Goal: Task Accomplishment & Management: Complete application form

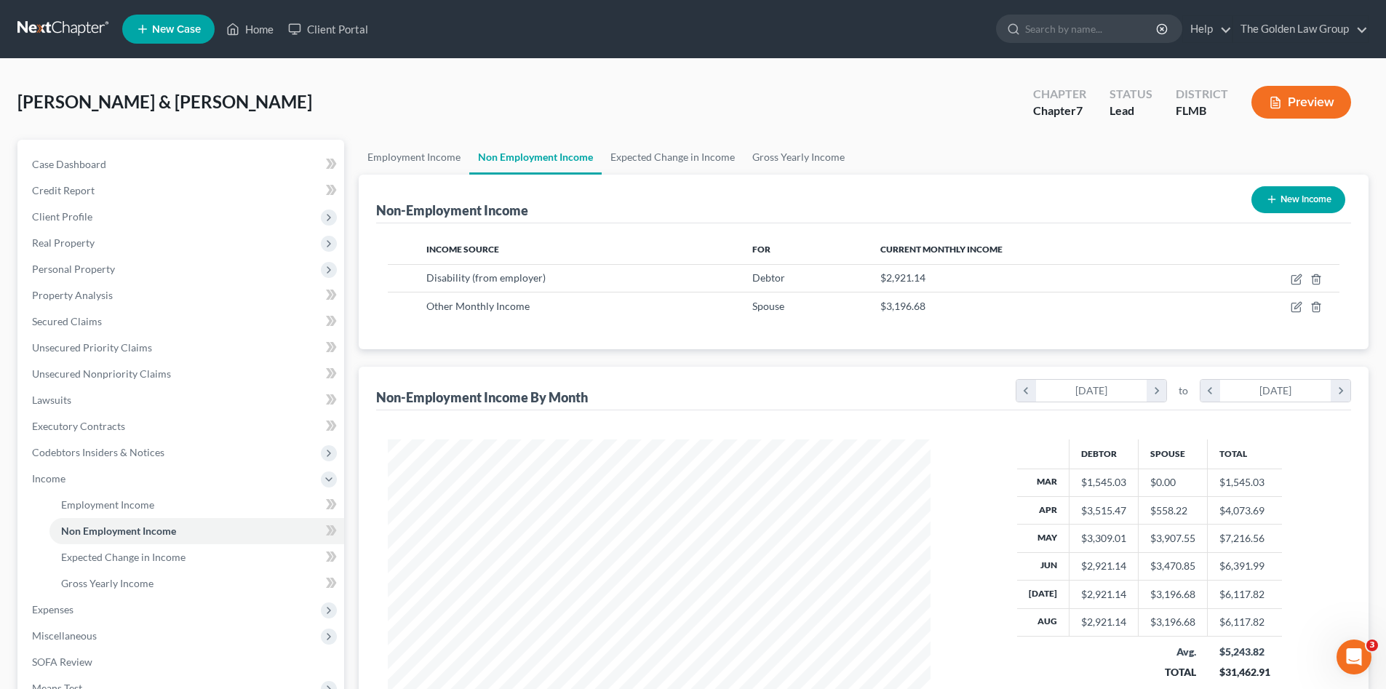
click at [60, 29] on link at bounding box center [63, 29] width 93 height 26
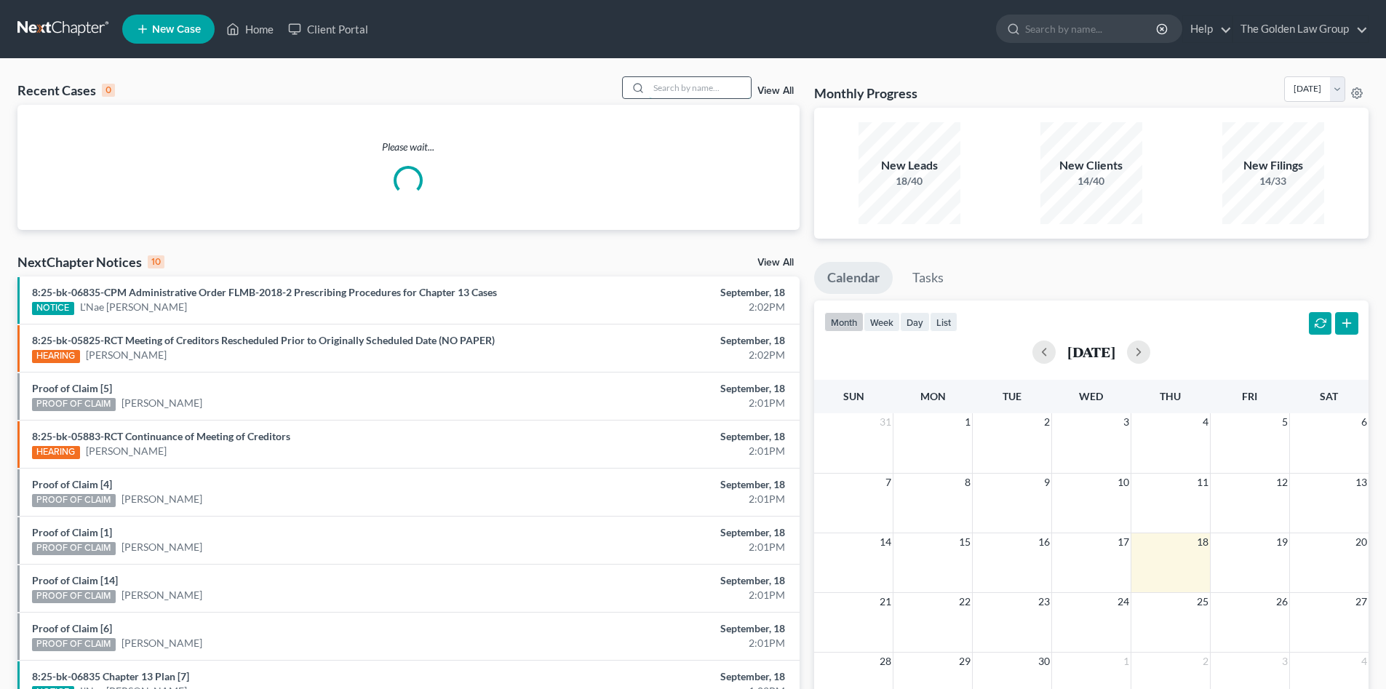
click at [718, 90] on input "search" at bounding box center [700, 87] width 102 height 21
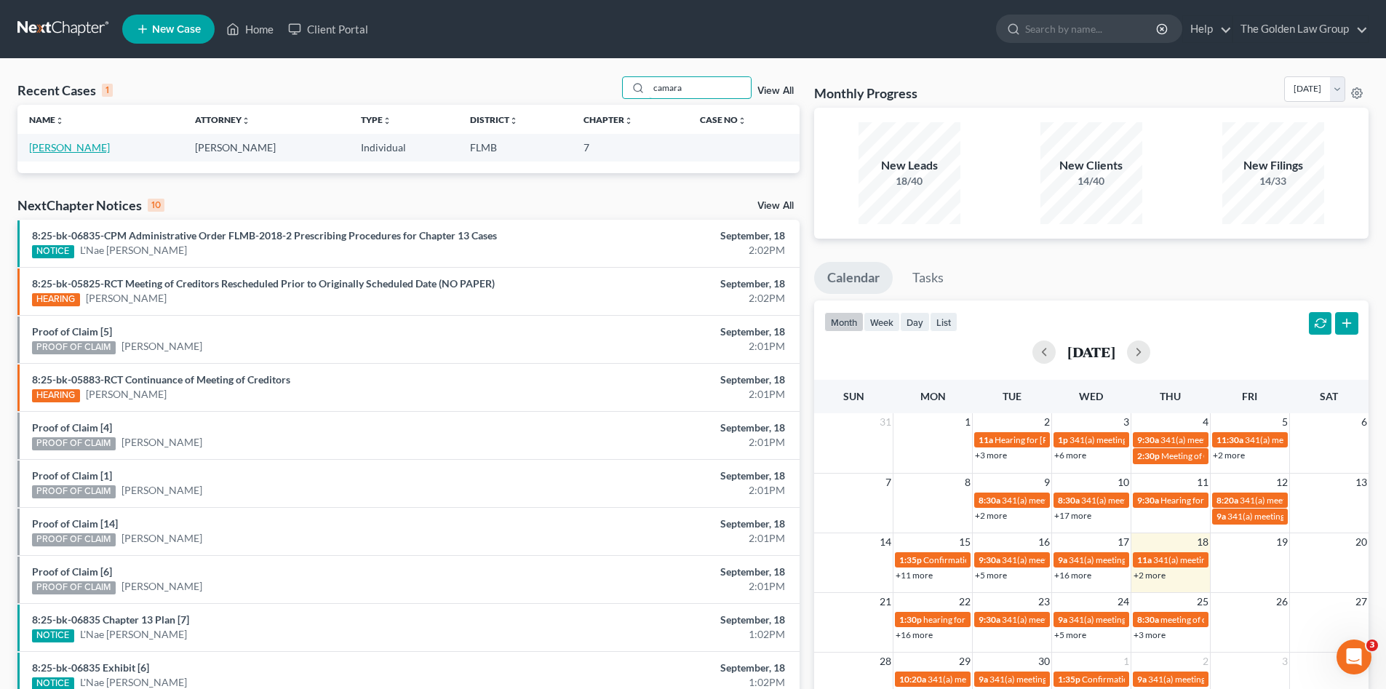
type input "camara"
click at [90, 150] on link "Camara, Freddy" at bounding box center [69, 147] width 81 height 12
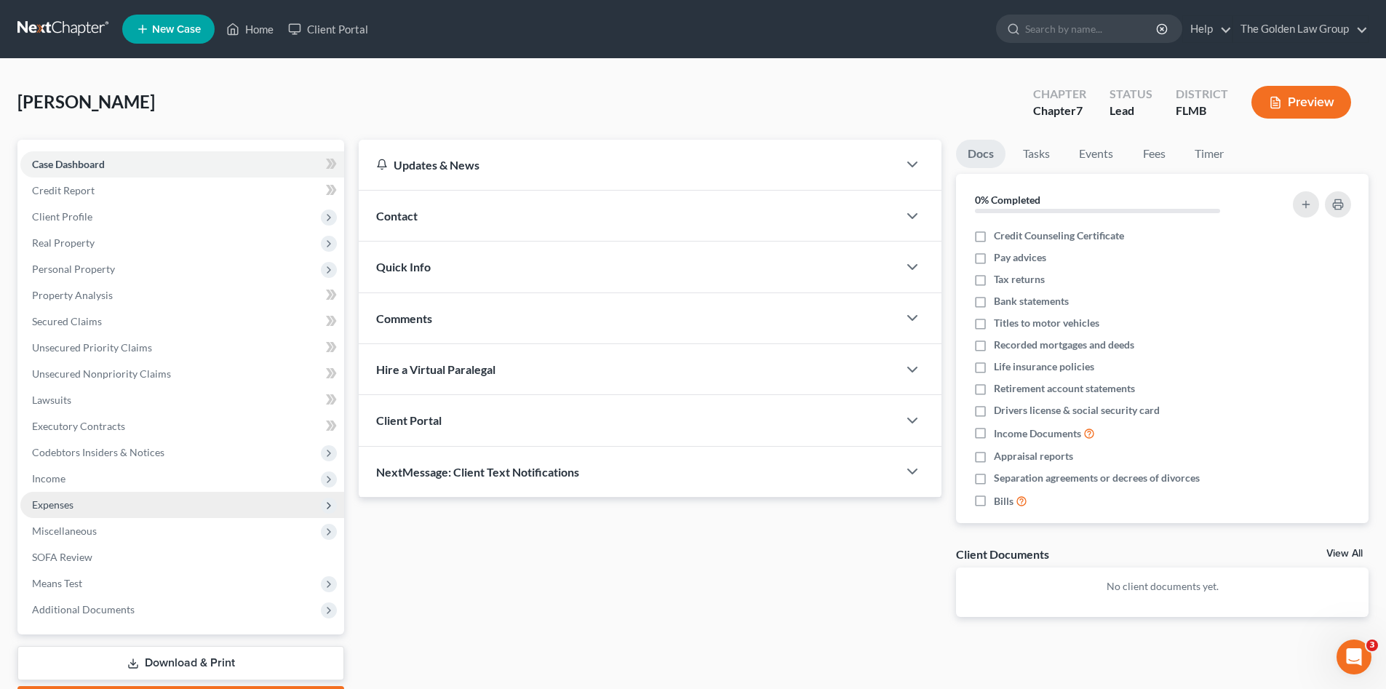
click at [142, 500] on span "Expenses" at bounding box center [182, 505] width 324 height 26
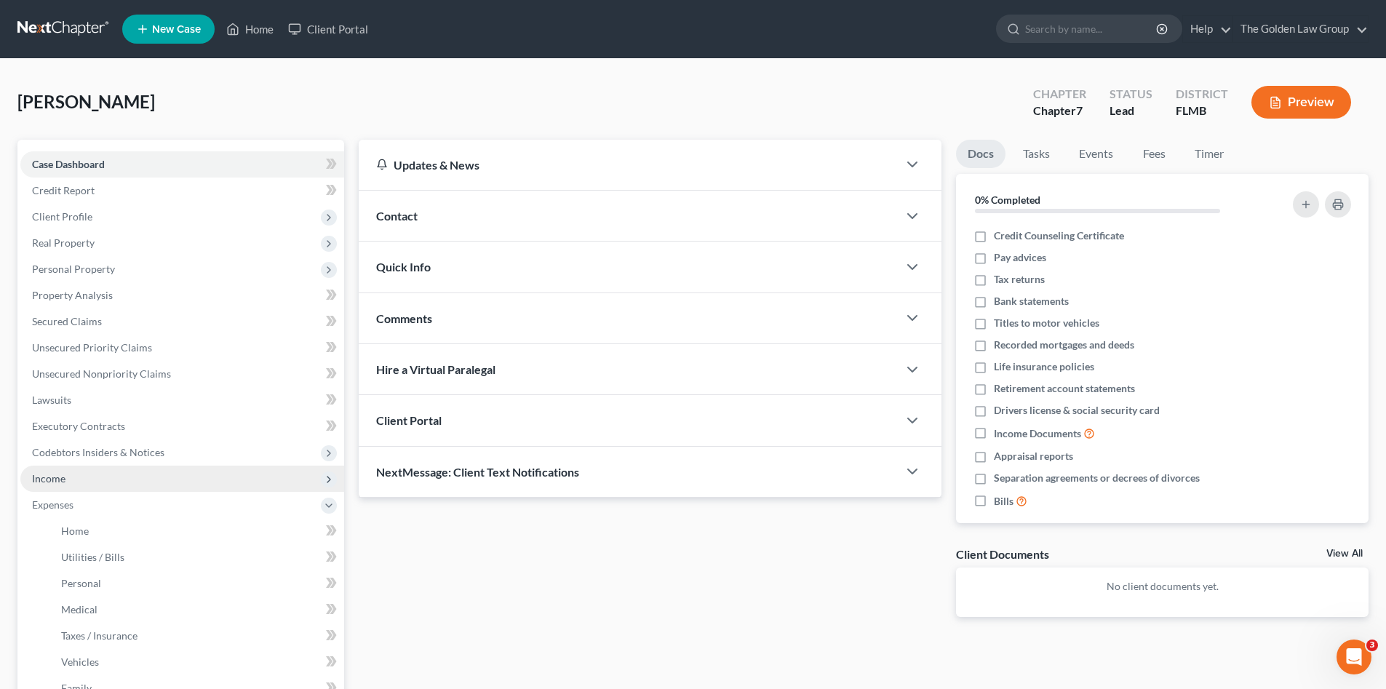
click at [130, 475] on span "Income" at bounding box center [182, 479] width 324 height 26
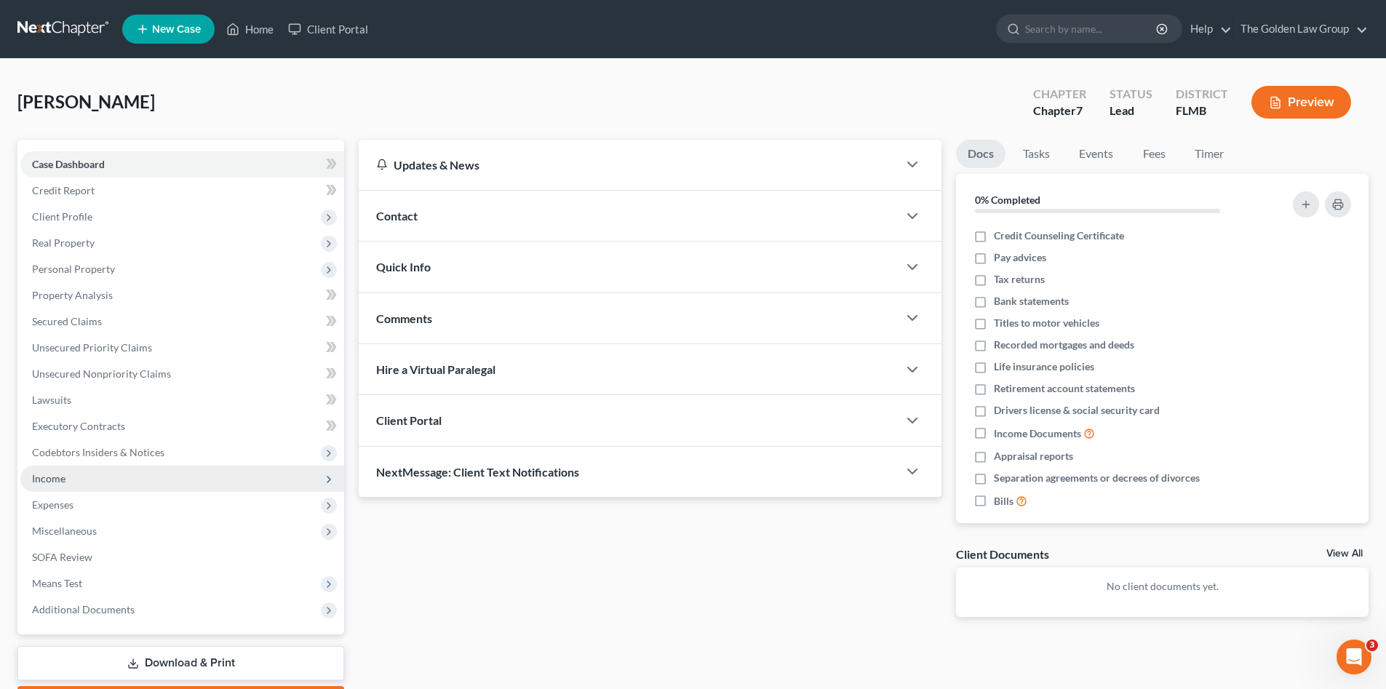
click at [145, 475] on span "Income" at bounding box center [182, 479] width 324 height 26
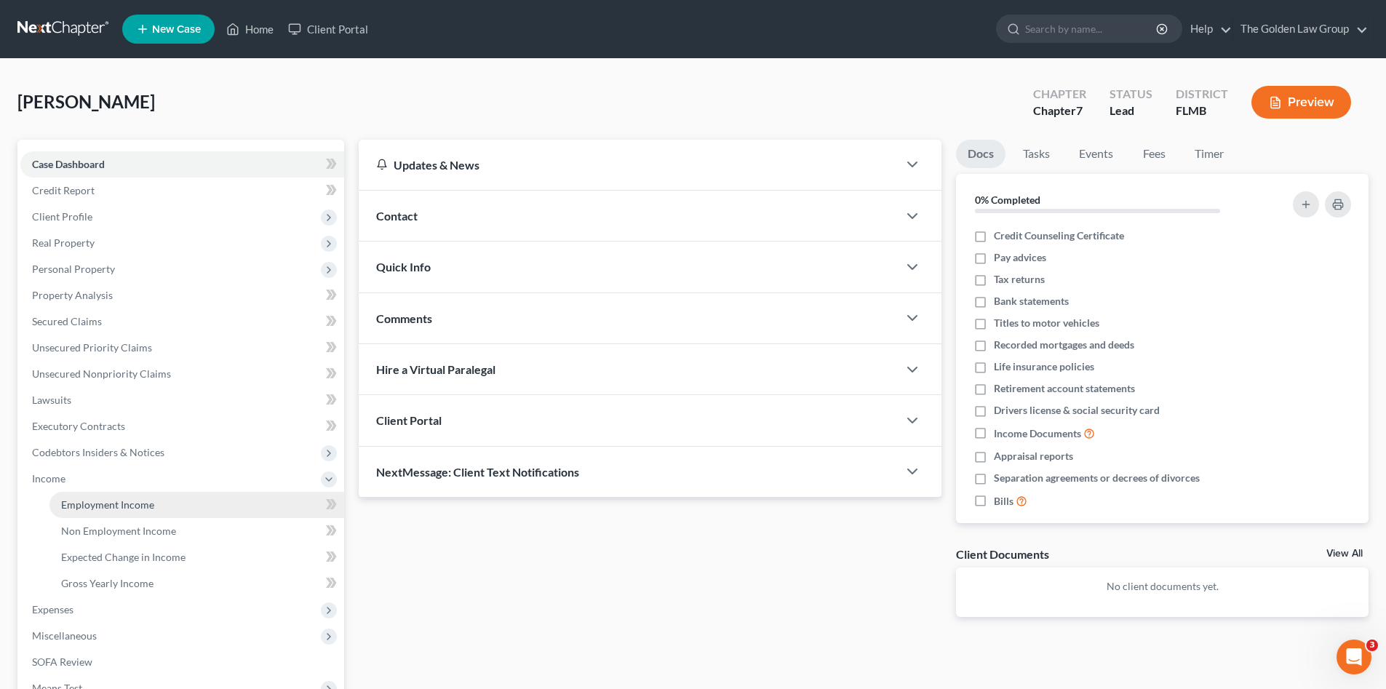
click at [100, 510] on span "Employment Income" at bounding box center [107, 504] width 93 height 12
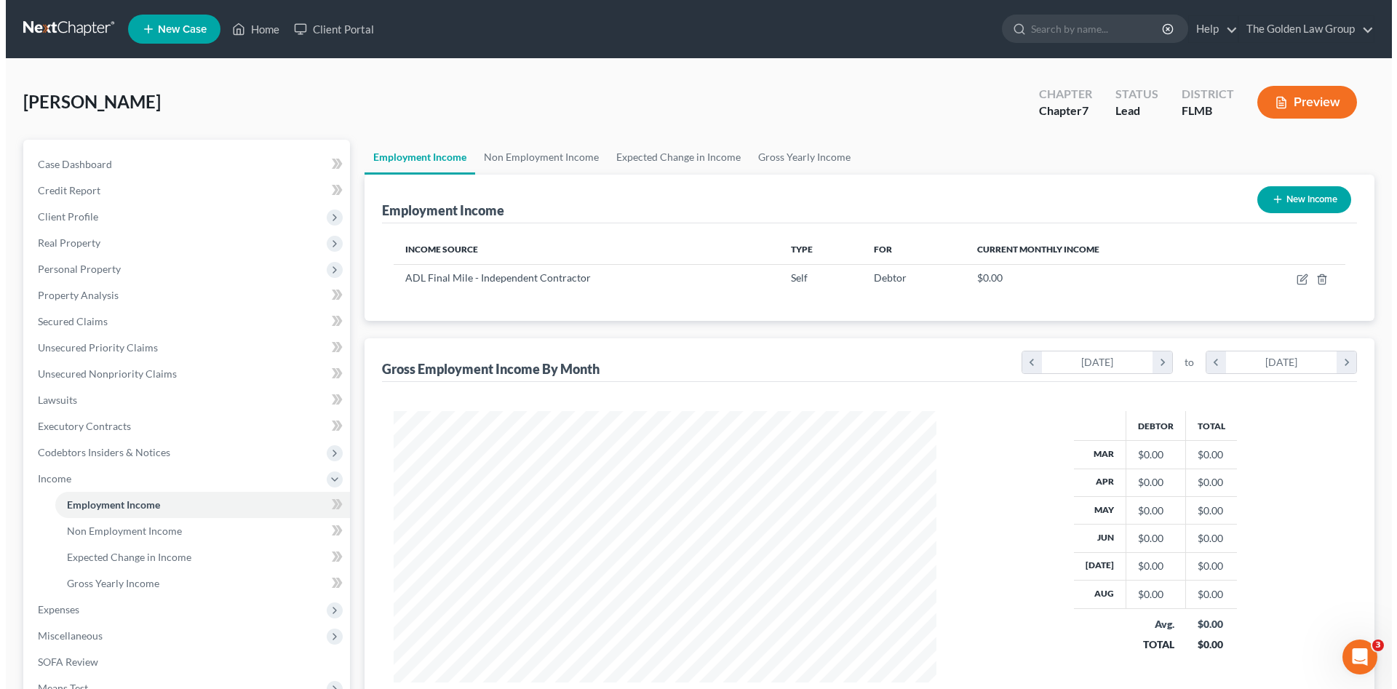
scroll to position [271, 572]
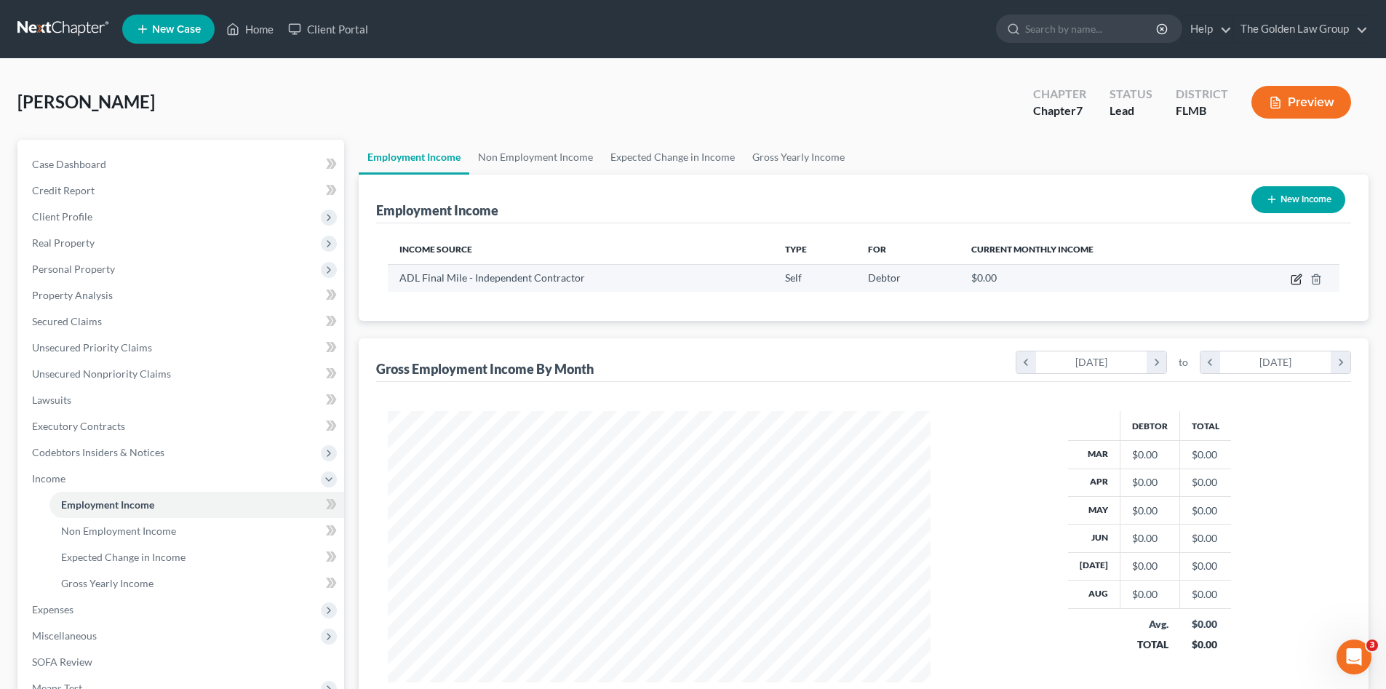
click at [1295, 279] on icon "button" at bounding box center [1298, 277] width 7 height 7
select select "1"
select select "0"
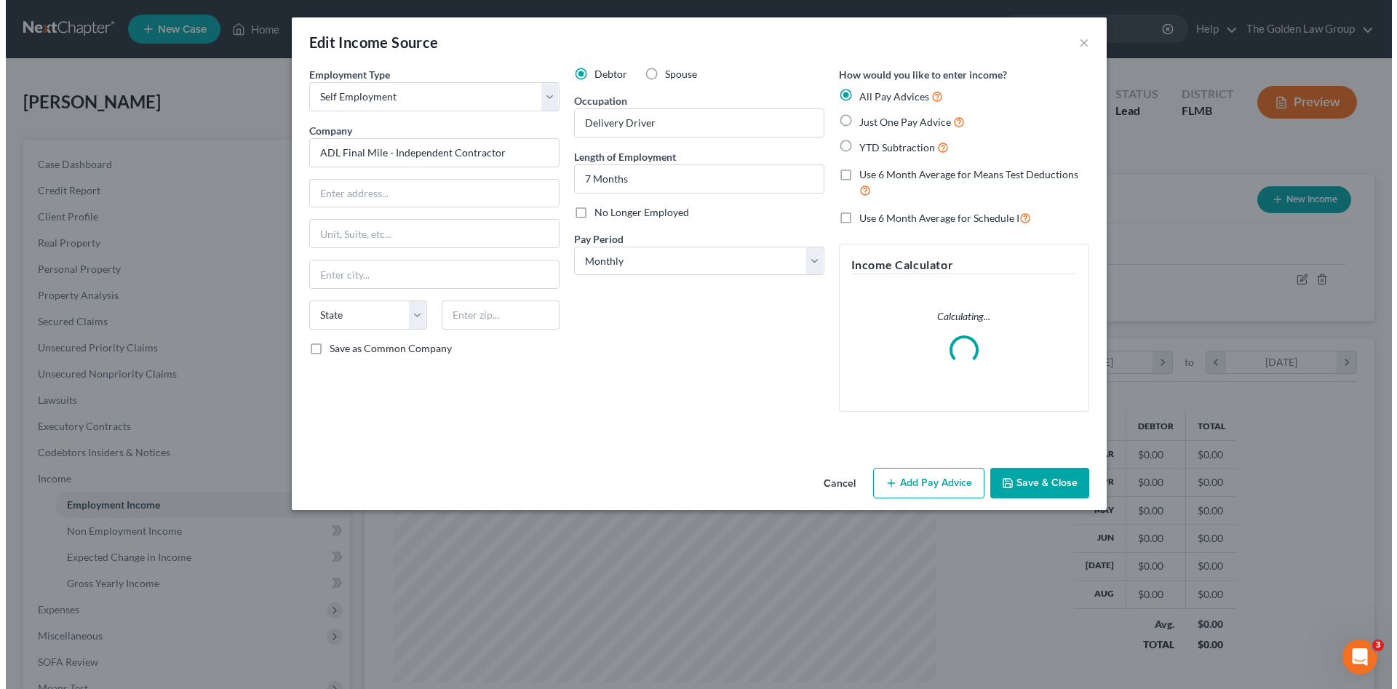
scroll to position [274, 577]
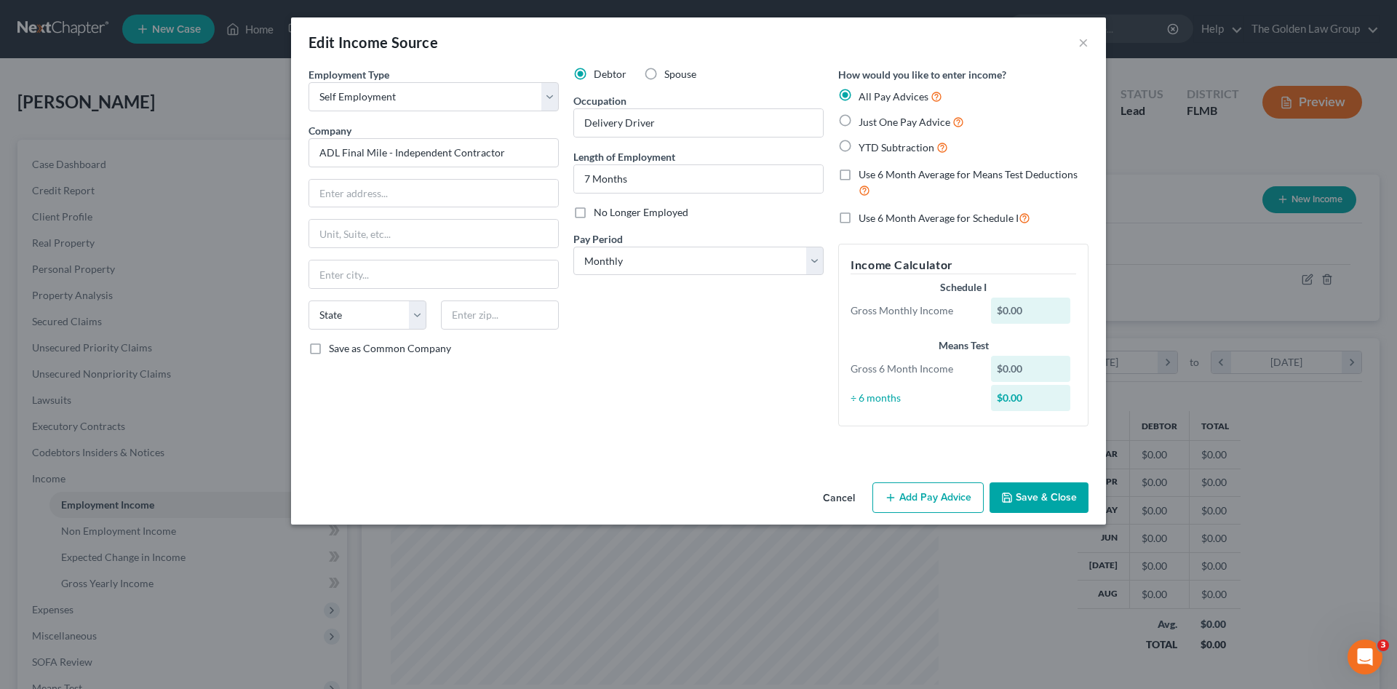
click at [907, 499] on button "Add Pay Advice" at bounding box center [928, 497] width 111 height 31
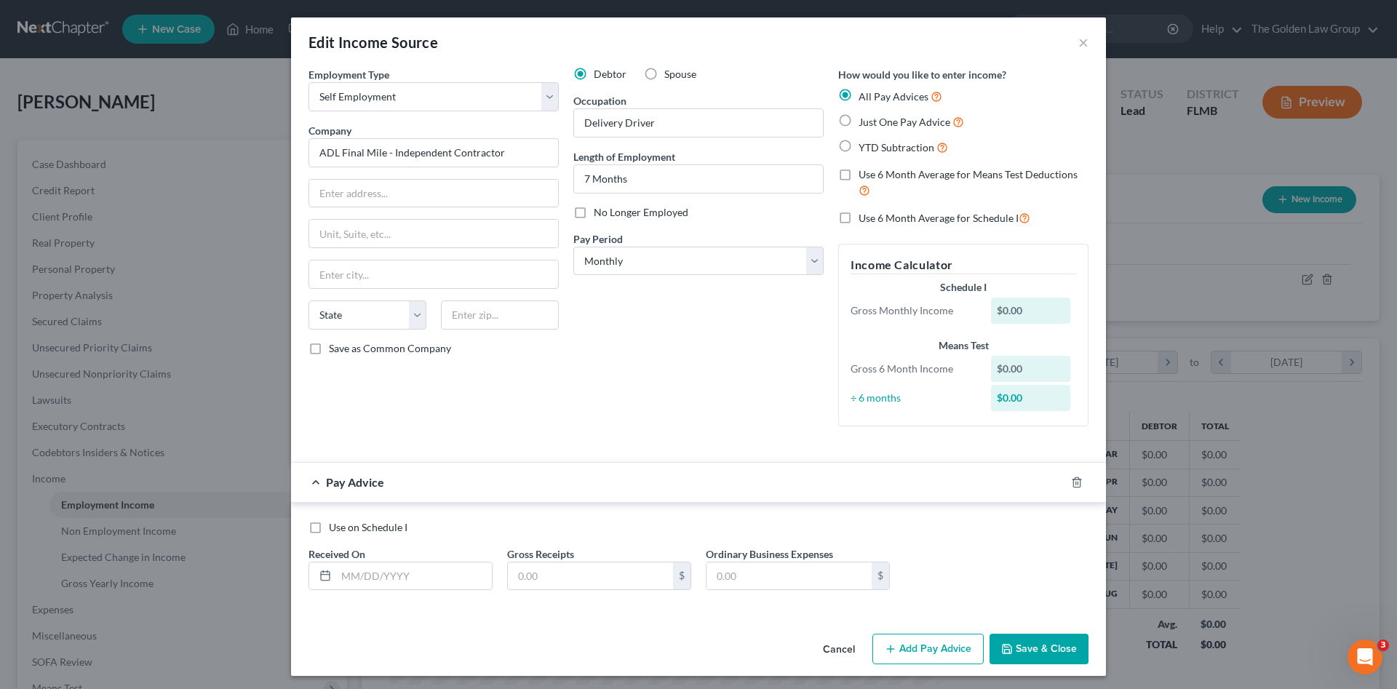
scroll to position [4, 0]
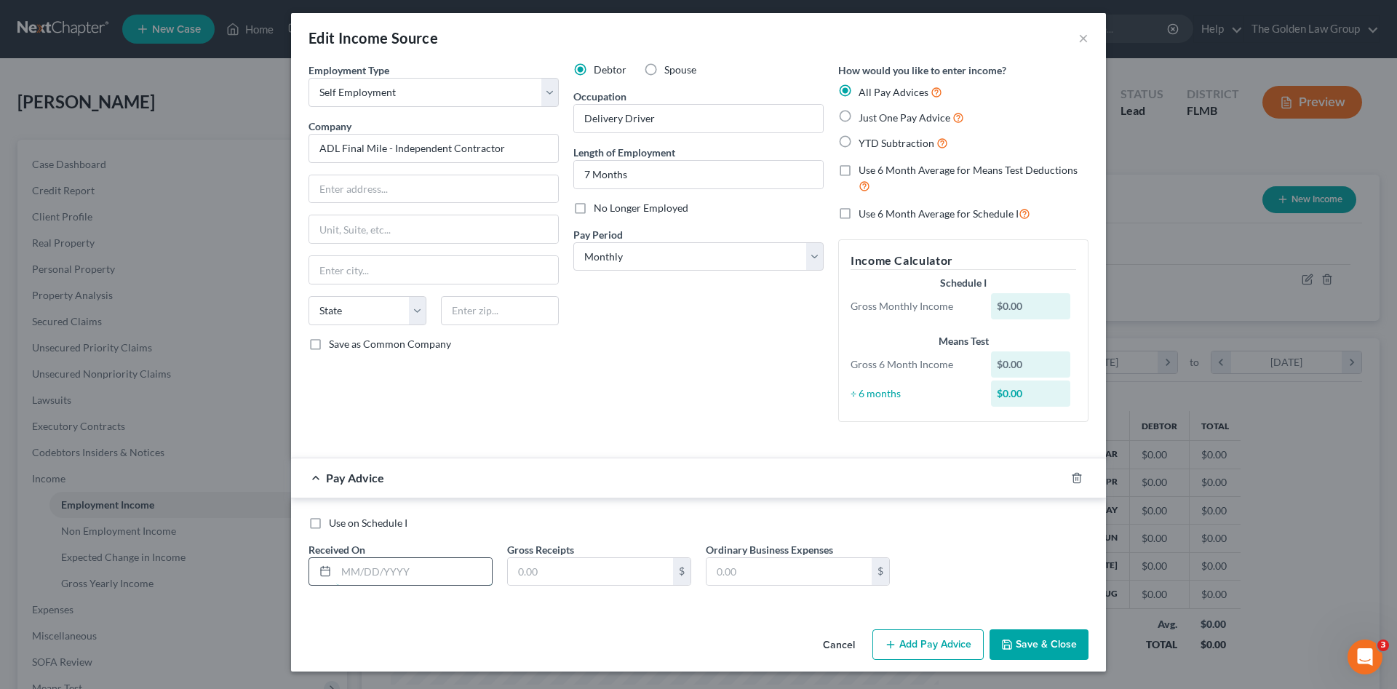
click at [435, 563] on input "text" at bounding box center [414, 572] width 156 height 28
type input "03/31/2025"
type input "3,700.00"
type input "2,080.00"
drag, startPoint x: 882, startPoint y: 642, endPoint x: 736, endPoint y: 590, distance: 155.1
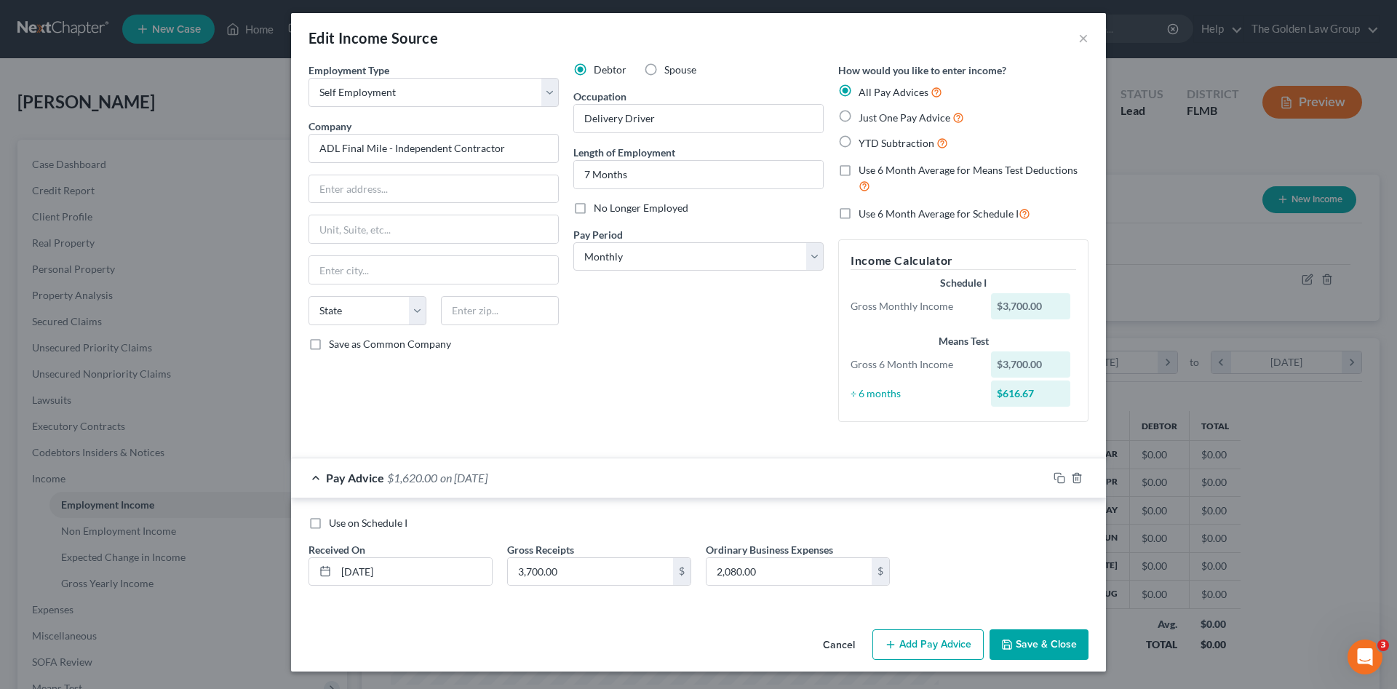
click at [885, 640] on icon "button" at bounding box center [891, 645] width 12 height 12
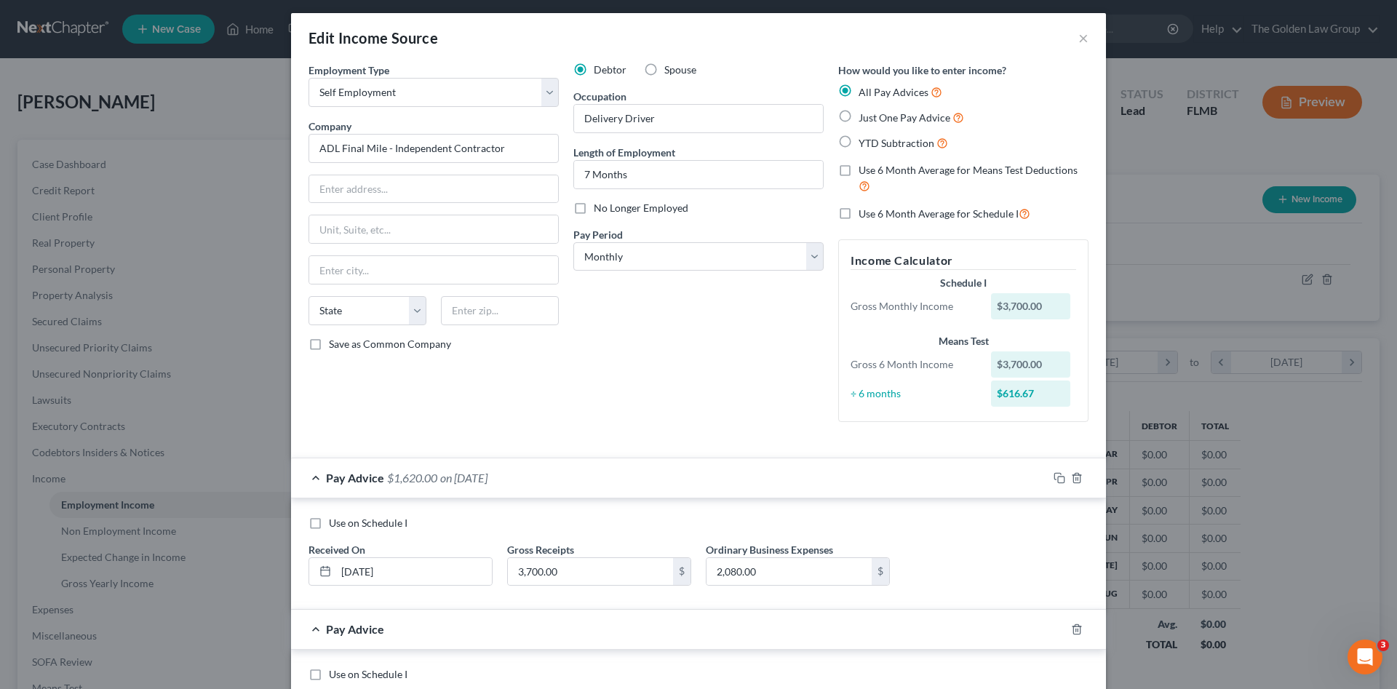
scroll to position [150, 0]
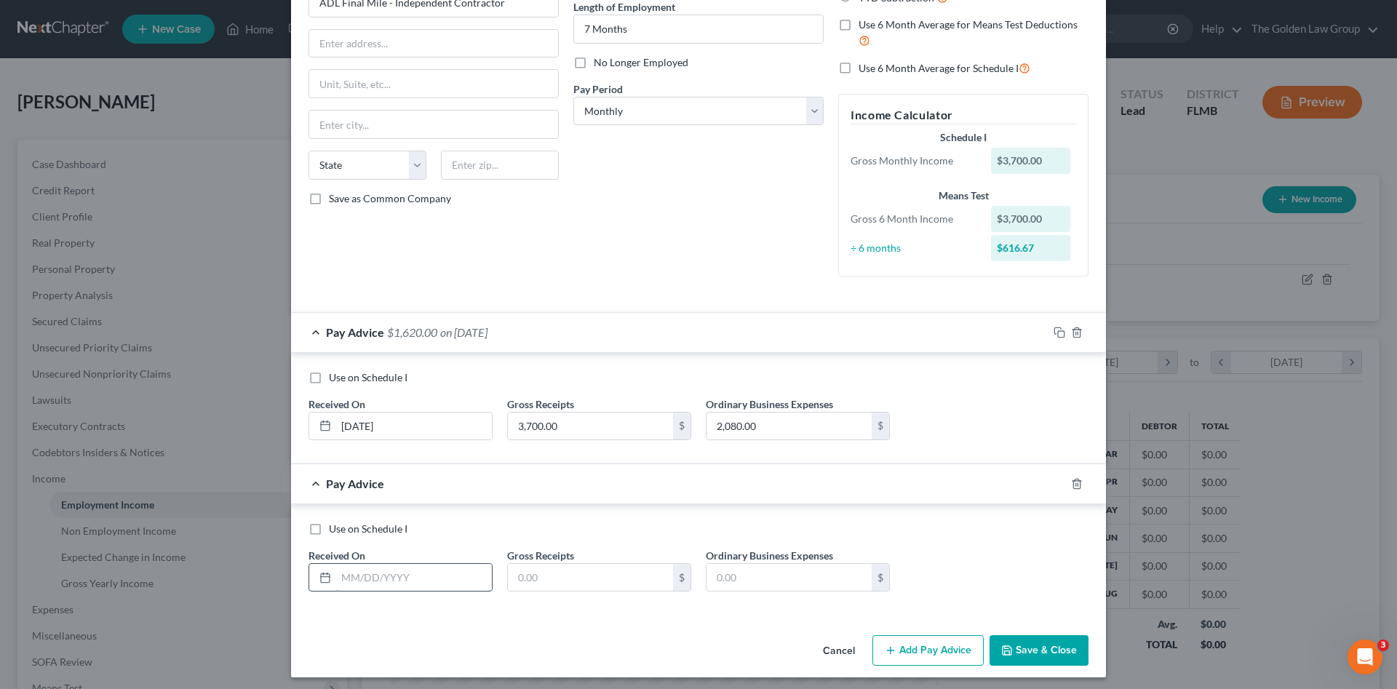
click at [382, 579] on input "text" at bounding box center [414, 578] width 156 height 28
type input "04/31/2025"
type input "3,871.46"
type input "2,030.00"
click at [927, 644] on button "Add Pay Advice" at bounding box center [928, 650] width 111 height 31
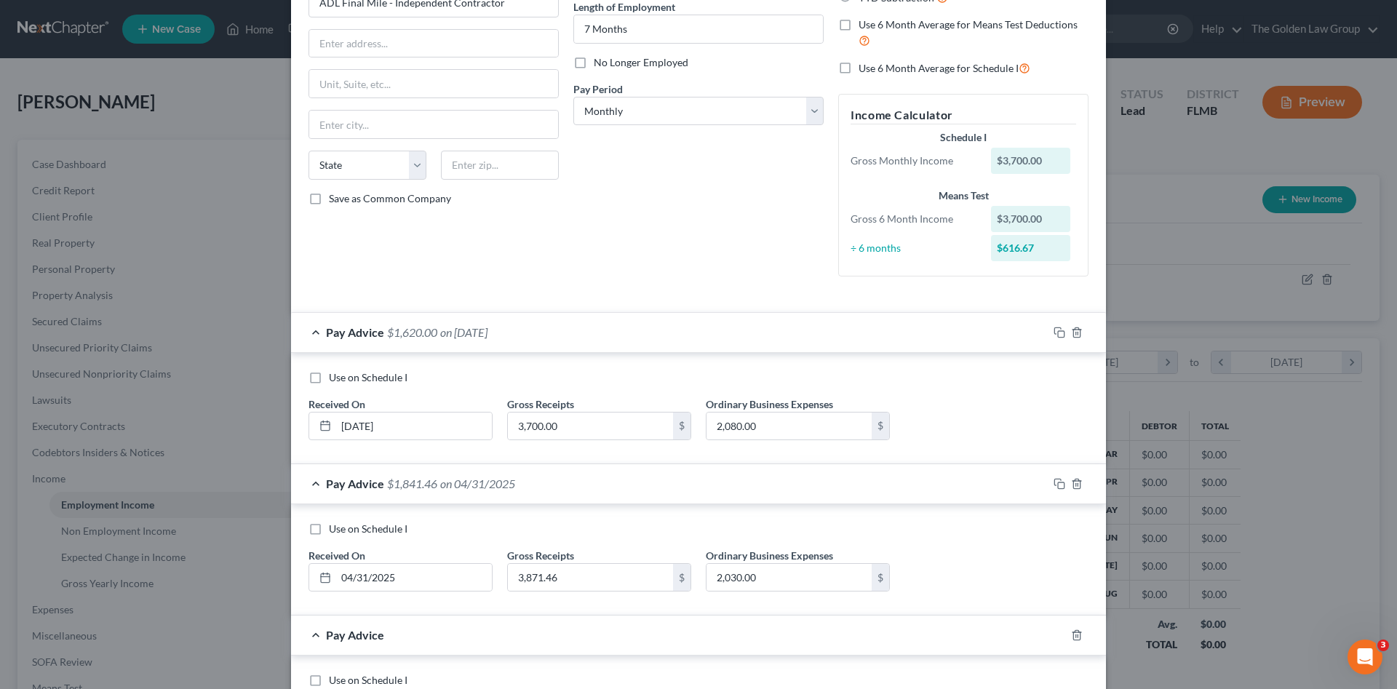
scroll to position [307, 0]
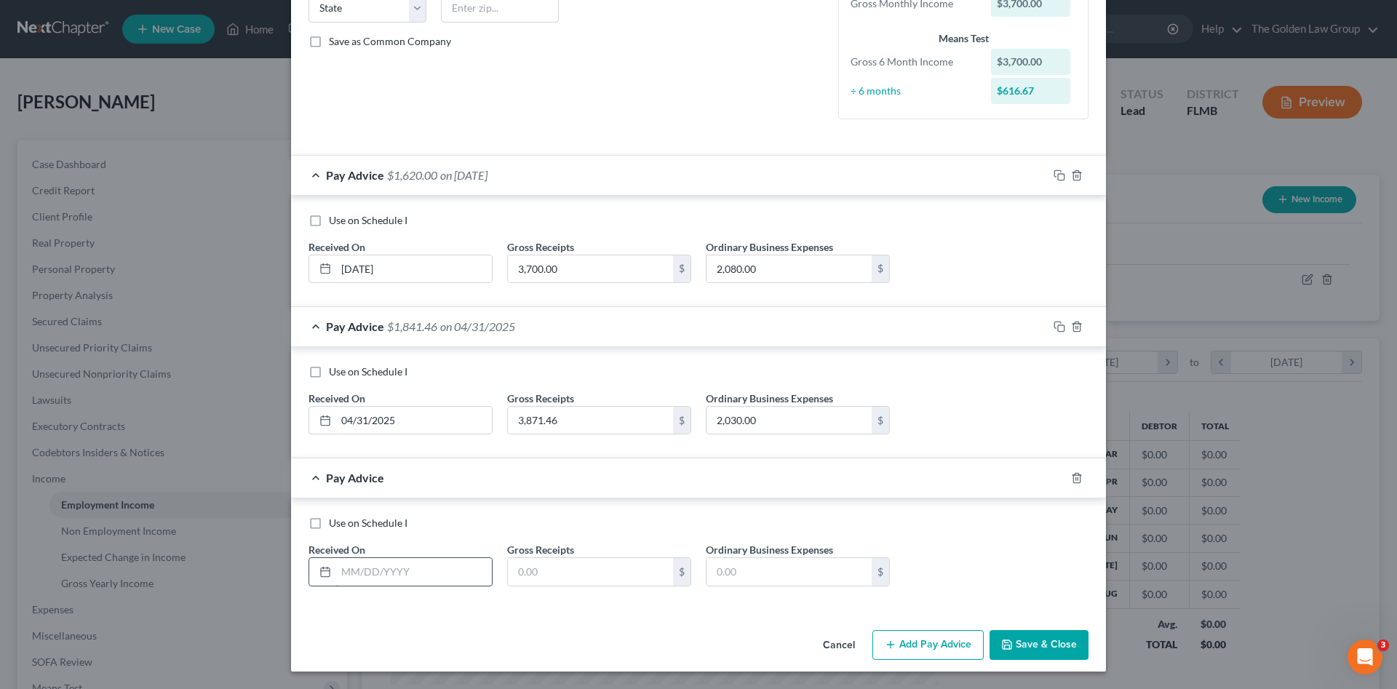
click at [437, 563] on input "text" at bounding box center [414, 572] width 156 height 28
click at [389, 570] on input "text" at bounding box center [414, 572] width 156 height 28
type input "05/31/2025"
click at [360, 419] on input "04/31/2025" at bounding box center [414, 421] width 156 height 28
type input "04/30/2025"
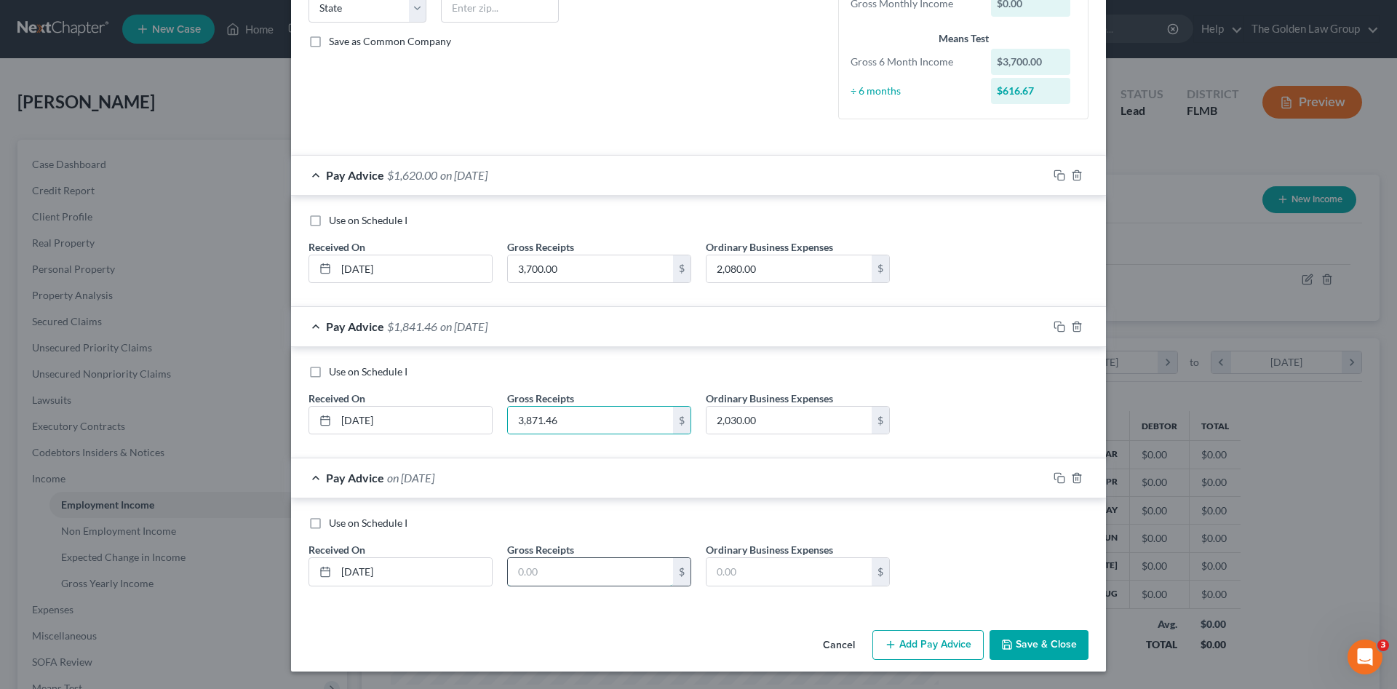
click at [604, 584] on input "text" at bounding box center [590, 572] width 165 height 28
click at [598, 572] on input "text" at bounding box center [590, 572] width 165 height 28
type input "3,450.00"
type input "1,920.00"
click at [1058, 480] on rect "button" at bounding box center [1061, 480] width 7 height 7
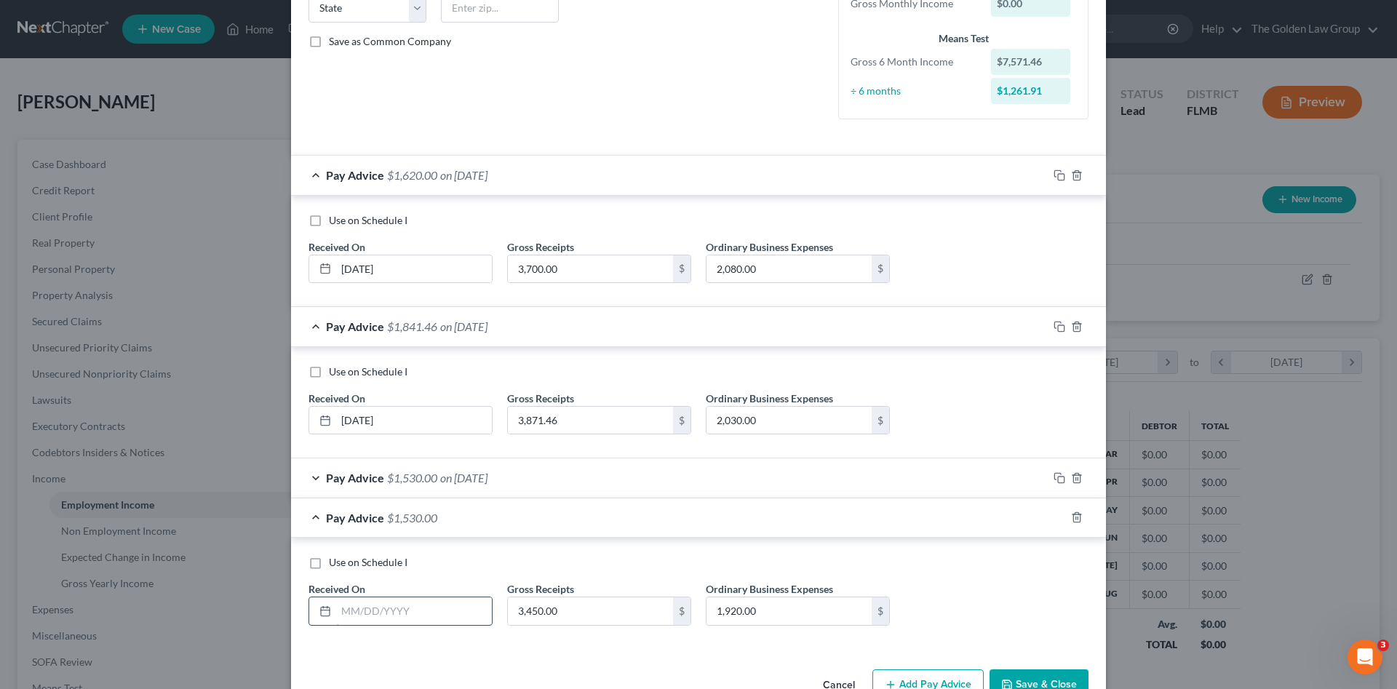
drag, startPoint x: 441, startPoint y: 616, endPoint x: 375, endPoint y: 605, distance: 67.1
click at [435, 612] on input "text" at bounding box center [414, 611] width 156 height 28
click at [368, 616] on input "text" at bounding box center [414, 611] width 156 height 28
type input "06/31/2025"
type input "4,092.00"
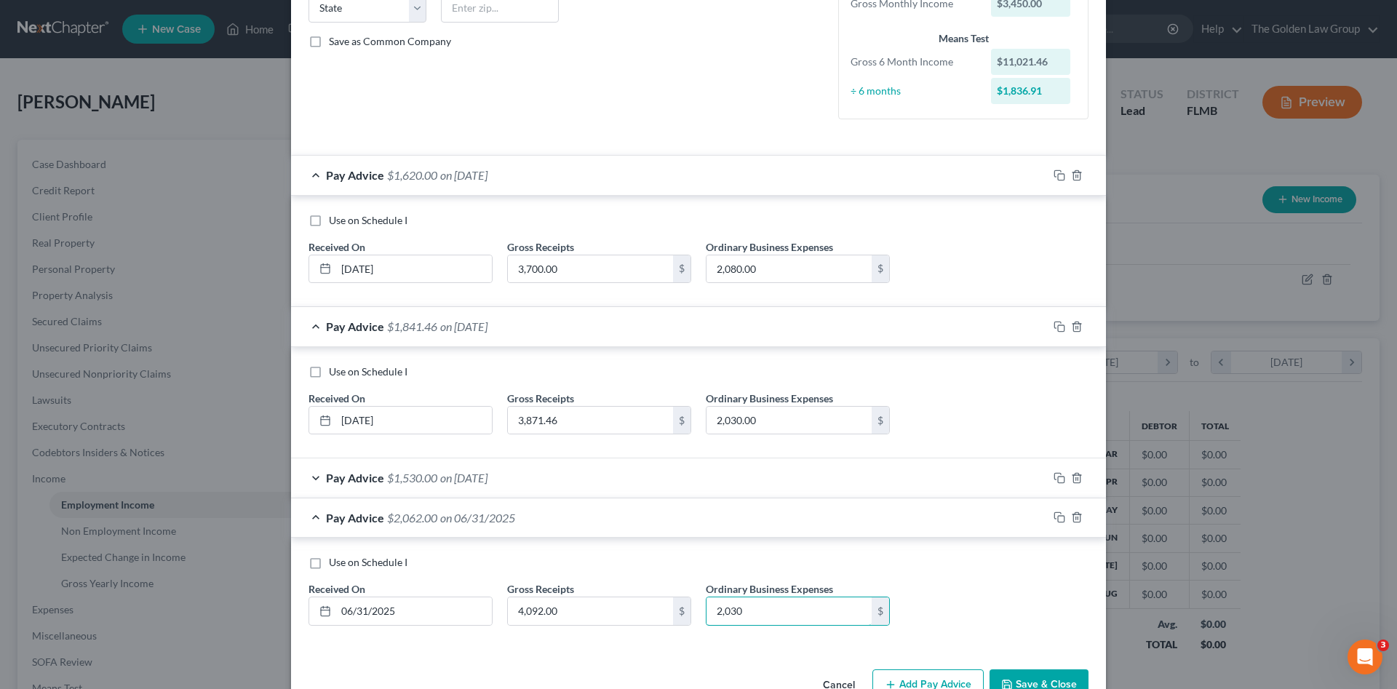
type input "2,030"
click at [962, 680] on button "Add Pay Advice" at bounding box center [928, 685] width 111 height 31
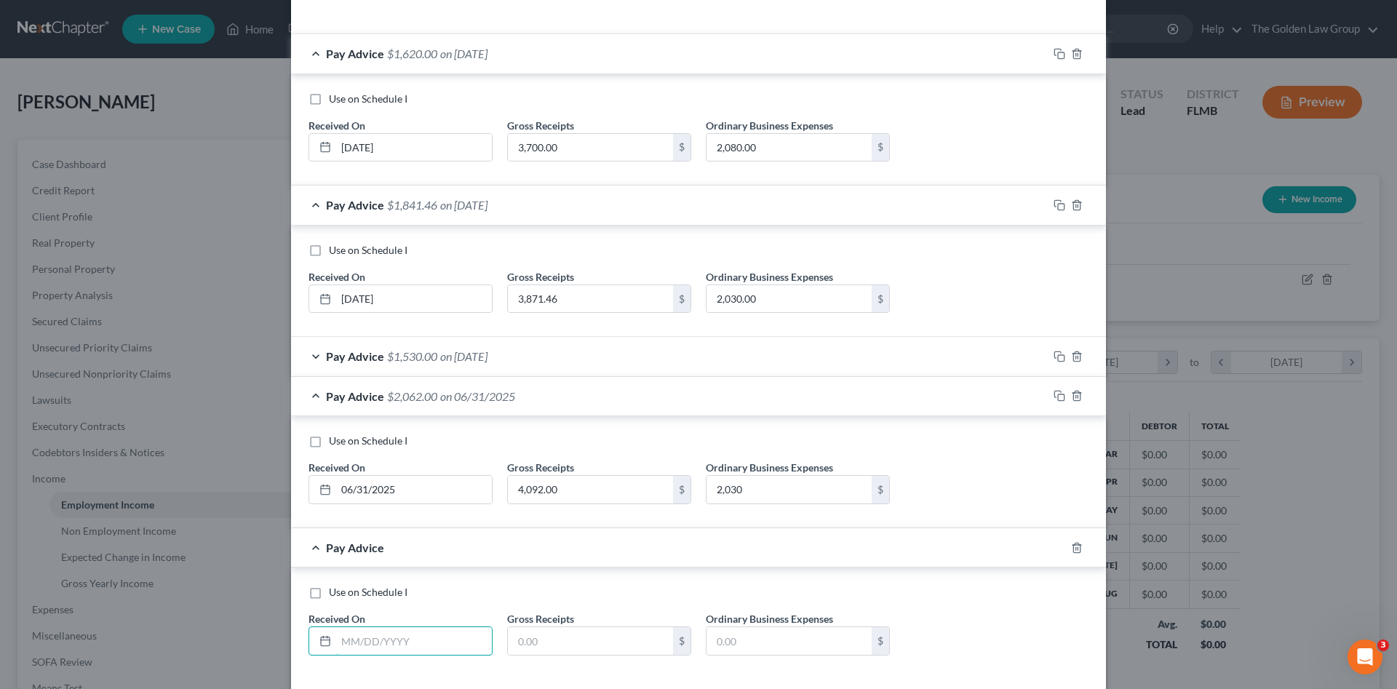
drag, startPoint x: 429, startPoint y: 639, endPoint x: 100, endPoint y: 558, distance: 338.7
click at [423, 637] on input "text" at bounding box center [414, 641] width 156 height 28
type input "07/31/2025"
type input "3,634.00"
click at [740, 642] on input "text" at bounding box center [789, 641] width 165 height 28
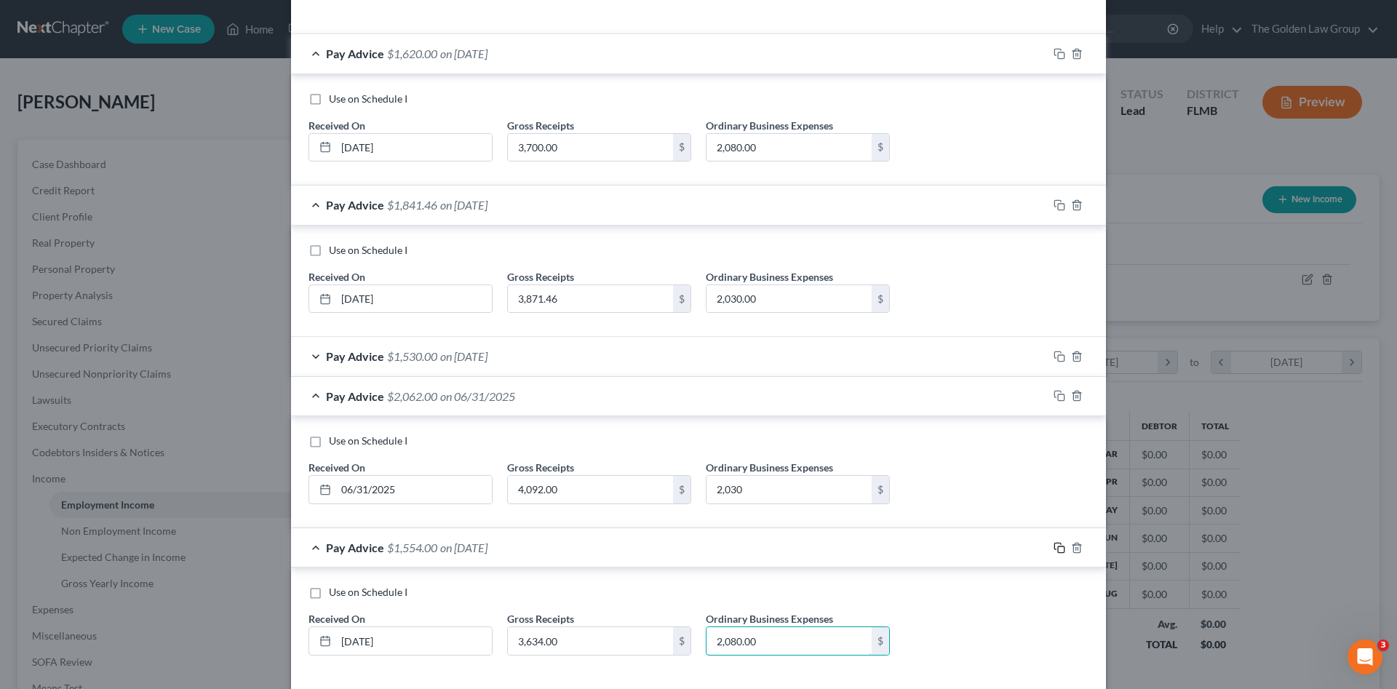
type input "2,080.00"
drag, startPoint x: 1057, startPoint y: 548, endPoint x: 918, endPoint y: 557, distance: 139.3
click at [1054, 549] on icon "button" at bounding box center [1060, 548] width 12 height 12
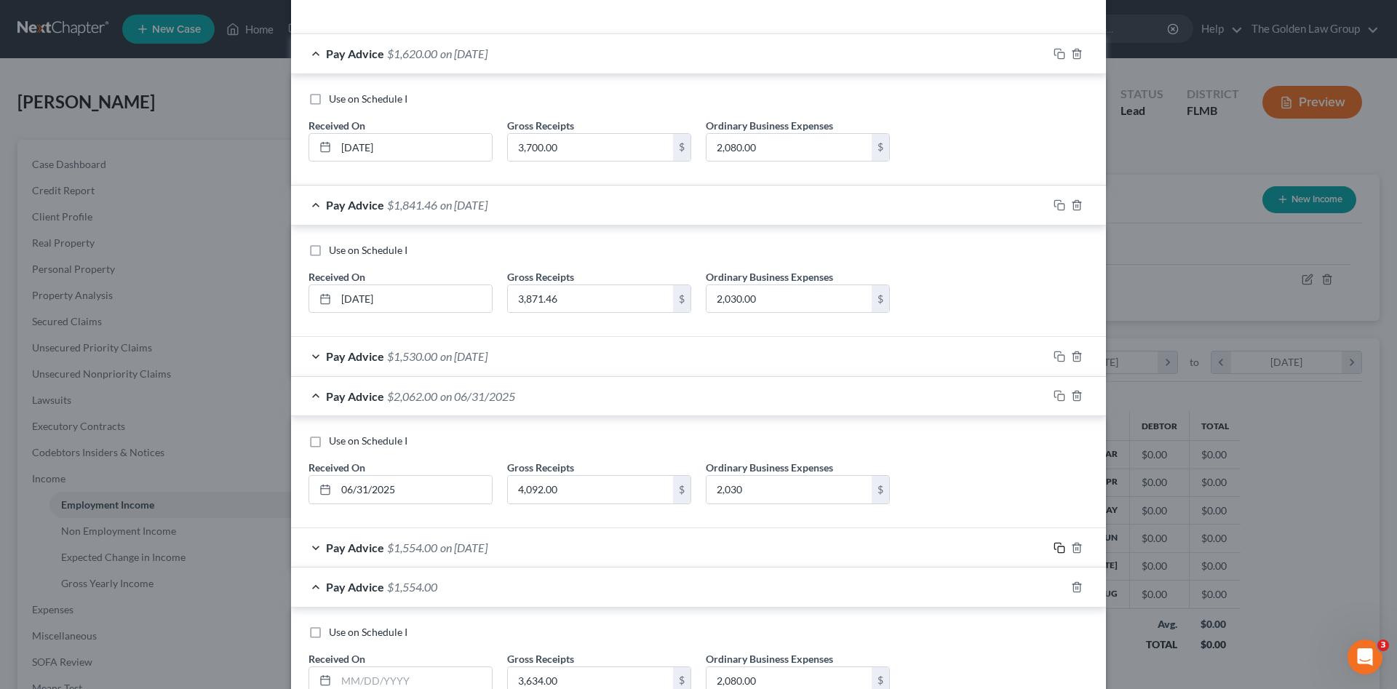
scroll to position [538, 0]
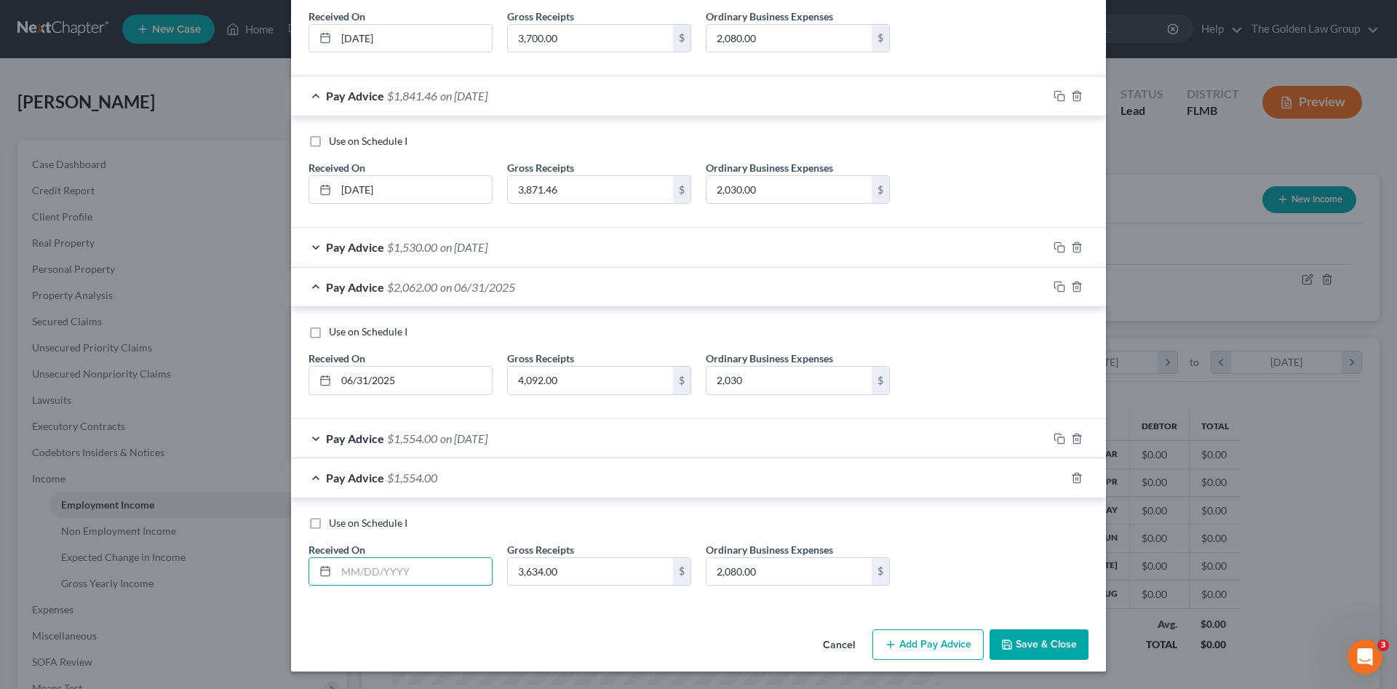
drag, startPoint x: 453, startPoint y: 577, endPoint x: 263, endPoint y: 544, distance: 193.5
click at [450, 575] on input "text" at bounding box center [414, 572] width 156 height 28
click at [421, 570] on input "text" at bounding box center [414, 572] width 156 height 28
type input "08/31/2025"
type input "2,517.76"
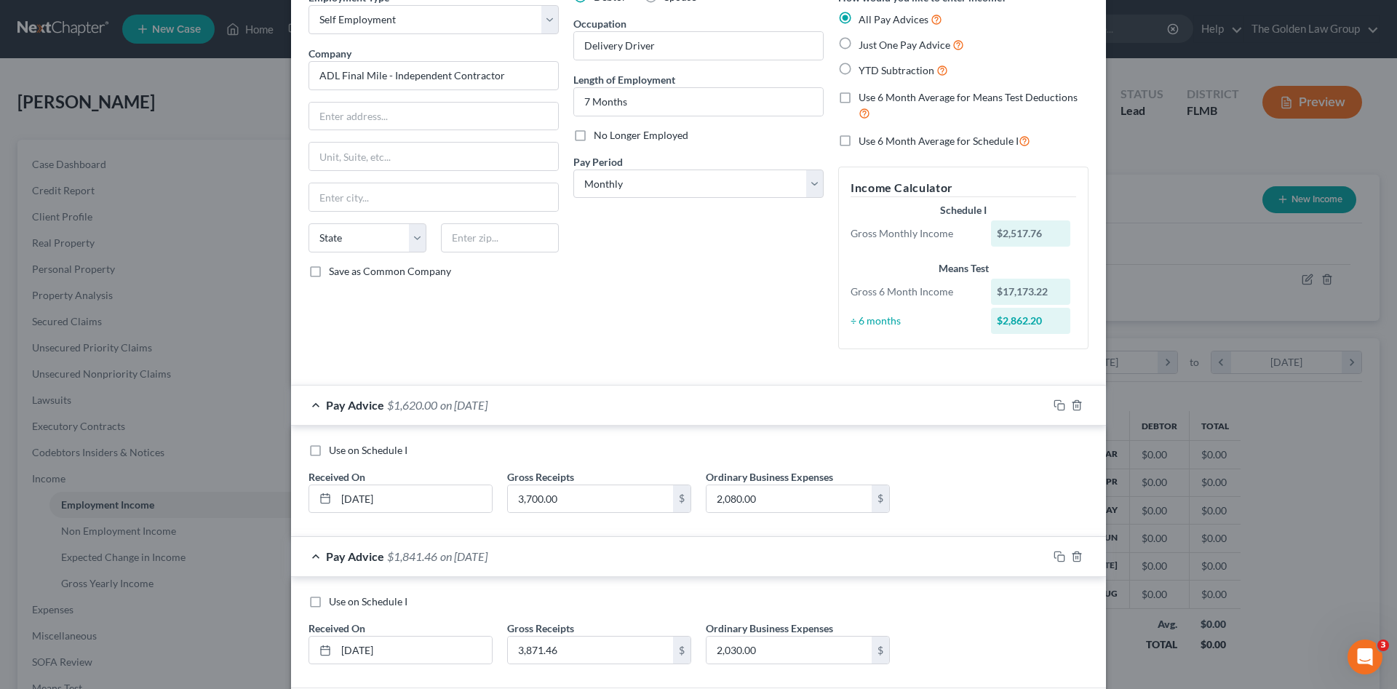
scroll to position [4, 0]
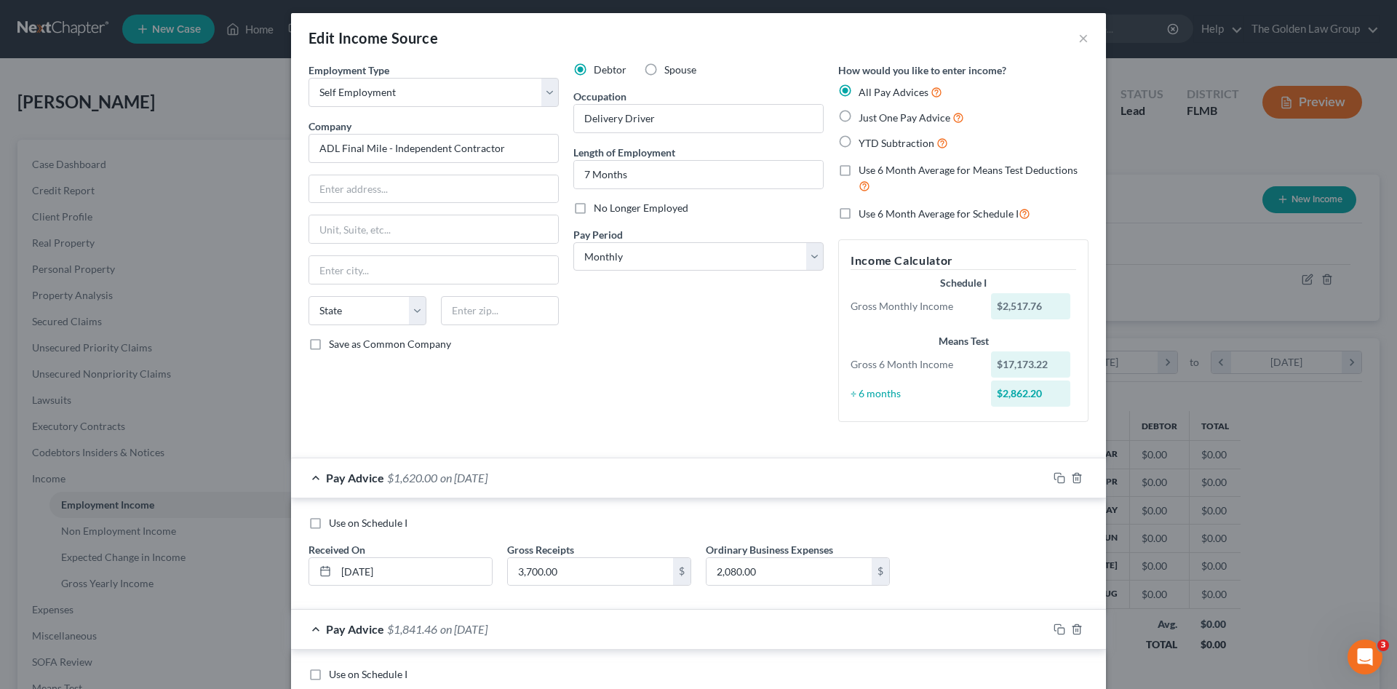
type input "1,930.00"
click at [859, 213] on label "Use 6 Month Average for Schedule I" at bounding box center [945, 213] width 172 height 17
click at [865, 213] on input "Use 6 Month Average for Schedule I" at bounding box center [869, 209] width 9 height 9
checkbox input "true"
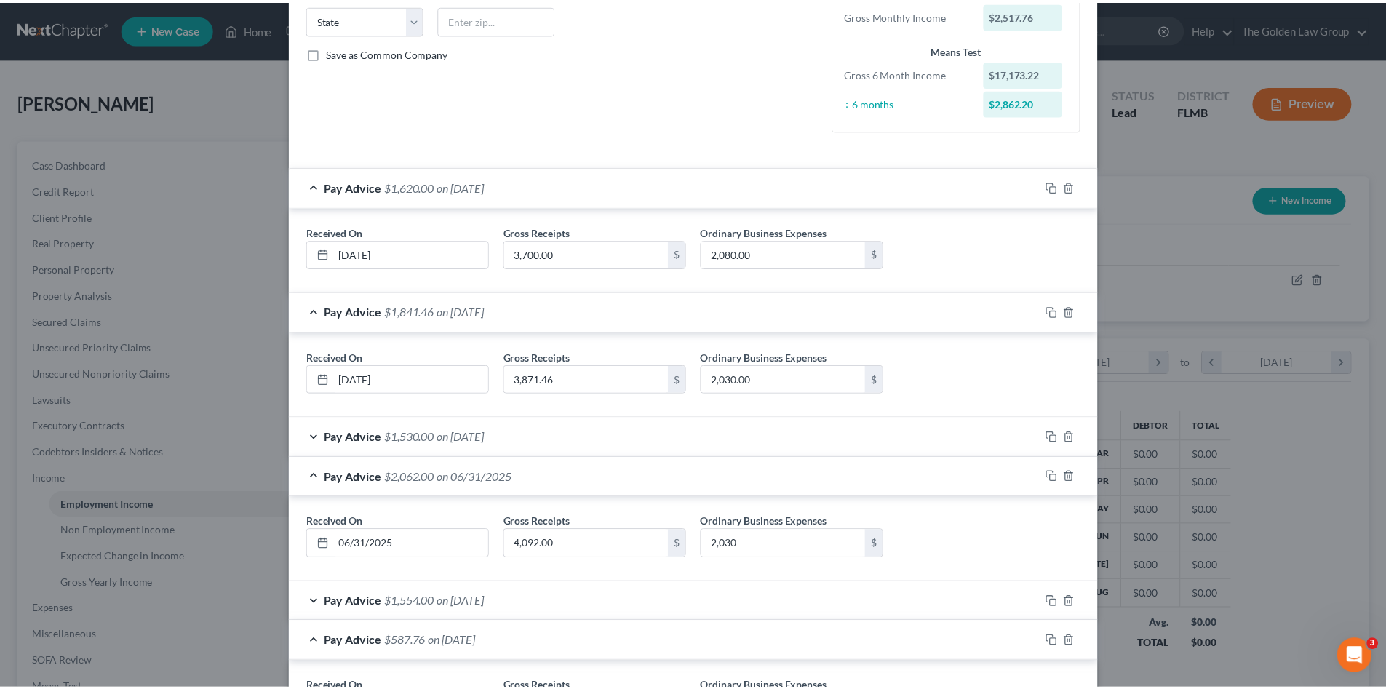
scroll to position [433, 0]
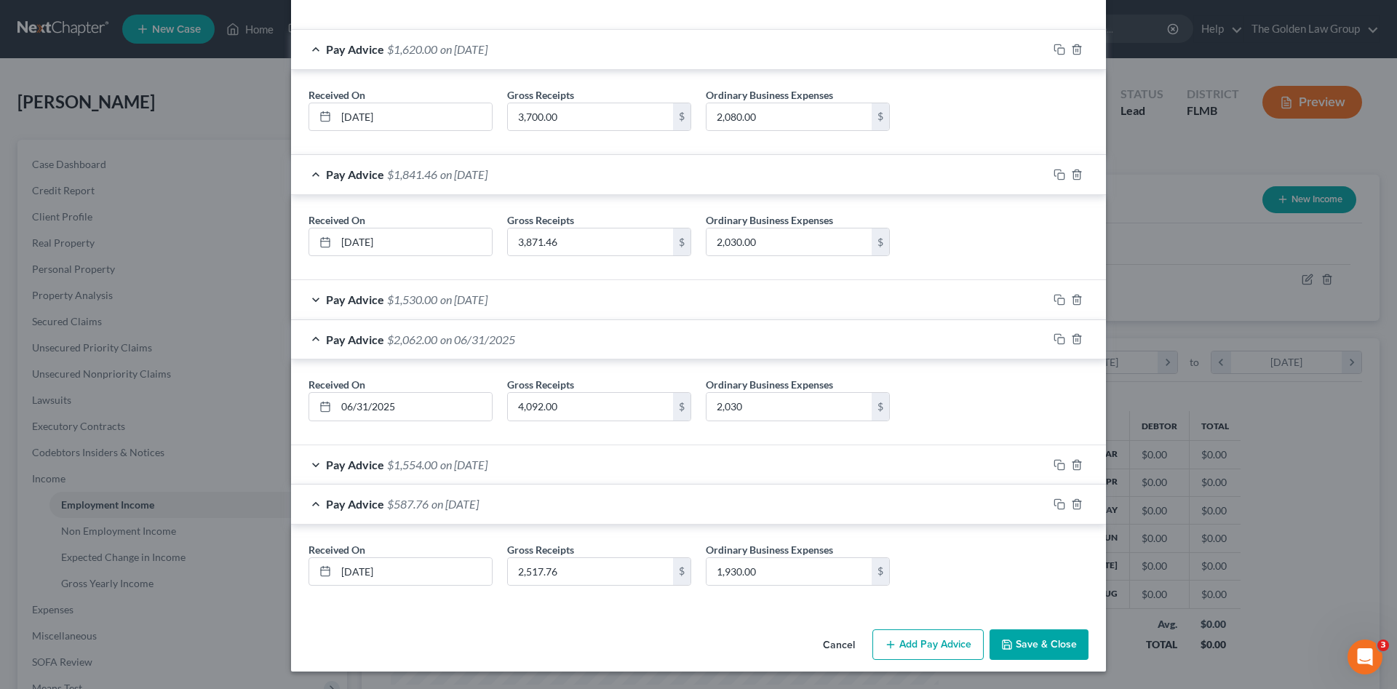
click at [1033, 643] on button "Save & Close" at bounding box center [1039, 644] width 99 height 31
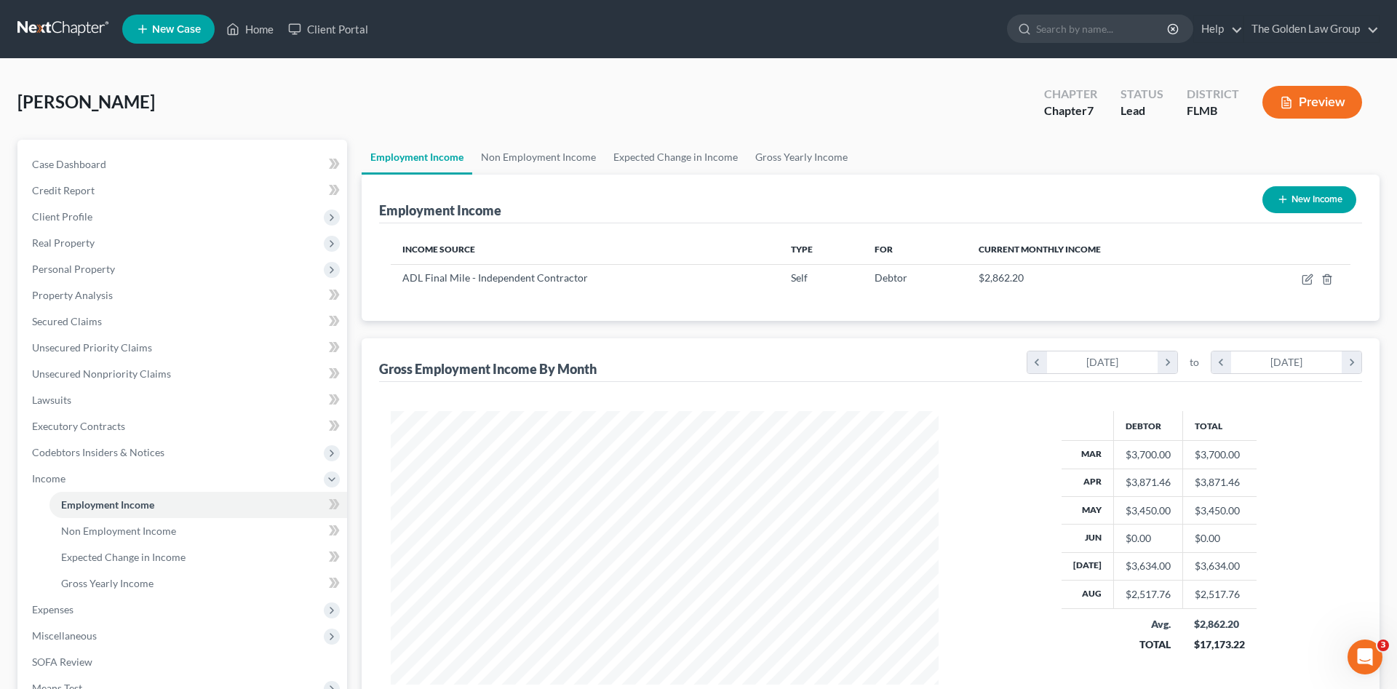
scroll to position [727455, 727154]
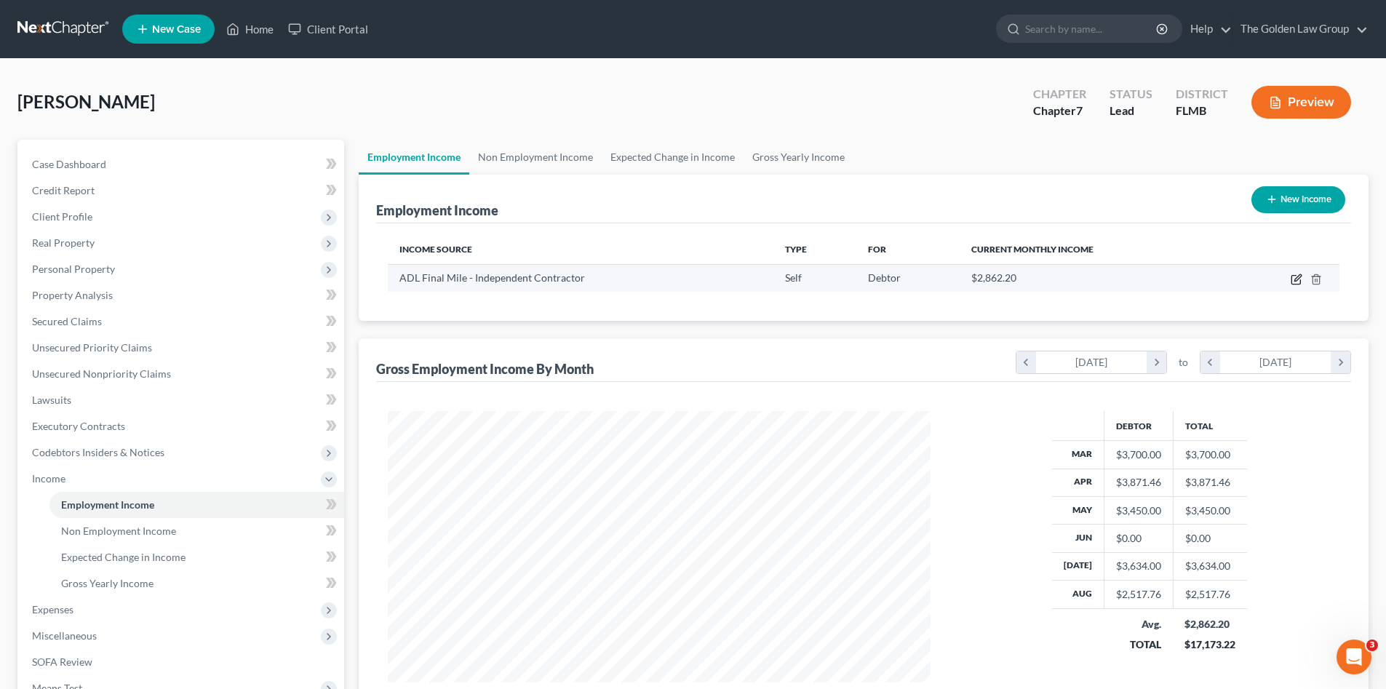
click at [1300, 279] on icon "button" at bounding box center [1297, 280] width 12 height 12
select select "1"
select select "0"
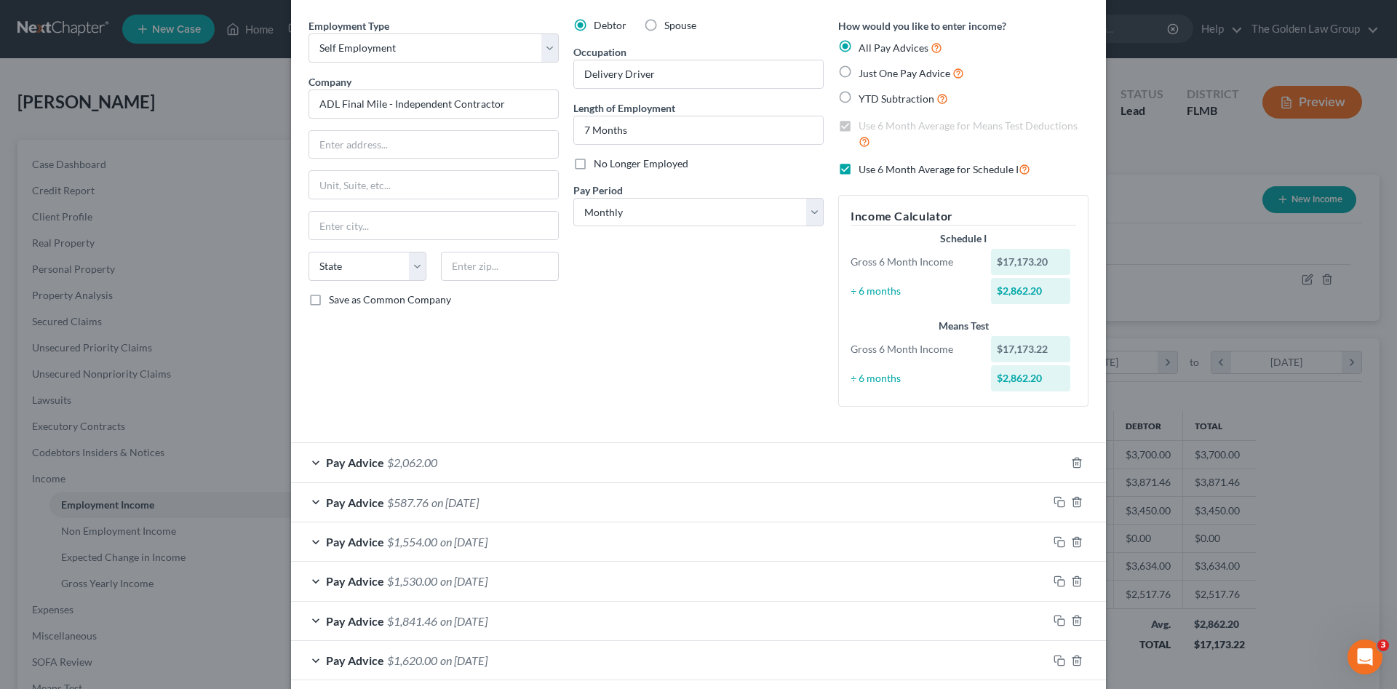
scroll to position [73, 0]
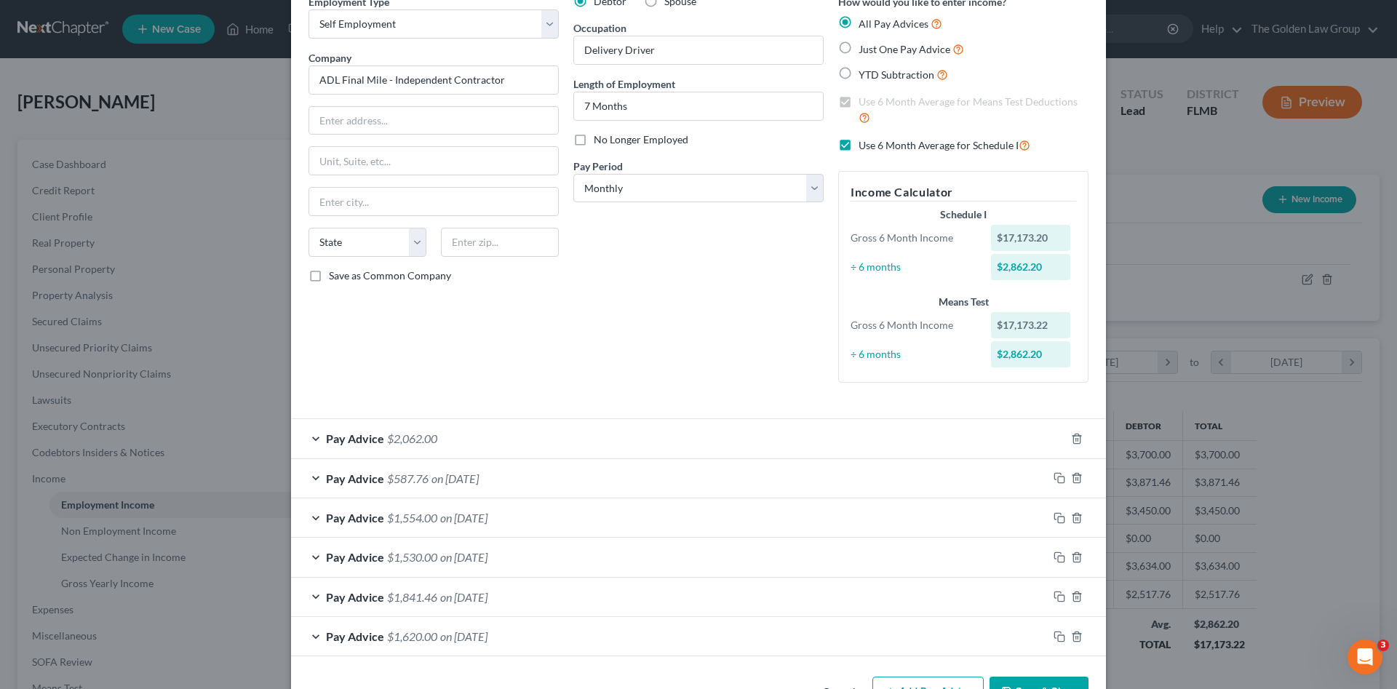
click at [645, 444] on div "Pay Advice $2,062.00" at bounding box center [678, 438] width 774 height 39
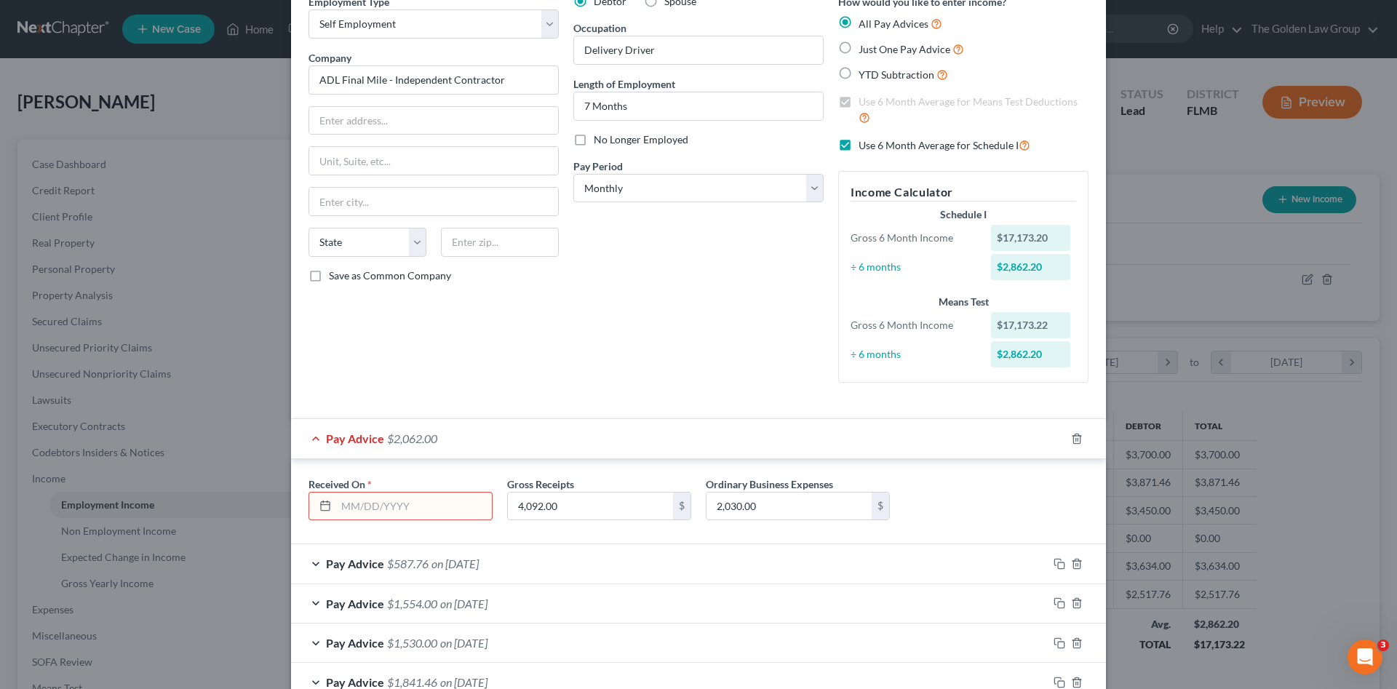
drag, startPoint x: 432, startPoint y: 490, endPoint x: 434, endPoint y: 500, distance: 9.6
click at [433, 493] on div "Received On *" at bounding box center [400, 499] width 199 height 44
click at [434, 500] on input "text" at bounding box center [414, 507] width 156 height 28
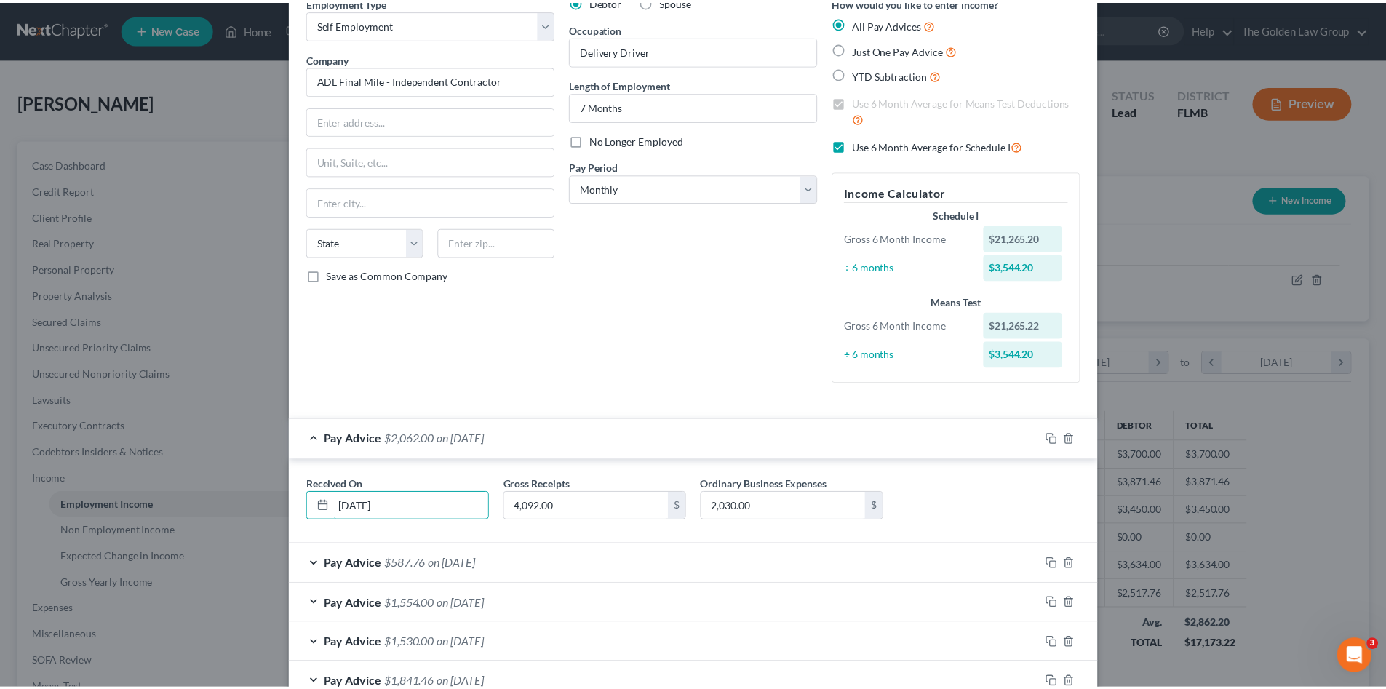
scroll to position [206, 0]
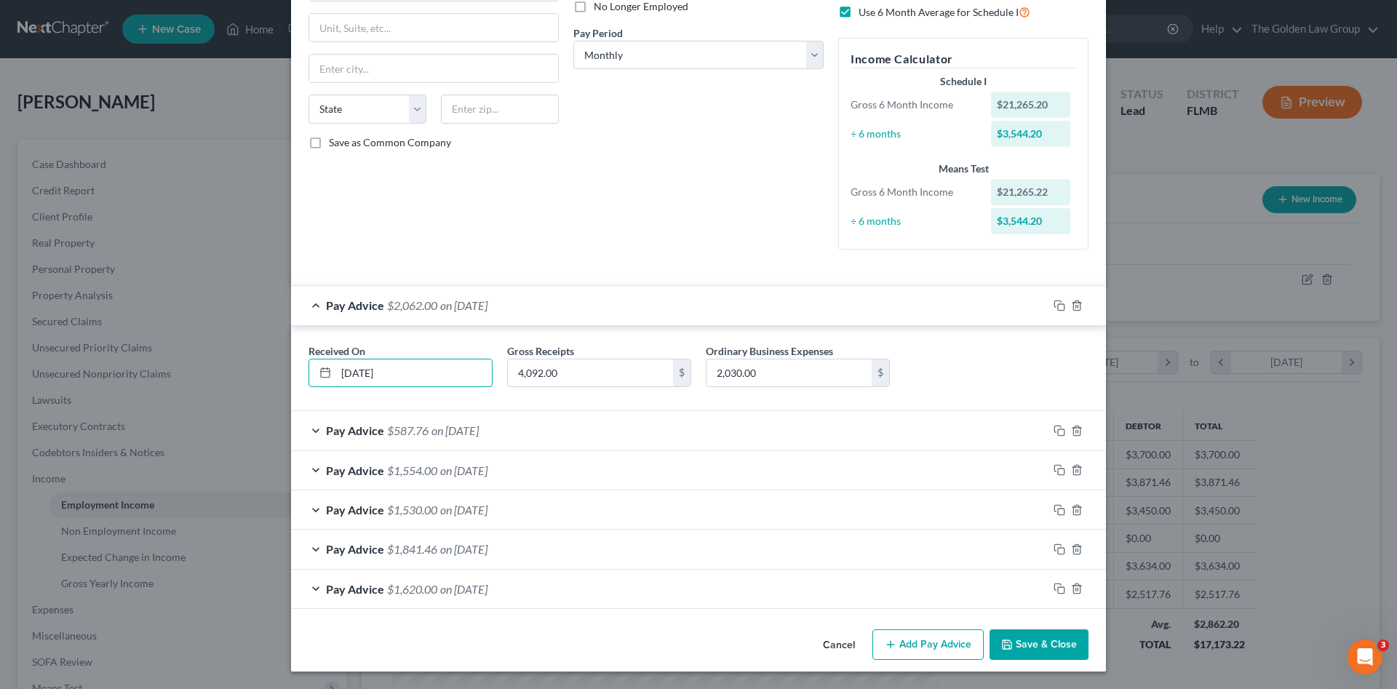
type input "06/30/2025"
click at [1032, 639] on button "Save & Close" at bounding box center [1039, 644] width 99 height 31
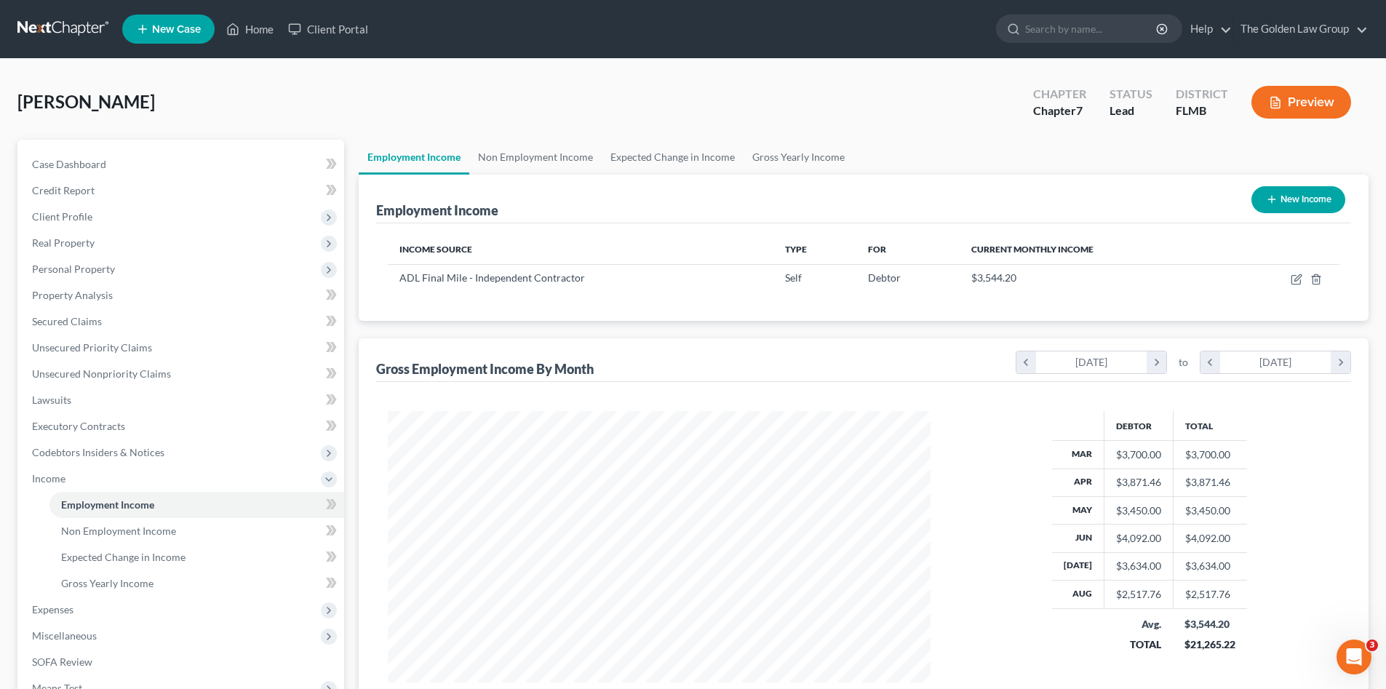
scroll to position [727455, 727154]
click at [151, 577] on span "Gross Yearly Income" at bounding box center [107, 583] width 92 height 12
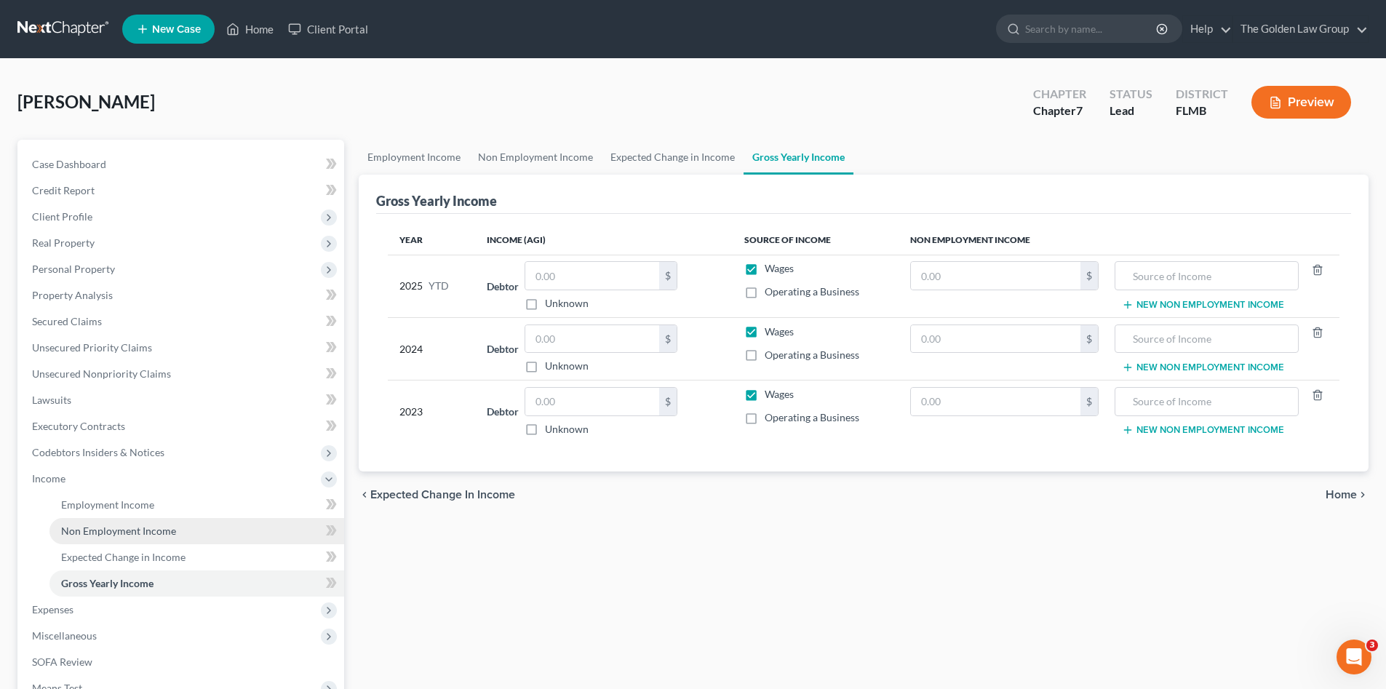
click at [148, 536] on span "Non Employment Income" at bounding box center [118, 531] width 115 height 12
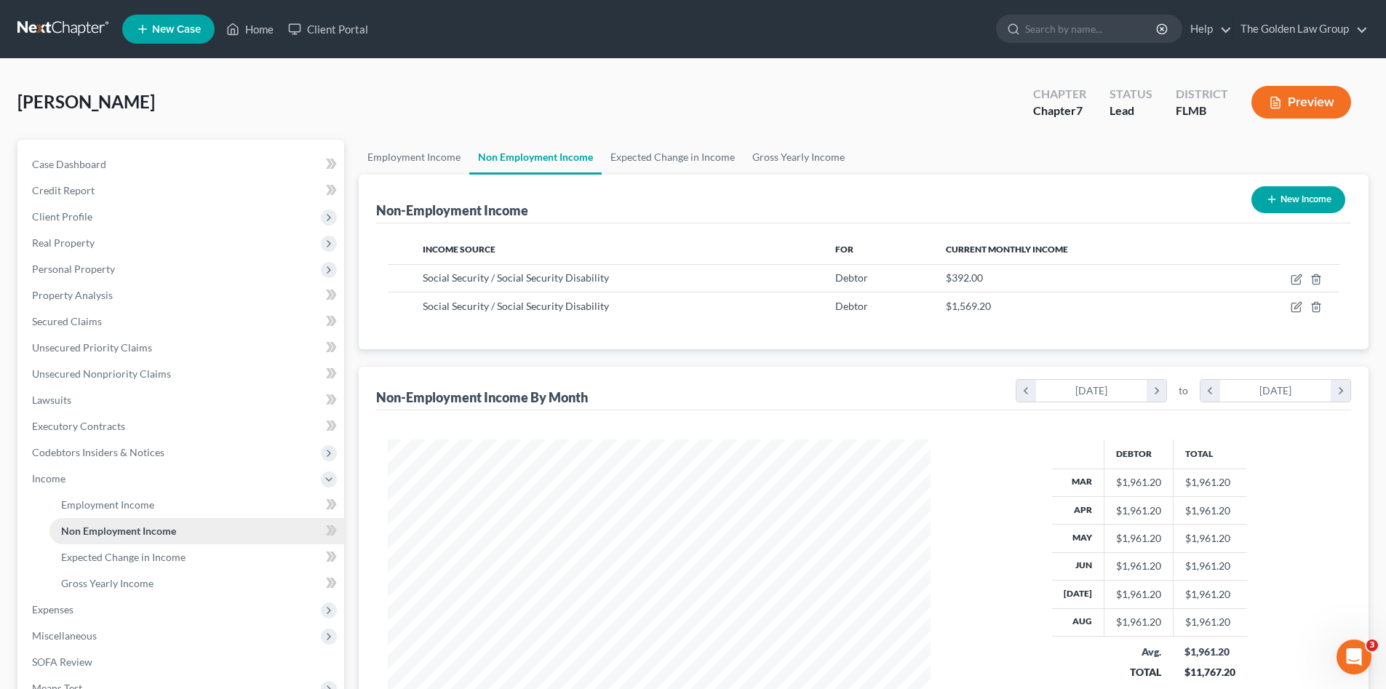
scroll to position [271, 572]
click at [146, 584] on span "Gross Yearly Income" at bounding box center [107, 583] width 92 height 12
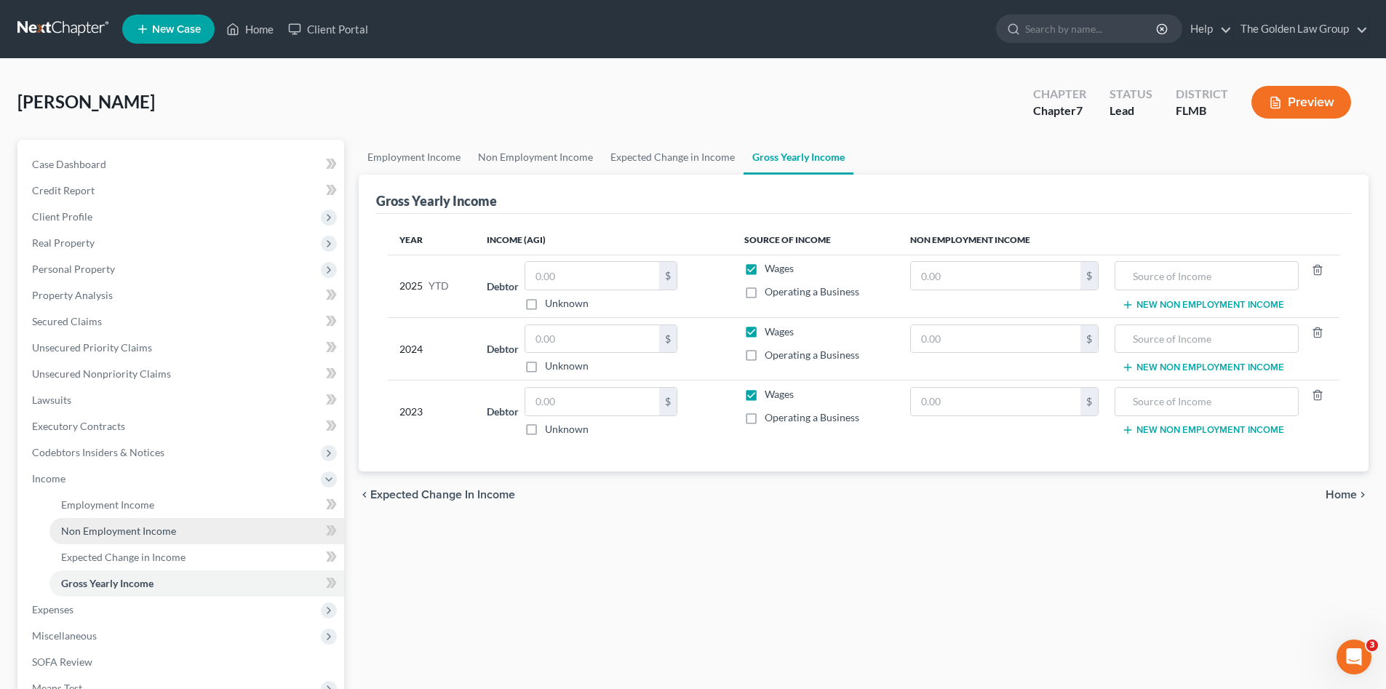
click at [143, 533] on span "Non Employment Income" at bounding box center [118, 531] width 115 height 12
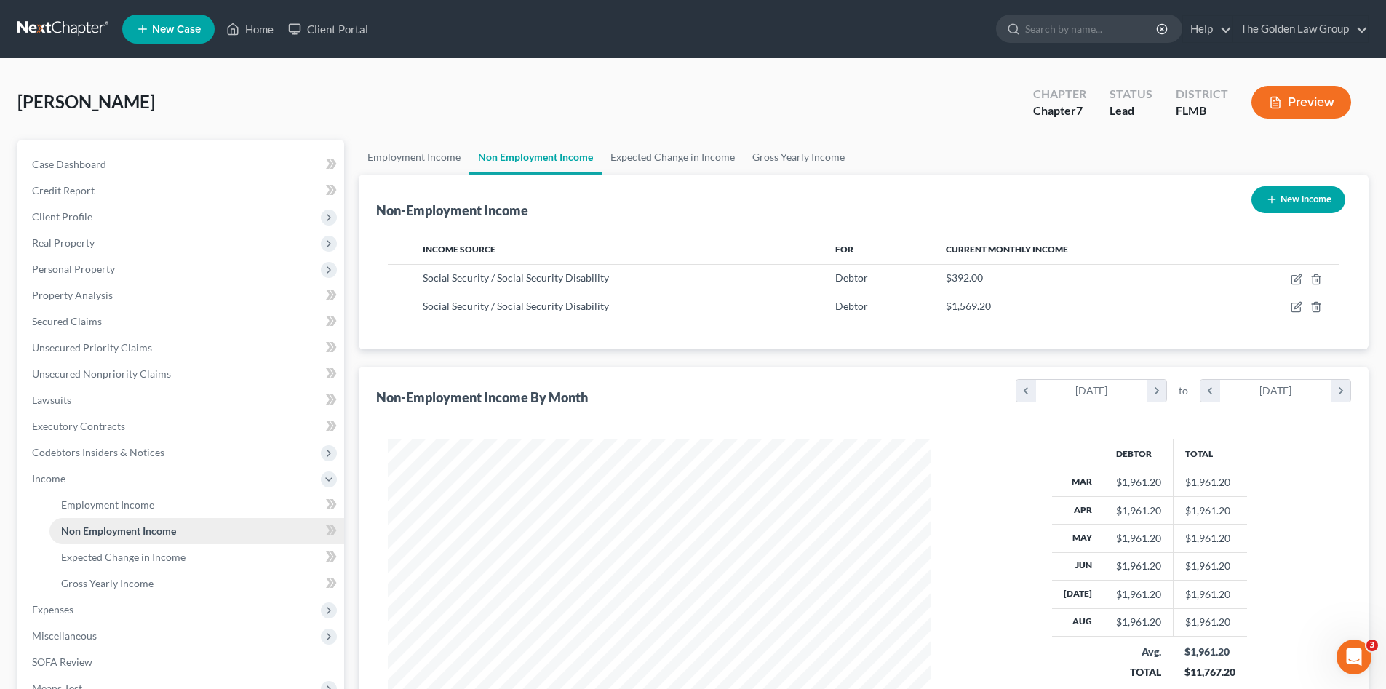
scroll to position [271, 572]
click at [134, 584] on span "Gross Yearly Income" at bounding box center [107, 583] width 92 height 12
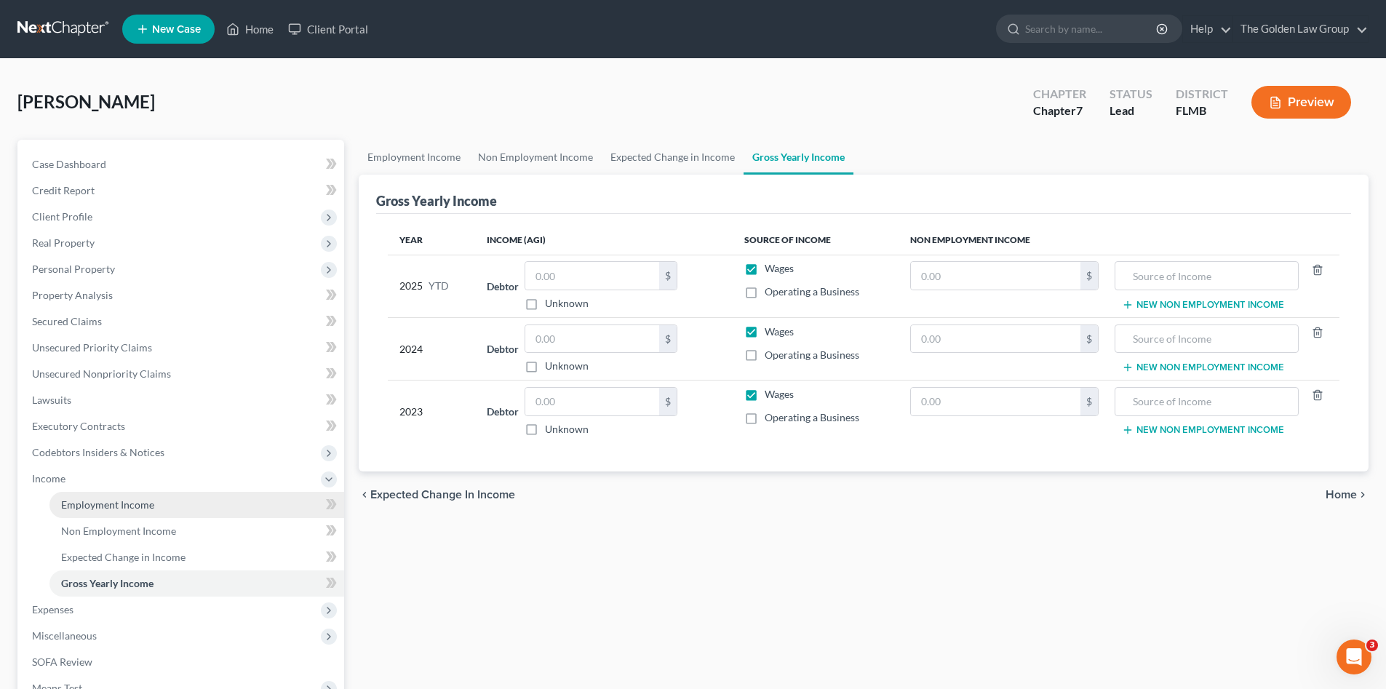
click at [142, 503] on span "Employment Income" at bounding box center [107, 504] width 93 height 12
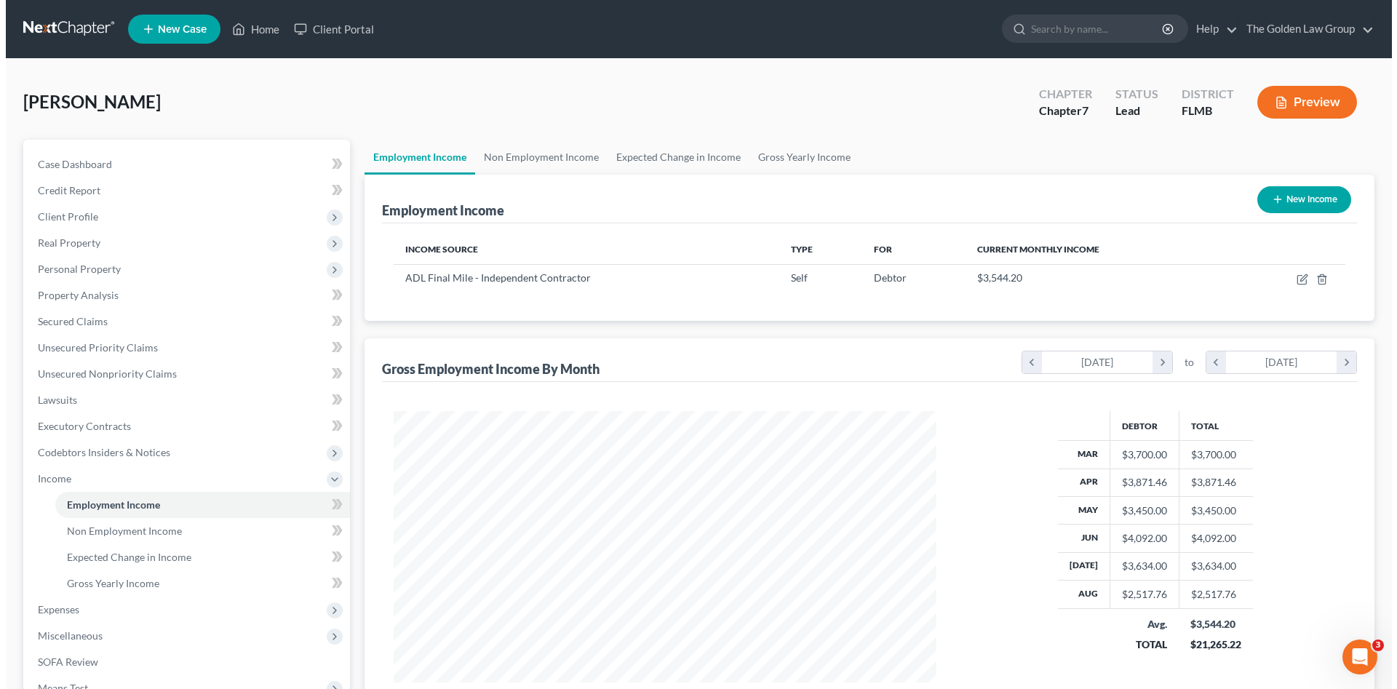
scroll to position [271, 572]
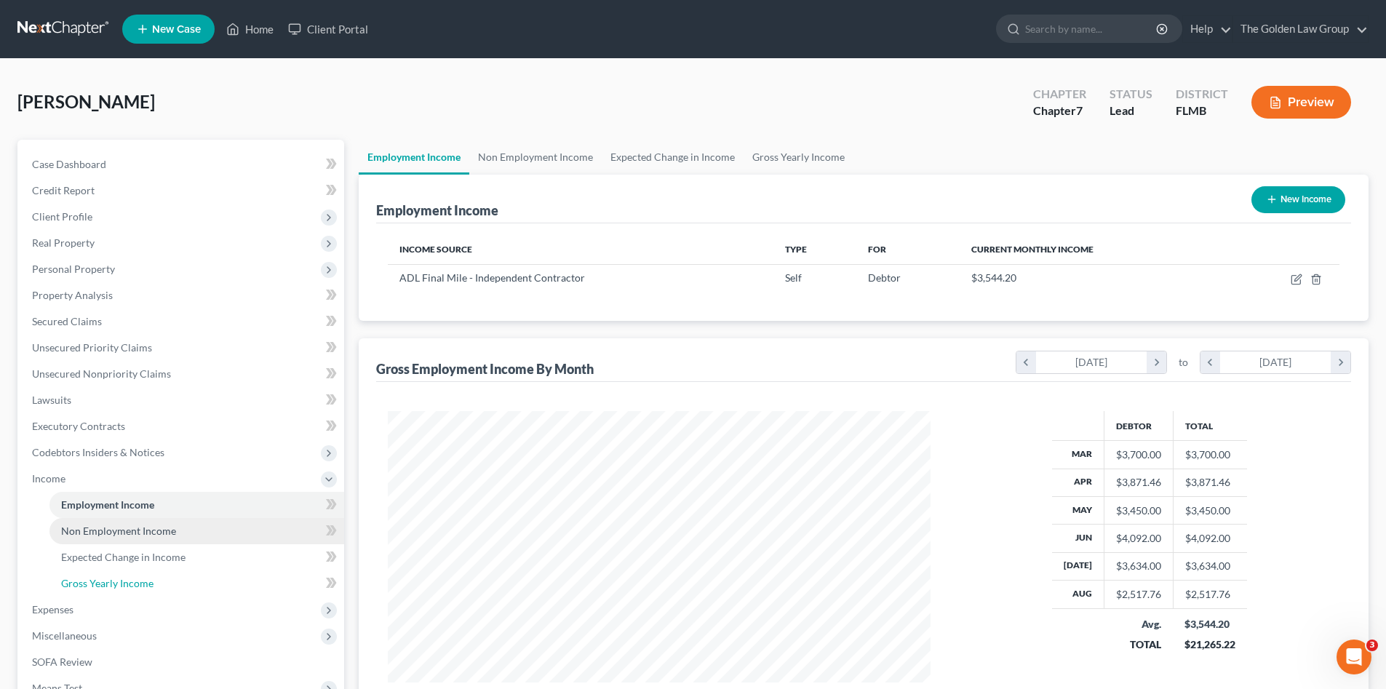
drag, startPoint x: 158, startPoint y: 583, endPoint x: 241, endPoint y: 523, distance: 102.2
click at [158, 583] on link "Gross Yearly Income" at bounding box center [196, 584] width 295 height 26
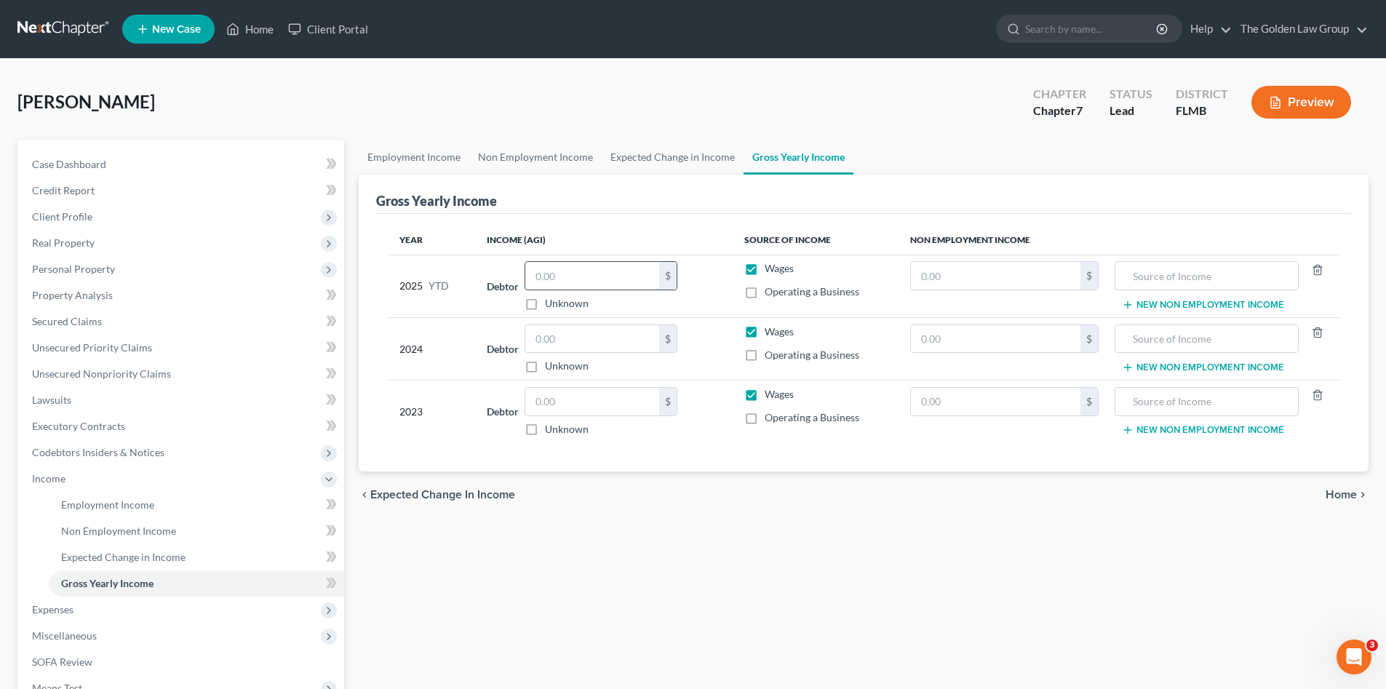
click at [631, 281] on input "text" at bounding box center [592, 276] width 134 height 28
paste input "30,265.22"
type input "30,265.22"
drag, startPoint x: 756, startPoint y: 295, endPoint x: 751, endPoint y: 275, distance: 21.0
click at [765, 293] on label "Operating a Business" at bounding box center [812, 292] width 95 height 15
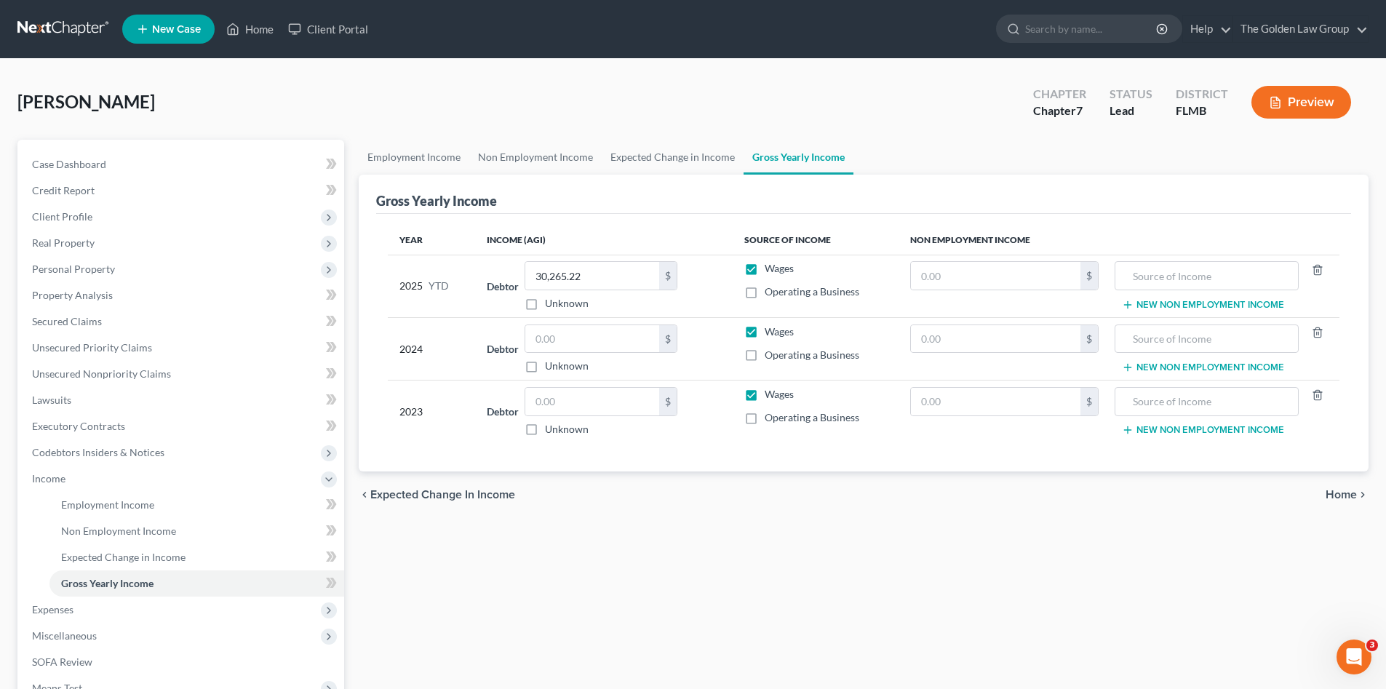
click at [771, 293] on input "Operating a Business" at bounding box center [775, 289] width 9 height 9
checkbox input "true"
click at [765, 273] on label "Wages" at bounding box center [779, 268] width 29 height 15
click at [771, 271] on input "Wages" at bounding box center [775, 265] width 9 height 9
checkbox input "false"
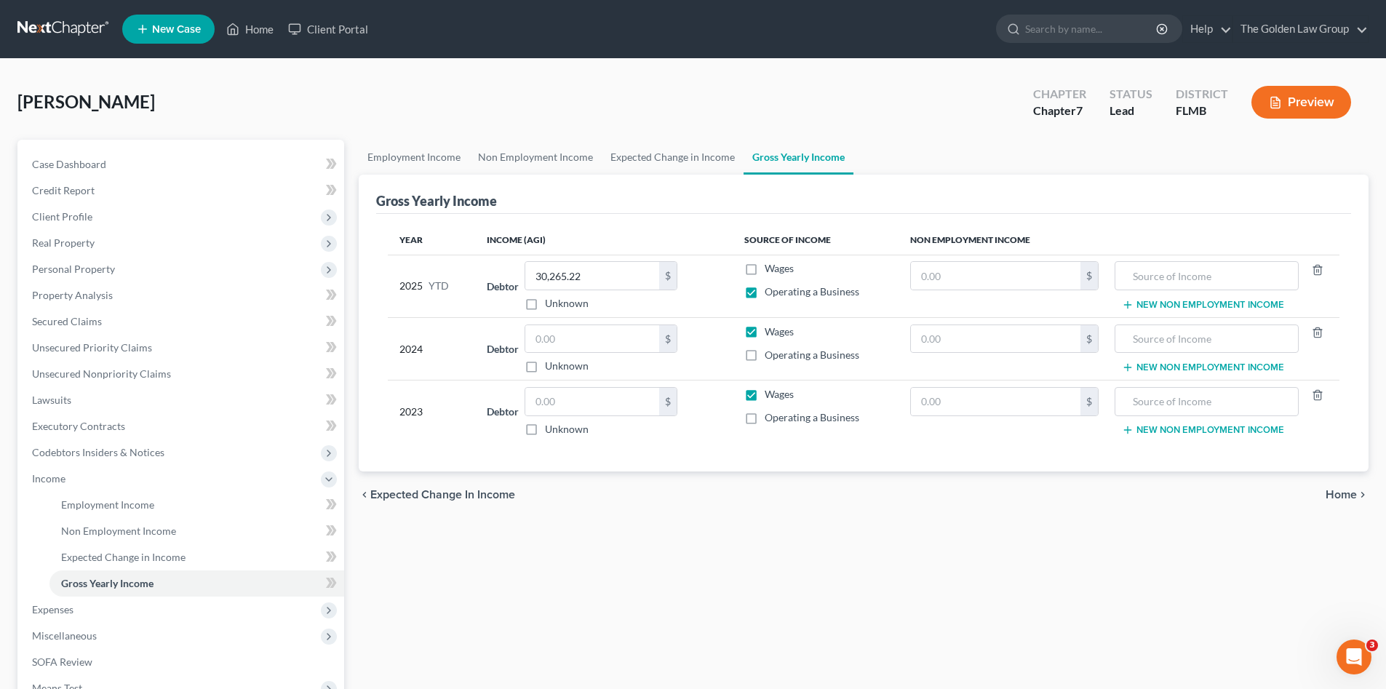
click at [736, 447] on div "Year Income (AGI) Source of Income Non Employment Income 2025 YTD Debtor 30,265…" at bounding box center [863, 343] width 975 height 258
drag, startPoint x: 755, startPoint y: 357, endPoint x: 757, endPoint y: 346, distance: 10.4
click at [765, 356] on label "Operating a Business" at bounding box center [812, 355] width 95 height 15
click at [771, 356] on input "Operating a Business" at bounding box center [775, 352] width 9 height 9
checkbox input "true"
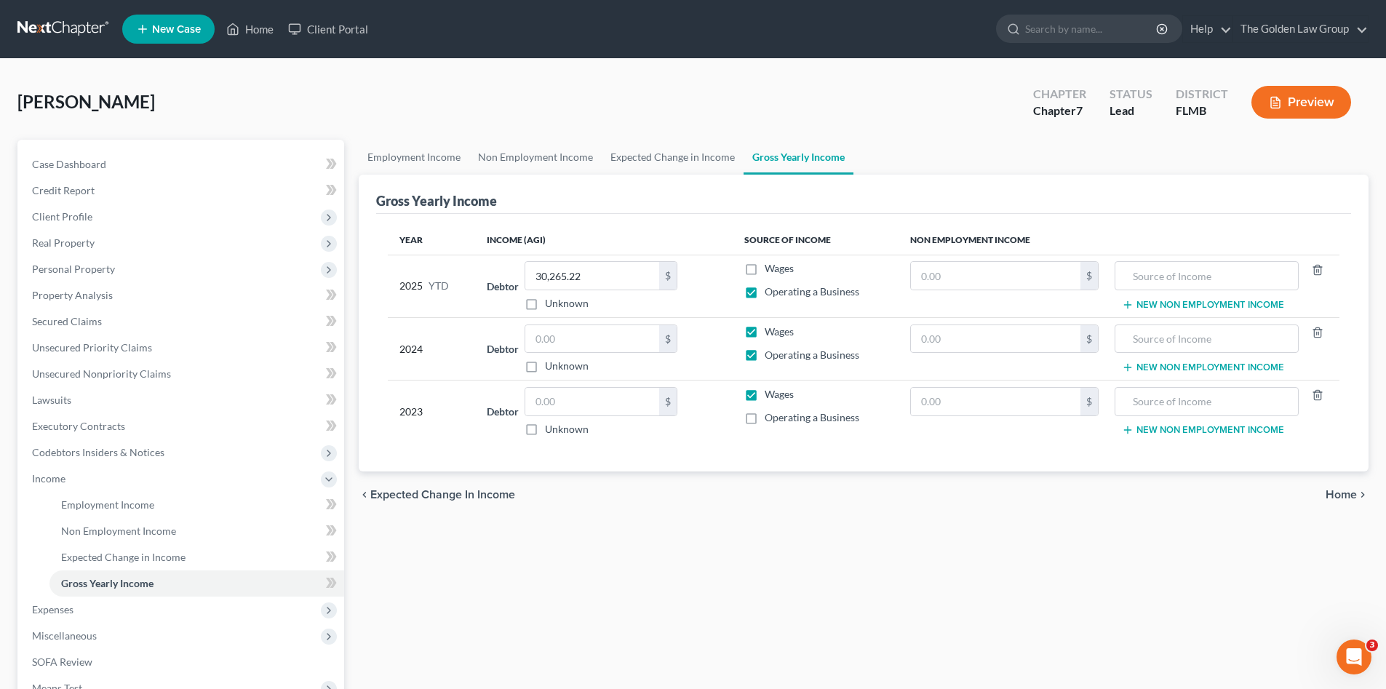
click at [765, 335] on label "Wages" at bounding box center [779, 332] width 29 height 15
click at [771, 334] on input "Wages" at bounding box center [775, 329] width 9 height 9
checkbox input "false"
drag, startPoint x: 747, startPoint y: 424, endPoint x: 755, endPoint y: 412, distance: 15.1
click at [765, 422] on label "Operating a Business" at bounding box center [812, 417] width 95 height 15
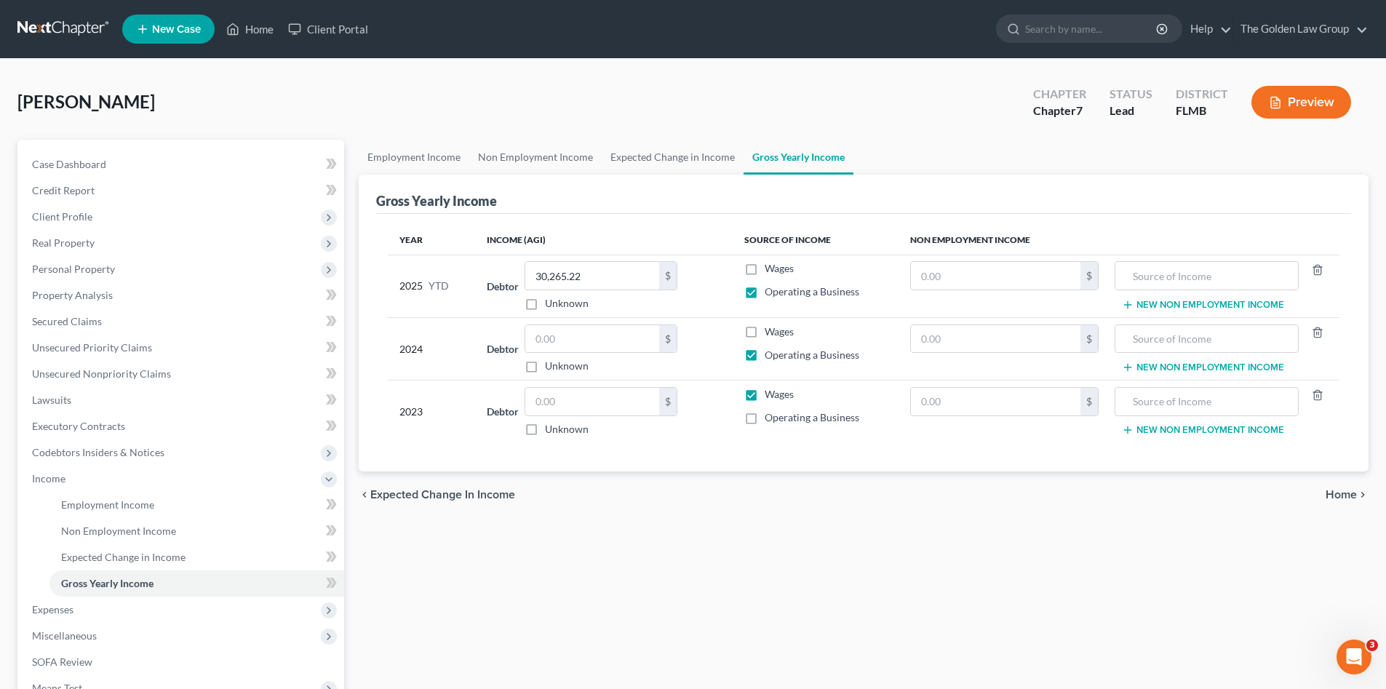
click at [771, 420] on input "Operating a Business" at bounding box center [775, 414] width 9 height 9
checkbox input "true"
click at [765, 397] on label "Wages" at bounding box center [779, 394] width 29 height 15
click at [771, 397] on input "Wages" at bounding box center [775, 391] width 9 height 9
checkbox input "false"
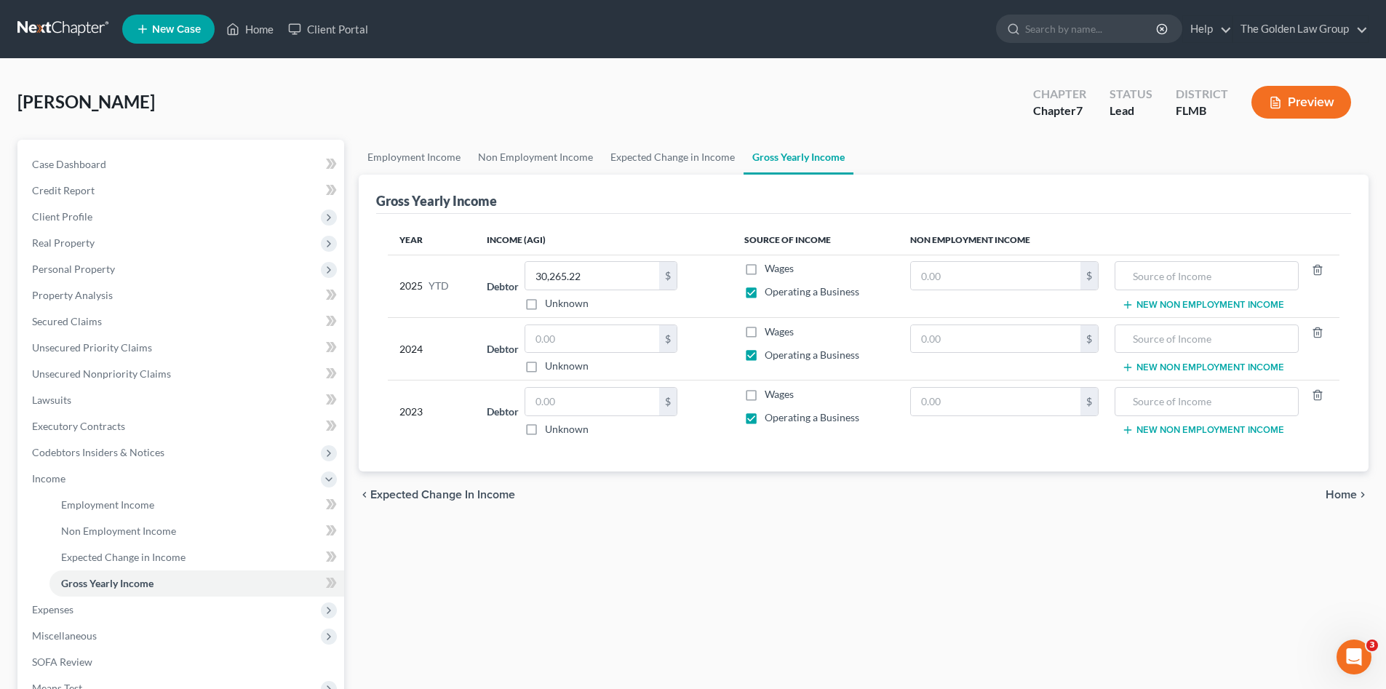
drag, startPoint x: 718, startPoint y: 454, endPoint x: 664, endPoint y: 453, distance: 54.6
click at [713, 455] on div "Year Income (AGI) Source of Income Non Employment Income 2025 YTD Debtor 30,265…" at bounding box center [863, 343] width 975 height 258
click at [1148, 330] on input "text" at bounding box center [1206, 339] width 167 height 28
type input "Social Security"
type input "18,369.00"
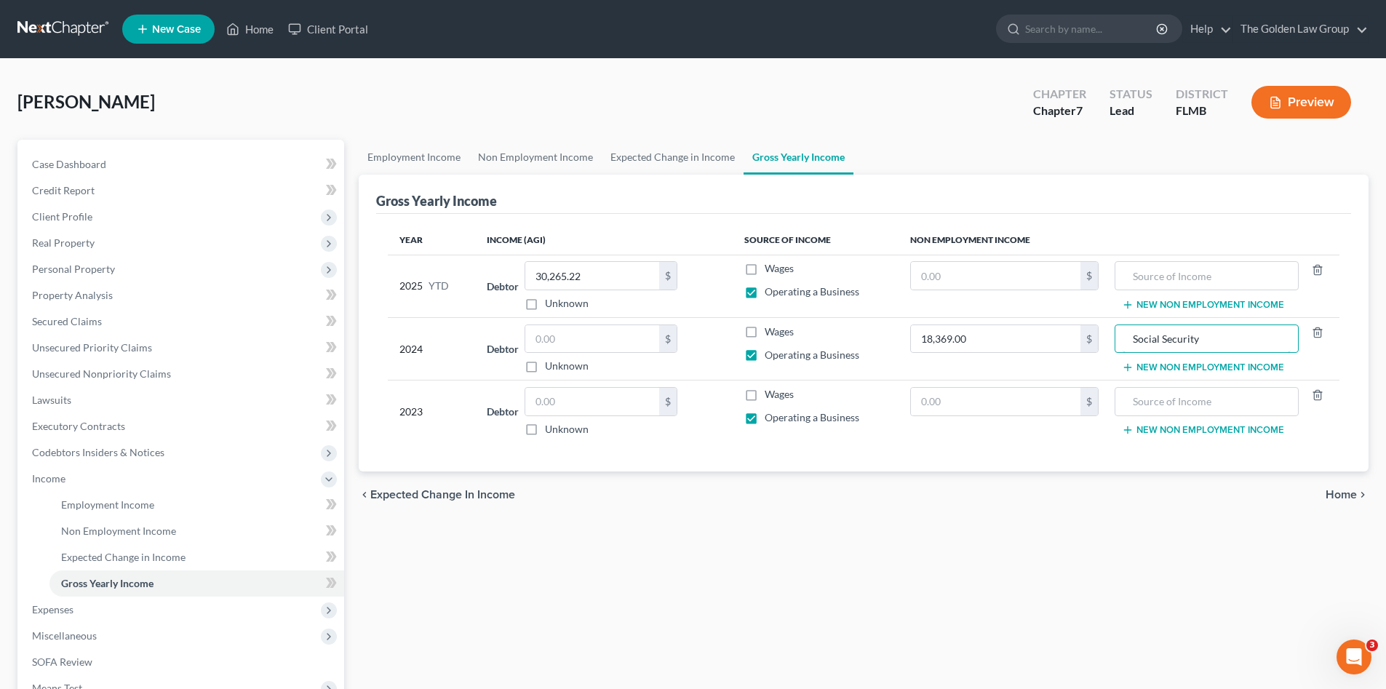
drag, startPoint x: 1208, startPoint y: 345, endPoint x: 1122, endPoint y: 360, distance: 87.2
click at [1122, 360] on td "Social Security New Non Employment Income" at bounding box center [1225, 348] width 229 height 63
click at [1161, 400] on input "text" at bounding box center [1206, 402] width 167 height 28
paste input "Social Security"
type input "Social Security"
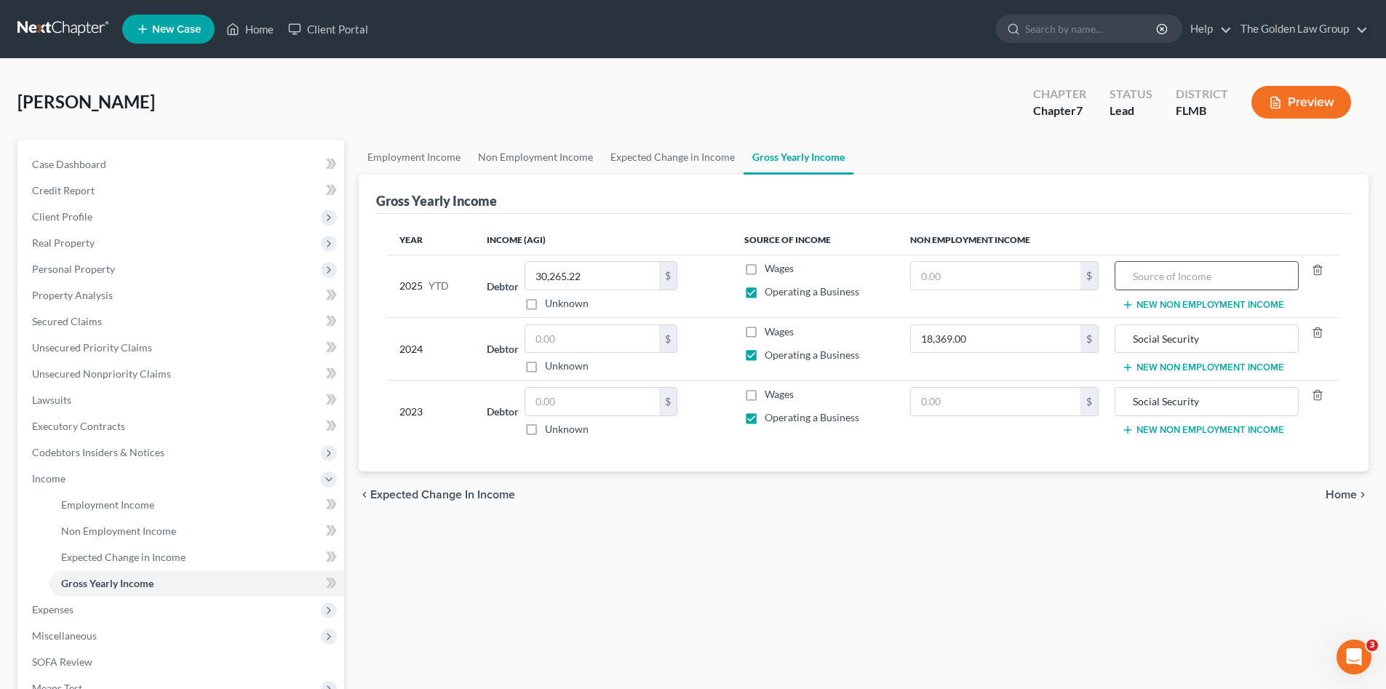
click at [1175, 280] on input "text" at bounding box center [1206, 276] width 167 height 28
paste input "Social Security"
type input "Social Security"
click at [1043, 408] on input "text" at bounding box center [996, 402] width 170 height 28
type input "16,800.00"
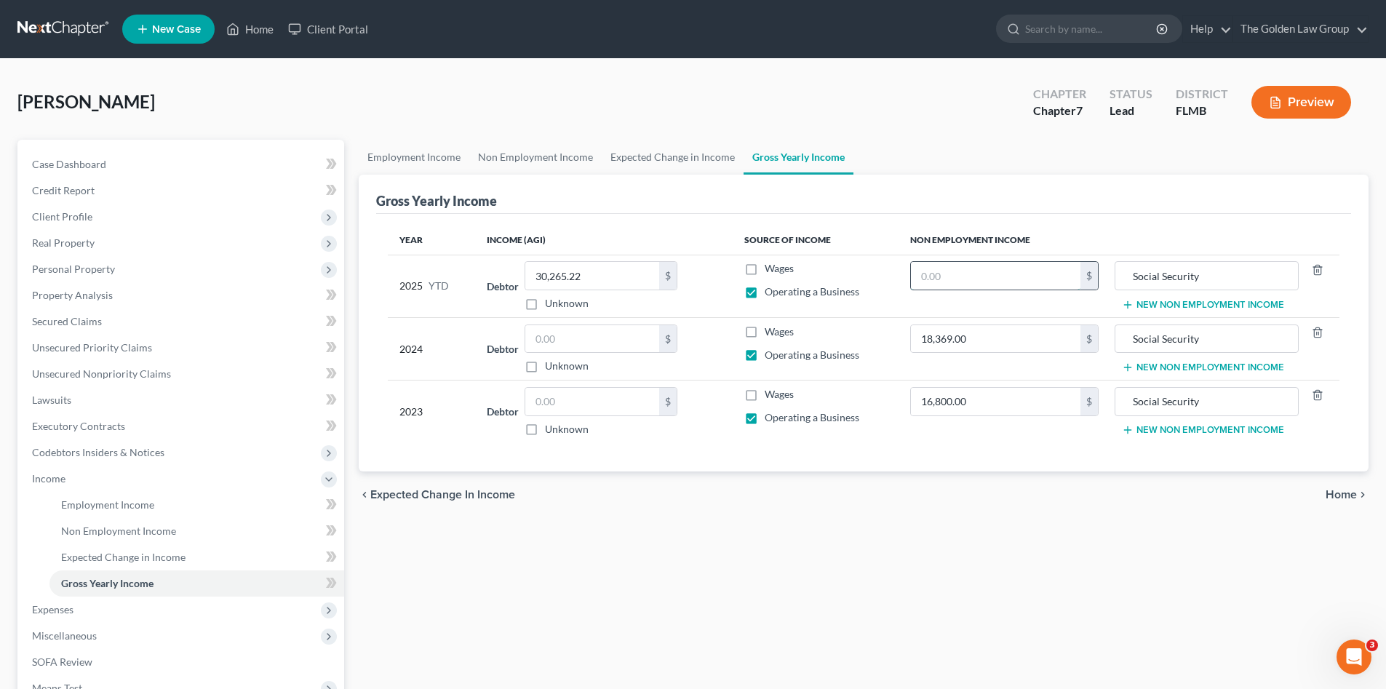
click at [951, 274] on input "text" at bounding box center [996, 276] width 170 height 28
paste input "18,830.4"
type input "18,830.40"
click at [779, 496] on div "chevron_left Expected Change in Income Home chevron_right" at bounding box center [864, 495] width 1010 height 47
click at [613, 342] on input "text" at bounding box center [592, 339] width 134 height 28
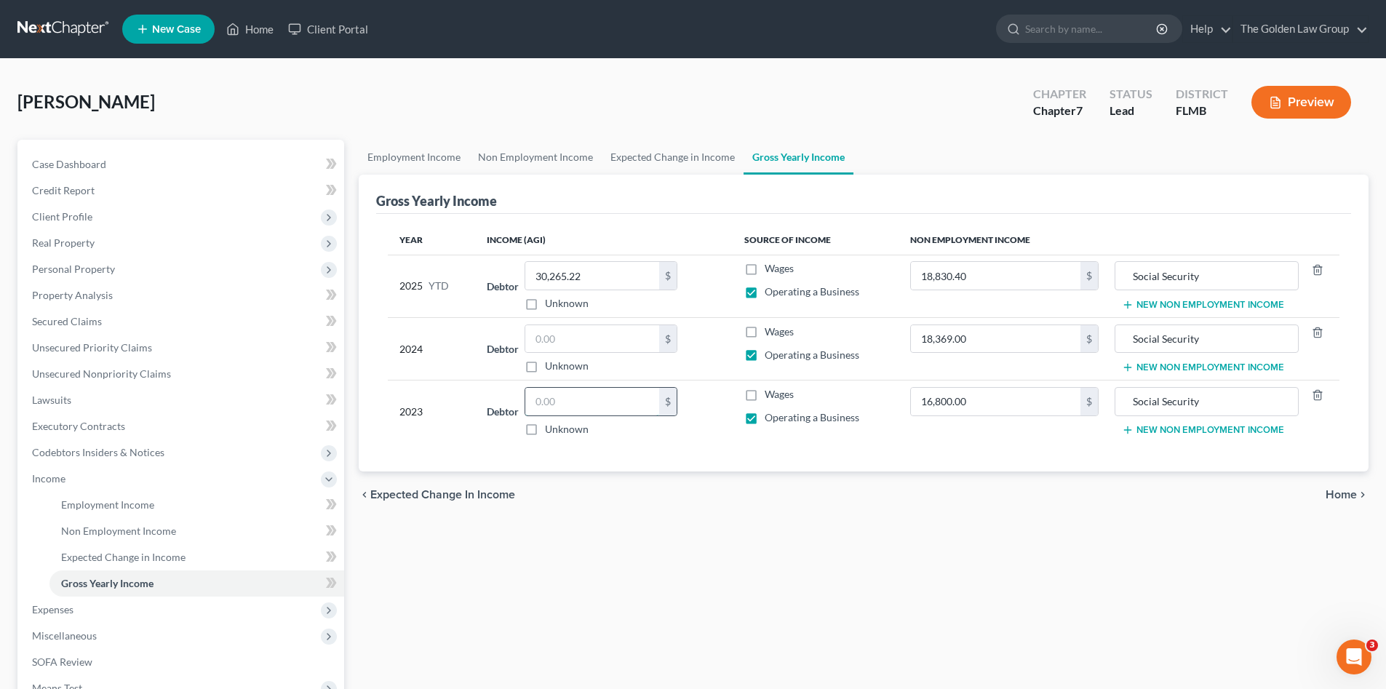
click at [629, 402] on input "text" at bounding box center [592, 402] width 134 height 28
type input "48,360.00"
click at [614, 349] on input "text" at bounding box center [592, 339] width 134 height 28
click at [608, 341] on input "text" at bounding box center [592, 339] width 134 height 28
click at [575, 336] on input "text" at bounding box center [592, 339] width 134 height 28
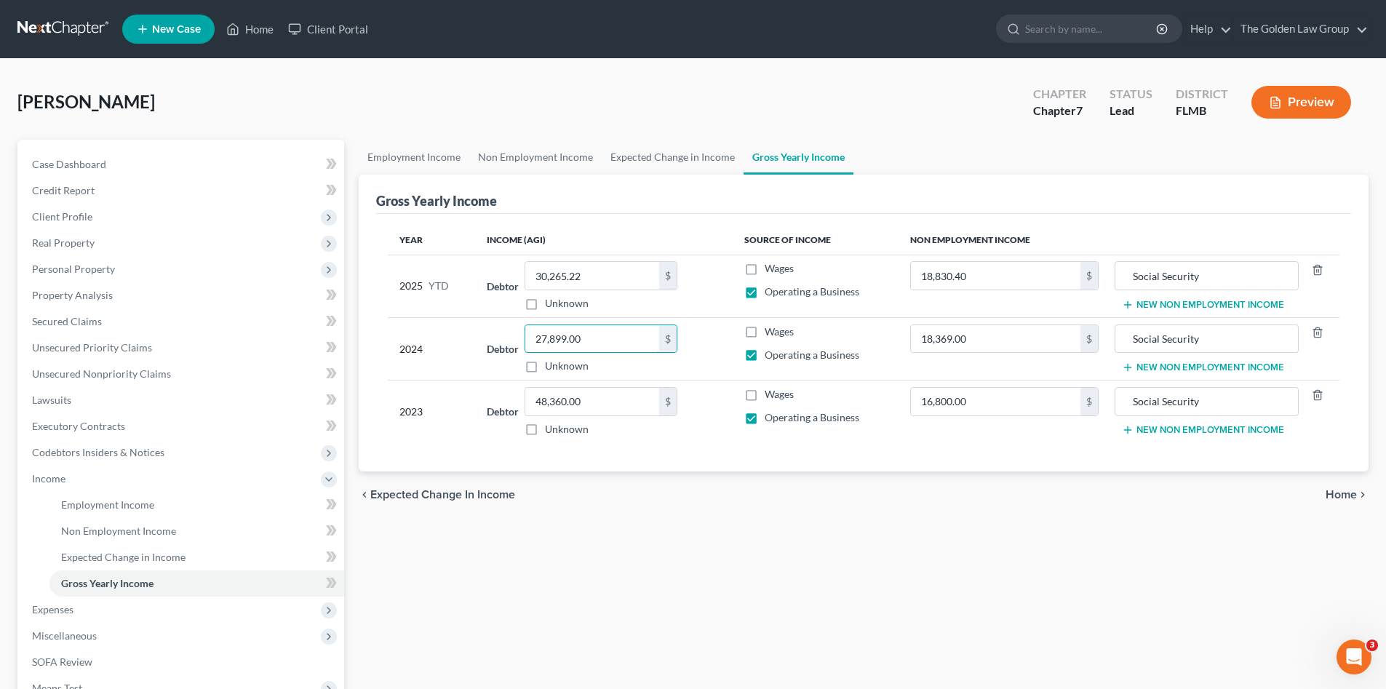
type input "27,899.00"
click at [773, 525] on div "Employment Income Non Employment Income Expected Change in Income Gross Yearly …" at bounding box center [863, 481] width 1025 height 683
click at [765, 330] on label "Wages" at bounding box center [779, 332] width 29 height 15
click at [771, 330] on input "Wages" at bounding box center [775, 329] width 9 height 9
checkbox input "true"
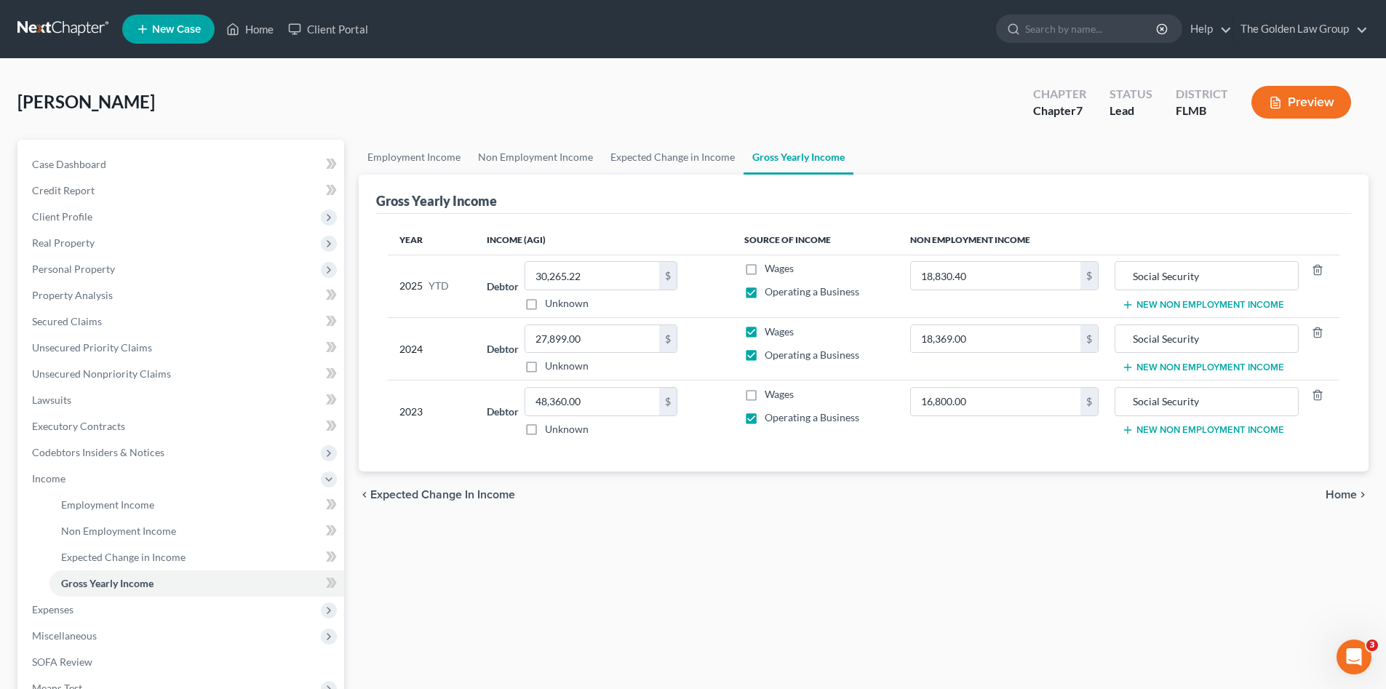
click at [765, 358] on label "Operating a Business" at bounding box center [812, 355] width 95 height 15
click at [771, 357] on input "Operating a Business" at bounding box center [775, 352] width 9 height 9
click at [765, 354] on label "Operating a Business" at bounding box center [812, 355] width 95 height 15
click at [771, 354] on input "Operating a Business" at bounding box center [775, 352] width 9 height 9
click at [765, 351] on label "Operating a Business" at bounding box center [812, 355] width 95 height 15
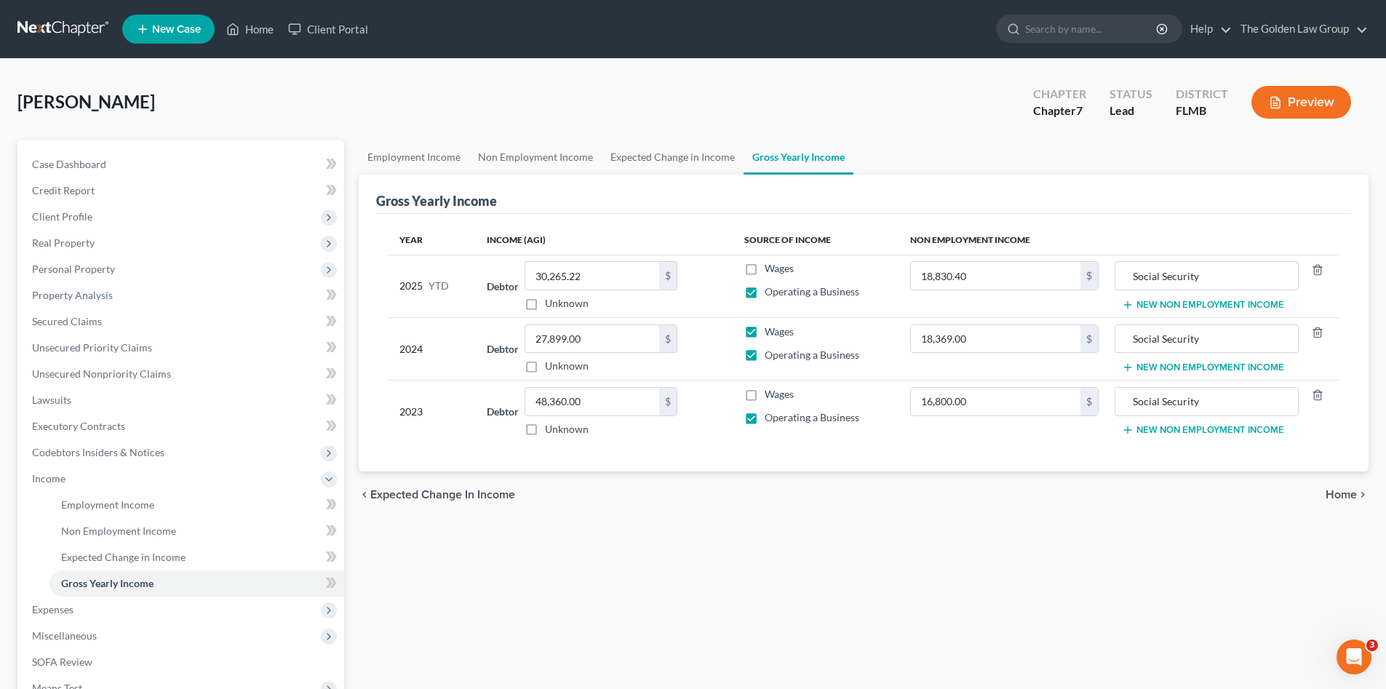
click at [771, 351] on input "Operating a Business" at bounding box center [775, 352] width 9 height 9
checkbox input "false"
drag, startPoint x: 753, startPoint y: 392, endPoint x: 763, endPoint y: 416, distance: 26.8
click at [765, 392] on label "Wages" at bounding box center [779, 394] width 29 height 15
click at [771, 392] on input "Wages" at bounding box center [775, 391] width 9 height 9
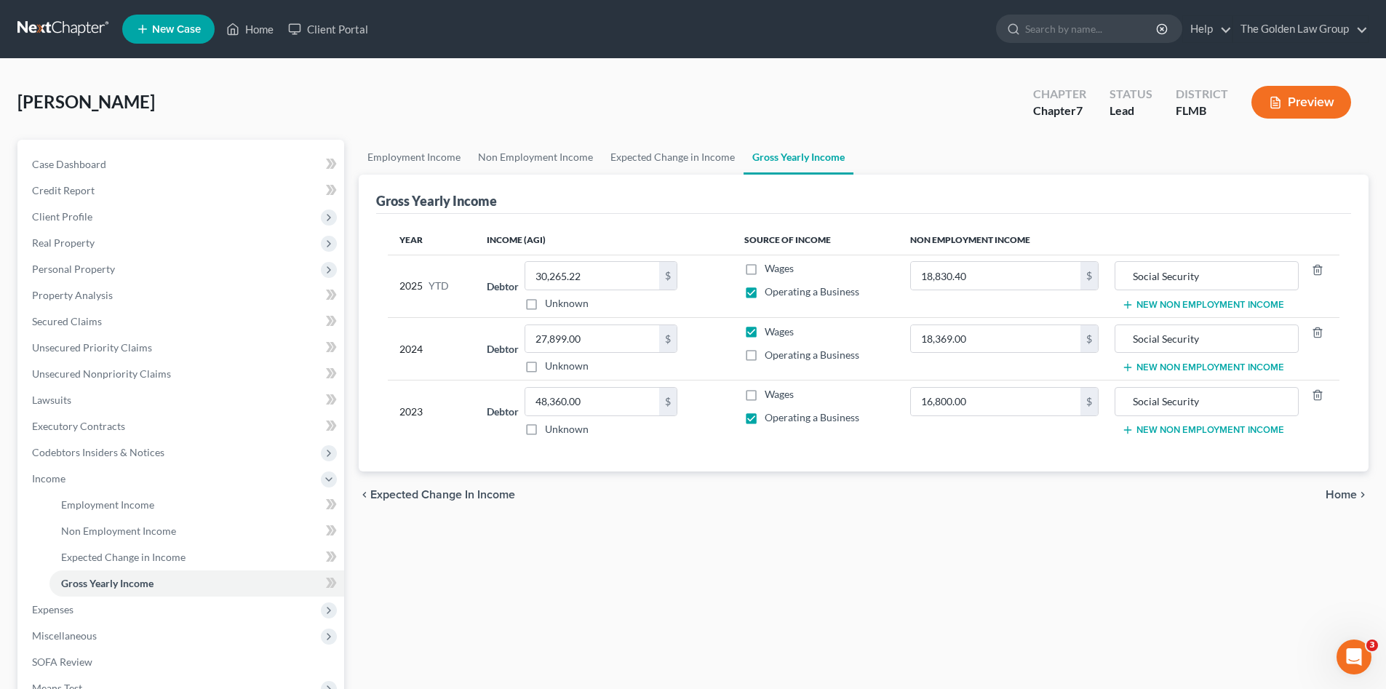
checkbox input "true"
click at [794, 495] on div "chevron_left Expected Change in Income Home chevron_right" at bounding box center [864, 495] width 1010 height 47
click at [765, 421] on label "Operating a Business" at bounding box center [812, 417] width 95 height 15
click at [771, 420] on input "Operating a Business" at bounding box center [775, 414] width 9 height 9
checkbox input "false"
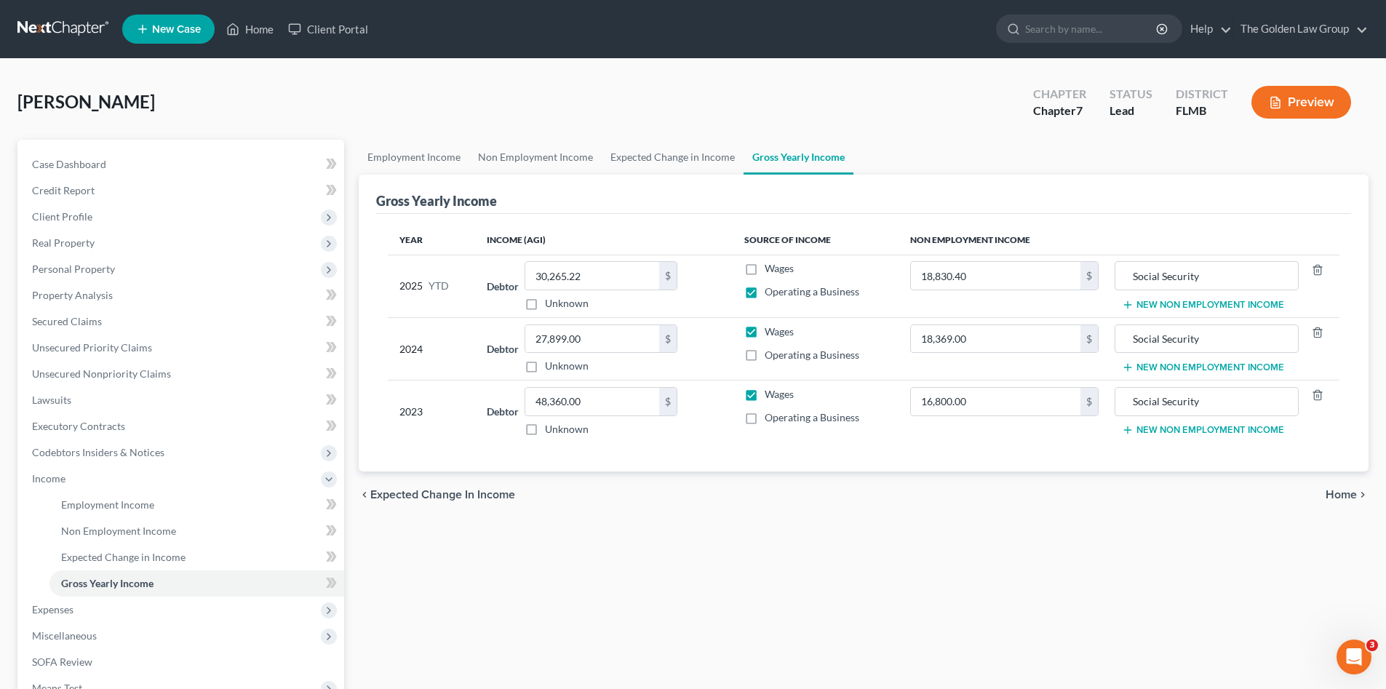
click at [766, 448] on div "Year Income (AGI) Source of Income Non Employment Income 2025 YTD Debtor 30,265…" at bounding box center [863, 343] width 975 height 258
click at [765, 268] on label "Wages" at bounding box center [779, 268] width 29 height 15
click at [771, 268] on input "Wages" at bounding box center [775, 265] width 9 height 9
checkbox input "true"
click at [765, 296] on label "Operating a Business" at bounding box center [812, 292] width 95 height 15
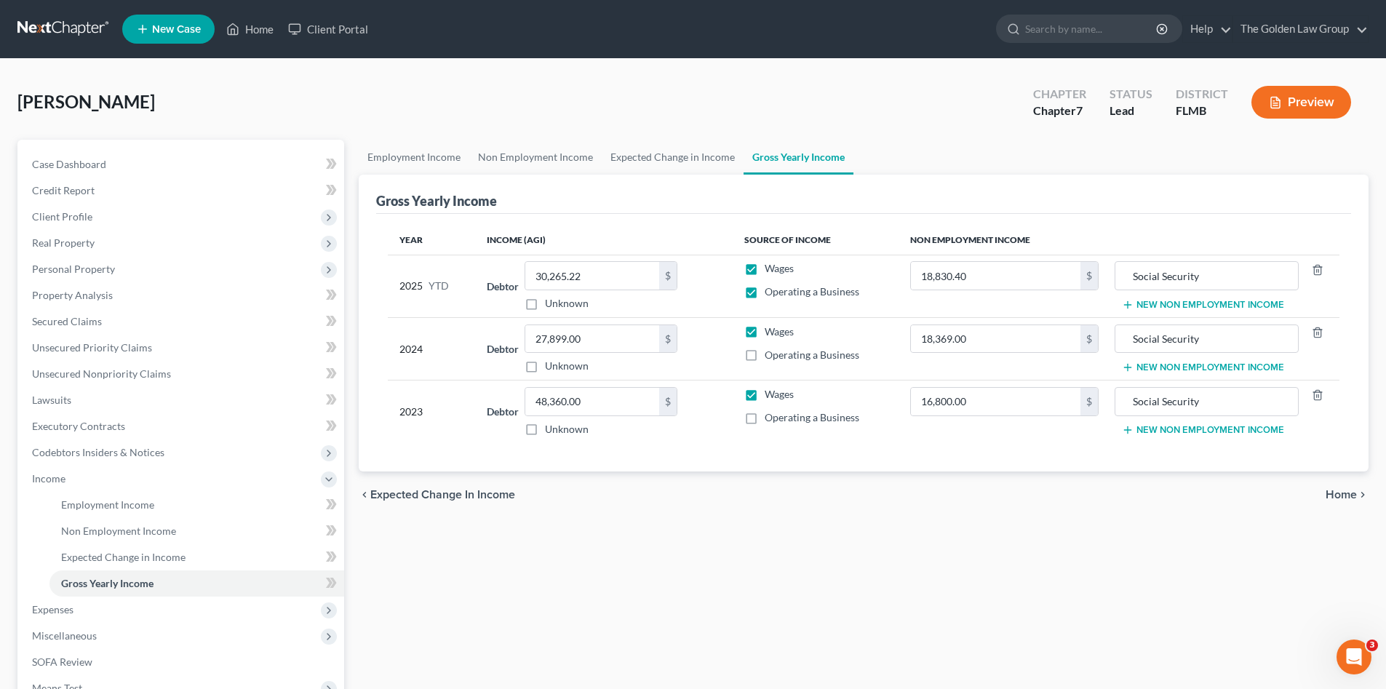
click at [771, 294] on input "Operating a Business" at bounding box center [775, 289] width 9 height 9
checkbox input "false"
click at [714, 401] on div "Debtor 48,360.00 $ Unknown Balance Undetermined 48,360.00 $ Unknown" at bounding box center [604, 411] width 234 height 49
click at [126, 561] on span "Expected Change in Income" at bounding box center [123, 557] width 124 height 12
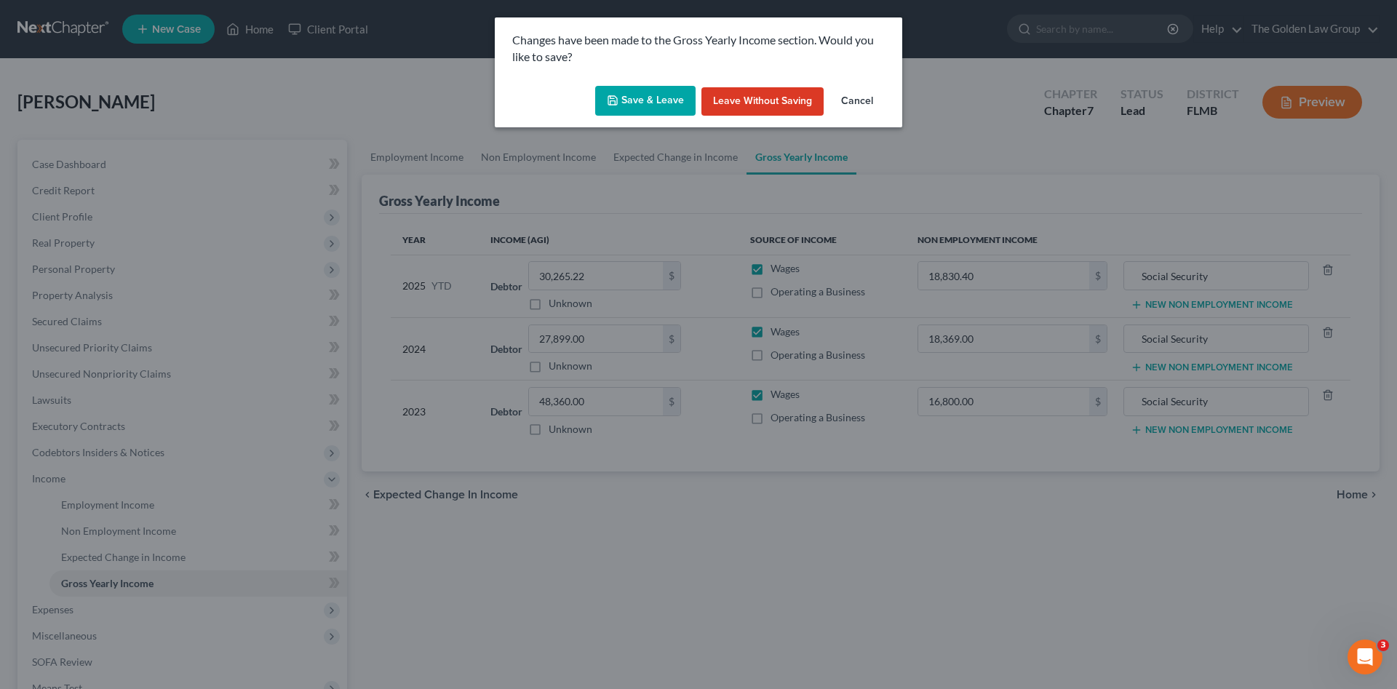
click at [637, 101] on button "Save & Leave" at bounding box center [645, 101] width 100 height 31
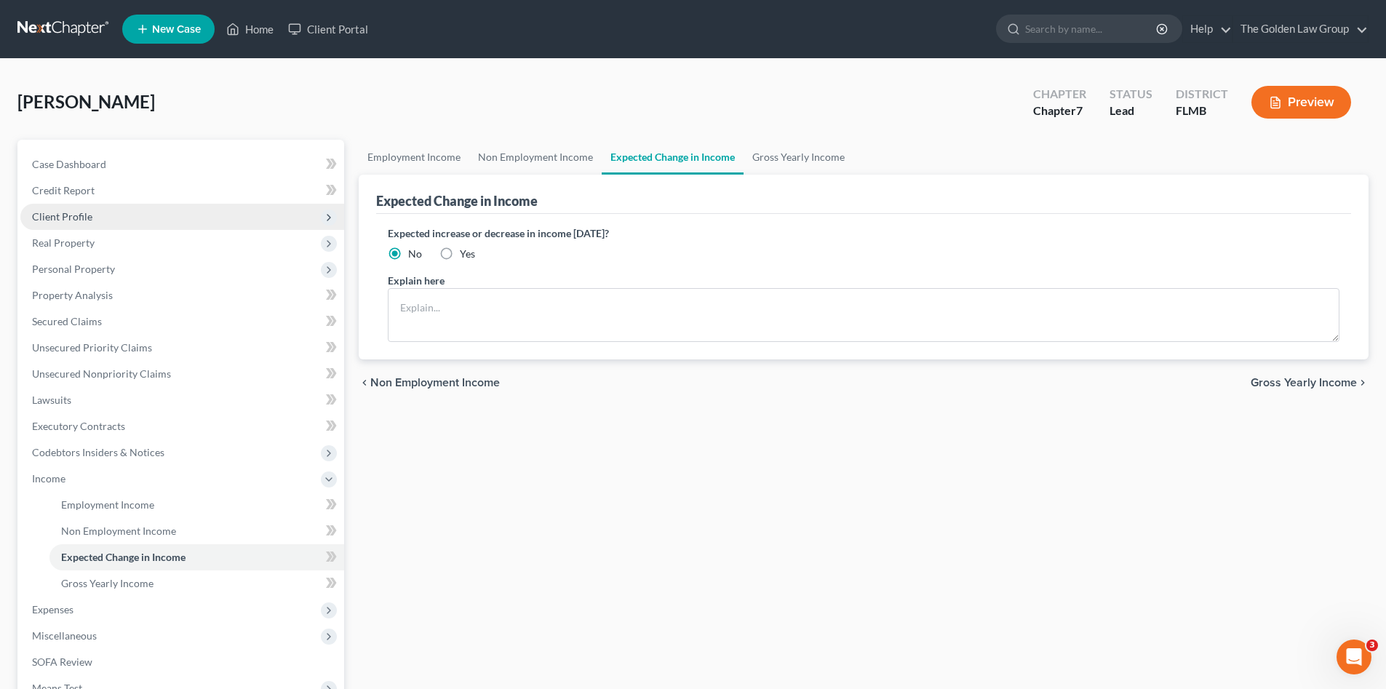
click at [79, 209] on span "Client Profile" at bounding box center [182, 217] width 324 height 26
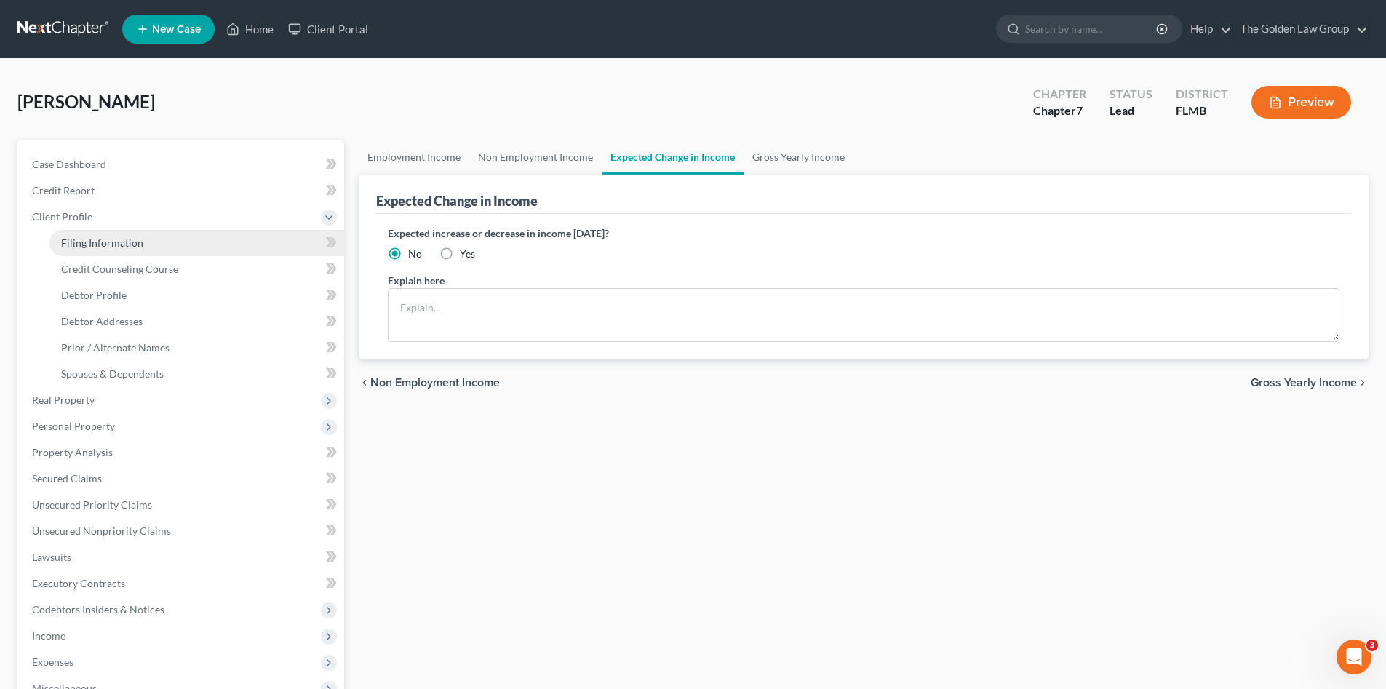
click at [88, 239] on span "Filing Information" at bounding box center [102, 243] width 82 height 12
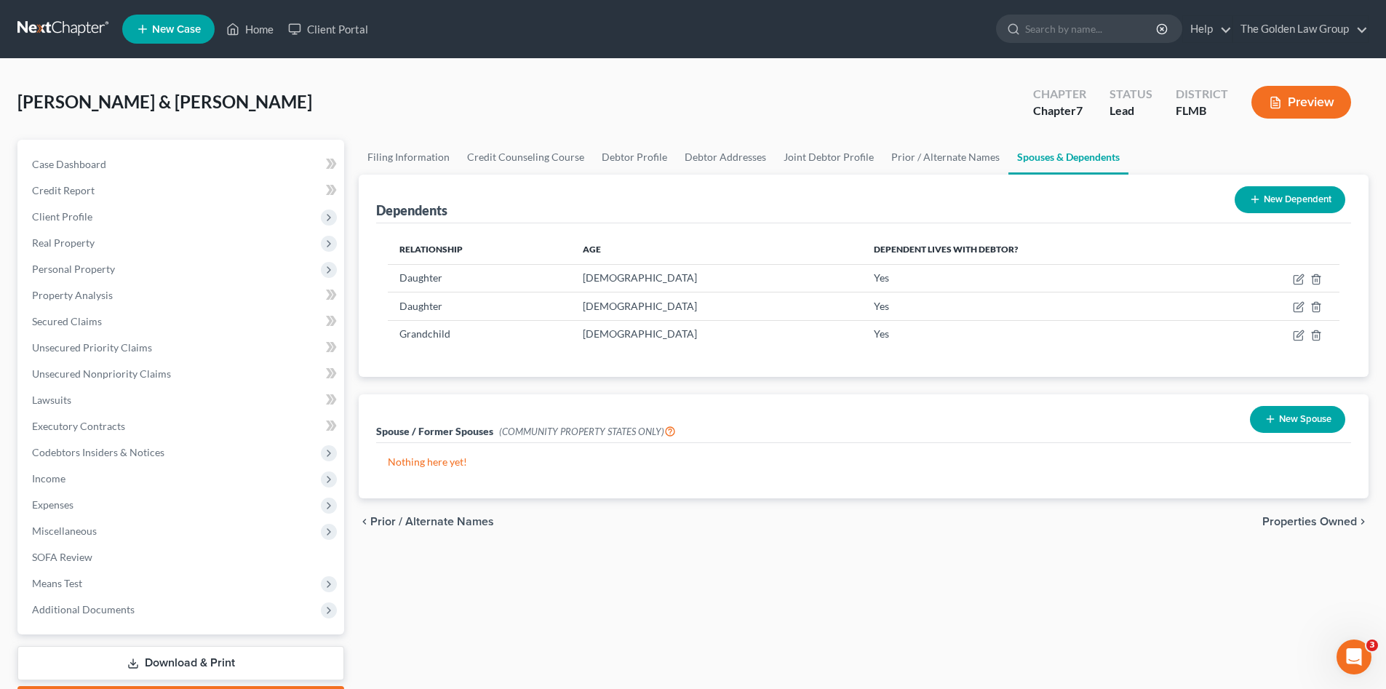
click at [67, 35] on link at bounding box center [63, 29] width 93 height 26
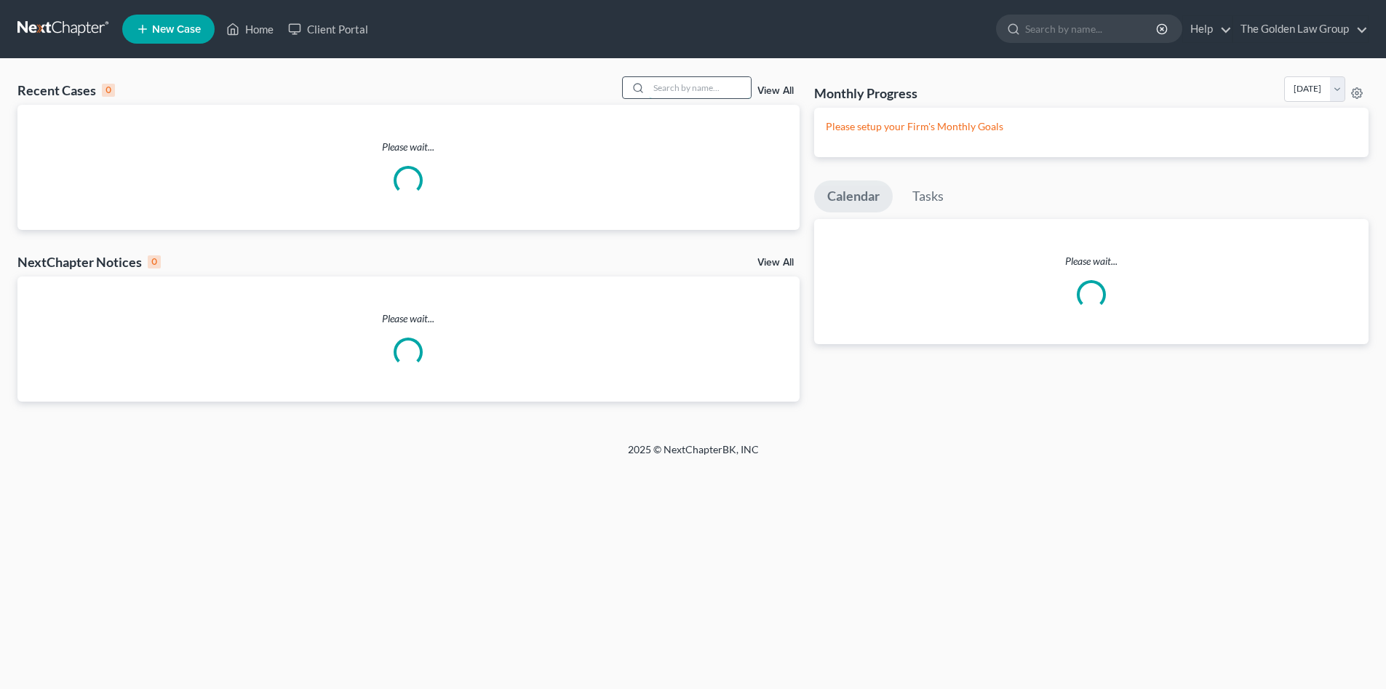
click at [674, 91] on input "search" at bounding box center [700, 87] width 102 height 21
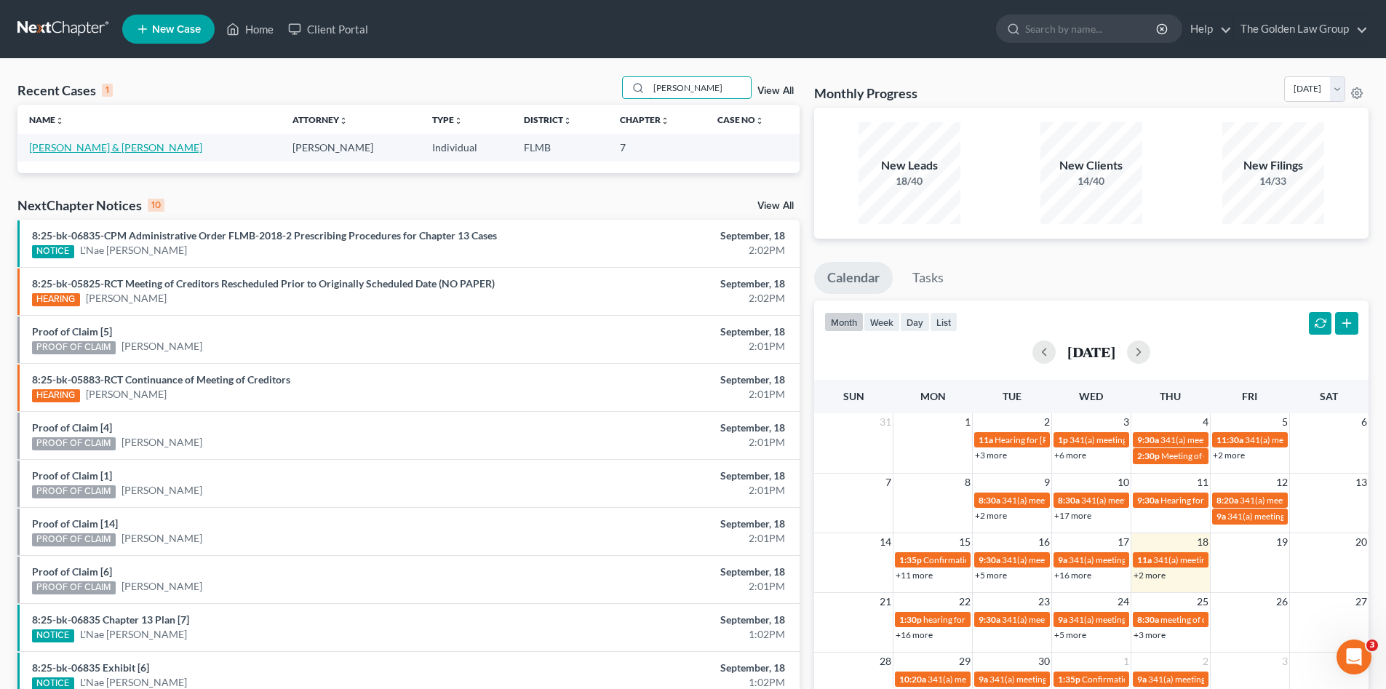
type input "malkow"
click at [84, 146] on link "[PERSON_NAME] & [PERSON_NAME]" at bounding box center [115, 147] width 173 height 12
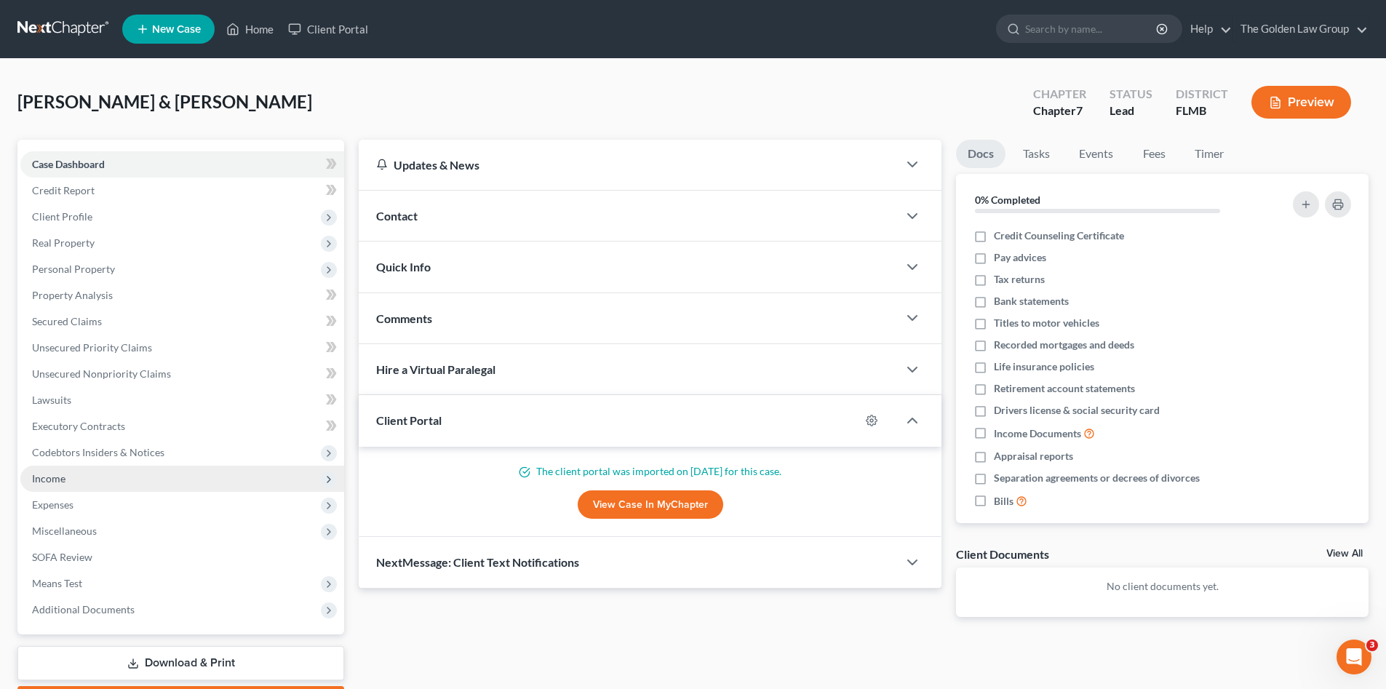
click at [83, 473] on span "Income" at bounding box center [182, 479] width 324 height 26
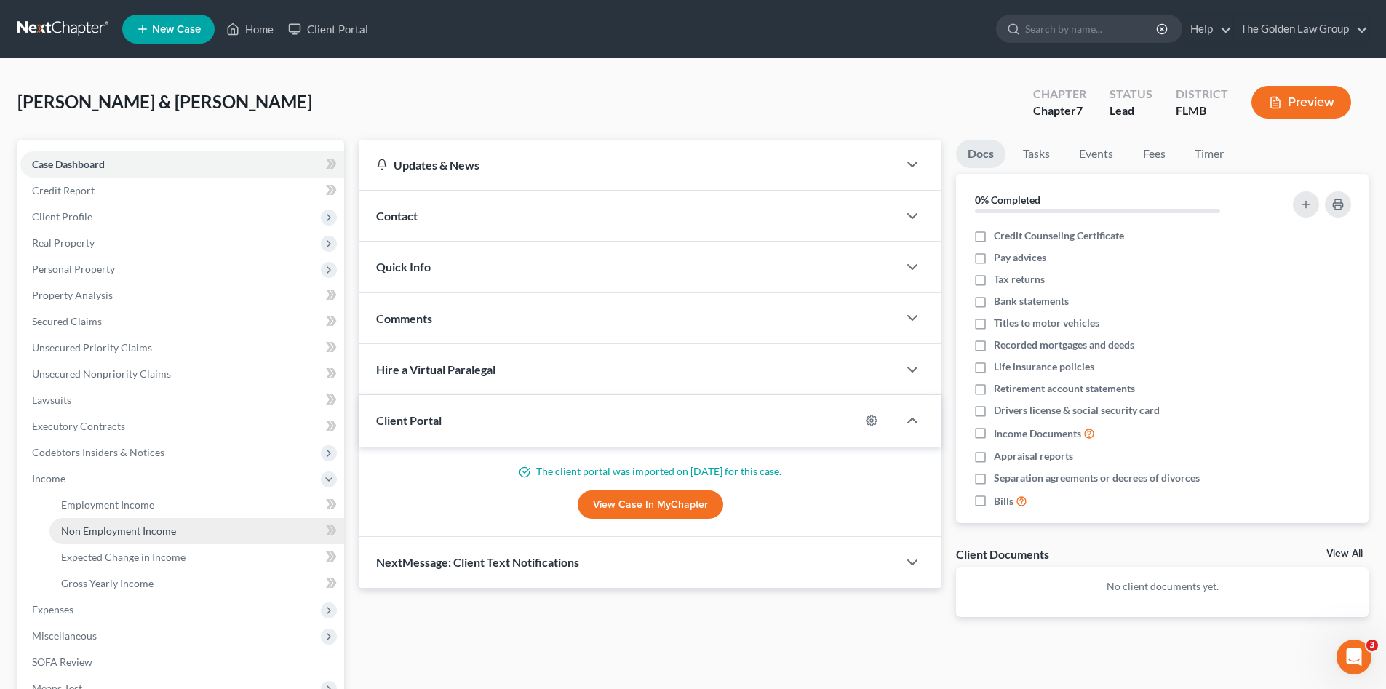
click at [138, 523] on link "Non Employment Income" at bounding box center [196, 531] width 295 height 26
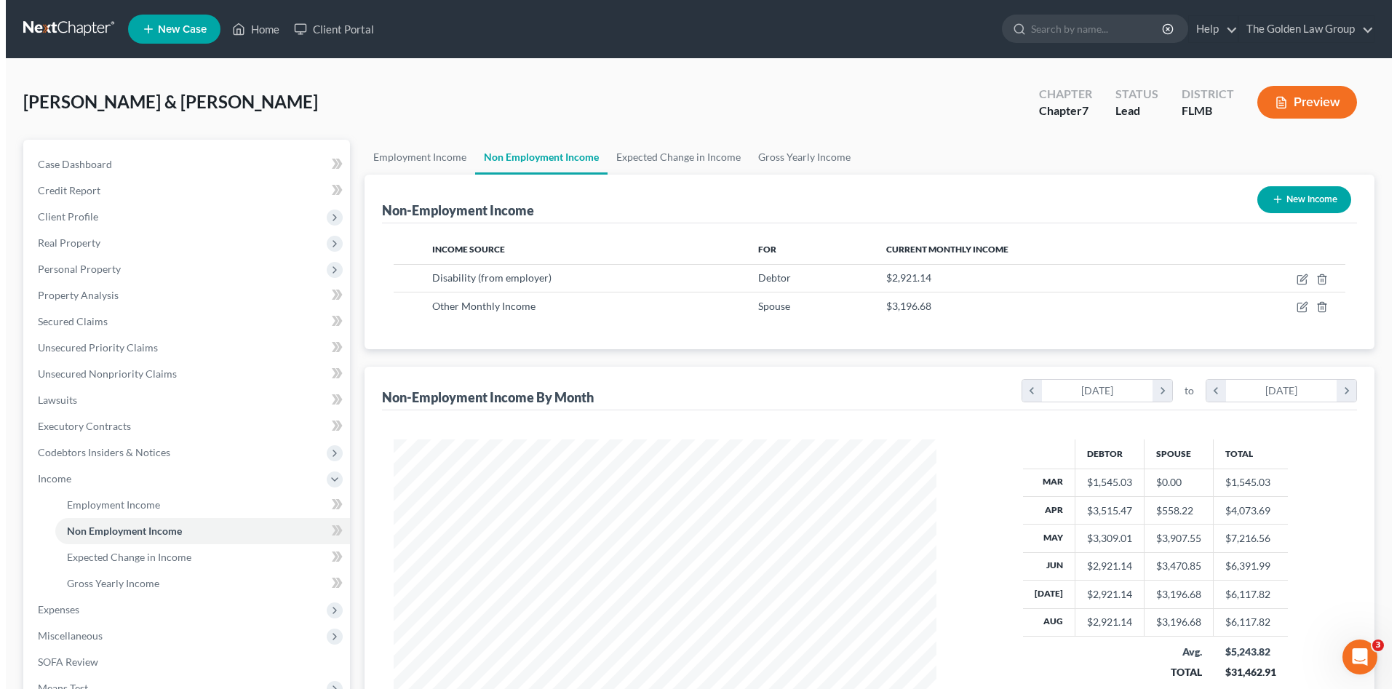
scroll to position [271, 572]
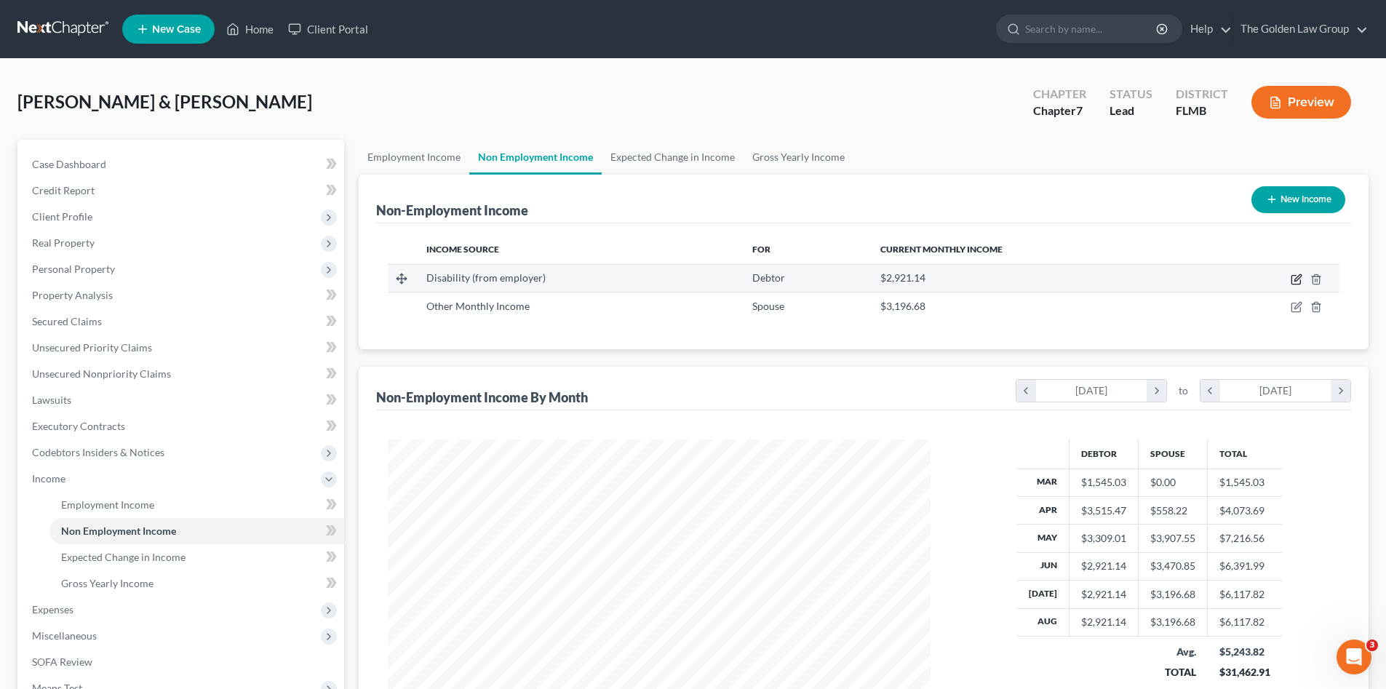
click at [1295, 276] on icon "button" at bounding box center [1296, 280] width 9 height 9
select select "1"
select select "0"
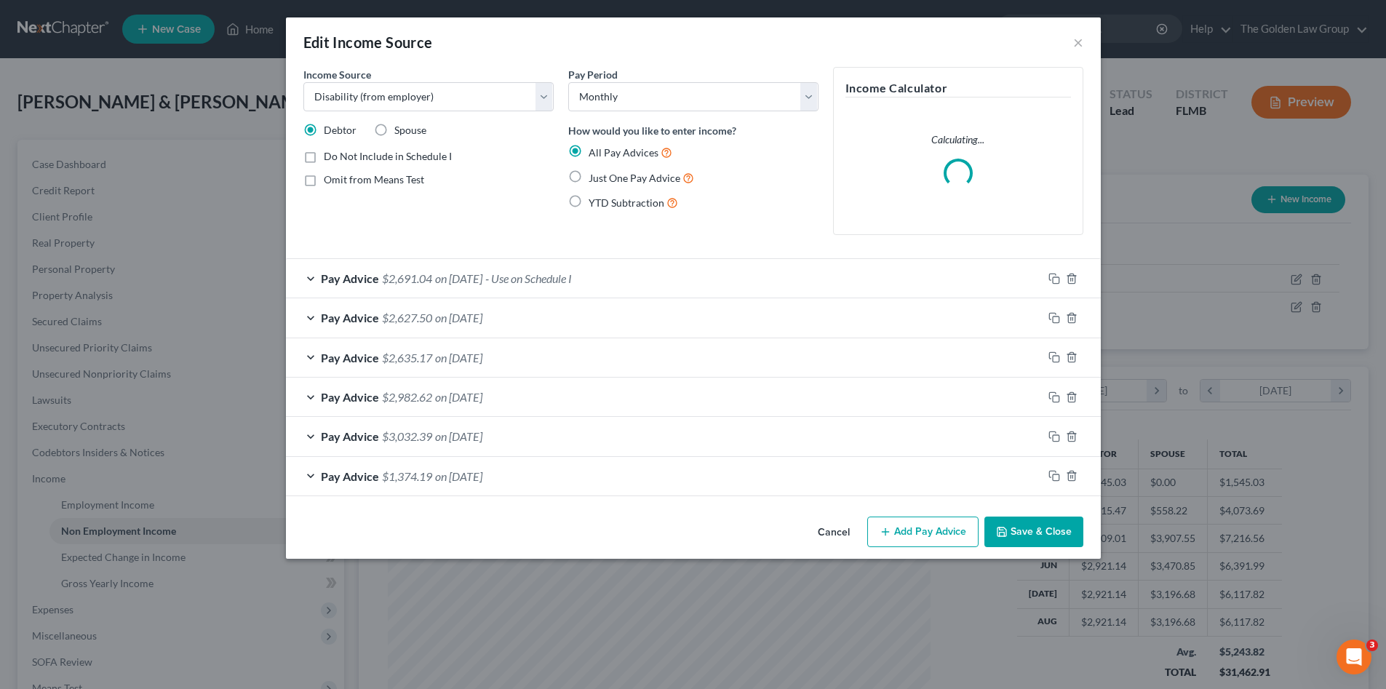
scroll to position [274, 577]
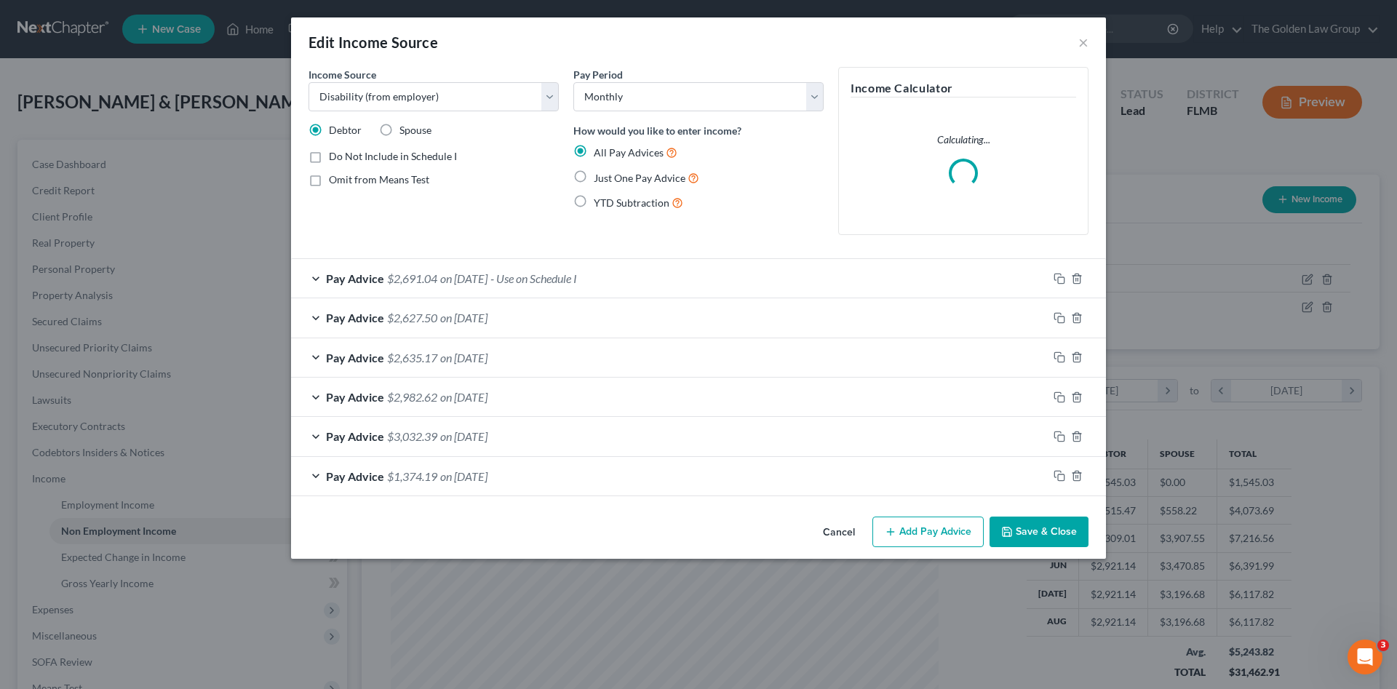
click at [1063, 536] on button "Save & Close" at bounding box center [1039, 532] width 99 height 31
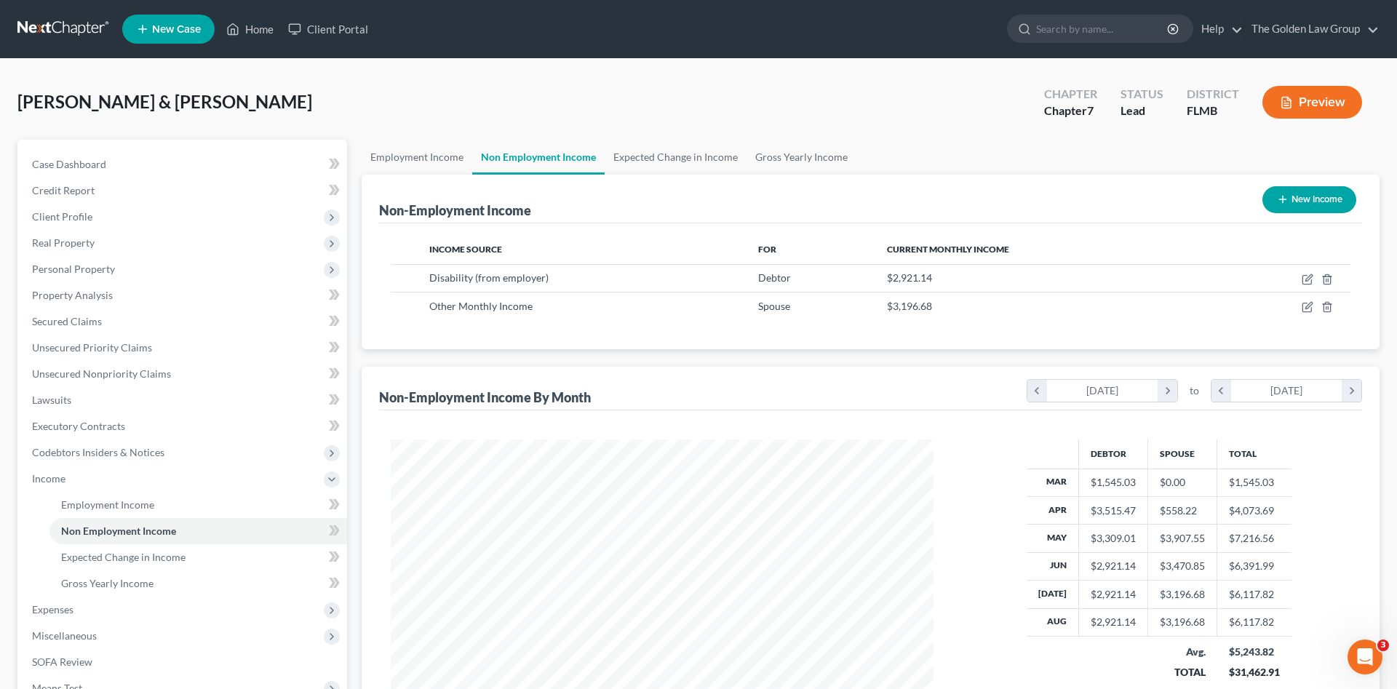
scroll to position [727455, 727154]
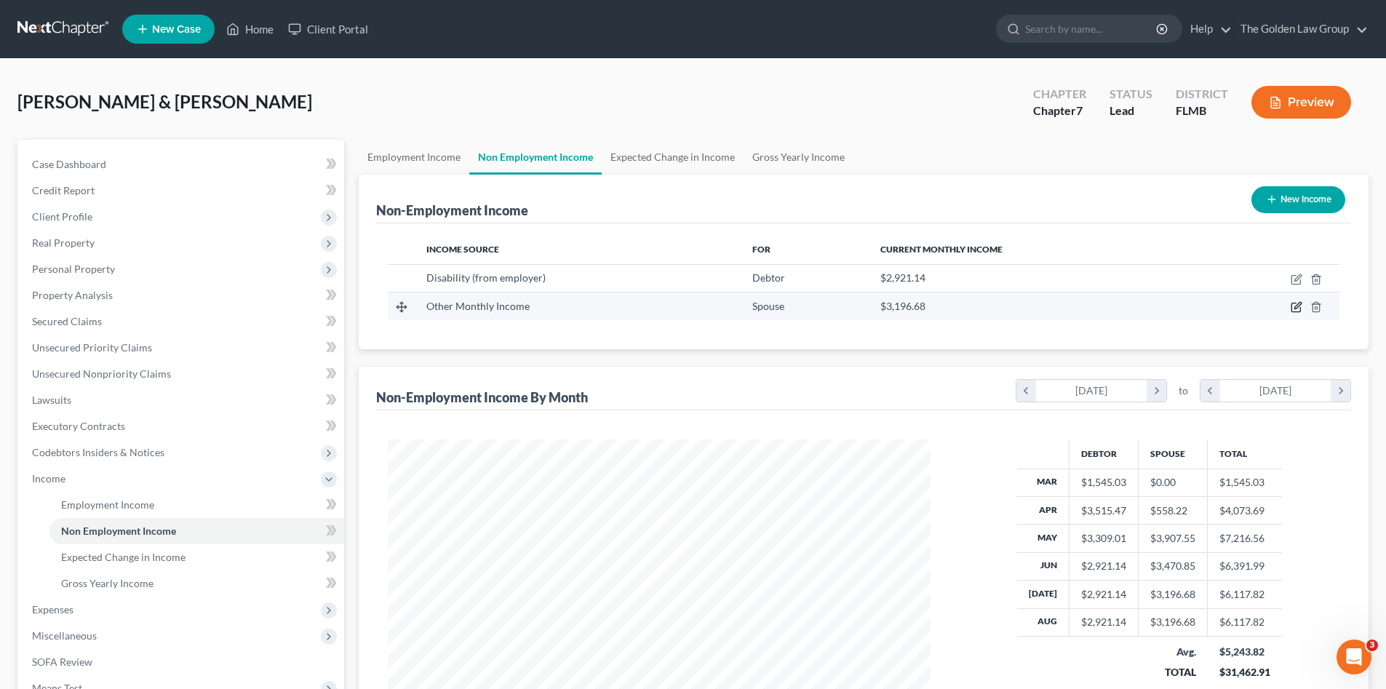
click at [1295, 309] on icon "button" at bounding box center [1297, 307] width 12 height 12
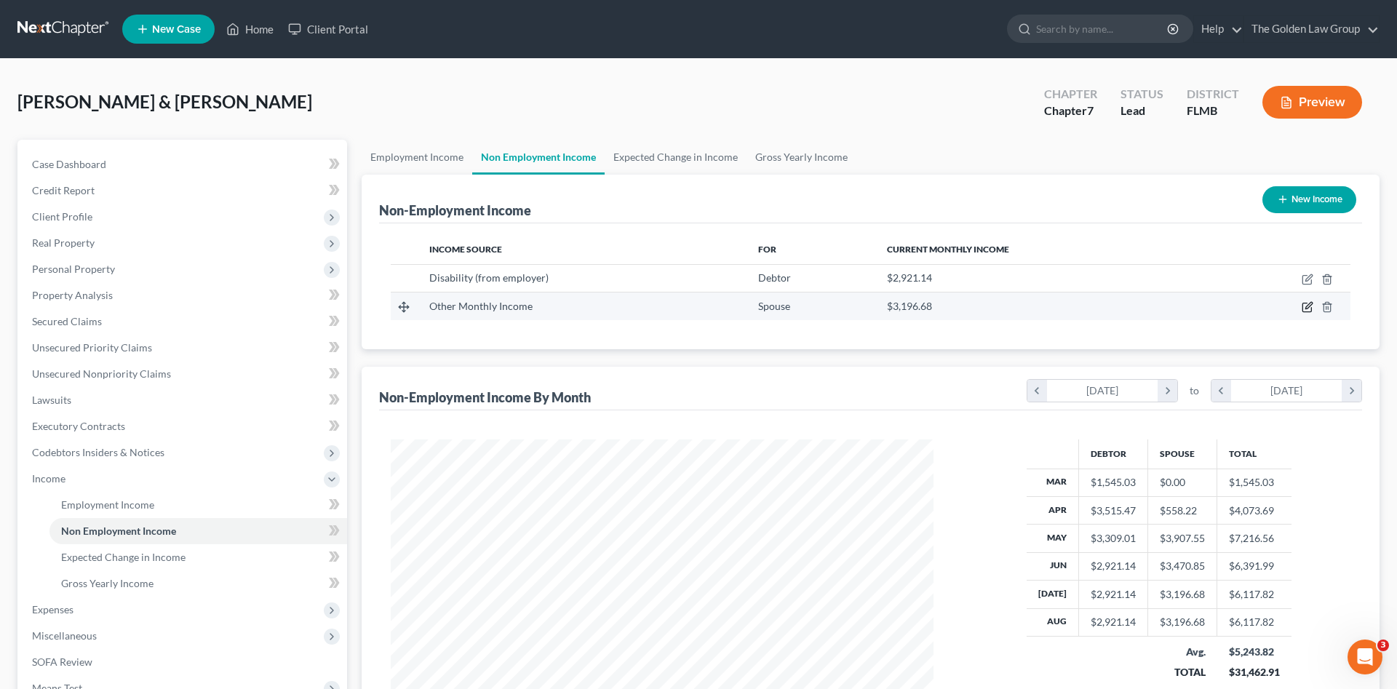
select select "13"
select select "0"
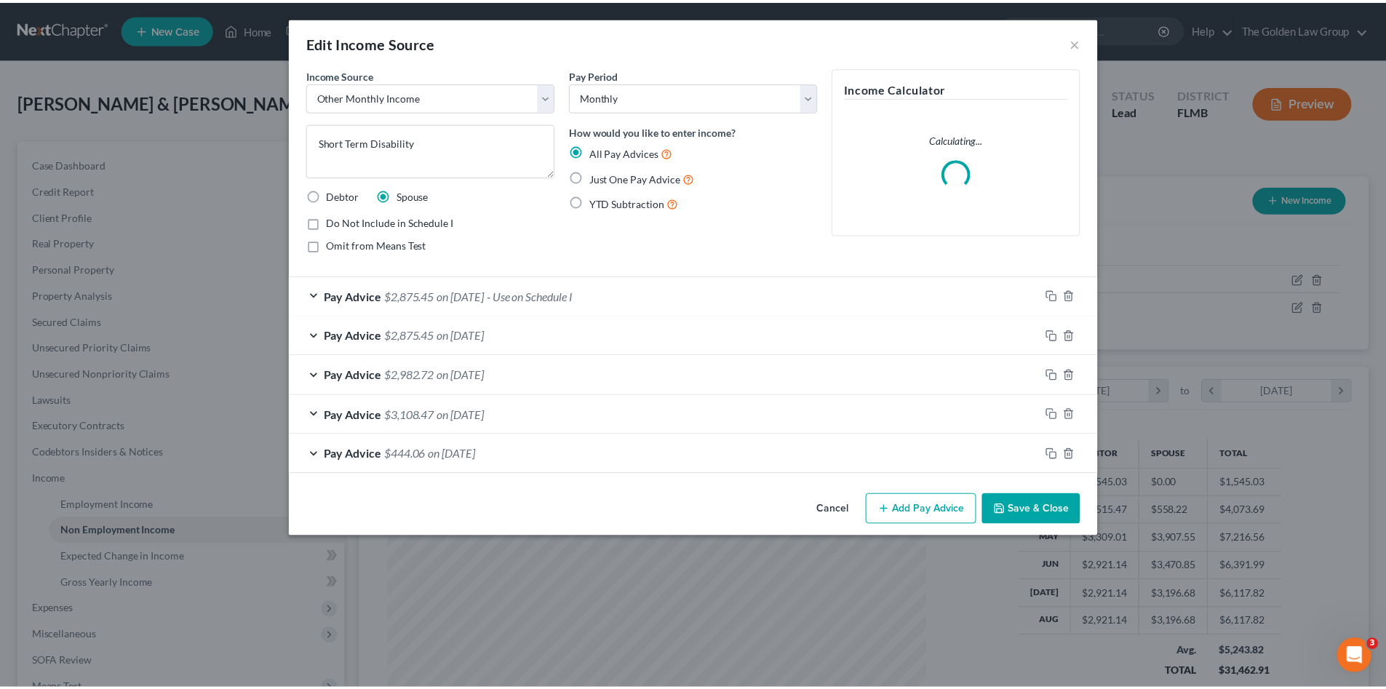
scroll to position [274, 577]
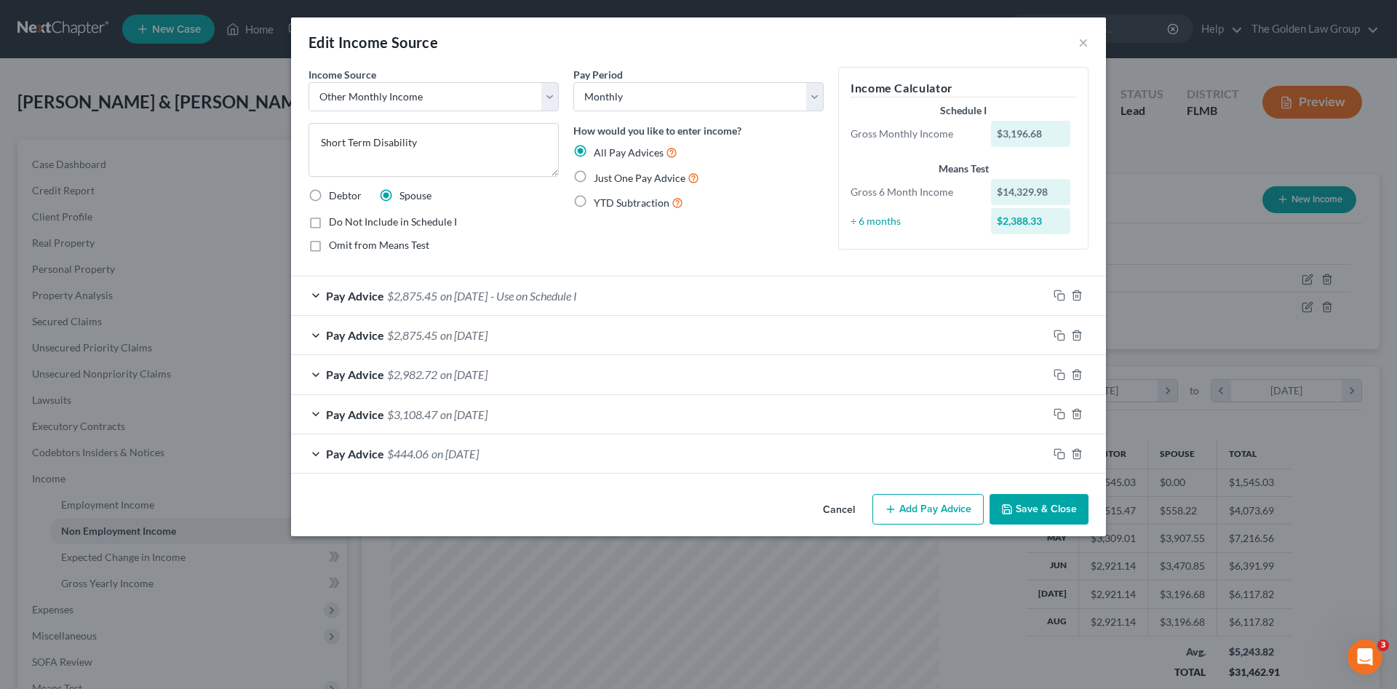
click at [1018, 505] on button "Save & Close" at bounding box center [1039, 509] width 99 height 31
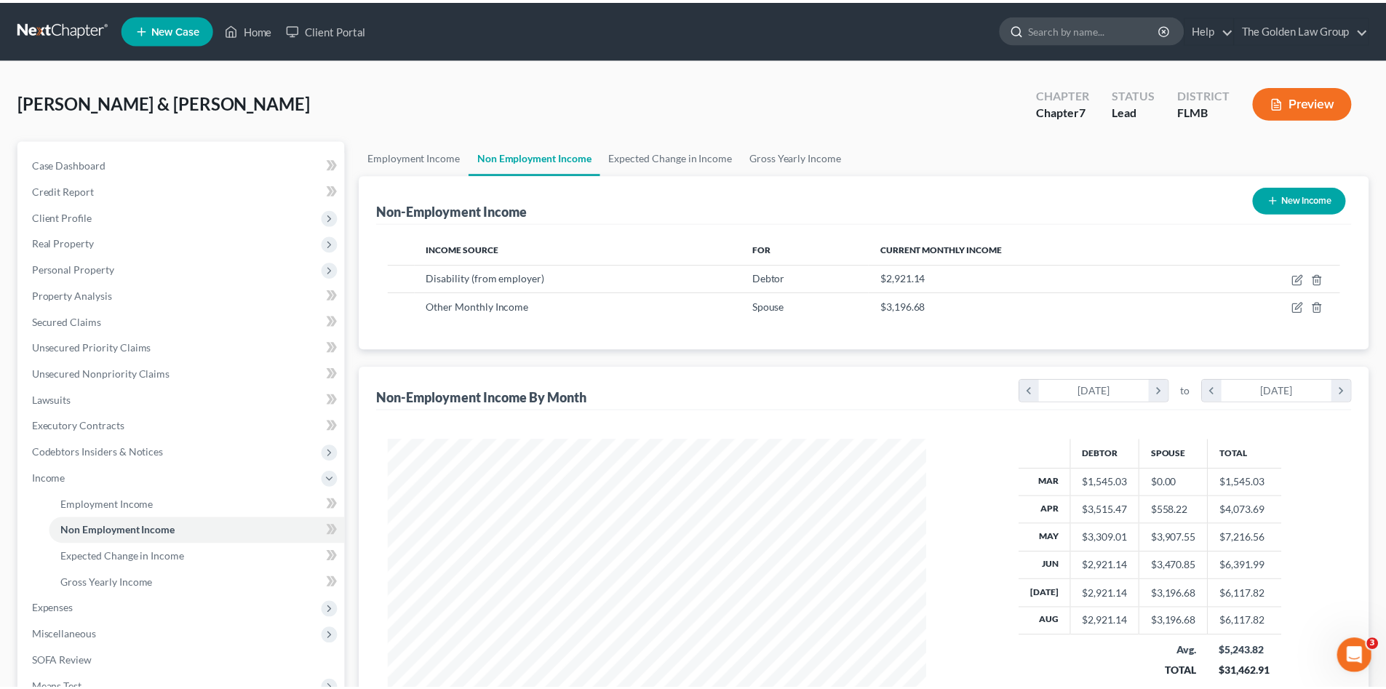
scroll to position [727455, 727154]
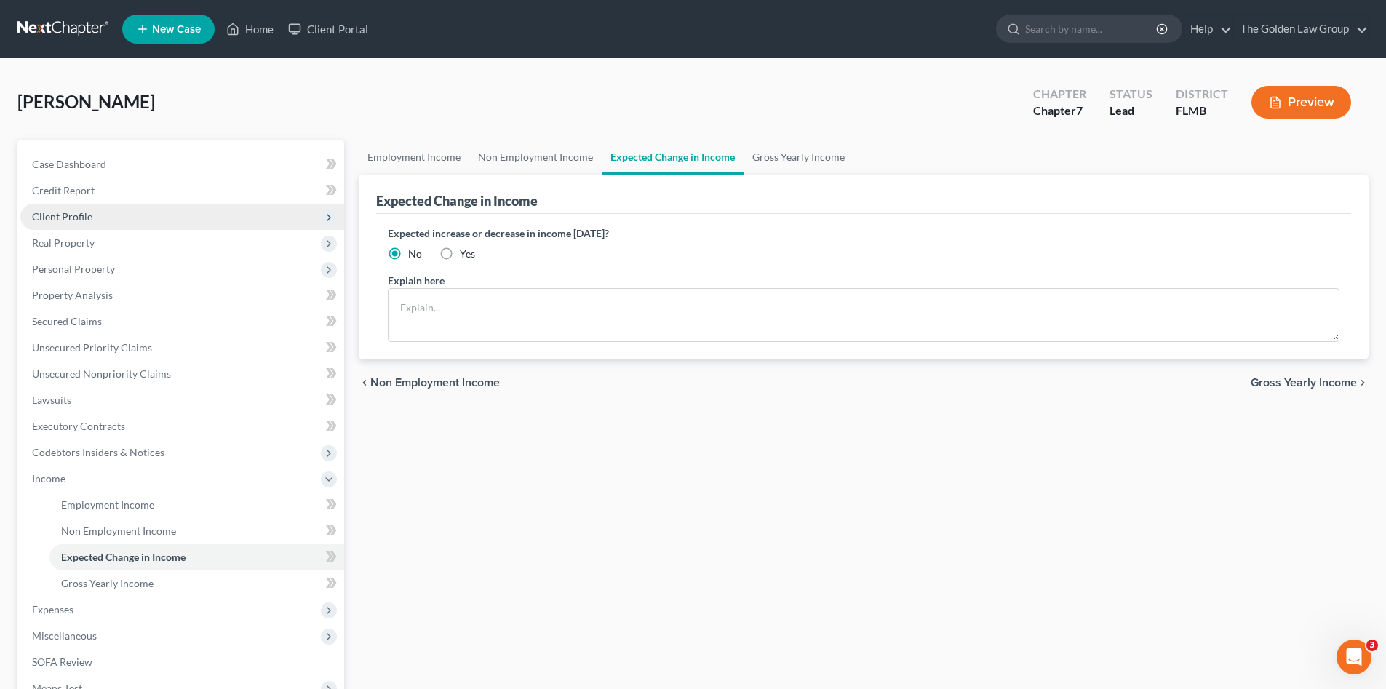
click at [87, 216] on span "Client Profile" at bounding box center [62, 216] width 60 height 12
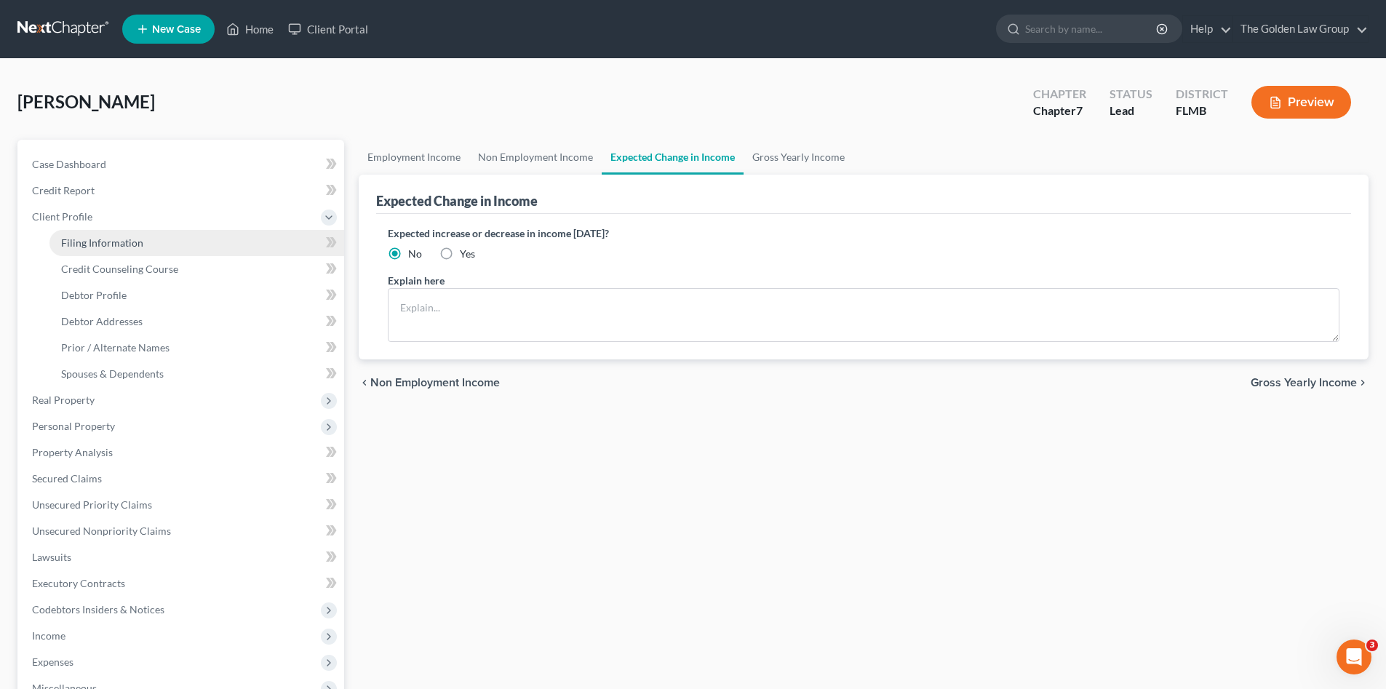
click at [95, 240] on span "Filing Information" at bounding box center [102, 243] width 82 height 12
select select "1"
select select "0"
select select "9"
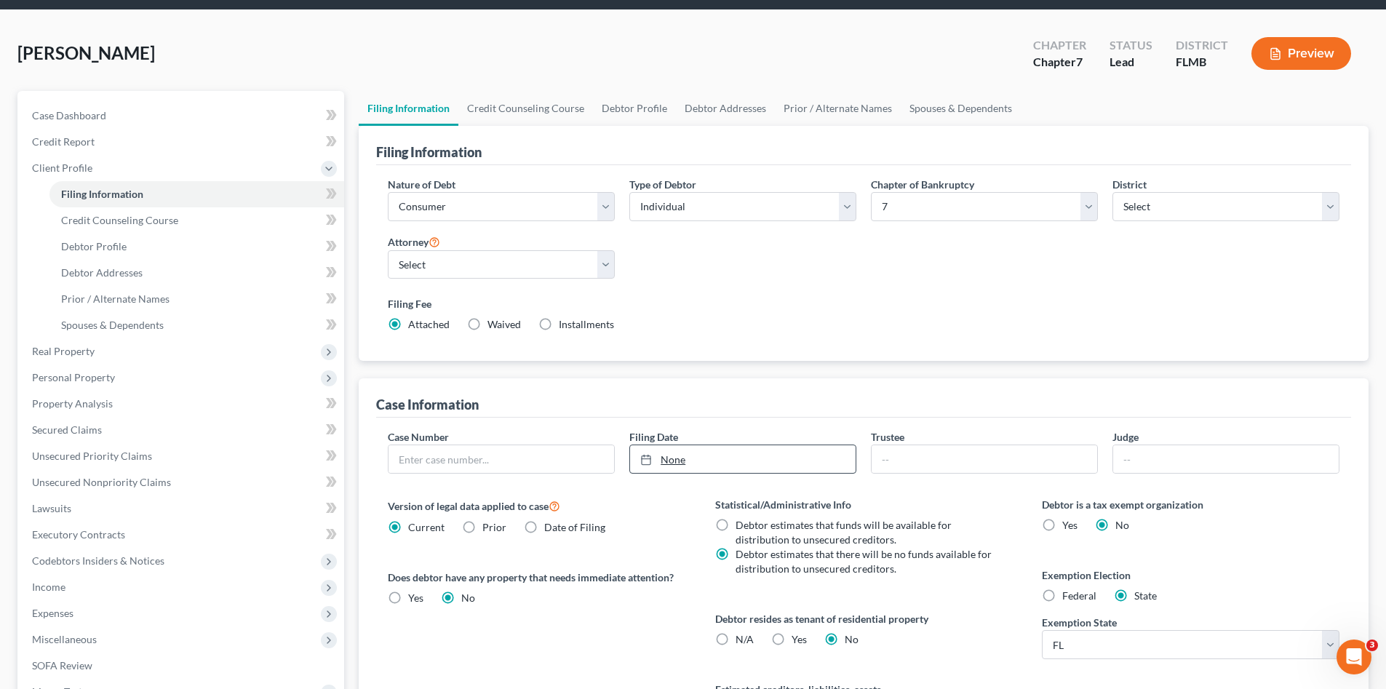
scroll to position [97, 0]
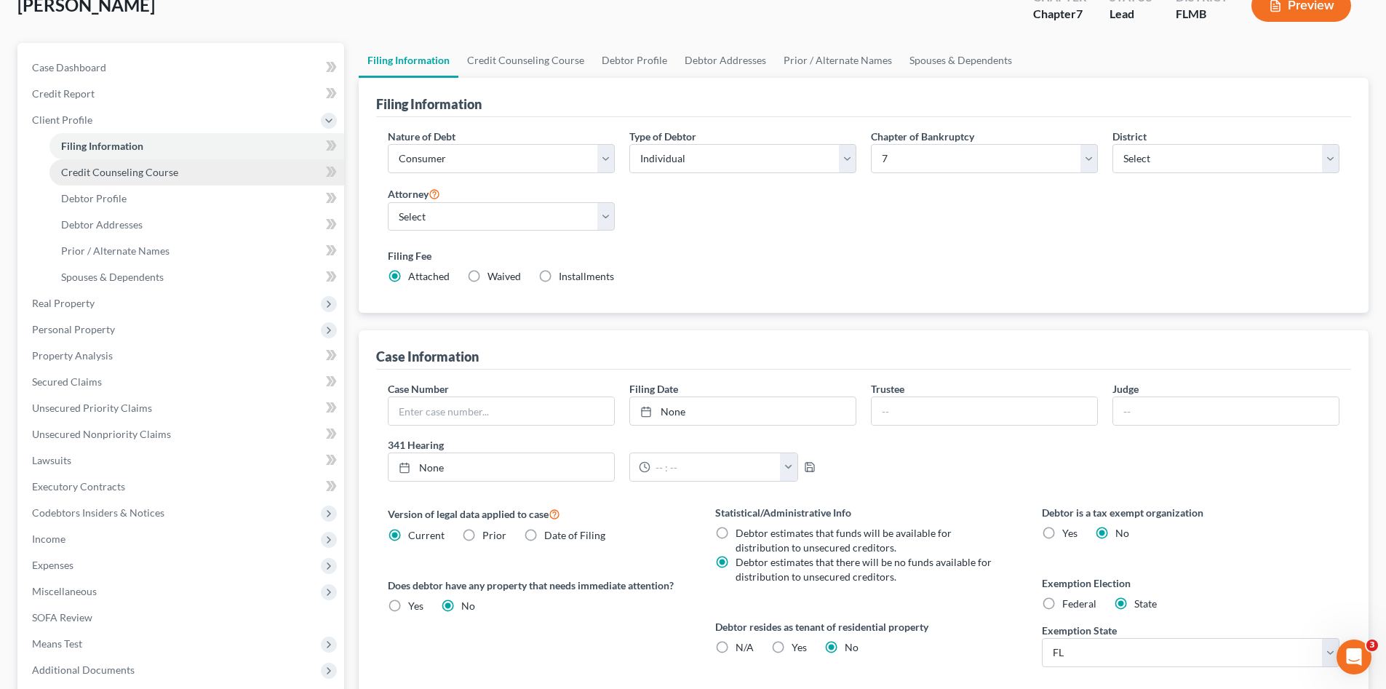
click at [162, 175] on span "Credit Counseling Course" at bounding box center [119, 172] width 117 height 12
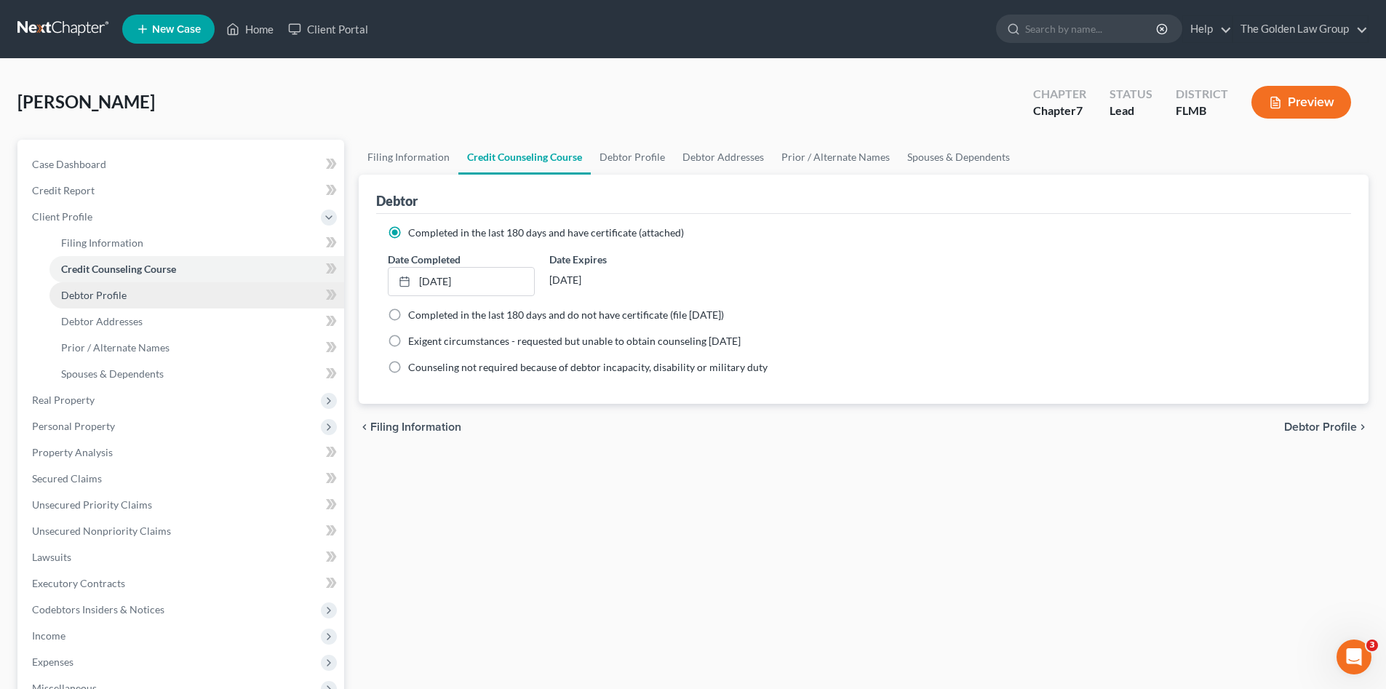
click at [114, 296] on span "Debtor Profile" at bounding box center [93, 295] width 65 height 12
select select "1"
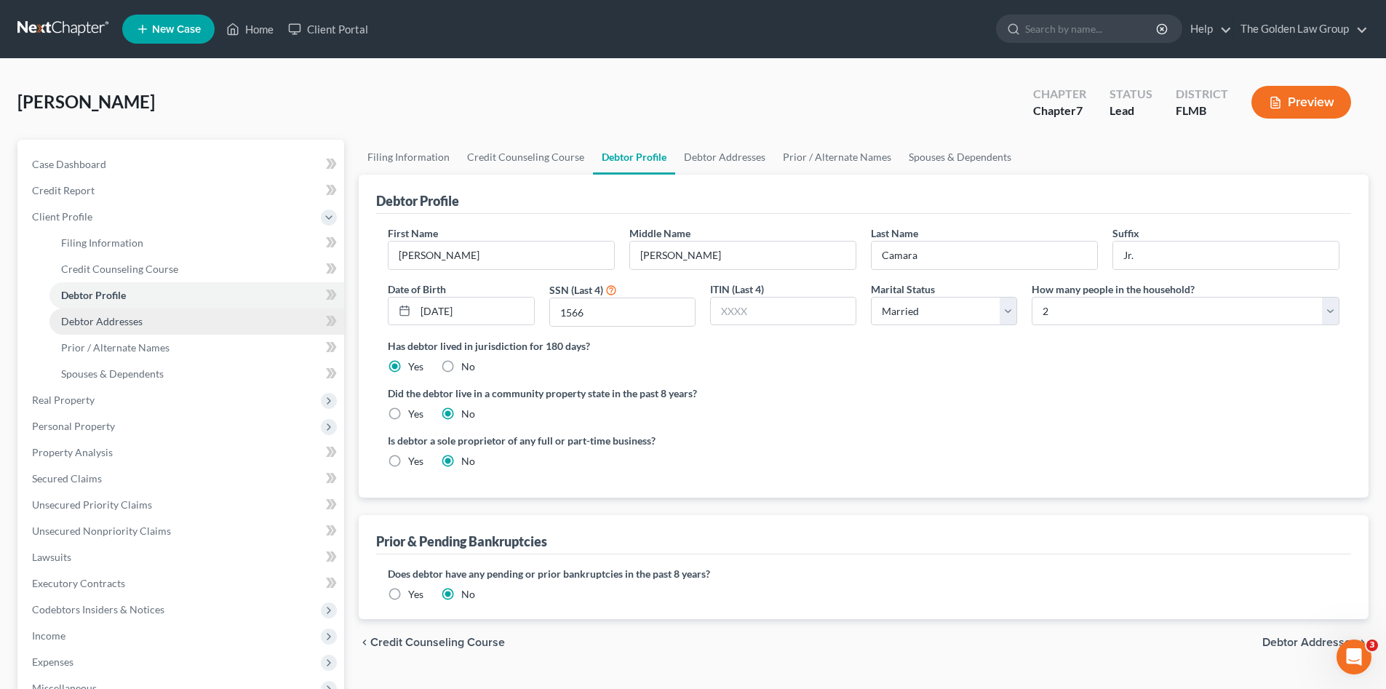
click at [130, 317] on span "Debtor Addresses" at bounding box center [102, 321] width 82 height 12
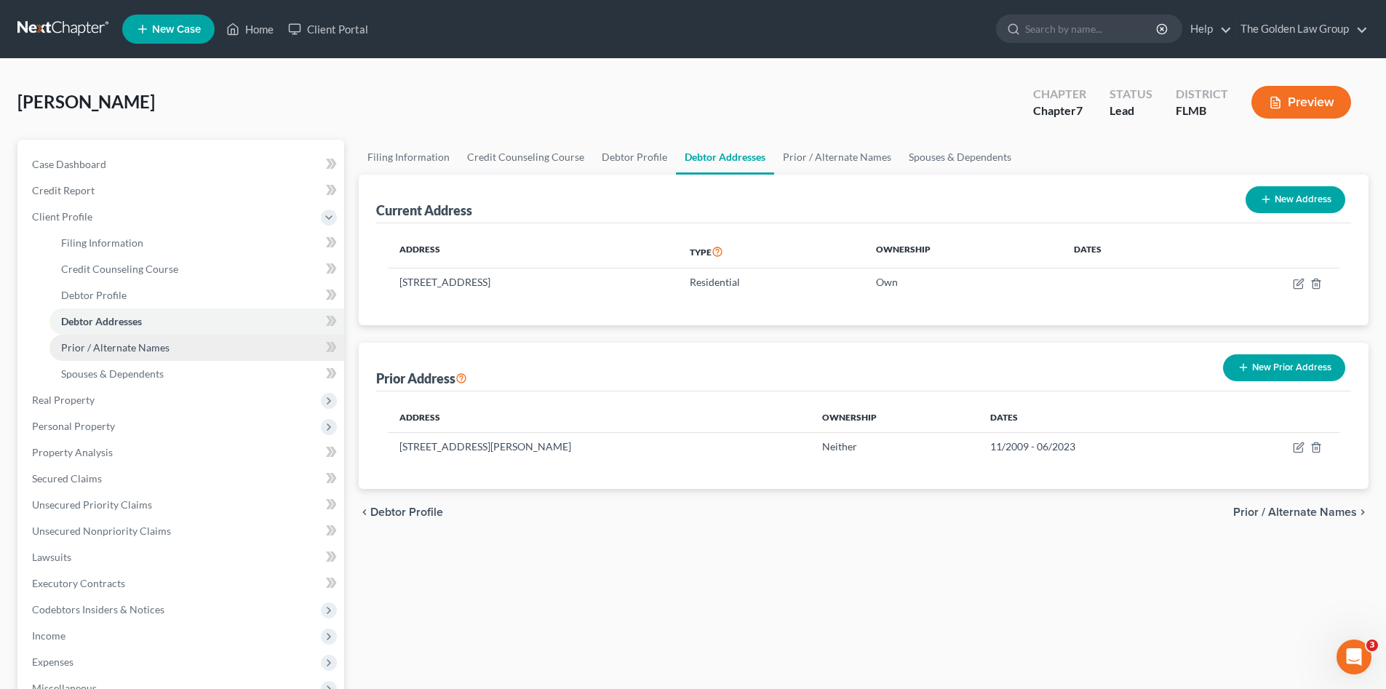
click at [147, 344] on span "Prior / Alternate Names" at bounding box center [115, 347] width 108 height 12
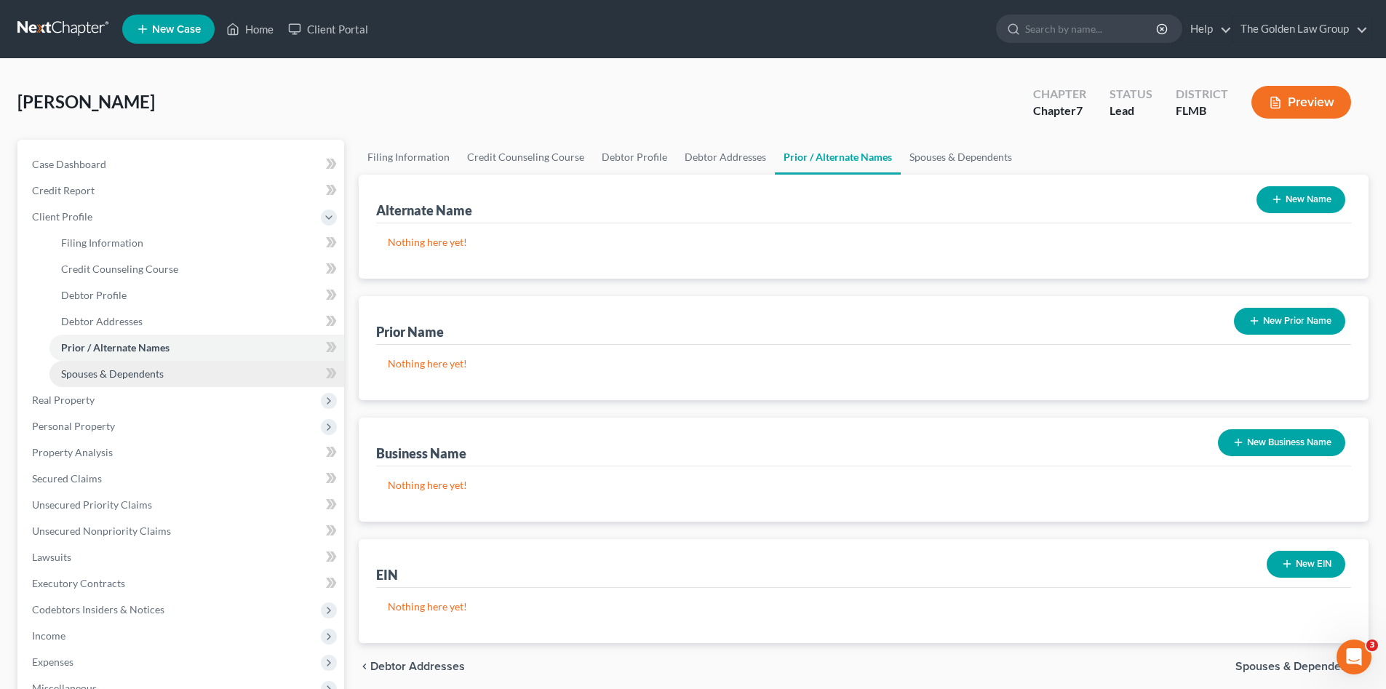
click at [144, 369] on span "Spouses & Dependents" at bounding box center [112, 374] width 103 height 12
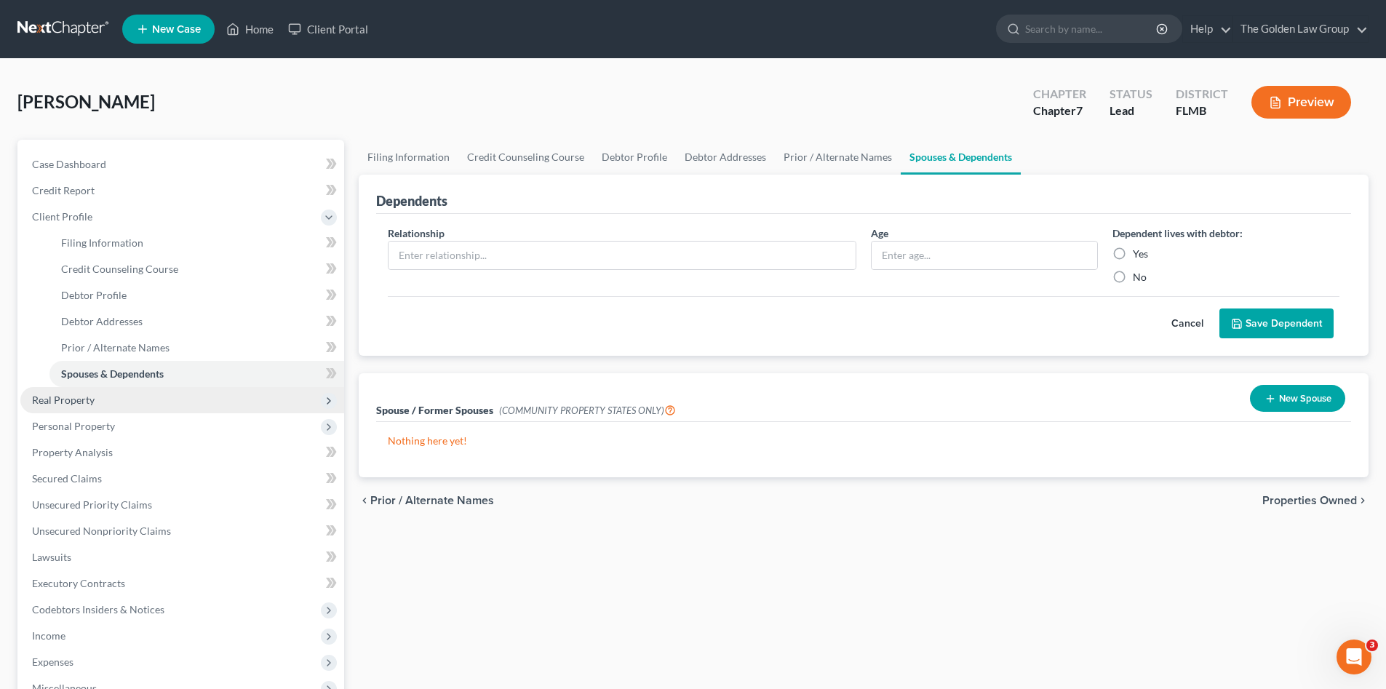
click at [111, 407] on span "Real Property" at bounding box center [182, 400] width 324 height 26
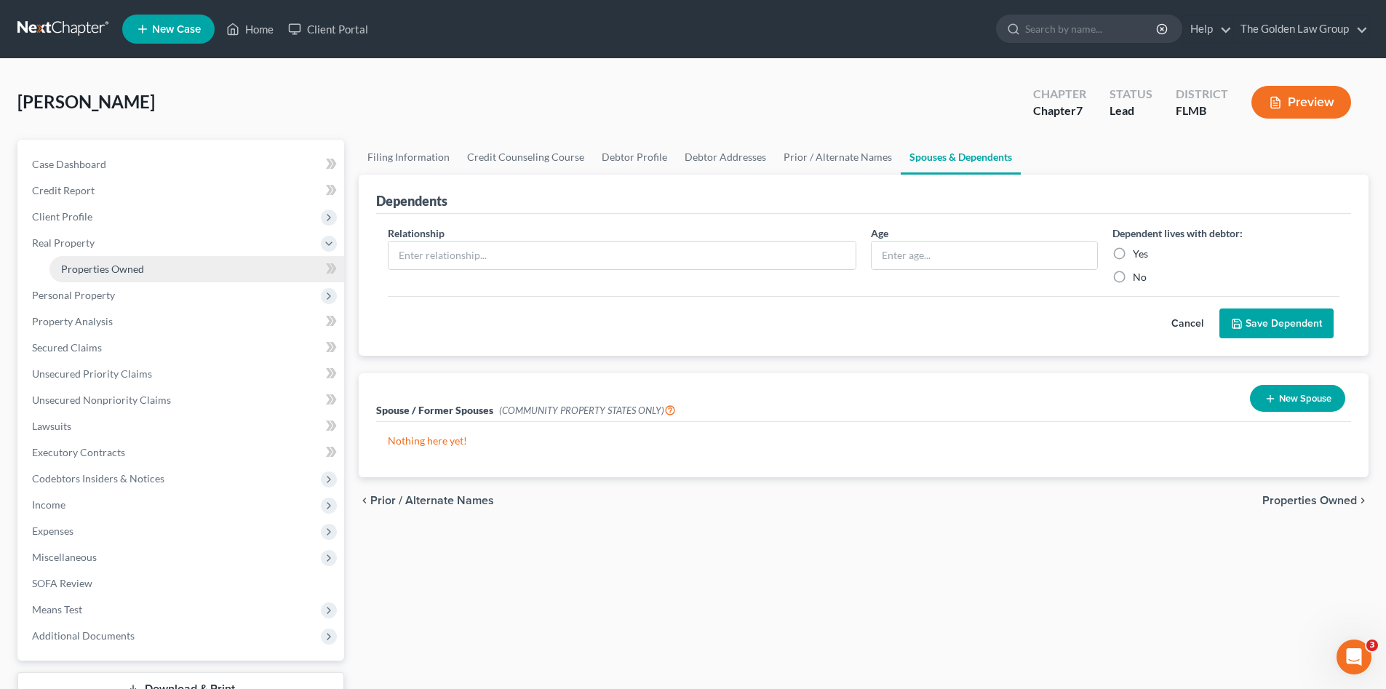
click at [123, 272] on span "Properties Owned" at bounding box center [102, 269] width 83 height 12
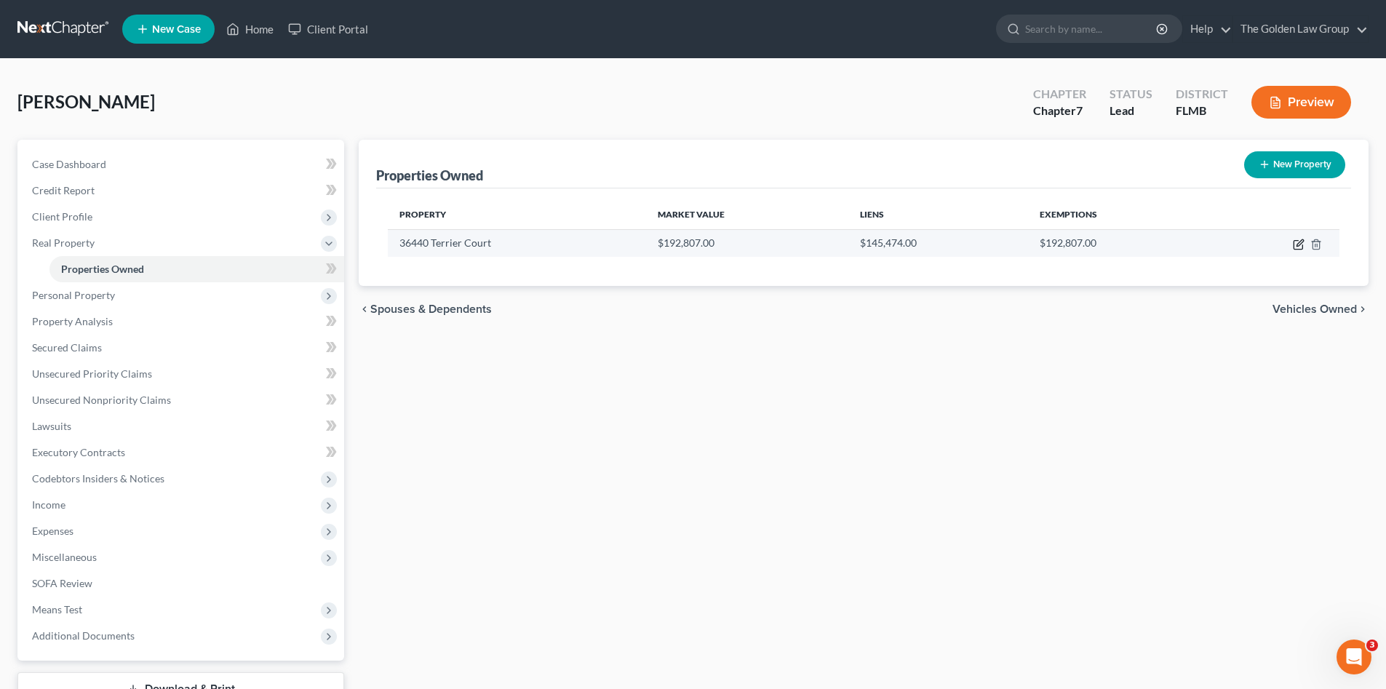
click at [1301, 244] on icon "button" at bounding box center [1300, 242] width 7 height 7
select select "9"
select select "3"
select select "0"
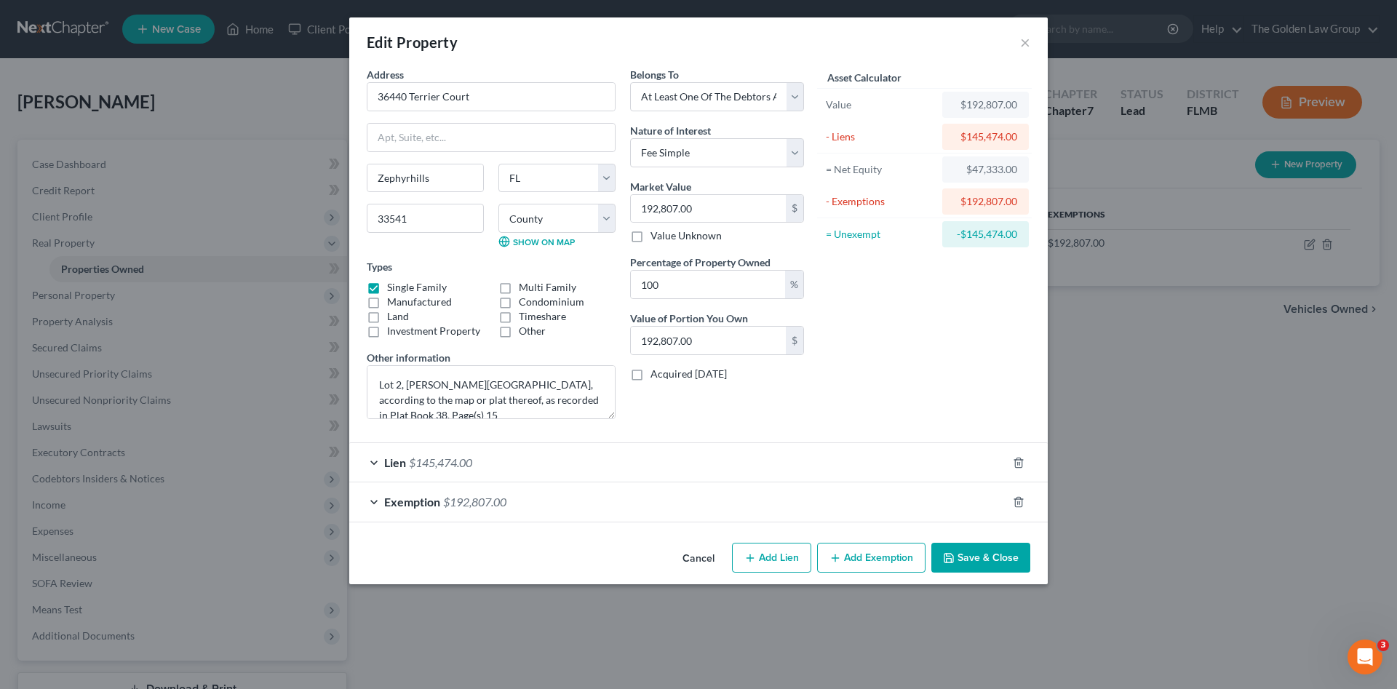
drag, startPoint x: 975, startPoint y: 565, endPoint x: 968, endPoint y: 557, distance: 10.3
click at [974, 563] on button "Save & Close" at bounding box center [980, 558] width 99 height 31
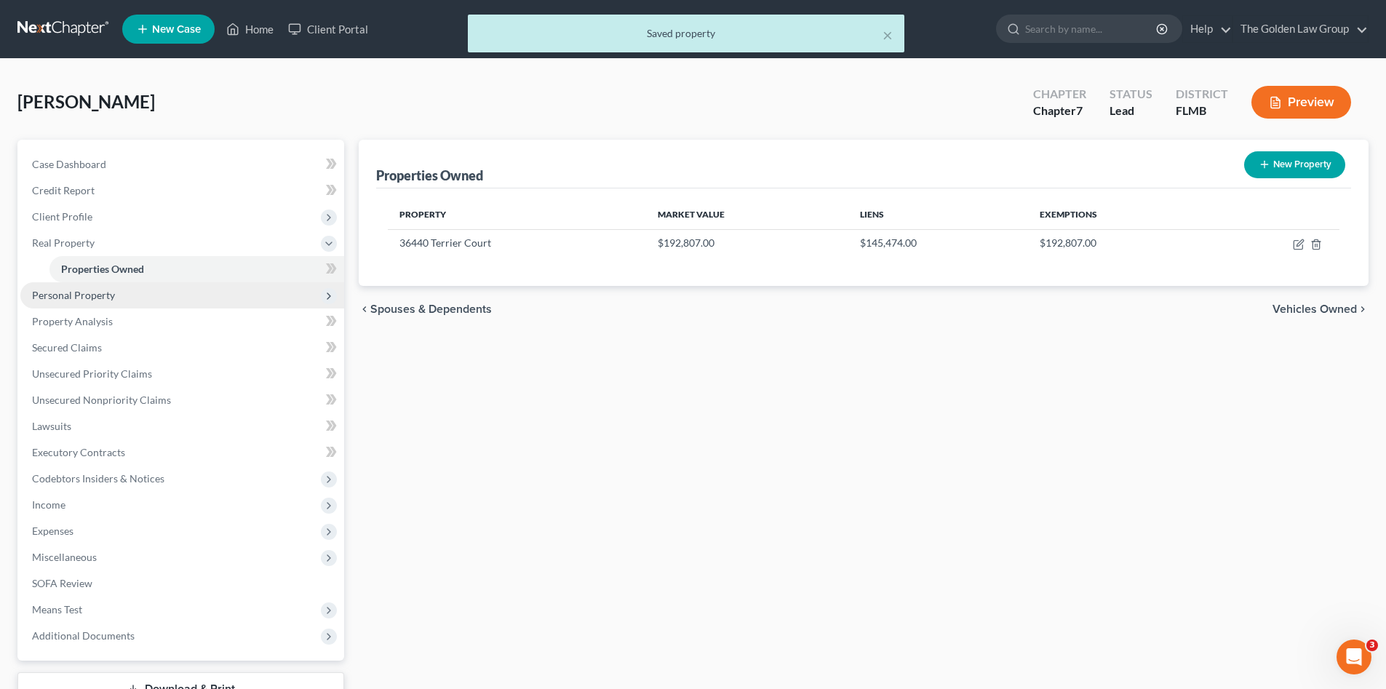
click at [76, 293] on span "Personal Property" at bounding box center [73, 295] width 83 height 12
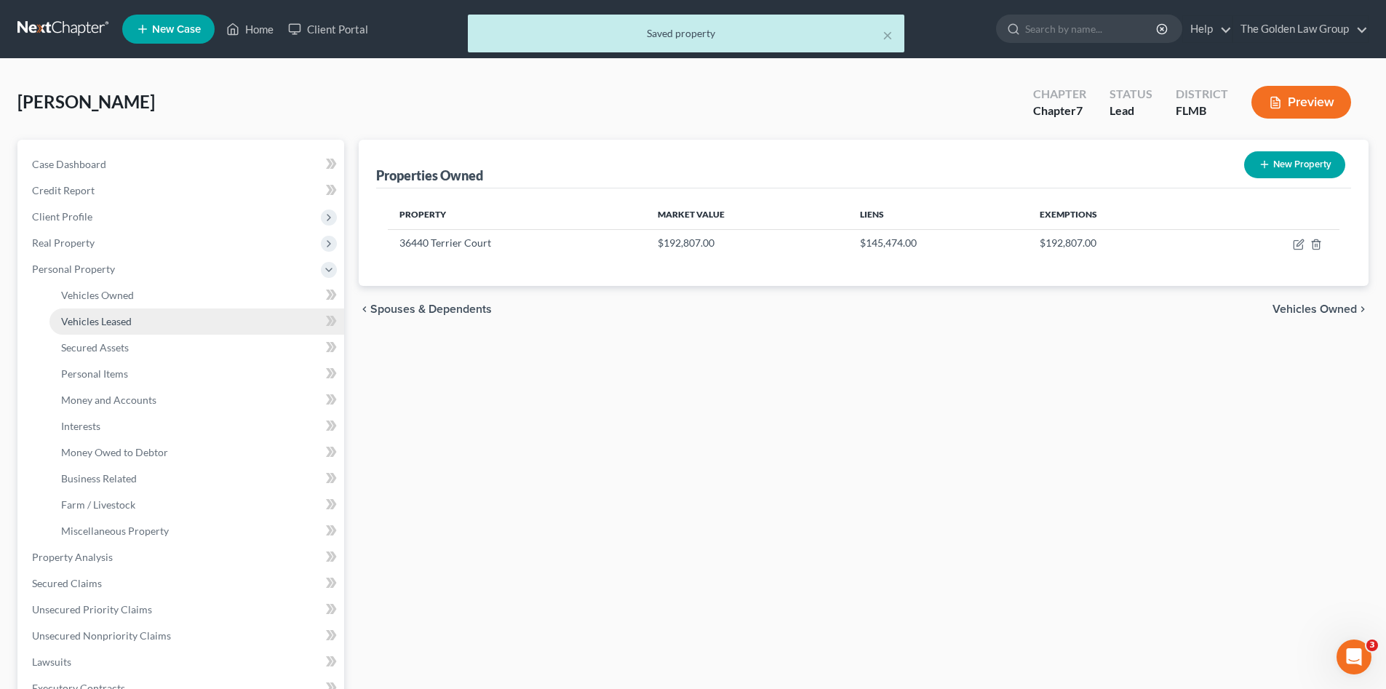
click at [92, 315] on span "Vehicles Leased" at bounding box center [96, 321] width 71 height 12
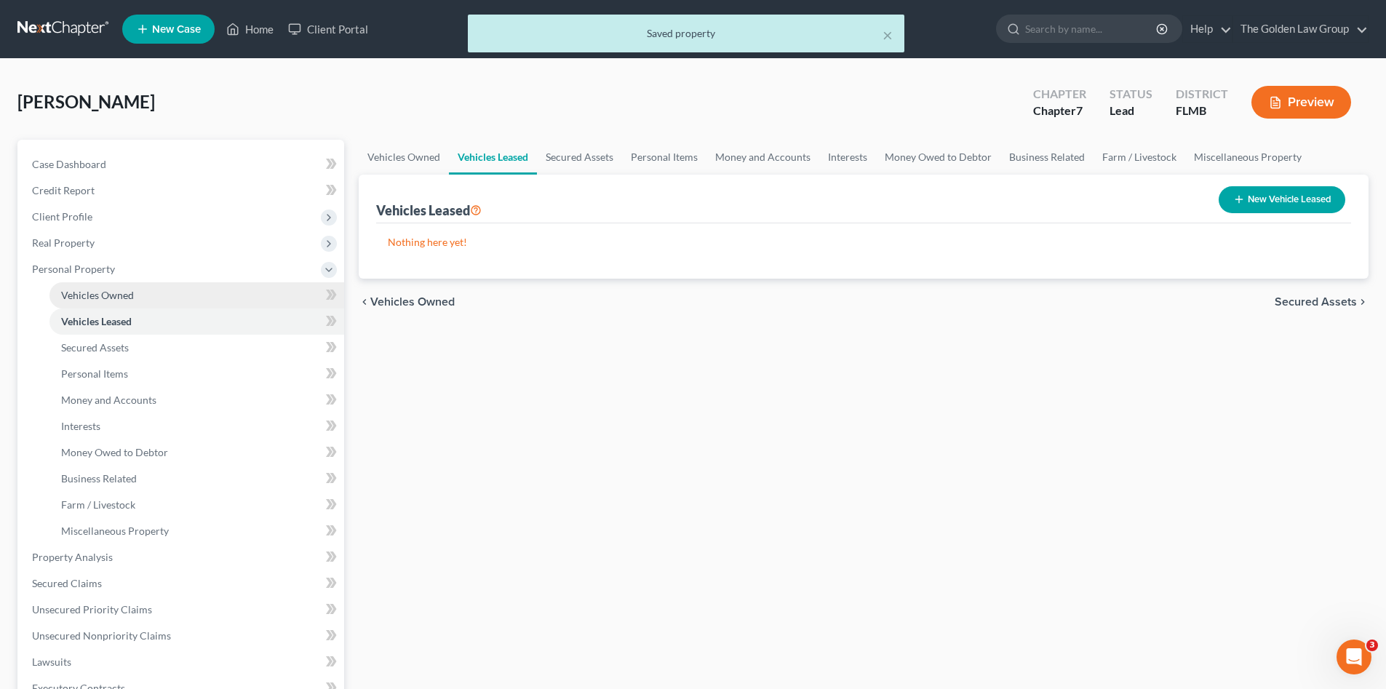
click at [94, 294] on span "Vehicles Owned" at bounding box center [97, 295] width 73 height 12
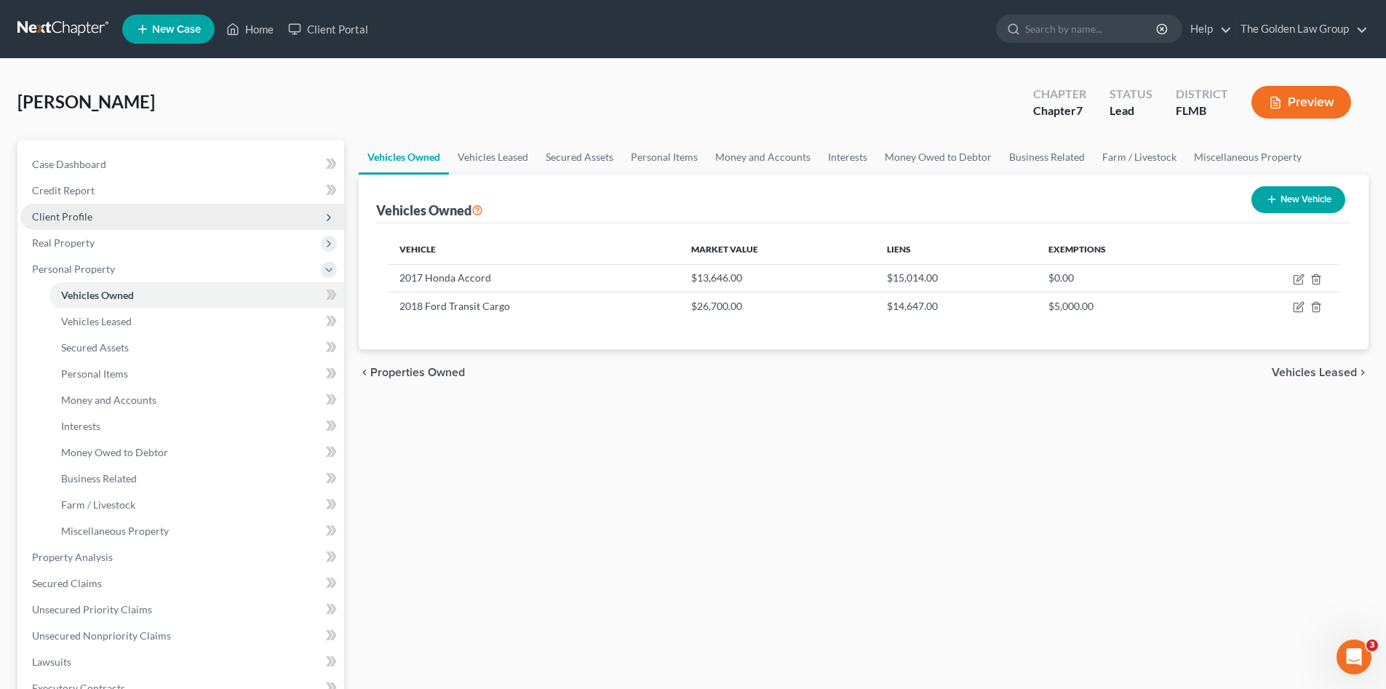
click at [151, 221] on span "Client Profile" at bounding box center [182, 217] width 324 height 26
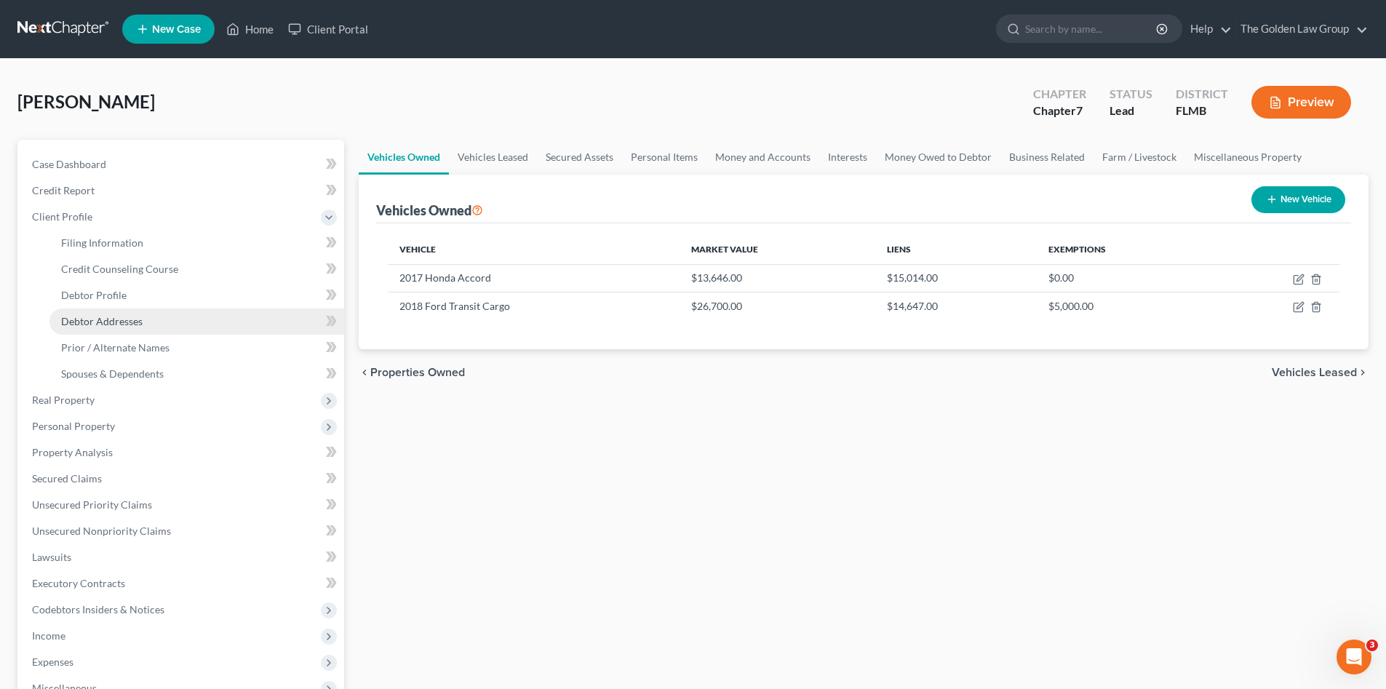
click at [170, 324] on link "Debtor Addresses" at bounding box center [196, 322] width 295 height 26
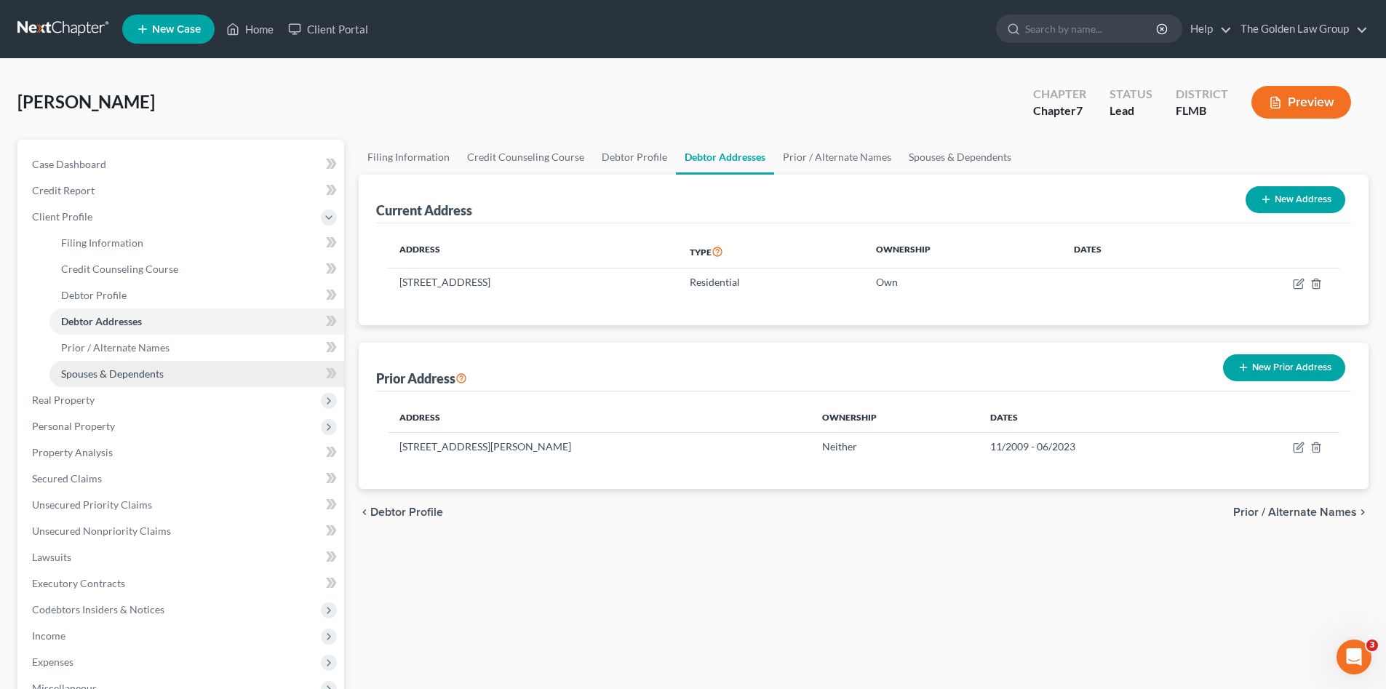
drag, startPoint x: 154, startPoint y: 372, endPoint x: 207, endPoint y: 373, distance: 53.9
click at [153, 372] on span "Spouses & Dependents" at bounding box center [112, 374] width 103 height 12
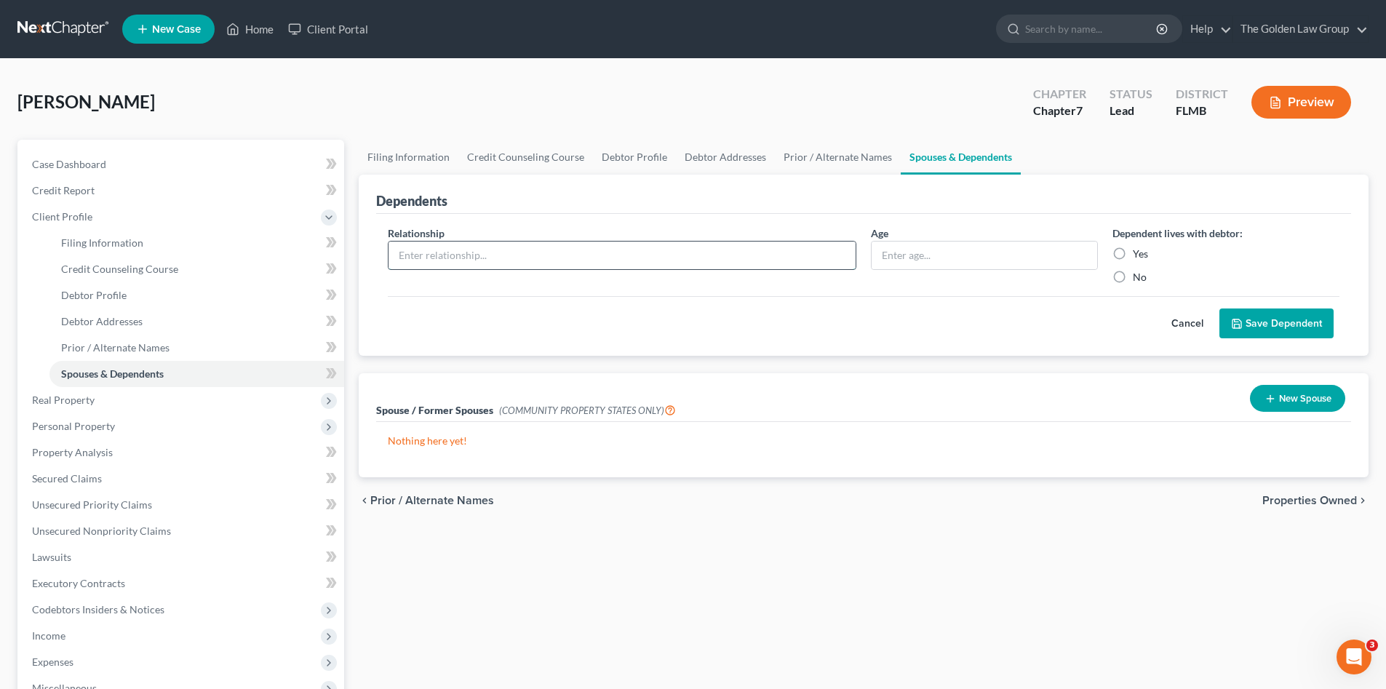
click at [648, 245] on input "text" at bounding box center [622, 256] width 467 height 28
type input "Daughter"
type input "17 Years Old"
click at [1133, 252] on label "Yes" at bounding box center [1140, 254] width 15 height 15
click at [1139, 252] on input "Yes" at bounding box center [1143, 251] width 9 height 9
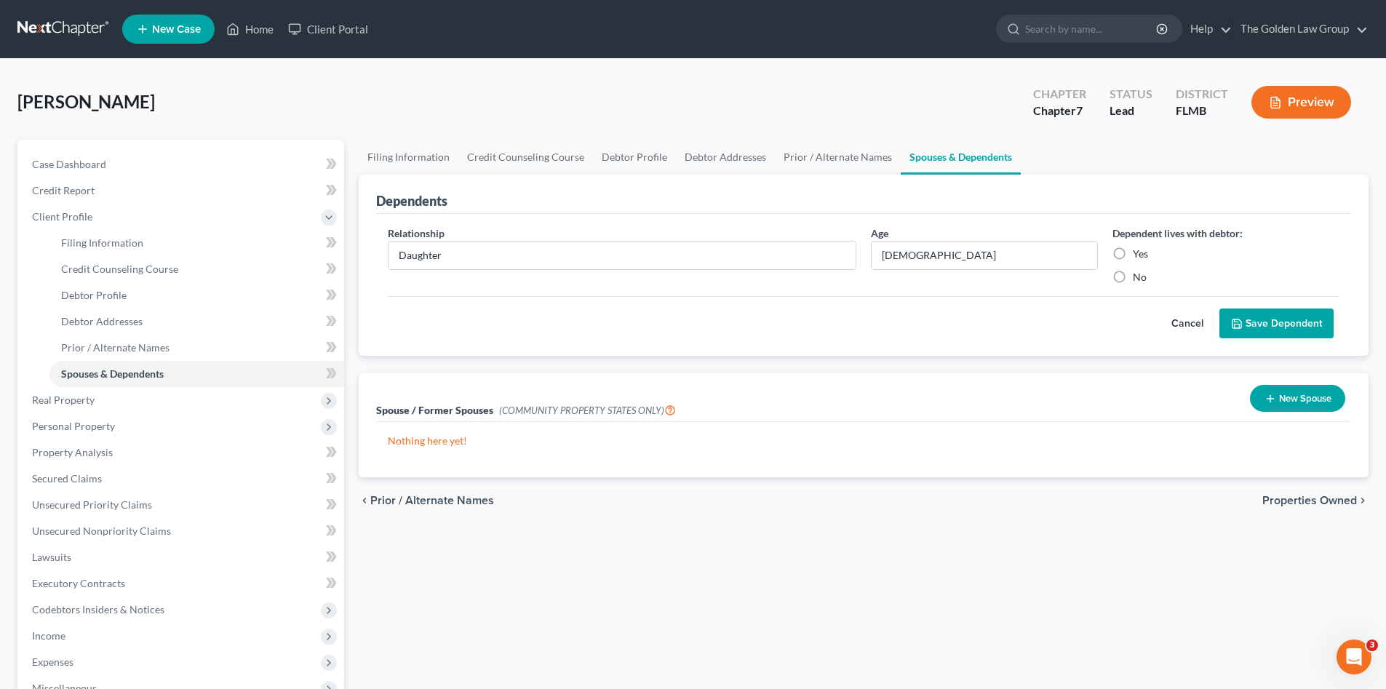
radio input "true"
click at [1267, 326] on button "Save Dependent" at bounding box center [1277, 324] width 114 height 31
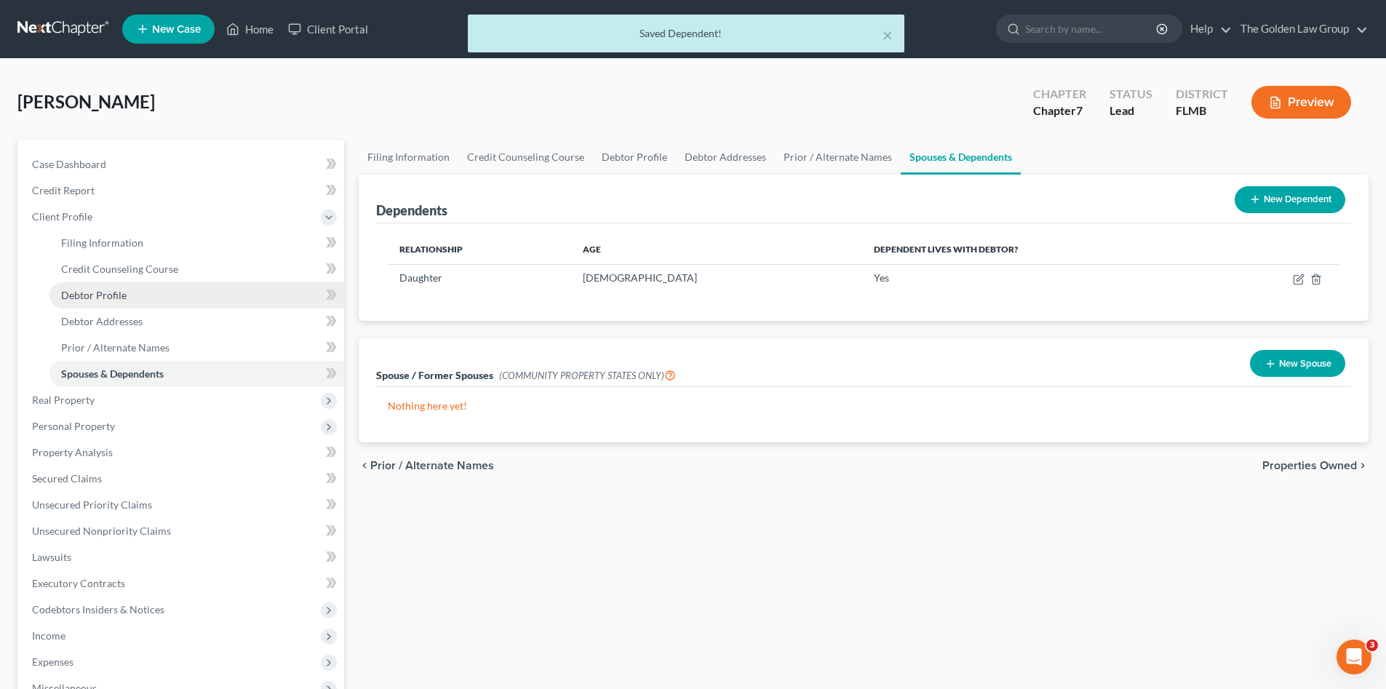
click at [106, 296] on span "Debtor Profile" at bounding box center [93, 295] width 65 height 12
select select "1"
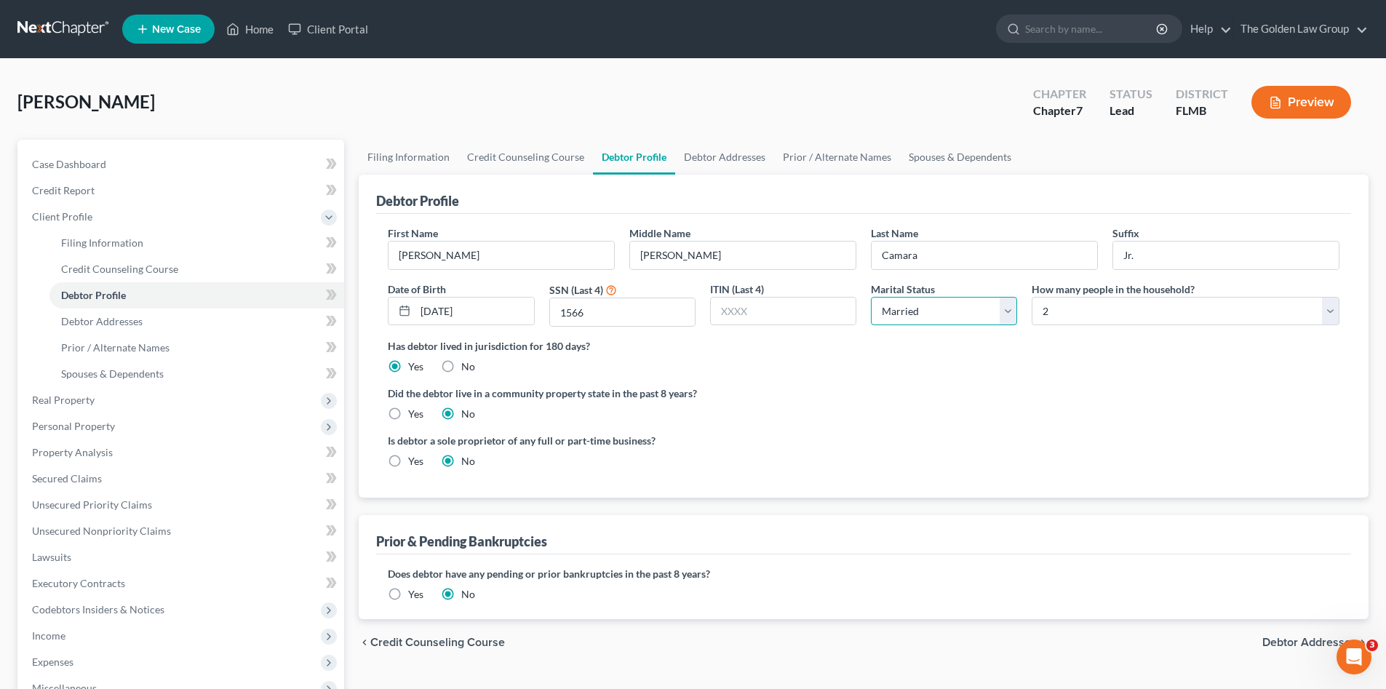
click at [897, 318] on select "Select Single Married Separated Divorced Widowed" at bounding box center [944, 311] width 146 height 29
select select "2"
click at [871, 297] on select "Select Single Married Separated Divorced Widowed" at bounding box center [944, 311] width 146 height 29
click at [900, 375] on ng-include "First Name Freddy Middle Name Luis Last Name Camara Suffix Jr. Date of Birth 10…" at bounding box center [864, 353] width 952 height 255
click at [106, 320] on span "Debtor Addresses" at bounding box center [102, 321] width 82 height 12
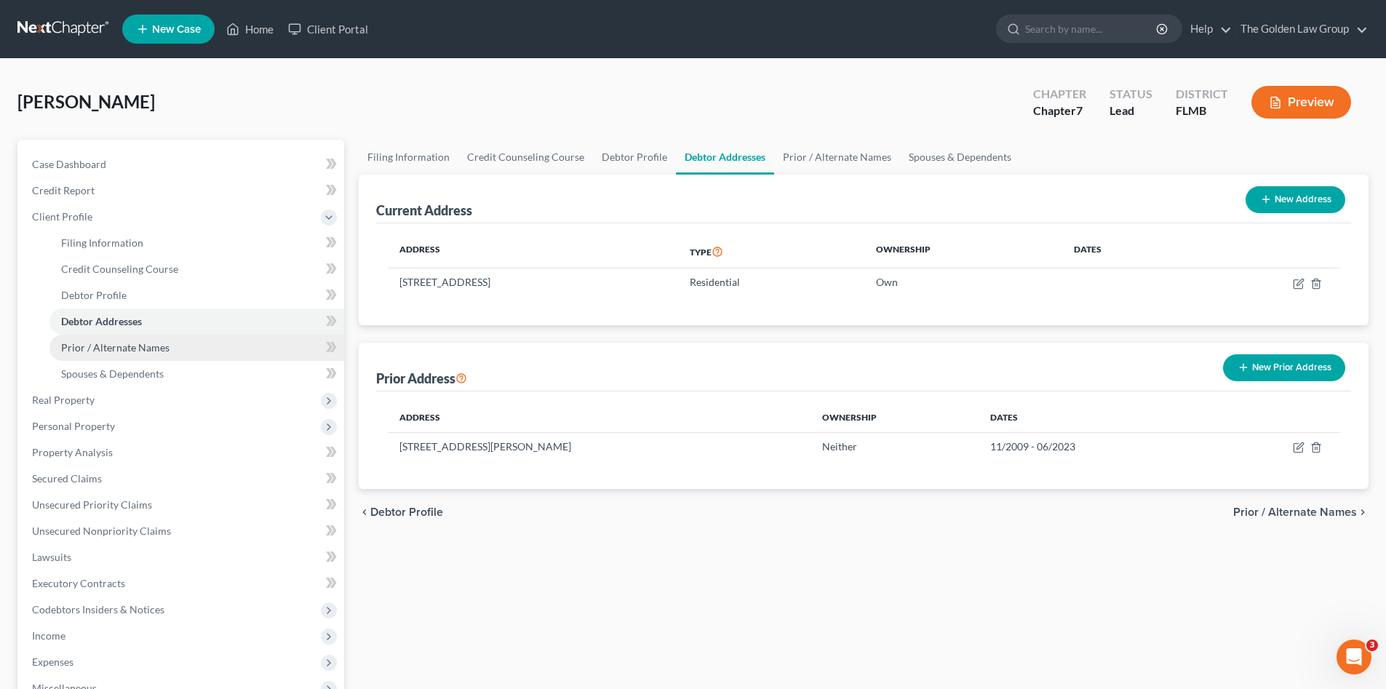
click at [129, 346] on span "Prior / Alternate Names" at bounding box center [115, 347] width 108 height 12
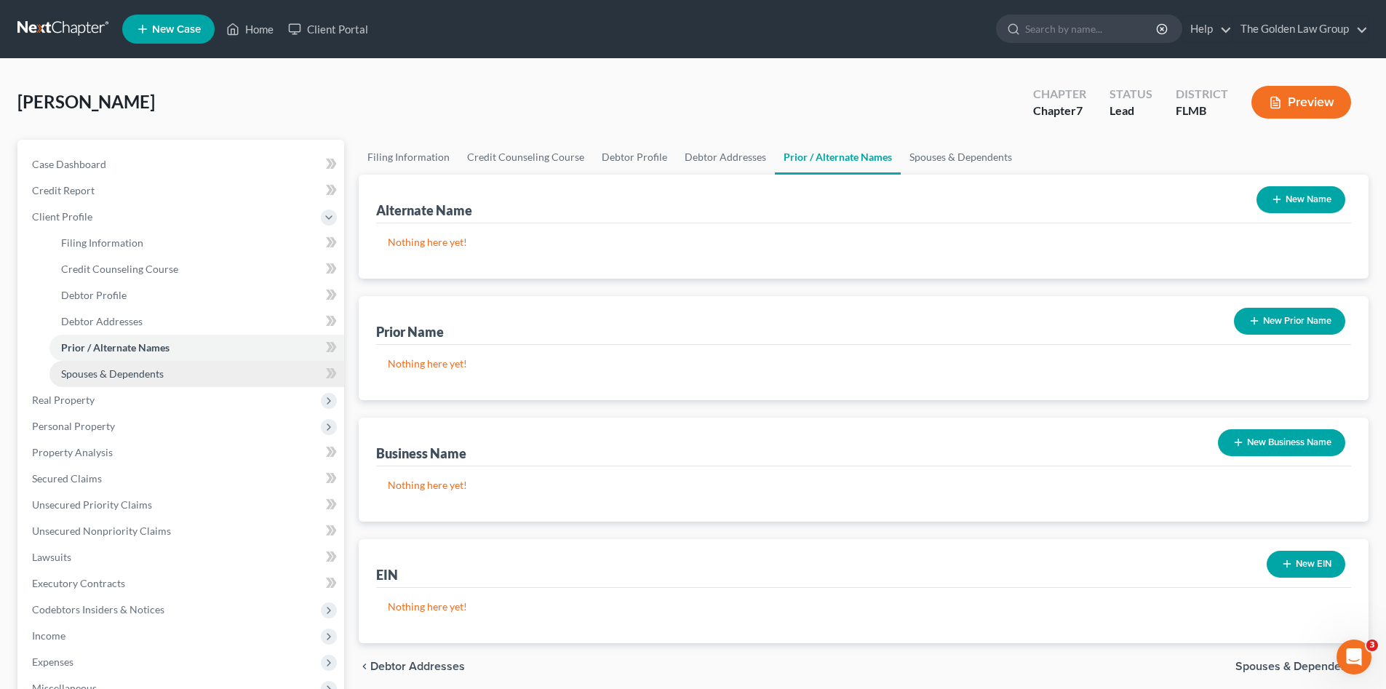
click at [140, 368] on span "Spouses & Dependents" at bounding box center [112, 374] width 103 height 12
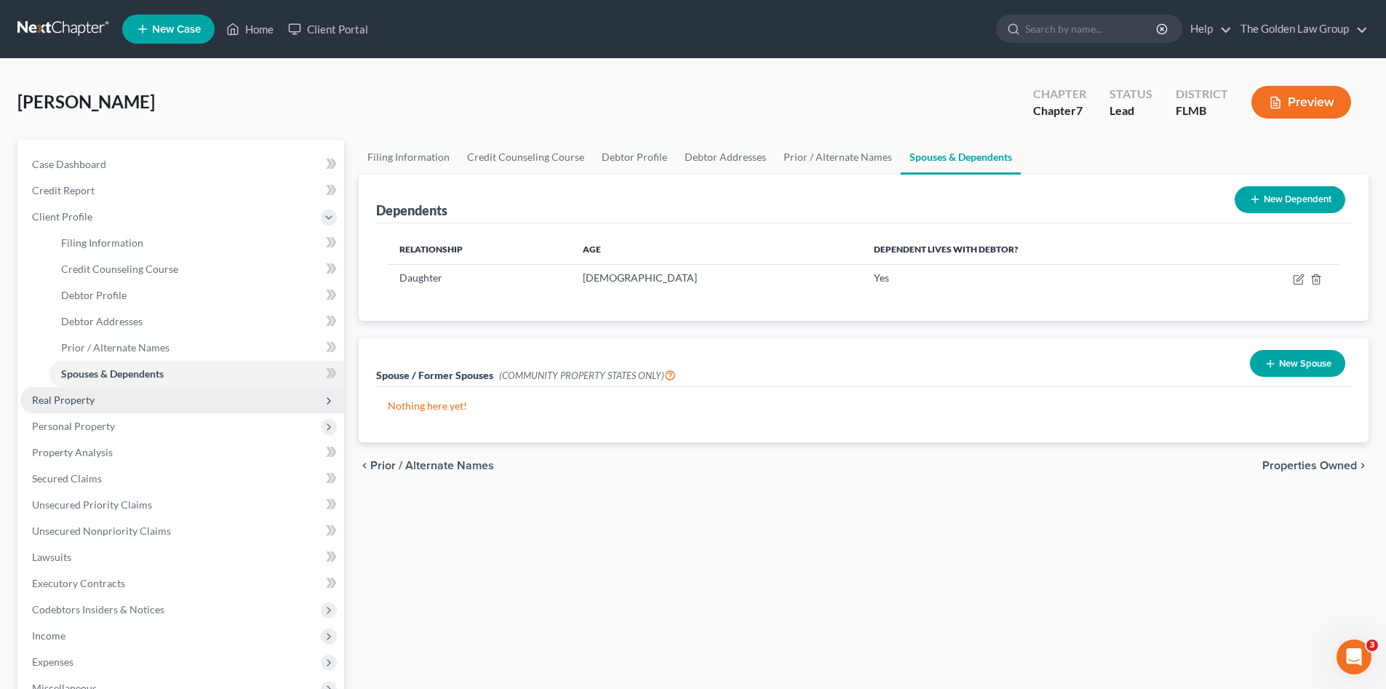
click at [84, 399] on span "Real Property" at bounding box center [63, 400] width 63 height 12
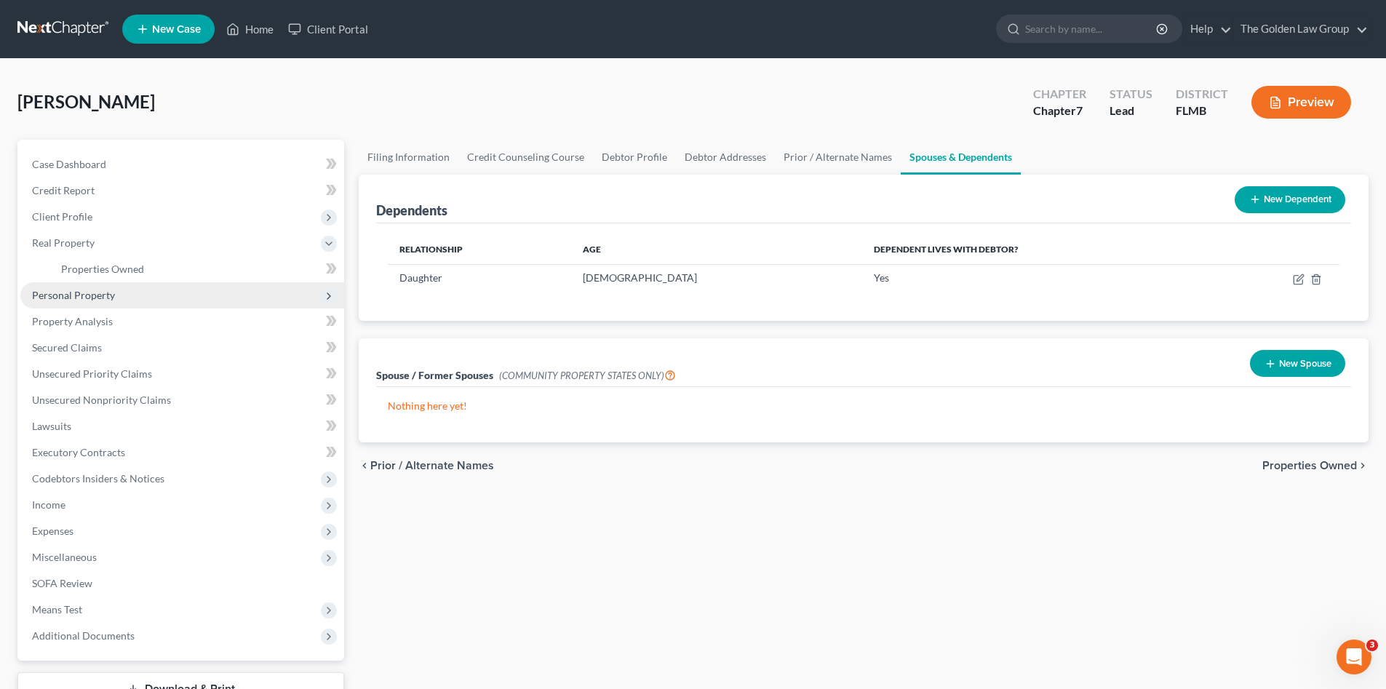
click at [103, 293] on span "Personal Property" at bounding box center [73, 295] width 83 height 12
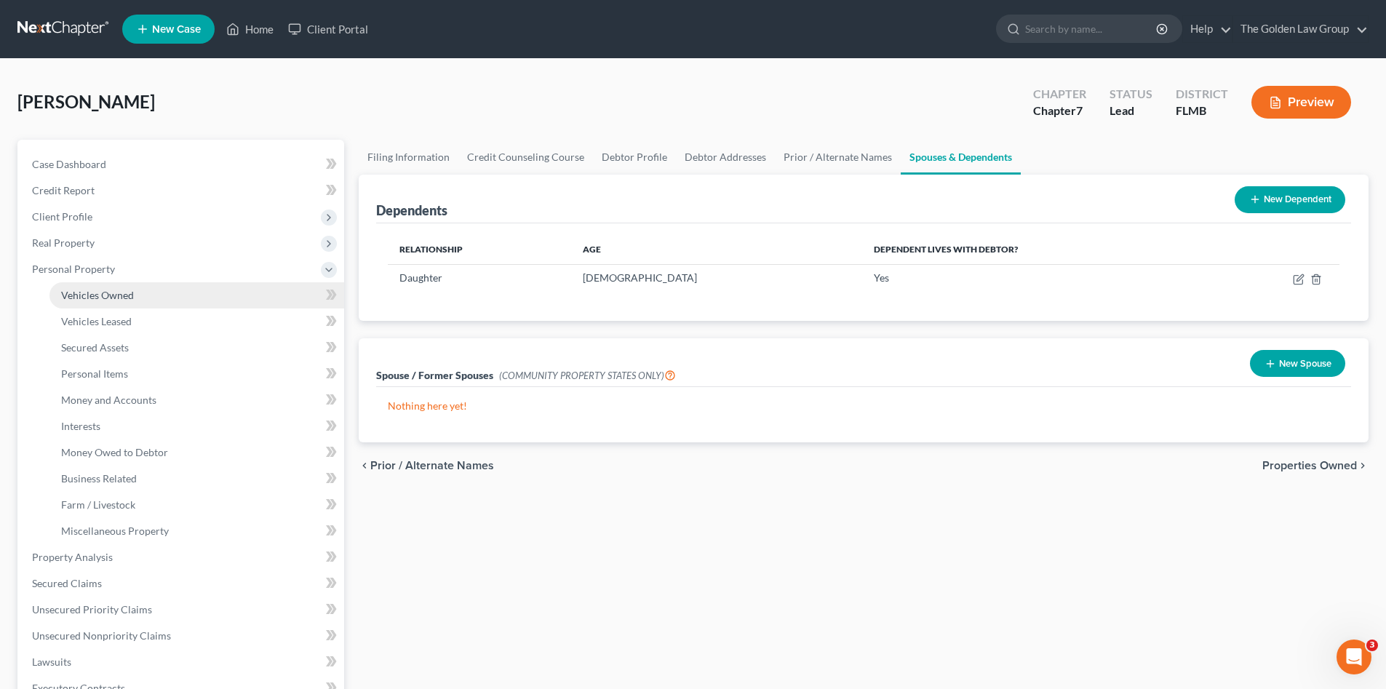
click at [111, 293] on span "Vehicles Owned" at bounding box center [97, 295] width 73 height 12
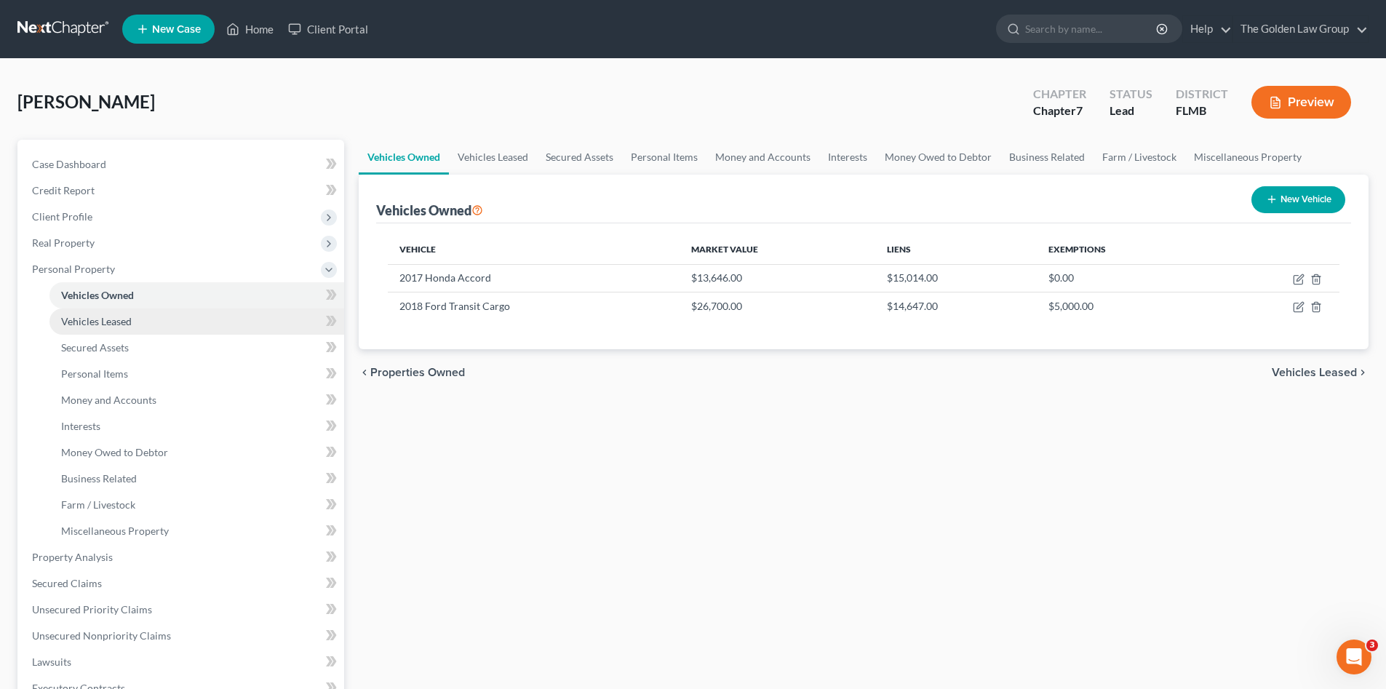
click at [117, 312] on link "Vehicles Leased" at bounding box center [196, 322] width 295 height 26
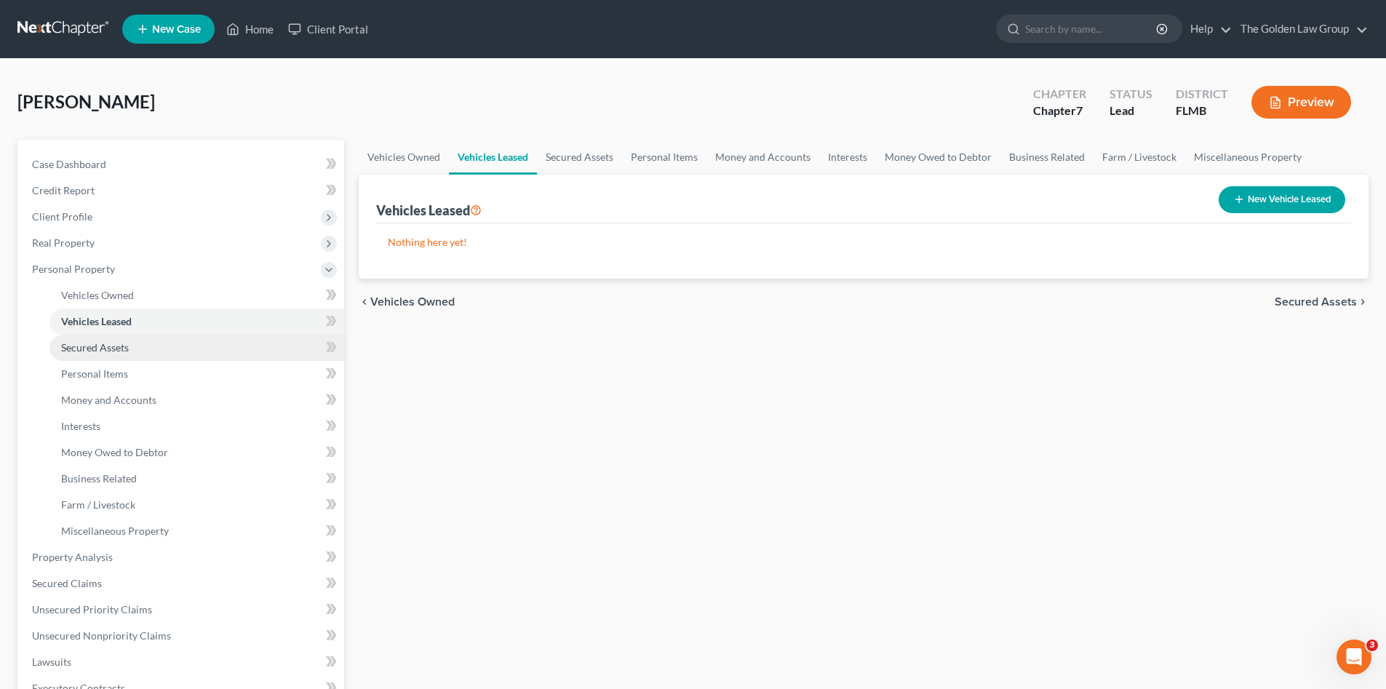
click at [120, 342] on span "Secured Assets" at bounding box center [95, 347] width 68 height 12
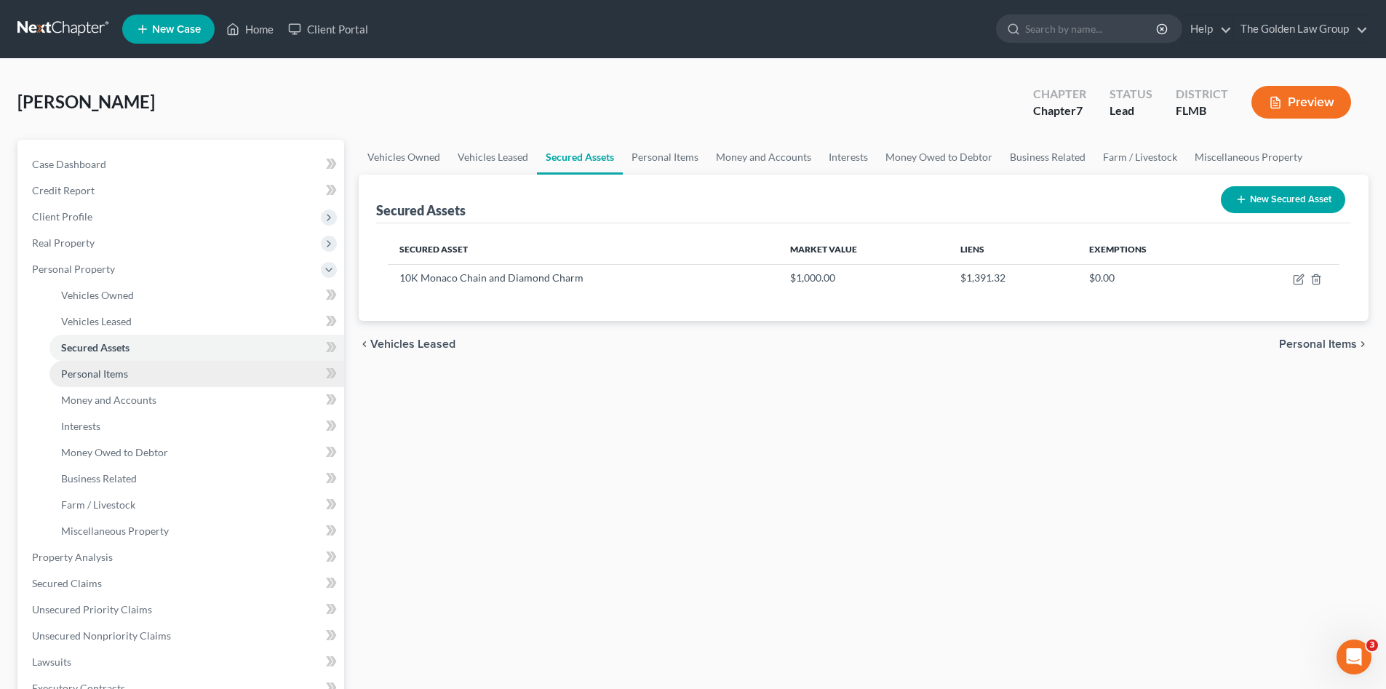
click at [114, 372] on span "Personal Items" at bounding box center [94, 374] width 67 height 12
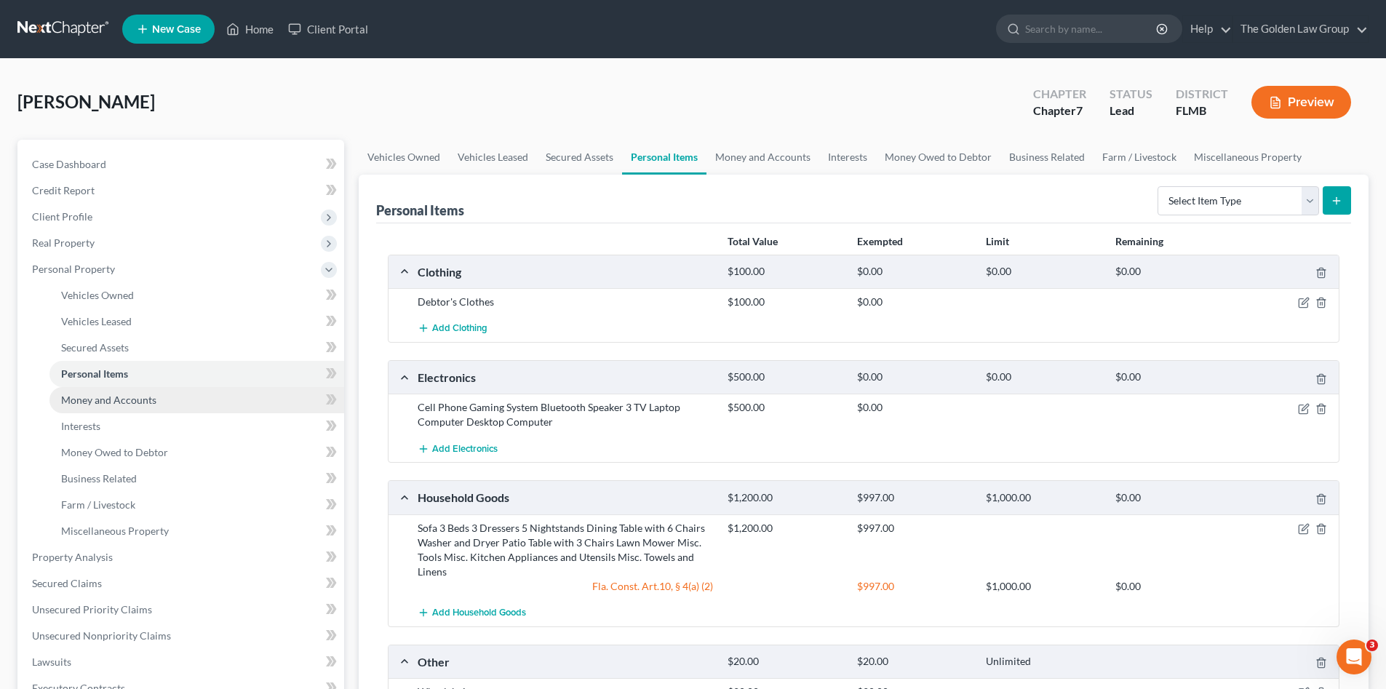
click at [159, 398] on link "Money and Accounts" at bounding box center [196, 400] width 295 height 26
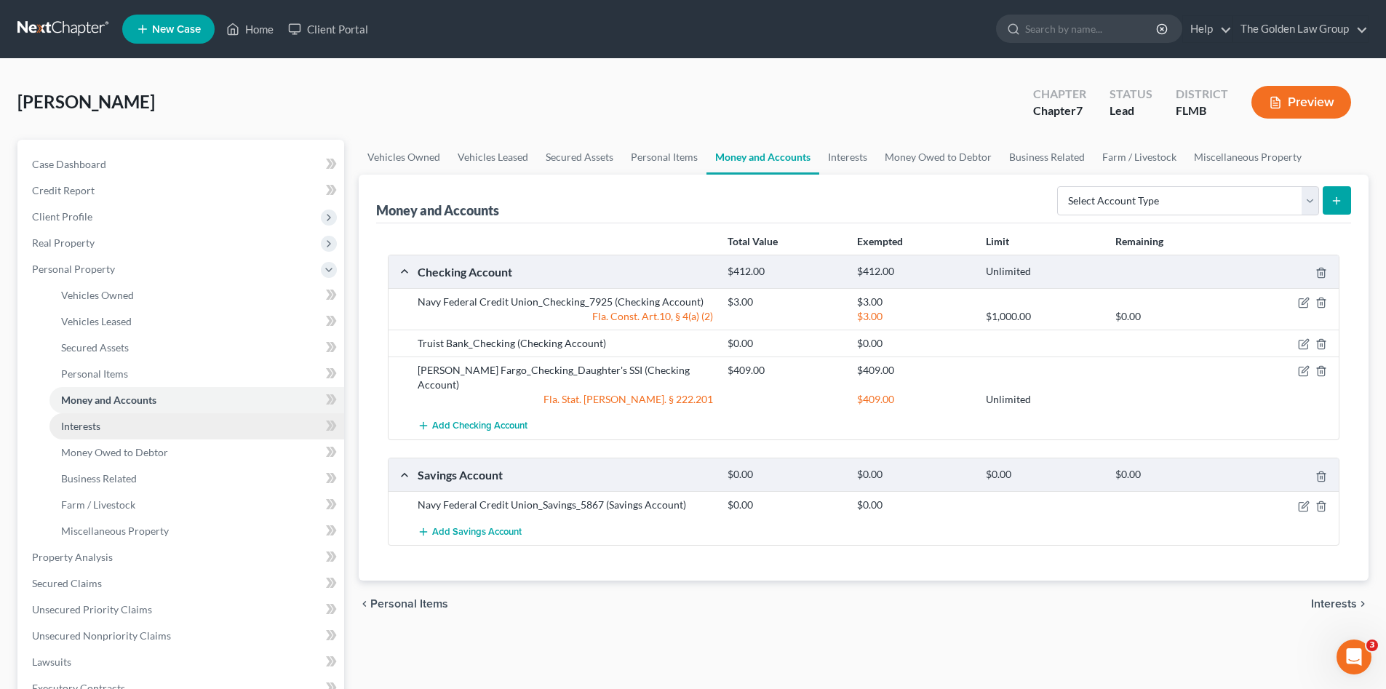
click at [129, 429] on link "Interests" at bounding box center [196, 426] width 295 height 26
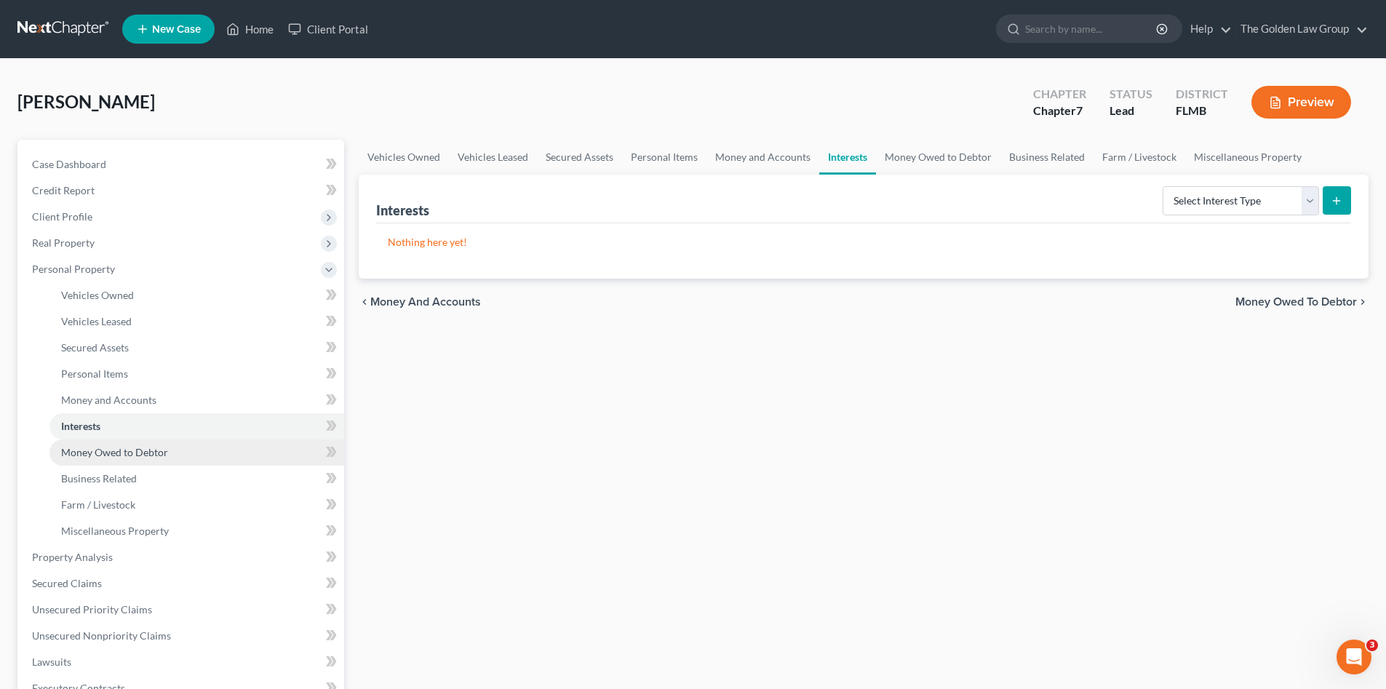
click at [149, 449] on span "Money Owed to Debtor" at bounding box center [114, 452] width 107 height 12
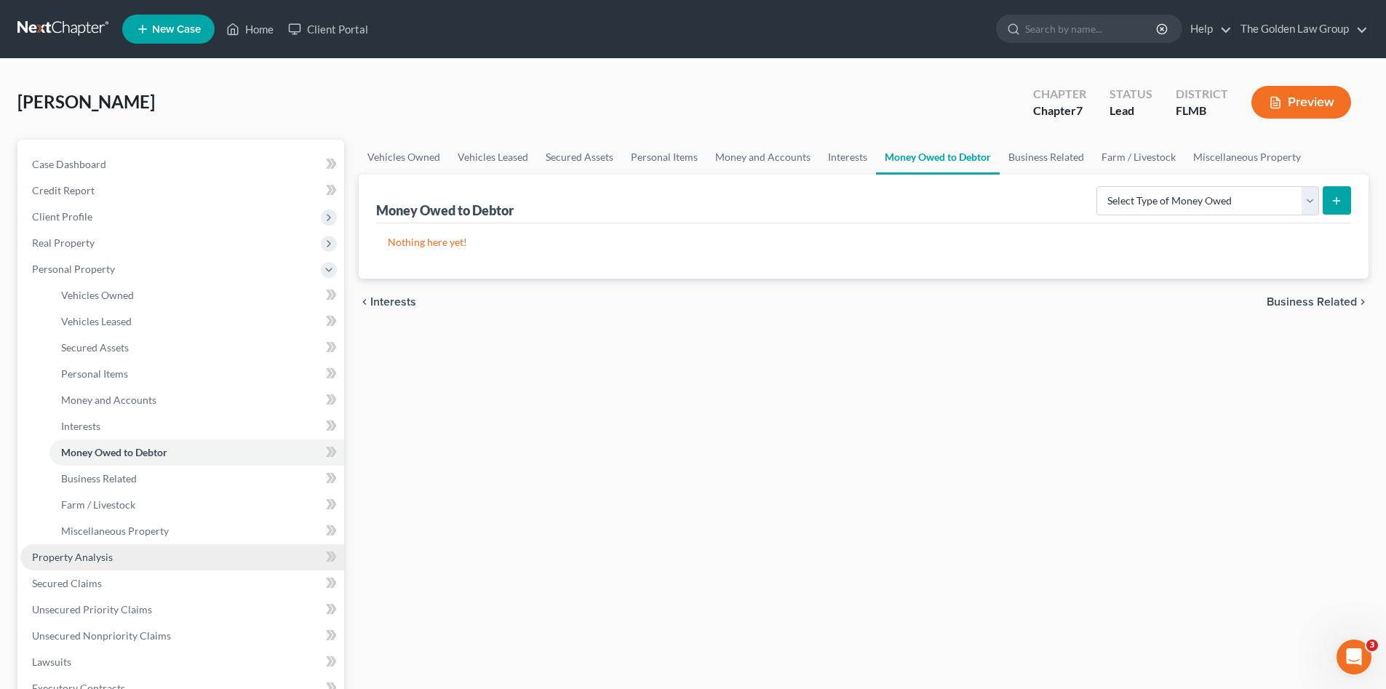
click at [124, 555] on link "Property Analysis" at bounding box center [182, 557] width 324 height 26
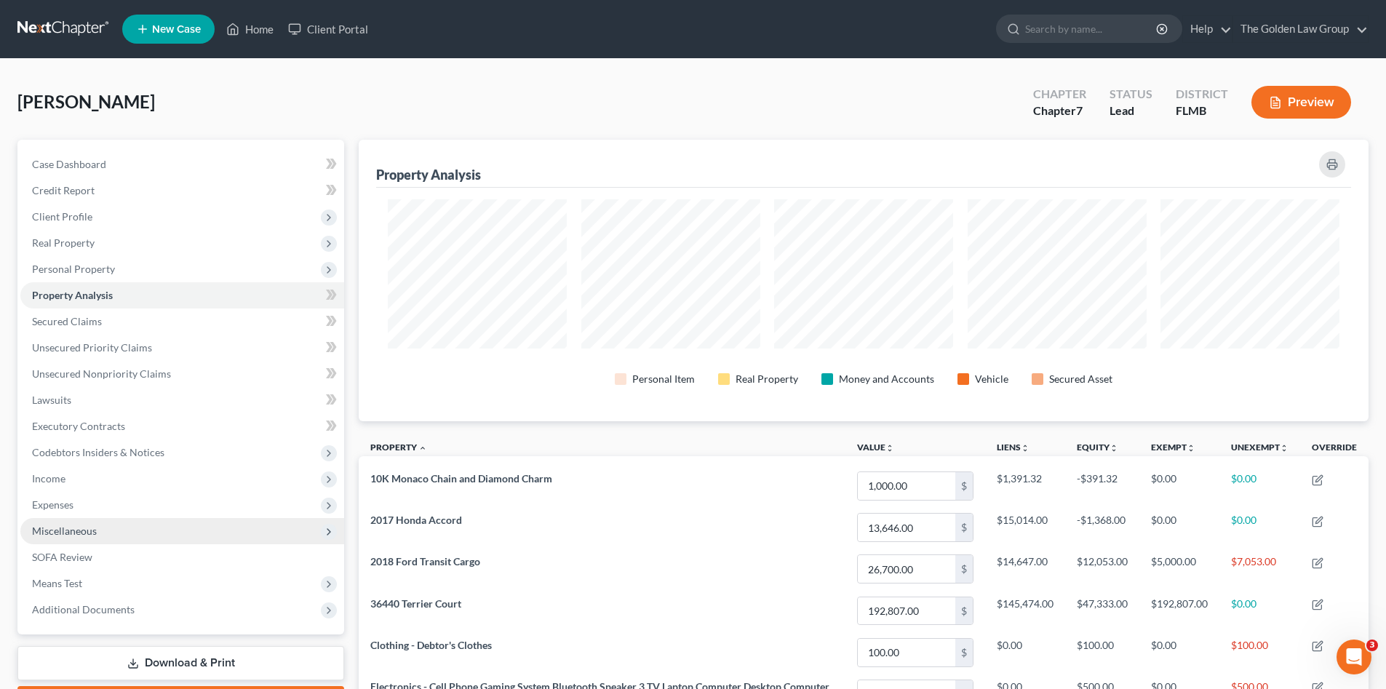
scroll to position [282, 1010]
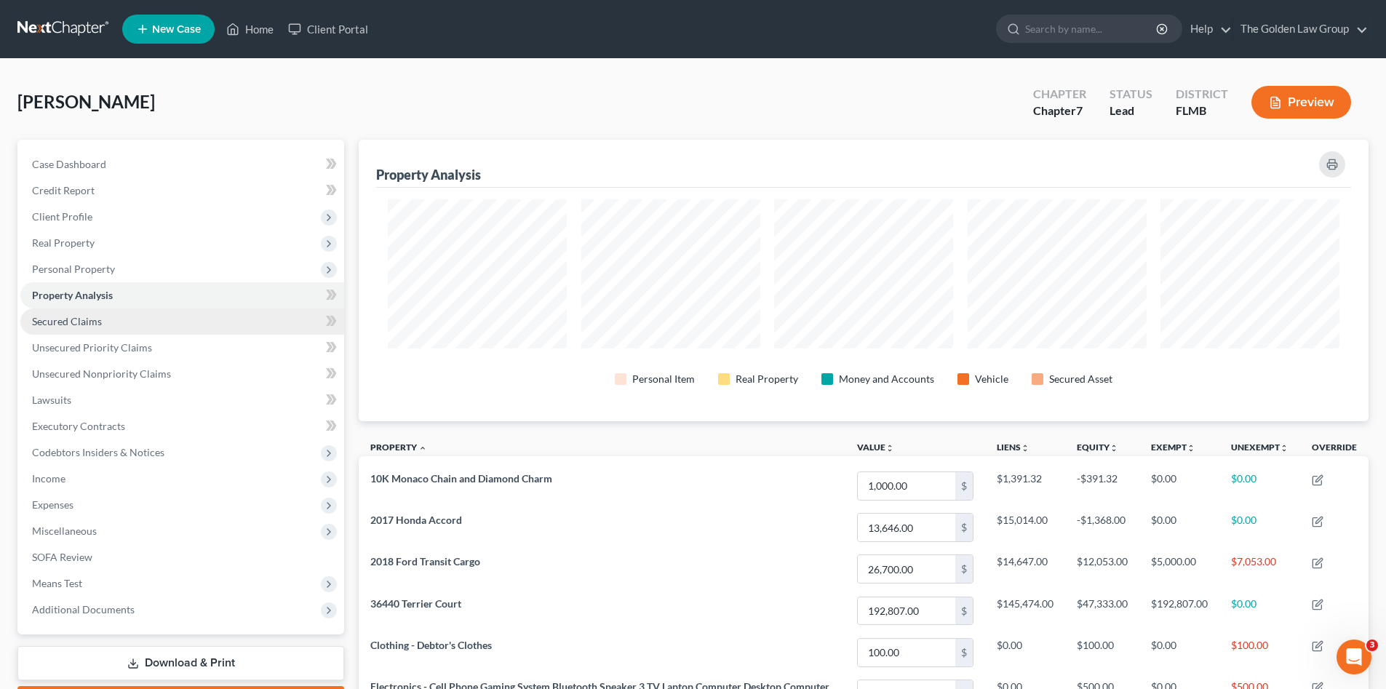
click at [90, 321] on span "Secured Claims" at bounding box center [67, 321] width 70 height 12
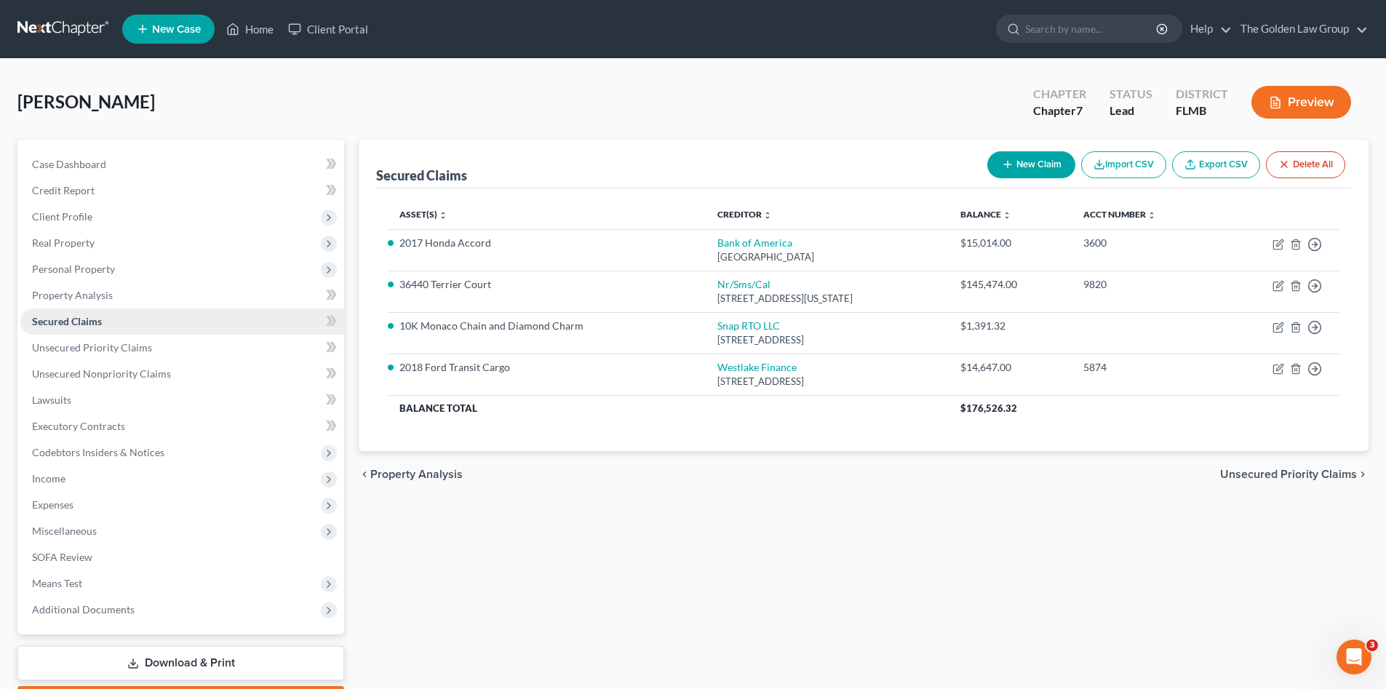
click at [90, 321] on span "Secured Claims" at bounding box center [67, 321] width 70 height 12
click at [99, 345] on span "Unsecured Priority Claims" at bounding box center [92, 347] width 120 height 12
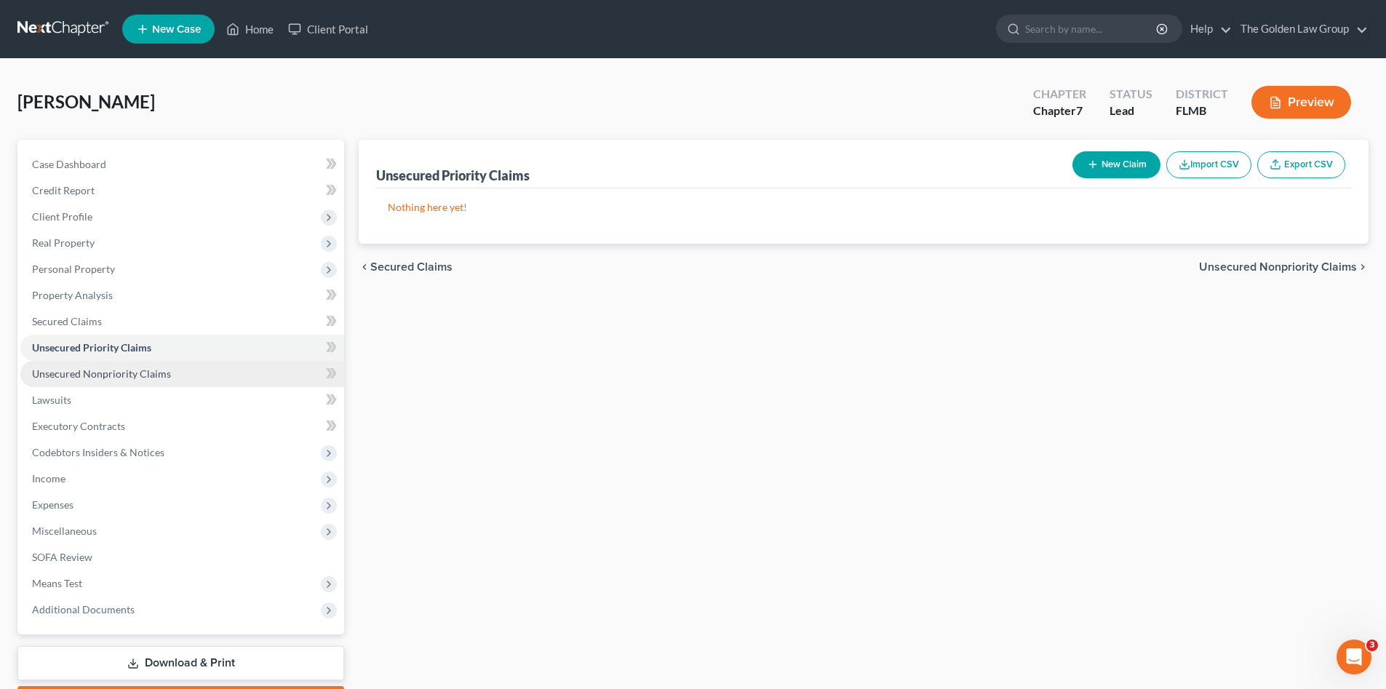
click at [110, 368] on span "Unsecured Nonpriority Claims" at bounding box center [101, 374] width 139 height 12
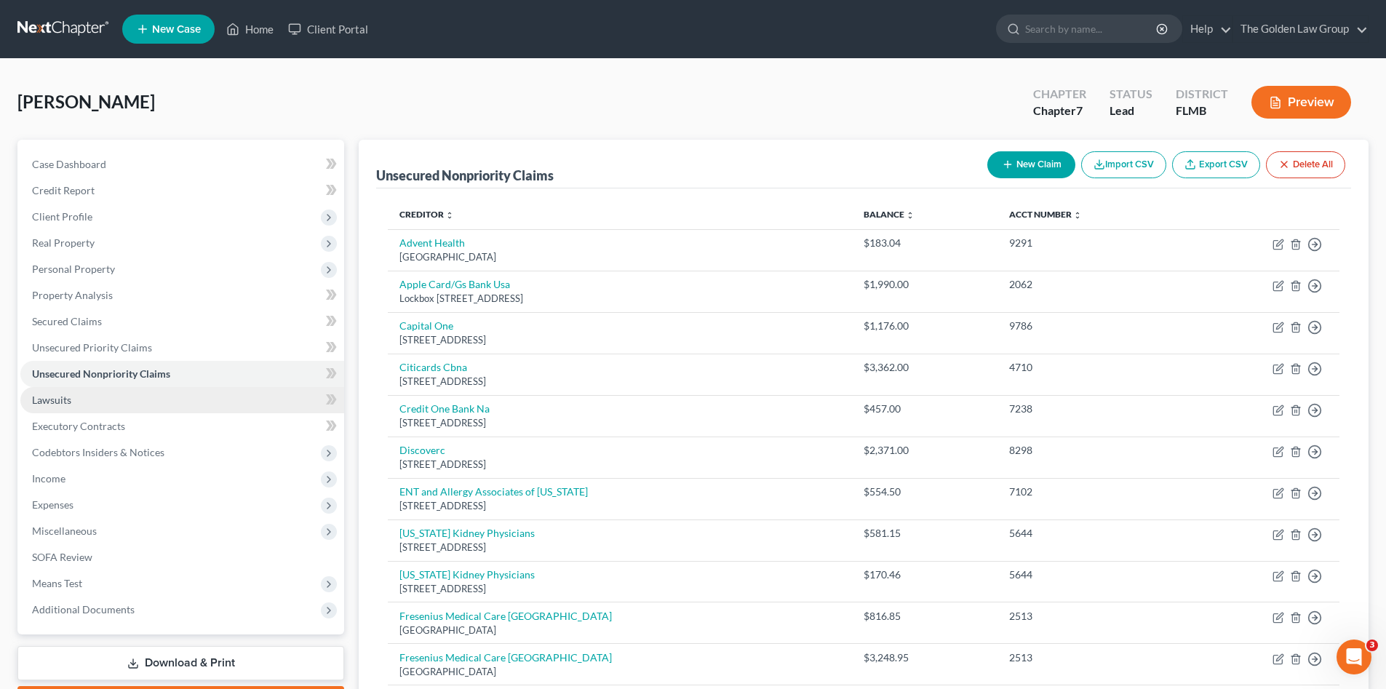
click at [60, 401] on span "Lawsuits" at bounding box center [51, 400] width 39 height 12
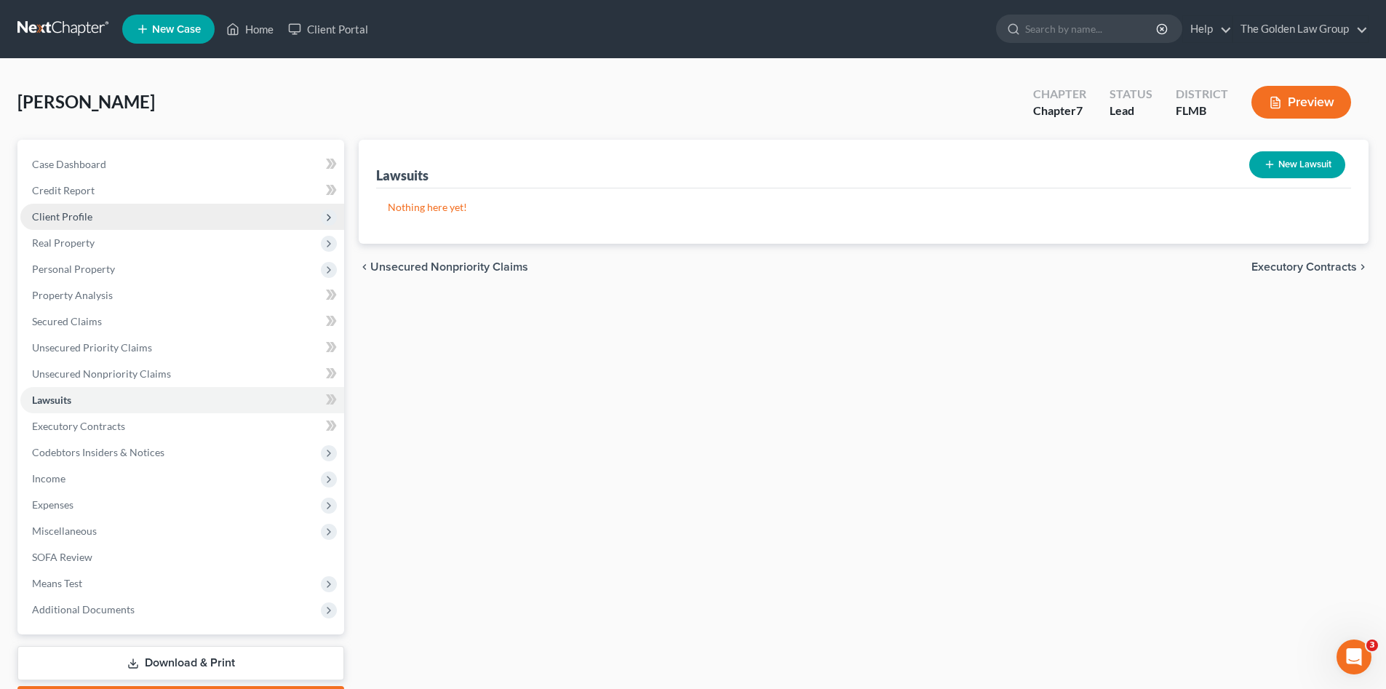
click at [79, 210] on span "Client Profile" at bounding box center [62, 216] width 60 height 12
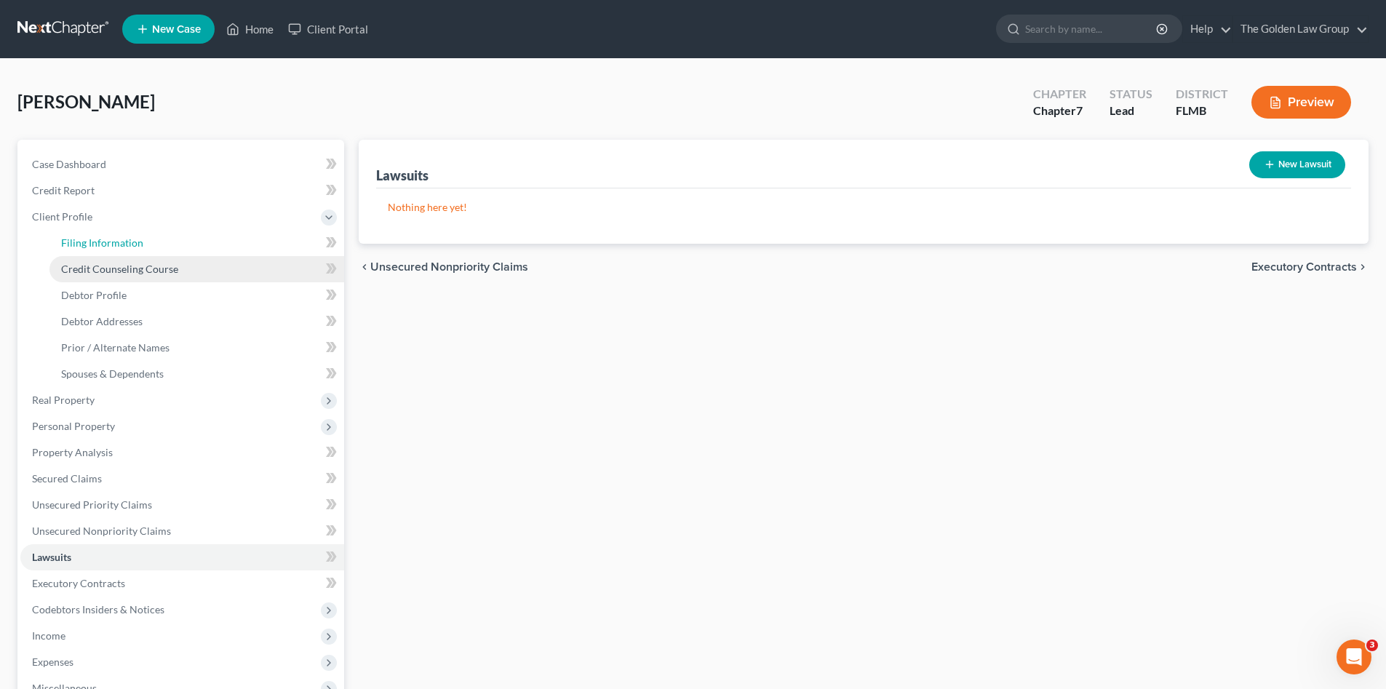
drag, startPoint x: 101, startPoint y: 240, endPoint x: 159, endPoint y: 263, distance: 62.7
click at [101, 240] on span "Filing Information" at bounding box center [102, 243] width 82 height 12
select select "1"
select select "0"
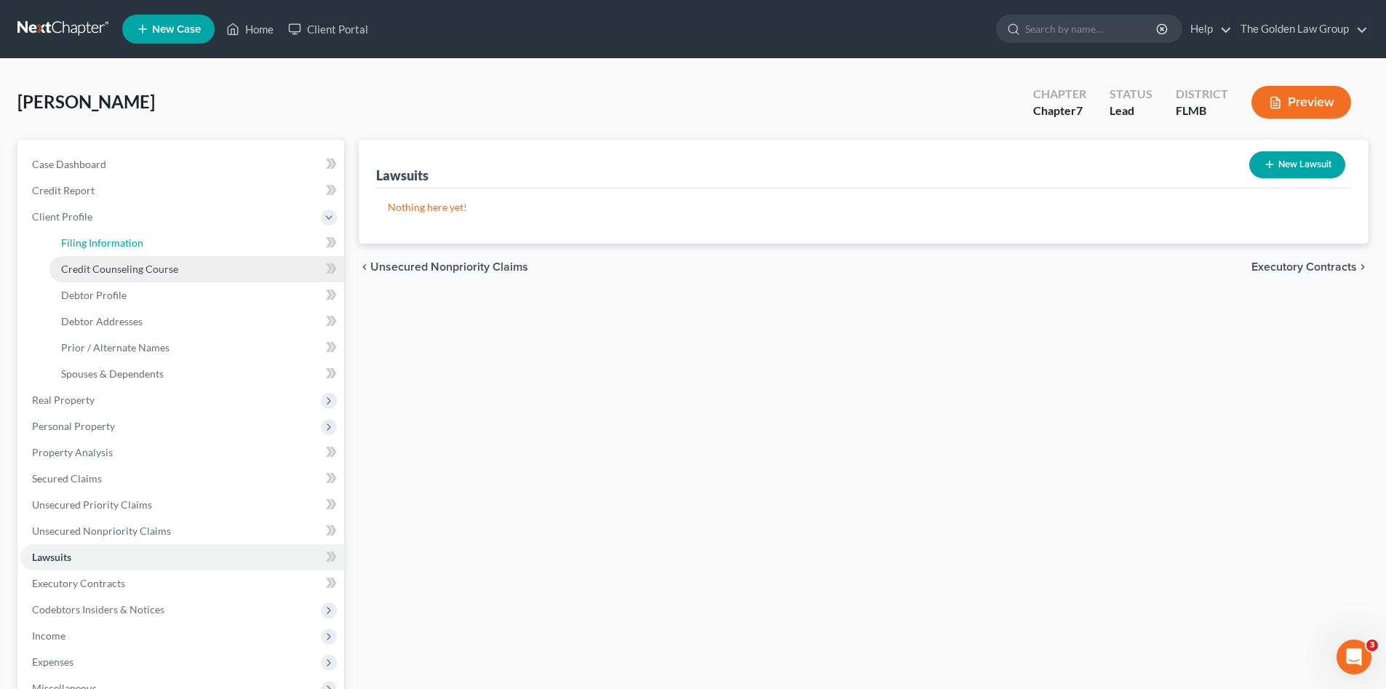
select select "15"
select select "2"
select select "9"
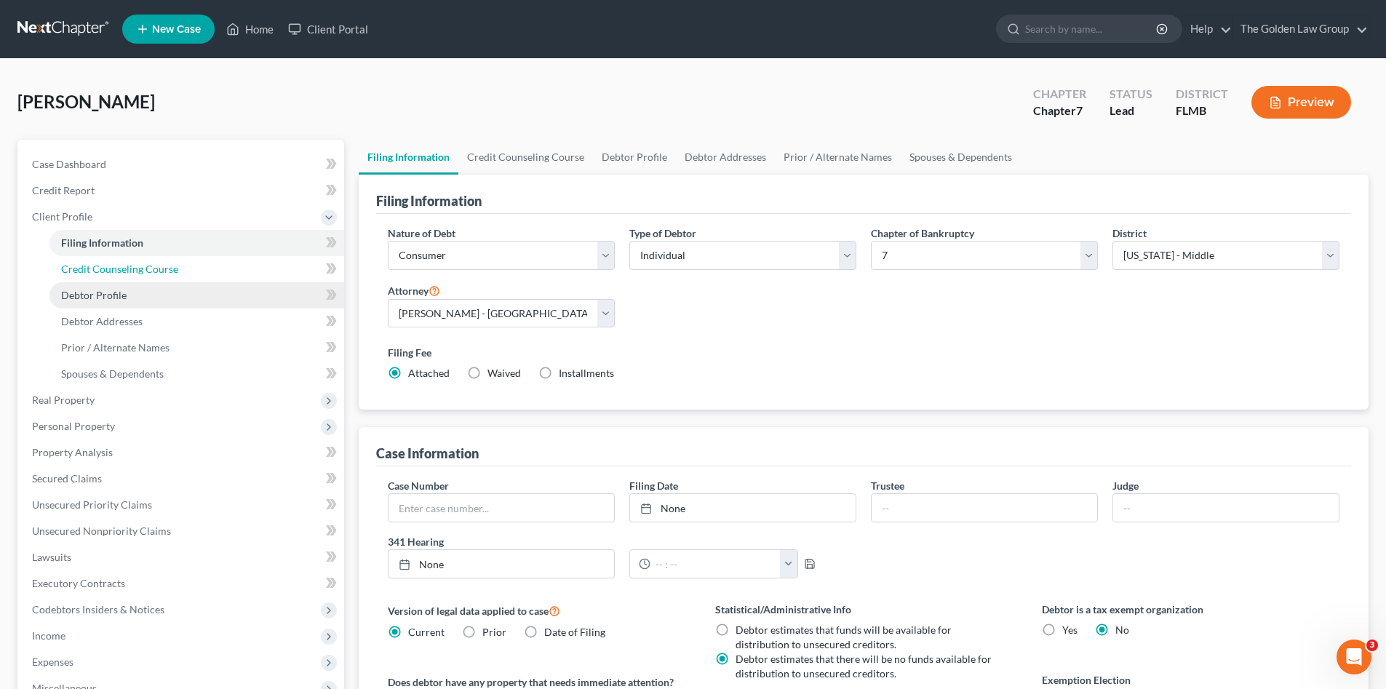
drag, startPoint x: 148, startPoint y: 274, endPoint x: 146, endPoint y: 283, distance: 9.7
click at [146, 274] on span "Credit Counseling Course" at bounding box center [119, 269] width 117 height 12
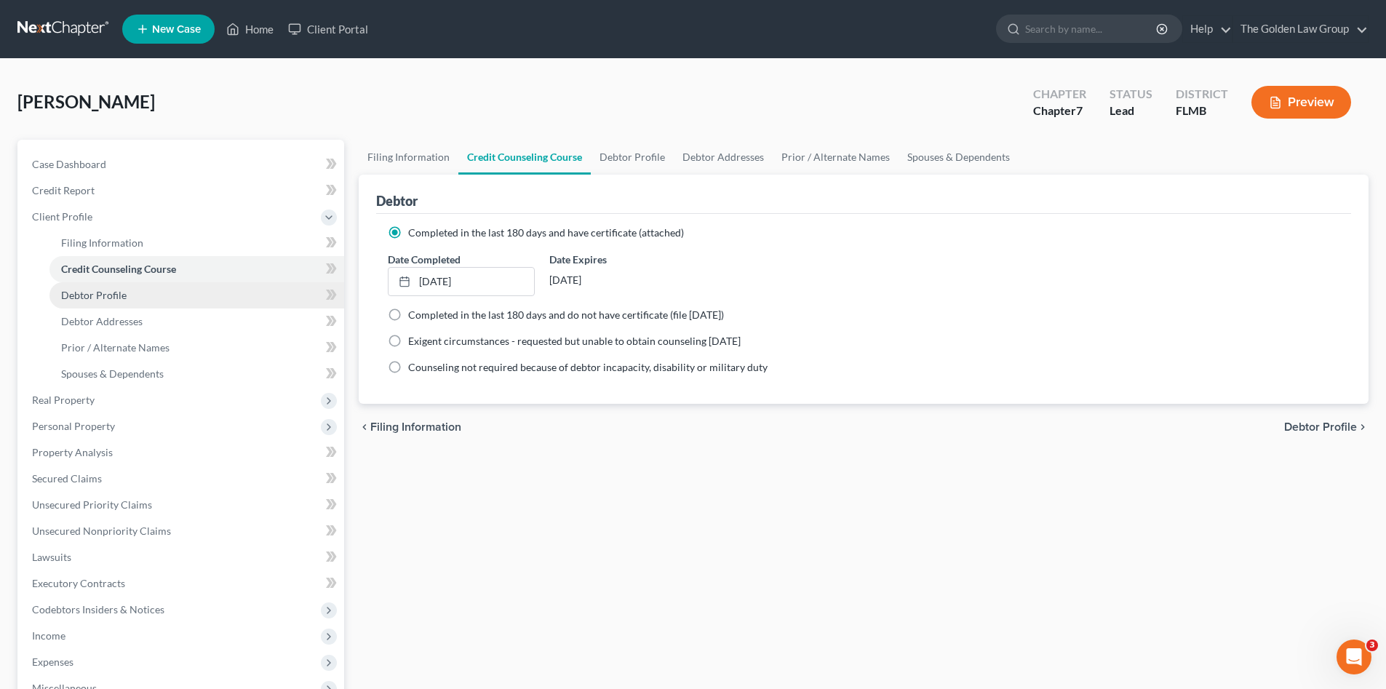
click at [146, 292] on link "Debtor Profile" at bounding box center [196, 295] width 295 height 26
select select "2"
select select "1"
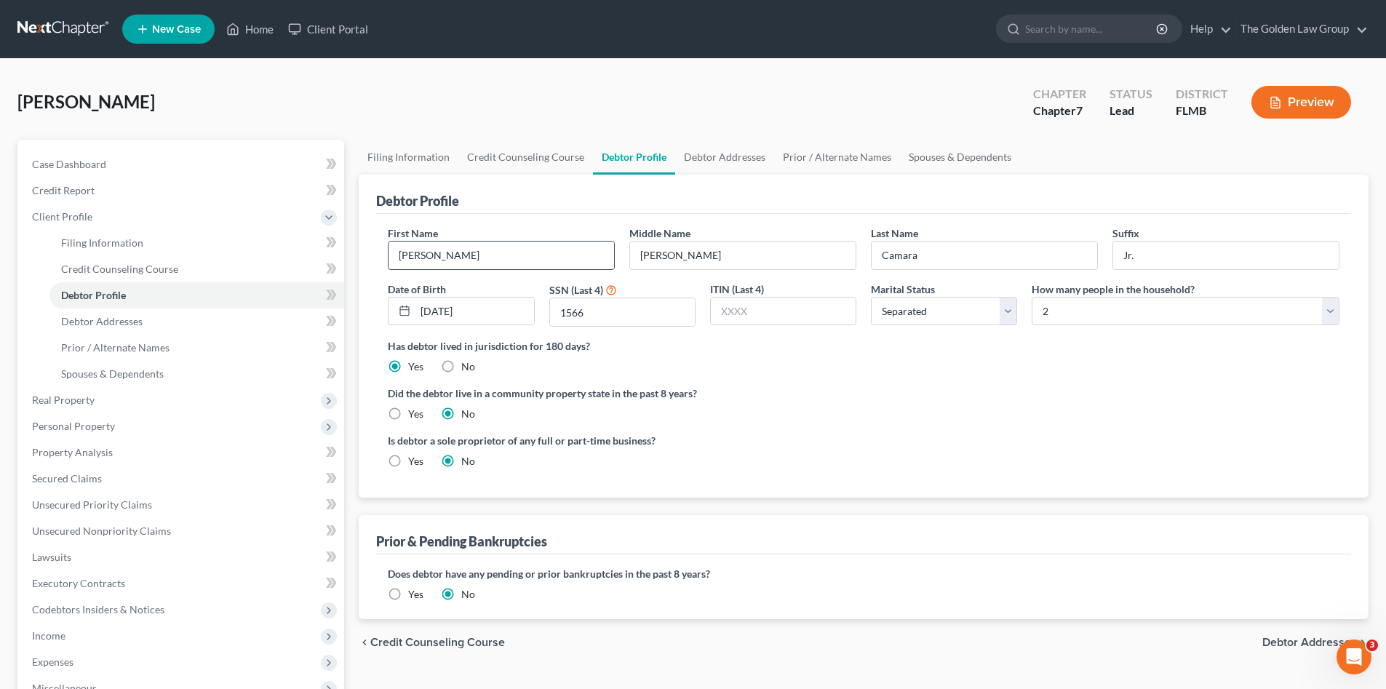
click at [484, 254] on input "Freddy" at bounding box center [502, 256] width 226 height 28
type input "Freddie"
drag, startPoint x: 124, startPoint y: 357, endPoint x: 35, endPoint y: 351, distance: 89.0
click at [124, 357] on link "Prior / Alternate Names" at bounding box center [196, 348] width 295 height 26
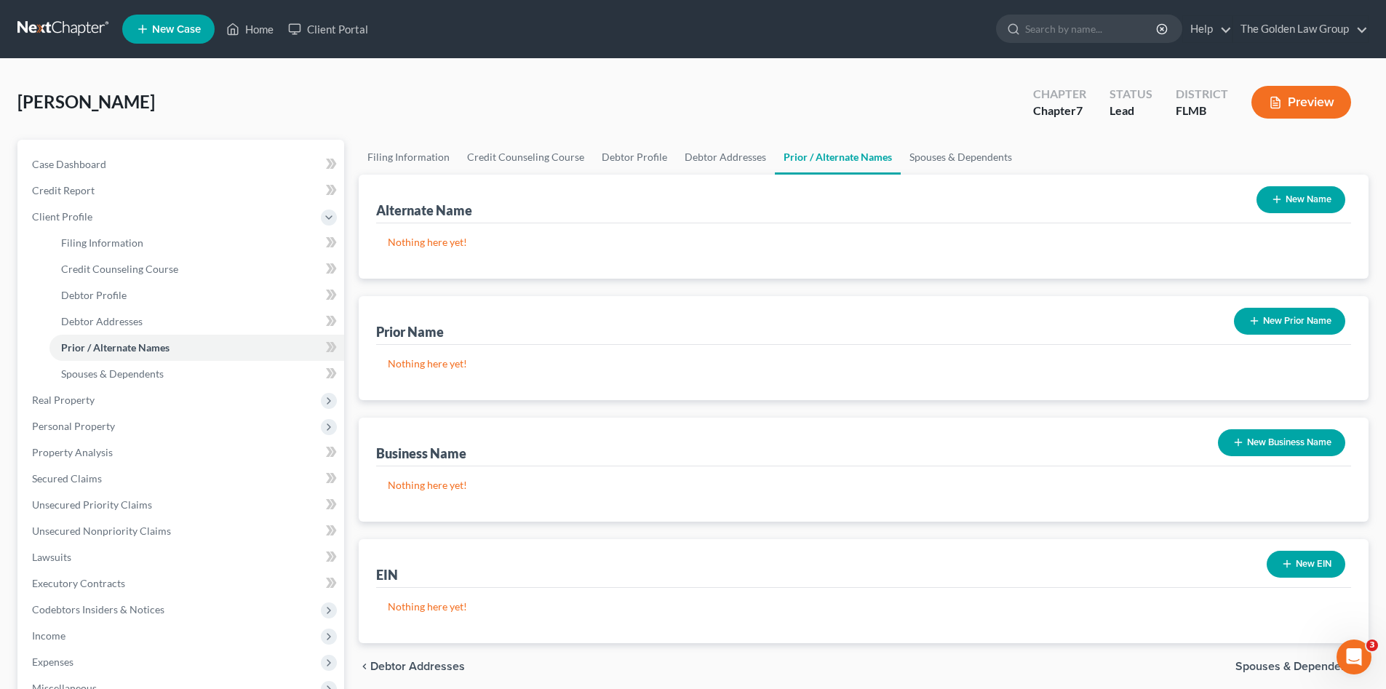
click at [1301, 196] on button "New Name" at bounding box center [1301, 199] width 89 height 27
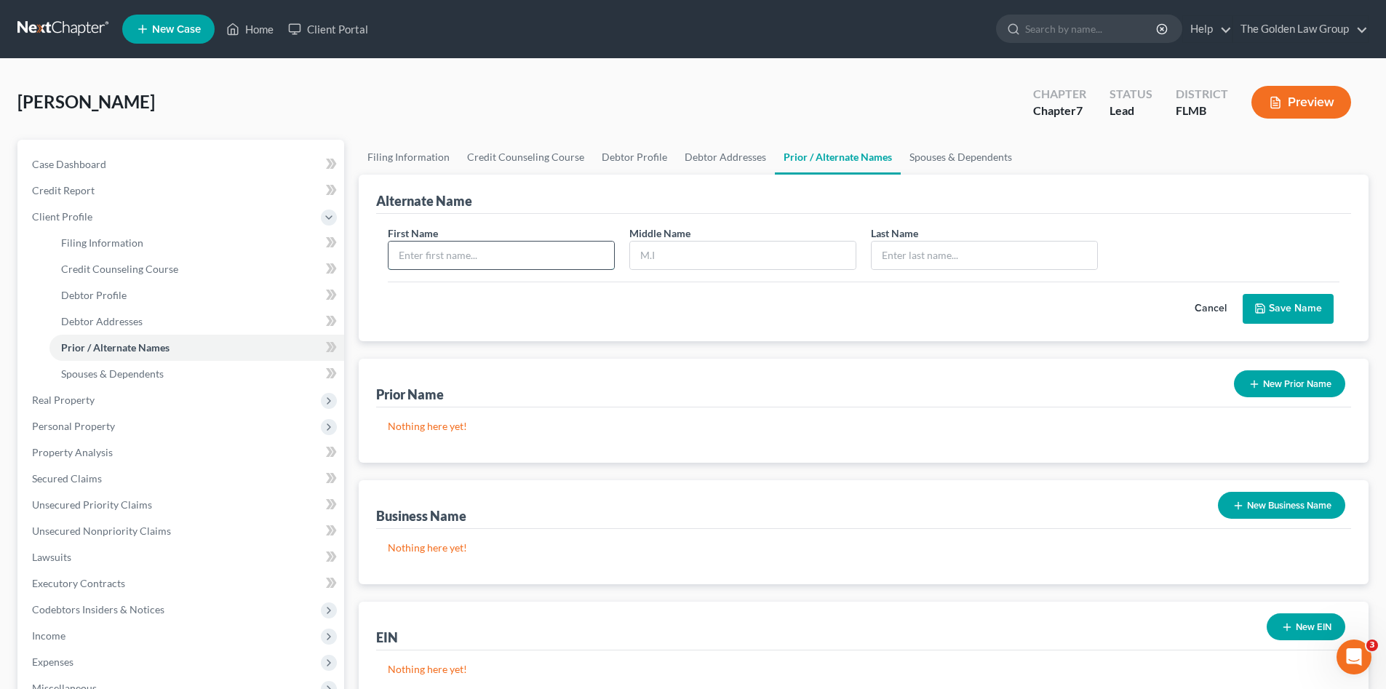
click at [471, 249] on input "text" at bounding box center [502, 256] width 226 height 28
type input "Freddy"
type input "Luis"
type input "Camara, Jr."
click at [1260, 311] on icon "submit" at bounding box center [1261, 309] width 12 height 12
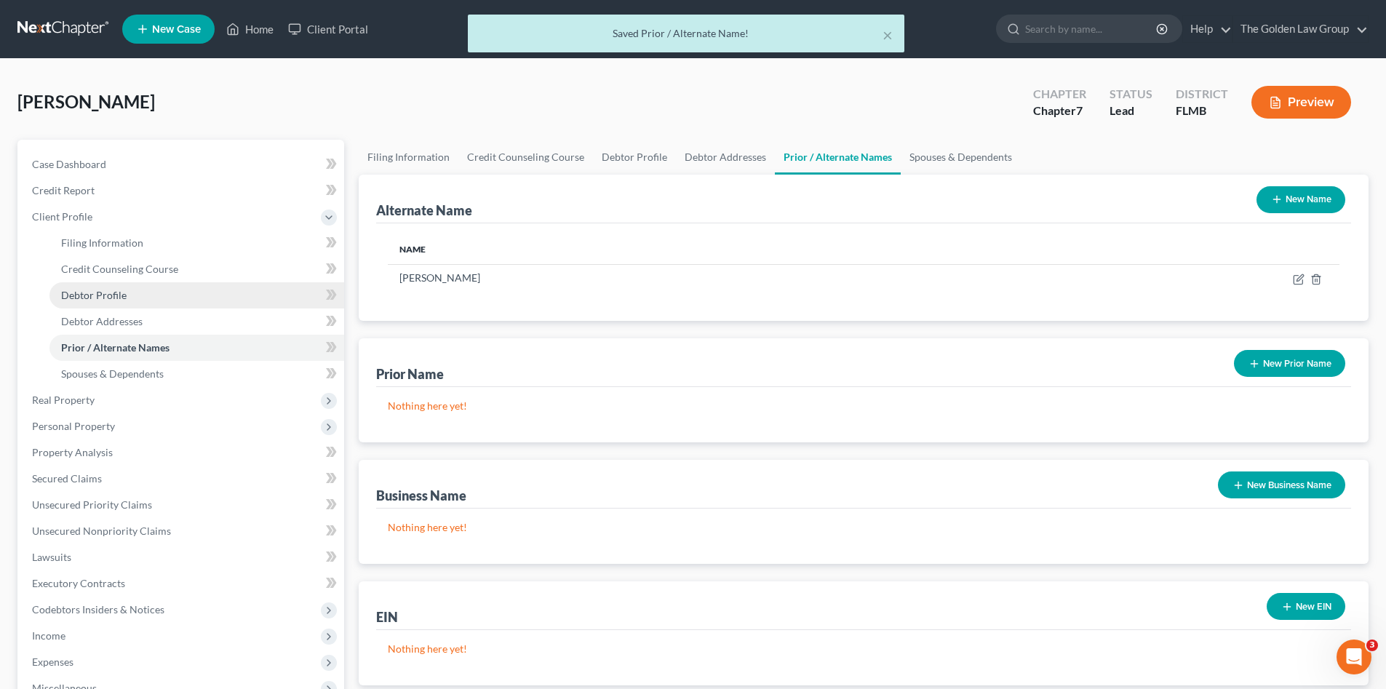
click at [87, 291] on span "Debtor Profile" at bounding box center [93, 295] width 65 height 12
select select "2"
select select "1"
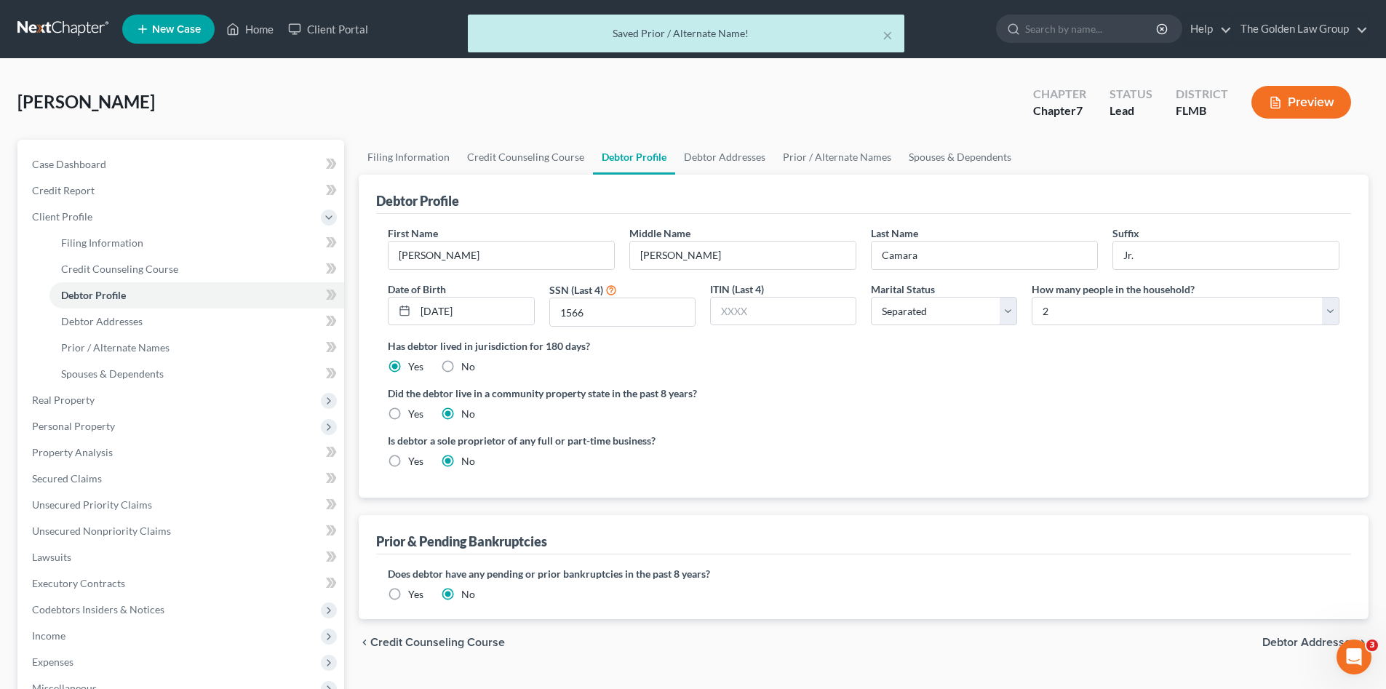
click at [878, 405] on div "Did the debtor live in a community property state in the past 8 years? Yes No" at bounding box center [864, 404] width 952 height 36
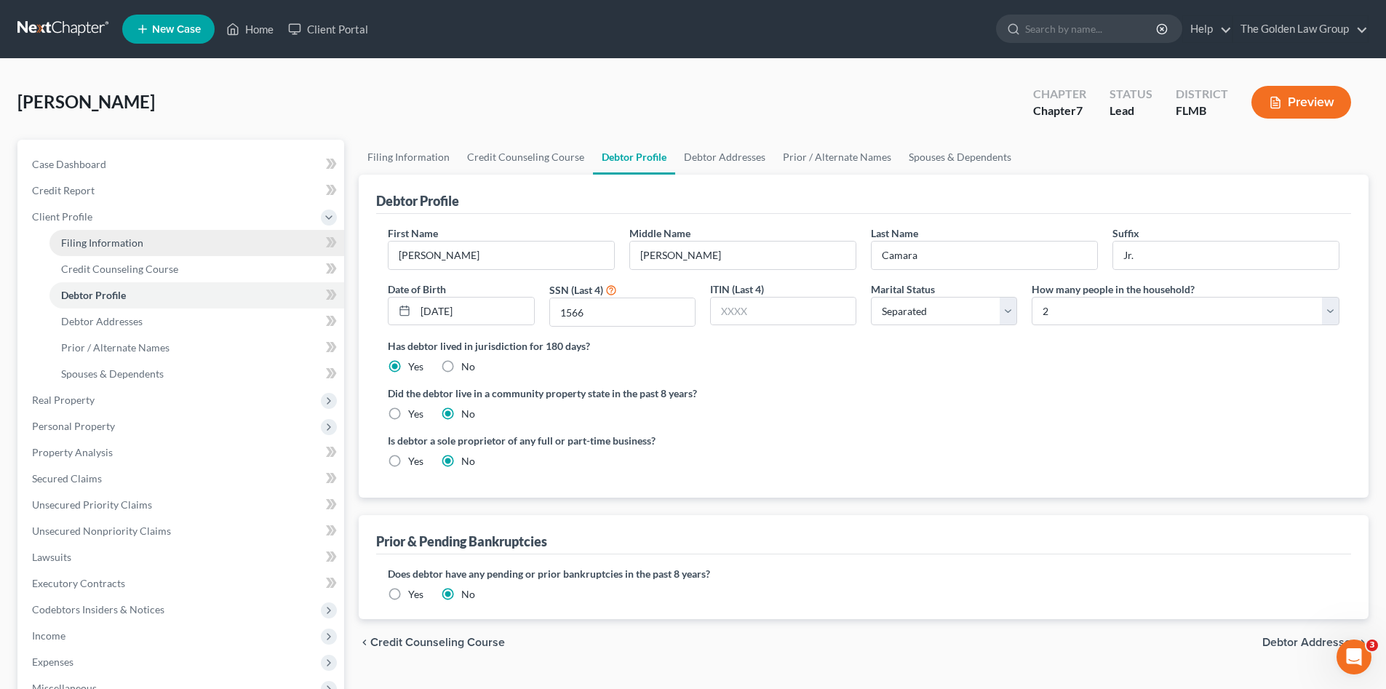
click at [91, 242] on span "Filing Information" at bounding box center [102, 243] width 82 height 12
select select "1"
select select "0"
select select "15"
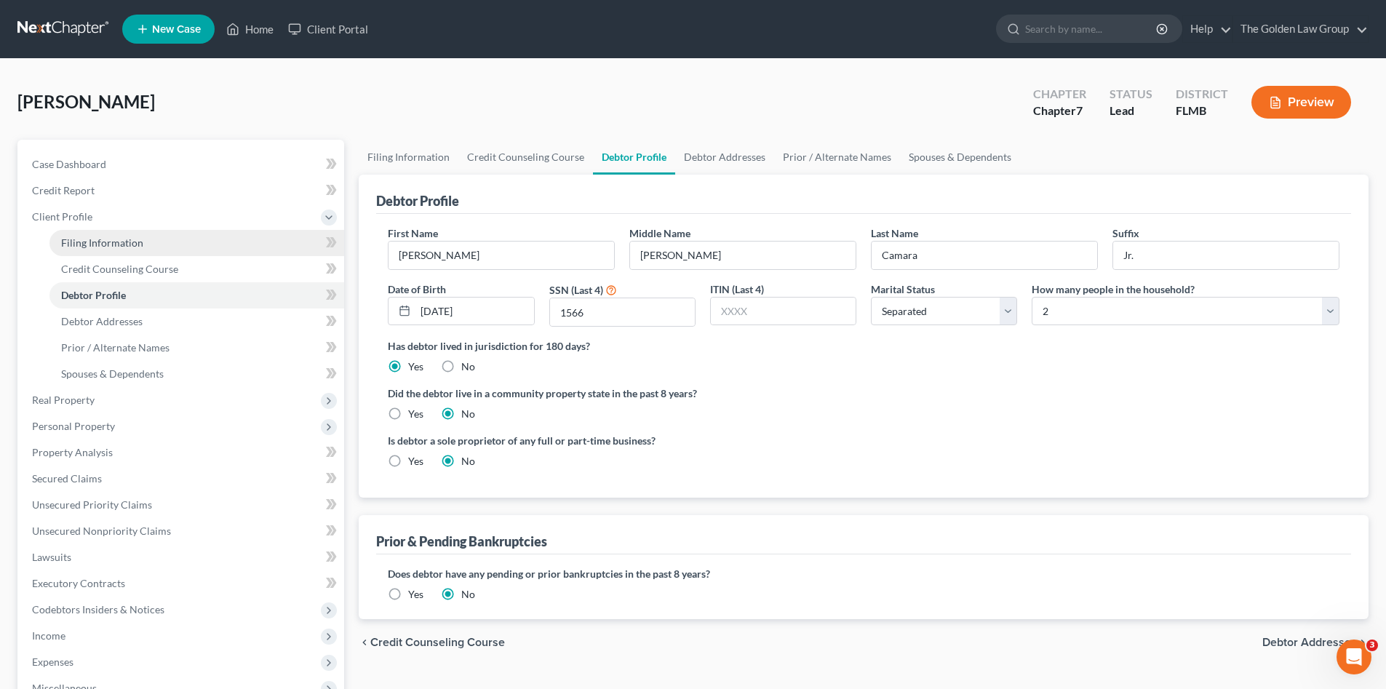
select select "2"
select select "9"
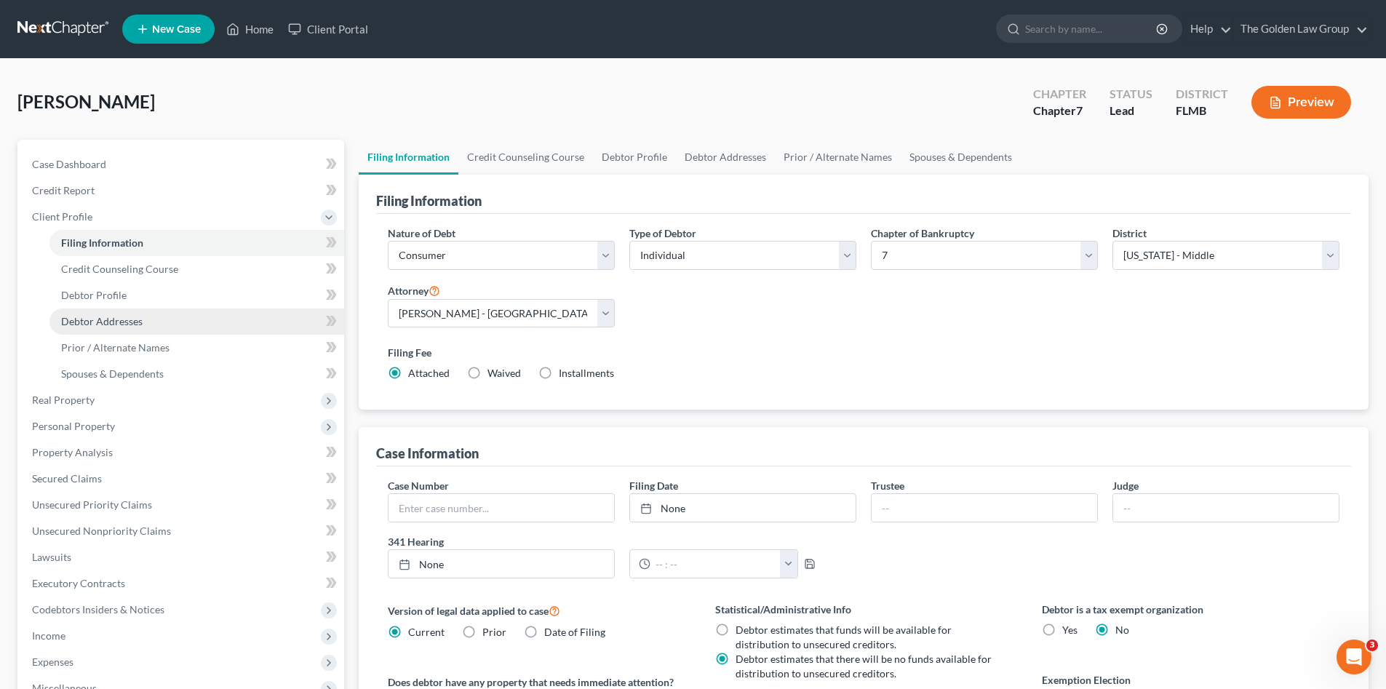
click at [130, 315] on span "Debtor Addresses" at bounding box center [102, 321] width 82 height 12
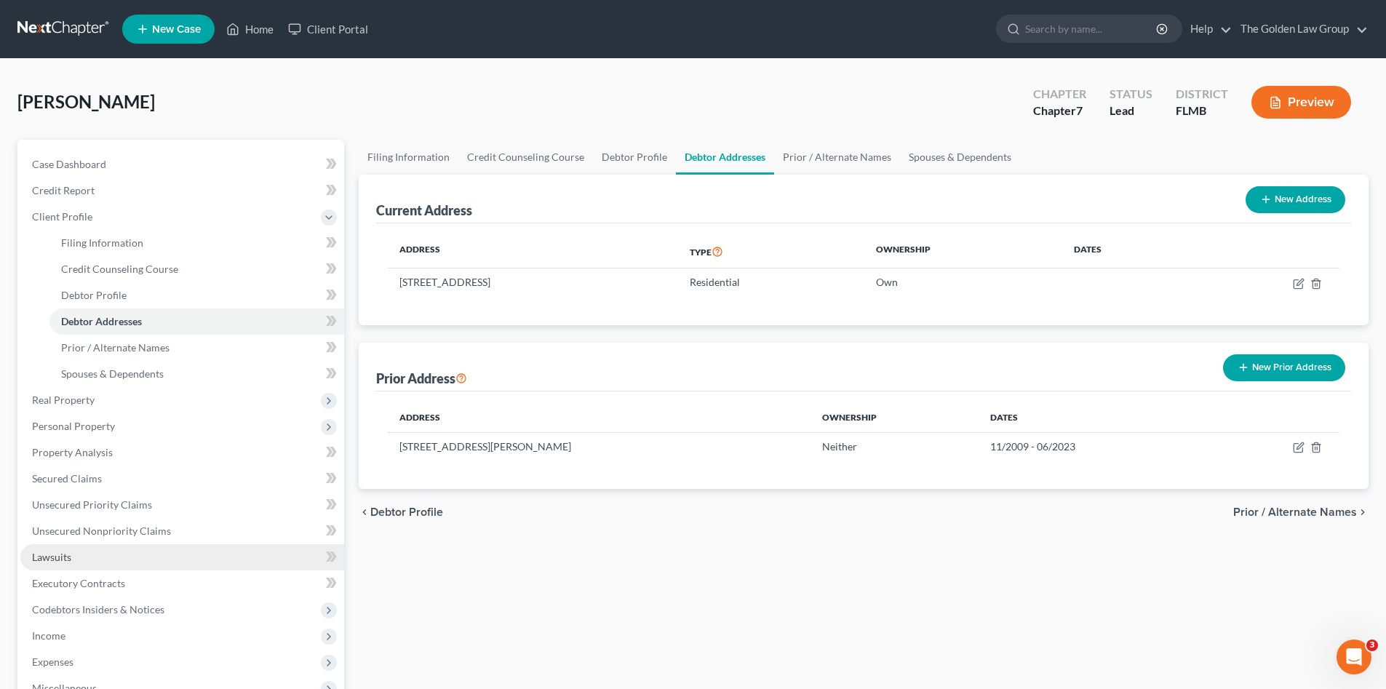
click at [80, 551] on link "Lawsuits" at bounding box center [182, 557] width 324 height 26
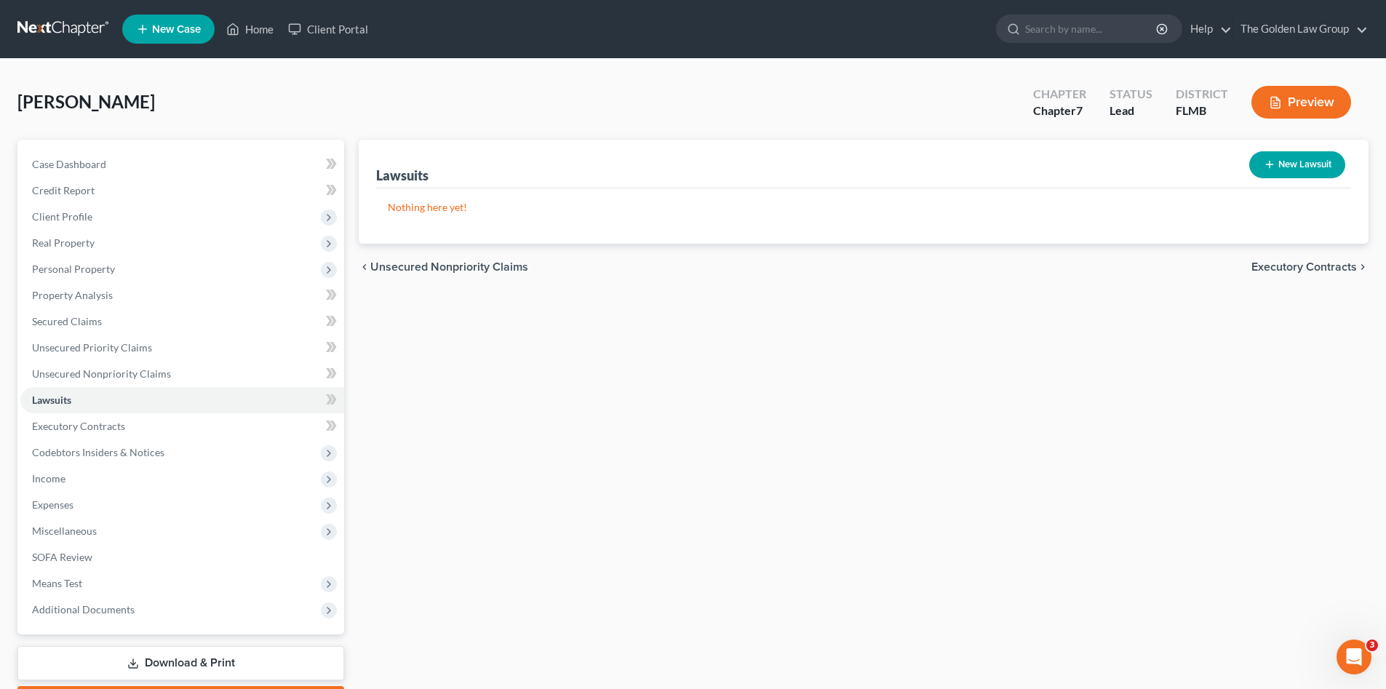
click at [1300, 170] on button "New Lawsuit" at bounding box center [1298, 164] width 96 height 27
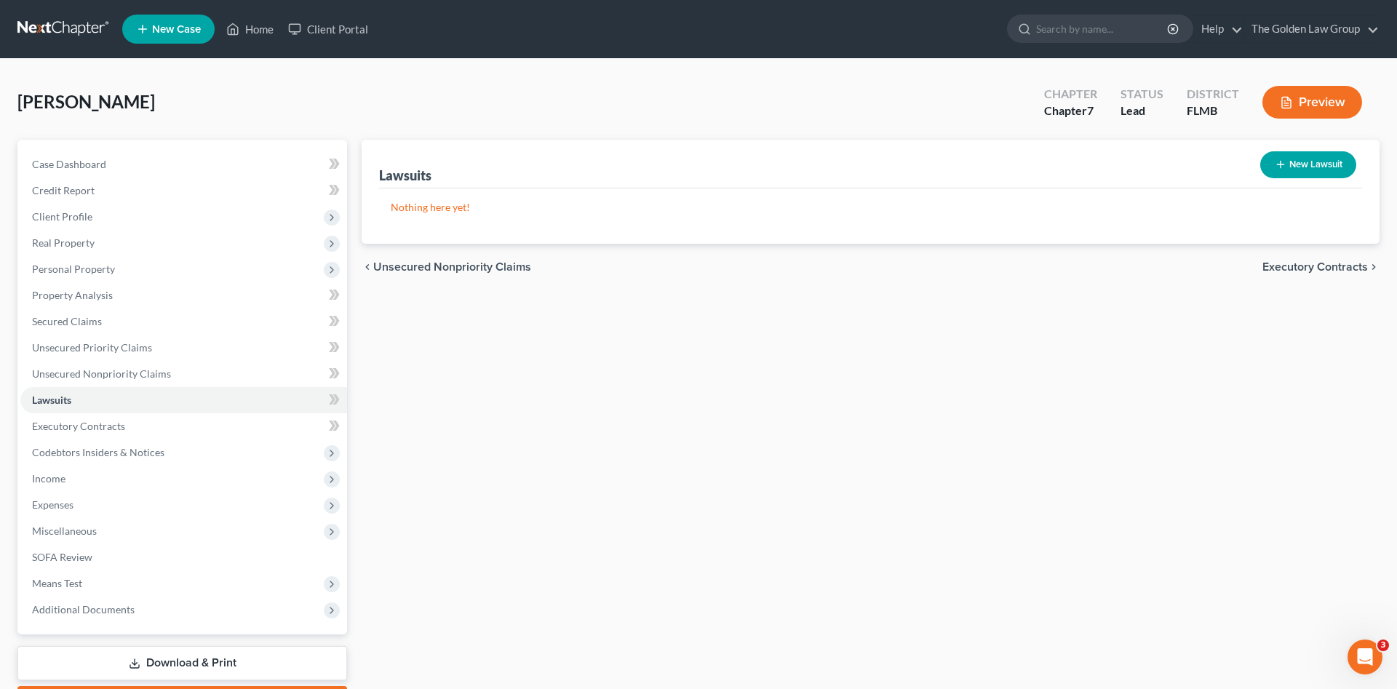
select select "0"
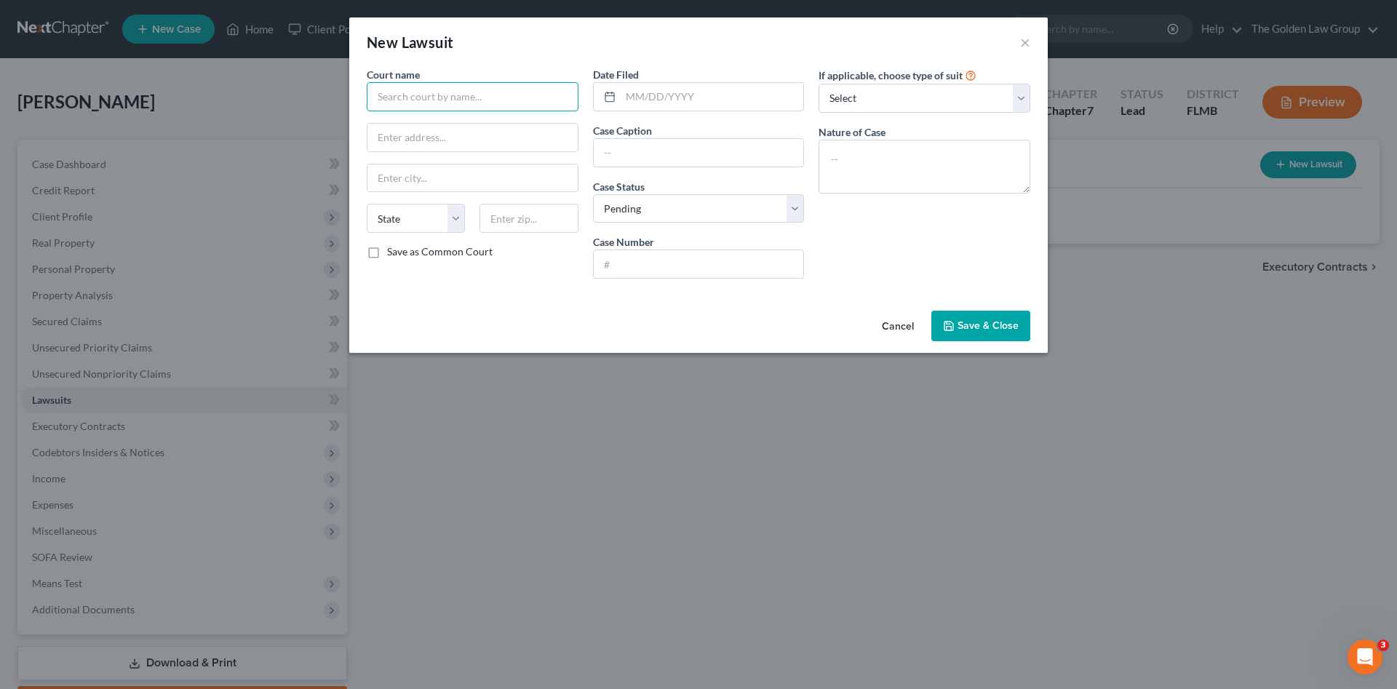
click at [461, 91] on input "text" at bounding box center [473, 96] width 212 height 29
click at [438, 119] on div "Pasco County Courthouse" at bounding box center [453, 122] width 151 height 15
type input "Pasco County Courthouse"
type input "38053 Live Oak Avenue"
type input "Dade City"
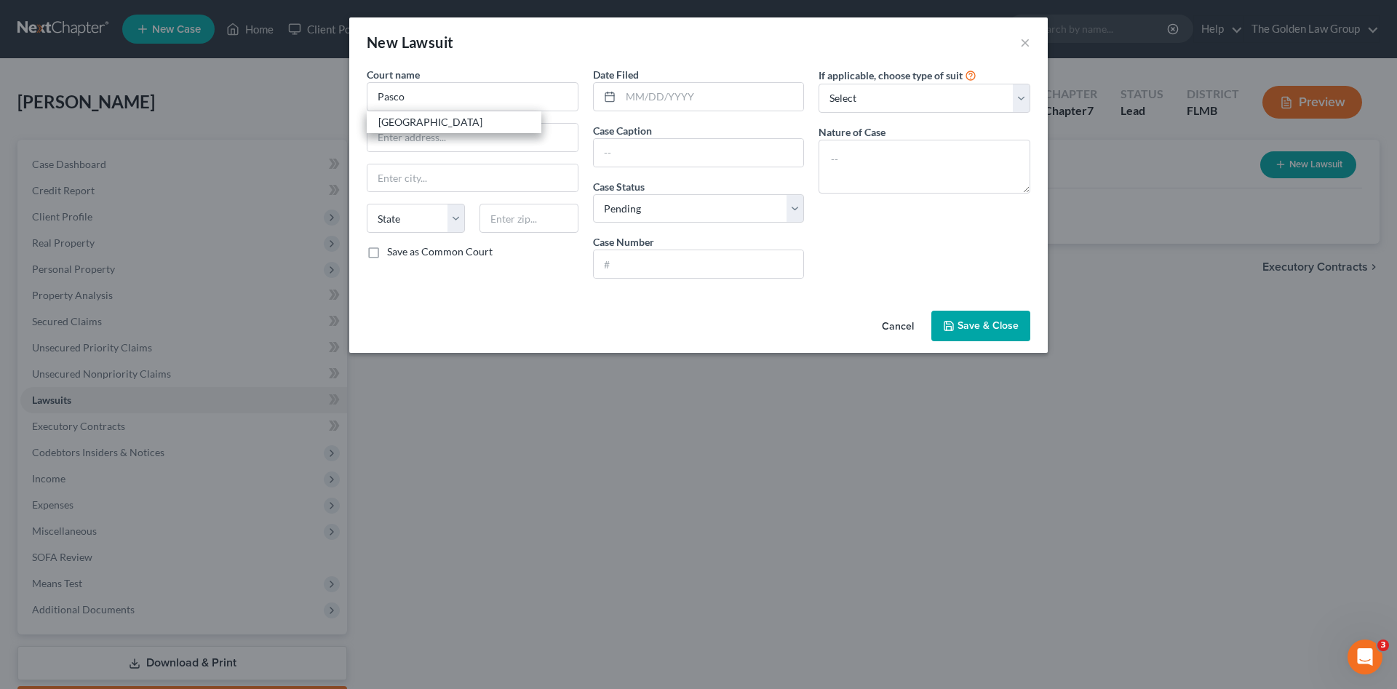
select select "9"
type input "33523"
click at [680, 100] on input "text" at bounding box center [712, 97] width 183 height 28
click at [882, 163] on textarea at bounding box center [925, 167] width 212 height 54
paste textarea "SC Monies Due>$500 up to $2500"
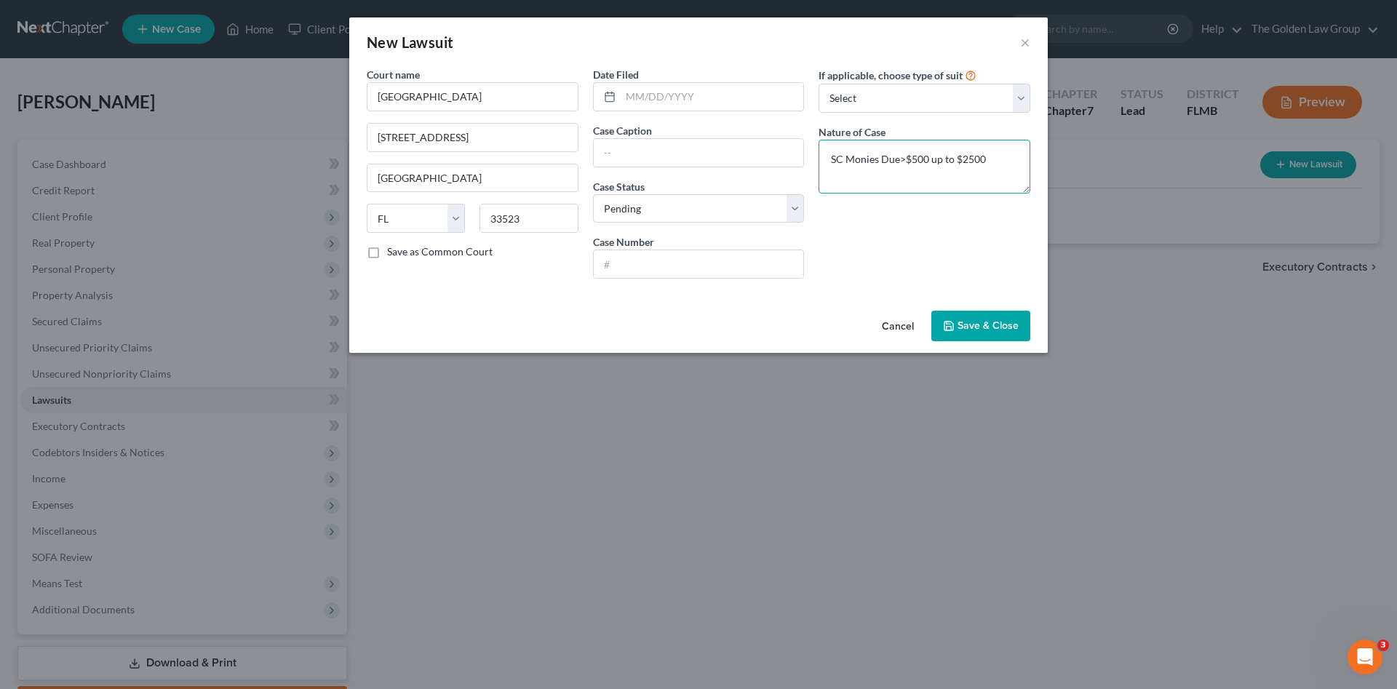
type textarea "SC Monies Due>$500 up to $2500"
click at [667, 267] on input "text" at bounding box center [699, 264] width 210 height 28
paste input "25SC005484"
click at [616, 269] on input "25SC005484" at bounding box center [699, 264] width 210 height 28
type input "25-SC-005484"
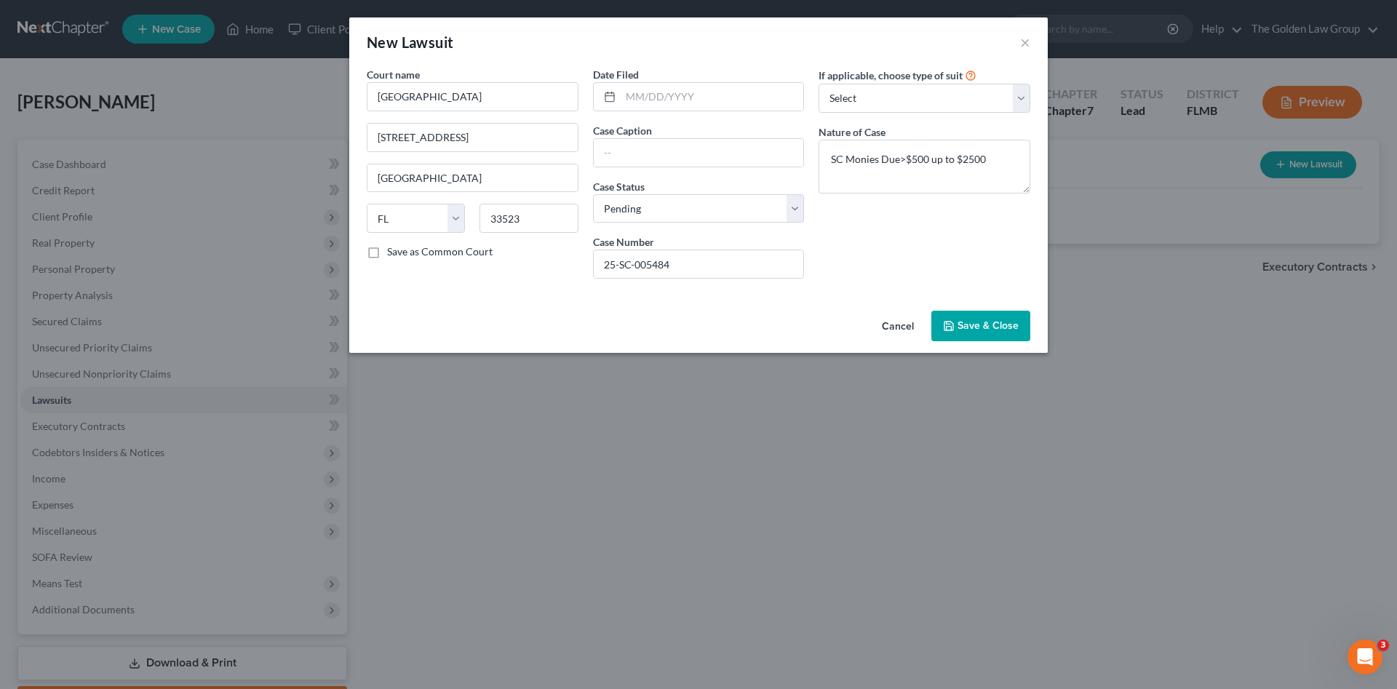
click at [654, 302] on div "Court name * Pasco County Courthouse 38053 Live Oak Avenue Dade City State AL A…" at bounding box center [698, 186] width 699 height 238
click at [669, 158] on input "text" at bounding box center [699, 153] width 210 height 28
click at [661, 156] on input "text" at bounding box center [699, 153] width 210 height 28
type input "Synchrony Bank vs. Freddie Camara"
click at [659, 101] on input "text" at bounding box center [712, 97] width 183 height 28
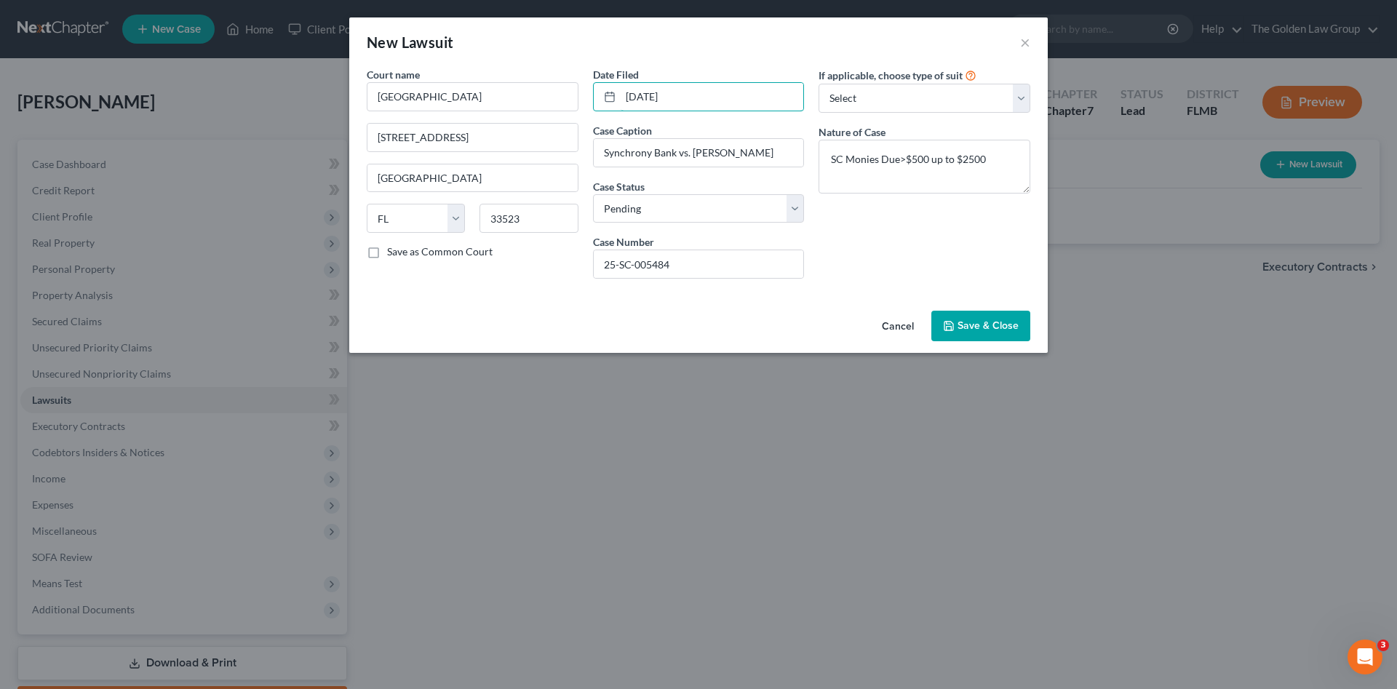
type input "07/25/2025"
click at [964, 324] on span "Save & Close" at bounding box center [988, 325] width 61 height 12
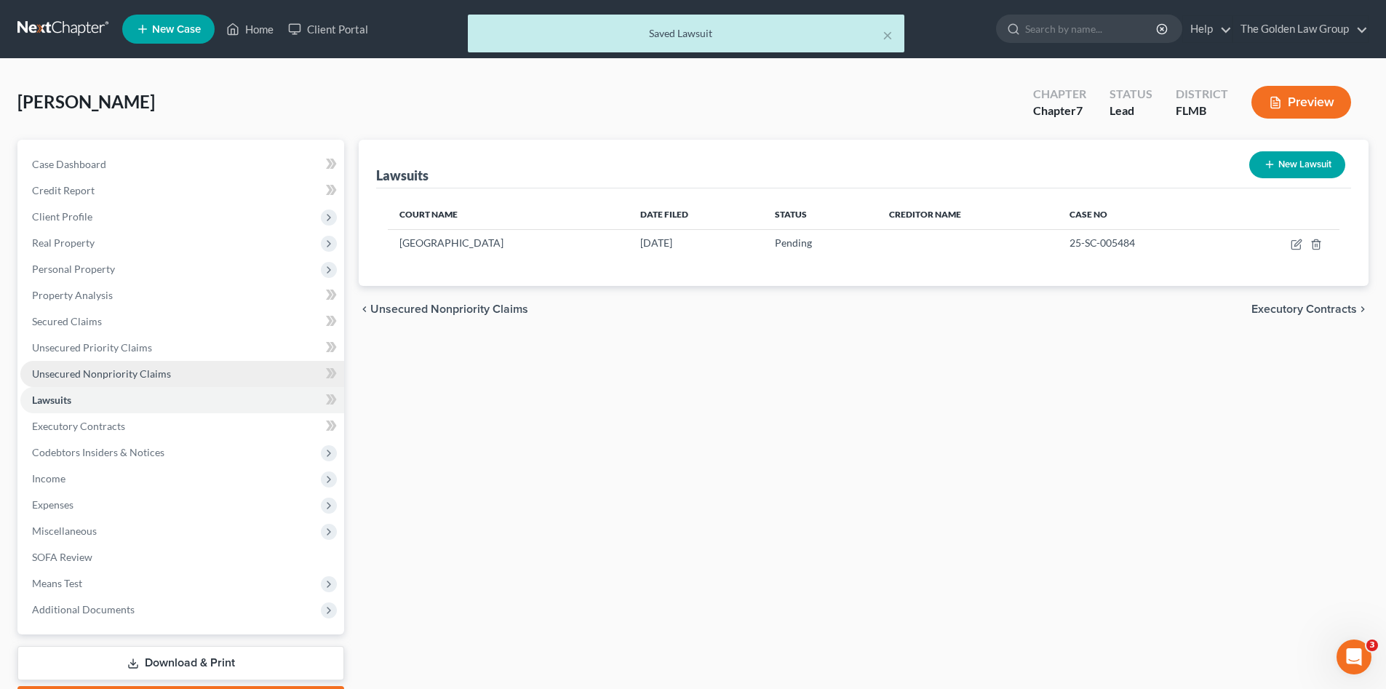
click at [135, 372] on span "Unsecured Nonpriority Claims" at bounding box center [101, 374] width 139 height 12
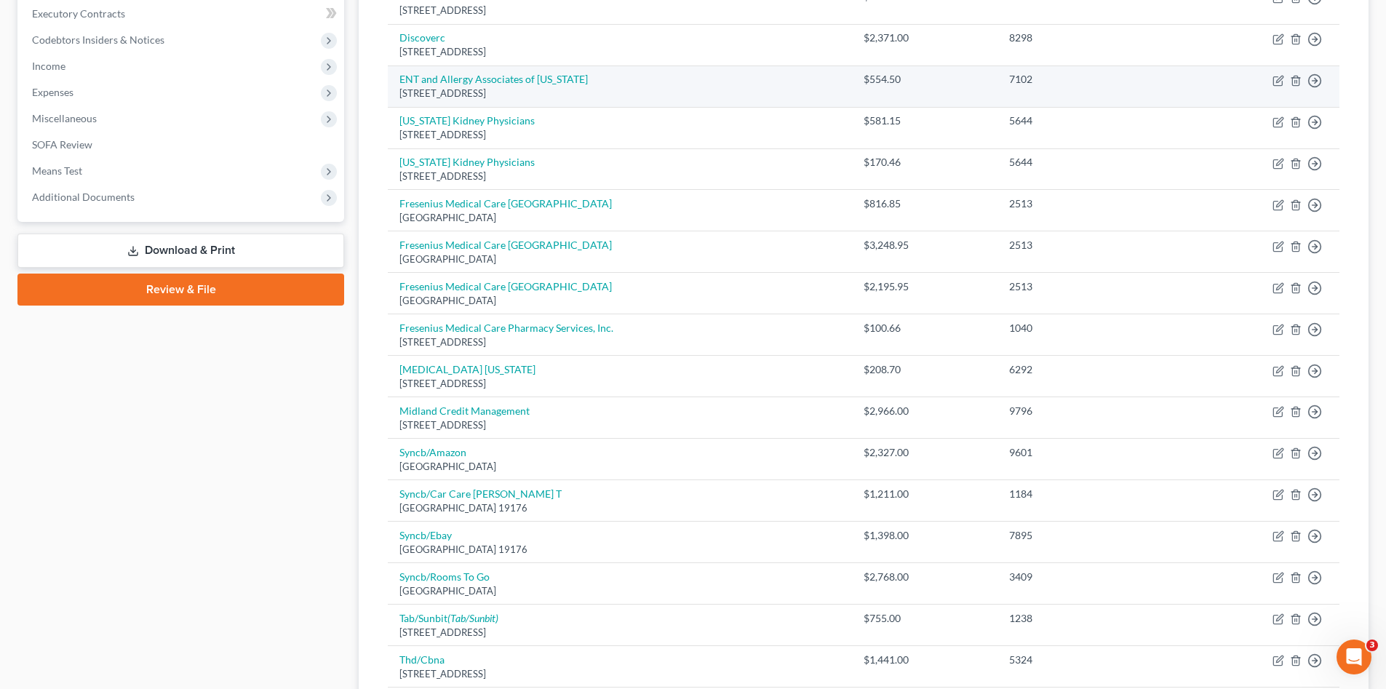
scroll to position [243, 0]
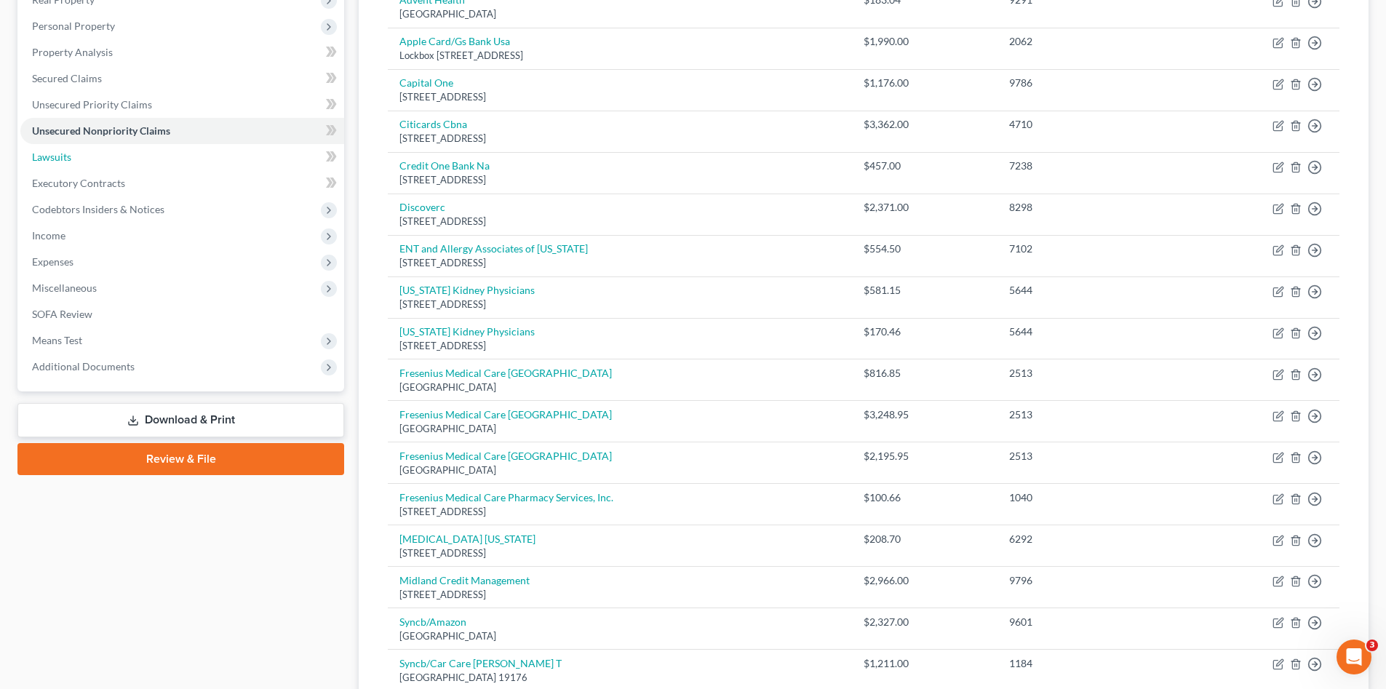
drag, startPoint x: 116, startPoint y: 157, endPoint x: 362, endPoint y: 248, distance: 262.3
click at [116, 157] on link "Lawsuits" at bounding box center [182, 157] width 324 height 26
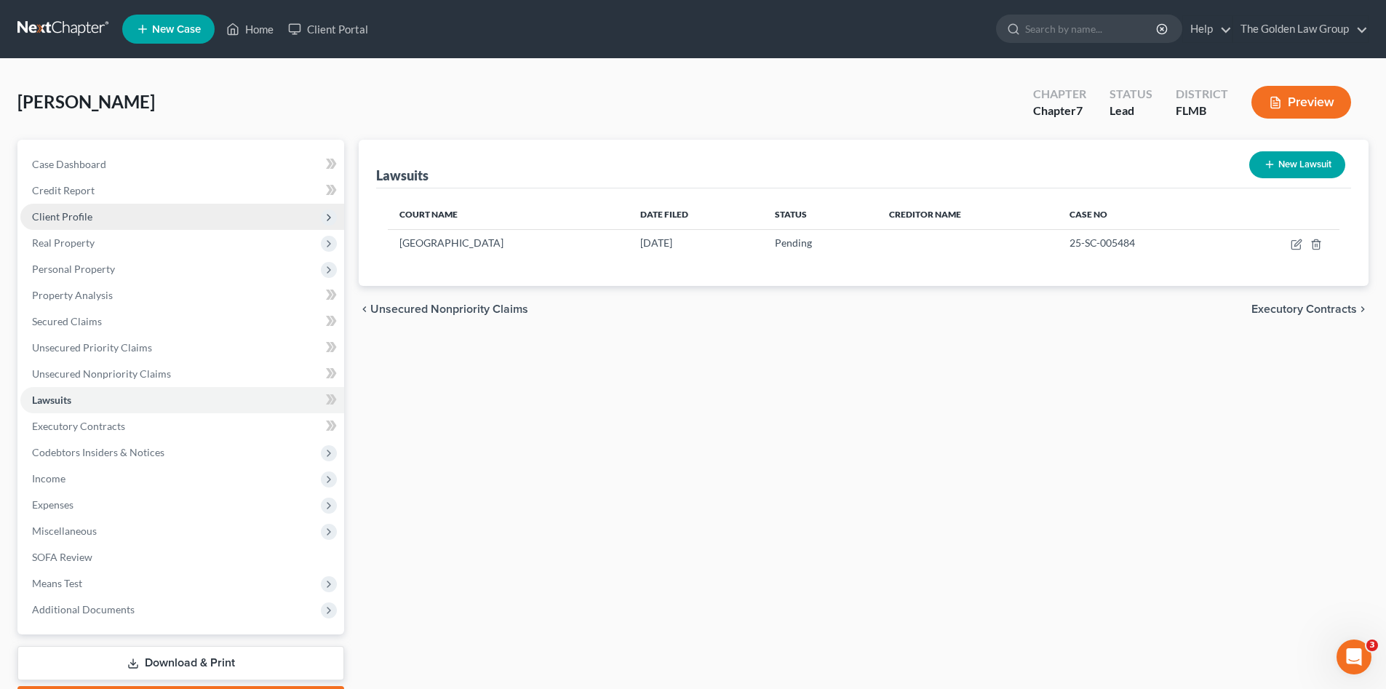
click at [100, 225] on span "Client Profile" at bounding box center [182, 217] width 324 height 26
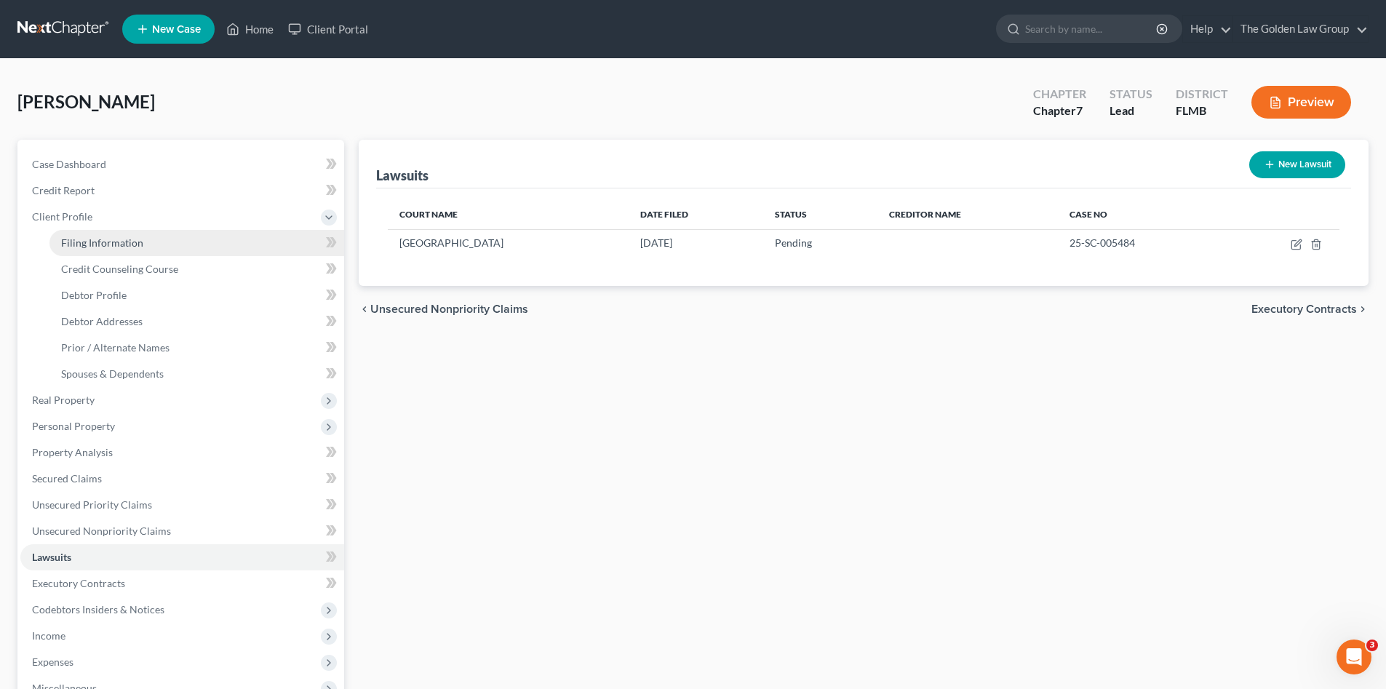
click at [108, 237] on span "Filing Information" at bounding box center [102, 243] width 82 height 12
select select "1"
select select "0"
select select "15"
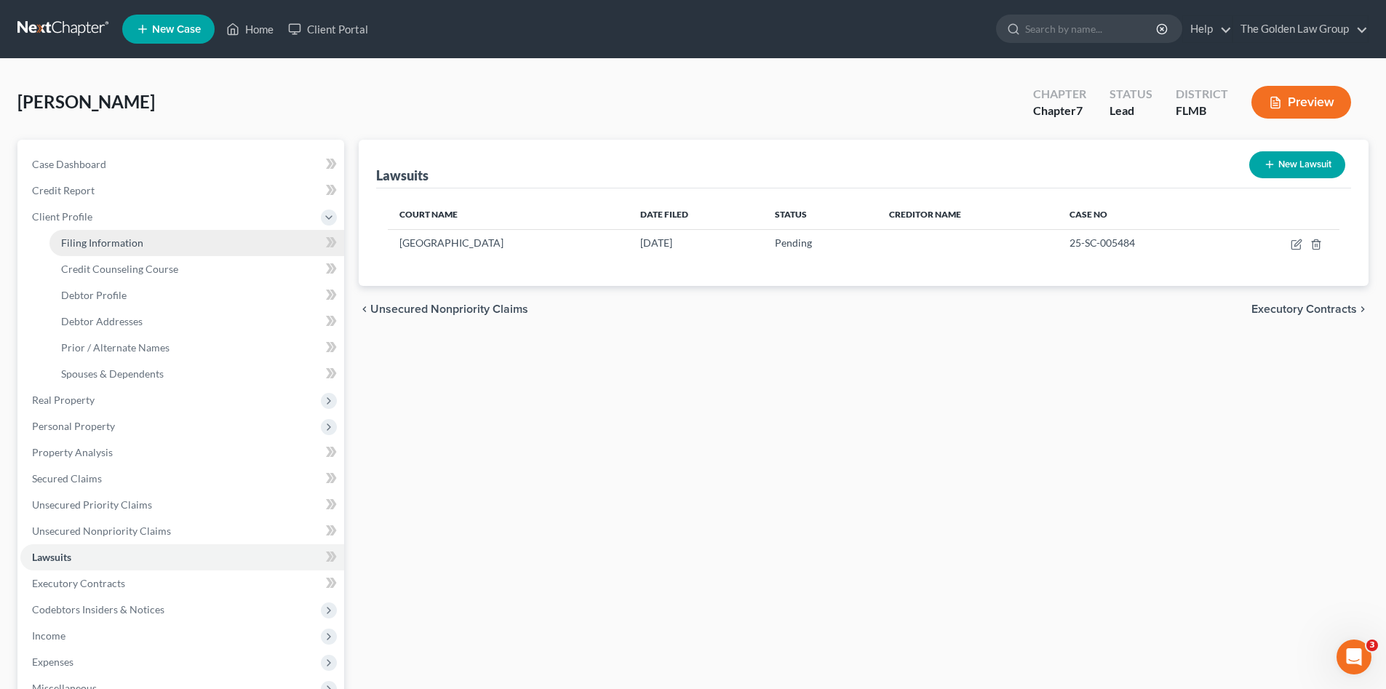
select select "2"
select select "9"
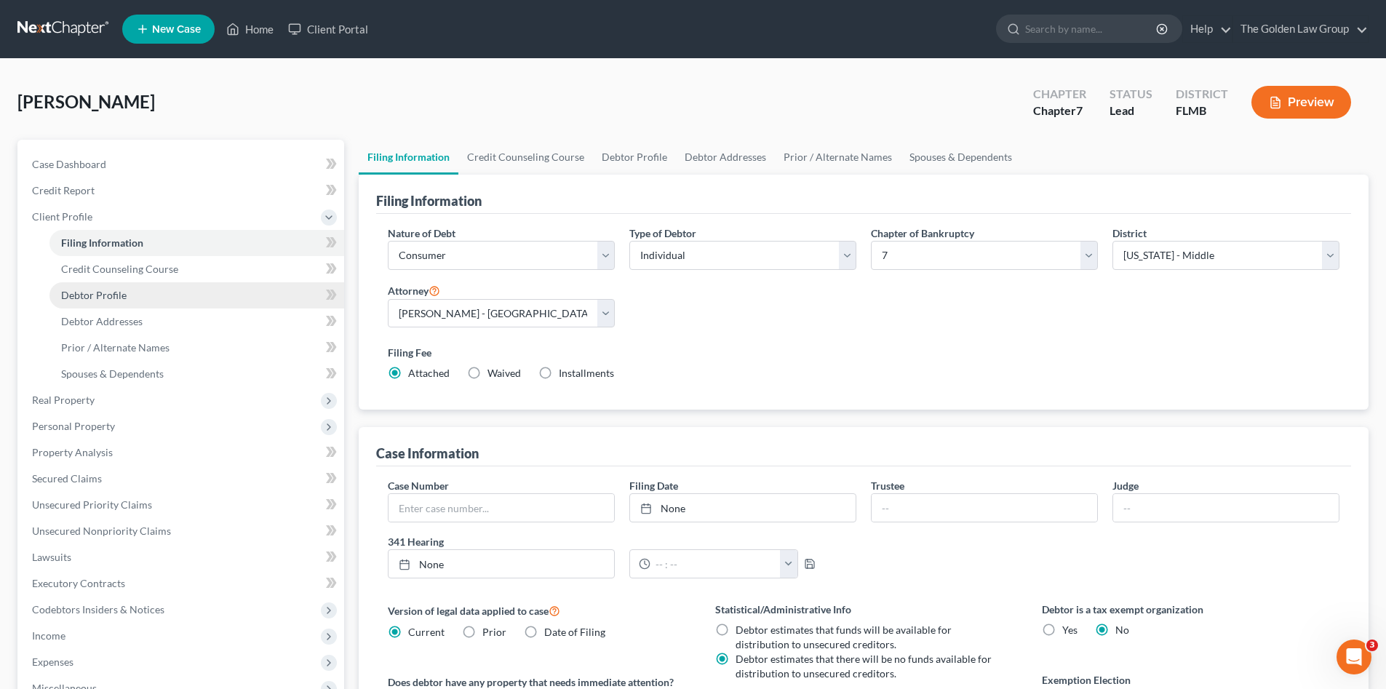
click at [127, 290] on link "Debtor Profile" at bounding box center [196, 295] width 295 height 26
select select "2"
select select "1"
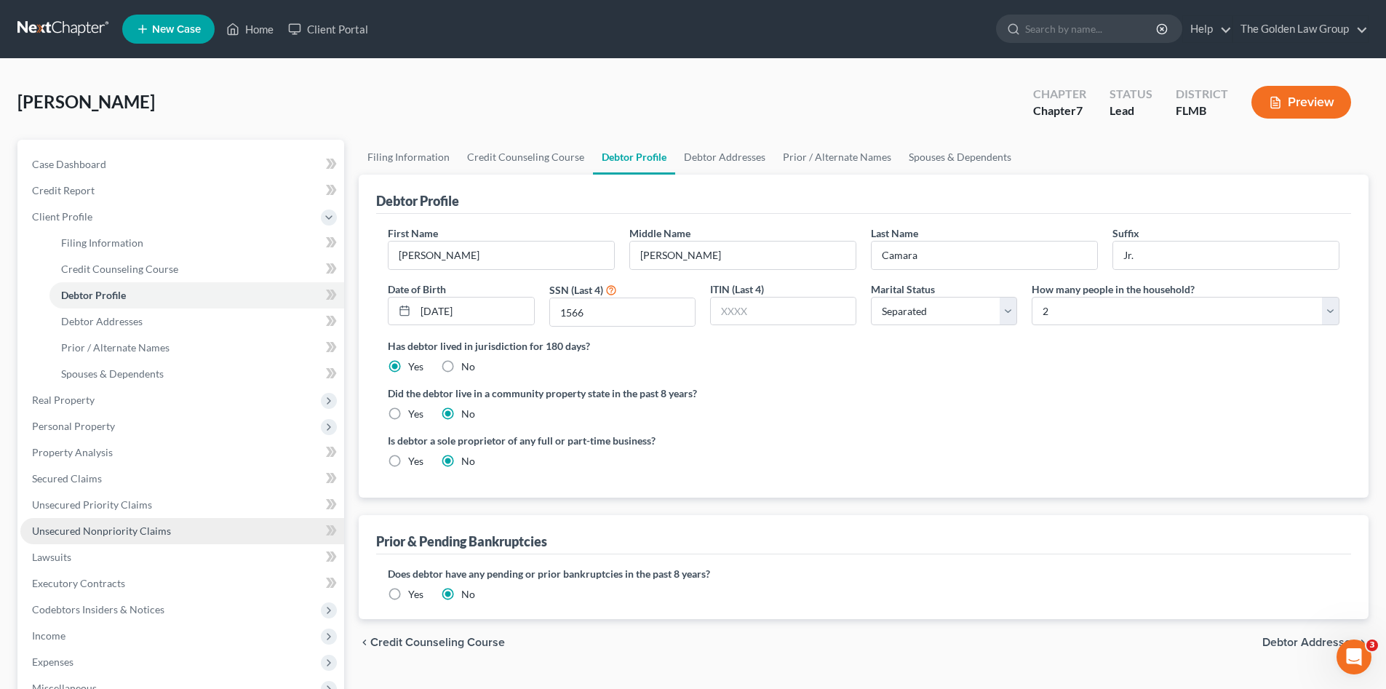
click at [108, 531] on span "Unsecured Nonpriority Claims" at bounding box center [101, 531] width 139 height 12
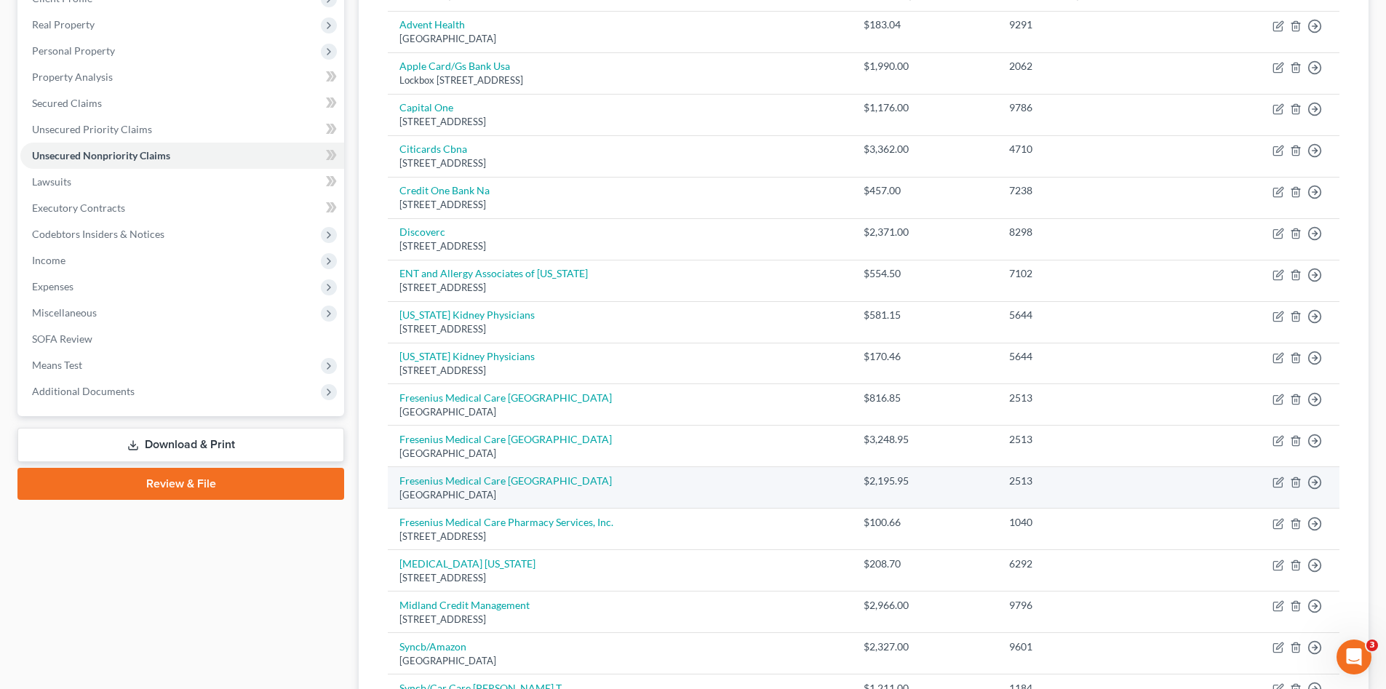
scroll to position [315, 0]
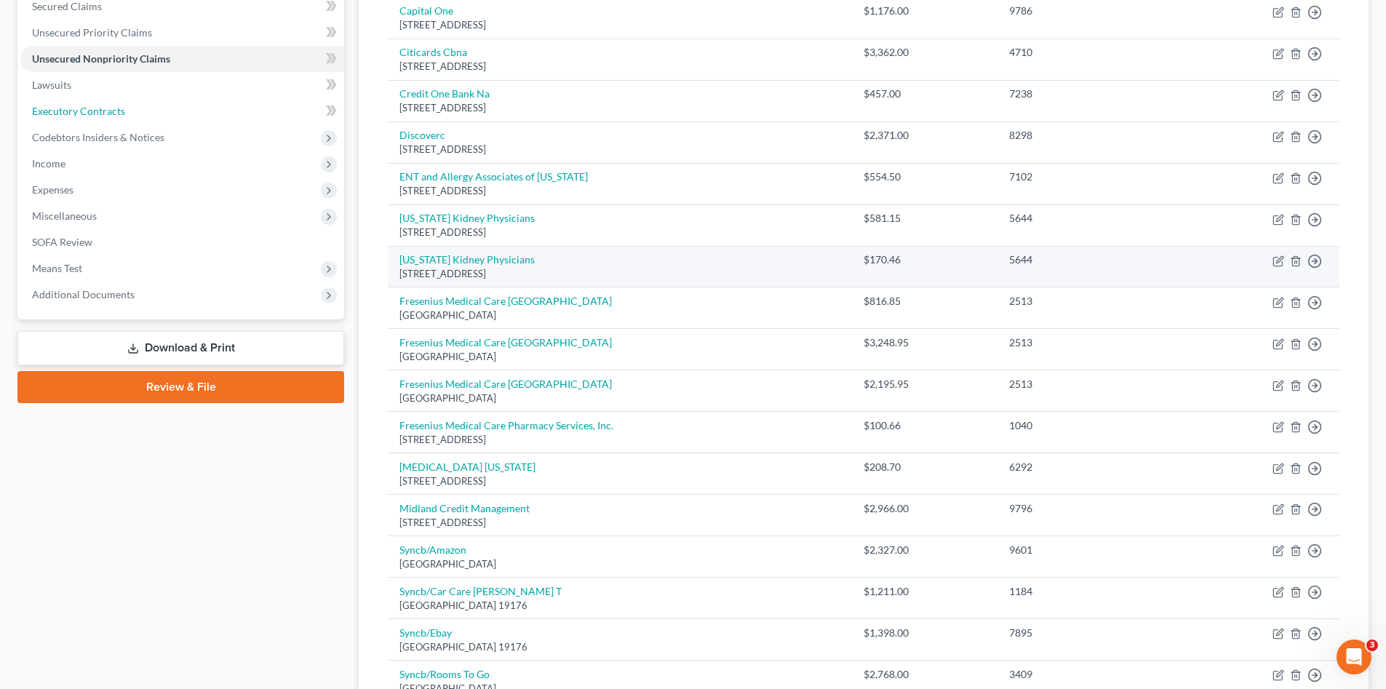
drag, startPoint x: 63, startPoint y: 104, endPoint x: 488, endPoint y: 266, distance: 454.9
click at [63, 105] on span "Executory Contracts" at bounding box center [78, 111] width 93 height 12
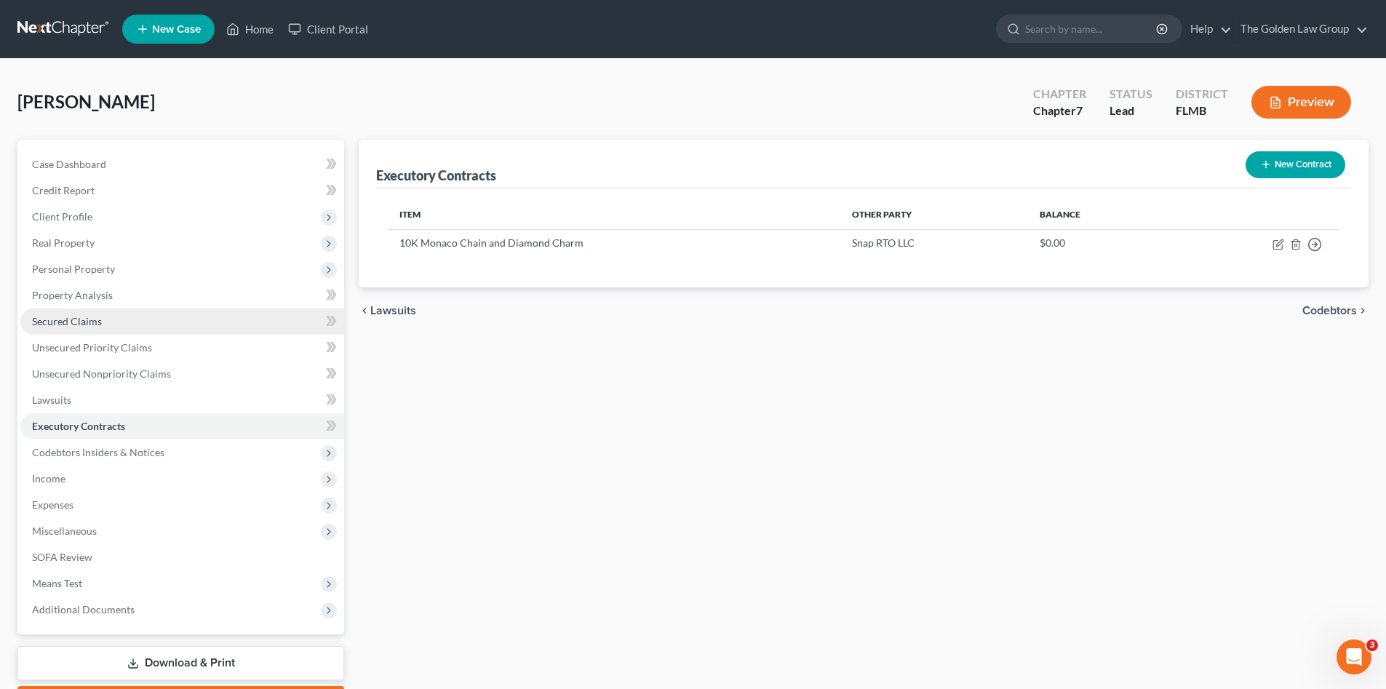
drag, startPoint x: 92, startPoint y: 274, endPoint x: 108, endPoint y: 316, distance: 44.5
click at [92, 274] on span "Personal Property" at bounding box center [73, 269] width 83 height 12
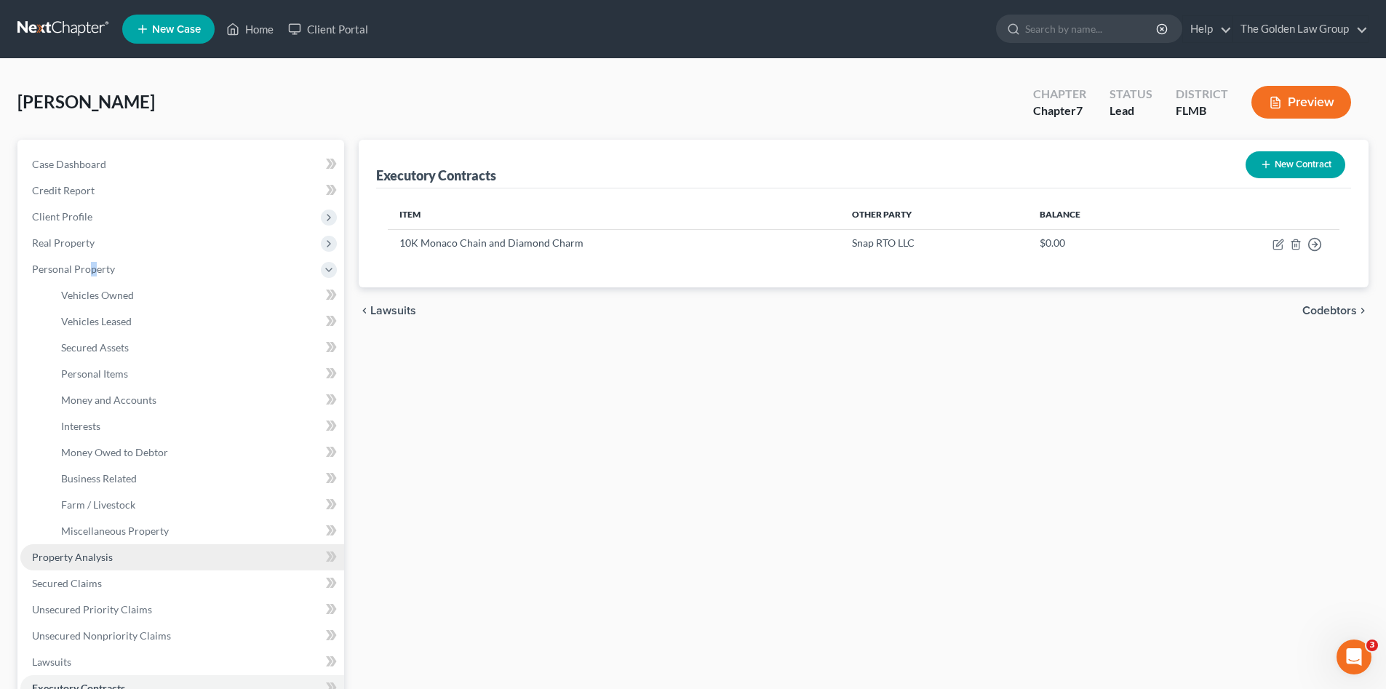
click at [130, 560] on link "Property Analysis" at bounding box center [182, 557] width 324 height 26
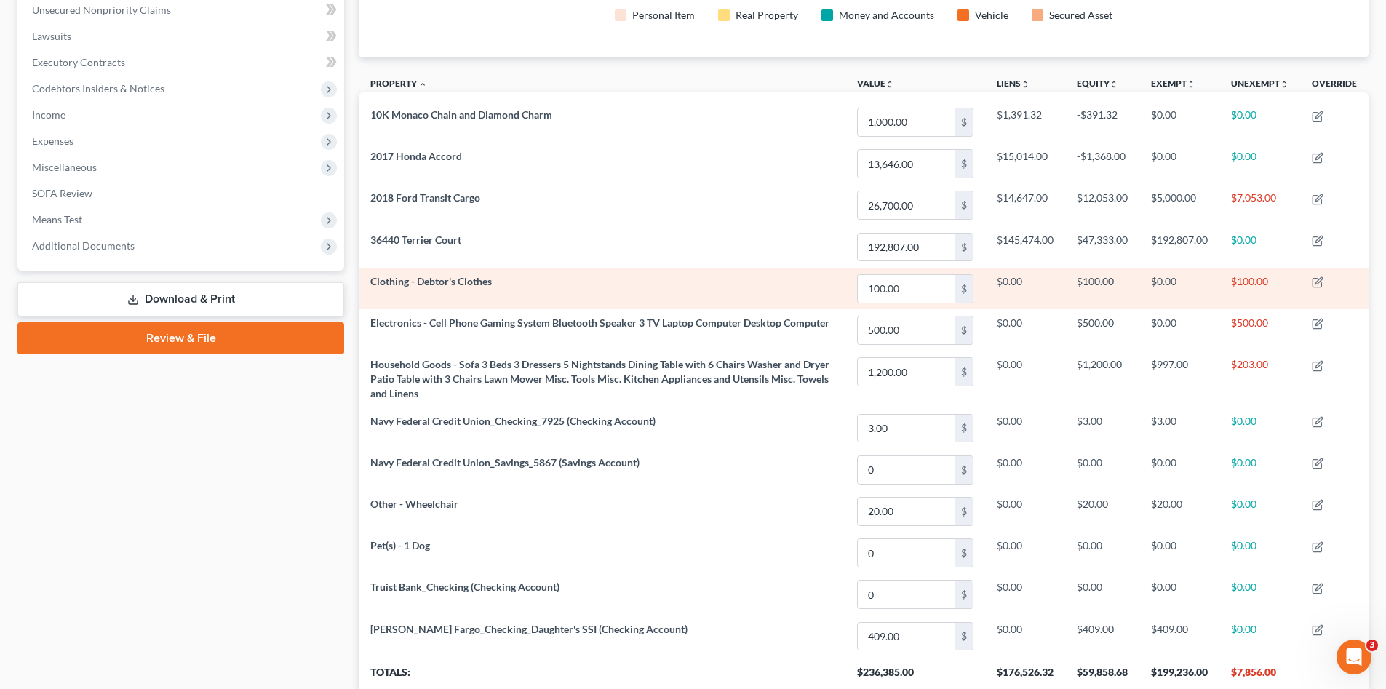
scroll to position [218, 0]
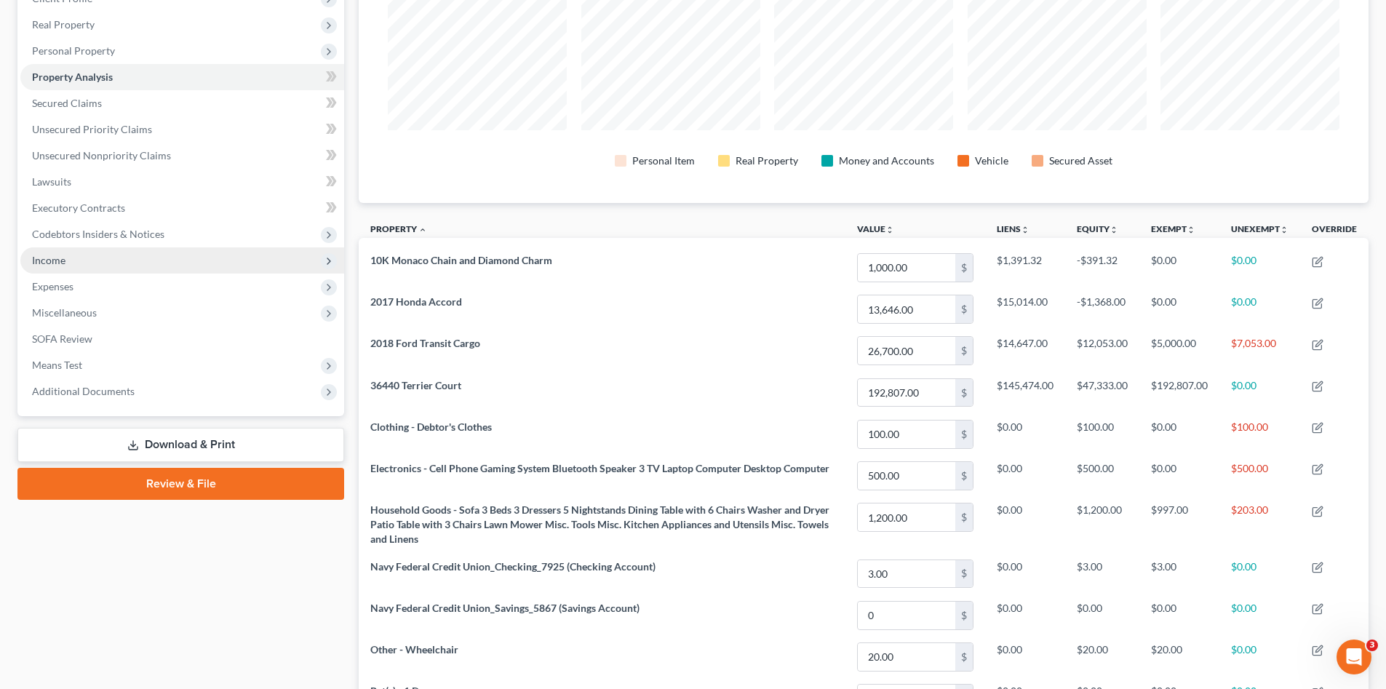
click at [74, 266] on span "Income" at bounding box center [182, 260] width 324 height 26
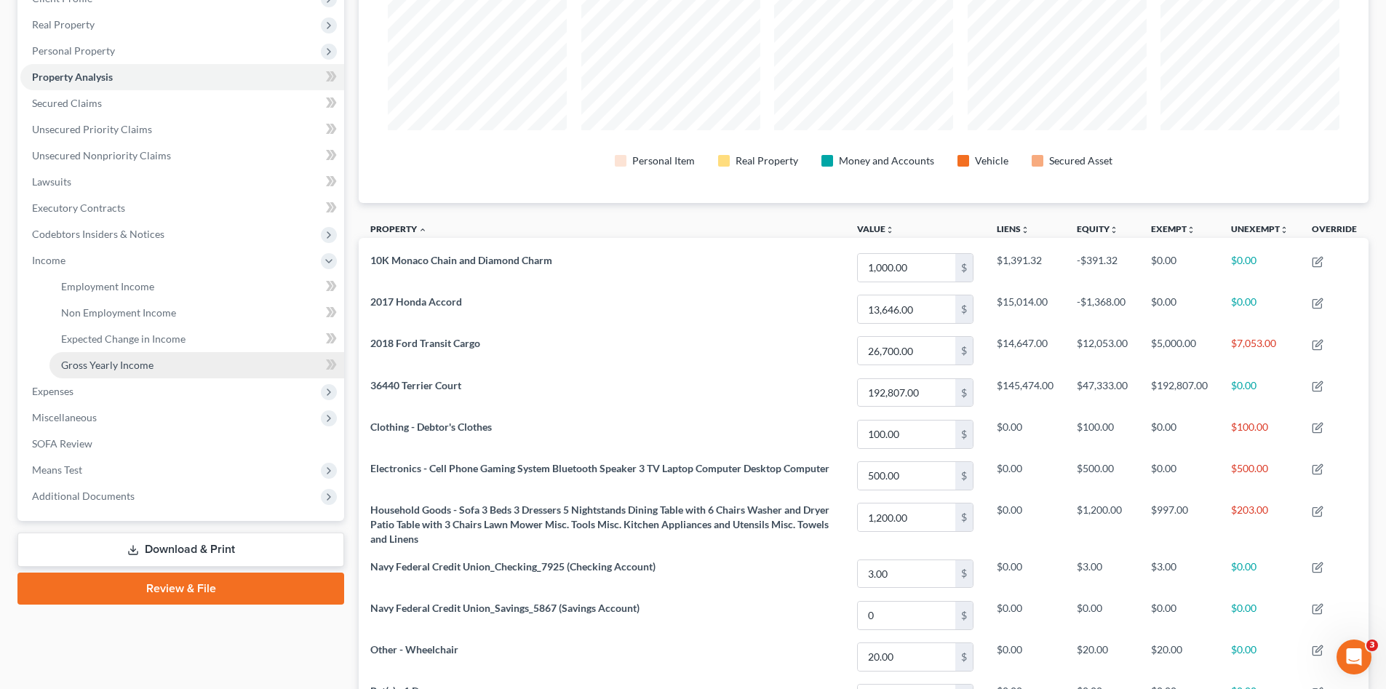
click at [97, 366] on span "Gross Yearly Income" at bounding box center [107, 365] width 92 height 12
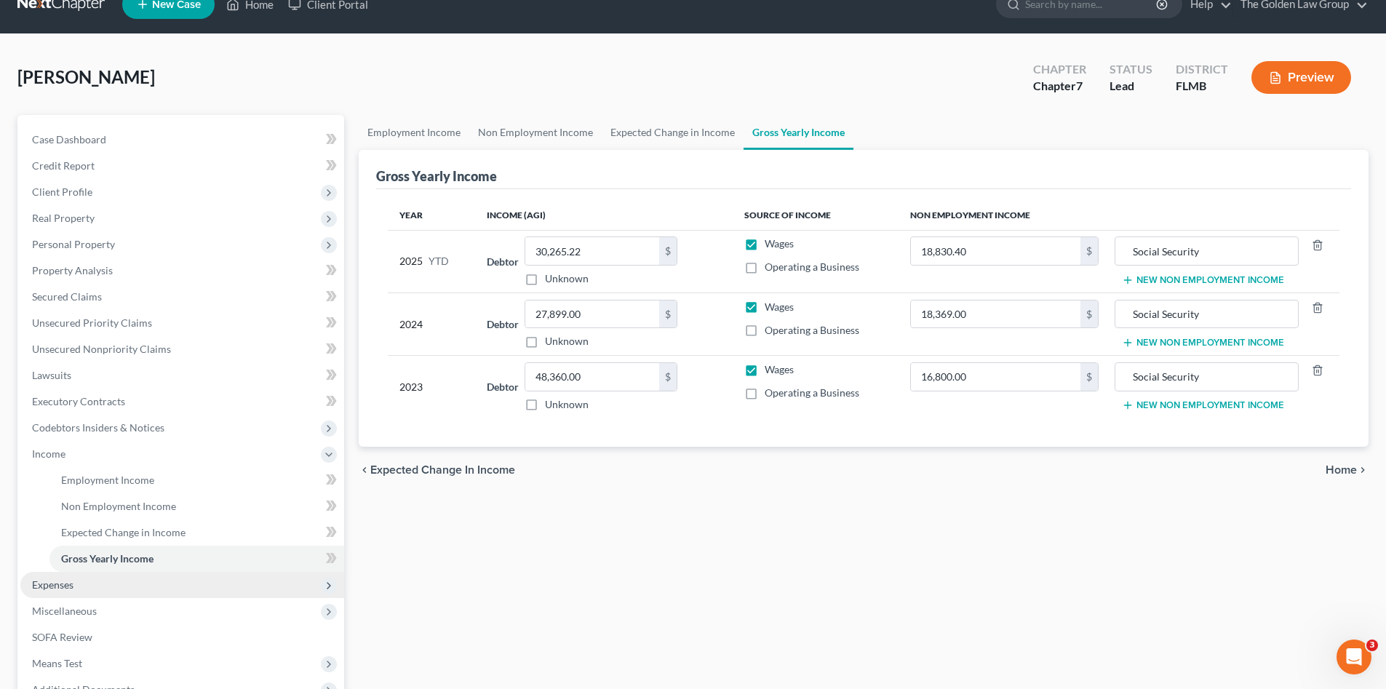
scroll to position [146, 0]
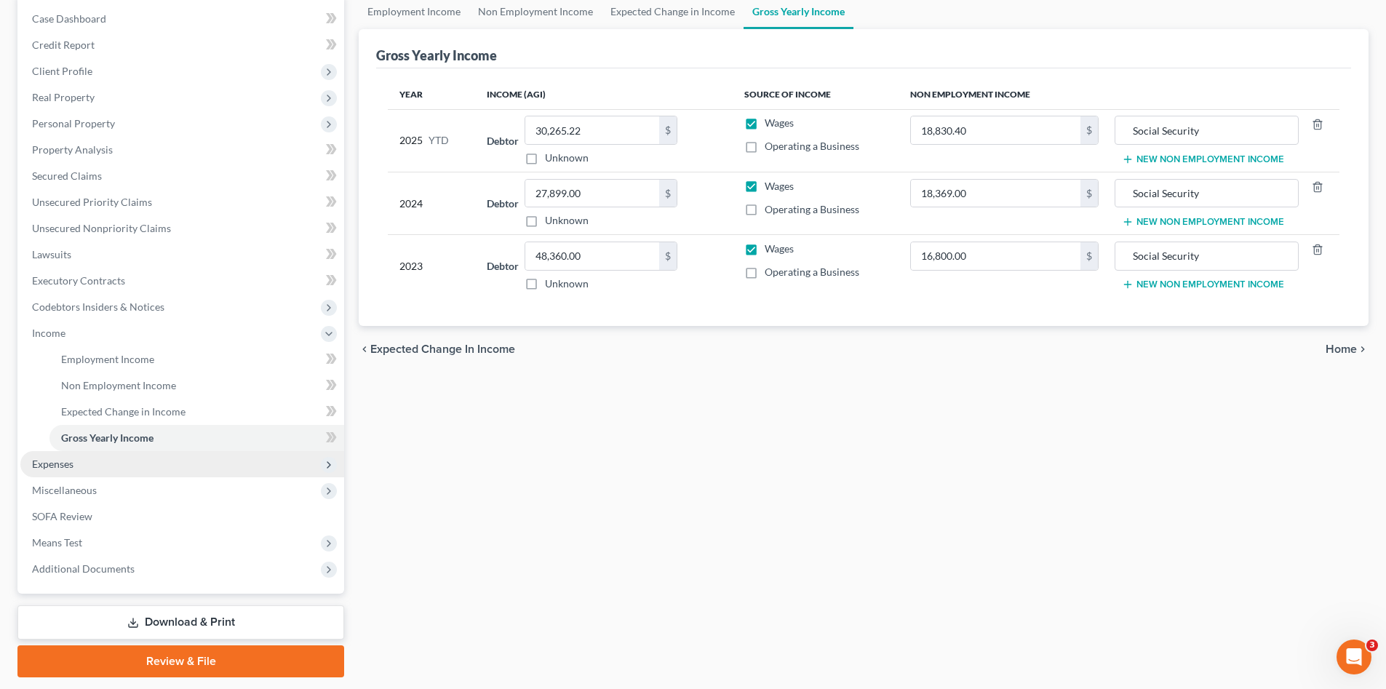
click at [69, 473] on span "Expenses" at bounding box center [182, 464] width 324 height 26
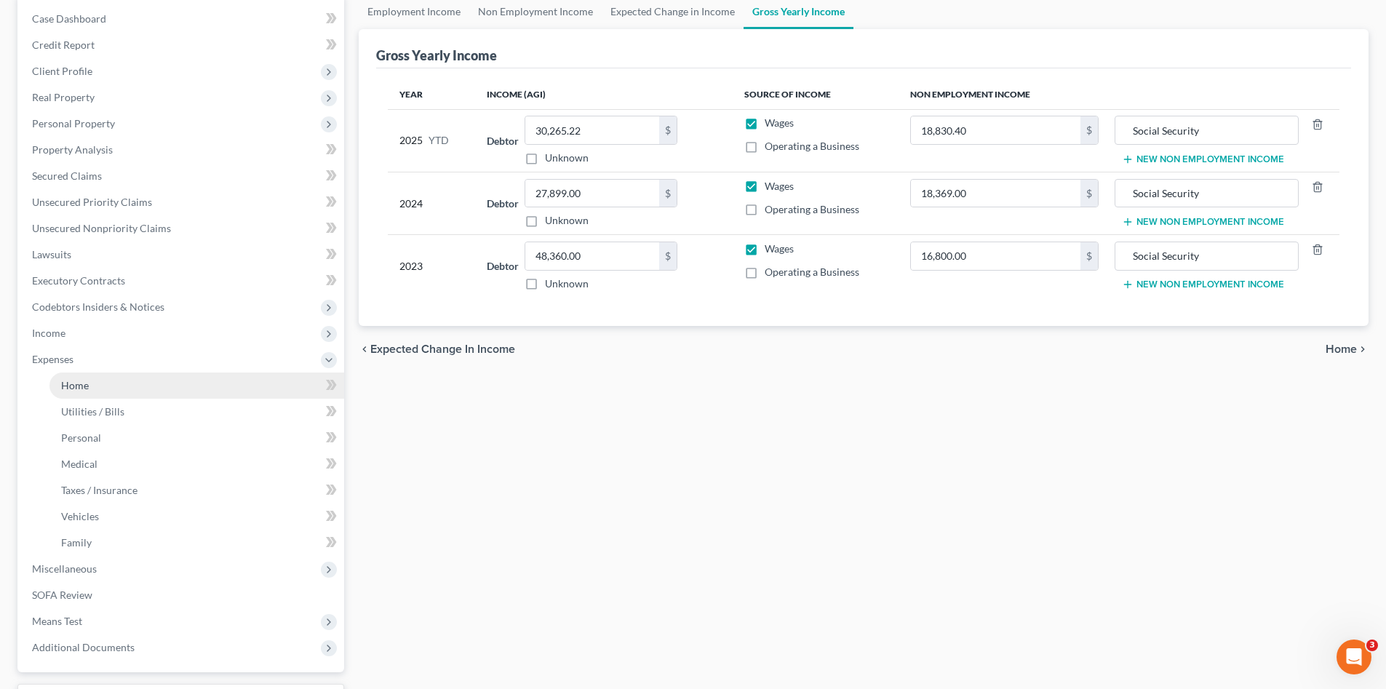
click at [83, 391] on span "Home" at bounding box center [75, 385] width 28 height 12
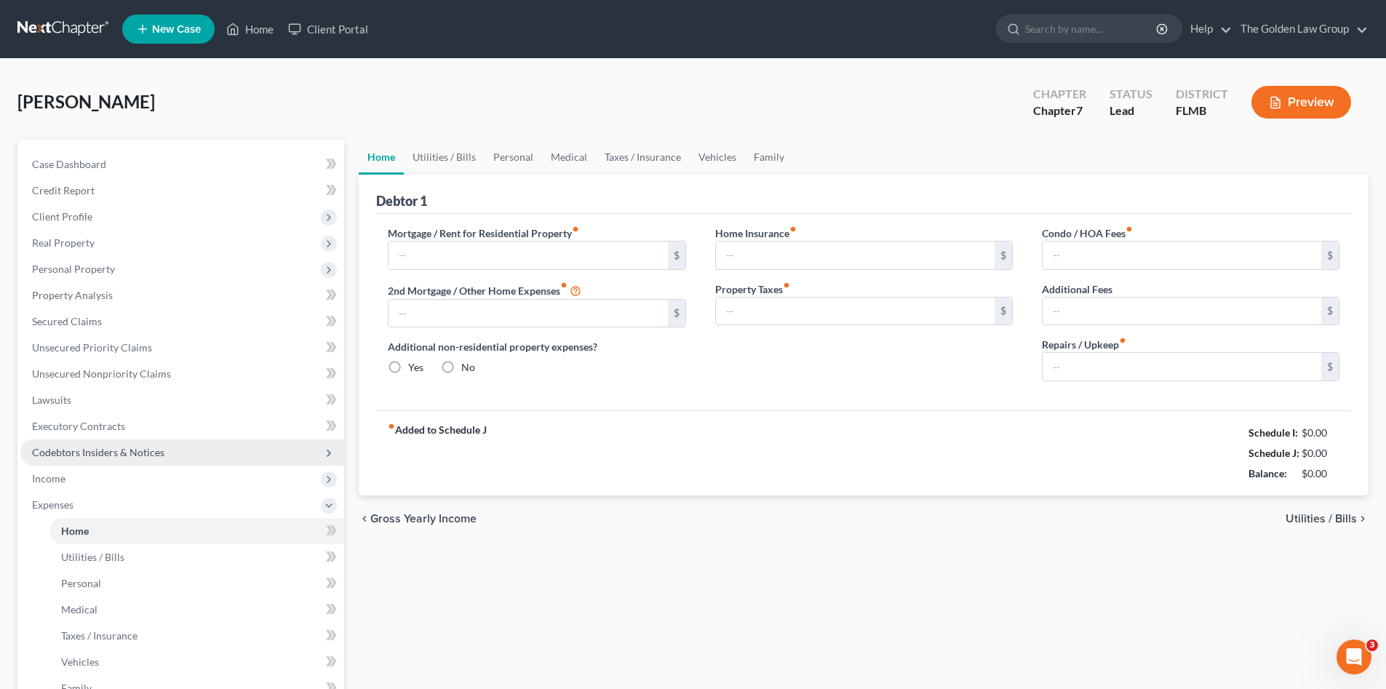
type input "1,439.44"
type input "0.00"
radio input "true"
type input "0.00"
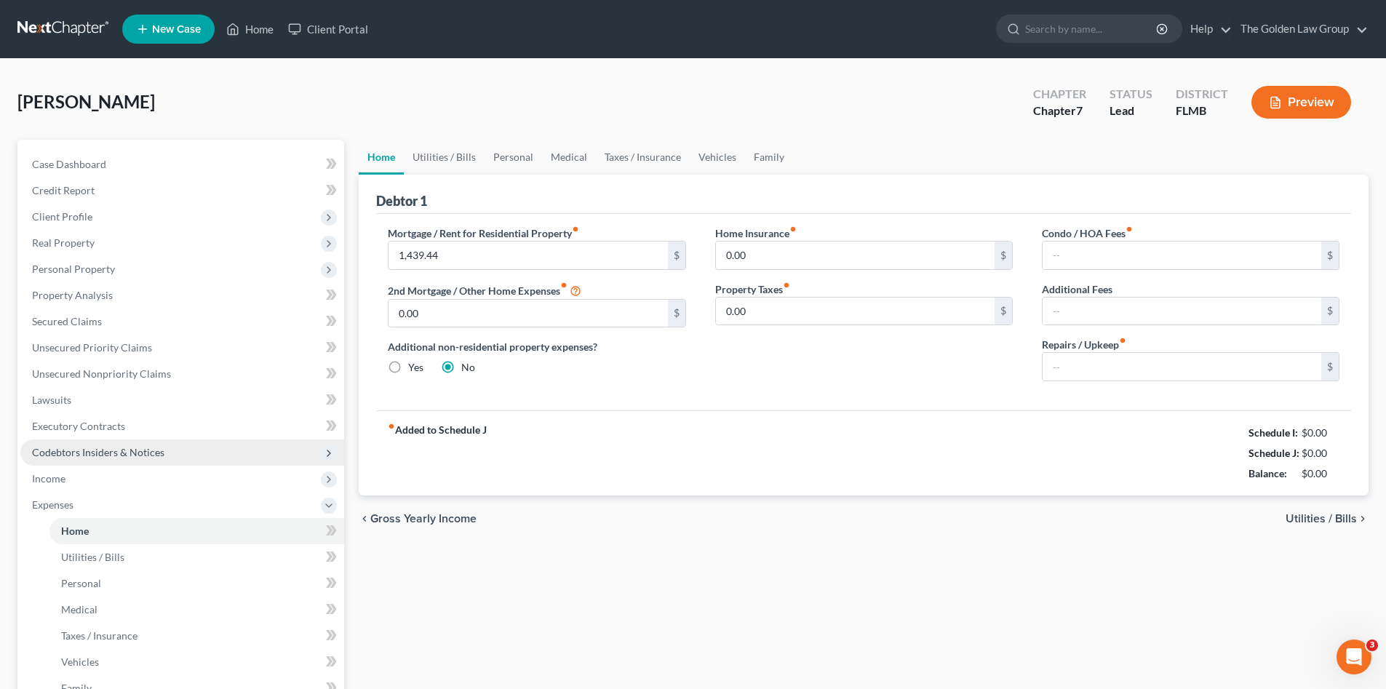
type input "0.00"
type input "250.00"
click at [445, 163] on link "Utilities / Bills" at bounding box center [444, 157] width 81 height 35
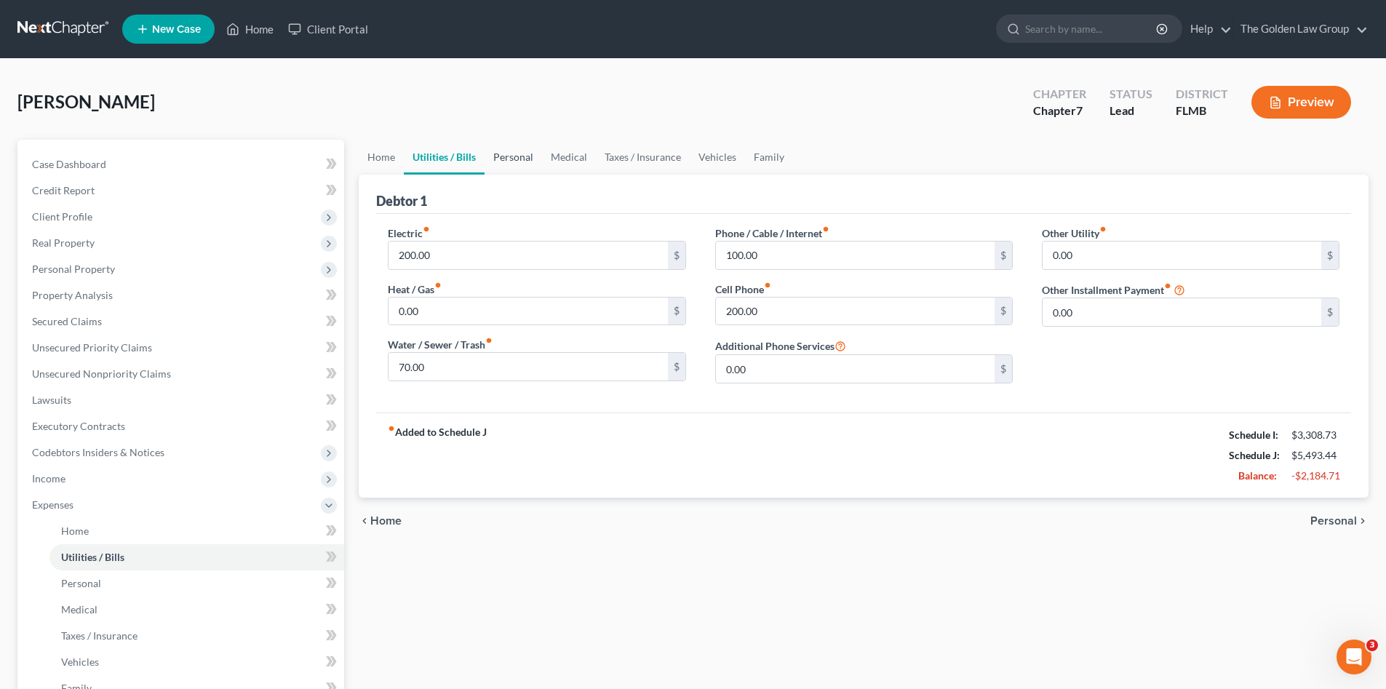
click at [518, 158] on link "Personal" at bounding box center [513, 157] width 57 height 35
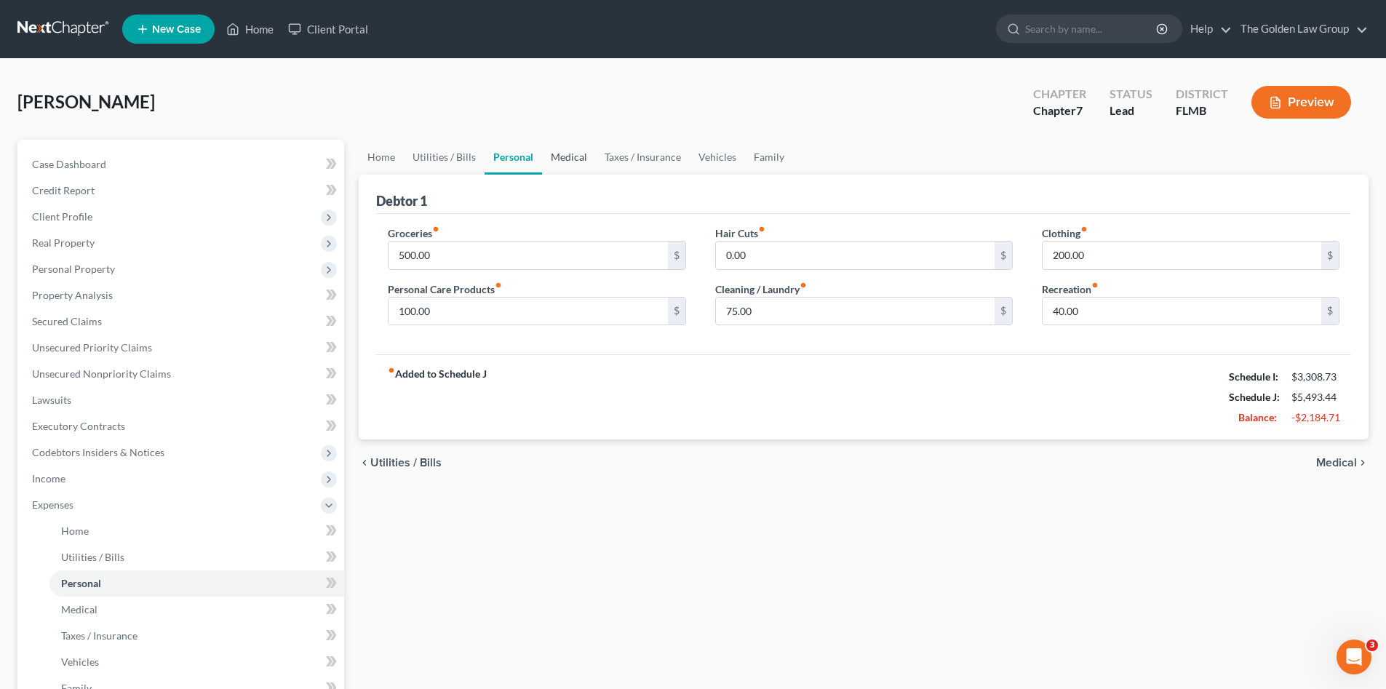
click at [563, 164] on link "Medical" at bounding box center [569, 157] width 54 height 35
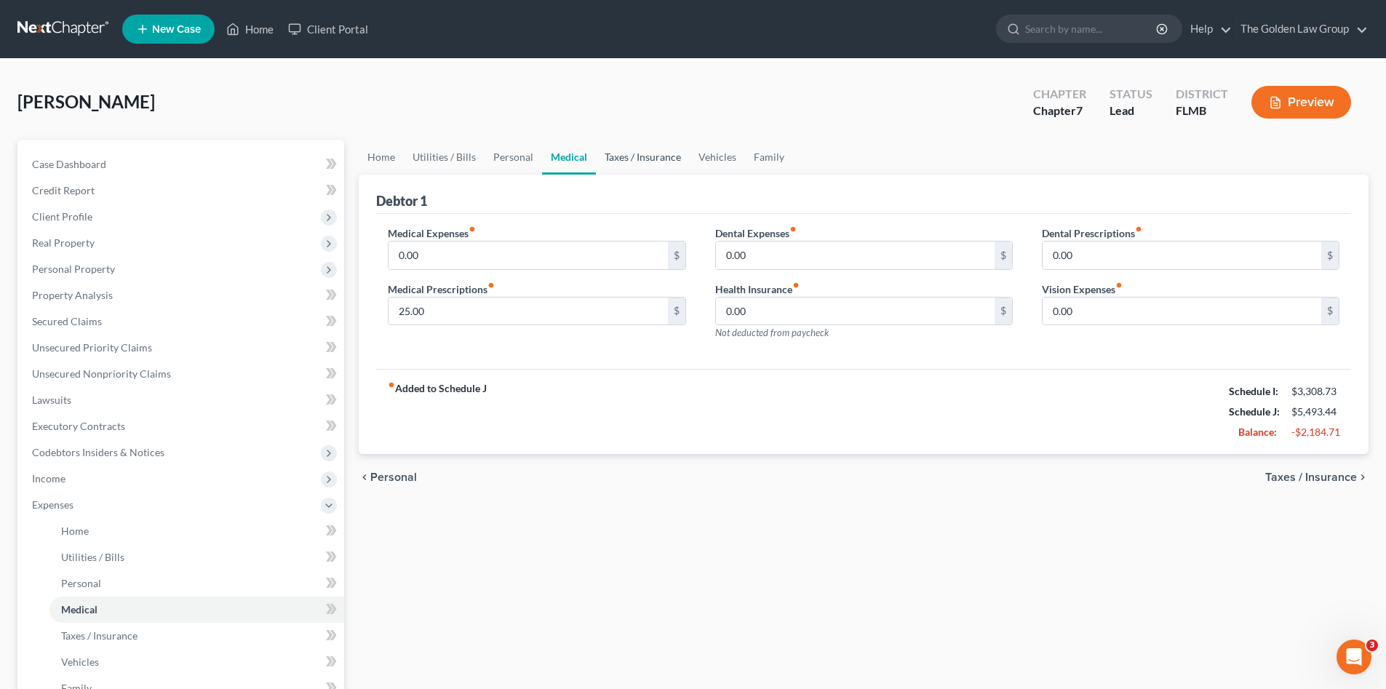
click at [633, 160] on link "Taxes / Insurance" at bounding box center [643, 157] width 94 height 35
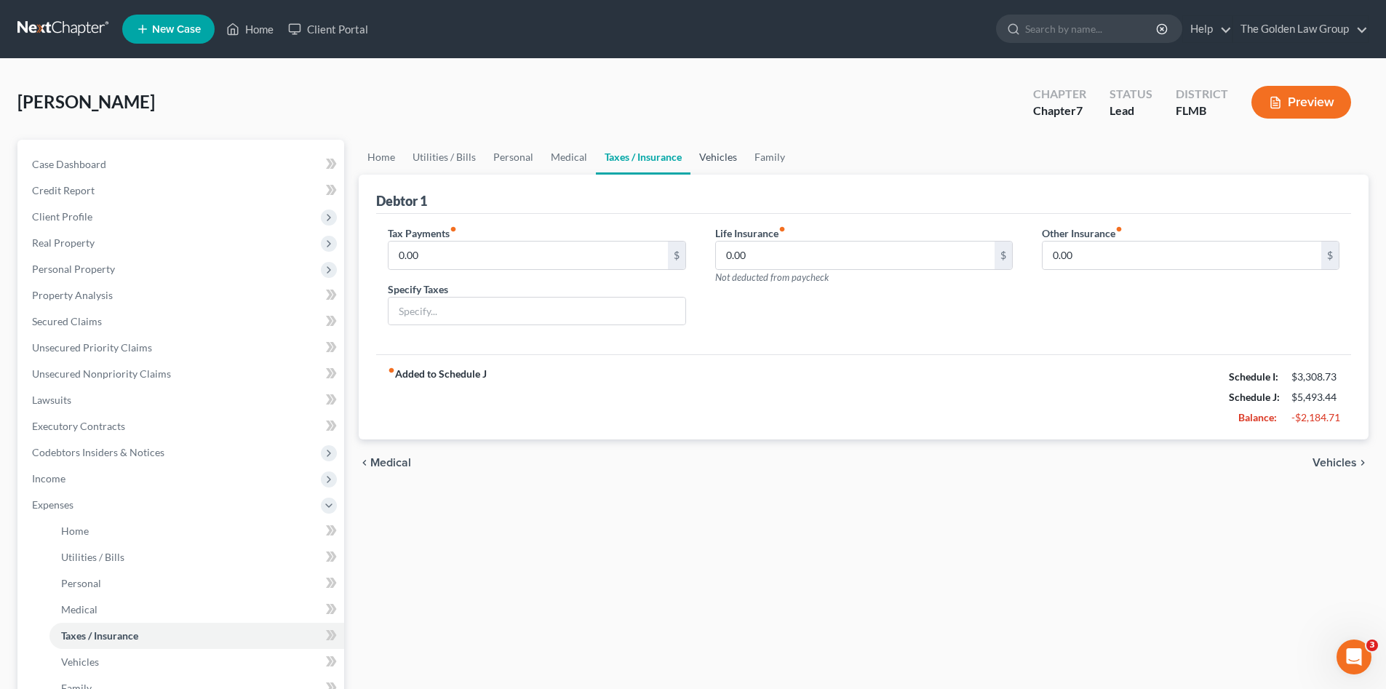
click at [704, 162] on link "Vehicles" at bounding box center [718, 157] width 55 height 35
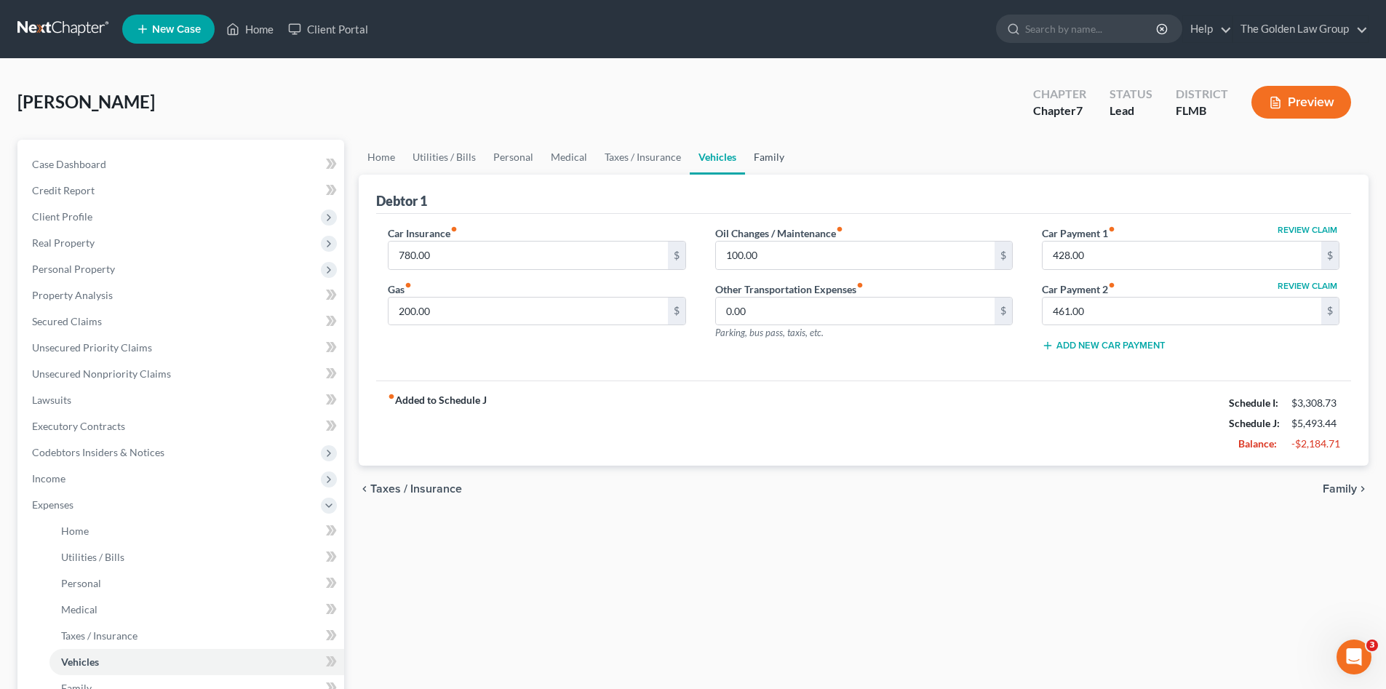
click at [764, 162] on link "Family" at bounding box center [769, 157] width 48 height 35
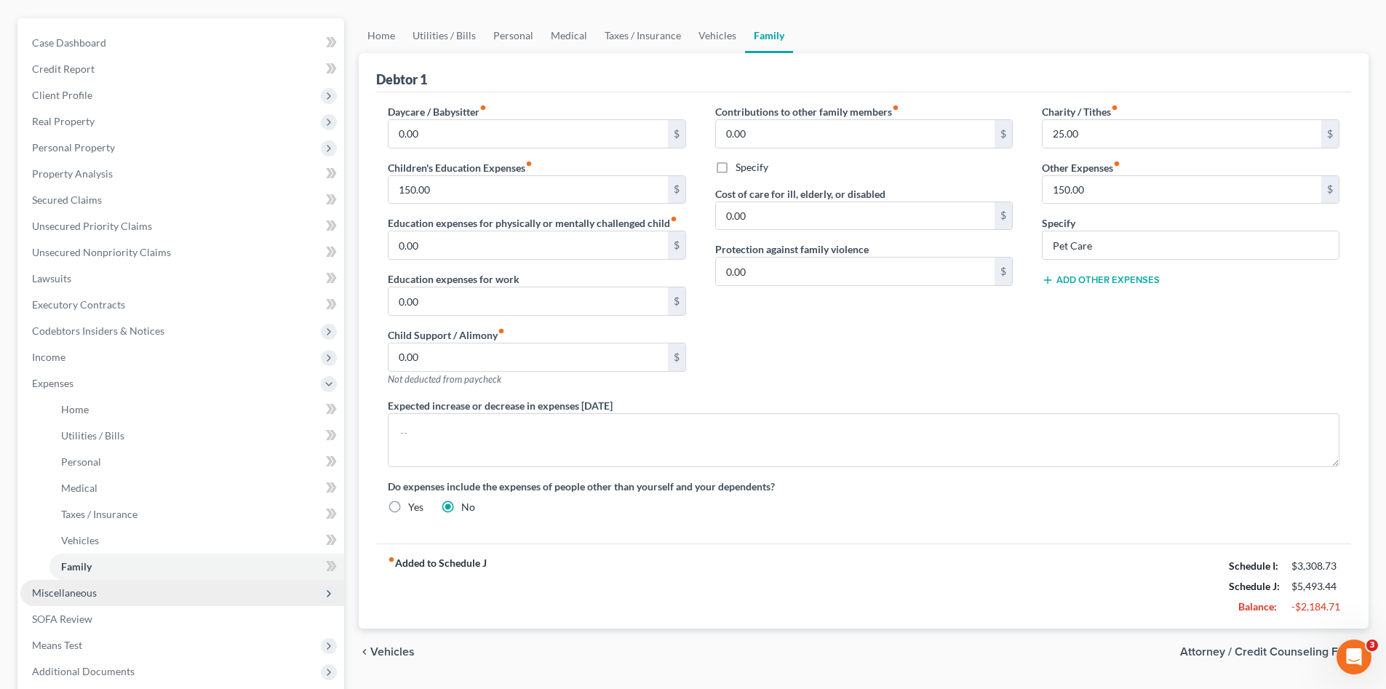
scroll to position [146, 0]
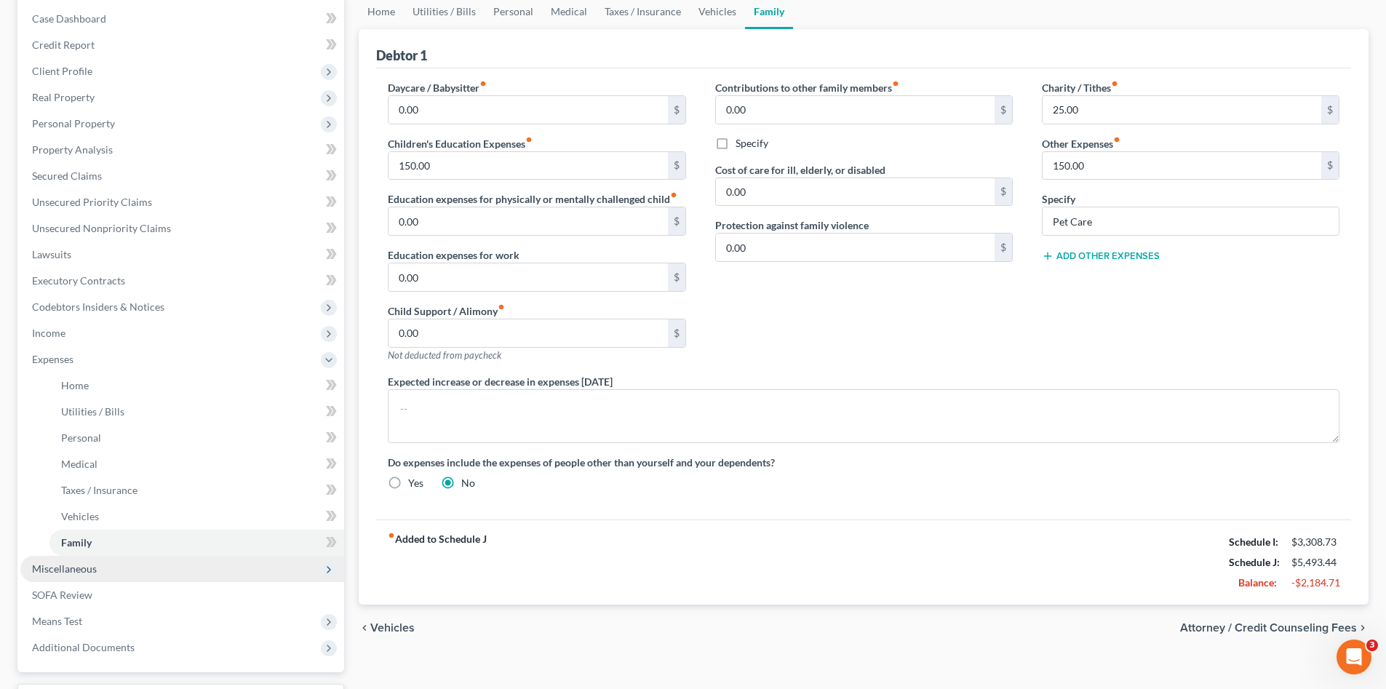
click at [107, 564] on span "Miscellaneous" at bounding box center [182, 569] width 324 height 26
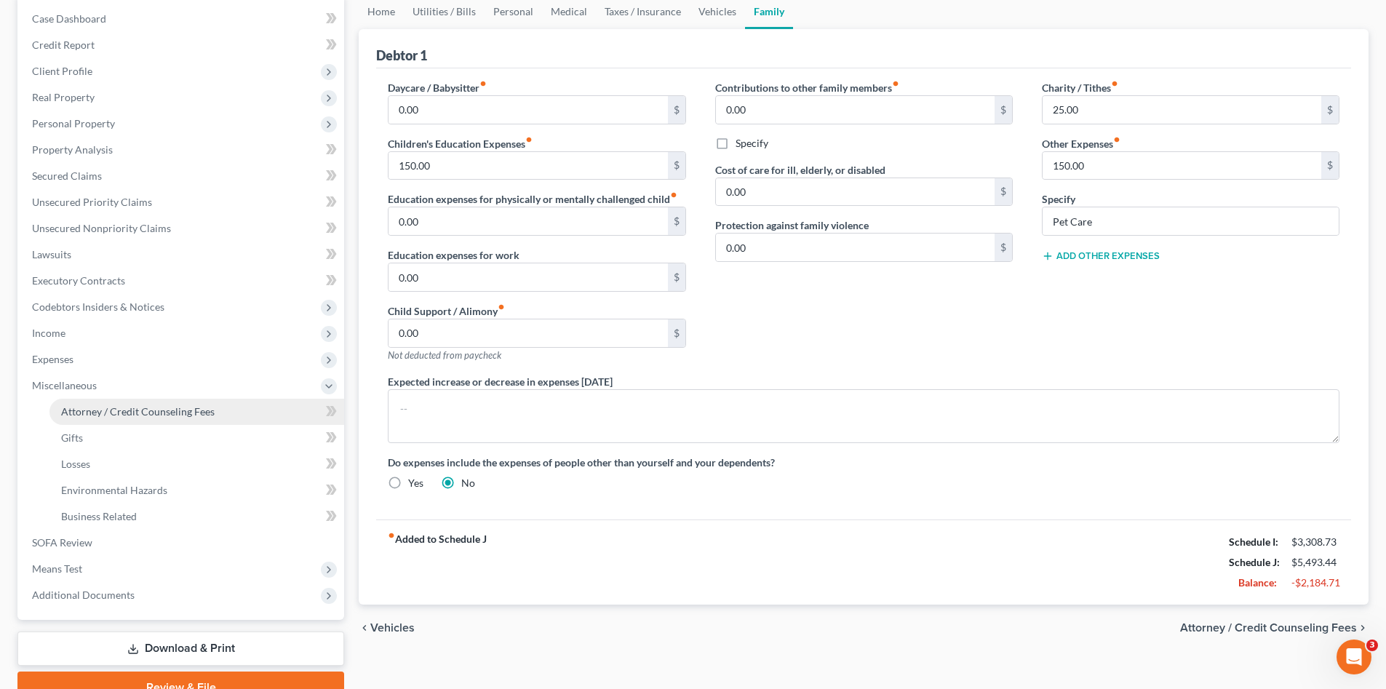
click at [193, 406] on span "Attorney / Credit Counseling Fees" at bounding box center [138, 411] width 154 height 12
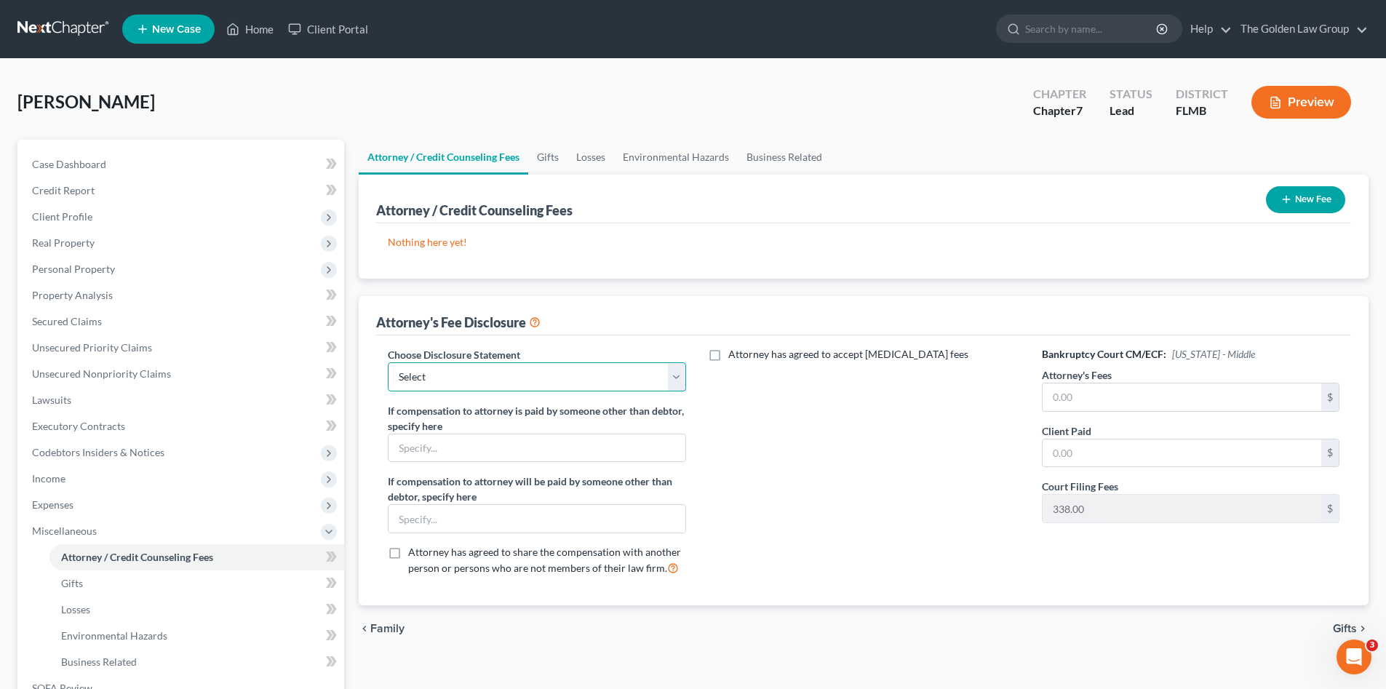
drag, startPoint x: 488, startPoint y: 368, endPoint x: 488, endPoint y: 388, distance: 19.6
click at [488, 369] on select "Select Chapter 7 Supplemental Chapter 13 Chapter 7 Pre-Petition" at bounding box center [537, 376] width 298 height 29
select select "2"
click at [388, 362] on select "Select Chapter 7 Supplemental Chapter 13 Chapter 7 Pre-Petition" at bounding box center [537, 376] width 298 height 29
click at [800, 468] on div "Attorney has agreed to accept retainer fees" at bounding box center [864, 467] width 327 height 241
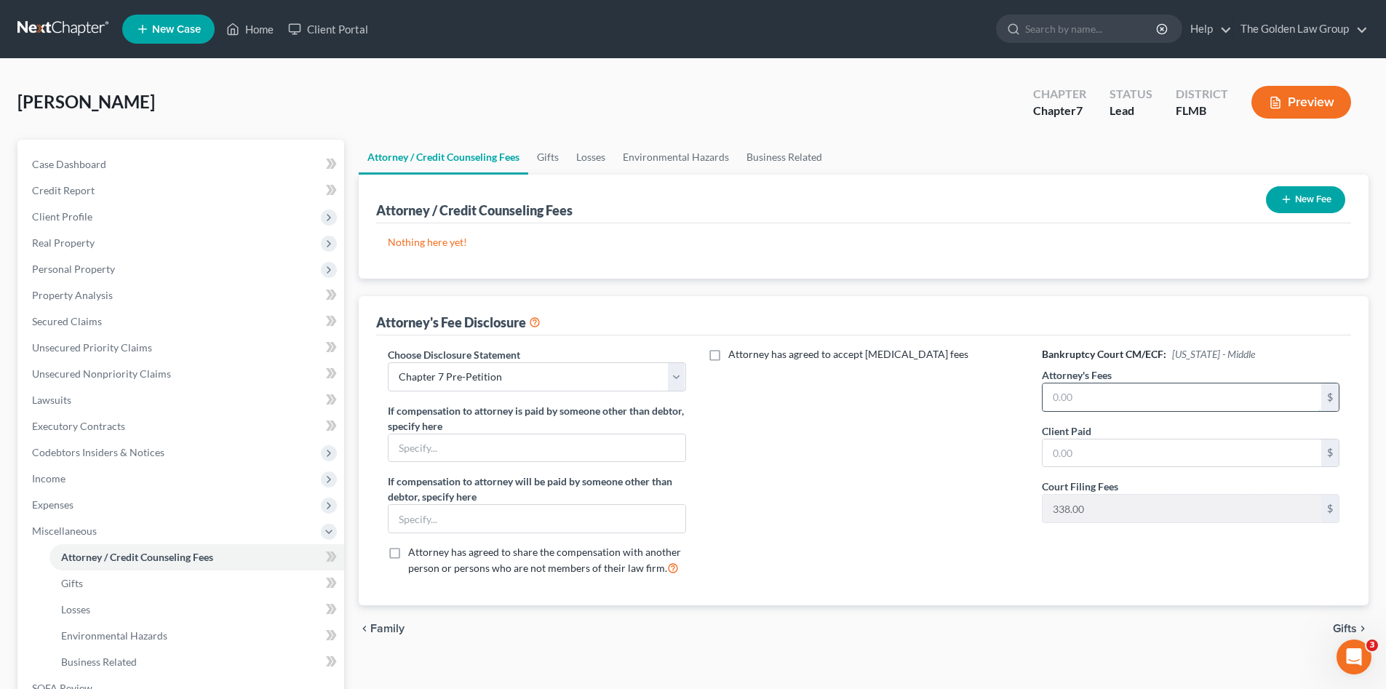
click at [1096, 400] on input "text" at bounding box center [1182, 398] width 279 height 28
type input "497.00"
click at [1297, 199] on button "New Fee" at bounding box center [1305, 199] width 79 height 27
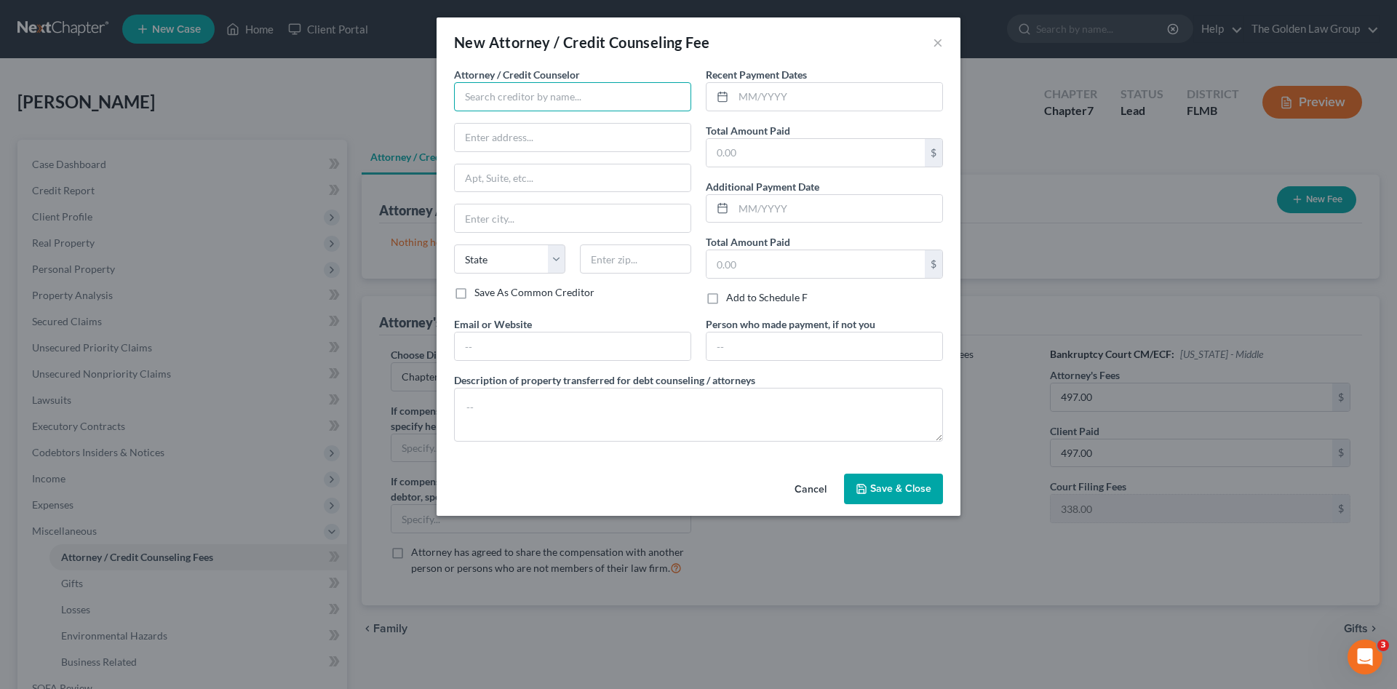
drag, startPoint x: 520, startPoint y: 85, endPoint x: 510, endPoint y: 103, distance: 19.9
click at [520, 86] on input "text" at bounding box center [572, 96] width 237 height 29
click at [511, 103] on input "text" at bounding box center [572, 96] width 237 height 29
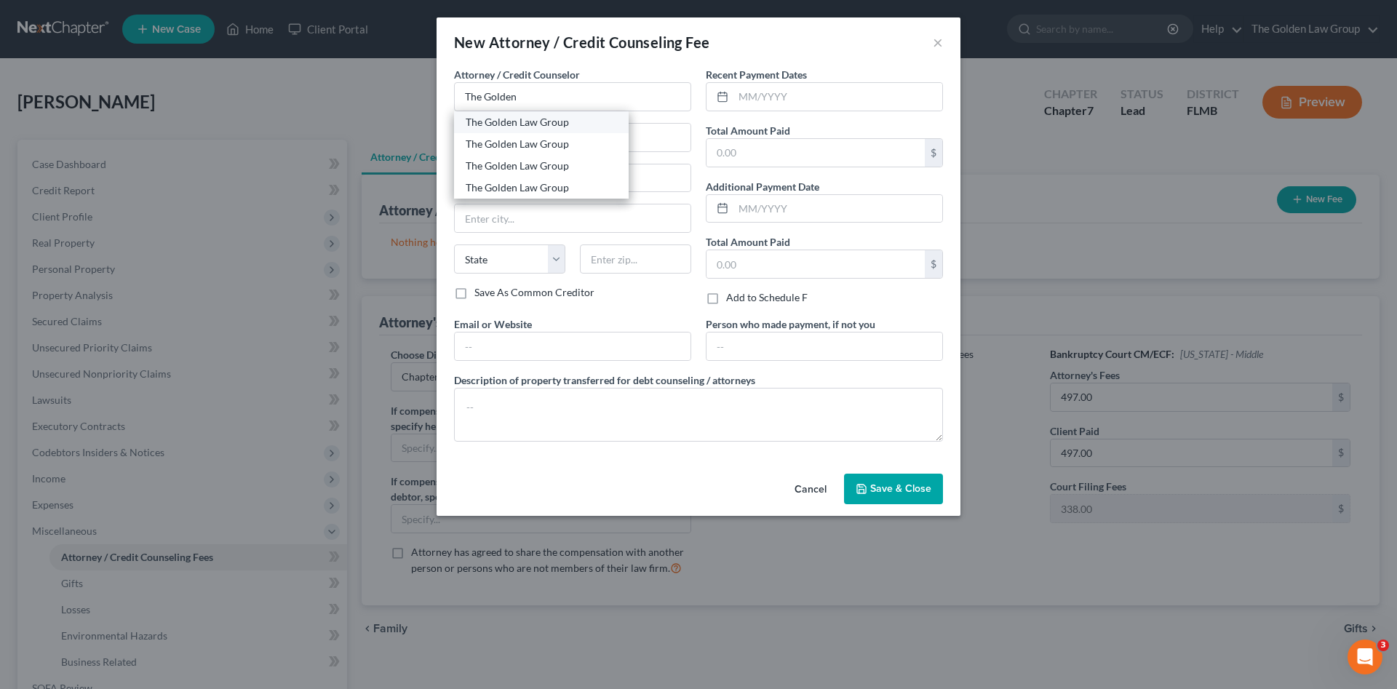
click at [539, 127] on div "The Golden Law Group" at bounding box center [541, 122] width 151 height 15
type input "The Golden Law Group"
type input "429 Lithia Pinecrest Road"
type input "Brandon"
select select "9"
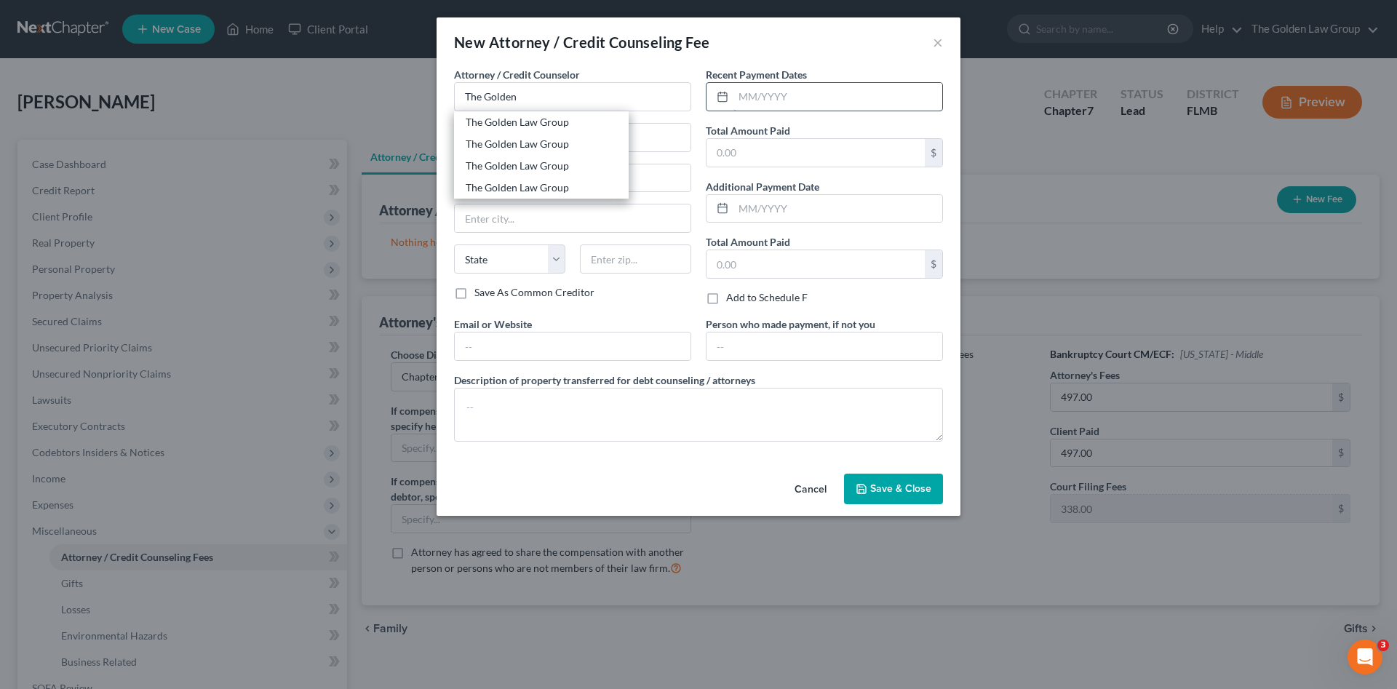
type input "33511"
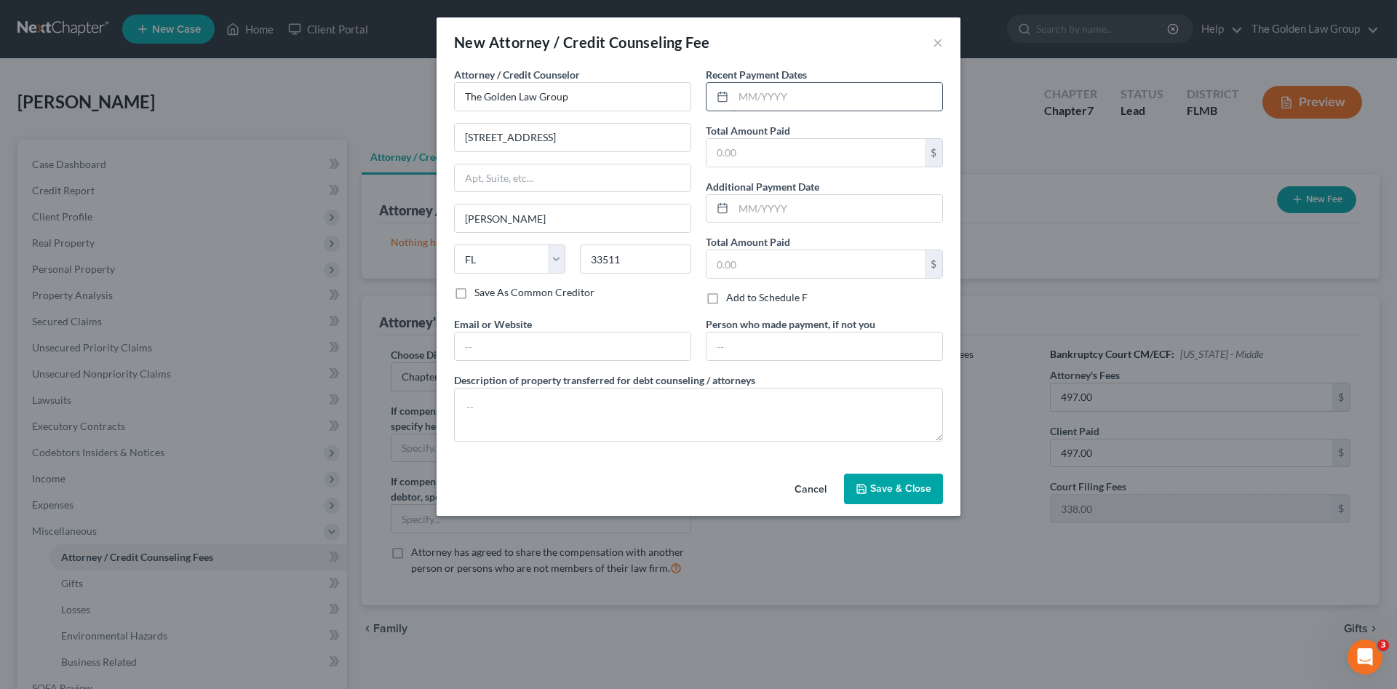
click at [791, 90] on input "text" at bounding box center [838, 97] width 209 height 28
type input "08/25/2025"
type input "497.00"
click at [762, 407] on textarea at bounding box center [698, 415] width 489 height 54
type textarea "T"
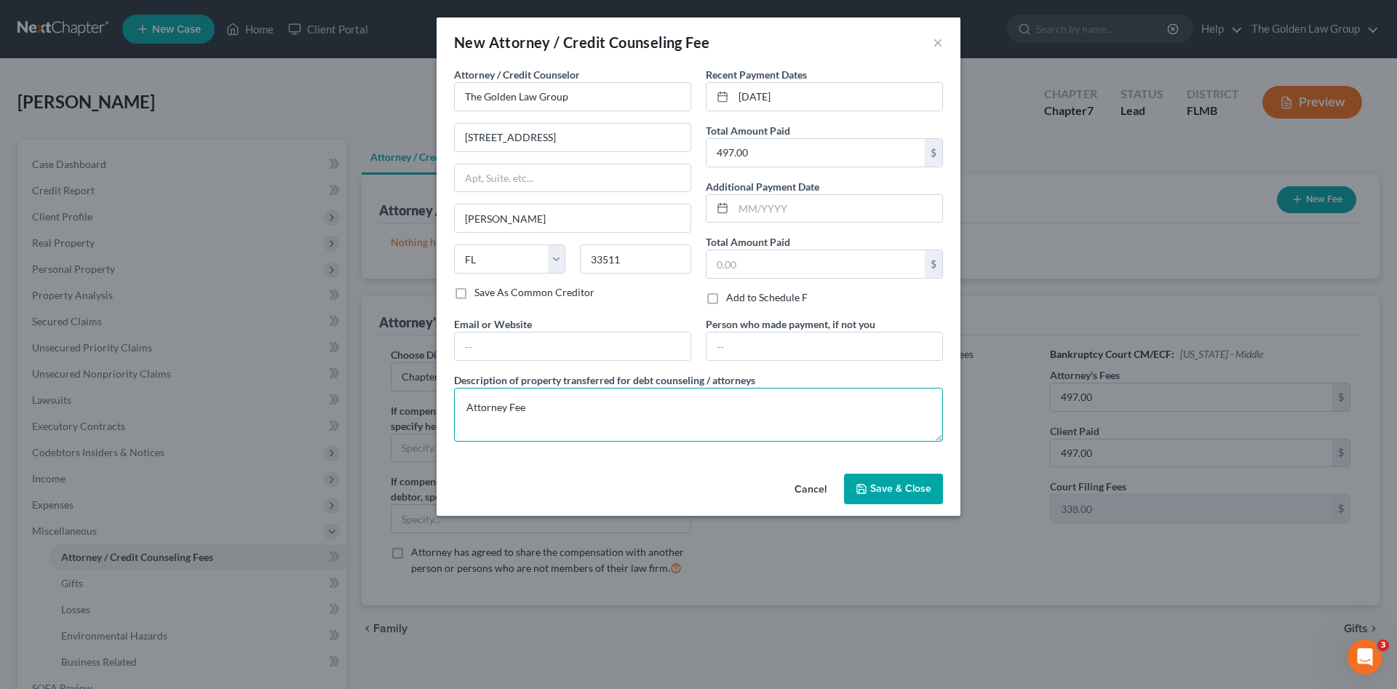
type textarea "Attorney Fee"
click at [890, 482] on span "Save & Close" at bounding box center [900, 488] width 61 height 12
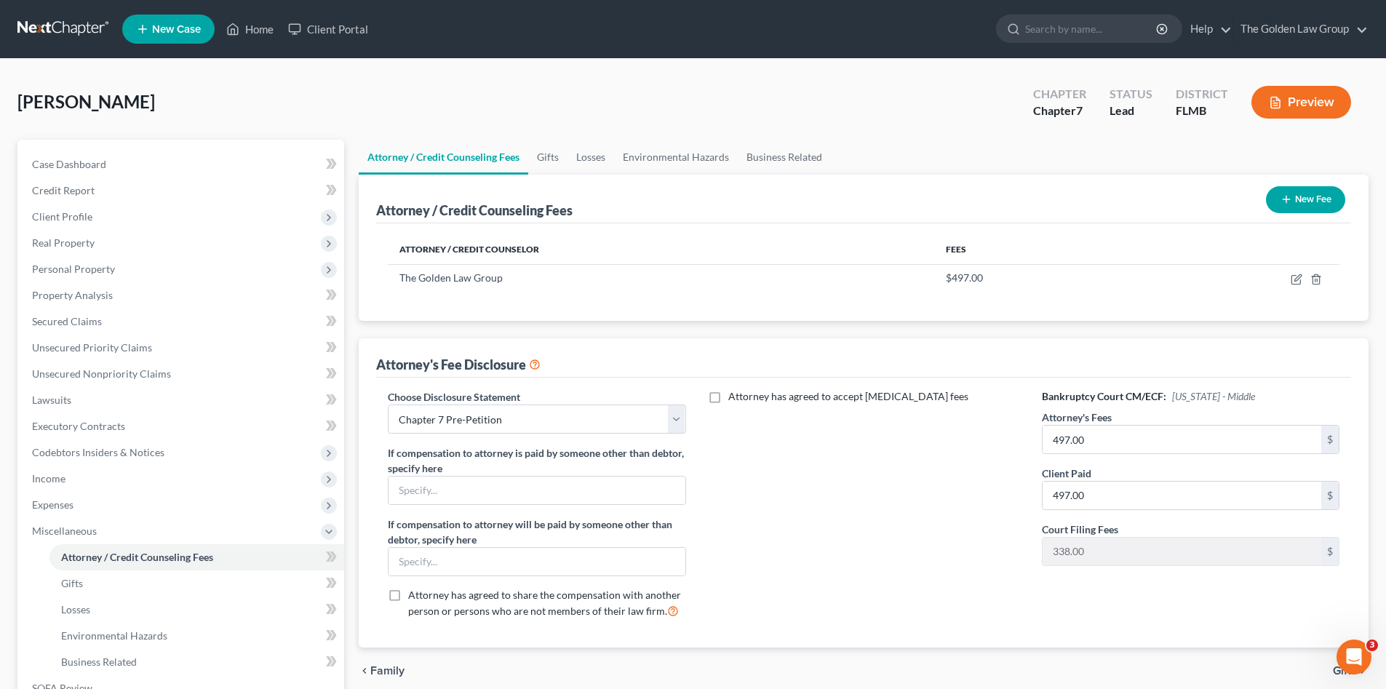
click at [1323, 186] on button "New Fee" at bounding box center [1305, 199] width 79 height 27
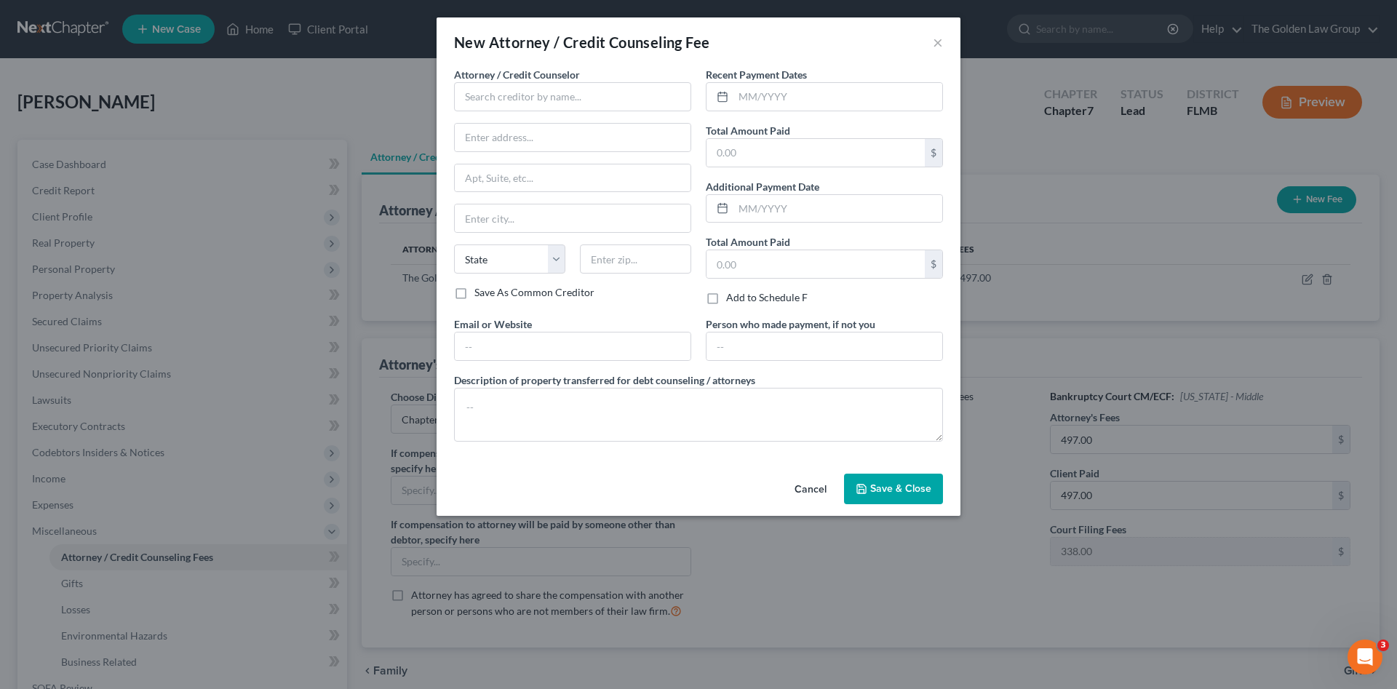
click at [550, 112] on div "Attorney / Credit Counselor * State AL AK AR AZ CA CO CT DE DC FL GA GU HI ID I…" at bounding box center [572, 176] width 237 height 218
click at [547, 110] on input "text" at bounding box center [572, 96] width 237 height 29
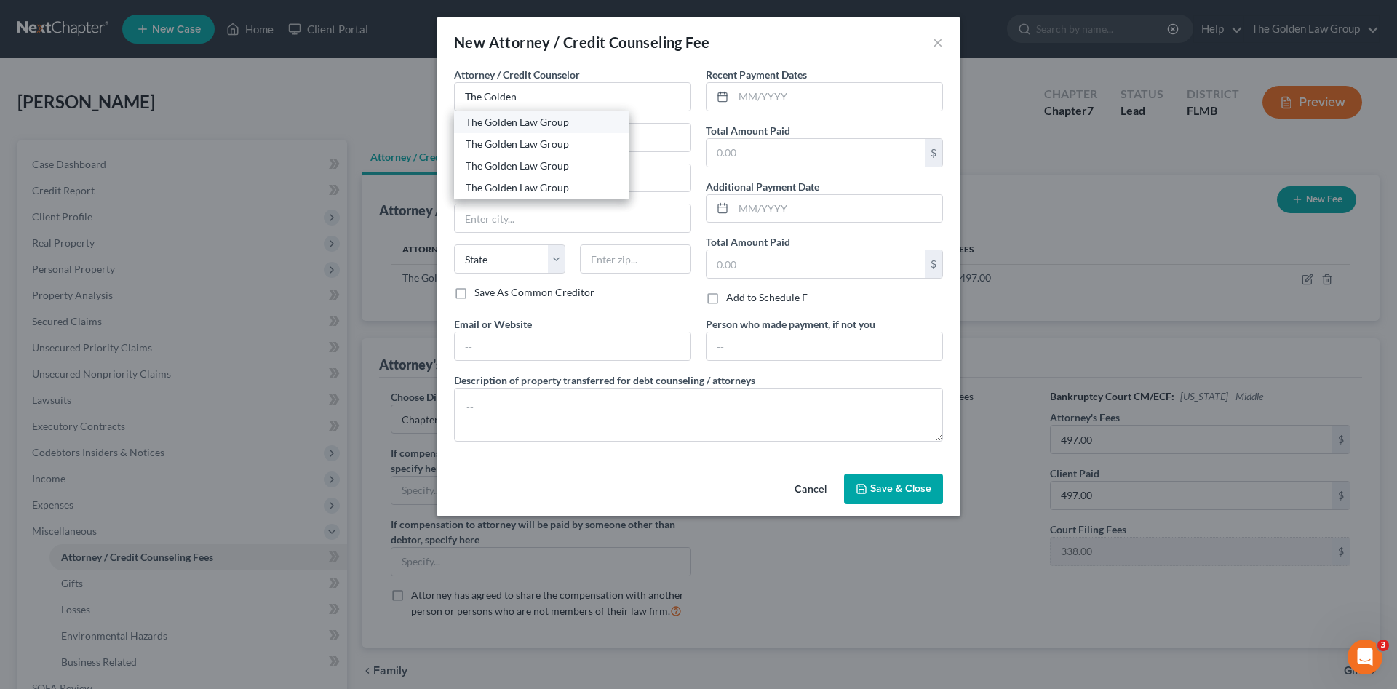
click at [547, 126] on div "The Golden Law Group" at bounding box center [541, 122] width 151 height 15
type input "The Golden Law Group"
type input "429 Lithia Pinecrest Road"
type input "Brandon"
select select "9"
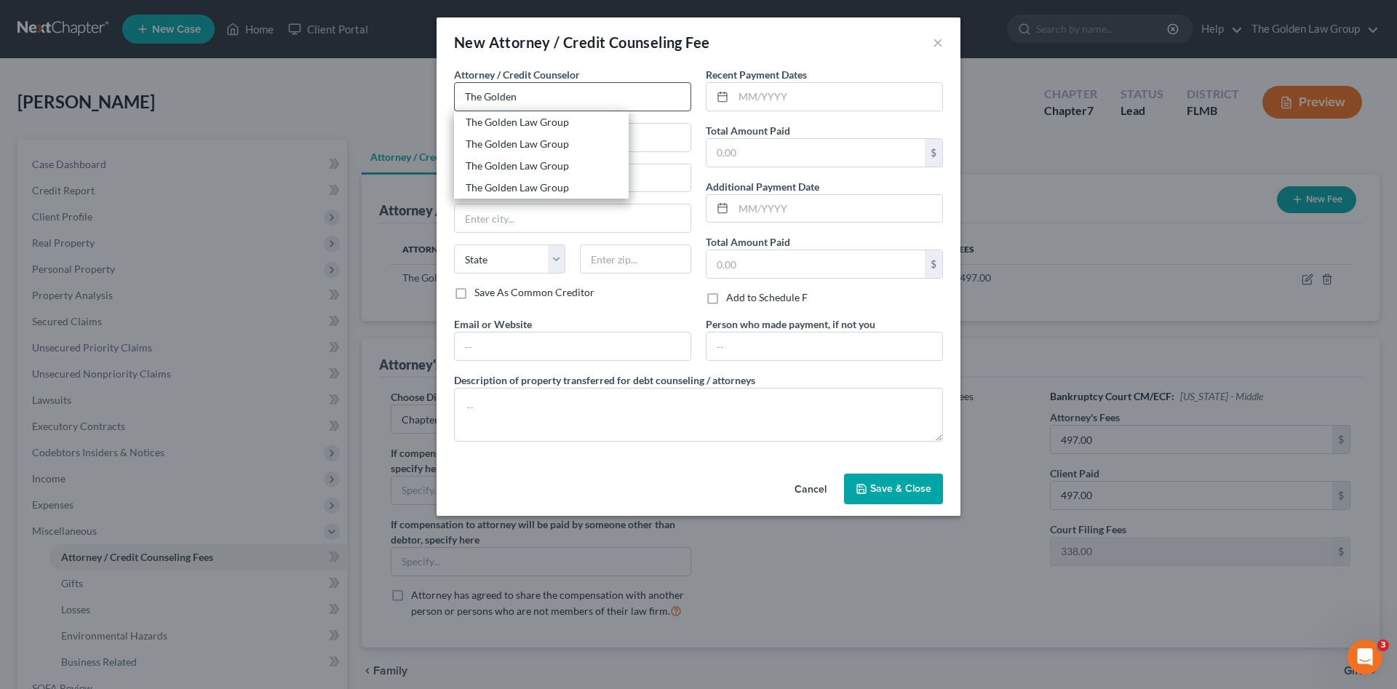
type input "33511"
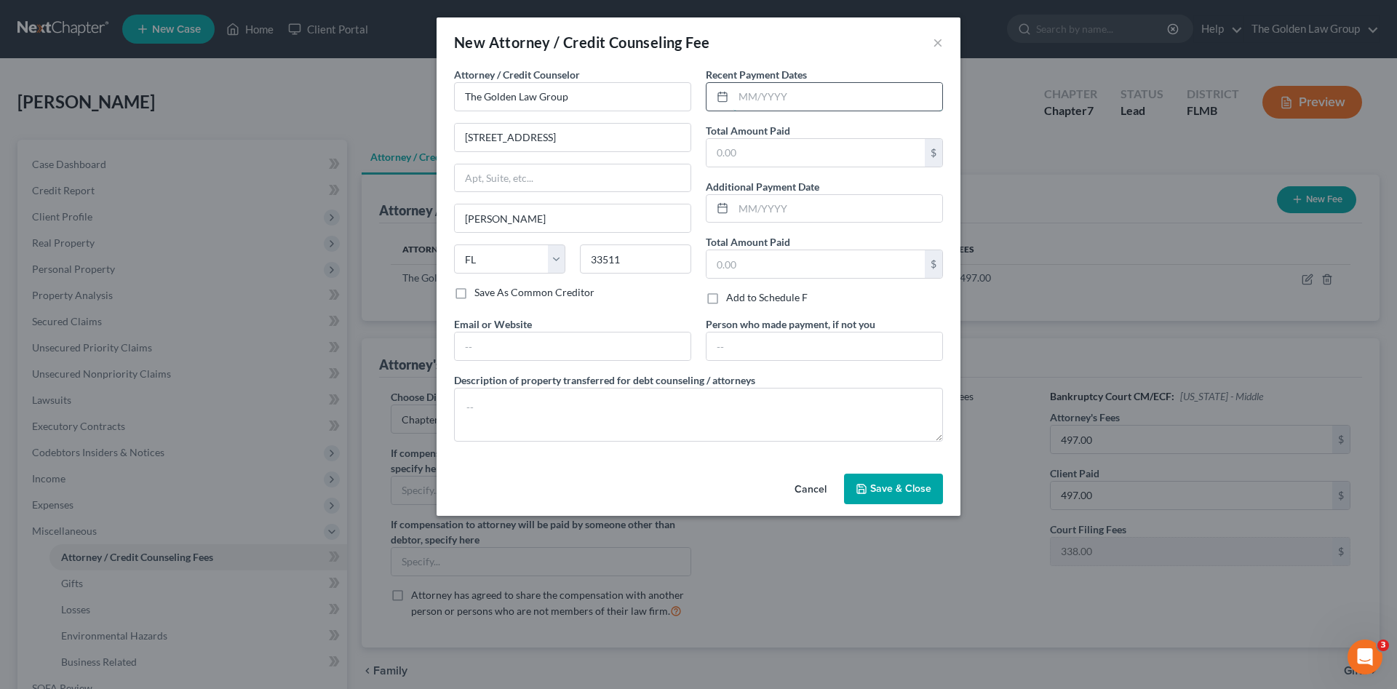
click at [770, 91] on input "text" at bounding box center [838, 97] width 209 height 28
type input "08/25/2025"
type input "4"
type input "338.00"
click at [770, 418] on textarea at bounding box center [698, 415] width 489 height 54
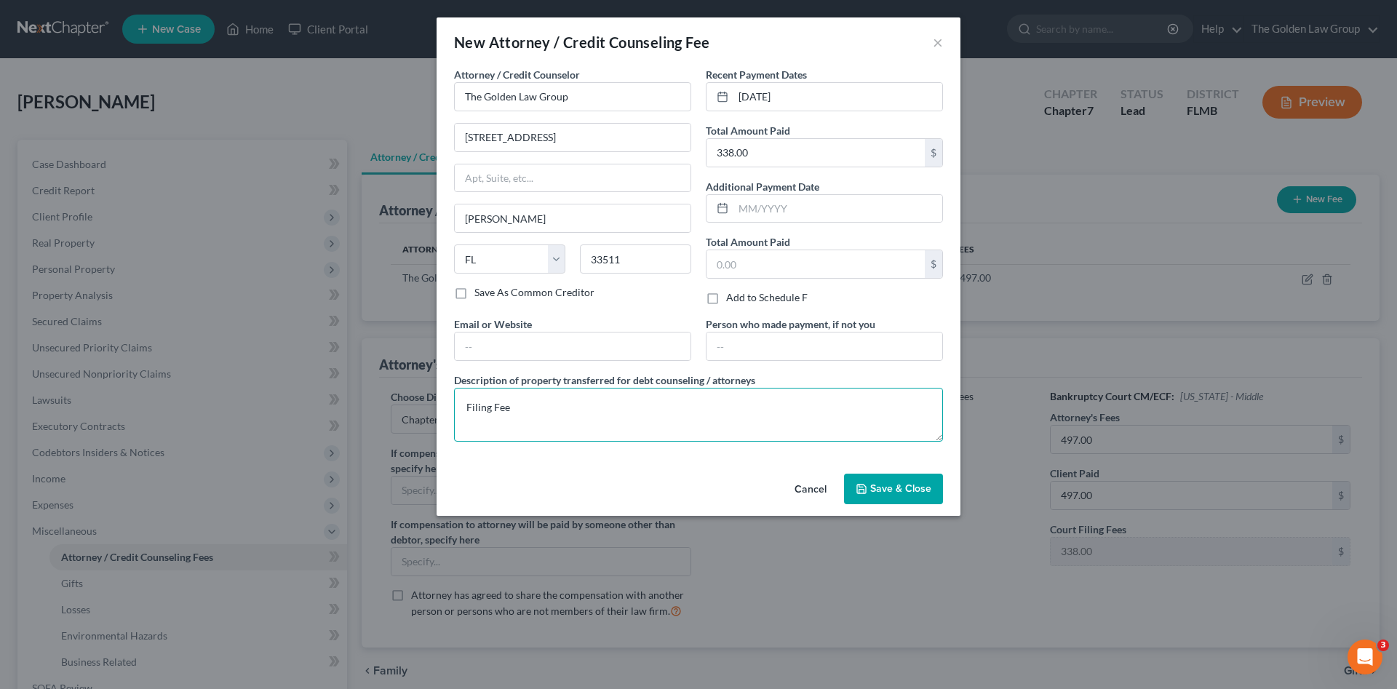
type textarea "Filing Fee"
click at [875, 495] on button "Save & Close" at bounding box center [893, 489] width 99 height 31
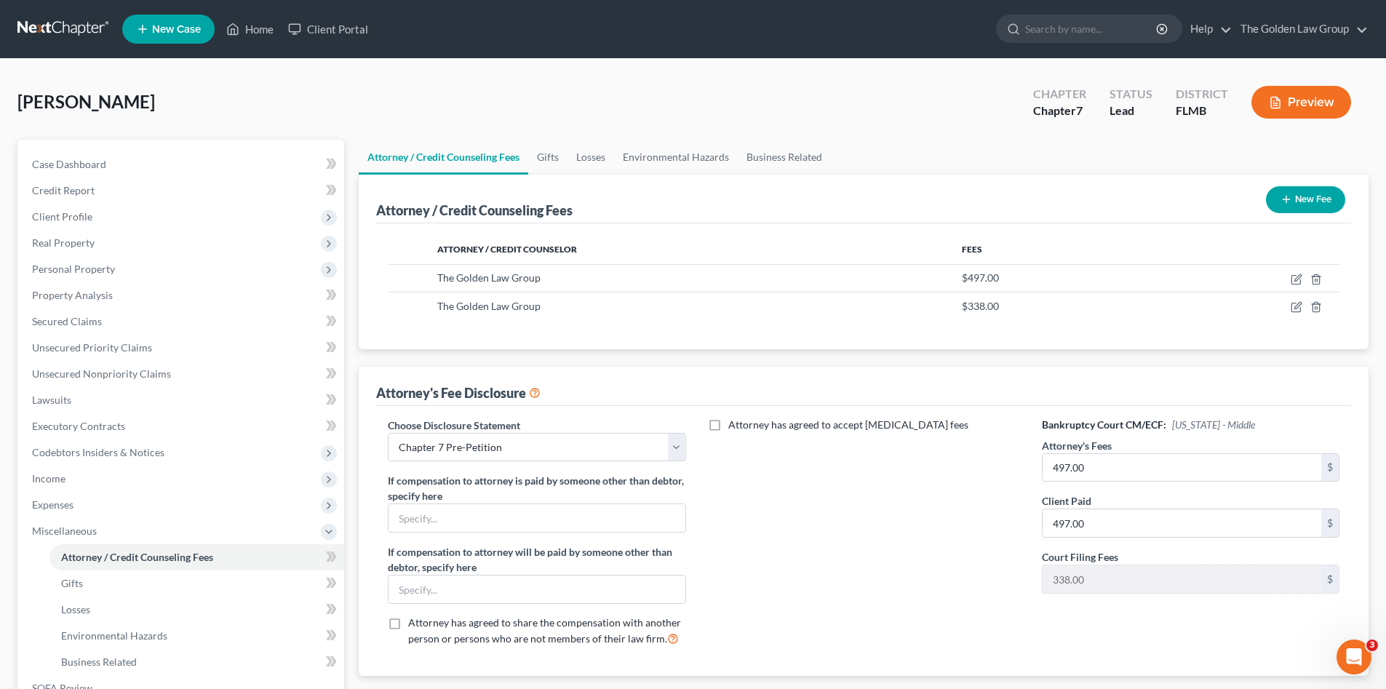
click at [1304, 197] on button "New Fee" at bounding box center [1305, 199] width 79 height 27
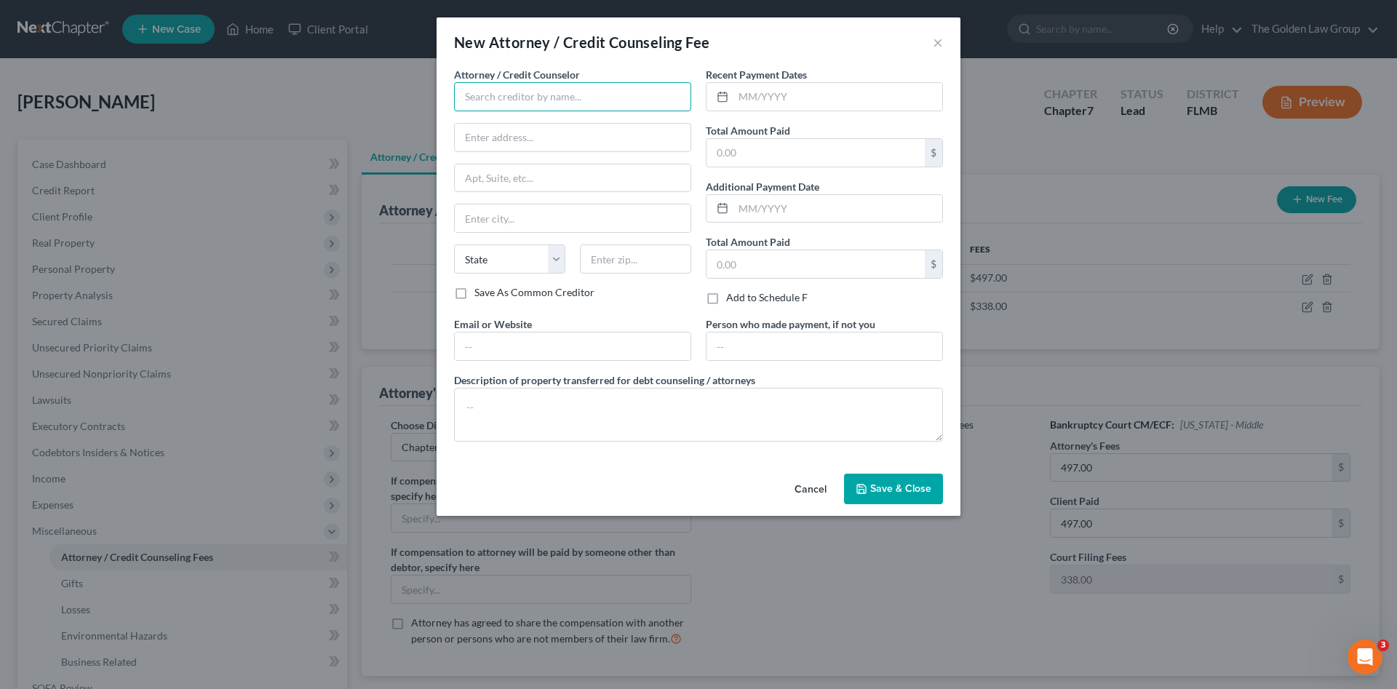
click at [509, 108] on input "text" at bounding box center [572, 96] width 237 height 29
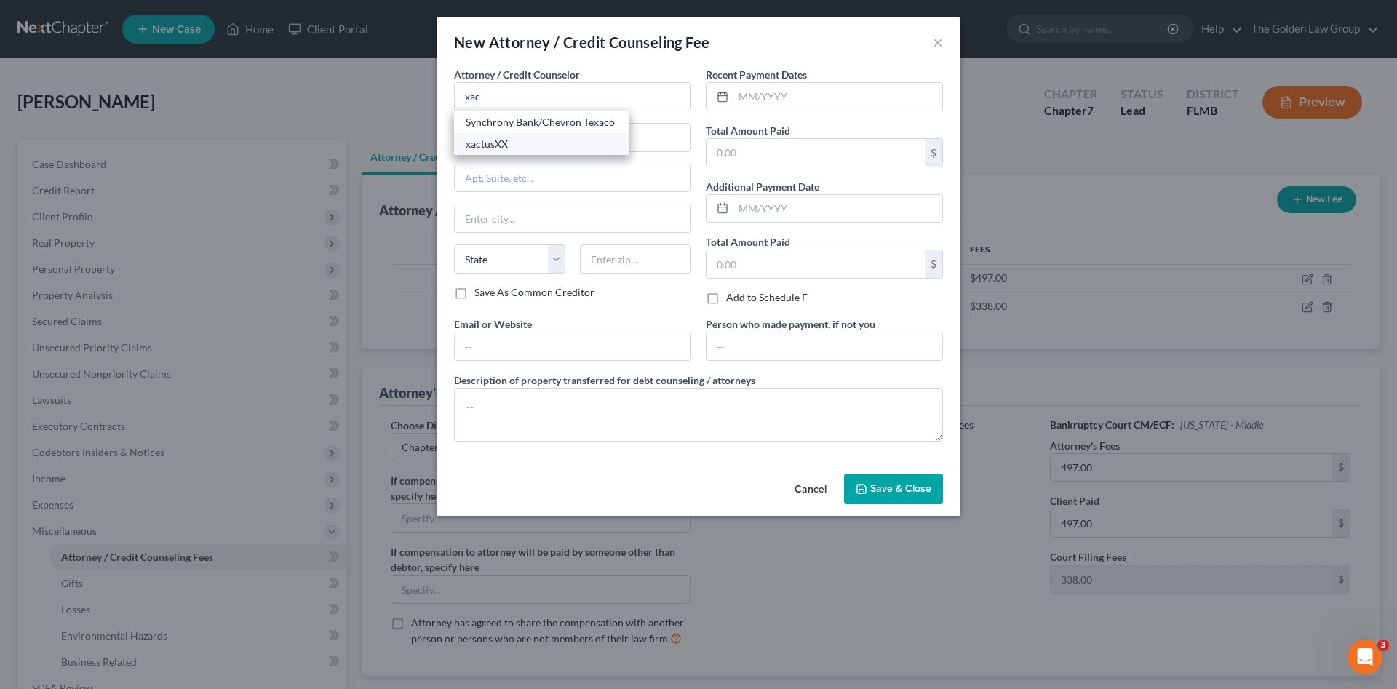
drag, startPoint x: 508, startPoint y: 140, endPoint x: 7, endPoint y: 140, distance: 500.7
click at [507, 140] on div "xactusXX" at bounding box center [541, 144] width 151 height 15
type input "xactusXX"
type input "370 Reed Road"
type input "Suite 100"
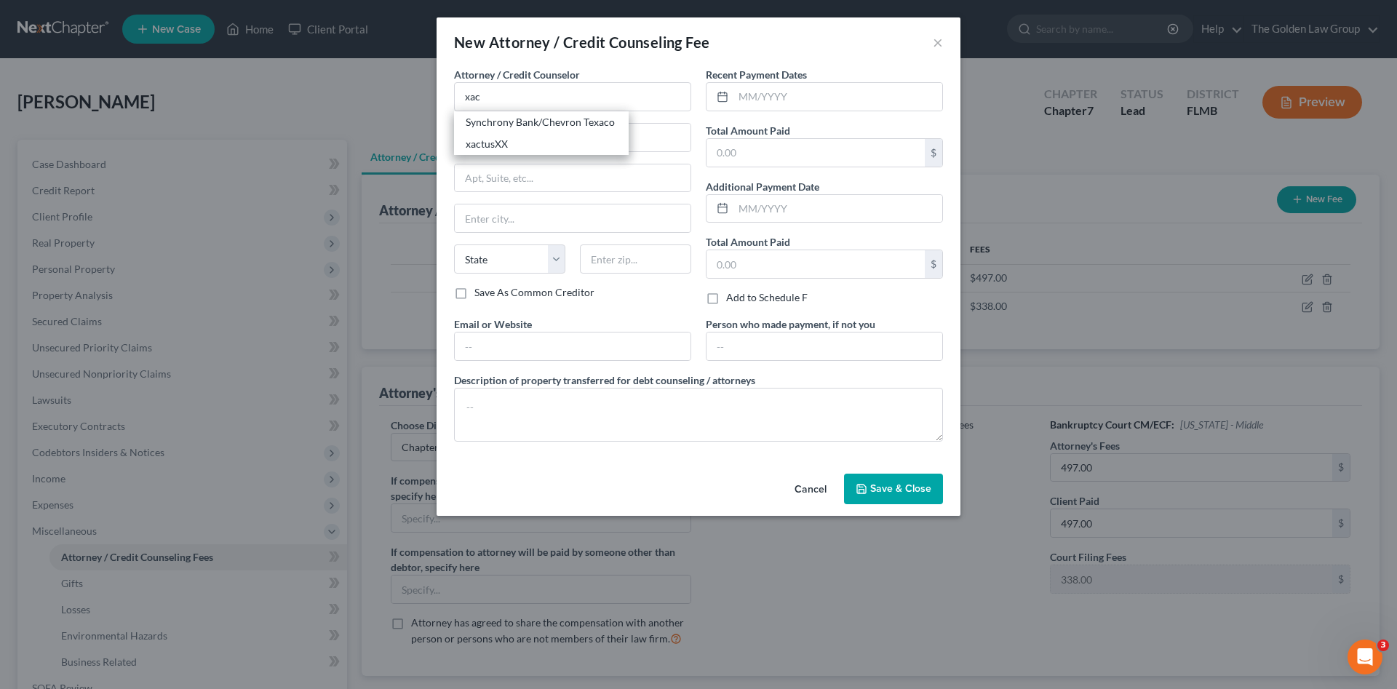
type input "Broomall"
select select "39"
type input "19008"
click at [823, 90] on input "text" at bounding box center [838, 97] width 209 height 28
type input "09/09/2025"
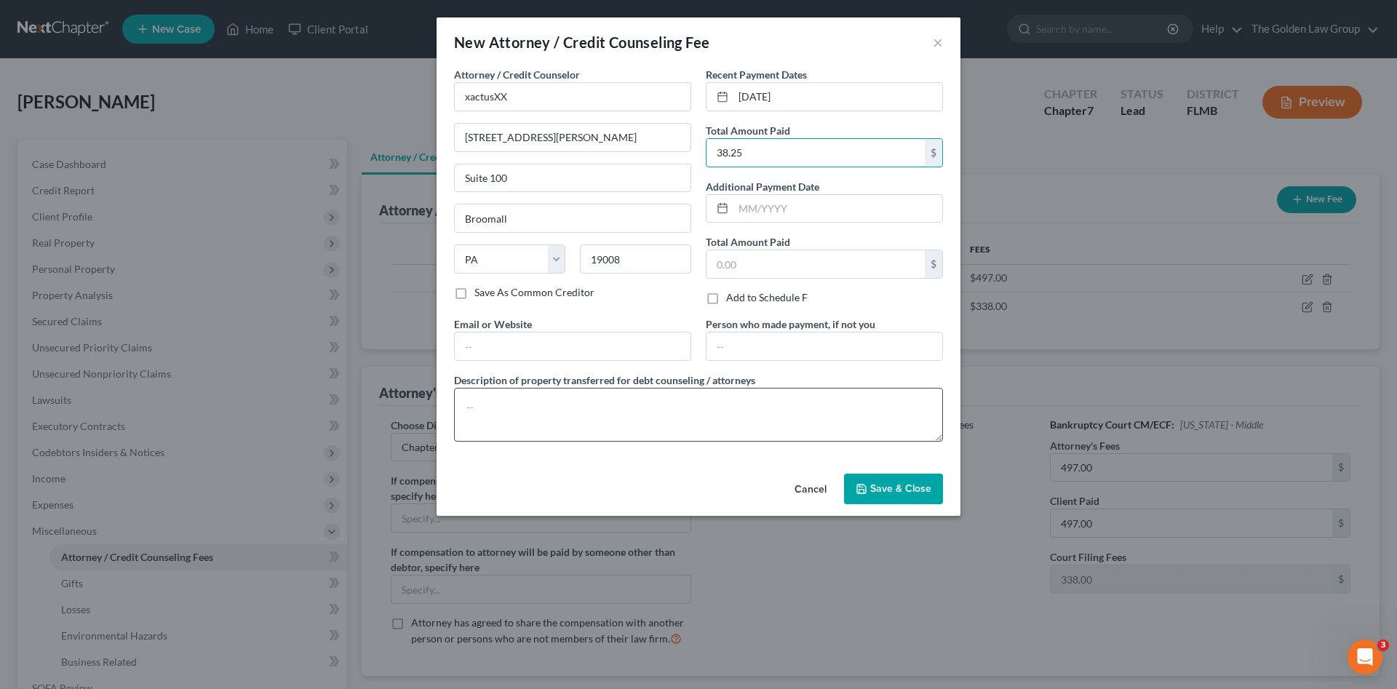
type input "38.25"
click at [736, 421] on textarea at bounding box center [698, 415] width 489 height 54
type textarea "Credit Report"
click at [865, 487] on icon "button" at bounding box center [862, 489] width 12 height 12
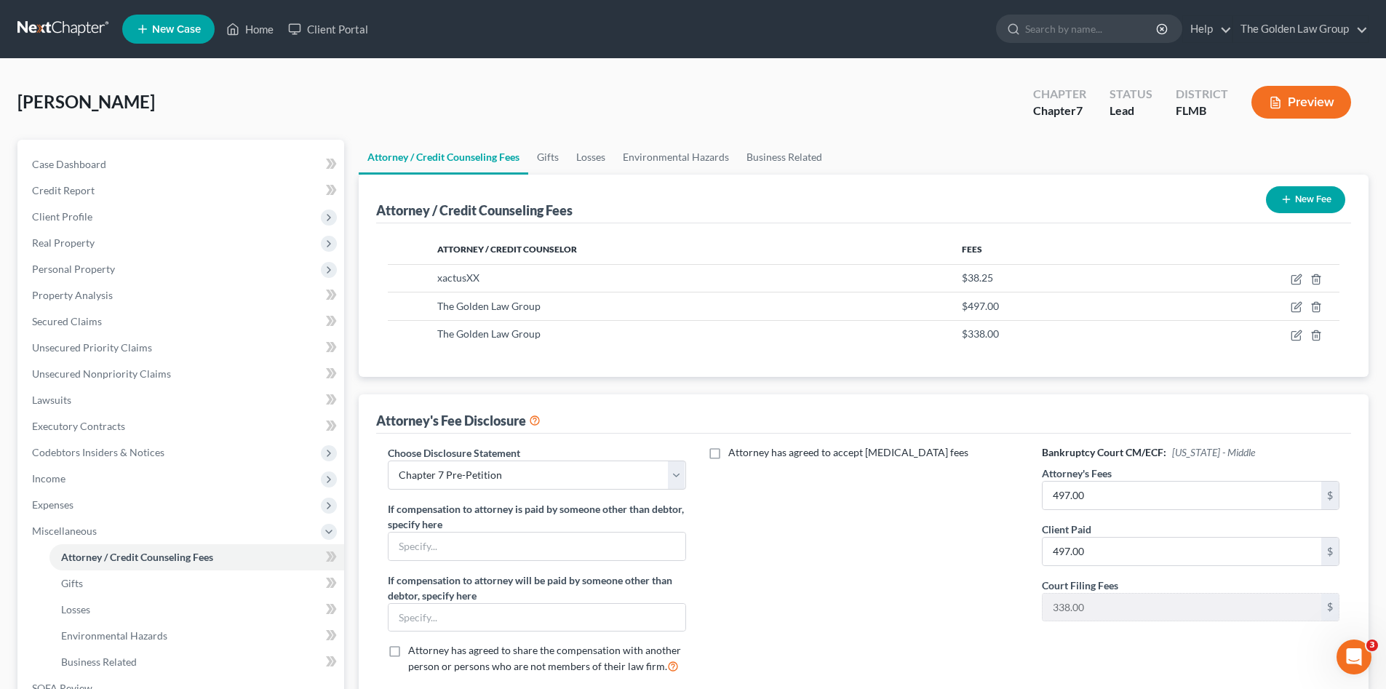
click at [1292, 188] on button "New Fee" at bounding box center [1305, 199] width 79 height 27
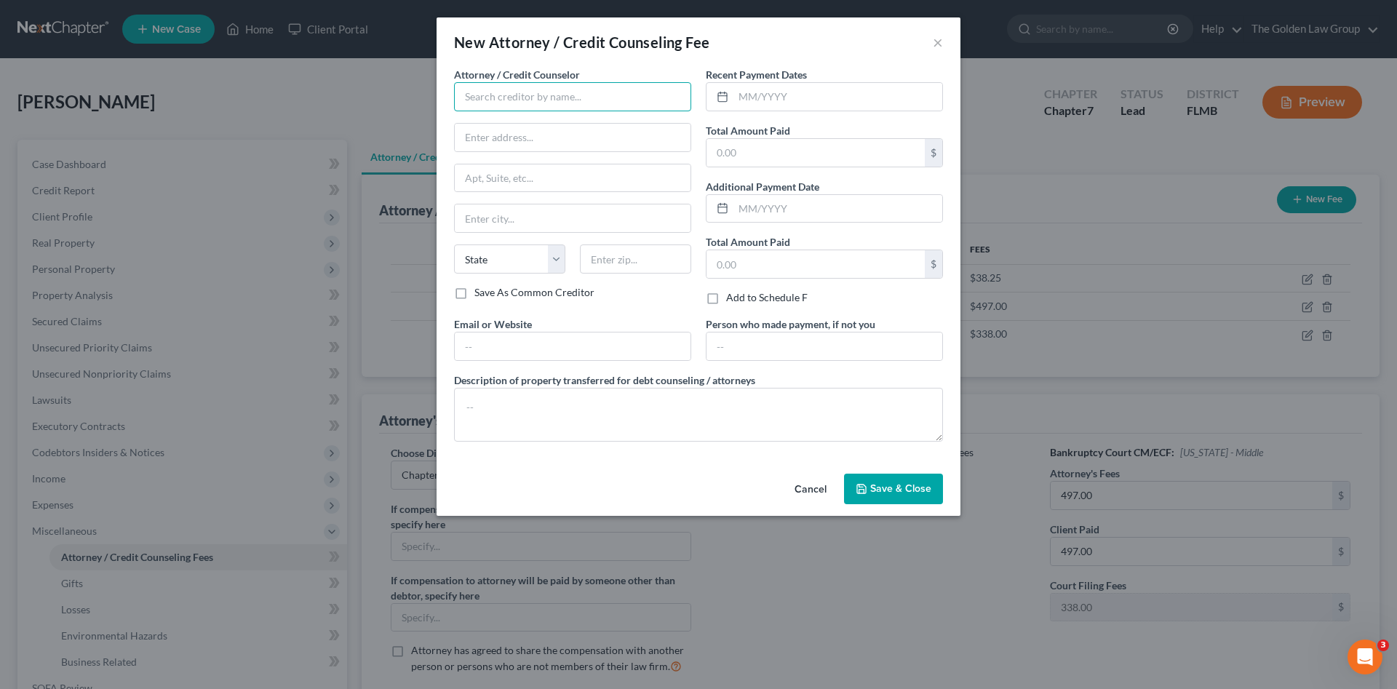
click at [498, 102] on input "text" at bounding box center [572, 96] width 237 height 29
click at [509, 121] on div "Debtorcc, Inc" at bounding box center [541, 122] width 151 height 15
type input "Debtorcc, Inc"
type input "372 Summit Avenue"
type input "Jersey City"
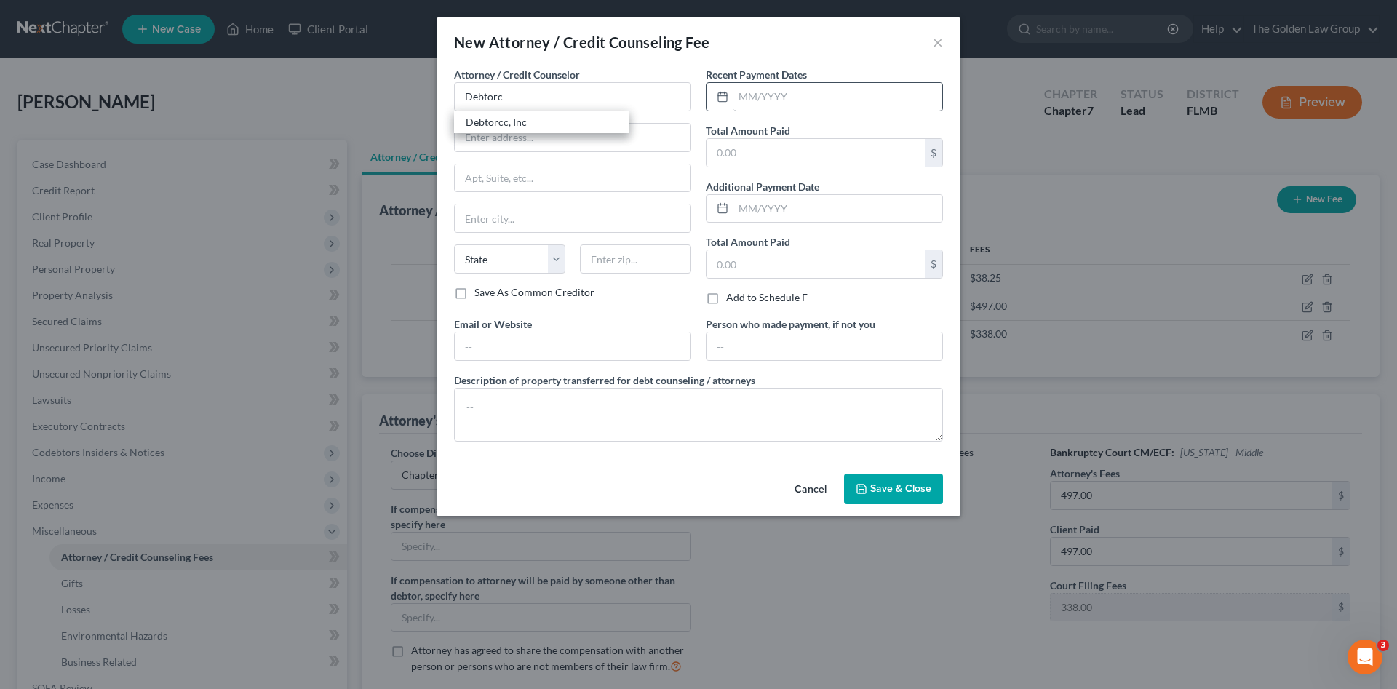
select select "33"
type input "07302"
click at [778, 95] on input "text" at bounding box center [838, 97] width 209 height 28
type input "07/24/2025"
type input "19.95"
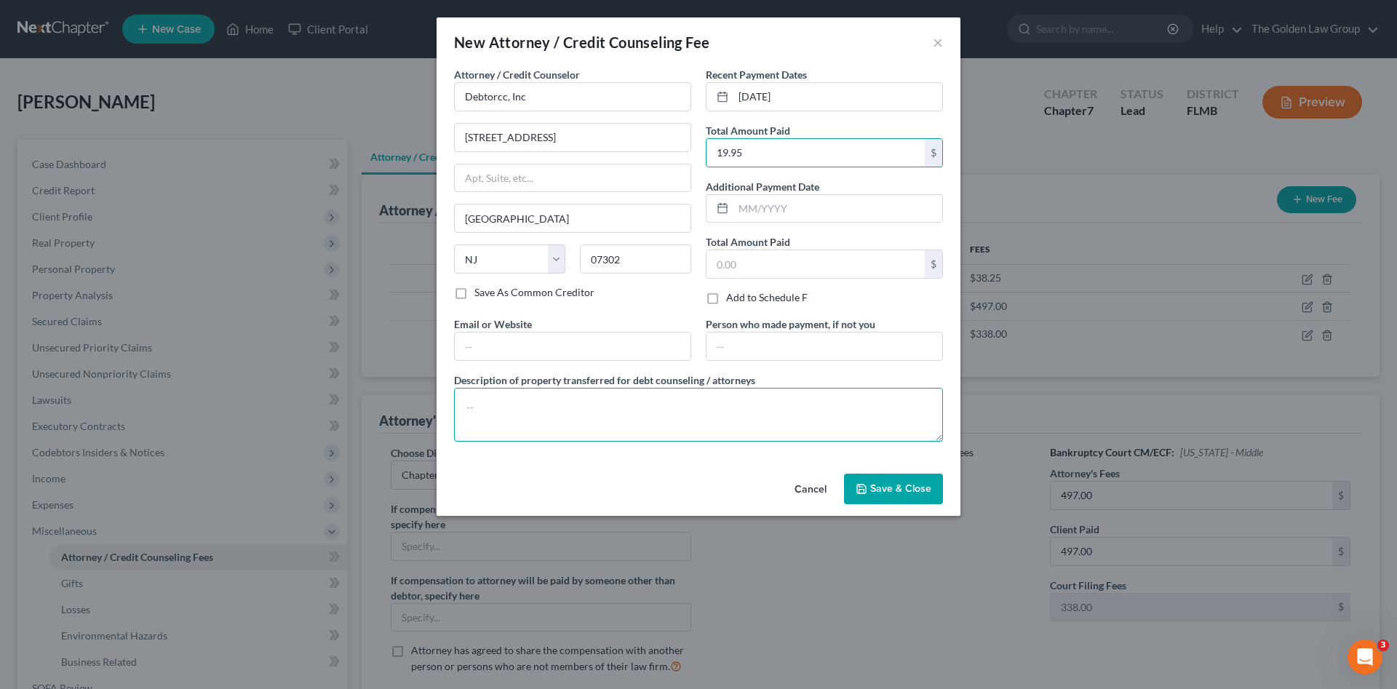
click at [803, 405] on textarea at bounding box center [698, 415] width 489 height 54
type textarea "Credit Counseling"
drag, startPoint x: 914, startPoint y: 472, endPoint x: 910, endPoint y: 488, distance: 16.4
click at [913, 473] on div "Cancel Save & Close" at bounding box center [699, 492] width 524 height 48
click at [910, 488] on span "Save & Close" at bounding box center [900, 488] width 61 height 12
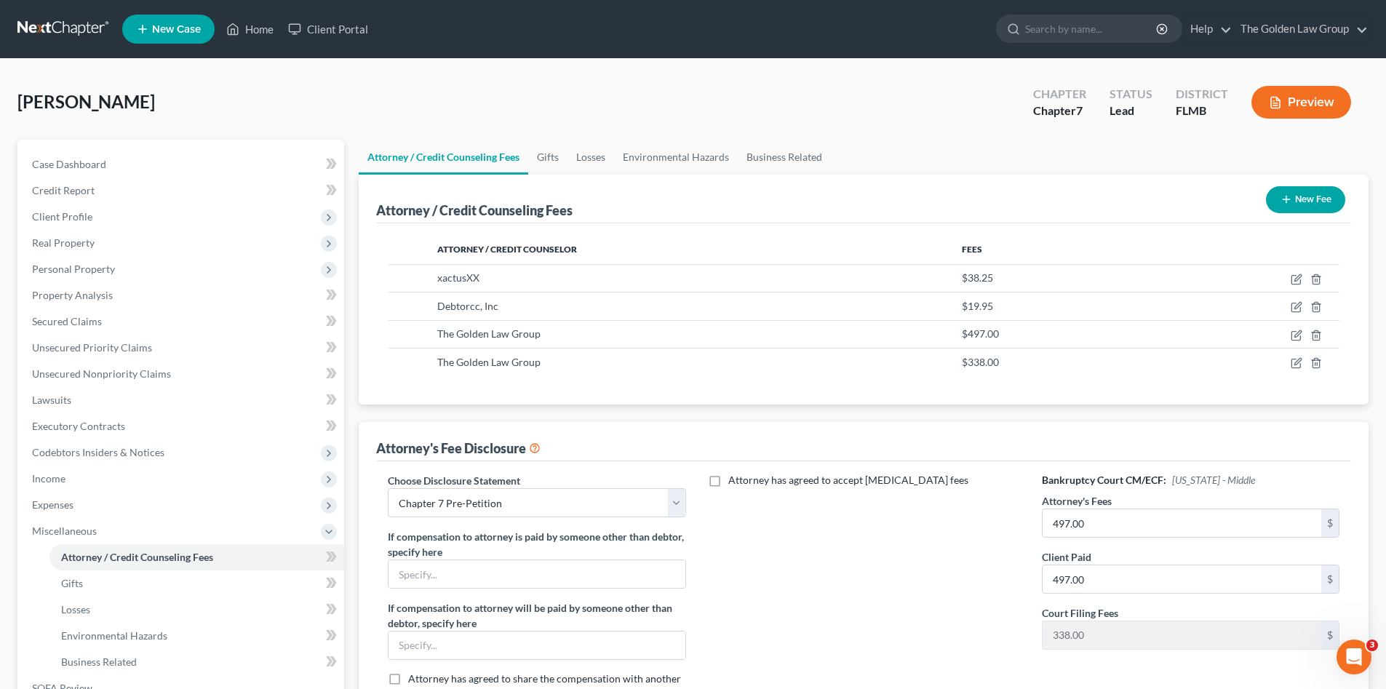
click at [933, 541] on div "Attorney has agreed to accept retainer fees" at bounding box center [864, 593] width 327 height 241
click at [64, 575] on link "Gifts" at bounding box center [196, 584] width 295 height 26
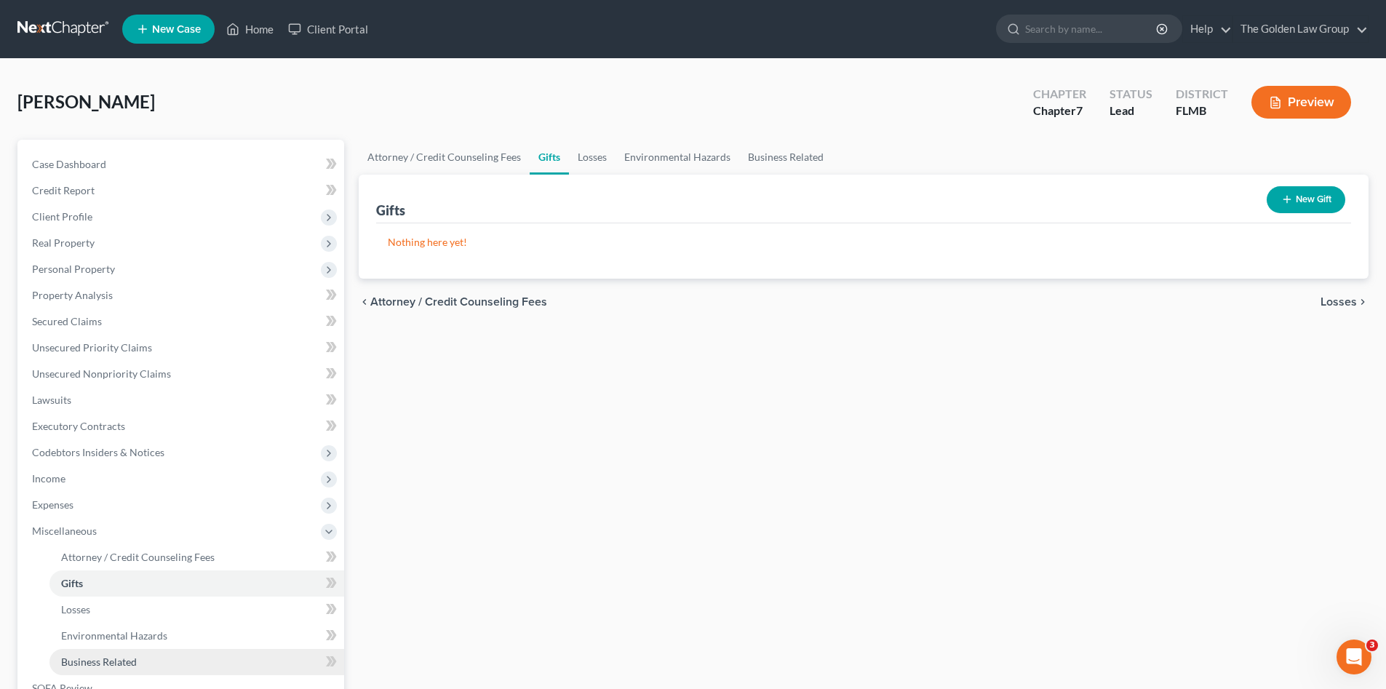
scroll to position [73, 0]
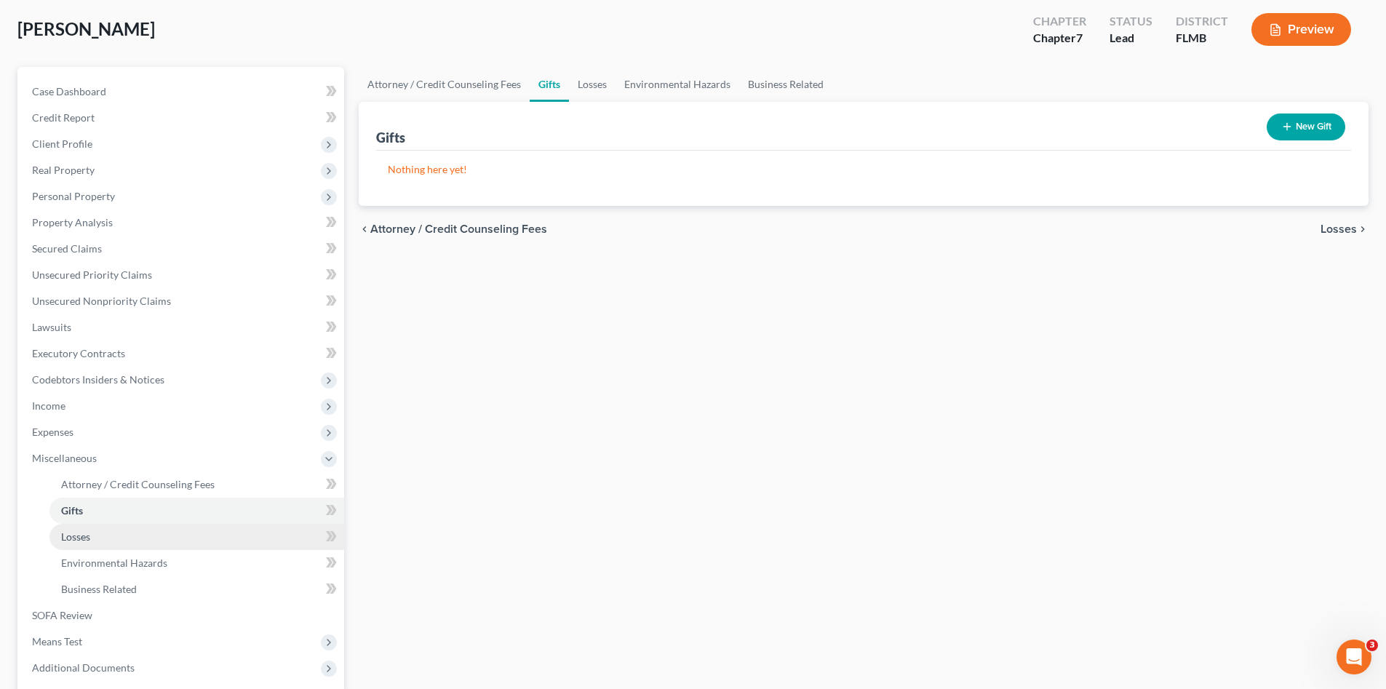
drag, startPoint x: 82, startPoint y: 540, endPoint x: 93, endPoint y: 556, distance: 19.4
click at [82, 539] on span "Losses" at bounding box center [75, 537] width 29 height 12
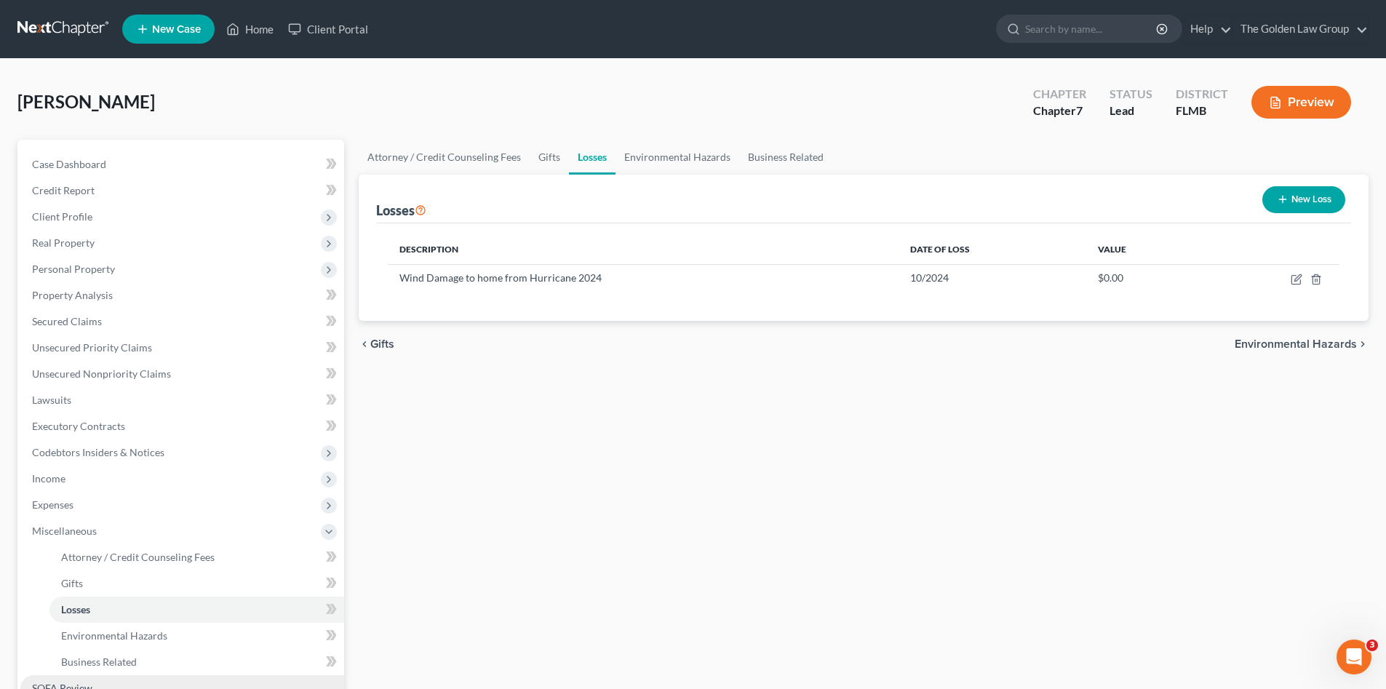
scroll to position [122, 0]
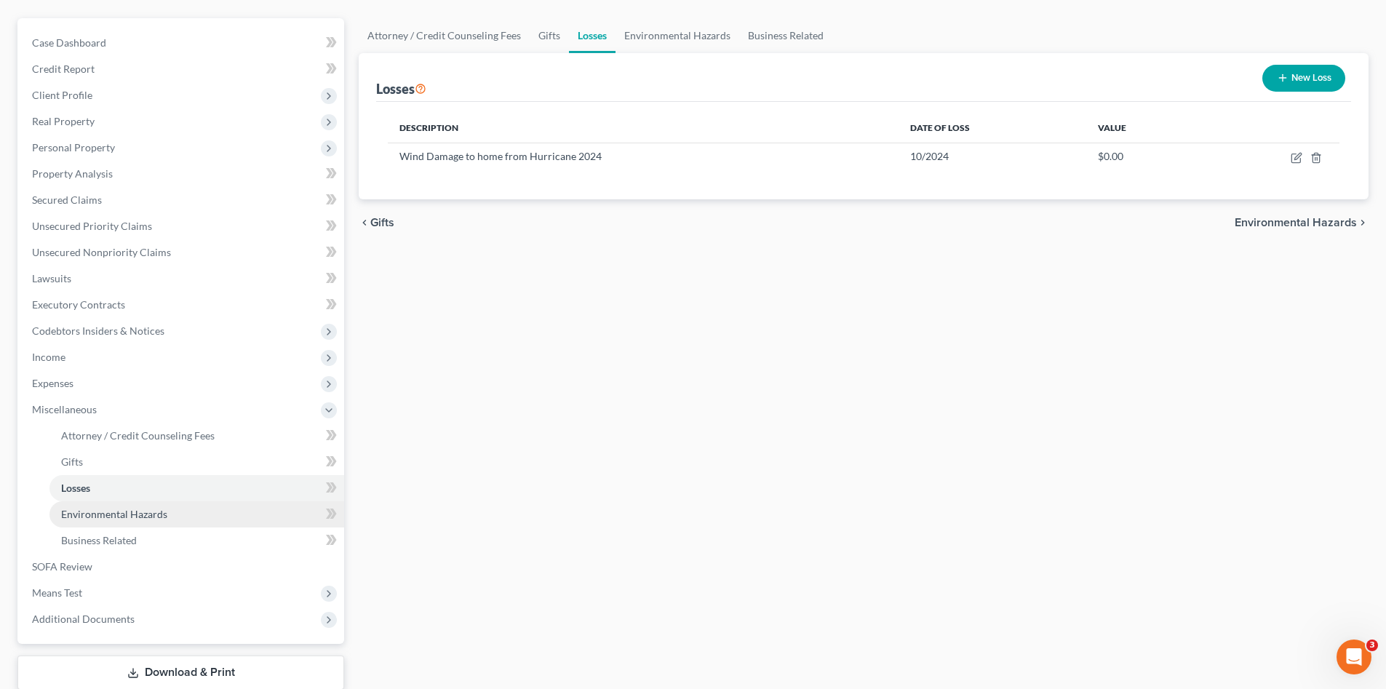
click at [133, 512] on span "Environmental Hazards" at bounding box center [114, 514] width 106 height 12
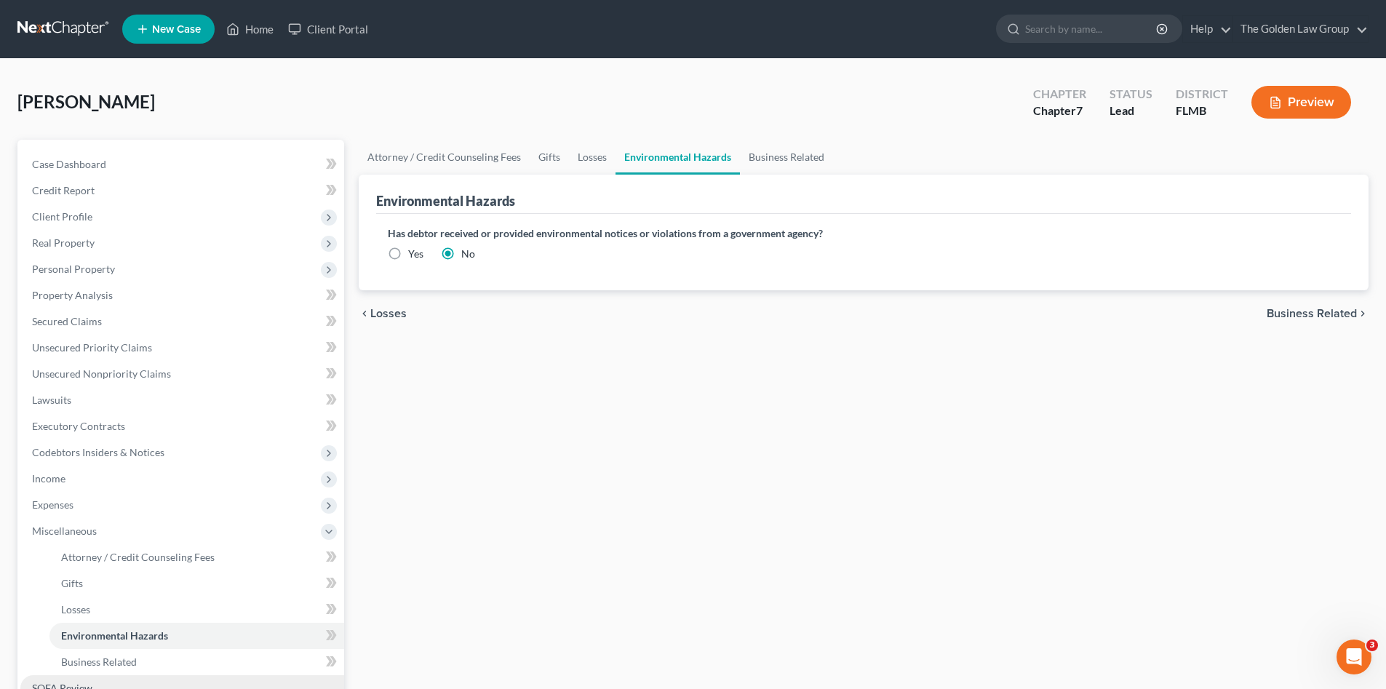
scroll to position [122, 0]
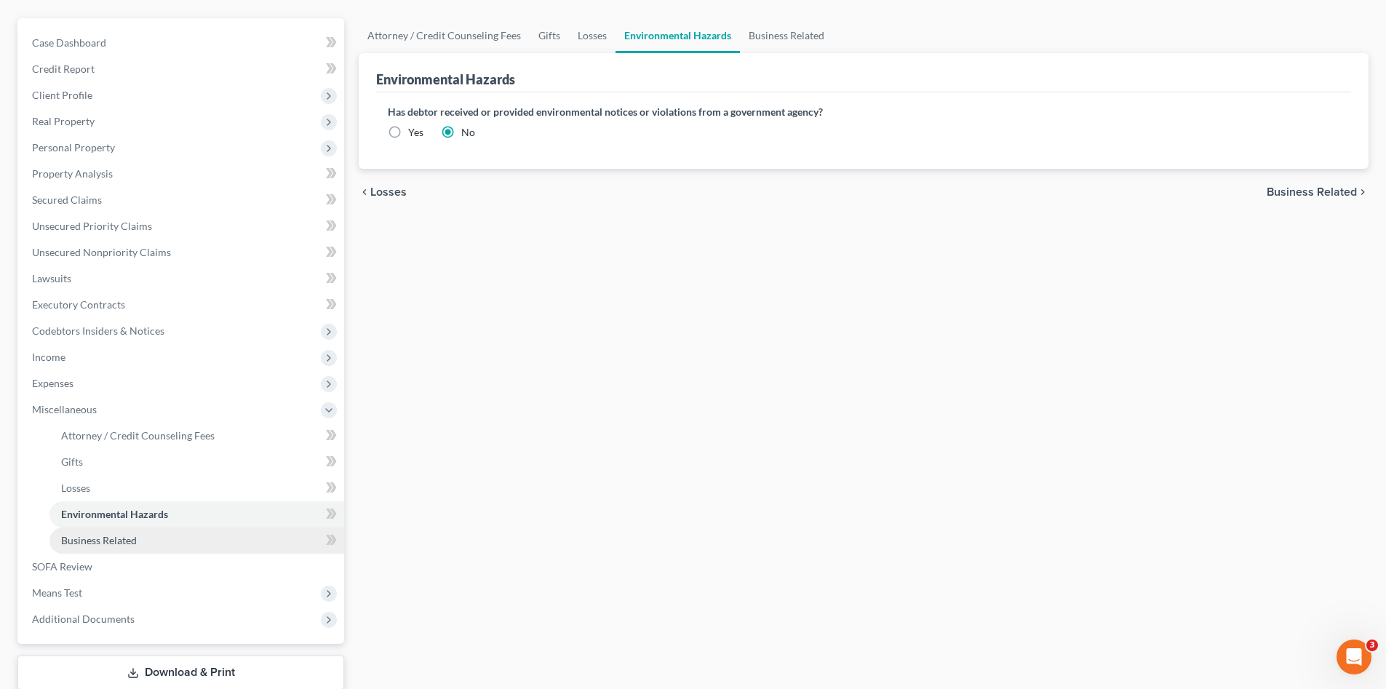
click at [125, 536] on span "Business Related" at bounding box center [99, 540] width 76 height 12
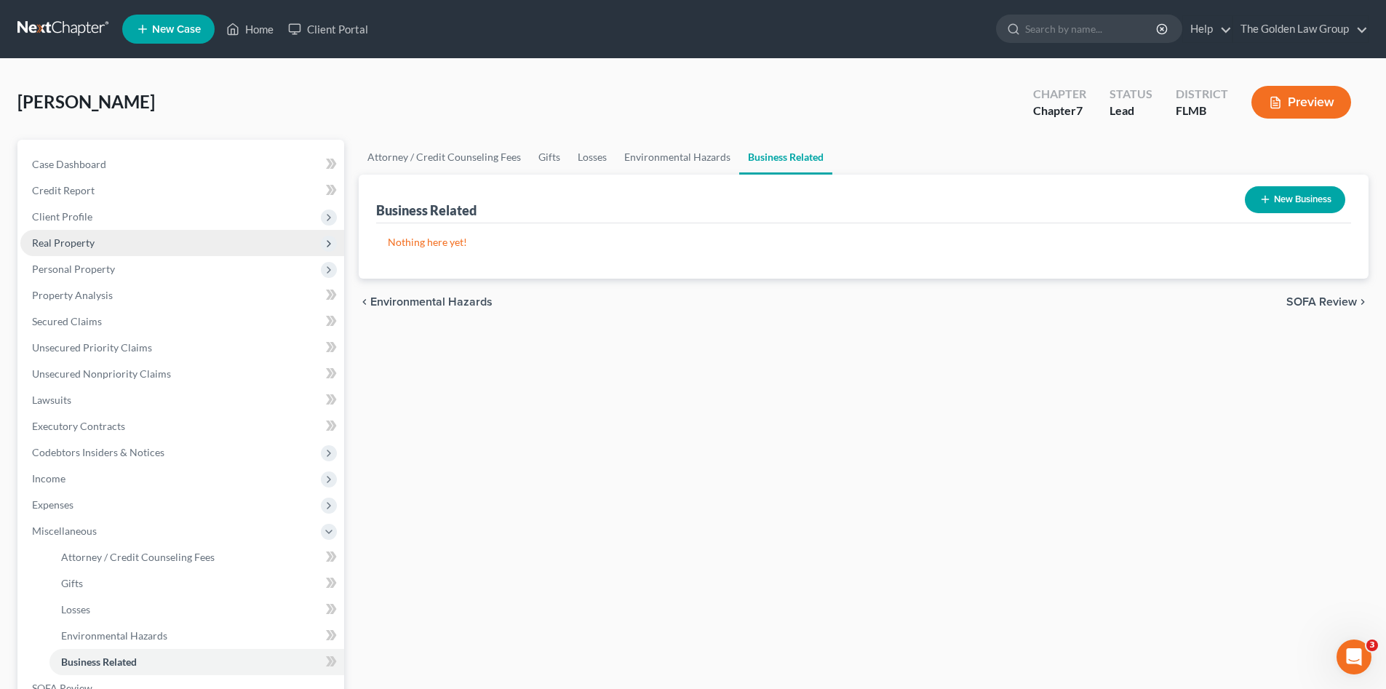
click at [77, 232] on span "Real Property" at bounding box center [182, 243] width 324 height 26
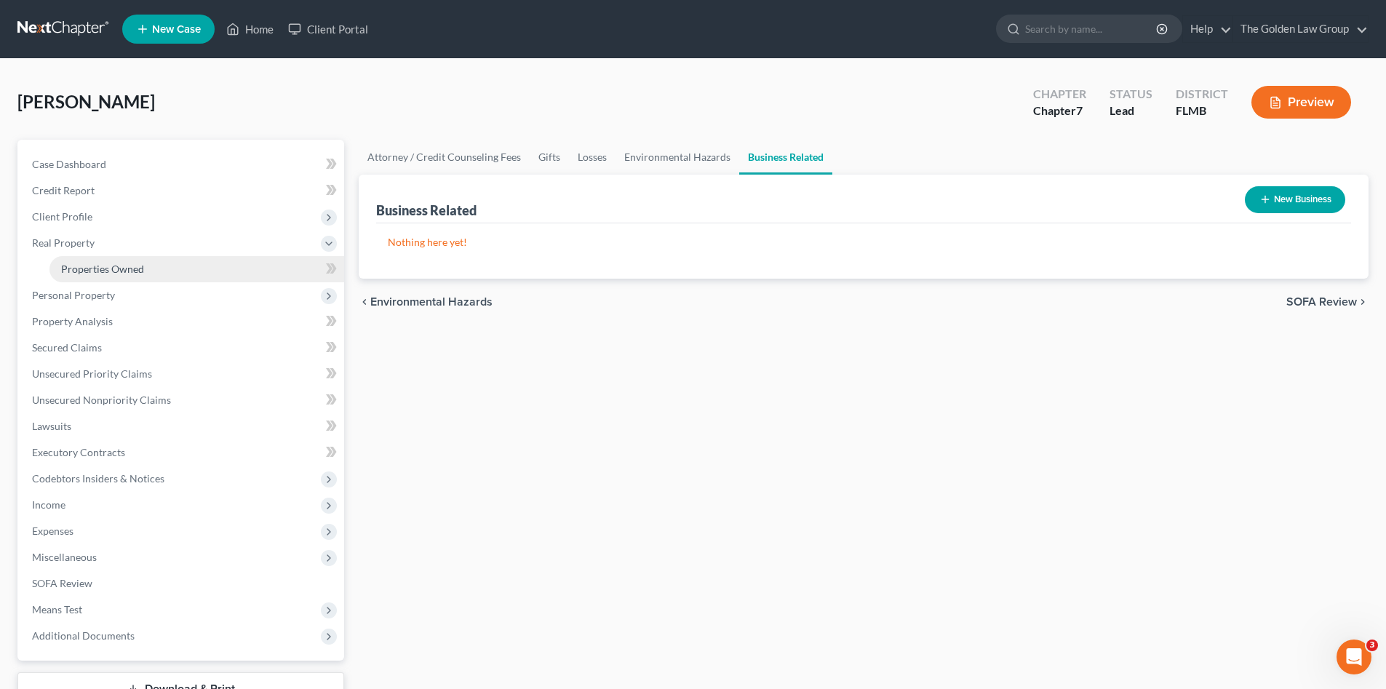
click at [93, 268] on span "Properties Owned" at bounding box center [102, 269] width 83 height 12
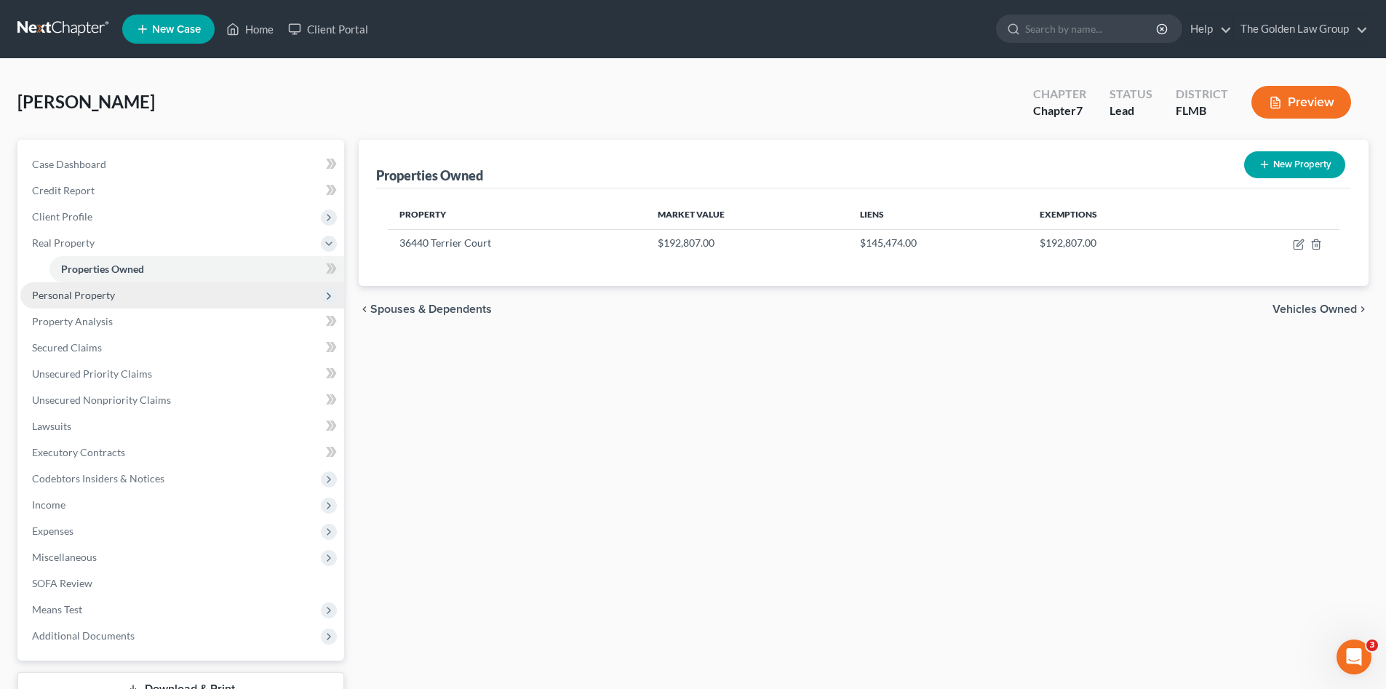
click at [103, 299] on span "Personal Property" at bounding box center [73, 295] width 83 height 12
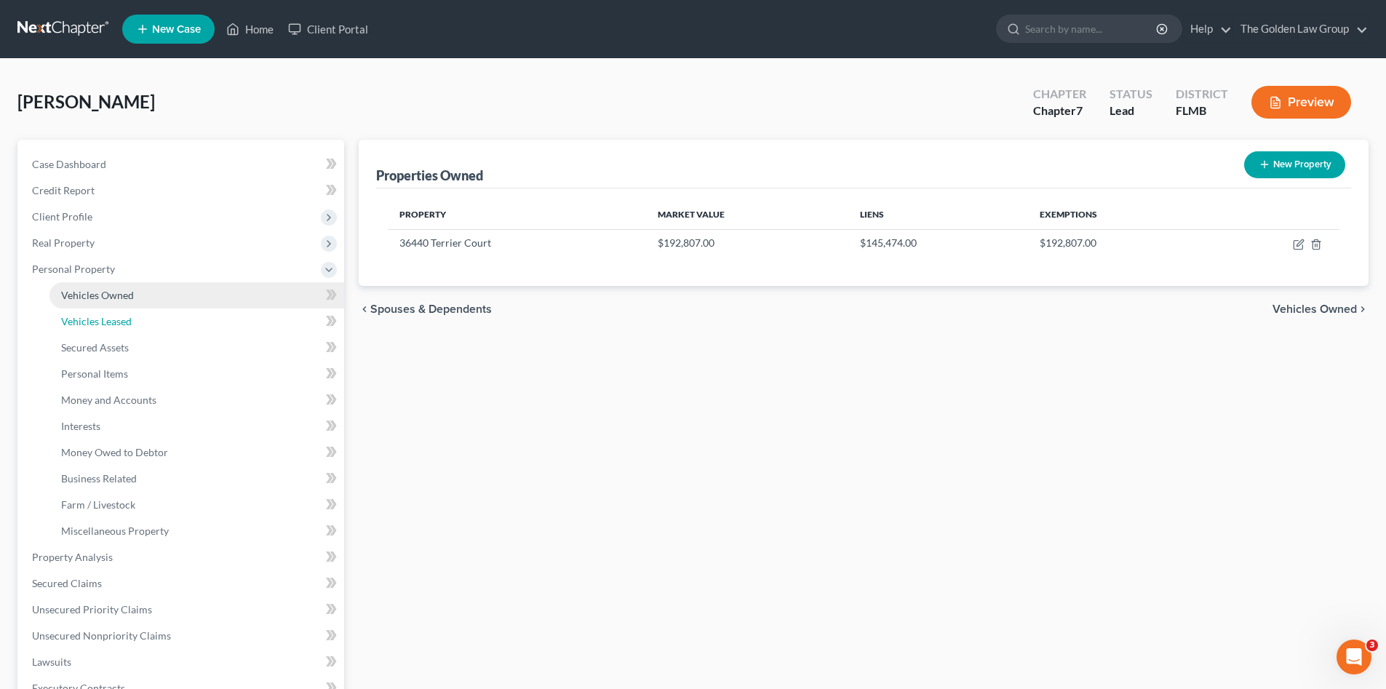
click at [95, 318] on span "Vehicles Leased" at bounding box center [96, 321] width 71 height 12
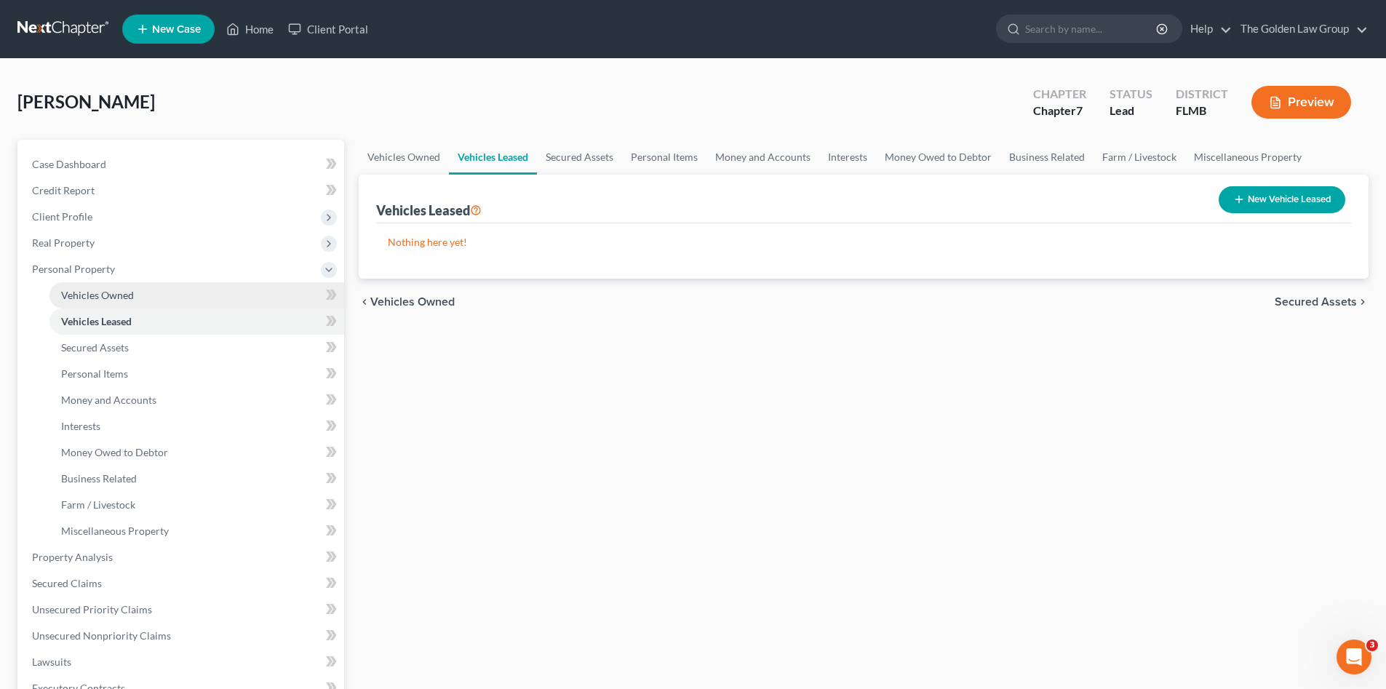
click at [95, 300] on span "Vehicles Owned" at bounding box center [97, 295] width 73 height 12
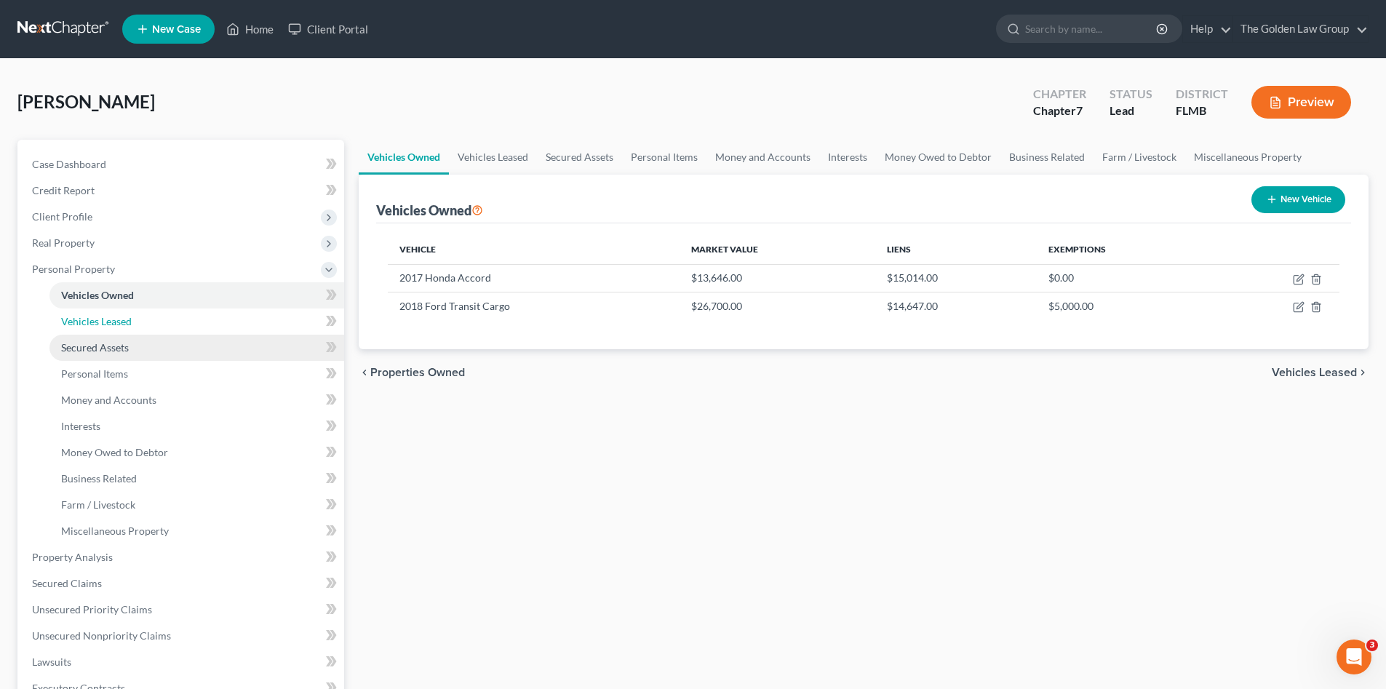
drag, startPoint x: 100, startPoint y: 325, endPoint x: 95, endPoint y: 344, distance: 19.6
click at [100, 325] on span "Vehicles Leased" at bounding box center [96, 321] width 71 height 12
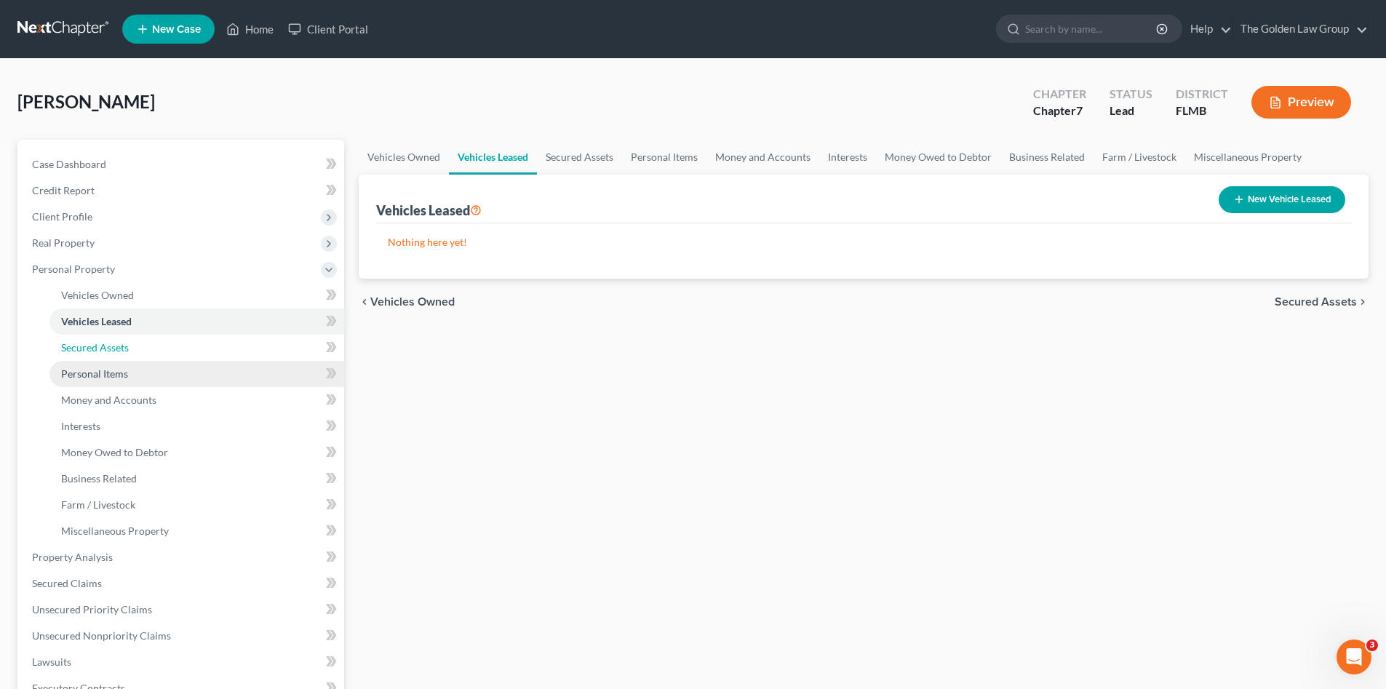
drag, startPoint x: 95, startPoint y: 346, endPoint x: 95, endPoint y: 364, distance: 18.2
click at [95, 347] on span "Secured Assets" at bounding box center [95, 347] width 68 height 12
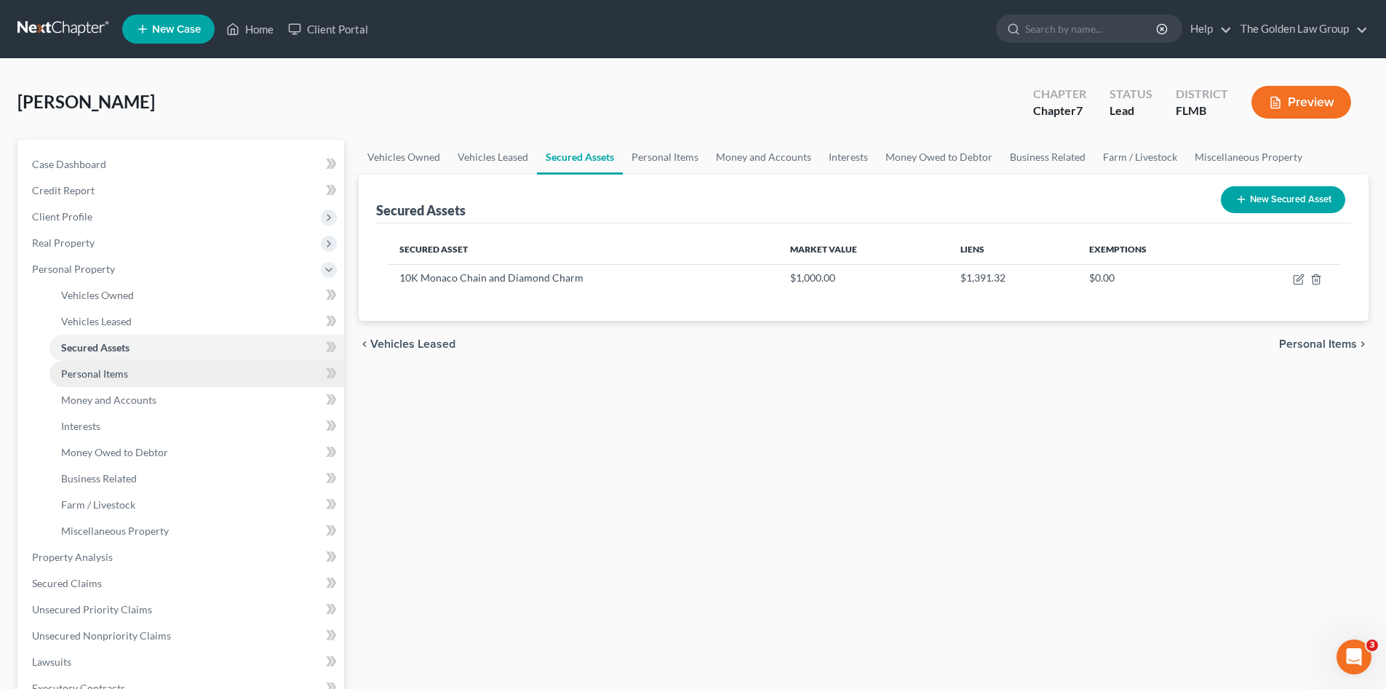
click at [104, 371] on span "Personal Items" at bounding box center [94, 374] width 67 height 12
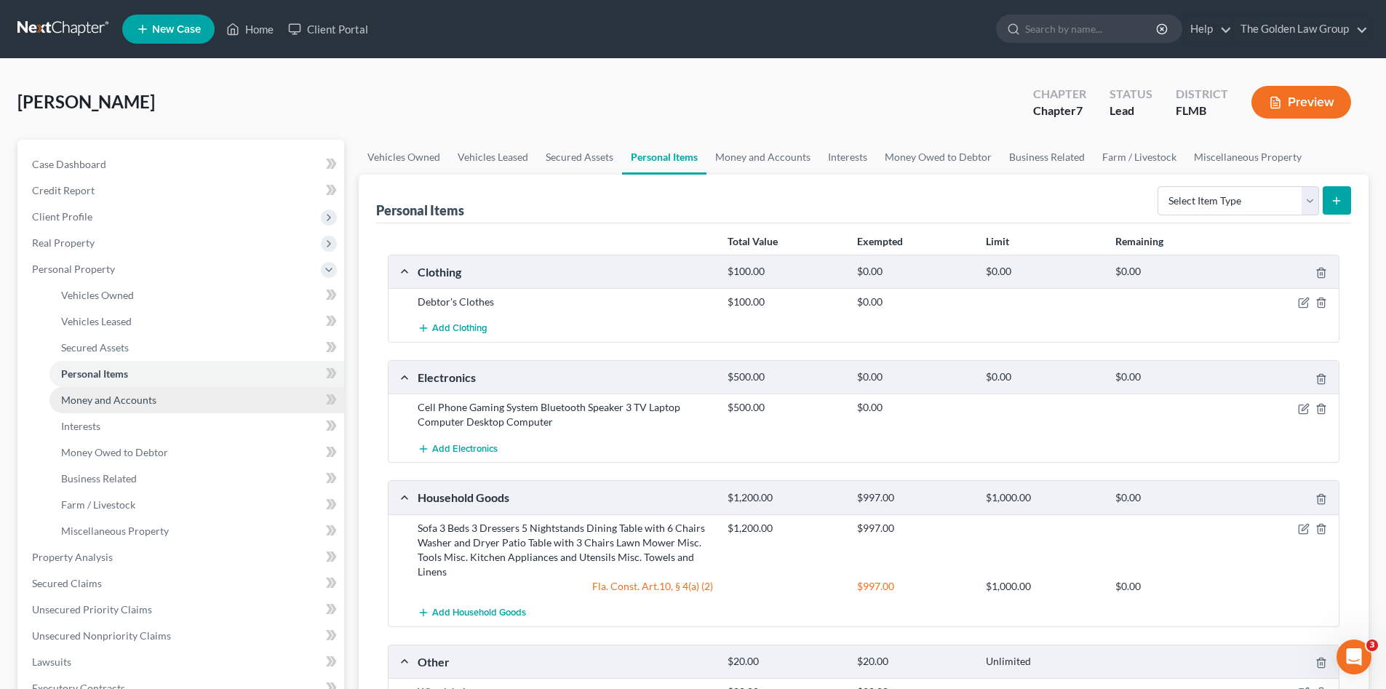
click at [111, 397] on span "Money and Accounts" at bounding box center [108, 400] width 95 height 12
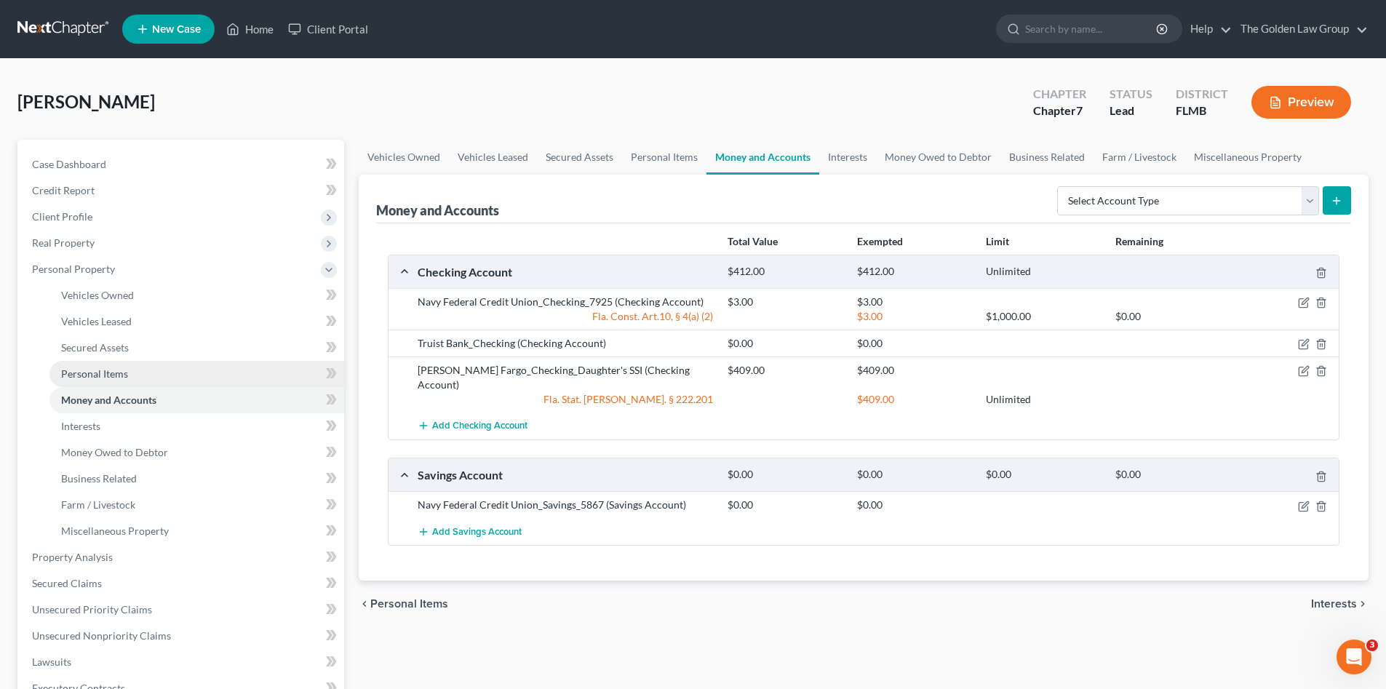
click at [100, 378] on span "Personal Items" at bounding box center [94, 374] width 67 height 12
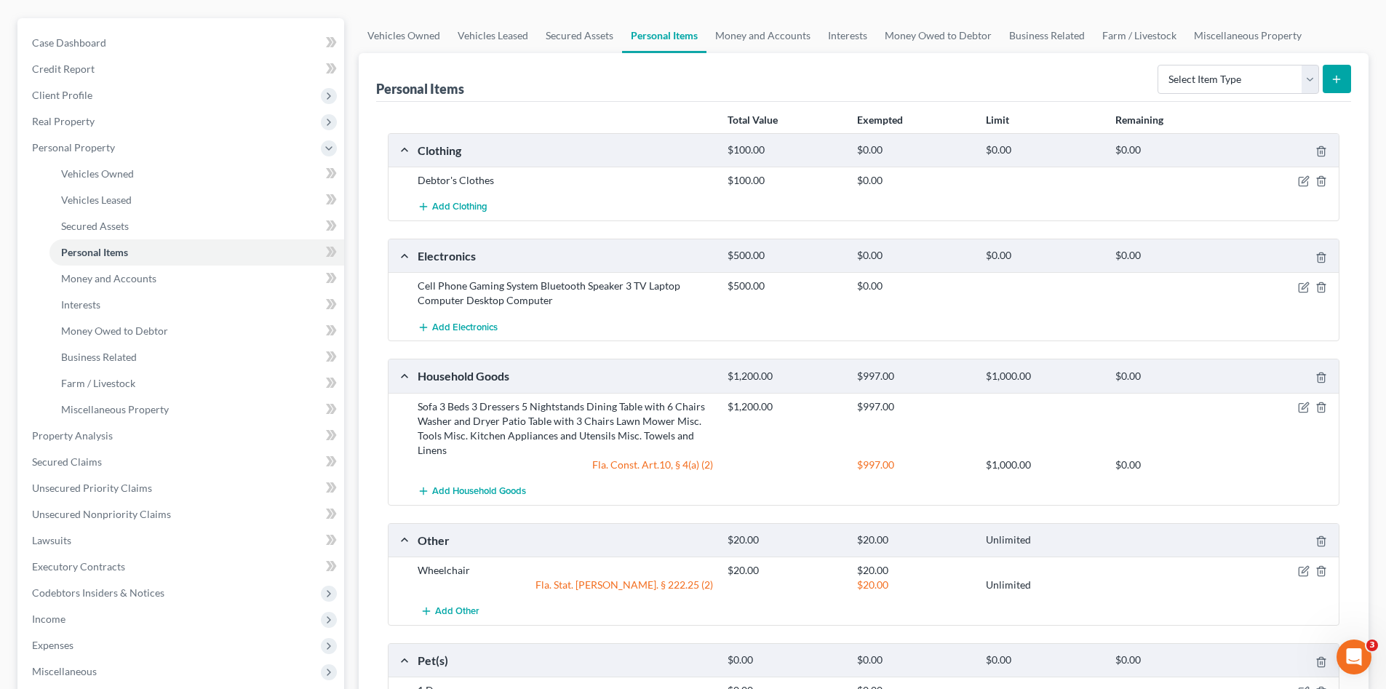
scroll to position [242, 0]
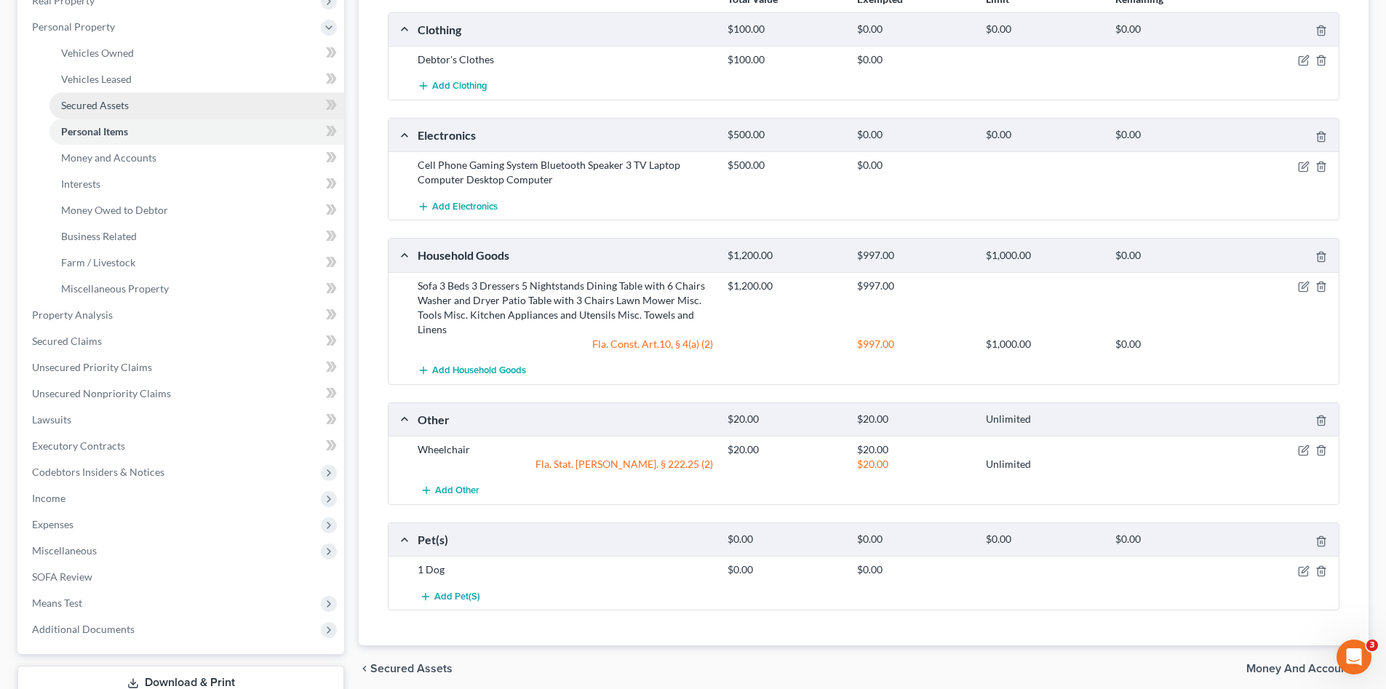
click at [119, 106] on span "Secured Assets" at bounding box center [95, 105] width 68 height 12
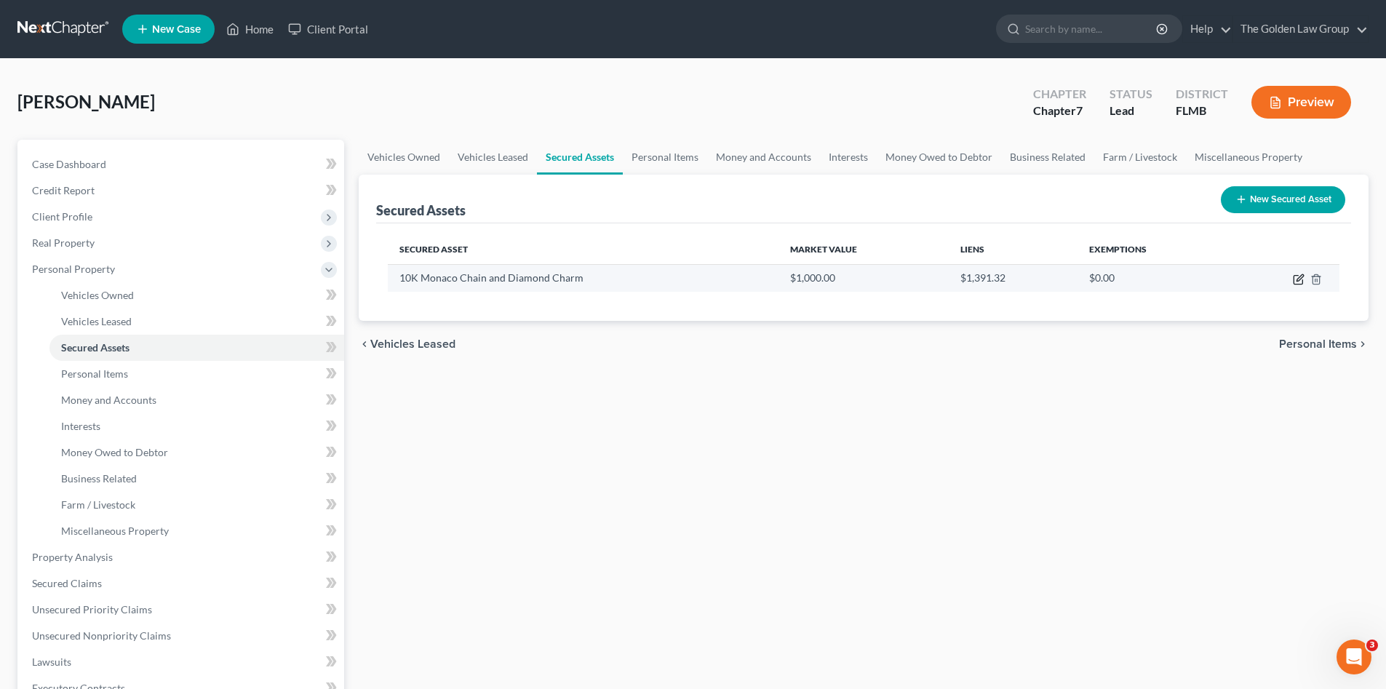
click at [1297, 280] on icon "button" at bounding box center [1299, 280] width 12 height 12
select select "jewelry"
select select "2"
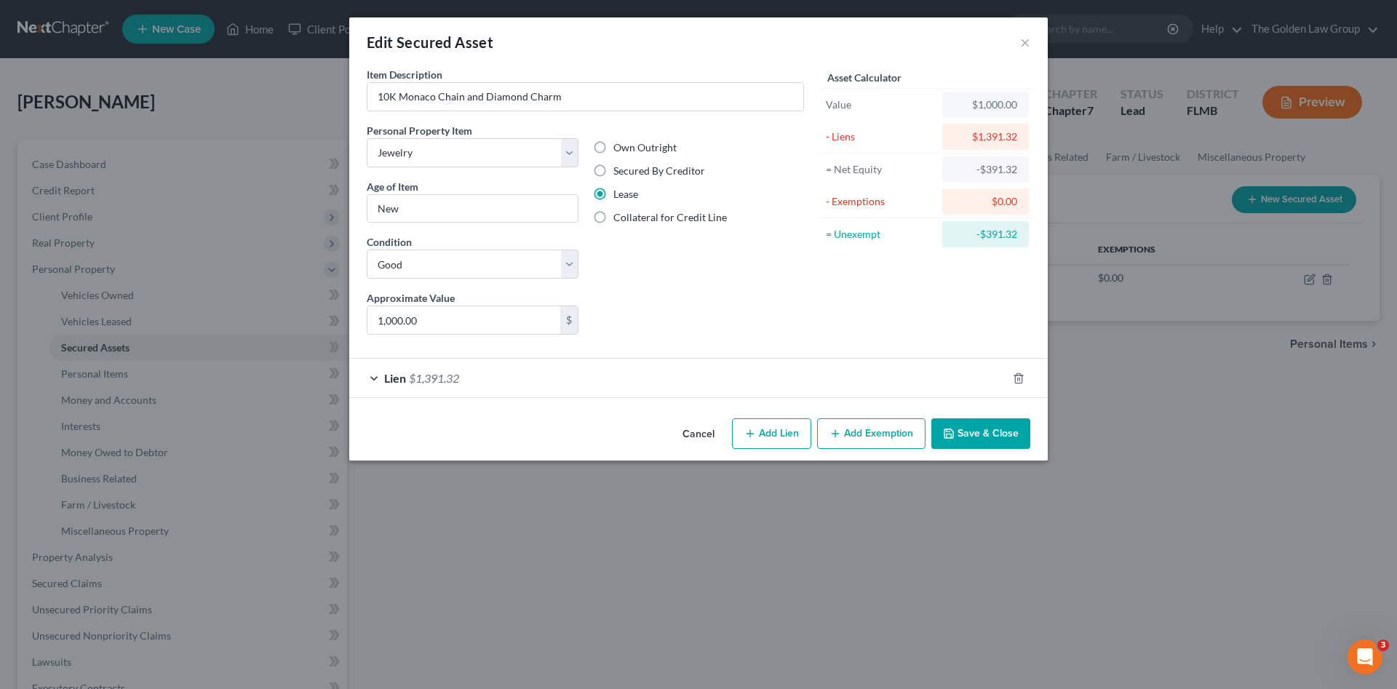
click at [842, 427] on button "Add Exemption" at bounding box center [871, 433] width 108 height 31
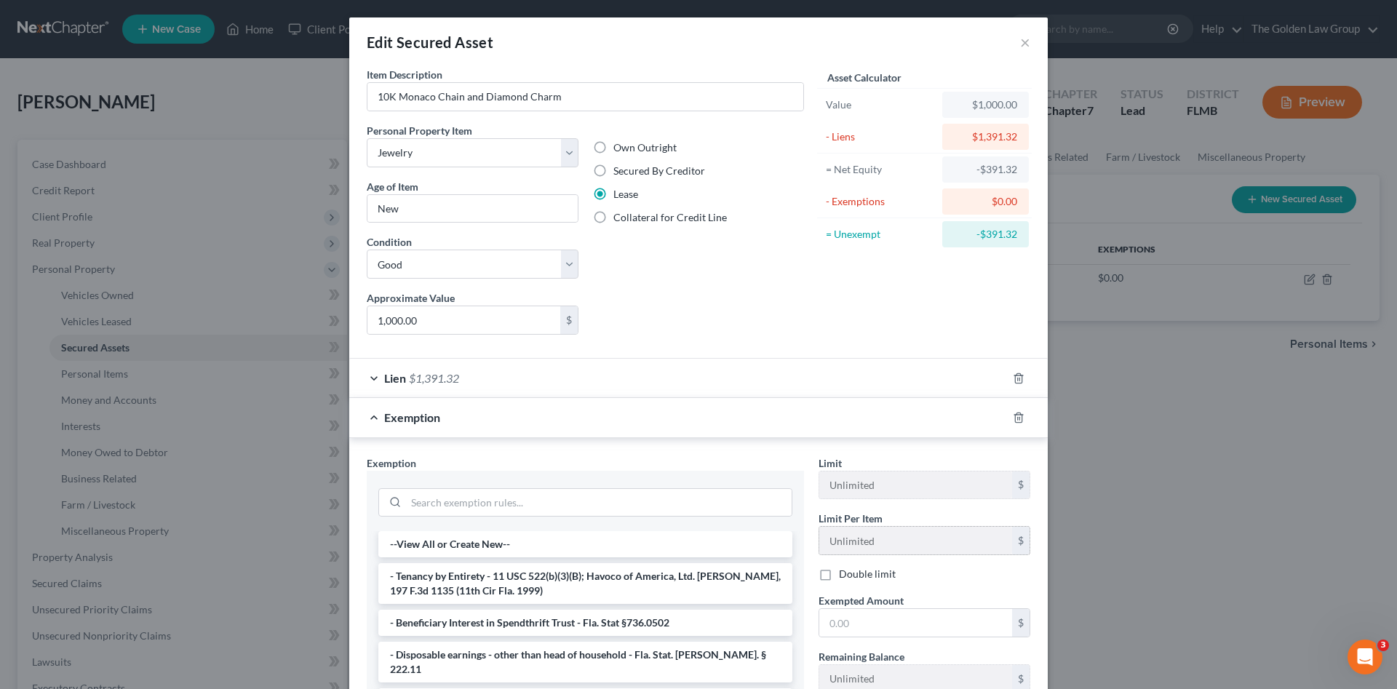
scroll to position [122, 0]
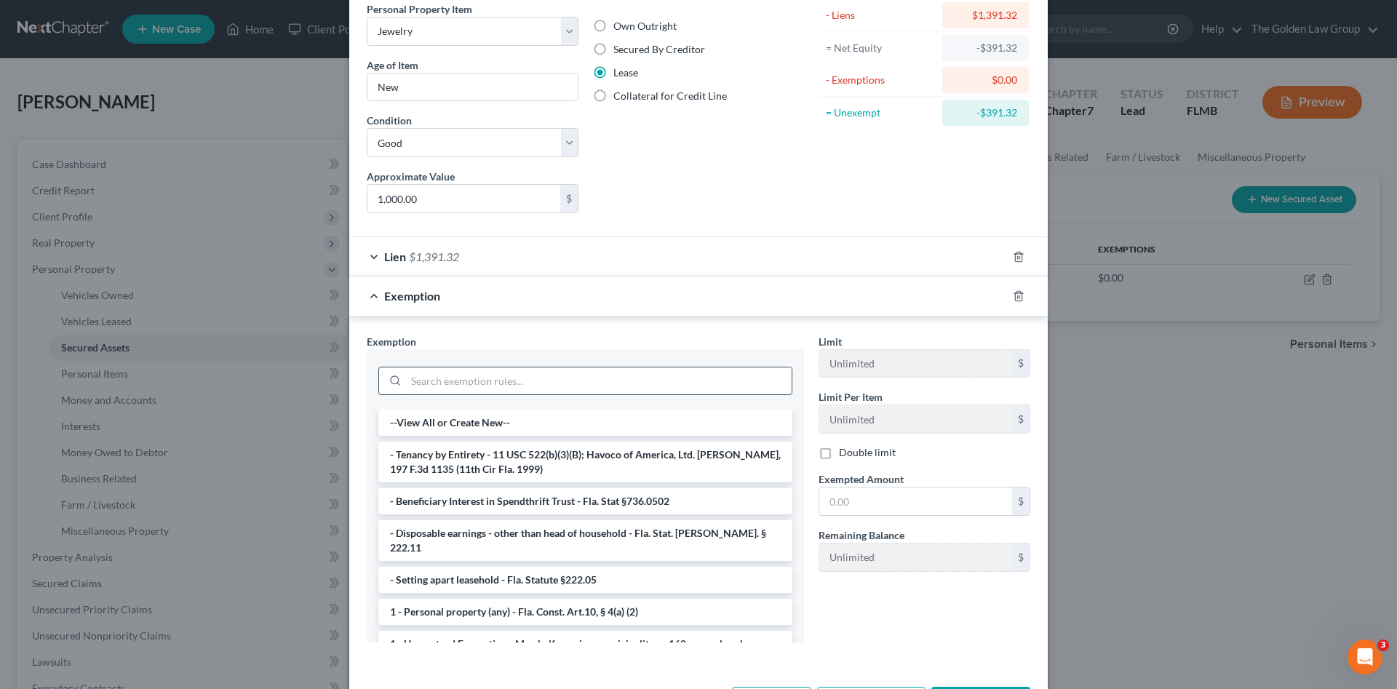
click at [576, 381] on input "search" at bounding box center [599, 382] width 386 height 28
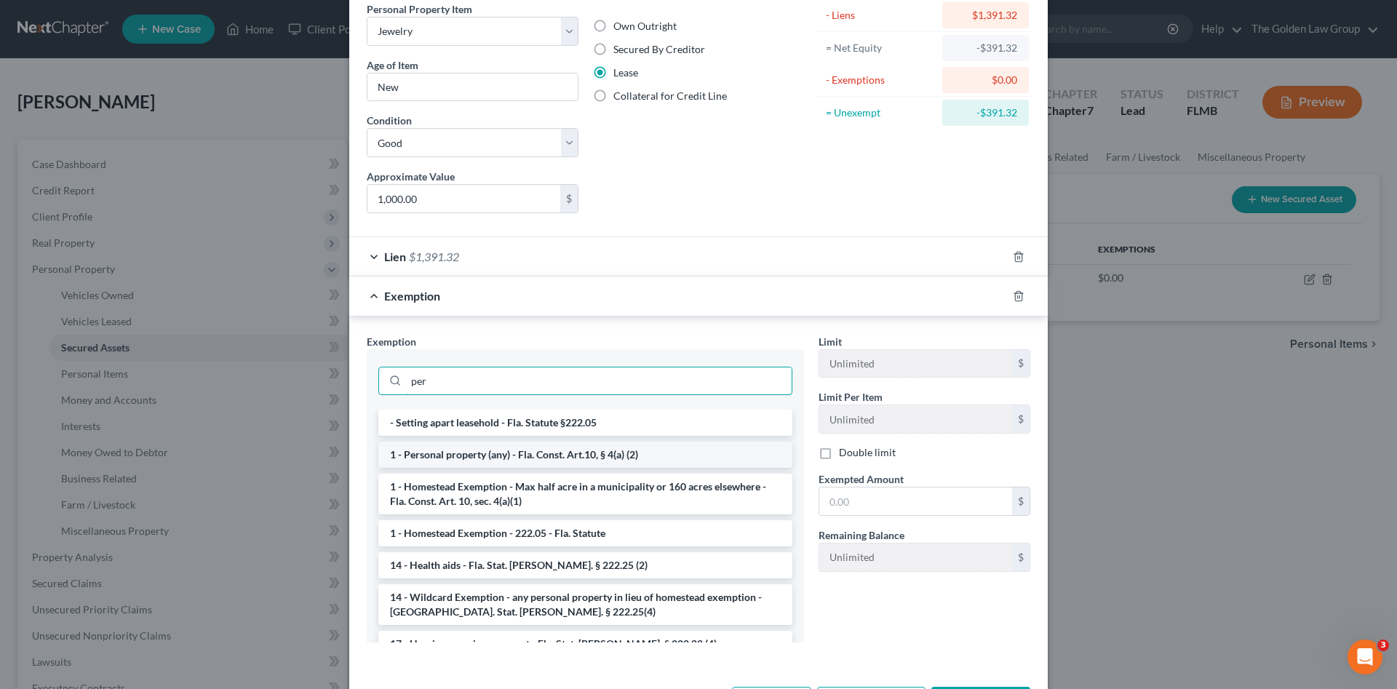
type input "per"
click at [592, 457] on li "1 - Personal property (any) - Fla. Const. Art.10, § 4(a) (2)" at bounding box center [585, 455] width 414 height 26
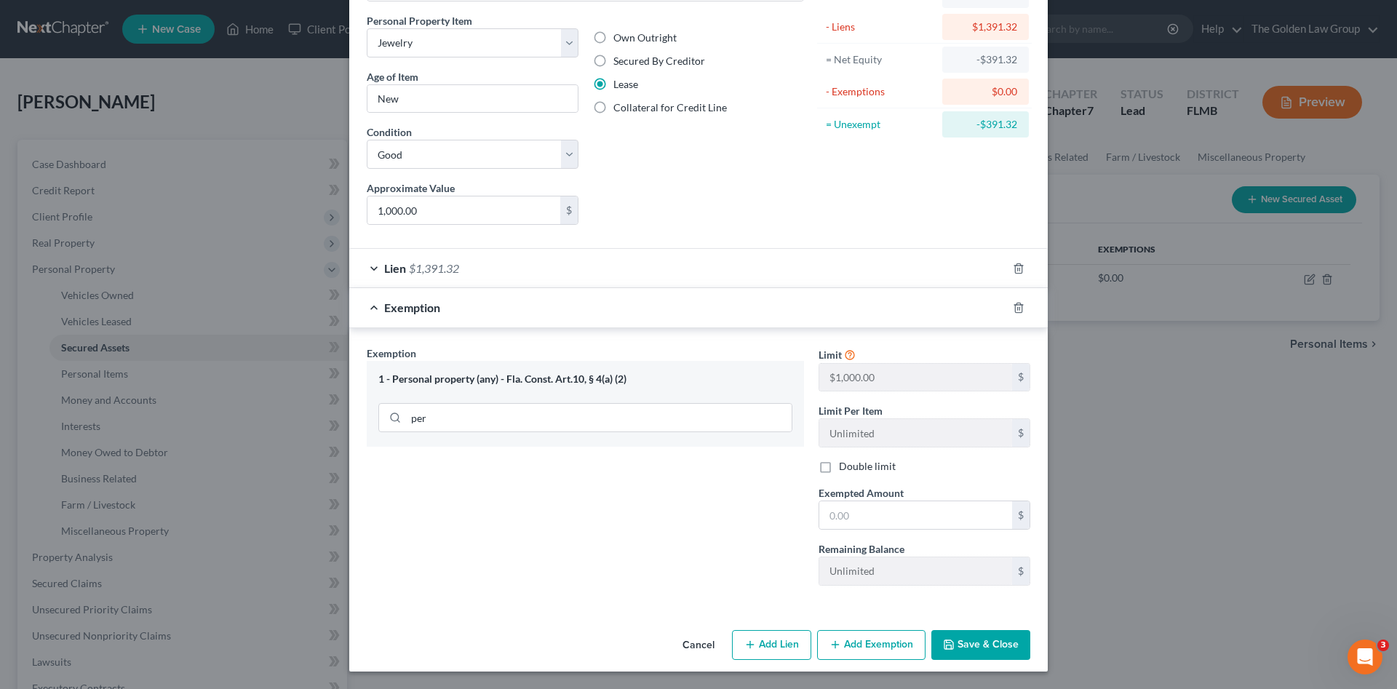
scroll to position [110, 0]
drag, startPoint x: 1012, startPoint y: 306, endPoint x: 1017, endPoint y: 338, distance: 32.5
click at [1013, 306] on icon "button" at bounding box center [1019, 308] width 12 height 12
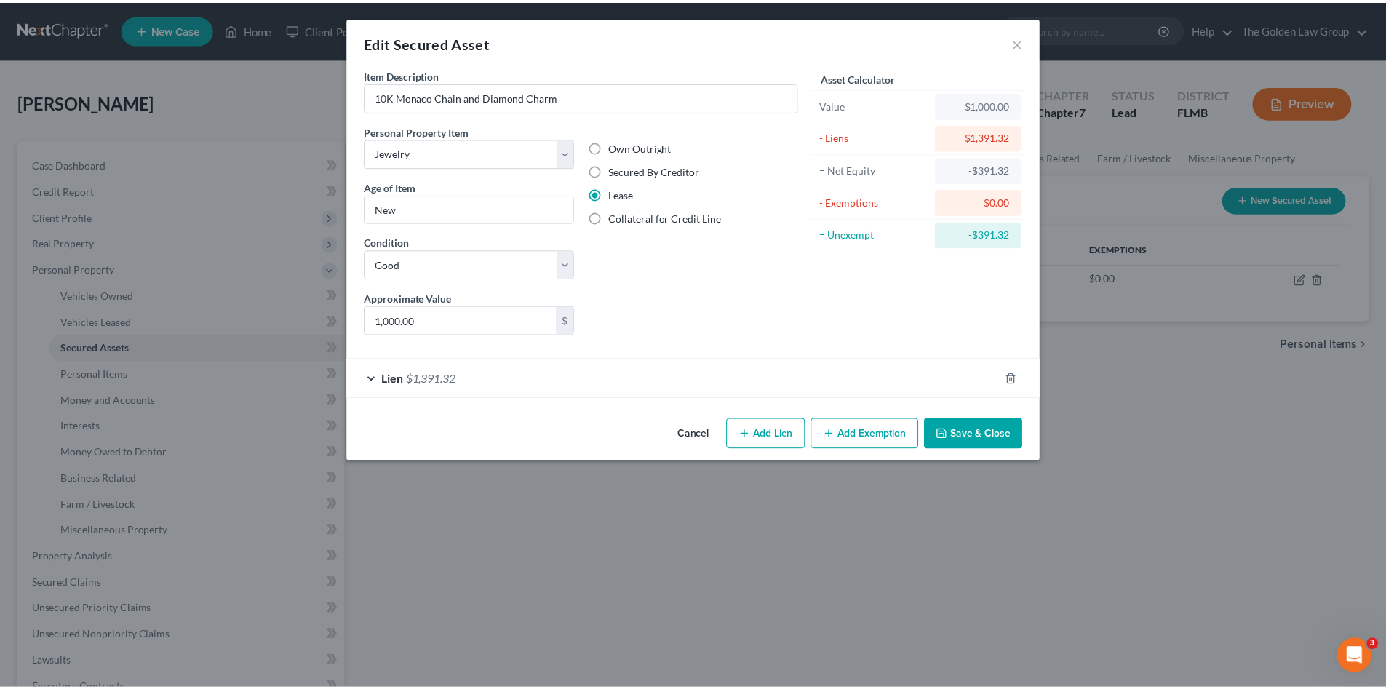
scroll to position [0, 0]
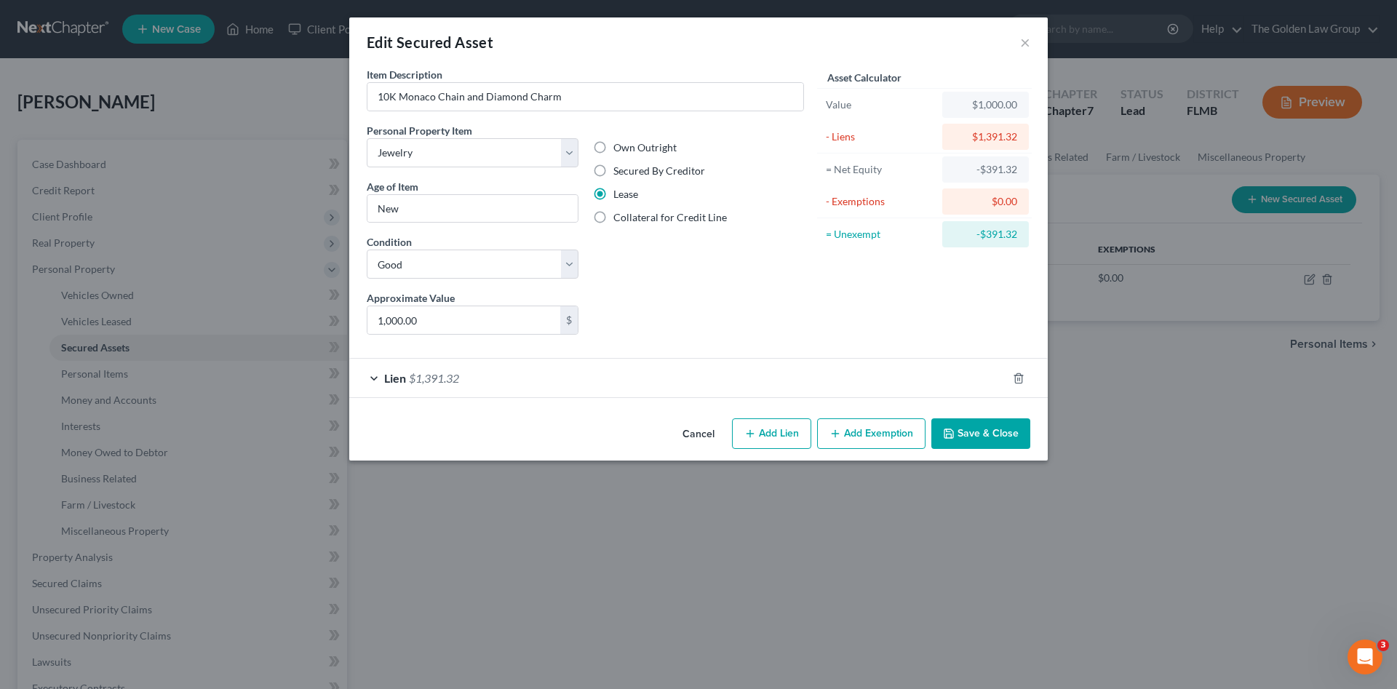
click at [998, 437] on button "Save & Close" at bounding box center [980, 433] width 99 height 31
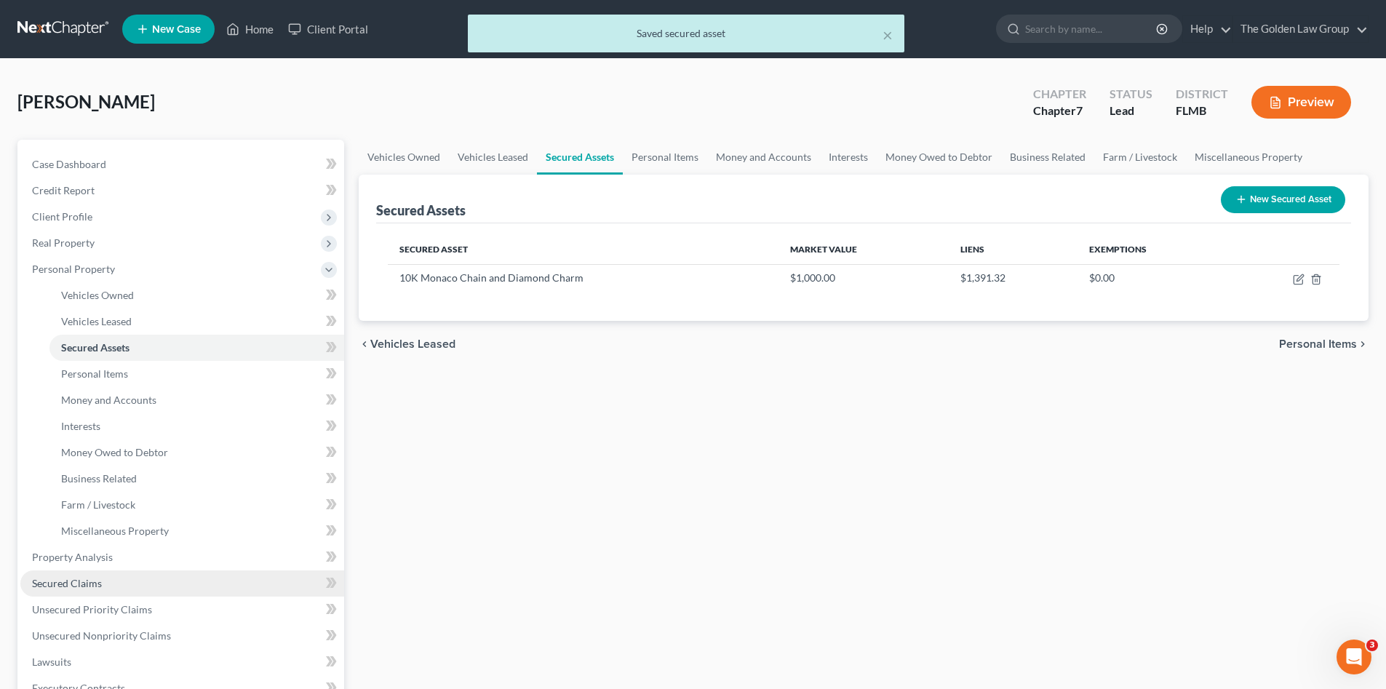
click at [130, 576] on link "Secured Claims" at bounding box center [182, 584] width 324 height 26
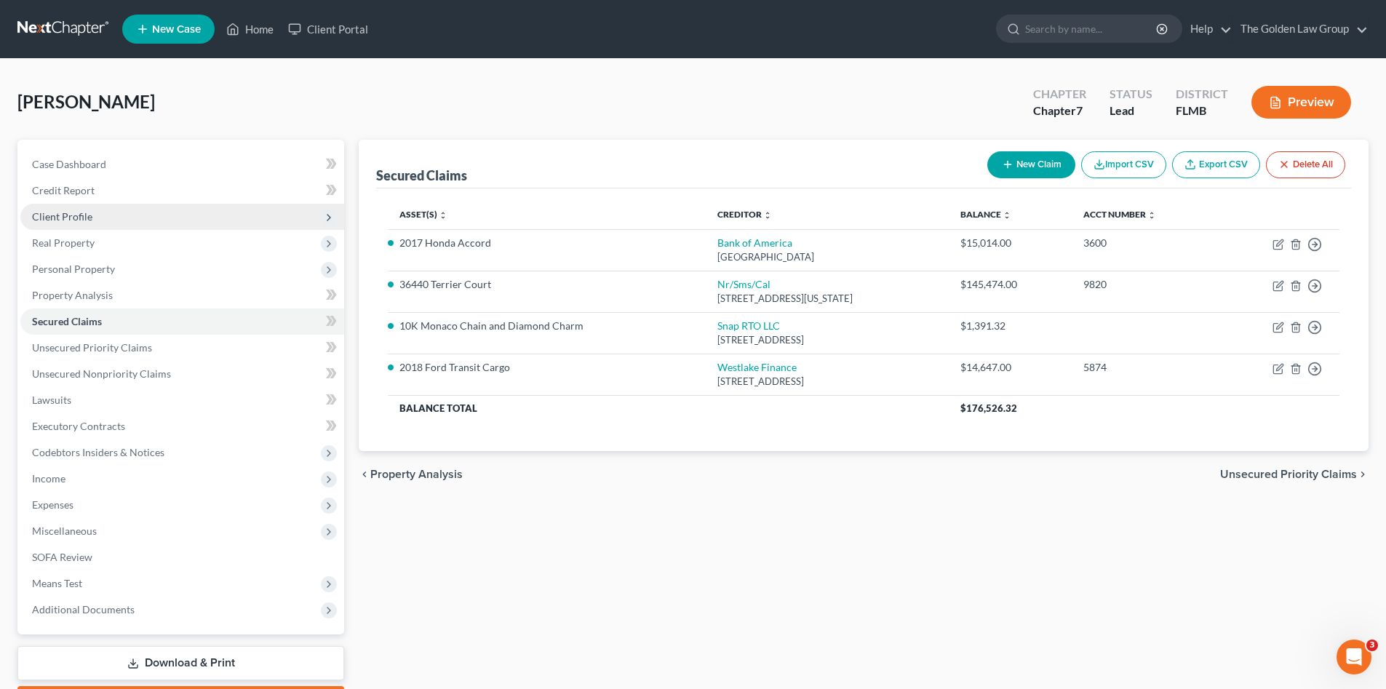
click at [131, 218] on span "Client Profile" at bounding box center [182, 217] width 324 height 26
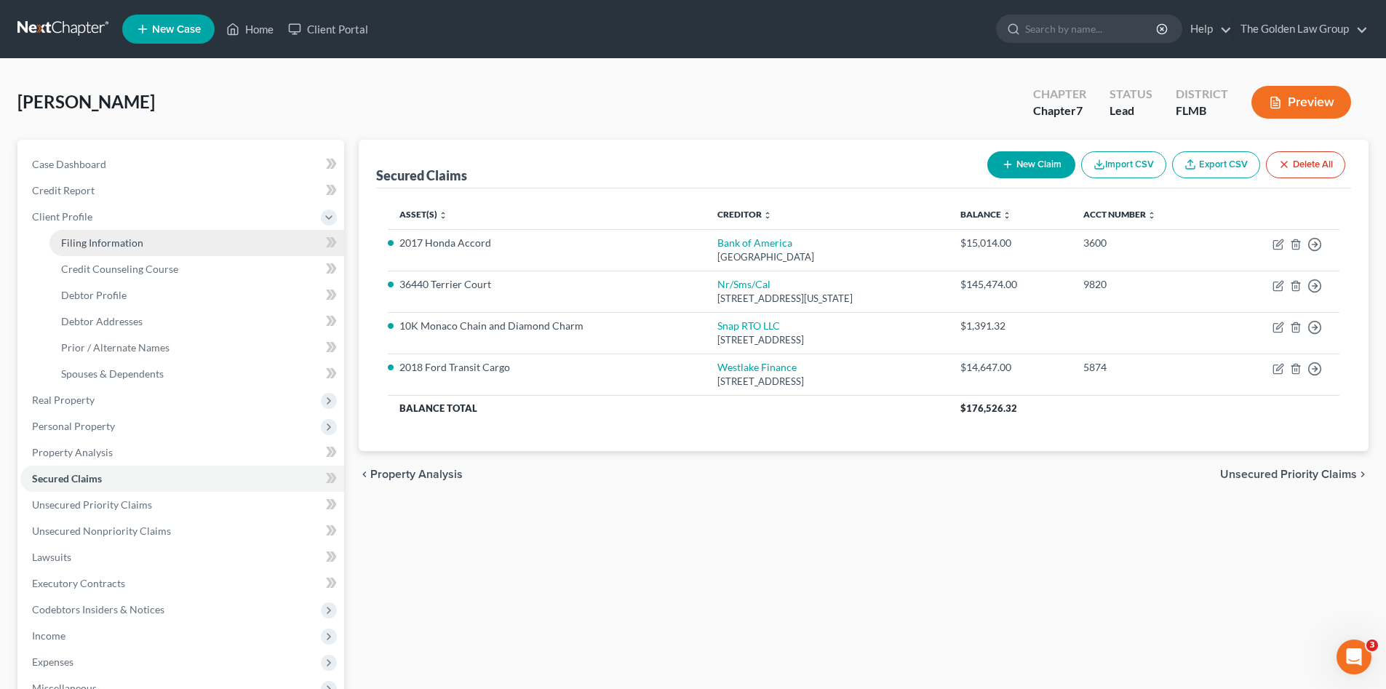
click at [135, 235] on link "Filing Information" at bounding box center [196, 243] width 295 height 26
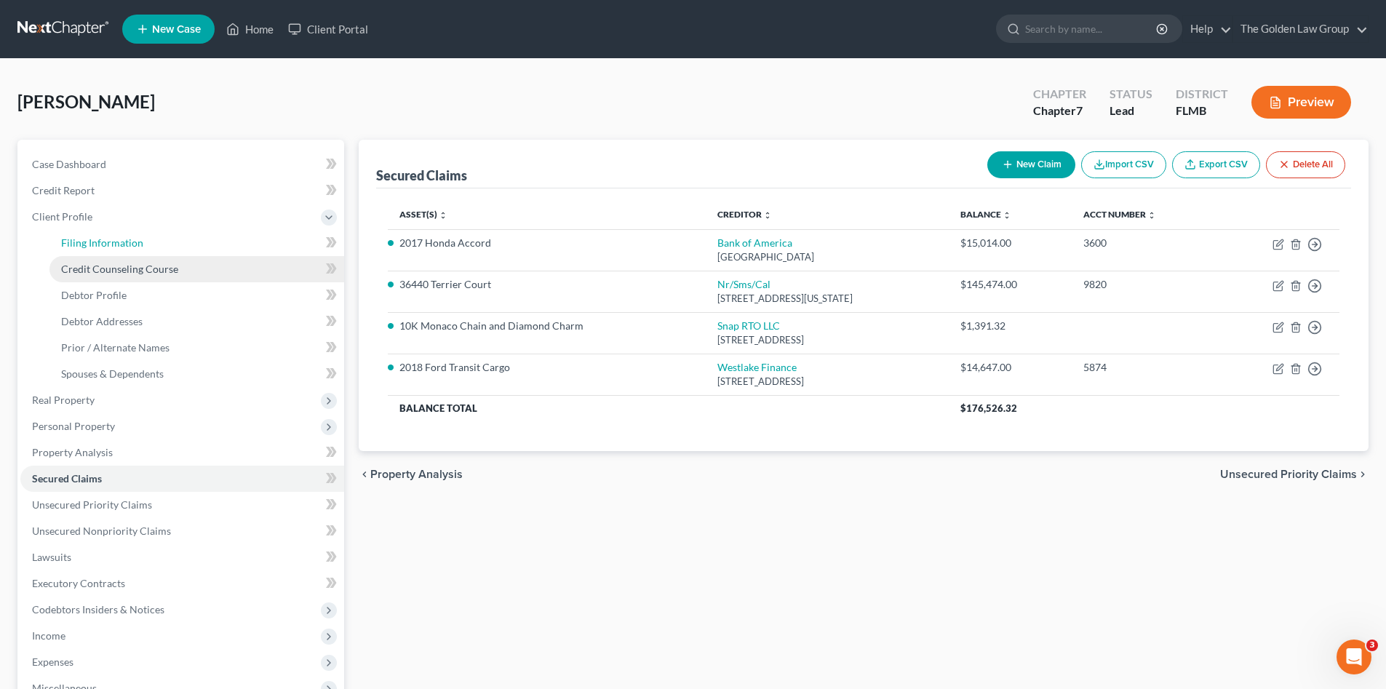
select select "1"
select select "0"
select select "15"
select select "2"
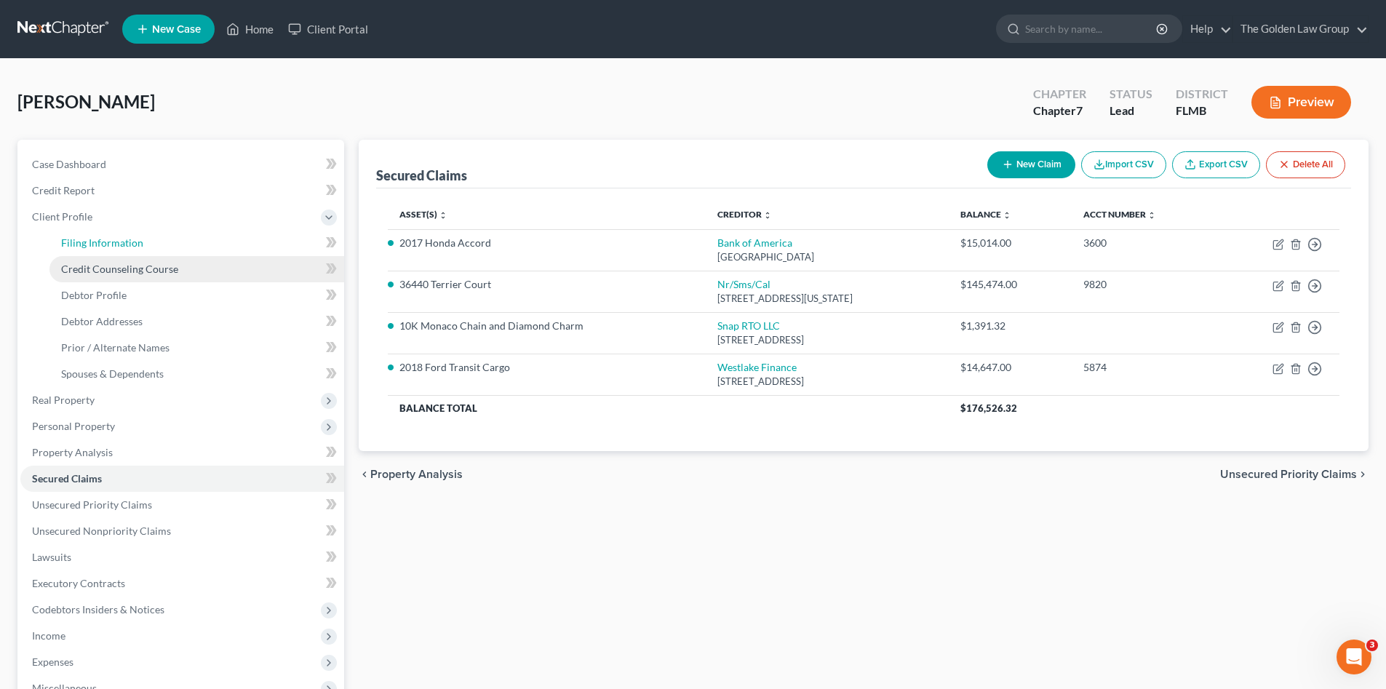
select select "9"
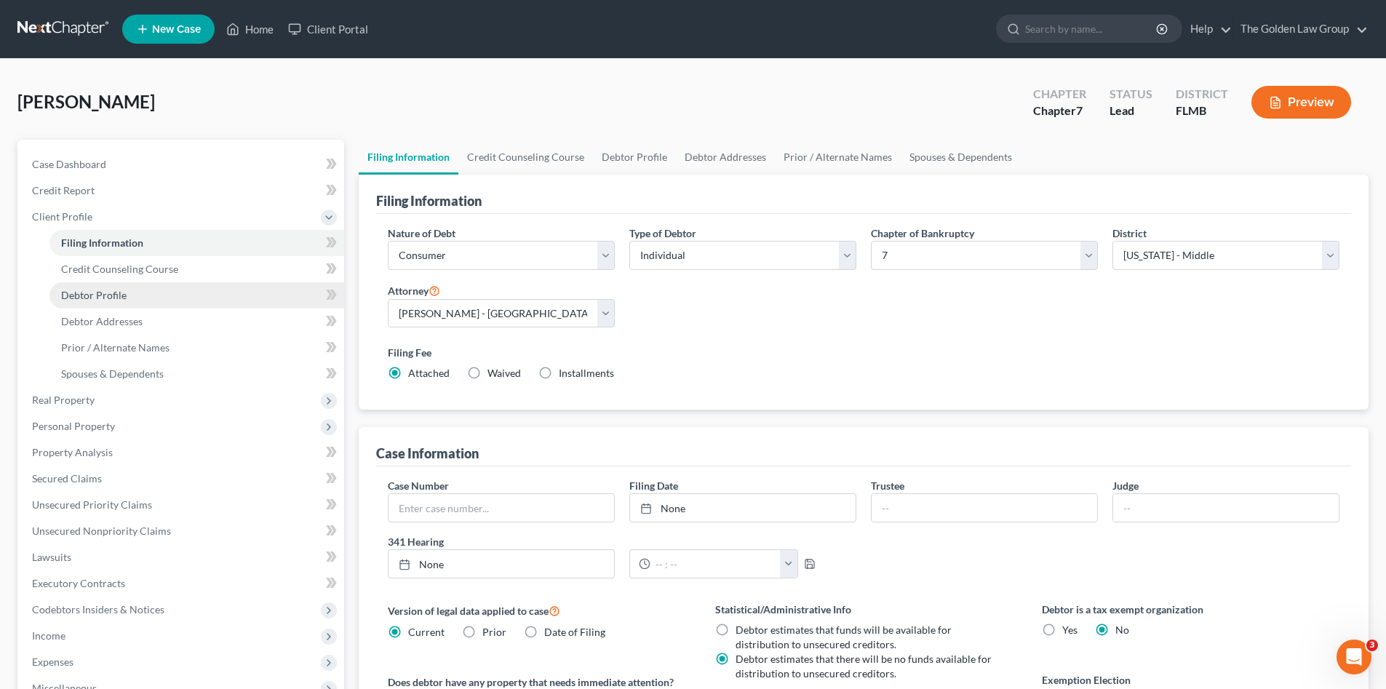
click at [171, 290] on link "Debtor Profile" at bounding box center [196, 295] width 295 height 26
select select "2"
select select "1"
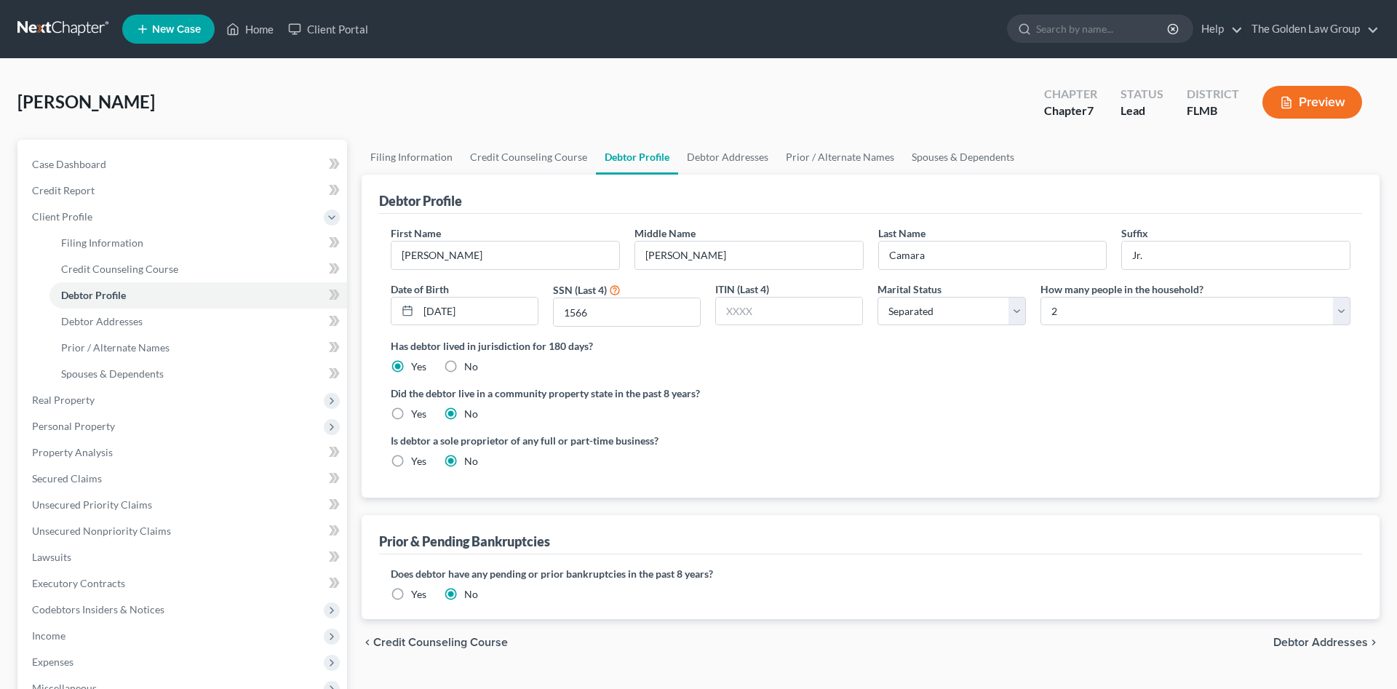
select select "2"
select select "1"
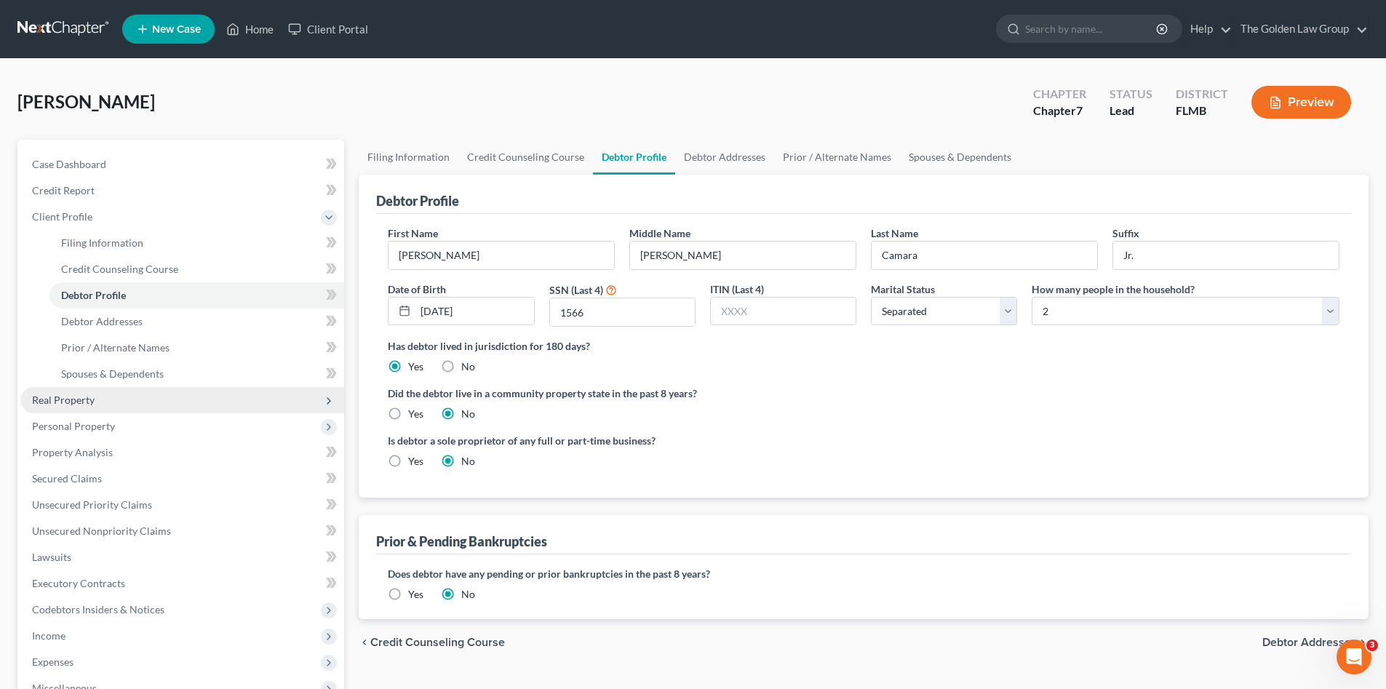
click at [62, 394] on span "Real Property" at bounding box center [63, 400] width 63 height 12
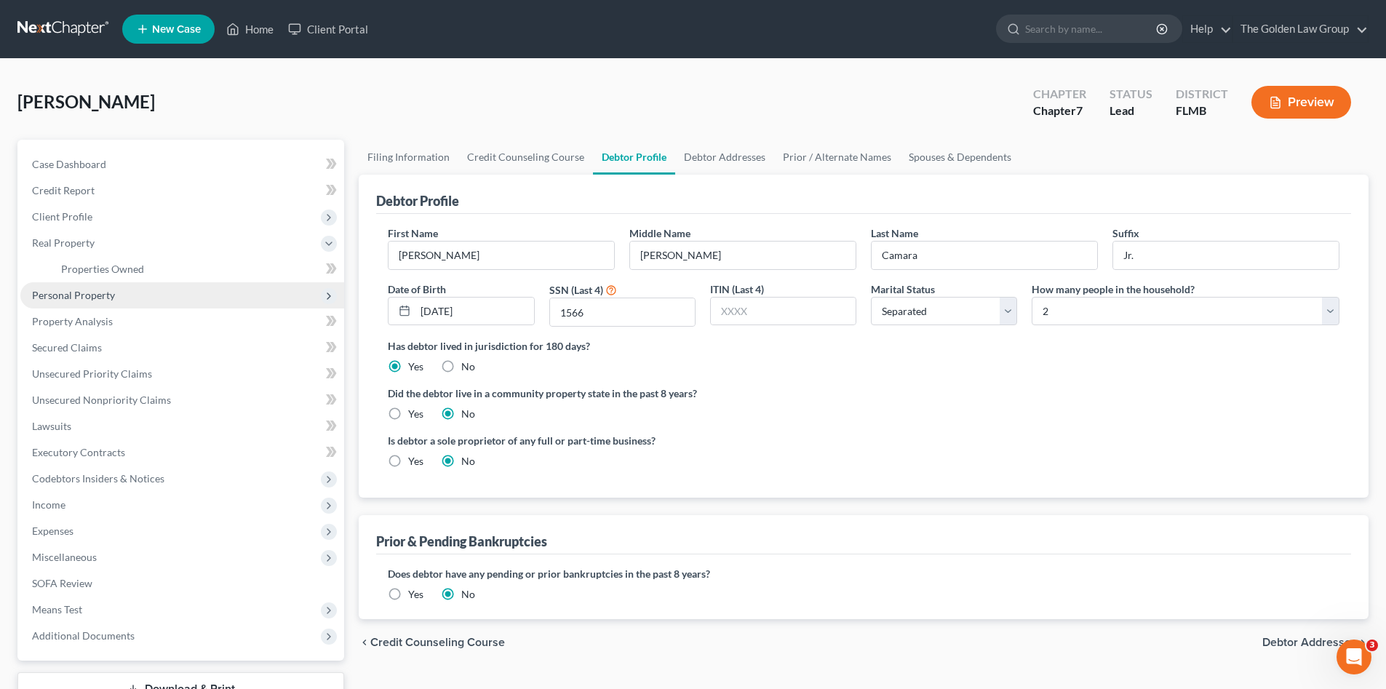
click at [76, 287] on span "Personal Property" at bounding box center [182, 295] width 324 height 26
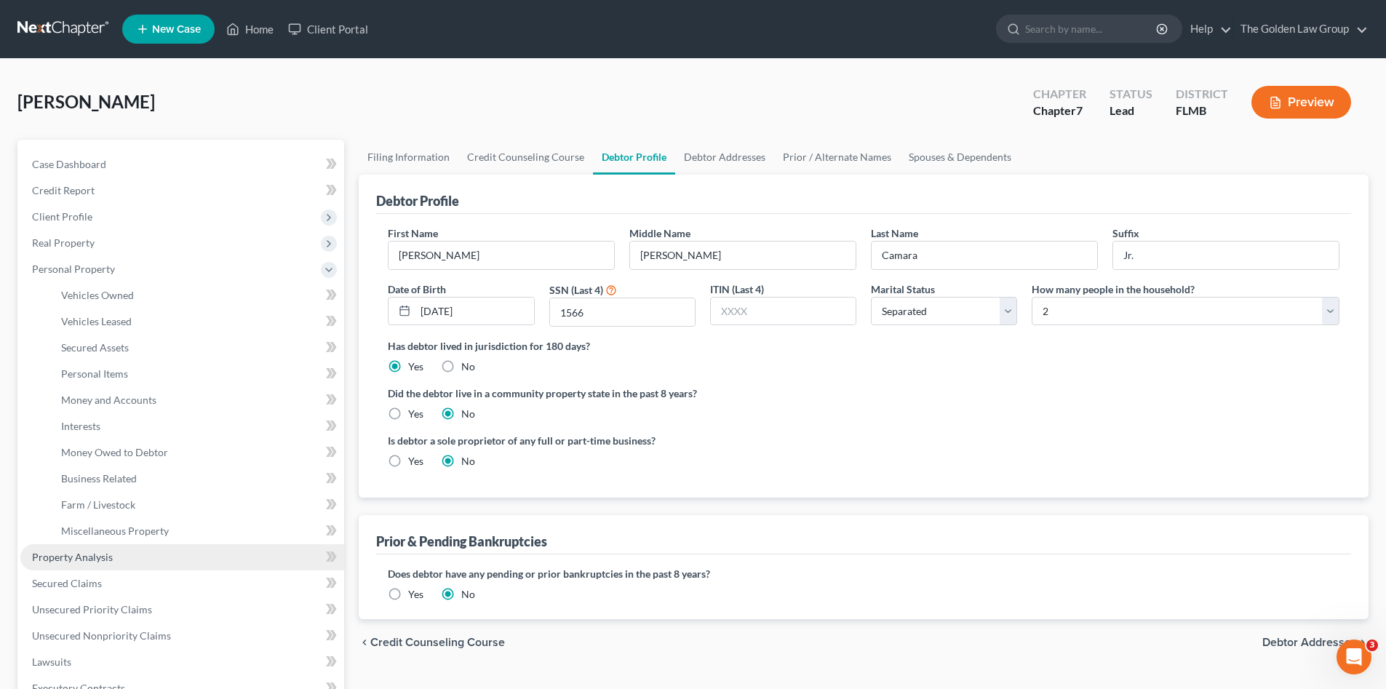
click at [109, 556] on span "Property Analysis" at bounding box center [72, 557] width 81 height 12
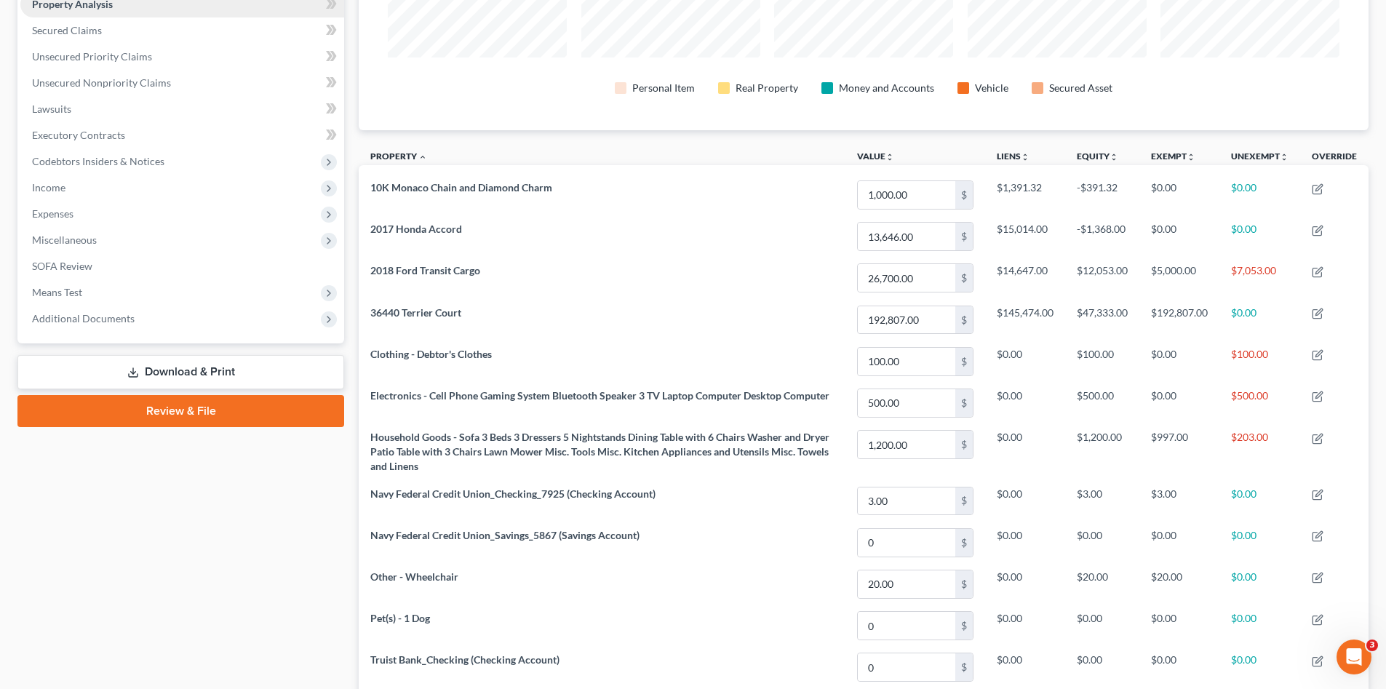
scroll to position [122, 0]
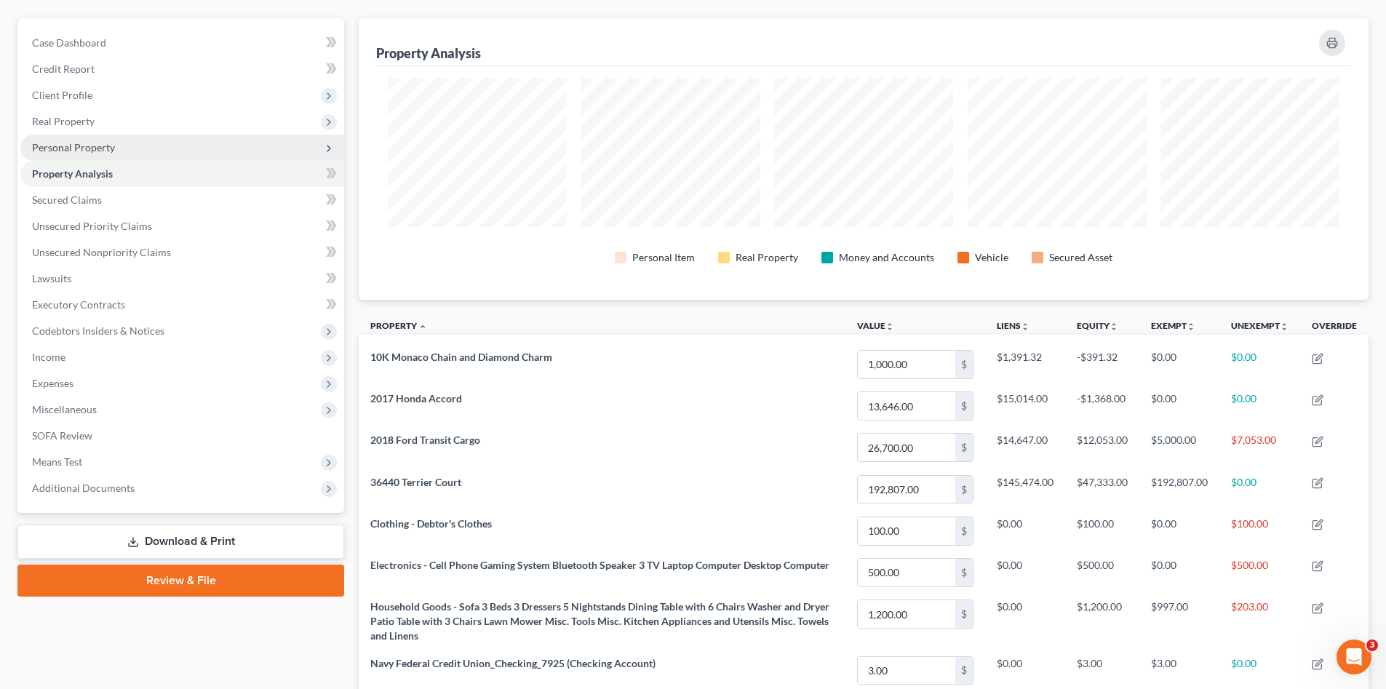
click at [106, 157] on span "Personal Property" at bounding box center [182, 148] width 324 height 26
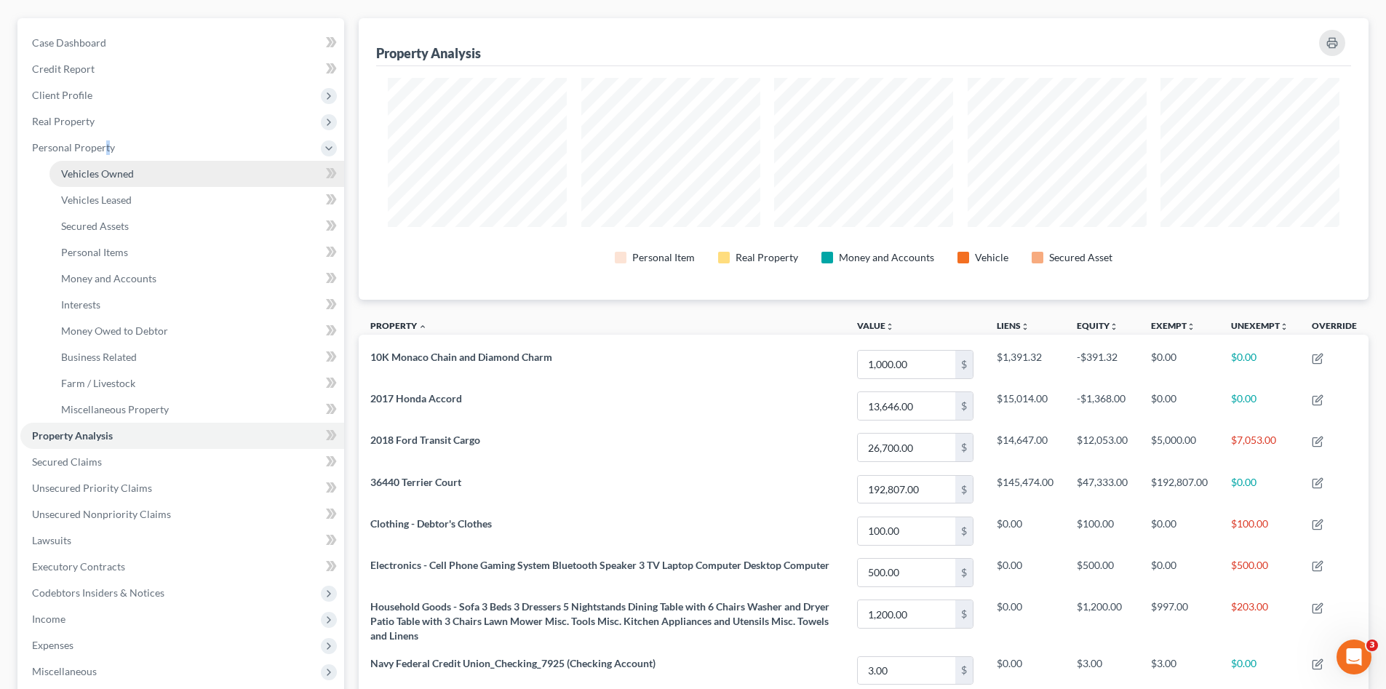
drag, startPoint x: 106, startPoint y: 157, endPoint x: 129, endPoint y: 172, distance: 27.9
click at [129, 172] on span "Vehicles Owned" at bounding box center [97, 173] width 73 height 12
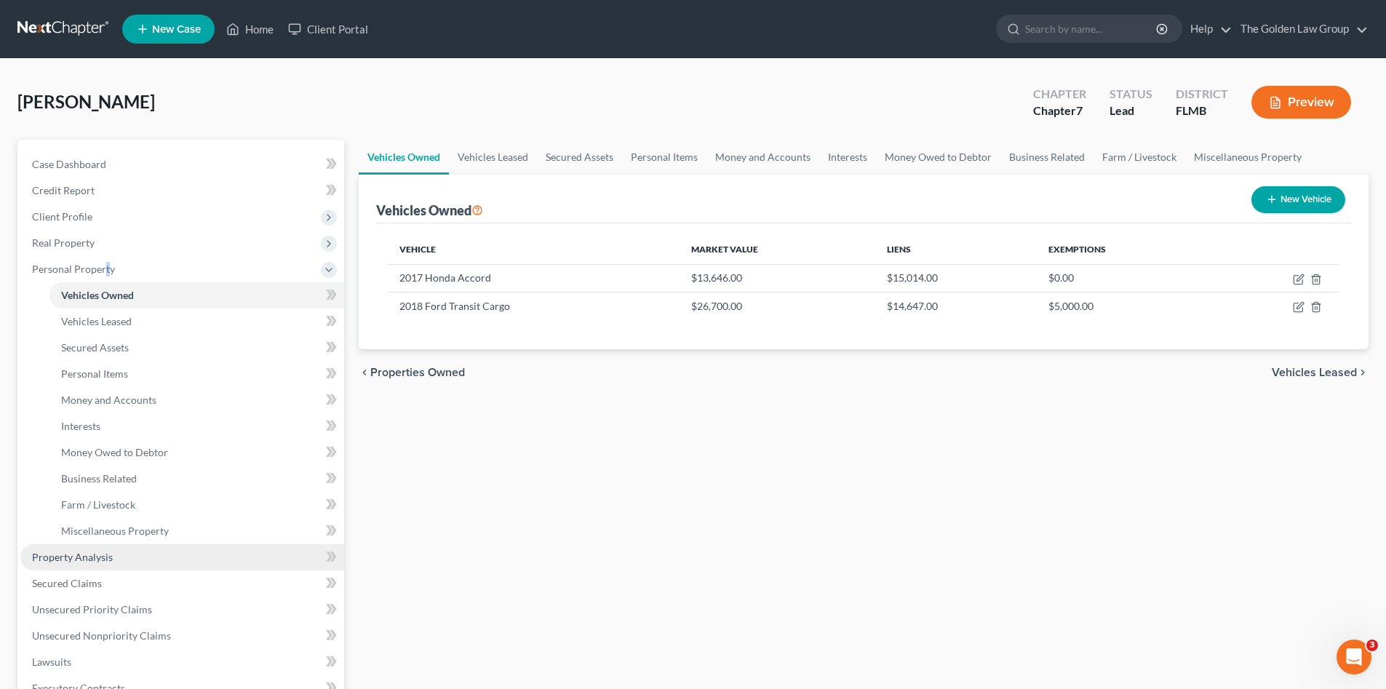
click at [115, 560] on link "Property Analysis" at bounding box center [182, 557] width 324 height 26
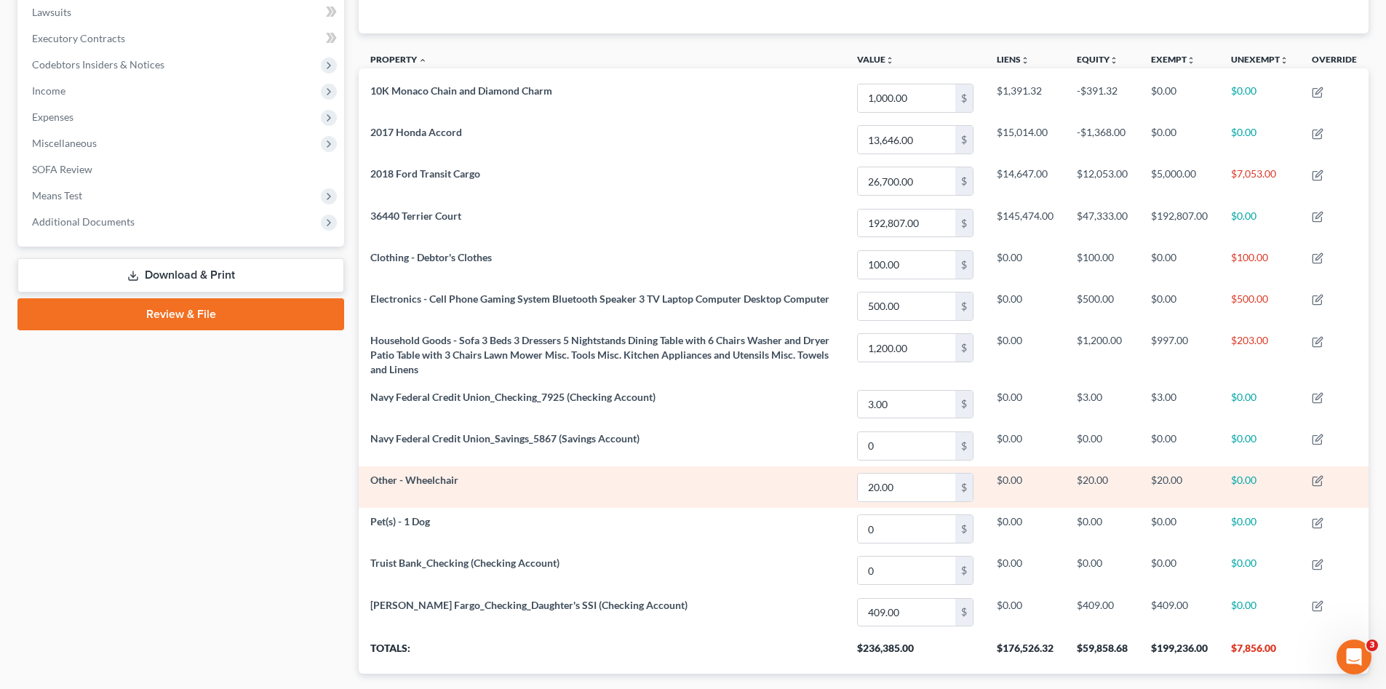
scroll to position [474, 0]
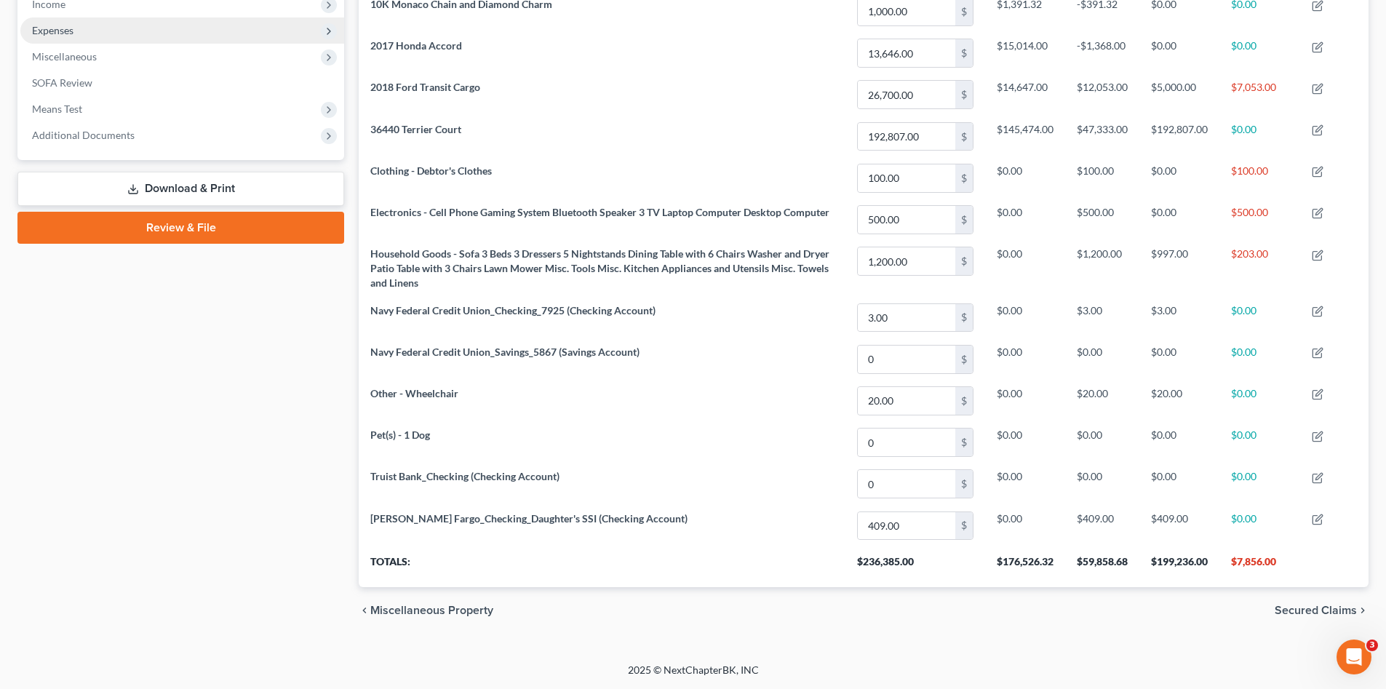
click at [65, 35] on span "Expenses" at bounding box center [52, 30] width 41 height 12
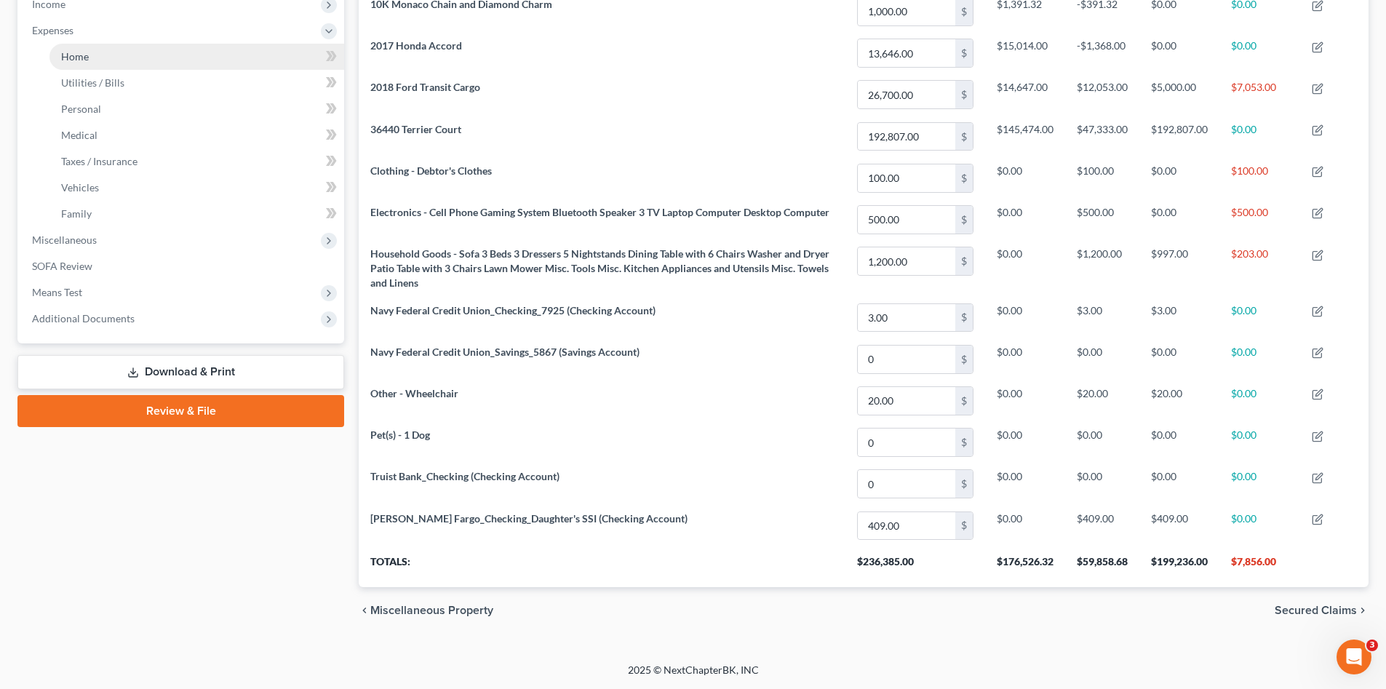
click at [78, 55] on span "Home" at bounding box center [75, 56] width 28 height 12
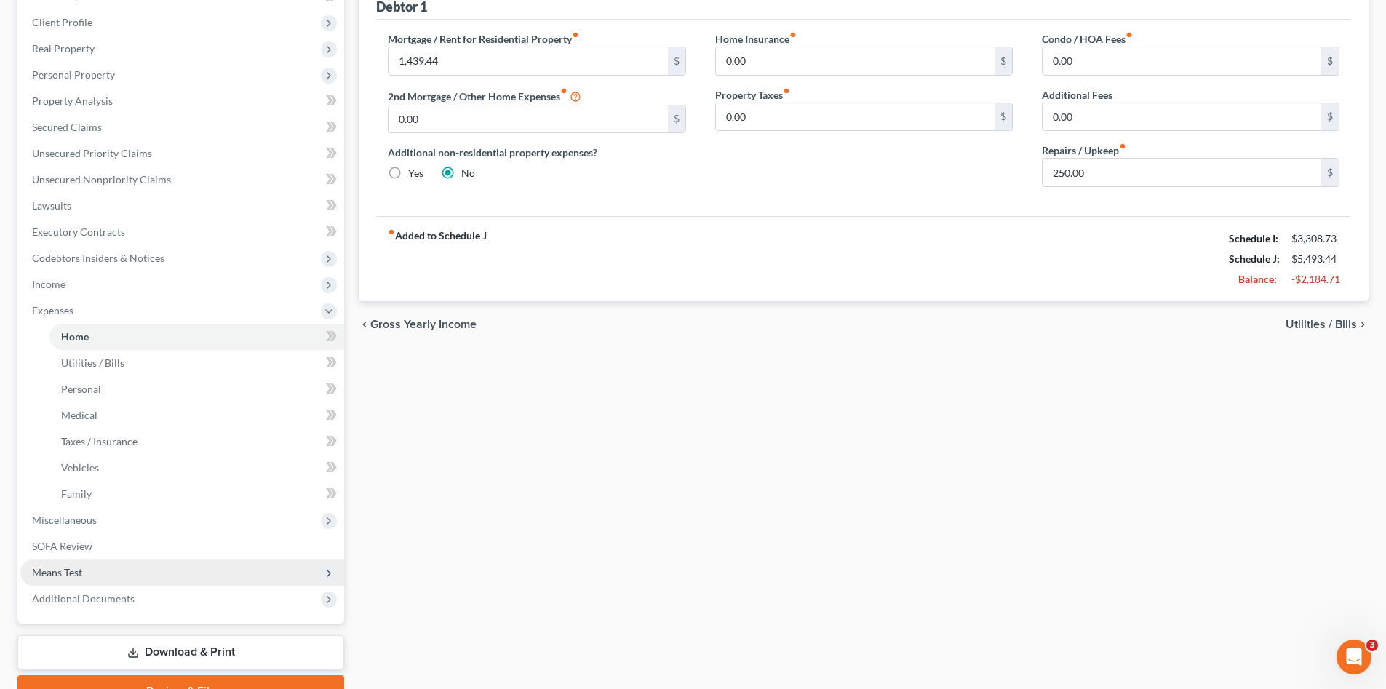
scroll to position [268, 0]
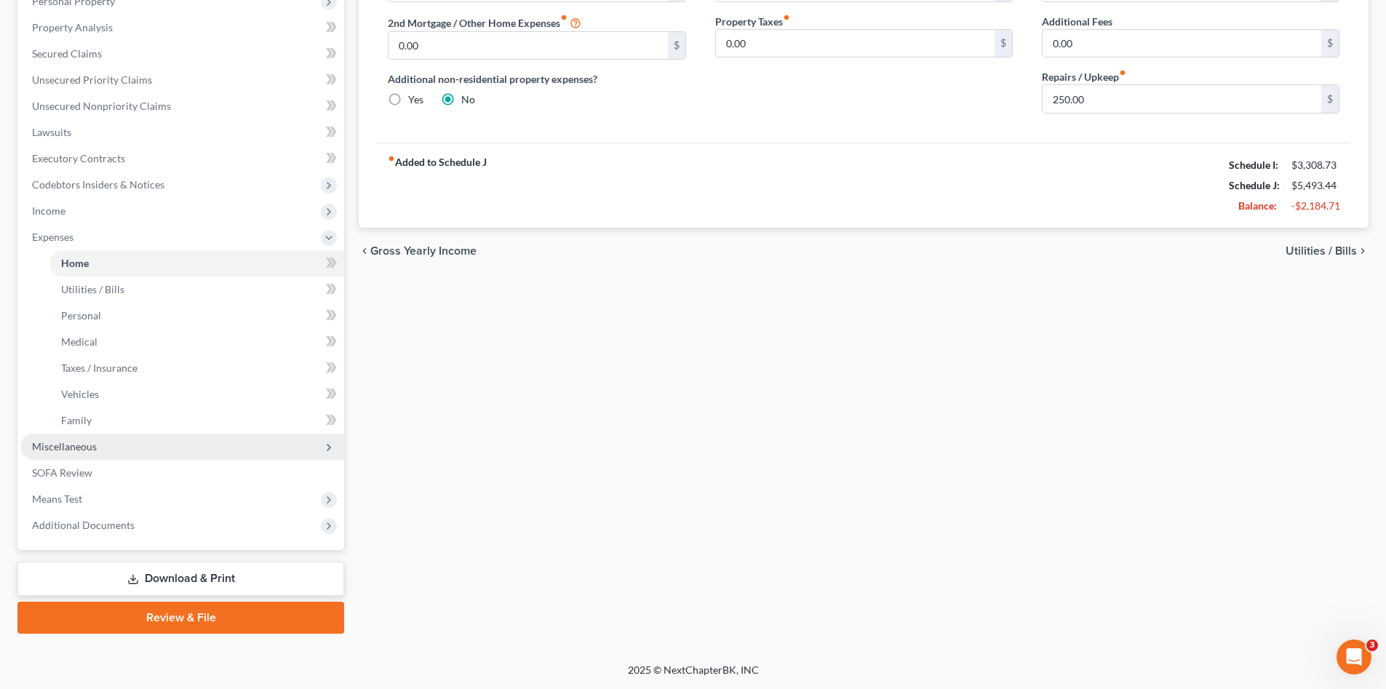
click at [81, 442] on span "Miscellaneous" at bounding box center [64, 446] width 65 height 12
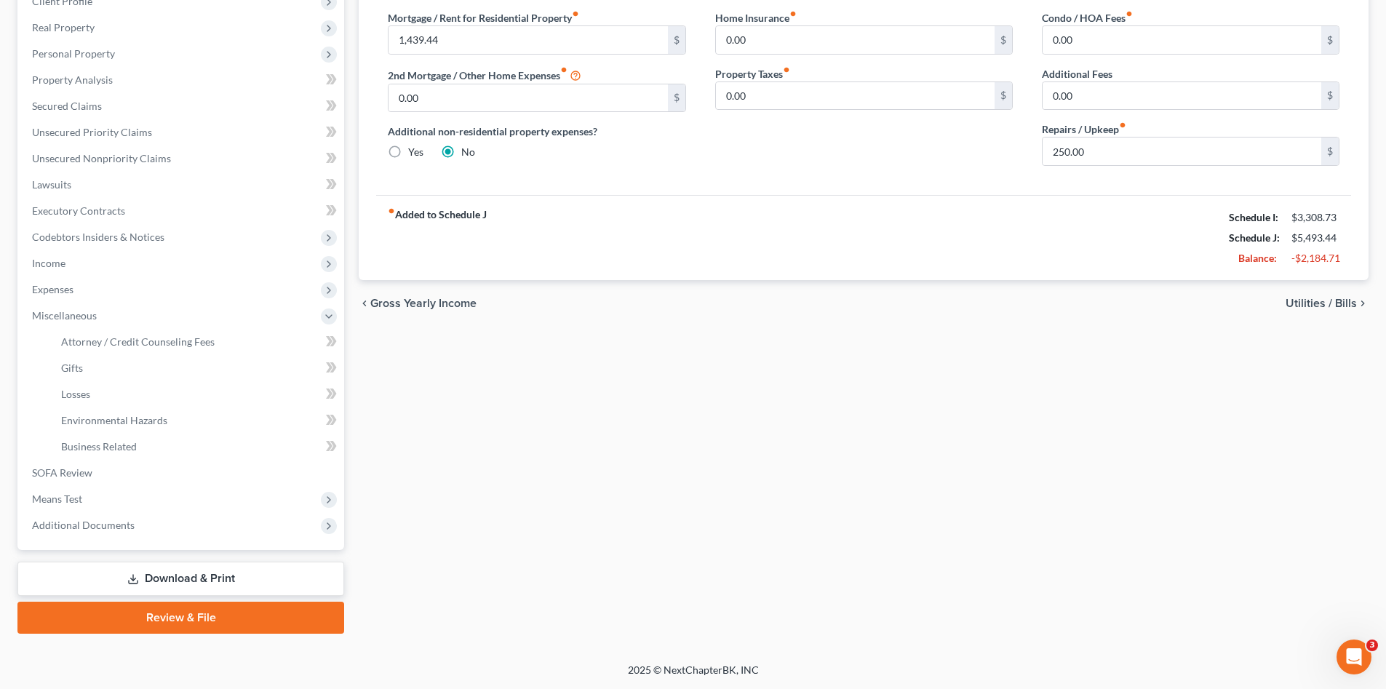
scroll to position [215, 0]
click at [98, 496] on span "Means Test" at bounding box center [182, 499] width 324 height 26
click at [151, 402] on link "Exemption from Presumption" at bounding box center [196, 394] width 295 height 26
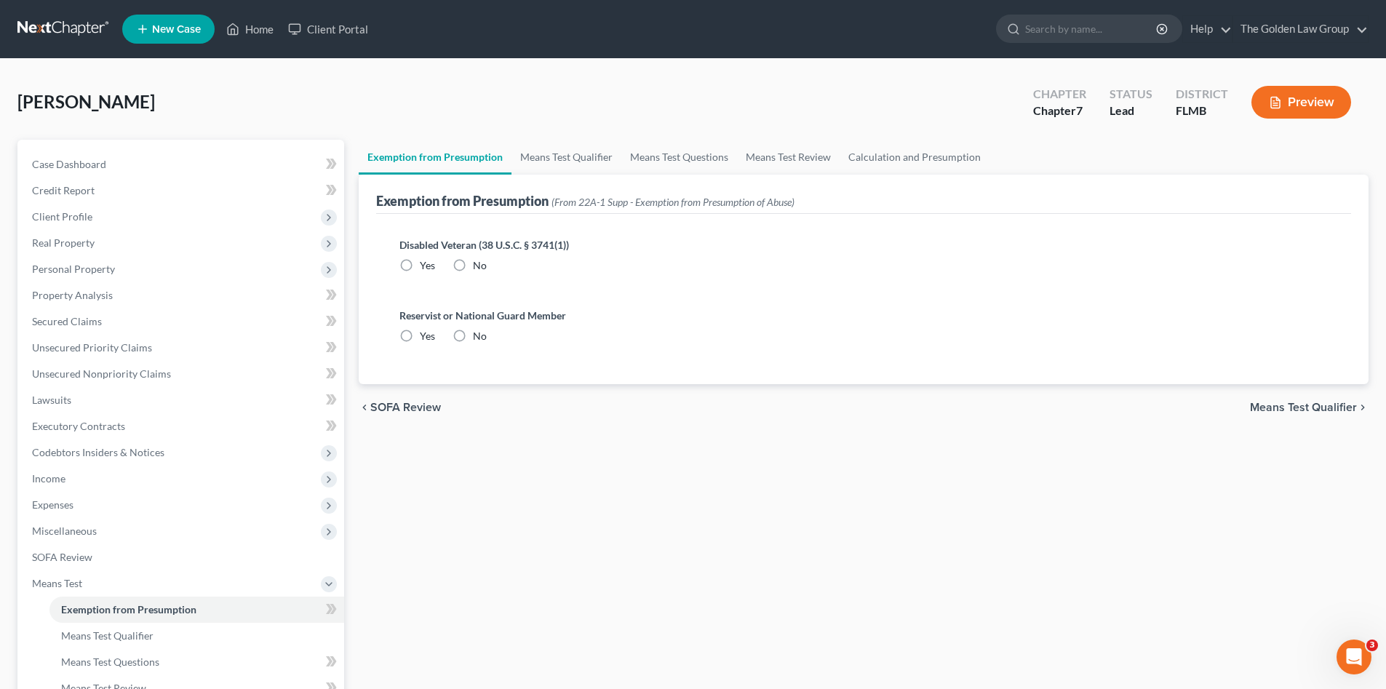
drag, startPoint x: 460, startPoint y: 264, endPoint x: 466, endPoint y: 284, distance: 20.5
click at [473, 266] on label "No" at bounding box center [480, 265] width 14 height 15
click at [479, 266] on input "No" at bounding box center [483, 262] width 9 height 9
radio input "true"
click at [473, 333] on label "No" at bounding box center [480, 336] width 14 height 15
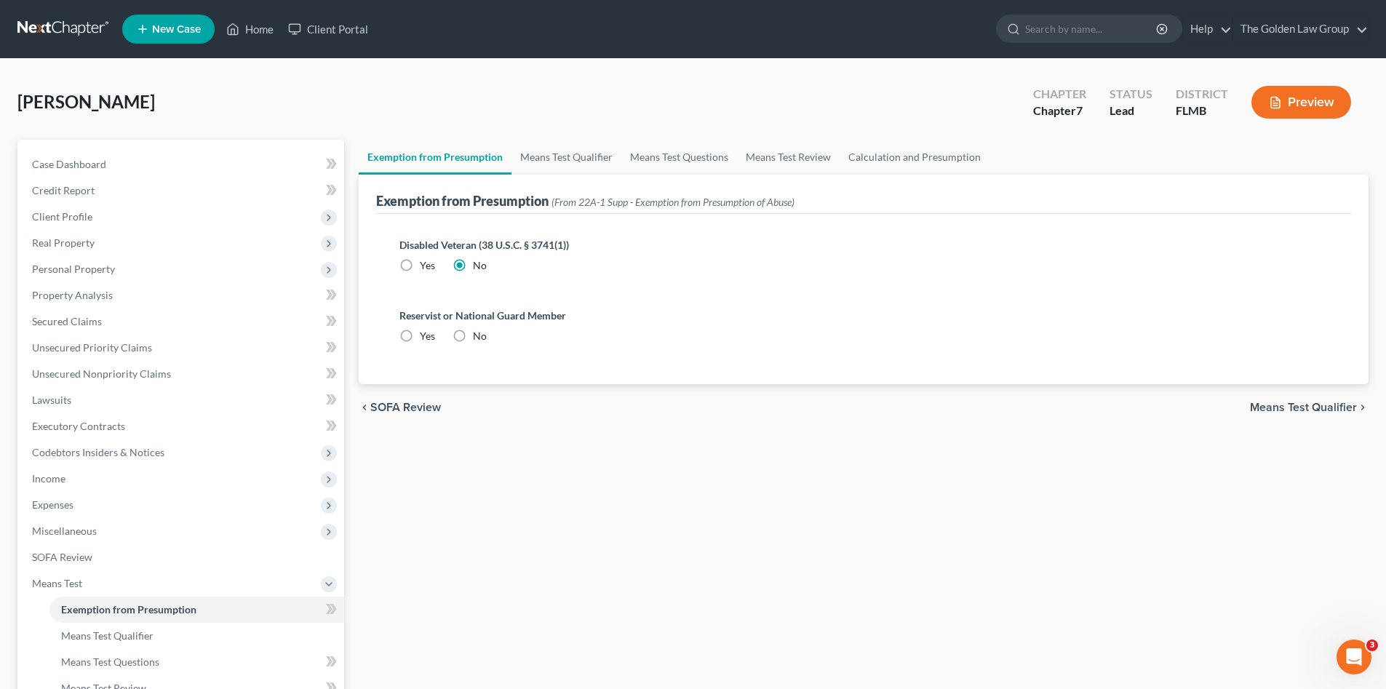
click at [479, 333] on input "No" at bounding box center [483, 333] width 9 height 9
radio input "true"
click at [568, 158] on link "Means Test Qualifier" at bounding box center [567, 157] width 110 height 35
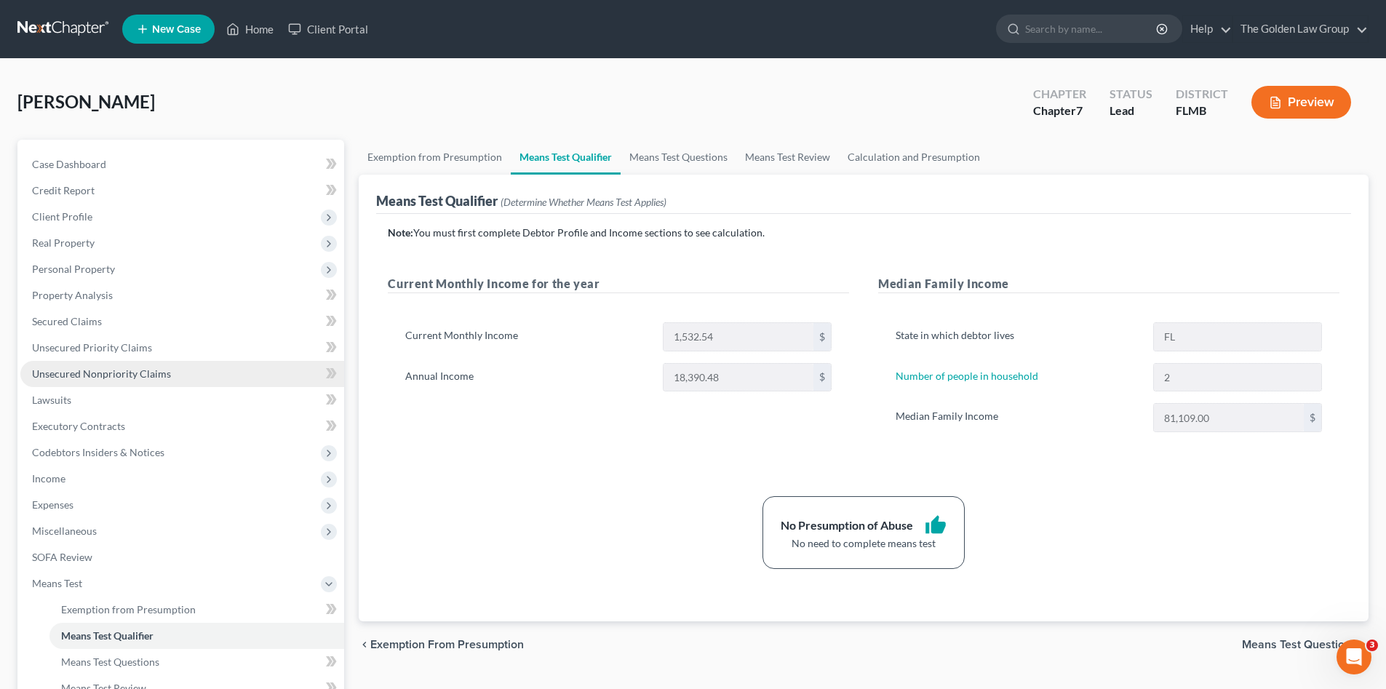
click at [116, 373] on span "Unsecured Nonpriority Claims" at bounding box center [101, 374] width 139 height 12
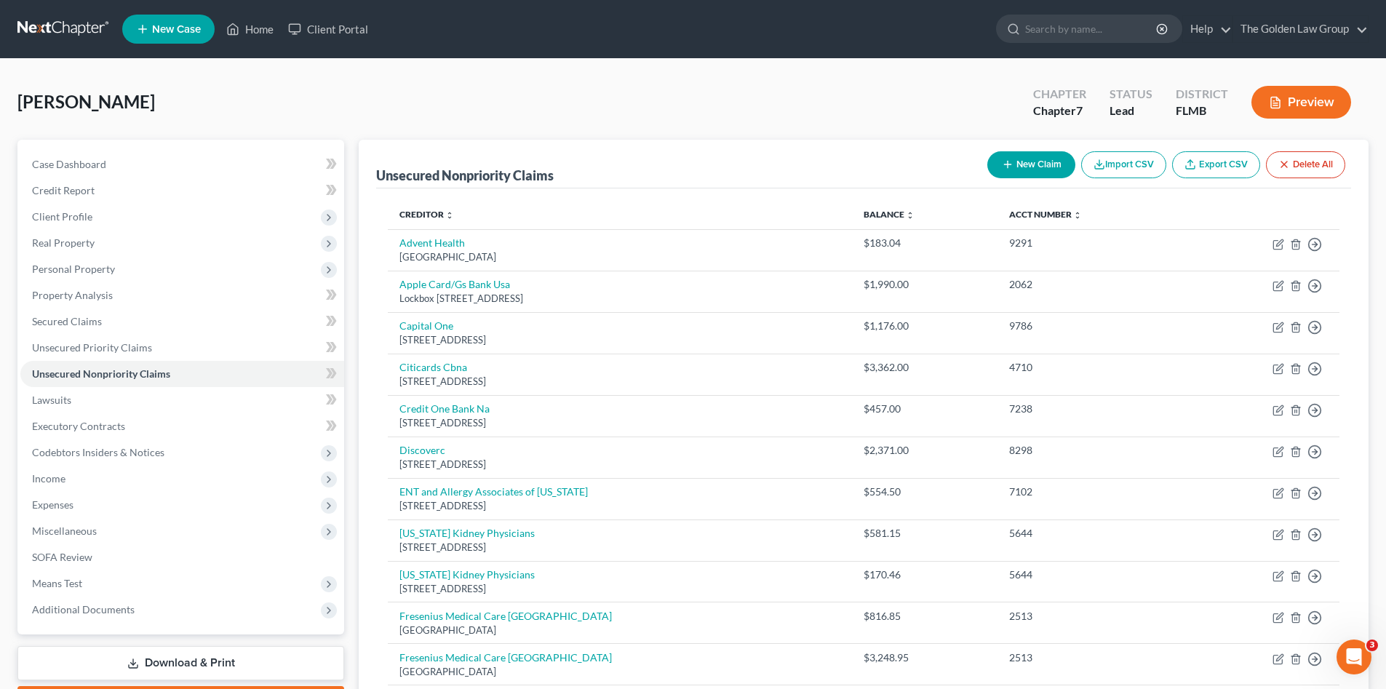
click at [74, 26] on link at bounding box center [63, 29] width 93 height 26
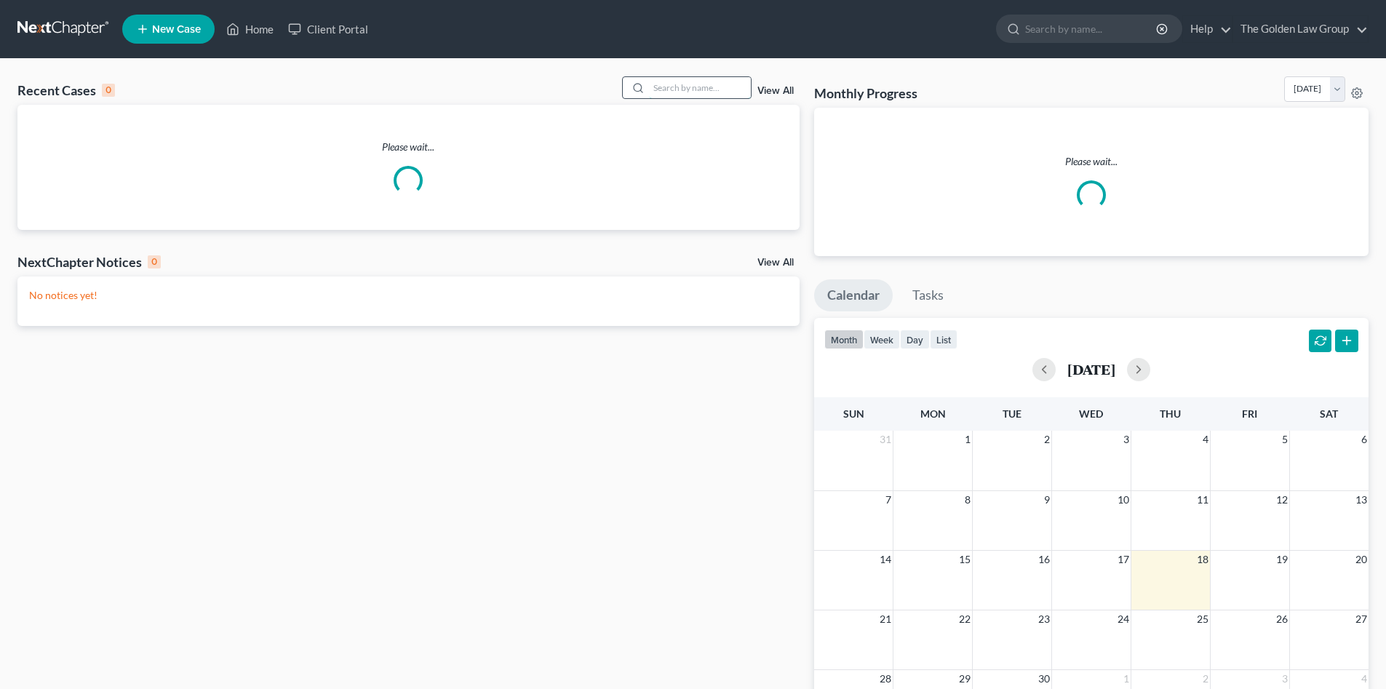
click at [679, 87] on input "search" at bounding box center [700, 87] width 102 height 21
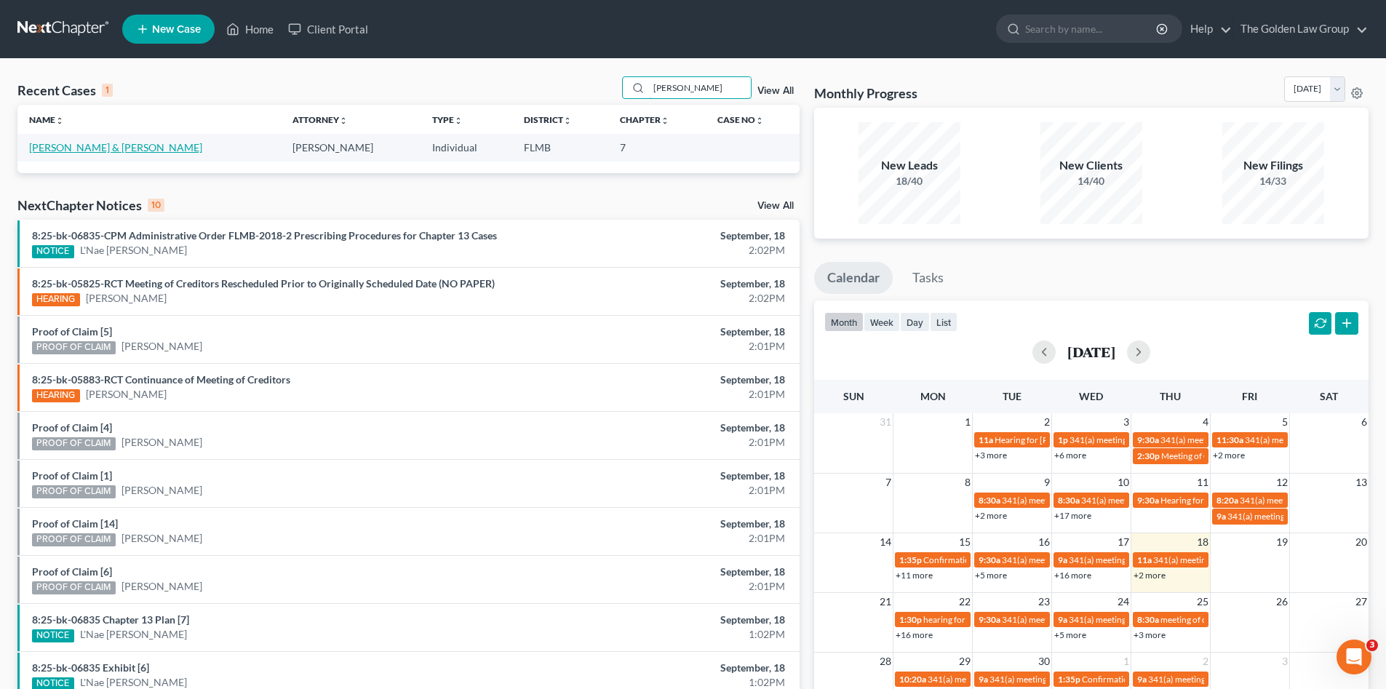
type input "[PERSON_NAME]"
click at [94, 147] on link "[PERSON_NAME] & [PERSON_NAME]" at bounding box center [115, 147] width 173 height 12
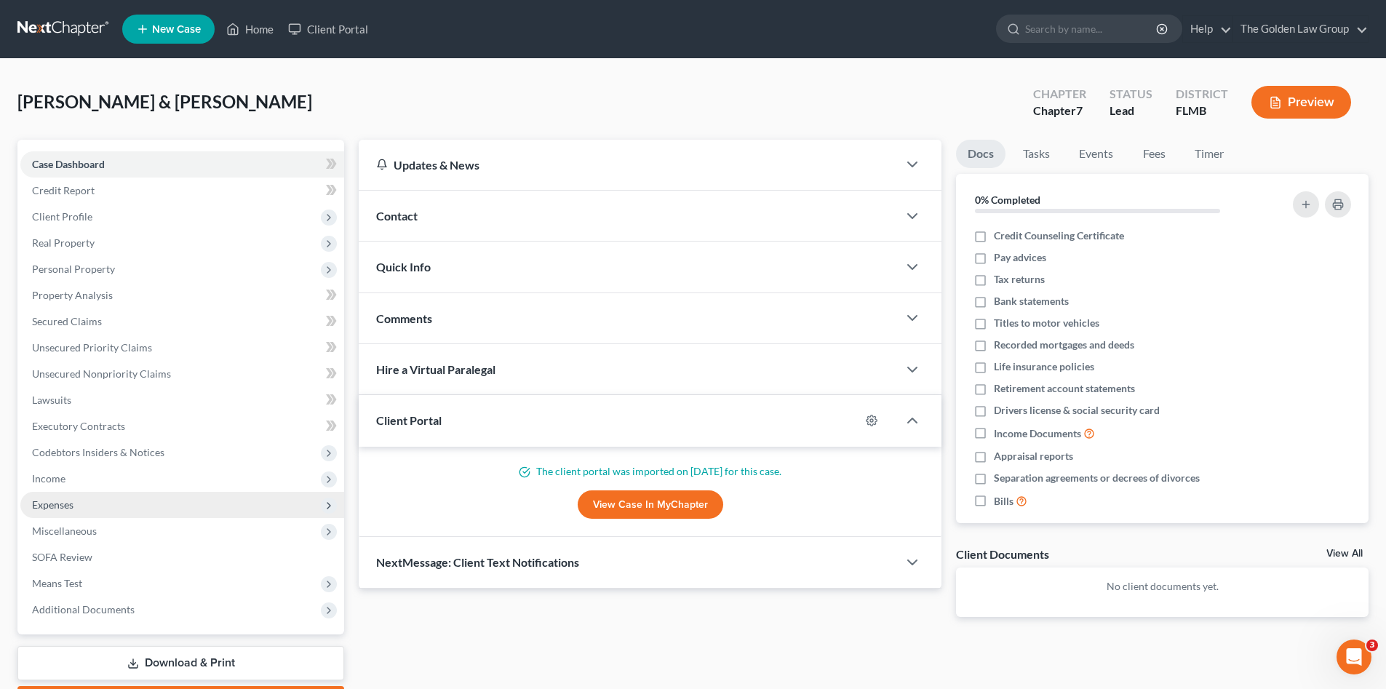
click at [77, 498] on span "Expenses" at bounding box center [182, 505] width 324 height 26
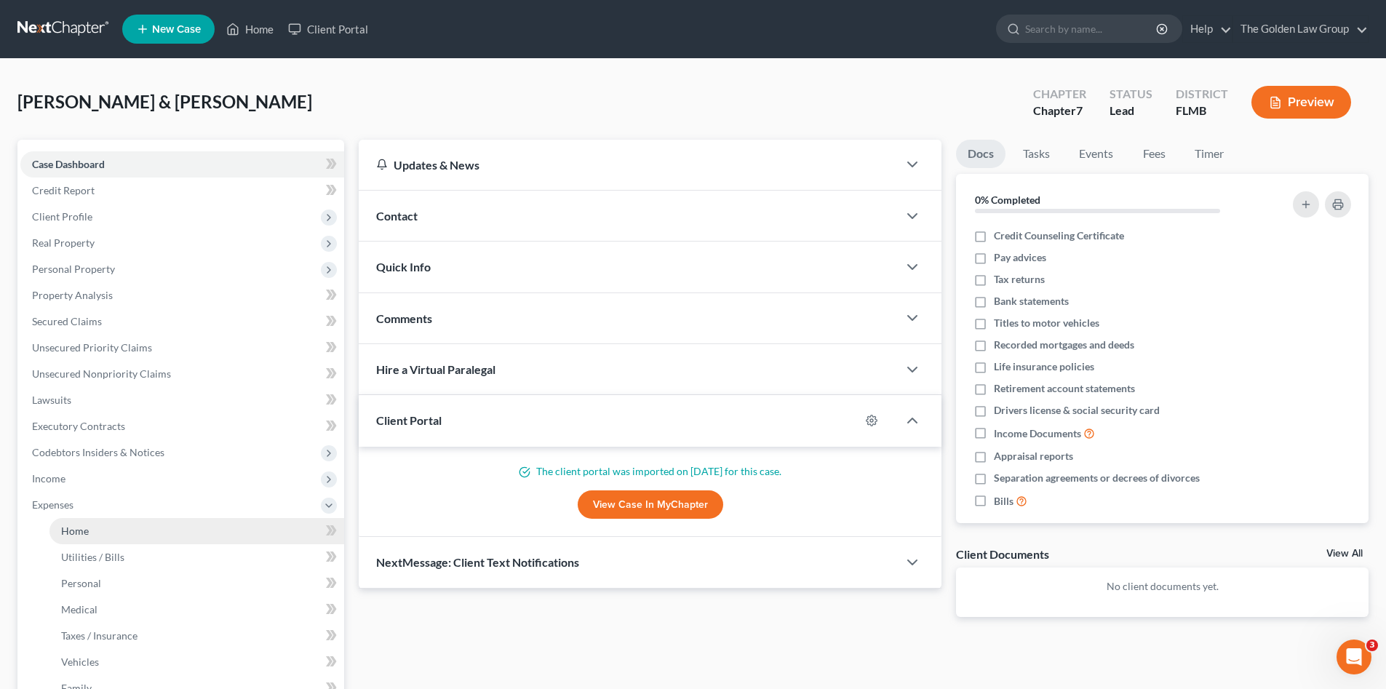
click at [81, 539] on link "Home" at bounding box center [196, 531] width 295 height 26
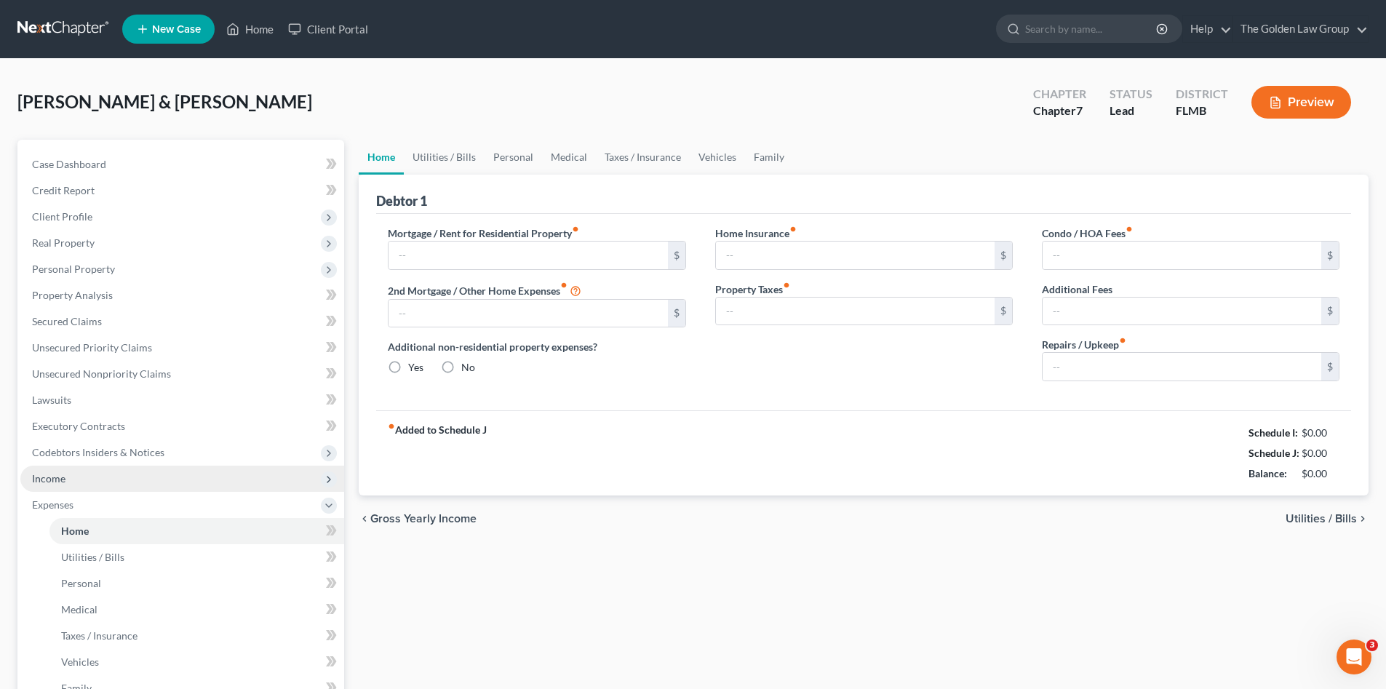
type input "1,998.00"
type input "0.00"
radio input "true"
type input "0.00"
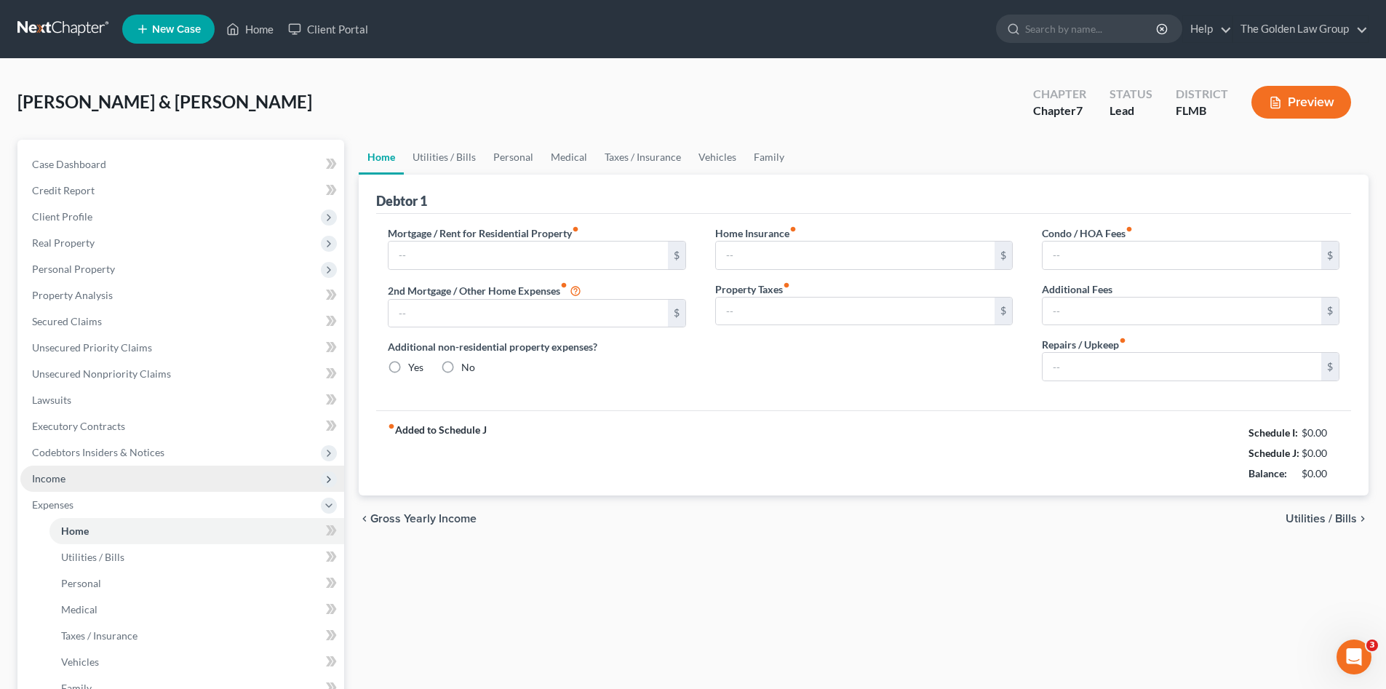
type input "8.00"
type input "0.00"
type input "200.00"
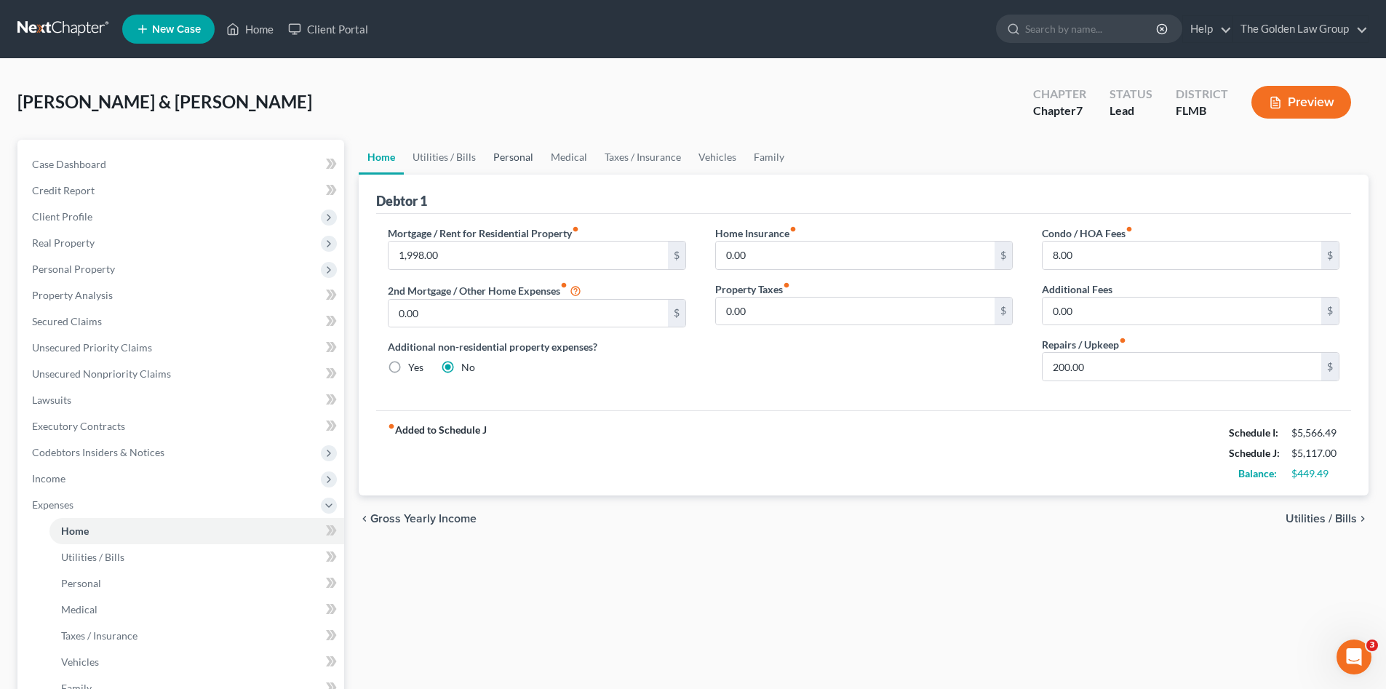
drag, startPoint x: 512, startPoint y: 159, endPoint x: 506, endPoint y: 168, distance: 10.1
click at [512, 159] on link "Personal" at bounding box center [513, 157] width 57 height 35
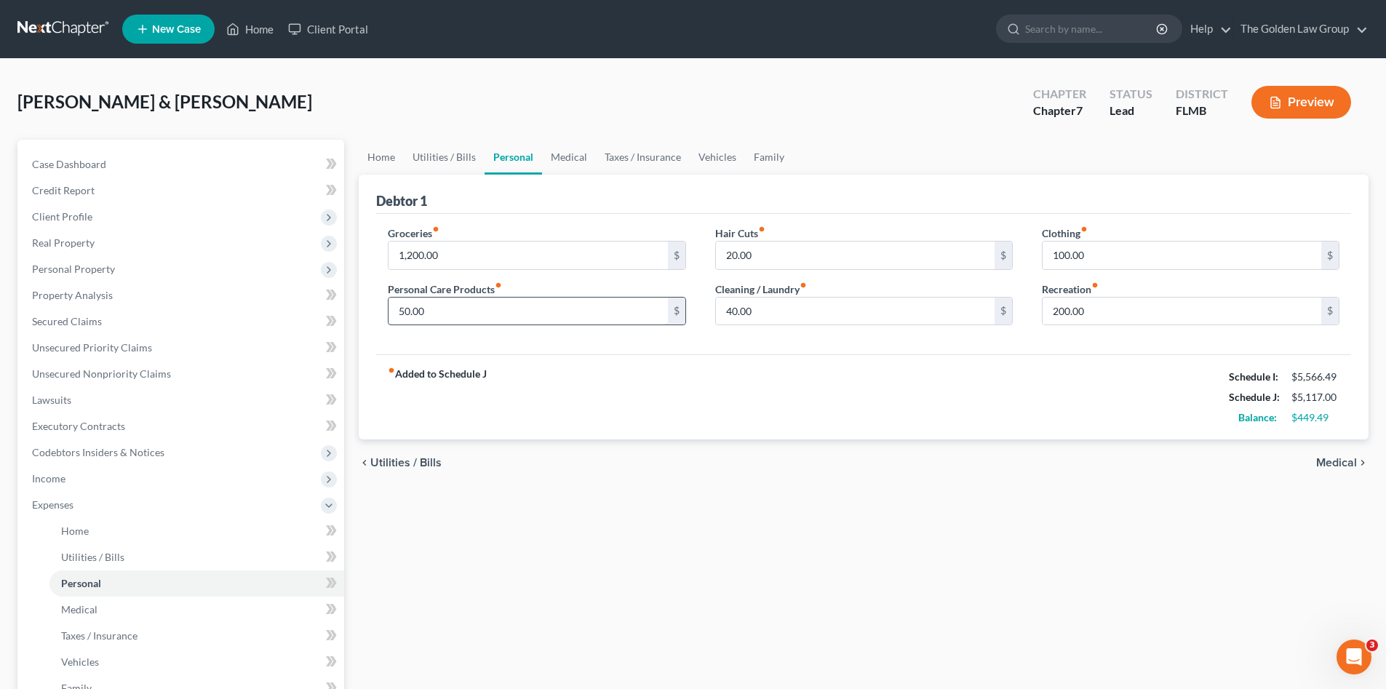
click at [477, 307] on input "50.00" at bounding box center [528, 312] width 279 height 28
type input "150.00"
click at [581, 153] on link "Medical" at bounding box center [569, 157] width 54 height 35
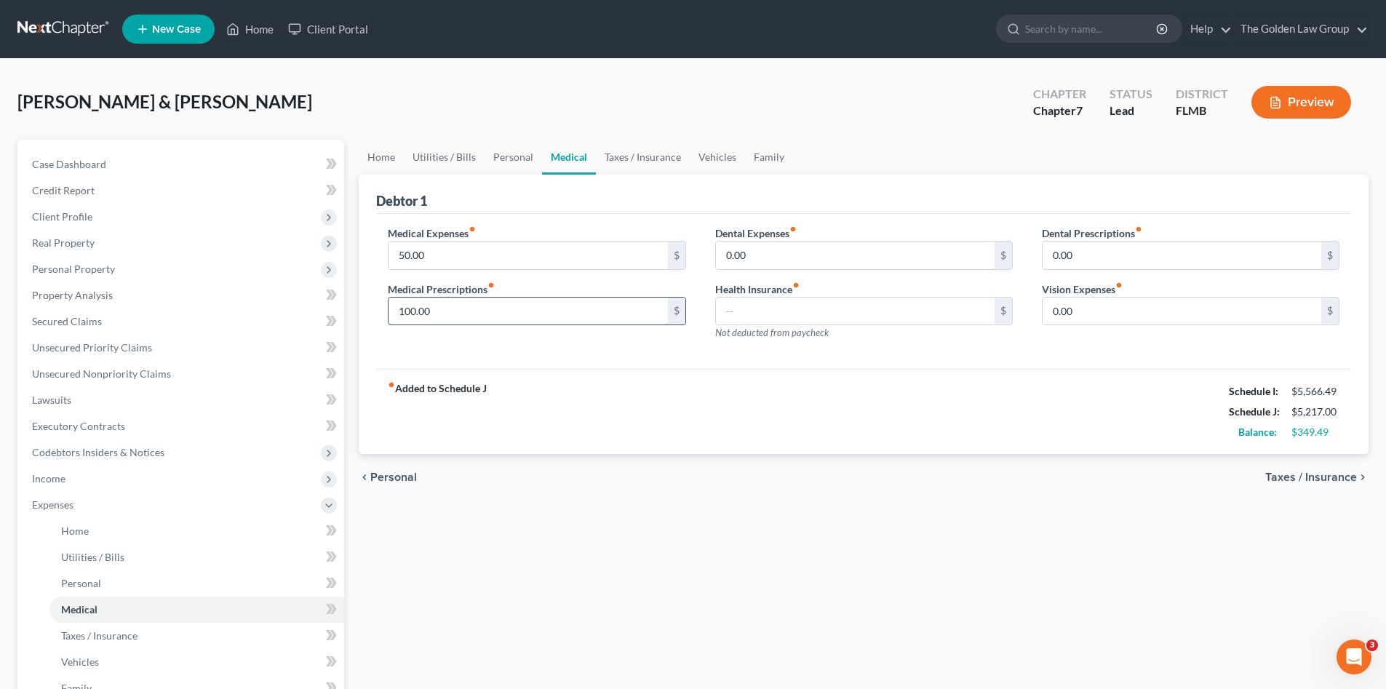
click at [517, 312] on input "100.00" at bounding box center [528, 312] width 279 height 28
type input "150.00"
click at [715, 158] on link "Vehicles" at bounding box center [717, 157] width 55 height 35
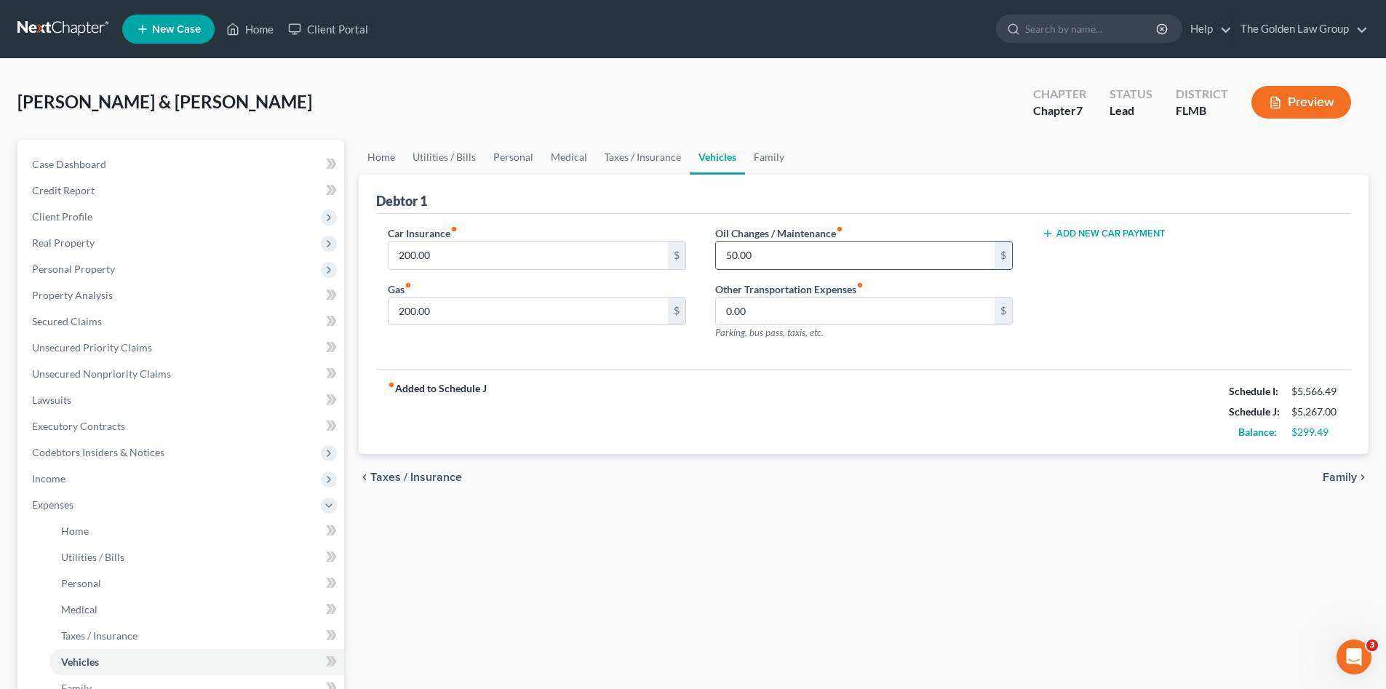
click at [795, 247] on input "50.00" at bounding box center [855, 256] width 279 height 28
type input "150.00"
click at [504, 154] on link "Personal" at bounding box center [513, 157] width 57 height 35
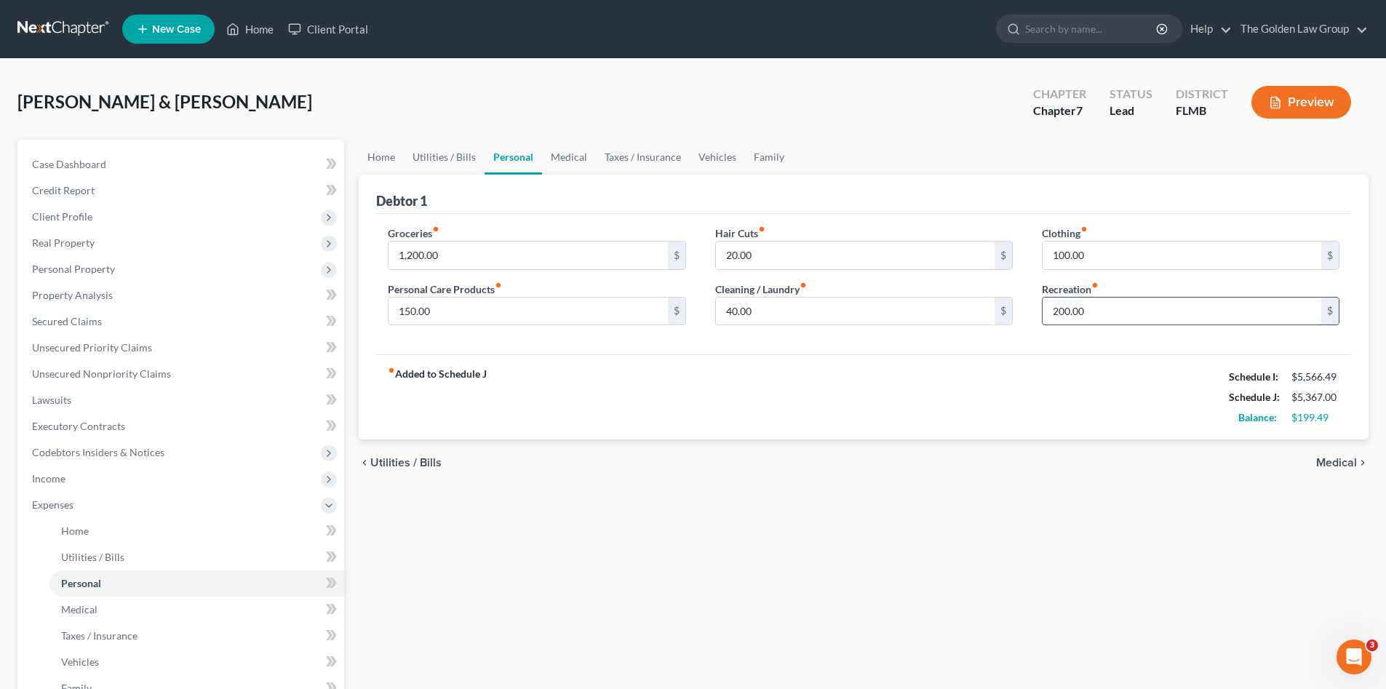
click at [1092, 301] on input "200.00" at bounding box center [1182, 312] width 279 height 28
type input "1"
type input "250.00"
click at [822, 403] on div "fiber_manual_record Added to Schedule J Schedule I: $5,566.49 Schedule J: $5,41…" at bounding box center [863, 396] width 975 height 85
click at [84, 201] on link "Credit Report" at bounding box center [182, 191] width 324 height 26
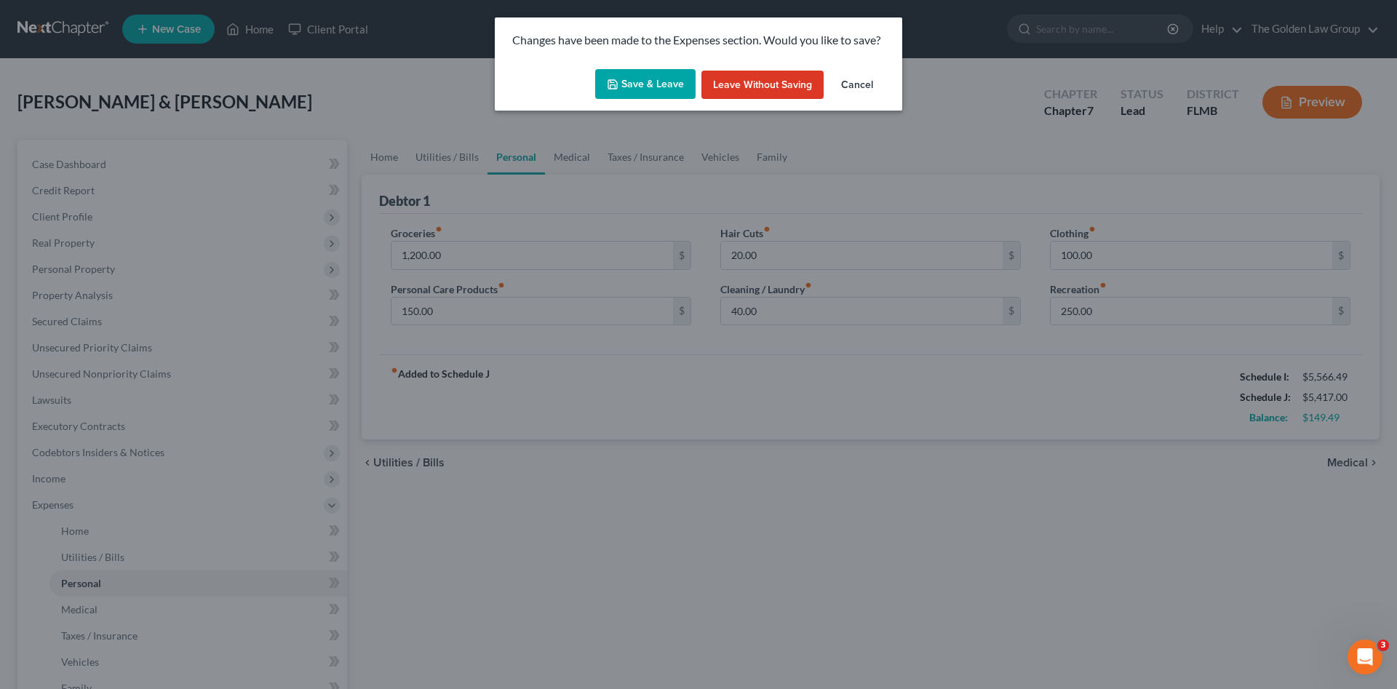
click at [640, 84] on button "Save & Leave" at bounding box center [645, 84] width 100 height 31
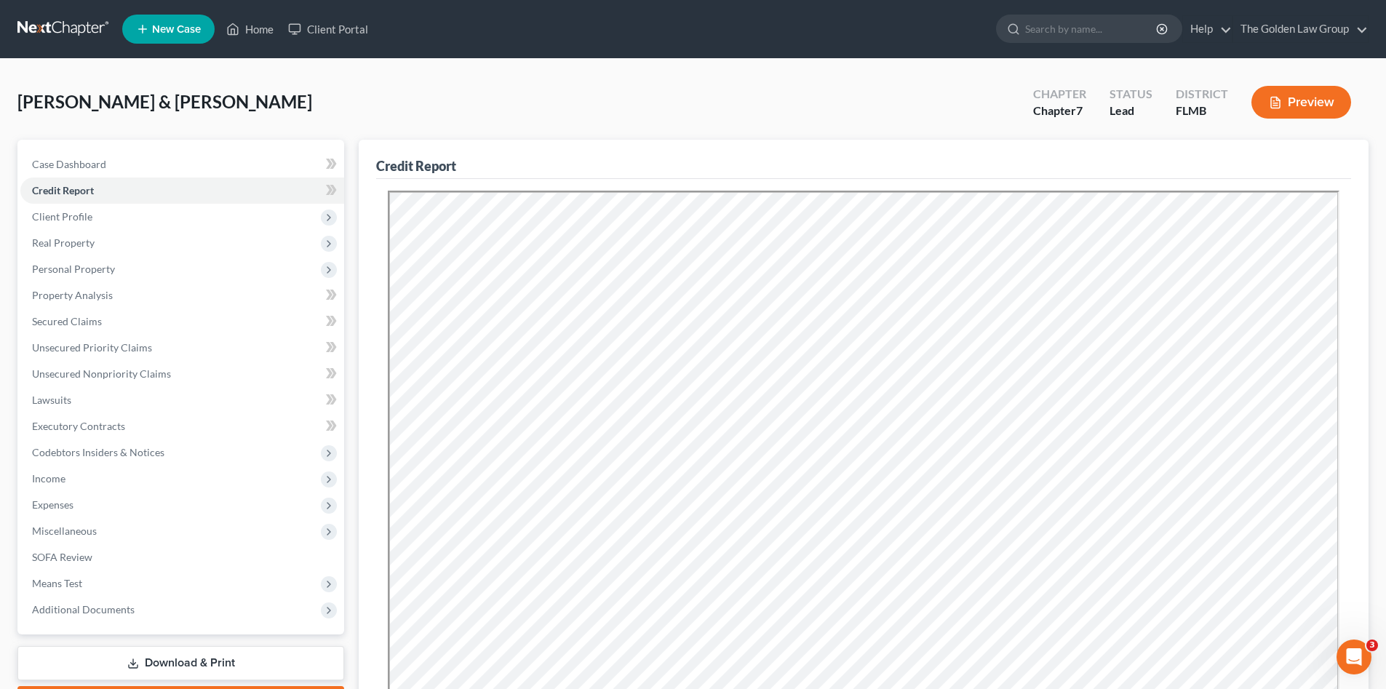
click at [72, 33] on link at bounding box center [63, 29] width 93 height 26
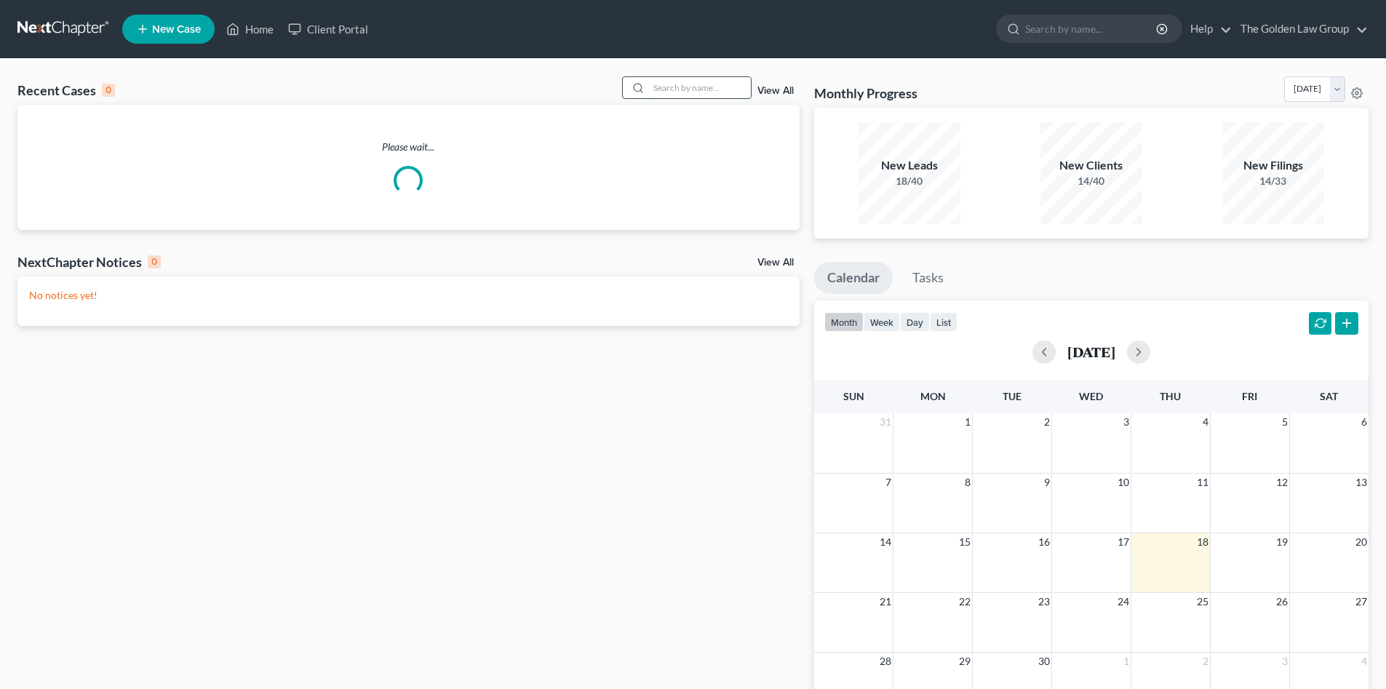
click at [696, 88] on input "search" at bounding box center [700, 87] width 102 height 21
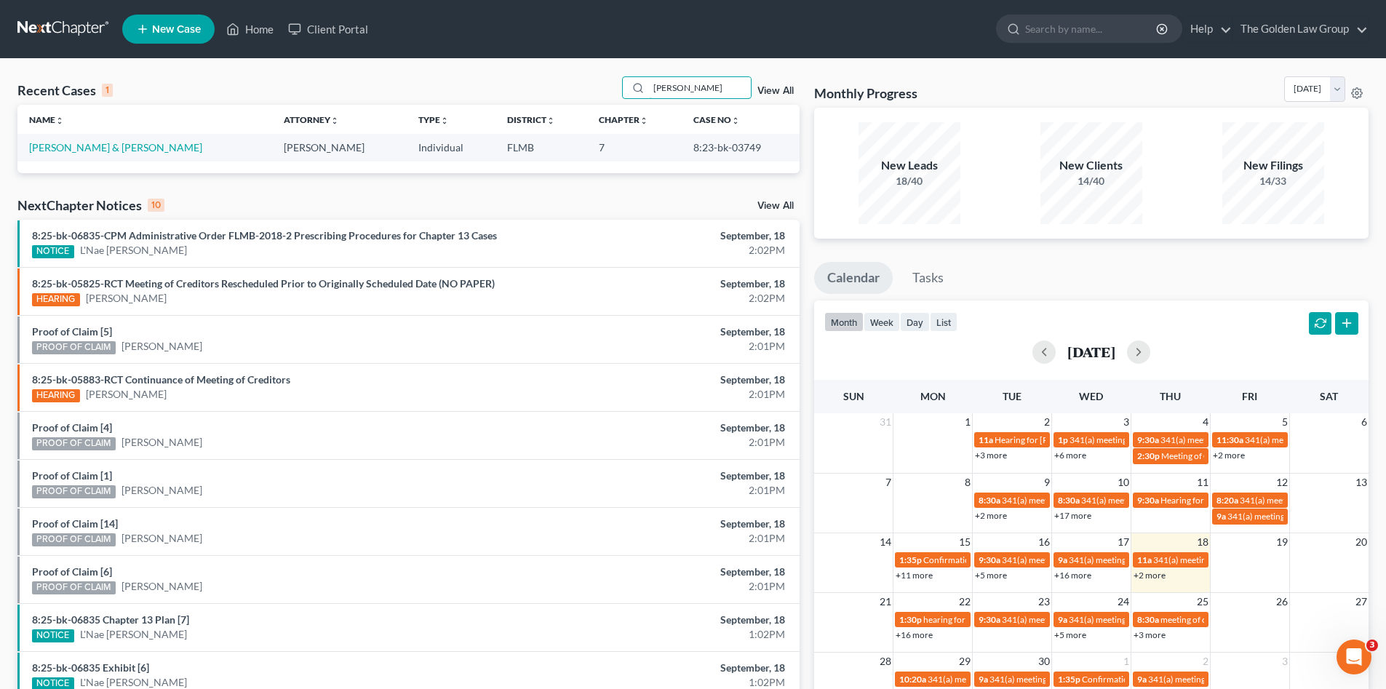
type input "[PERSON_NAME]"
click at [188, 30] on span "New Case" at bounding box center [176, 29] width 49 height 11
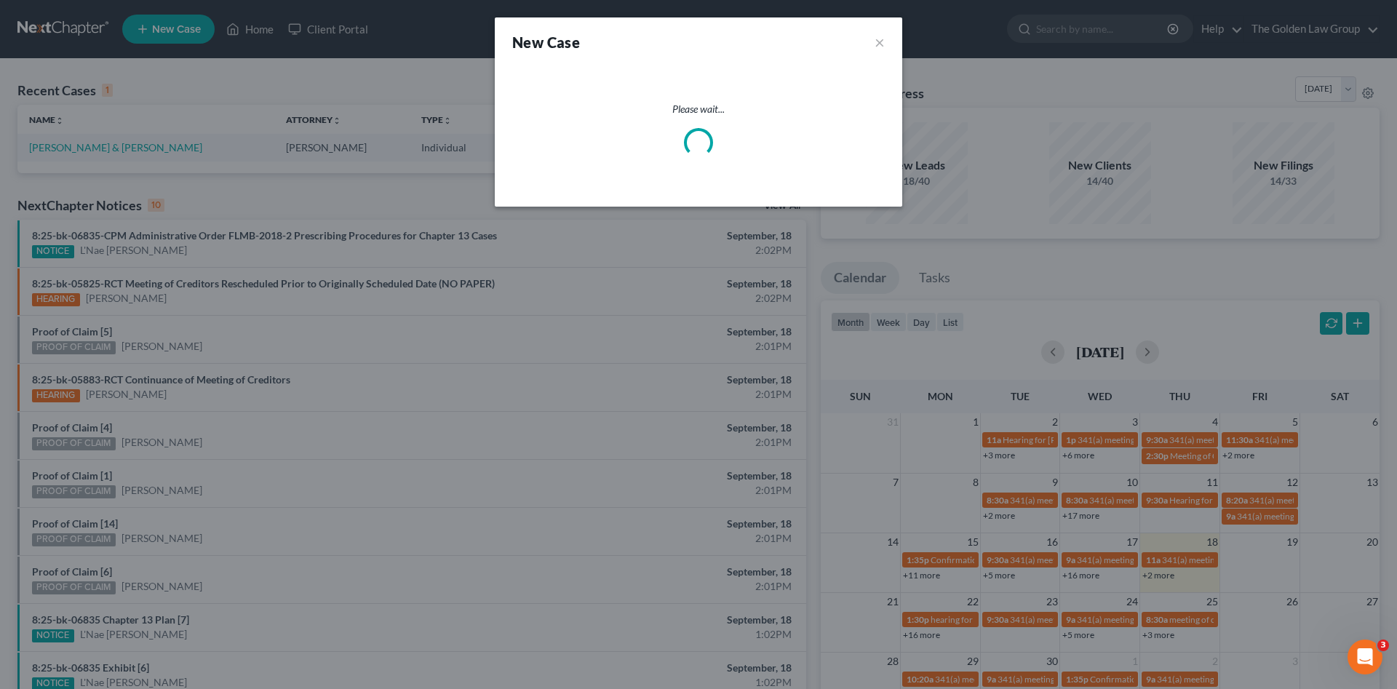
select select "15"
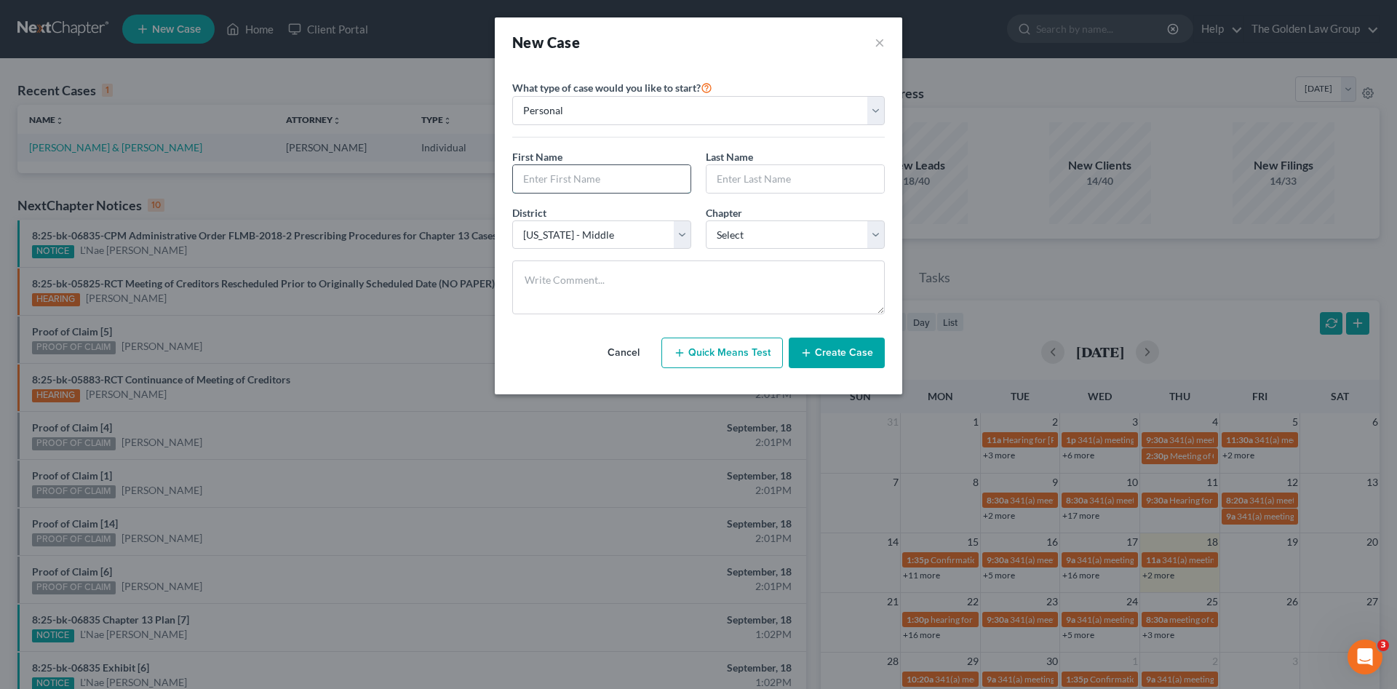
click at [593, 187] on input "text" at bounding box center [602, 179] width 178 height 28
click at [629, 170] on input "text" at bounding box center [602, 179] width 178 height 28
type input "[PERSON_NAME]"
click at [851, 236] on select "Select 7 11 12 13" at bounding box center [795, 235] width 179 height 29
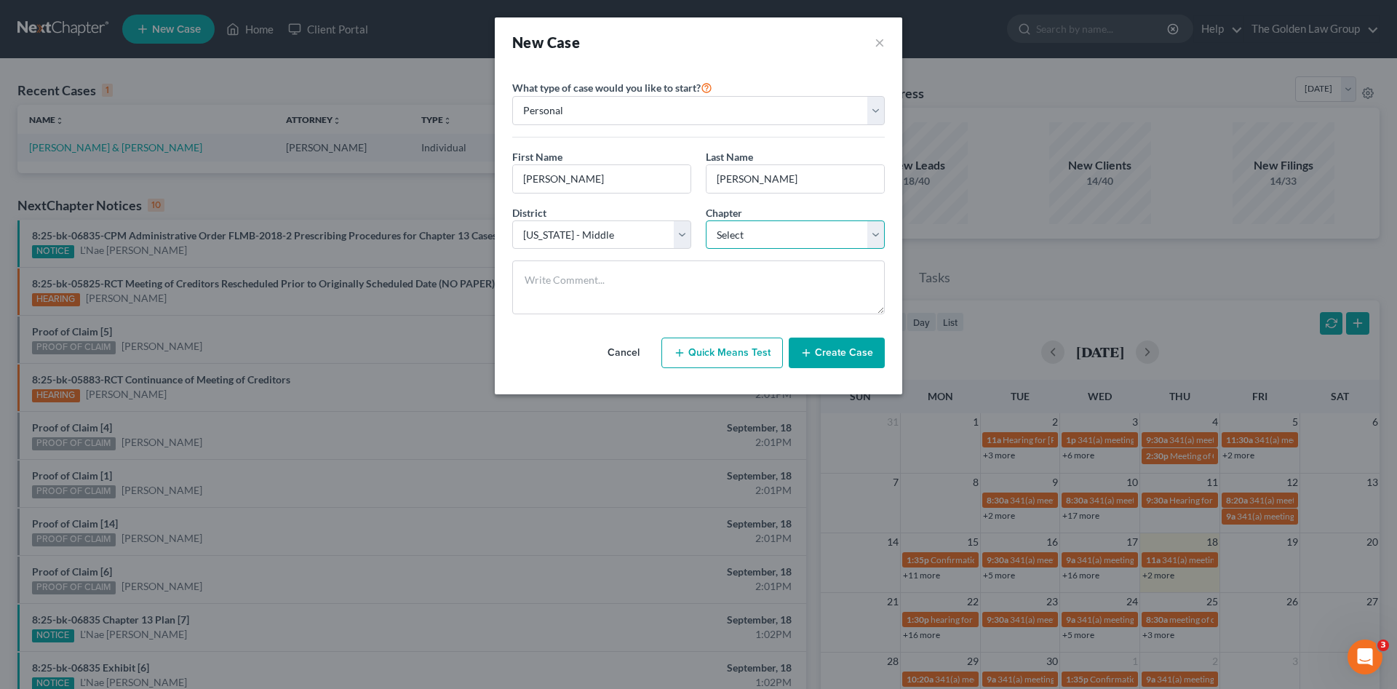
select select "0"
click at [706, 221] on select "Select 7 11 12 13" at bounding box center [795, 235] width 179 height 29
click at [837, 367] on button "Create Case" at bounding box center [837, 353] width 96 height 31
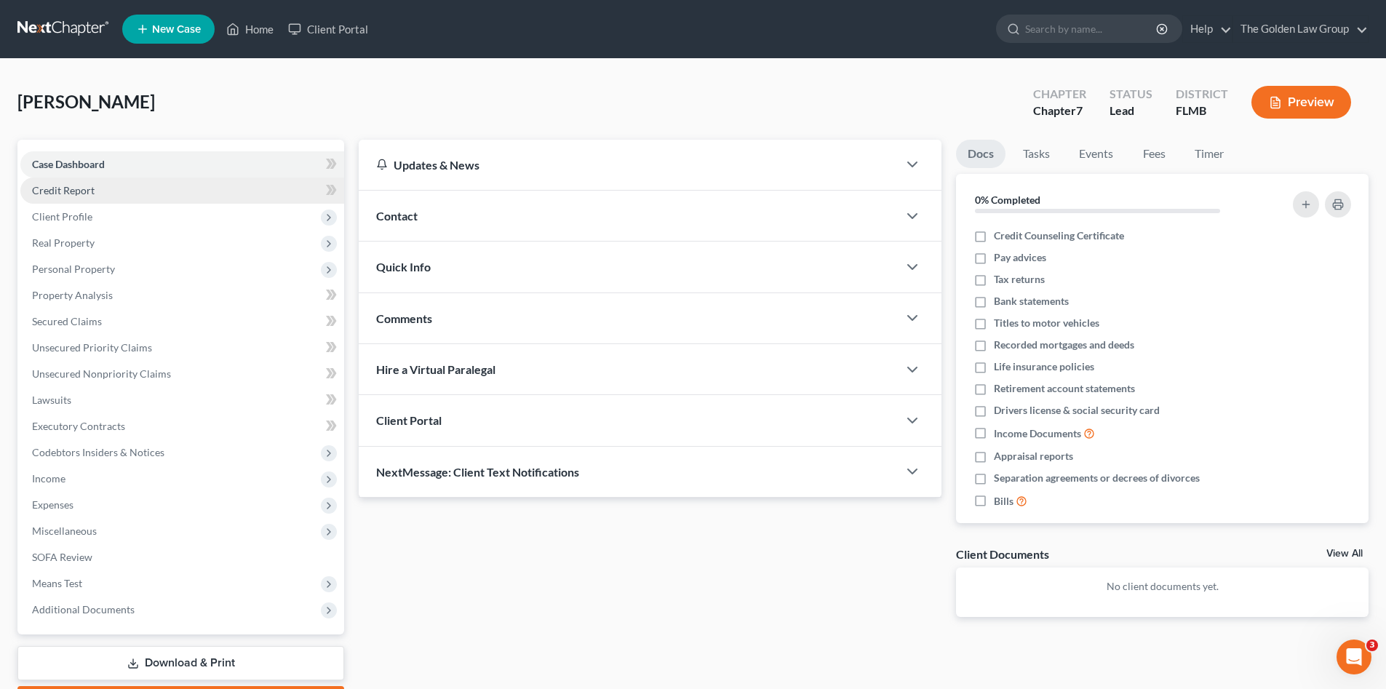
click at [74, 186] on span "Credit Report" at bounding box center [63, 190] width 63 height 12
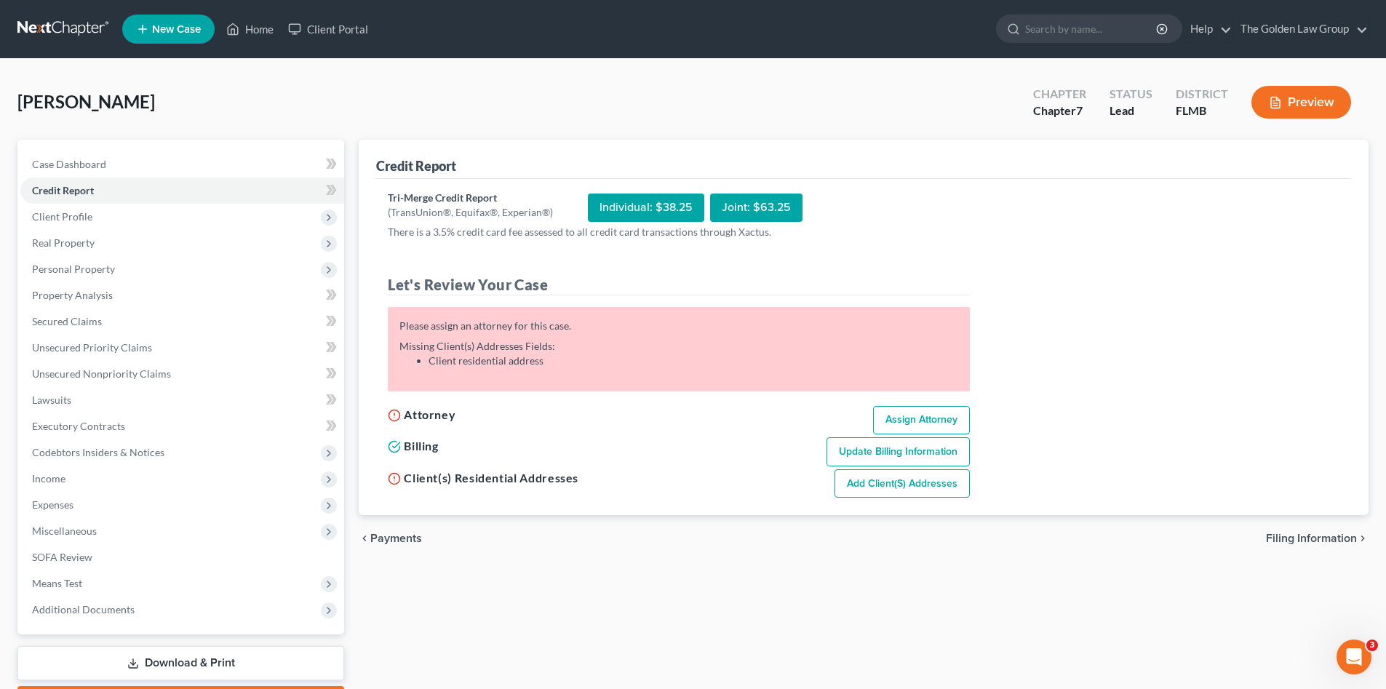
click at [924, 421] on link "Assign Attorney" at bounding box center [921, 420] width 97 height 29
select select "1"
select select "0"
select select "15"
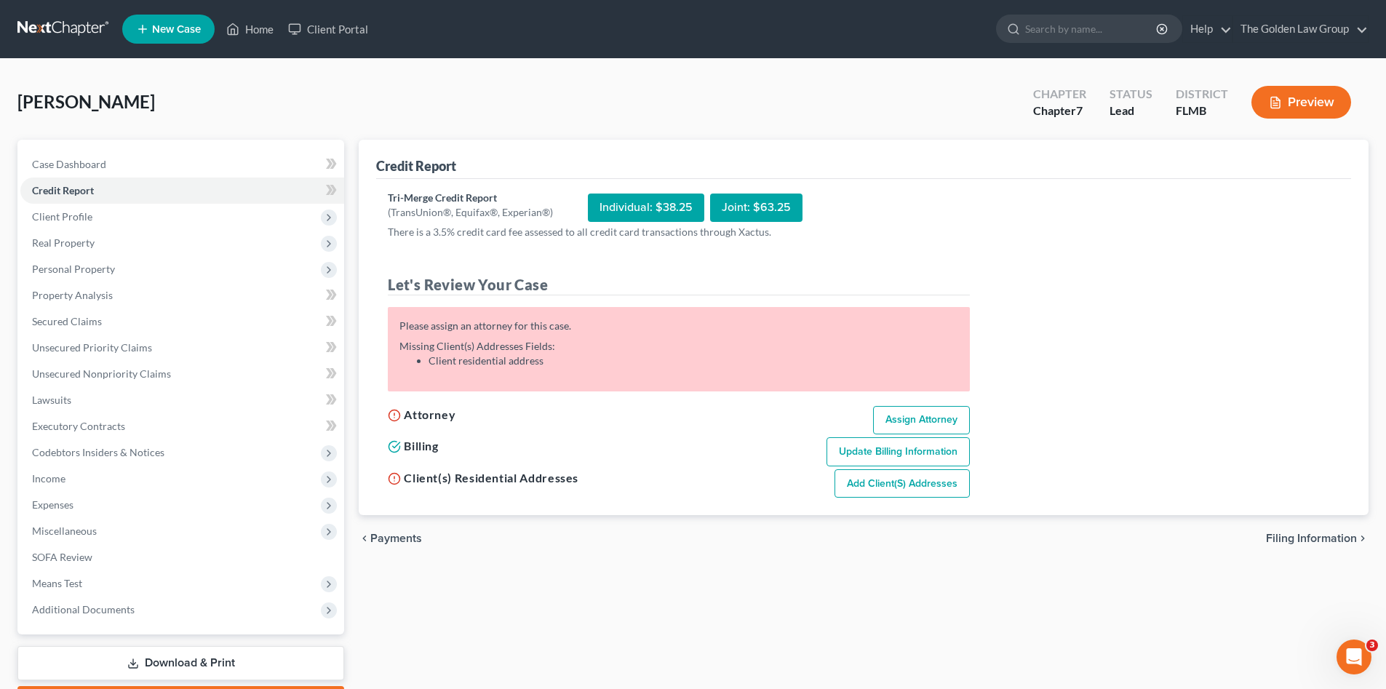
select select "9"
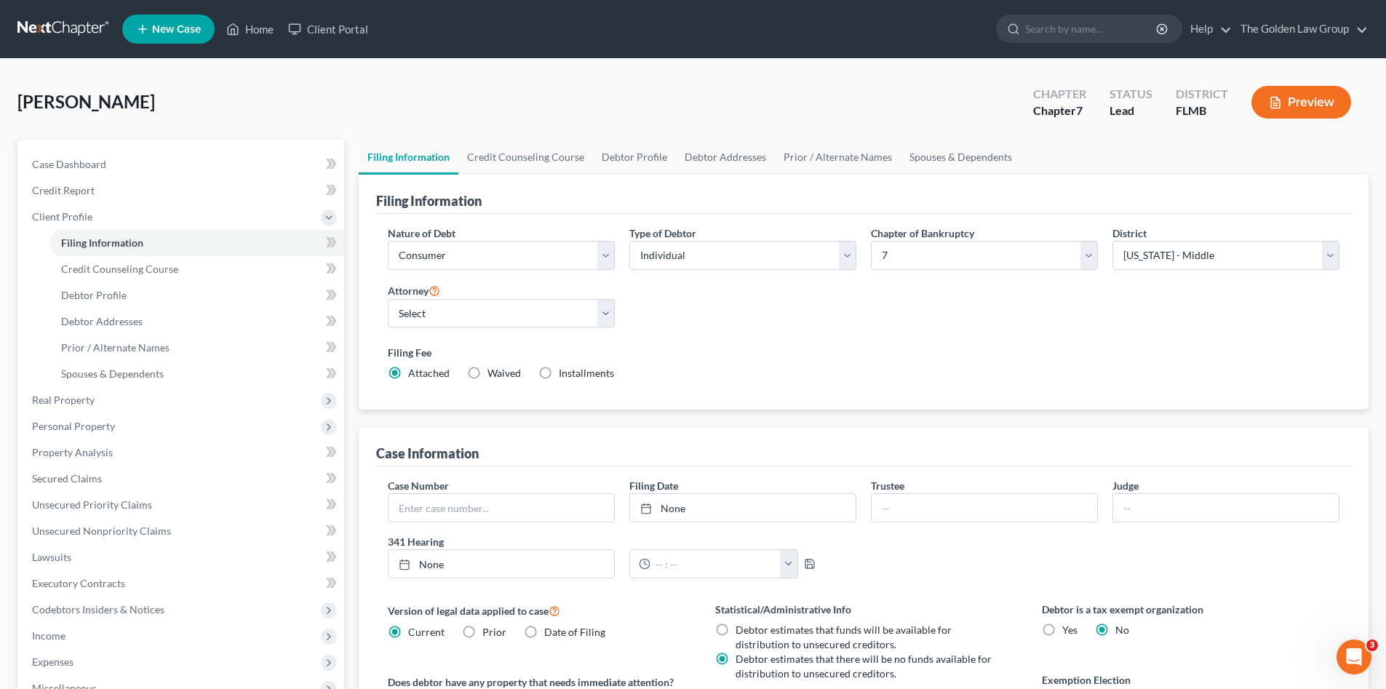
click at [447, 335] on div "Attorney Select G. [PERSON_NAME] - FLMB G. [PERSON_NAME] - FLNB [PERSON_NAME] -…" at bounding box center [502, 311] width 242 height 58
click at [441, 322] on select "Select G. [PERSON_NAME] - FLMB G. [PERSON_NAME] - FLNB [PERSON_NAME] - FLMB [PE…" at bounding box center [501, 313] width 227 height 29
select select "2"
click at [388, 299] on select "Select G. [PERSON_NAME] - FLMB G. [PERSON_NAME] - FLNB [PERSON_NAME] - FLMB [PE…" at bounding box center [501, 313] width 227 height 29
click at [137, 322] on span "Debtor Addresses" at bounding box center [102, 321] width 82 height 12
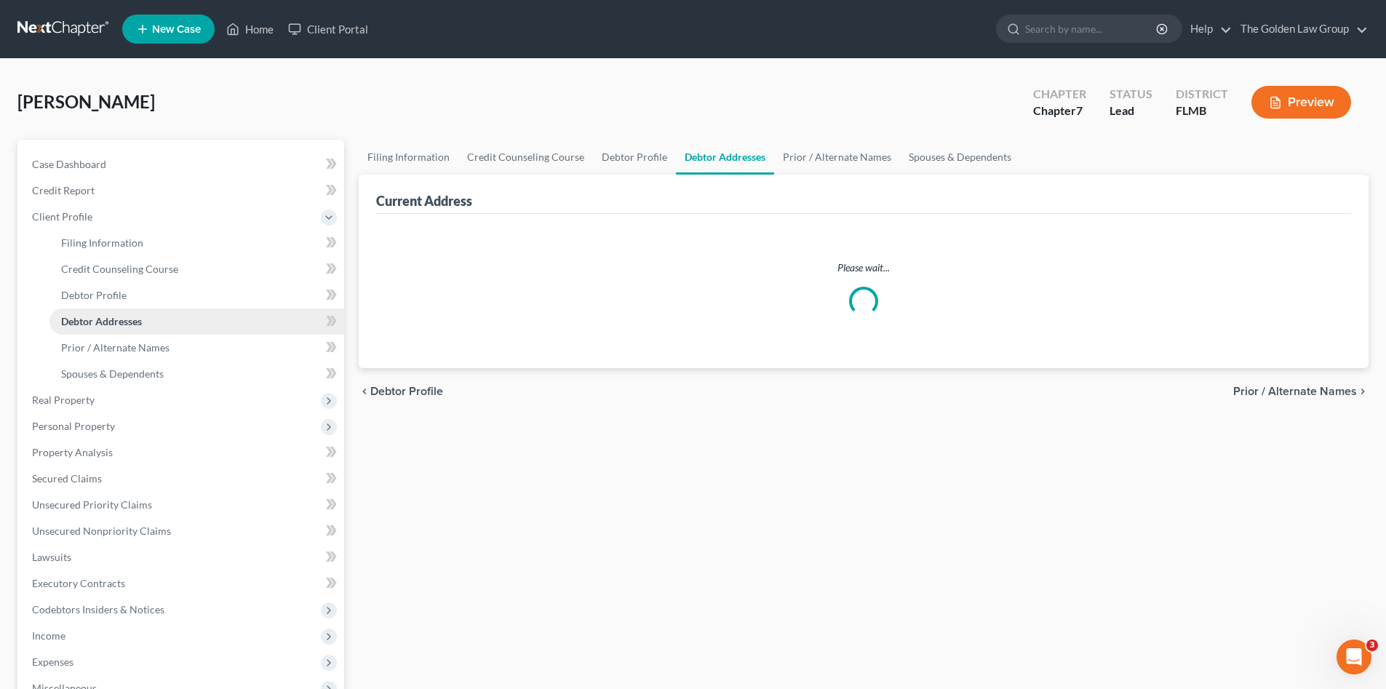
select select "0"
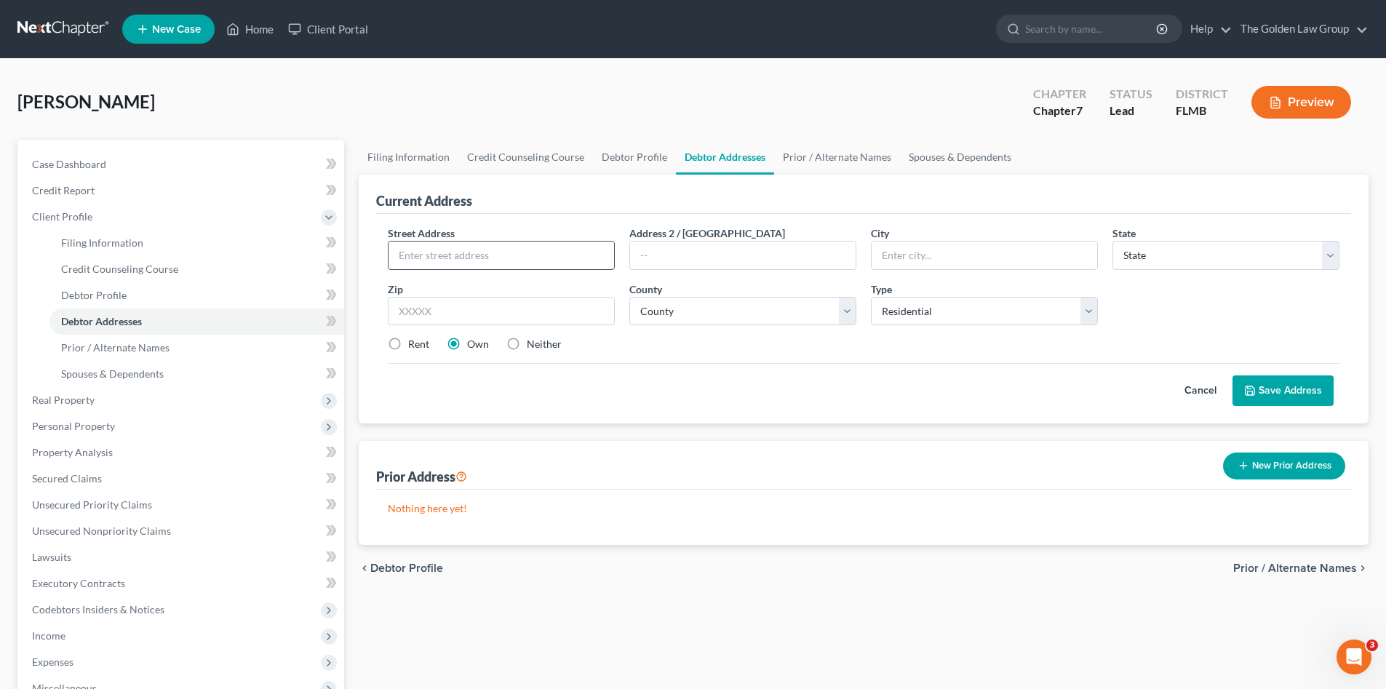
click at [467, 256] on input "text" at bounding box center [502, 256] width 226 height 28
type input "[STREET_ADDRESS]"
type input "[PERSON_NAME]"
select select "9"
type input "33511"
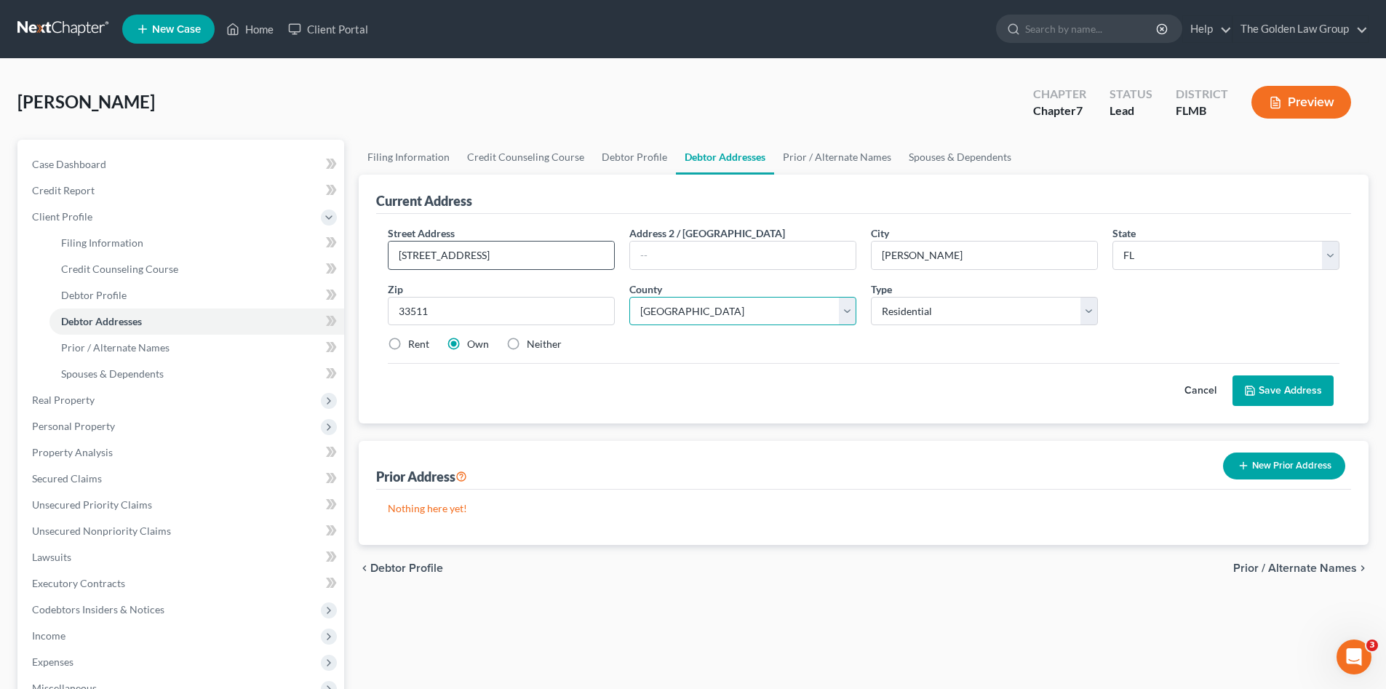
select select "27"
click at [415, 345] on label "Rent" at bounding box center [418, 344] width 21 height 15
click at [415, 345] on input "Rent" at bounding box center [418, 341] width 9 height 9
radio input "true"
click at [1301, 389] on button "Save Address" at bounding box center [1283, 391] width 101 height 31
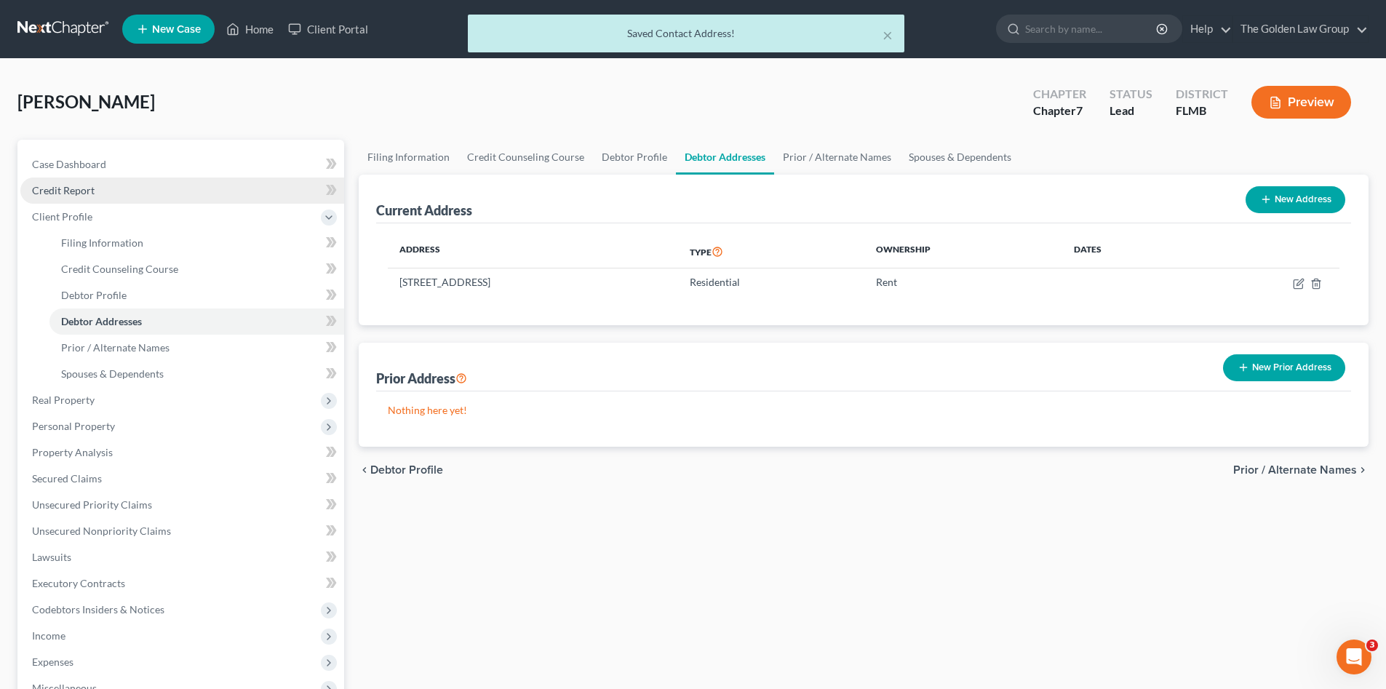
click at [78, 196] on span "Credit Report" at bounding box center [63, 190] width 63 height 12
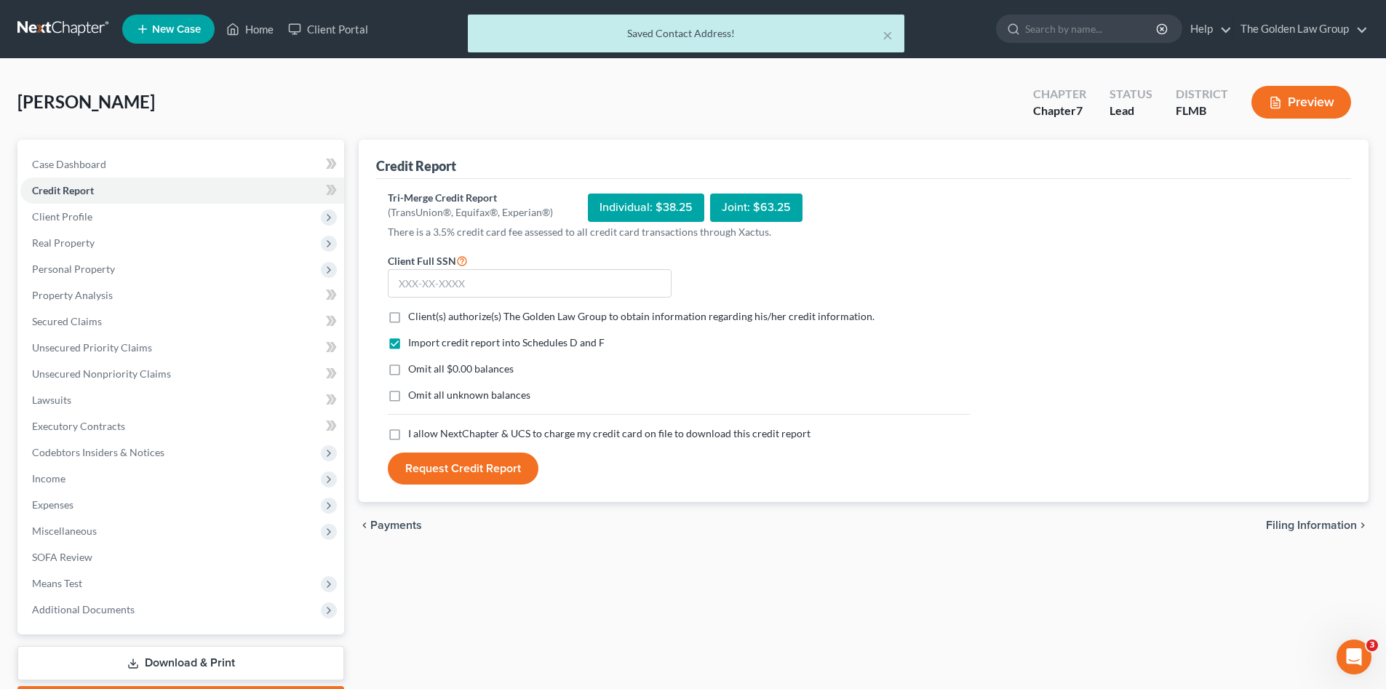
click at [408, 320] on label "Client(s) authorize(s) The Golden Law Group to obtain information regarding his…" at bounding box center [641, 316] width 466 height 15
click at [414, 319] on input "Client(s) authorize(s) The Golden Law Group to obtain information regarding his…" at bounding box center [418, 313] width 9 height 9
checkbox input "true"
click at [408, 371] on label "Omit all $0.00 balances" at bounding box center [461, 369] width 106 height 15
click at [414, 371] on input "Omit all $0.00 balances" at bounding box center [418, 366] width 9 height 9
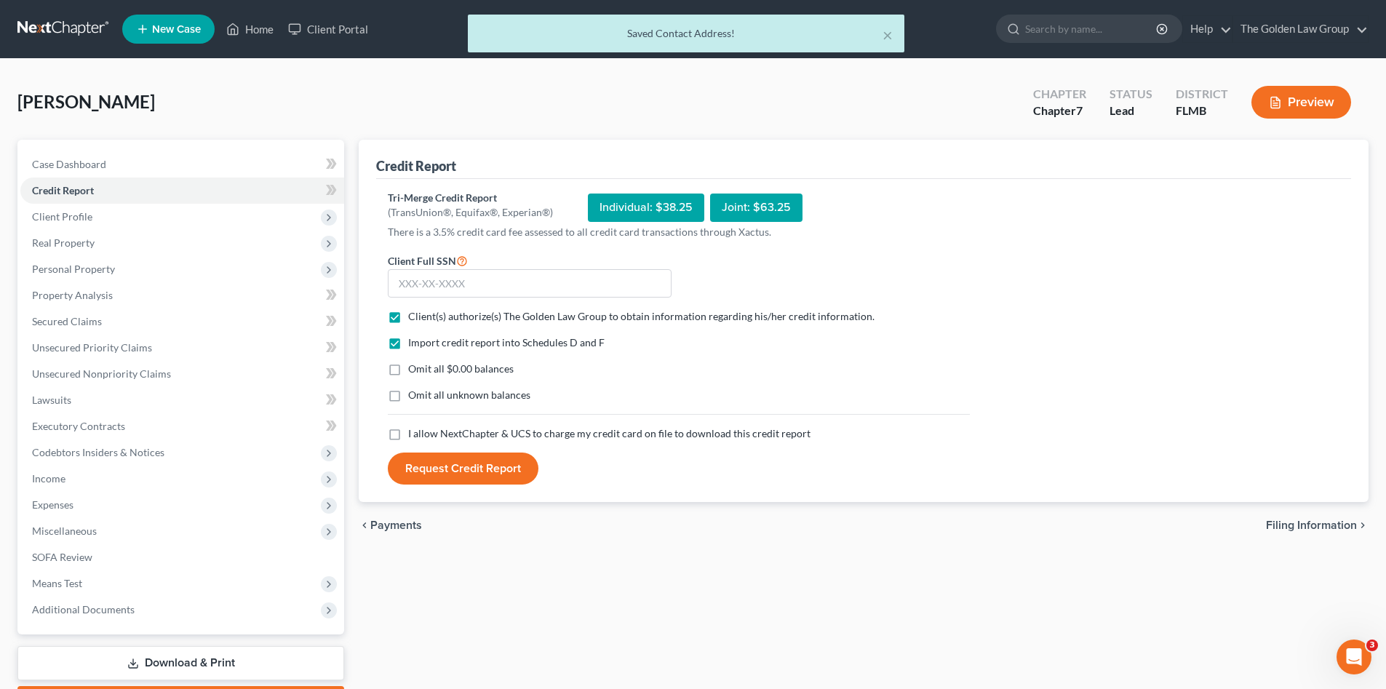
checkbox input "true"
click at [408, 394] on label "Omit all unknown balances" at bounding box center [469, 395] width 122 height 15
click at [414, 394] on input "Omit all unknown balances" at bounding box center [418, 392] width 9 height 9
checkbox input "true"
click at [408, 433] on label "I allow NextChapter & UCS to charge my credit card on file to download this cre…" at bounding box center [609, 433] width 402 height 15
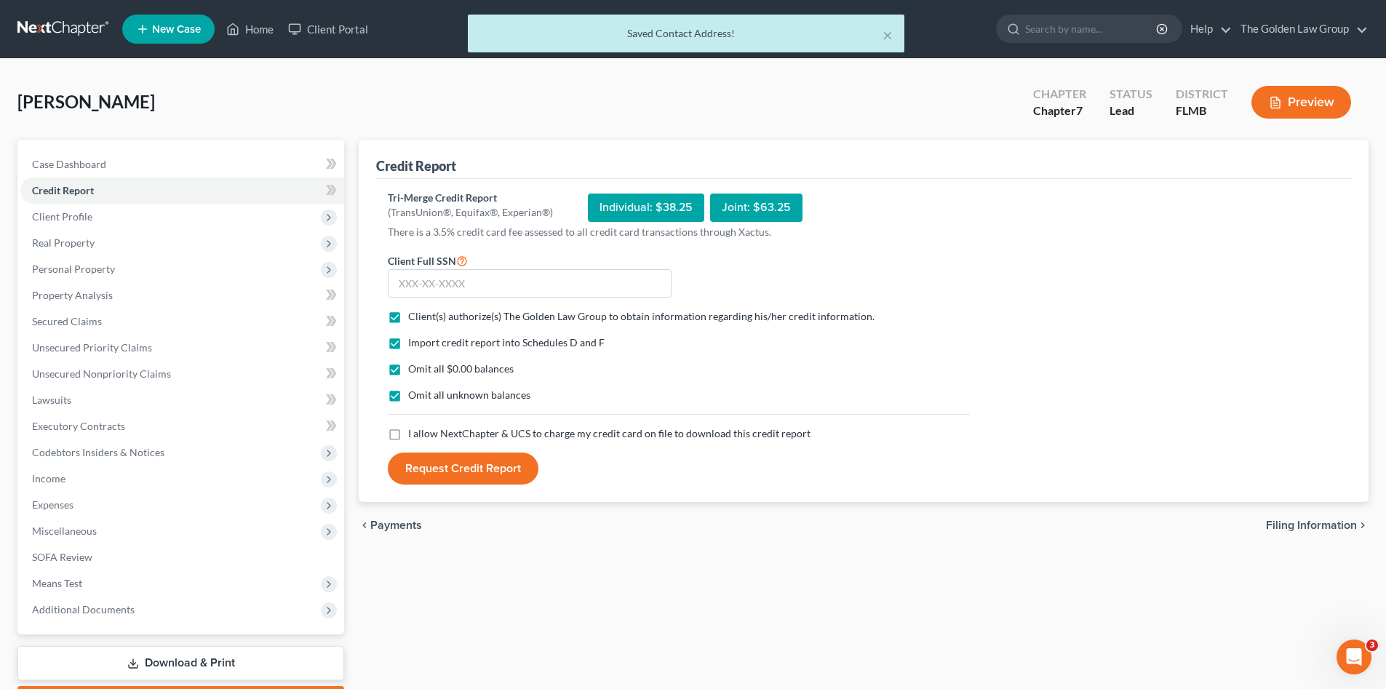
click at [414, 433] on input "I allow NextChapter & UCS to charge my credit card on file to download this cre…" at bounding box center [418, 430] width 9 height 9
checkbox input "true"
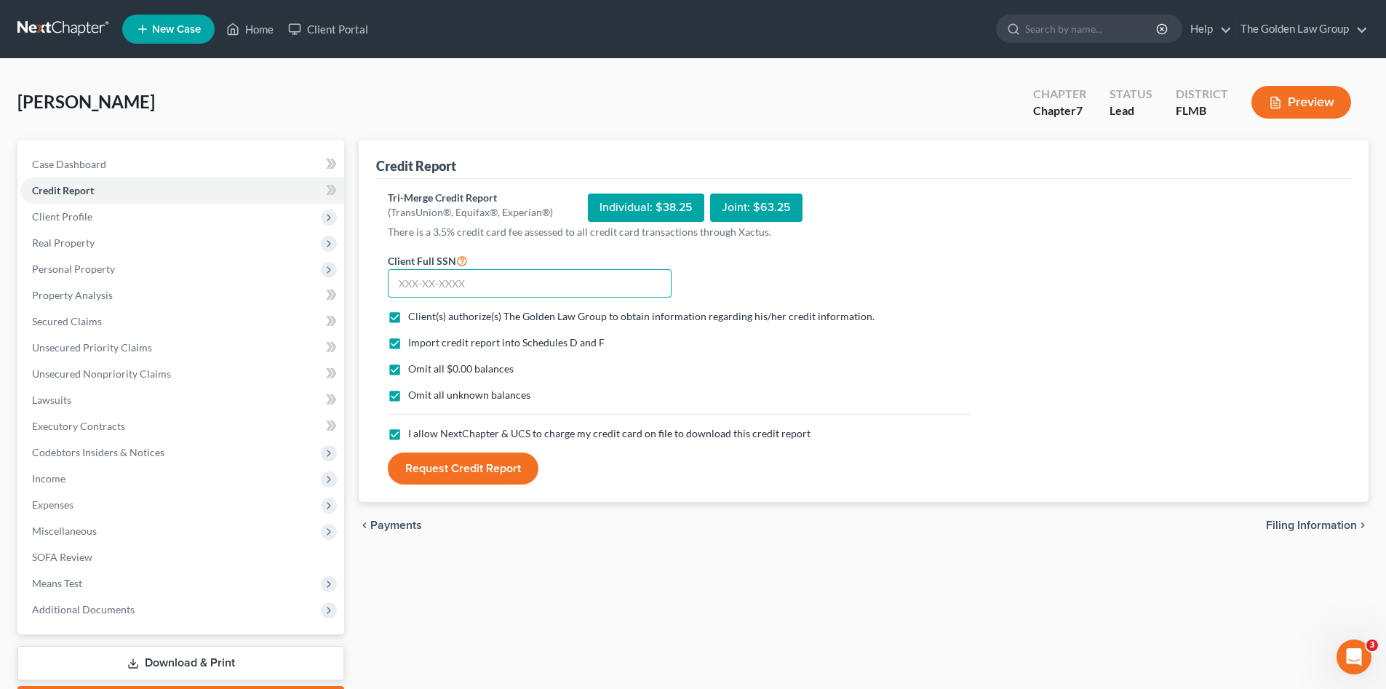
click at [441, 277] on input "text" at bounding box center [530, 283] width 284 height 29
type input "024-64-5140"
click at [481, 465] on button "Request Credit Report" at bounding box center [463, 469] width 151 height 32
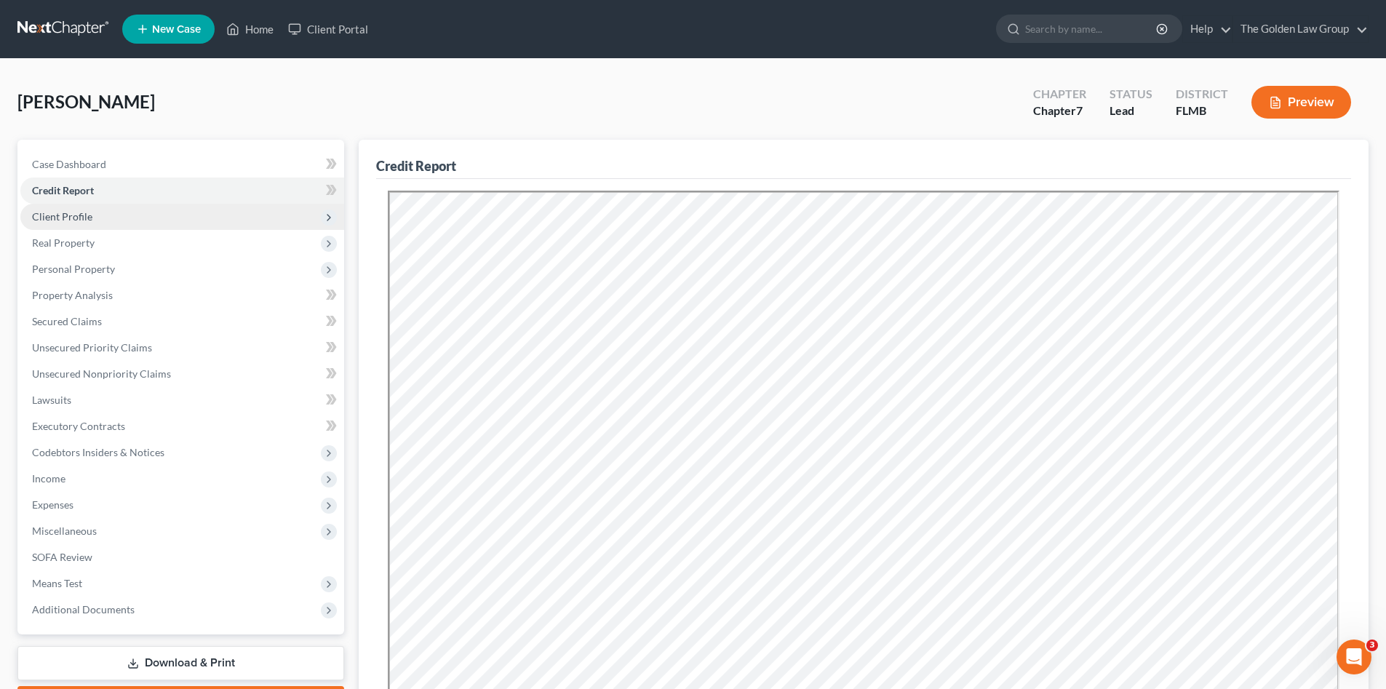
click at [85, 214] on span "Client Profile" at bounding box center [62, 216] width 60 height 12
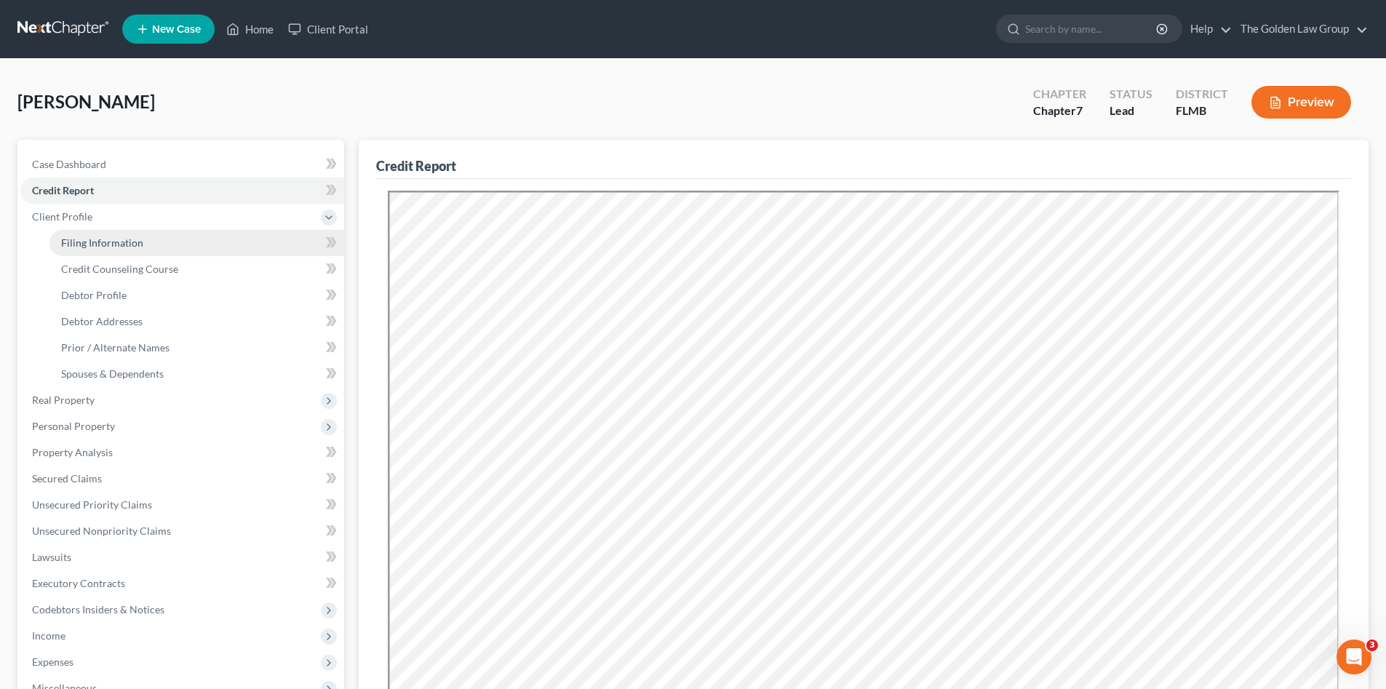
click at [99, 242] on span "Filing Information" at bounding box center [102, 243] width 82 height 12
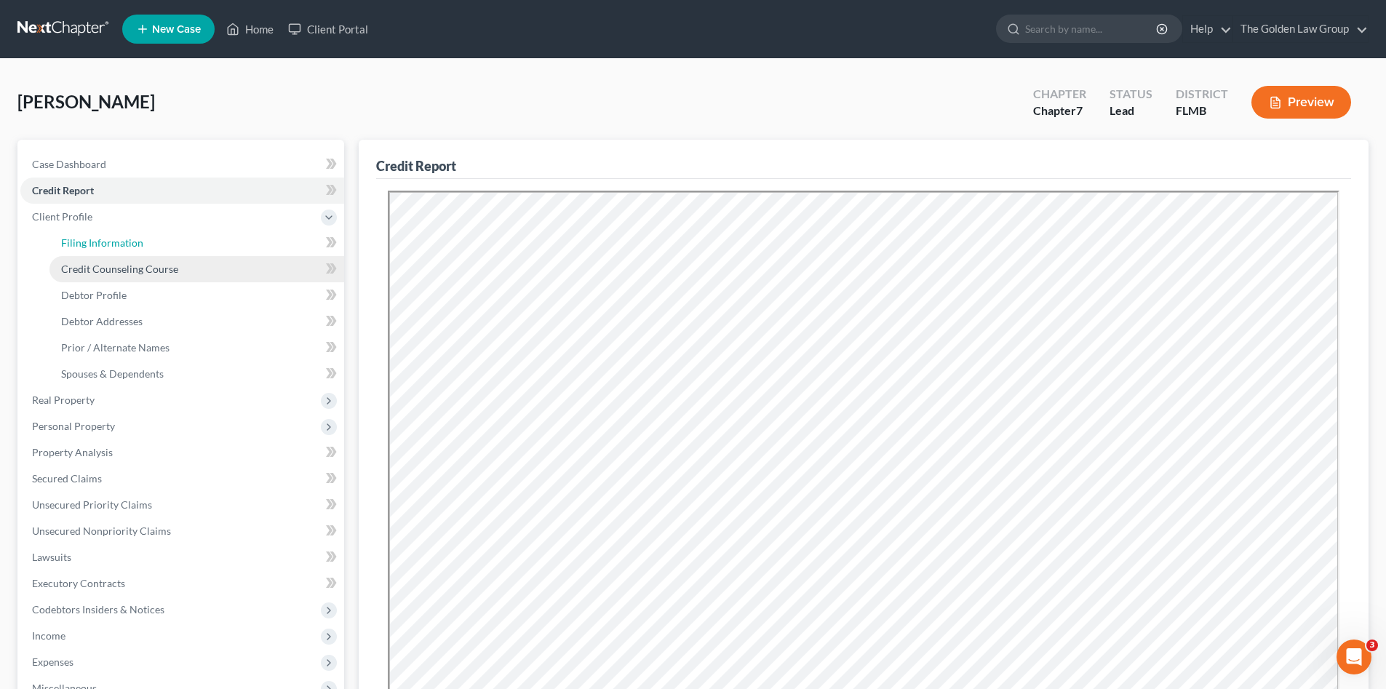
select select "1"
select select "0"
select select "15"
select select "2"
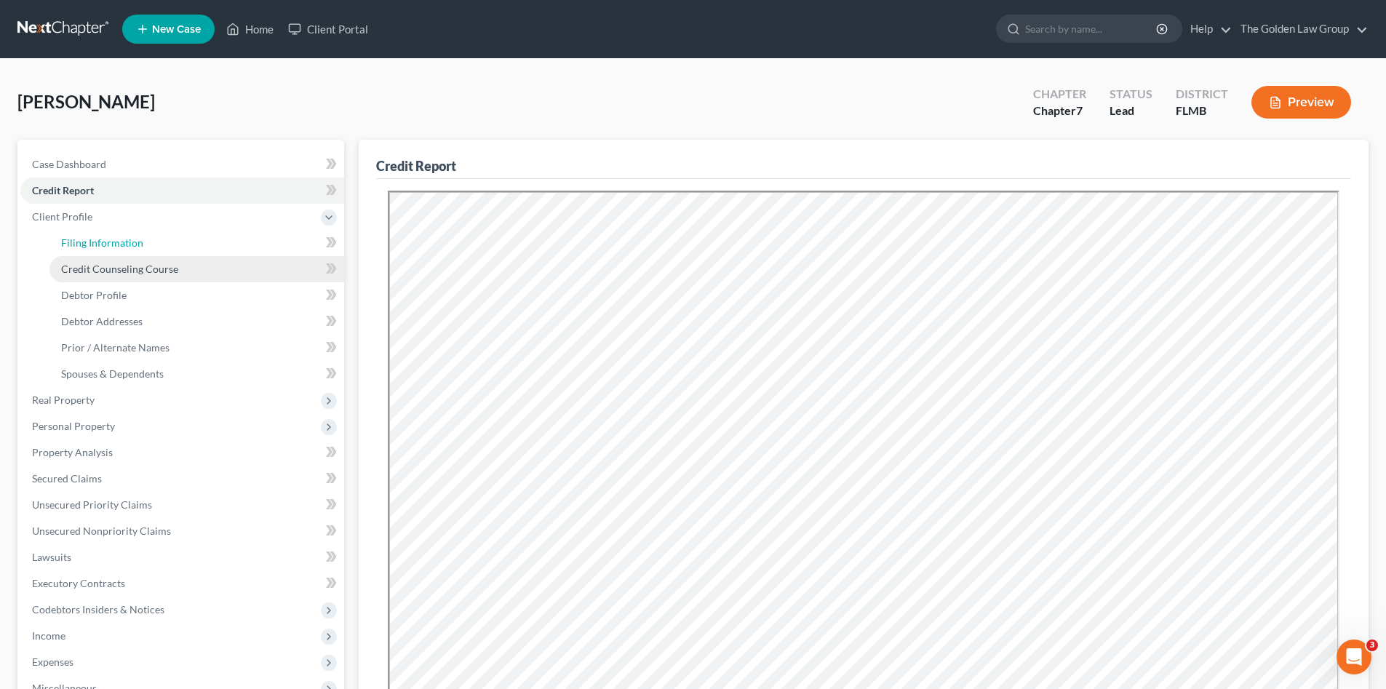
select select "9"
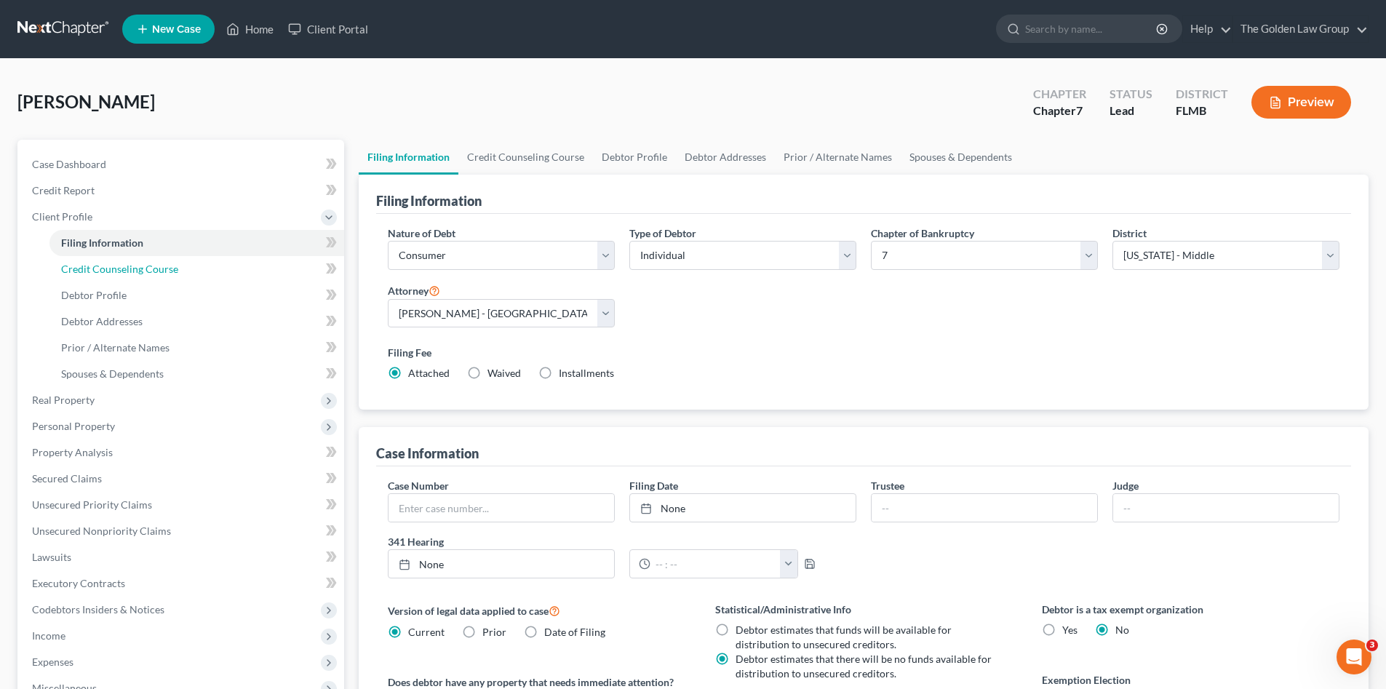
scroll to position [122, 0]
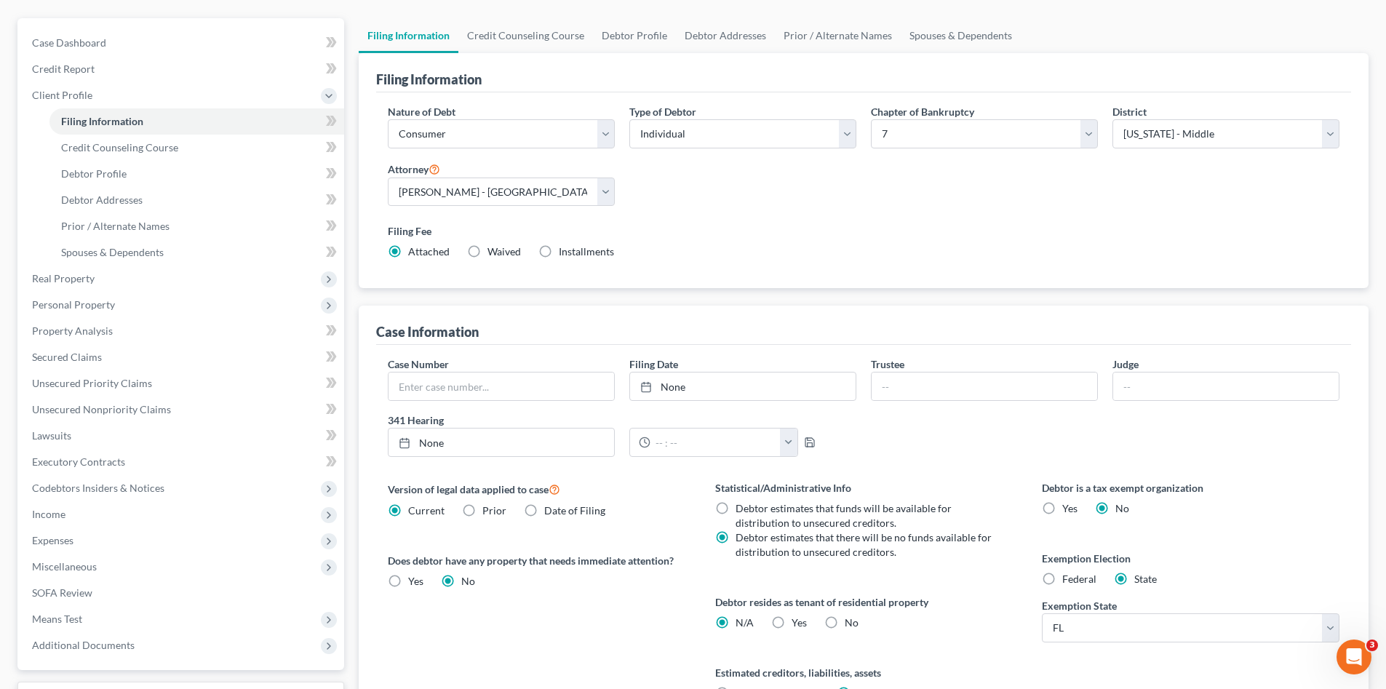
click at [792, 624] on label "Yes Yes" at bounding box center [799, 623] width 15 height 15
click at [798, 624] on input "Yes Yes" at bounding box center [802, 620] width 9 height 9
radio input "true"
radio input "false"
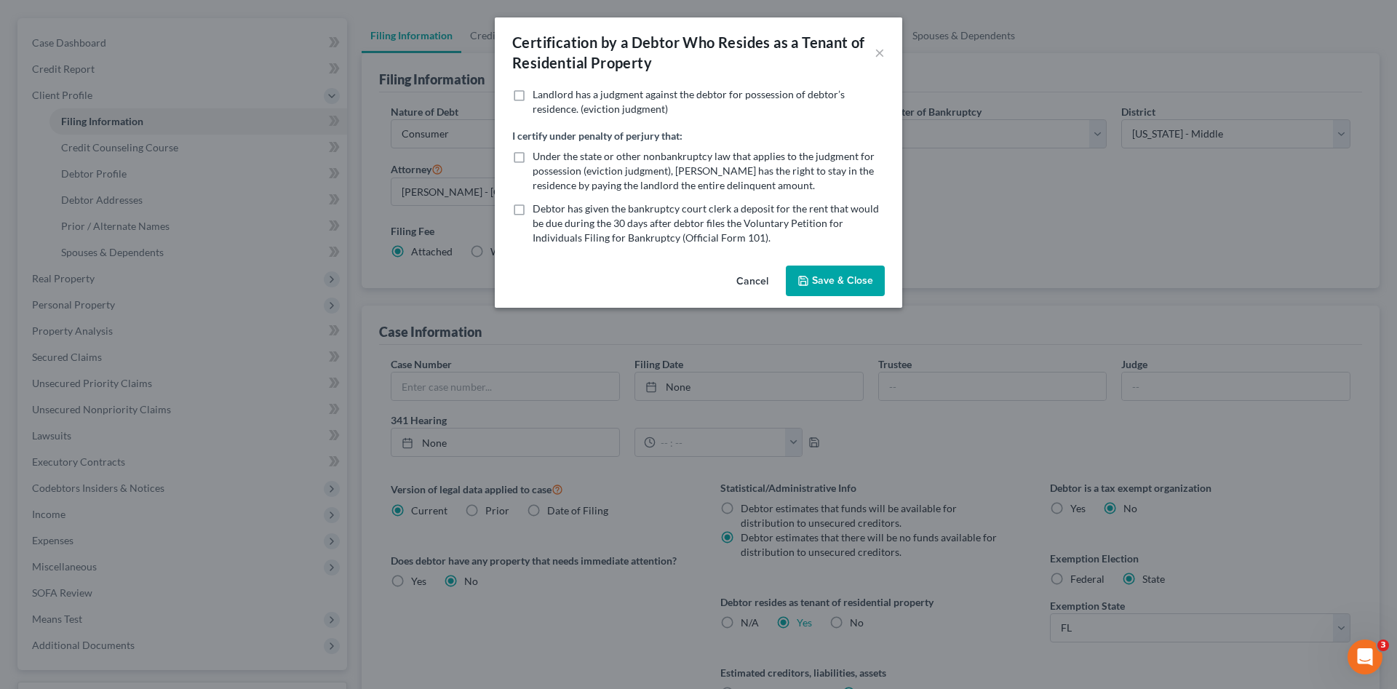
click at [854, 277] on button "Save & Close" at bounding box center [835, 281] width 99 height 31
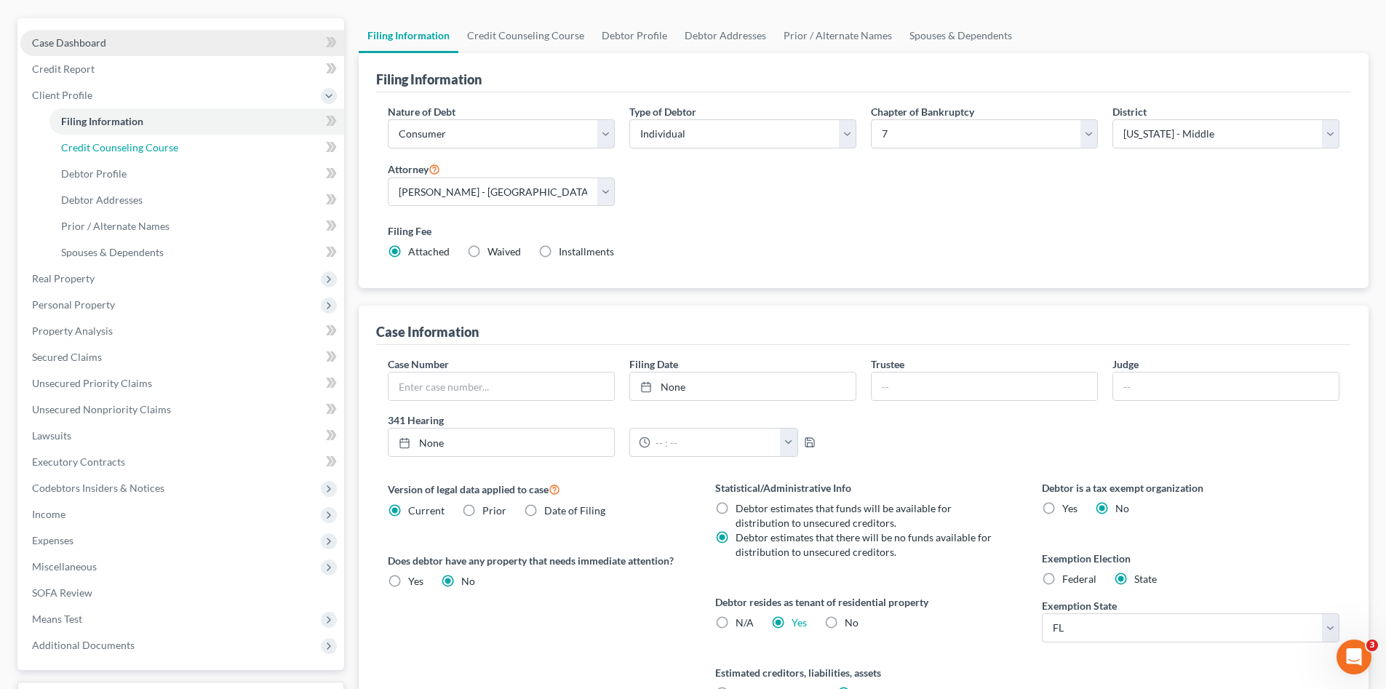
drag, startPoint x: 138, startPoint y: 148, endPoint x: 138, endPoint y: 159, distance: 10.2
click at [138, 148] on span "Credit Counseling Course" at bounding box center [119, 147] width 117 height 12
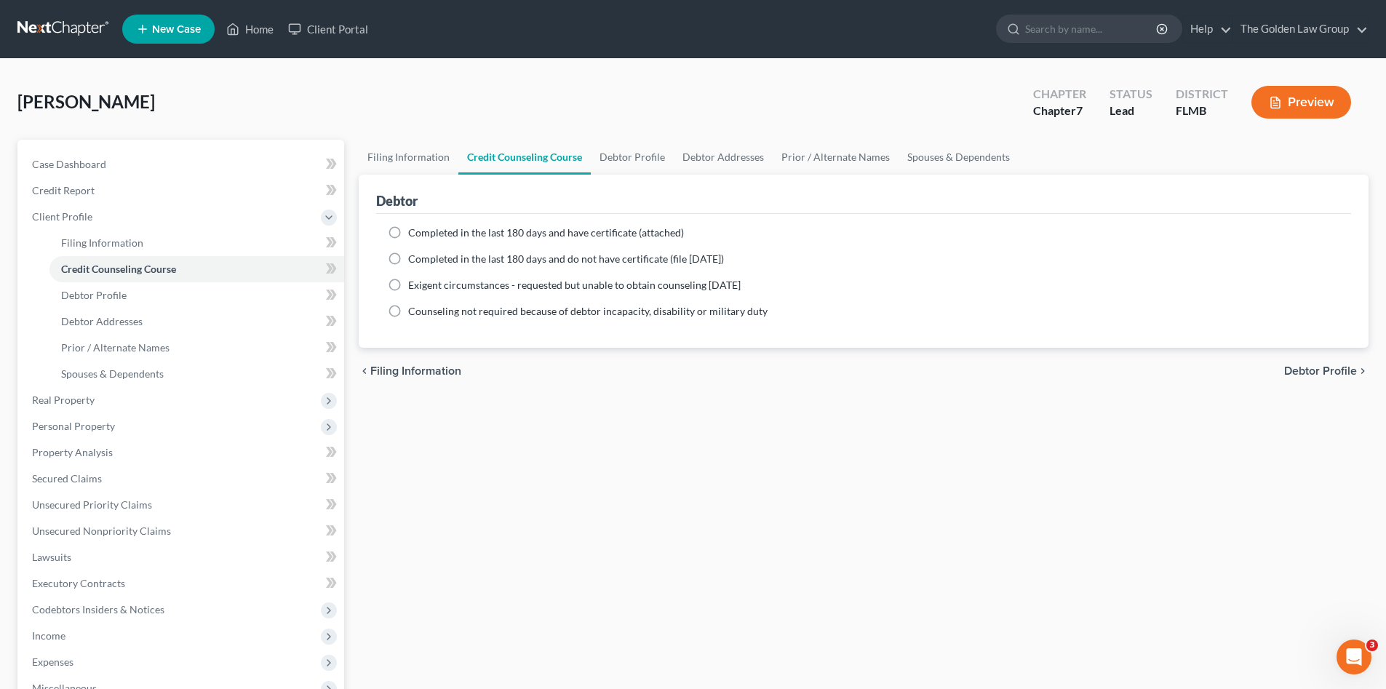
click at [454, 234] on span "Completed in the last 180 days and have certificate (attached)" at bounding box center [546, 232] width 276 height 12
click at [424, 234] on input "Completed in the last 180 days and have certificate (attached)" at bounding box center [418, 230] width 9 height 9
radio input "true"
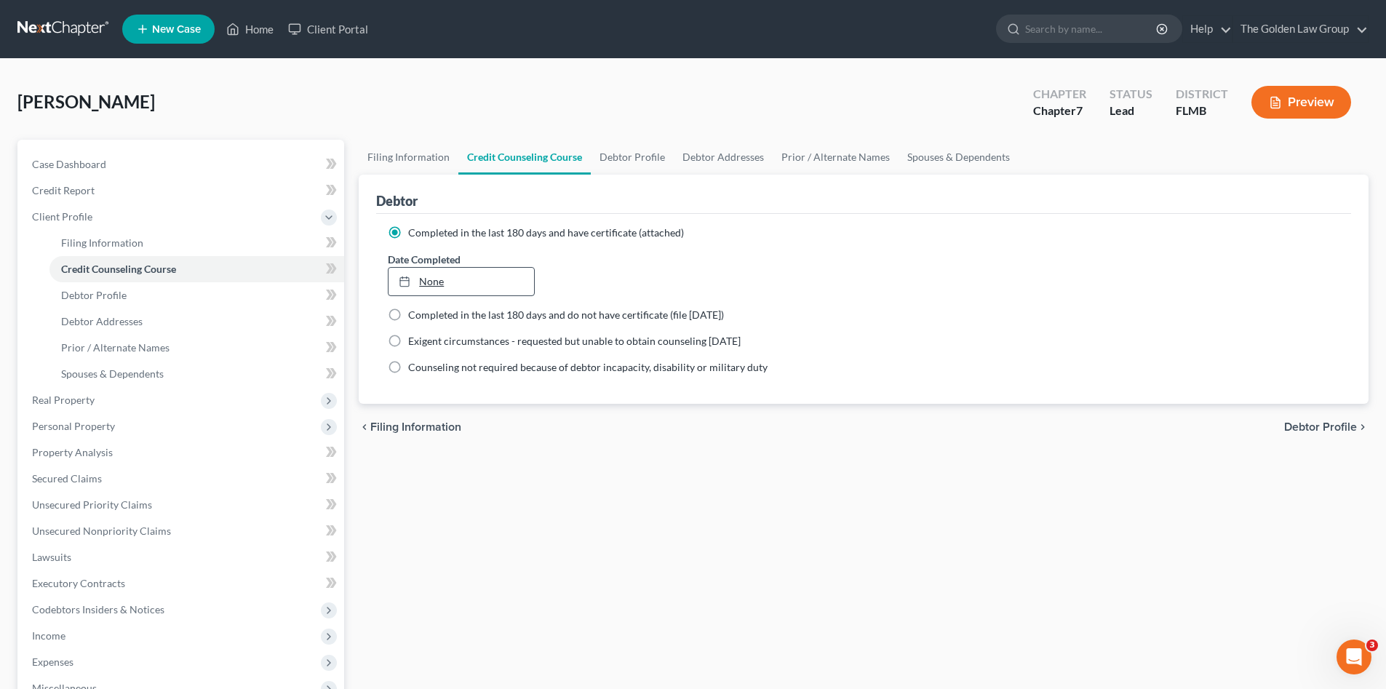
click at [433, 278] on link "None" at bounding box center [461, 282] width 145 height 28
type input "9/18/2025"
drag, startPoint x: 531, startPoint y: 444, endPoint x: 314, endPoint y: 391, distance: 222.6
click at [531, 445] on div "chevron_left Filing Information Debtor Profile chevron_right" at bounding box center [864, 427] width 1010 height 47
click at [116, 298] on span "Debtor Profile" at bounding box center [93, 295] width 65 height 12
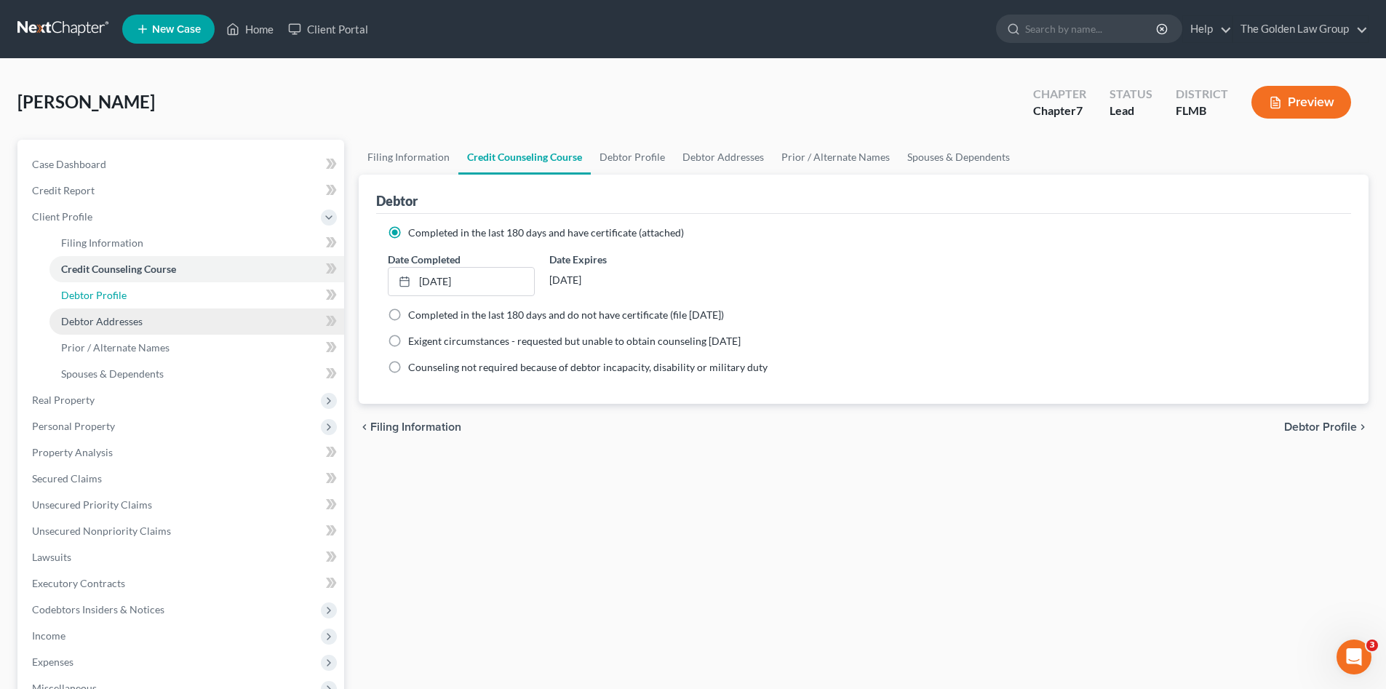
select select "0"
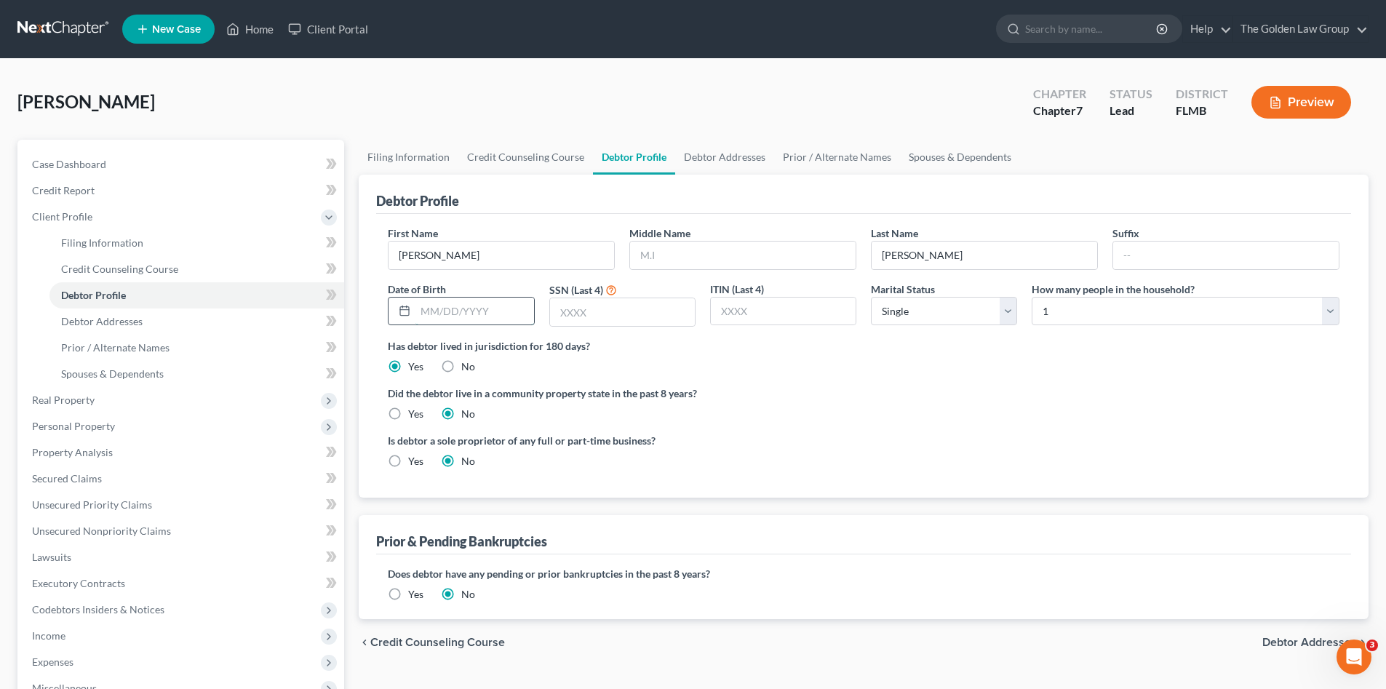
click at [437, 314] on input "text" at bounding box center [475, 312] width 118 height 28
type input "12/27/1967"
click at [663, 309] on input "text" at bounding box center [622, 312] width 145 height 28
click at [574, 318] on input "text" at bounding box center [622, 312] width 145 height 28
type input "5140"
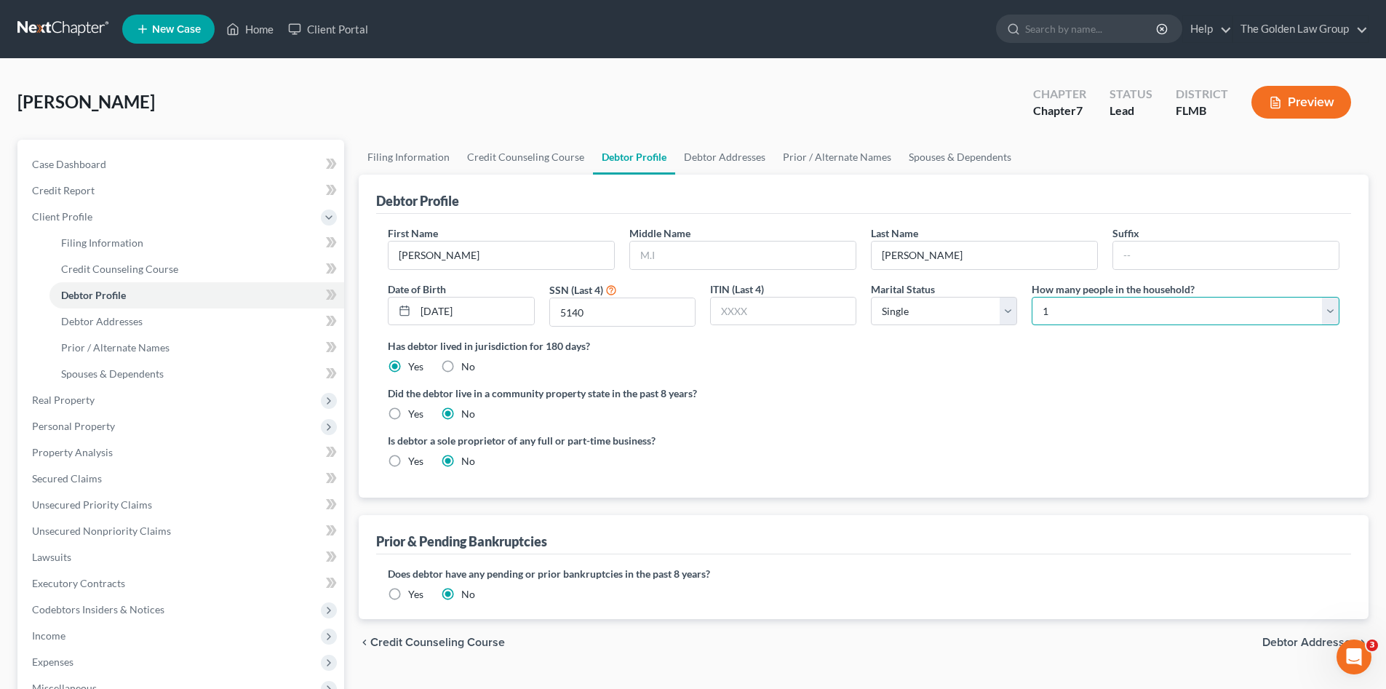
click at [1085, 318] on select "Select 1 2 3 4 5 6 7 8 9 10 11 12 13 14 15 16 17 18 19 20" at bounding box center [1186, 311] width 308 height 29
select select "3"
click at [1032, 297] on select "Select 1 2 3 4 5 6 7 8 9 10 11 12 13 14 15 16 17 18 19 20" at bounding box center [1186, 311] width 308 height 29
click at [988, 328] on div "First Name Blaine Middle Name Last Name Melanson Suffix Date of Birth 12/27/196…" at bounding box center [864, 282] width 966 height 113
click at [1166, 453] on div "Is debtor a sole proprietor of any full or part-time business? Yes No" at bounding box center [864, 456] width 966 height 47
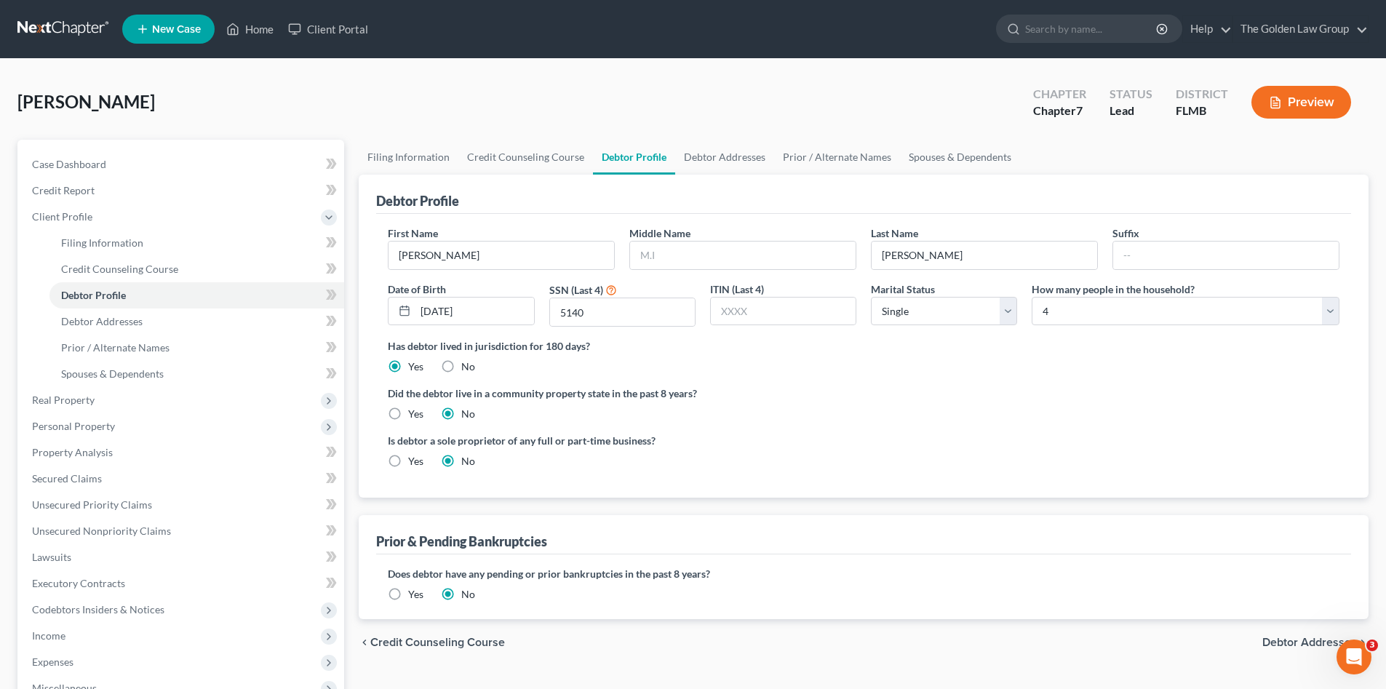
drag, startPoint x: 1287, startPoint y: 635, endPoint x: 1291, endPoint y: 642, distance: 8.1
click at [1287, 635] on div "chevron_left Credit Counseling Course Debtor Addresses chevron_right" at bounding box center [864, 642] width 1010 height 47
click at [1276, 637] on span "Debtor Addresses" at bounding box center [1310, 643] width 95 height 12
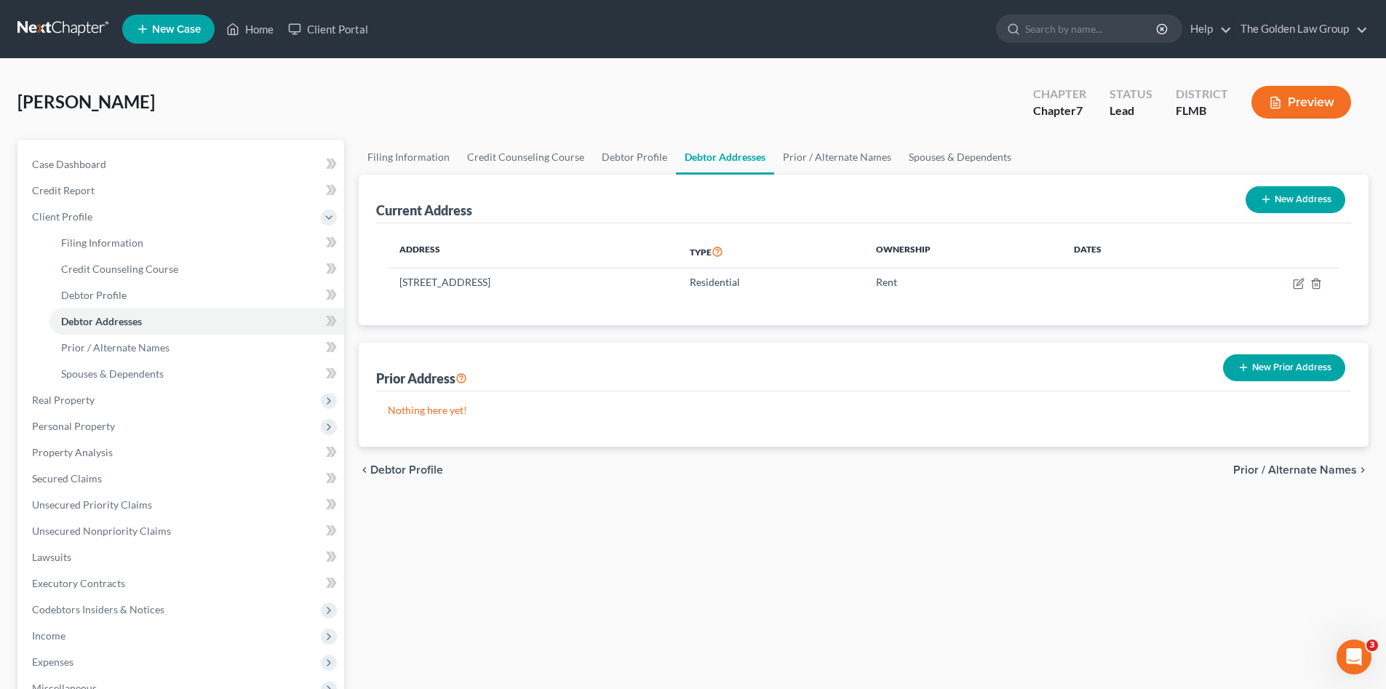
click at [1268, 474] on span "Prior / Alternate Names" at bounding box center [1295, 470] width 124 height 12
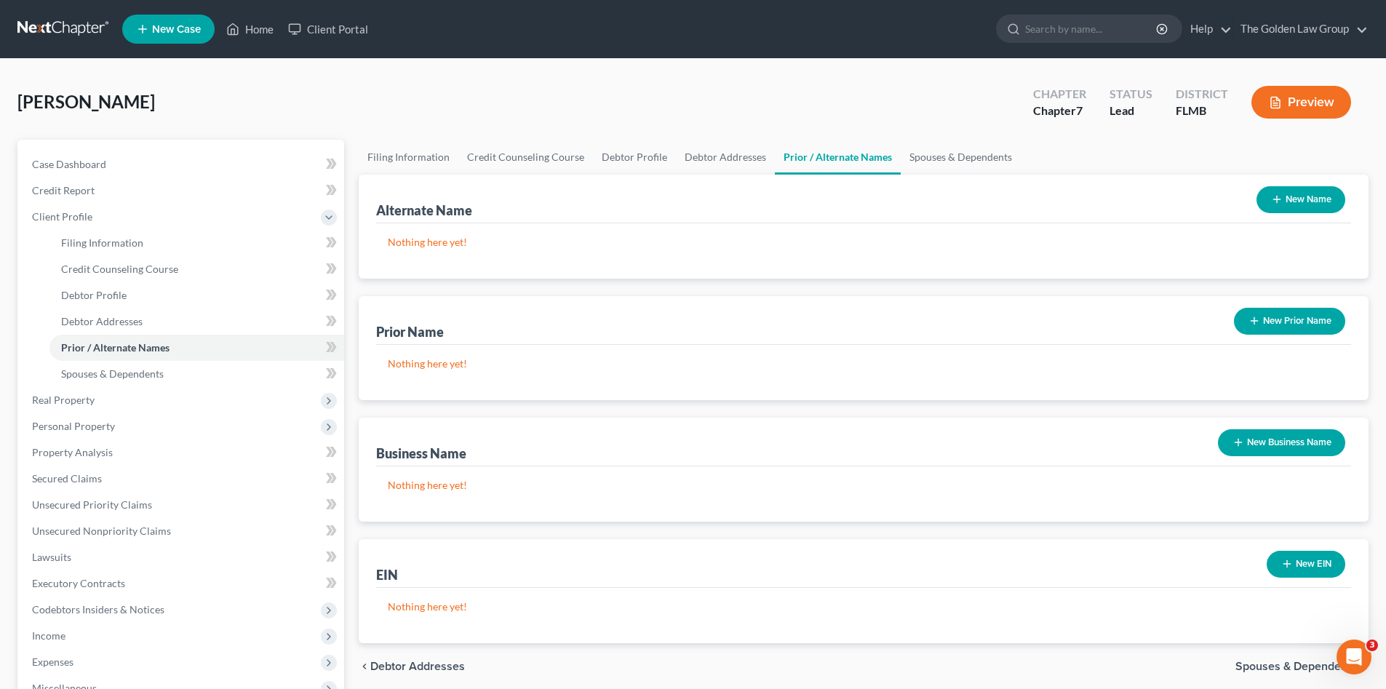
scroll to position [122, 0]
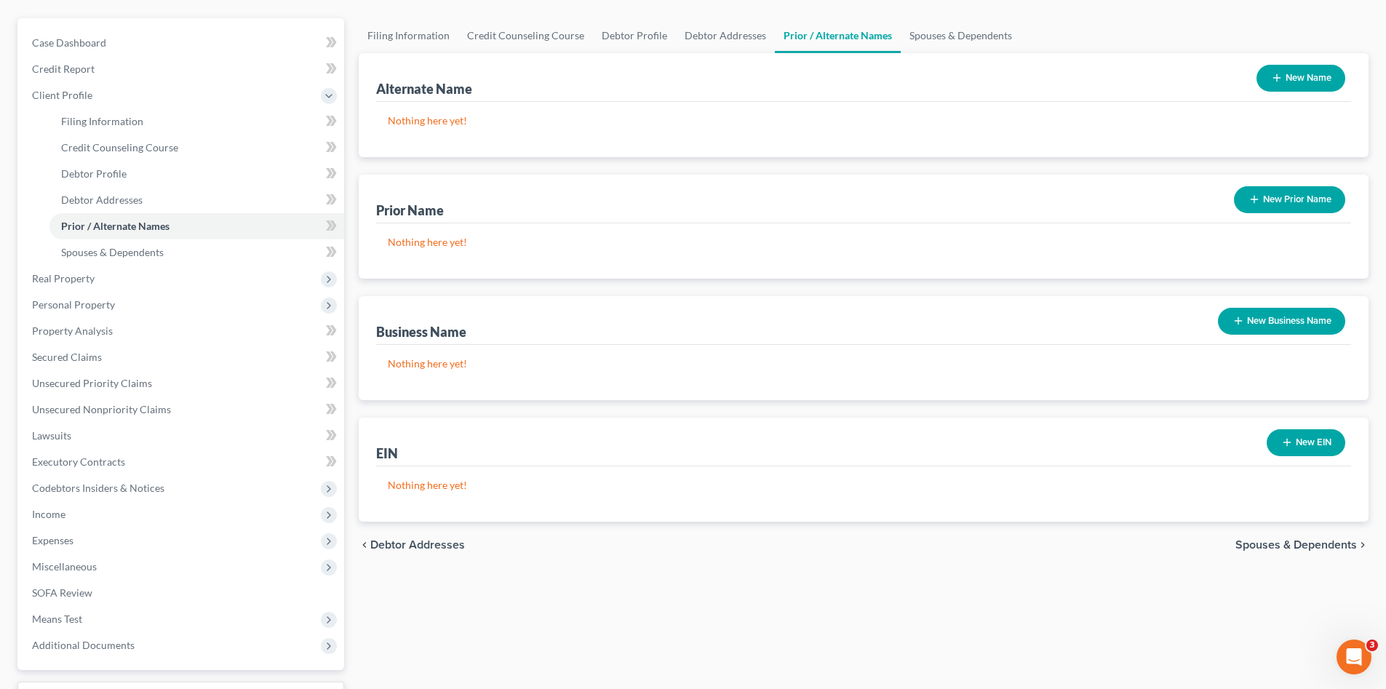
click at [1257, 544] on span "Spouses & Dependents" at bounding box center [1297, 545] width 122 height 12
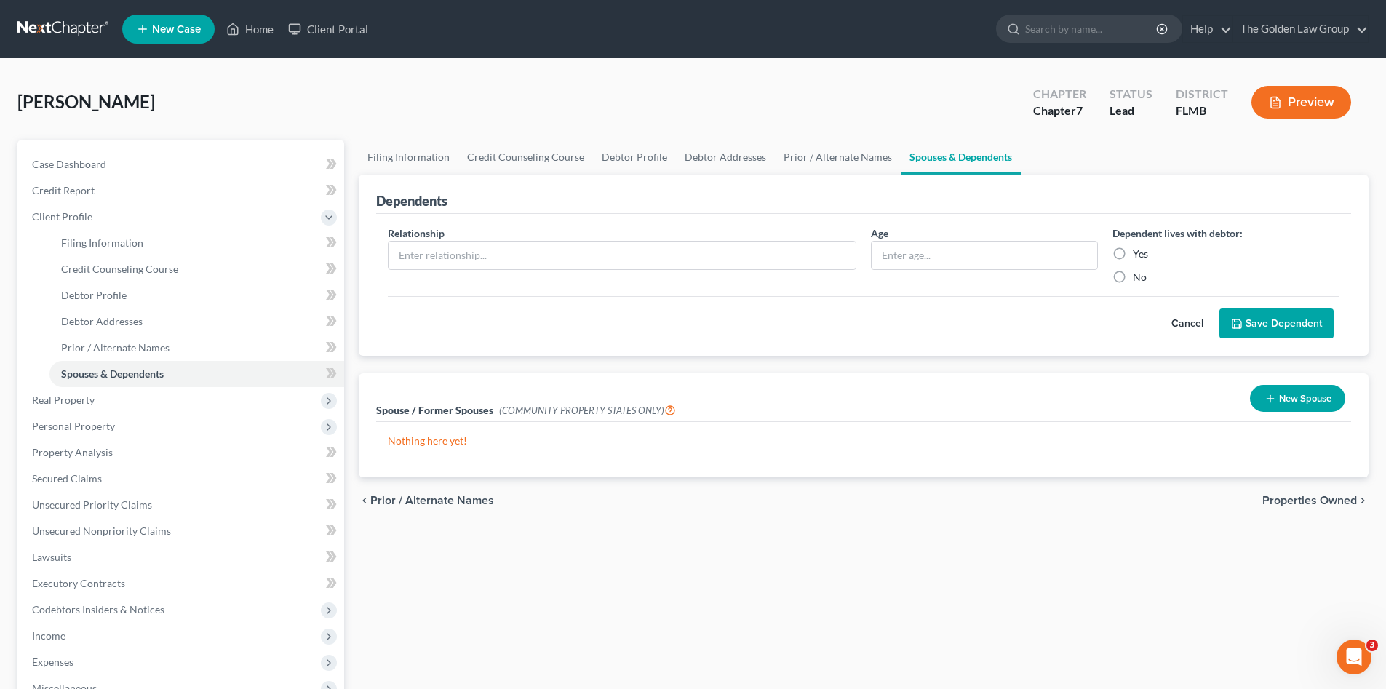
scroll to position [73, 0]
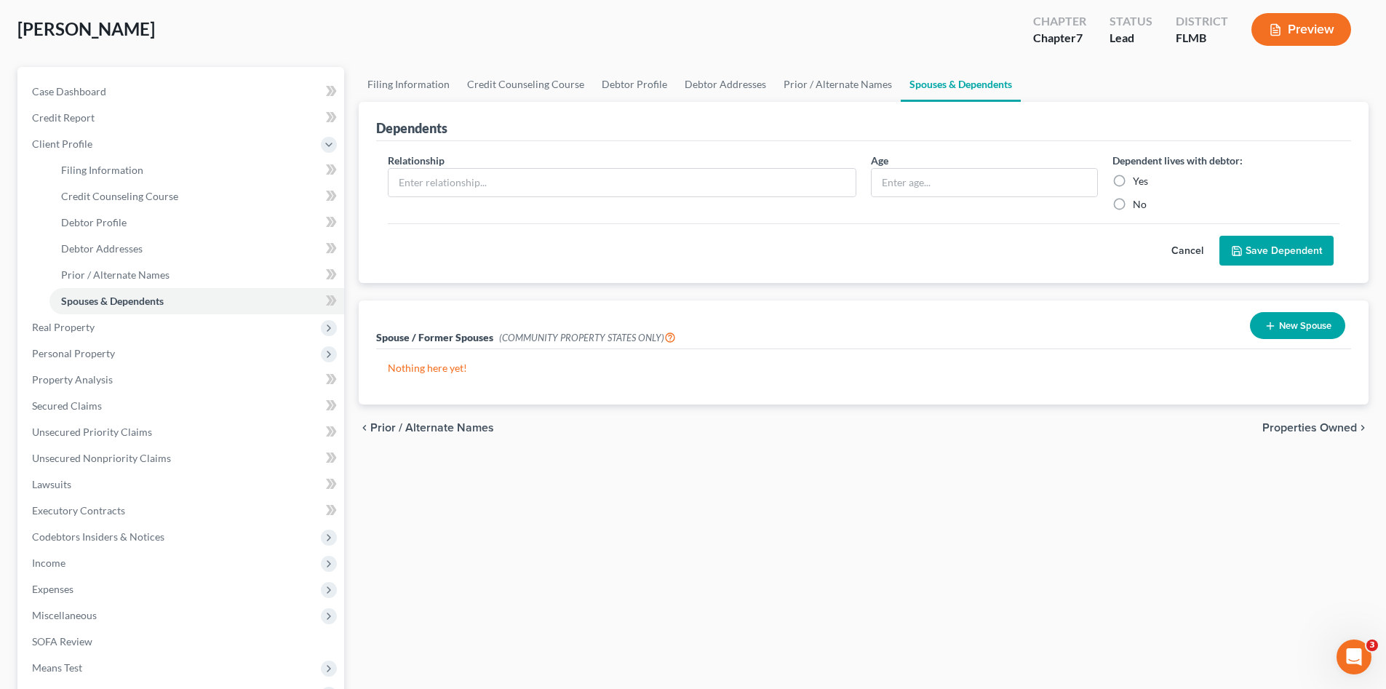
click at [1298, 428] on span "Properties Owned" at bounding box center [1310, 428] width 95 height 12
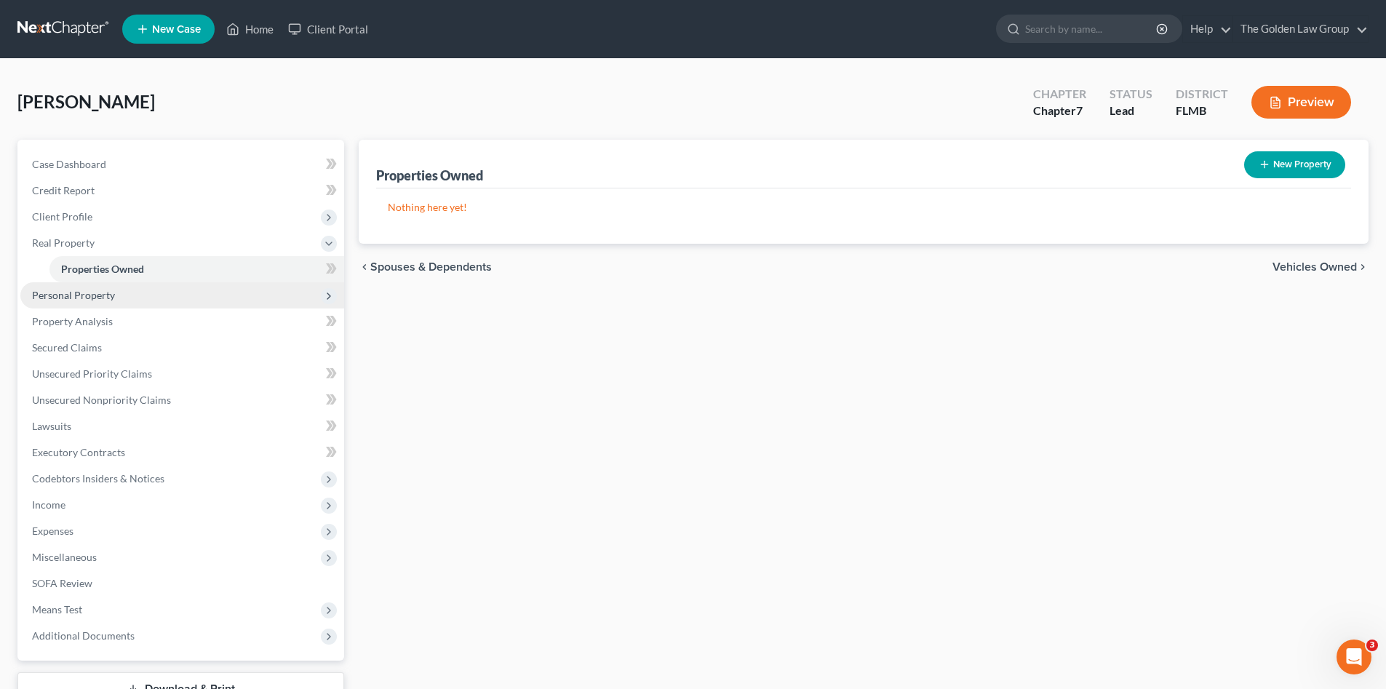
click at [99, 295] on span "Personal Property" at bounding box center [73, 295] width 83 height 12
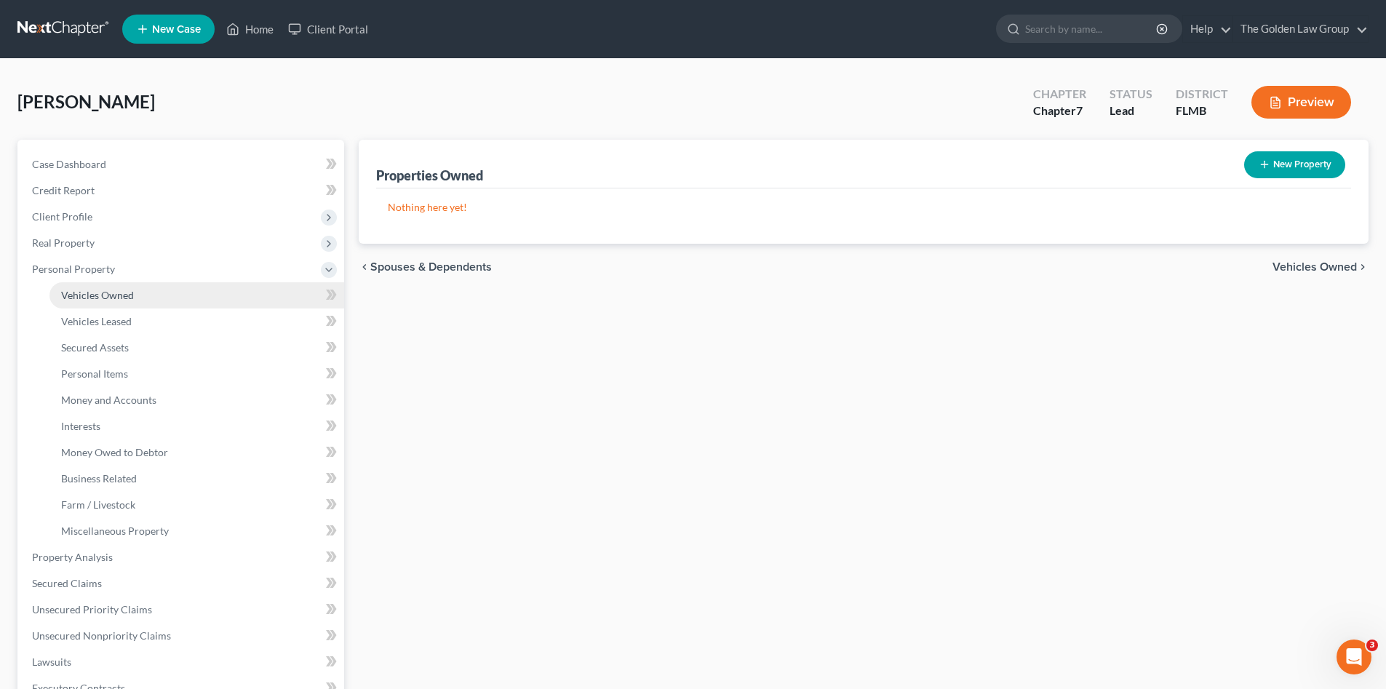
click at [111, 293] on span "Vehicles Owned" at bounding box center [97, 295] width 73 height 12
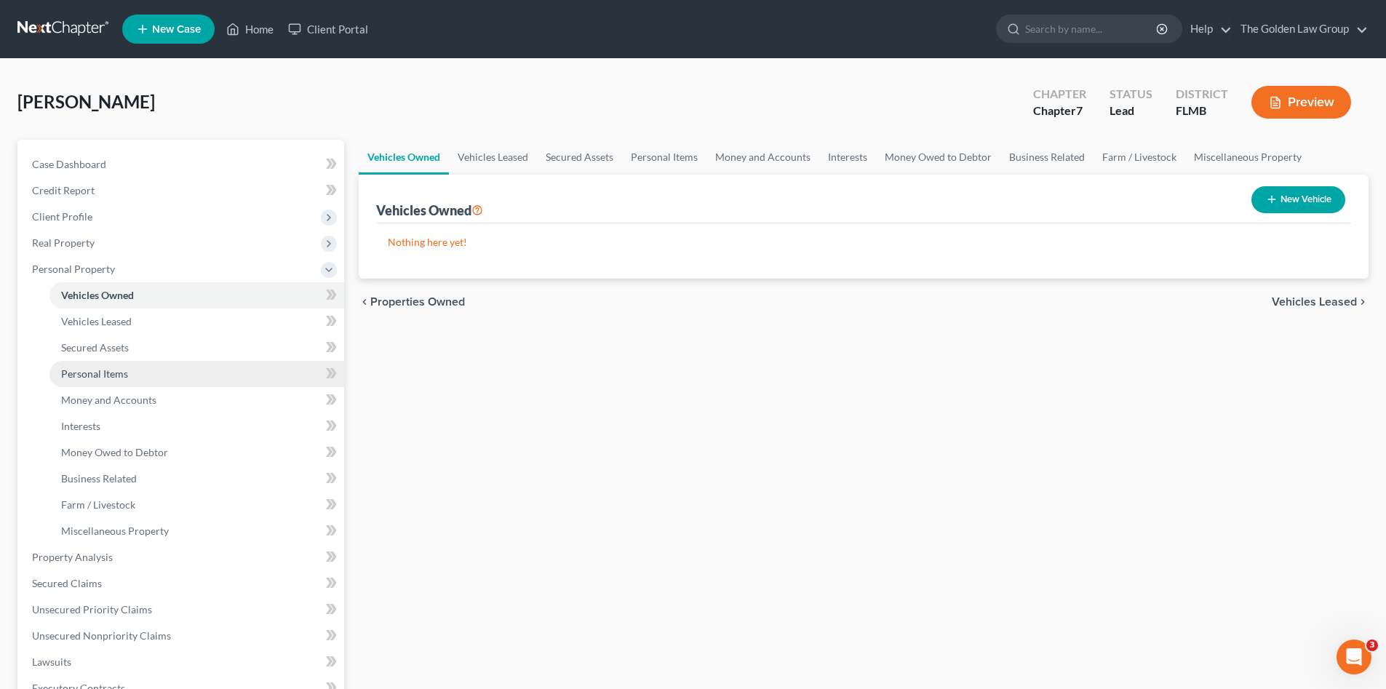
click at [108, 373] on span "Personal Items" at bounding box center [94, 374] width 67 height 12
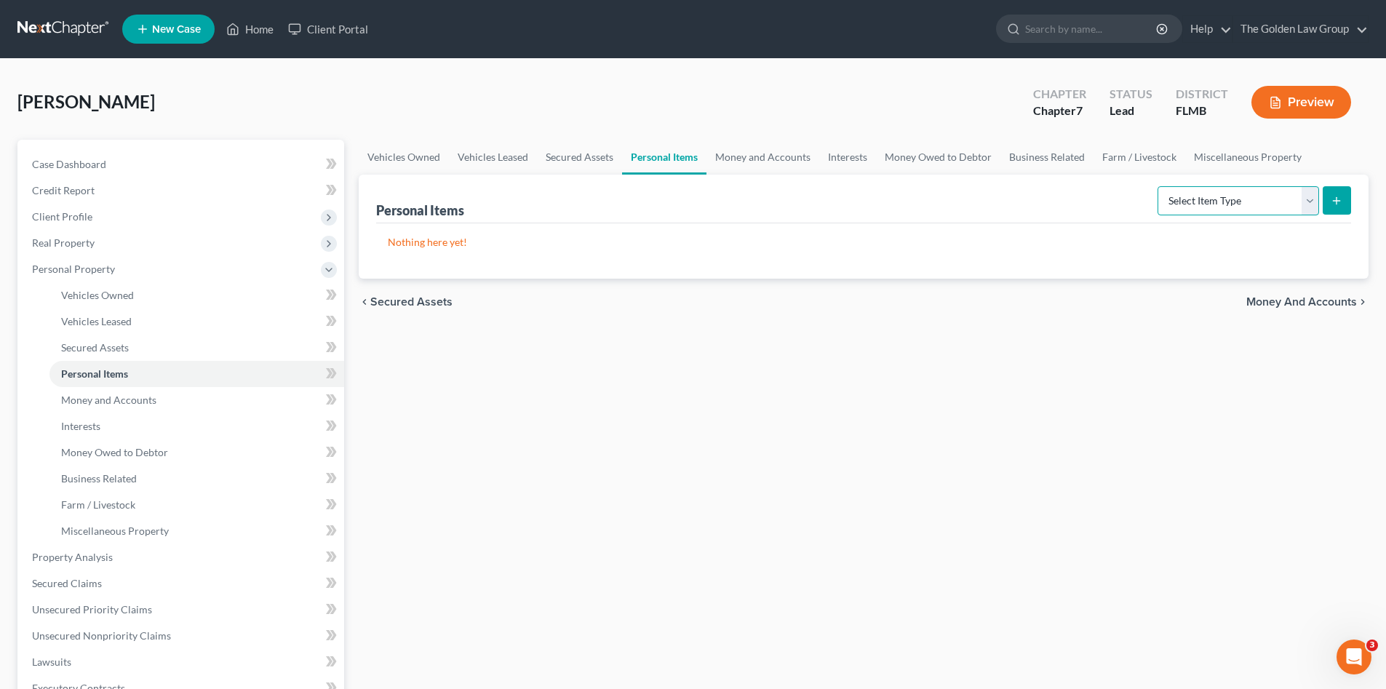
click at [1180, 199] on select "Select Item Type Clothing Collectibles Of Value Electronics Firearms Household …" at bounding box center [1239, 200] width 162 height 29
click at [160, 396] on link "Money and Accounts" at bounding box center [196, 400] width 295 height 26
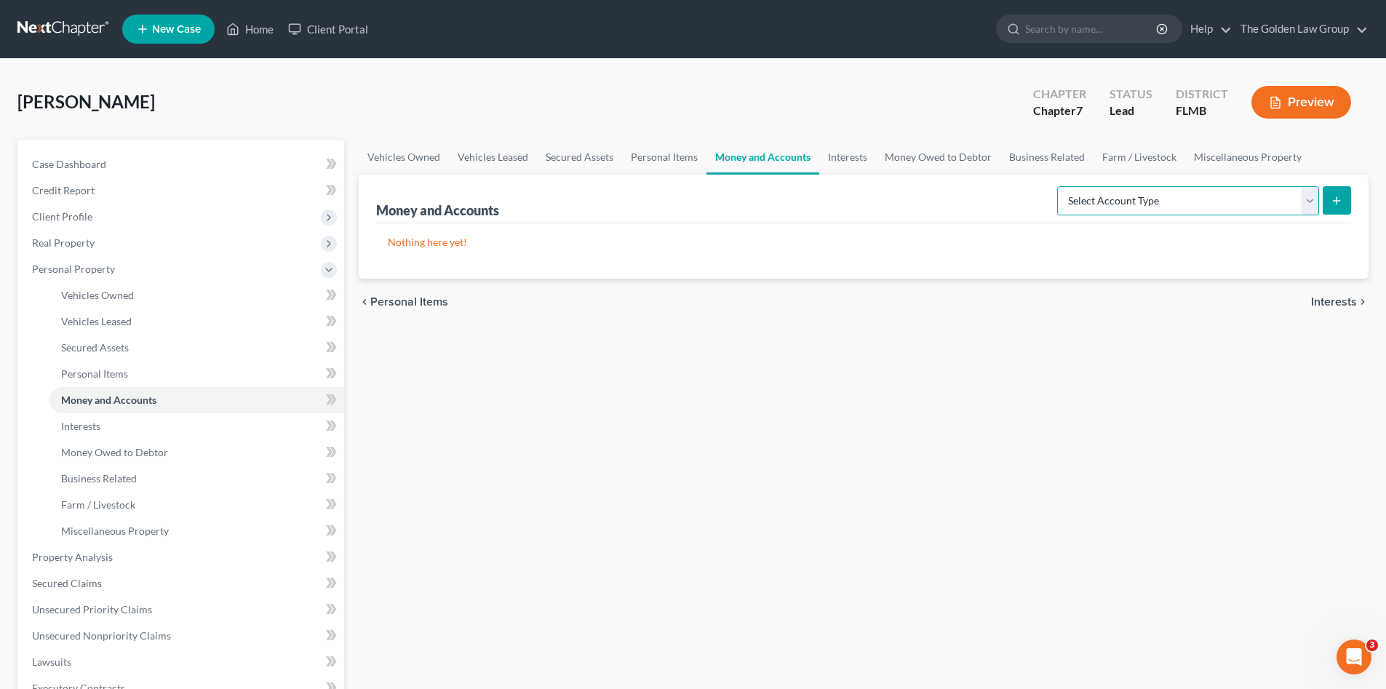
click at [1119, 199] on select "Select Account Type Brokerage Cash on Hand Certificates of Deposit Checking Acc…" at bounding box center [1188, 200] width 262 height 29
select select "cash_on_hand"
click at [1060, 186] on select "Select Account Type Brokerage Cash on Hand Certificates of Deposit Checking Acc…" at bounding box center [1188, 200] width 262 height 29
click at [1337, 201] on line "submit" at bounding box center [1337, 201] width 7 height 0
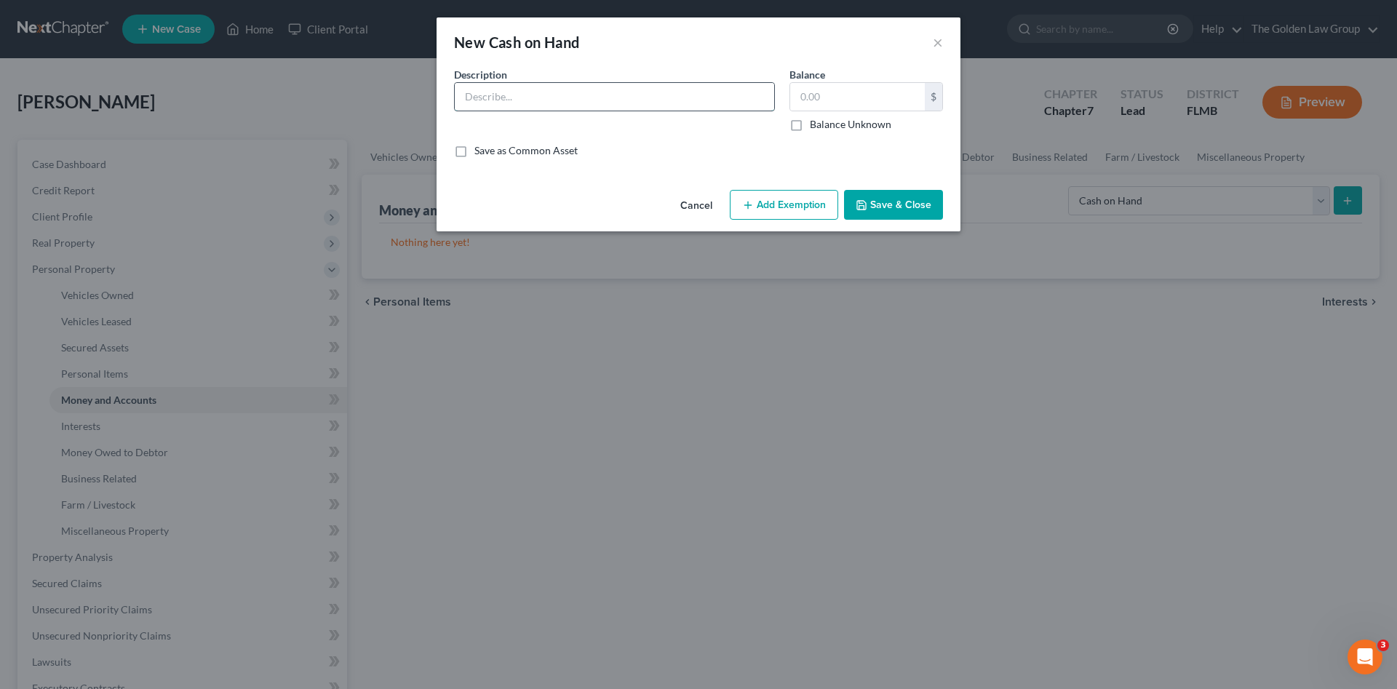
click at [546, 102] on input "text" at bounding box center [614, 97] width 319 height 28
type input "Cash on Hand"
type input "2,000.00"
click at [881, 206] on button "Save & Close" at bounding box center [893, 205] width 99 height 31
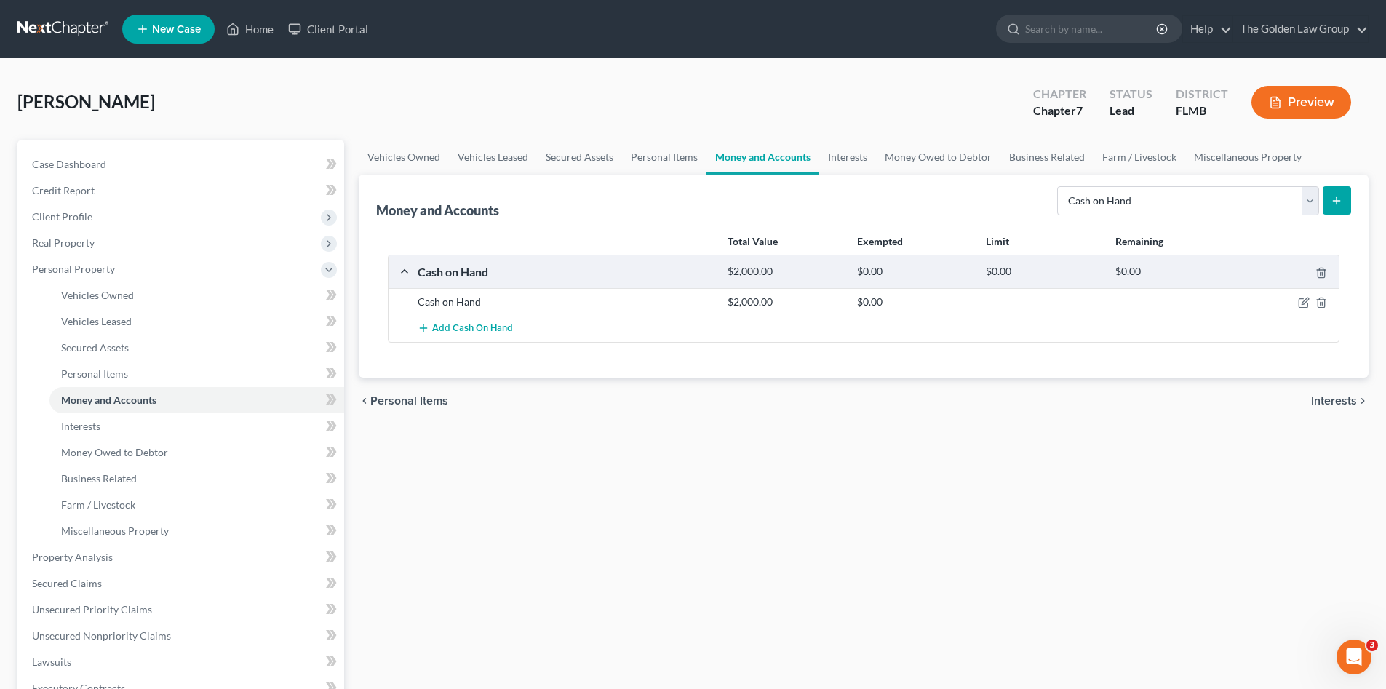
click at [476, 590] on div "Vehicles Owned Vehicles Leased Secured Assets Personal Items Money and Accounts…" at bounding box center [863, 560] width 1025 height 841
click at [1144, 194] on select "Select Account Type Brokerage Cash on Hand Certificates of Deposit Checking Acc…" at bounding box center [1188, 200] width 262 height 29
select select "checking"
click at [1060, 186] on select "Select Account Type Brokerage Cash on Hand Certificates of Deposit Checking Acc…" at bounding box center [1188, 200] width 262 height 29
click at [1336, 206] on icon "submit" at bounding box center [1337, 201] width 12 height 12
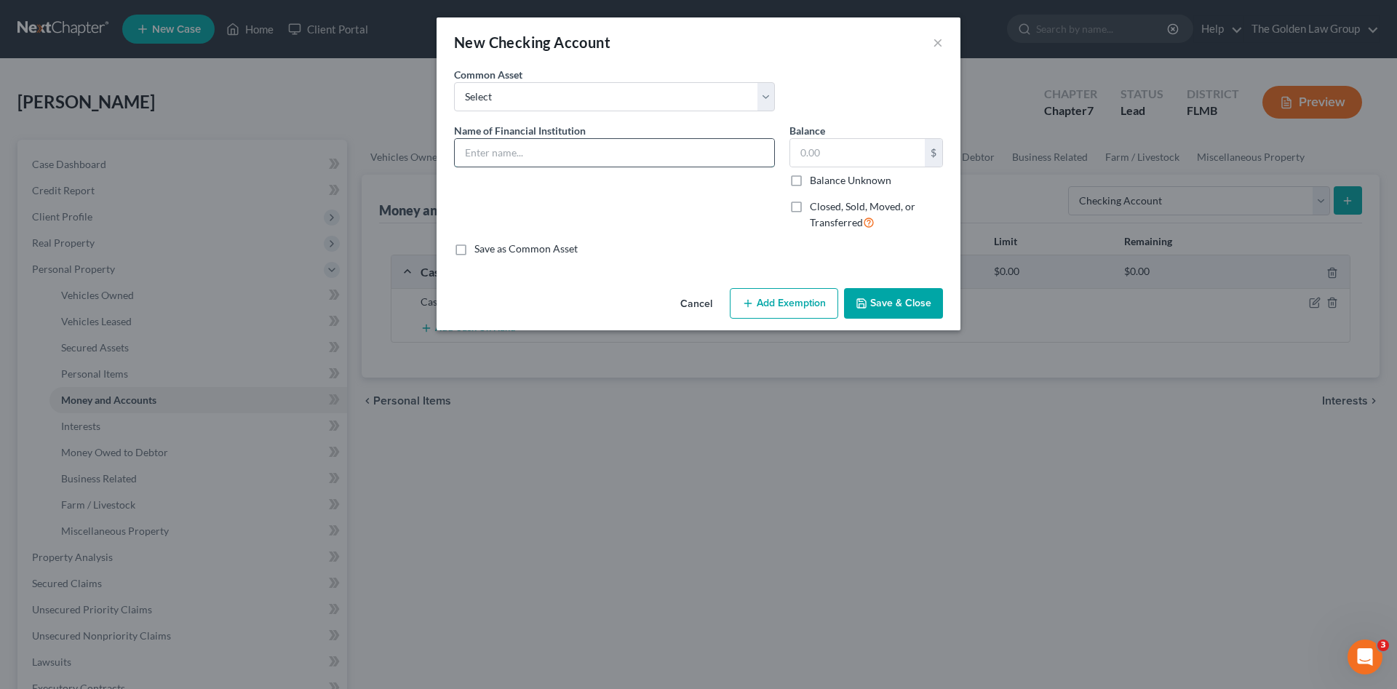
click at [504, 144] on input "text" at bounding box center [614, 153] width 319 height 28
click at [528, 154] on input "Regions Bank_5268" at bounding box center [614, 153] width 319 height 28
type input "Regions Bank_Checking_5268"
click at [889, 295] on button "Save & Close" at bounding box center [893, 303] width 99 height 31
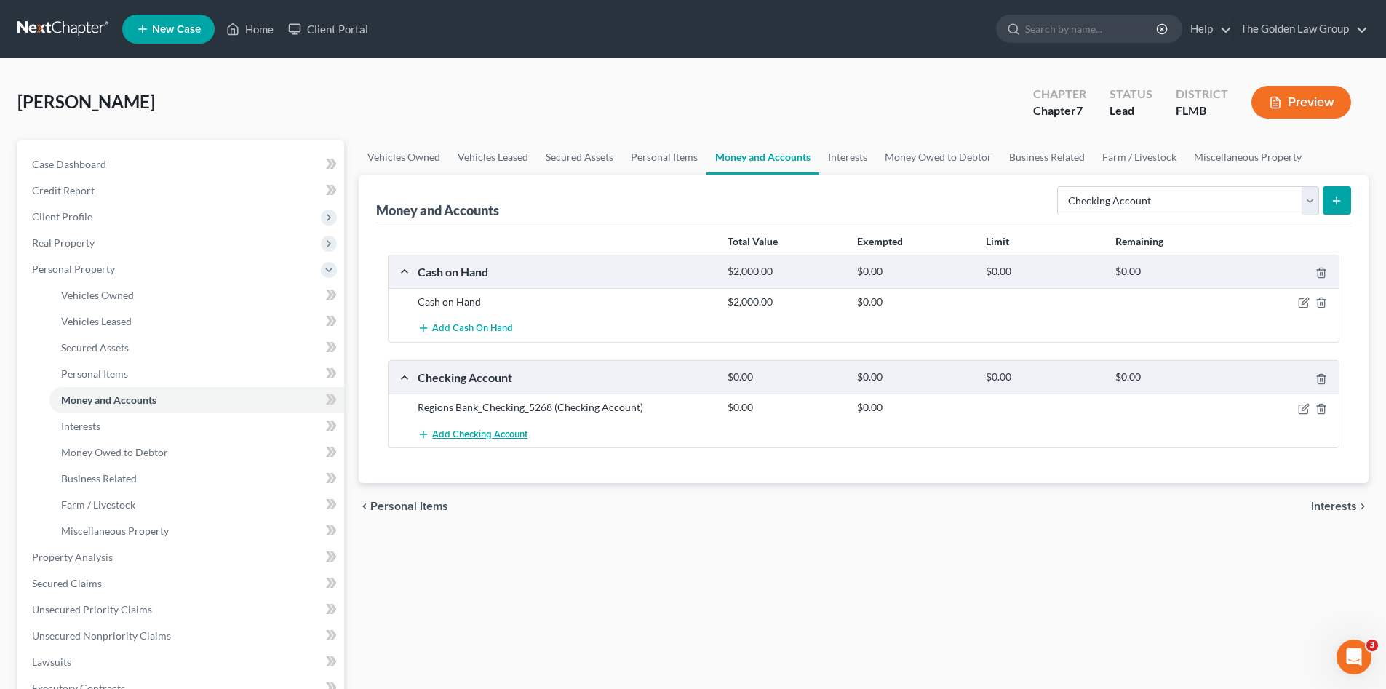
click at [503, 432] on span "Add Checking Account" at bounding box center [479, 435] width 95 height 12
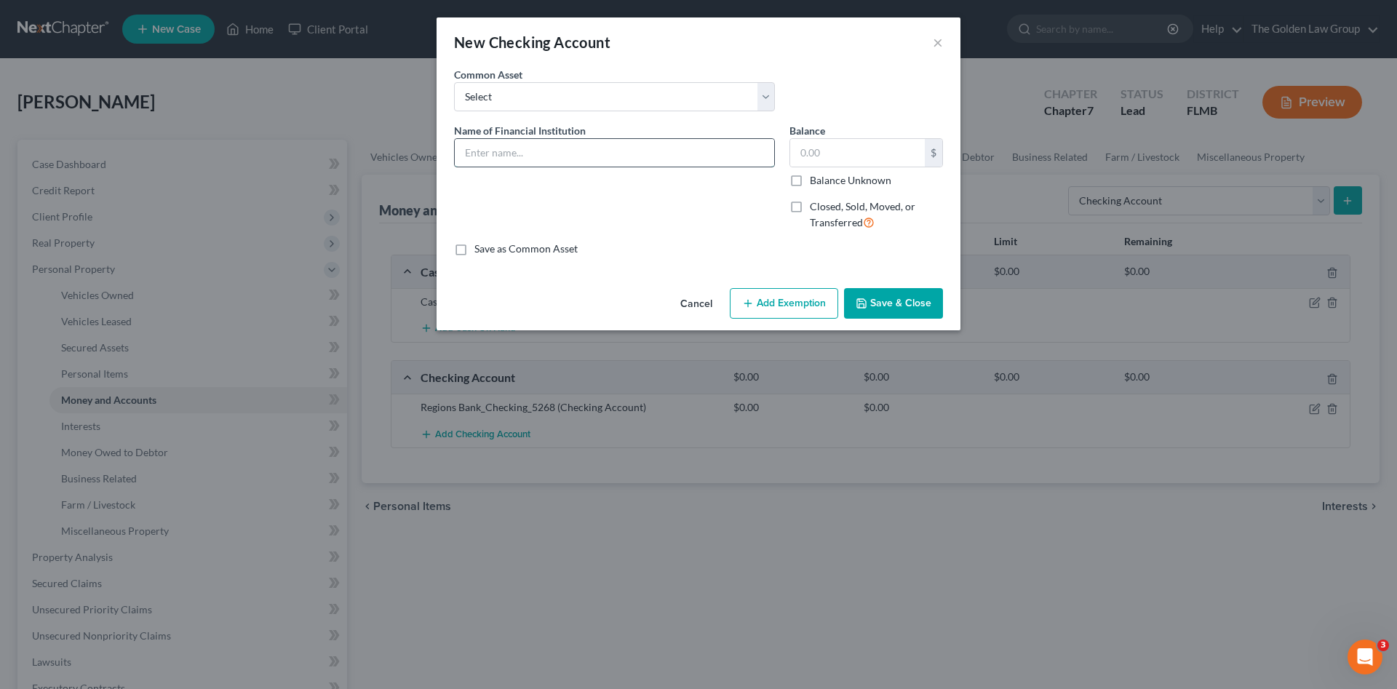
click at [560, 148] on input "text" at bounding box center [614, 153] width 319 height 28
click at [490, 148] on input "Southstte Checking_" at bounding box center [614, 153] width 319 height 28
click at [667, 153] on input "SouthState Bank_Business Checking_" at bounding box center [614, 153] width 319 height 28
type input "SouthState Bank_Business Checking_2078"
click at [915, 299] on button "Save & Close" at bounding box center [893, 303] width 99 height 31
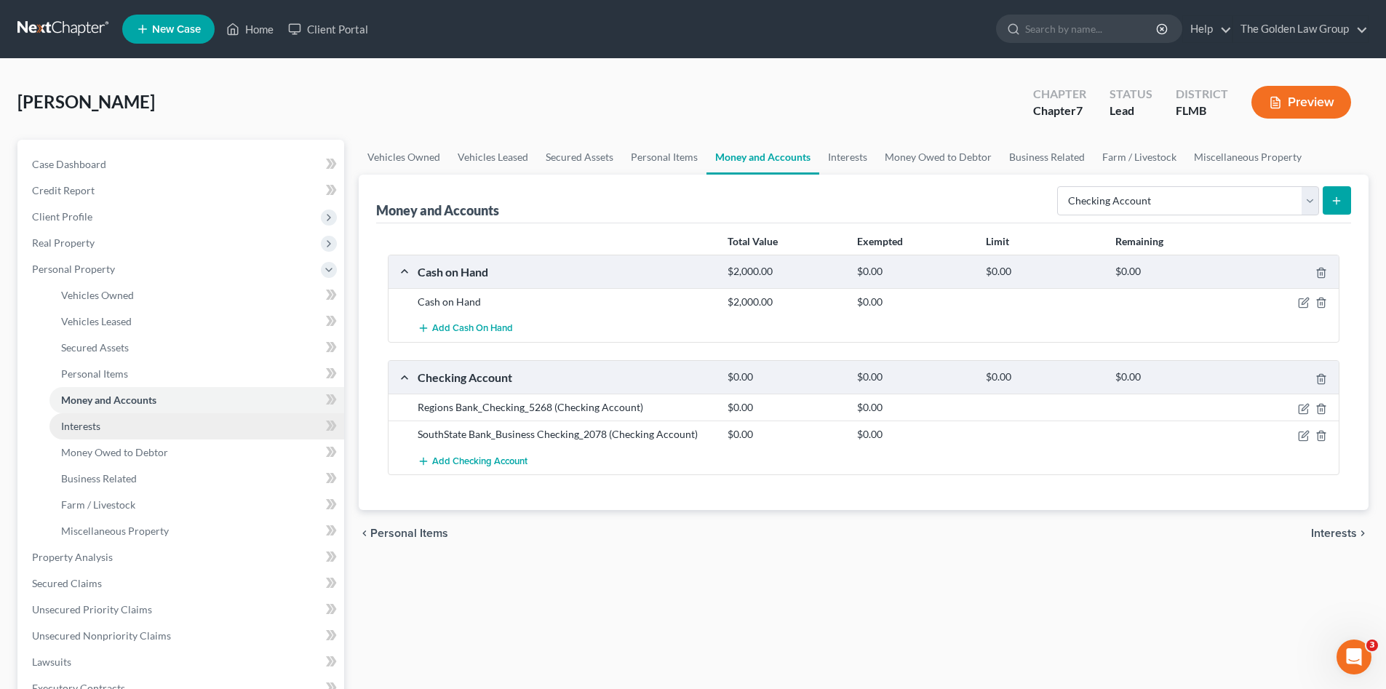
click at [119, 420] on link "Interests" at bounding box center [196, 426] width 295 height 26
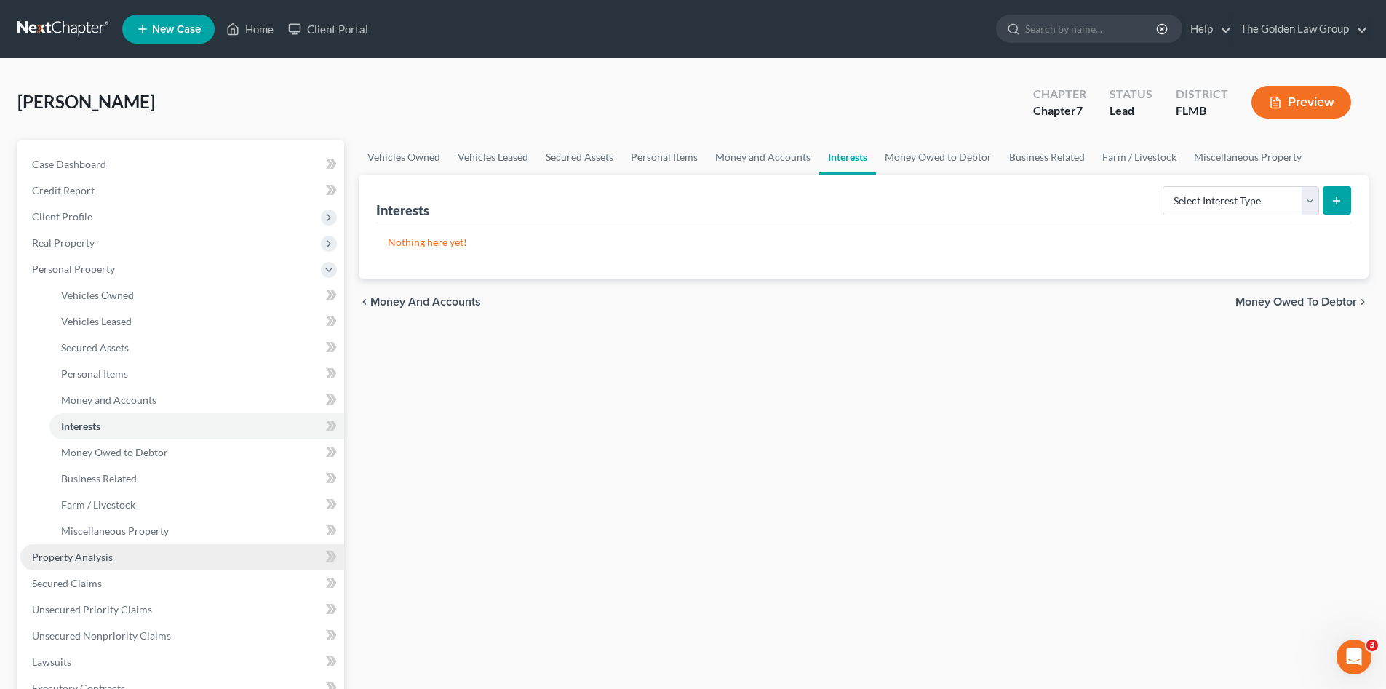
click at [135, 559] on link "Property Analysis" at bounding box center [182, 557] width 324 height 26
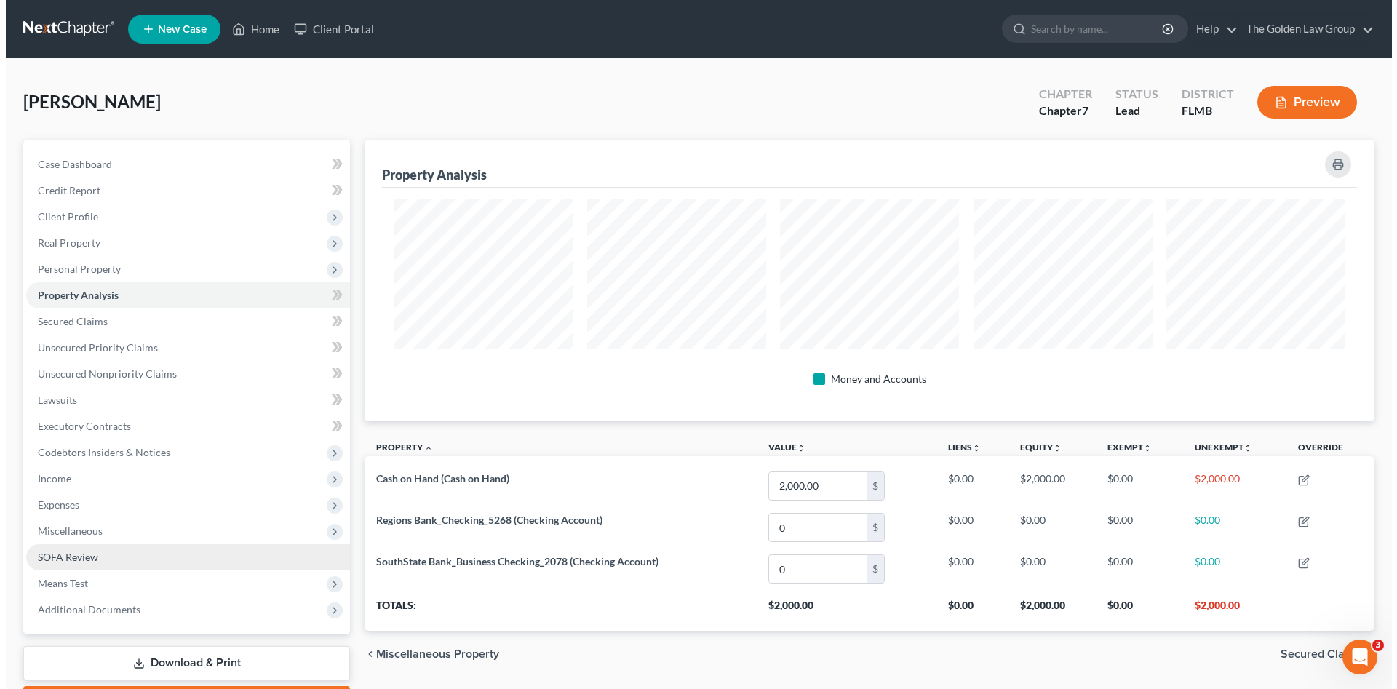
scroll to position [282, 1010]
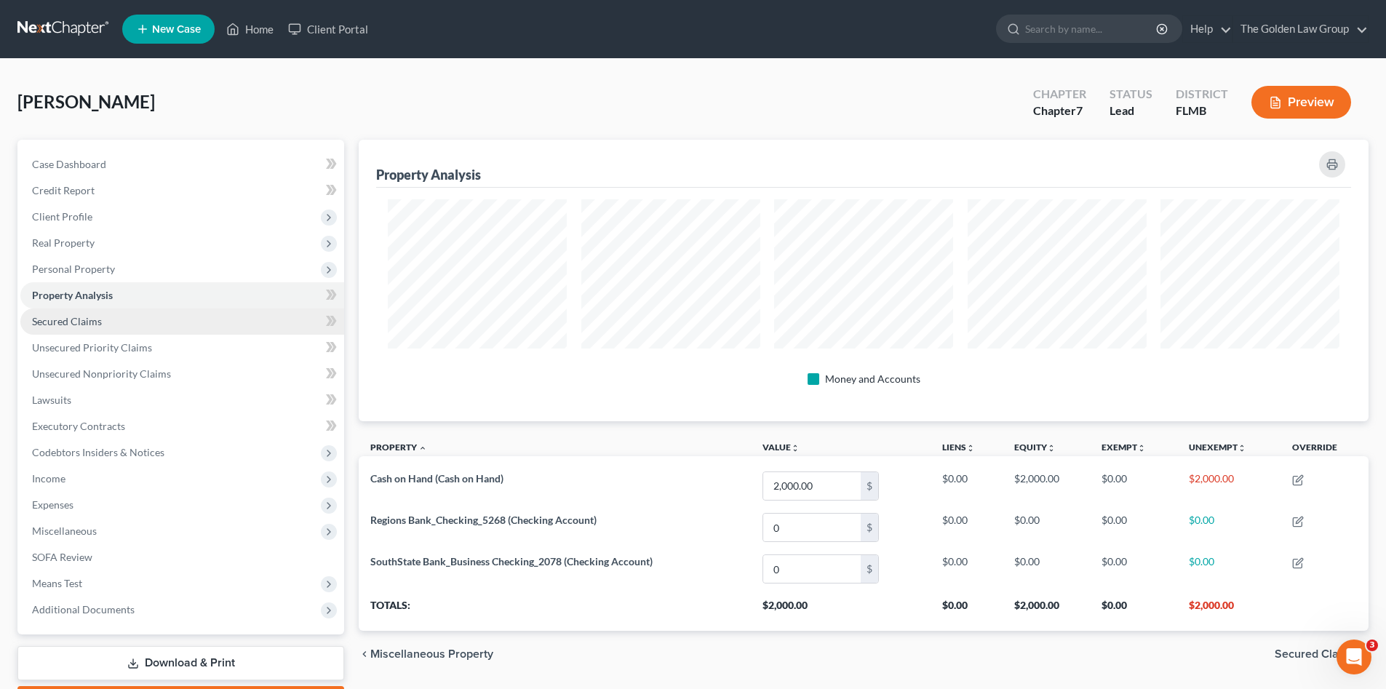
click at [85, 323] on span "Secured Claims" at bounding box center [67, 321] width 70 height 12
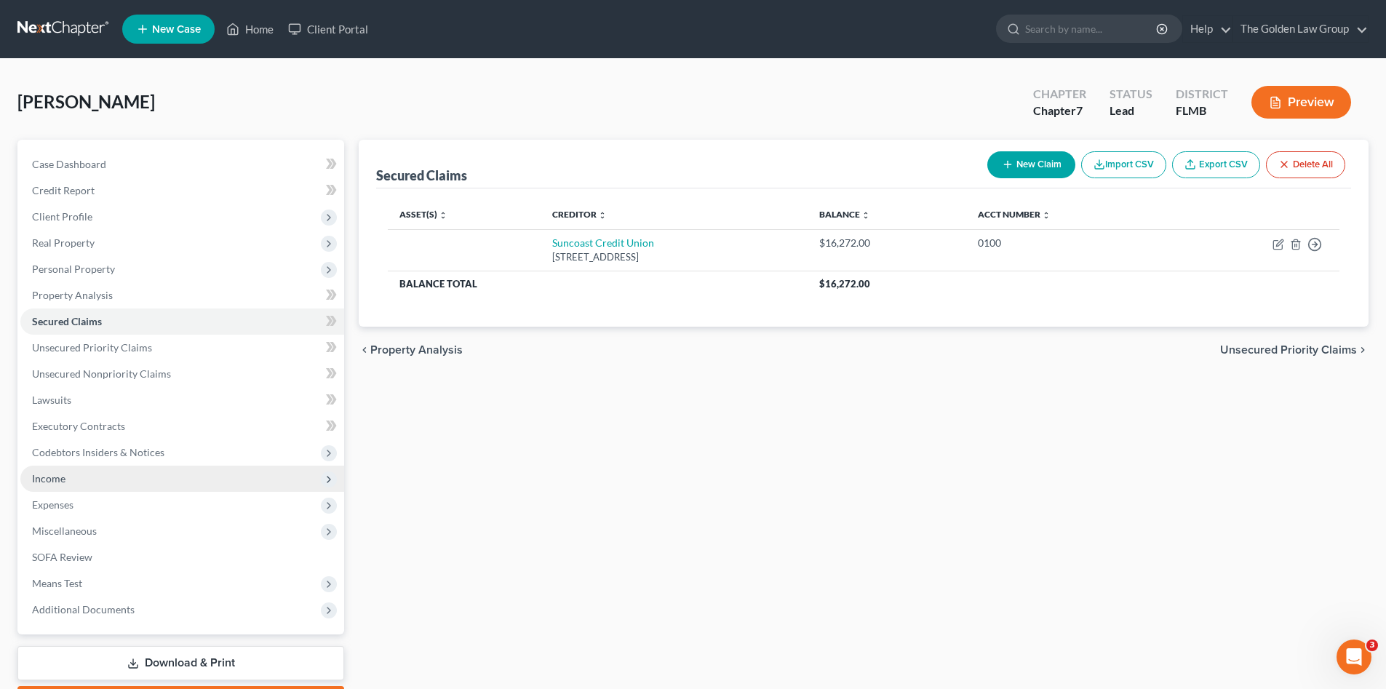
click at [140, 477] on span "Income" at bounding box center [182, 479] width 324 height 26
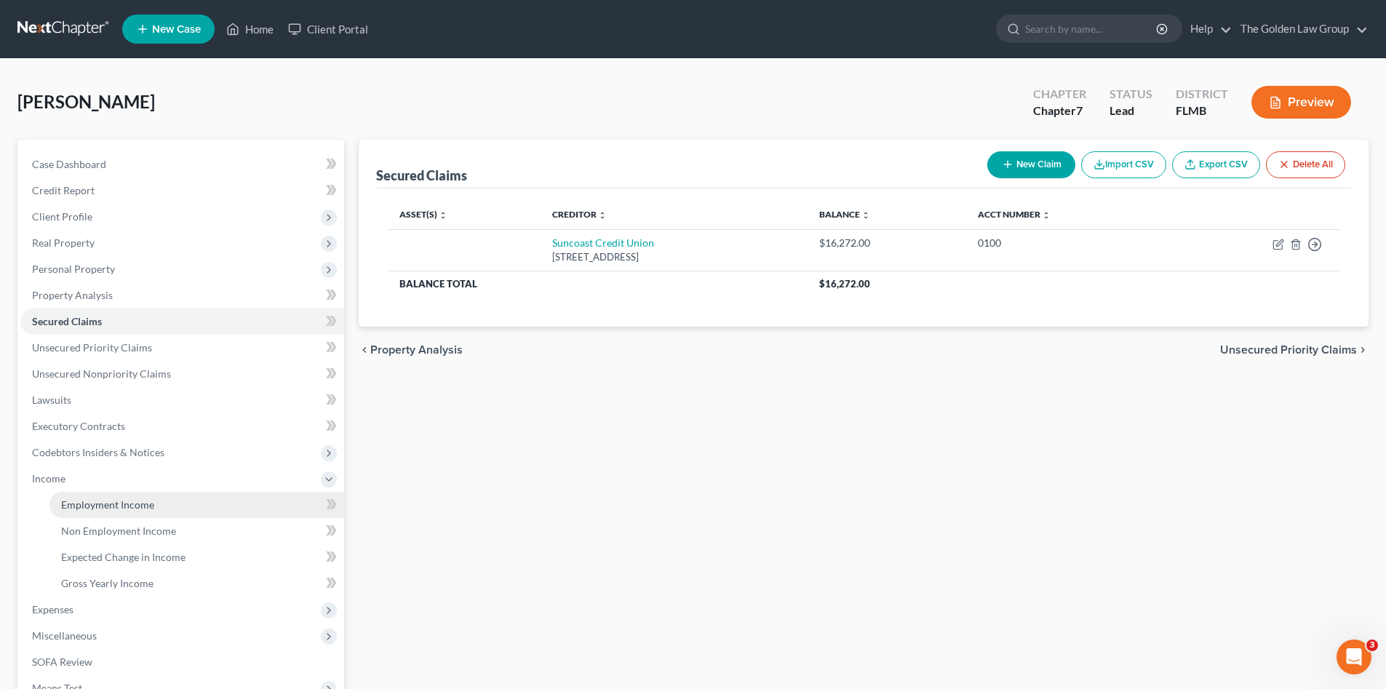
click at [140, 508] on span "Employment Income" at bounding box center [107, 504] width 93 height 12
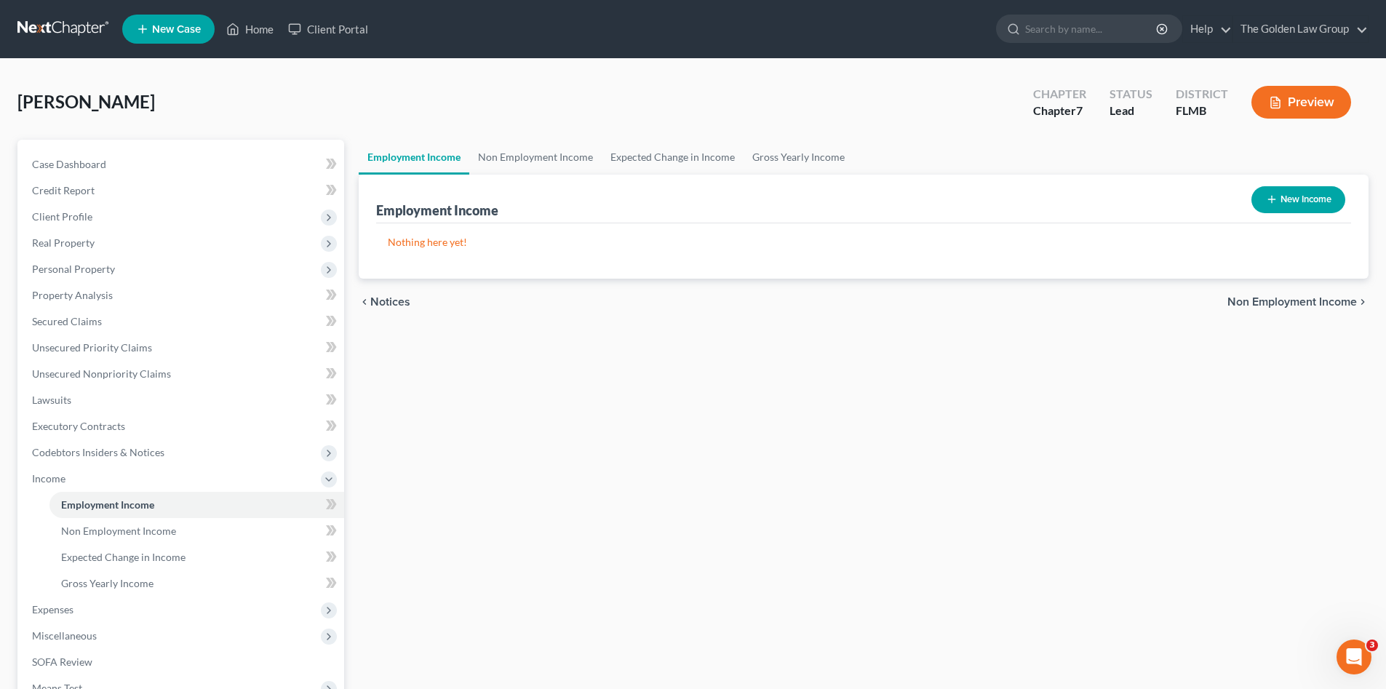
click at [1271, 203] on icon "button" at bounding box center [1272, 200] width 12 height 12
select select "0"
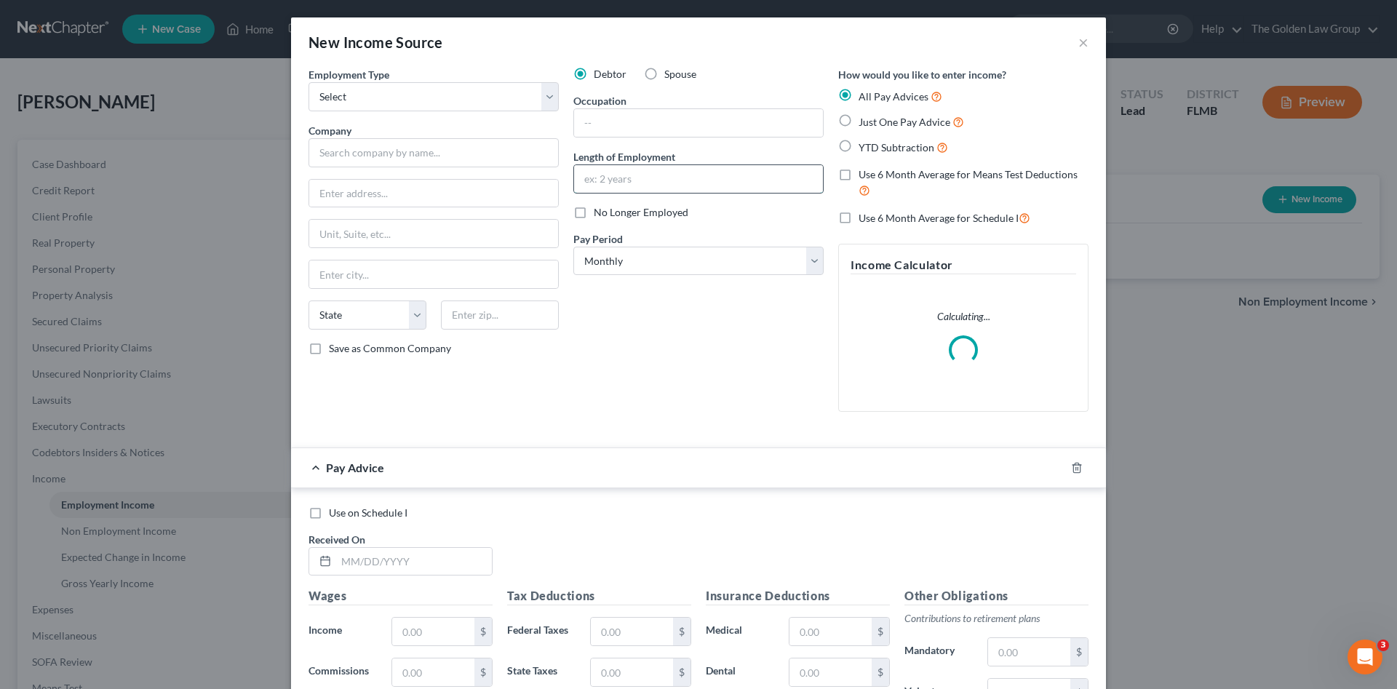
click at [656, 172] on input "text" at bounding box center [698, 179] width 249 height 28
type input "2 Months"
click at [619, 123] on input "text" at bounding box center [698, 123] width 249 height 28
type input "Retail"
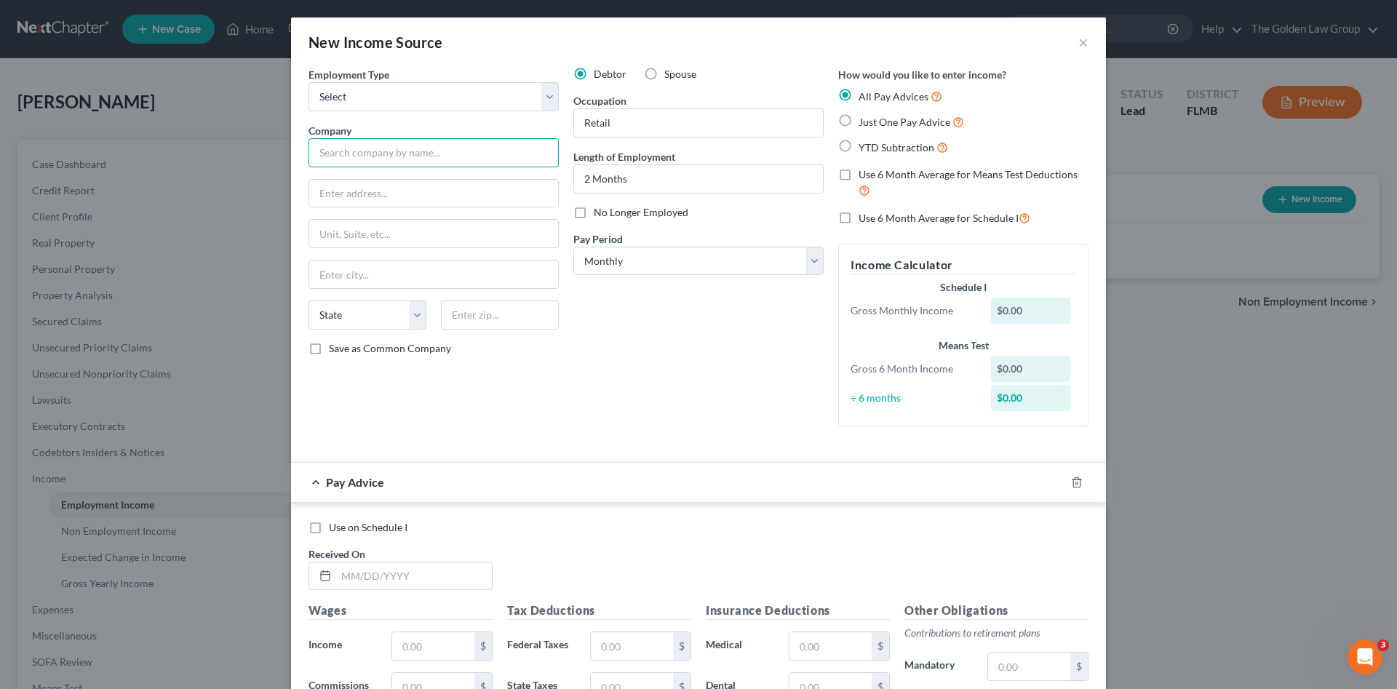
click at [373, 159] on input "text" at bounding box center [434, 152] width 250 height 29
type input "Lowes Home Centers, LLC"
drag, startPoint x: 415, startPoint y: 95, endPoint x: 416, endPoint y: 108, distance: 13.2
click at [415, 95] on select "Select Full or Part Time Employment Self Employment" at bounding box center [434, 96] width 250 height 29
select select "0"
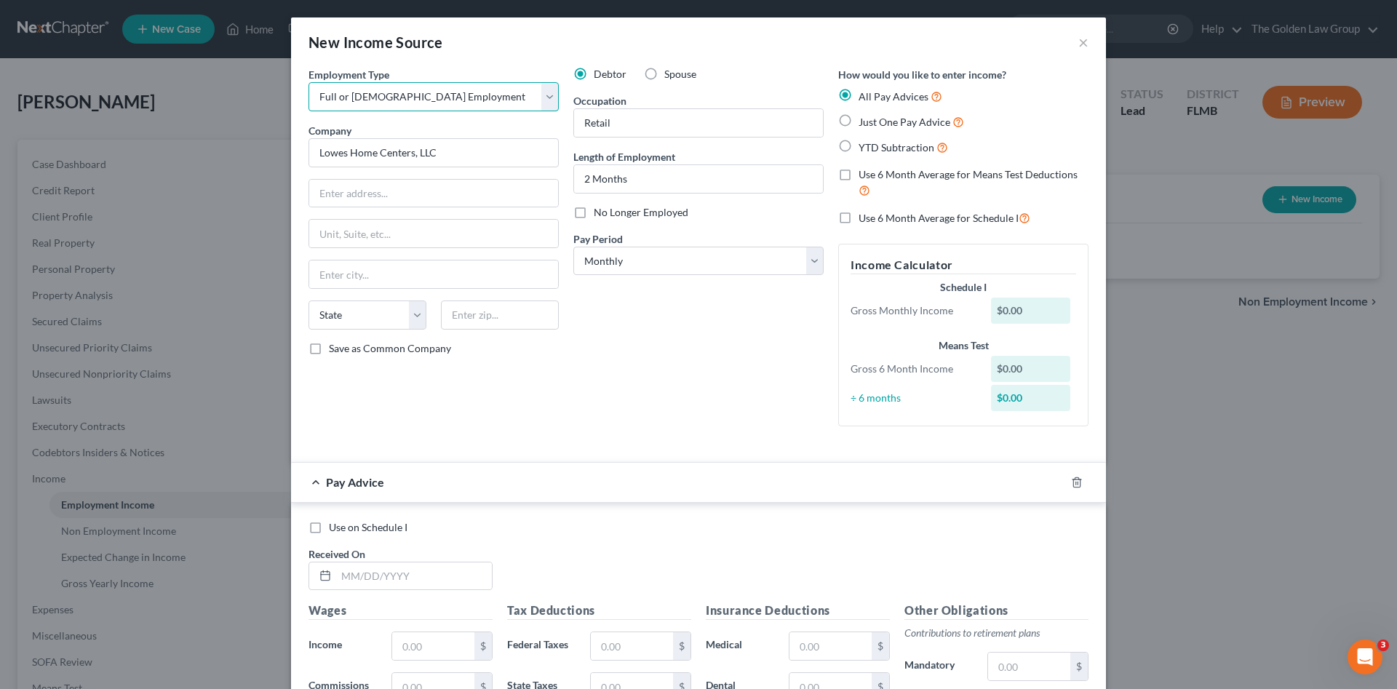
click at [309, 82] on select "Select Full or Part Time Employment Self Employment" at bounding box center [434, 96] width 250 height 29
click at [645, 373] on div "Debtor Spouse Occupation Retail Length of Employment 2 Months No Longer Employe…" at bounding box center [698, 252] width 265 height 371
click at [1071, 482] on icon "button" at bounding box center [1077, 483] width 12 height 12
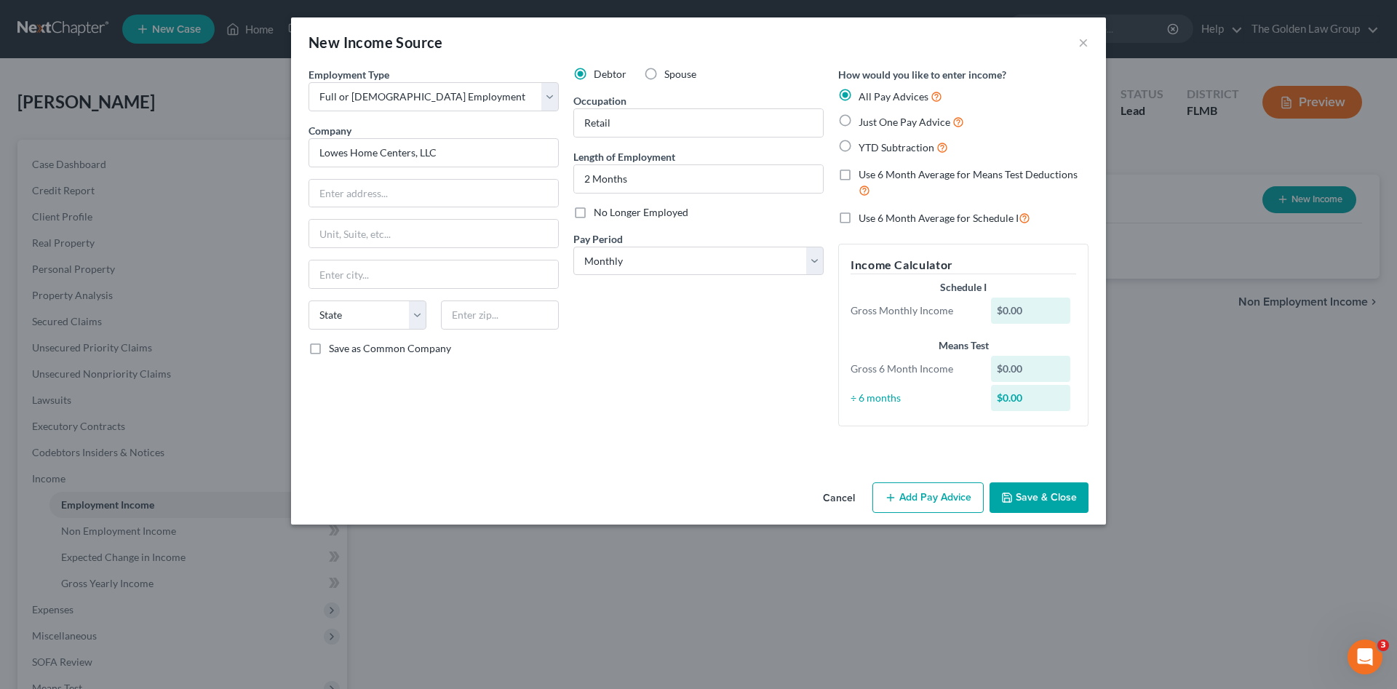
drag, startPoint x: 688, startPoint y: 376, endPoint x: 972, endPoint y: 408, distance: 284.8
click at [694, 378] on div "Debtor Spouse Occupation Retail Length of Employment 2 Months No Longer Employe…" at bounding box center [698, 252] width 265 height 371
click at [1064, 492] on button "Save & Close" at bounding box center [1039, 497] width 99 height 31
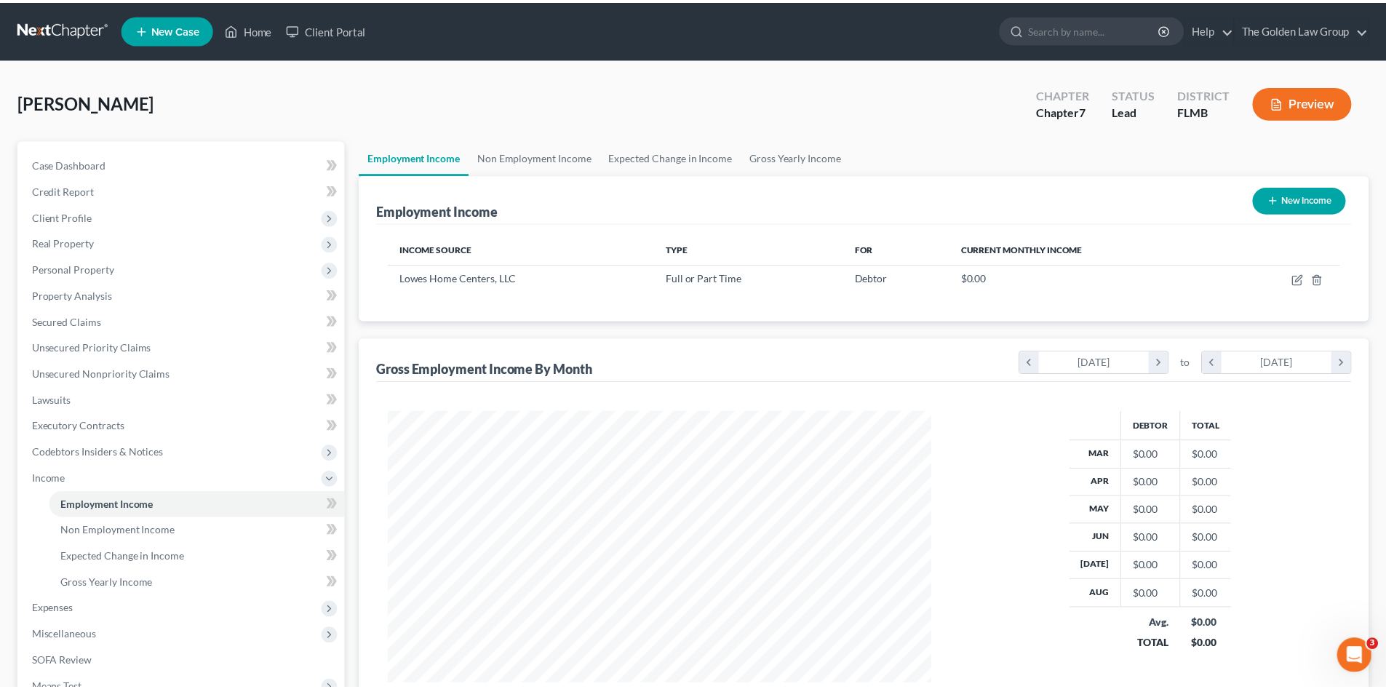
scroll to position [727455, 727154]
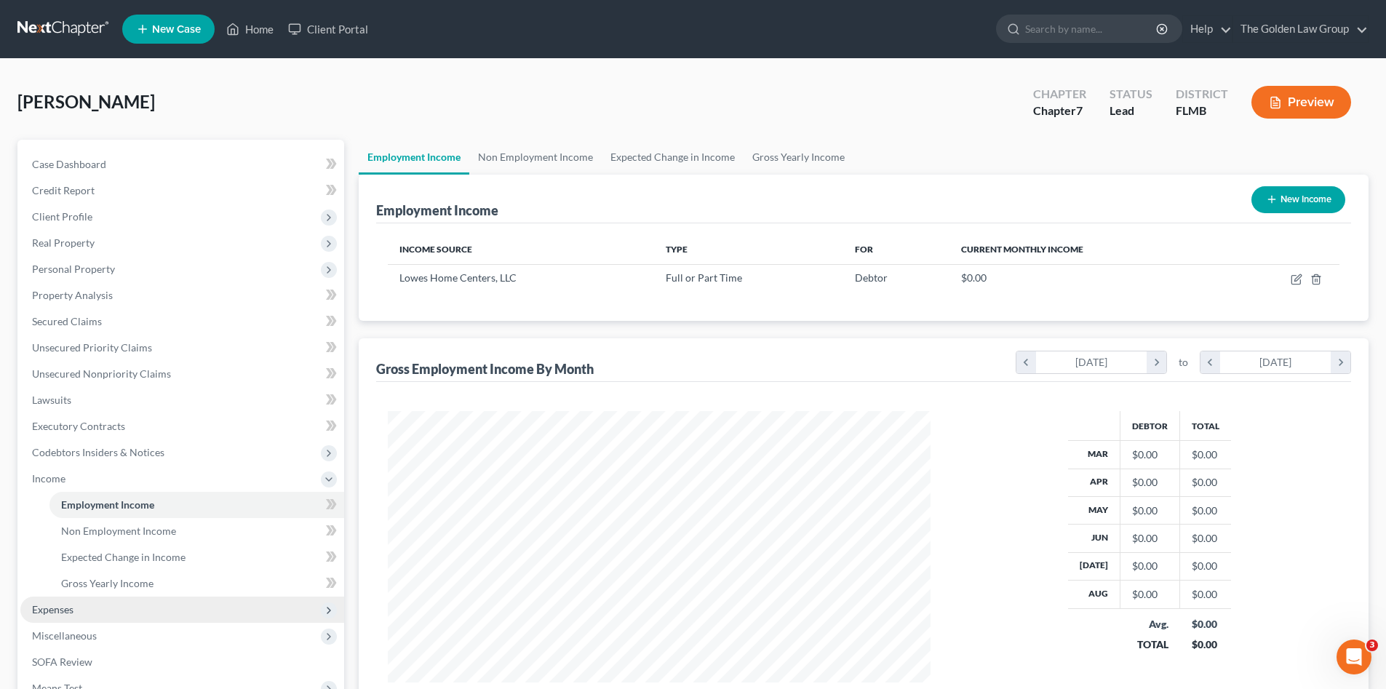
drag, startPoint x: 119, startPoint y: 605, endPoint x: 127, endPoint y: 600, distance: 9.9
click at [119, 605] on span "Expenses" at bounding box center [182, 610] width 324 height 26
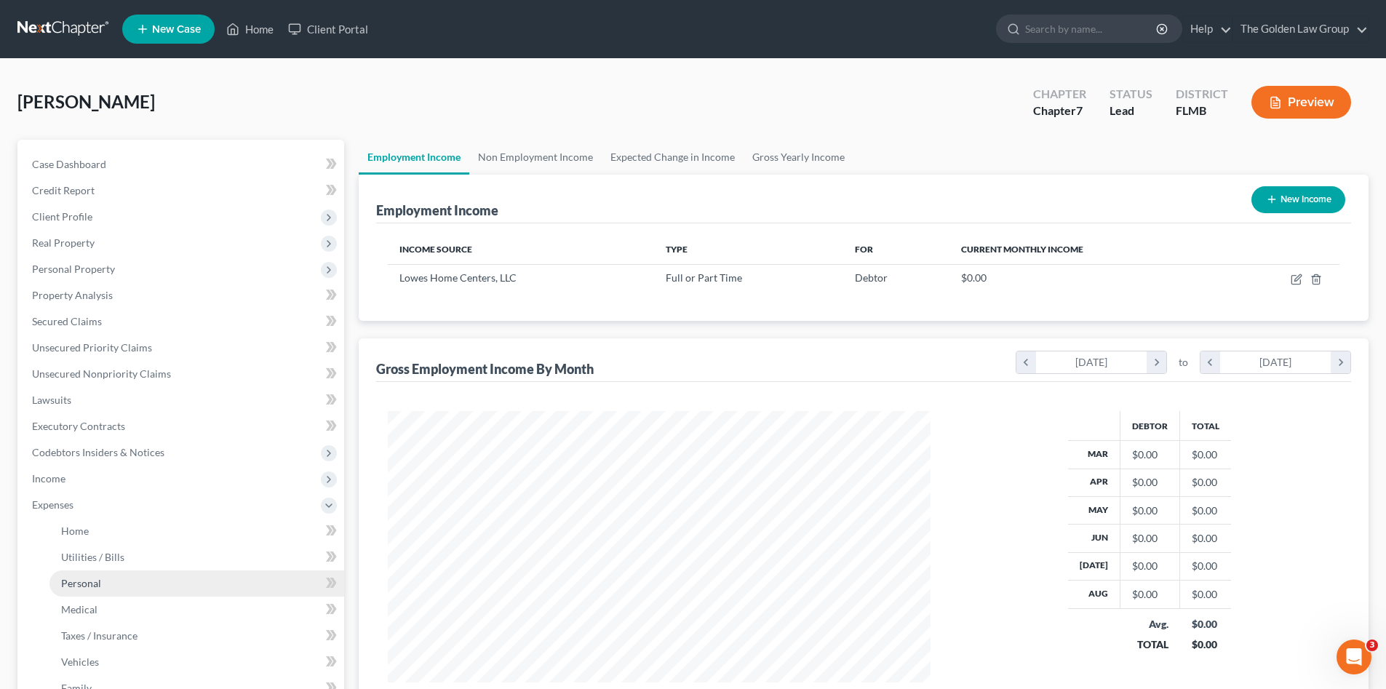
click at [142, 588] on link "Personal" at bounding box center [196, 584] width 295 height 26
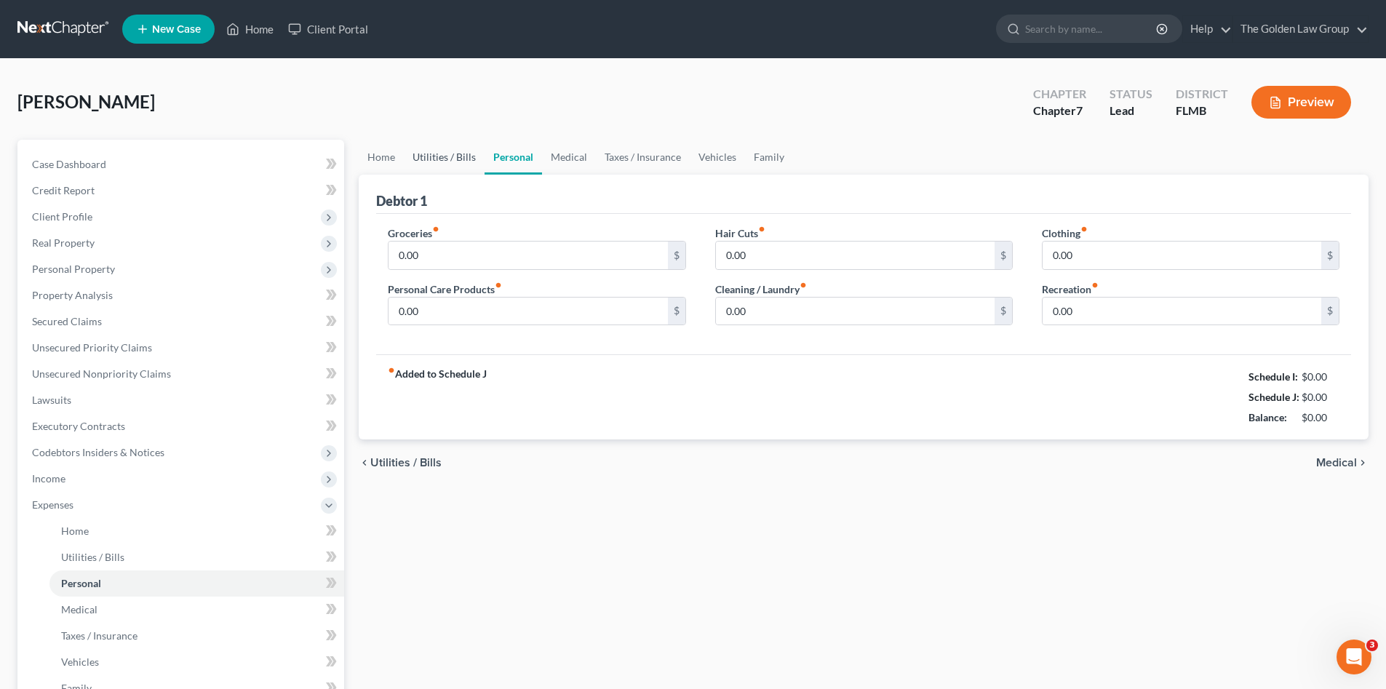
drag, startPoint x: 460, startPoint y: 158, endPoint x: 473, endPoint y: 159, distance: 13.2
click at [458, 158] on link "Utilities / Bills" at bounding box center [444, 157] width 81 height 35
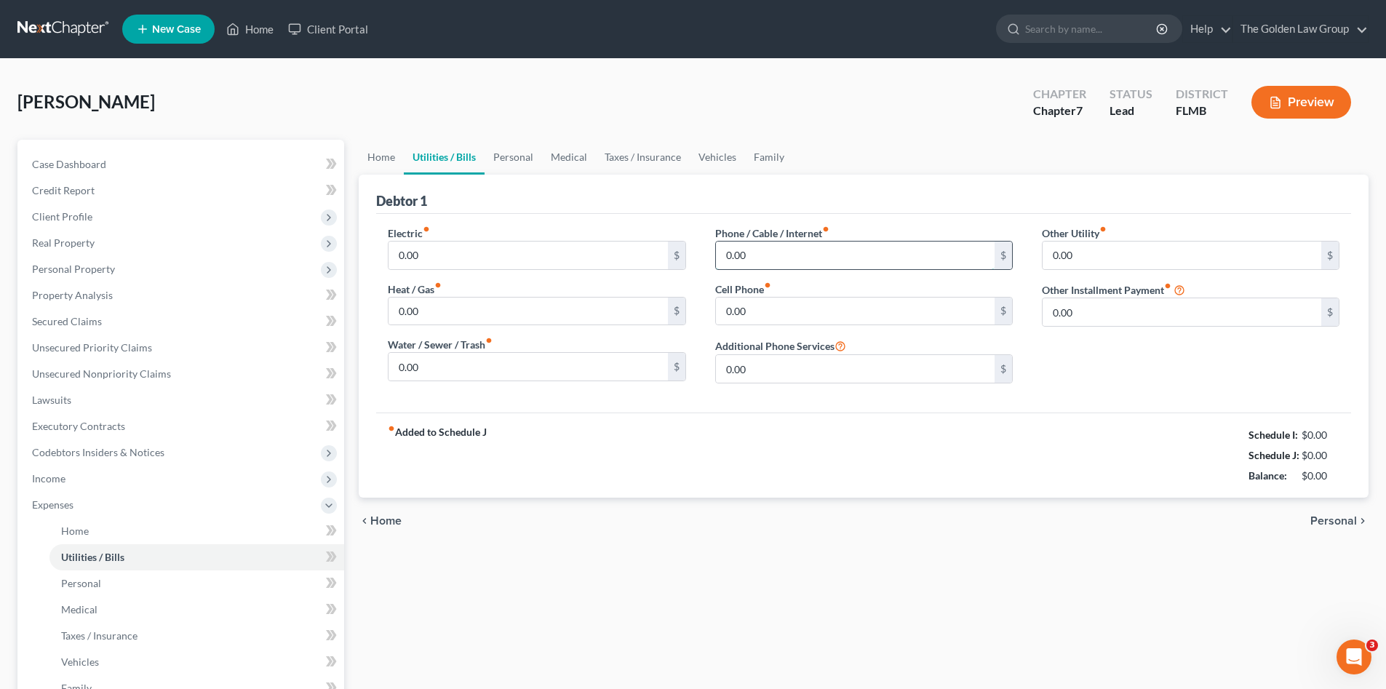
click at [776, 255] on input "0.00" at bounding box center [855, 256] width 279 height 28
click at [785, 300] on input "0.00" at bounding box center [855, 312] width 279 height 28
type input "50.00"
click at [529, 158] on link "Personal" at bounding box center [513, 157] width 57 height 35
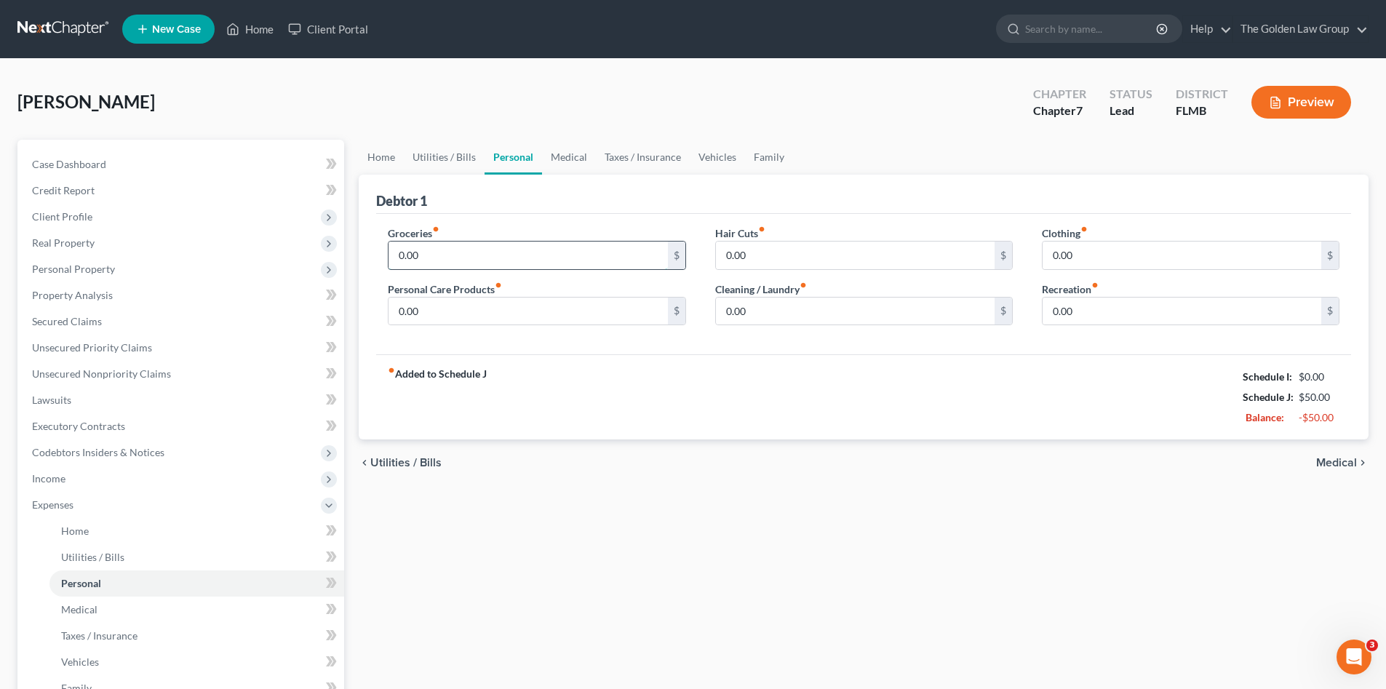
click at [519, 253] on input "0.00" at bounding box center [528, 256] width 279 height 28
type input "200.00"
type input "25.00"
type input "20.00"
type input "10.00"
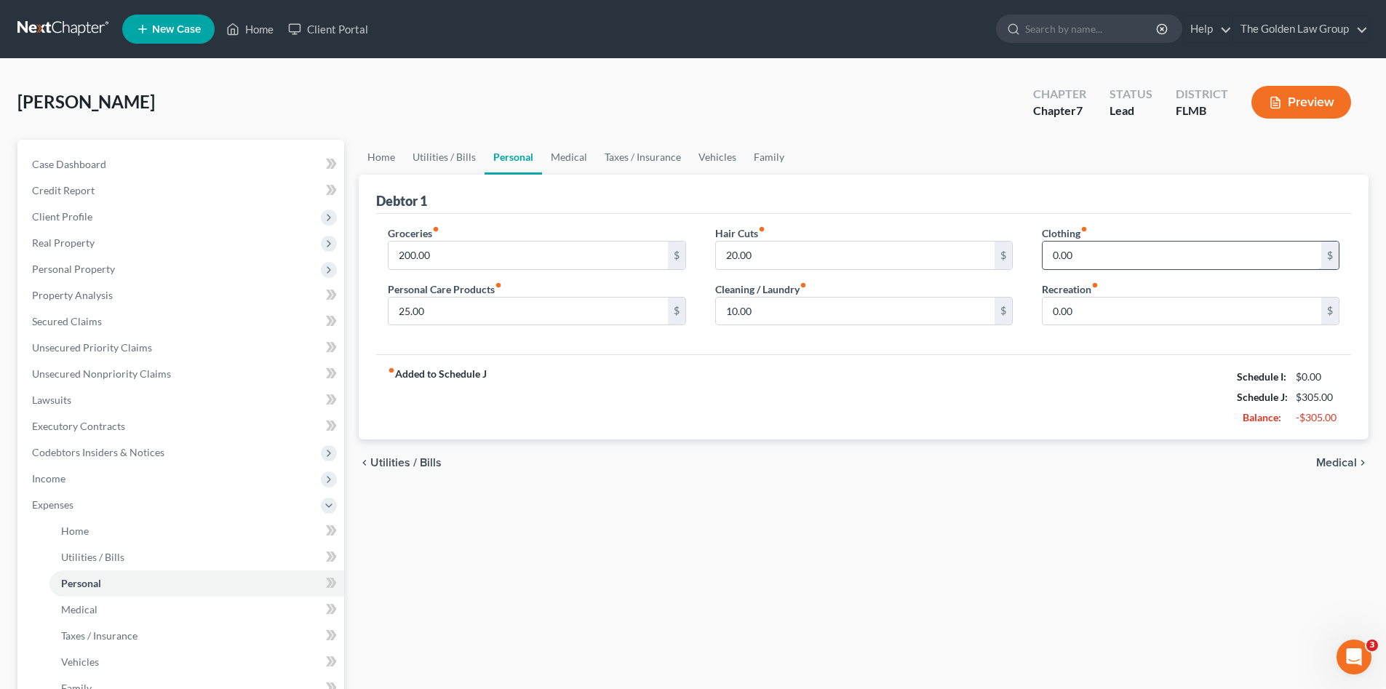
click at [1254, 255] on input "0.00" at bounding box center [1182, 256] width 279 height 28
type input "20.00"
type input "25.00"
drag, startPoint x: 781, startPoint y: 588, endPoint x: 676, endPoint y: 587, distance: 104.8
click at [781, 588] on div "Home Utilities / Bills Personal Medical Taxes / Insurance Vehicles Family Debto…" at bounding box center [863, 521] width 1025 height 762
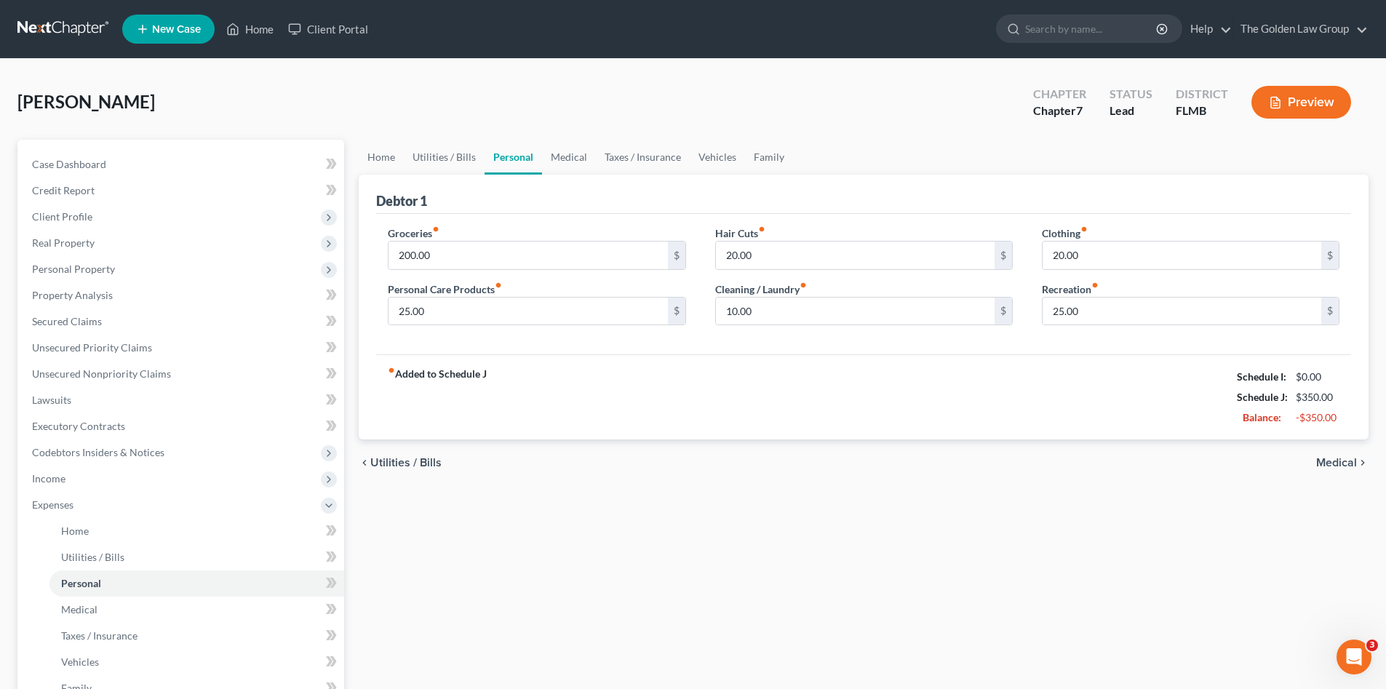
scroll to position [146, 0]
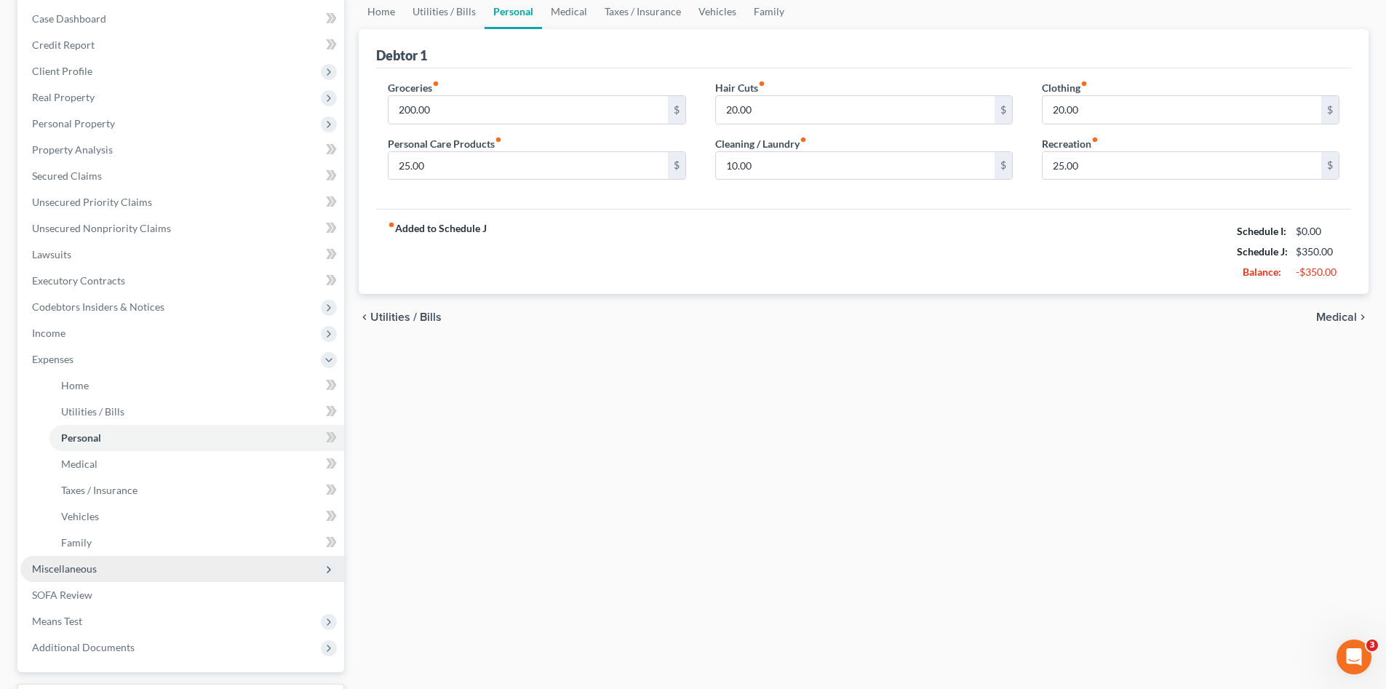
click at [97, 575] on span "Miscellaneous" at bounding box center [182, 569] width 324 height 26
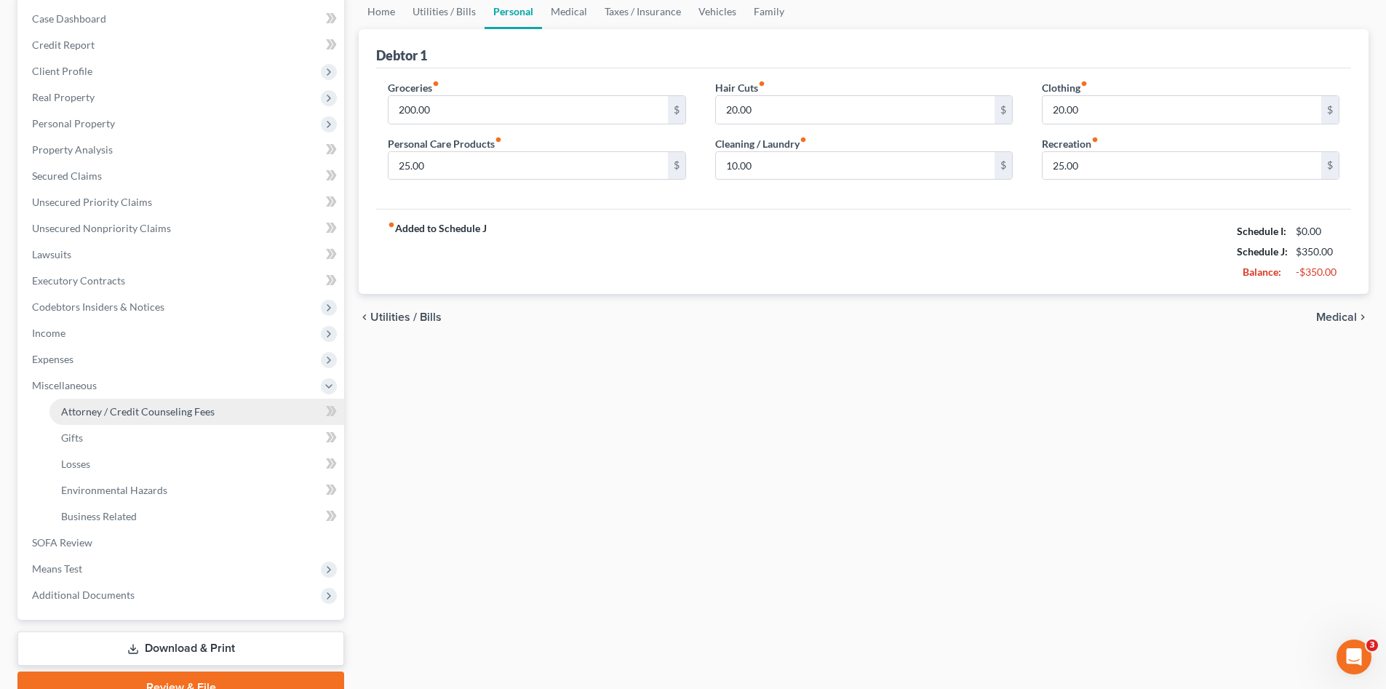
click at [188, 405] on span "Attorney / Credit Counseling Fees" at bounding box center [138, 411] width 154 height 12
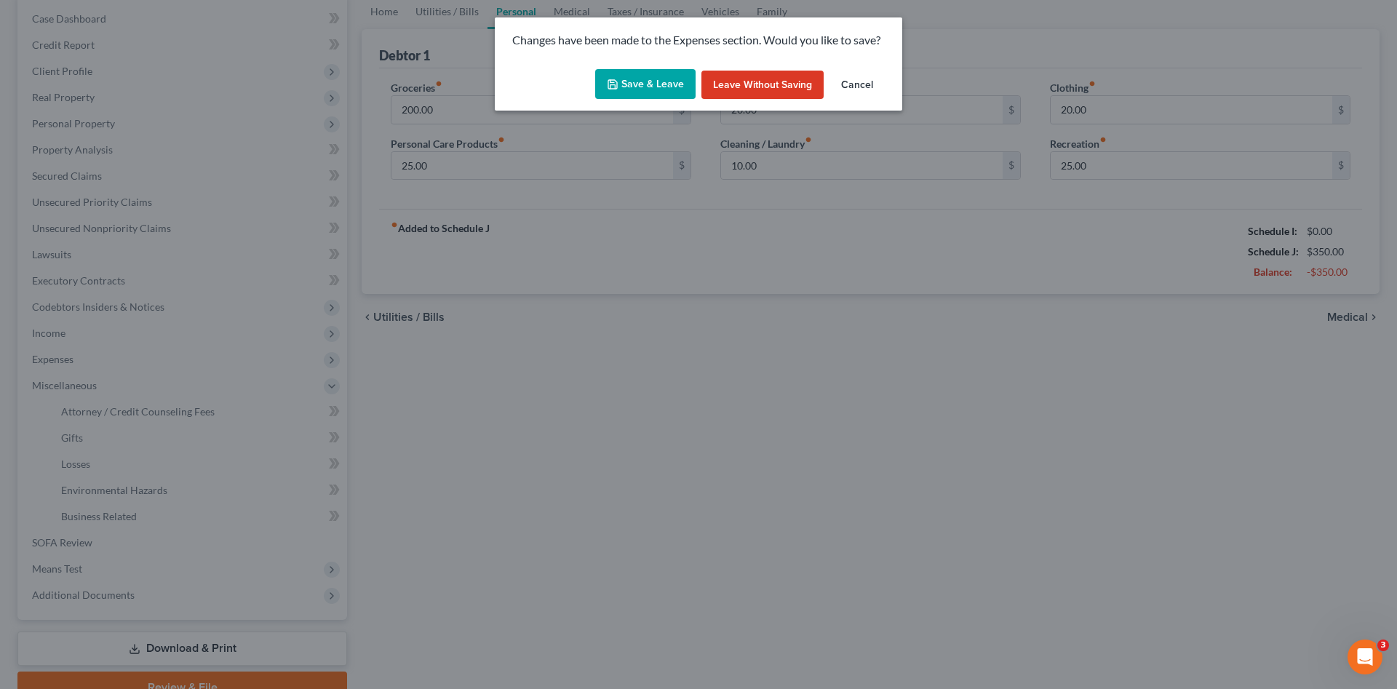
click at [652, 78] on button "Save & Leave" at bounding box center [645, 84] width 100 height 31
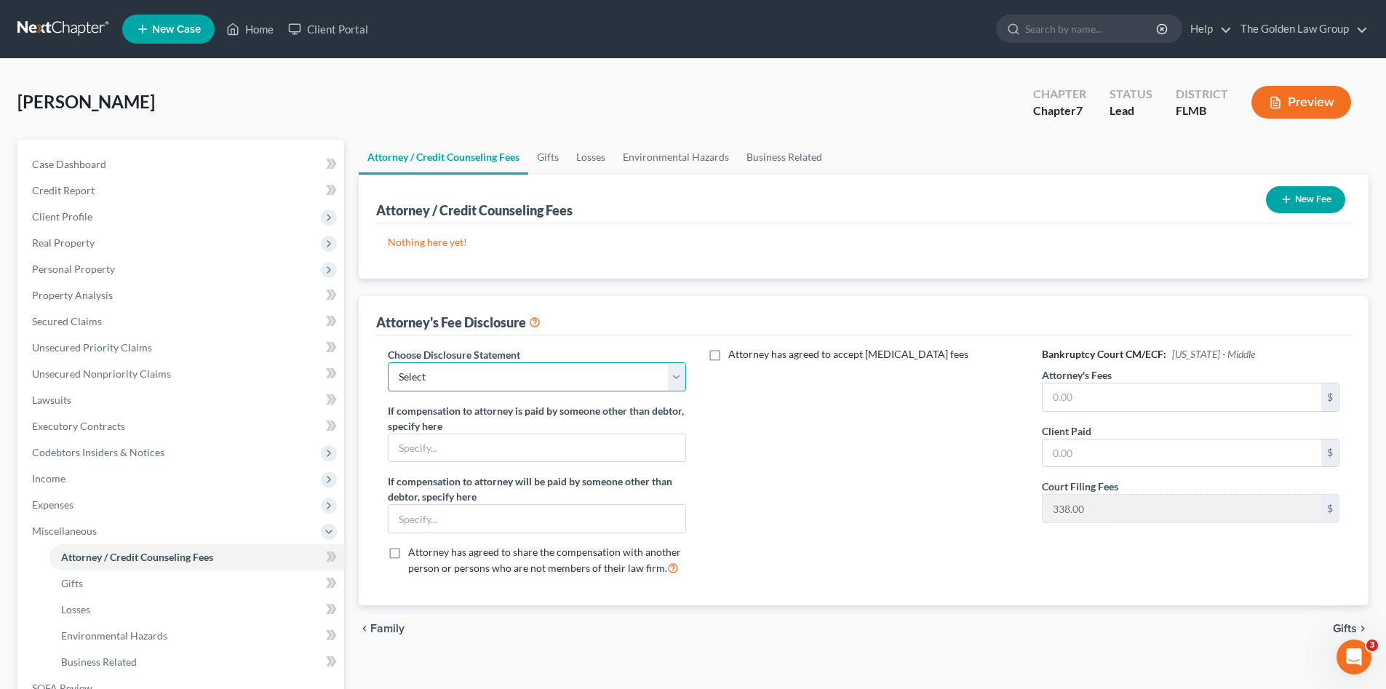
drag, startPoint x: 536, startPoint y: 385, endPoint x: 529, endPoint y: 391, distance: 9.3
click at [536, 385] on select "Select Chapter 7 Supplemental Chapter 13 Chapter 7 Pre-Petition" at bounding box center [537, 376] width 298 height 29
select select "2"
click at [388, 362] on select "Select Chapter 7 Supplemental Chapter 13 Chapter 7 Pre-Petition" at bounding box center [537, 376] width 298 height 29
click at [867, 481] on div "Attorney has agreed to accept retainer fees" at bounding box center [864, 467] width 327 height 241
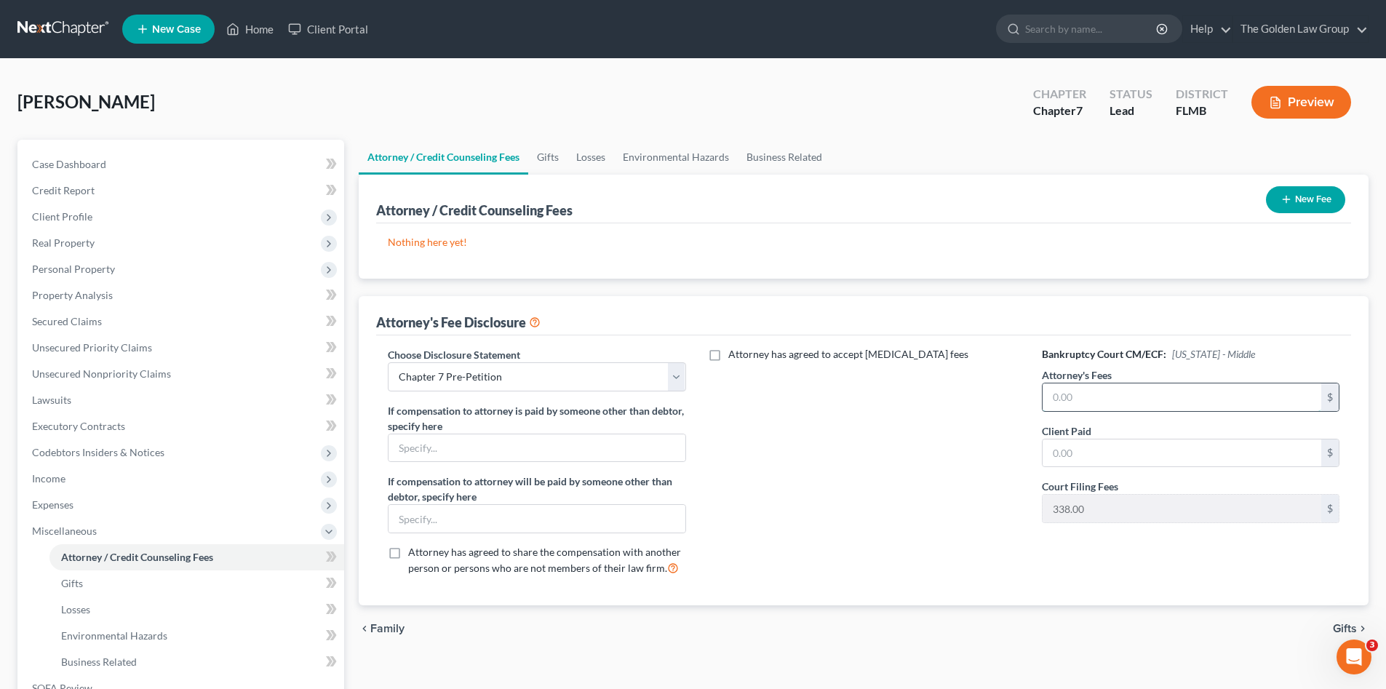
click at [1079, 402] on input "text" at bounding box center [1182, 398] width 279 height 28
type input "497.00"
click at [1291, 205] on button "New Fee" at bounding box center [1305, 199] width 79 height 27
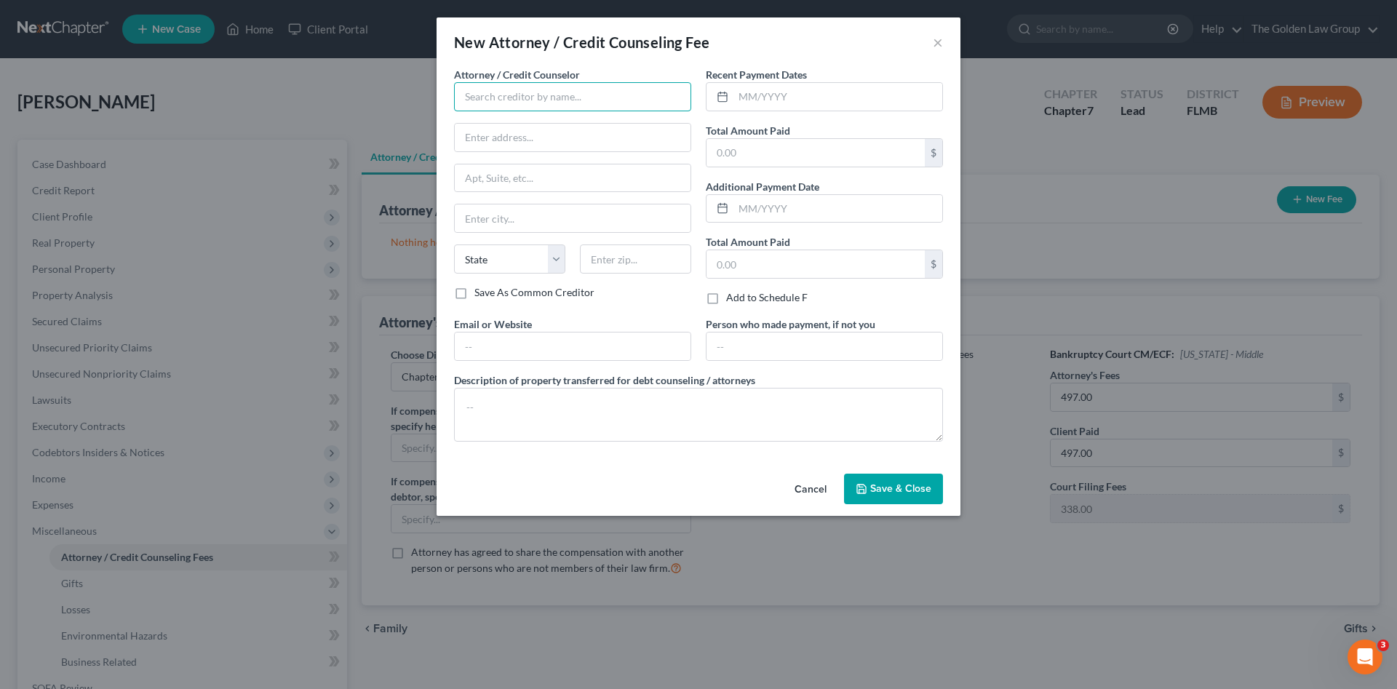
click at [487, 93] on input "text" at bounding box center [572, 96] width 237 height 29
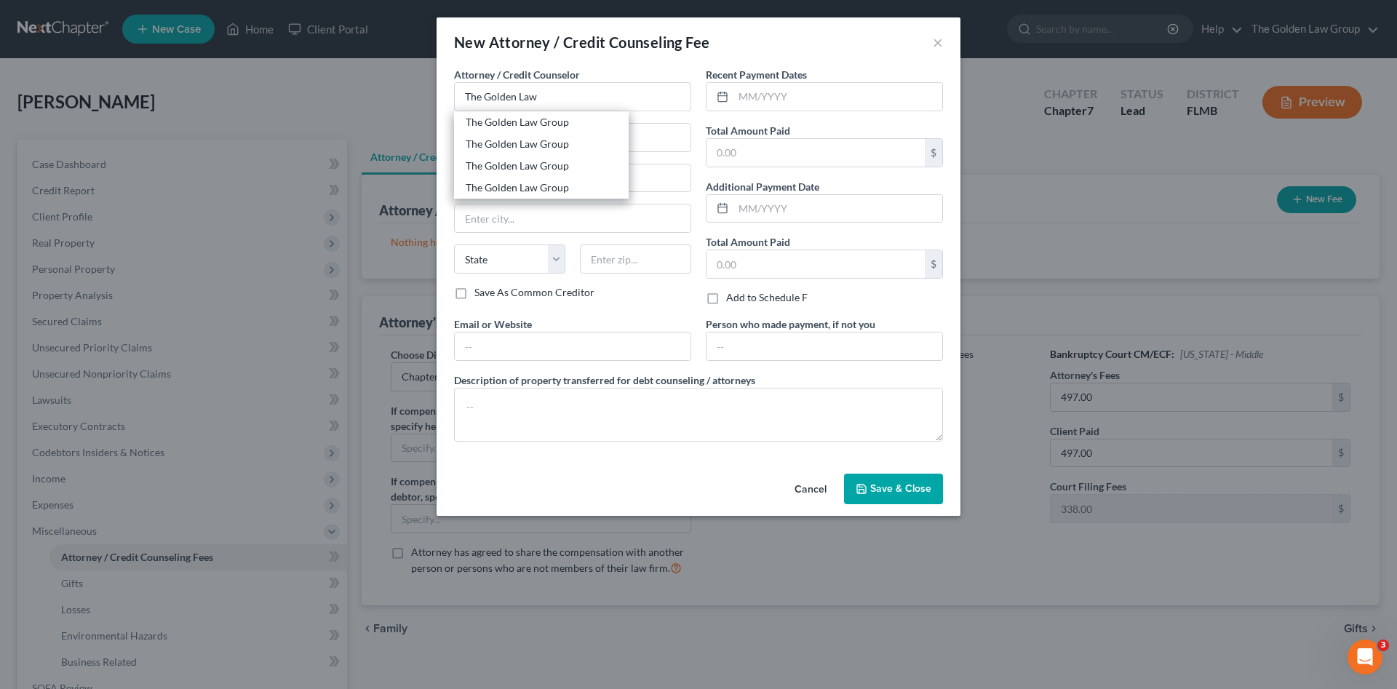
click at [526, 122] on div "The Golden Law Group" at bounding box center [541, 122] width 151 height 15
type input "The Golden Law Group"
type input "429 Lithia Pinecrest Road"
type input "Brandon"
select select "9"
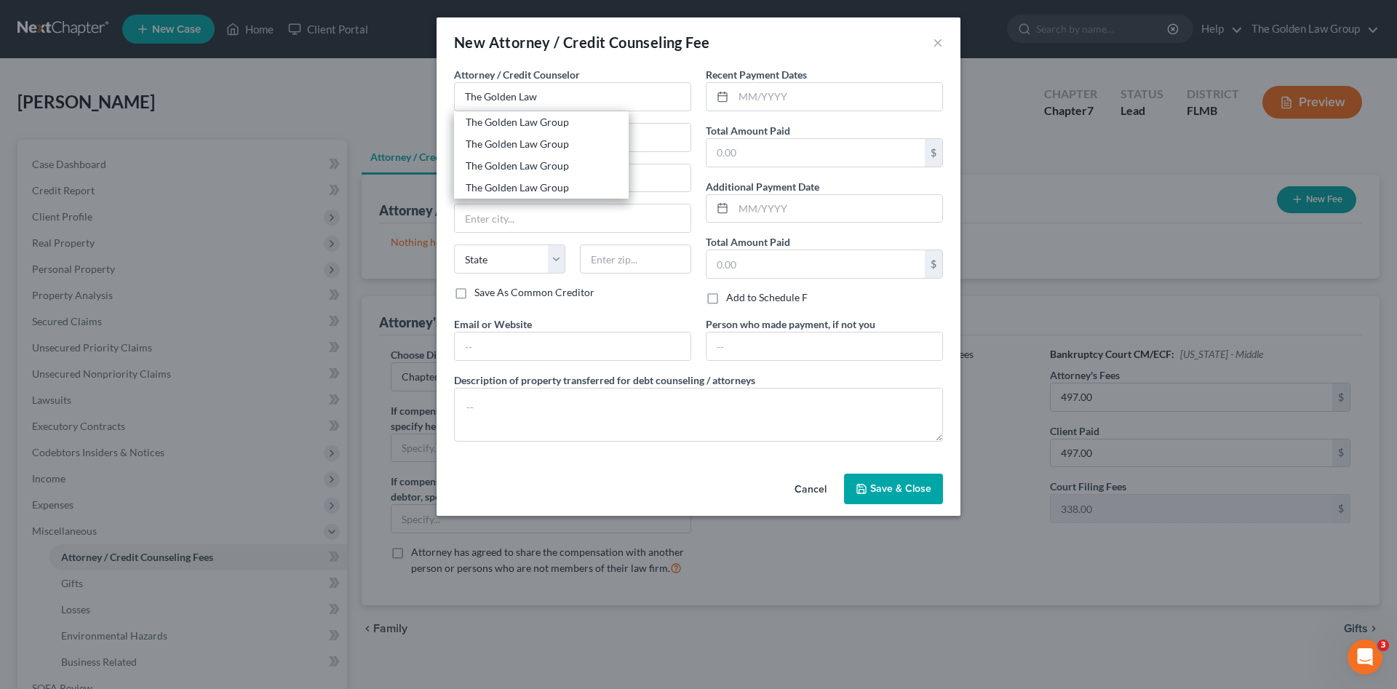
type input "33511"
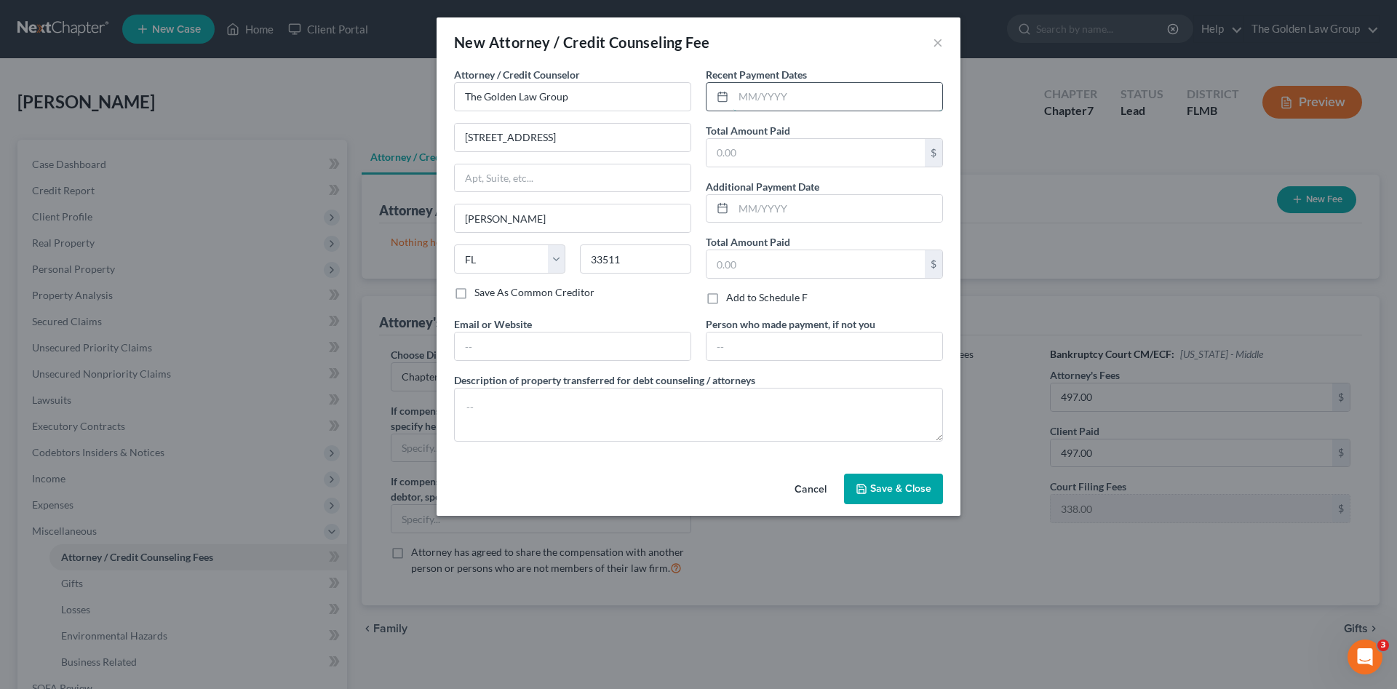
click at [766, 98] on input "text" at bounding box center [838, 97] width 209 height 28
type input "05/16/2025"
type input "497.00"
click at [755, 413] on textarea at bounding box center [698, 415] width 489 height 54
type textarea "Attorney Fee"
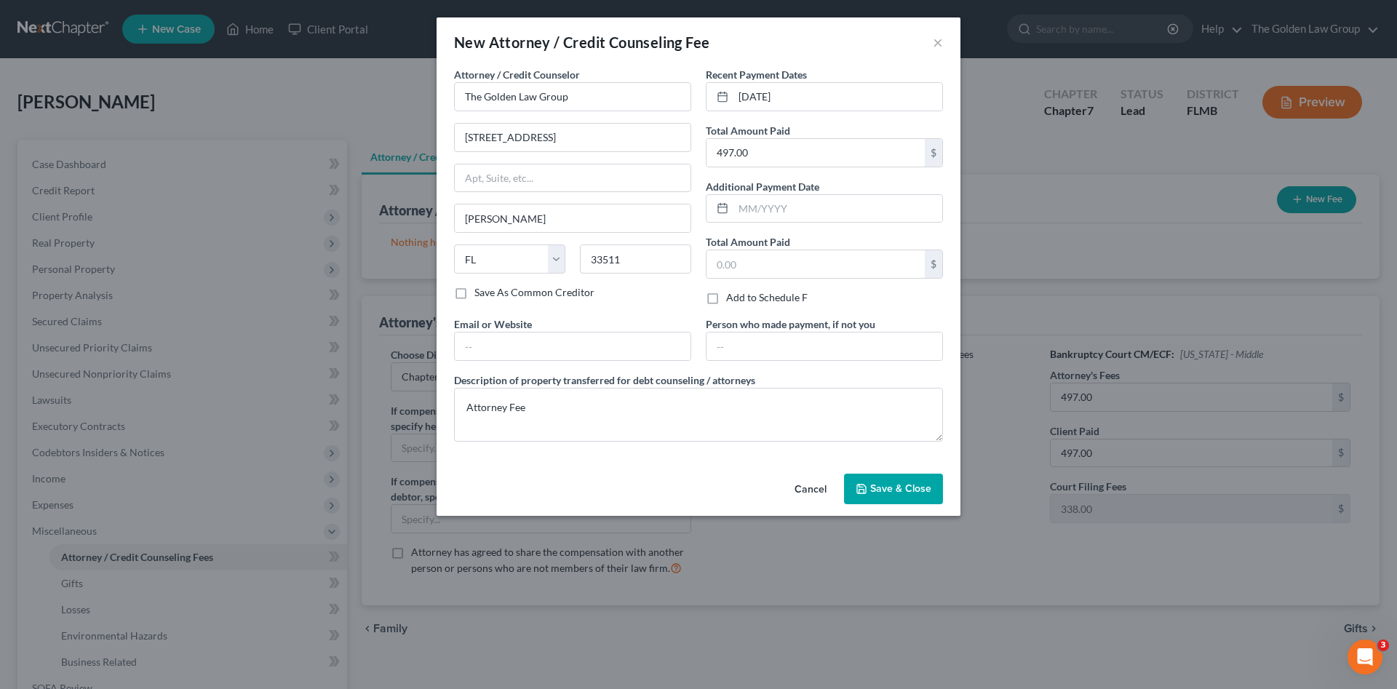
click at [910, 490] on span "Save & Close" at bounding box center [900, 488] width 61 height 12
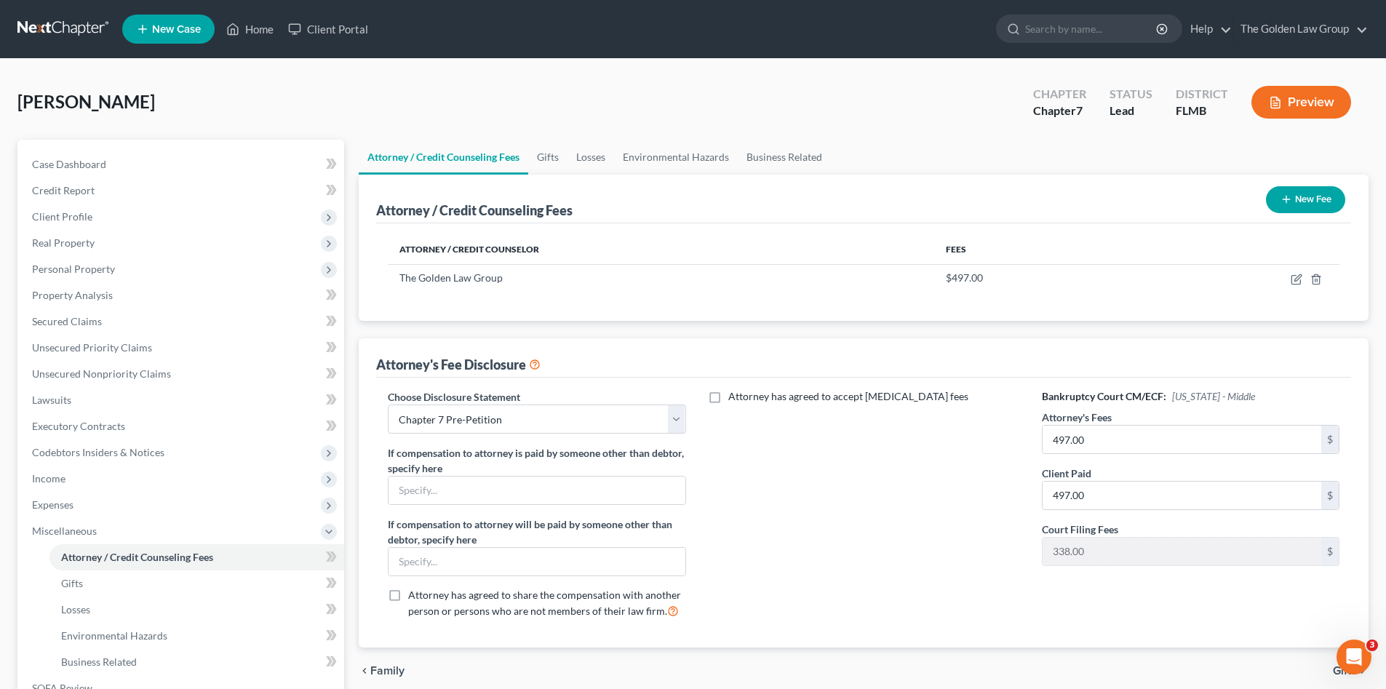
click at [1296, 201] on button "New Fee" at bounding box center [1305, 199] width 79 height 27
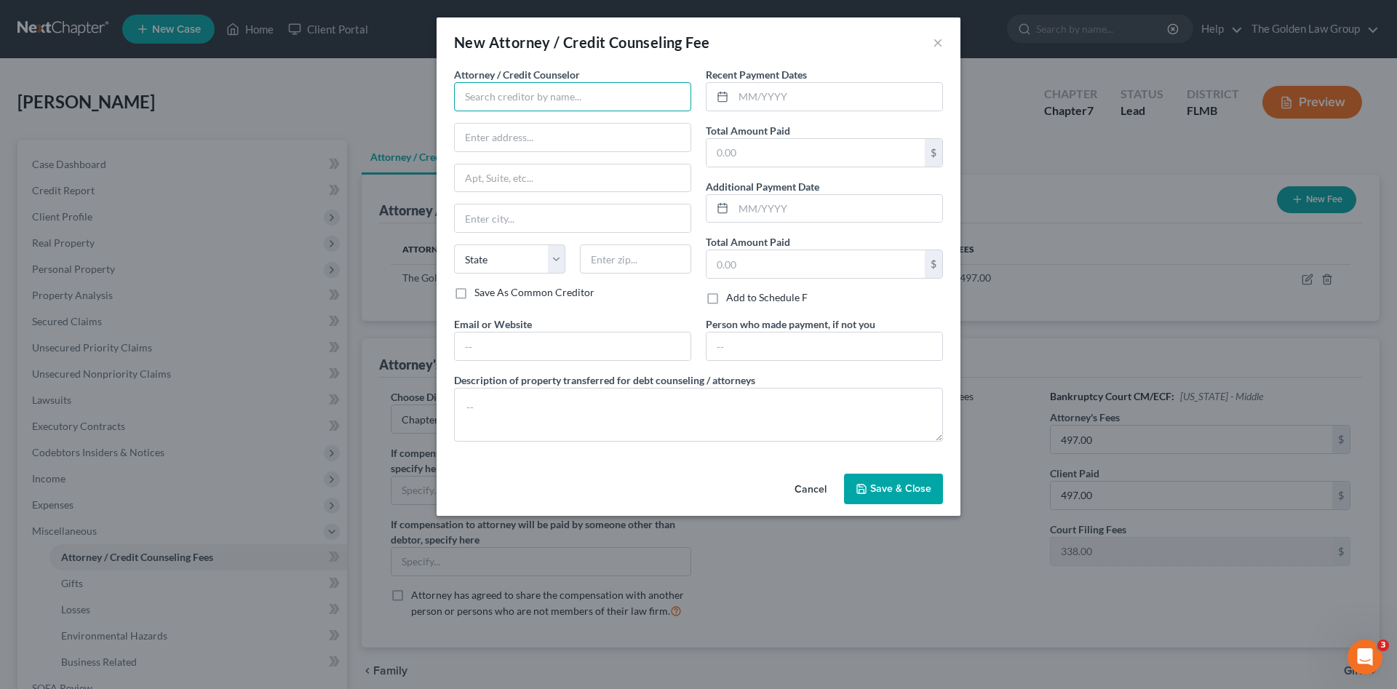
click at [500, 101] on input "text" at bounding box center [572, 96] width 237 height 29
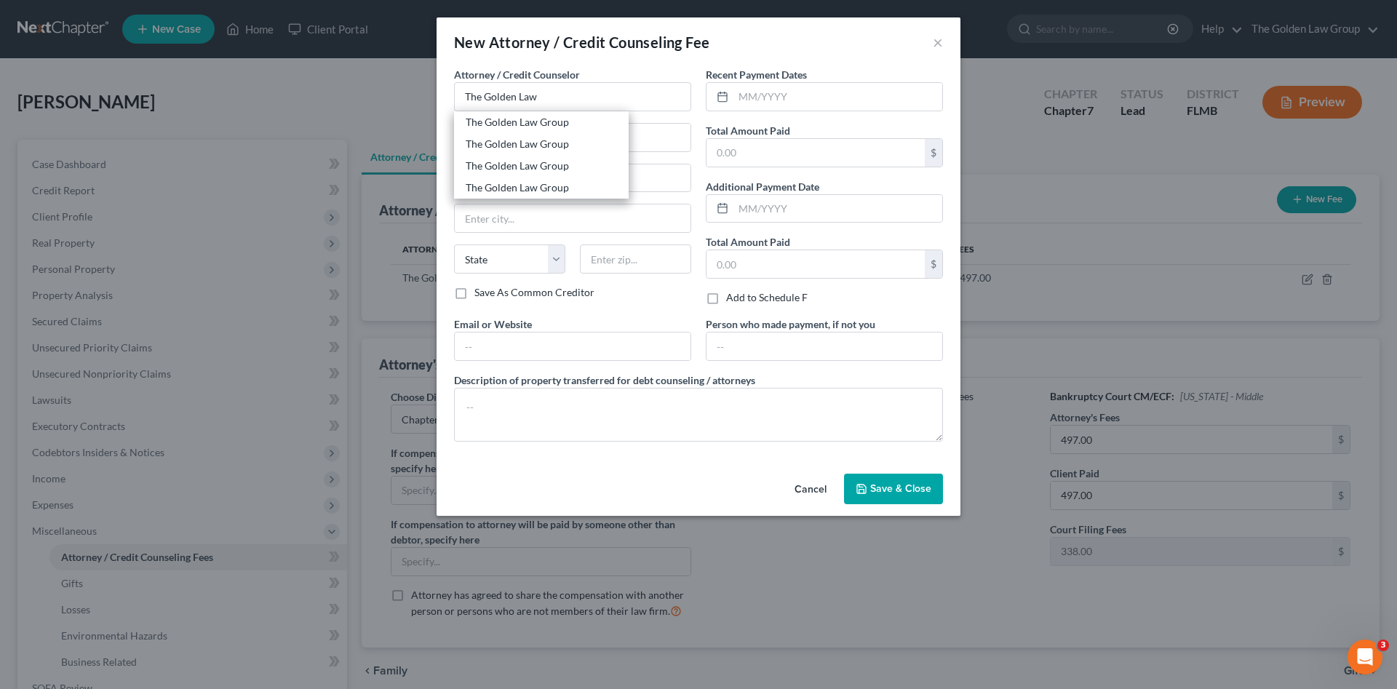
drag, startPoint x: 525, startPoint y: 127, endPoint x: 718, endPoint y: 113, distance: 192.6
click at [531, 125] on div "The Golden Law Group" at bounding box center [541, 122] width 151 height 15
type input "The Golden Law Group"
type input "429 Lithia Pinecrest Road"
type input "Brandon"
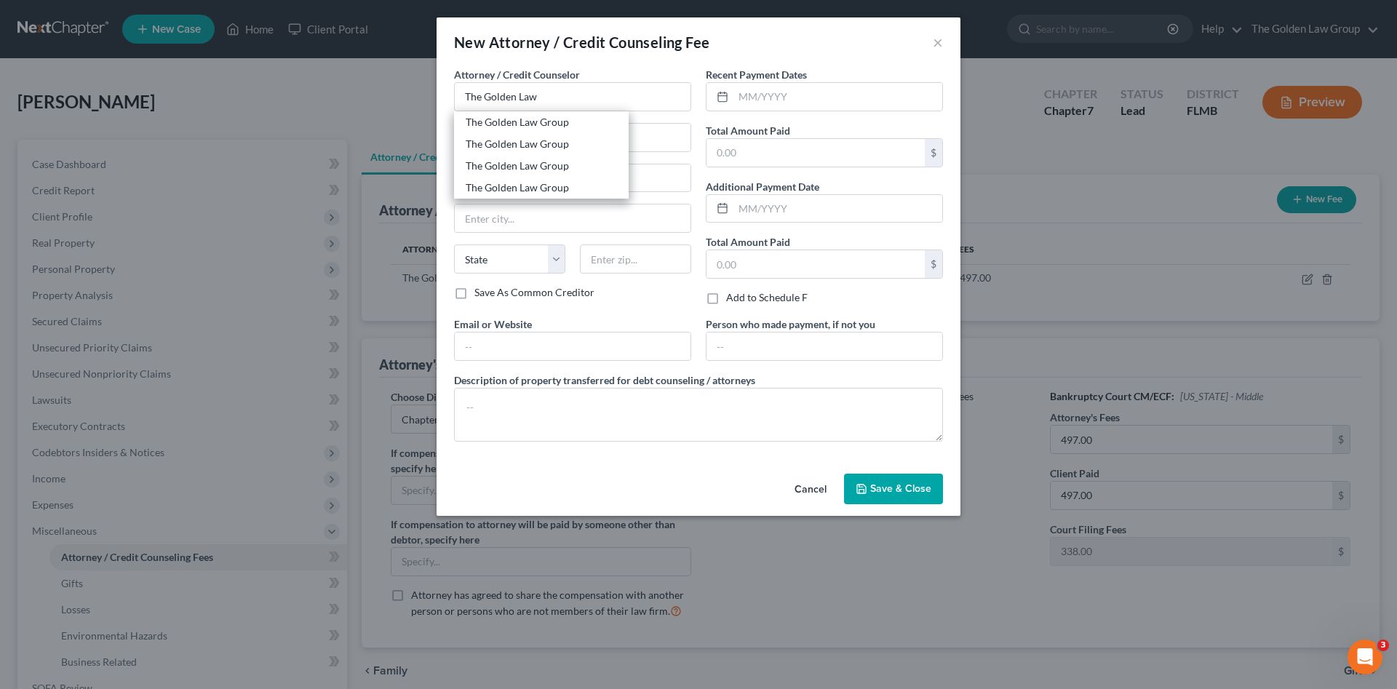
select select "9"
type input "33511"
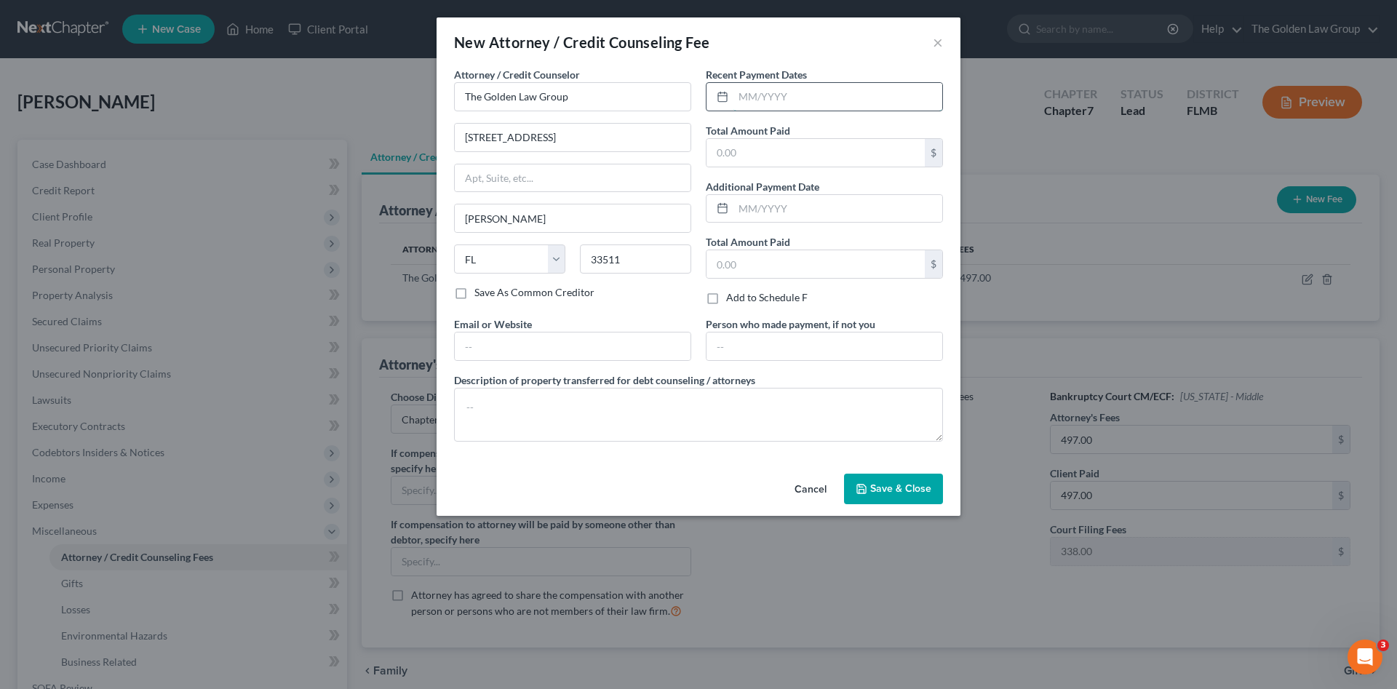
click at [747, 98] on input "text" at bounding box center [838, 97] width 209 height 28
type input "05/16/2025"
type input "338.00"
click at [752, 405] on textarea at bounding box center [698, 415] width 489 height 54
type textarea "Attorney Fee"
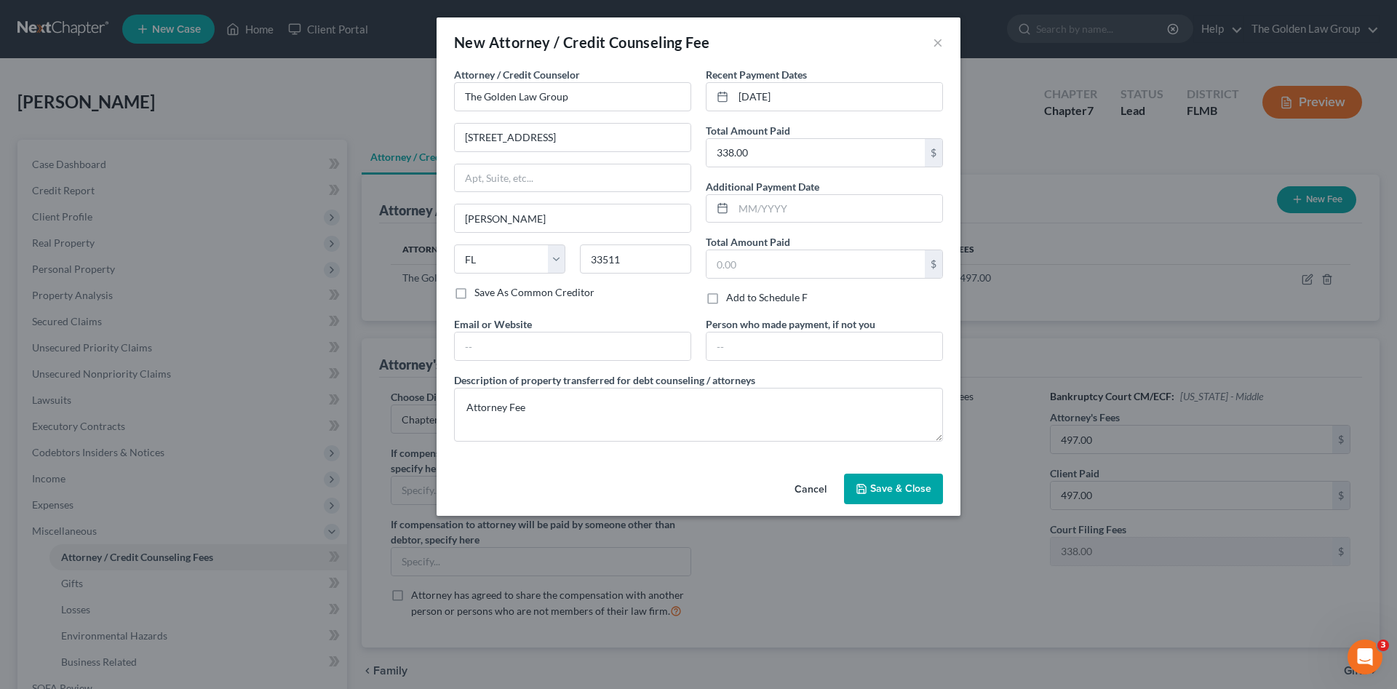
click at [897, 490] on span "Save & Close" at bounding box center [900, 488] width 61 height 12
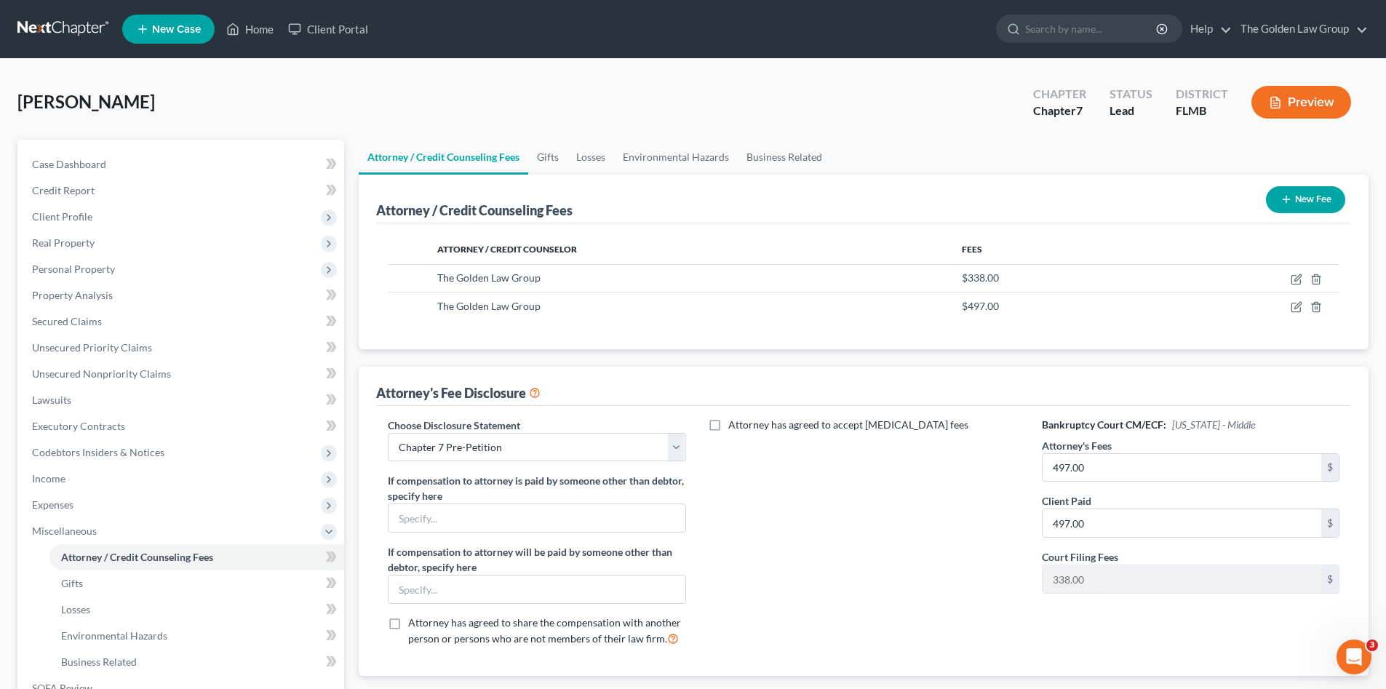
click at [1301, 196] on button "New Fee" at bounding box center [1305, 199] width 79 height 27
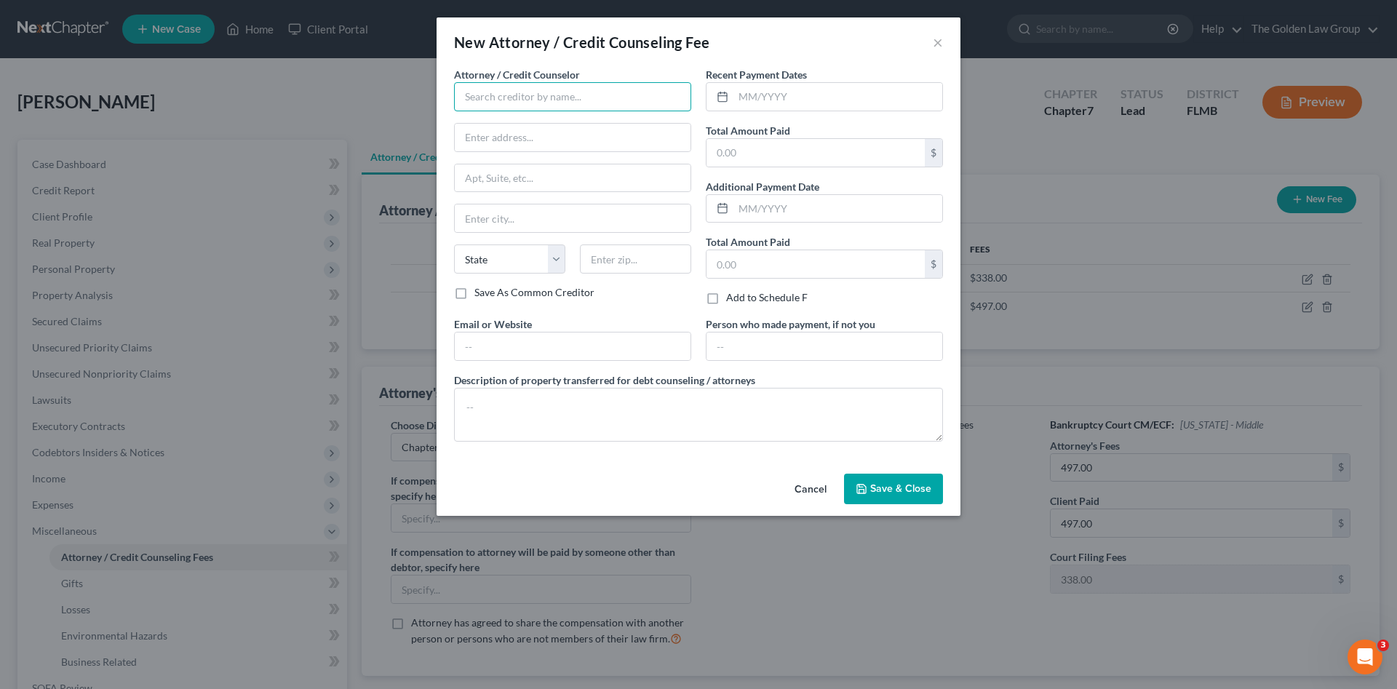
click at [497, 102] on input "text" at bounding box center [572, 96] width 237 height 29
click at [485, 124] on div "Debtorcc, Inc" at bounding box center [541, 122] width 151 height 15
type input "Debtorcc, Inc"
type input "372 Summit Avenue"
type input "Jersey City"
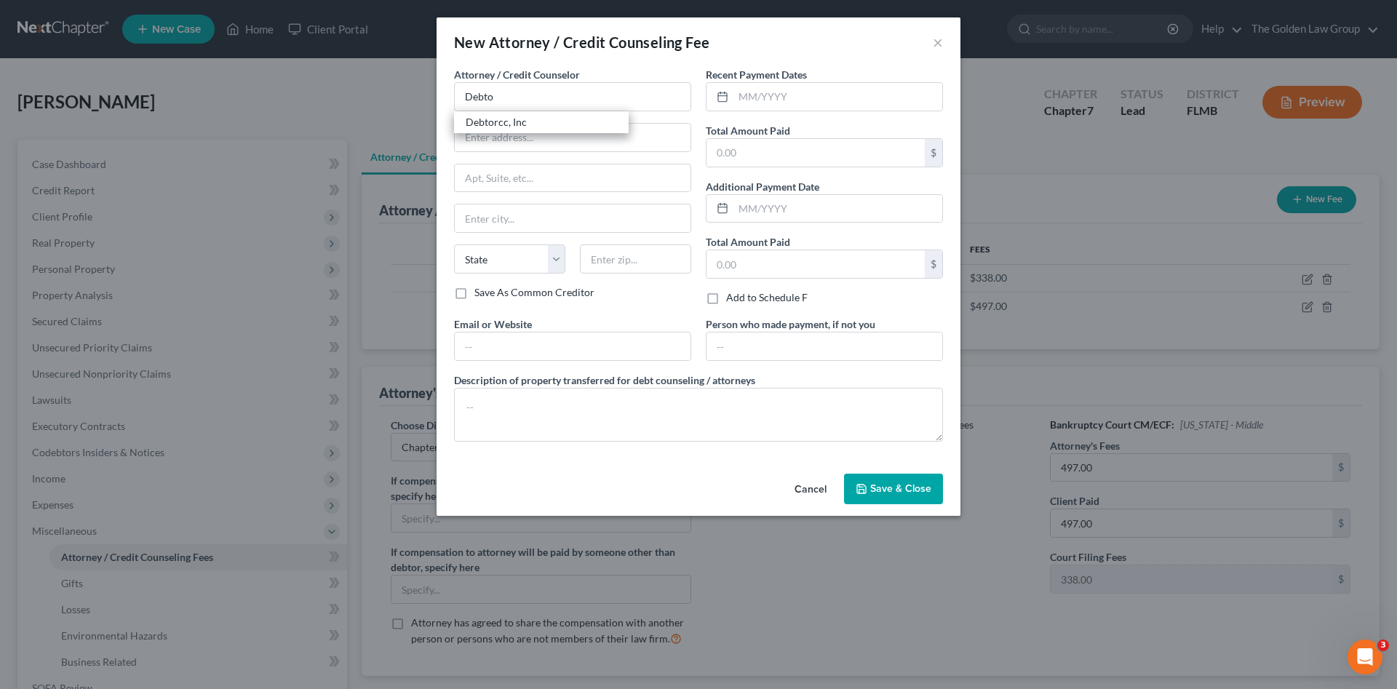
select select "33"
type input "07302"
click at [784, 94] on input "text" at bounding box center [838, 97] width 209 height 28
type input "09/04/2025"
type input "19.95"
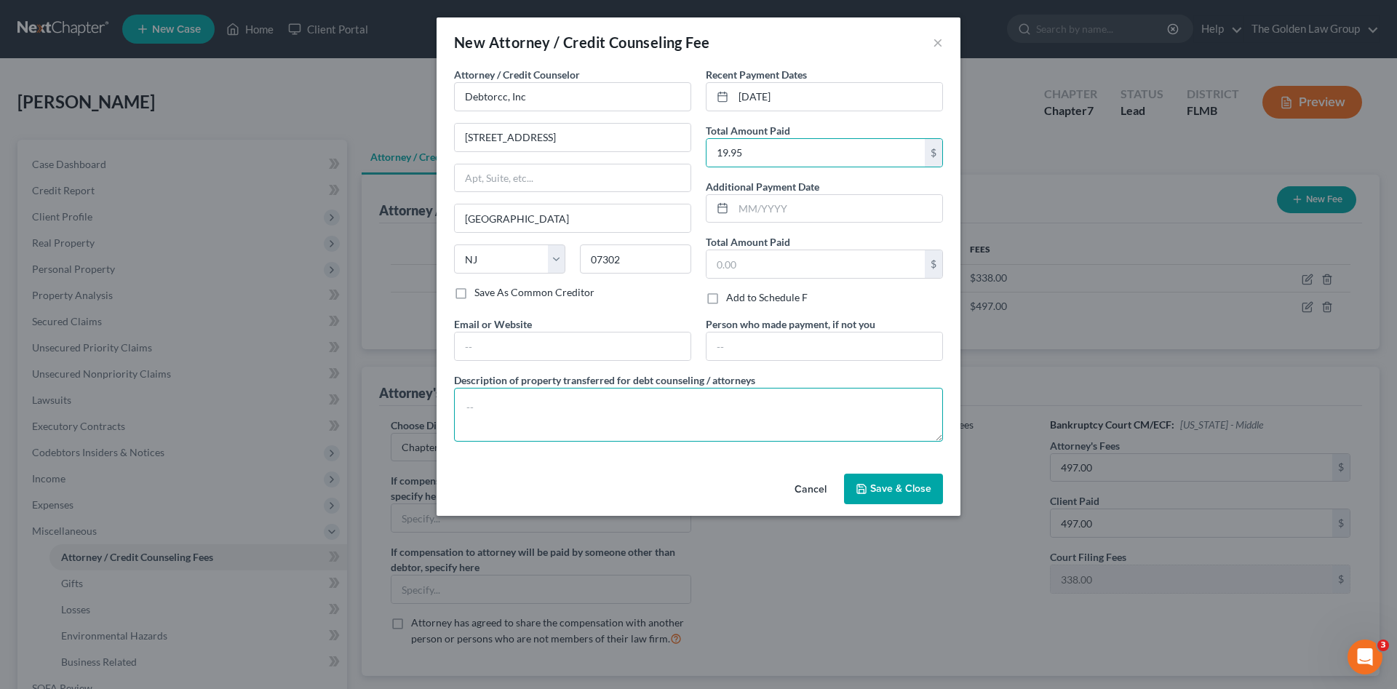
click at [758, 416] on textarea at bounding box center [698, 415] width 489 height 54
type textarea "Credit Counseling"
click at [877, 484] on span "Save & Close" at bounding box center [900, 488] width 61 height 12
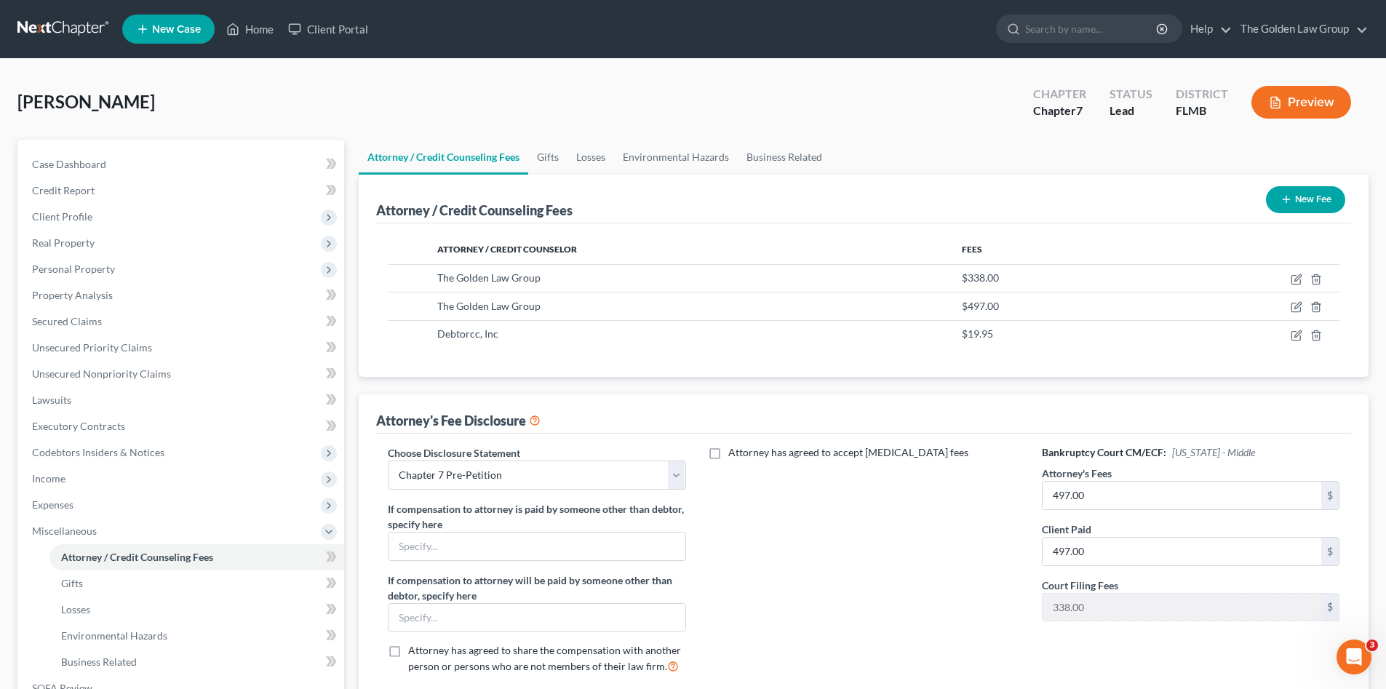
click at [1319, 196] on button "New Fee" at bounding box center [1305, 199] width 79 height 27
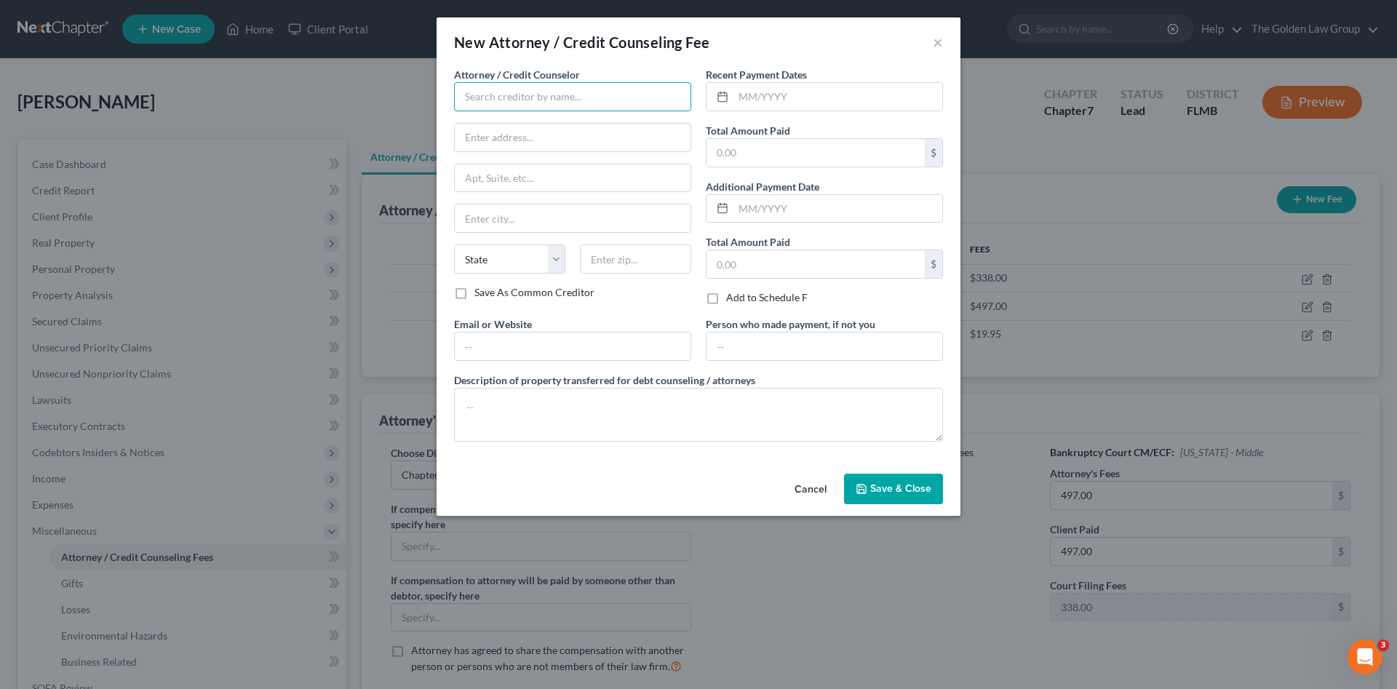
click at [541, 99] on input "text" at bounding box center [572, 96] width 237 height 29
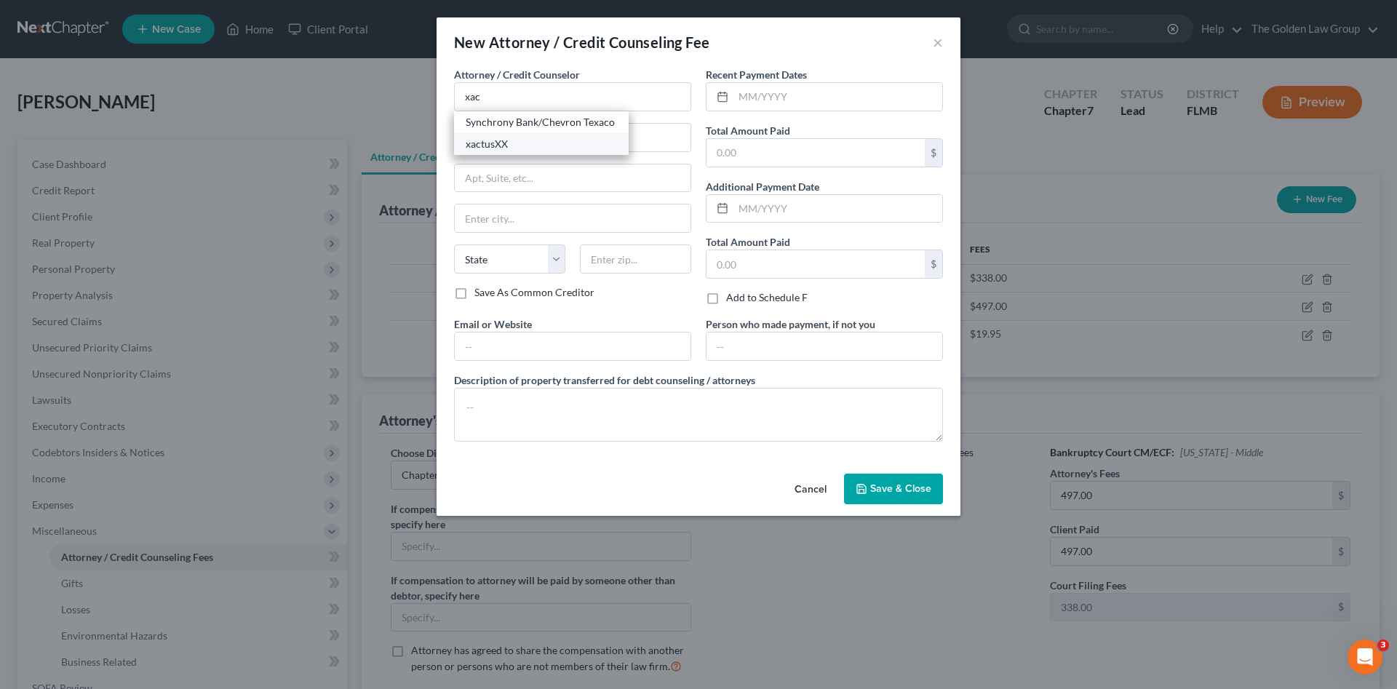
click at [524, 138] on div "xactusXX" at bounding box center [541, 144] width 151 height 15
type input "xactusXX"
type input "370 Reed Road"
type input "Suite 100"
type input "Broomall"
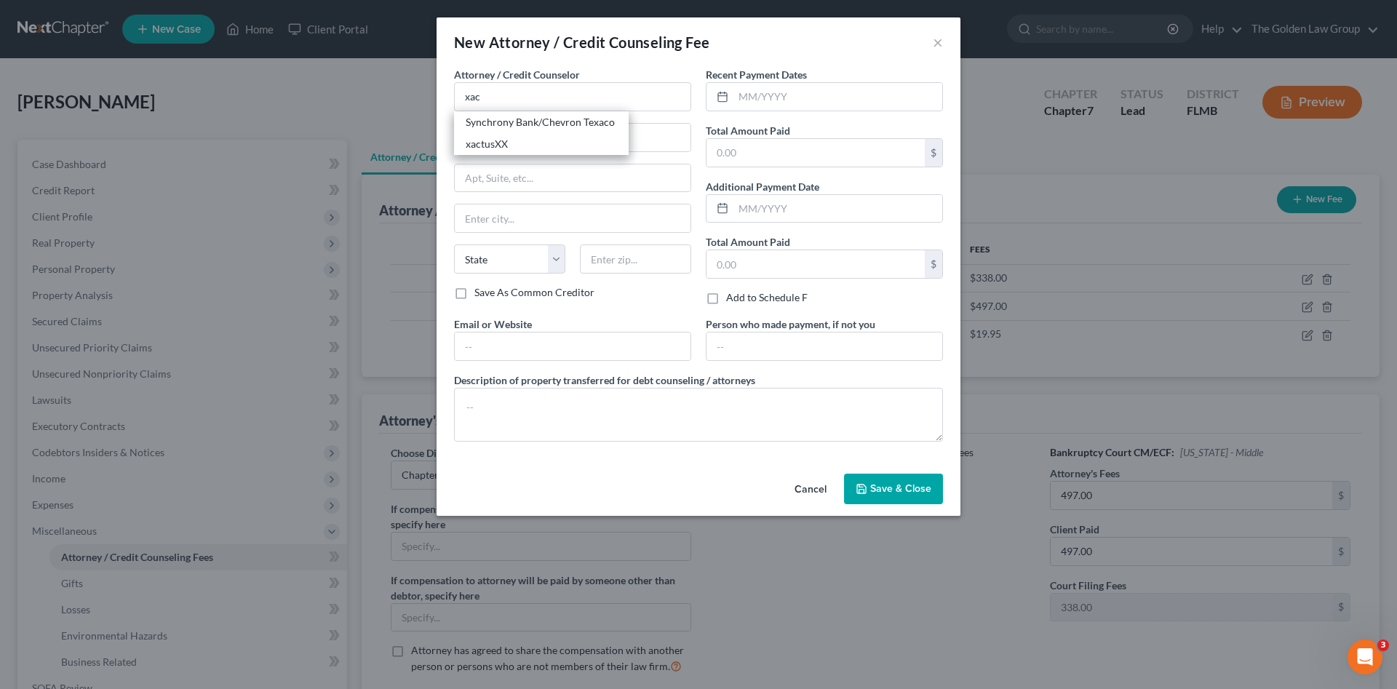
select select "39"
type input "19008"
click at [800, 95] on input "text" at bounding box center [838, 97] width 209 height 28
type input "[DATE]"
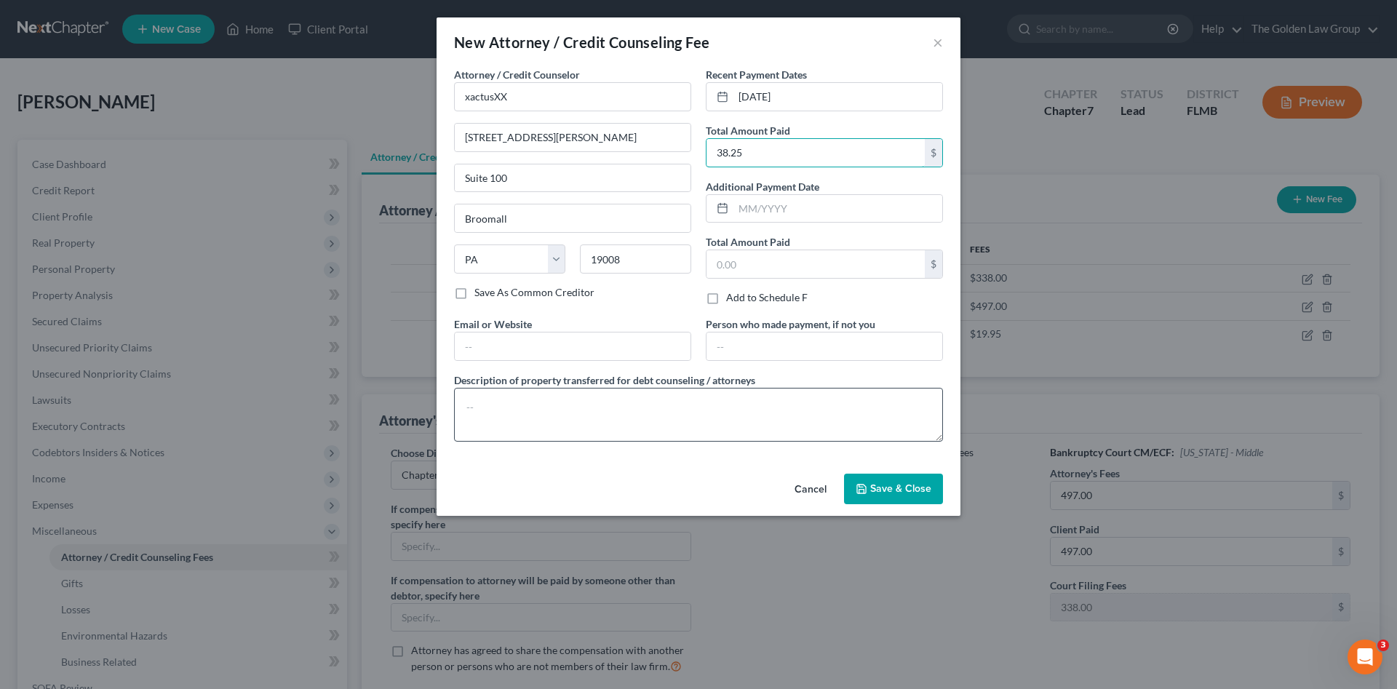
type input "38.25"
click at [762, 423] on textarea at bounding box center [698, 415] width 489 height 54
type textarea "Credit Report"
click at [903, 482] on span "Save & Close" at bounding box center [900, 488] width 61 height 12
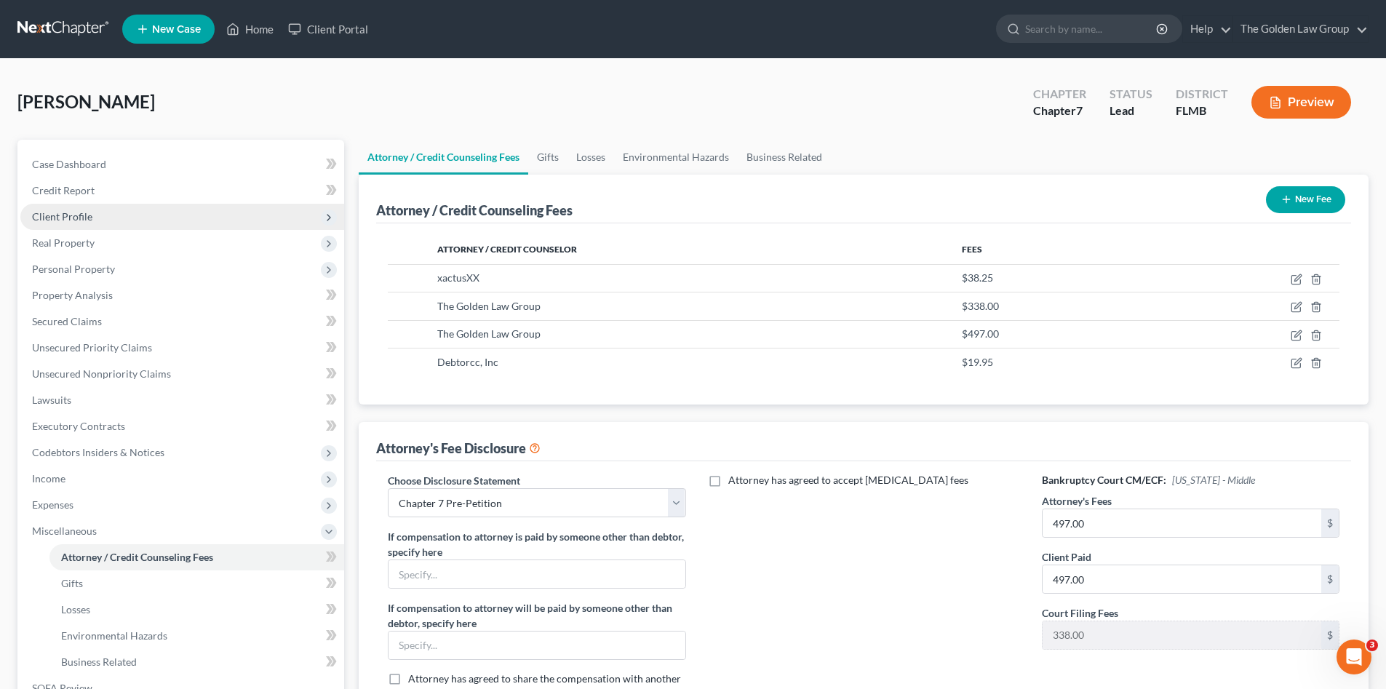
click at [92, 222] on span "Client Profile" at bounding box center [182, 217] width 324 height 26
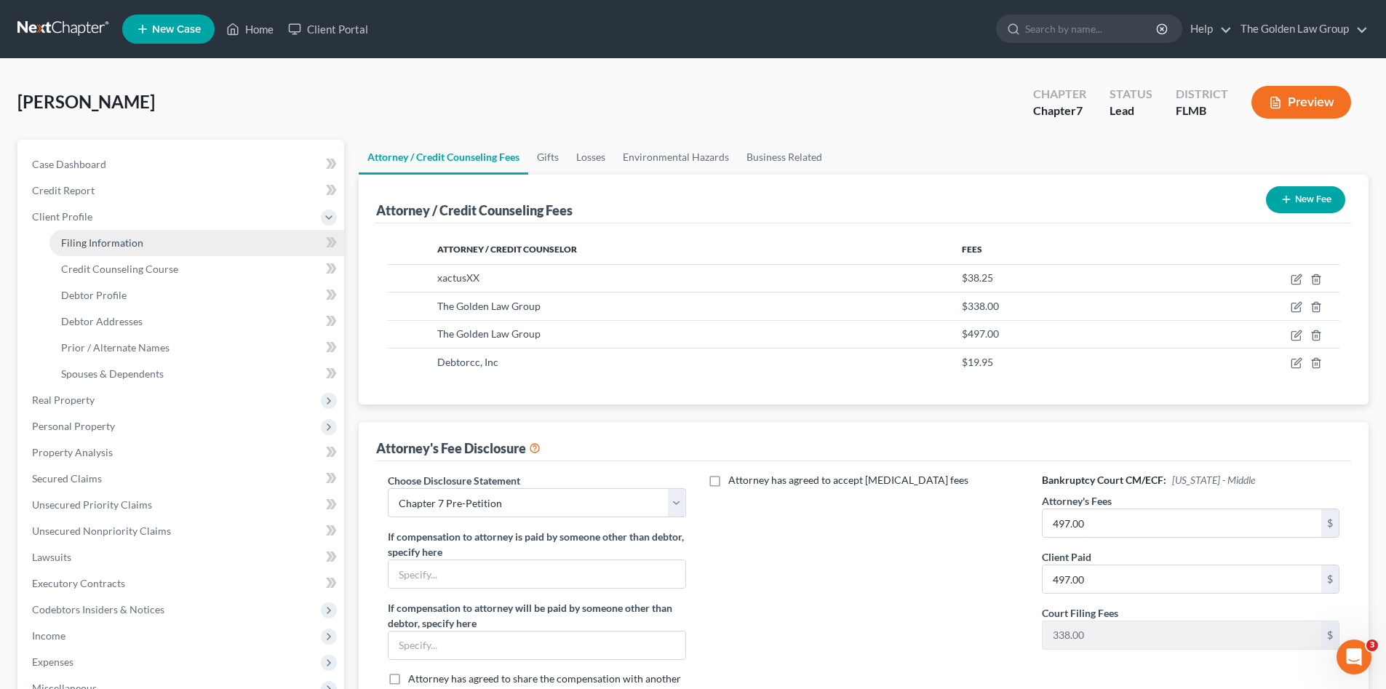
click at [100, 231] on link "Filing Information" at bounding box center [196, 243] width 295 height 26
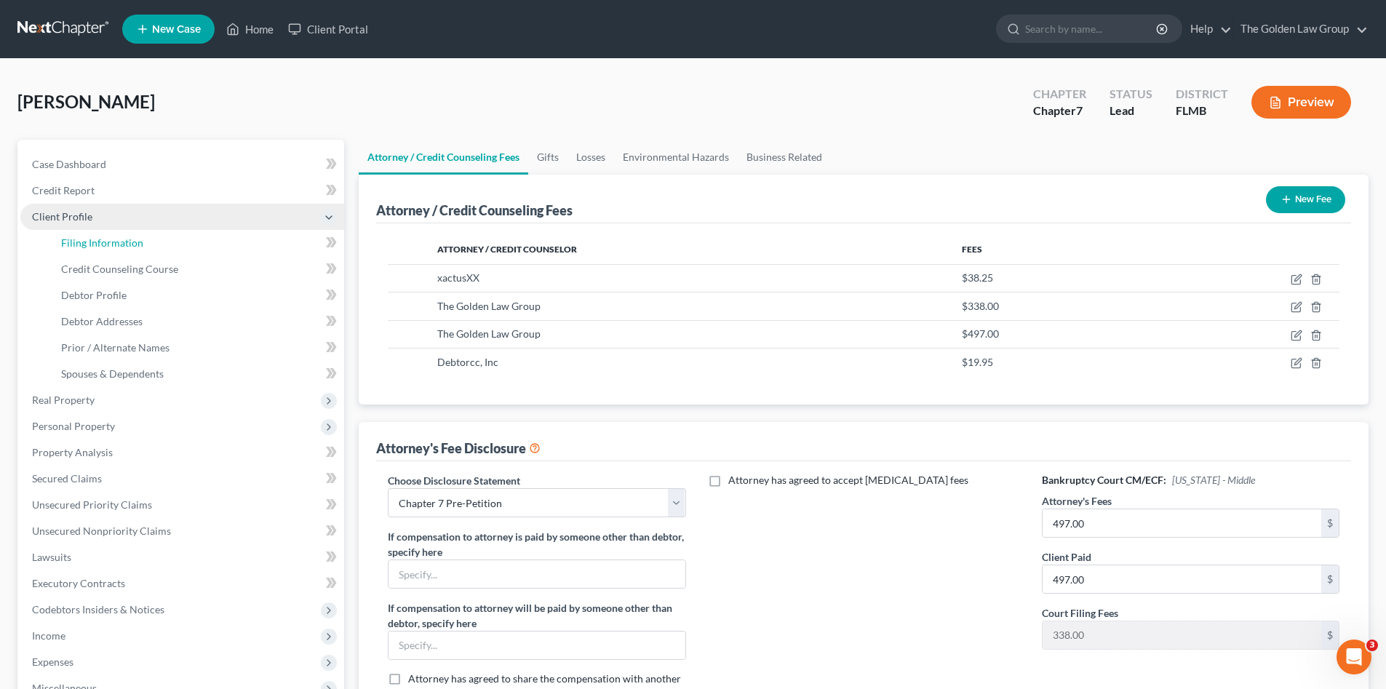
select select "1"
select select "0"
select select "15"
select select "2"
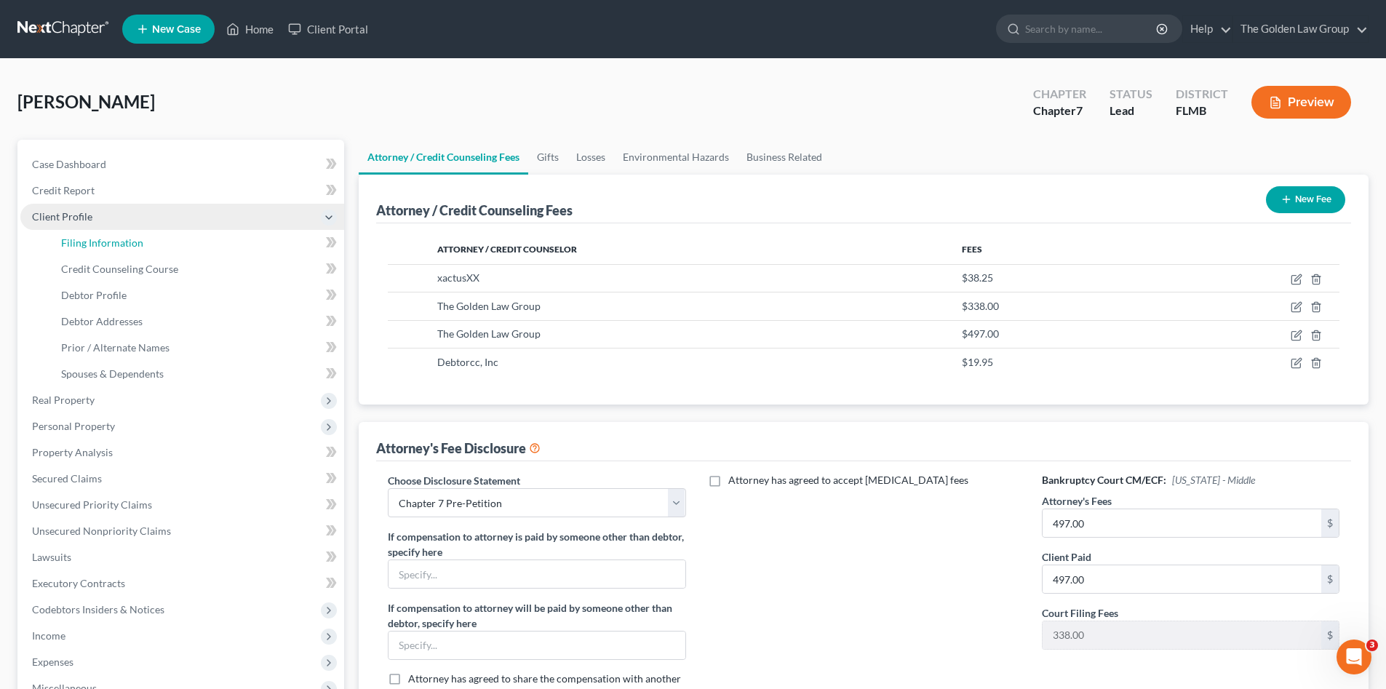
select select "9"
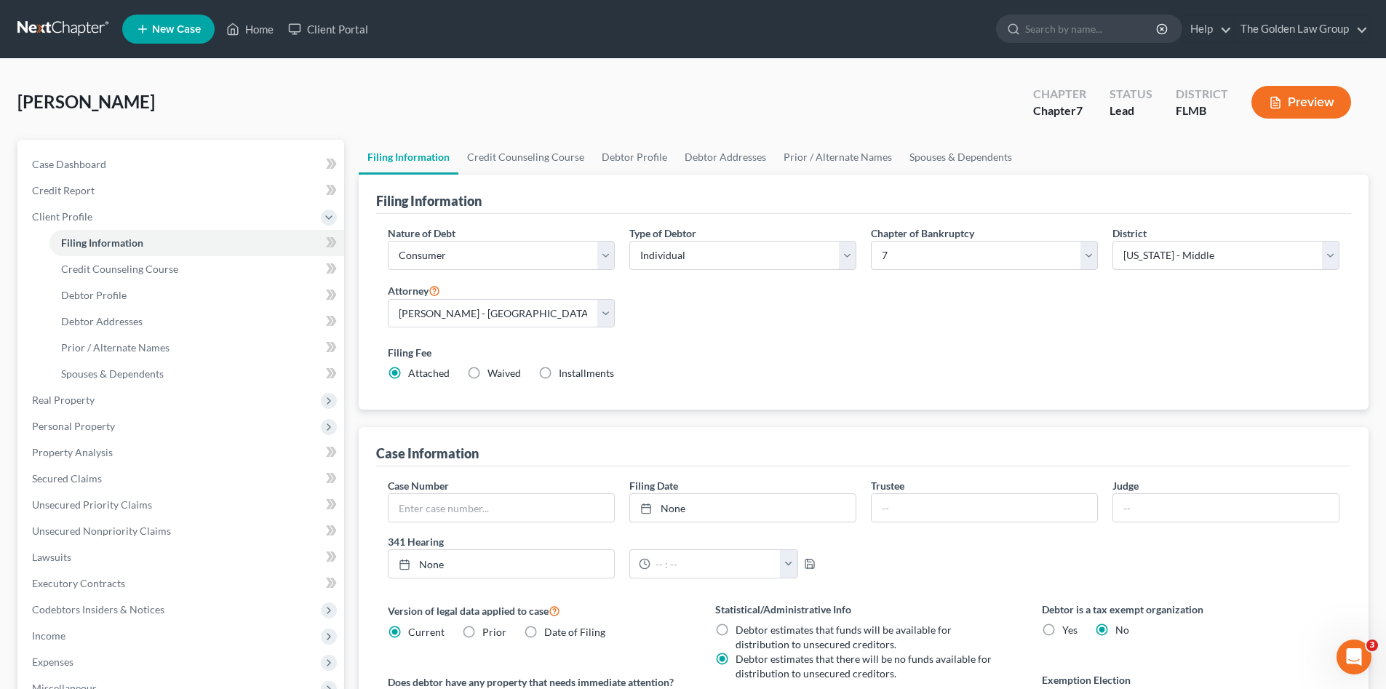
click at [326, 106] on div "Melanson, Blaine Upgraded Chapter Chapter 7 Status Lead District FLMB Preview" at bounding box center [692, 107] width 1351 height 63
click at [784, 359] on label "Filing Fee" at bounding box center [864, 352] width 952 height 15
click at [875, 353] on label "Filing Fee" at bounding box center [864, 352] width 952 height 15
click at [829, 322] on div "Nature of Debt Select Business Consumer Other Nature of Business Select Clearin…" at bounding box center [864, 309] width 966 height 167
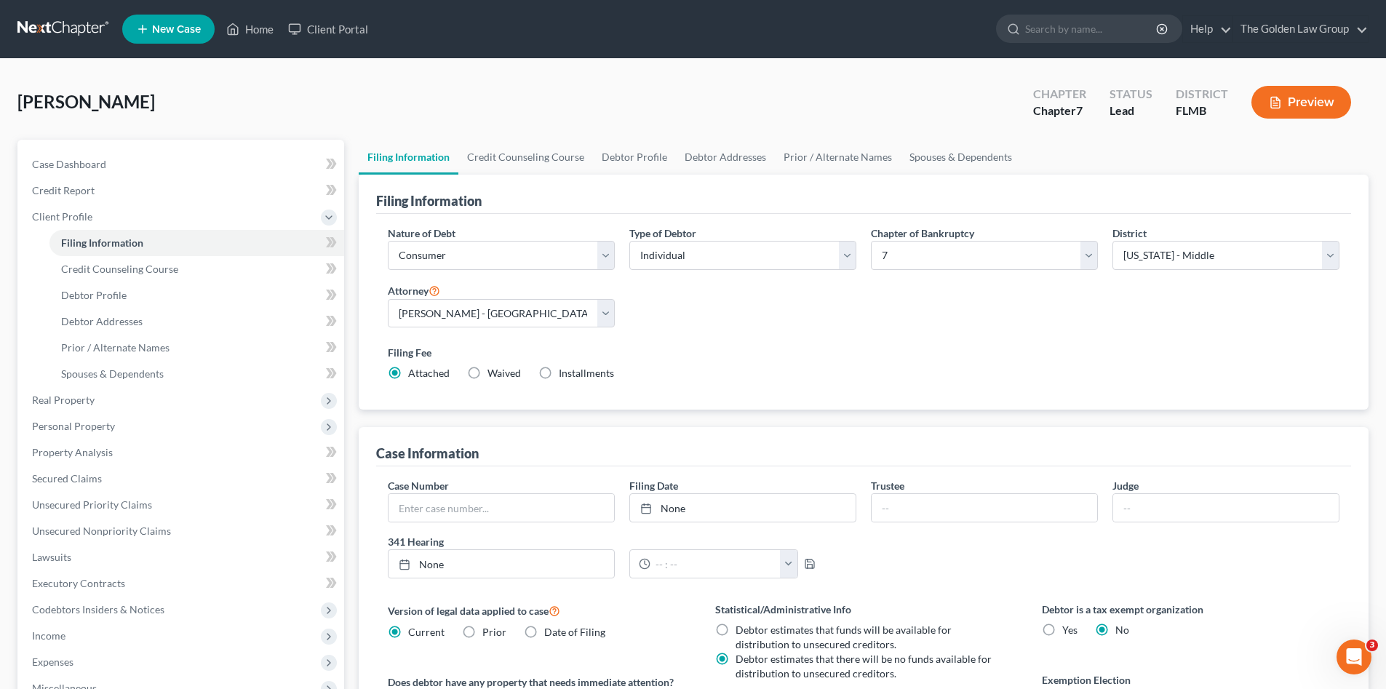
click at [829, 322] on div "Nature of Debt Select Business Consumer Other Nature of Business Select Clearin…" at bounding box center [864, 309] width 966 height 167
click at [815, 373] on div "Filing Fee Attached Waived Waived Installments Installments" at bounding box center [864, 363] width 952 height 36
click at [62, 186] on span "Credit Report" at bounding box center [63, 190] width 63 height 12
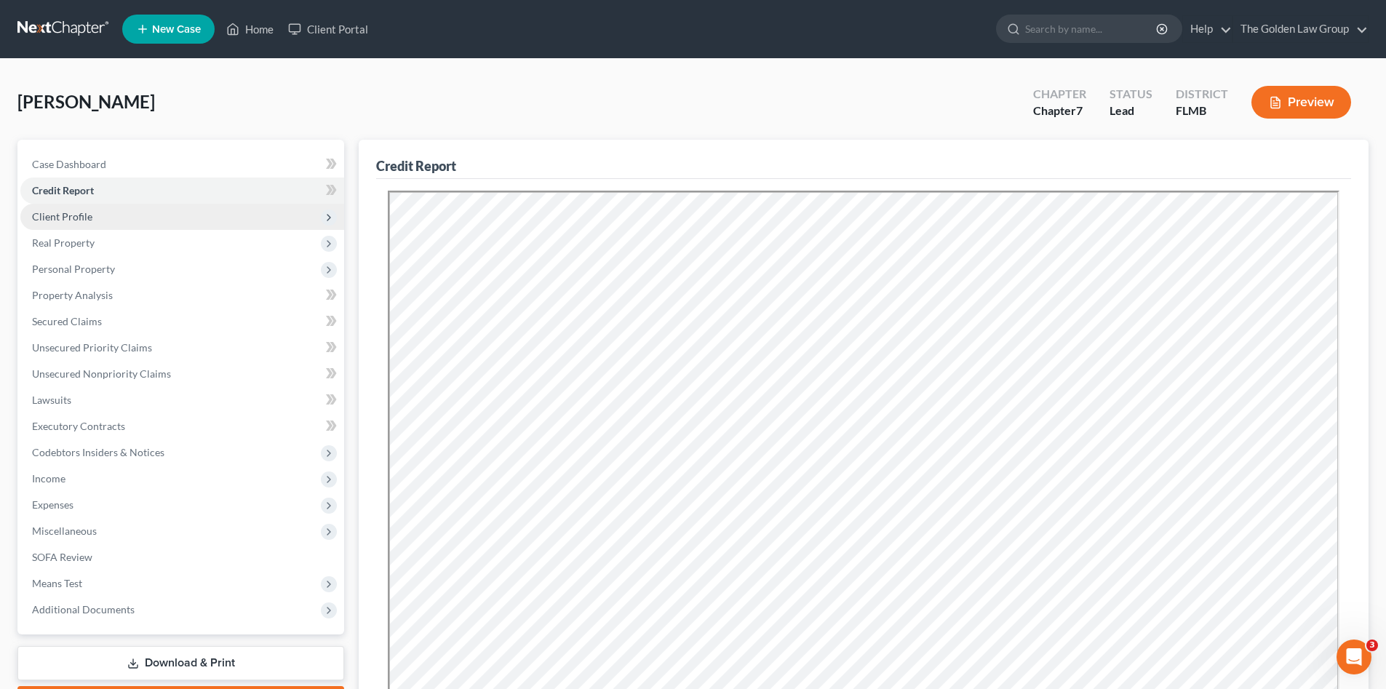
click at [100, 209] on span "Client Profile" at bounding box center [182, 217] width 324 height 26
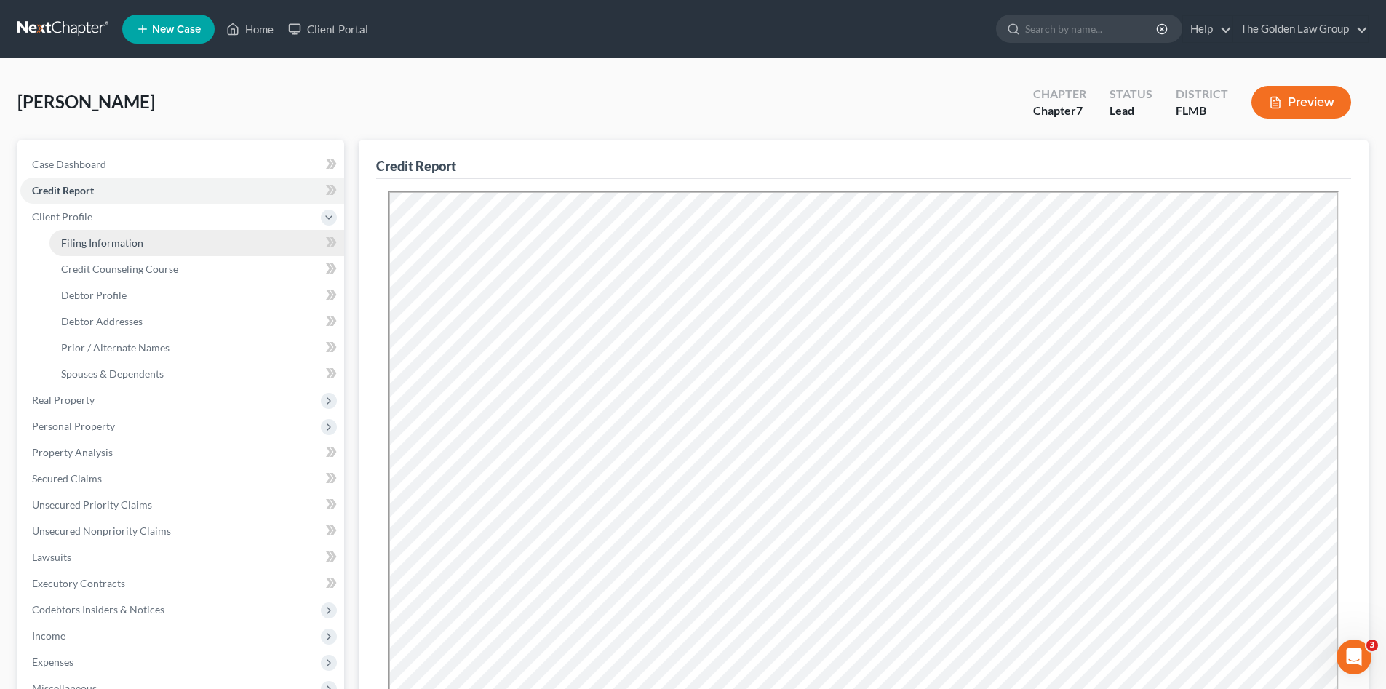
click at [121, 234] on link "Filing Information" at bounding box center [196, 243] width 295 height 26
select select "1"
select select "0"
select select "15"
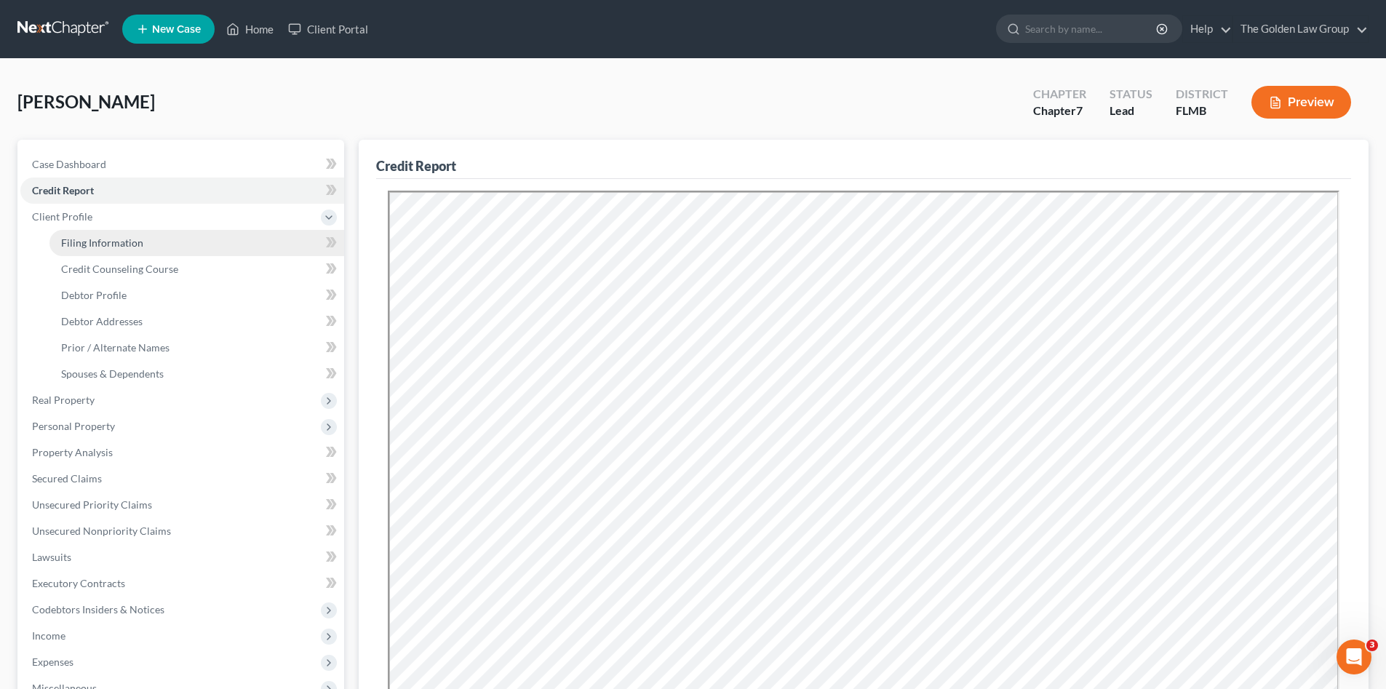
select select "2"
select select "9"
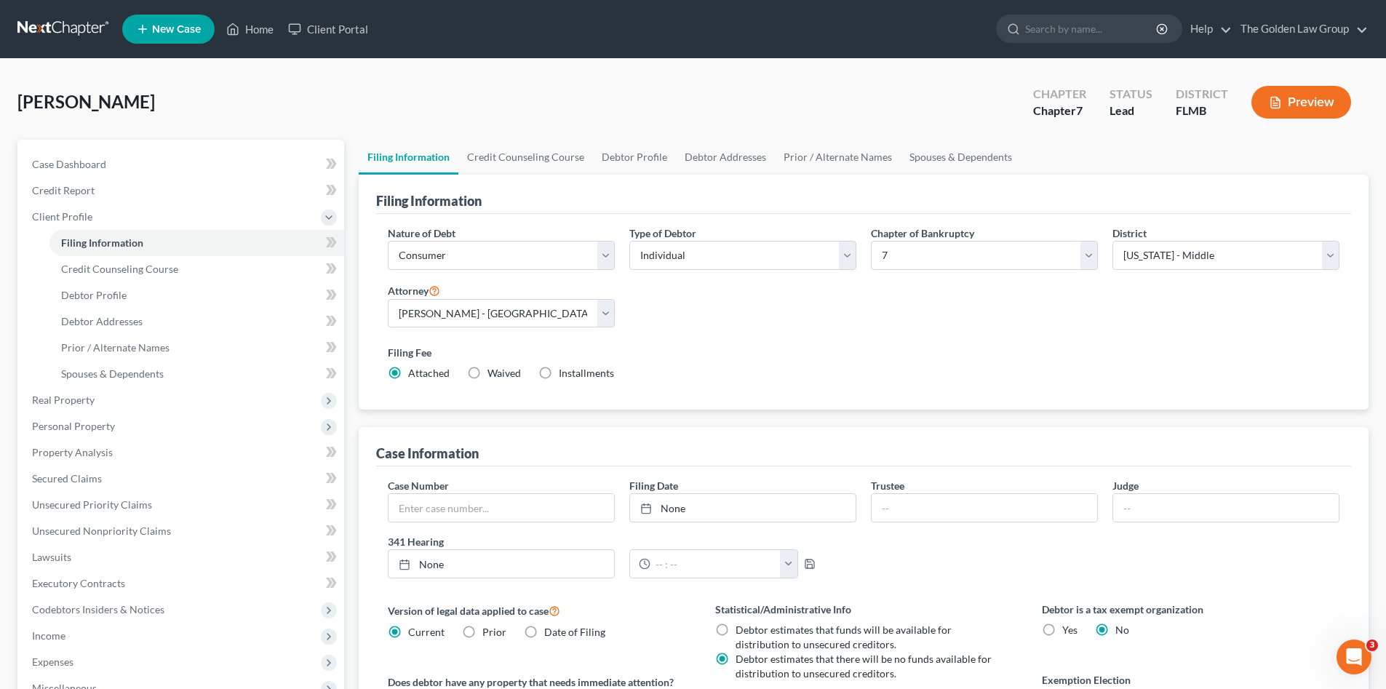
click at [945, 372] on div "Filing Fee Attached Waived Waived Installments Installments" at bounding box center [864, 363] width 952 height 36
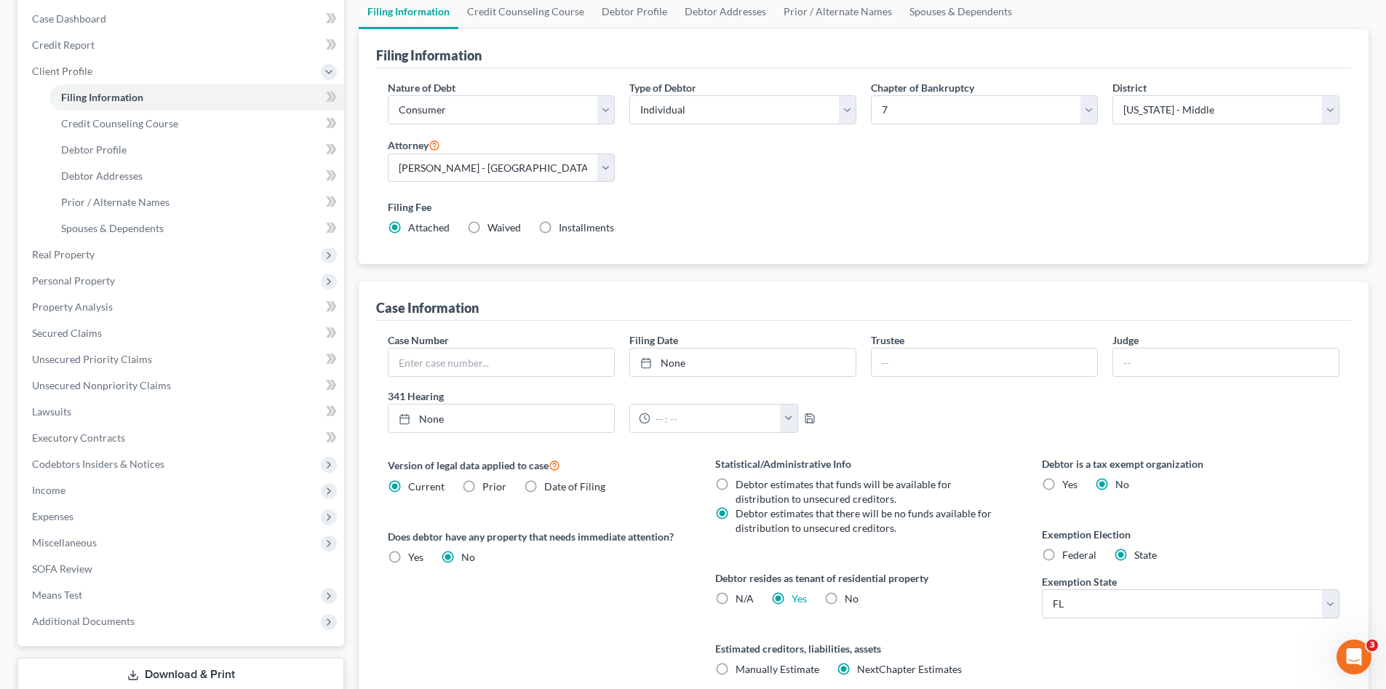
click at [845, 598] on label "No" at bounding box center [852, 599] width 14 height 15
click at [851, 598] on input "No" at bounding box center [855, 596] width 9 height 9
radio input "true"
radio input "false"
click at [539, 608] on div "Version of legal data applied to case Current Prior Date of Filing Legal data v…" at bounding box center [536, 583] width 327 height 255
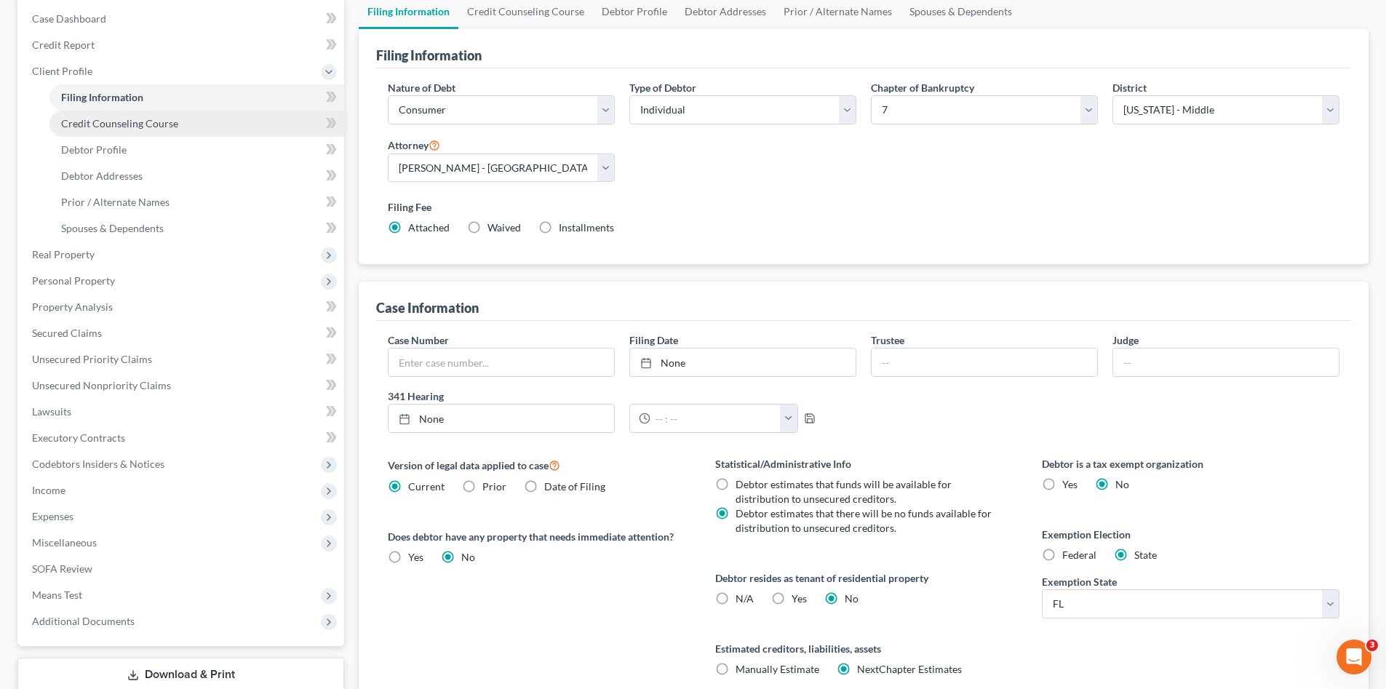
click at [132, 128] on span "Credit Counseling Course" at bounding box center [119, 123] width 117 height 12
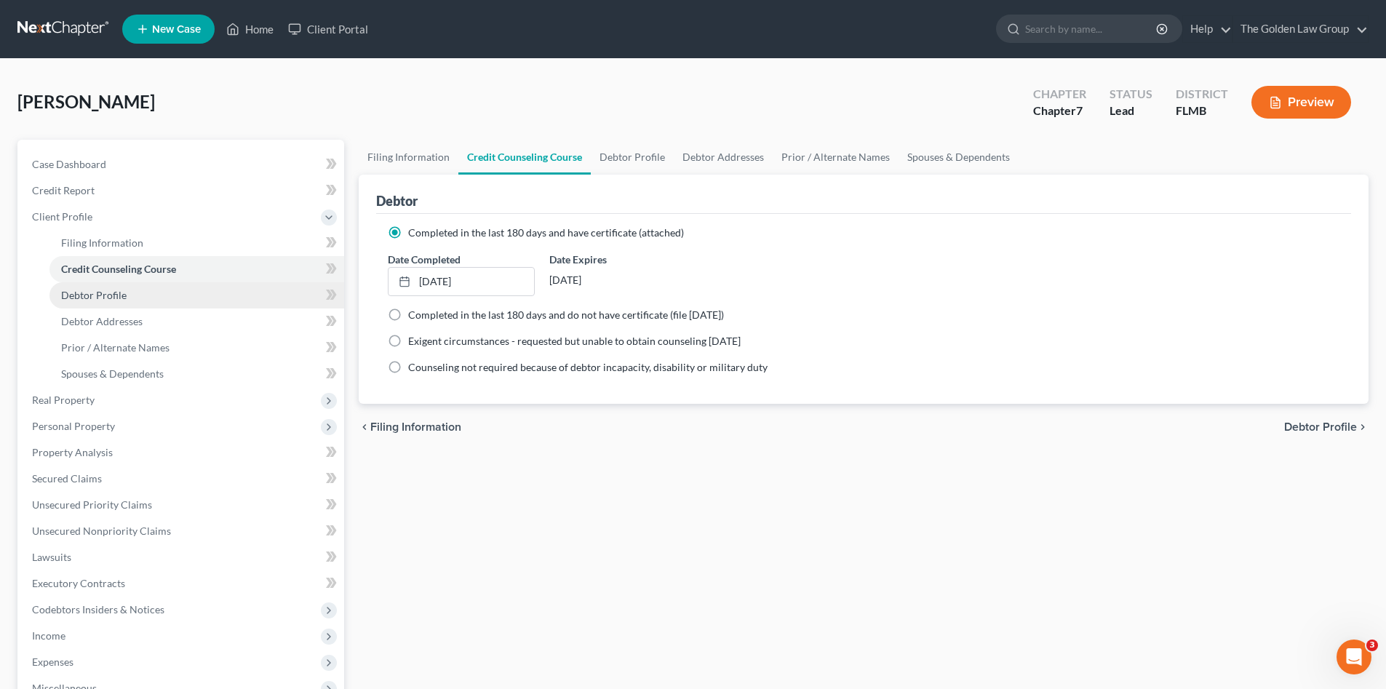
click at [146, 298] on link "Debtor Profile" at bounding box center [196, 295] width 295 height 26
select select "0"
select select "3"
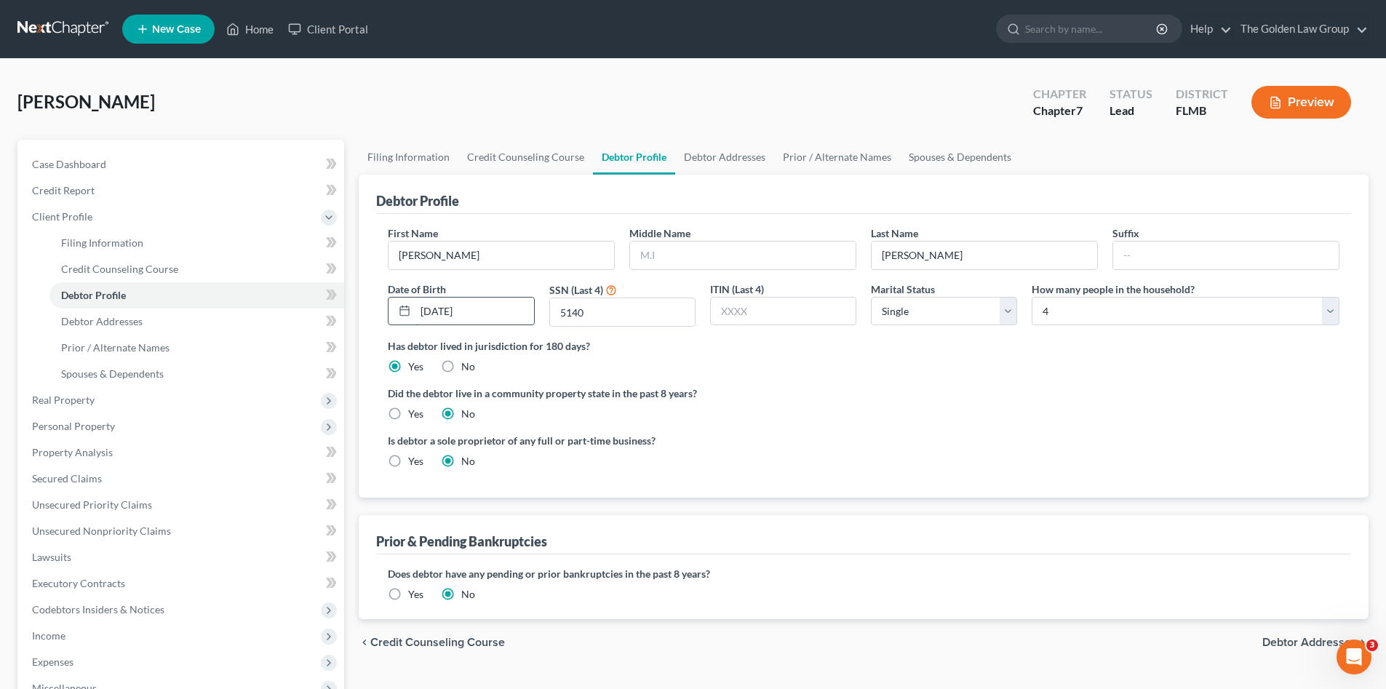
drag, startPoint x: 445, startPoint y: 312, endPoint x: 451, endPoint y: 319, distance: 9.3
click at [445, 312] on input "12/27/1967" at bounding box center [475, 312] width 118 height 28
type input "12/21/1967"
click at [679, 262] on input "text" at bounding box center [743, 256] width 226 height 28
type input "Michael"
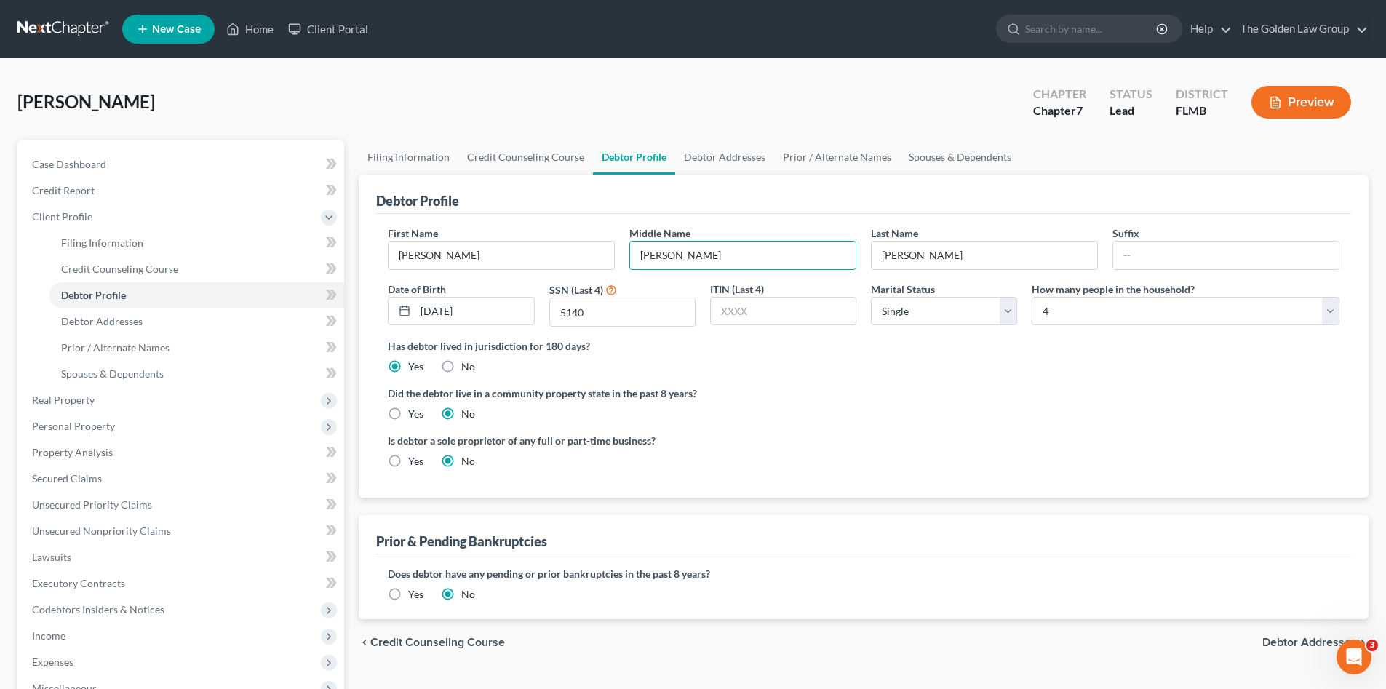
click at [736, 383] on ng-include "First Name Blaine Middle Name Michael Last Name Melanson Suffix Date of Birth 1…" at bounding box center [864, 353] width 952 height 255
click at [945, 369] on div "Has debtor lived in jurisdiction for 180 days? Yes No Debtor must reside in jur…" at bounding box center [864, 356] width 952 height 36
click at [1053, 319] on select "Select 1 2 3 4 5 6 7 8 9 10 11 12 13 14 15 16 17 18 19 20" at bounding box center [1186, 311] width 308 height 29
select select "0"
click at [1032, 297] on select "Select 1 2 3 4 5 6 7 8 9 10 11 12 13 14 15 16 17 18 19 20" at bounding box center [1186, 311] width 308 height 29
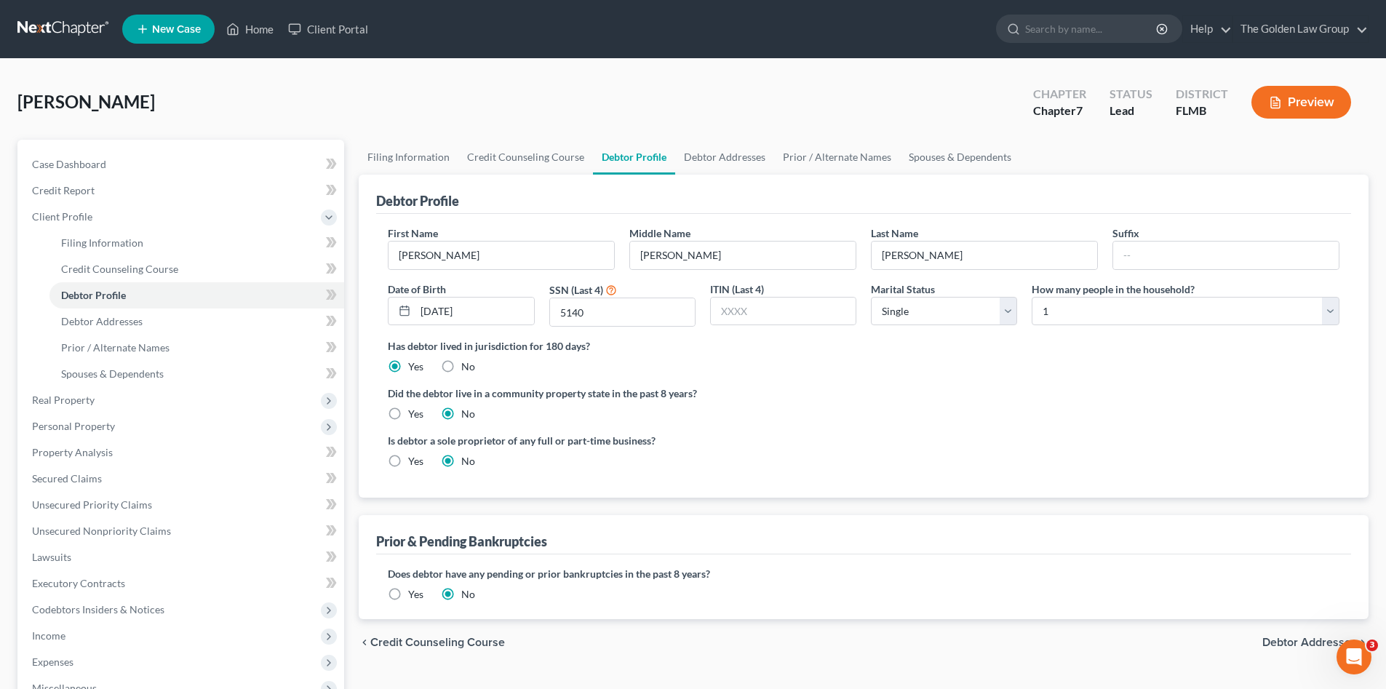
click at [1038, 426] on ng-include "First Name Blaine Middle Name Michael Last Name Melanson Suffix Date of Birth 1…" at bounding box center [864, 353] width 952 height 255
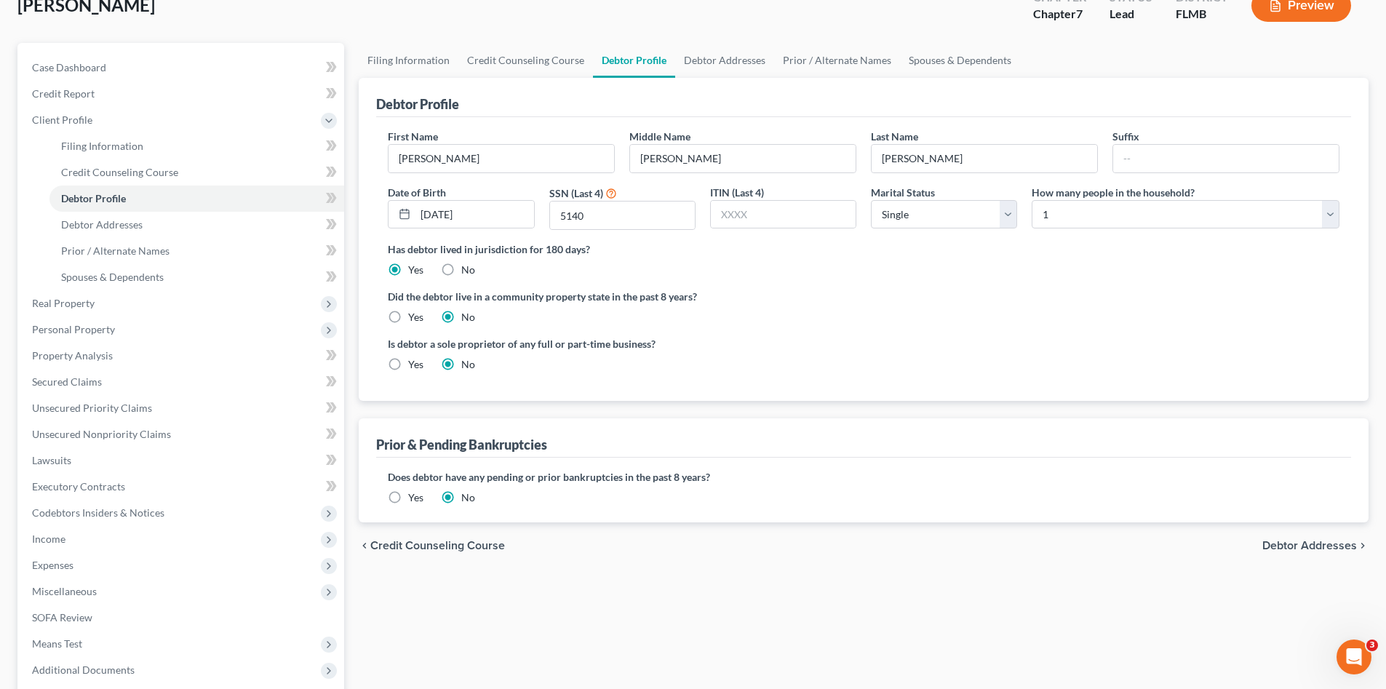
click at [1293, 546] on span "Debtor Addresses" at bounding box center [1310, 546] width 95 height 12
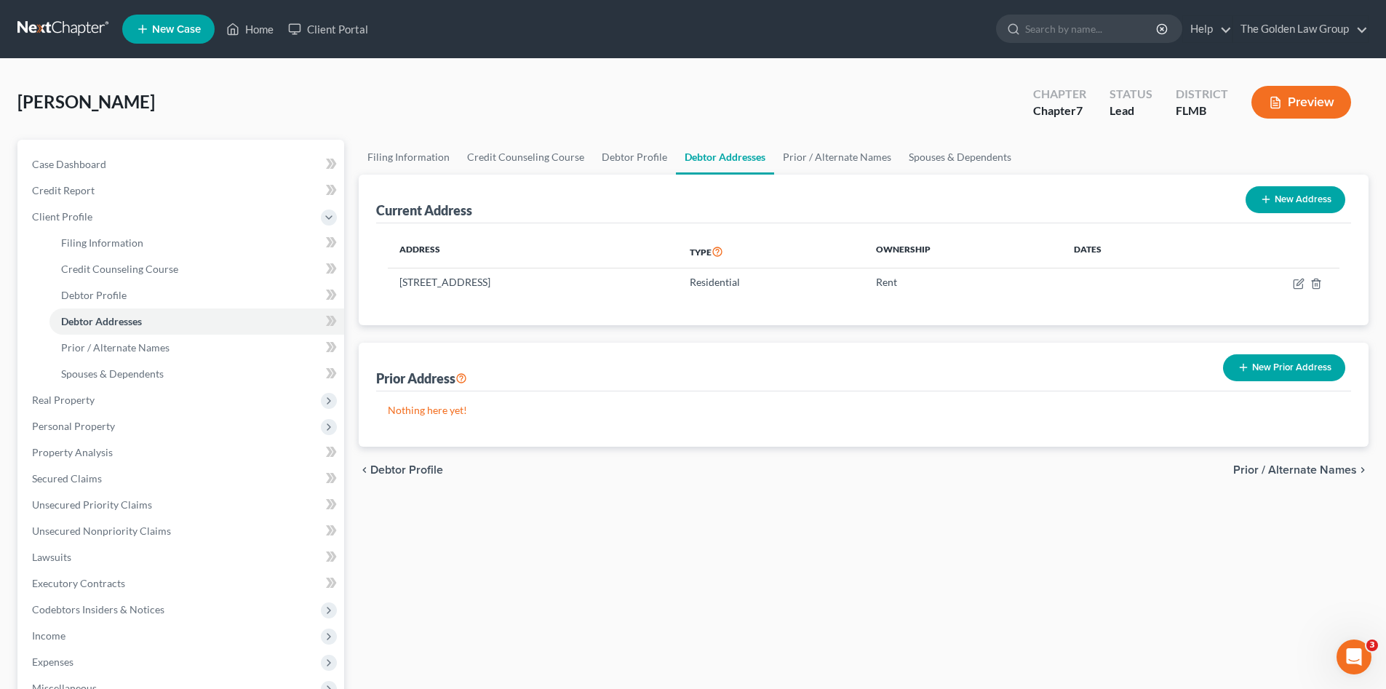
click at [1185, 326] on div "Current Address New Address Address Type Ownership Dates 1806 Coyote Place, Bra…" at bounding box center [864, 311] width 1010 height 272
click at [1284, 367] on button "New Prior Address" at bounding box center [1284, 367] width 122 height 27
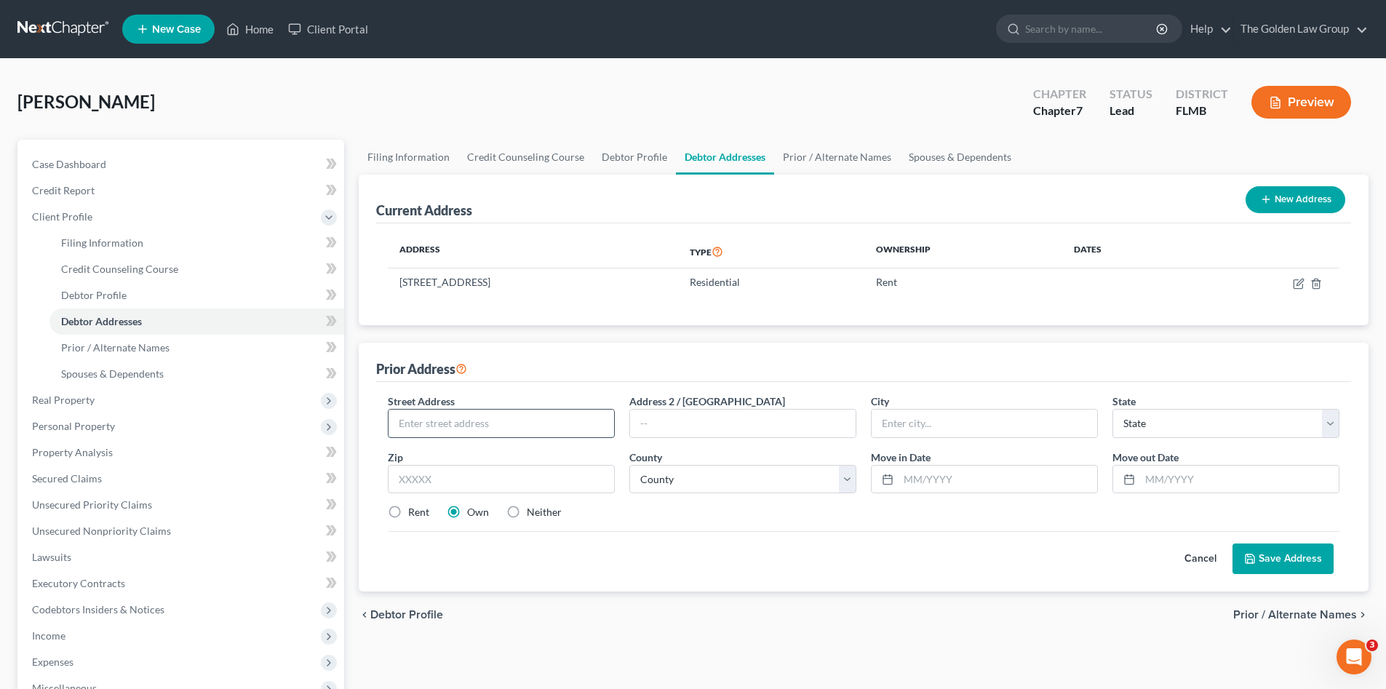
click at [506, 428] on input "text" at bounding box center [502, 424] width 226 height 28
click at [448, 424] on input "text" at bounding box center [502, 424] width 226 height 28
click at [1195, 479] on input "text" at bounding box center [1239, 480] width 199 height 28
type input "02/2025"
click at [408, 425] on input "text" at bounding box center [502, 424] width 226 height 28
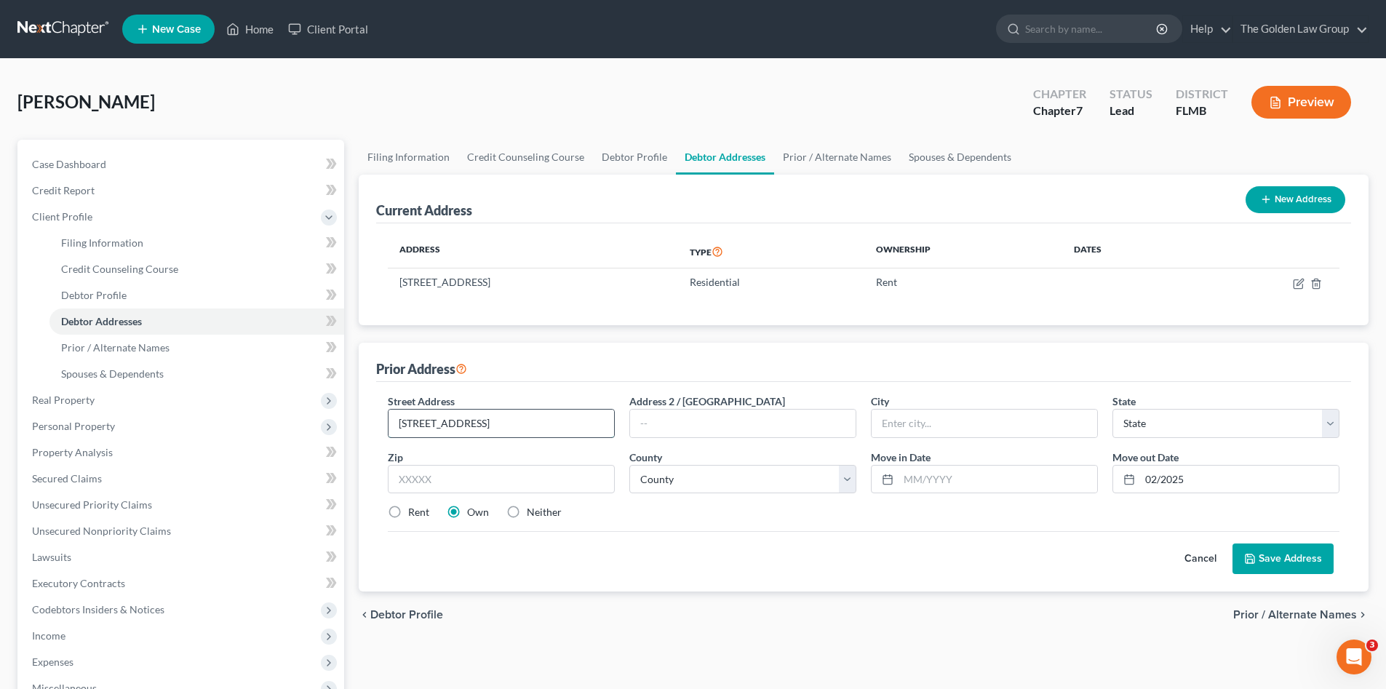
type input "419 Providence Road"
type input "Apt. 107"
type input "Brandon"
select select "9"
type input "33511"
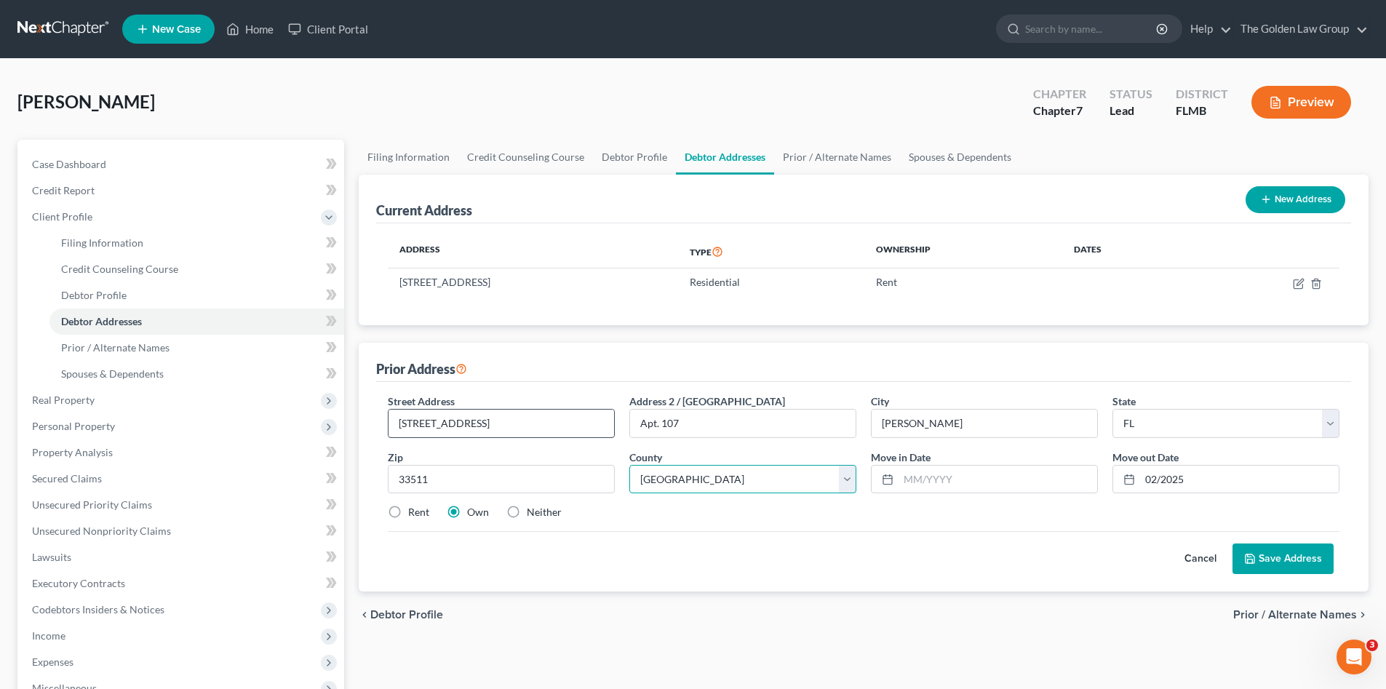
select select "27"
click at [527, 512] on label "Neither" at bounding box center [544, 512] width 35 height 15
click at [533, 512] on input "Neither" at bounding box center [537, 509] width 9 height 9
radio input "true"
click at [950, 477] on input "text" at bounding box center [998, 480] width 199 height 28
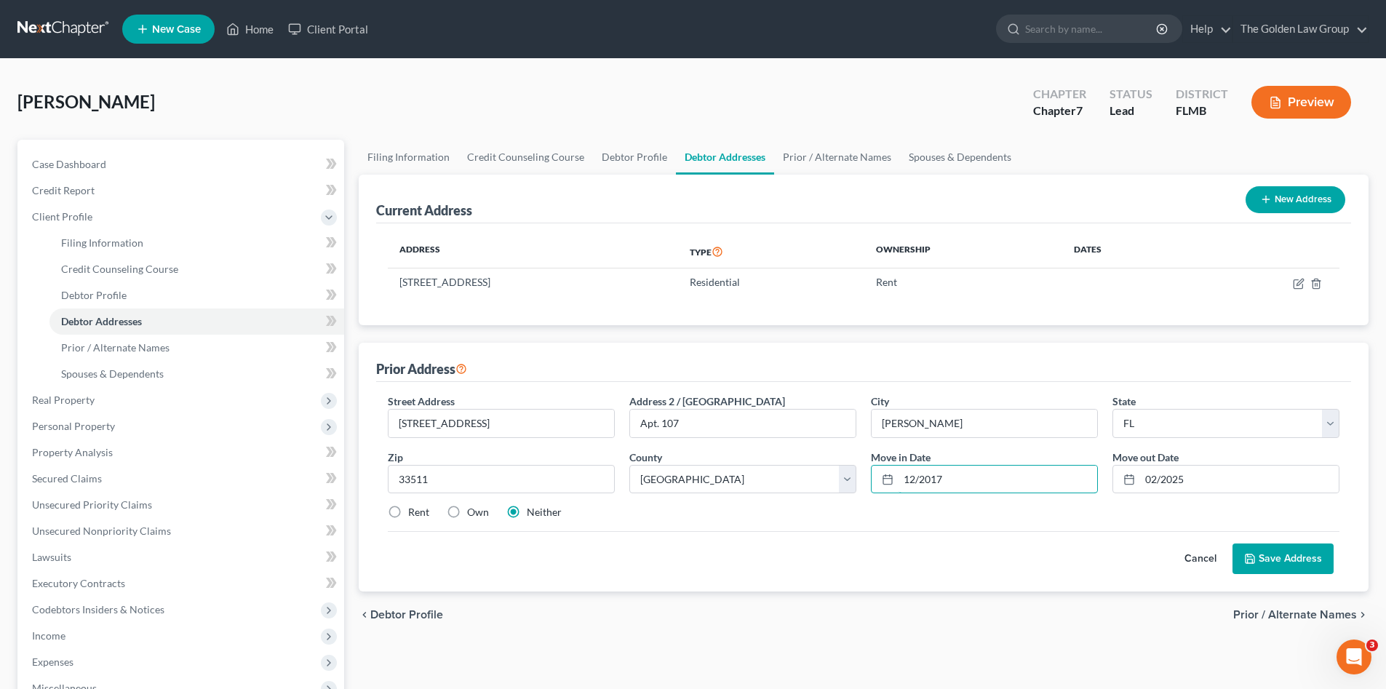
type input "12/2017"
click at [853, 540] on div "Cancel Save Address" at bounding box center [864, 552] width 952 height 43
click at [1314, 568] on button "Save Address" at bounding box center [1283, 559] width 101 height 31
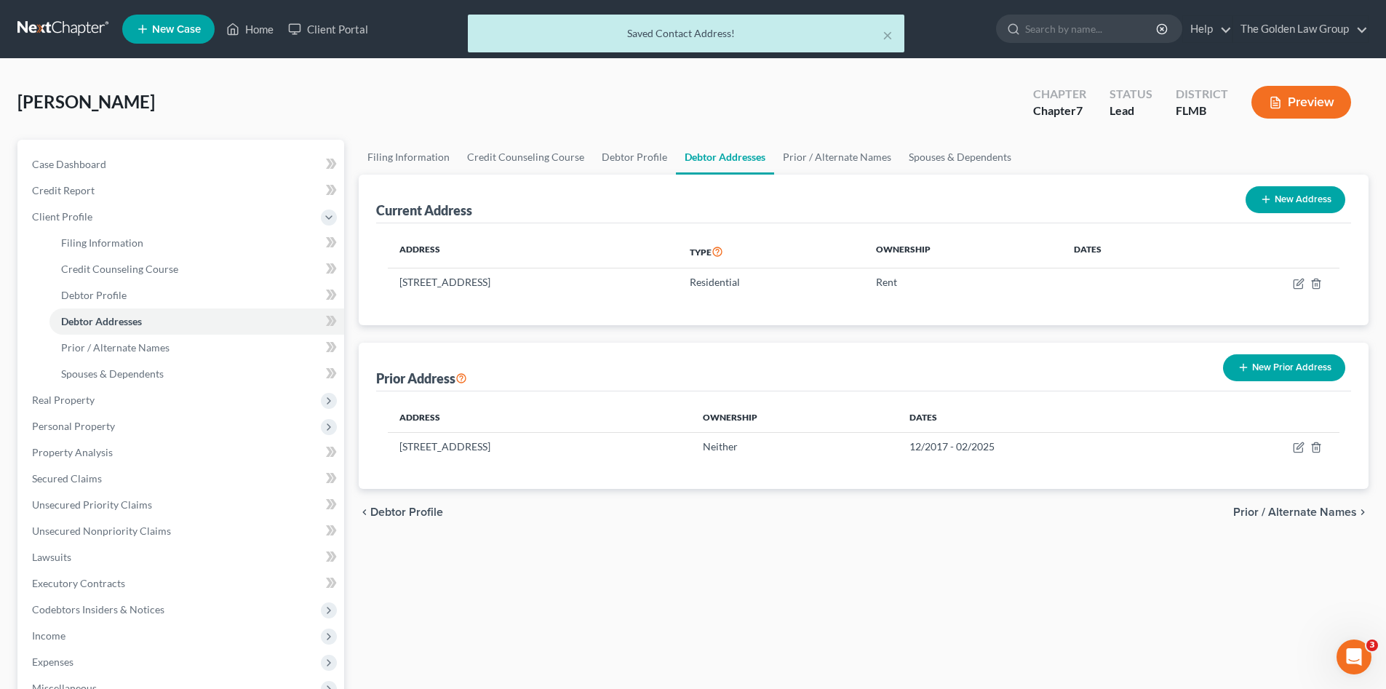
drag, startPoint x: 793, startPoint y: 537, endPoint x: 1170, endPoint y: 577, distance: 379.1
click at [819, 531] on div "Filing Information Credit Counseling Course Debtor Profile Debtor Addresses Pri…" at bounding box center [863, 508] width 1025 height 736
click at [1274, 506] on span "Prior / Alternate Names" at bounding box center [1295, 512] width 124 height 12
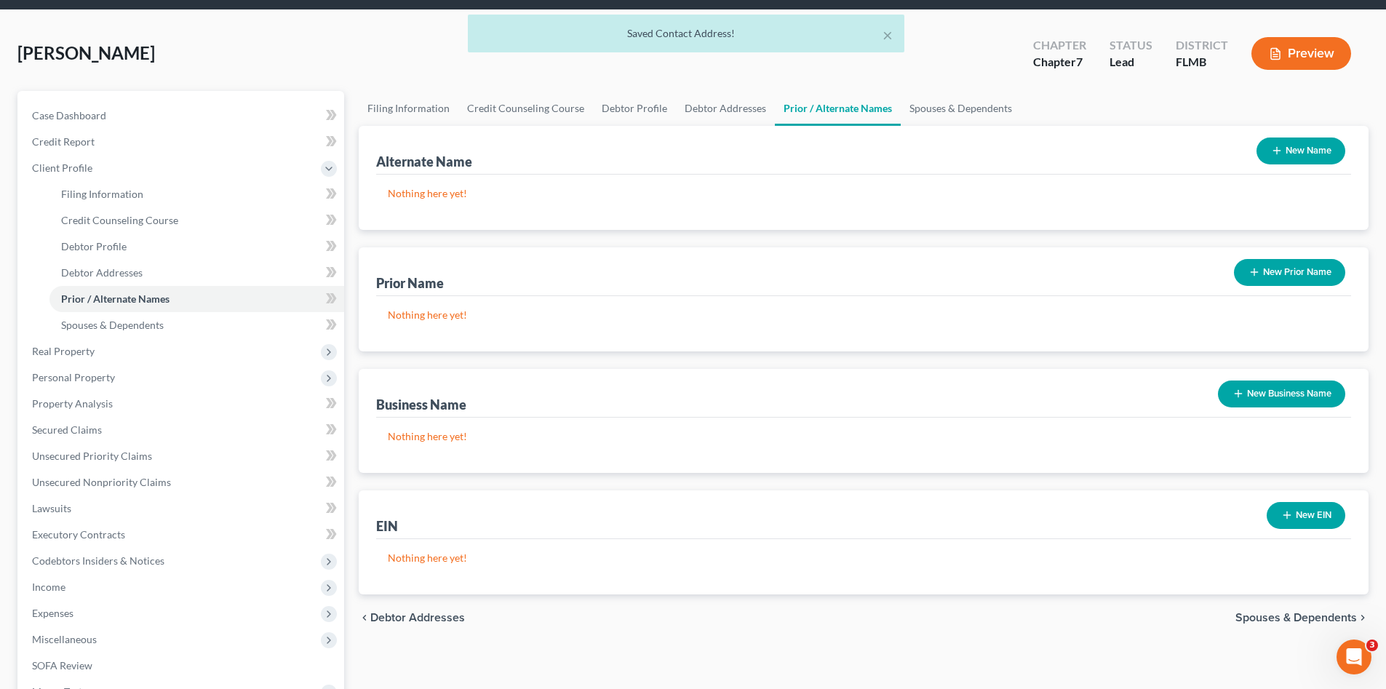
scroll to position [122, 0]
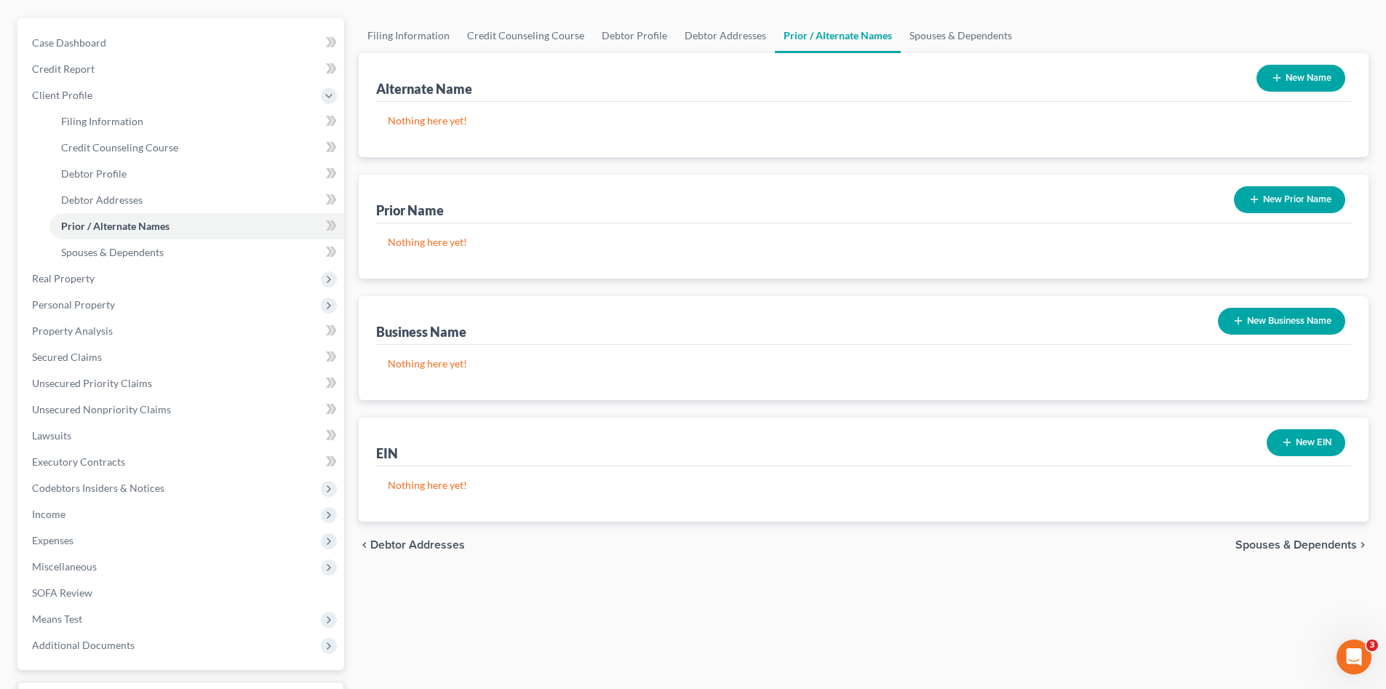
drag, startPoint x: 1267, startPoint y: 546, endPoint x: 1033, endPoint y: 550, distance: 233.6
click at [1266, 546] on span "Spouses & Dependents" at bounding box center [1297, 545] width 122 height 12
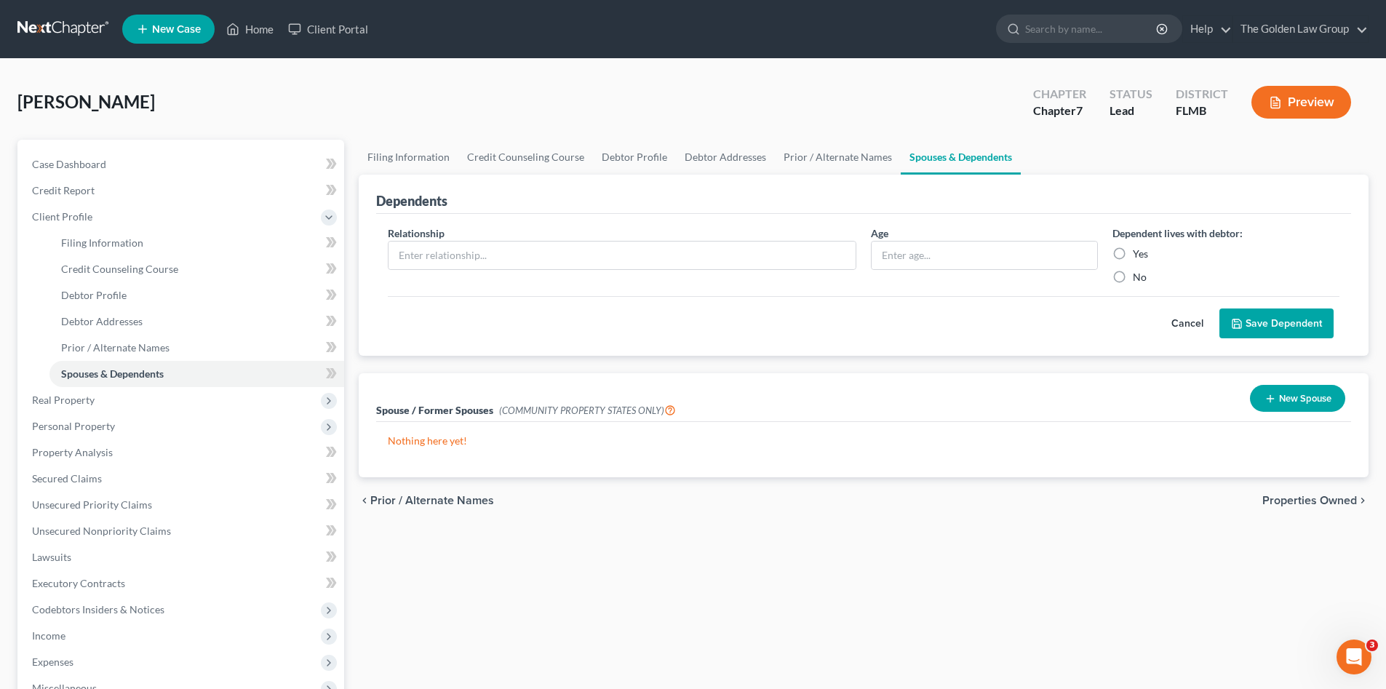
click at [757, 498] on div "chevron_left Prior / Alternate Names Properties Owned chevron_right" at bounding box center [864, 500] width 1010 height 47
click at [1346, 499] on span "Properties Owned" at bounding box center [1310, 501] width 95 height 12
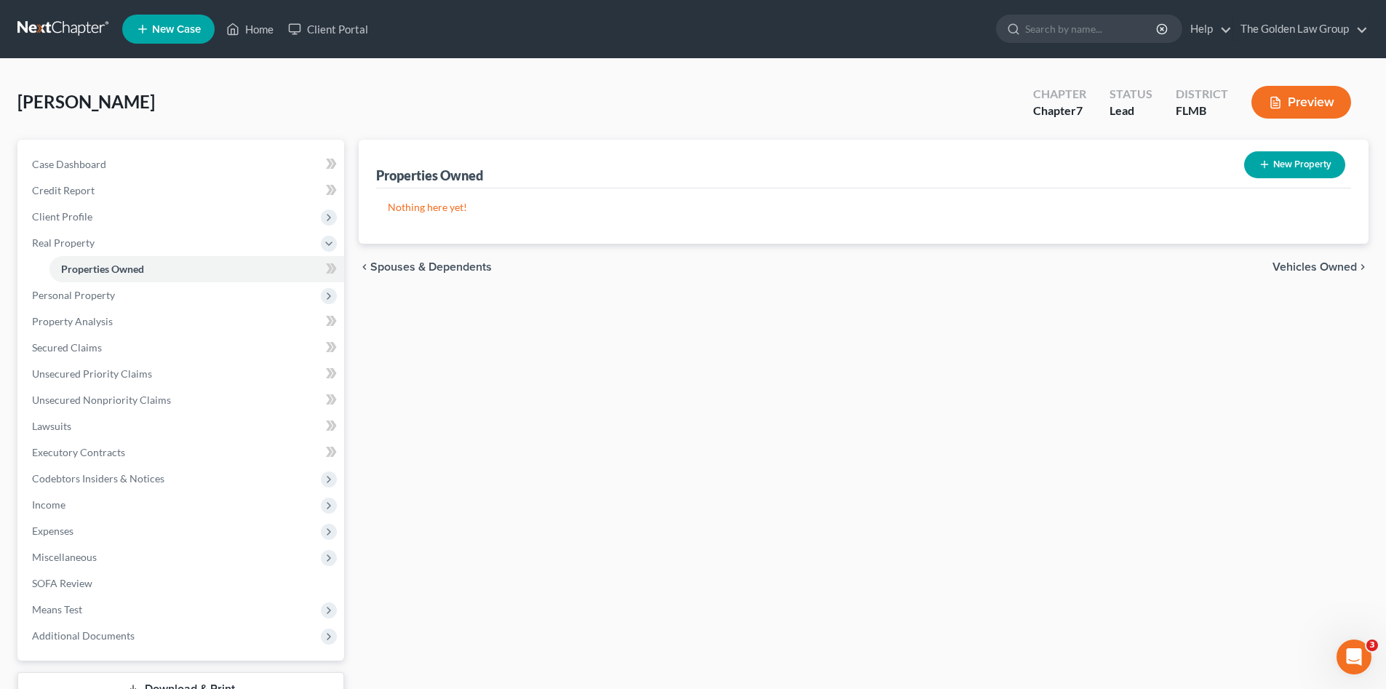
click at [653, 424] on div "Properties Owned New Property Nothing here yet! Property Market Value Liens Exe…" at bounding box center [863, 442] width 1025 height 605
drag, startPoint x: 87, startPoint y: 298, endPoint x: 93, endPoint y: 305, distance: 8.8
click at [87, 298] on span "Personal Property" at bounding box center [73, 295] width 83 height 12
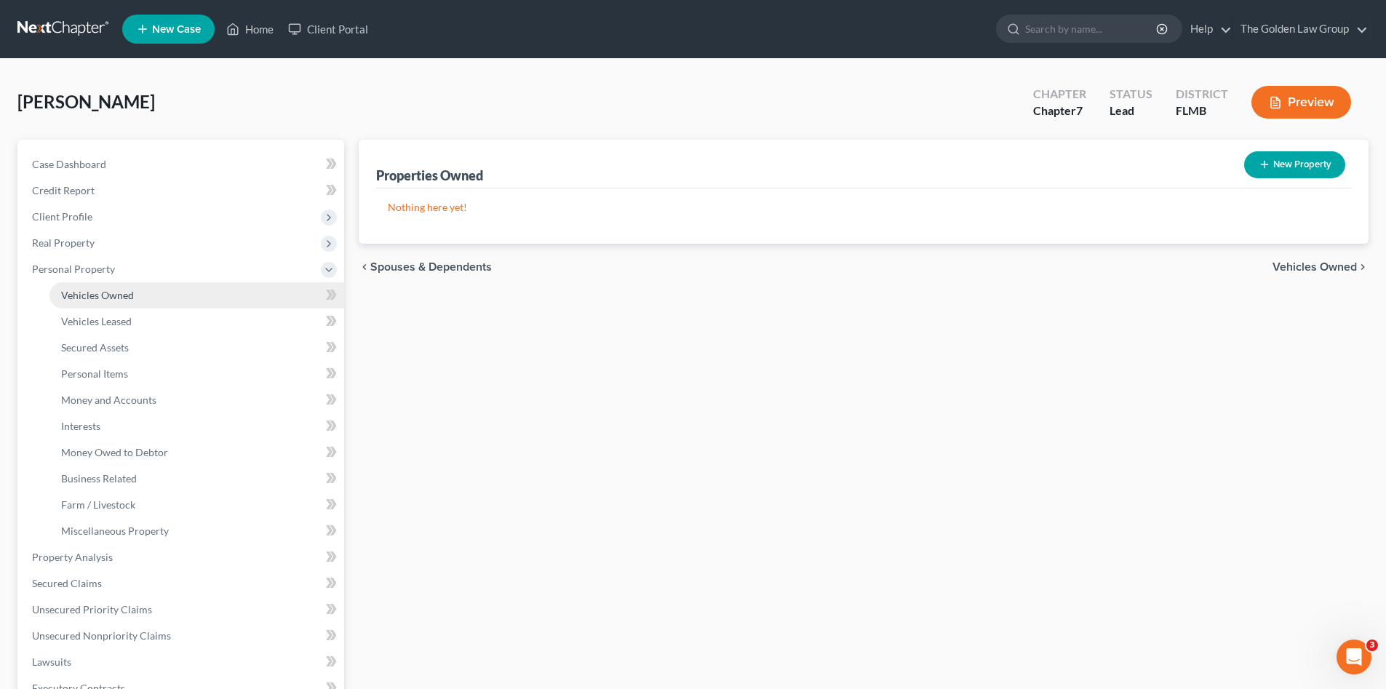
click at [98, 298] on span "Vehicles Owned" at bounding box center [97, 295] width 73 height 12
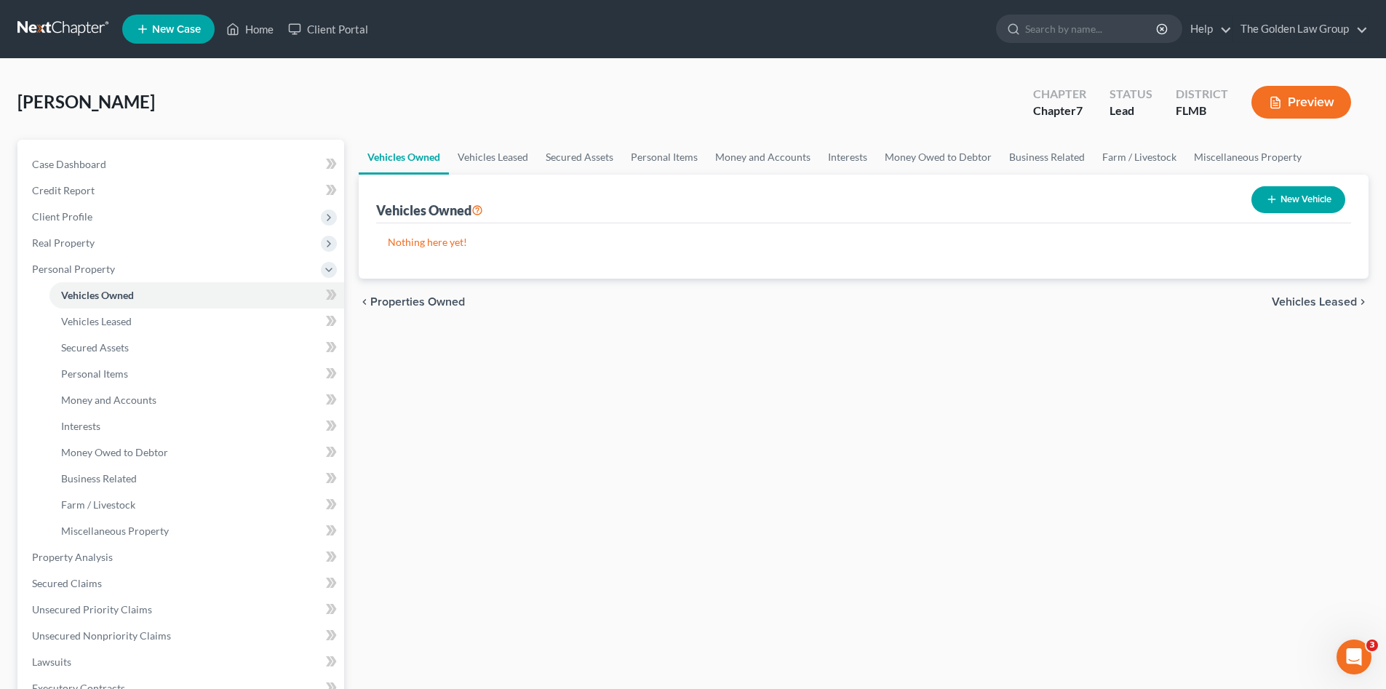
click at [806, 420] on div "Vehicles Owned Vehicles Leased Secured Assets Personal Items Money and Accounts…" at bounding box center [863, 560] width 1025 height 841
click at [114, 587] on link "Secured Claims" at bounding box center [182, 584] width 324 height 26
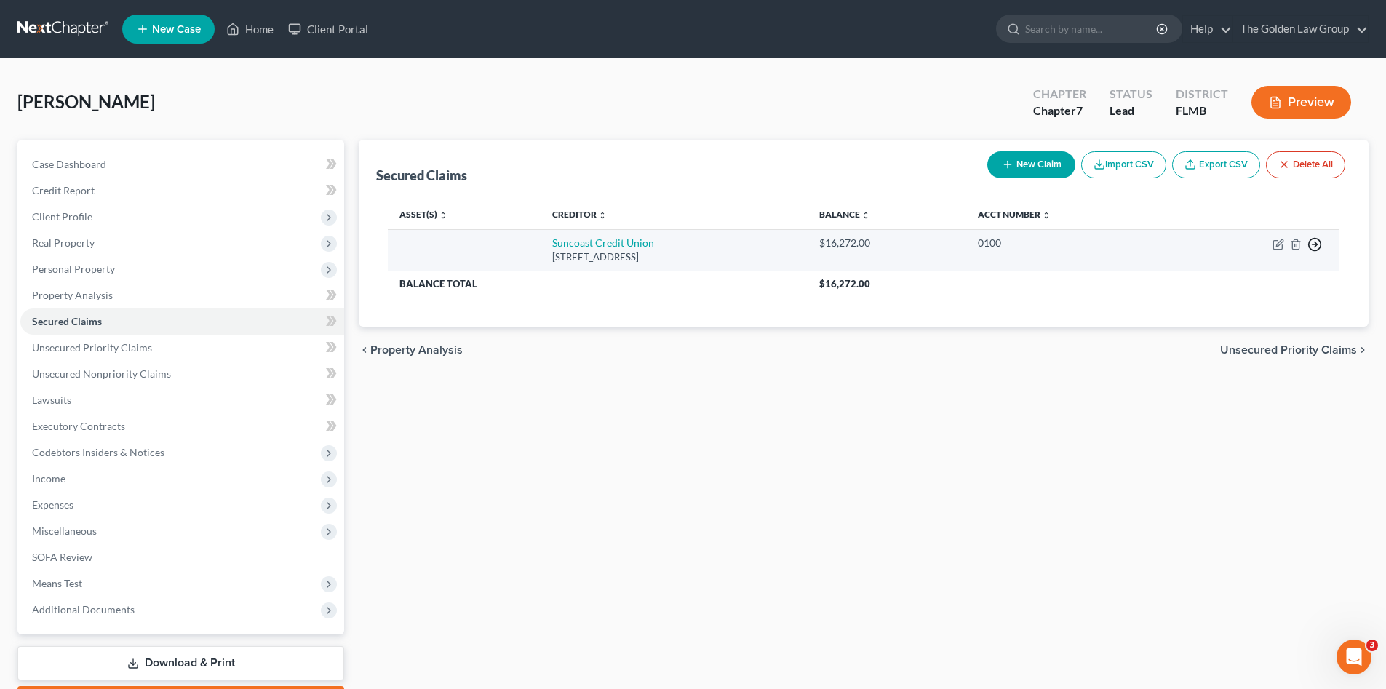
click at [1315, 247] on polyline "button" at bounding box center [1316, 244] width 2 height 5
click at [1232, 270] on link "Move to F" at bounding box center [1249, 279] width 122 height 25
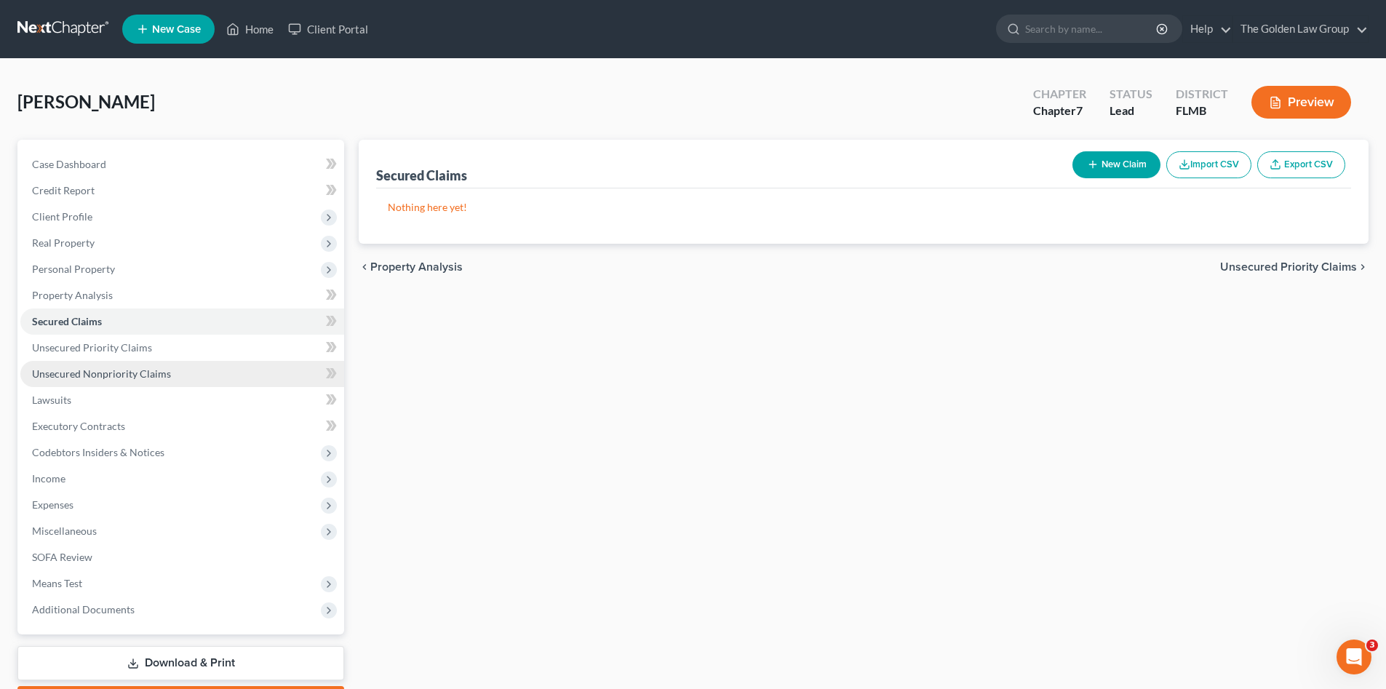
click at [164, 381] on link "Unsecured Nonpriority Claims" at bounding box center [182, 374] width 324 height 26
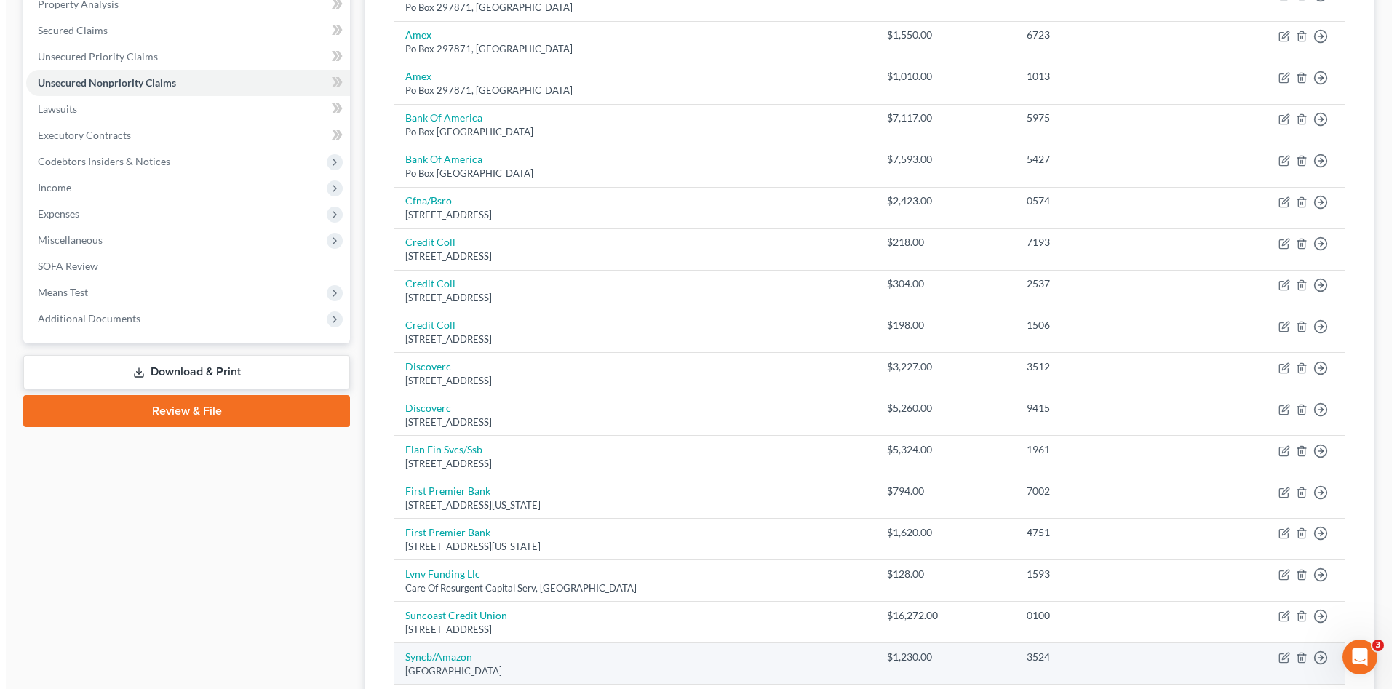
scroll to position [485, 0]
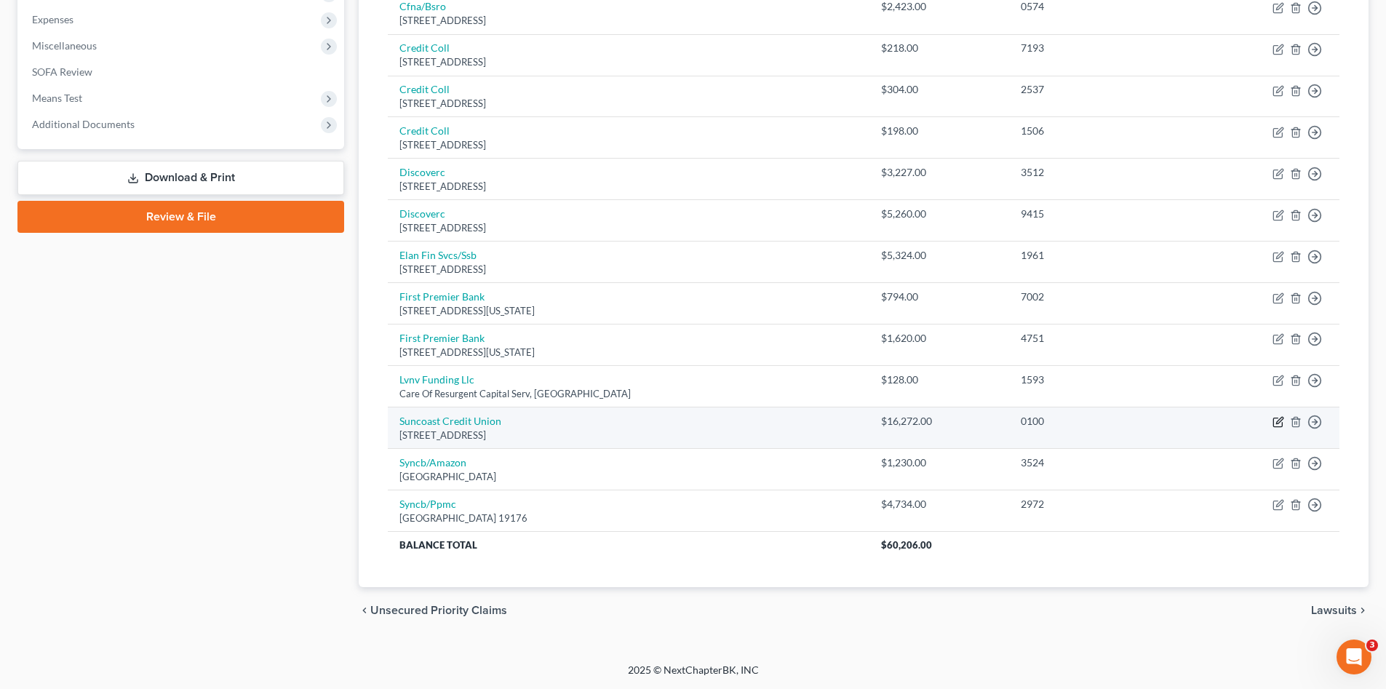
click at [1274, 418] on icon "button" at bounding box center [1279, 422] width 12 height 12
select select "9"
select select "0"
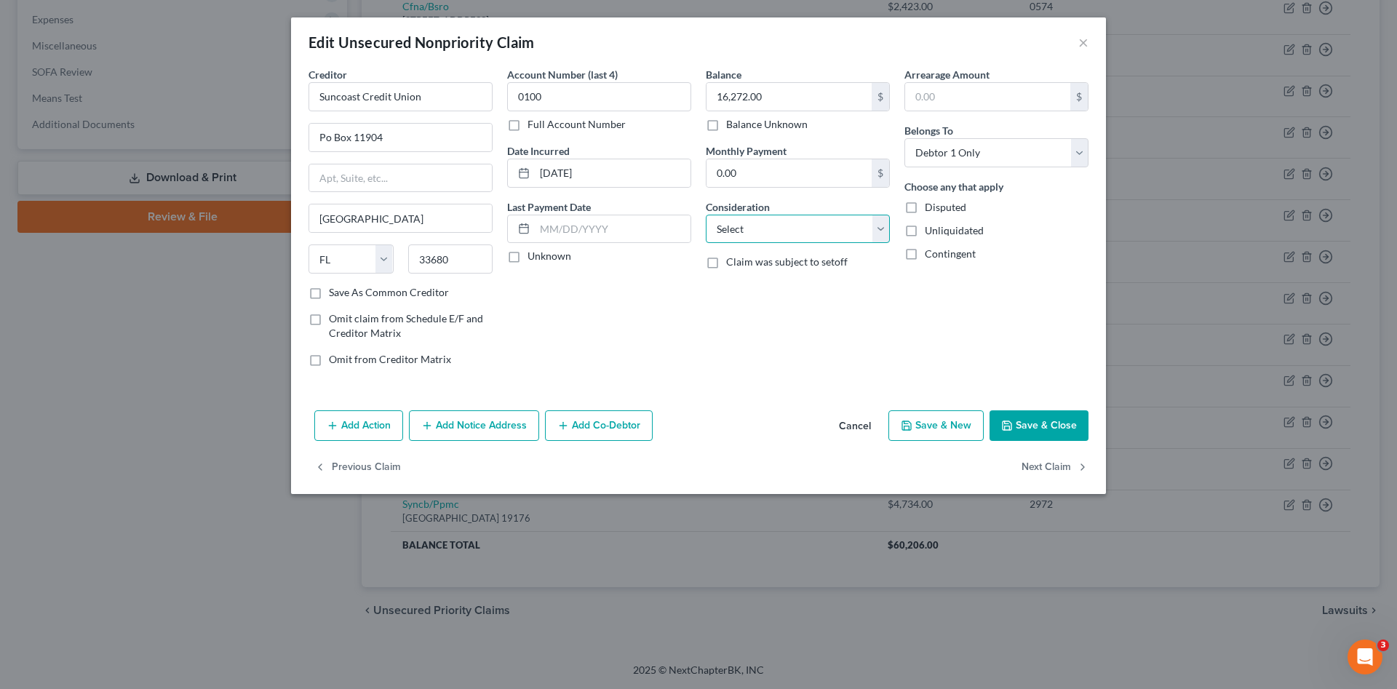
click at [812, 235] on select "Select Cable / Satellite Services Collection Agency Credit Card Debt Debt Couns…" at bounding box center [798, 229] width 184 height 29
select select "4"
click at [706, 215] on select "Select Cable / Satellite Services Collection Agency Credit Card Debt Debt Couns…" at bounding box center [798, 229] width 184 height 29
click at [343, 429] on button "Add Action" at bounding box center [358, 425] width 89 height 31
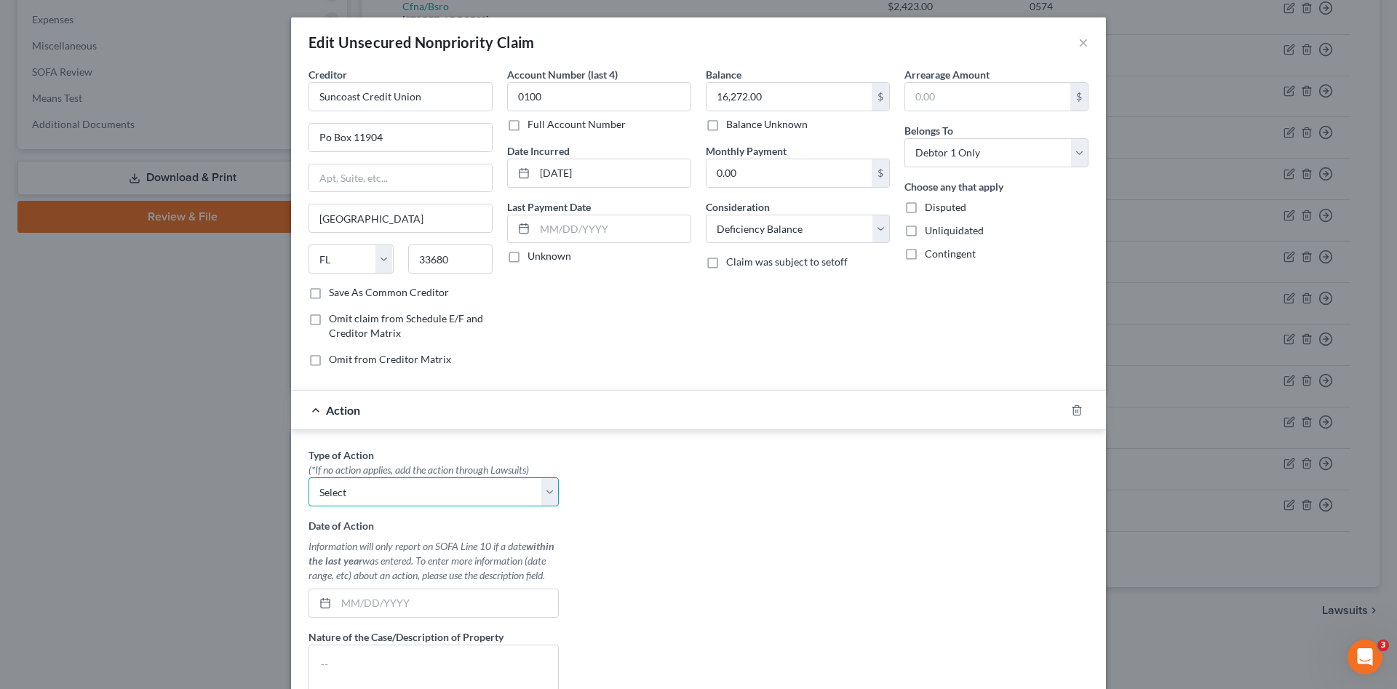
click at [368, 500] on select "Select Repossession Garnishment Foreclosure Personal Injury Attached, Seized, O…" at bounding box center [434, 491] width 250 height 29
select select "0"
click at [309, 477] on select "Select Repossession Garnishment Foreclosure Personal Injury Attached, Seized, O…" at bounding box center [434, 491] width 250 height 29
click at [395, 603] on input "text" at bounding box center [447, 603] width 222 height 28
type input "02/15/2025"
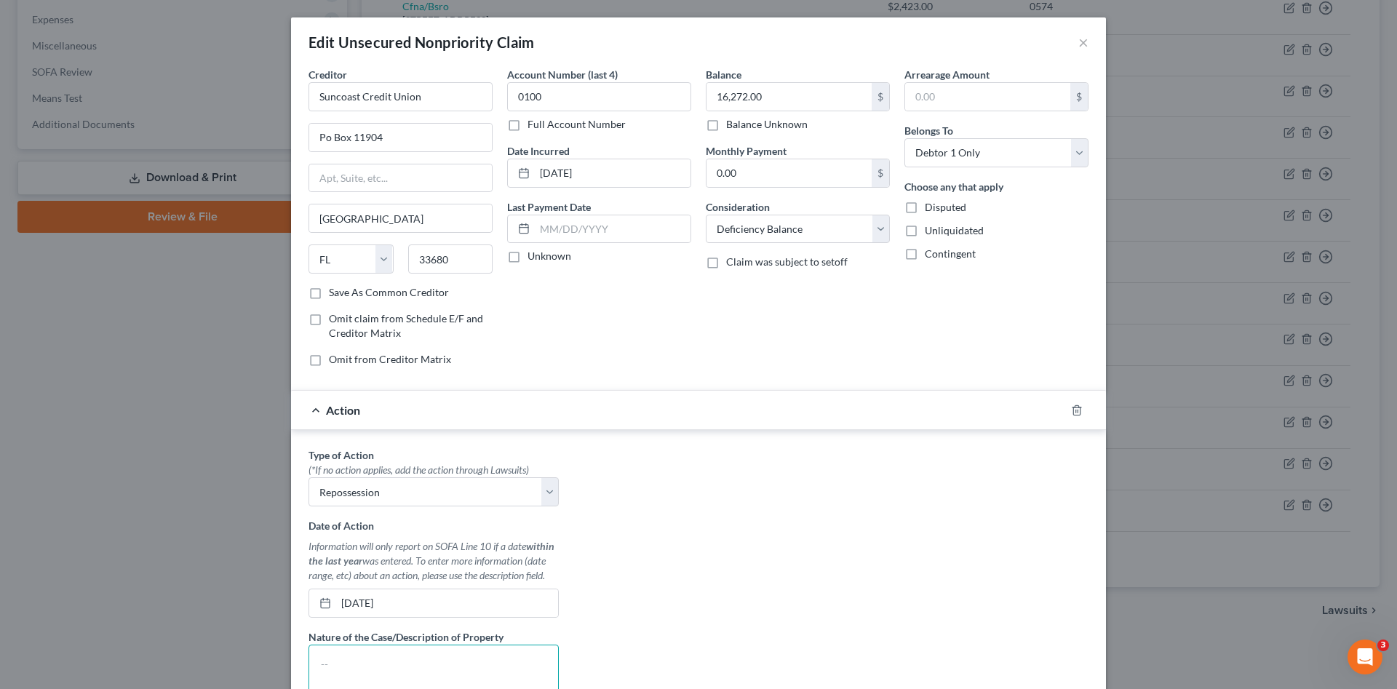
click at [424, 652] on textarea at bounding box center [434, 672] width 250 height 54
type textarea "2019 Chevrolet Trax"
click at [738, 608] on div "Type of Action * (*If no action applies, add the action through Lawsuits) Selec…" at bounding box center [698, 630] width 795 height 365
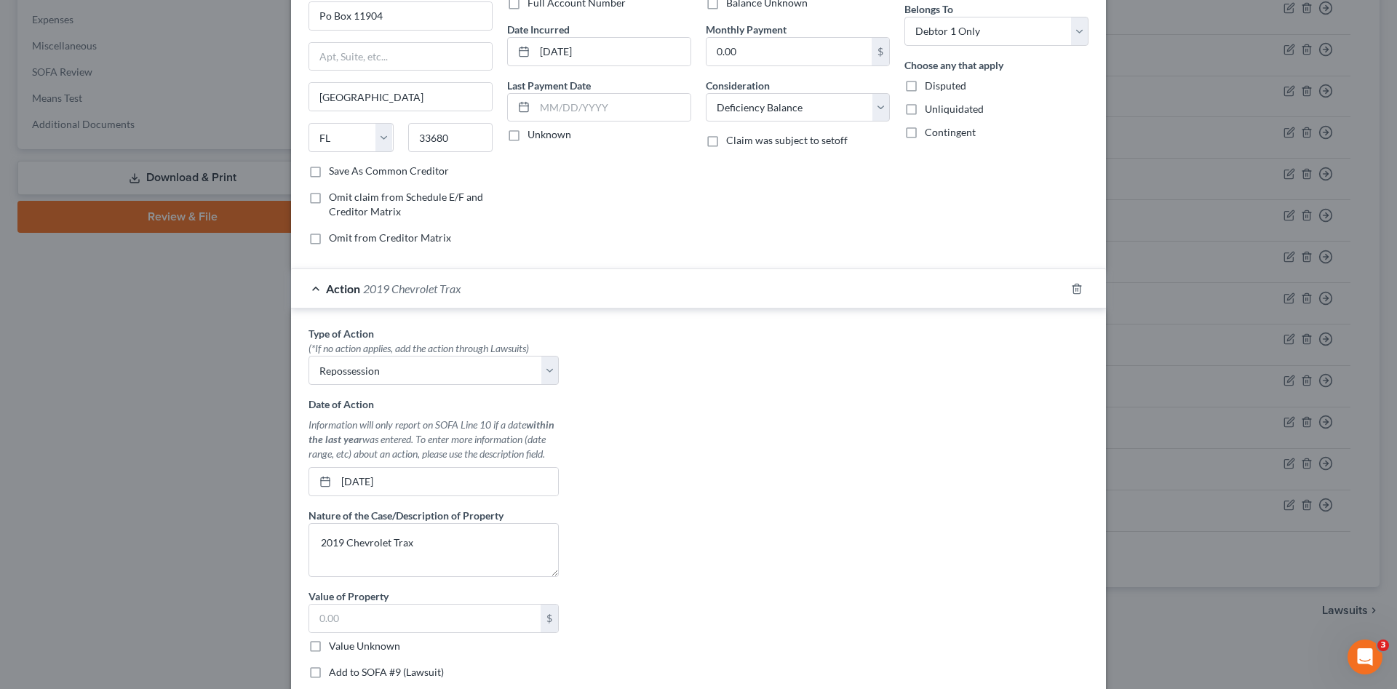
click at [329, 648] on label "Value Unknown" at bounding box center [364, 646] width 71 height 15
click at [335, 648] on input "Value Unknown" at bounding box center [339, 643] width 9 height 9
checkbox input "true"
type input "0.00"
click at [679, 581] on div "Type of Action * (*If no action applies, add the action through Lawsuits) Selec…" at bounding box center [698, 508] width 795 height 365
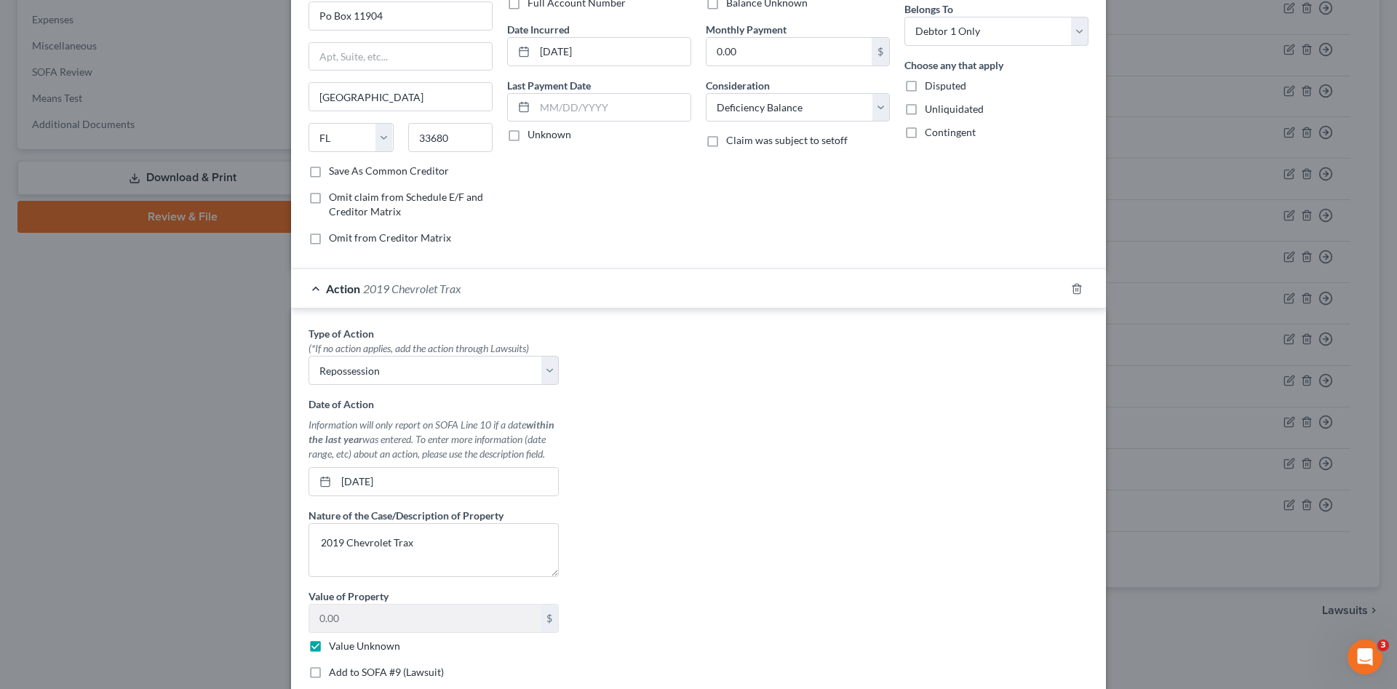
click at [679, 581] on div "Type of Action * (*If no action applies, add the action through Lawsuits) Selec…" at bounding box center [698, 508] width 795 height 365
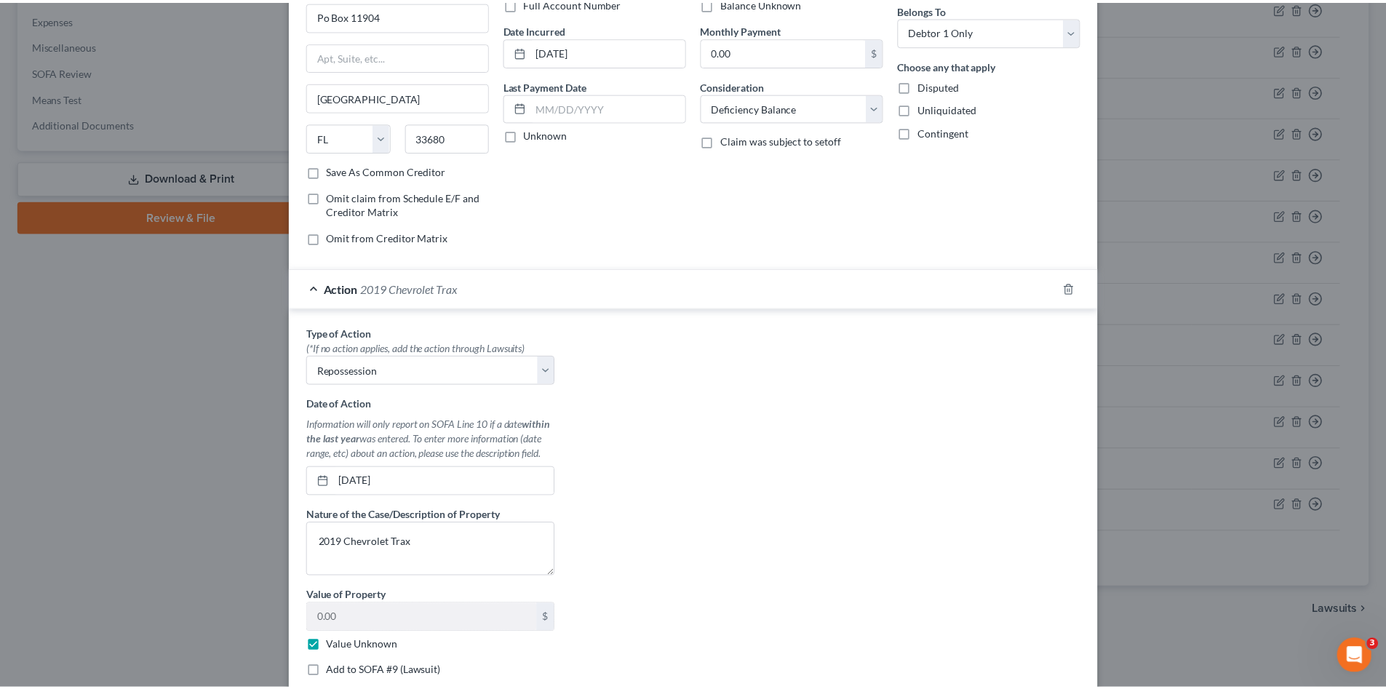
scroll to position [194, 0]
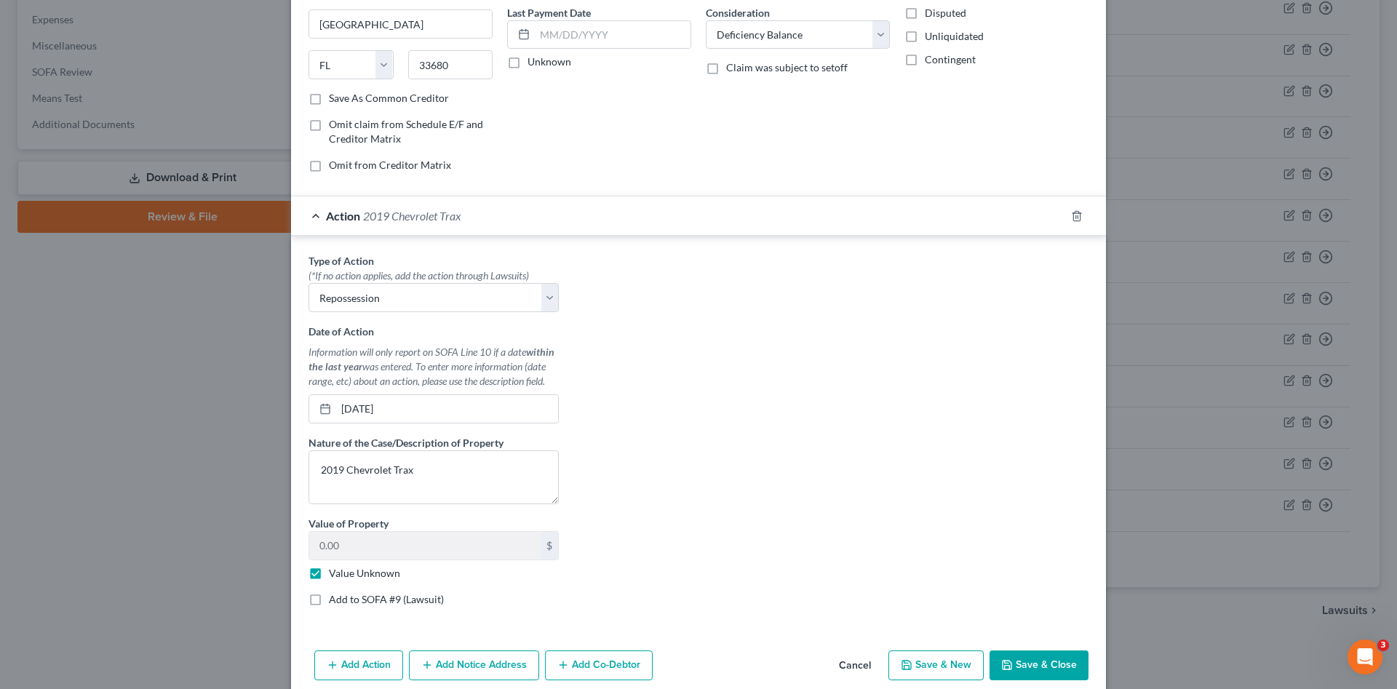
drag, startPoint x: 1044, startPoint y: 657, endPoint x: 135, endPoint y: 447, distance: 932.9
click at [1044, 657] on button "Save & Close" at bounding box center [1039, 666] width 99 height 31
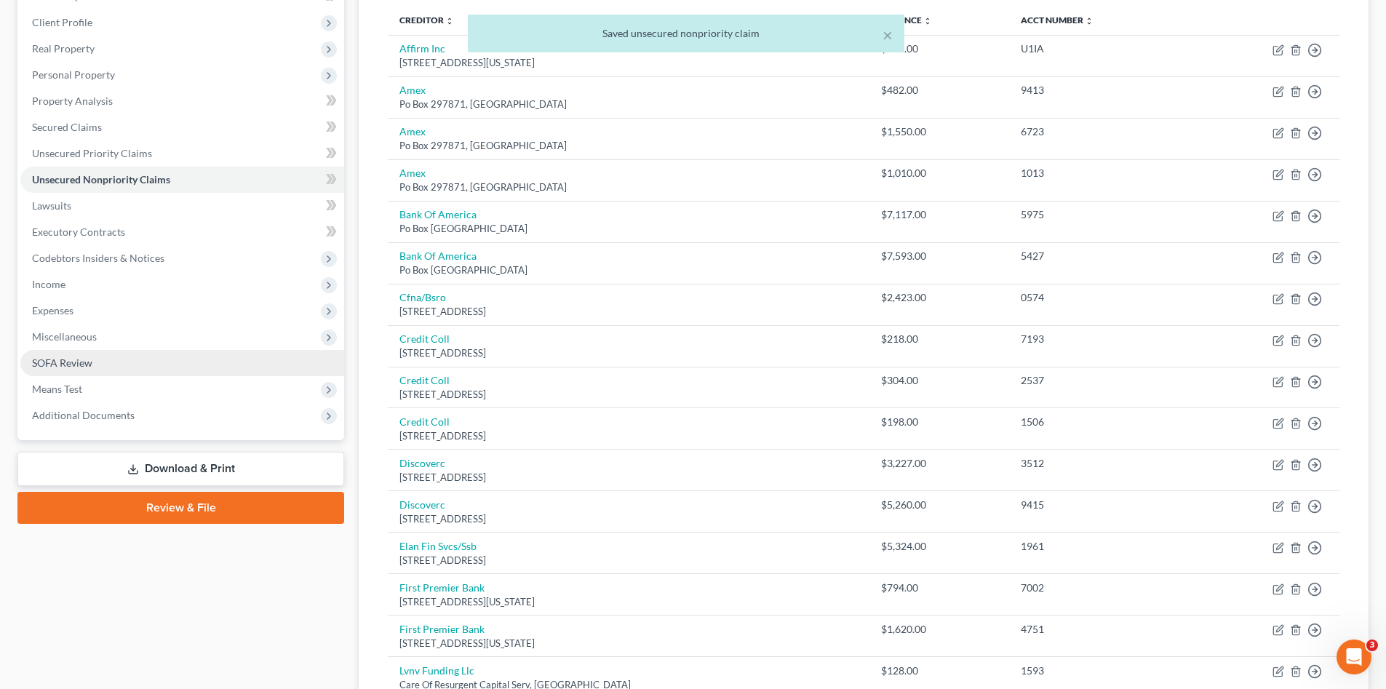
scroll to position [73, 0]
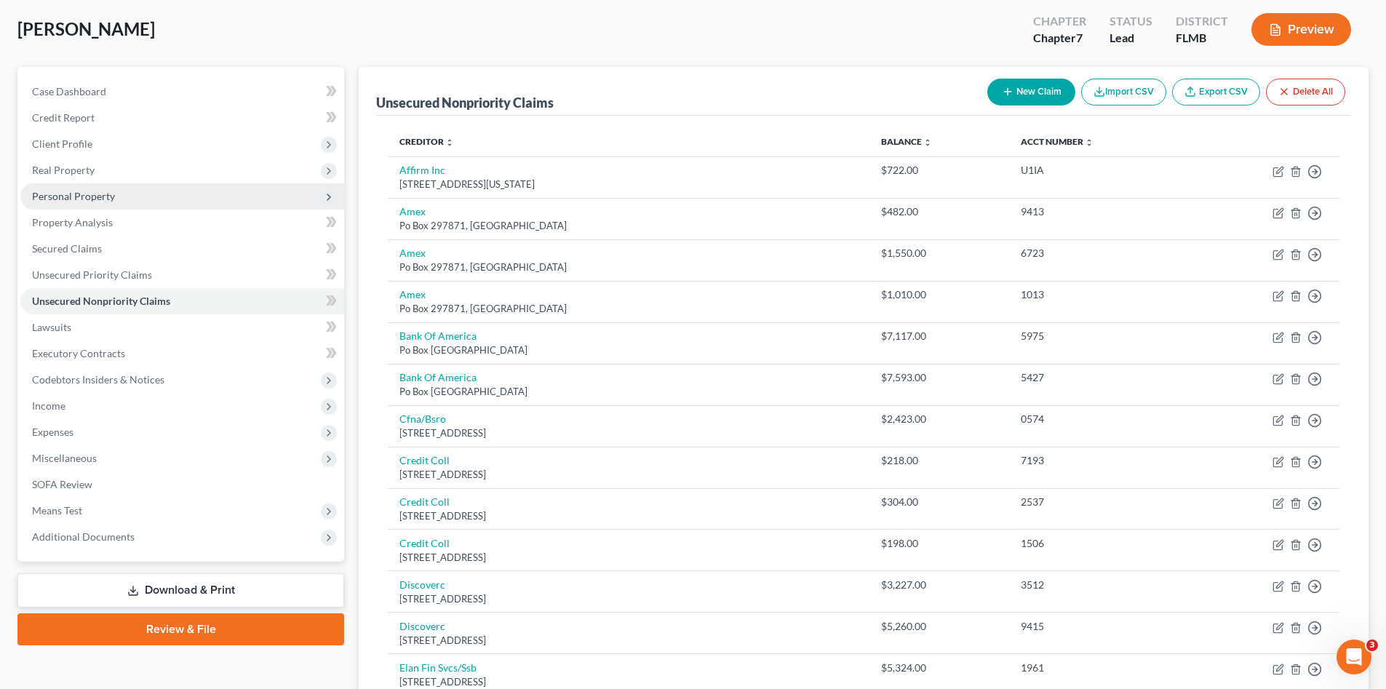
click at [67, 194] on span "Personal Property" at bounding box center [73, 196] width 83 height 12
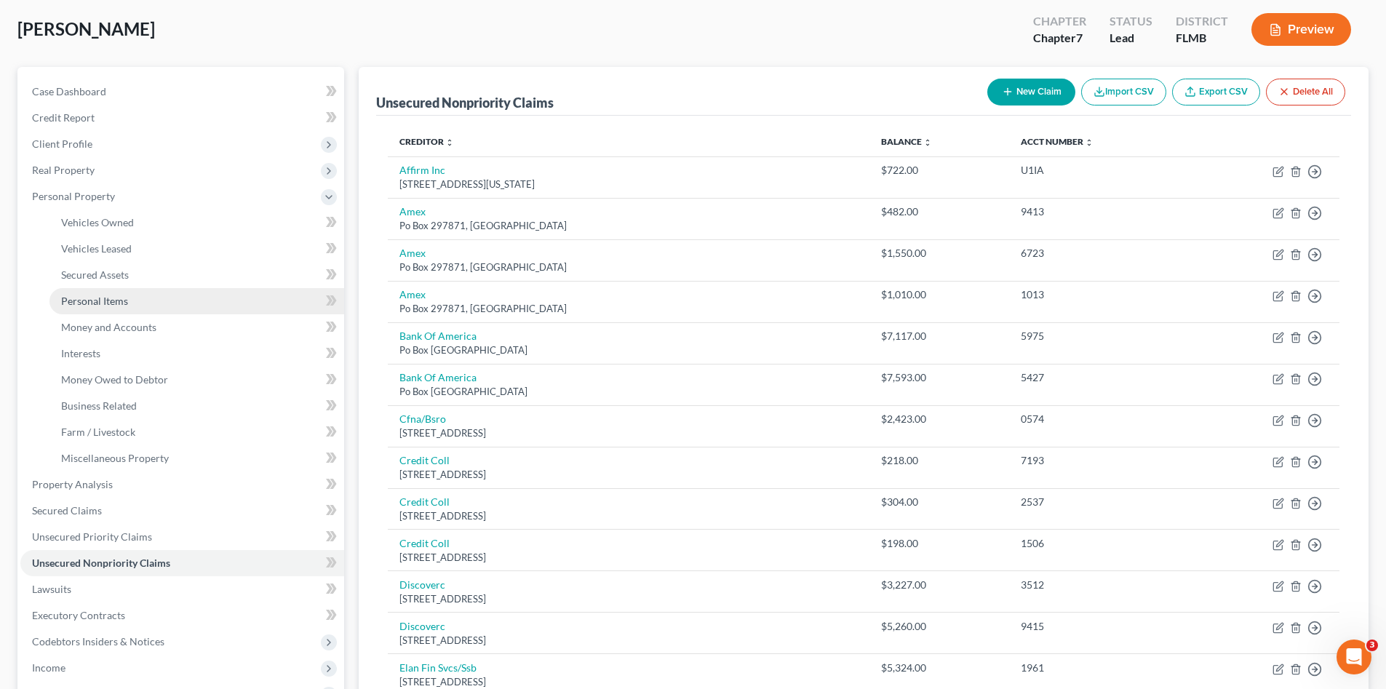
click at [117, 295] on span "Personal Items" at bounding box center [94, 301] width 67 height 12
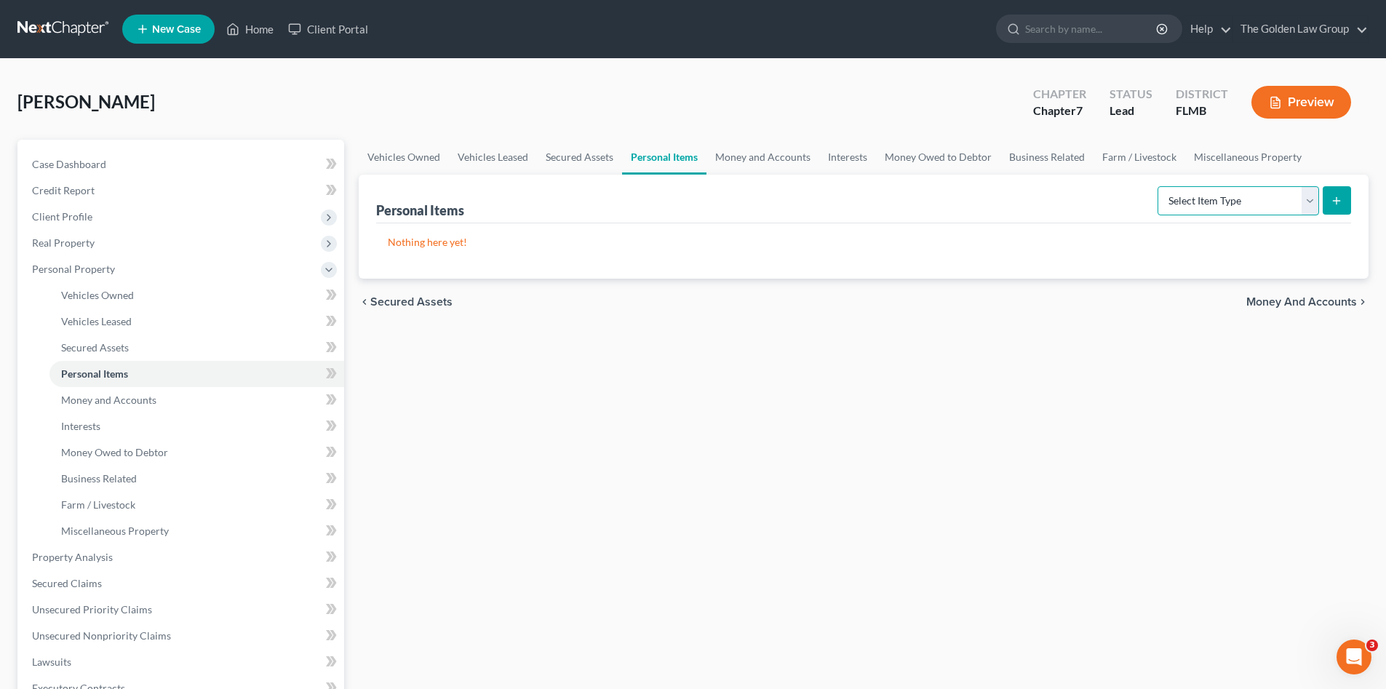
click at [1222, 200] on select "Select Item Type Clothing Collectibles Of Value Electronics Firearms Household …" at bounding box center [1239, 200] width 162 height 29
select select "clothing"
click at [1159, 186] on select "Select Item Type Clothing Collectibles Of Value Electronics Firearms Household …" at bounding box center [1239, 200] width 162 height 29
click at [1329, 207] on button "submit" at bounding box center [1337, 200] width 28 height 28
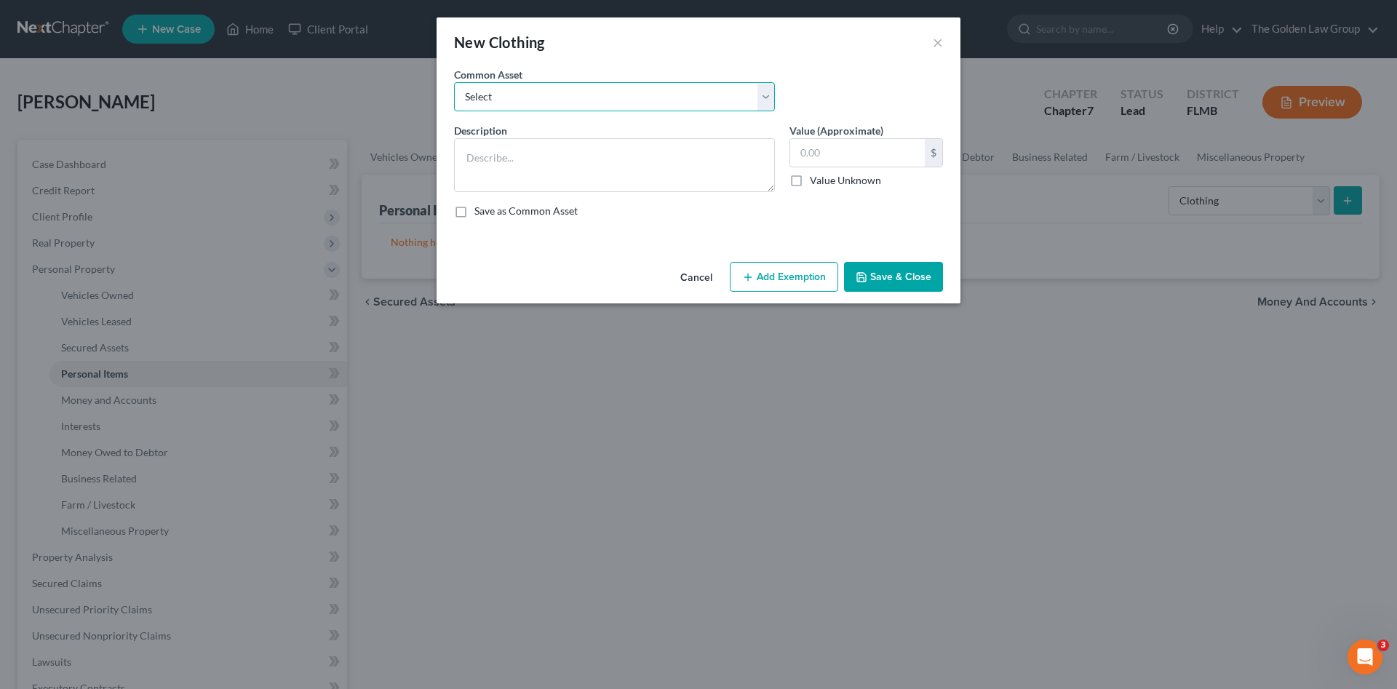
click at [563, 96] on select "Select Debtor's Clothes Joint-Debtor's clothing Debtor's Clothes" at bounding box center [614, 96] width 321 height 29
select select "0"
click at [454, 82] on select "Select Debtor's Clothes Joint-Debtor's clothing Debtor's Clothes" at bounding box center [614, 96] width 321 height 29
type textarea "Debtor's Clothes"
type input "100.00"
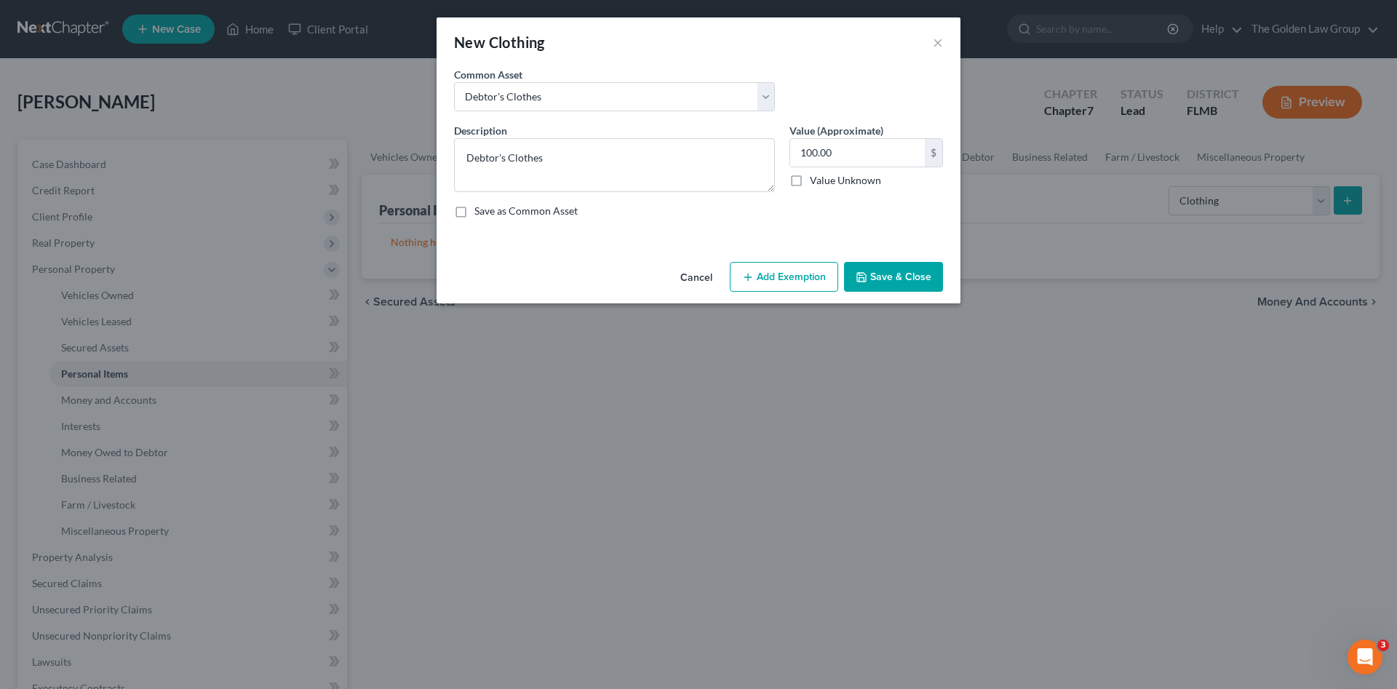
drag, startPoint x: 889, startPoint y: 285, endPoint x: 929, endPoint y: 263, distance: 45.2
click at [888, 284] on button "Save & Close" at bounding box center [893, 277] width 99 height 31
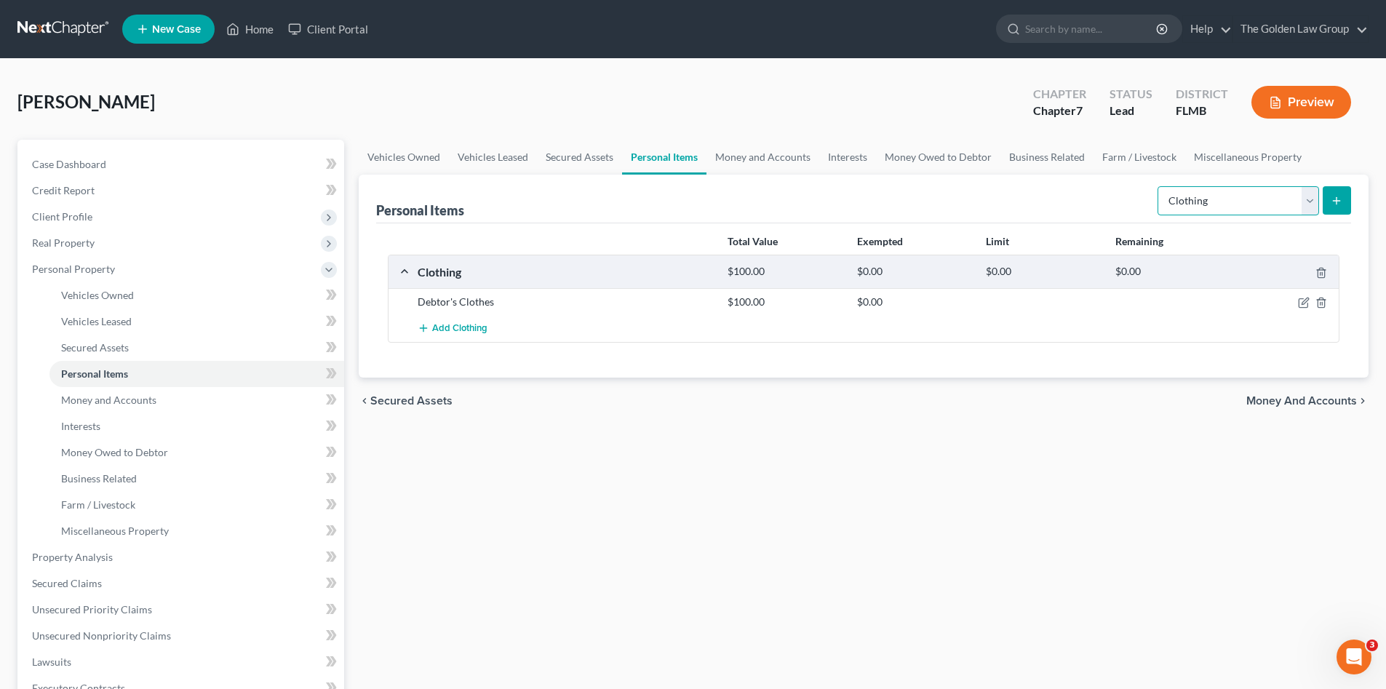
drag, startPoint x: 1188, startPoint y: 201, endPoint x: 1197, endPoint y: 215, distance: 16.4
click at [1188, 202] on select "Select Item Type Clothing Collectibles Of Value Electronics Firearms Household …" at bounding box center [1239, 200] width 162 height 29
select select "electronics"
click at [1159, 186] on select "Select Item Type Clothing Collectibles Of Value Electronics Firearms Household …" at bounding box center [1239, 200] width 162 height 29
click at [1330, 196] on button "submit" at bounding box center [1337, 200] width 28 height 28
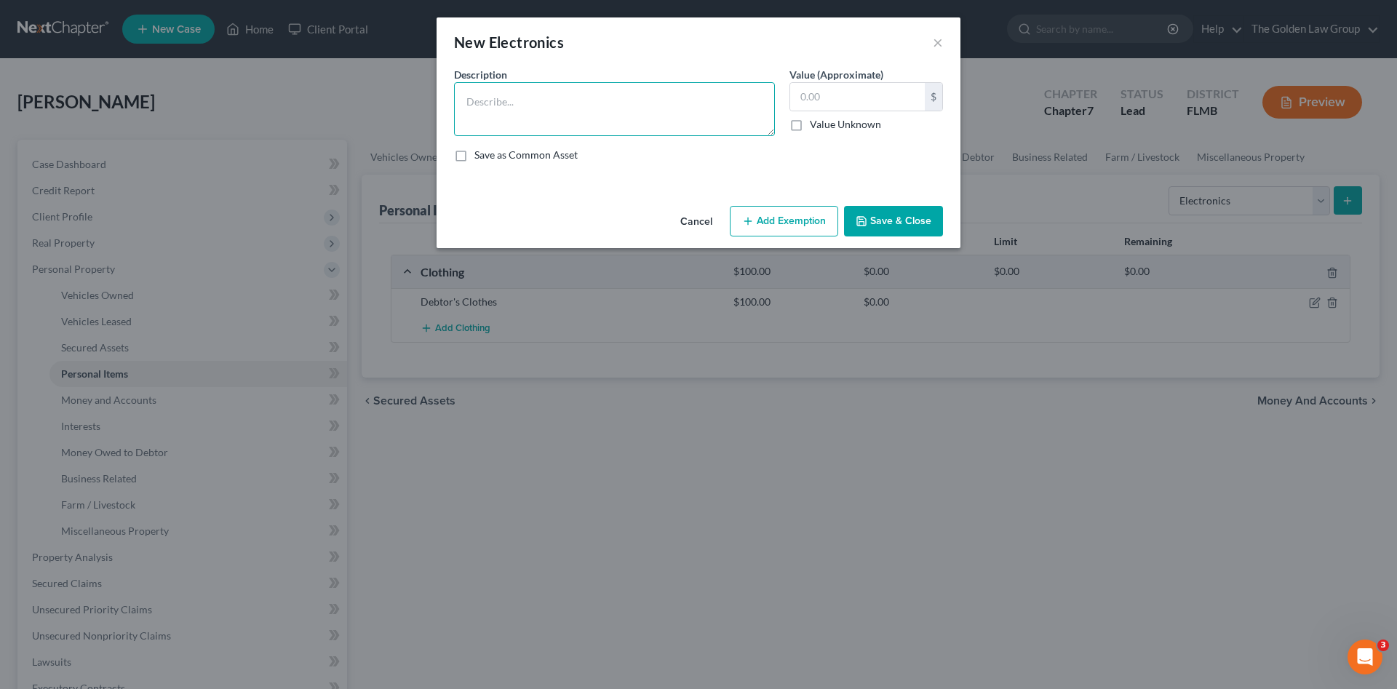
click at [593, 111] on textarea at bounding box center [614, 109] width 321 height 54
type textarea "Cell Phone TV"
type input "200.00"
click at [868, 204] on div "Cancel Add Exemption Save & Close" at bounding box center [699, 224] width 524 height 48
click at [878, 215] on button "Save & Close" at bounding box center [893, 221] width 99 height 31
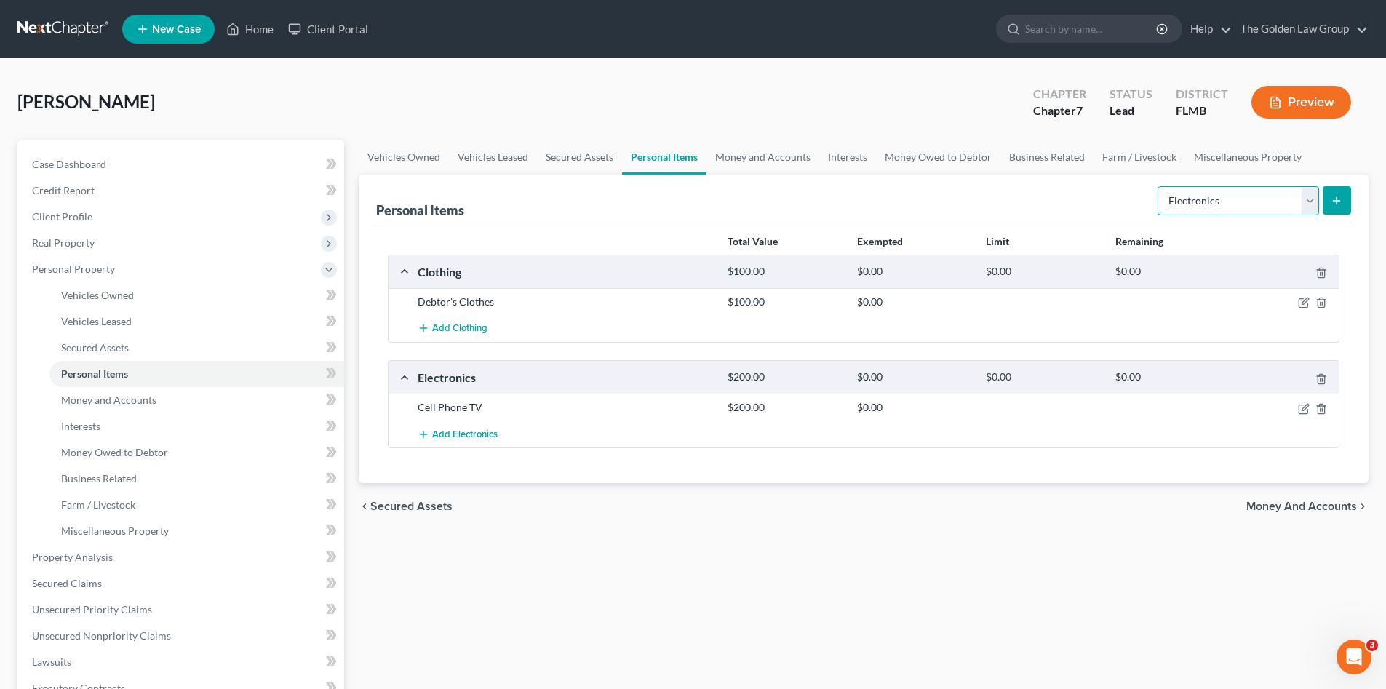
click at [1242, 204] on select "Select Item Type Clothing Collectibles Of Value Electronics Firearms Household …" at bounding box center [1239, 200] width 162 height 29
select select "collectibles_of_value"
click at [1159, 186] on select "Select Item Type Clothing Collectibles Of Value Electronics Firearms Household …" at bounding box center [1239, 200] width 162 height 29
click at [1330, 199] on button "submit" at bounding box center [1337, 200] width 28 height 28
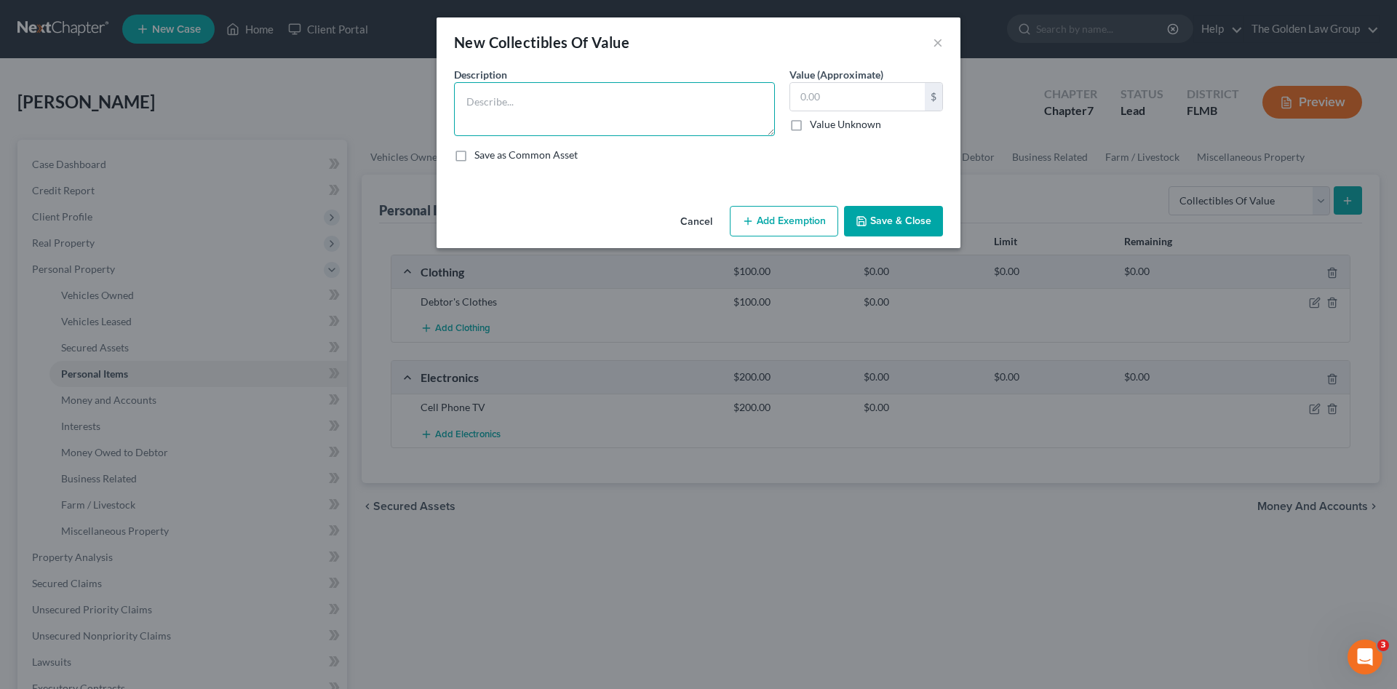
click at [592, 108] on textarea at bounding box center [614, 109] width 321 height 54
type textarea "Baskeball Cards"
click at [804, 106] on input "text" at bounding box center [857, 97] width 135 height 28
type input "1,500.00"
click at [836, 170] on div "Description * Baskeball Cards Value (Approximate) 1,500.00 $ Value Unknown Bala…" at bounding box center [699, 120] width 504 height 107
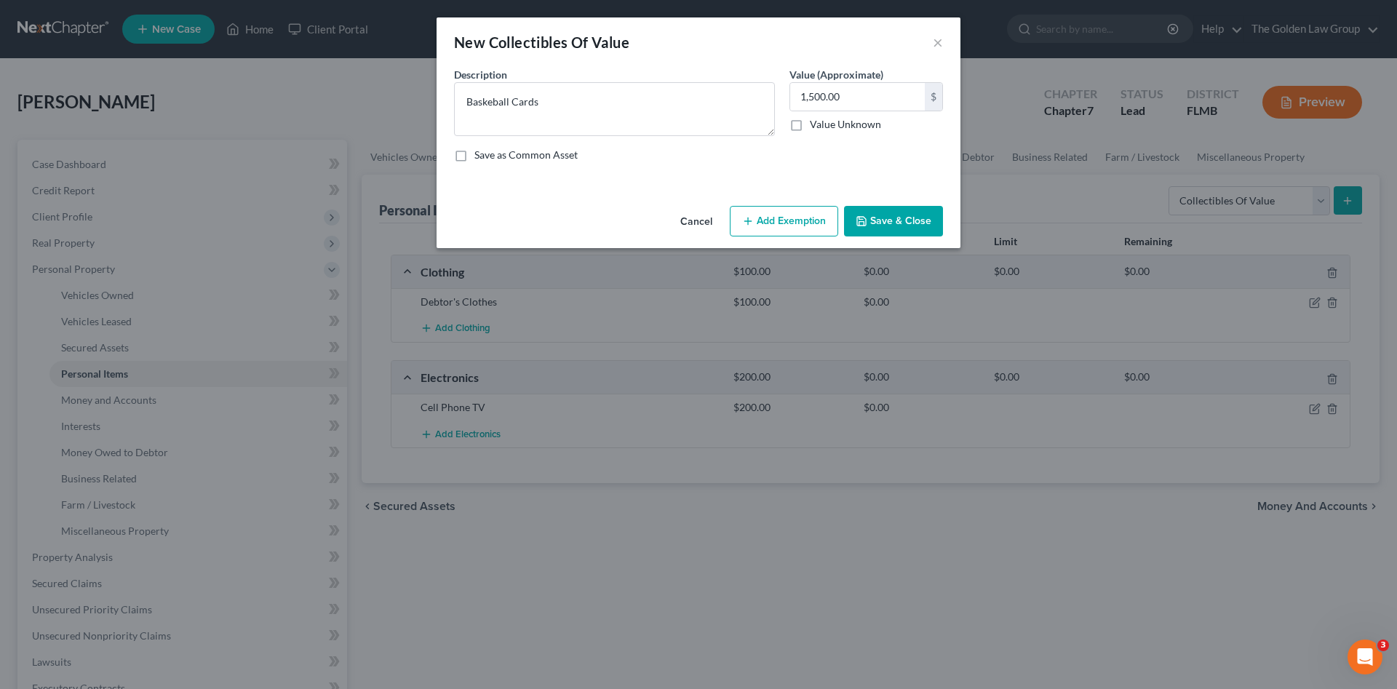
click at [894, 218] on button "Save & Close" at bounding box center [893, 221] width 99 height 31
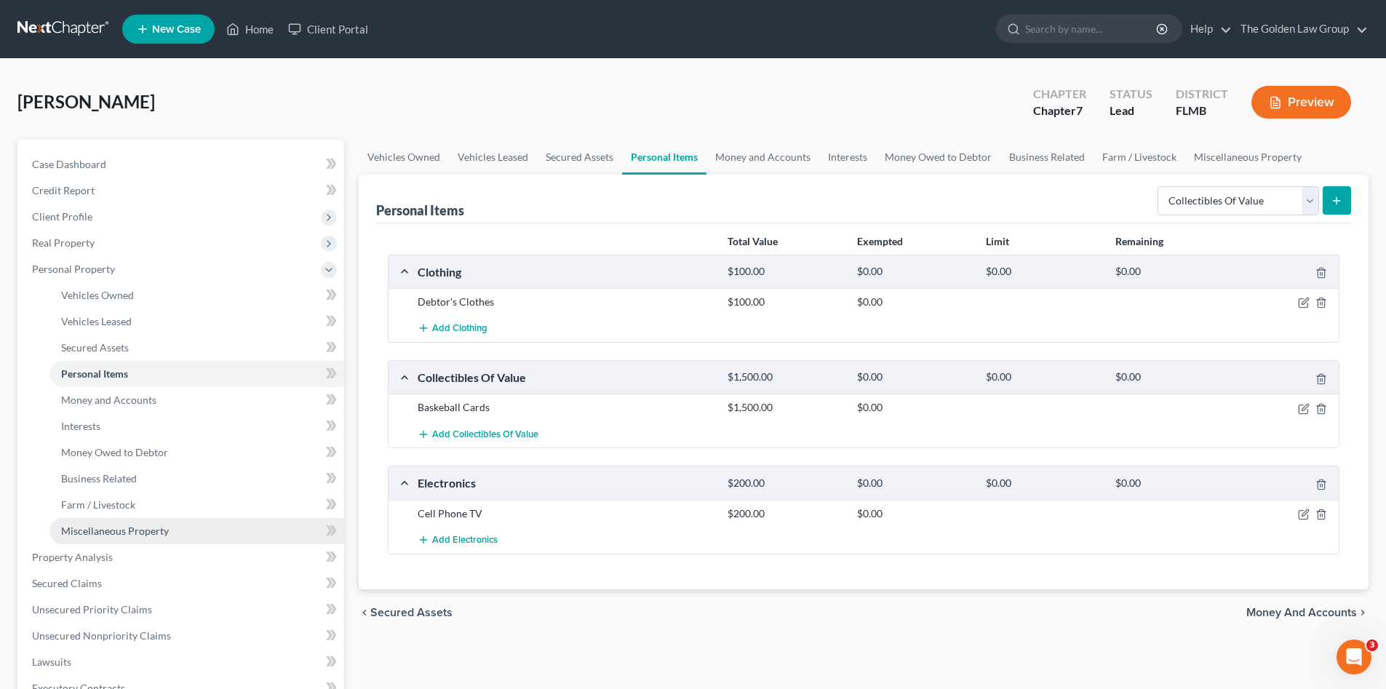
click at [131, 529] on span "Miscellaneous Property" at bounding box center [115, 531] width 108 height 12
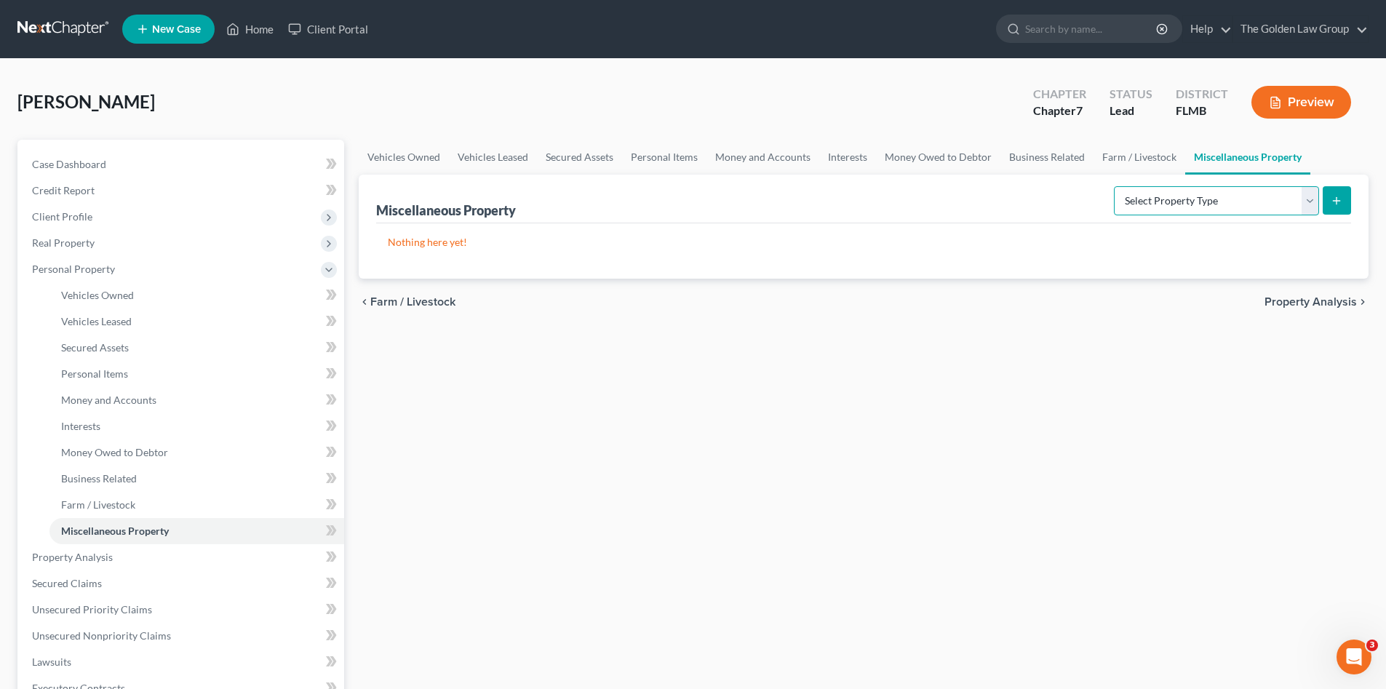
drag, startPoint x: 1207, startPoint y: 204, endPoint x: 1201, endPoint y: 215, distance: 12.7
click at [1207, 204] on select "Select Property Type Assigned for Creditor Benefit Within 1 Year Holding for An…" at bounding box center [1216, 200] width 205 height 29
select select "stored_within_1_year"
click at [1114, 186] on select "Select Property Type Assigned for Creditor Benefit Within 1 Year Holding for An…" at bounding box center [1216, 200] width 205 height 29
click at [1343, 202] on button "submit" at bounding box center [1337, 200] width 28 height 28
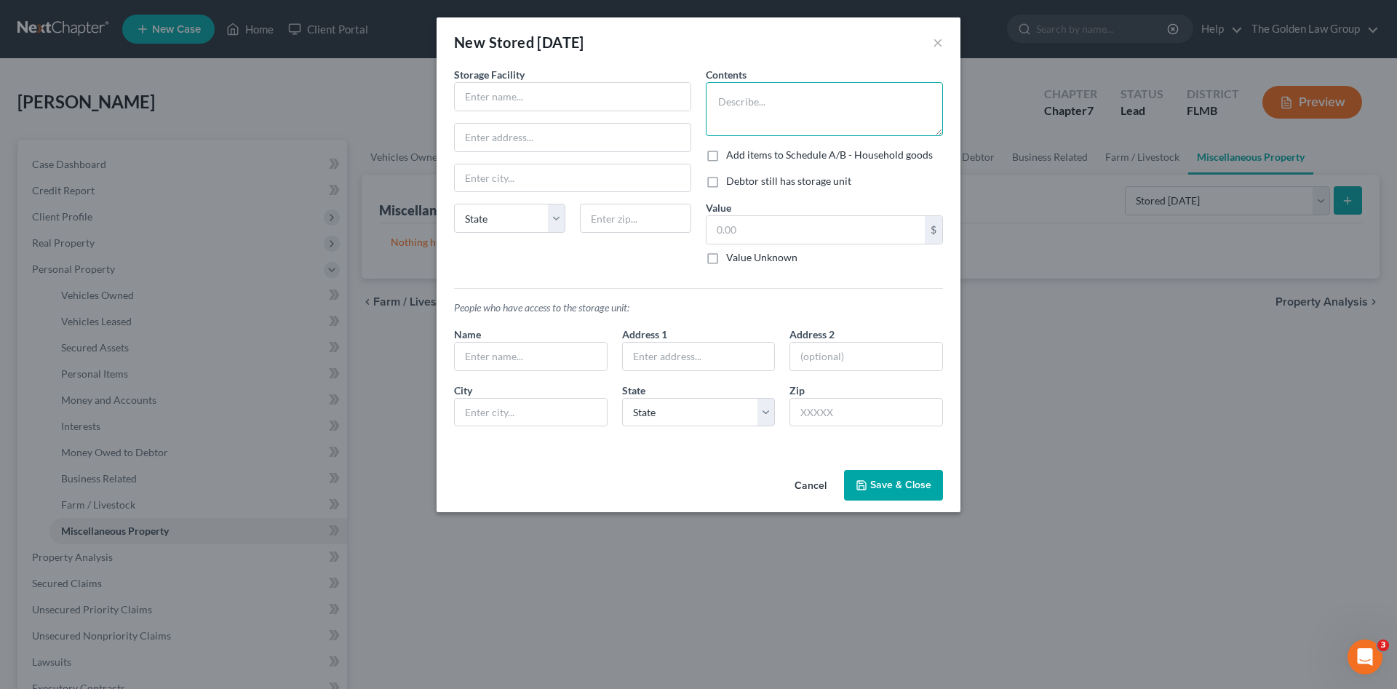
click at [736, 128] on textarea at bounding box center [824, 109] width 237 height 54
click at [713, 106] on textarea "Painting" at bounding box center [824, 109] width 237 height 54
type textarea "Personal Paintings"
click at [651, 103] on input "text" at bounding box center [573, 97] width 236 height 28
type input "Extra Space Storage"
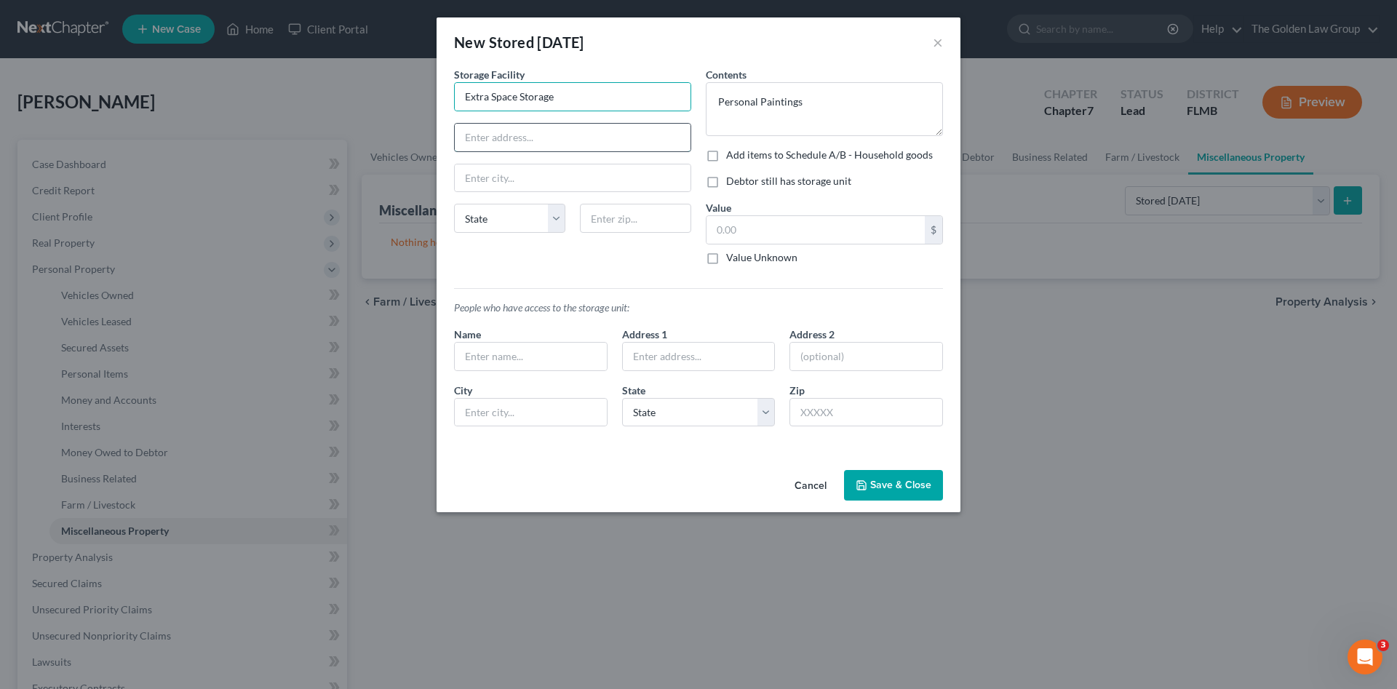
click at [517, 132] on input "text" at bounding box center [573, 138] width 236 height 28
paste input "607 E Bloomingdale Ave, Brandon, FL 33511"
type input "607 E Bloomingdale Ave, Brandon, FL 33511"
click at [531, 220] on select "State [US_STATE] AK AR AZ CA CO CT DE DC [GEOGRAPHIC_DATA] [GEOGRAPHIC_DATA] GU…" at bounding box center [509, 218] width 111 height 29
select select "9"
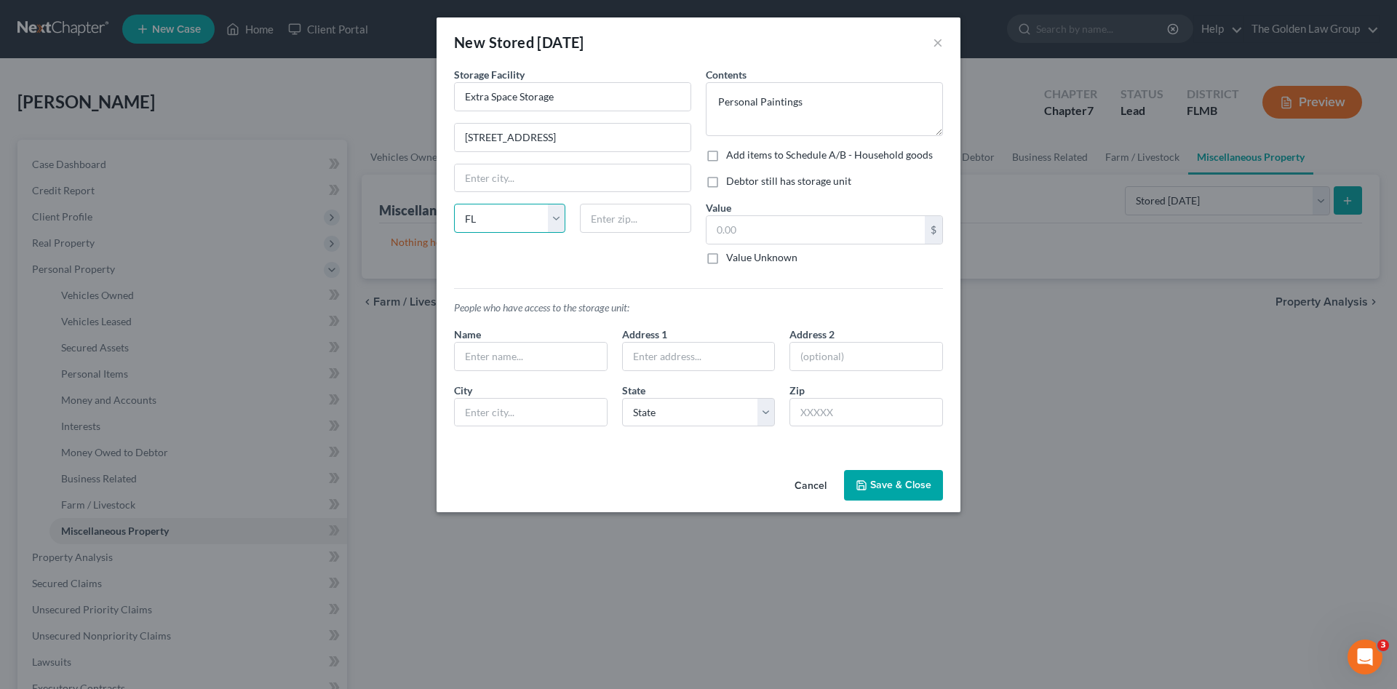
click at [454, 204] on select "State [US_STATE] AK AR AZ CA CO CT DE DC [GEOGRAPHIC_DATA] [GEOGRAPHIC_DATA] GU…" at bounding box center [509, 218] width 111 height 29
click at [603, 215] on input "text" at bounding box center [635, 218] width 111 height 29
type input "33511"
type input "Brandon"
drag, startPoint x: 571, startPoint y: 140, endPoint x: 688, endPoint y: 126, distance: 118.0
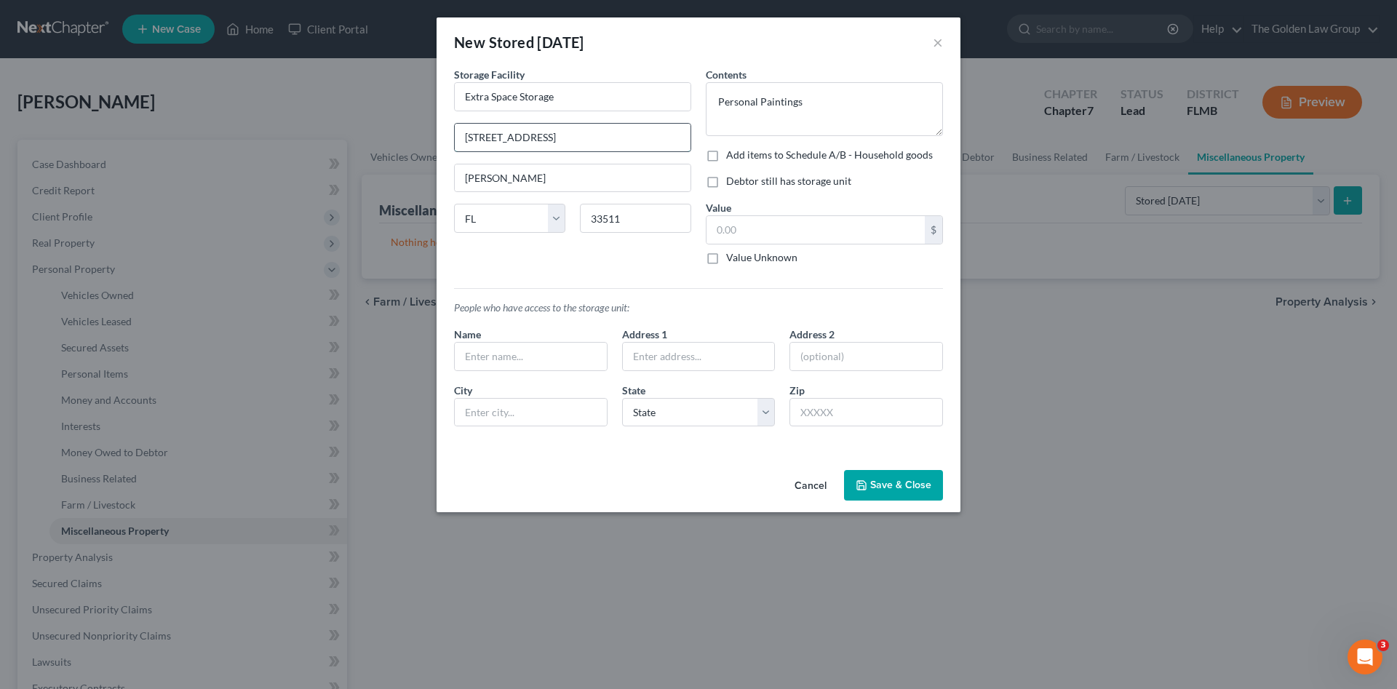
click at [688, 126] on input "607 E Bloomingdale Ave, Brandon, FL 33511" at bounding box center [573, 138] width 236 height 28
type input "607 E Bloomingdale Ave."
click at [863, 232] on input "text" at bounding box center [816, 230] width 218 height 28
type input "300.00"
click at [827, 185] on label "Debtor still has storage unit" at bounding box center [788, 181] width 125 height 15
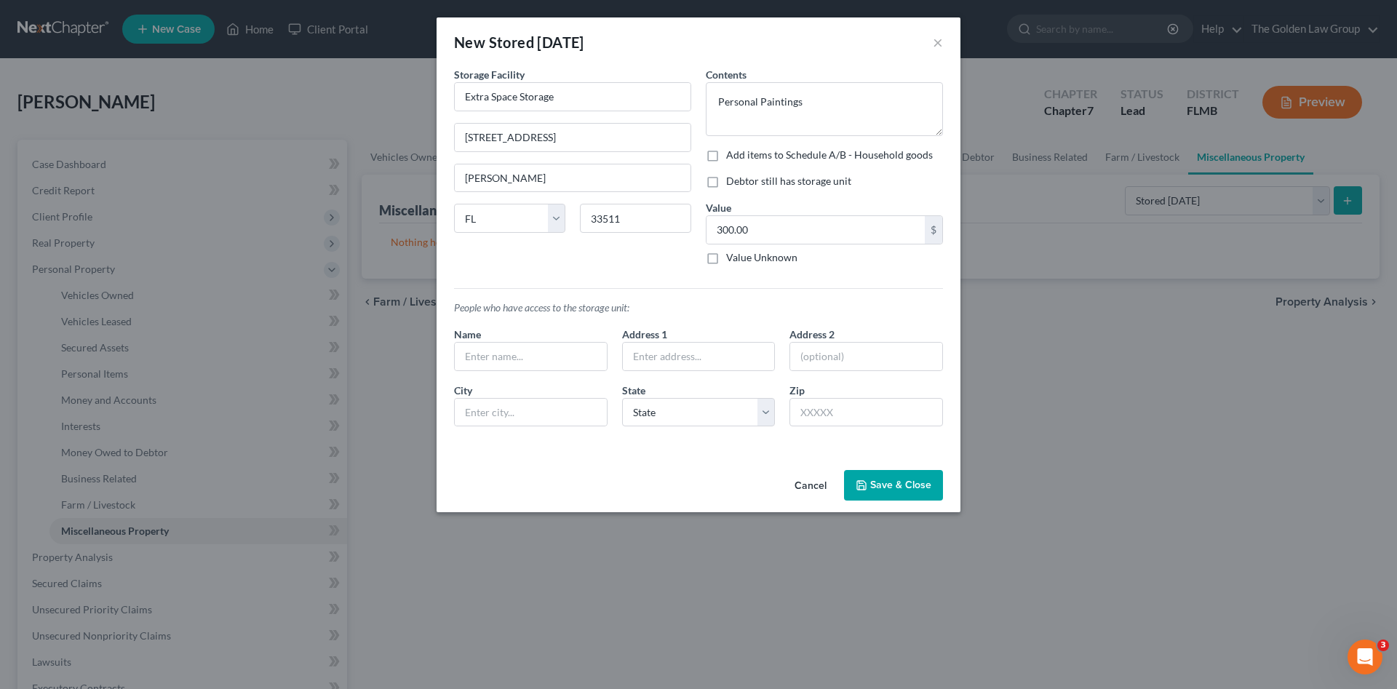
click at [742, 183] on input "Debtor still has storage unit" at bounding box center [736, 178] width 9 height 9
checkbox input "true"
click at [726, 156] on label "Add items to Schedule A/B - Household goods" at bounding box center [829, 155] width 207 height 15
click at [732, 156] on input "Add items to Schedule A/B - Household goods" at bounding box center [736, 152] width 9 height 9
checkbox input "true"
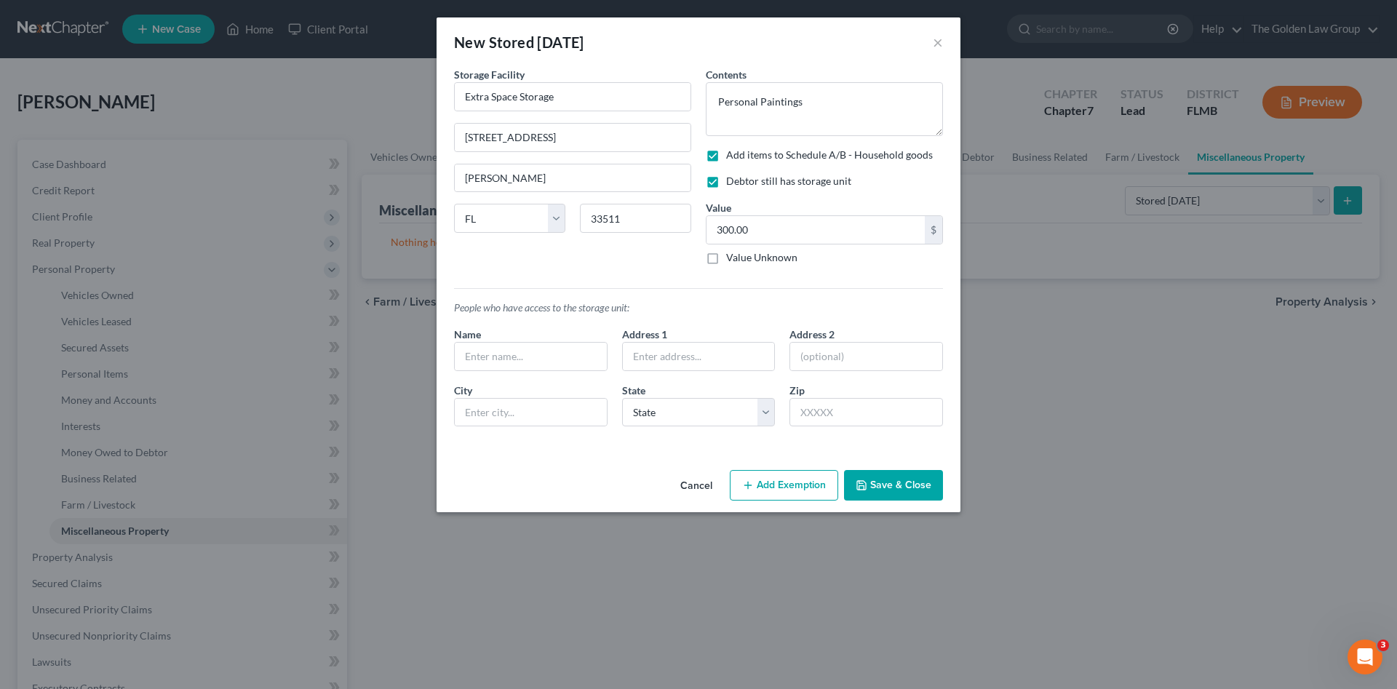
click at [897, 488] on button "Save & Close" at bounding box center [893, 485] width 99 height 31
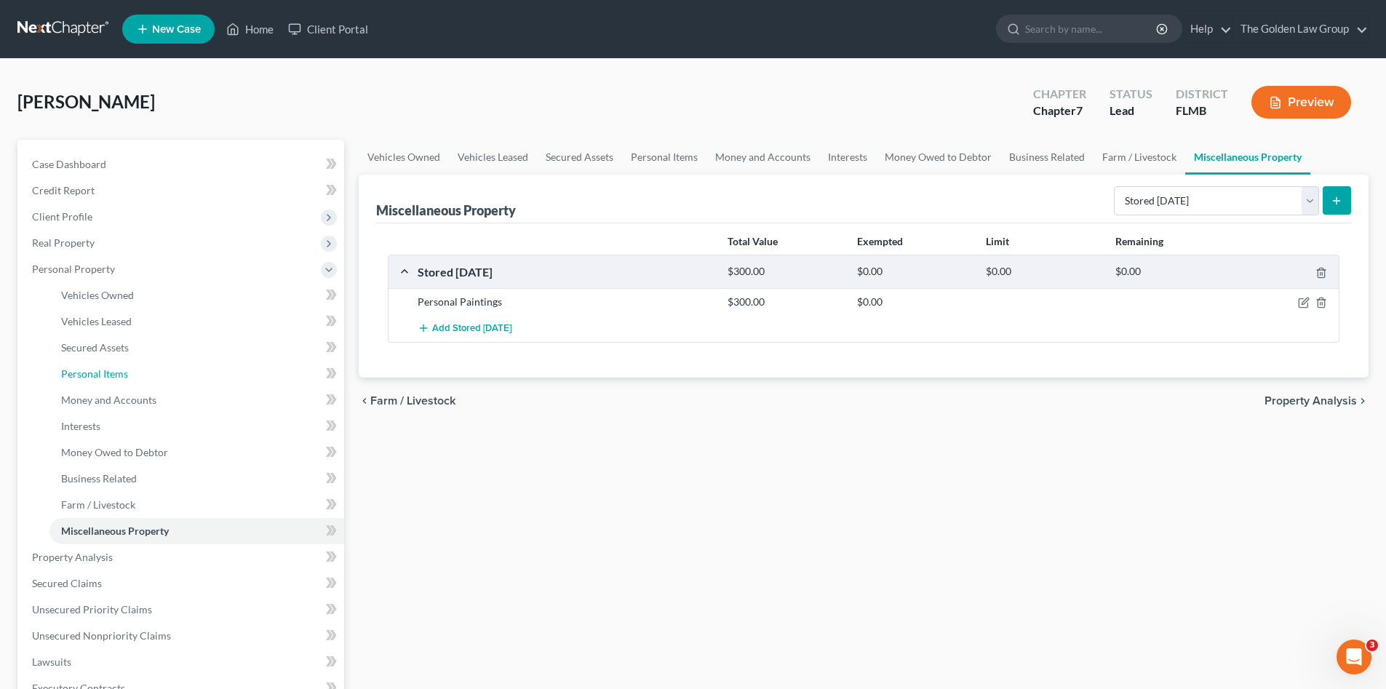
click at [120, 380] on link "Personal Items" at bounding box center [196, 374] width 295 height 26
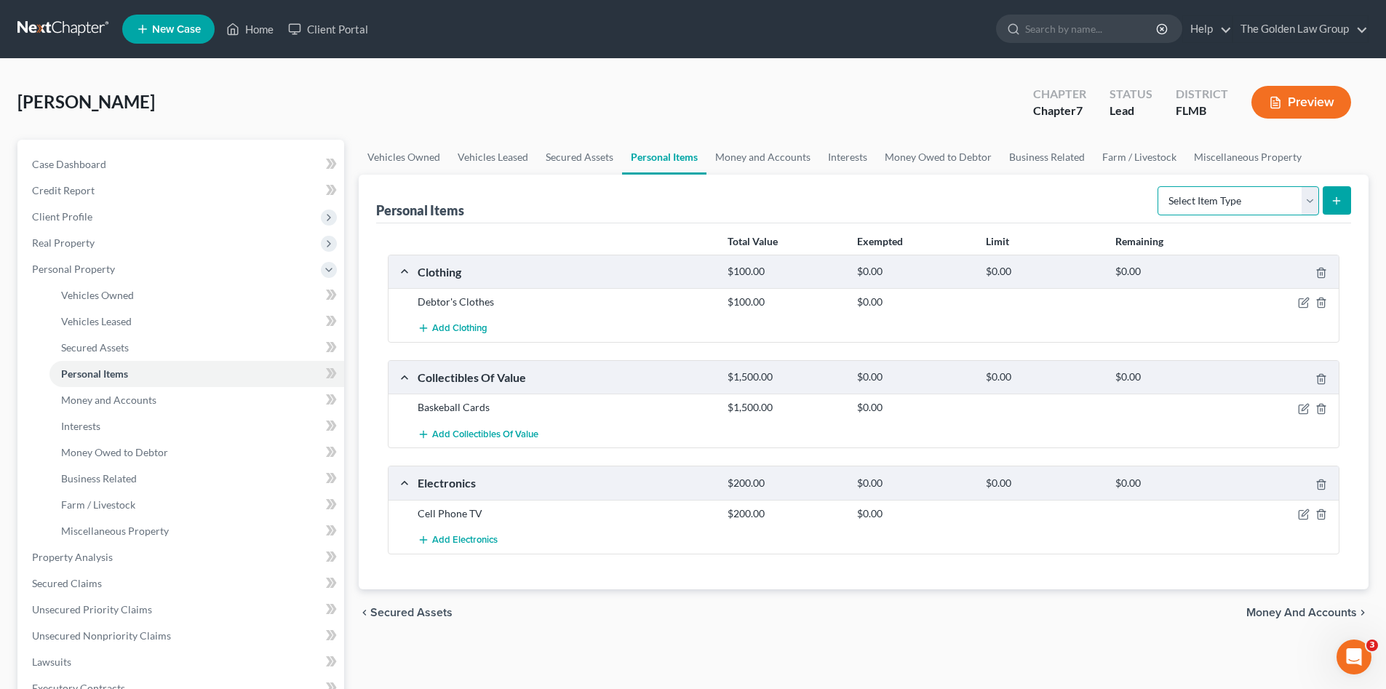
drag, startPoint x: 1272, startPoint y: 199, endPoint x: 1265, endPoint y: 210, distance: 13.7
click at [1272, 199] on select "Select Item Type Clothing Collectibles Of Value Electronics Firearms Household …" at bounding box center [1239, 200] width 162 height 29
select select "household_goods"
click at [1159, 186] on select "Select Item Type Clothing Collectibles Of Value Electronics Firearms Household …" at bounding box center [1239, 200] width 162 height 29
click at [1331, 204] on icon "submit" at bounding box center [1337, 201] width 12 height 12
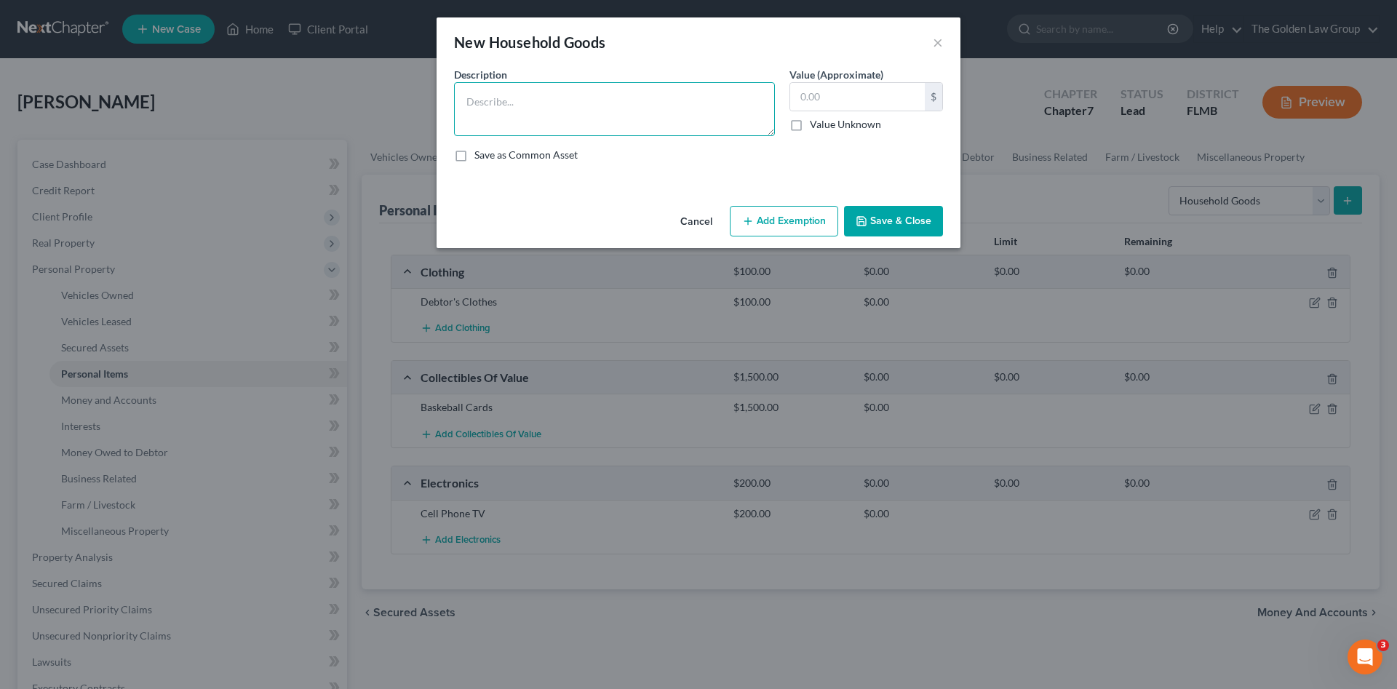
click at [557, 118] on textarea at bounding box center [614, 109] width 321 height 54
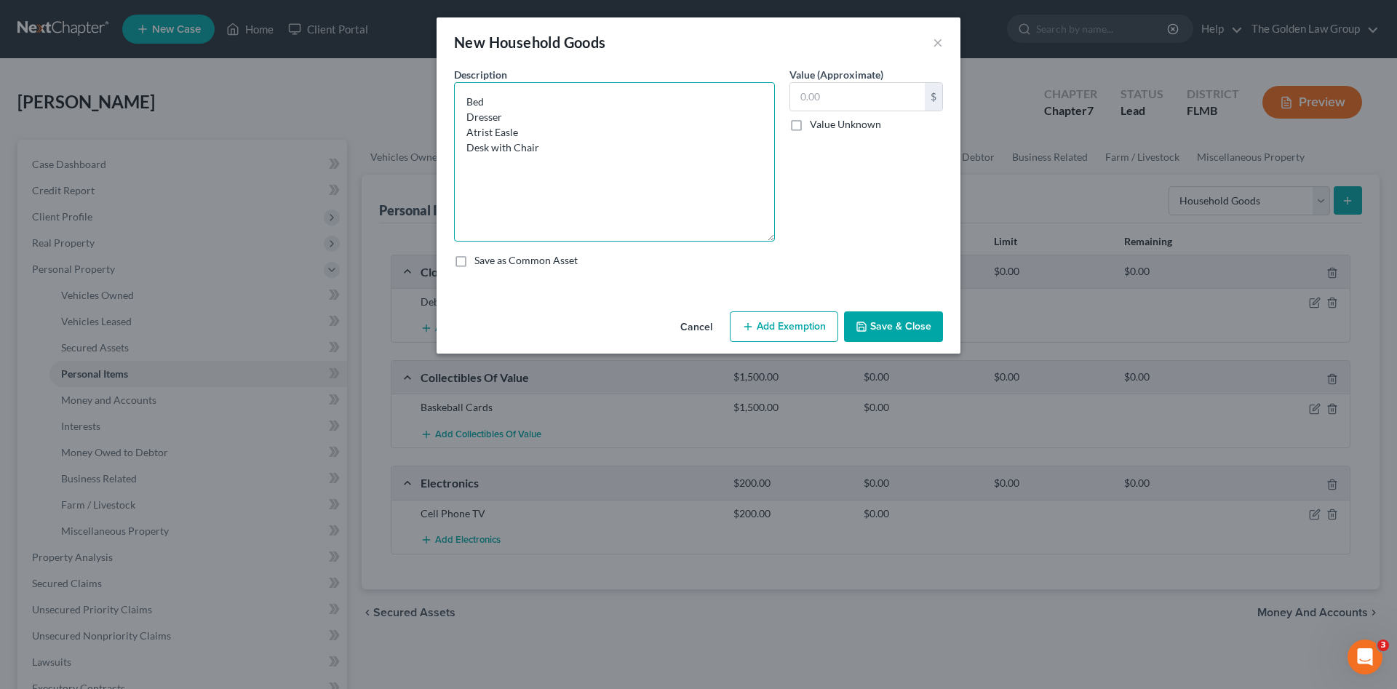
drag, startPoint x: 771, startPoint y: 130, endPoint x: 619, endPoint y: 196, distance: 165.9
click at [732, 234] on textarea "Bed Dresser Atrist Easle Desk with Chair" at bounding box center [614, 161] width 321 height 159
drag, startPoint x: 519, startPoint y: 132, endPoint x: 462, endPoint y: 140, distance: 57.2
click at [462, 140] on textarea "Bed Dresser Atrist Easle Desk with Chair" at bounding box center [614, 161] width 321 height 158
drag, startPoint x: 523, startPoint y: 131, endPoint x: 464, endPoint y: 134, distance: 58.3
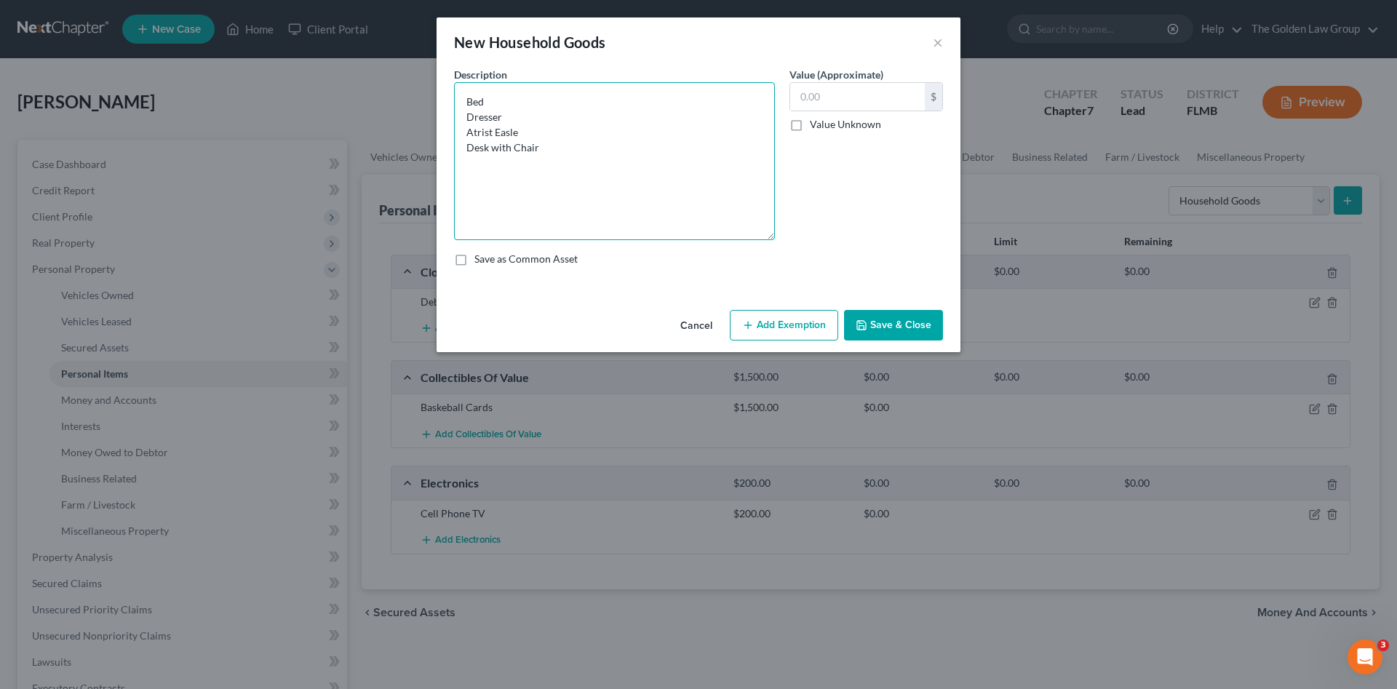
click at [464, 134] on textarea "Bed Dresser Atrist Easle Desk with Chair" at bounding box center [614, 161] width 321 height 158
click at [545, 125] on textarea "Bed Dresser Desk with Chair" at bounding box center [614, 161] width 321 height 158
type textarea "Bed Dresser Desk with Chair"
click at [881, 94] on input "text" at bounding box center [857, 97] width 135 height 28
type input "200.00"
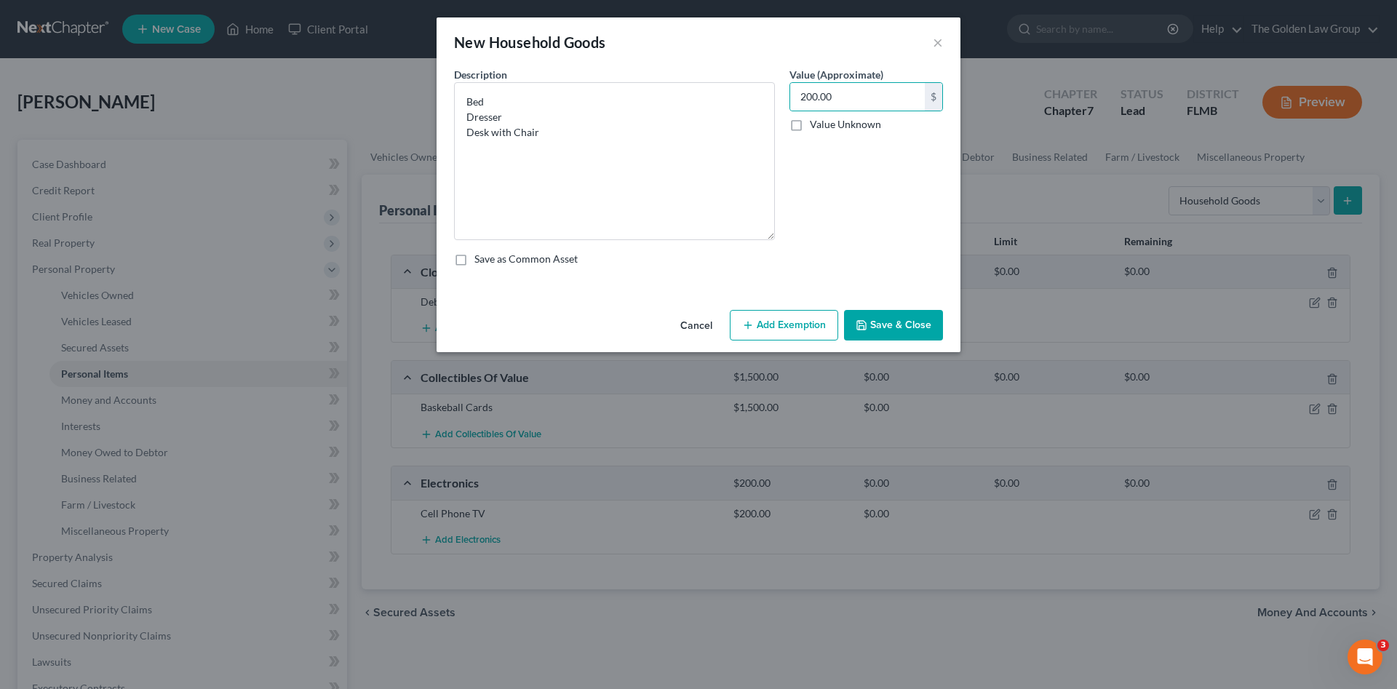
click at [907, 326] on button "Save & Close" at bounding box center [893, 325] width 99 height 31
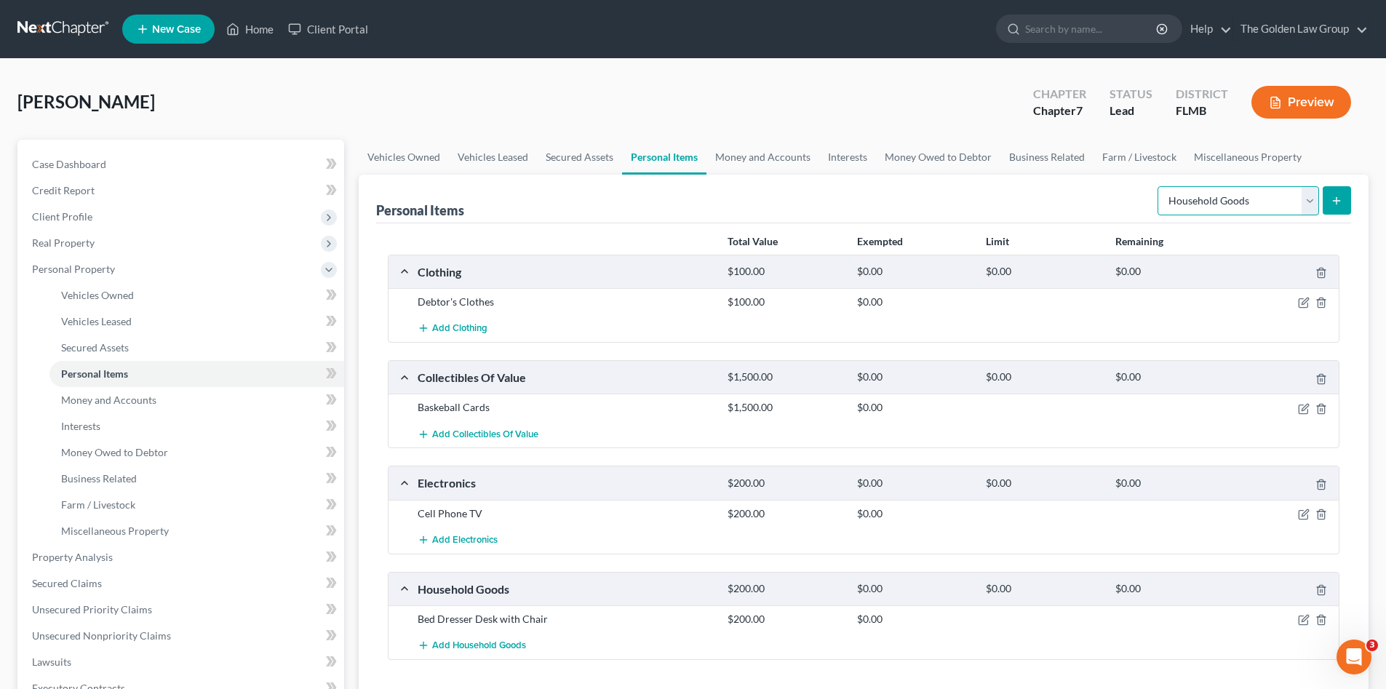
click at [1225, 199] on select "Select Item Type Clothing Collectibles Of Value Electronics Firearms Household …" at bounding box center [1239, 200] width 162 height 29
select select "sports_and_hobby_equipment"
click at [1159, 186] on select "Select Item Type Clothing Collectibles Of Value Electronics Firearms Household …" at bounding box center [1239, 200] width 162 height 29
click at [1330, 199] on button "submit" at bounding box center [1337, 200] width 28 height 28
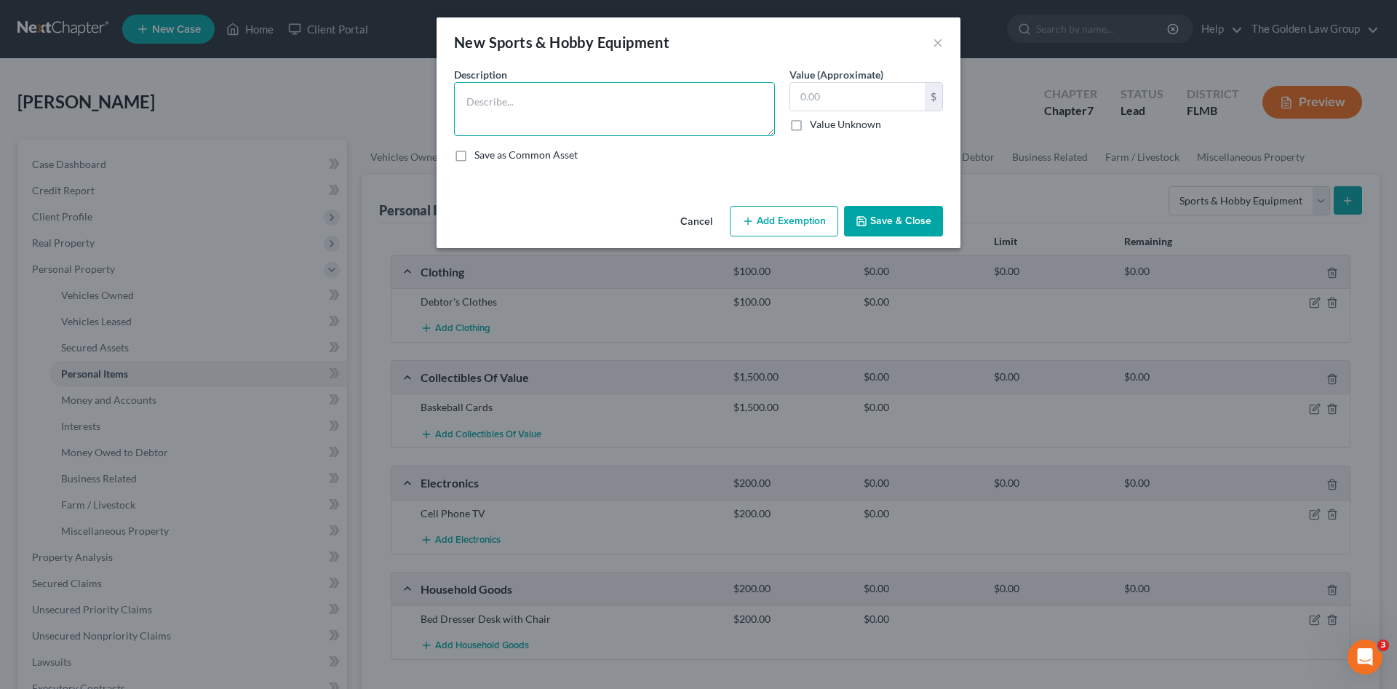
click at [554, 115] on textarea at bounding box center [614, 109] width 321 height 54
type textarea "Artist esle"
click at [892, 223] on button "Save & Close" at bounding box center [893, 221] width 99 height 31
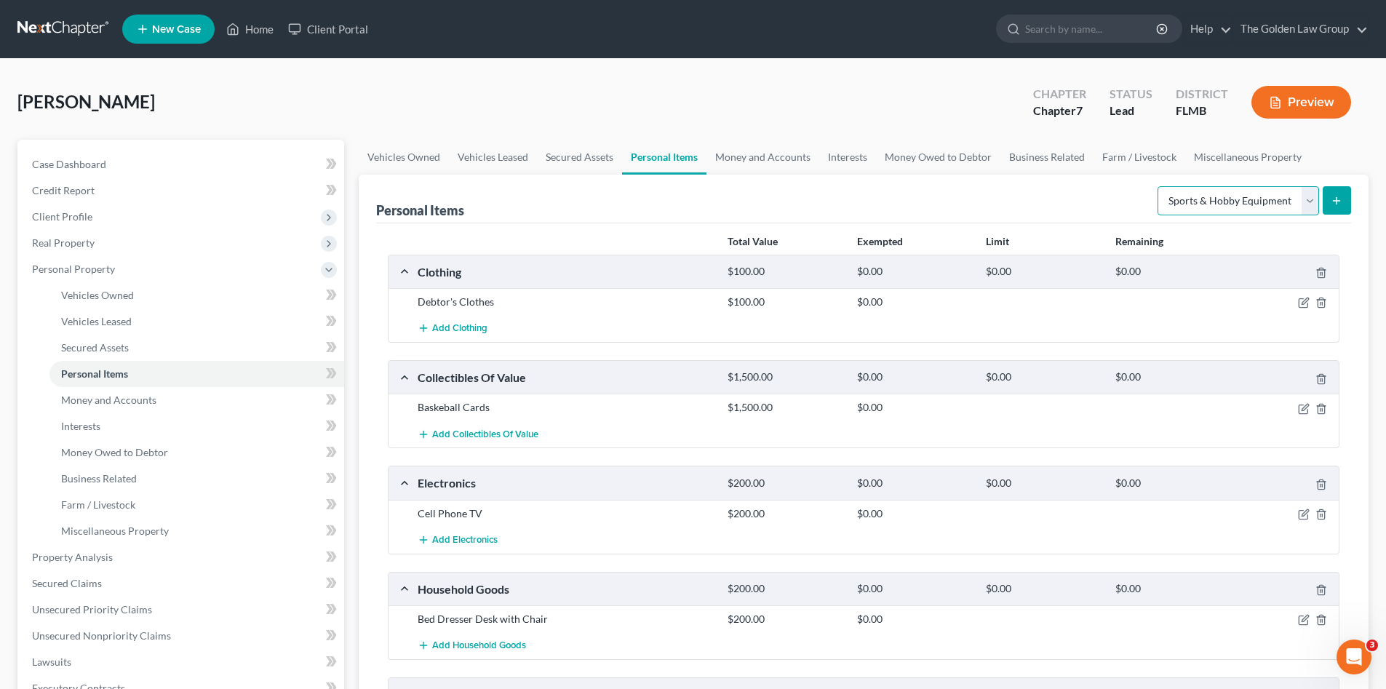
click at [1207, 191] on select "Select Item Type Clothing Collectibles Of Value Electronics Firearms Household …" at bounding box center [1239, 200] width 162 height 29
click at [1159, 186] on select "Select Item Type Clothing Collectibles Of Value Electronics Firearms Household …" at bounding box center [1239, 200] width 162 height 29
click at [1315, 206] on select "Select Item Type Clothing Collectibles Of Value Electronics Firearms Household …" at bounding box center [1239, 200] width 162 height 29
select select "sports_and_hobby_equipment"
click at [1159, 186] on select "Select Item Type Clothing Collectibles Of Value Electronics Firearms Household …" at bounding box center [1239, 200] width 162 height 29
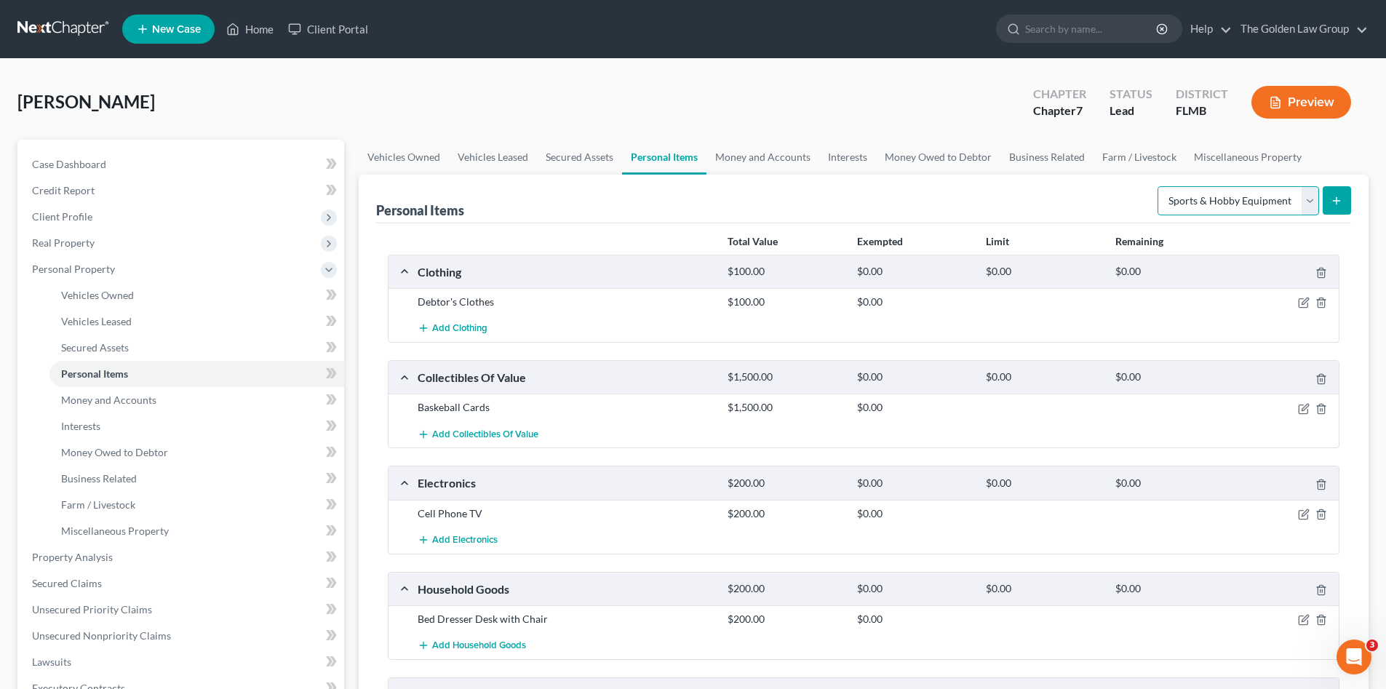
scroll to position [98, 0]
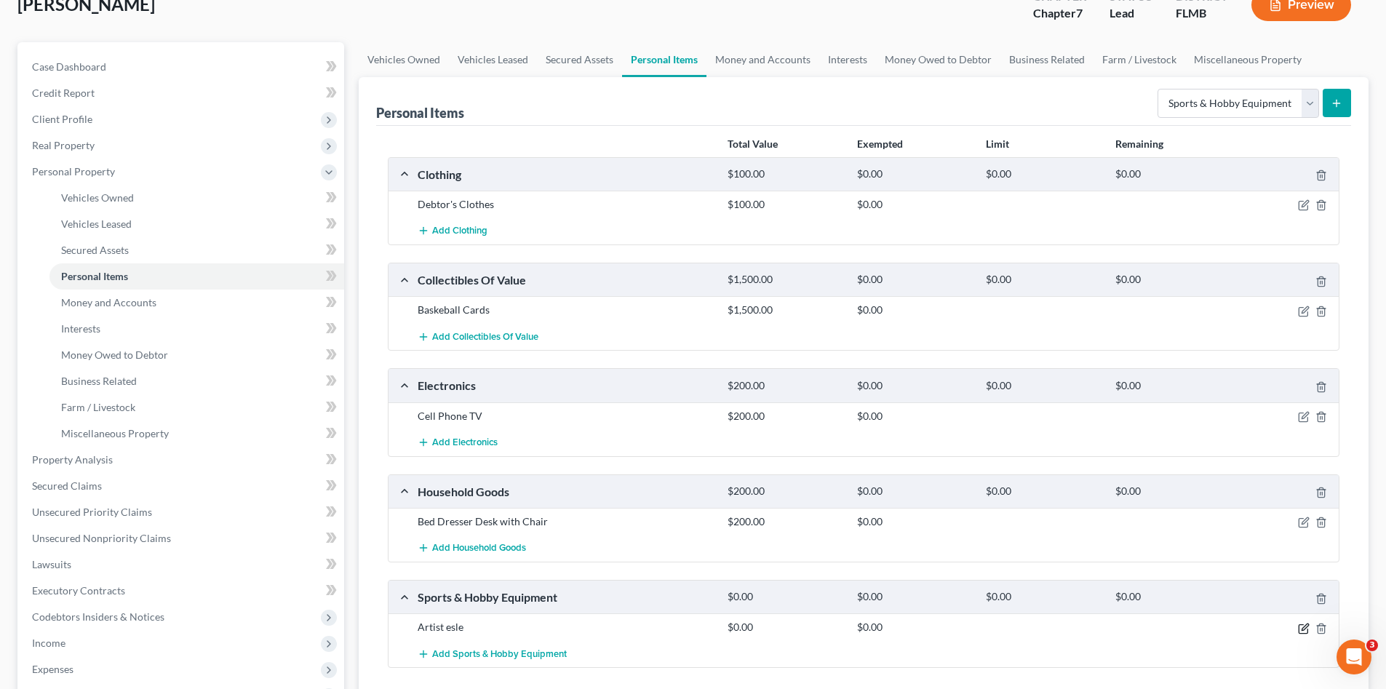
click at [1302, 629] on icon "button" at bounding box center [1304, 629] width 12 height 12
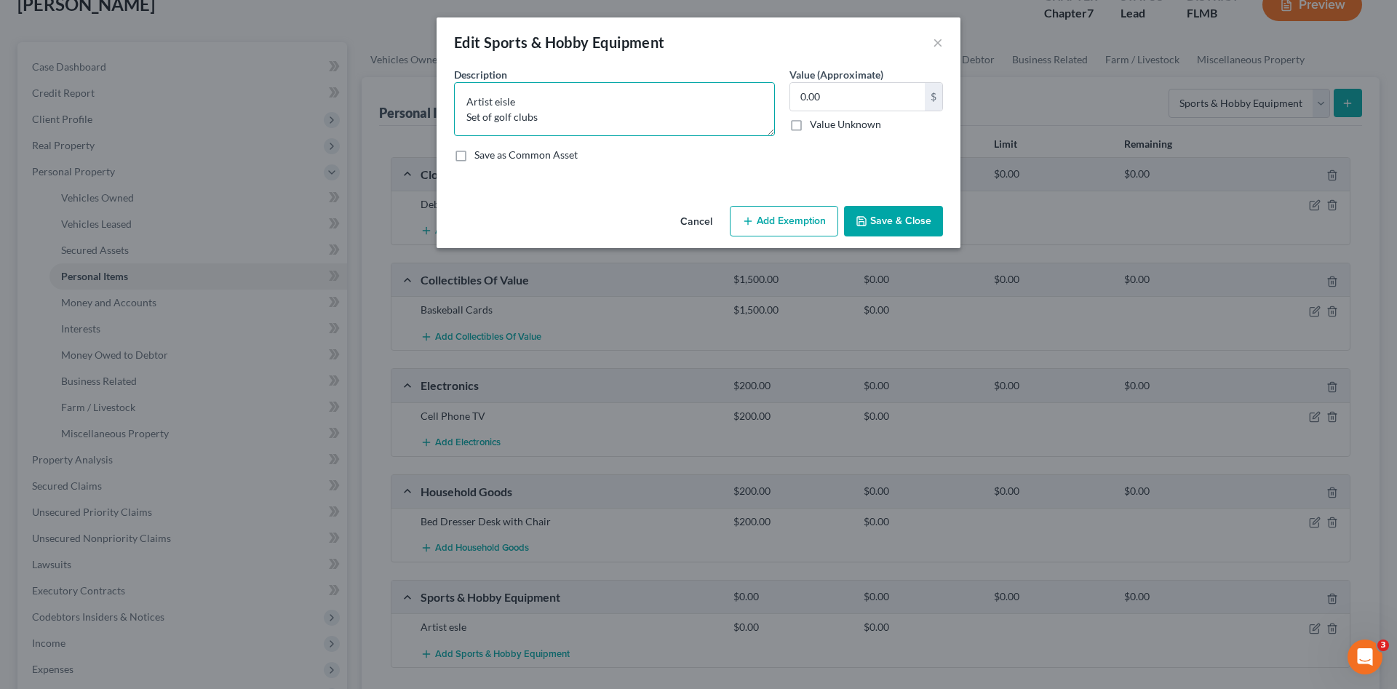
drag, startPoint x: 488, startPoint y: 100, endPoint x: 521, endPoint y: 107, distance: 33.5
click at [492, 101] on textarea "Artist eisle Set of golf clubs" at bounding box center [614, 109] width 321 height 54
click at [500, 102] on textarea "Artist easel Set of golf clubs" at bounding box center [614, 109] width 321 height 54
type textarea "Artist Easel Set of golf clubs"
click at [832, 103] on input "0.00" at bounding box center [857, 97] width 135 height 28
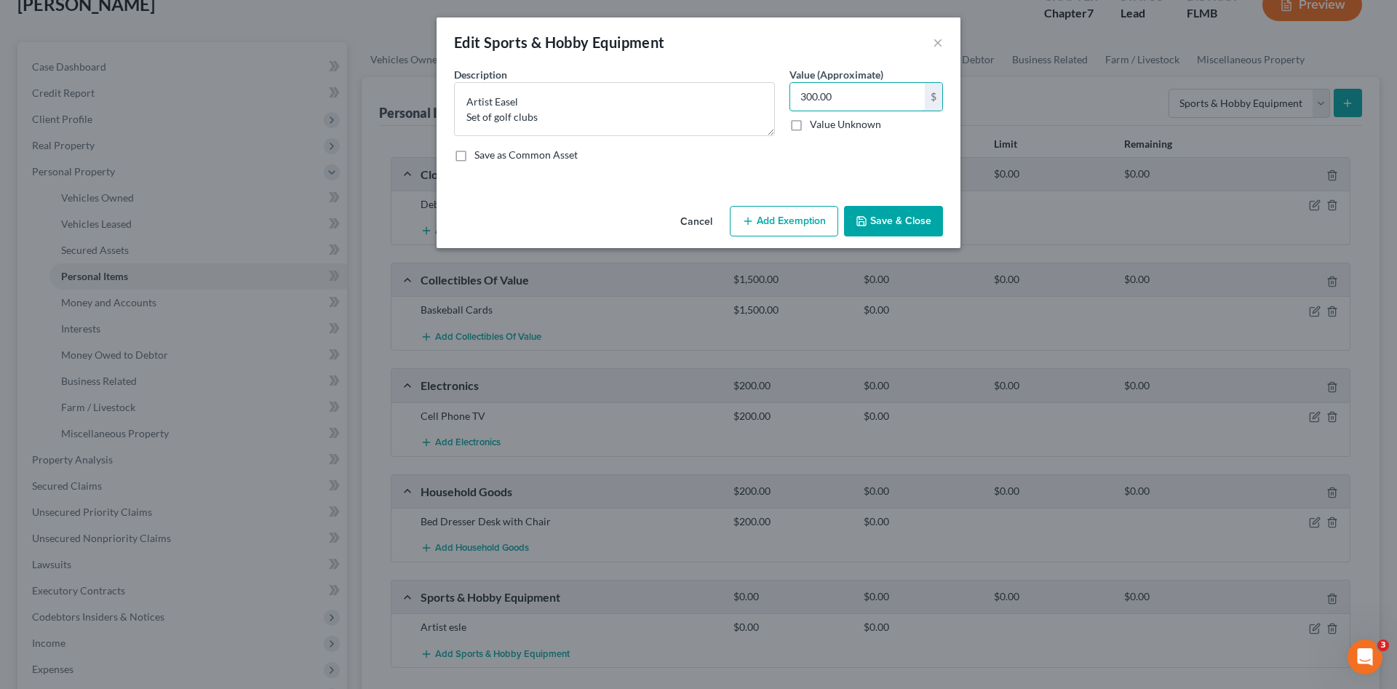
type input "300.00"
click at [899, 224] on button "Save & Close" at bounding box center [893, 221] width 99 height 31
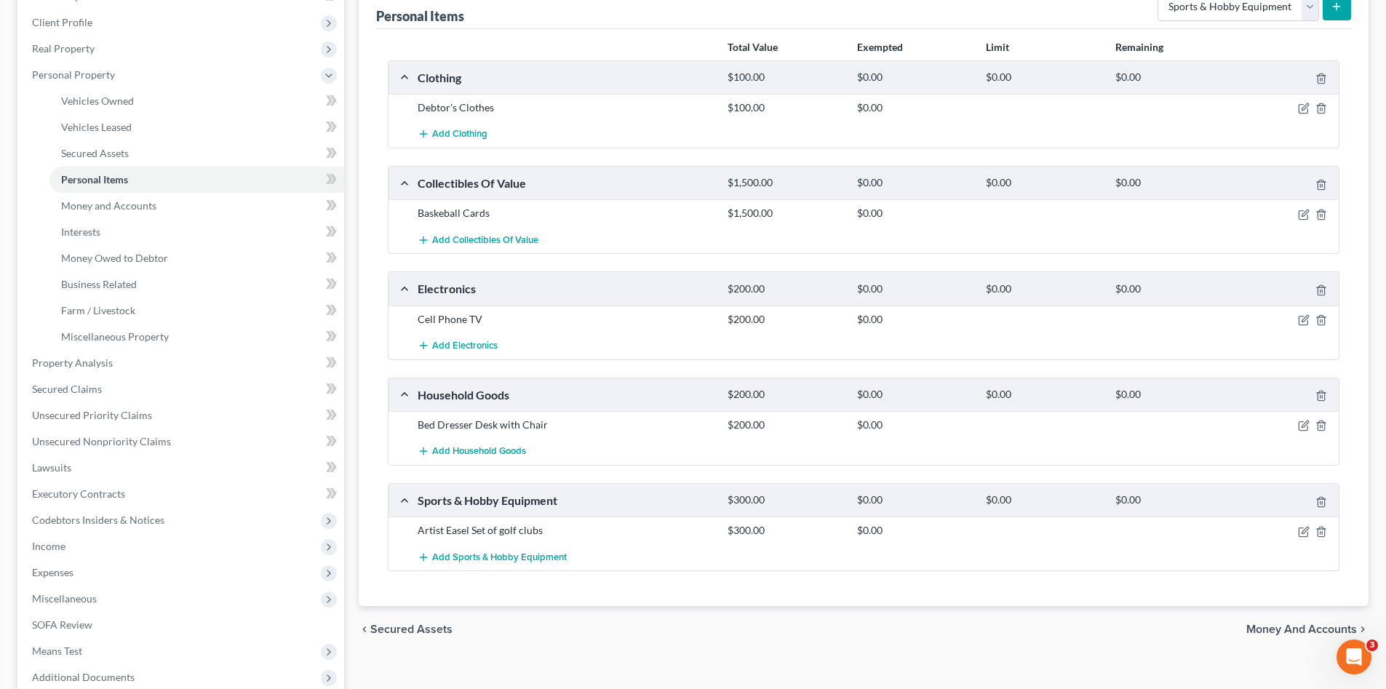
scroll to position [218, 0]
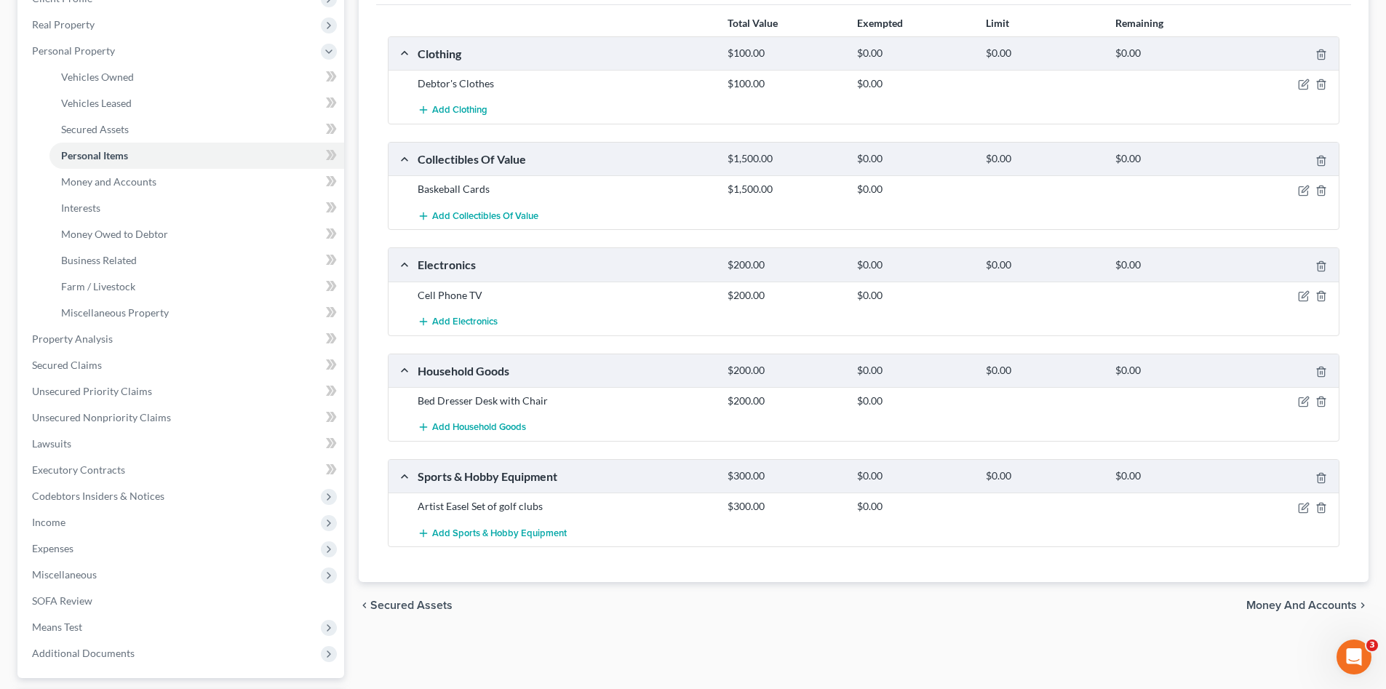
click at [1295, 603] on span "Money and Accounts" at bounding box center [1302, 606] width 111 height 12
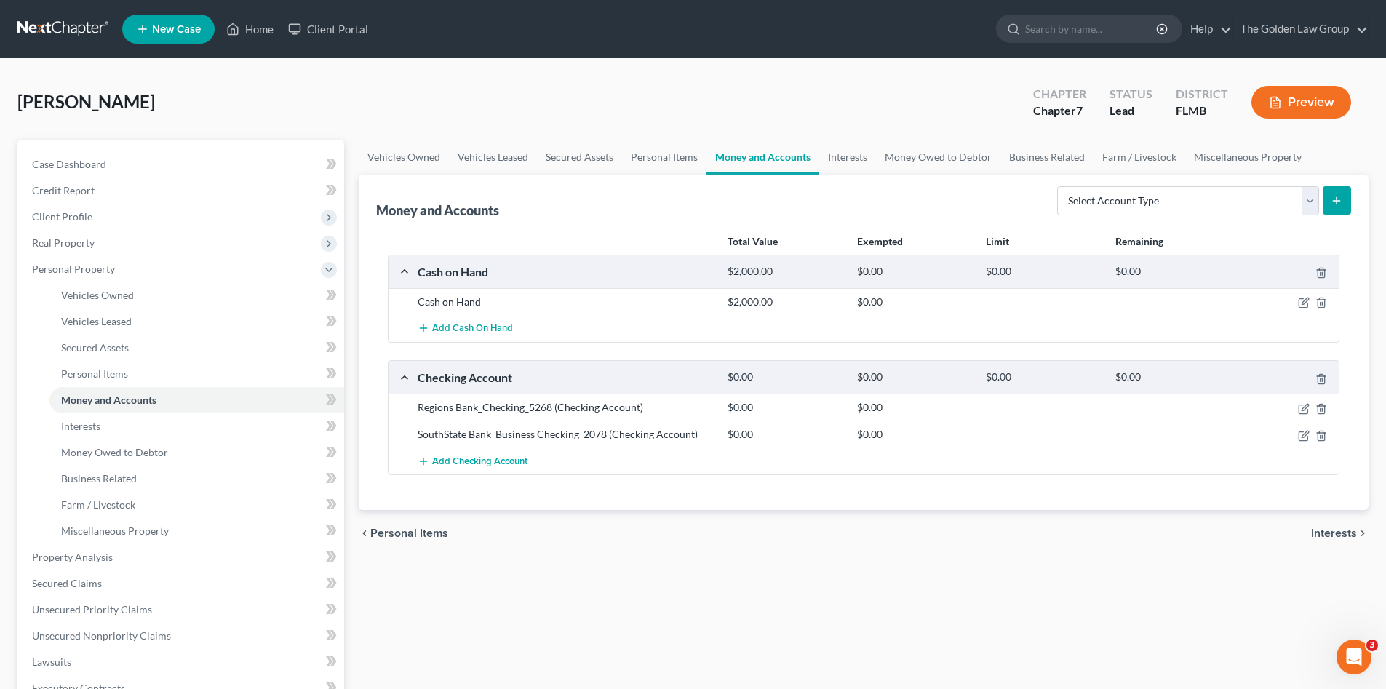
click at [889, 539] on div "chevron_left Personal Items Interests chevron_right" at bounding box center [864, 533] width 1010 height 47
click at [1302, 436] on icon "button" at bounding box center [1304, 436] width 12 height 12
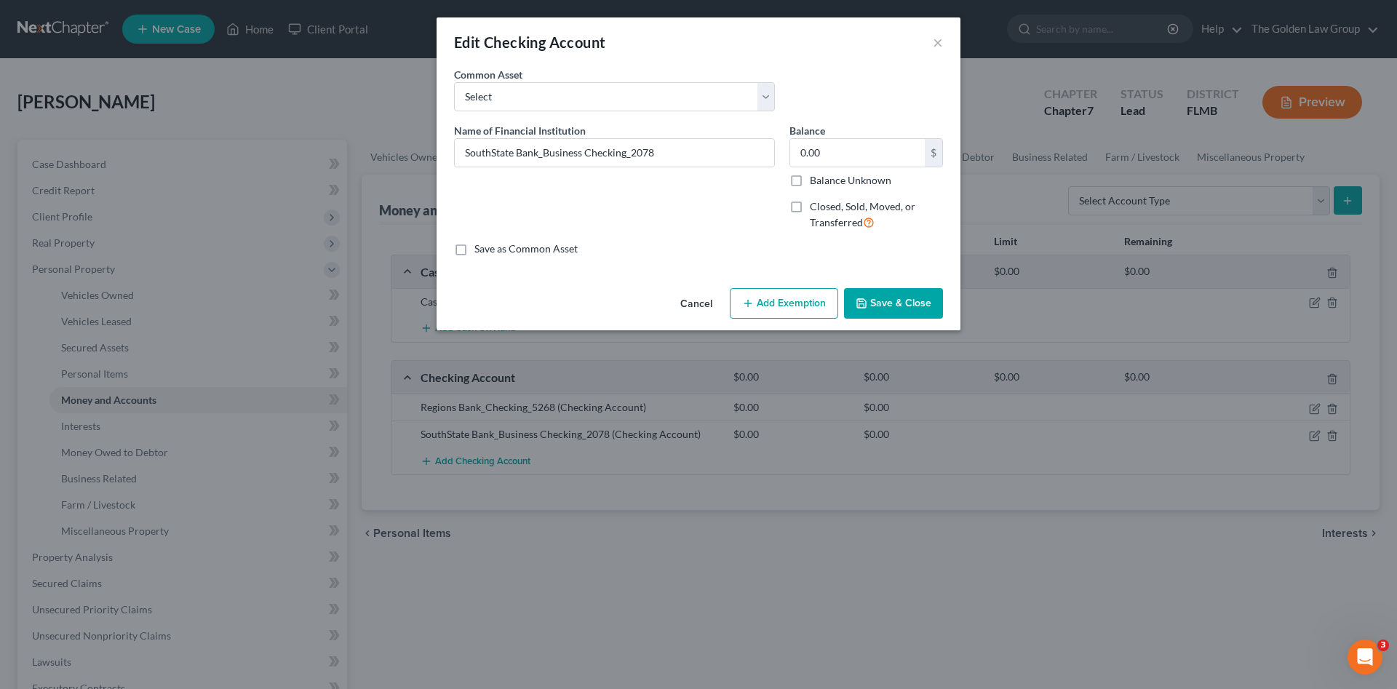
click at [810, 206] on label "Closed, Sold, Moved, or Transferred" at bounding box center [876, 214] width 133 height 31
click at [816, 206] on input "Closed, Sold, Moved, or Transferred" at bounding box center [820, 203] width 9 height 9
checkbox input "true"
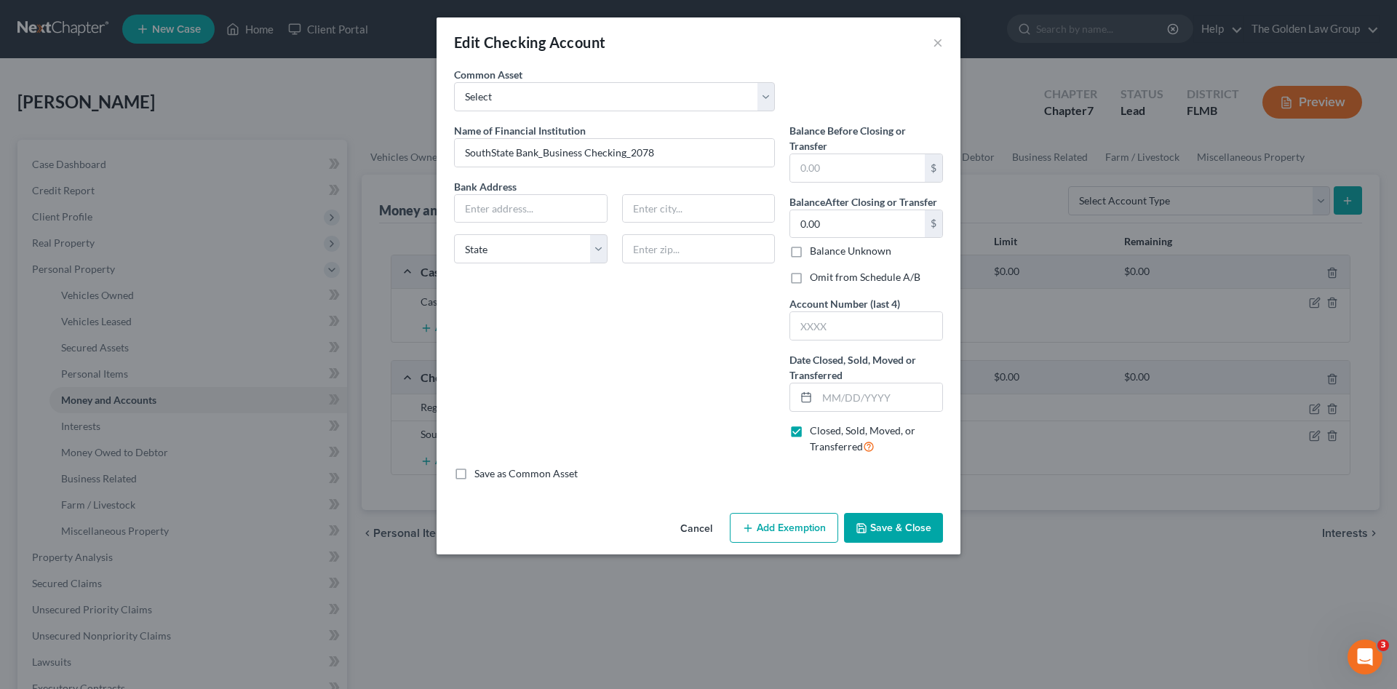
click at [810, 284] on label "Omit from Schedule A/B" at bounding box center [865, 277] width 111 height 15
click at [816, 279] on input "Omit from Schedule A/B" at bounding box center [820, 274] width 9 height 9
checkbox input "true"
click at [852, 391] on input "text" at bounding box center [879, 398] width 125 height 28
click at [698, 379] on div "Name of Financial Institution * SouthState Bank_Business Checking_2078 Bank Add…" at bounding box center [614, 294] width 335 height 343
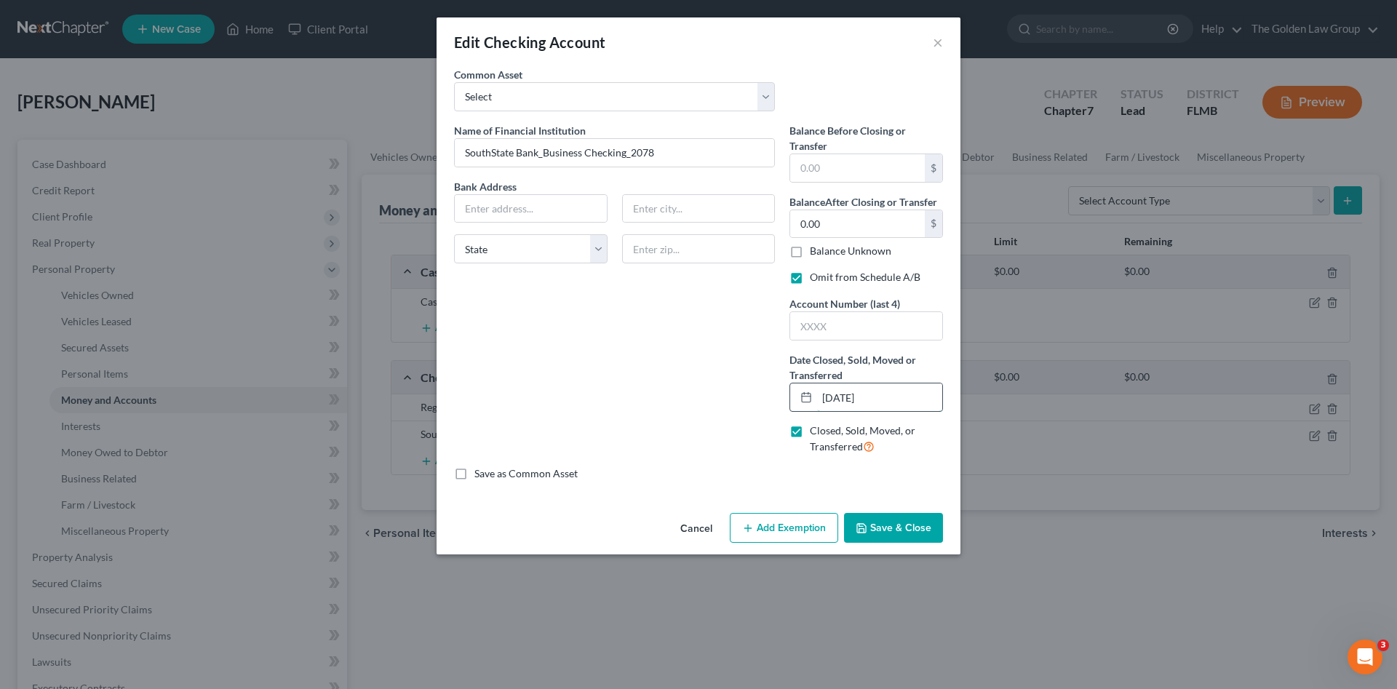
drag, startPoint x: 875, startPoint y: 402, endPoint x: 806, endPoint y: 395, distance: 70.2
click at [806, 395] on div "04/01/2025" at bounding box center [867, 397] width 154 height 29
type input "05/01/2025"
click at [898, 520] on button "Save & Close" at bounding box center [893, 528] width 99 height 31
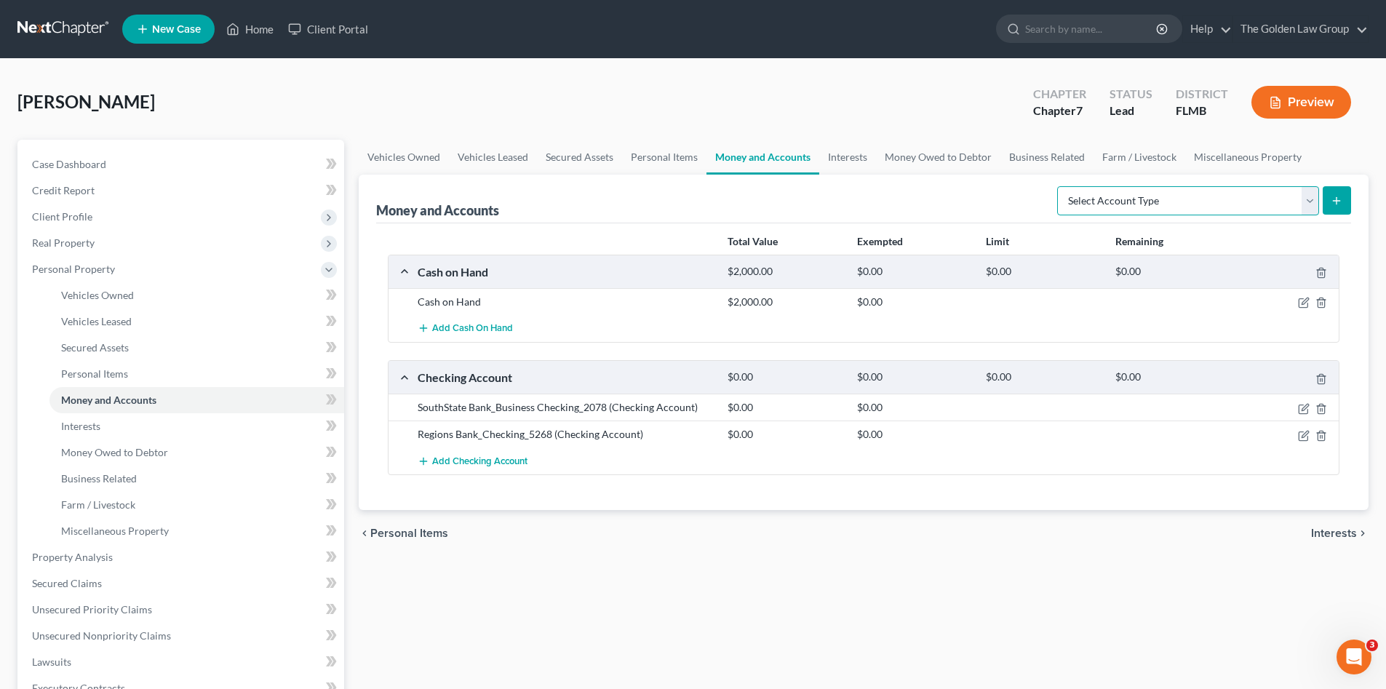
drag, startPoint x: 1184, startPoint y: 203, endPoint x: 1184, endPoint y: 211, distance: 8.0
click at [1184, 203] on select "Select Account Type Brokerage Cash on Hand Certificates of Deposit Checking Acc…" at bounding box center [1188, 200] width 262 height 29
select select "savings"
click at [1060, 186] on select "Select Account Type Brokerage Cash on Hand Certificates of Deposit Checking Acc…" at bounding box center [1188, 200] width 262 height 29
click at [1325, 204] on button "submit" at bounding box center [1337, 200] width 28 height 28
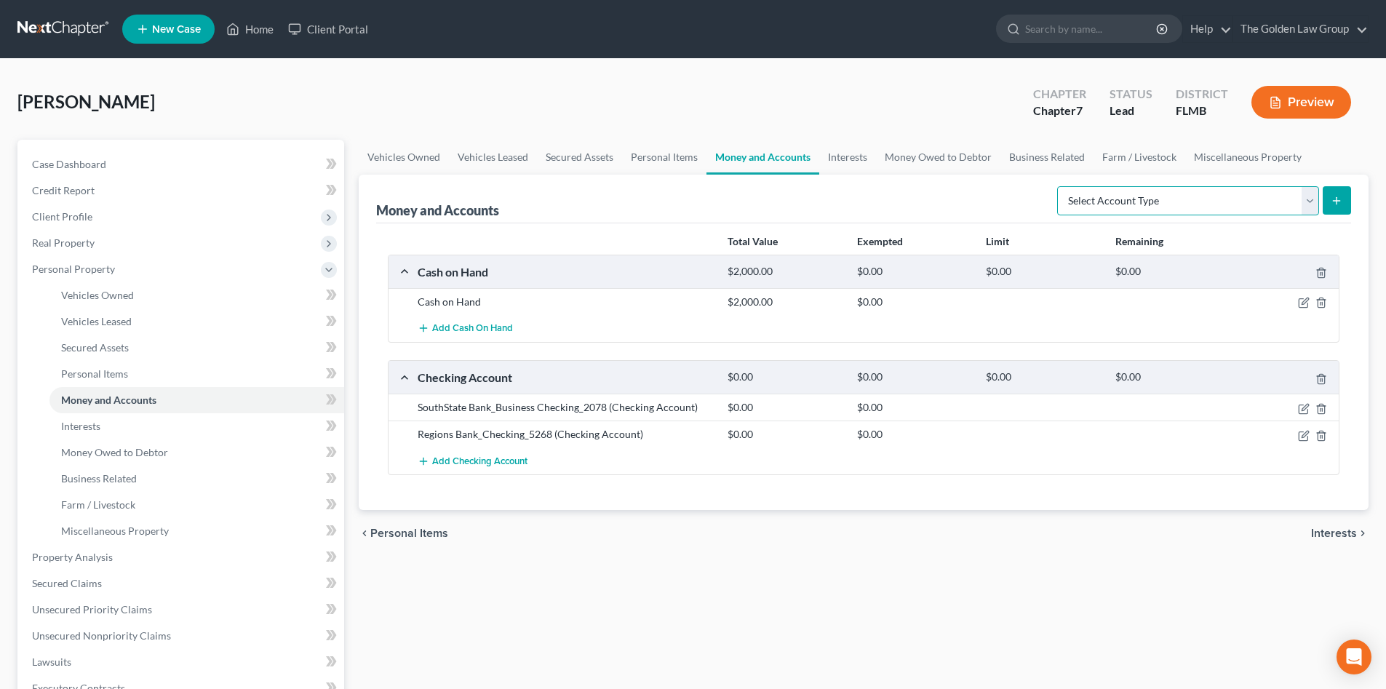
click at [1167, 202] on select "Select Account Type Brokerage Cash on Hand Certificates of Deposit Checking Acc…" at bounding box center [1188, 200] width 262 height 29
select select "savings"
click at [1060, 186] on select "Select Account Type Brokerage Cash on Hand Certificates of Deposit Checking Acc…" at bounding box center [1188, 200] width 262 height 29
click at [1339, 204] on icon "submit" at bounding box center [1337, 201] width 12 height 12
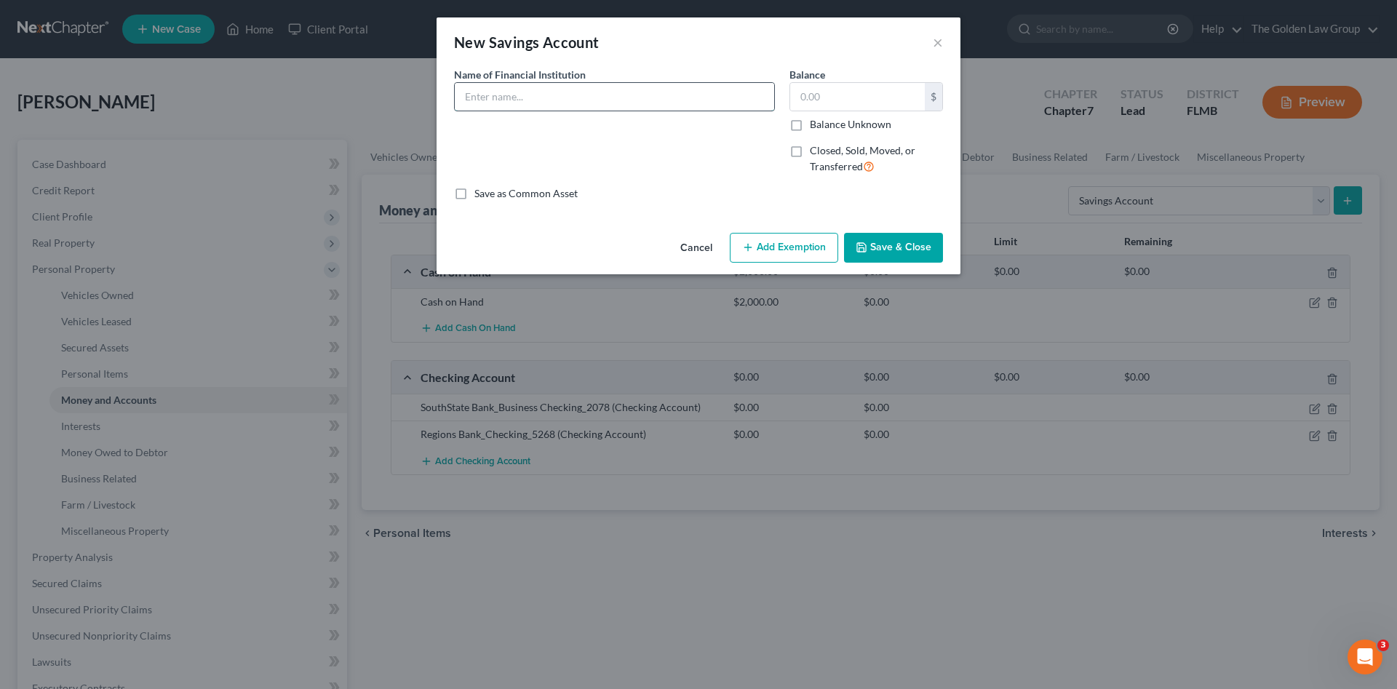
click at [543, 103] on input "text" at bounding box center [614, 97] width 319 height 28
type input "Regions Bank_Savings"
click at [826, 95] on input "text" at bounding box center [857, 97] width 135 height 28
type input "2,600.00"
click at [899, 242] on button "Save & Close" at bounding box center [893, 248] width 99 height 31
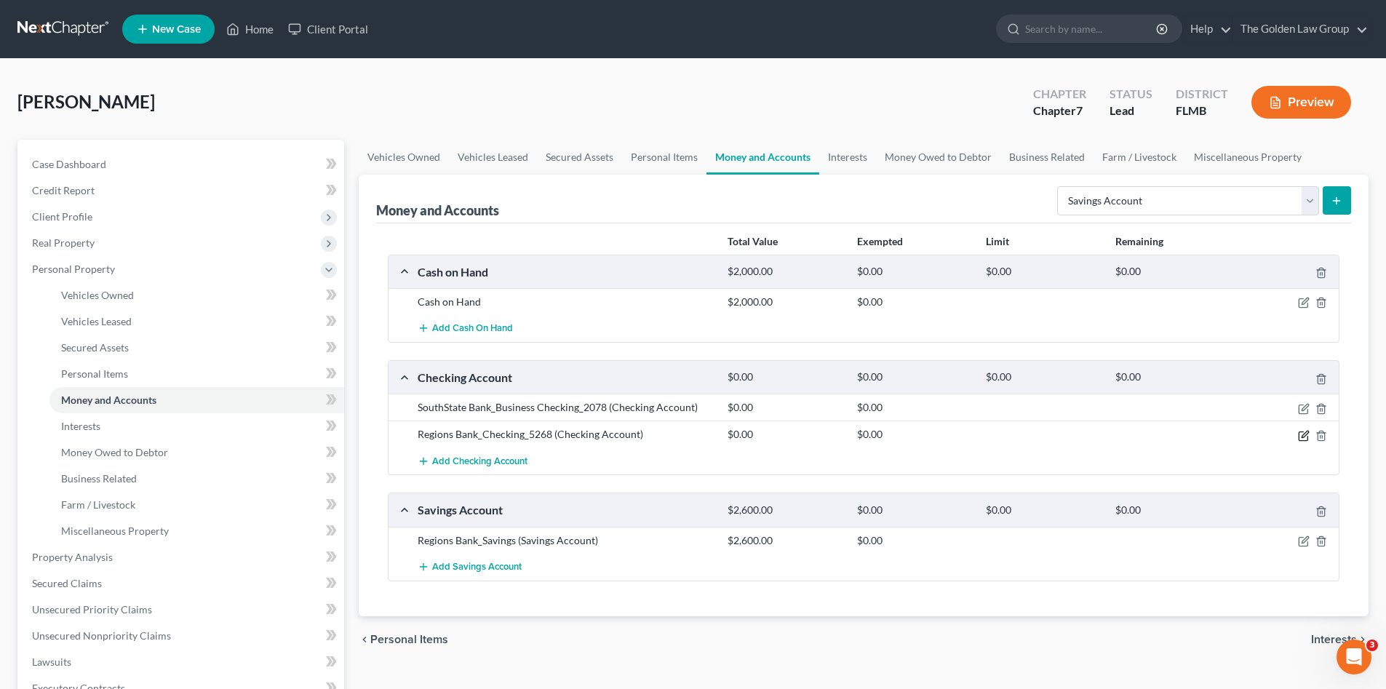
click at [1301, 435] on icon "button" at bounding box center [1304, 436] width 12 height 12
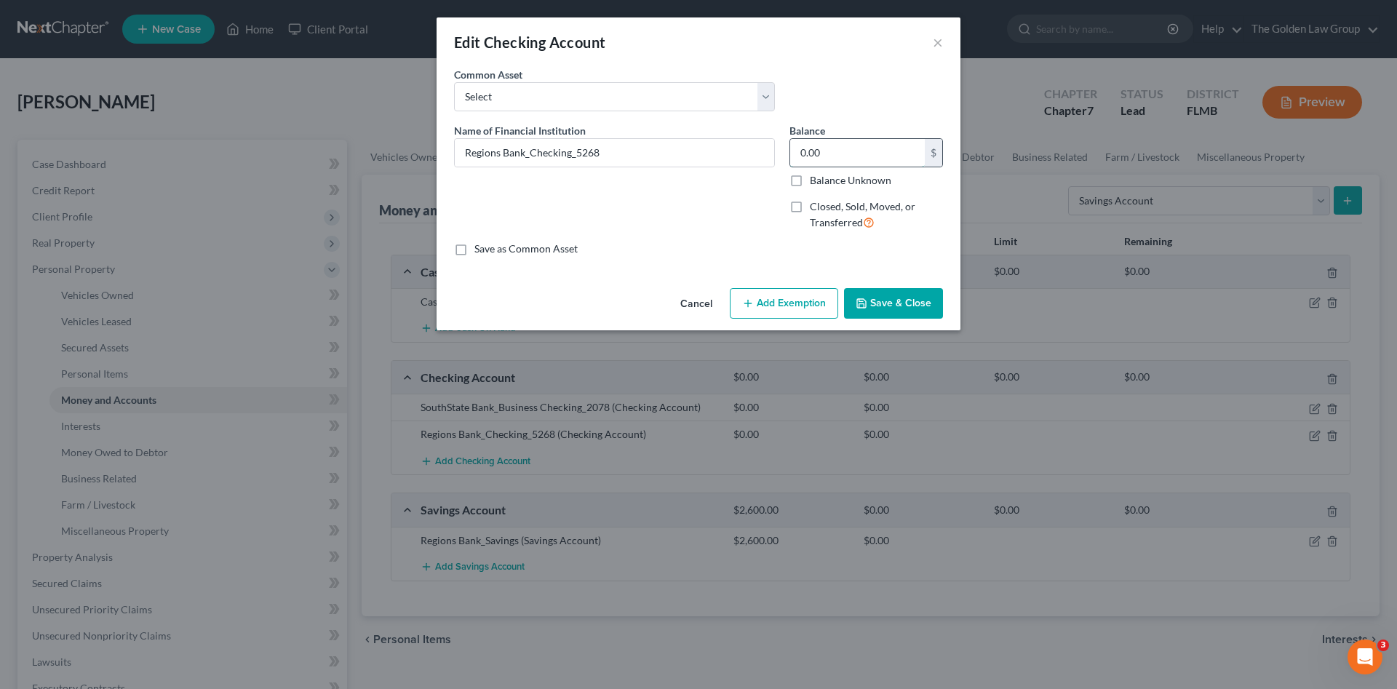
click at [818, 154] on input "0.00" at bounding box center [857, 153] width 135 height 28
type input "4,300.00"
click at [915, 299] on button "Save & Close" at bounding box center [893, 303] width 99 height 31
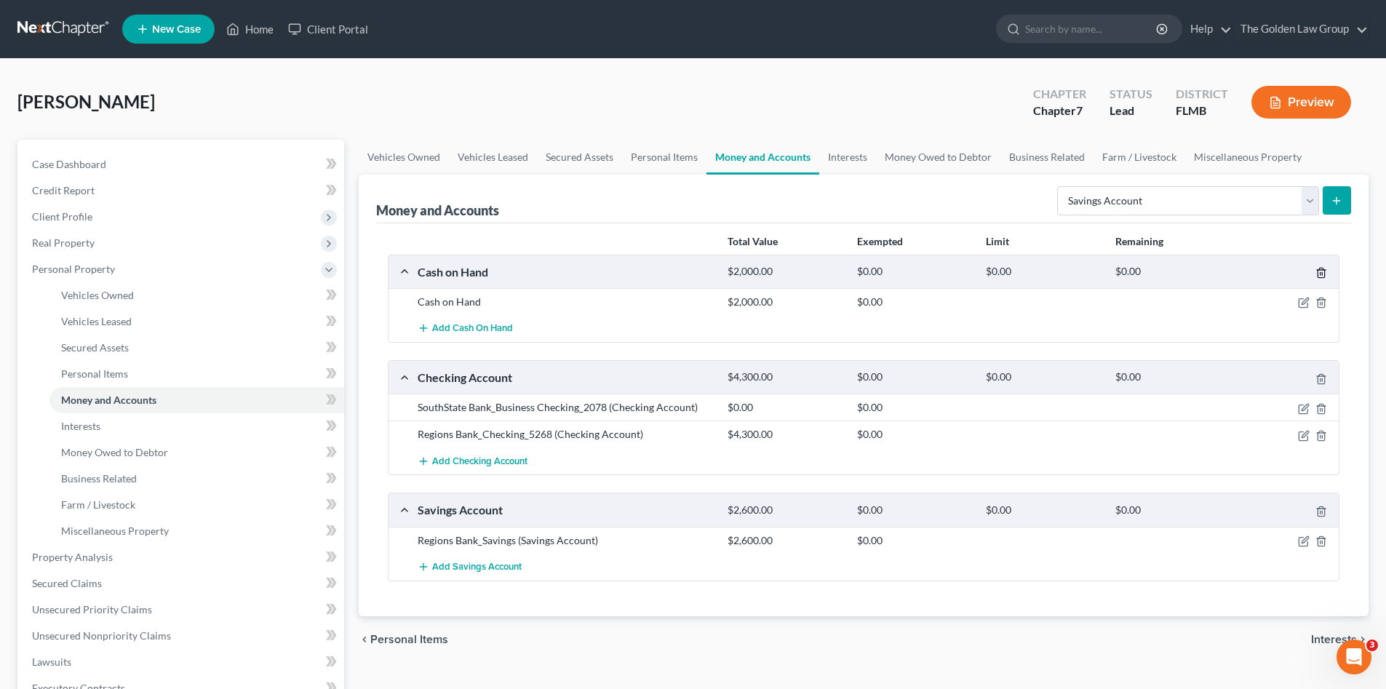
click at [1321, 271] on icon "button" at bounding box center [1322, 273] width 12 height 12
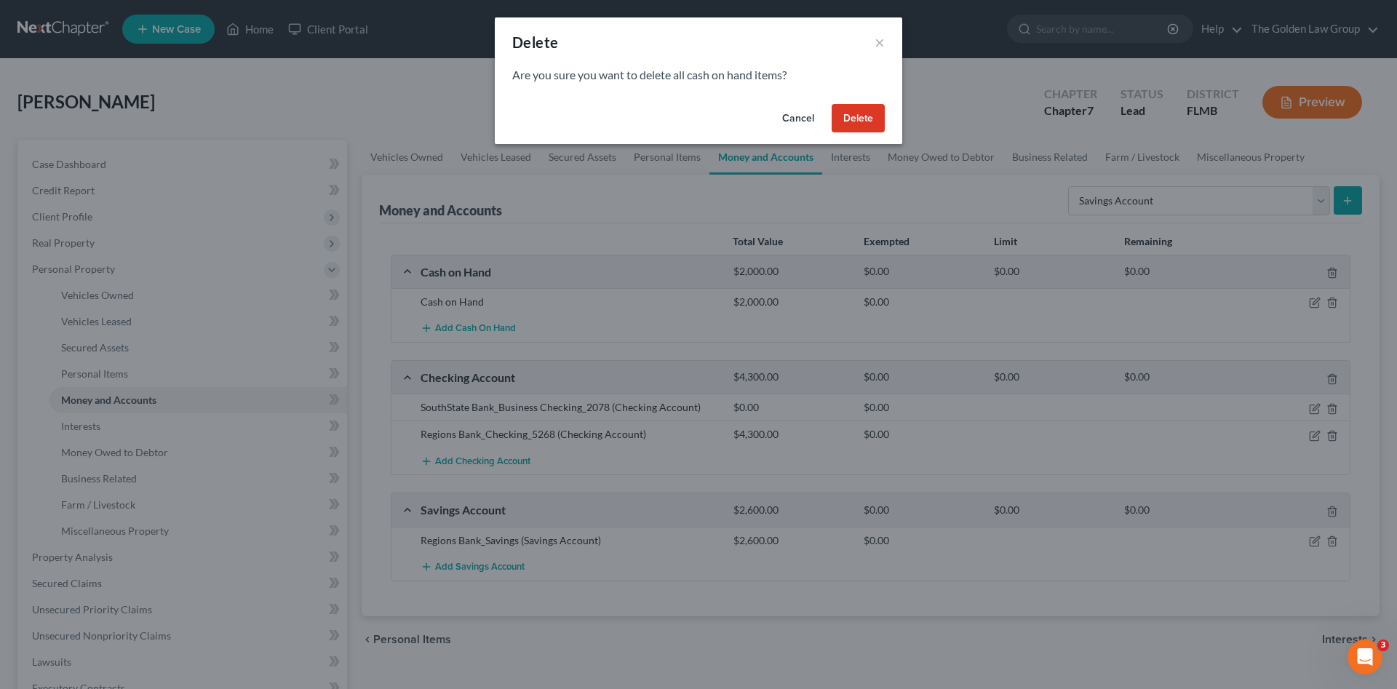
click at [828, 119] on div "Cancel Delete" at bounding box center [699, 121] width 408 height 47
click at [851, 117] on button "Delete" at bounding box center [858, 118] width 53 height 29
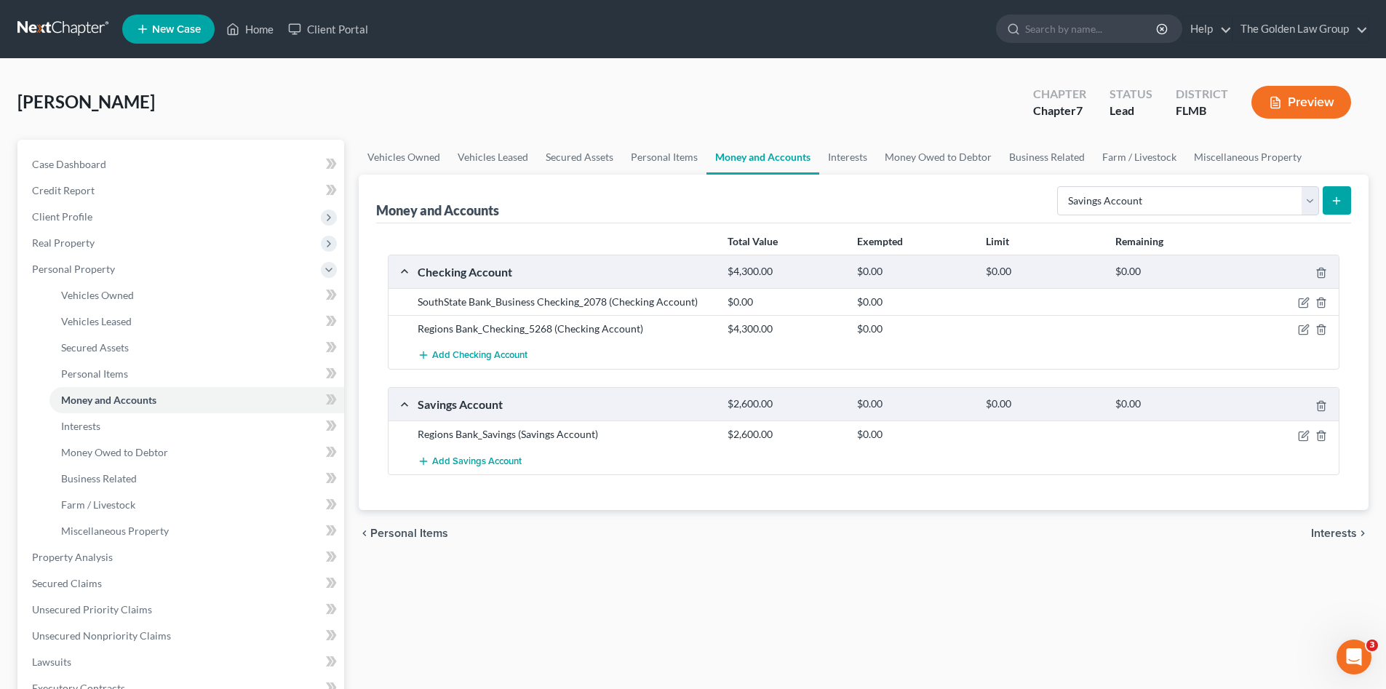
click at [830, 87] on div "[PERSON_NAME] Upgraded Chapter Chapter 7 Status Lead District [GEOGRAPHIC_DATA]…" at bounding box center [692, 107] width 1351 height 63
click at [839, 150] on link "Interests" at bounding box center [847, 157] width 57 height 35
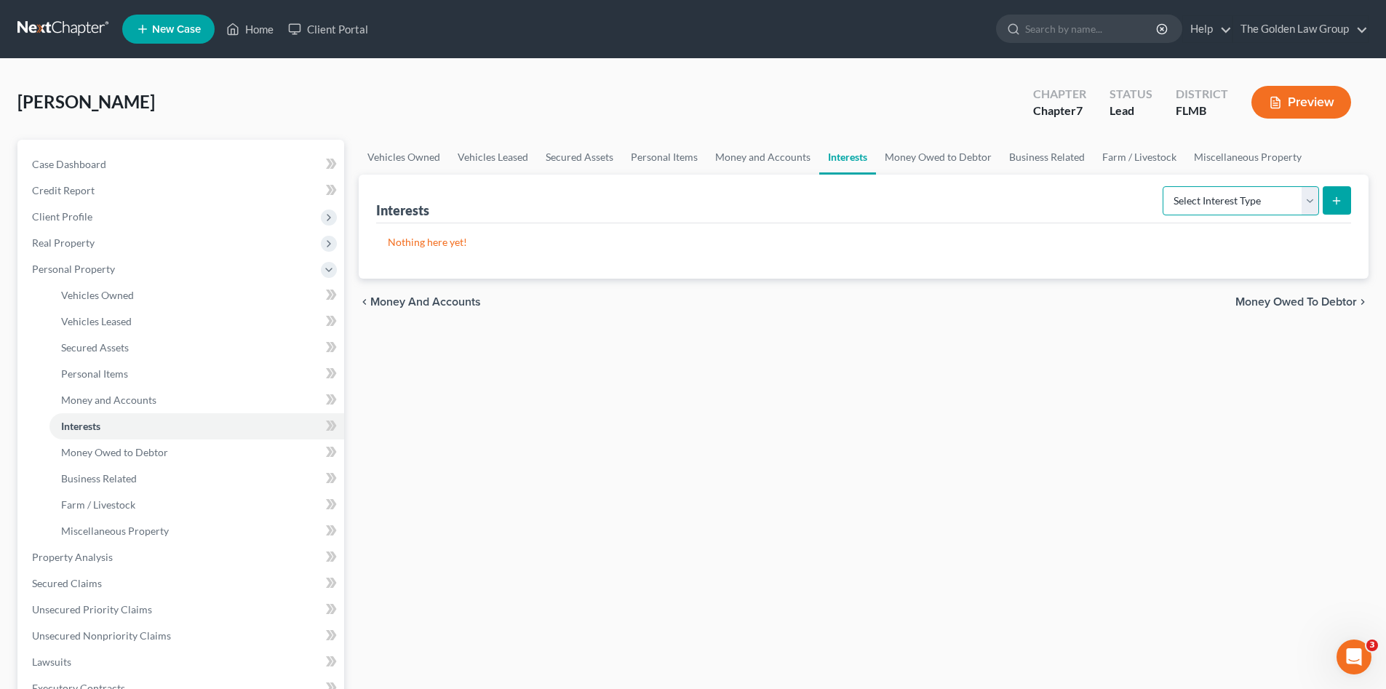
click at [1223, 194] on select "Select Interest Type 401K Annuity Bond Education IRA Government Bond Government…" at bounding box center [1241, 200] width 156 height 29
select select "ira"
click at [1164, 186] on select "Select Interest Type 401K Annuity Bond Education IRA Government Bond Government…" at bounding box center [1241, 200] width 156 height 29
click at [1340, 199] on icon "submit" at bounding box center [1337, 201] width 12 height 12
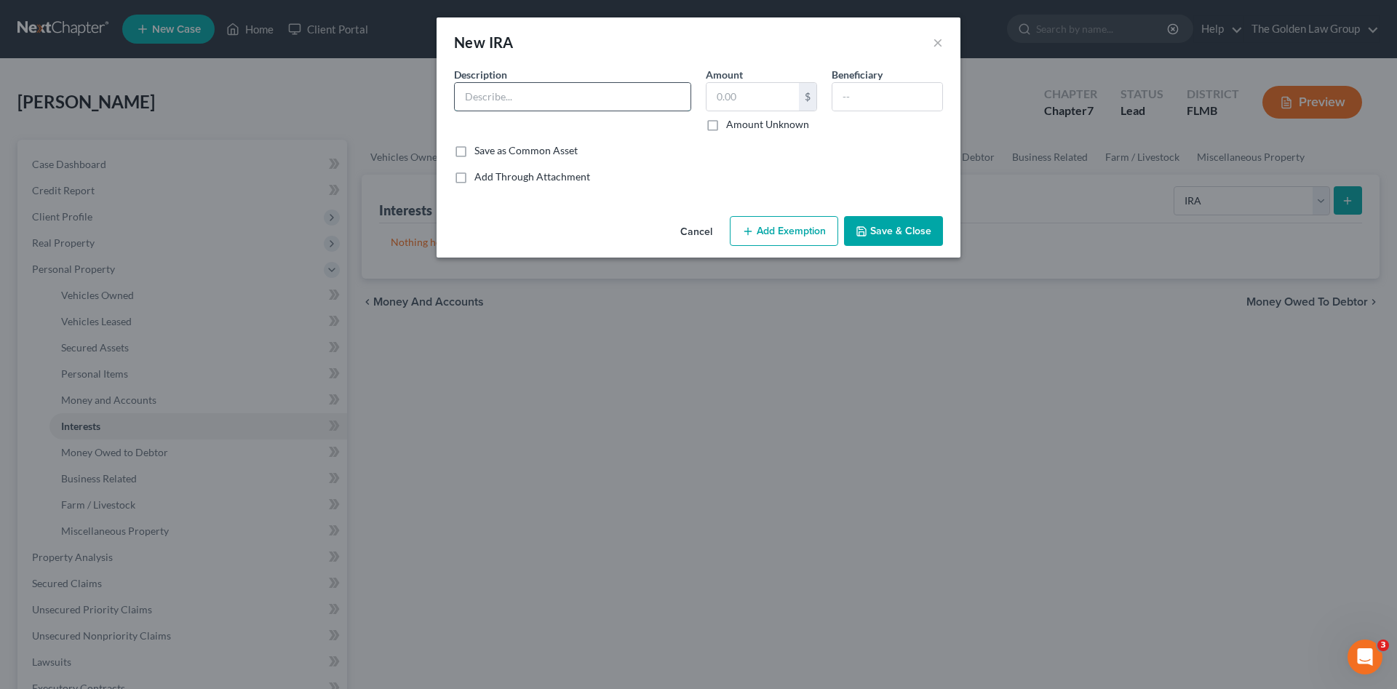
click at [520, 103] on input "text" at bounding box center [573, 97] width 236 height 28
click at [461, 100] on input "[PERSON_NAME]" at bounding box center [573, 97] width 236 height 28
type input "Vanguard_Roth IRA"
click at [741, 92] on input "text" at bounding box center [753, 97] width 92 height 28
type input "600.00"
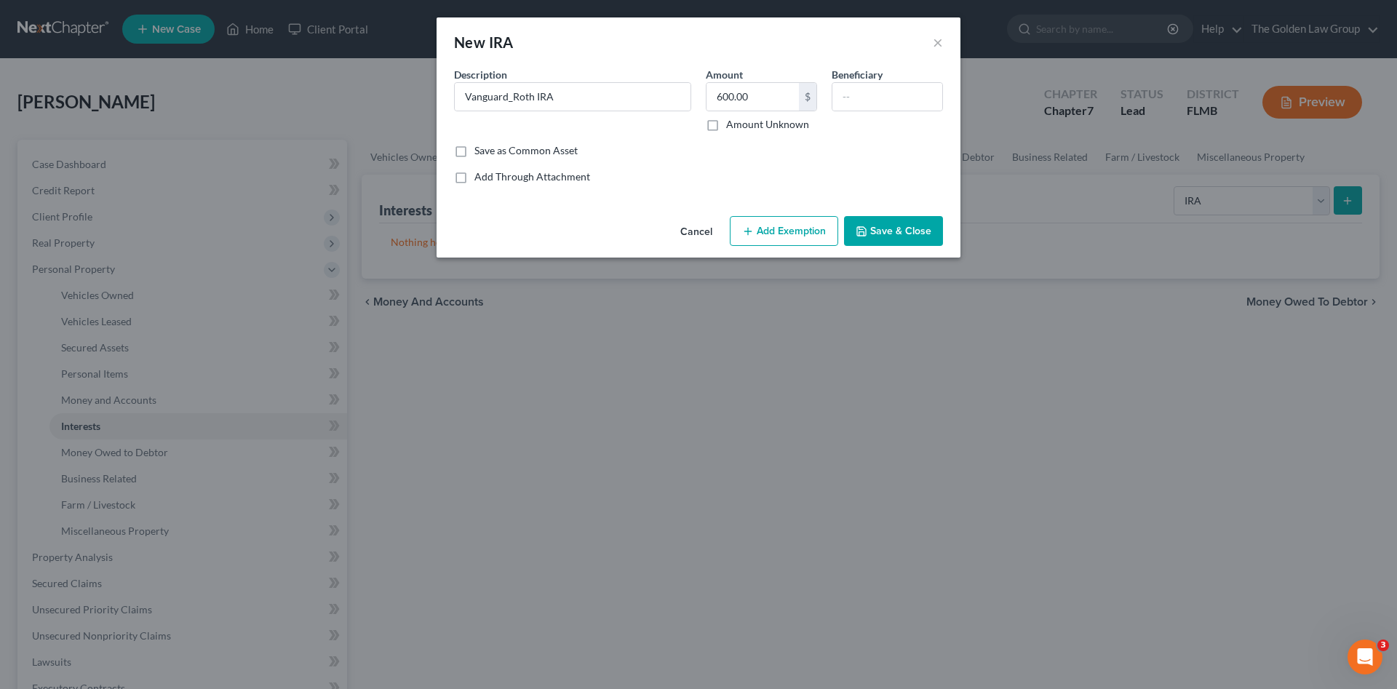
click at [779, 228] on button "Add Exemption" at bounding box center [784, 231] width 108 height 31
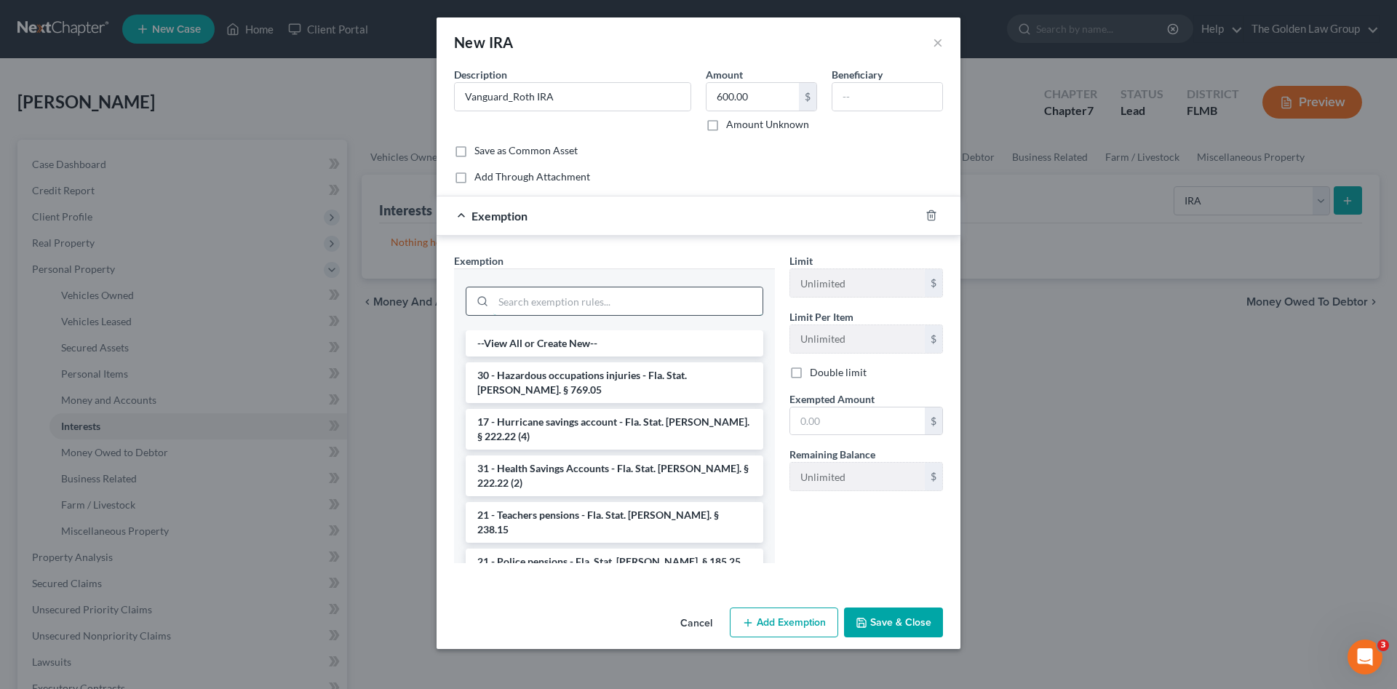
click at [635, 298] on input "search" at bounding box center [627, 301] width 269 height 28
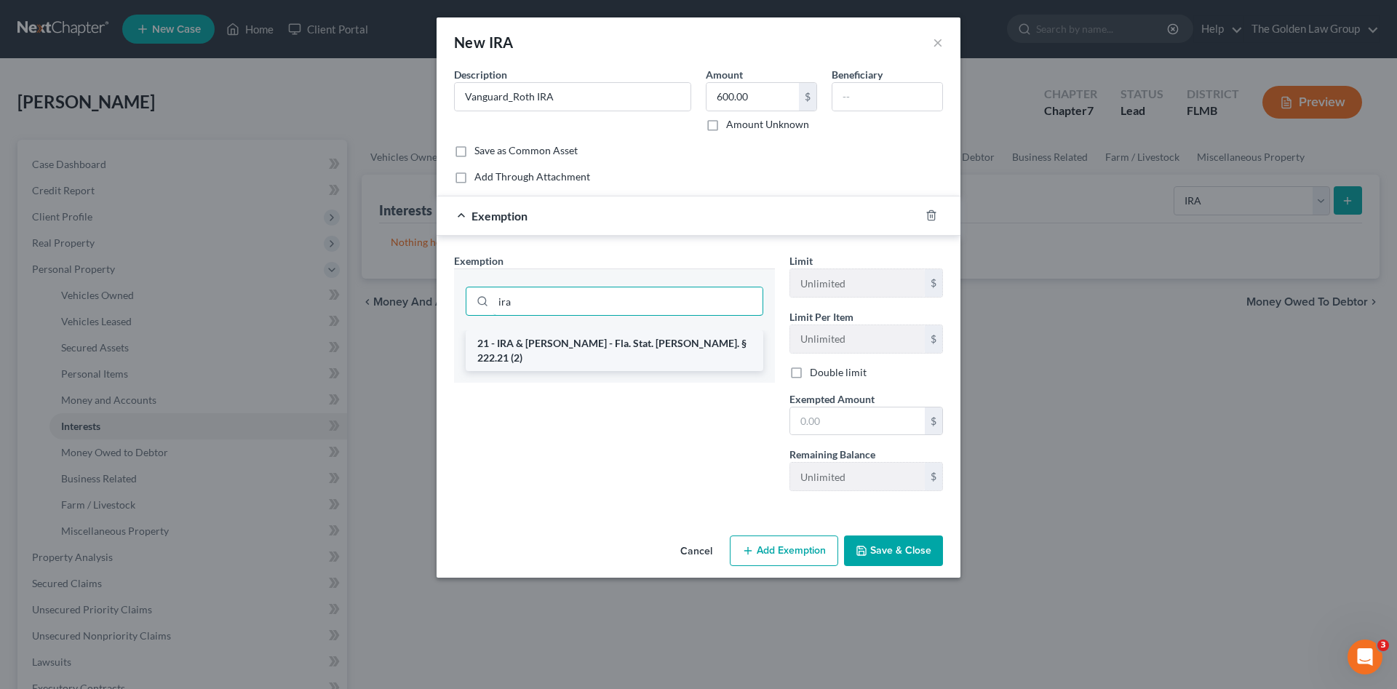
type input "ira"
click at [643, 344] on li "21 - IRA & [PERSON_NAME] - Fla. Stat. [PERSON_NAME]. § 222.21 (2)" at bounding box center [615, 350] width 298 height 41
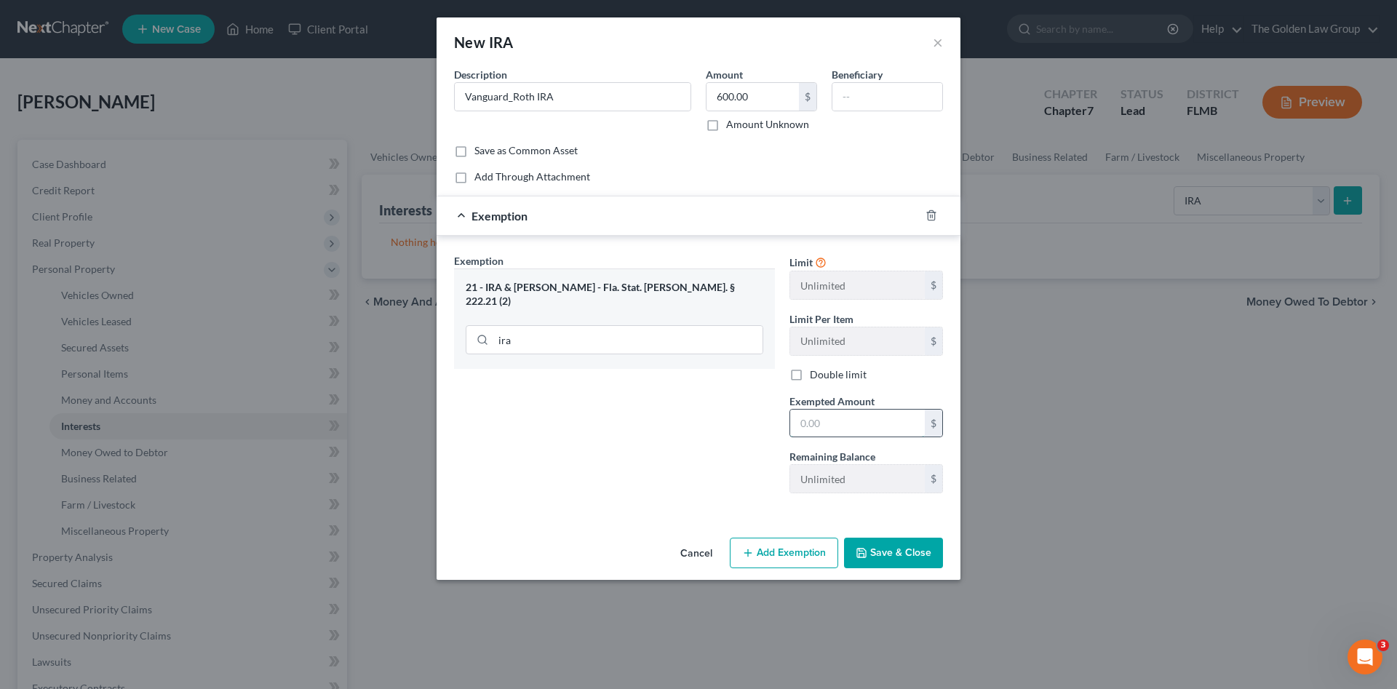
click at [849, 418] on input "text" at bounding box center [857, 424] width 135 height 28
type input "600.00"
click at [766, 429] on div "Exemption Set must be selected for CA. Exemption * 21 - IRA & [PERSON_NAME] - F…" at bounding box center [614, 379] width 335 height 252
click at [886, 552] on button "Save & Close" at bounding box center [893, 553] width 99 height 31
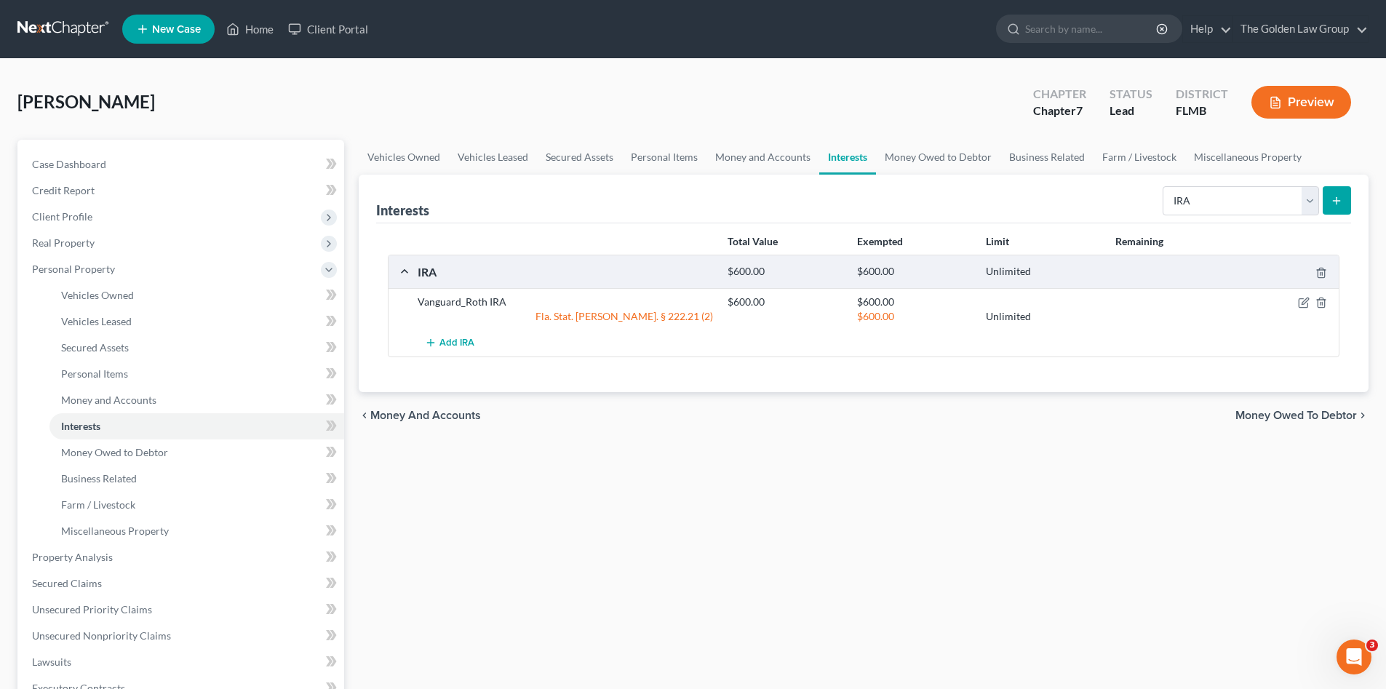
click at [574, 467] on div "Vehicles Owned Vehicles Leased Secured Assets Personal Items Money and Accounts…" at bounding box center [863, 560] width 1025 height 841
click at [926, 164] on link "Money Owed to Debtor" at bounding box center [938, 157] width 124 height 35
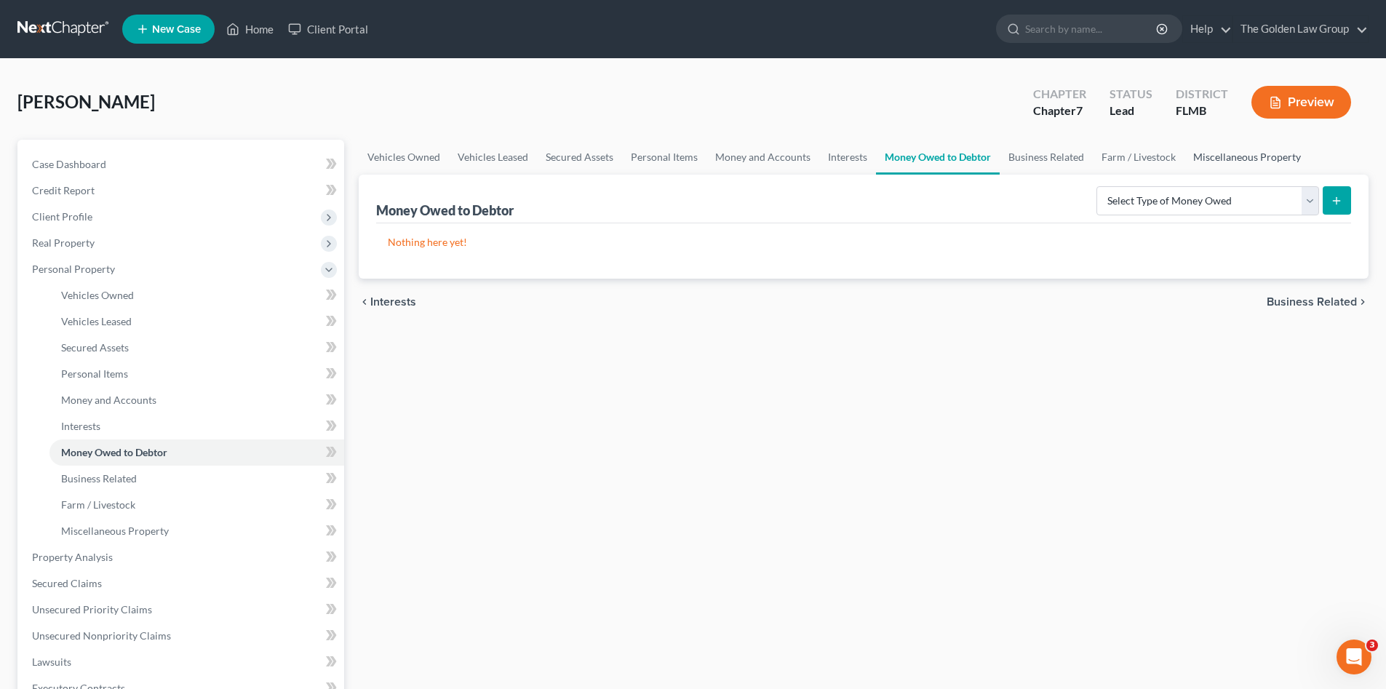
click at [1259, 167] on link "Miscellaneous Property" at bounding box center [1247, 157] width 125 height 35
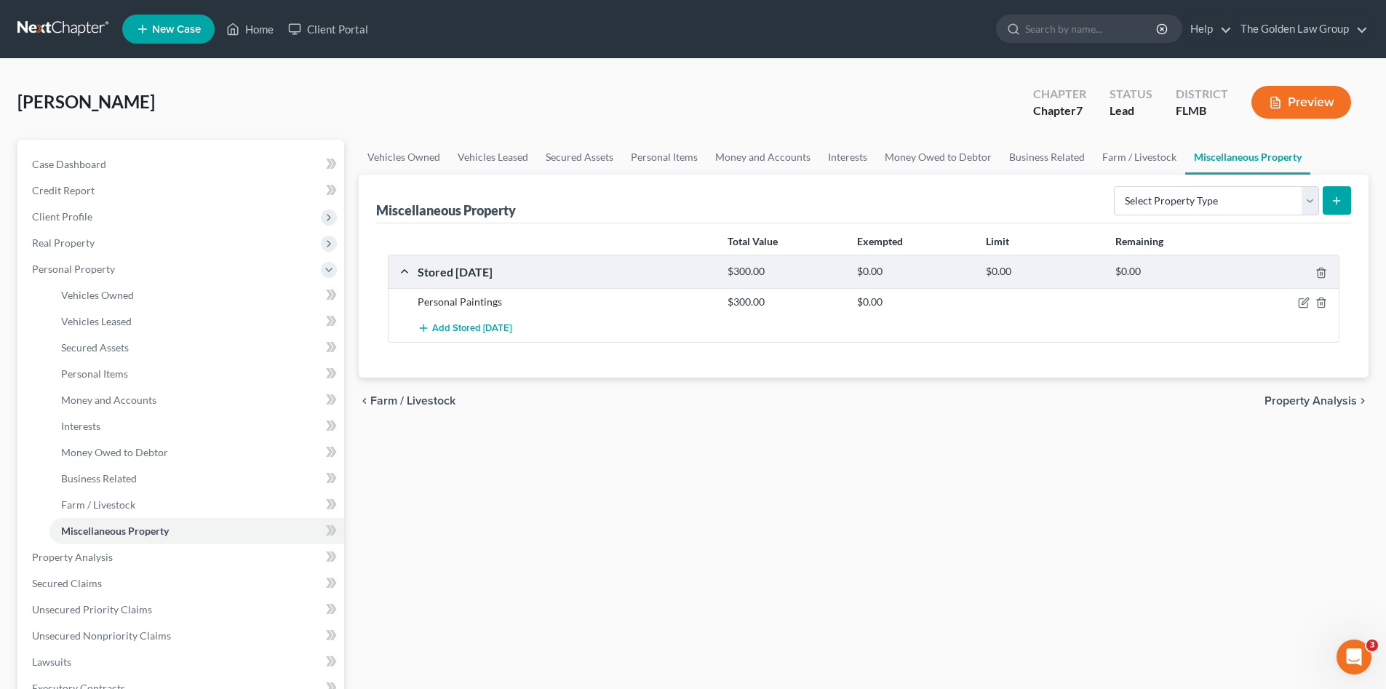
click at [745, 469] on div "Vehicles Owned Vehicles Leased Secured Assets Personal Items Money and Accounts…" at bounding box center [863, 560] width 1025 height 841
click at [165, 550] on link "Property Analysis" at bounding box center [182, 557] width 324 height 26
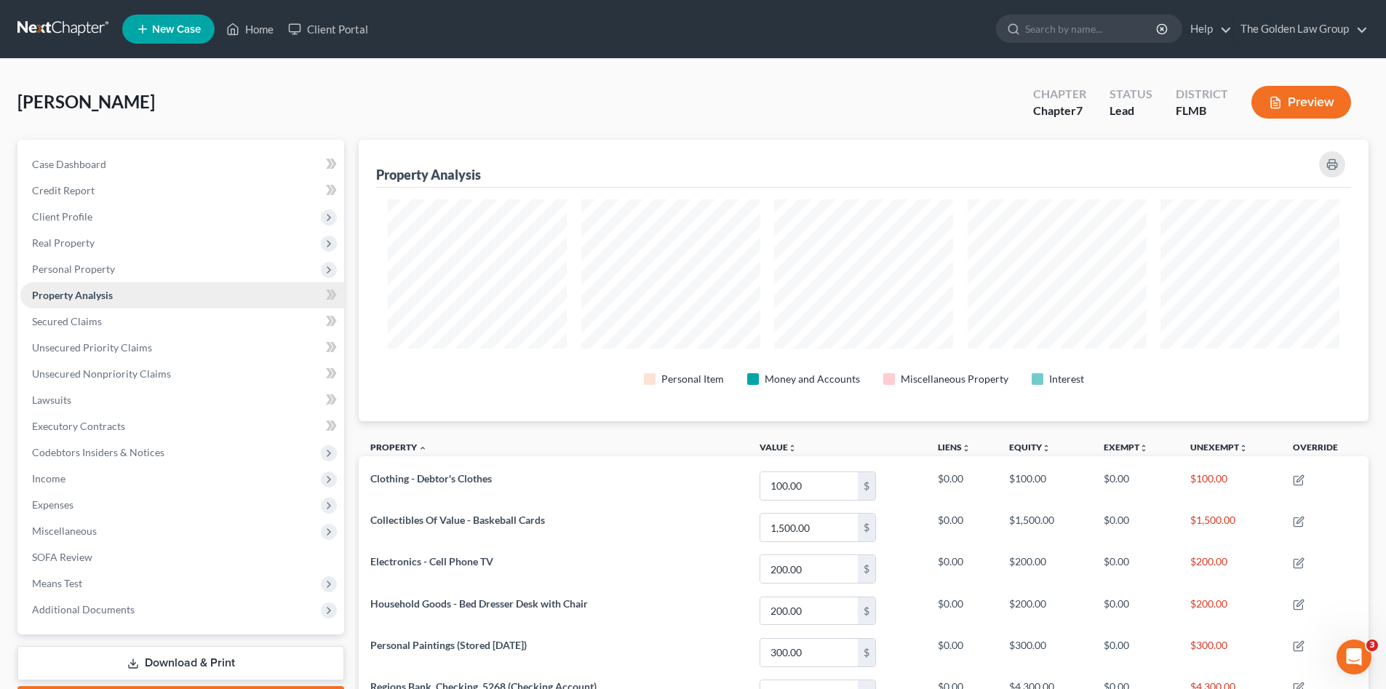
scroll to position [282, 1010]
click at [93, 319] on span "Secured Claims" at bounding box center [67, 321] width 70 height 12
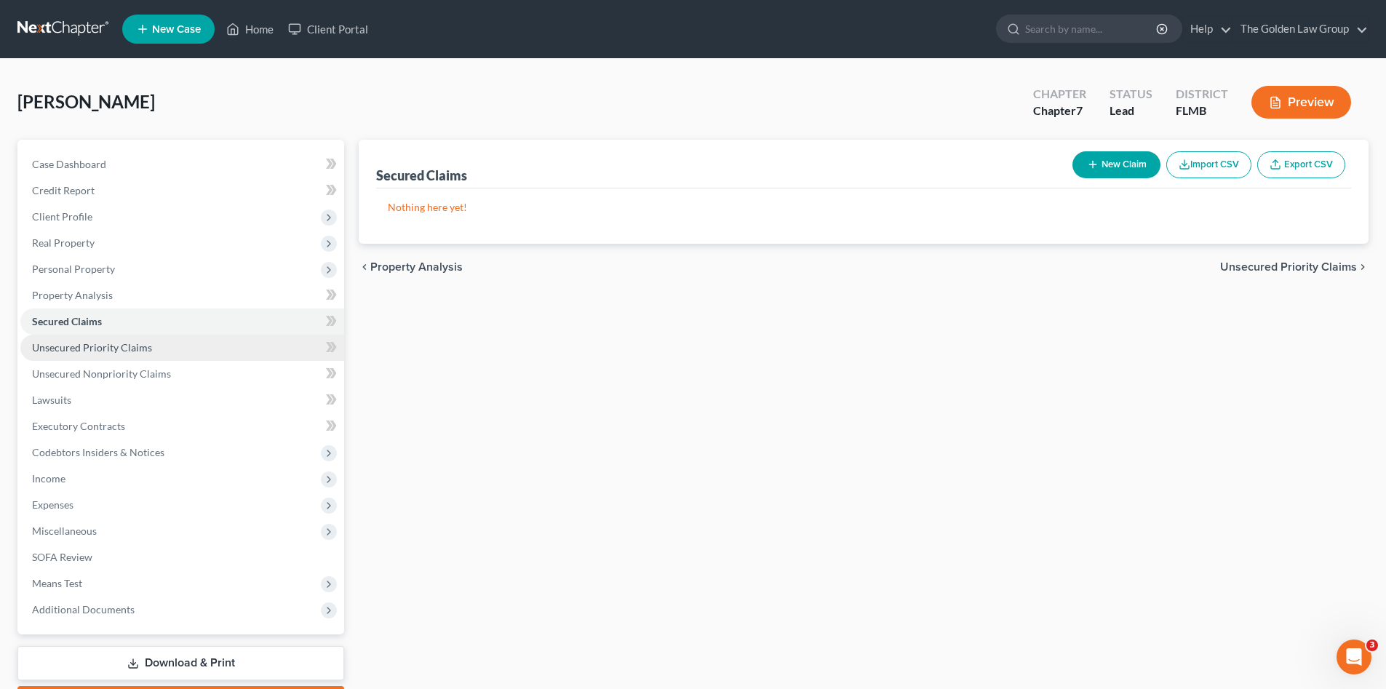
click at [164, 346] on link "Unsecured Priority Claims" at bounding box center [182, 348] width 324 height 26
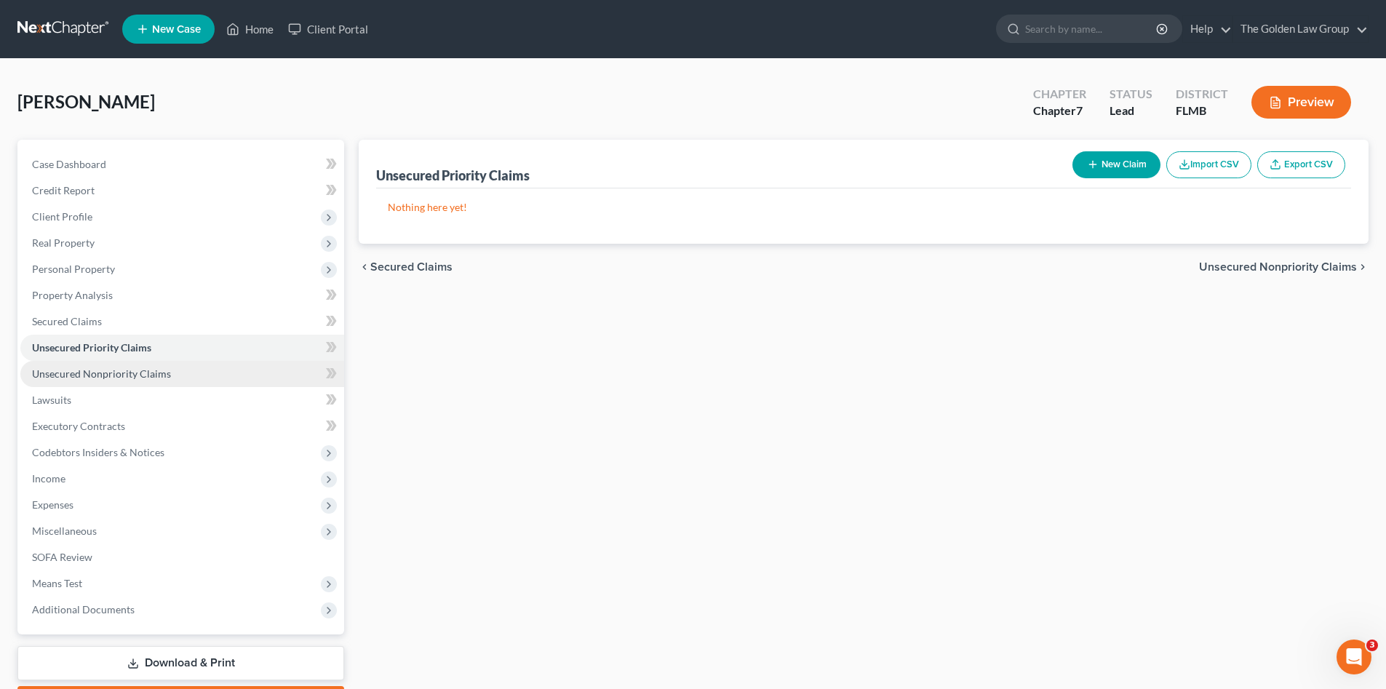
click at [150, 370] on span "Unsecured Nonpriority Claims" at bounding box center [101, 374] width 139 height 12
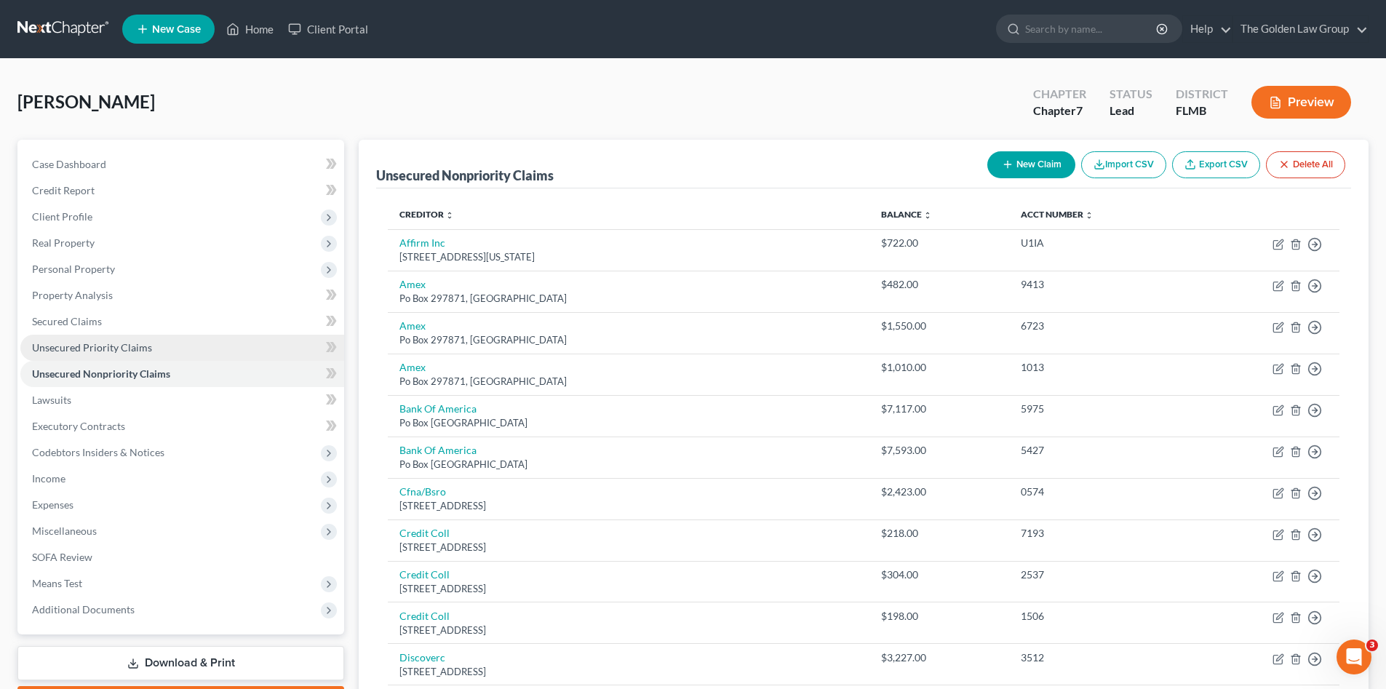
click at [75, 342] on span "Unsecured Priority Claims" at bounding box center [92, 347] width 120 height 12
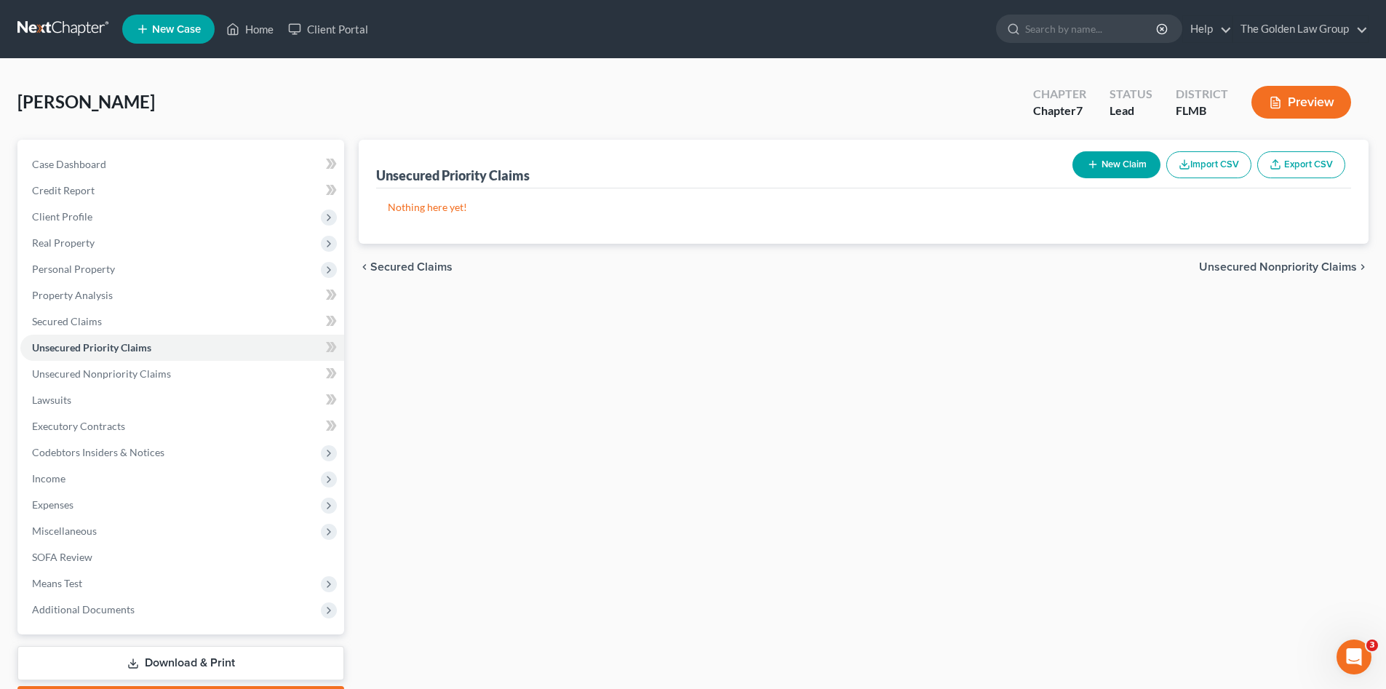
drag, startPoint x: 800, startPoint y: 376, endPoint x: 788, endPoint y: 378, distance: 11.8
click at [800, 376] on div "Unsecured Priority Claims New Claim Import CSV Export CSV Nothing here yet! Pre…" at bounding box center [863, 429] width 1025 height 579
click at [165, 374] on span "Unsecured Nonpriority Claims" at bounding box center [101, 374] width 139 height 12
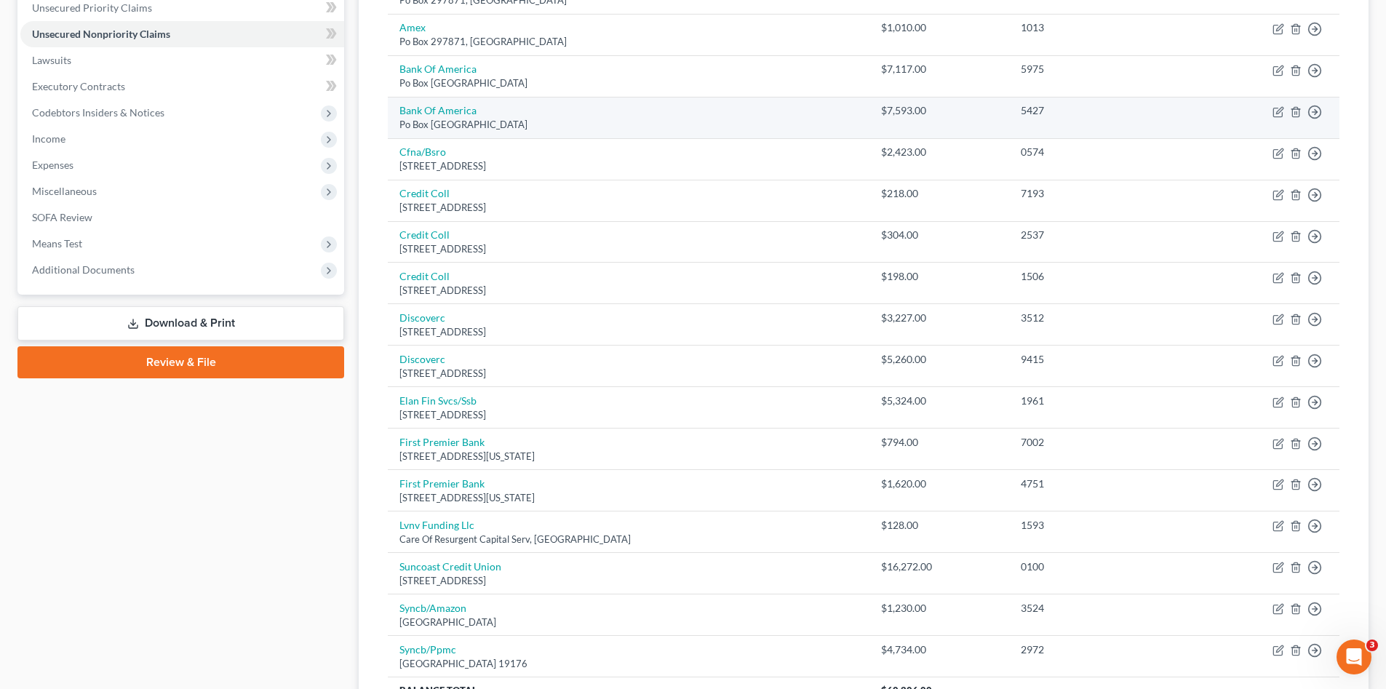
scroll to position [437, 0]
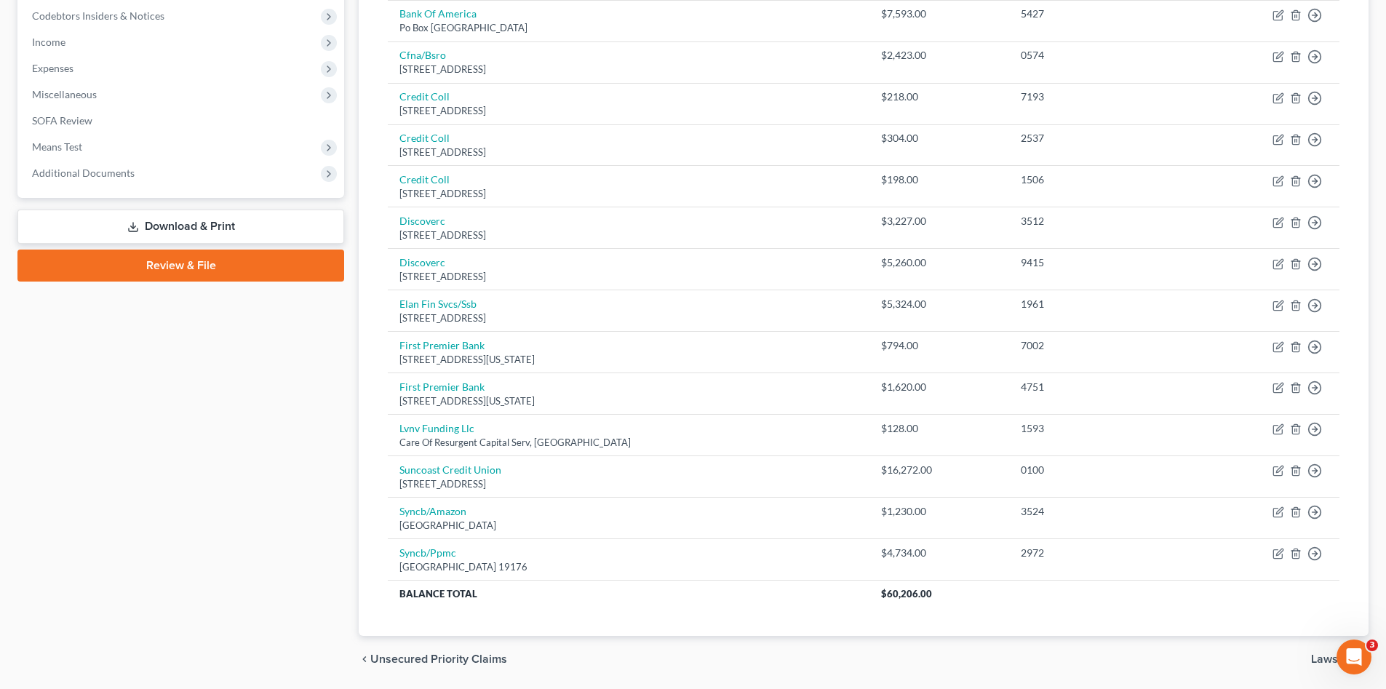
click at [253, 498] on div "Case Dashboard Payments Invoices Payments Payments Credit Report Client Profile" at bounding box center [180, 193] width 341 height 980
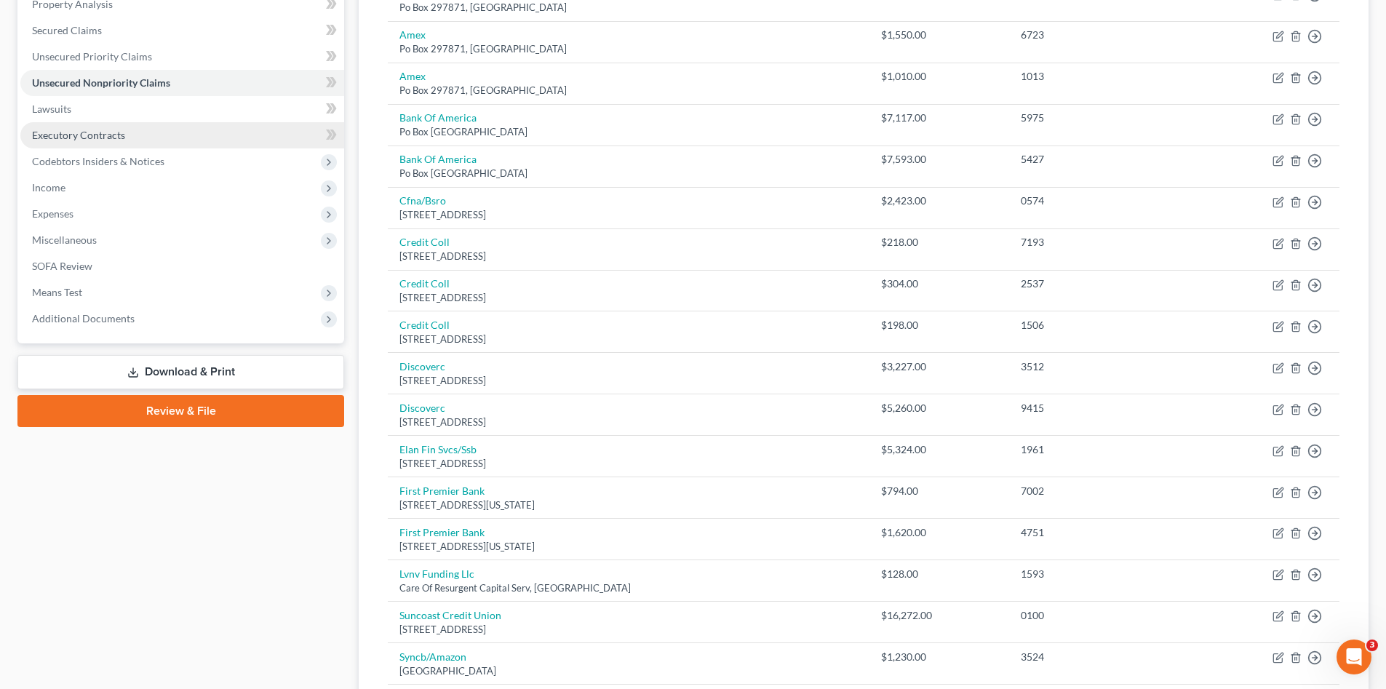
scroll to position [122, 0]
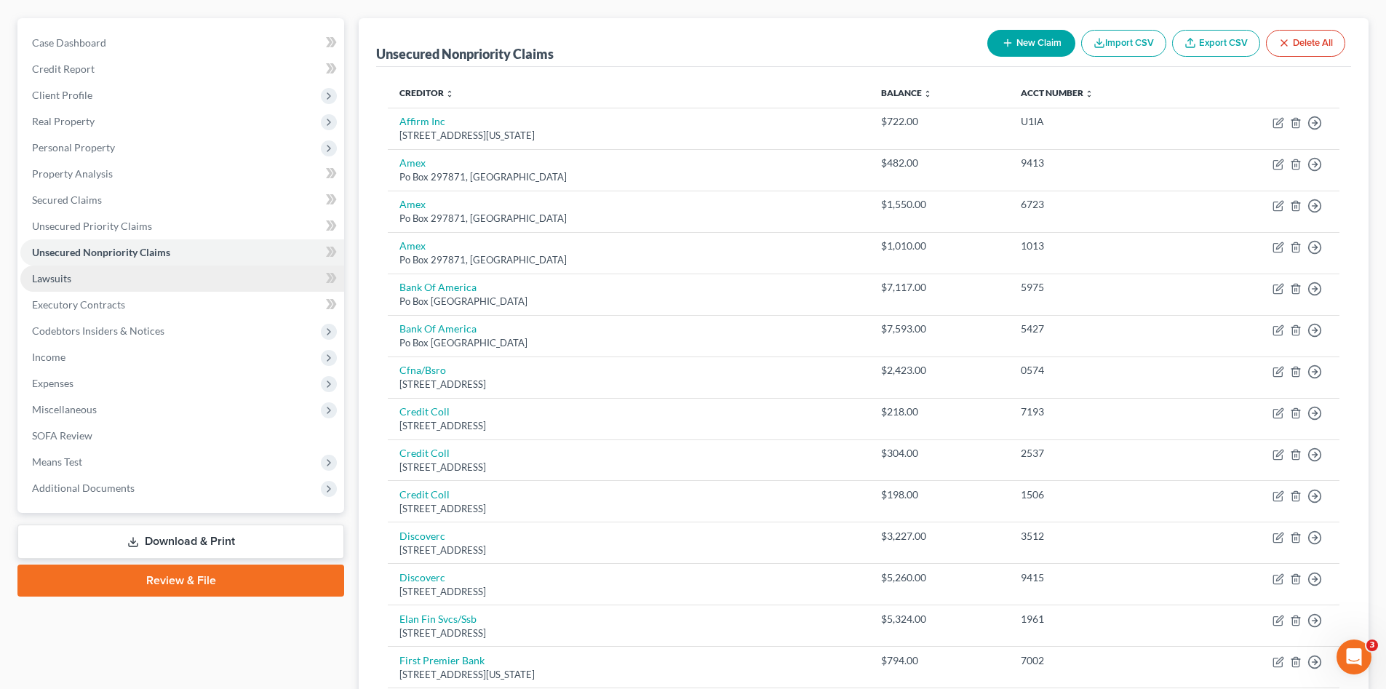
click at [103, 270] on link "Lawsuits" at bounding box center [182, 279] width 324 height 26
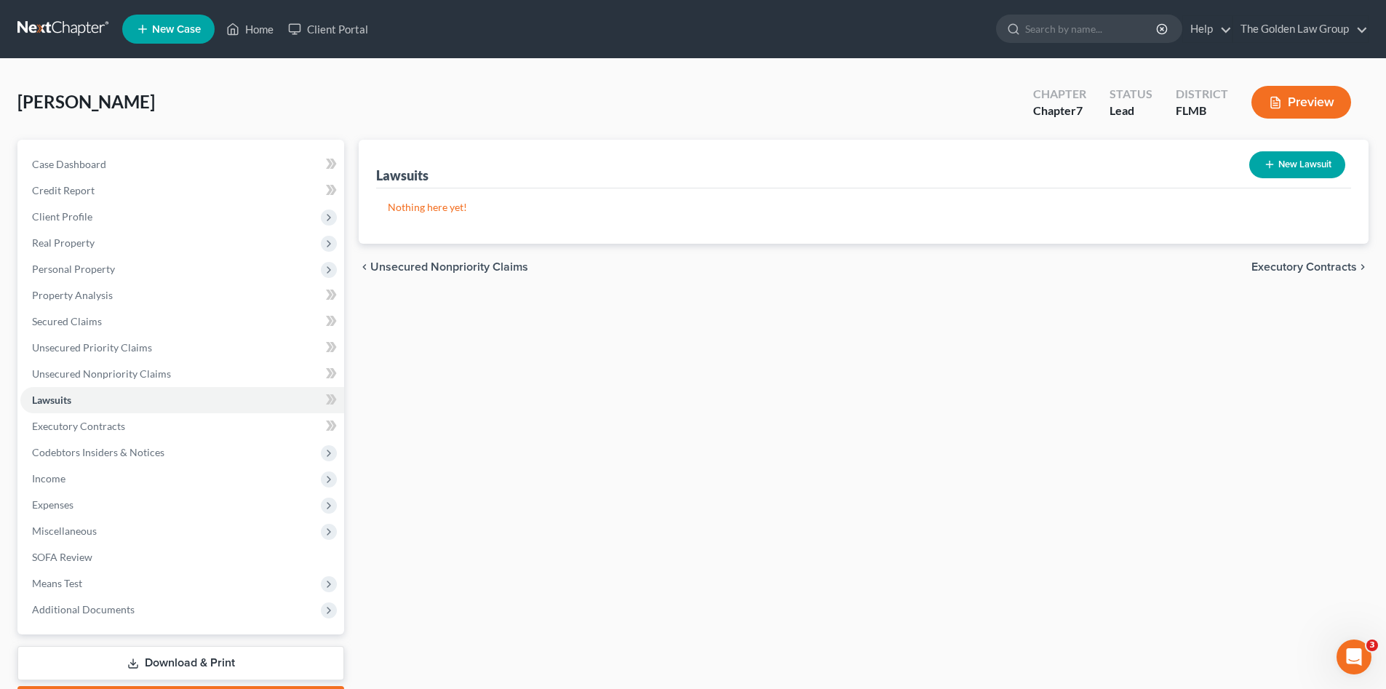
drag, startPoint x: 523, startPoint y: 366, endPoint x: 341, endPoint y: 434, distance: 194.4
click at [513, 363] on div "Lawsuits New Lawsuit Nothing here yet! Court Name Date Filed Status Creditor Na…" at bounding box center [863, 429] width 1025 height 579
click at [148, 434] on link "Executory Contracts" at bounding box center [182, 426] width 324 height 26
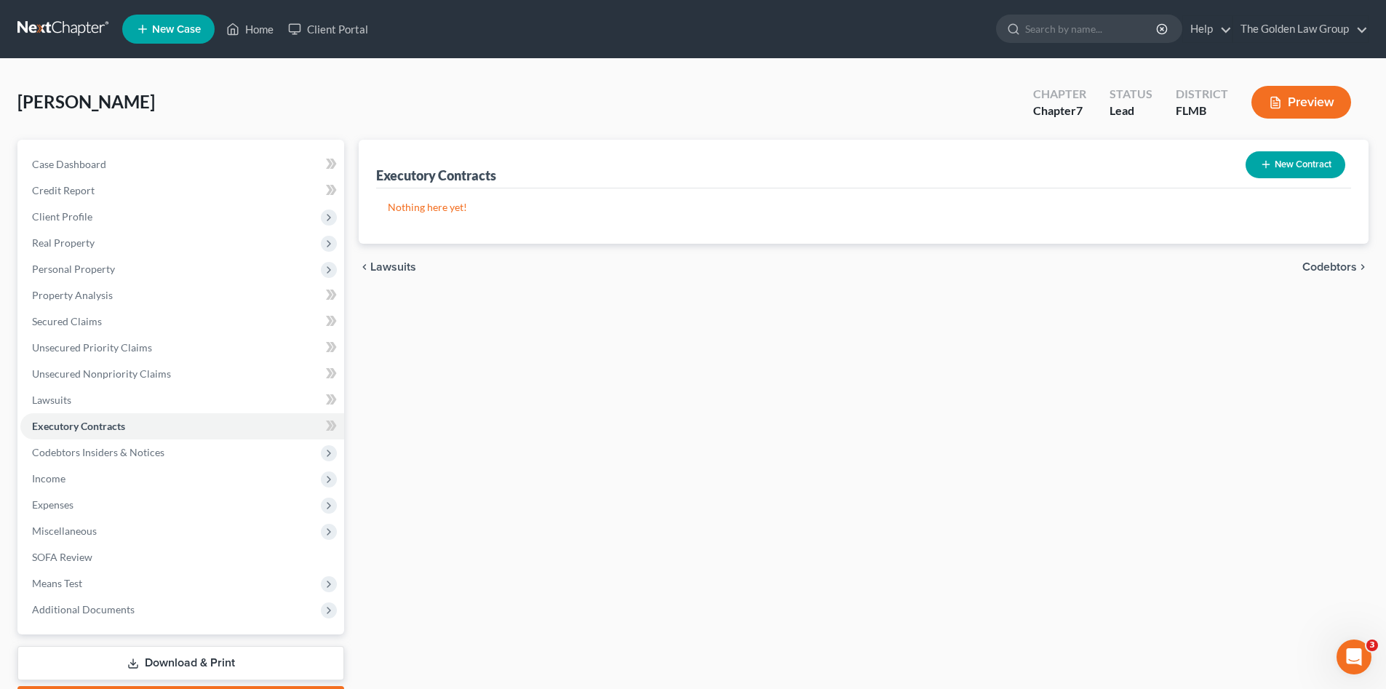
click at [1307, 166] on button "New Contract" at bounding box center [1296, 164] width 100 height 27
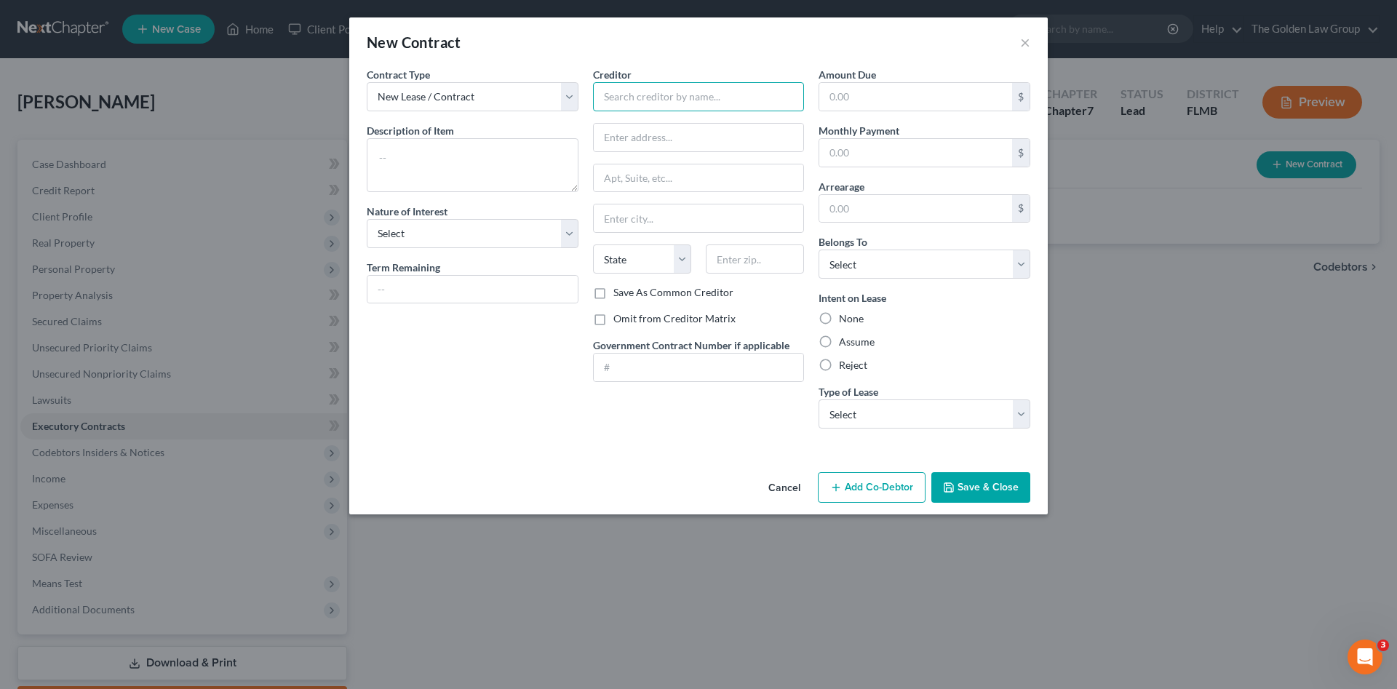
click at [657, 96] on input "text" at bounding box center [699, 96] width 212 height 29
click at [656, 120] on div "T-Mobile [GEOGRAPHIC_DATA]" at bounding box center [680, 122] width 151 height 15
type input "T-Mobile [GEOGRAPHIC_DATA]"
type input "[STREET_ADDRESS]"
type input "Culpeper"
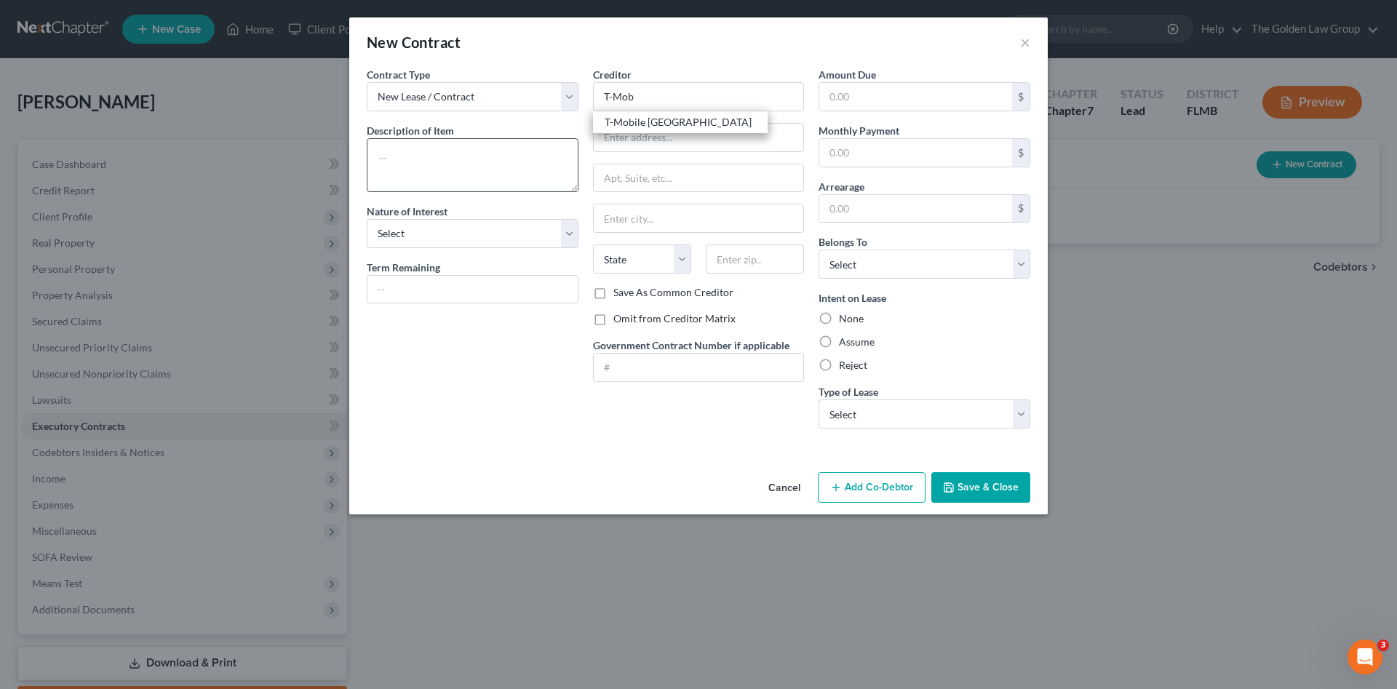
select select "48"
type input "22701"
drag, startPoint x: 532, startPoint y: 162, endPoint x: 524, endPoint y: 153, distance: 12.4
click at [531, 162] on textarea at bounding box center [473, 165] width 212 height 54
click at [523, 153] on textarea "Cell" at bounding box center [473, 165] width 212 height 54
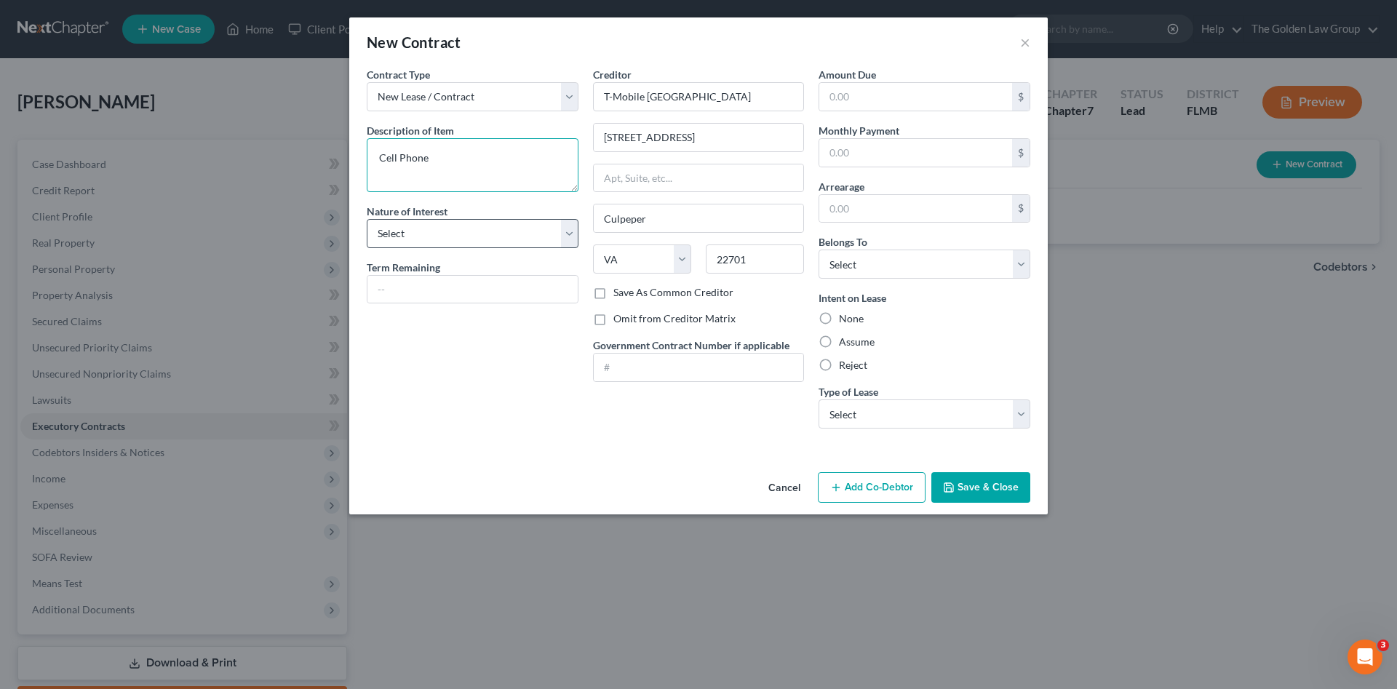
type textarea "Cell Phone"
drag, startPoint x: 522, startPoint y: 239, endPoint x: 502, endPoint y: 247, distance: 21.5
click at [522, 239] on select "Select Purchaser Agent Lessor Lessee" at bounding box center [473, 233] width 212 height 29
select select "3"
click at [367, 219] on select "Select Purchaser Agent Lessor Lessee" at bounding box center [473, 233] width 212 height 29
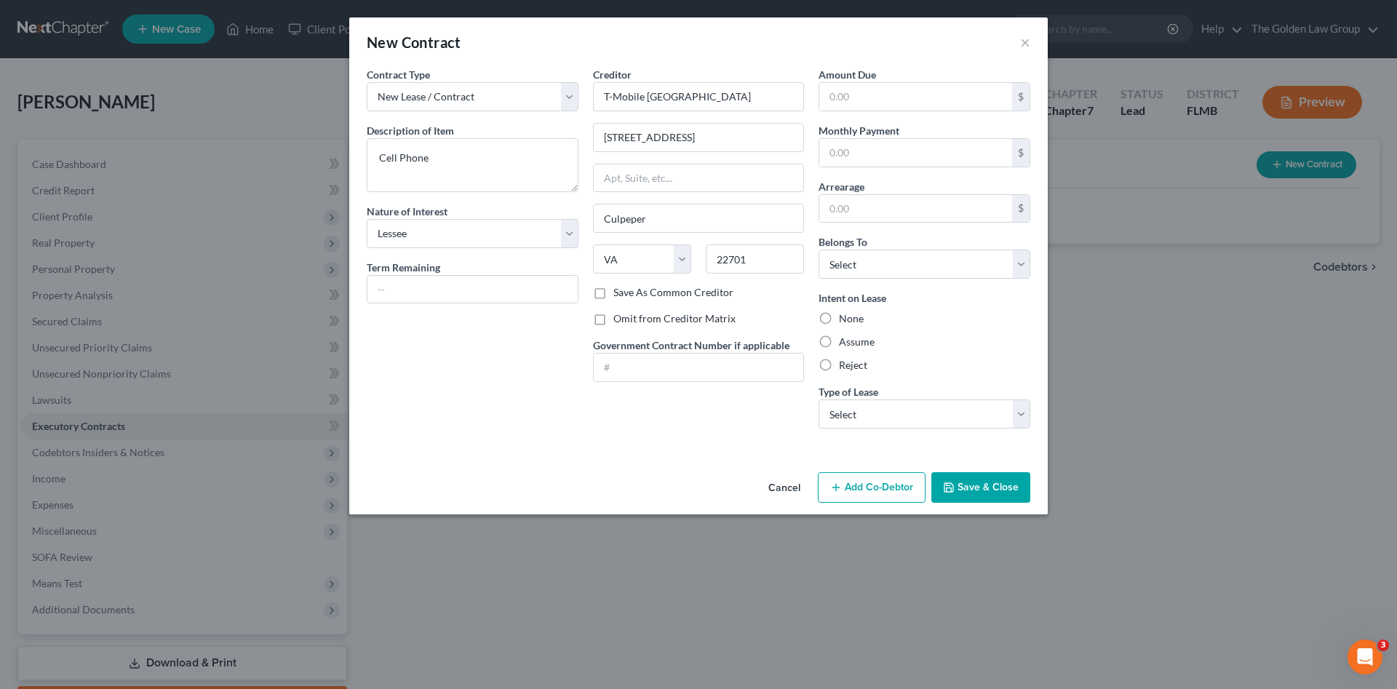
click at [854, 328] on div "Intent on Lease None Assume Reject" at bounding box center [925, 331] width 212 height 82
click at [854, 341] on label "Assume" at bounding box center [857, 342] width 36 height 15
click at [854, 341] on input "Assume" at bounding box center [849, 339] width 9 height 9
radio input "true"
click at [881, 250] on select "Select Debtor 1 Only Debtor 2 Only Debtor 1 And Debtor 2 Only At Least One Of T…" at bounding box center [925, 264] width 212 height 29
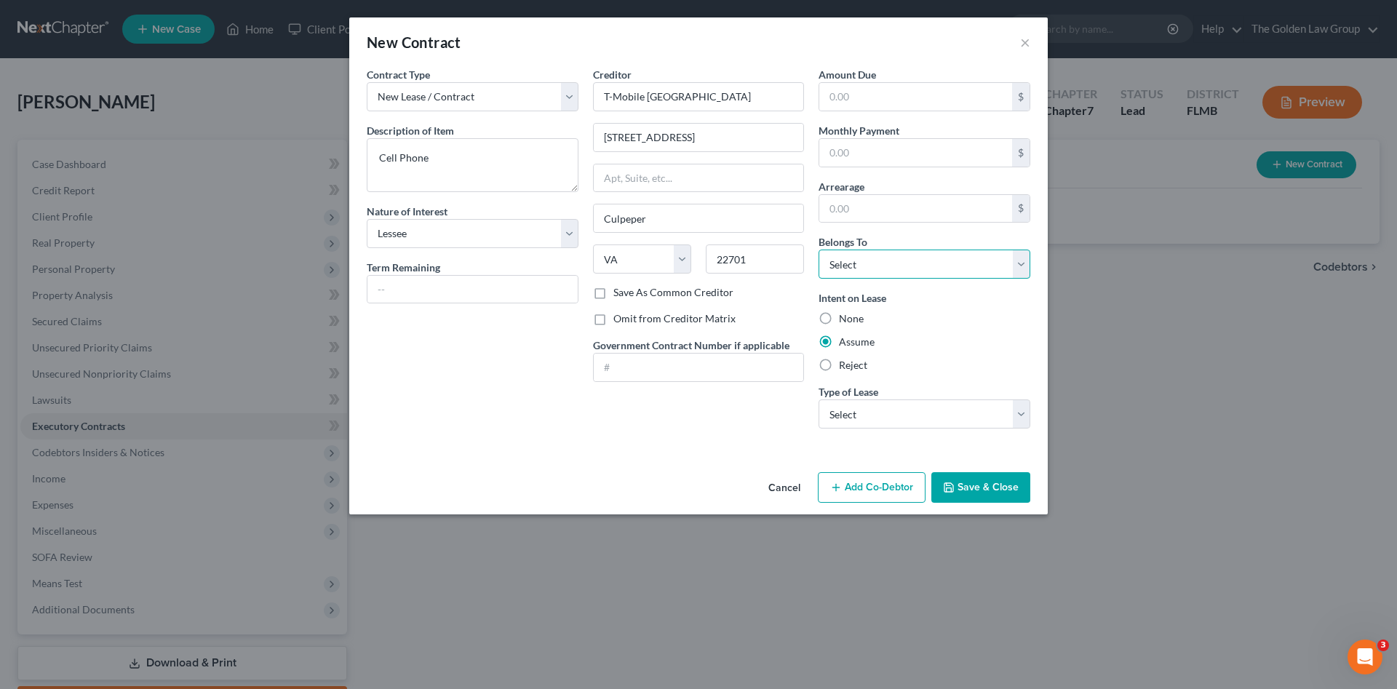
select select "0"
click at [819, 250] on select "Select Debtor 1 Only Debtor 2 Only Debtor 1 And Debtor 2 Only At Least One Of T…" at bounding box center [925, 264] width 212 height 29
click at [883, 413] on select "Select Real Estate Car Other" at bounding box center [925, 414] width 212 height 29
select select "2"
click at [819, 400] on select "Select Real Estate Car Other" at bounding box center [925, 414] width 212 height 29
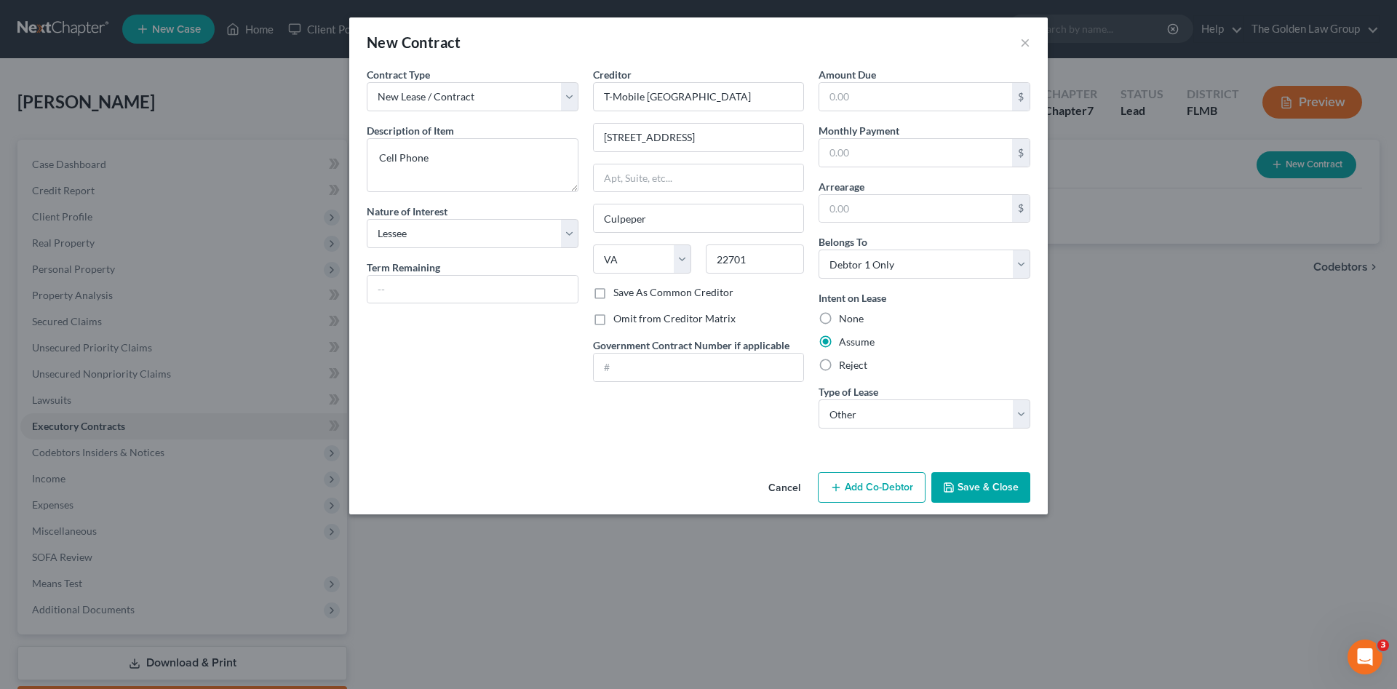
click at [969, 483] on button "Save & Close" at bounding box center [980, 487] width 99 height 31
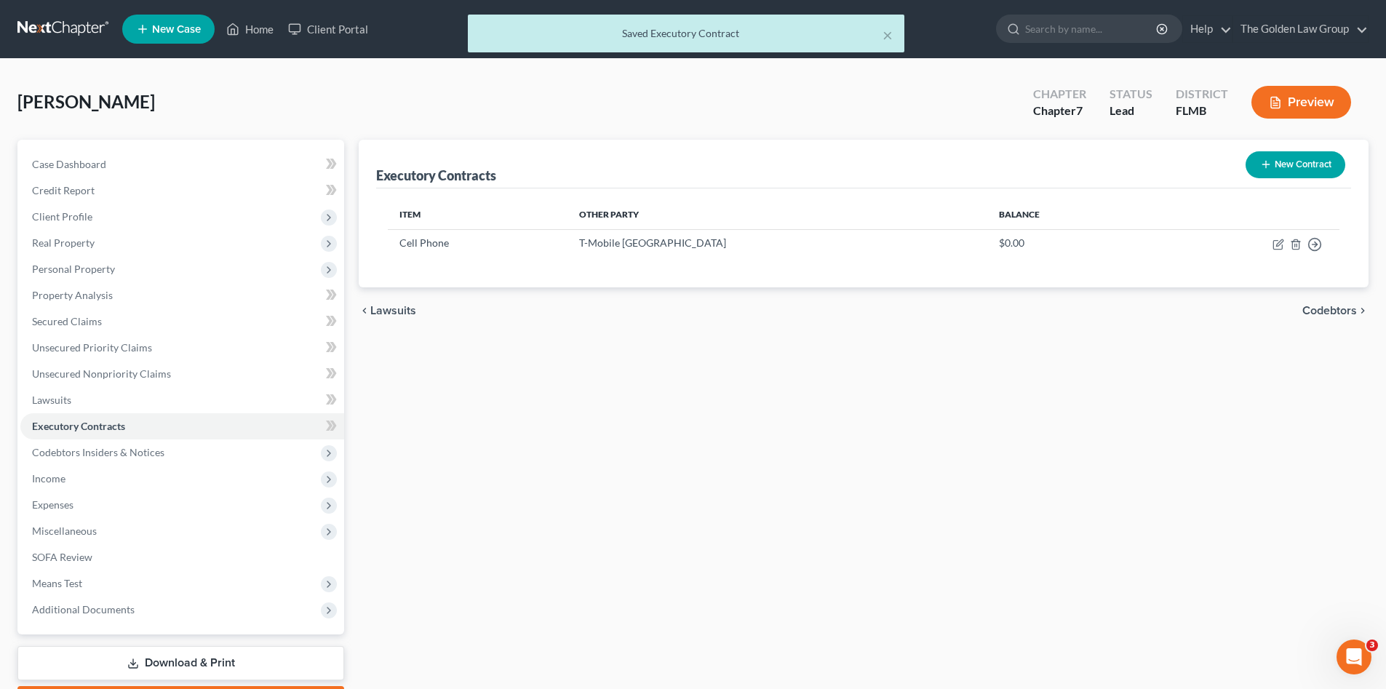
drag, startPoint x: 542, startPoint y: 459, endPoint x: 600, endPoint y: 445, distance: 59.1
click at [541, 458] on div "Executory Contracts New Contract Item Other Party Balance Cell Phone T-Mobile U…" at bounding box center [863, 429] width 1025 height 579
click at [175, 442] on span "Codebtors Insiders & Notices" at bounding box center [182, 453] width 324 height 26
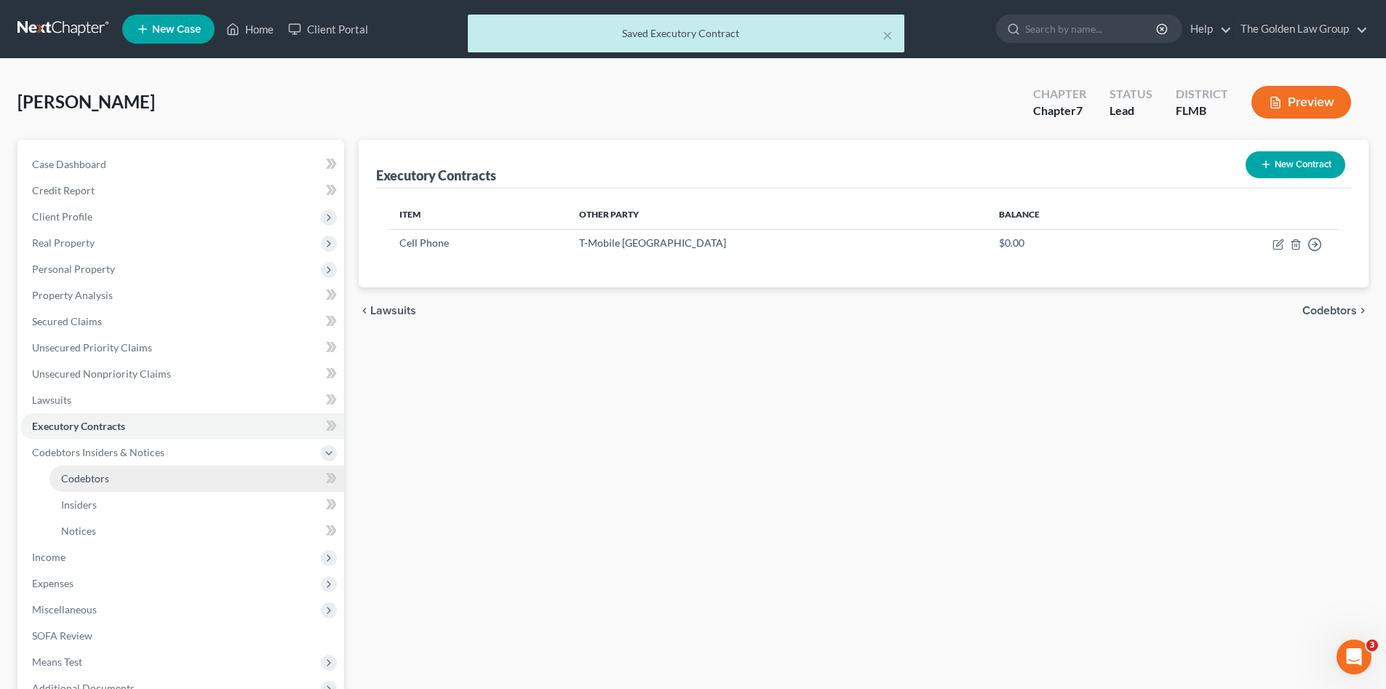
click at [160, 469] on link "Codebtors" at bounding box center [196, 479] width 295 height 26
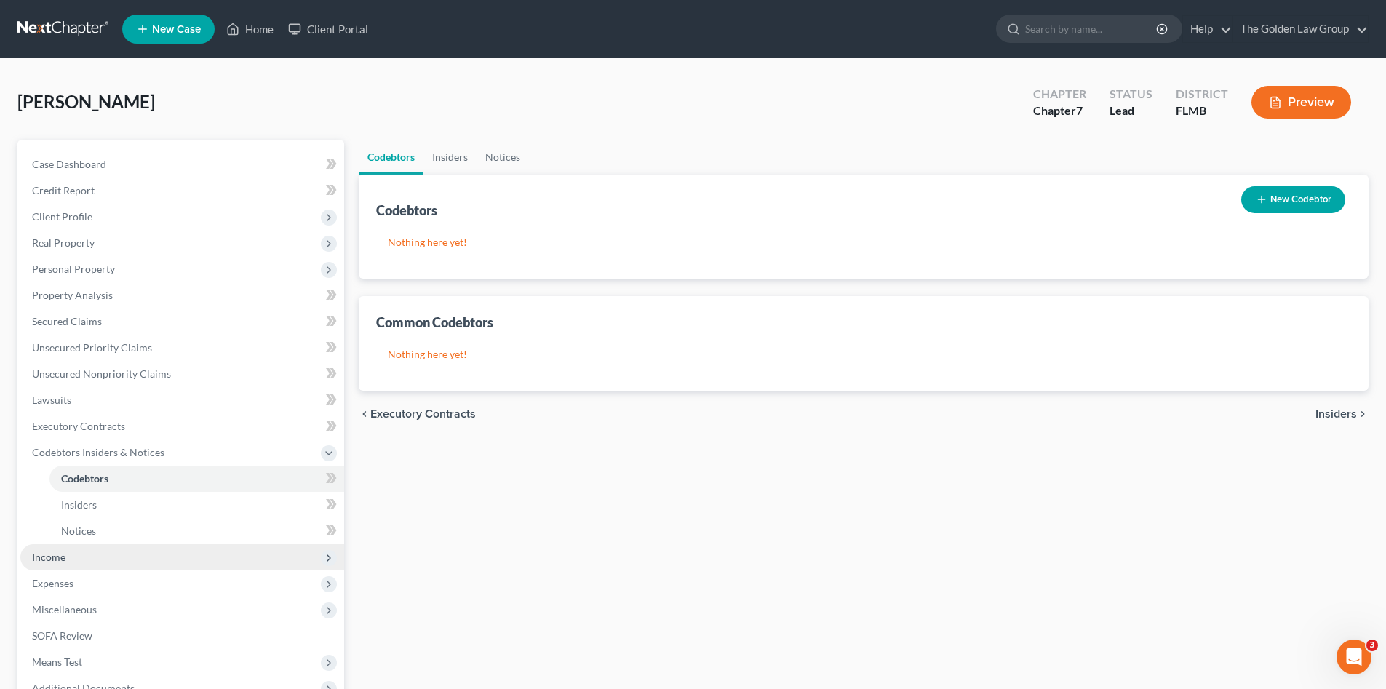
click at [58, 545] on span "Income" at bounding box center [182, 557] width 324 height 26
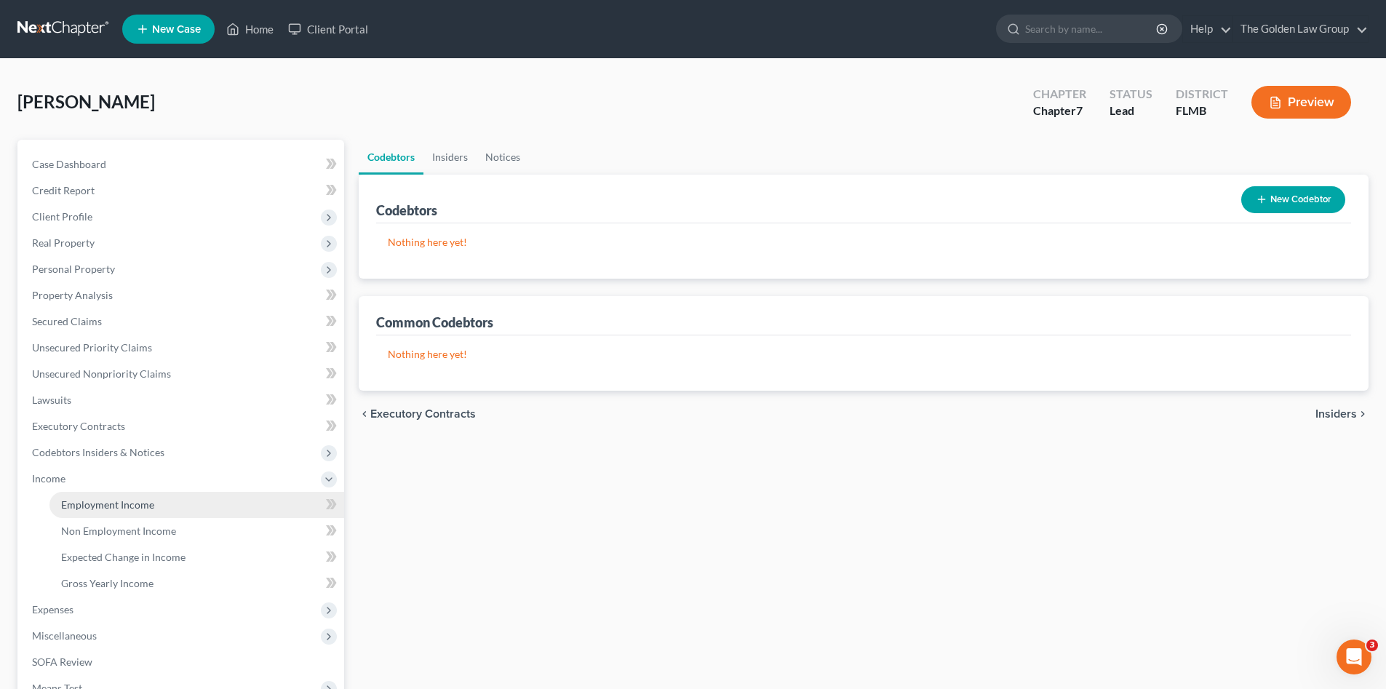
click at [112, 506] on span "Employment Income" at bounding box center [107, 504] width 93 height 12
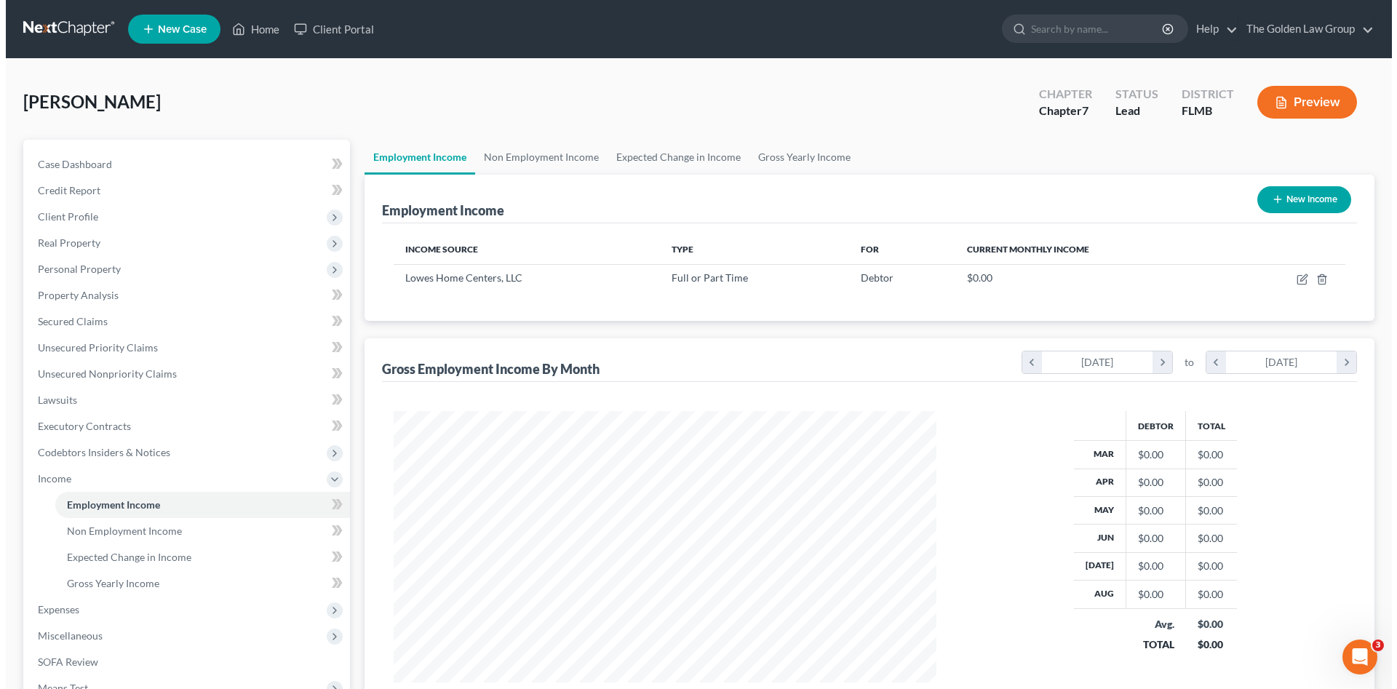
scroll to position [271, 572]
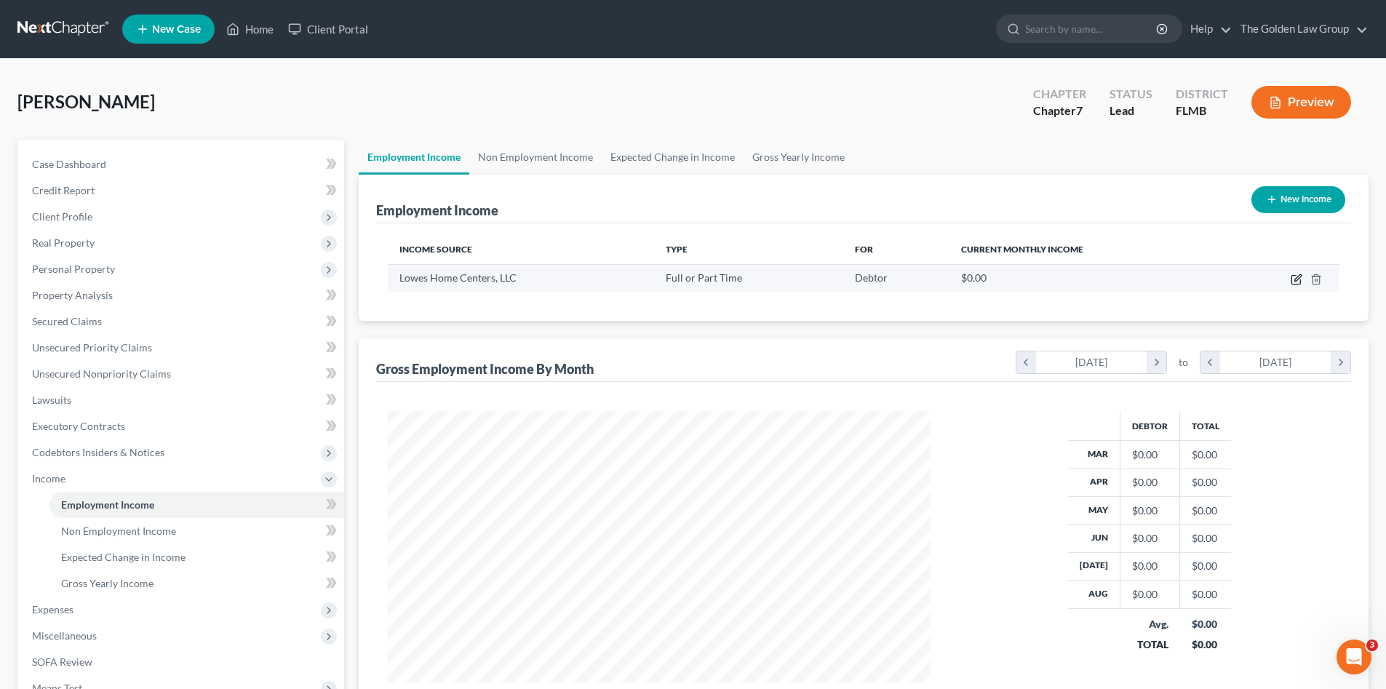
click at [1295, 281] on icon "button" at bounding box center [1298, 277] width 7 height 7
select select "0"
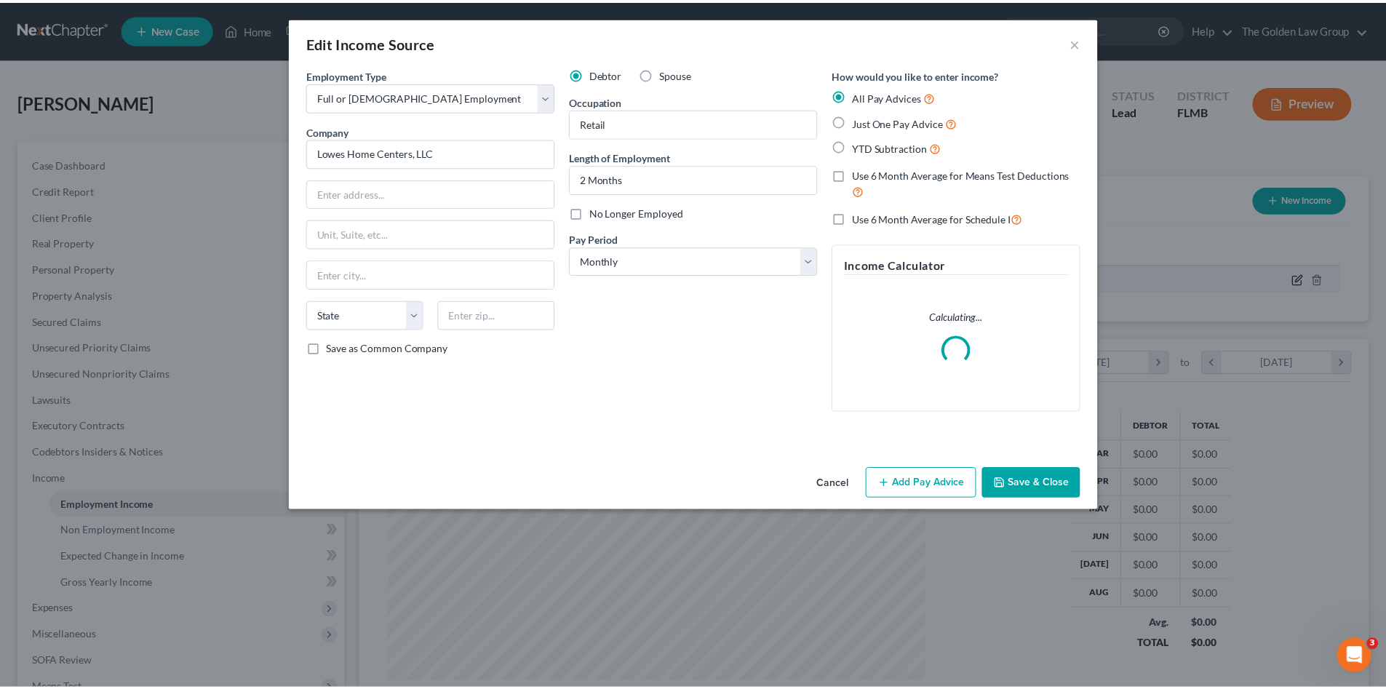
scroll to position [274, 577]
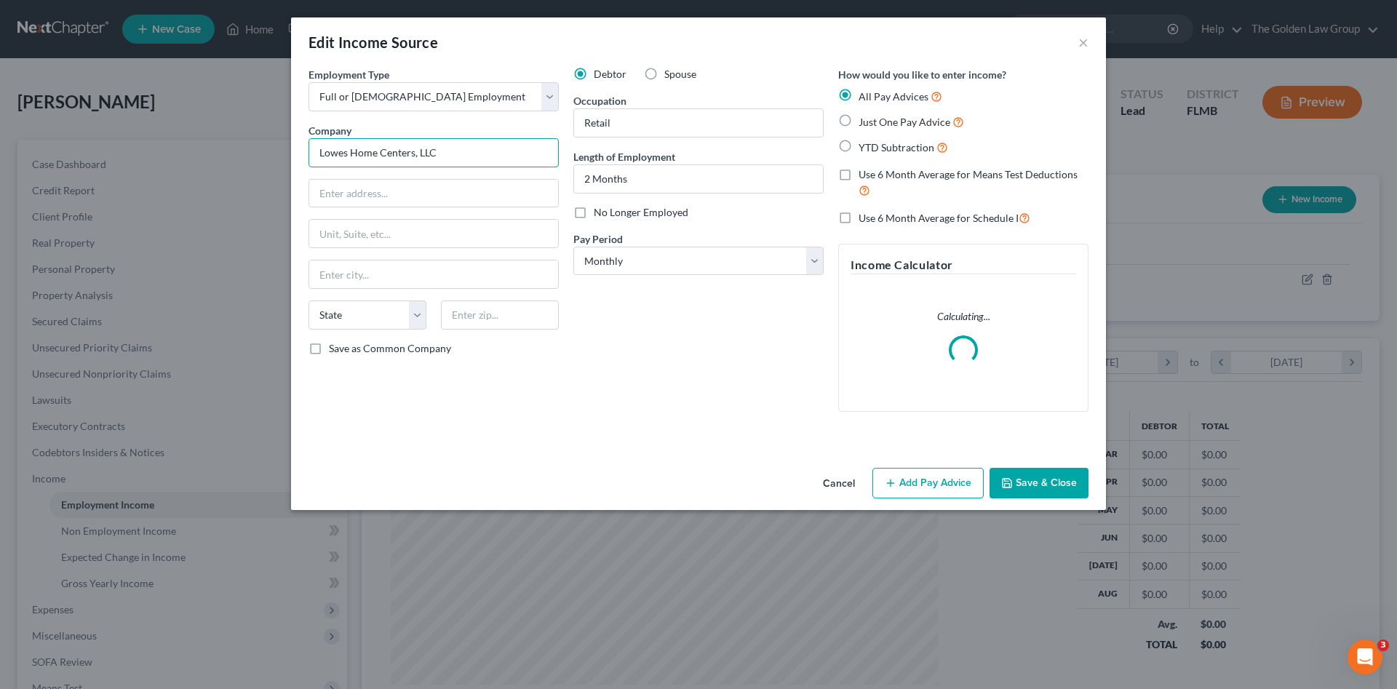
click at [346, 146] on input "Lowes Home Centers, LLC" at bounding box center [434, 152] width 250 height 29
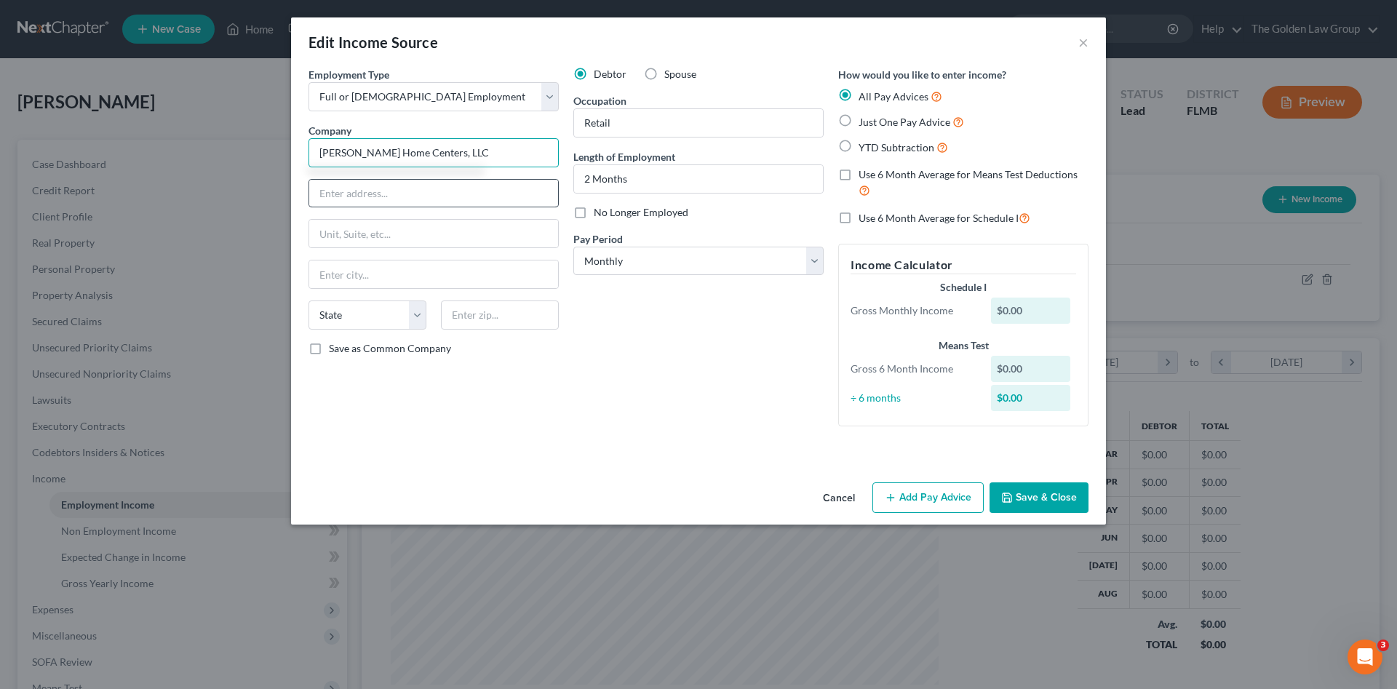
type input "Lowe's Home Centers, LLC"
click at [372, 190] on input "text" at bounding box center [433, 194] width 249 height 28
click at [389, 197] on input "text" at bounding box center [433, 194] width 249 height 28
type input "Causeway"
click at [333, 265] on input "text" at bounding box center [433, 275] width 249 height 28
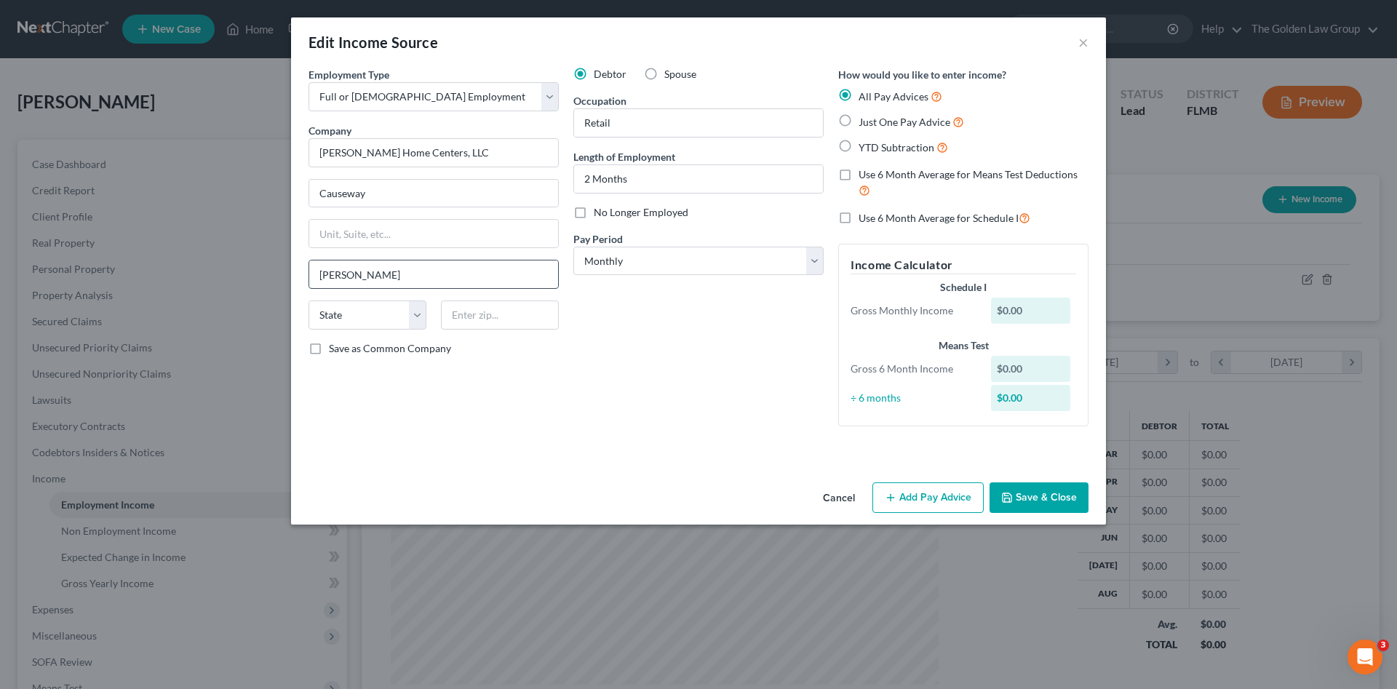
type input "Brandon"
select select "9"
click at [316, 198] on input "Causeway" at bounding box center [433, 194] width 249 height 28
type input "11375 Causeway Brandon"
type input "33511"
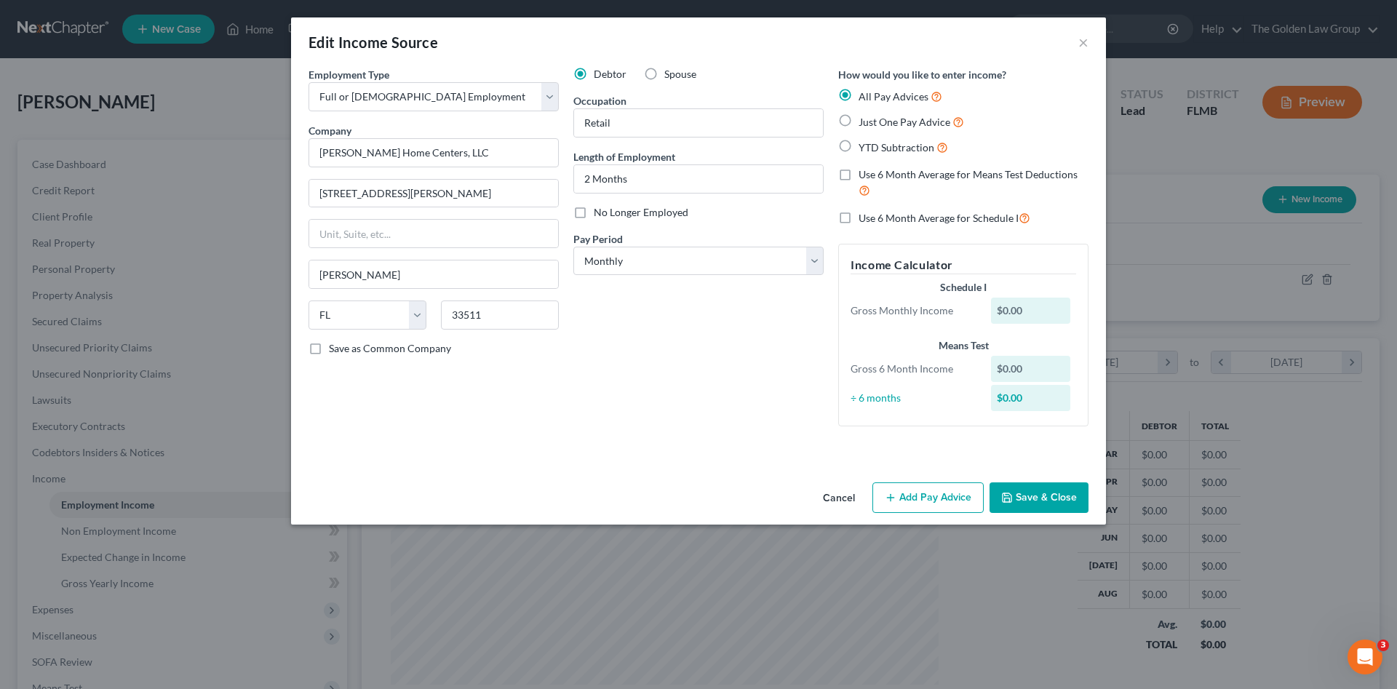
click at [501, 405] on div "Employment Type * Select Full or Part Time Employment Self Employment Company *…" at bounding box center [433, 252] width 265 height 371
click at [418, 193] on input "11375 Causeway Brandon" at bounding box center [433, 194] width 249 height 28
click at [418, 192] on input "11375 Causeway Brandon" at bounding box center [433, 194] width 249 height 28
type input "11375 Causeway"
click at [648, 382] on div "Debtor Spouse Occupation Retail Length of Employment 2 Months No Longer Employe…" at bounding box center [698, 252] width 265 height 371
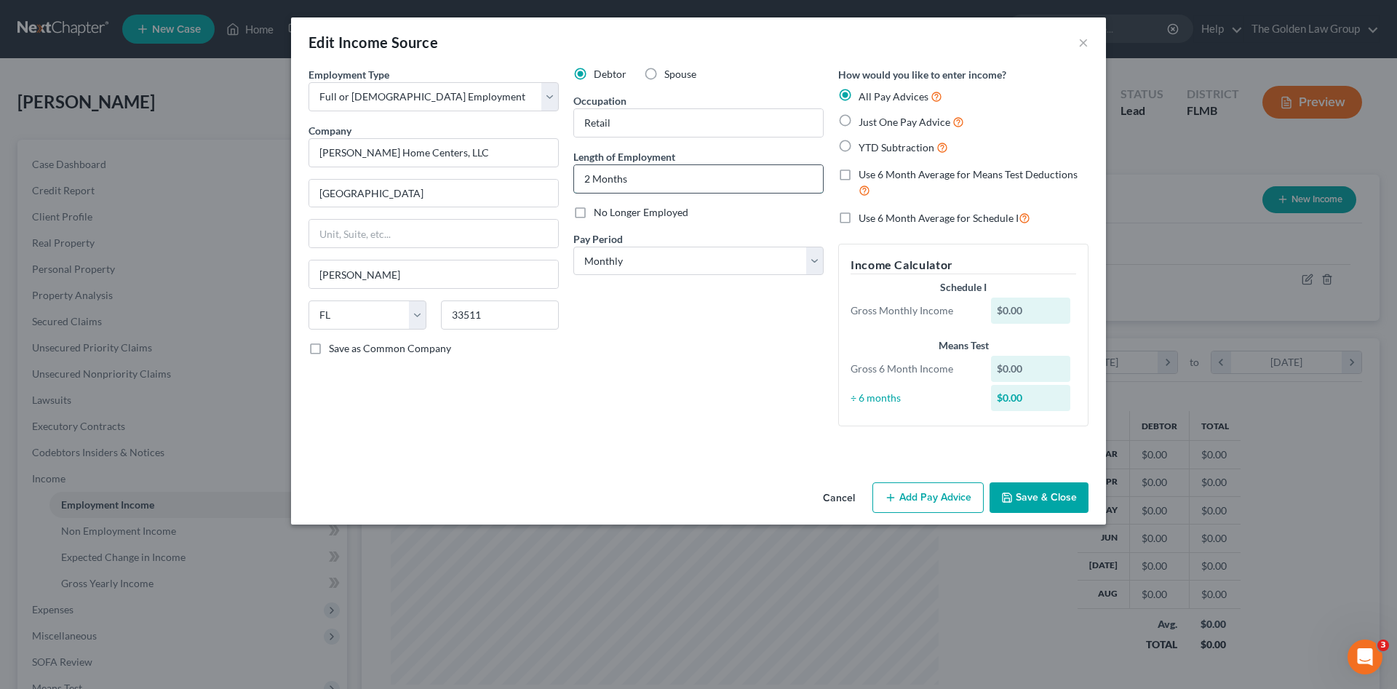
drag, startPoint x: 592, startPoint y: 179, endPoint x: 580, endPoint y: 178, distance: 11.7
click at [580, 178] on input "2 Months" at bounding box center [698, 179] width 249 height 28
type input "6 Months"
click at [662, 346] on div "Debtor Spouse Occupation Retail Length of Employment 6 Months No Longer Employe…" at bounding box center [698, 252] width 265 height 371
click at [661, 270] on select "Select Monthly Twice Monthly Every Other Week Weekly" at bounding box center [698, 261] width 250 height 29
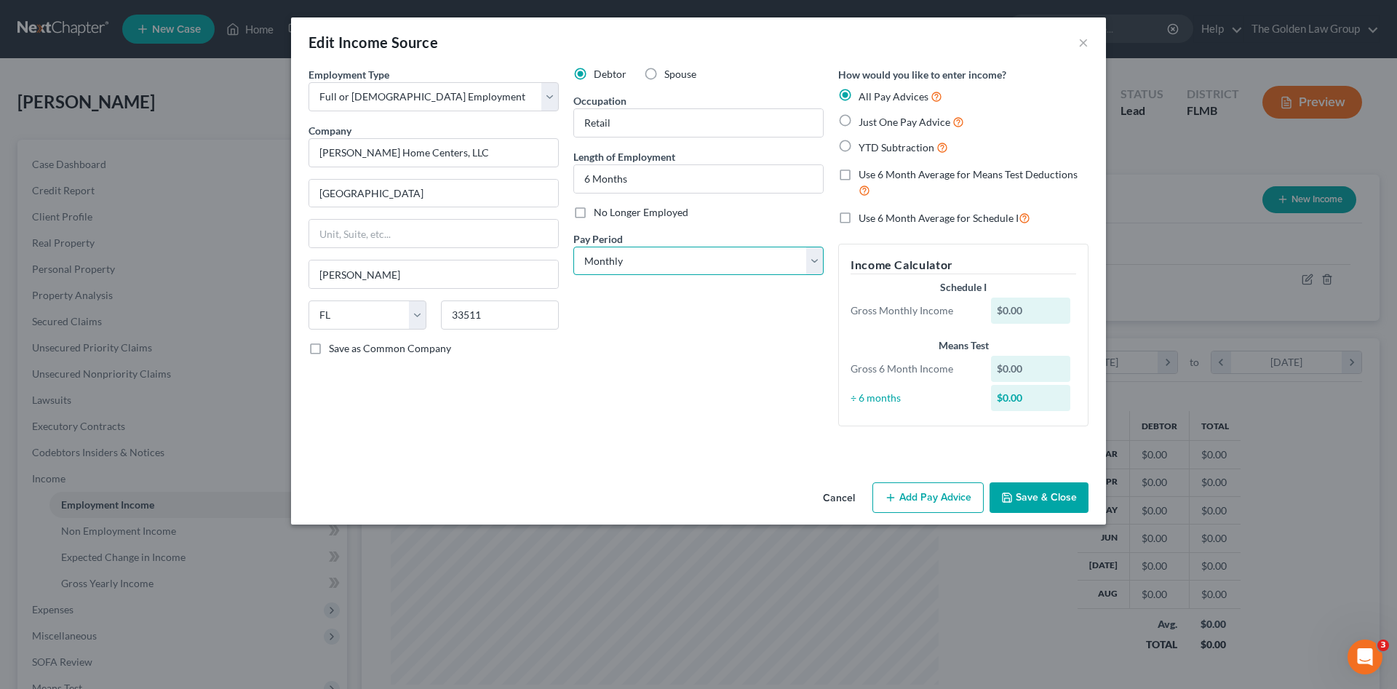
select select "2"
click at [573, 247] on select "Select Monthly Twice Monthly Every Other Week Weekly" at bounding box center [698, 261] width 250 height 29
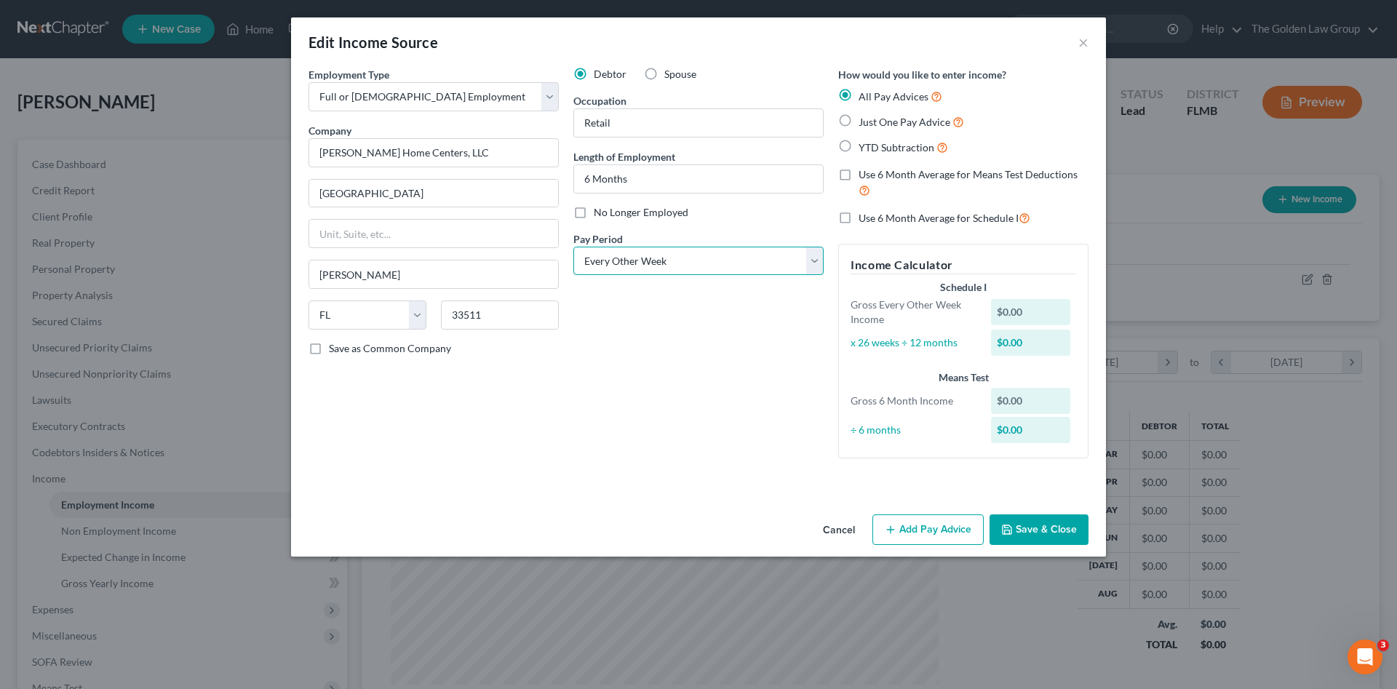
click at [661, 261] on select "Select Monthly Twice Monthly Every Other Week Weekly" at bounding box center [698, 261] width 250 height 29
click at [573, 247] on select "Select Monthly Twice Monthly Every Other Week Weekly" at bounding box center [698, 261] width 250 height 29
click at [747, 439] on div "Debtor Spouse Occupation Retail Length of Employment 6 Months No Longer Employe…" at bounding box center [698, 268] width 265 height 403
click at [1044, 529] on button "Save & Close" at bounding box center [1039, 530] width 99 height 31
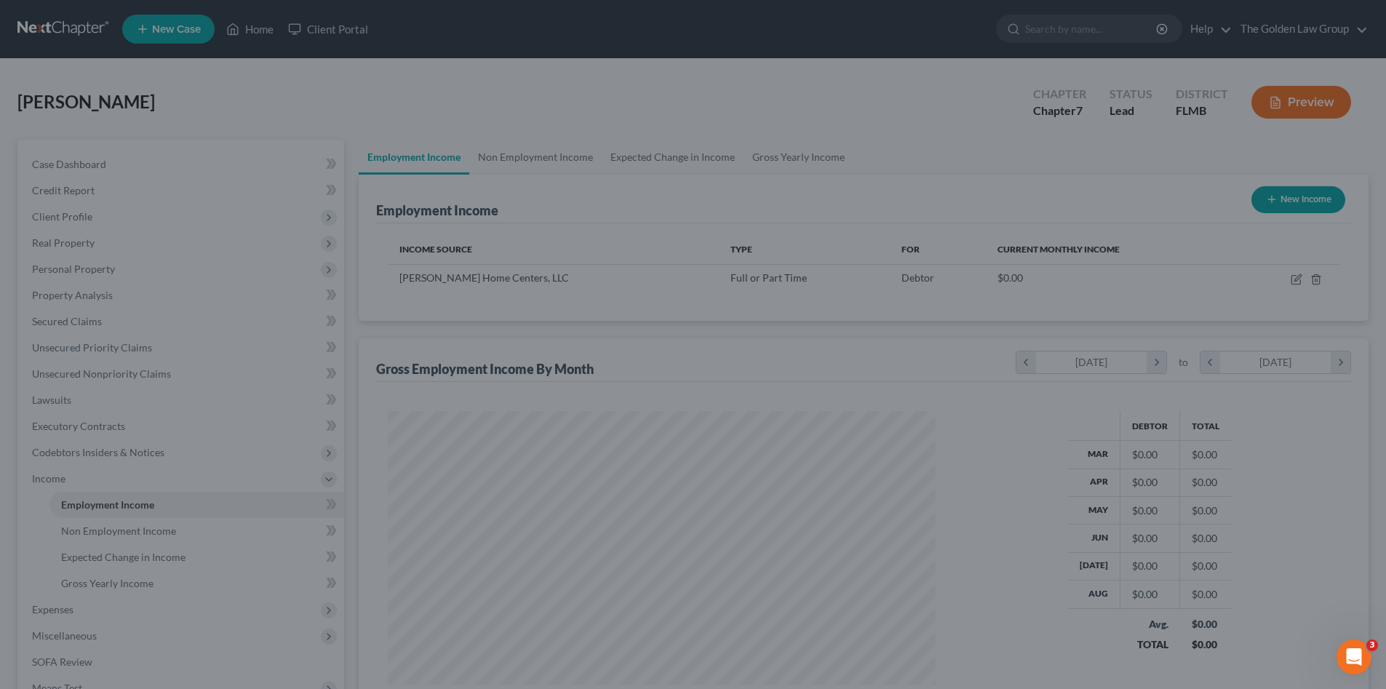
scroll to position [727455, 727154]
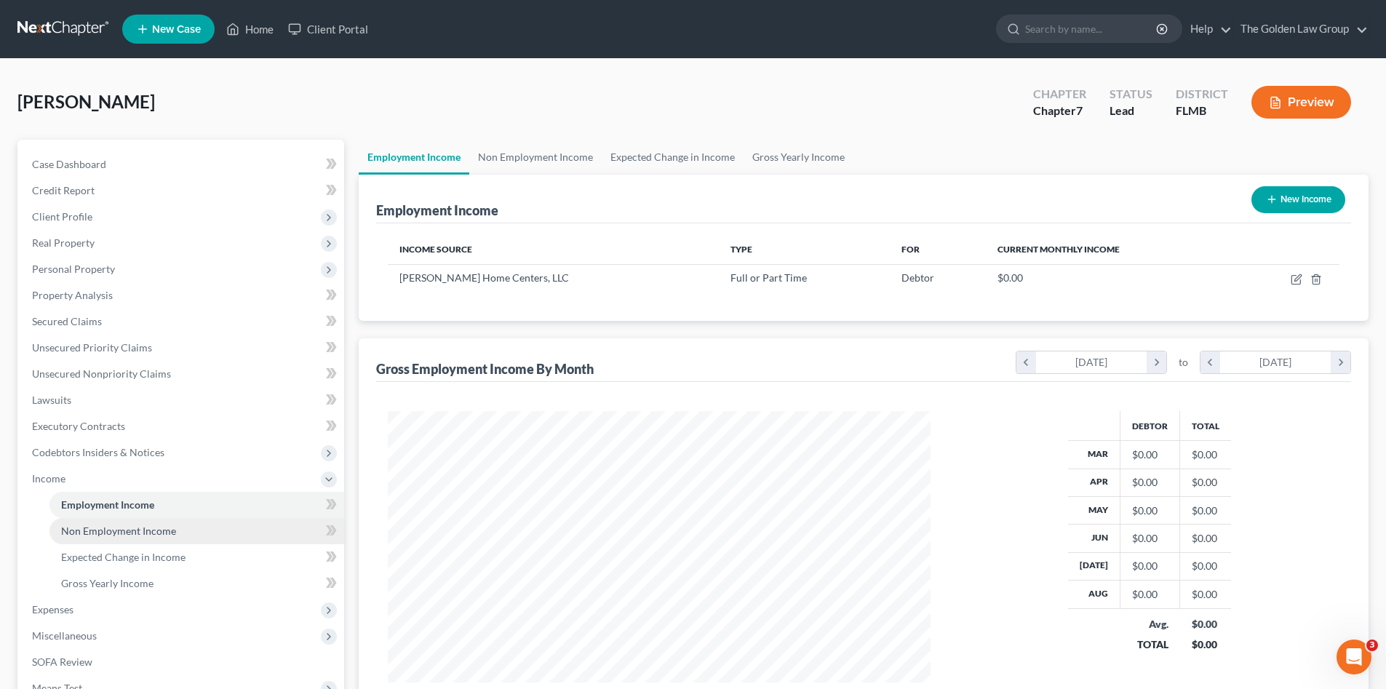
click at [143, 533] on span "Non Employment Income" at bounding box center [118, 531] width 115 height 12
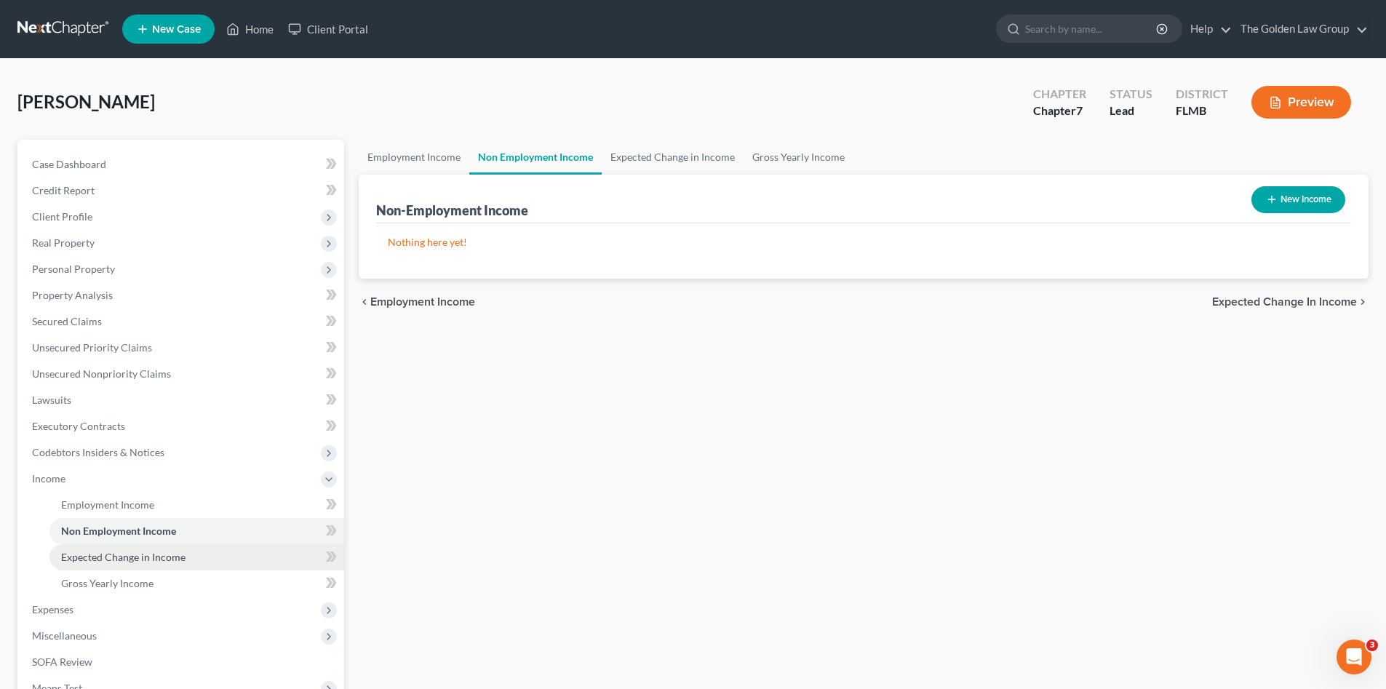
click at [116, 555] on span "Expected Change in Income" at bounding box center [123, 557] width 124 height 12
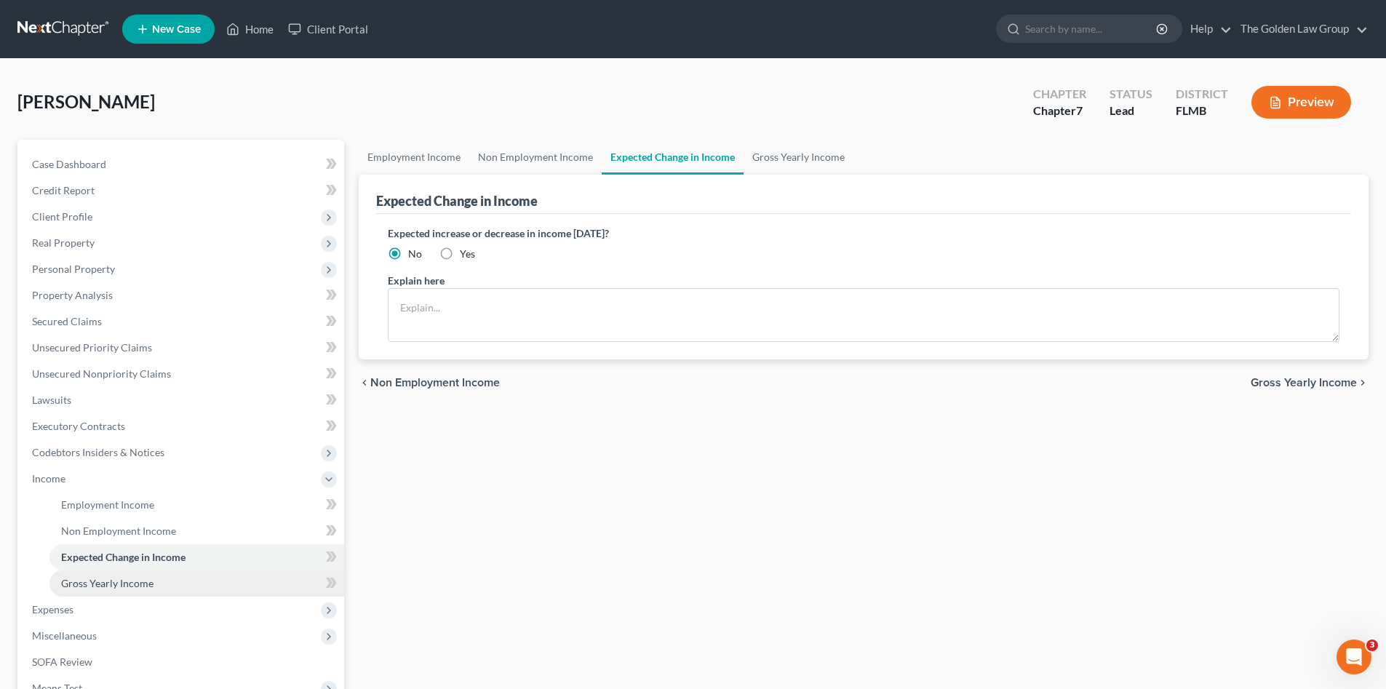
click at [106, 579] on span "Gross Yearly Income" at bounding box center [107, 583] width 92 height 12
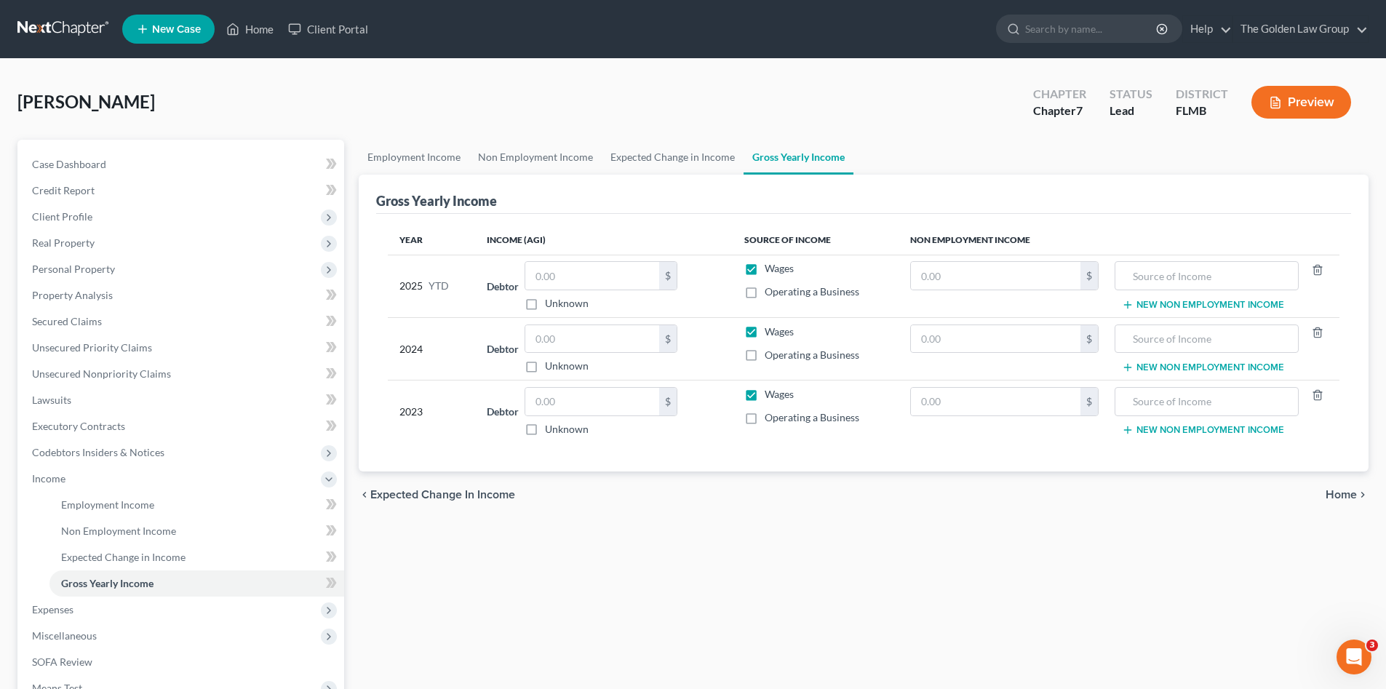
drag, startPoint x: 766, startPoint y: 521, endPoint x: 710, endPoint y: 504, distance: 58.5
click at [762, 520] on div "Employment Income Non Employment Income Expected Change in Income Gross Yearly …" at bounding box center [863, 481] width 1025 height 683
click at [73, 608] on span "Expenses" at bounding box center [52, 609] width 41 height 12
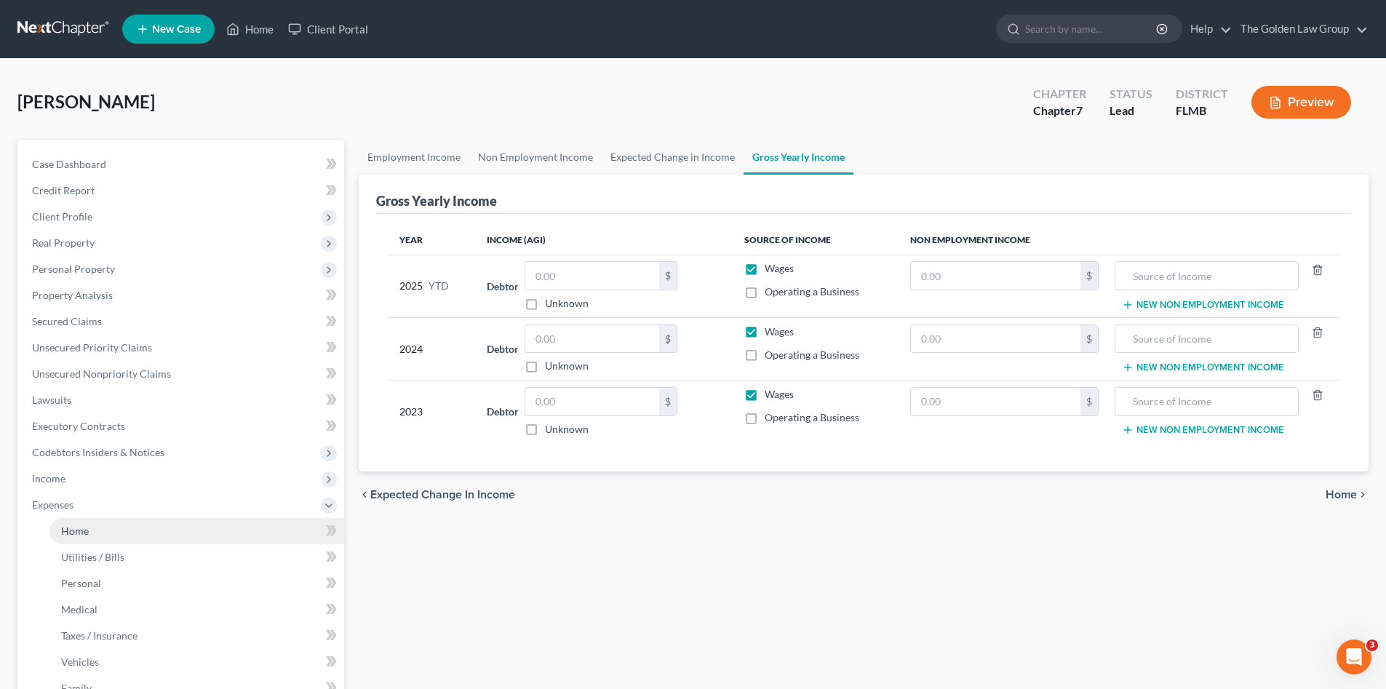
click at [117, 523] on link "Home" at bounding box center [196, 531] width 295 height 26
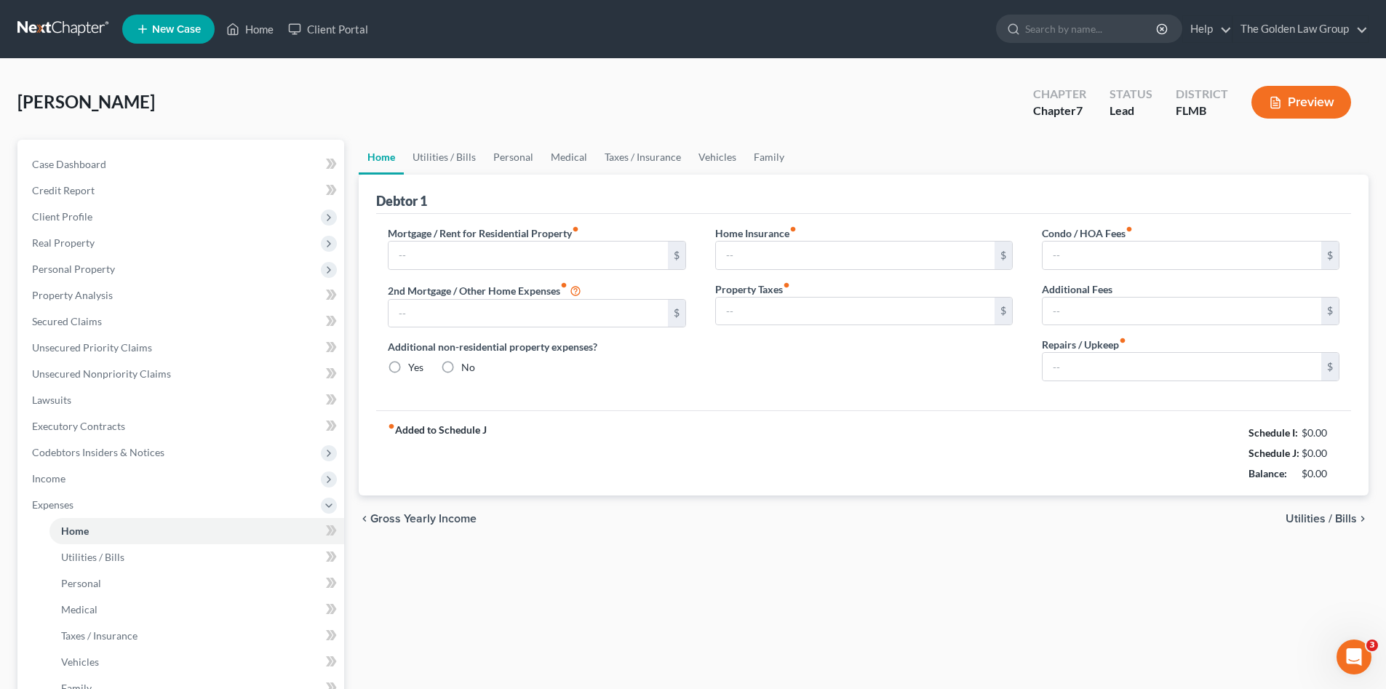
type input "0.00"
radio input "true"
type input "0.00"
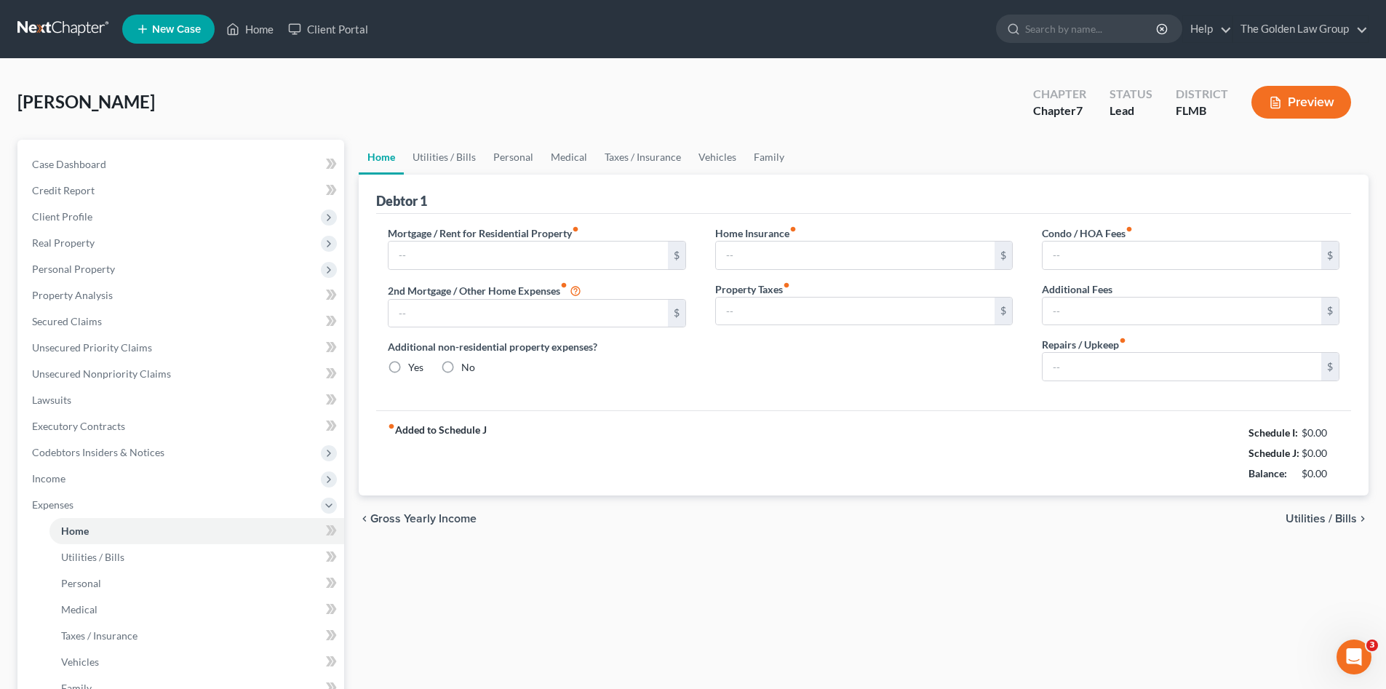
type input "0.00"
click at [736, 381] on div "Home Insurance fiber_manual_record 0.00 $ Property Taxes fiber_manual_record 0.…" at bounding box center [864, 309] width 327 height 167
click at [561, 250] on input "text" at bounding box center [528, 256] width 279 height 28
click at [531, 263] on input "text" at bounding box center [528, 256] width 279 height 28
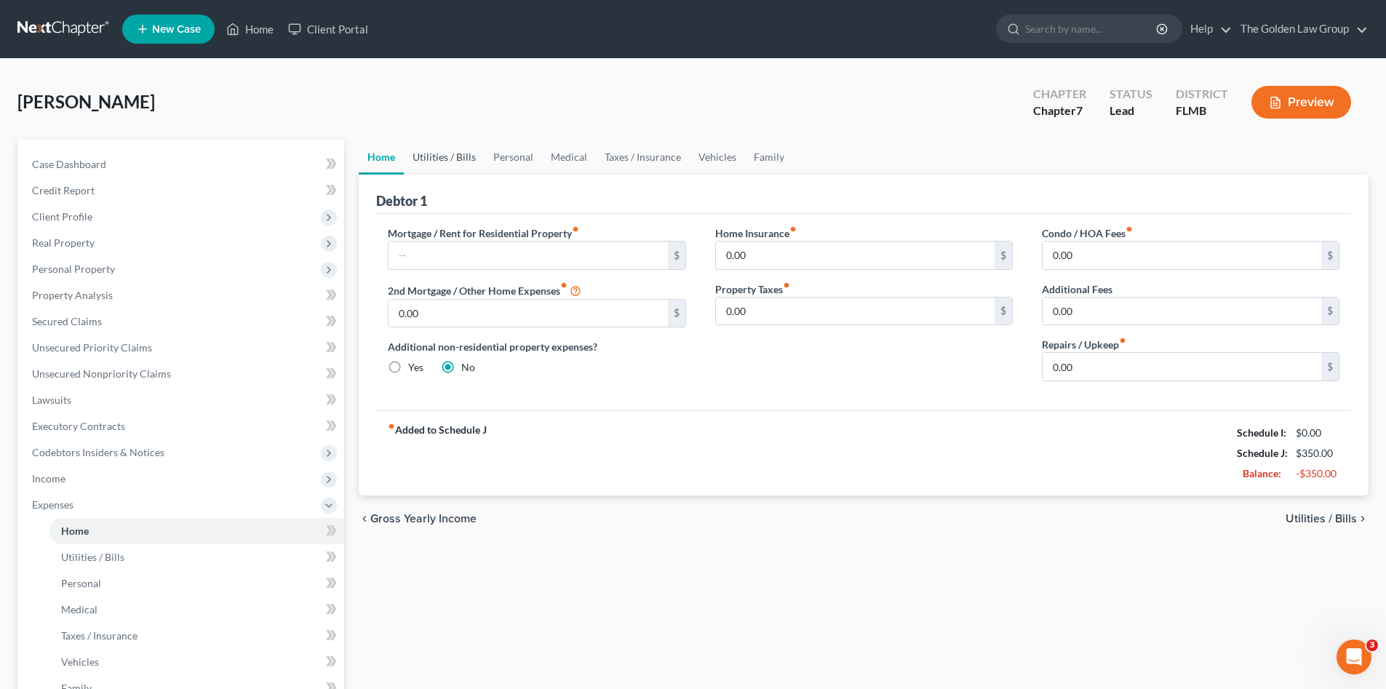
click at [428, 155] on link "Utilities / Bills" at bounding box center [444, 157] width 81 height 35
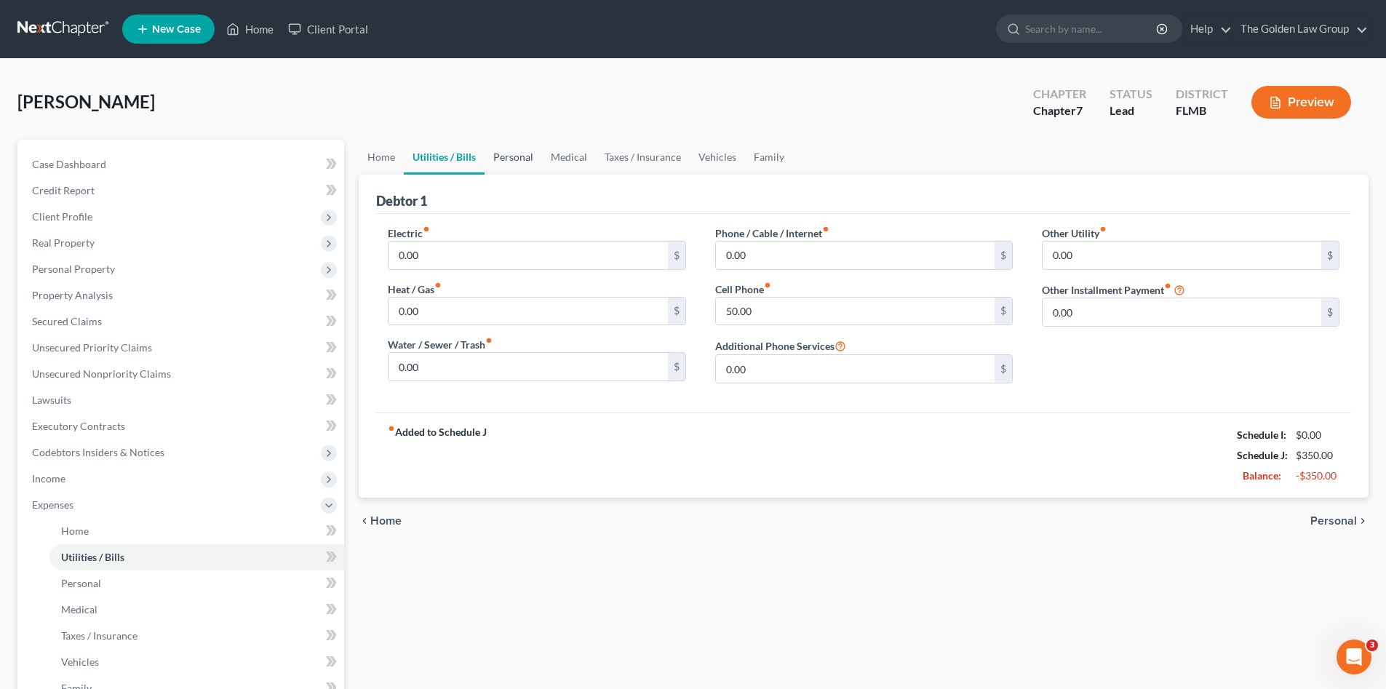
click at [514, 159] on link "Personal" at bounding box center [513, 157] width 57 height 35
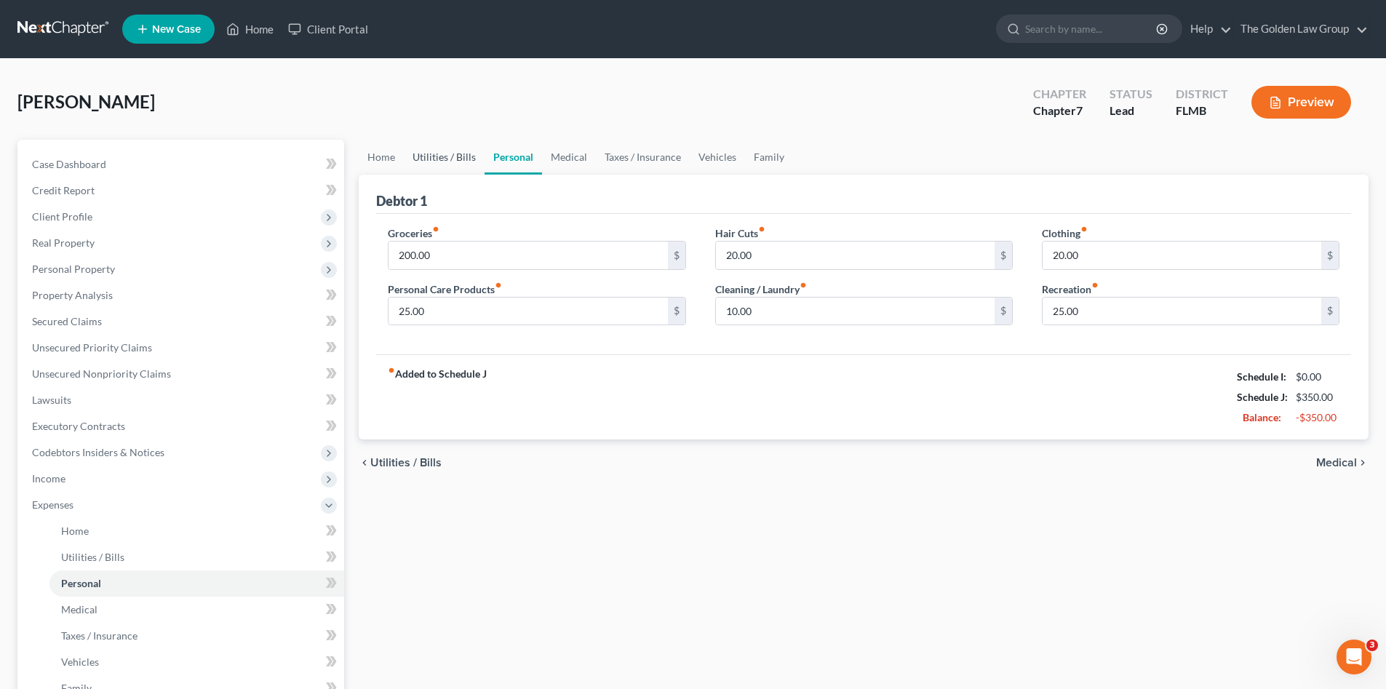
click at [440, 157] on link "Utilities / Bills" at bounding box center [444, 157] width 81 height 35
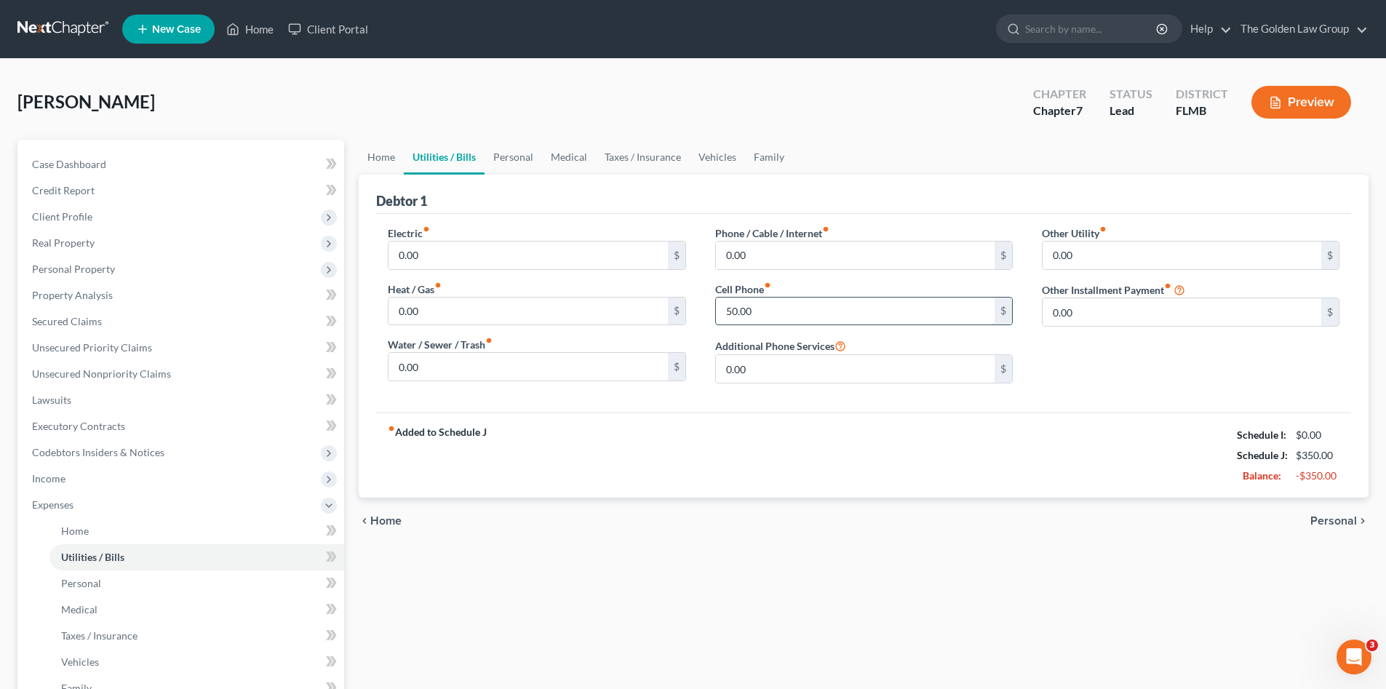
click at [820, 311] on input "50.00" at bounding box center [855, 312] width 279 height 28
click at [515, 162] on link "Personal" at bounding box center [513, 157] width 57 height 35
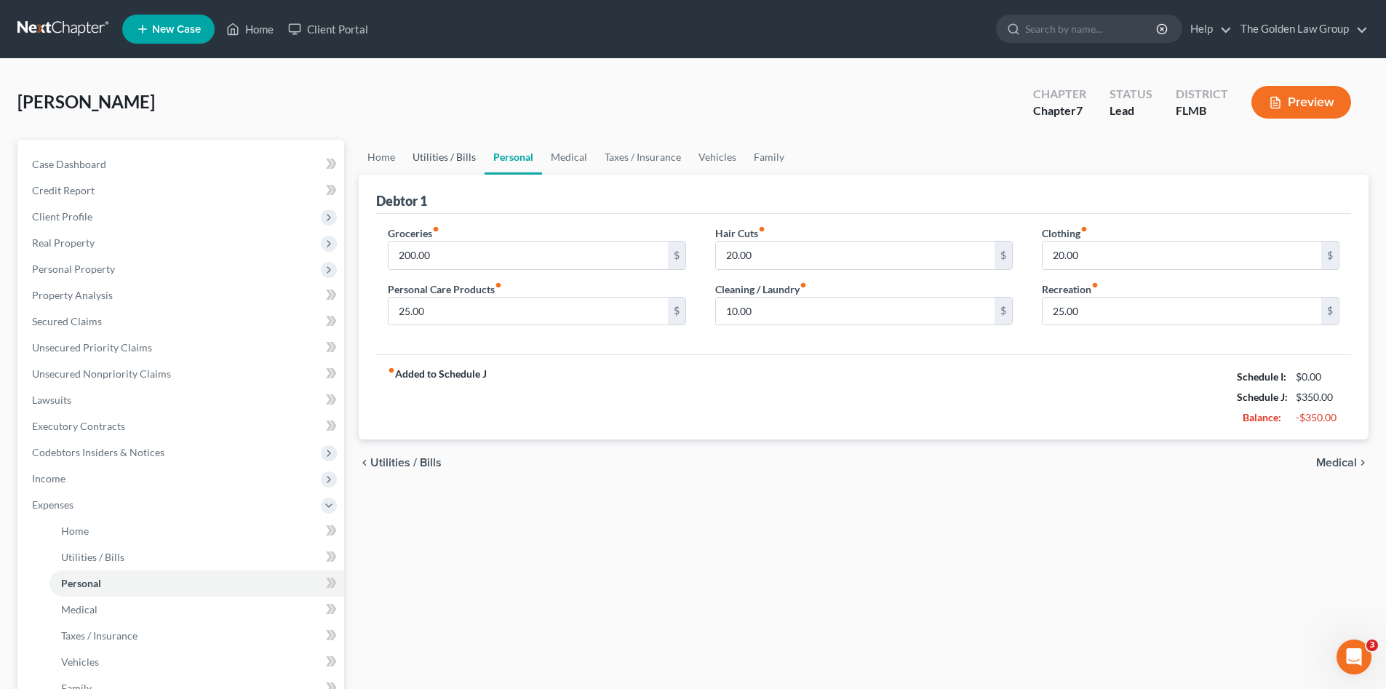
click at [461, 155] on link "Utilities / Bills" at bounding box center [444, 157] width 81 height 35
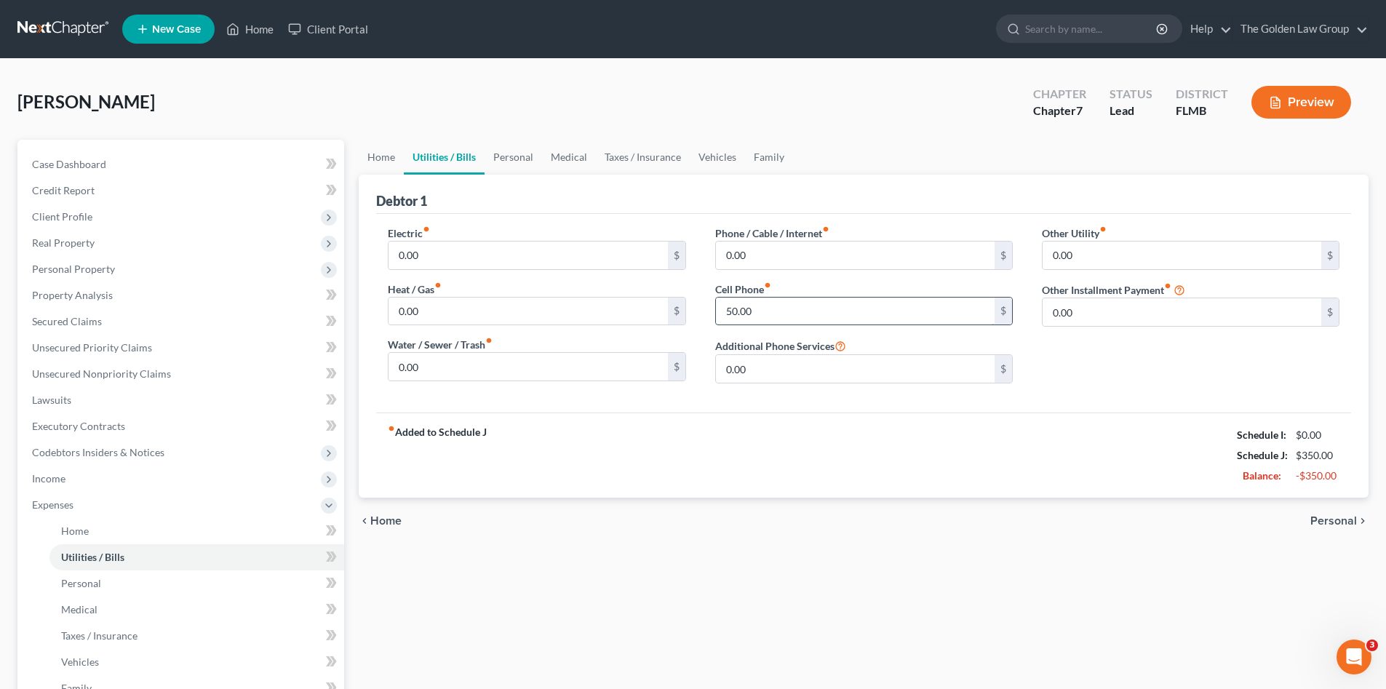
click at [792, 309] on input "50.00" at bounding box center [855, 312] width 279 height 28
type input "62.00"
click at [520, 157] on link "Personal" at bounding box center [513, 157] width 57 height 35
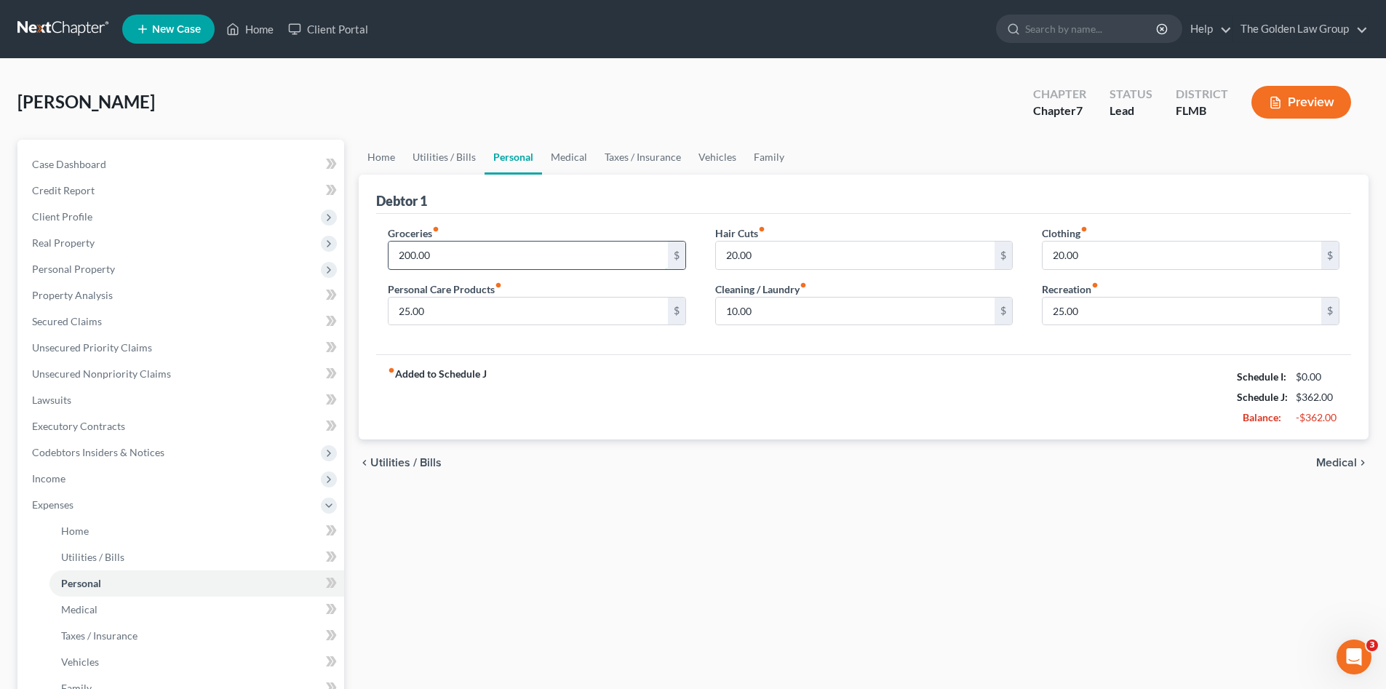
click at [462, 254] on input "200.00" at bounding box center [528, 256] width 279 height 28
click at [482, 303] on input "25.00" at bounding box center [528, 312] width 279 height 28
click at [480, 260] on input "200.00" at bounding box center [528, 256] width 279 height 28
type input "300.00"
click at [612, 365] on div "fiber_manual_record Added to Schedule J Schedule I: $0.00 Schedule J: $462.00 B…" at bounding box center [863, 396] width 975 height 85
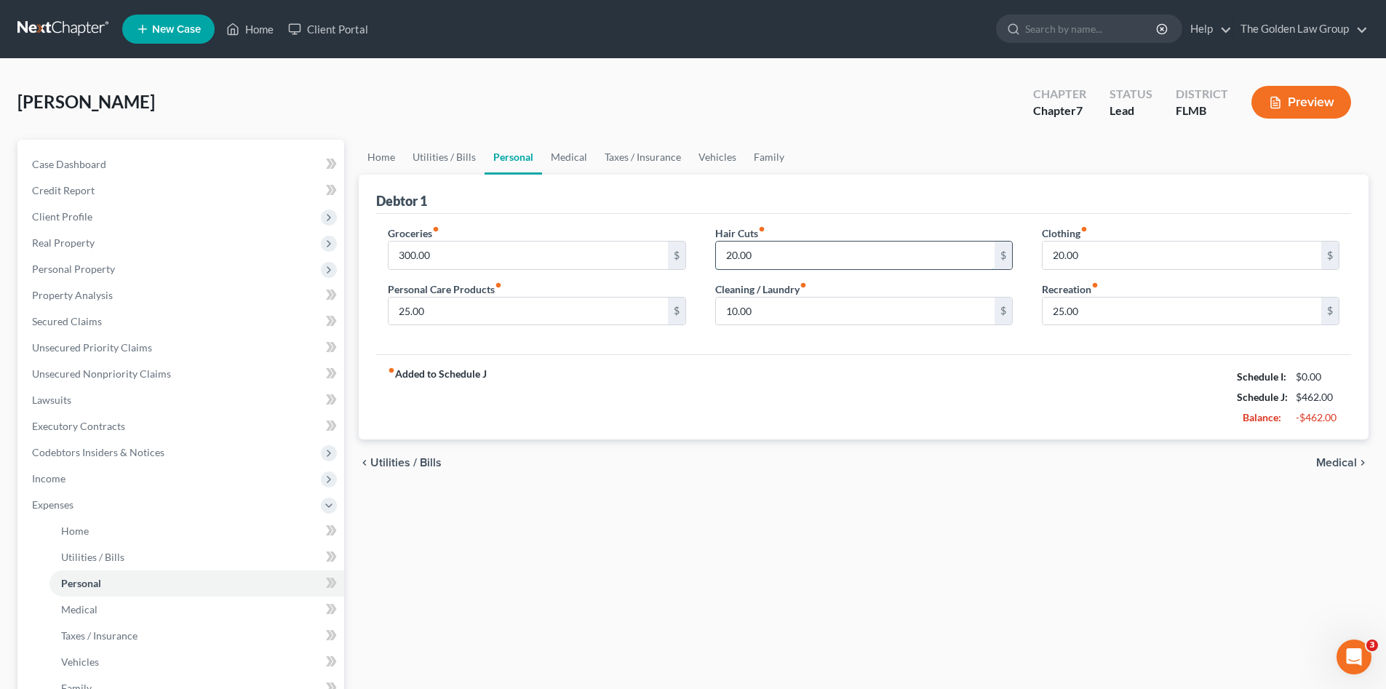
click at [770, 261] on input "20.00" at bounding box center [855, 256] width 279 height 28
click at [567, 158] on link "Medical" at bounding box center [569, 157] width 54 height 35
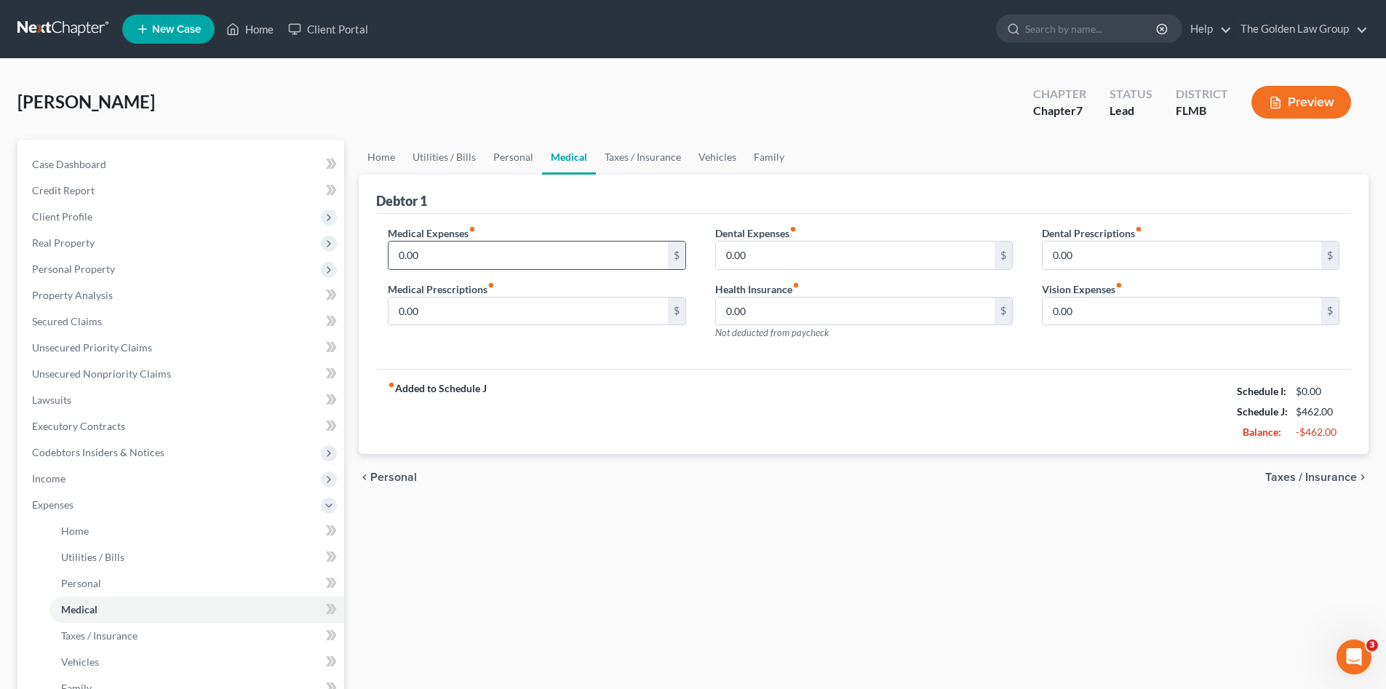
click at [508, 261] on input "0.00" at bounding box center [528, 256] width 279 height 28
click at [794, 315] on input "0.00" at bounding box center [855, 312] width 279 height 28
click at [512, 265] on input "0.00" at bounding box center [528, 256] width 279 height 28
click at [502, 320] on input "0.00" at bounding box center [528, 312] width 279 height 28
click at [801, 402] on div "fiber_manual_record Added to Schedule J Schedule I: $0.00 Schedule J: $462.00 B…" at bounding box center [863, 411] width 975 height 85
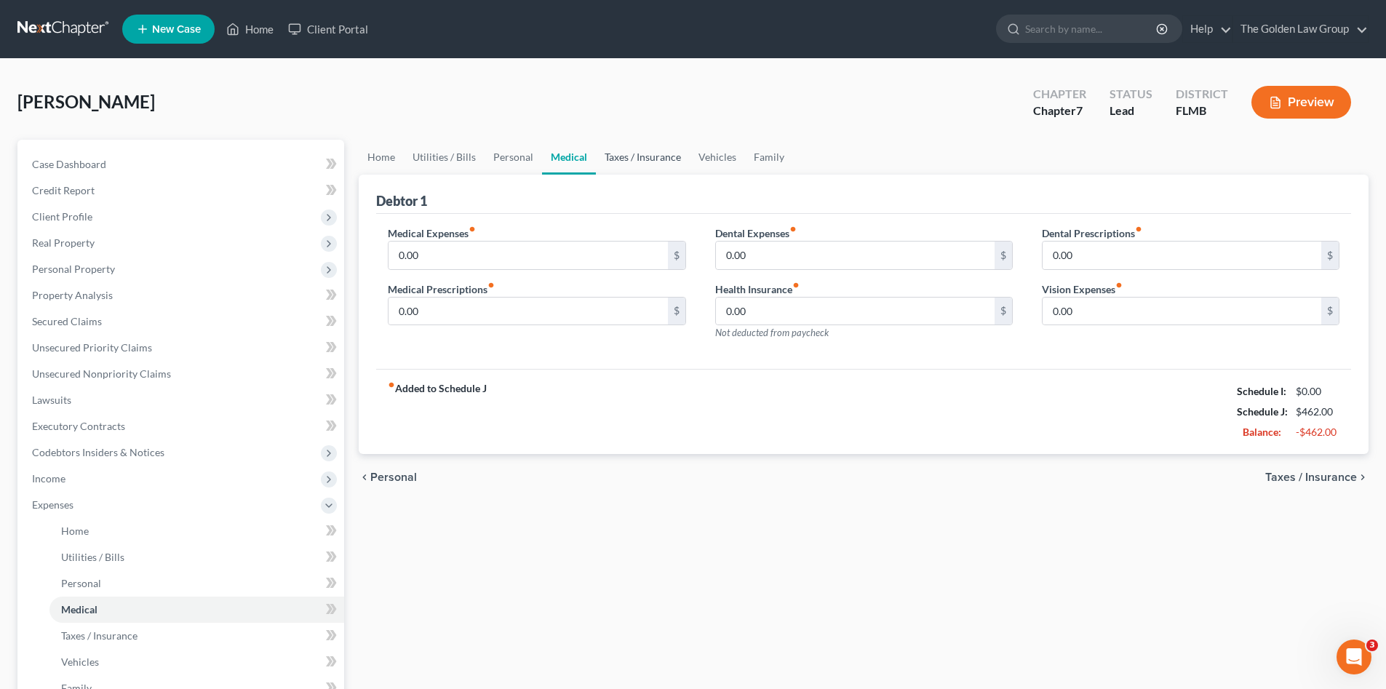
click at [642, 156] on link "Taxes / Insurance" at bounding box center [643, 157] width 94 height 35
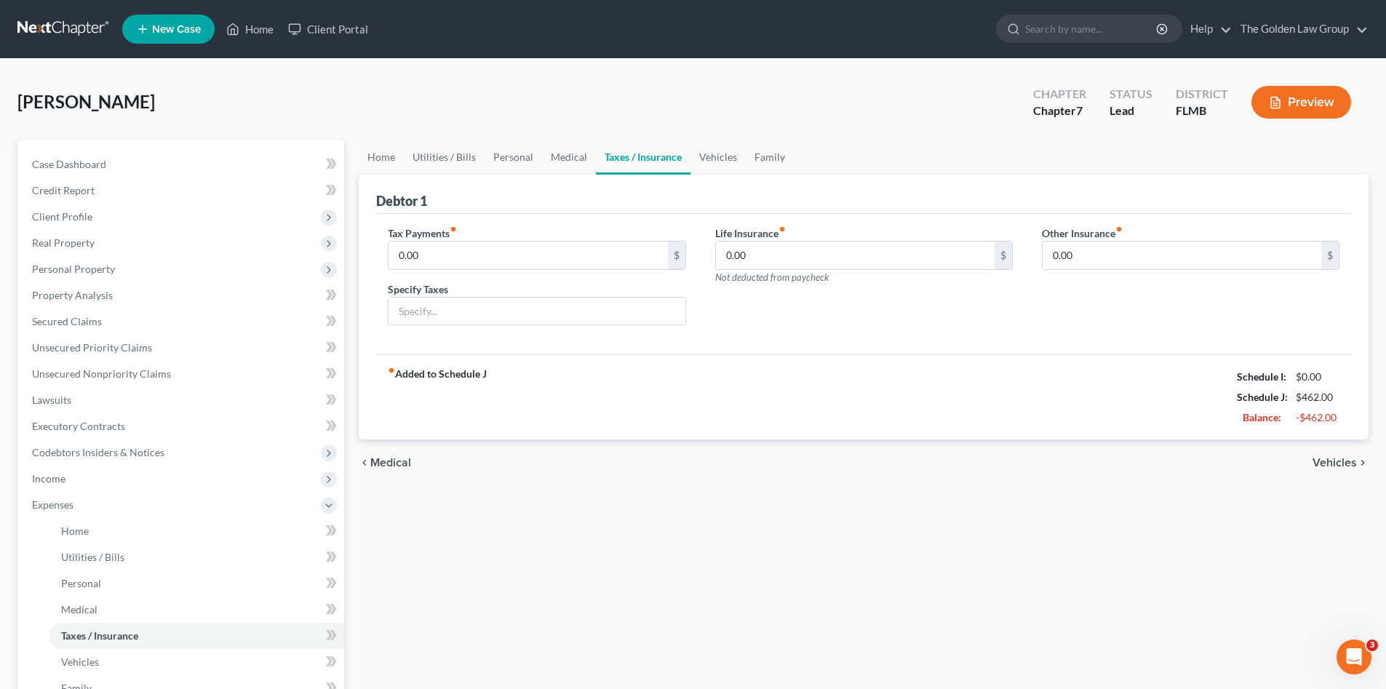
click at [833, 344] on div "Tax Payments fiber_manual_record 0.00 $ Specify Taxes Life Insurance fiber_manu…" at bounding box center [863, 284] width 975 height 141
click at [706, 156] on link "Vehicles" at bounding box center [718, 157] width 55 height 35
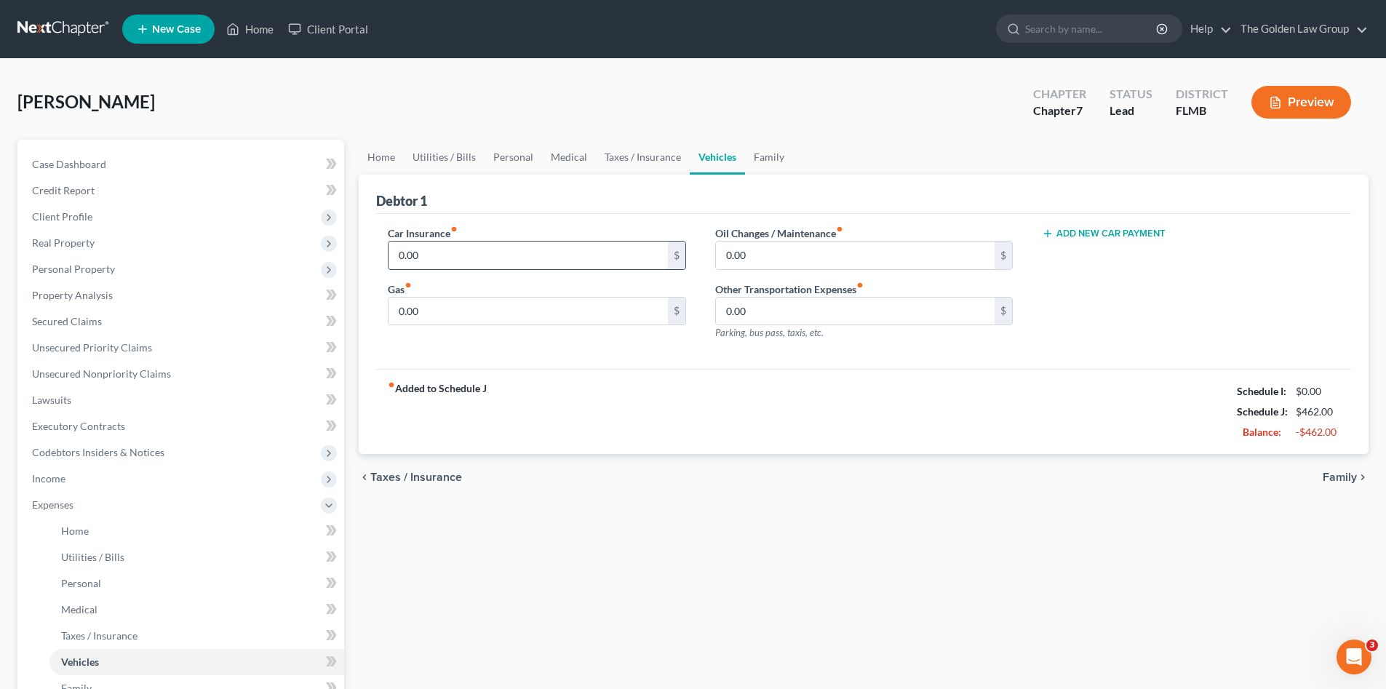
click at [427, 255] on input "0.00" at bounding box center [528, 256] width 279 height 28
click at [620, 341] on div "Car Insurance fiber_manual_record 0.00 $ Gas fiber_manual_record 0.00 $" at bounding box center [536, 289] width 327 height 127
click at [600, 316] on input "0.00" at bounding box center [528, 312] width 279 height 28
click at [921, 344] on div "Oil Changes / Maintenance fiber_manual_record 0.00 $ Other Transportation Expen…" at bounding box center [864, 289] width 327 height 127
click at [843, 314] on input "0.00" at bounding box center [855, 312] width 279 height 28
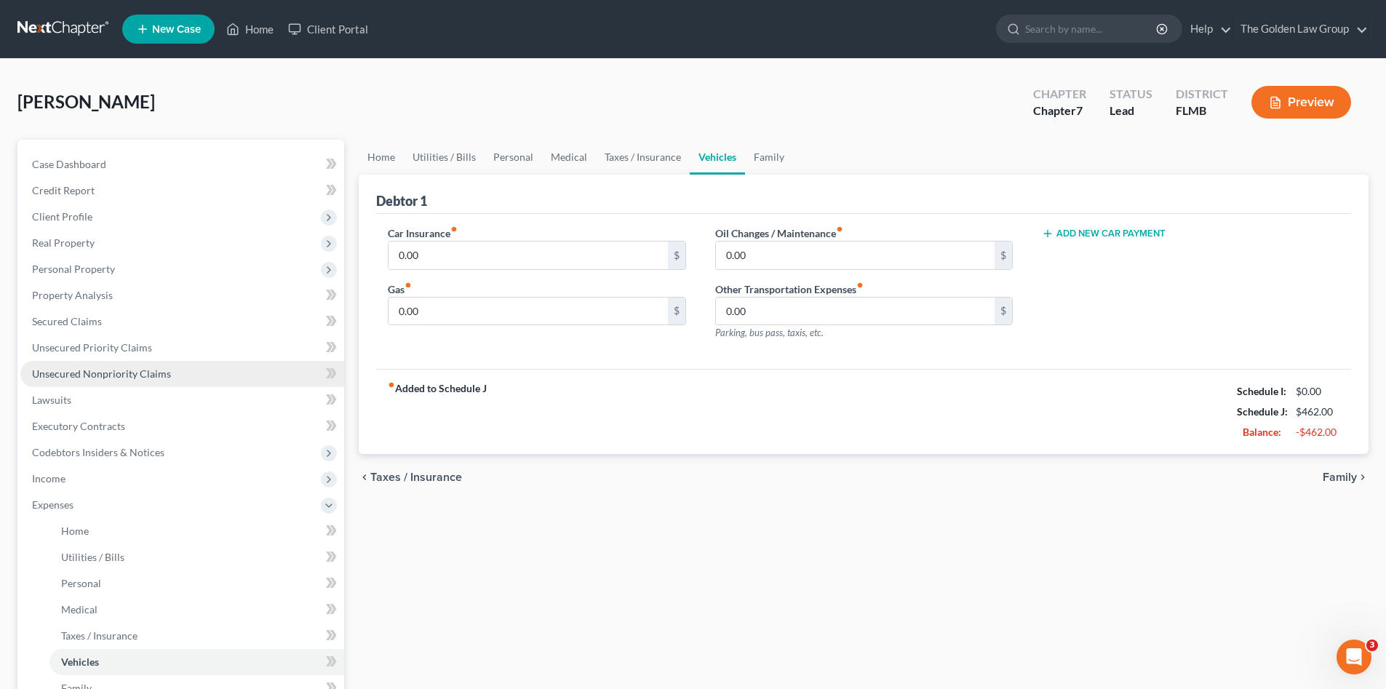
click at [100, 379] on span "Unsecured Nonpriority Claims" at bounding box center [101, 374] width 139 height 12
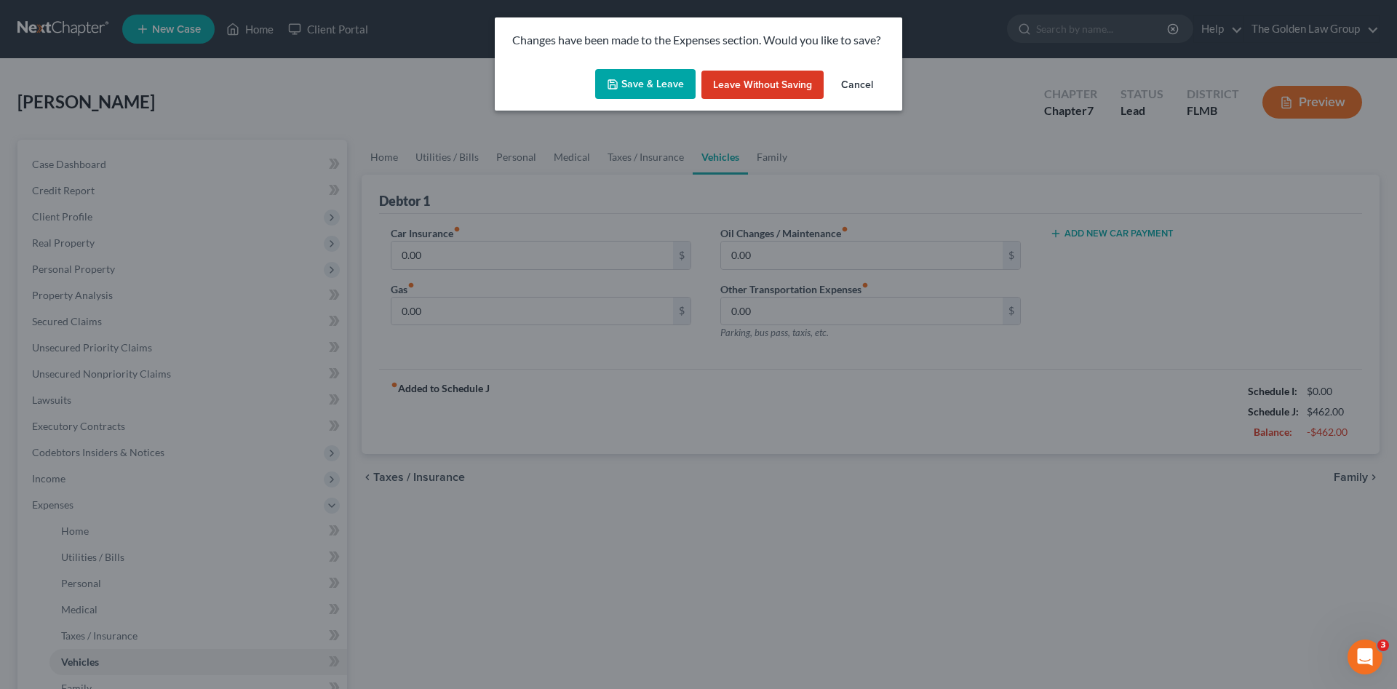
click at [677, 79] on button "Save & Leave" at bounding box center [645, 84] width 100 height 31
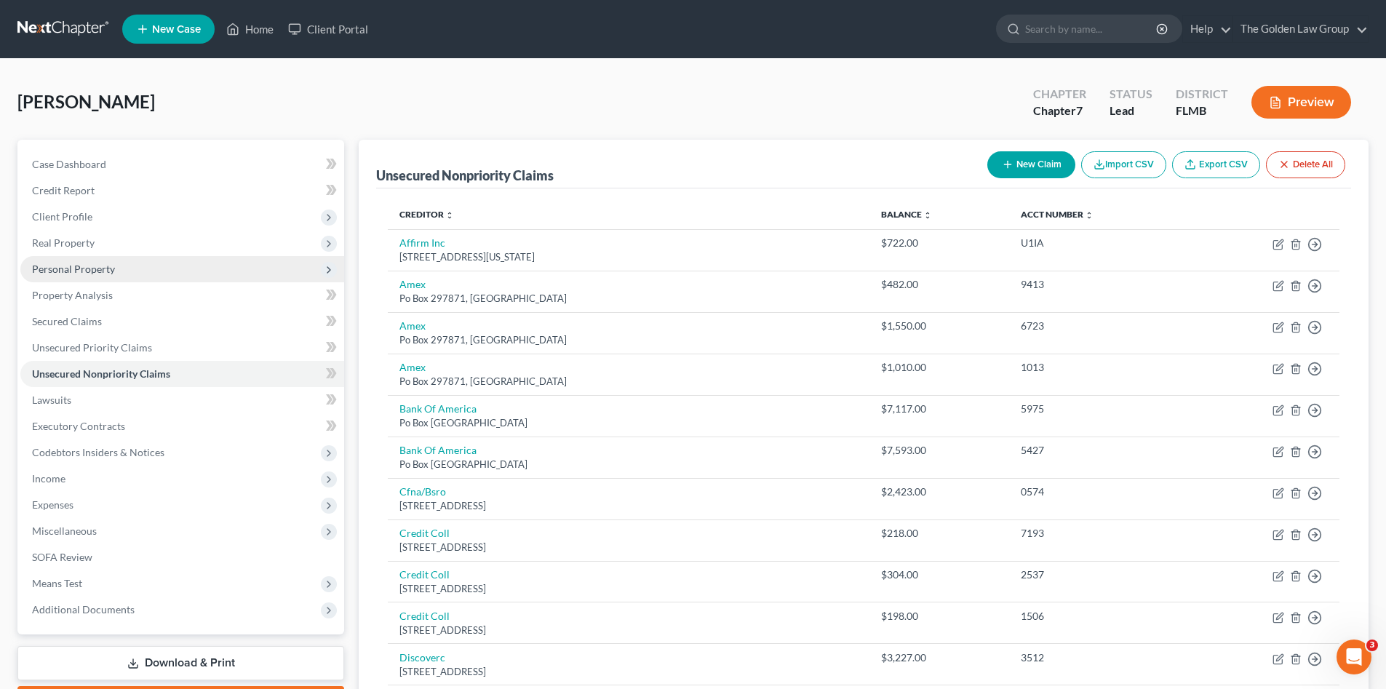
click at [95, 269] on span "Personal Property" at bounding box center [73, 269] width 83 height 12
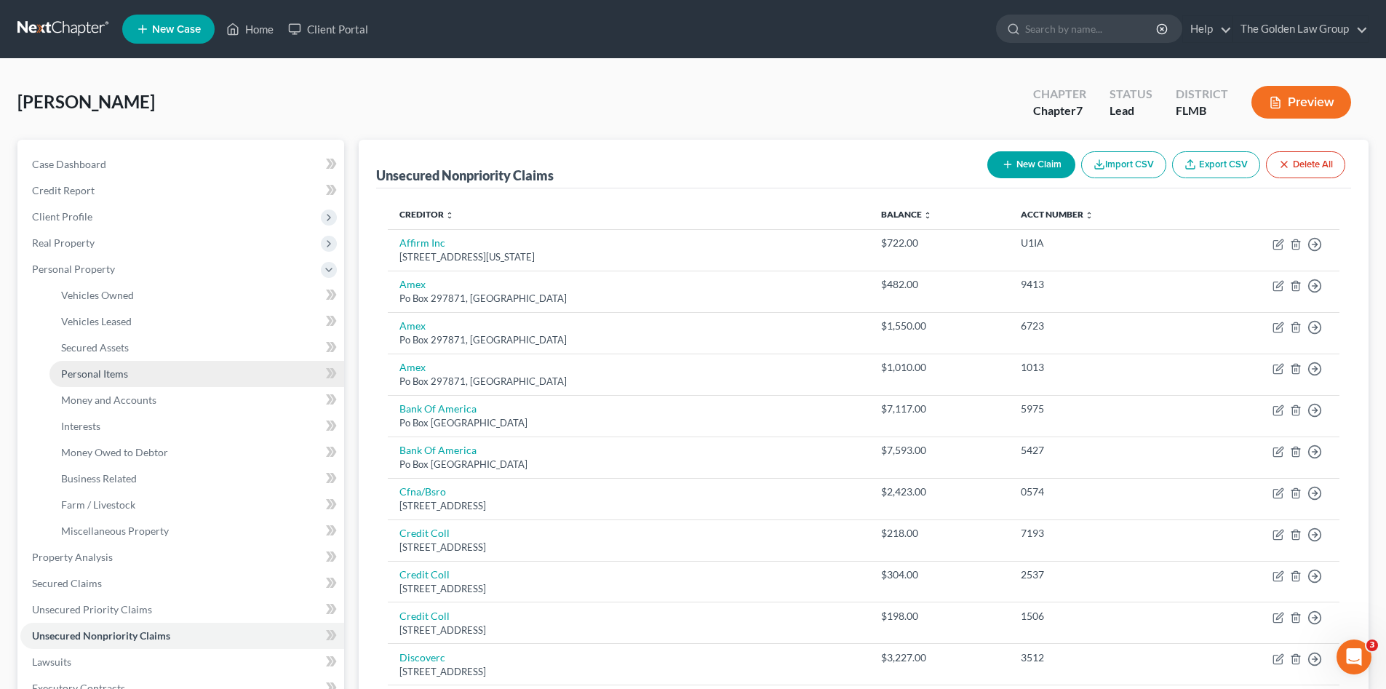
click at [92, 372] on span "Personal Items" at bounding box center [94, 374] width 67 height 12
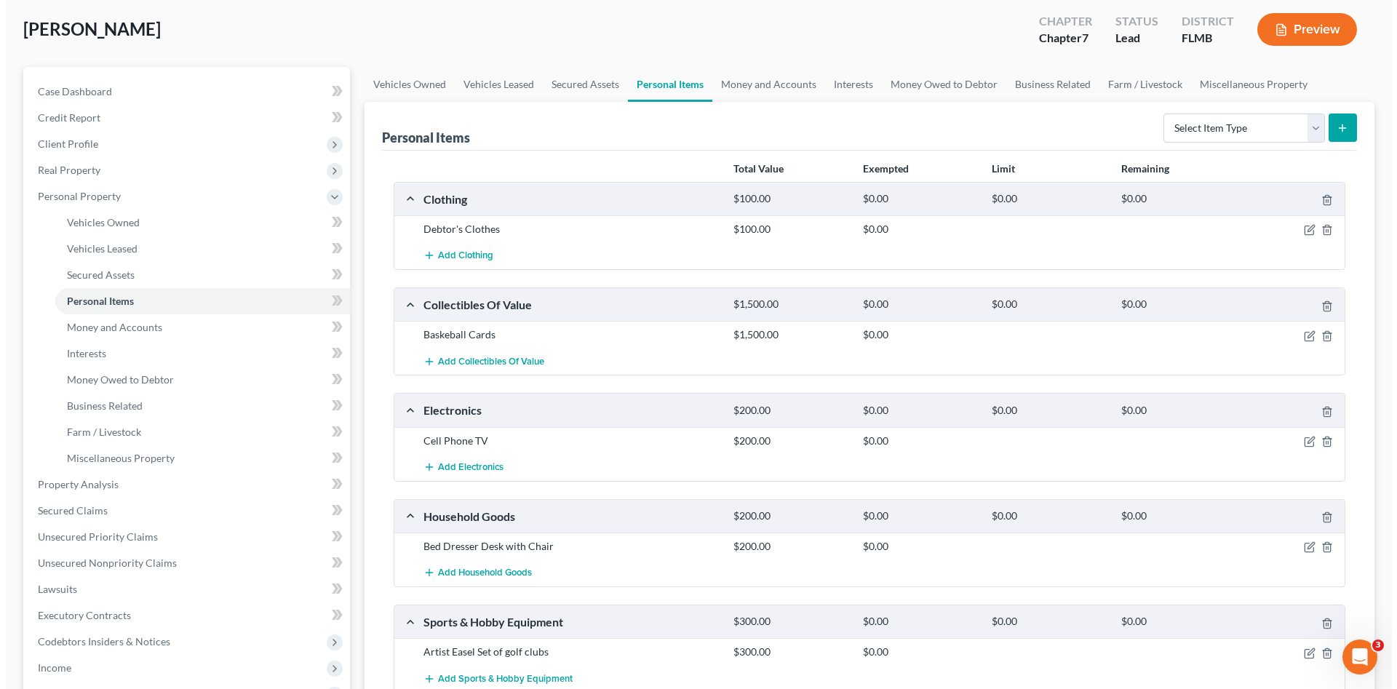
scroll to position [218, 0]
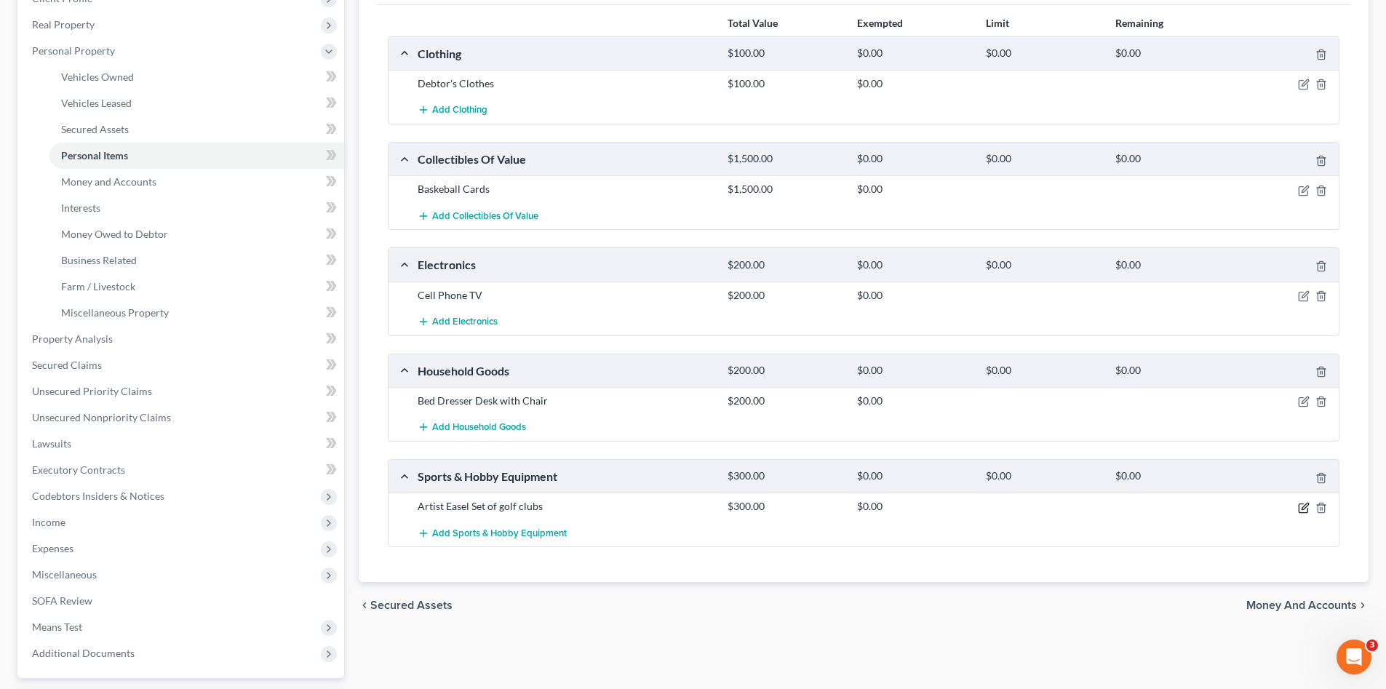
click at [1303, 508] on icon "button" at bounding box center [1305, 506] width 7 height 7
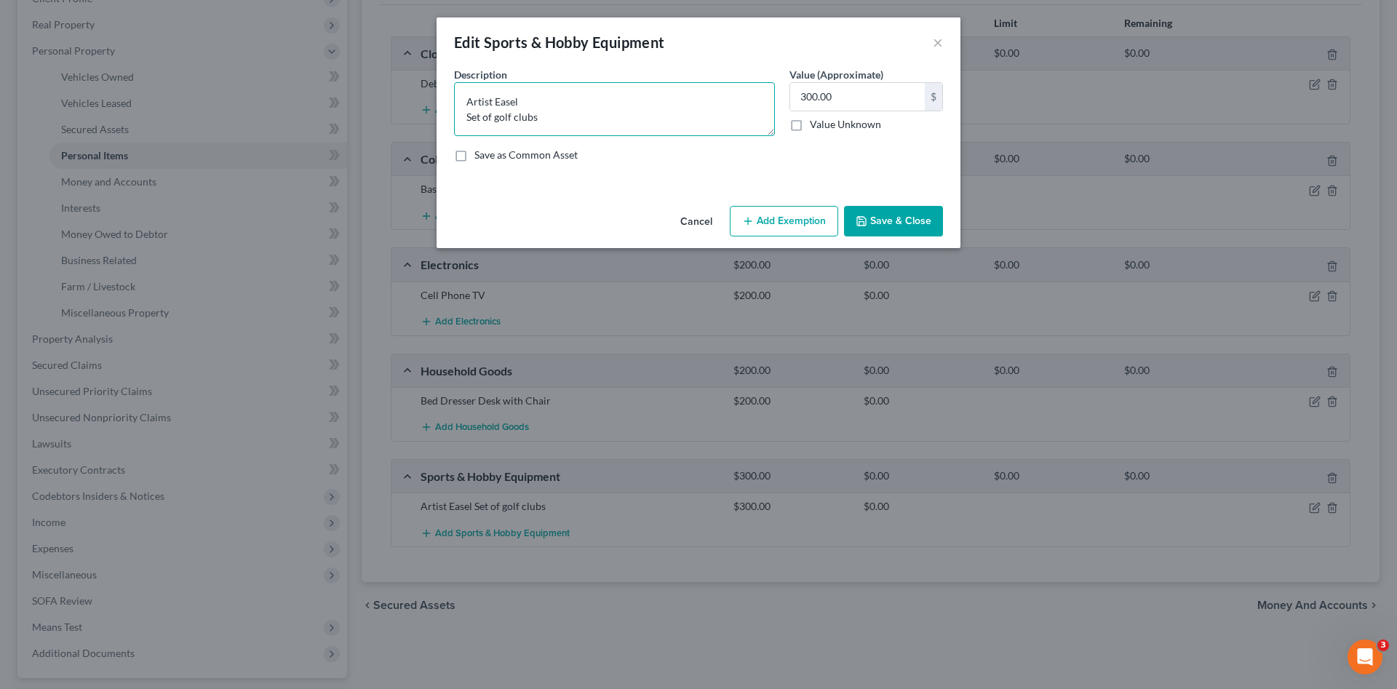
click at [635, 124] on textarea "Artist Easel Set of golf clubs" at bounding box center [614, 109] width 321 height 54
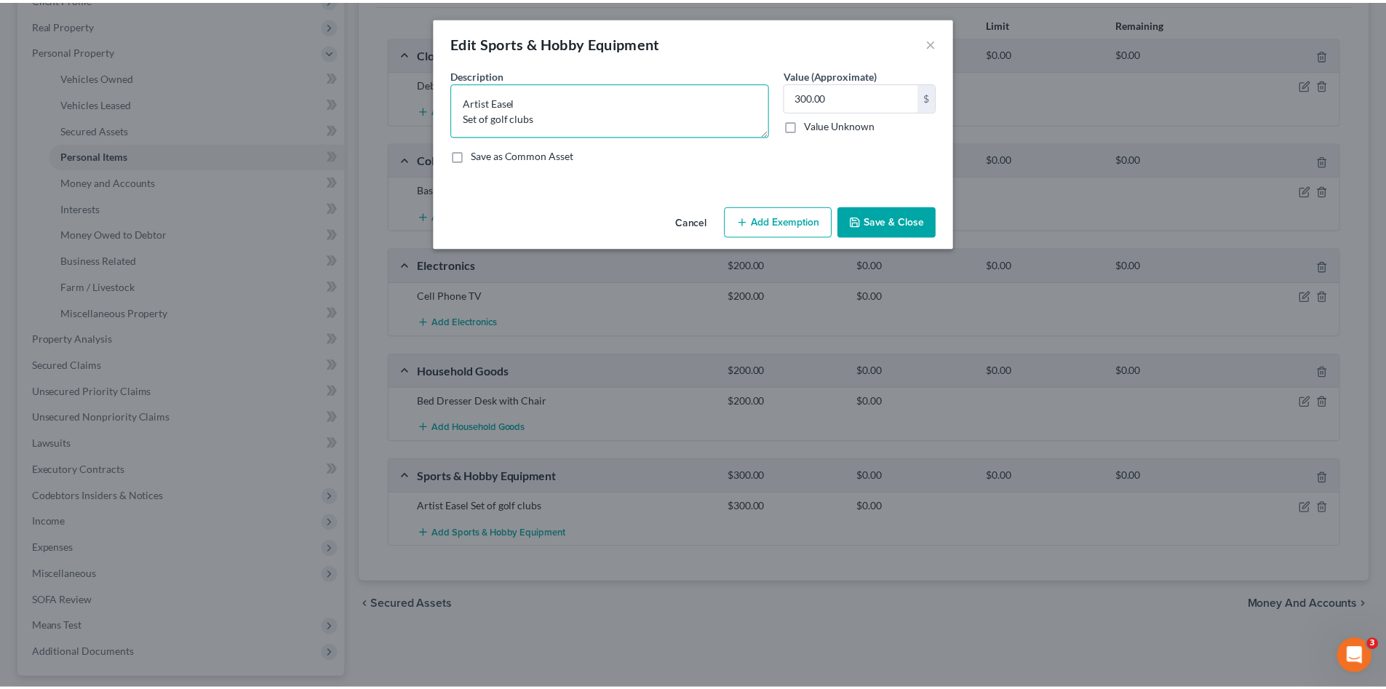
scroll to position [3, 0]
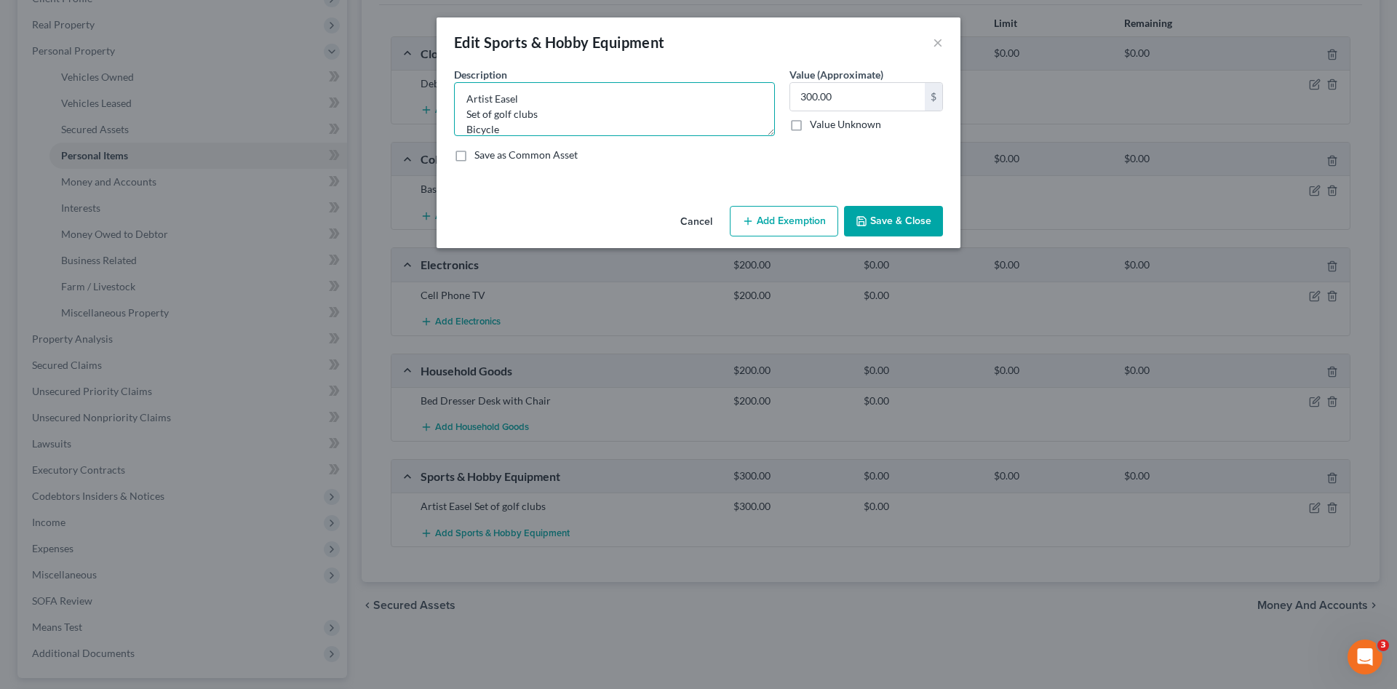
type textarea "Artist Easel Set of golf clubs Bicycle"
click at [877, 219] on button "Save & Close" at bounding box center [893, 221] width 99 height 31
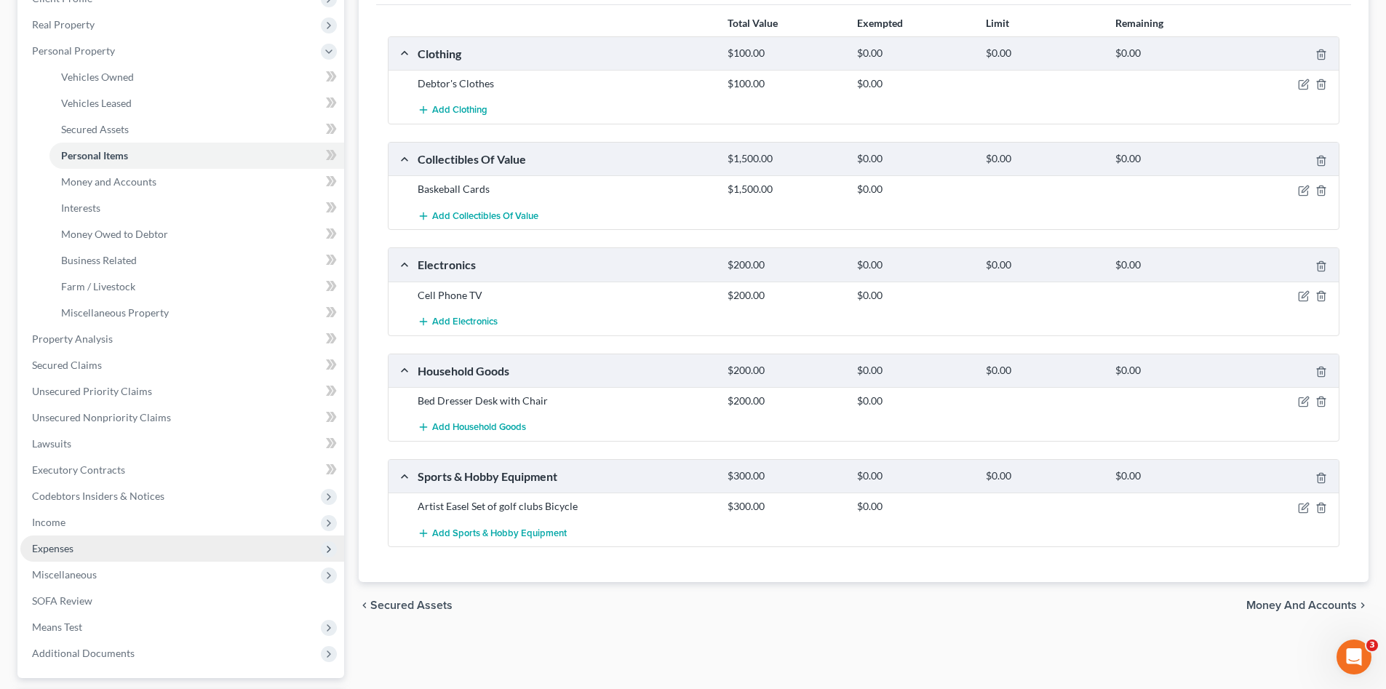
click at [106, 542] on span "Expenses" at bounding box center [182, 549] width 324 height 26
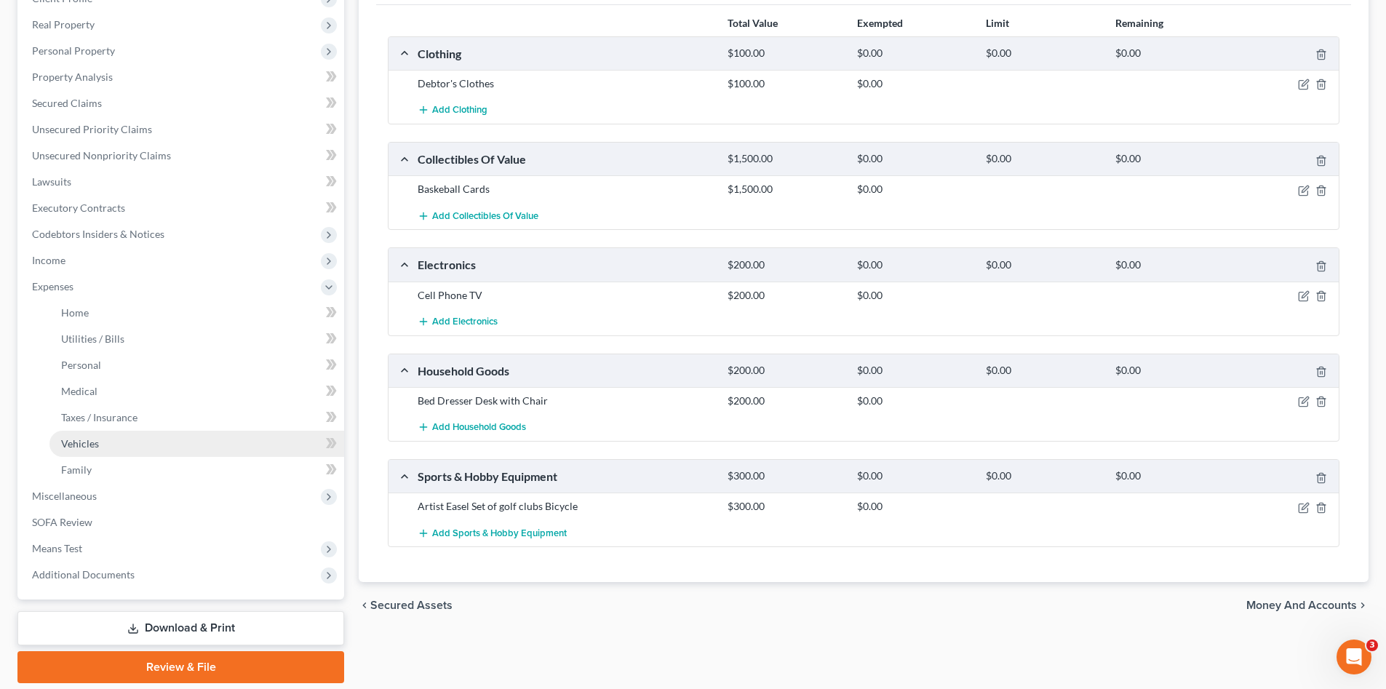
click at [167, 445] on link "Vehicles" at bounding box center [196, 444] width 295 height 26
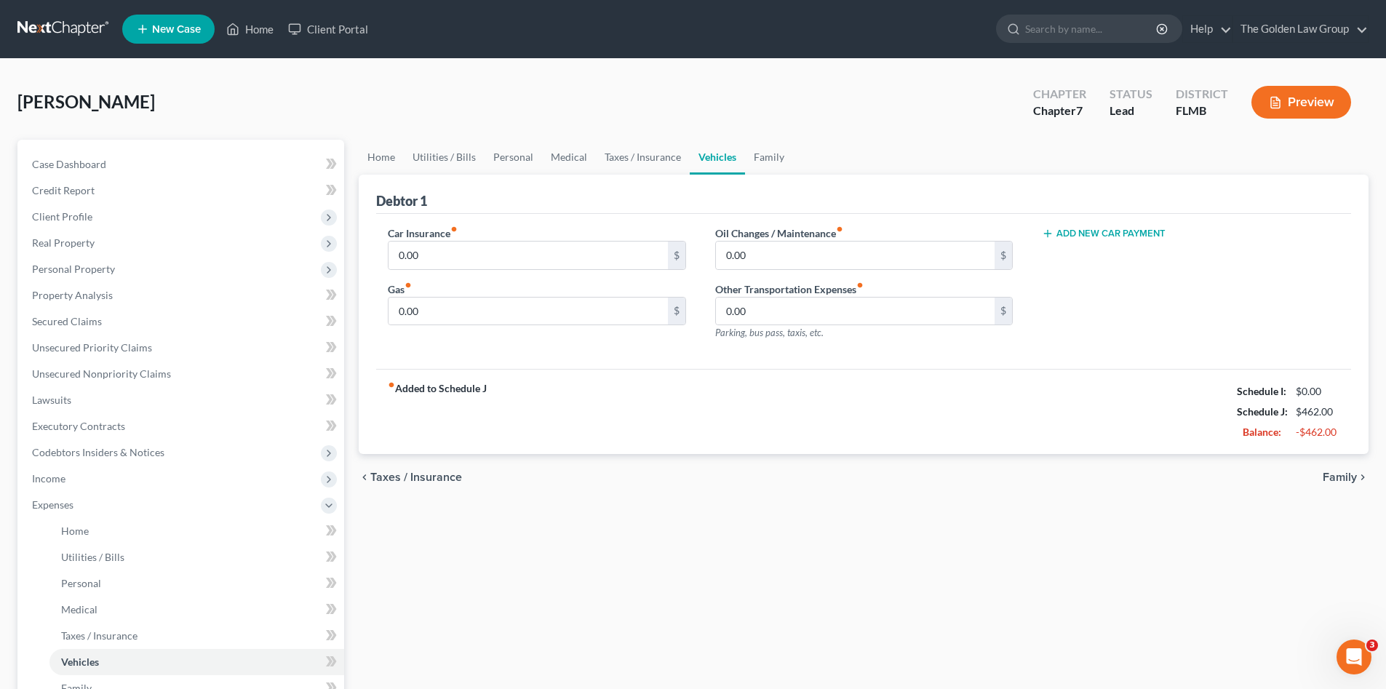
click at [840, 404] on div "fiber_manual_record Added to Schedule J Schedule I: $0.00 Schedule J: $462.00 B…" at bounding box center [863, 411] width 975 height 85
click at [764, 159] on link "Family" at bounding box center [769, 157] width 48 height 35
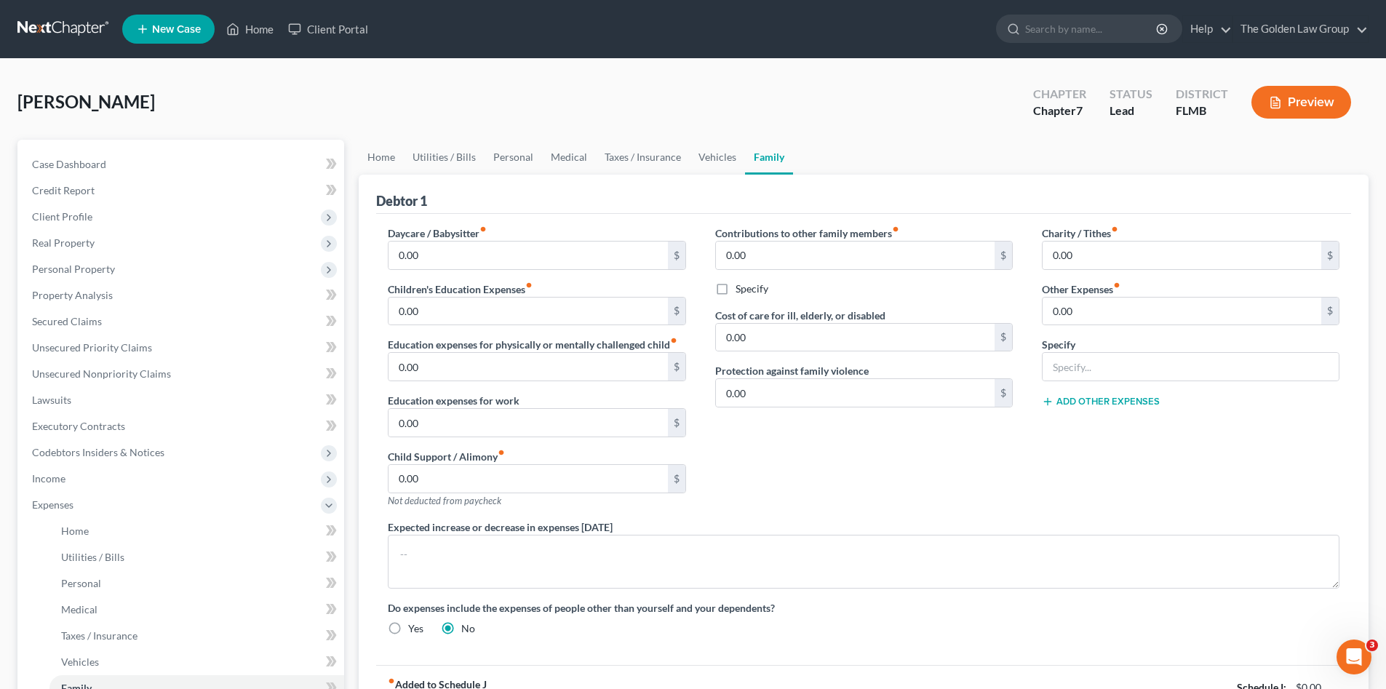
click at [1156, 466] on div "Charity / Tithes fiber_manual_record 0.00 $ Other Expenses fiber_manual_record …" at bounding box center [1191, 373] width 327 height 294
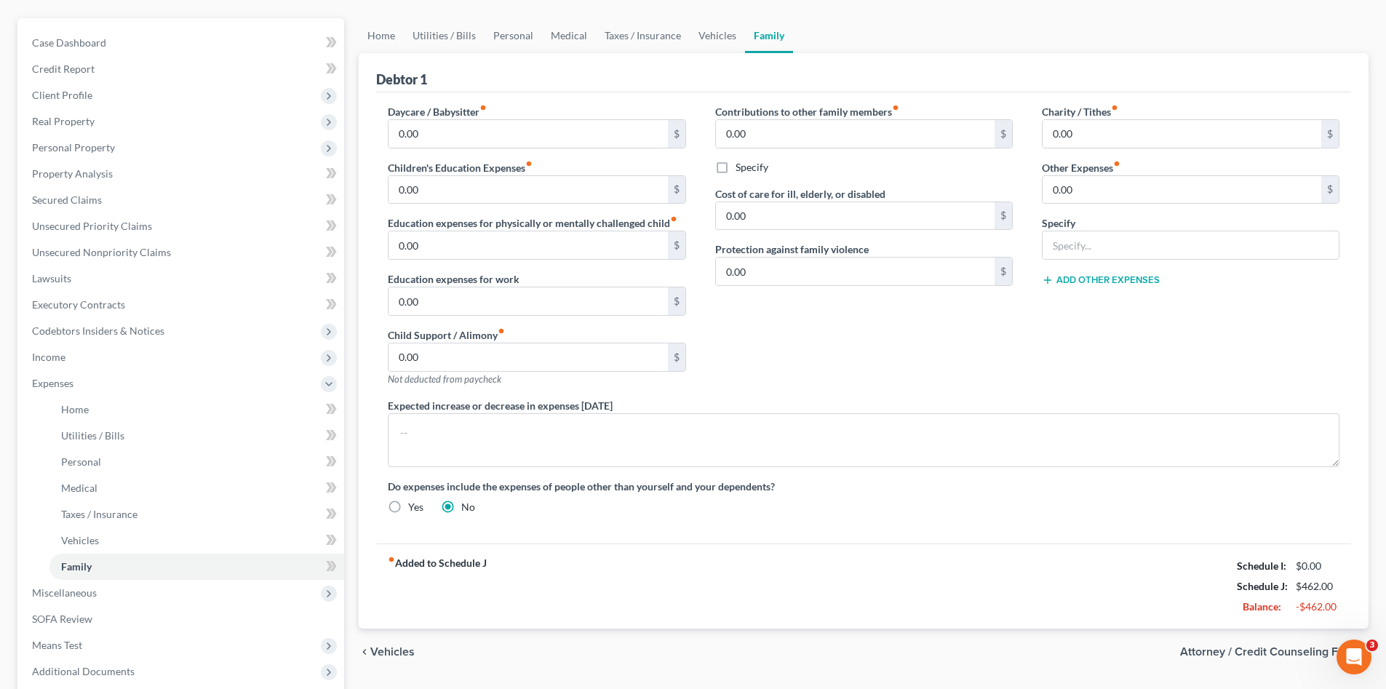
click at [998, 518] on div "Daycare / Babysitter fiber_manual_record 0.00 $ Children's Education Expenses f…" at bounding box center [863, 315] width 981 height 422
click at [1002, 506] on div "Do expenses include the expenses of people other than yourself and your depende…" at bounding box center [863, 497] width 981 height 36
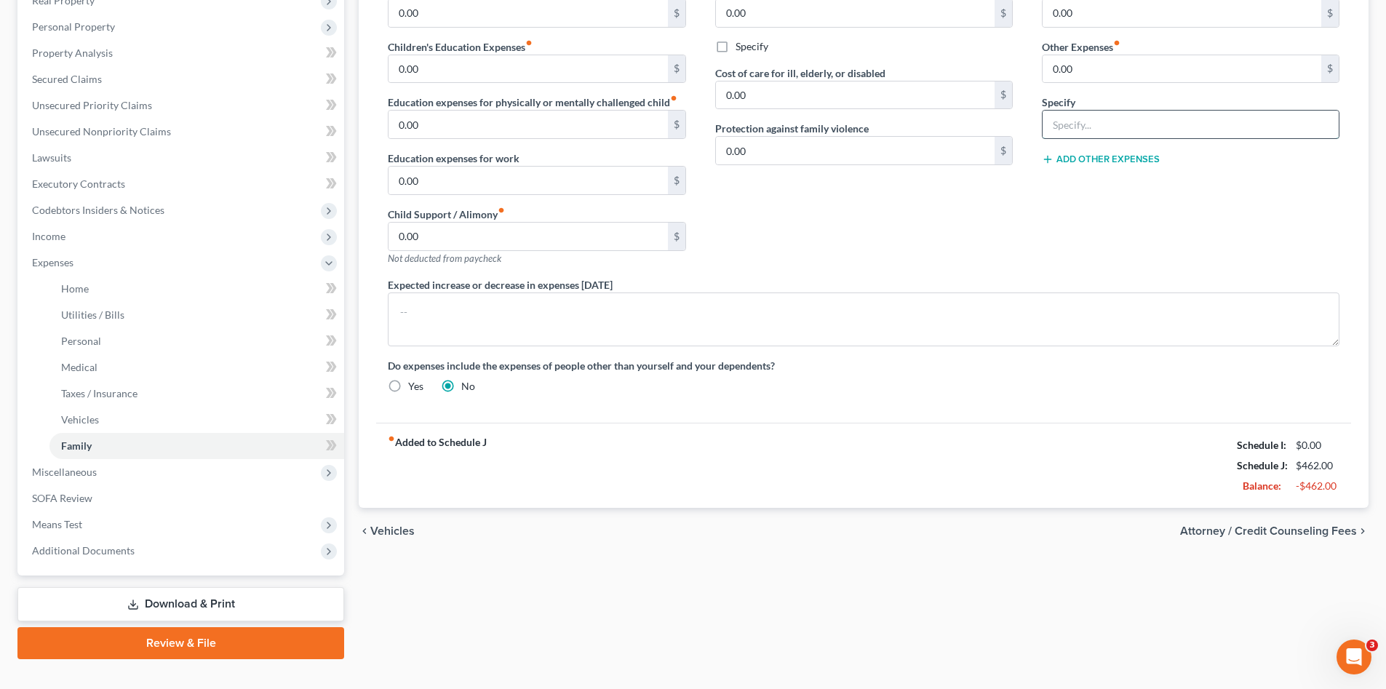
click at [1129, 130] on input "text" at bounding box center [1191, 125] width 296 height 28
type input "Storage Unit"
click at [1108, 71] on input "0.00" at bounding box center [1182, 69] width 279 height 28
type input "120.00"
click at [1166, 215] on div "Charity / Tithes fiber_manual_record 0.00 $ Other Expenses fiber_manual_record …" at bounding box center [1191, 130] width 327 height 294
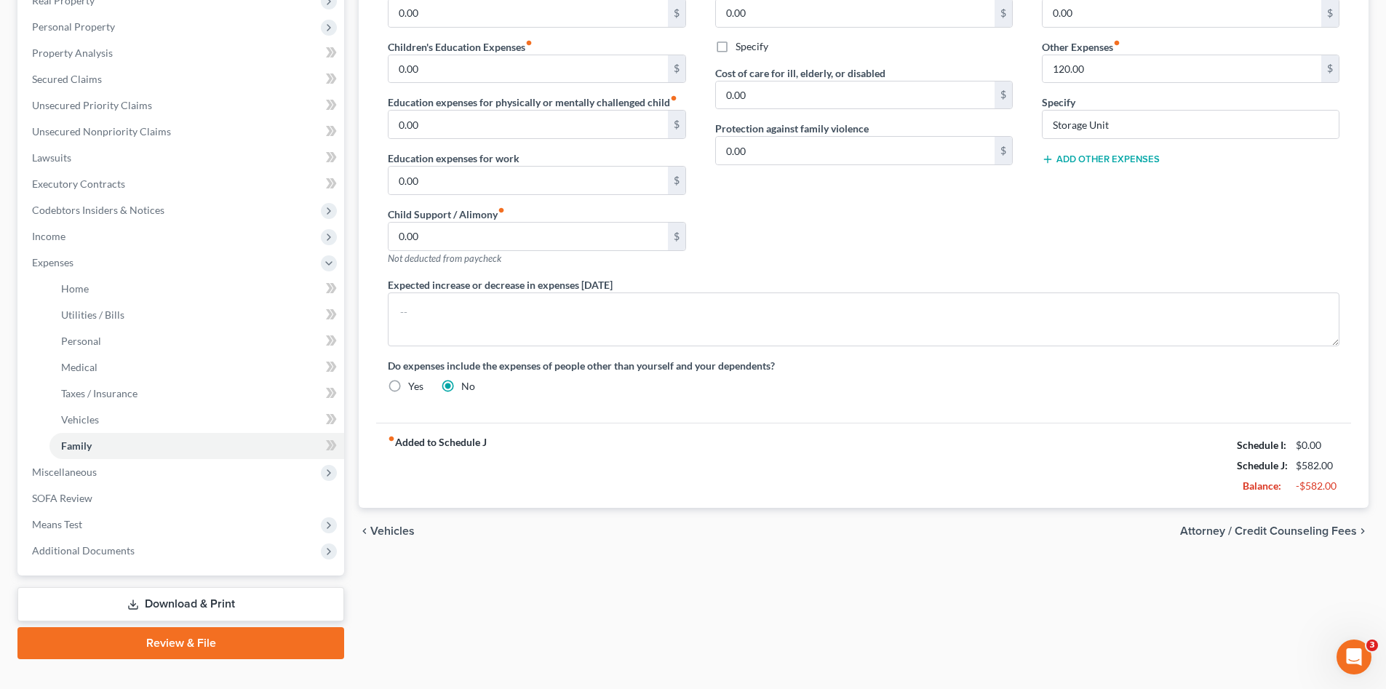
click at [891, 255] on div "Contributions to other family members fiber_manual_record 0.00 $ Specify Cost o…" at bounding box center [864, 130] width 327 height 294
click at [912, 372] on label "Do expenses include the expenses of people other than yourself and your depende…" at bounding box center [864, 365] width 952 height 15
click at [910, 398] on div "Daycare / Babysitter fiber_manual_record 0.00 $ Children's Education Expenses f…" at bounding box center [863, 194] width 981 height 422
click at [141, 264] on span "Expenses" at bounding box center [182, 263] width 324 height 26
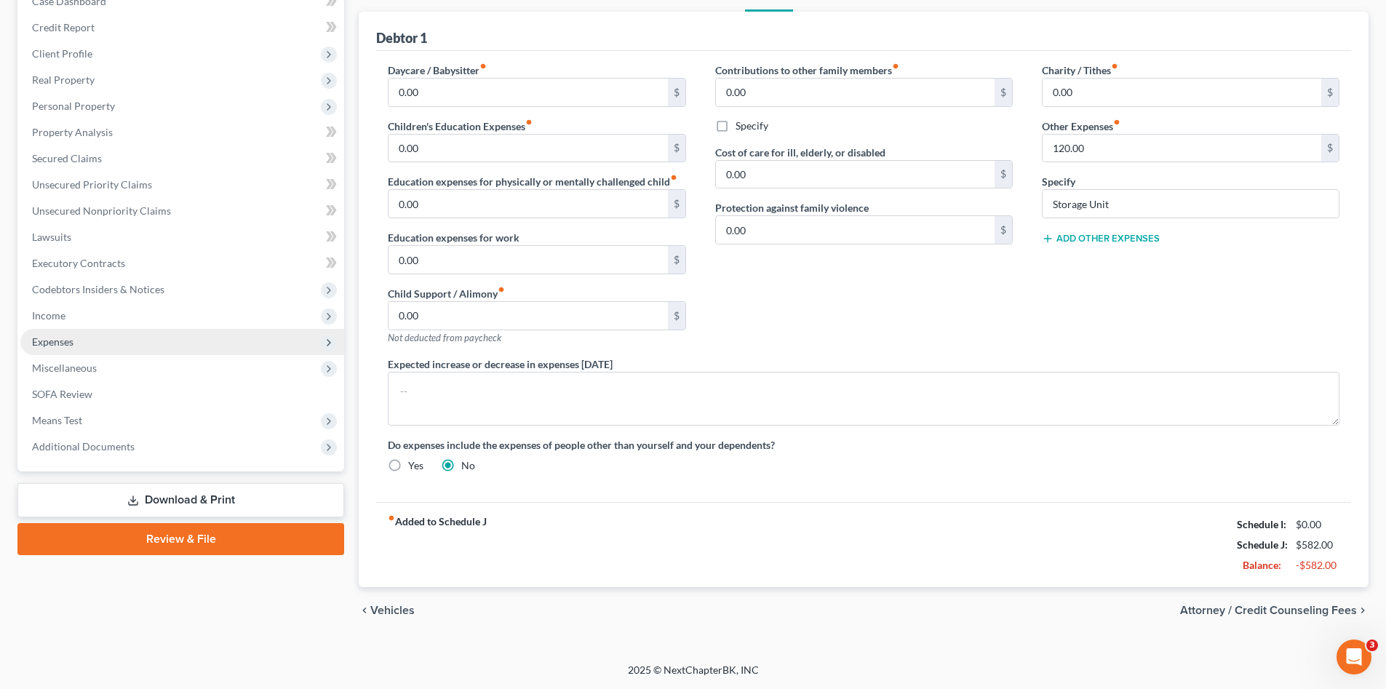
scroll to position [163, 0]
click at [790, 302] on div "Contributions to other family members fiber_manual_record 0.00 $ Specify Cost o…" at bounding box center [864, 210] width 327 height 294
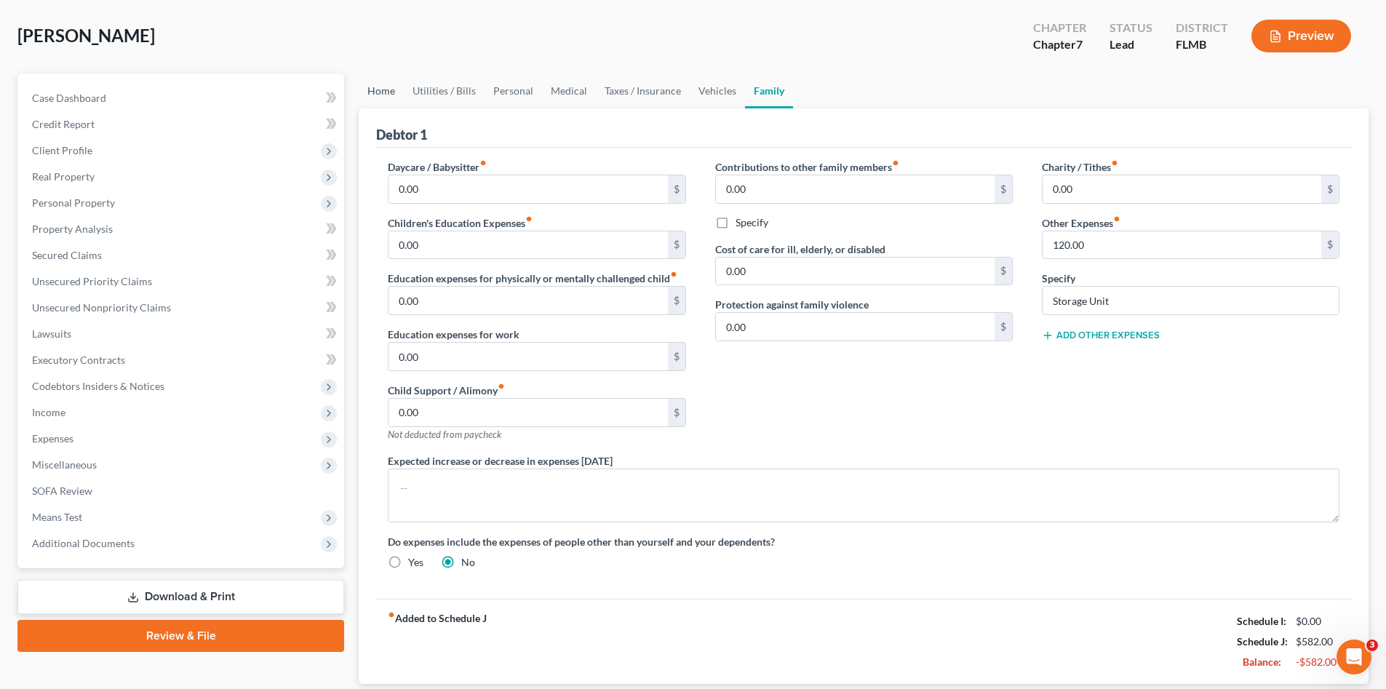
click at [377, 92] on link "Home" at bounding box center [381, 91] width 45 height 35
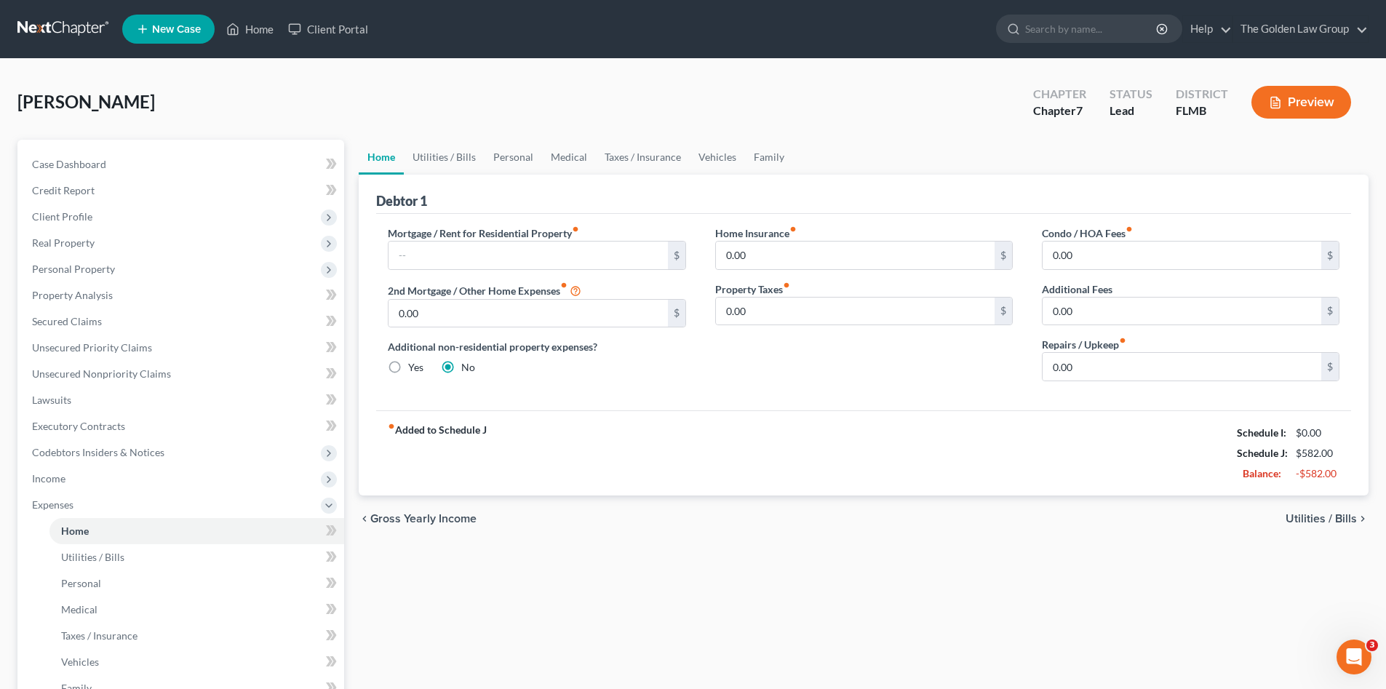
click at [913, 493] on div "fiber_manual_record Added to Schedule J Schedule I: $0.00 Schedule J: $582.00 B…" at bounding box center [863, 452] width 975 height 85
click at [896, 456] on div "fiber_manual_record Added to Schedule J Schedule I: $0.00 Schedule J: $582.00 B…" at bounding box center [863, 452] width 975 height 85
click at [50, 509] on span "Expenses" at bounding box center [52, 504] width 41 height 12
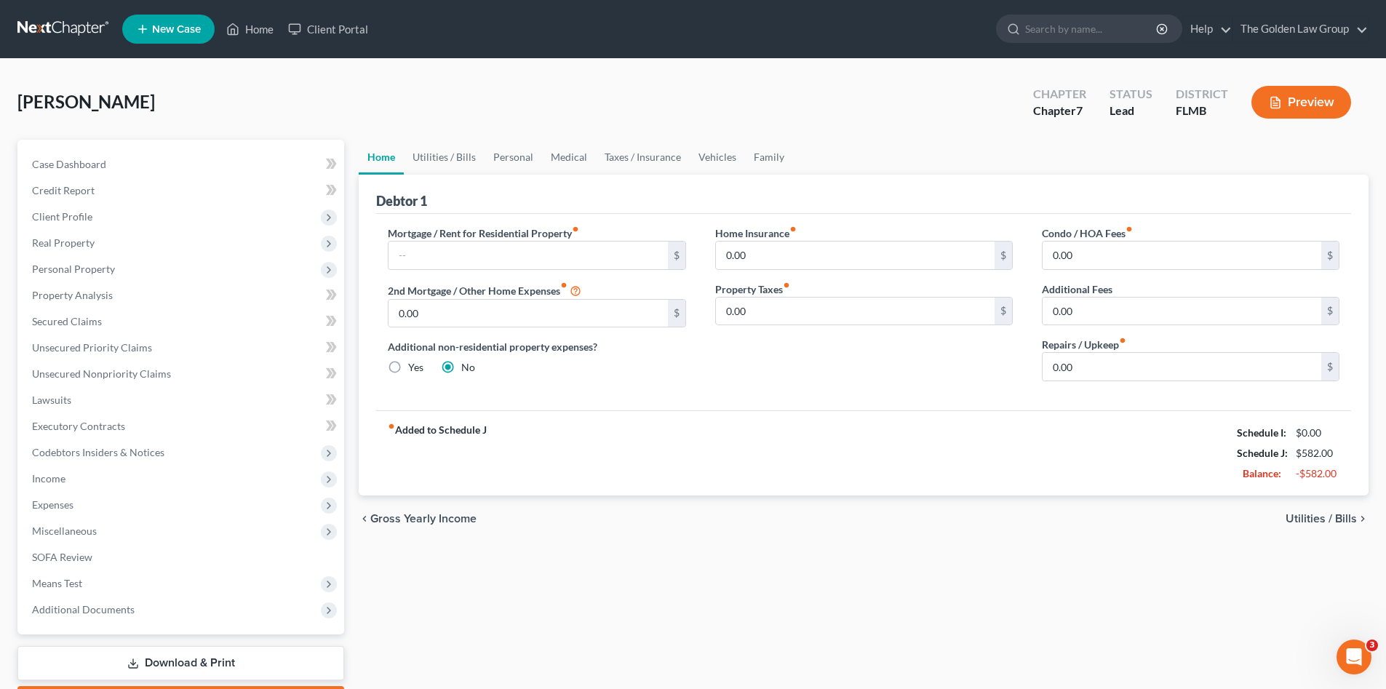
drag, startPoint x: 726, startPoint y: 438, endPoint x: 740, endPoint y: 426, distance: 18.1
click at [734, 432] on div "fiber_manual_record Added to Schedule J Schedule I: $0.00 Schedule J: $582.00 B…" at bounding box center [863, 452] width 975 height 85
click at [100, 218] on span "Client Profile" at bounding box center [182, 217] width 324 height 26
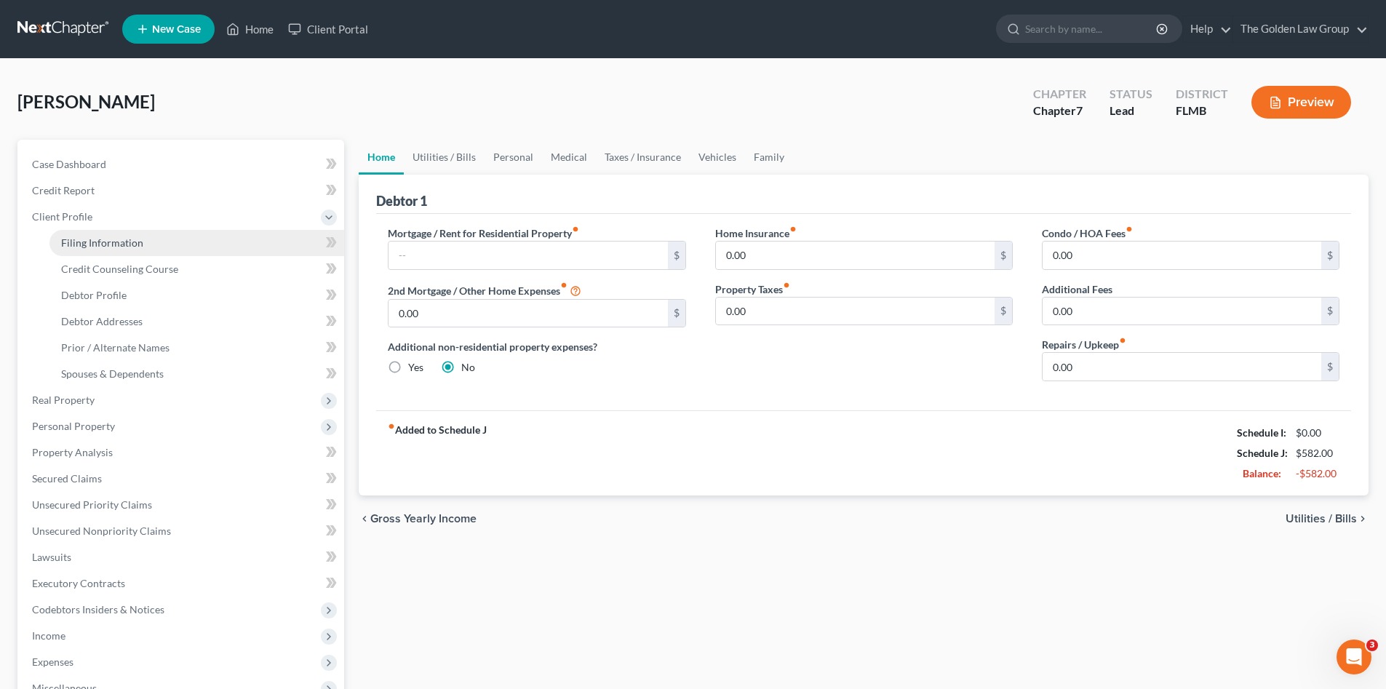
click at [109, 237] on span "Filing Information" at bounding box center [102, 243] width 82 height 12
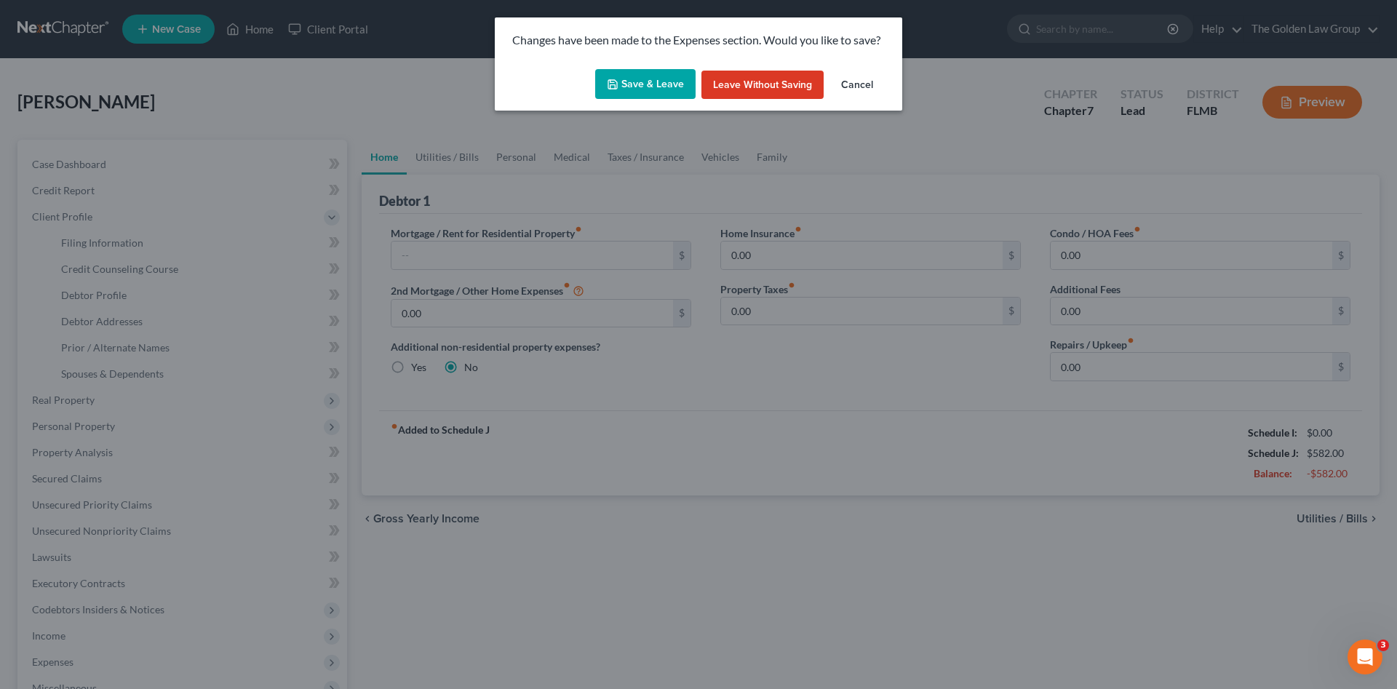
click at [638, 87] on button "Save & Leave" at bounding box center [645, 84] width 100 height 31
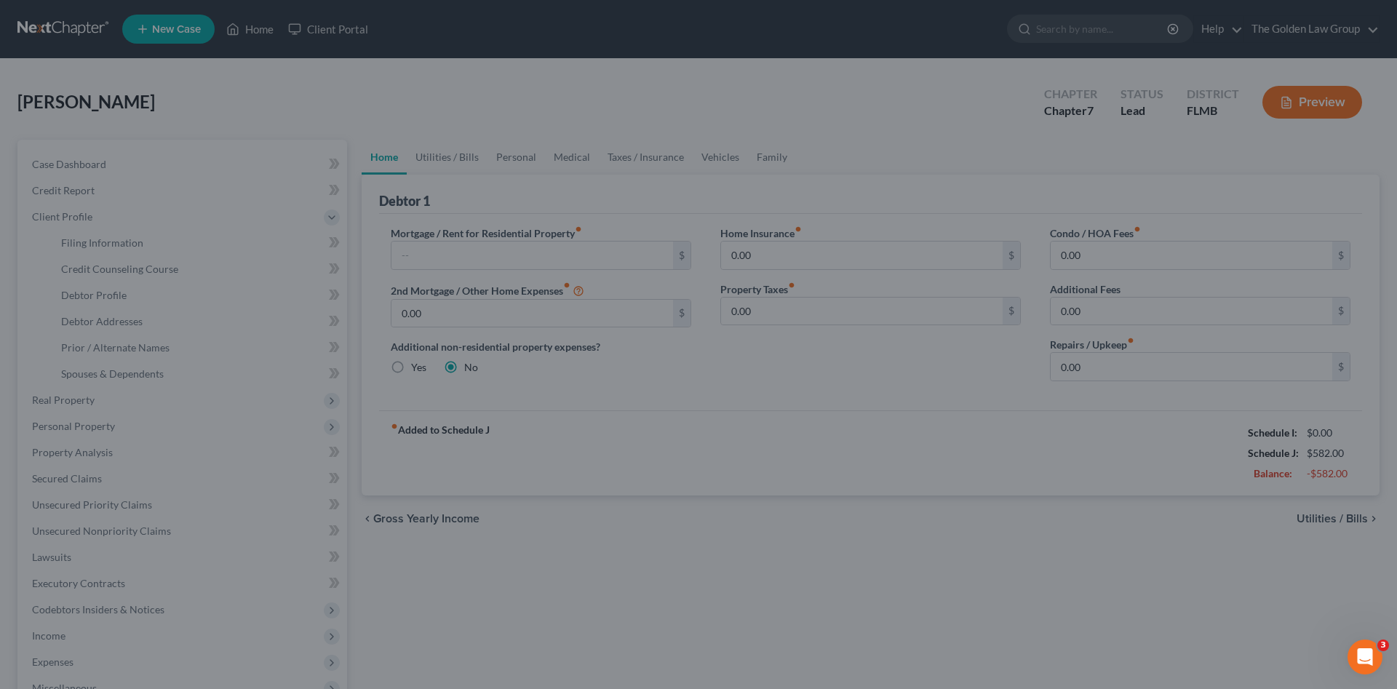
select select "1"
select select "0"
select select "9"
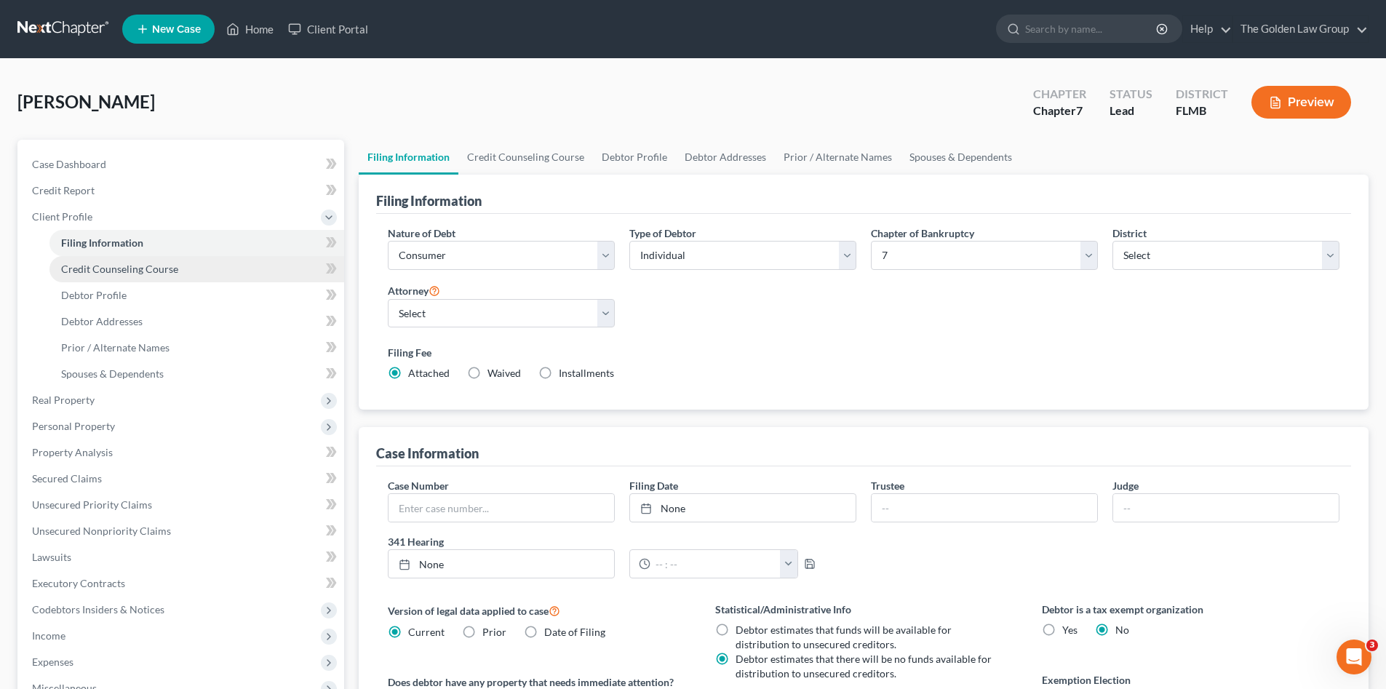
click at [133, 270] on span "Credit Counseling Course" at bounding box center [119, 269] width 117 height 12
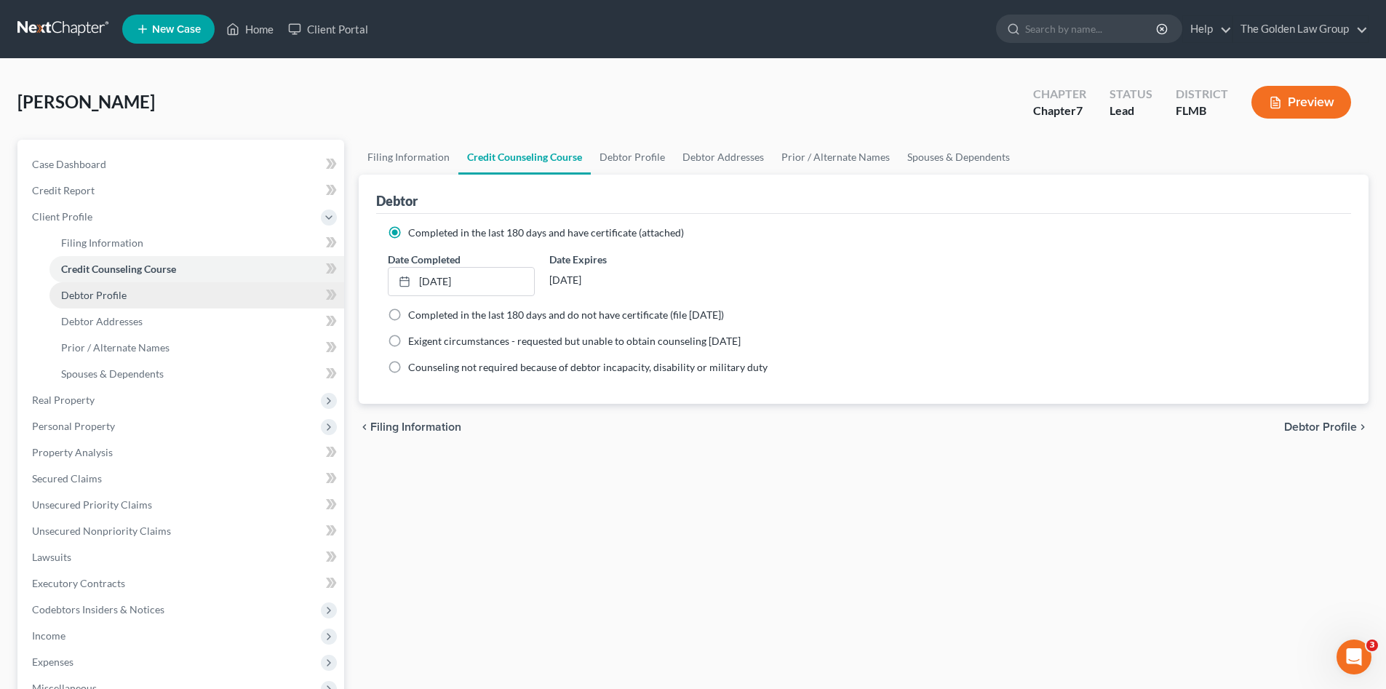
click at [127, 290] on link "Debtor Profile" at bounding box center [196, 295] width 295 height 26
select select "0"
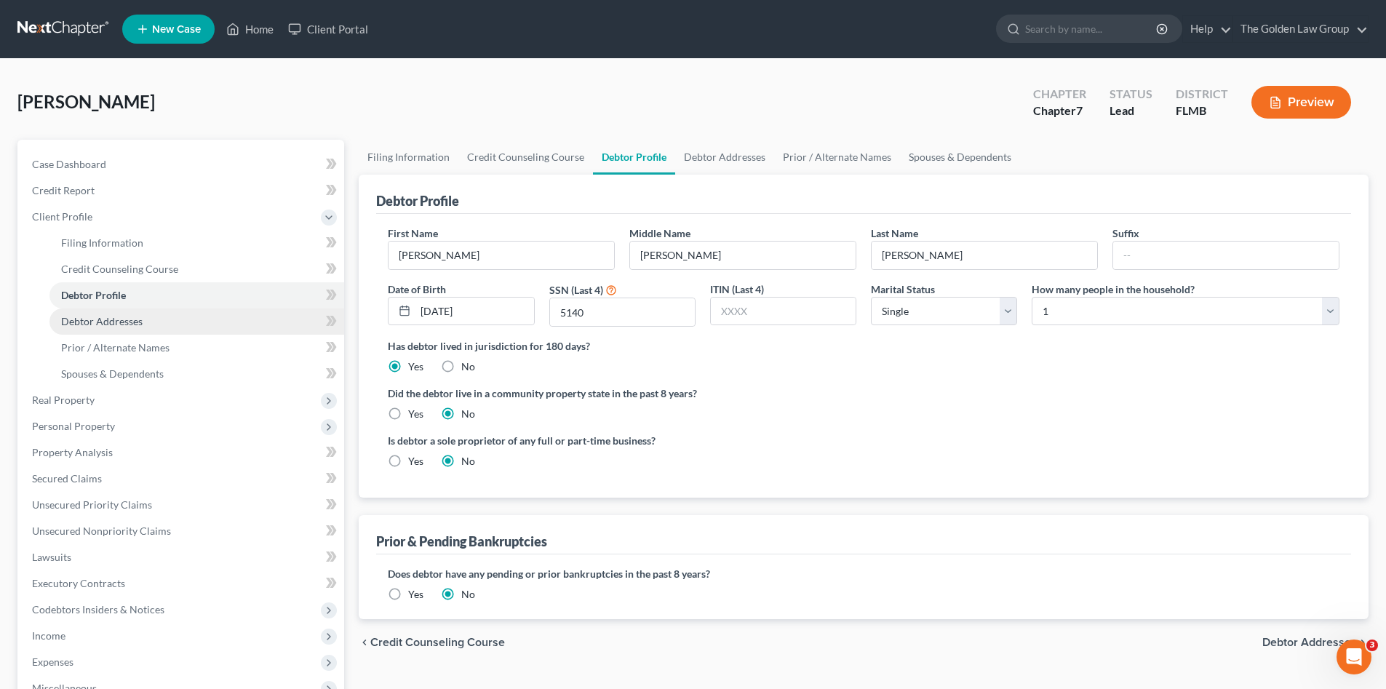
click at [131, 318] on span "Debtor Addresses" at bounding box center [102, 321] width 82 height 12
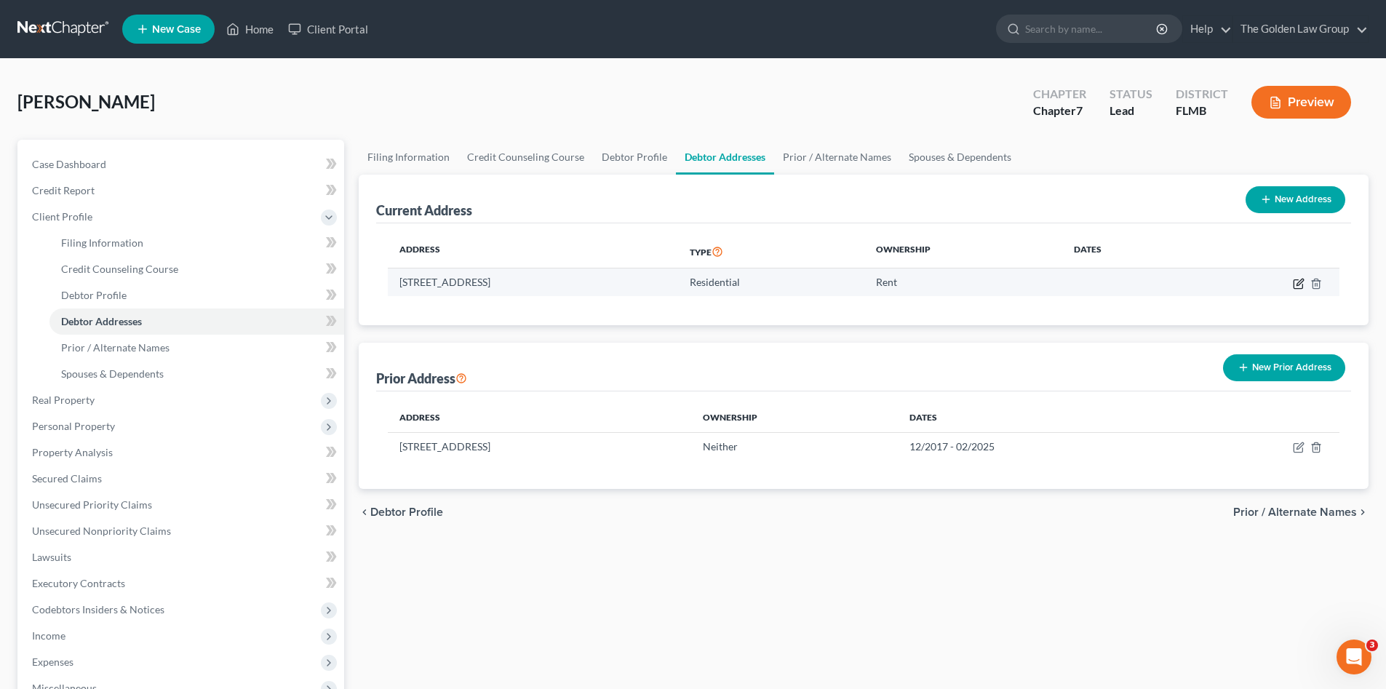
click at [1296, 282] on icon "button" at bounding box center [1299, 284] width 12 height 12
select select "9"
select select "27"
select select "0"
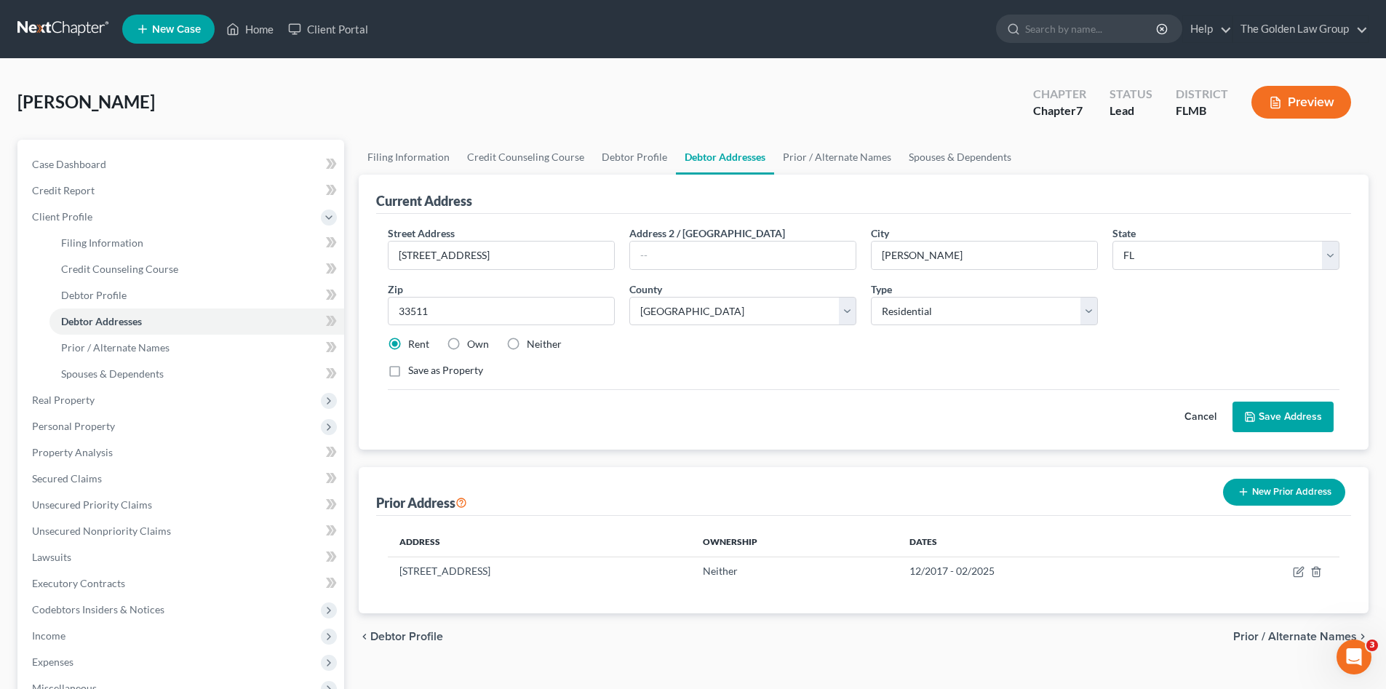
drag, startPoint x: 518, startPoint y: 341, endPoint x: 713, endPoint y: 341, distance: 195.0
click at [527, 341] on label "Neither" at bounding box center [544, 344] width 35 height 15
click at [533, 341] on input "Neither" at bounding box center [537, 341] width 9 height 9
radio input "true"
click at [1311, 409] on button "Save Address" at bounding box center [1283, 417] width 101 height 31
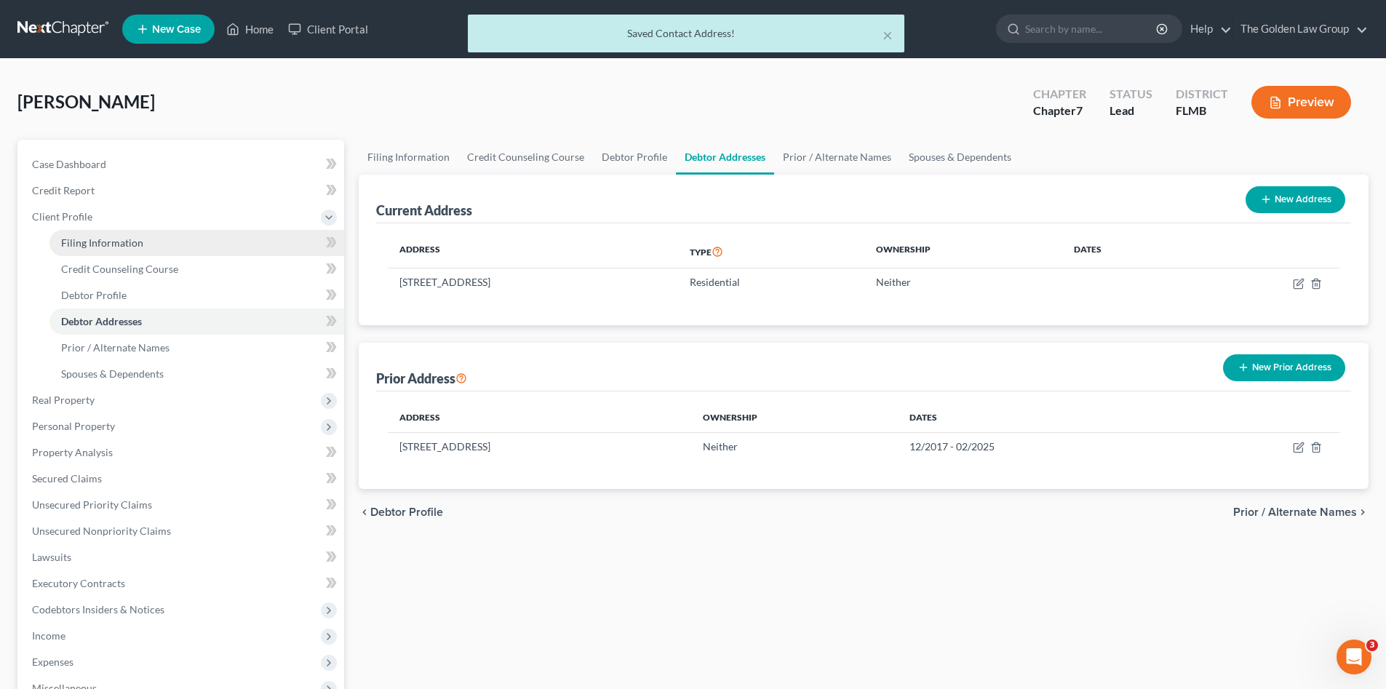
click at [146, 241] on link "Filing Information" at bounding box center [196, 243] width 295 height 26
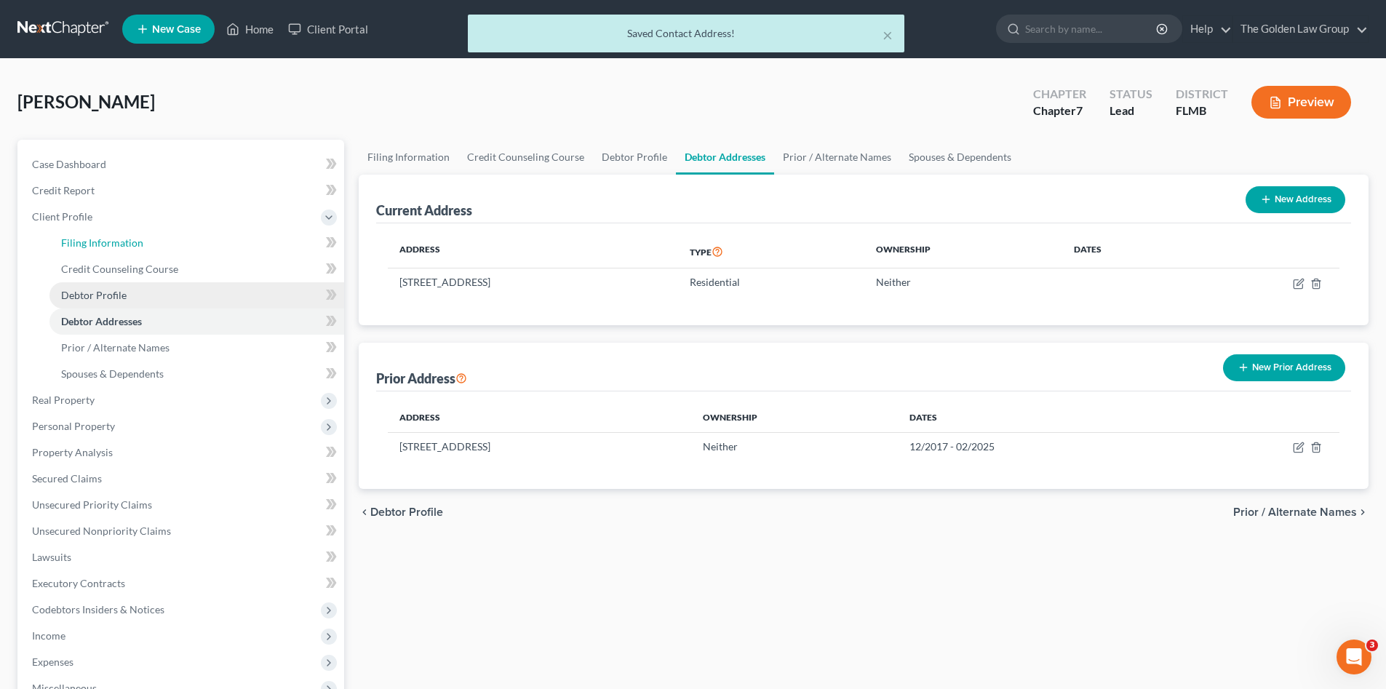
select select "1"
select select "0"
select select "15"
select select "2"
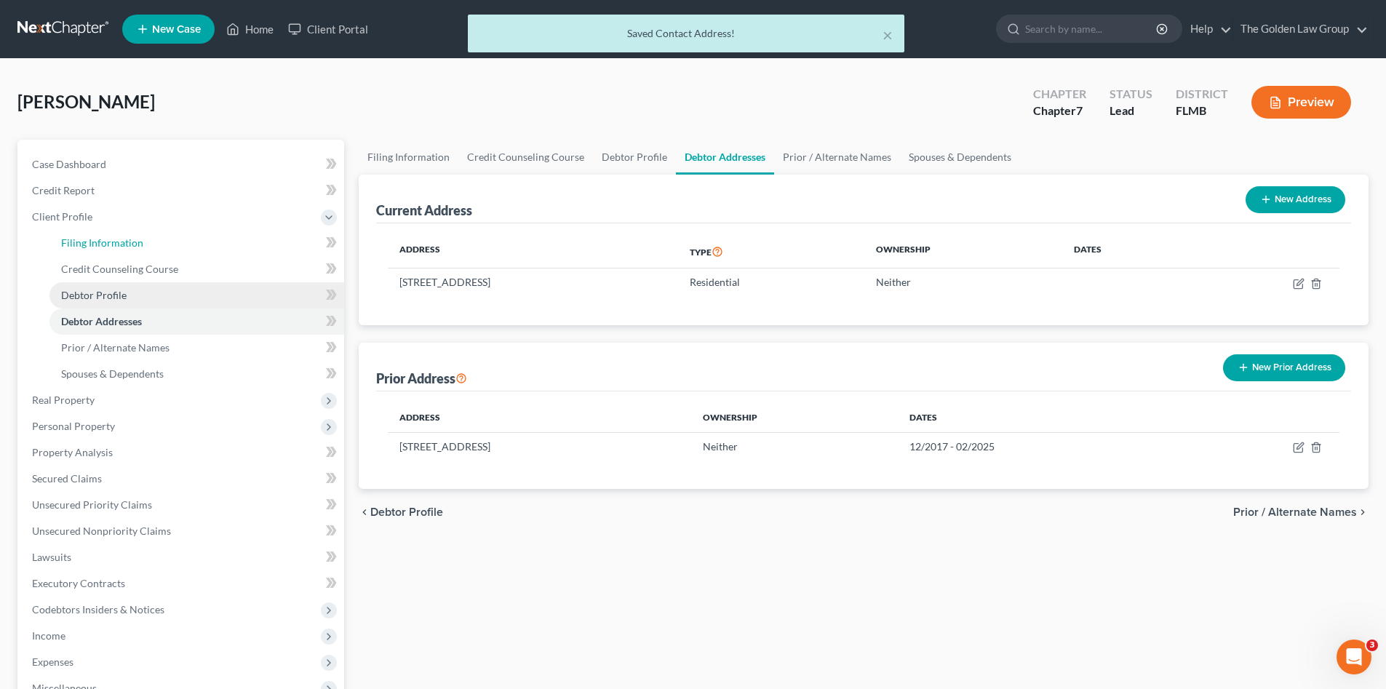
select select "9"
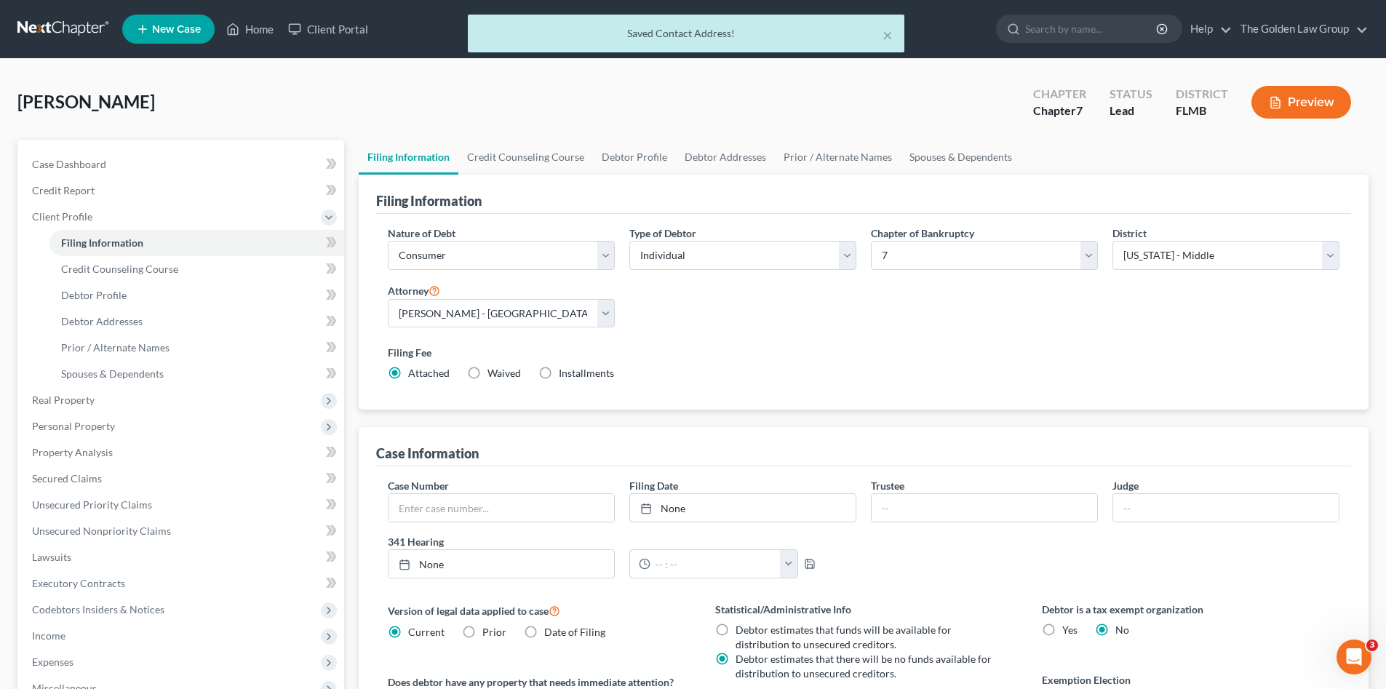
scroll to position [146, 0]
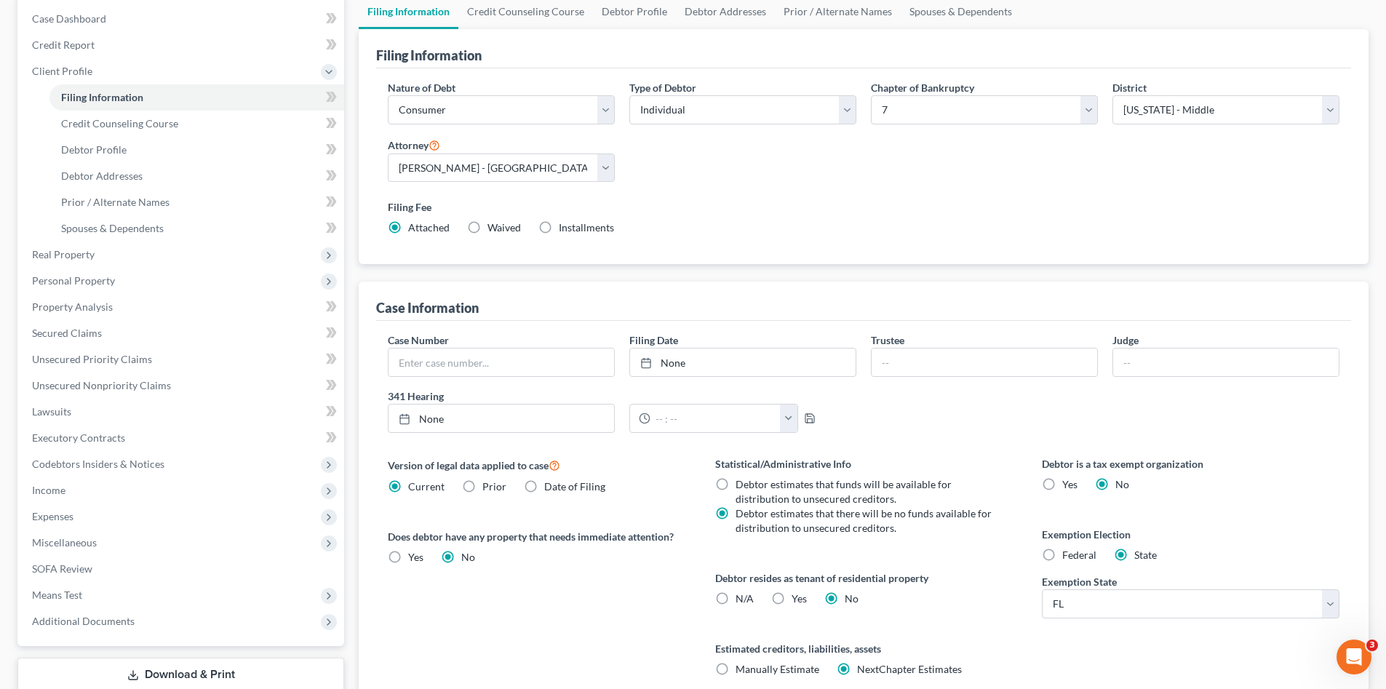
click at [595, 612] on div "Version of legal data applied to case Current Prior Date of Filing Legal data v…" at bounding box center [536, 583] width 327 height 255
click at [149, 122] on span "Credit Counseling Course" at bounding box center [119, 123] width 117 height 12
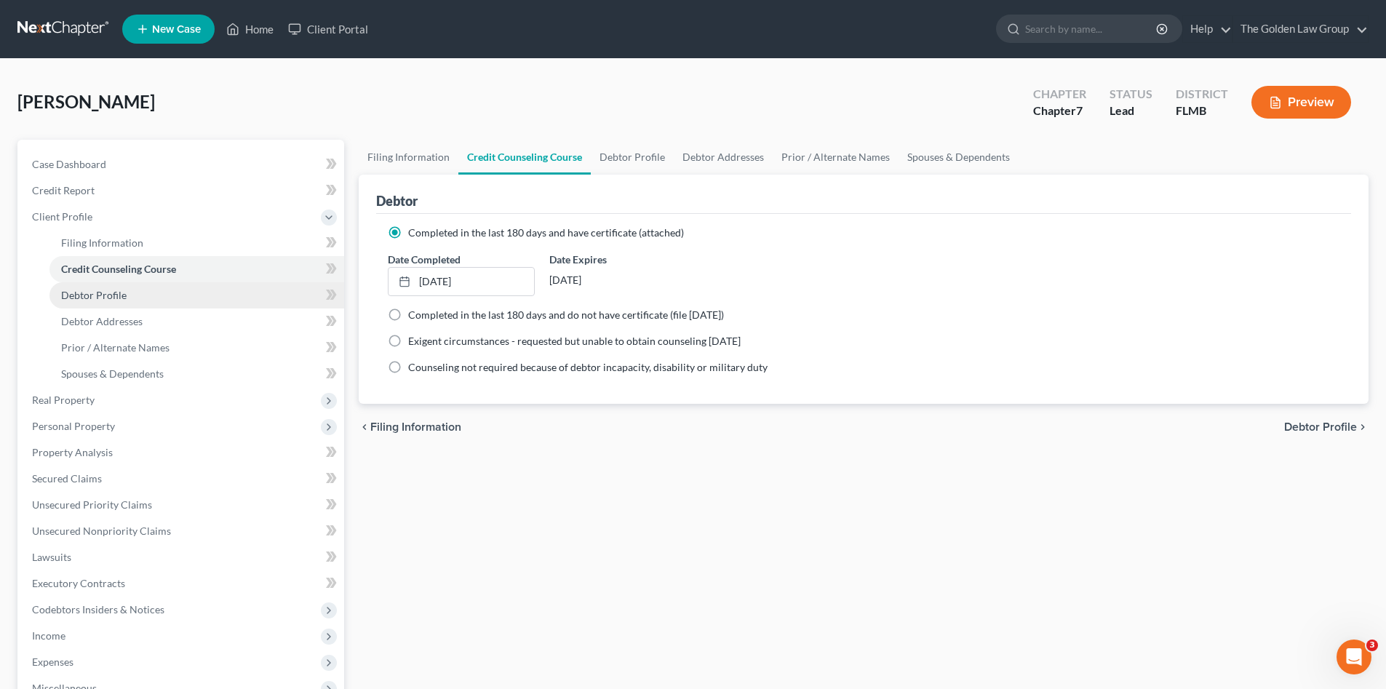
click at [103, 296] on span "Debtor Profile" at bounding box center [93, 295] width 65 height 12
select select "0"
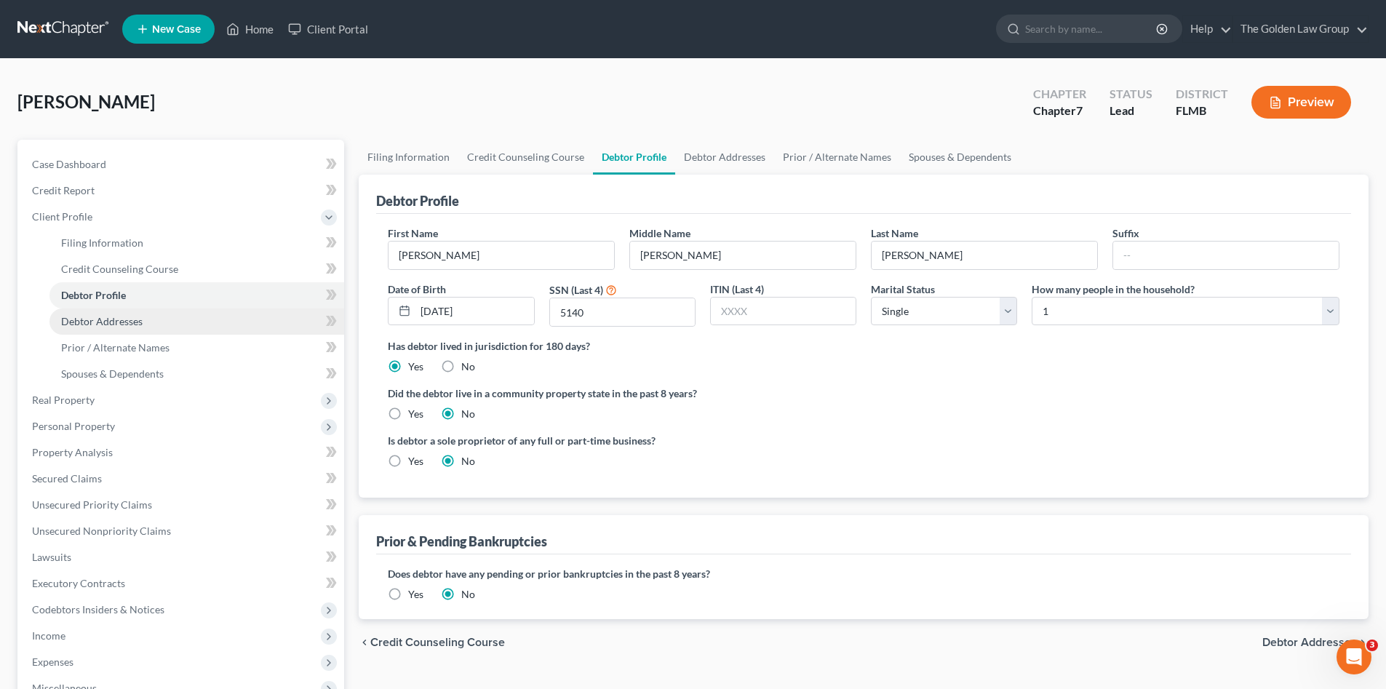
click at [122, 318] on span "Debtor Addresses" at bounding box center [102, 321] width 82 height 12
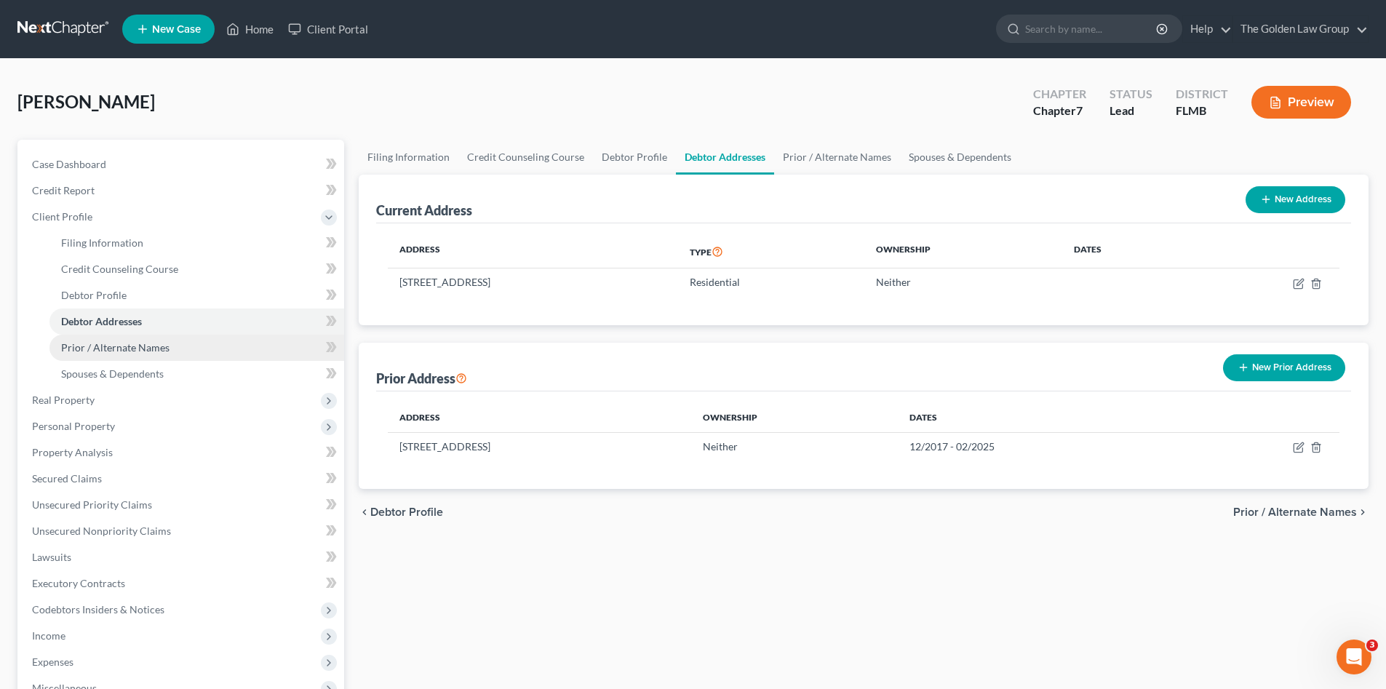
click at [143, 348] on span "Prior / Alternate Names" at bounding box center [115, 347] width 108 height 12
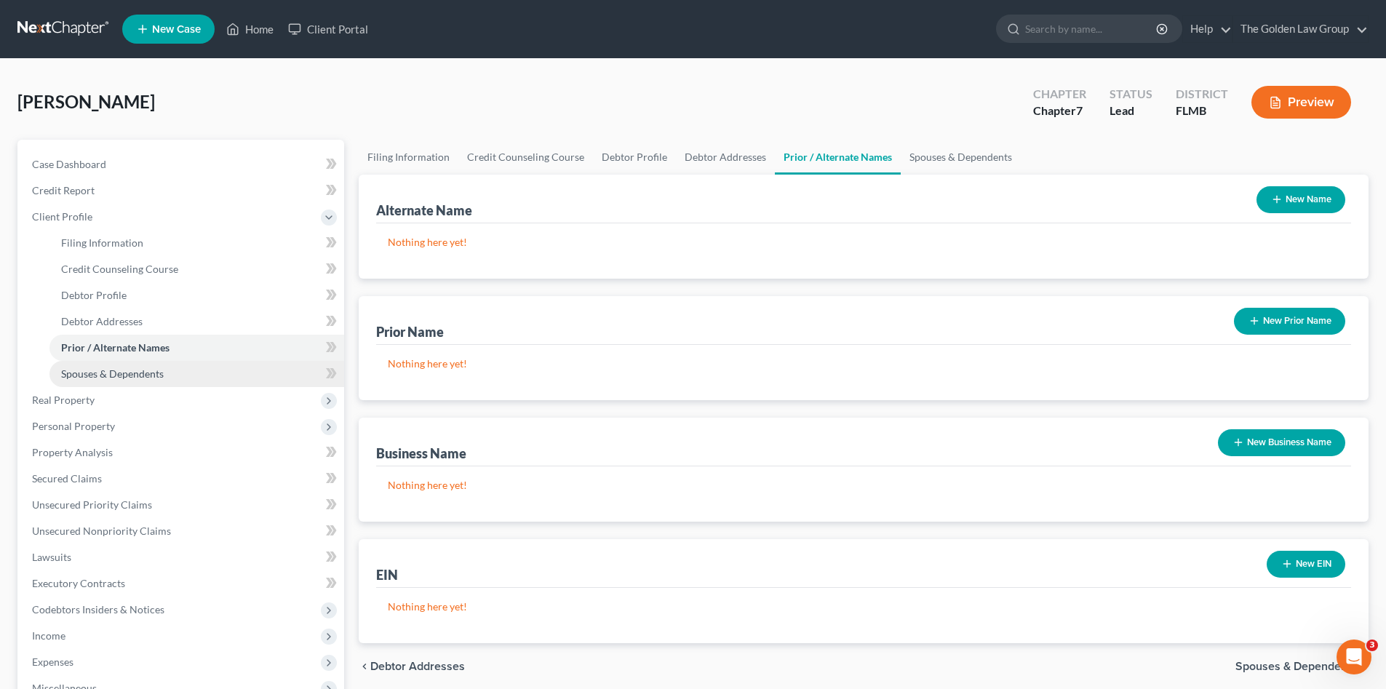
click at [146, 370] on span "Spouses & Dependents" at bounding box center [112, 374] width 103 height 12
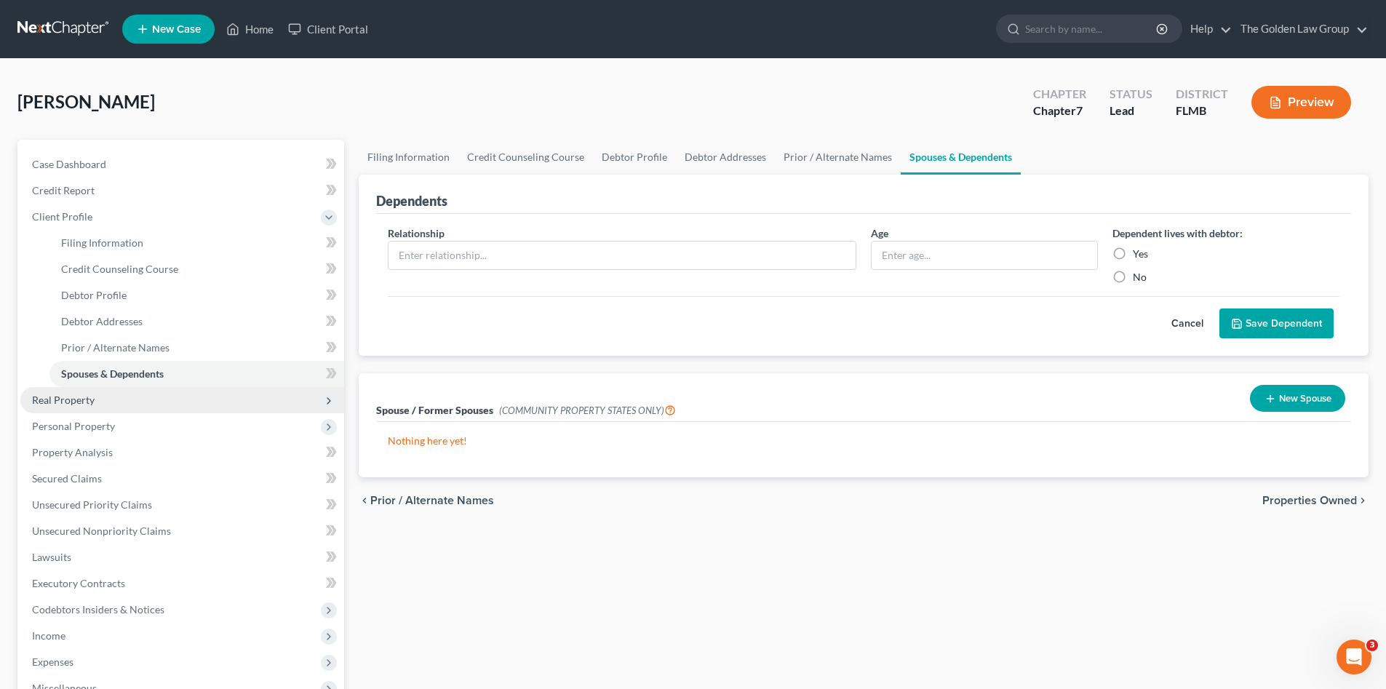
click at [80, 404] on span "Real Property" at bounding box center [63, 400] width 63 height 12
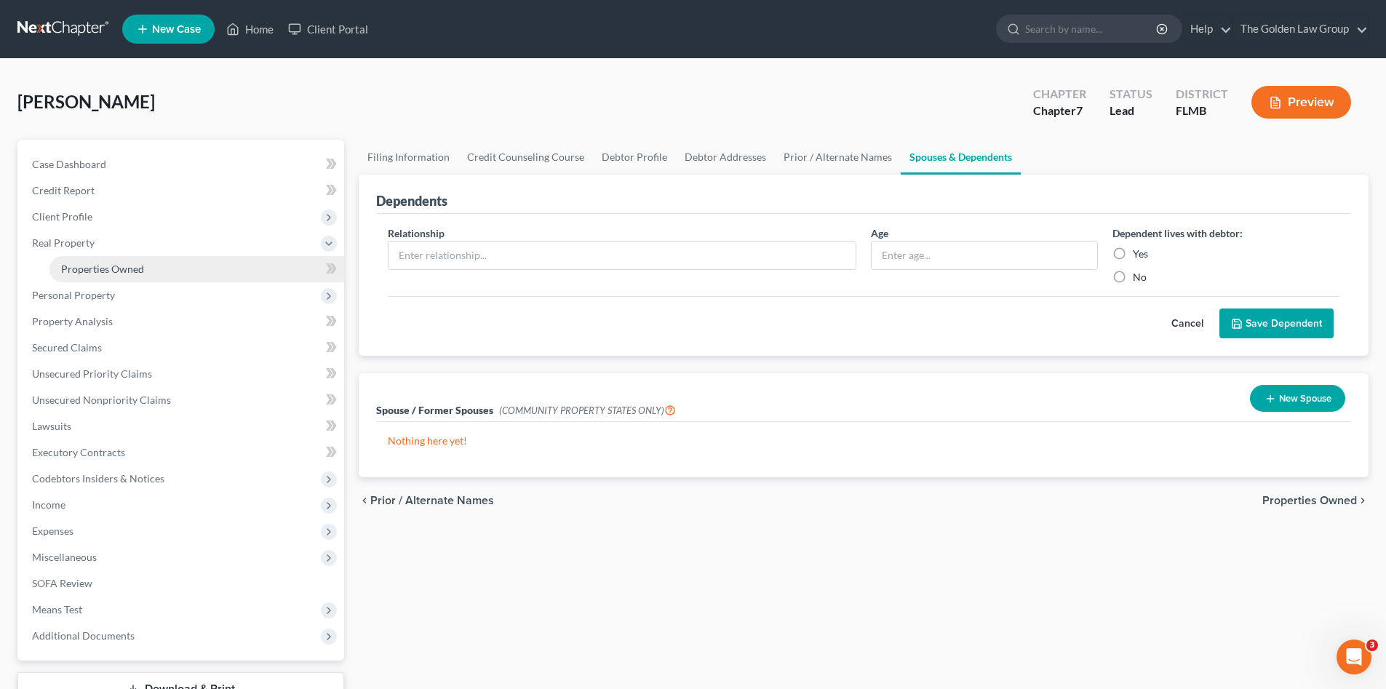
click at [128, 273] on span "Properties Owned" at bounding box center [102, 269] width 83 height 12
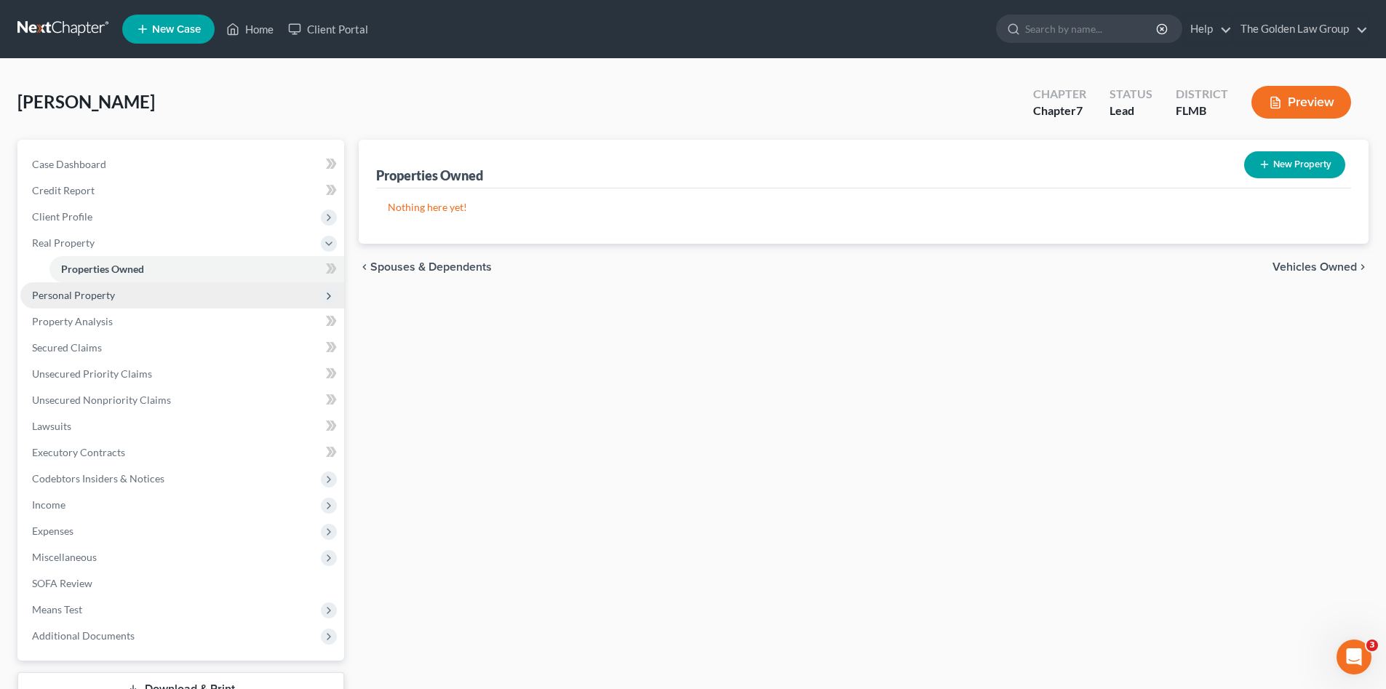
click at [106, 297] on span "Personal Property" at bounding box center [73, 295] width 83 height 12
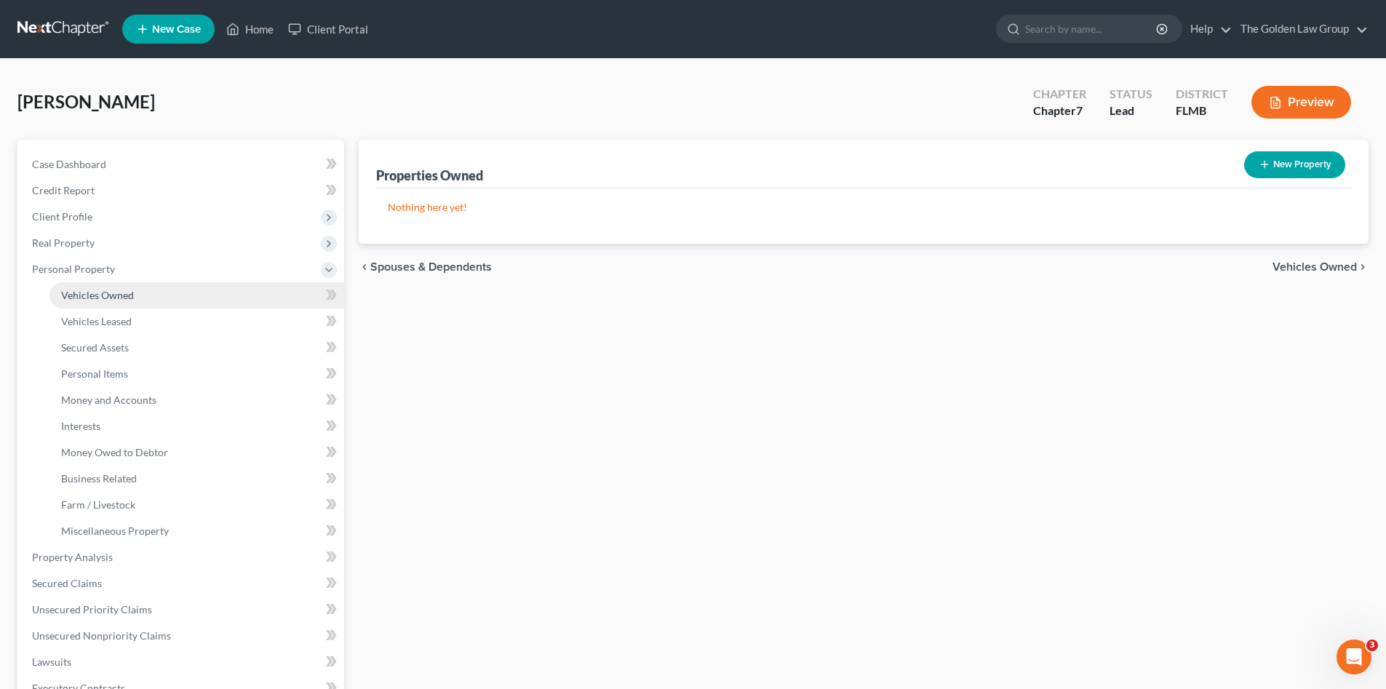
click at [122, 287] on link "Vehicles Owned" at bounding box center [196, 295] width 295 height 26
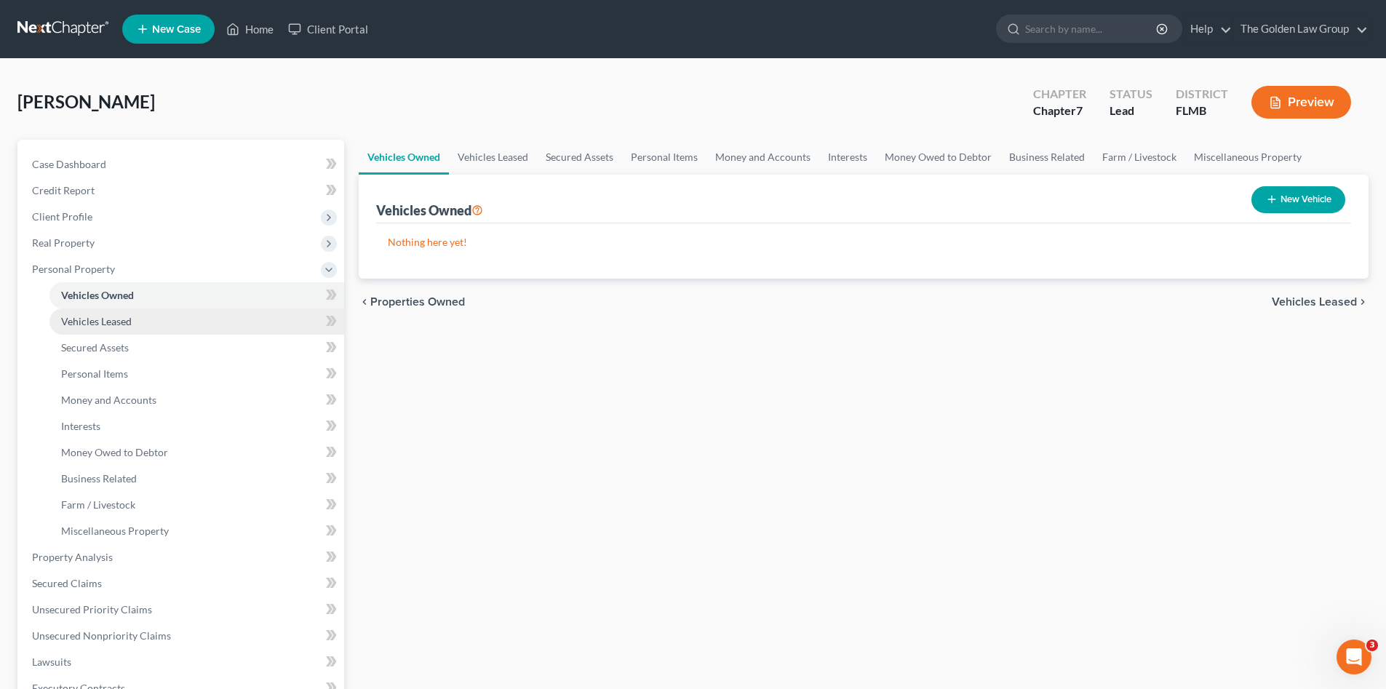
click at [137, 321] on link "Vehicles Leased" at bounding box center [196, 322] width 295 height 26
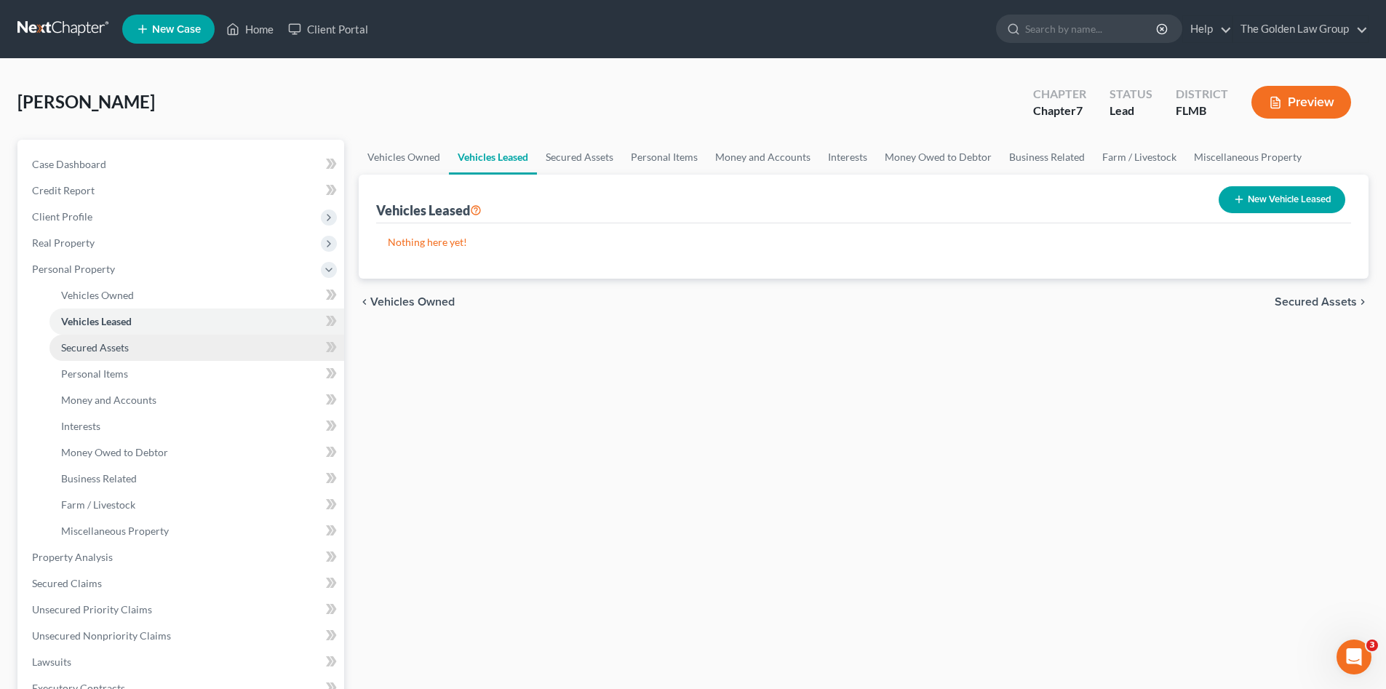
drag, startPoint x: 141, startPoint y: 340, endPoint x: 141, endPoint y: 350, distance: 10.2
click at [141, 341] on link "Secured Assets" at bounding box center [196, 348] width 295 height 26
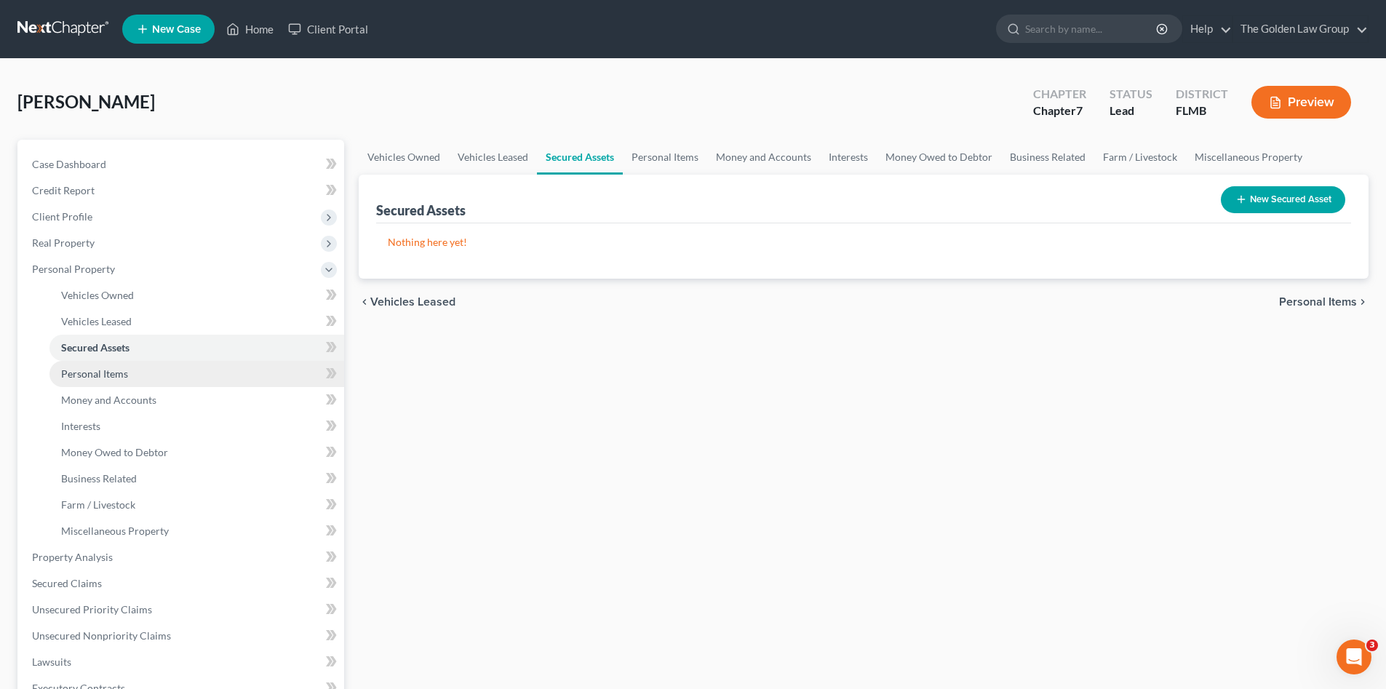
click at [150, 372] on link "Personal Items" at bounding box center [196, 374] width 295 height 26
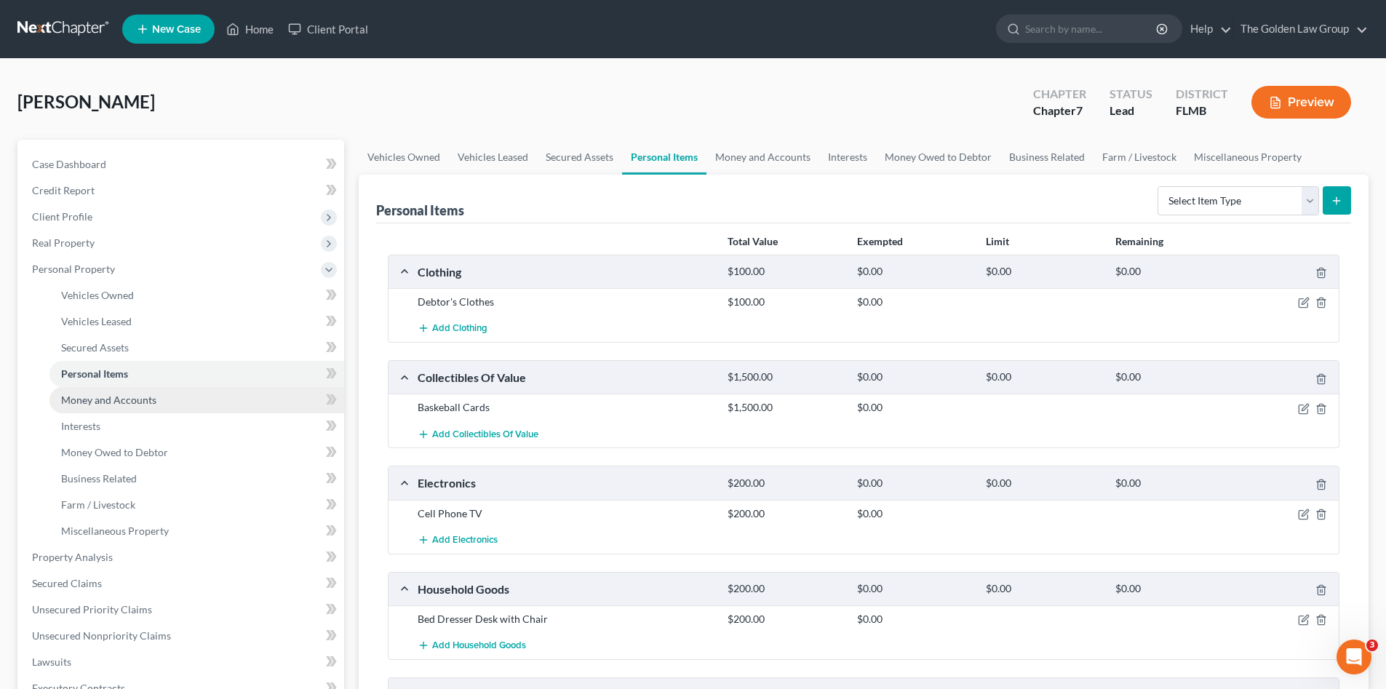
click at [165, 403] on link "Money and Accounts" at bounding box center [196, 400] width 295 height 26
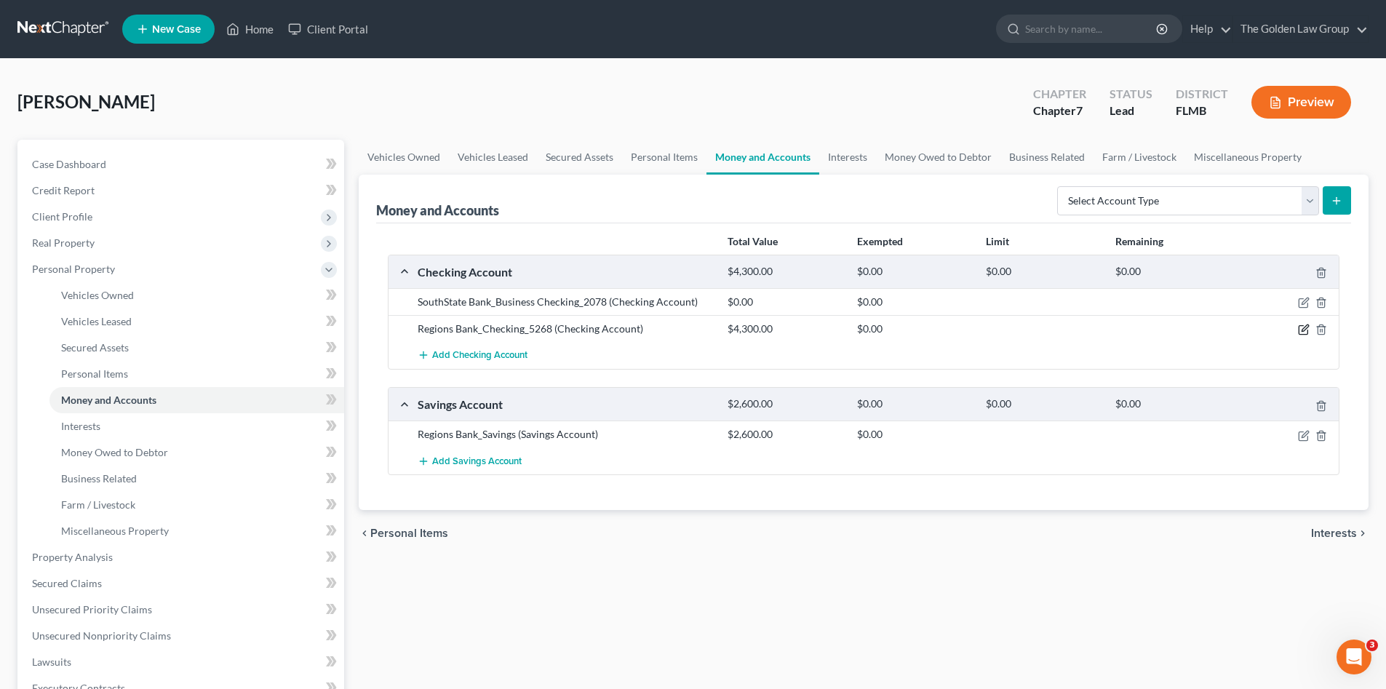
click at [1303, 330] on icon "button" at bounding box center [1305, 328] width 7 height 7
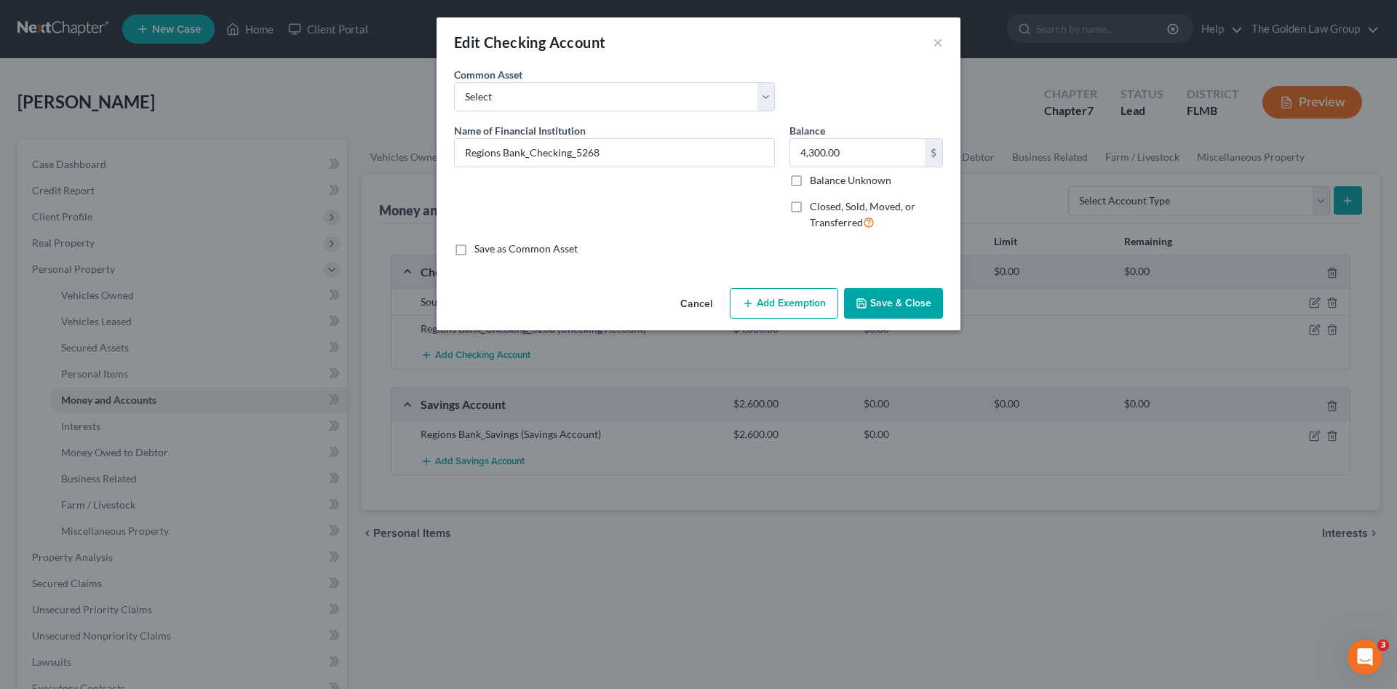
click at [801, 308] on button "Add Exemption" at bounding box center [784, 303] width 108 height 31
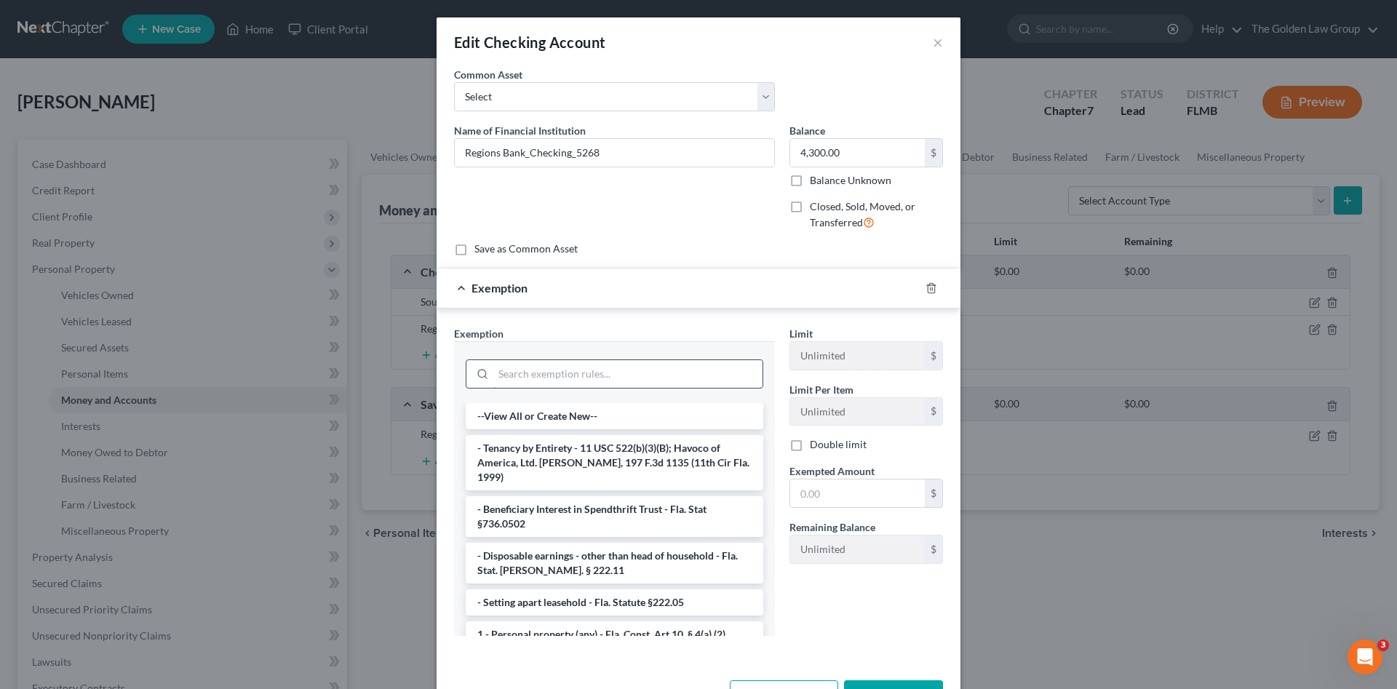
click at [626, 367] on input "search" at bounding box center [627, 374] width 269 height 28
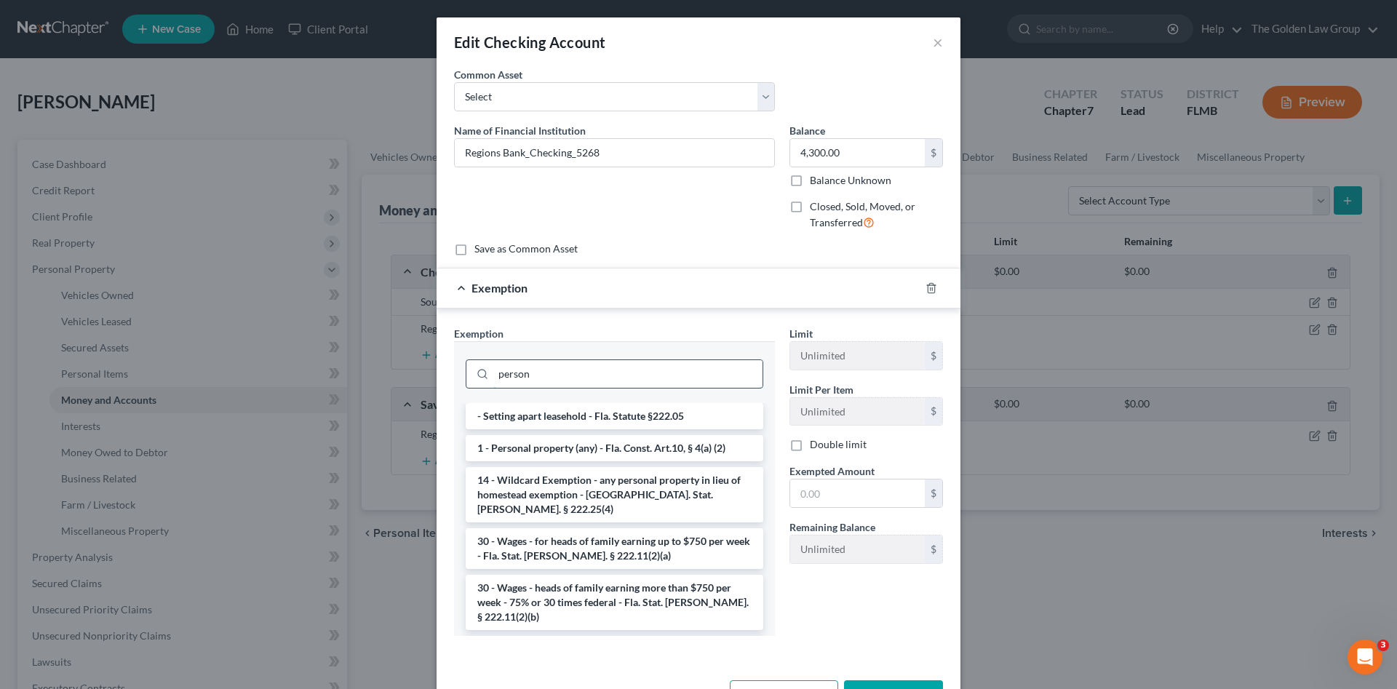
type input "person"
drag, startPoint x: 640, startPoint y: 445, endPoint x: 684, endPoint y: 464, distance: 48.3
click at [640, 446] on li "1 - Personal property (any) - Fla. Const. Art.10, § 4(a) (2)" at bounding box center [615, 448] width 298 height 26
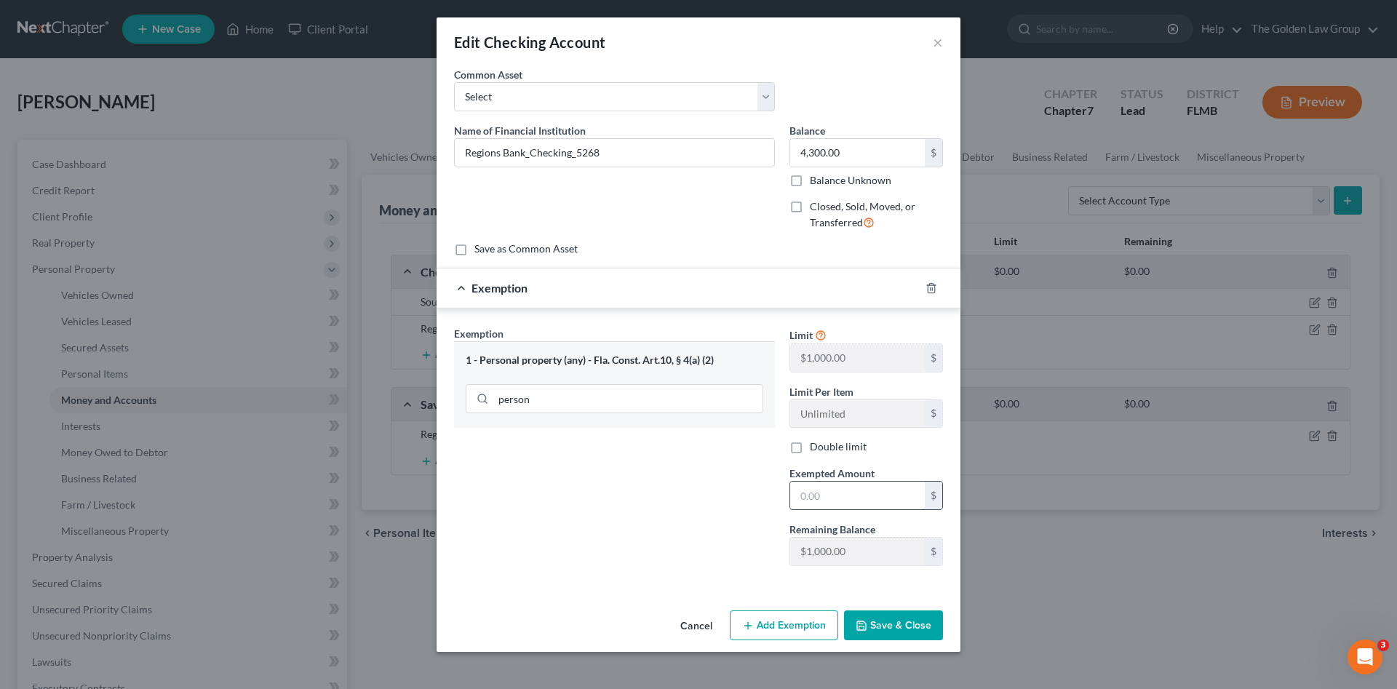
click at [809, 498] on input "text" at bounding box center [857, 496] width 135 height 28
type input "1,000.00"
click at [812, 627] on button "Add Exemption" at bounding box center [784, 626] width 108 height 31
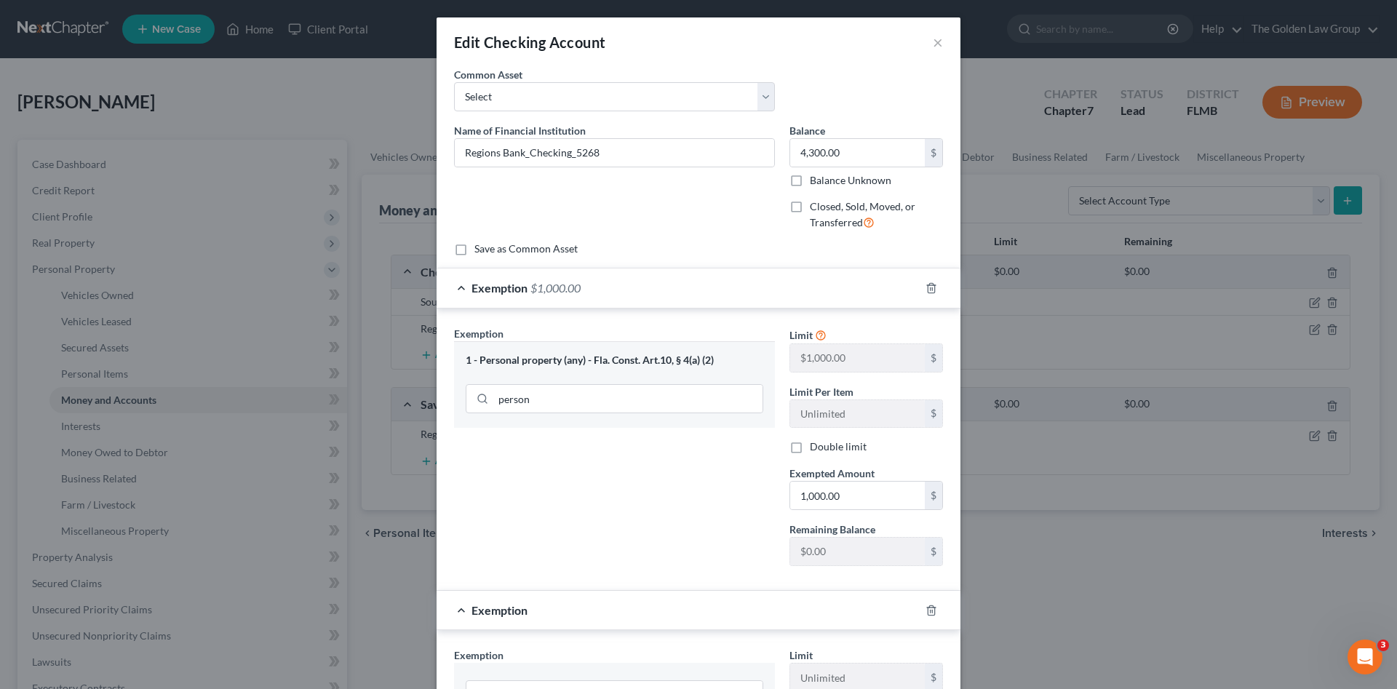
scroll to position [122, 0]
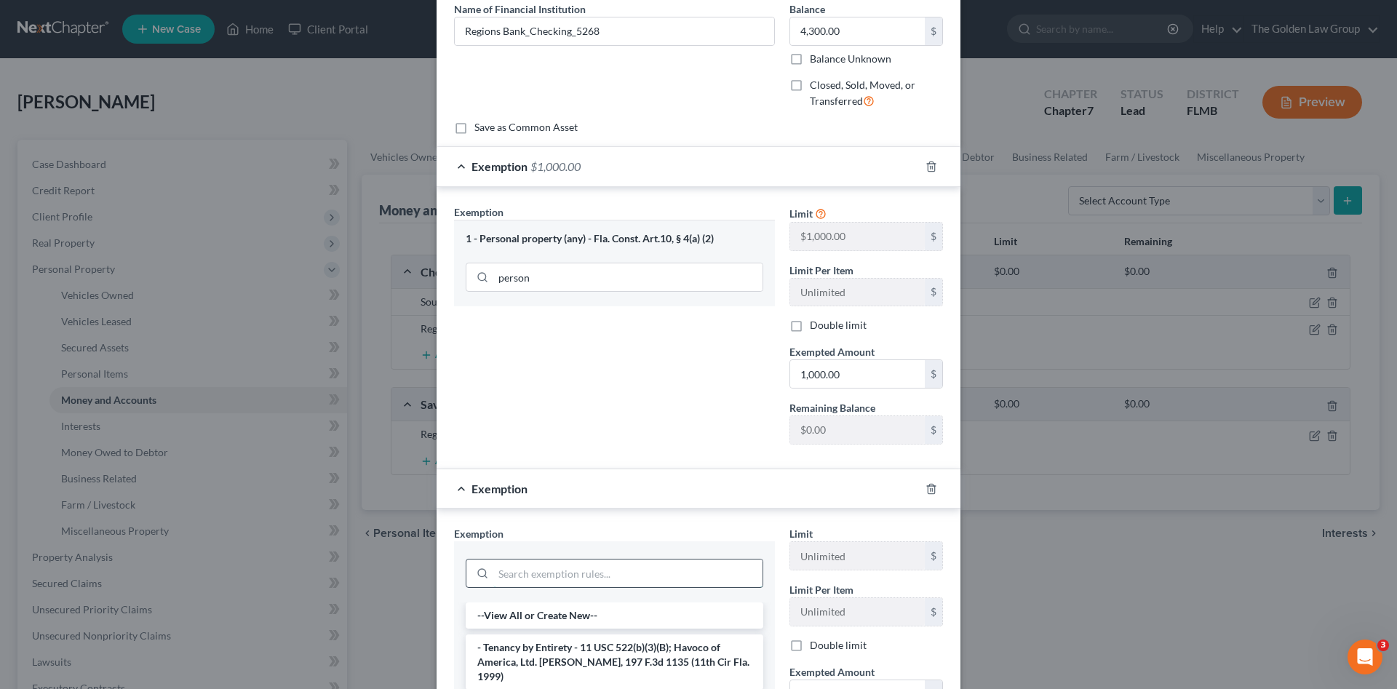
click at [597, 581] on input "search" at bounding box center [627, 574] width 269 height 28
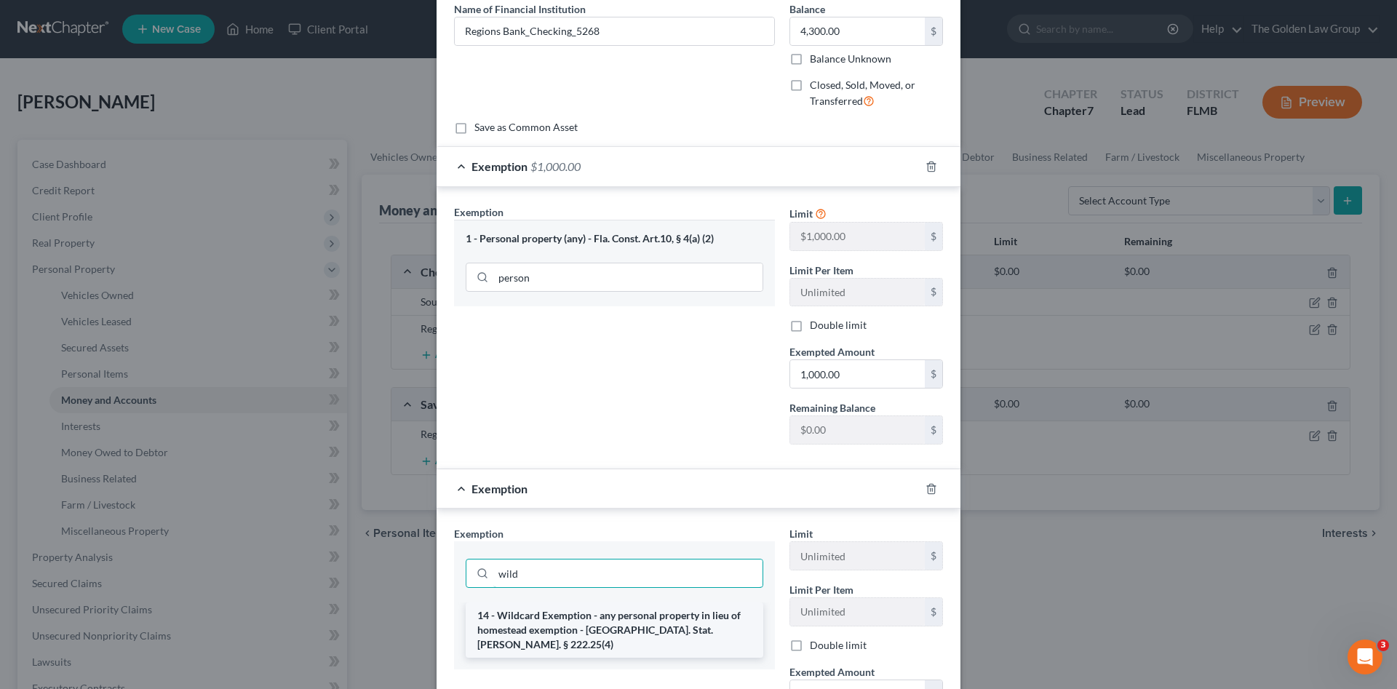
type input "wild"
click at [609, 620] on li "14 - Wildcard Exemption - any personal property in lieu of homestead exemption …" at bounding box center [615, 630] width 298 height 55
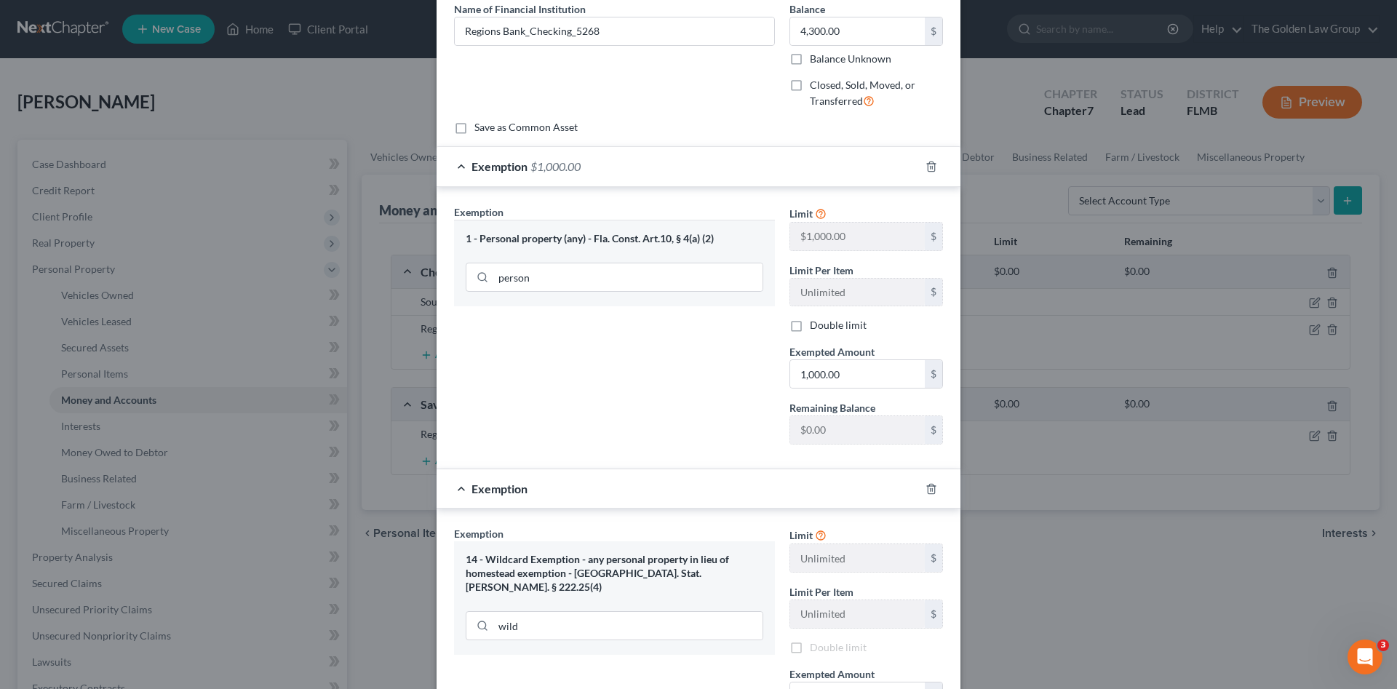
scroll to position [267, 0]
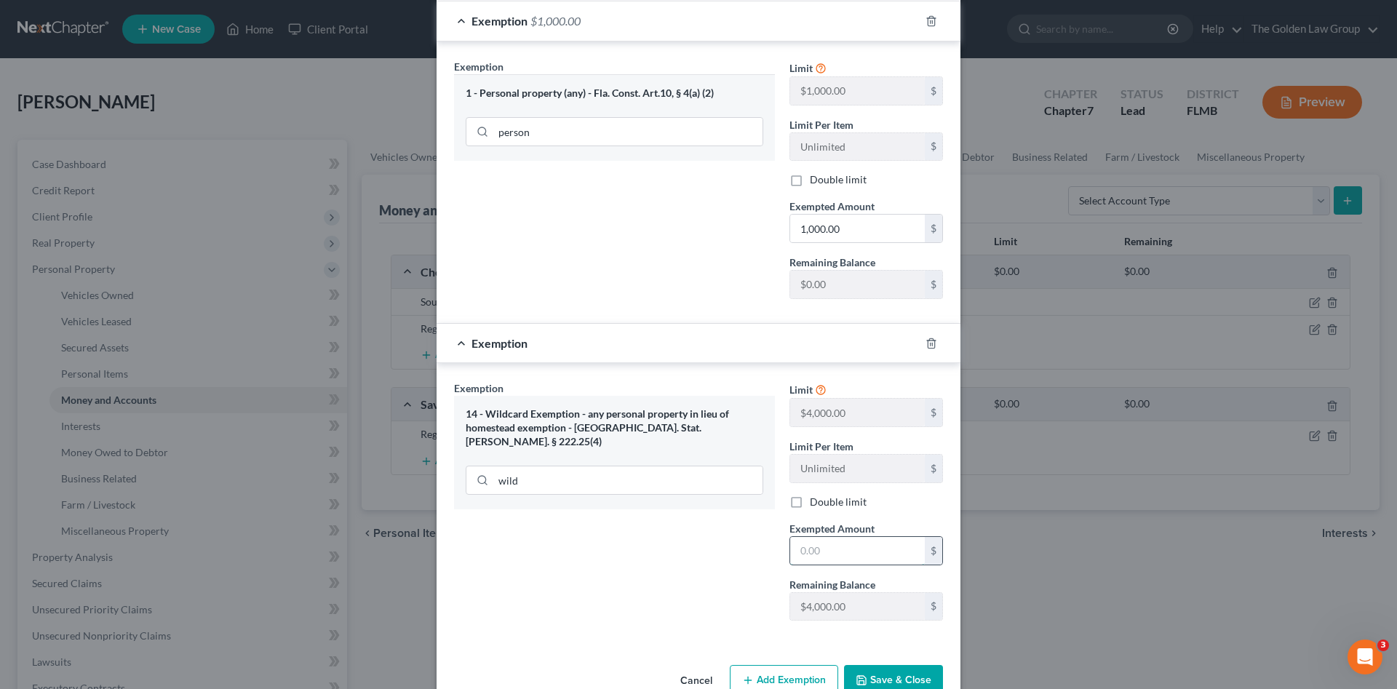
click at [826, 547] on input "text" at bounding box center [857, 551] width 135 height 28
click at [854, 544] on input "text" at bounding box center [857, 551] width 135 height 28
type input "1"
type input "3,300.00"
click at [896, 670] on button "Save & Close" at bounding box center [893, 680] width 99 height 31
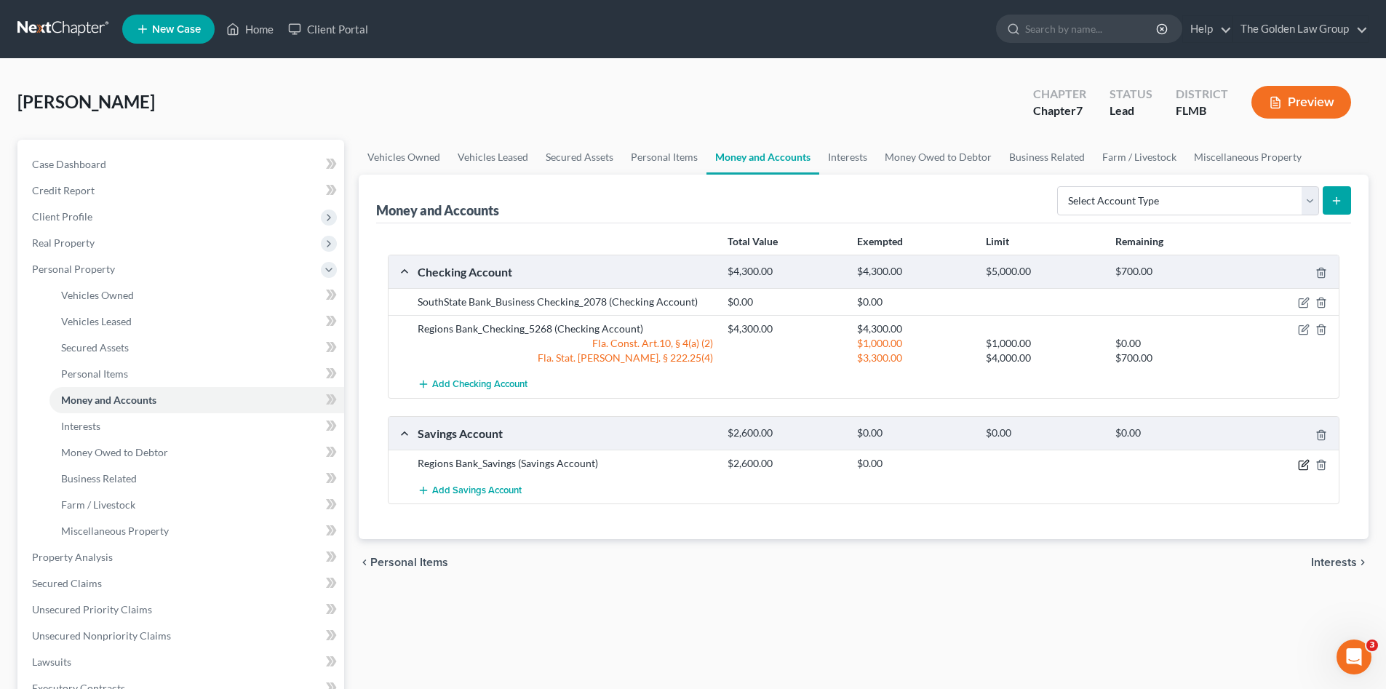
click at [1303, 465] on icon "button" at bounding box center [1304, 465] width 12 height 12
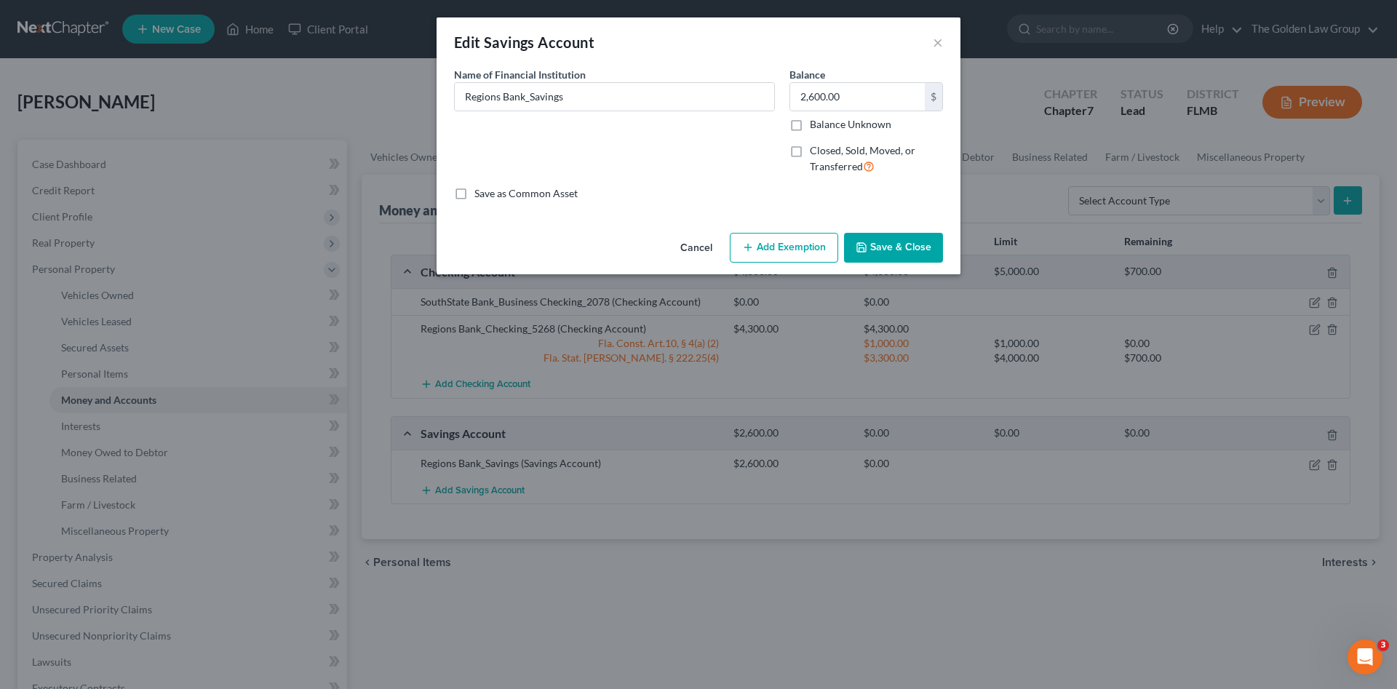
click at [752, 250] on icon "button" at bounding box center [748, 248] width 12 height 12
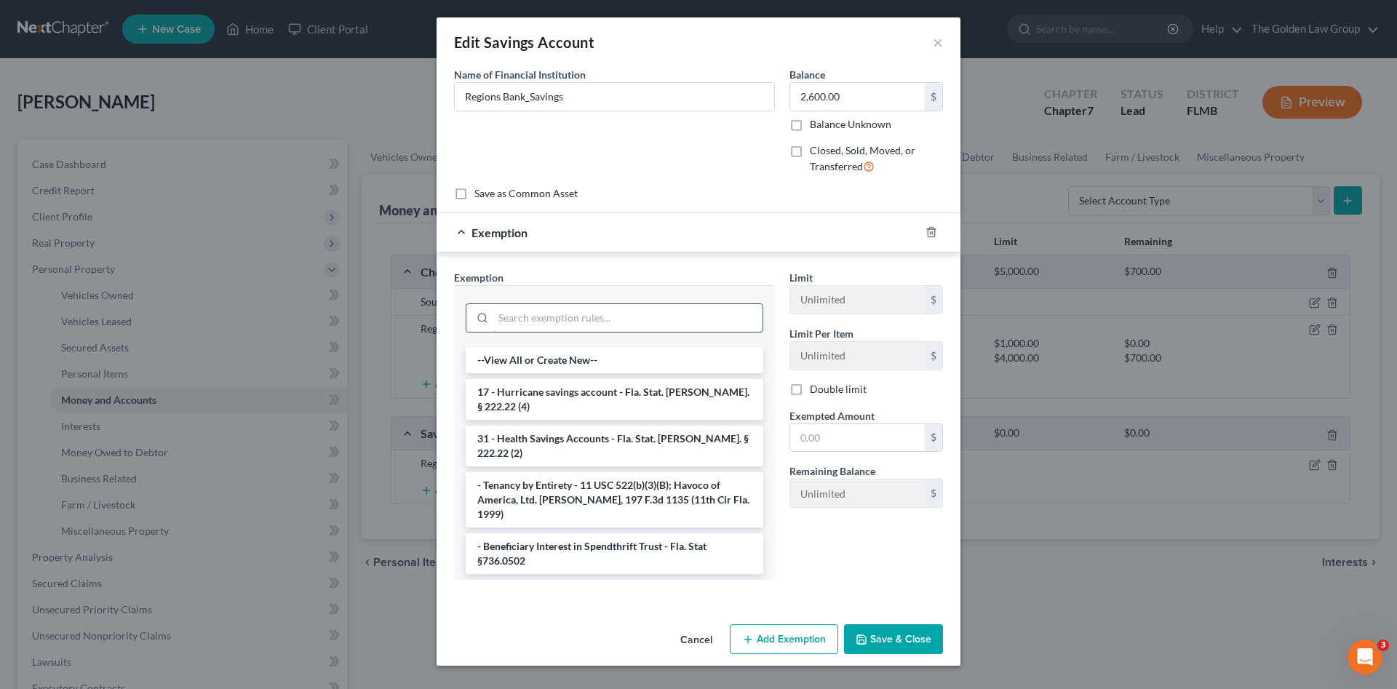
drag, startPoint x: 626, startPoint y: 333, endPoint x: 621, endPoint y: 320, distance: 13.4
click at [623, 328] on div at bounding box center [615, 317] width 298 height 38
click at [621, 320] on input "search" at bounding box center [627, 318] width 269 height 28
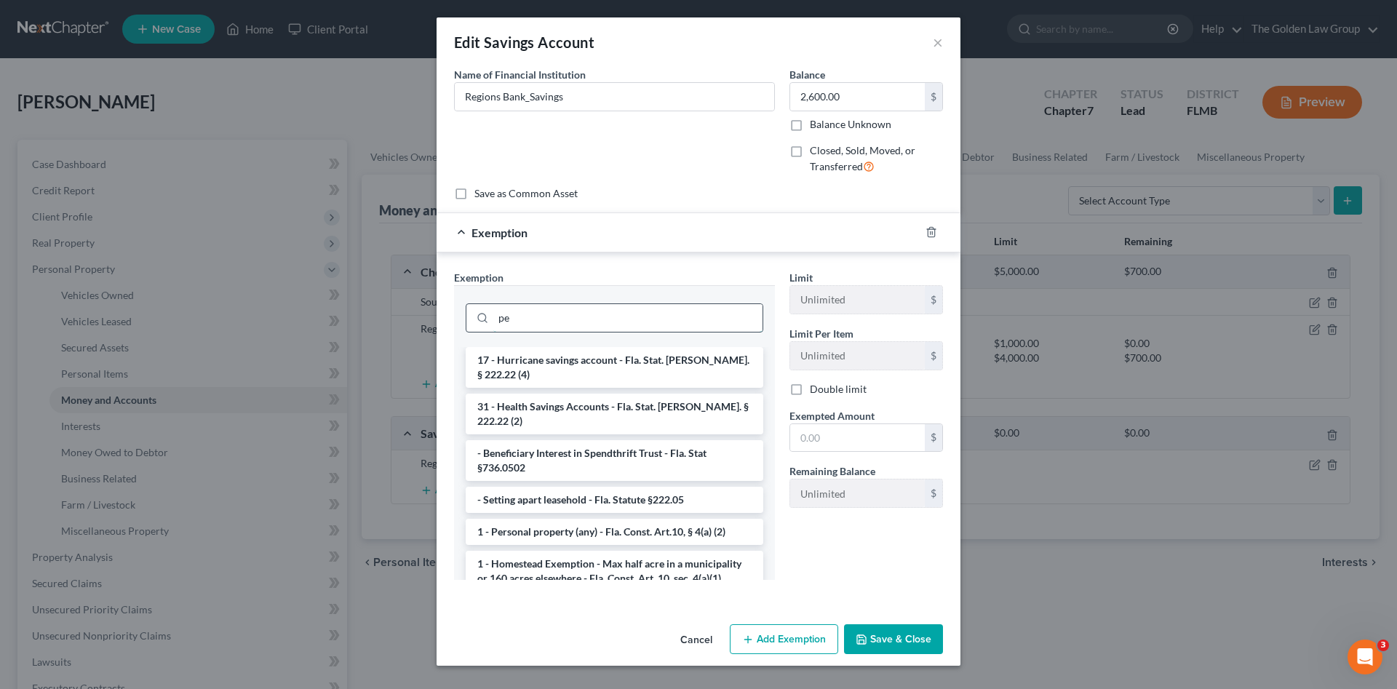
type input "p"
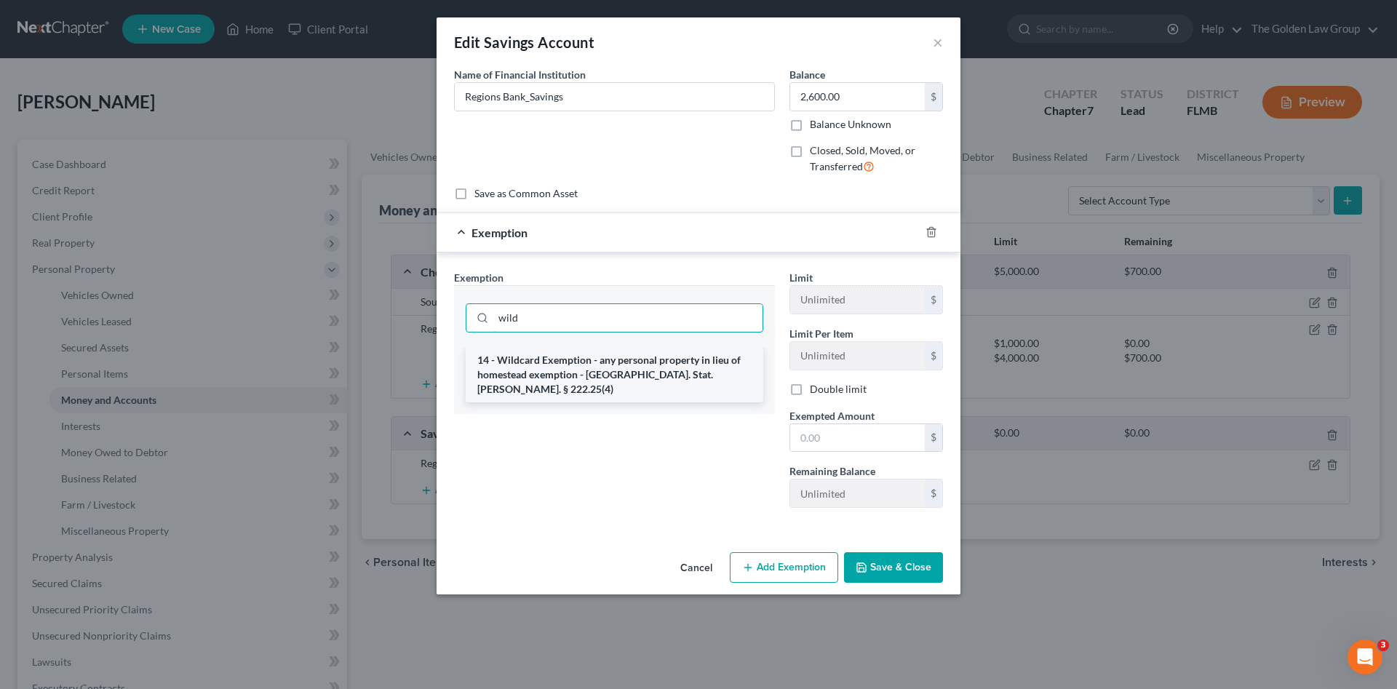
type input "wild"
click at [675, 374] on li "14 - Wildcard Exemption - any personal property in lieu of homestead exemption …" at bounding box center [615, 374] width 298 height 55
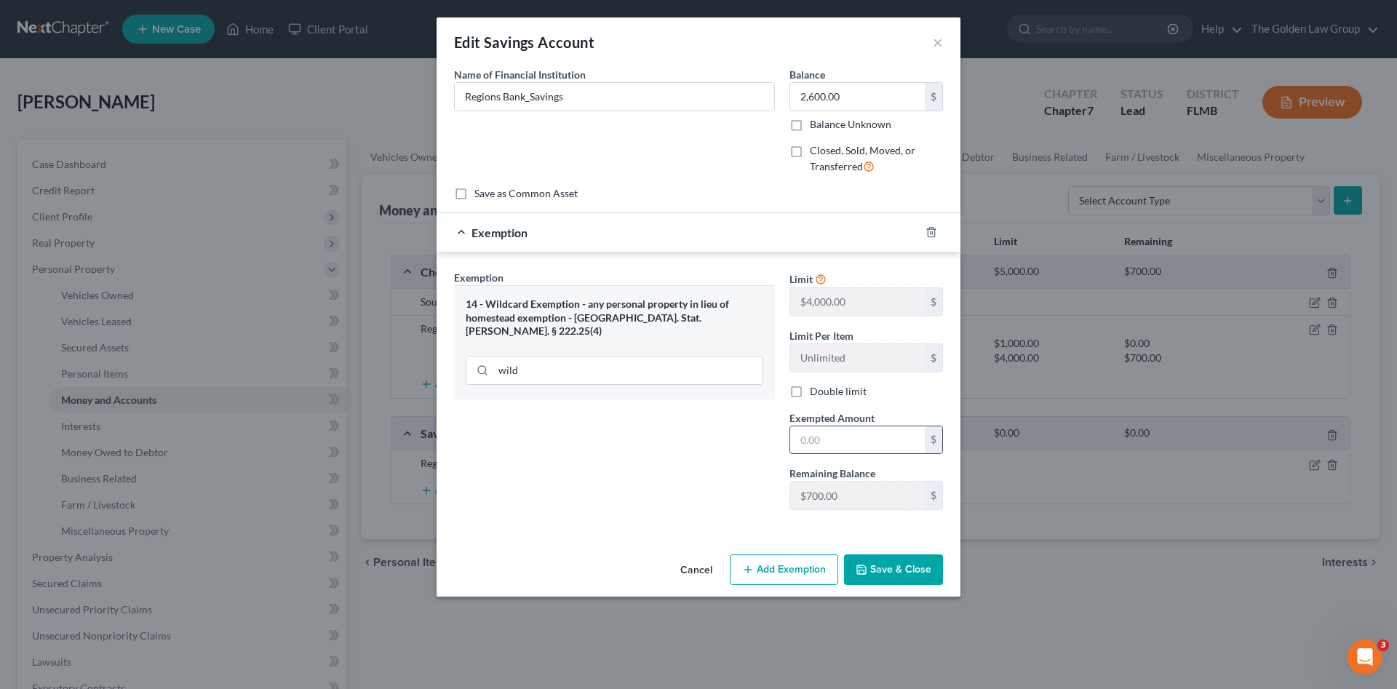
click at [837, 440] on input "text" at bounding box center [857, 440] width 135 height 28
type input "700.00"
click at [887, 573] on button "Save & Close" at bounding box center [893, 570] width 99 height 31
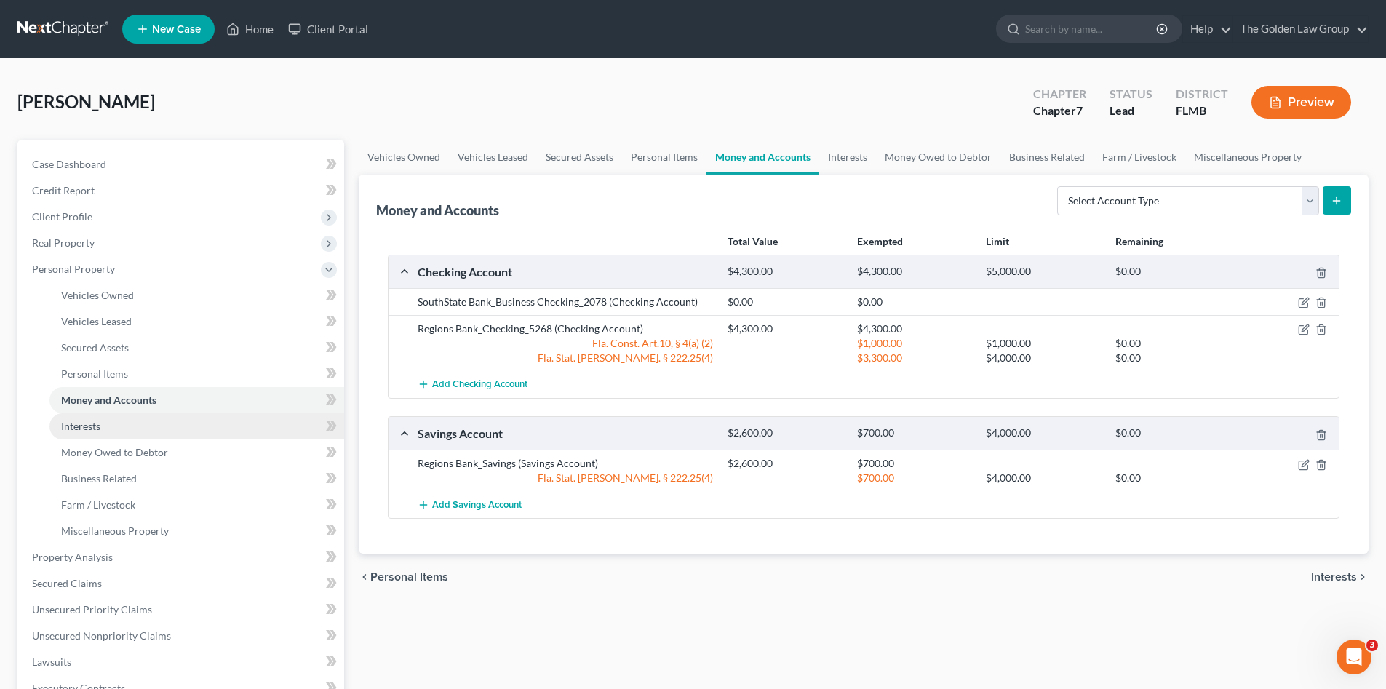
click at [132, 424] on link "Interests" at bounding box center [196, 426] width 295 height 26
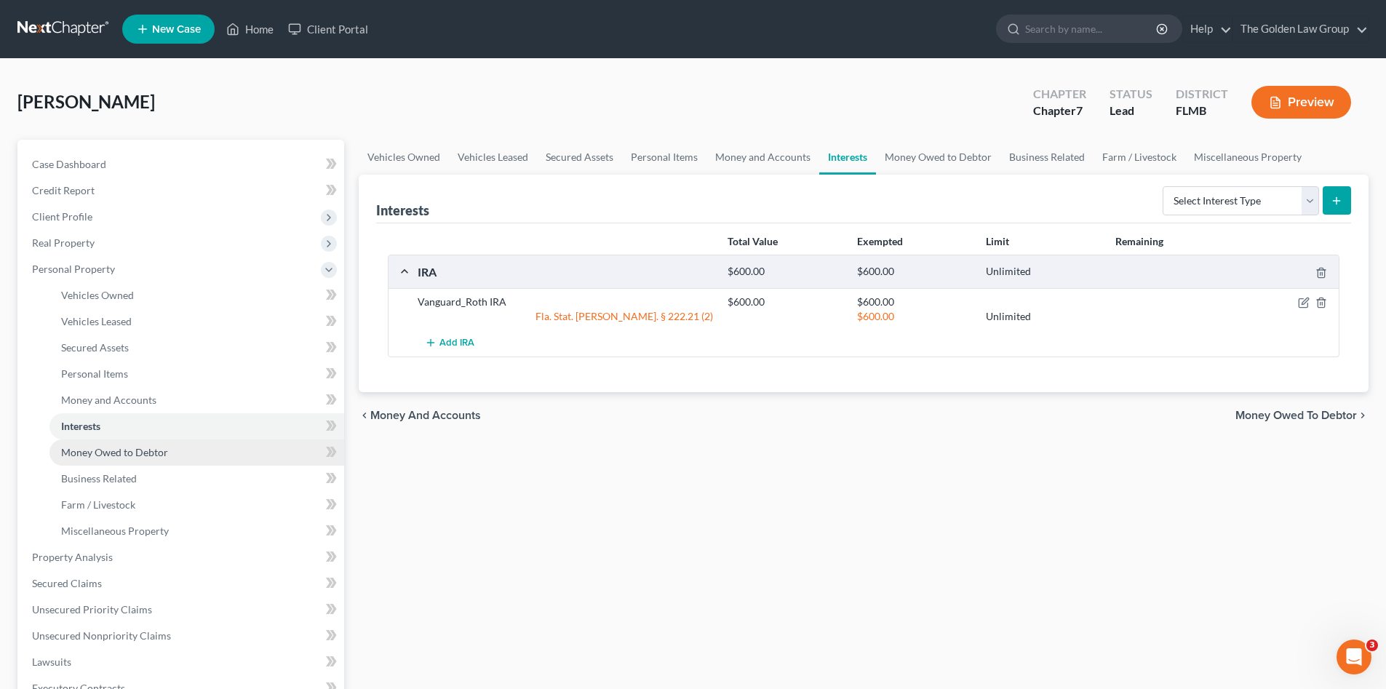
click at [138, 448] on span "Money Owed to Debtor" at bounding box center [114, 452] width 107 height 12
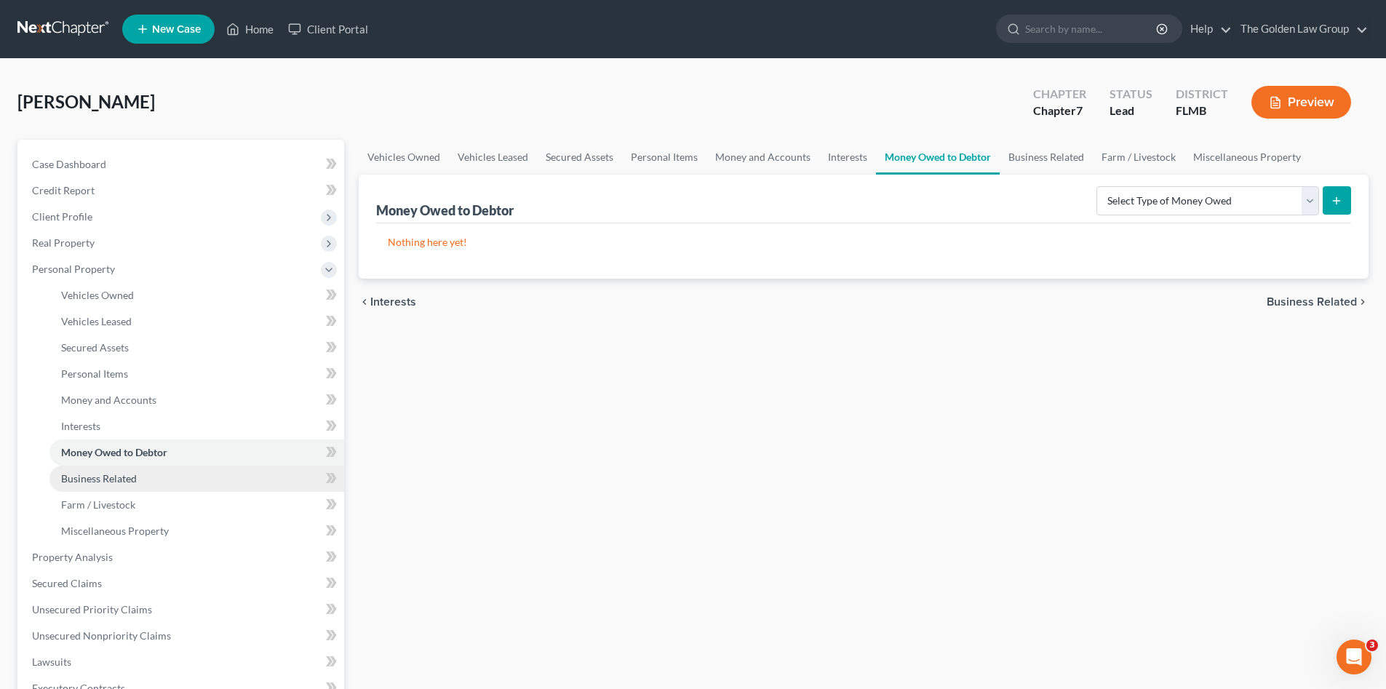
drag, startPoint x: 138, startPoint y: 467, endPoint x: 135, endPoint y: 481, distance: 14.1
click at [137, 467] on link "Business Related" at bounding box center [196, 479] width 295 height 26
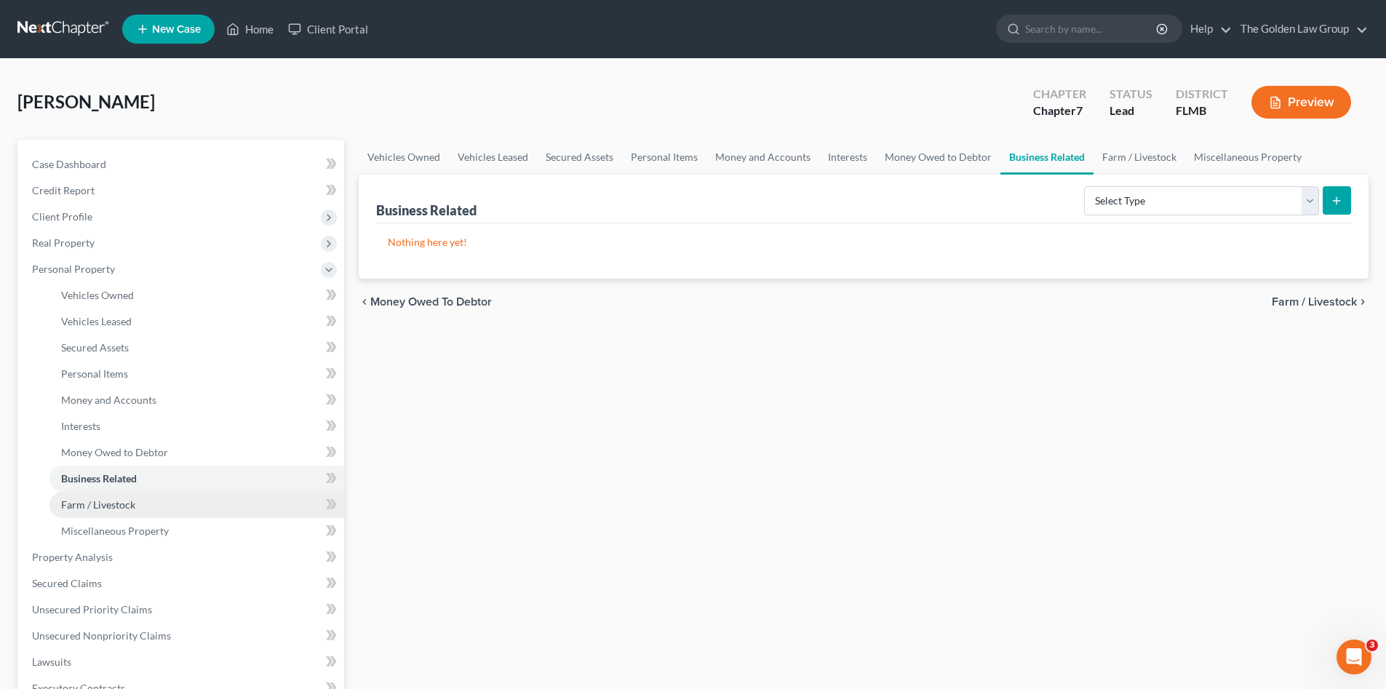
click at [127, 499] on span "Farm / Livestock" at bounding box center [98, 504] width 74 height 12
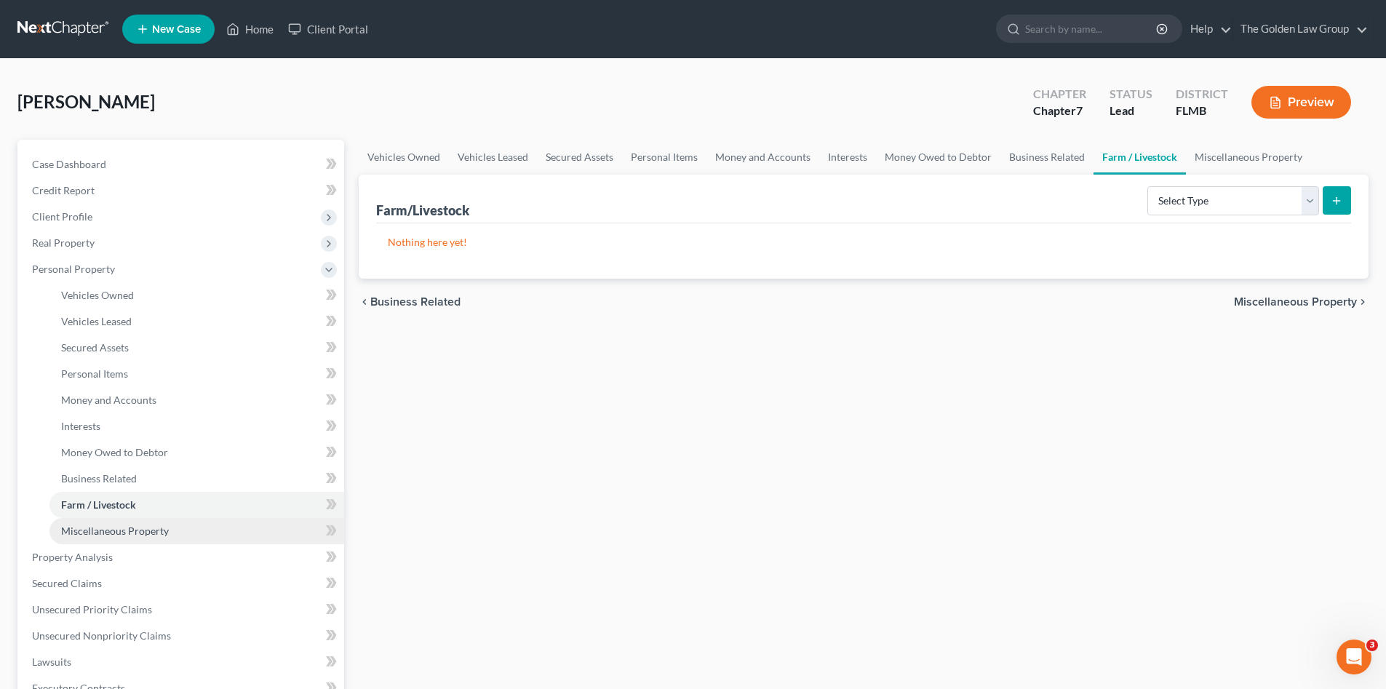
click at [152, 525] on span "Miscellaneous Property" at bounding box center [115, 531] width 108 height 12
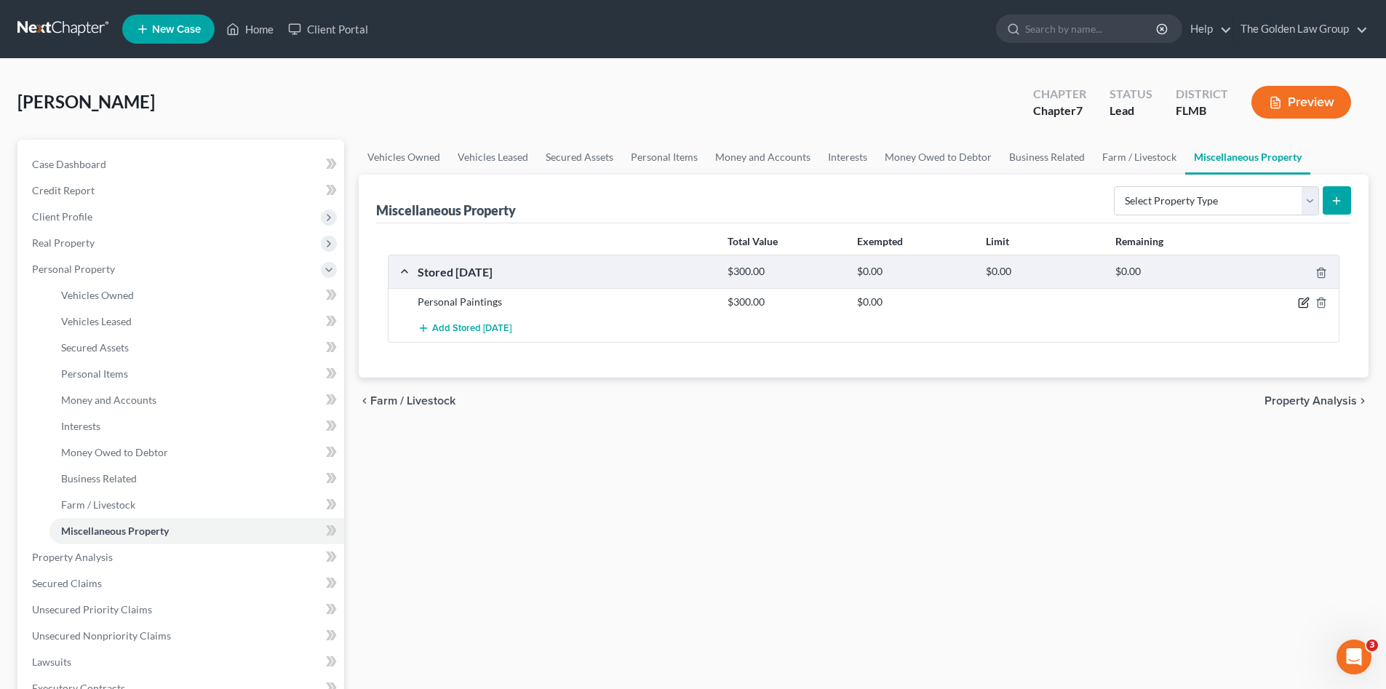
drag, startPoint x: 1305, startPoint y: 303, endPoint x: 830, endPoint y: 363, distance: 479.0
click at [1304, 303] on icon "button" at bounding box center [1304, 303] width 12 height 12
select select "9"
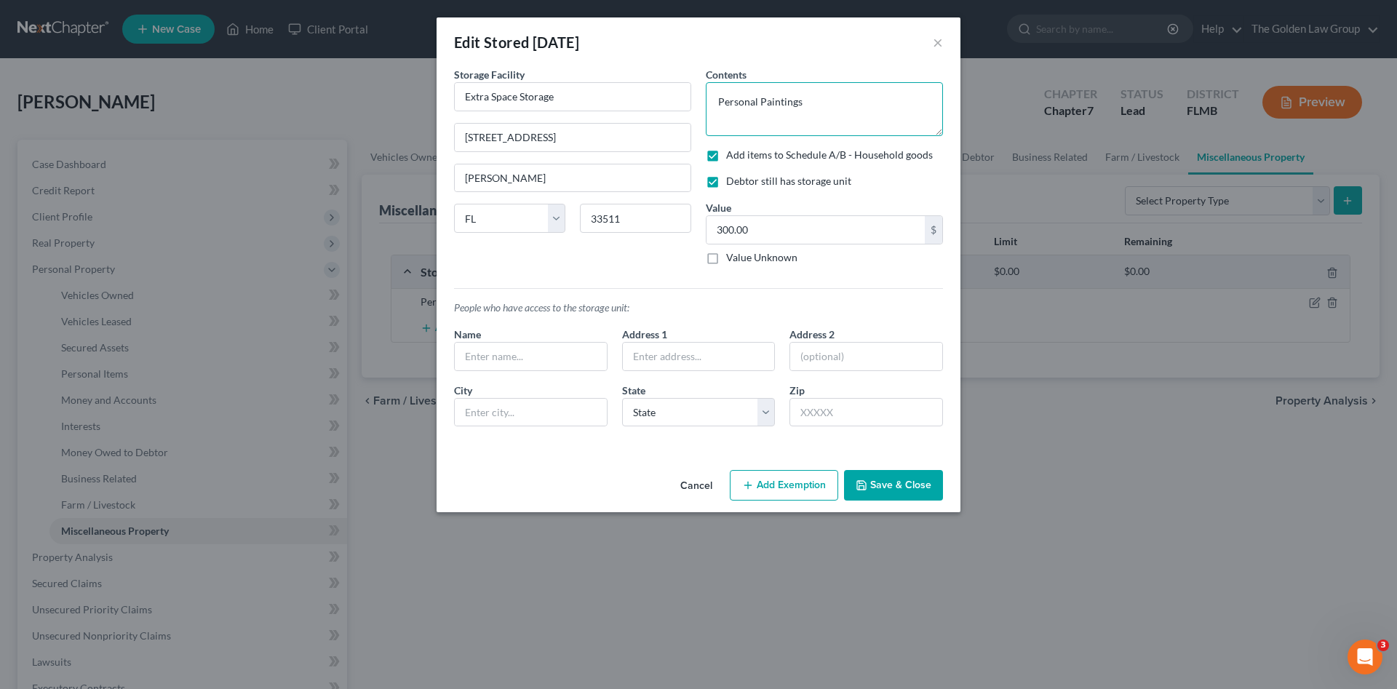
drag, startPoint x: 761, startPoint y: 104, endPoint x: 707, endPoint y: 103, distance: 53.9
click at [707, 103] on textarea "Personal Paintings" at bounding box center [824, 109] width 237 height 54
click at [870, 114] on textarea "Debtor's Paintings" at bounding box center [824, 109] width 237 height 54
click at [760, 101] on textarea "Debtor's Paintings" at bounding box center [824, 109] width 237 height 54
click at [828, 103] on textarea "Debtor's own paintings" at bounding box center [824, 109] width 237 height 54
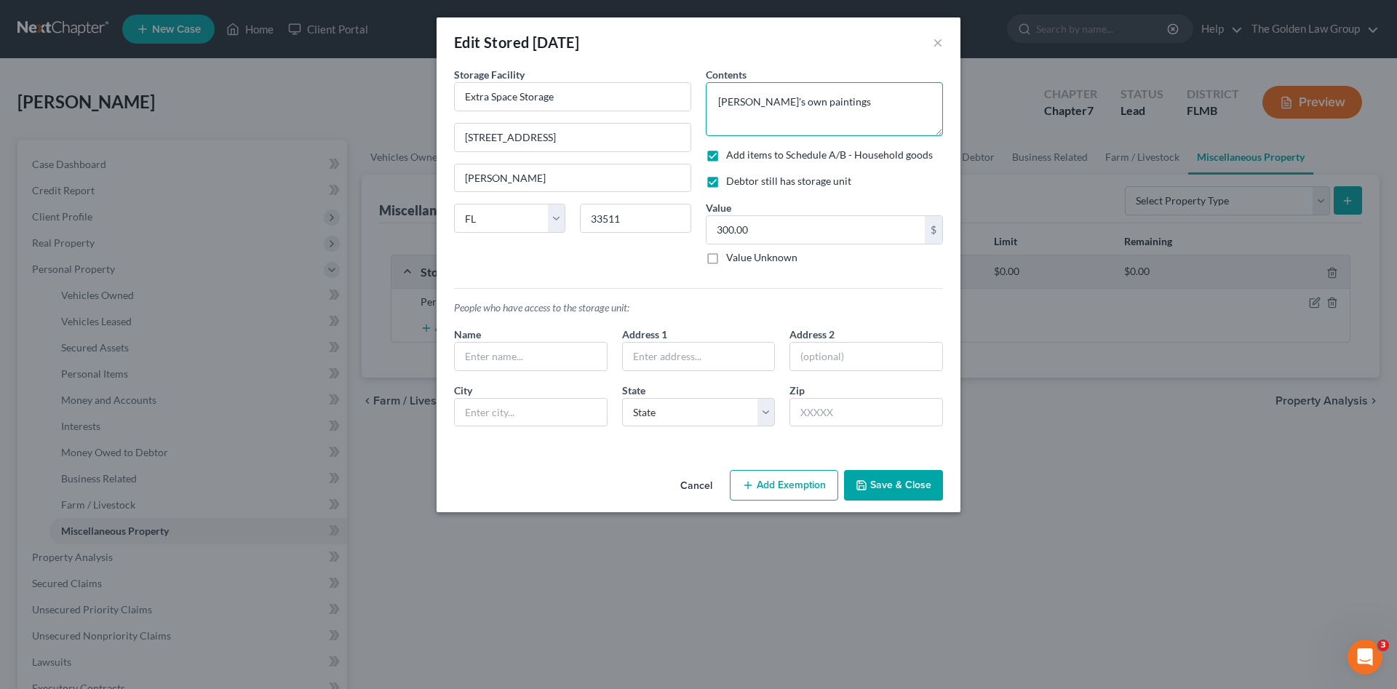
click at [849, 102] on textarea "Debtor's own paintings" at bounding box center [824, 109] width 237 height 54
click at [828, 108] on textarea "Debtor's own paintings" at bounding box center [824, 109] width 237 height 54
type textarea "Debtor's own paintings."
click at [632, 256] on div "Storage Facility Extra Space Storage 607 E Bloomingdale Ave. Brandon State AL A…" at bounding box center [573, 172] width 252 height 210
click at [897, 482] on button "Save & Close" at bounding box center [893, 485] width 99 height 31
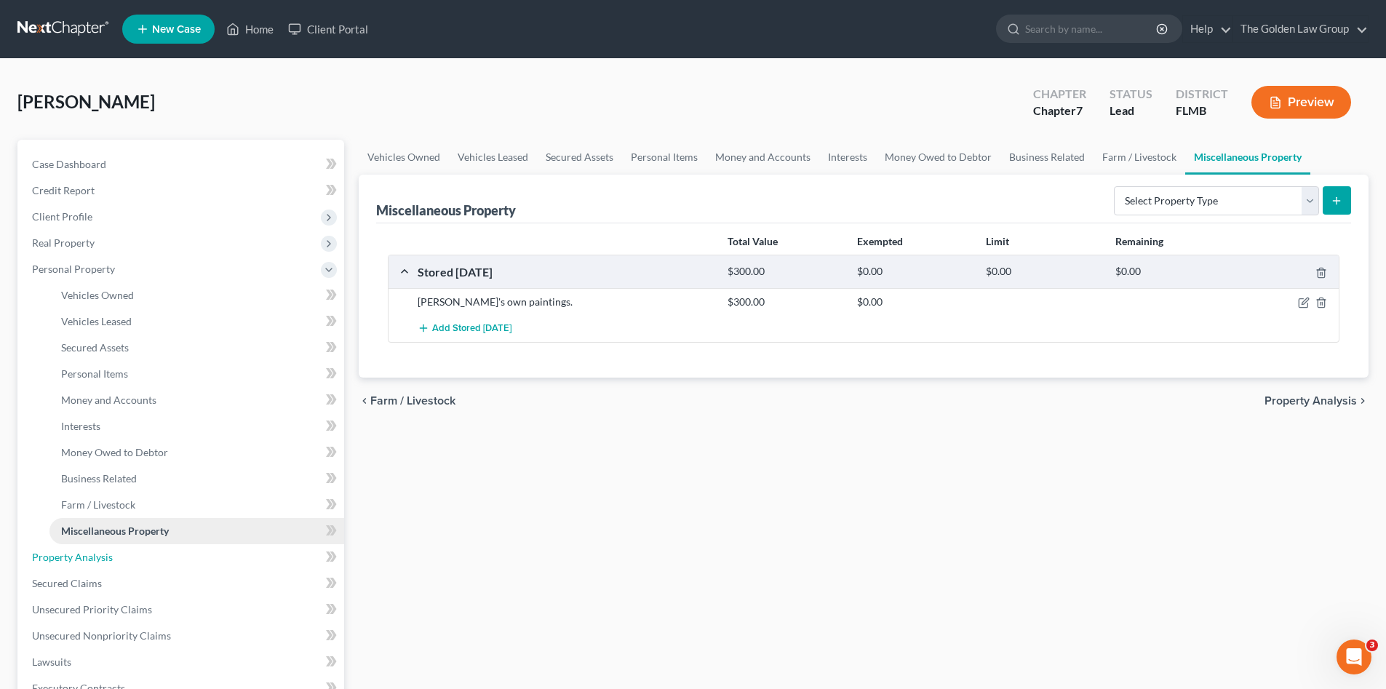
drag, startPoint x: 115, startPoint y: 552, endPoint x: 132, endPoint y: 539, distance: 21.4
click at [114, 552] on link "Property Analysis" at bounding box center [182, 557] width 324 height 26
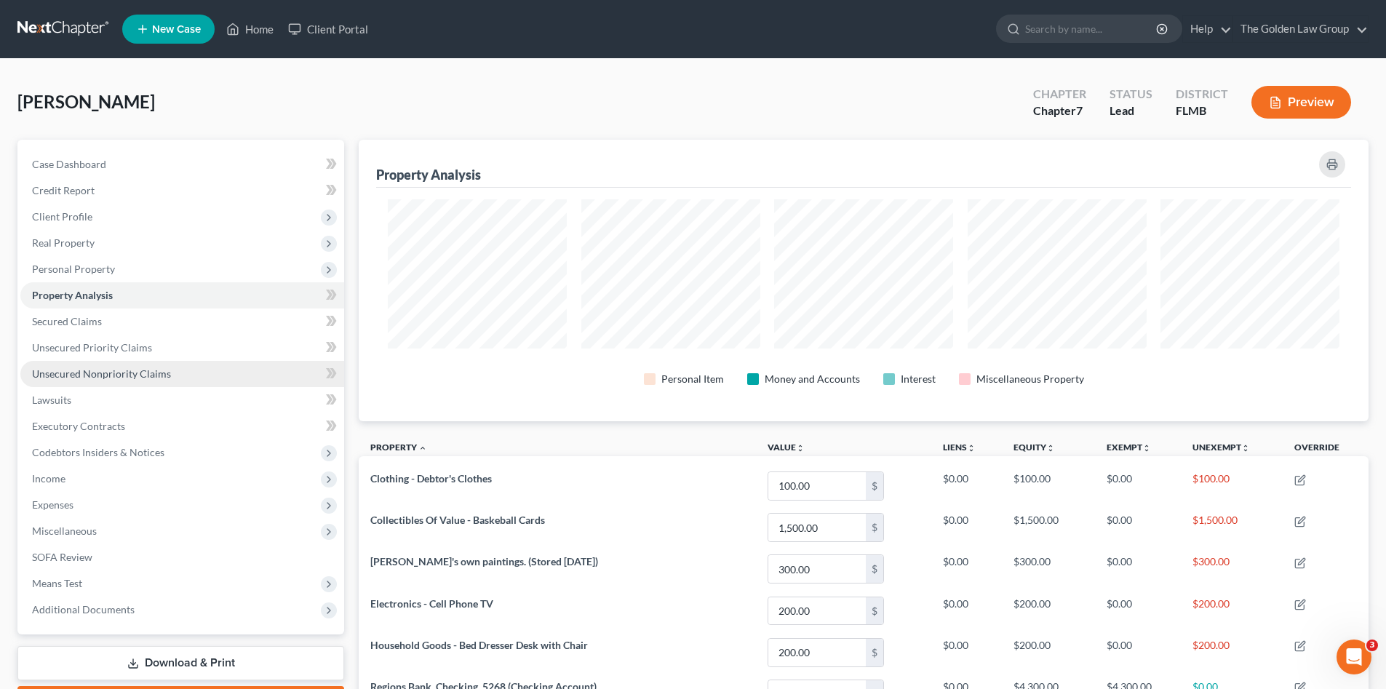
scroll to position [282, 1010]
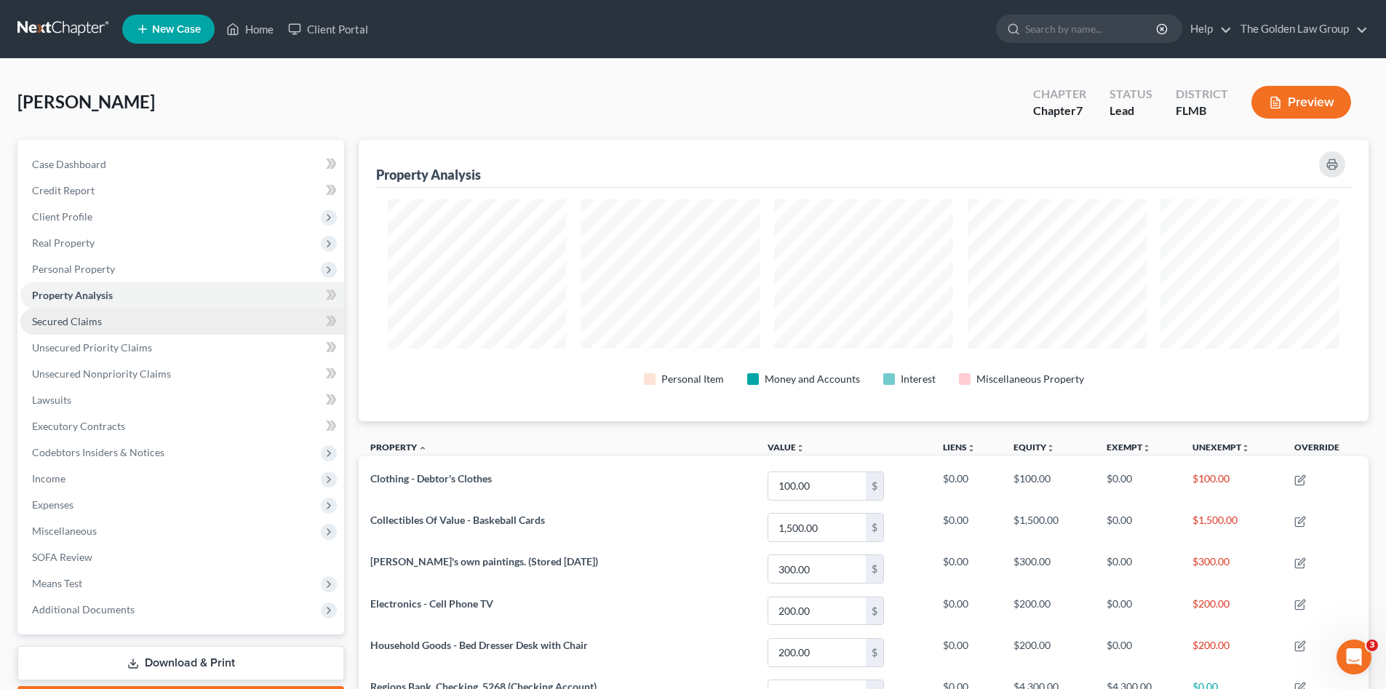
click at [98, 311] on link "Secured Claims" at bounding box center [182, 322] width 324 height 26
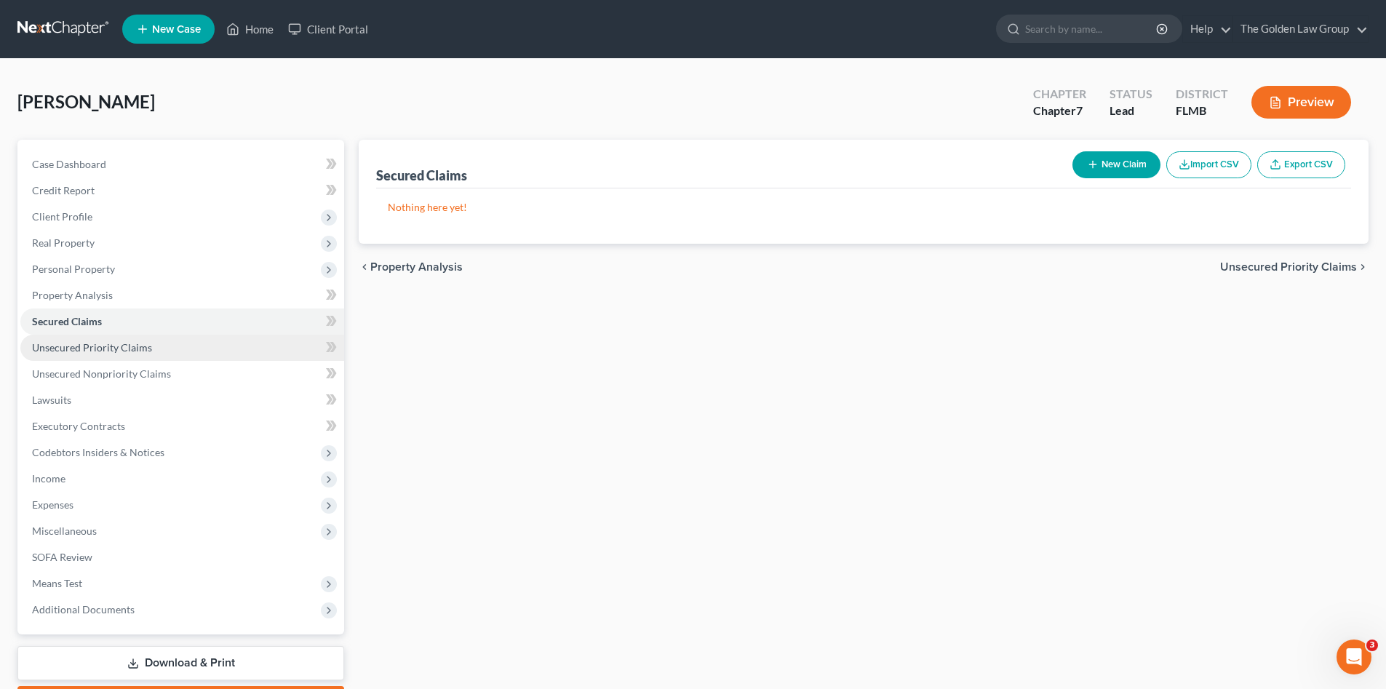
click at [134, 346] on span "Unsecured Priority Claims" at bounding box center [92, 347] width 120 height 12
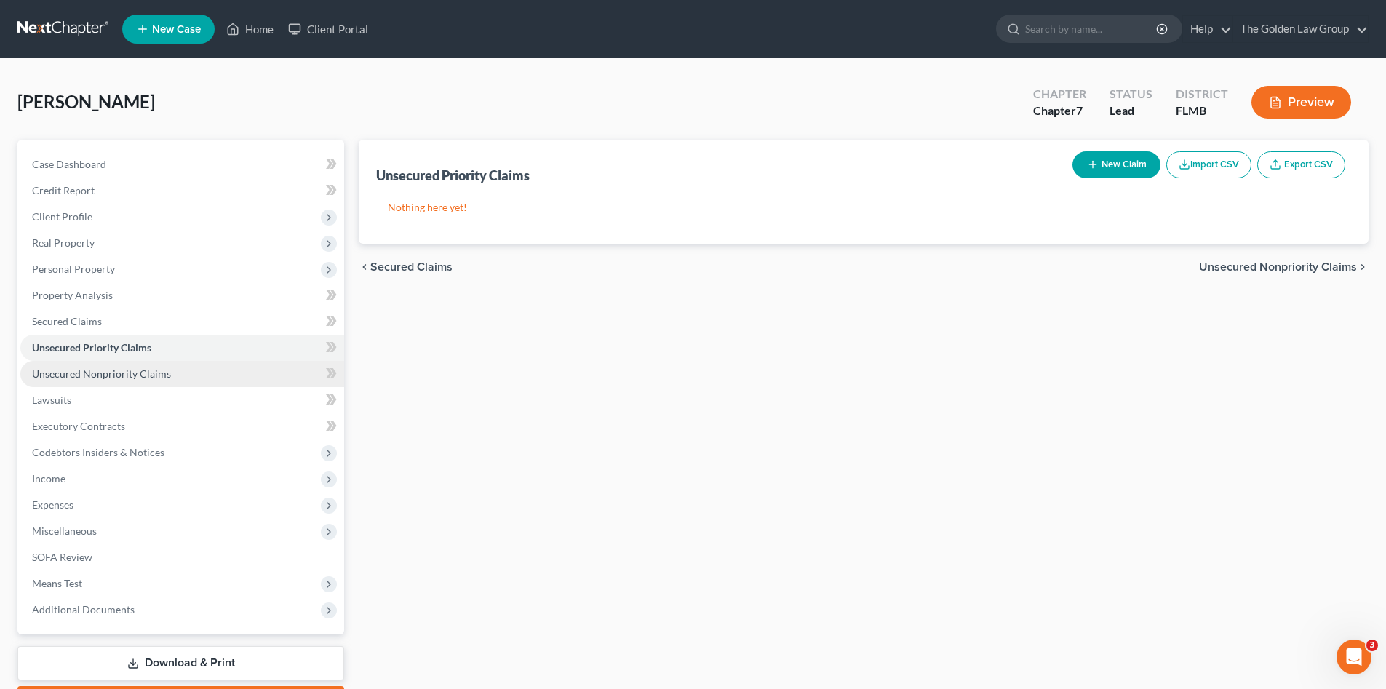
click at [159, 372] on span "Unsecured Nonpriority Claims" at bounding box center [101, 374] width 139 height 12
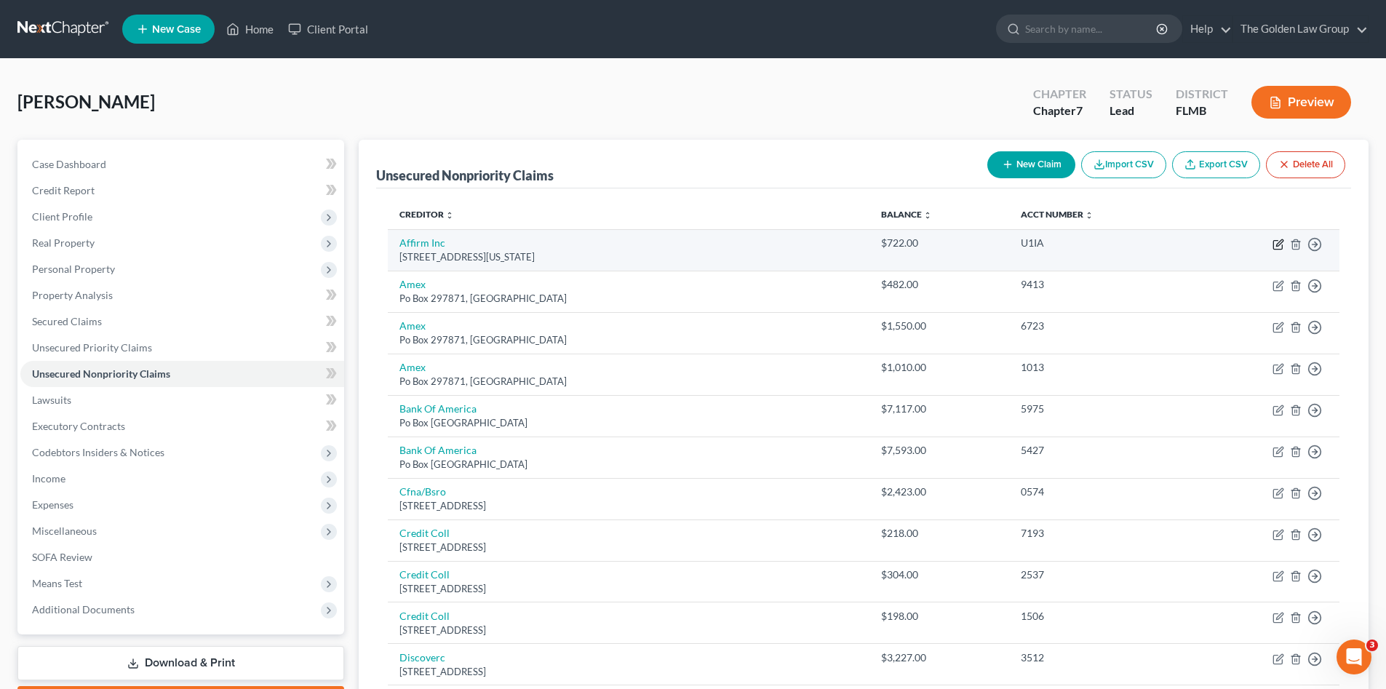
click at [1279, 242] on icon "button" at bounding box center [1279, 245] width 12 height 12
select select "4"
select select "0"
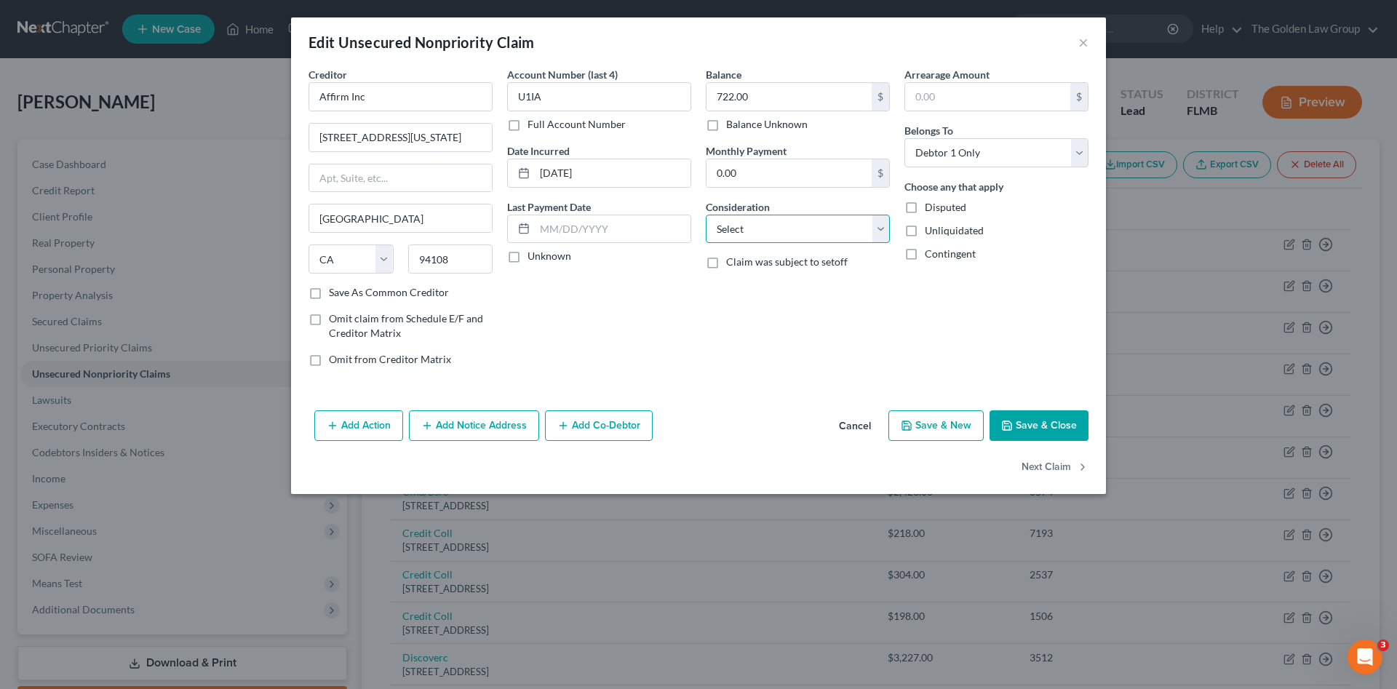
drag, startPoint x: 844, startPoint y: 229, endPoint x: 835, endPoint y: 240, distance: 15.0
click at [843, 229] on select "Select Cable / Satellite Services Collection Agency Credit Card Debt Debt Couns…" at bounding box center [798, 229] width 184 height 29
select select "2"
click at [706, 215] on select "Select Cable / Satellite Services Collection Agency Credit Card Debt Debt Couns…" at bounding box center [798, 229] width 184 height 29
click at [1058, 473] on button "Next Claim" at bounding box center [1055, 468] width 67 height 31
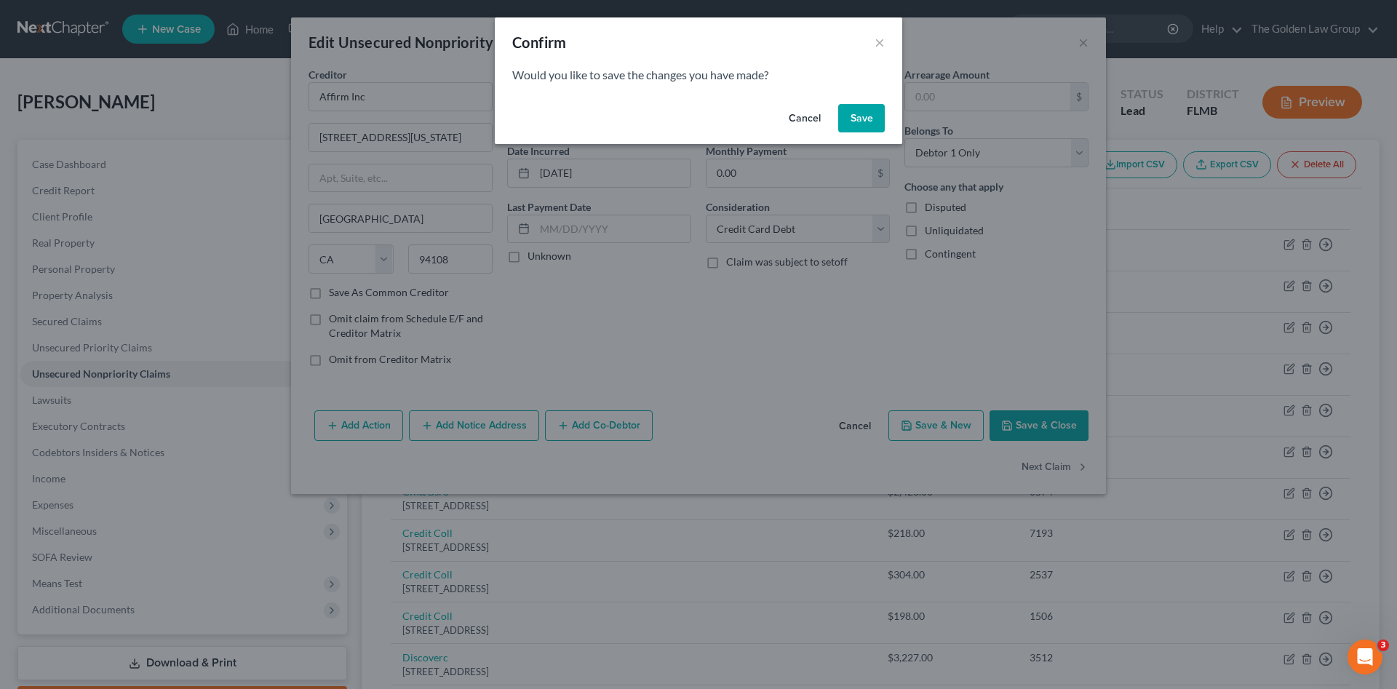
click at [861, 125] on button "Save" at bounding box center [861, 118] width 47 height 29
select select "9"
select select "2"
select select "0"
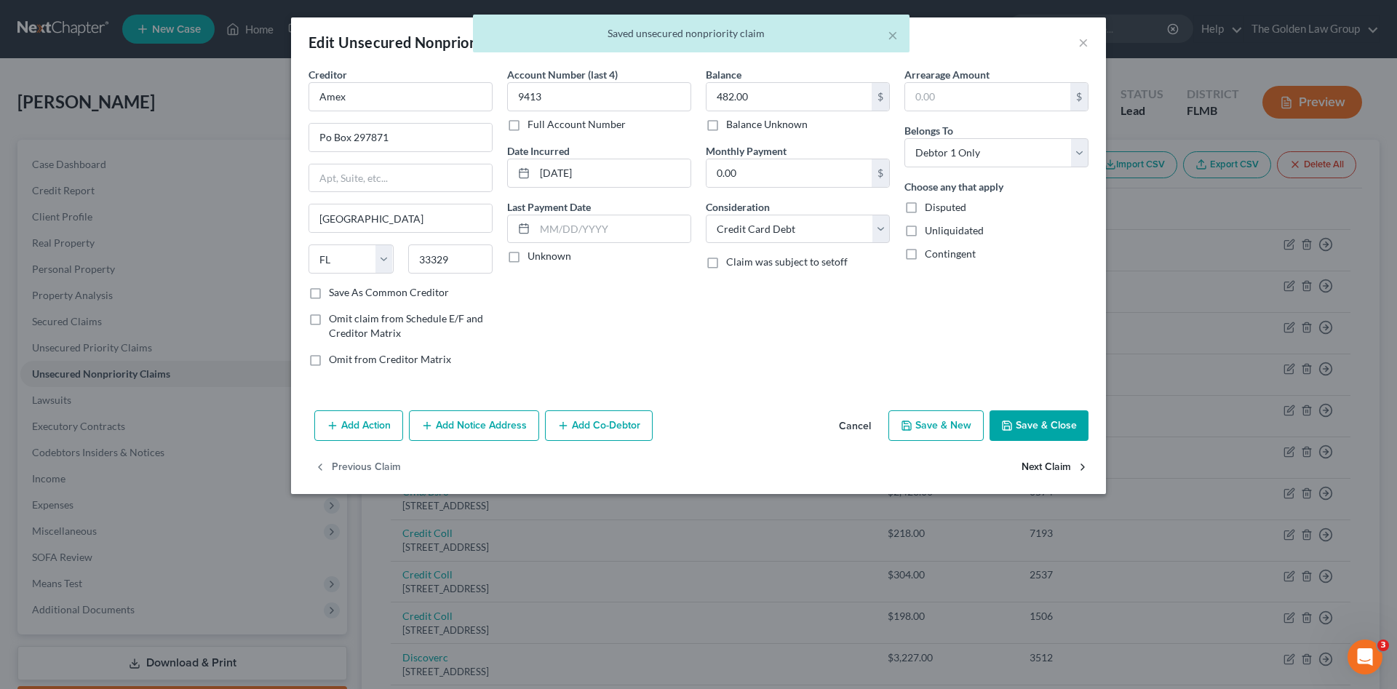
click at [1035, 466] on button "Next Claim" at bounding box center [1055, 468] width 67 height 31
select select "9"
select select "2"
select select "0"
click at [1035, 466] on button "Next Claim" at bounding box center [1055, 468] width 67 height 31
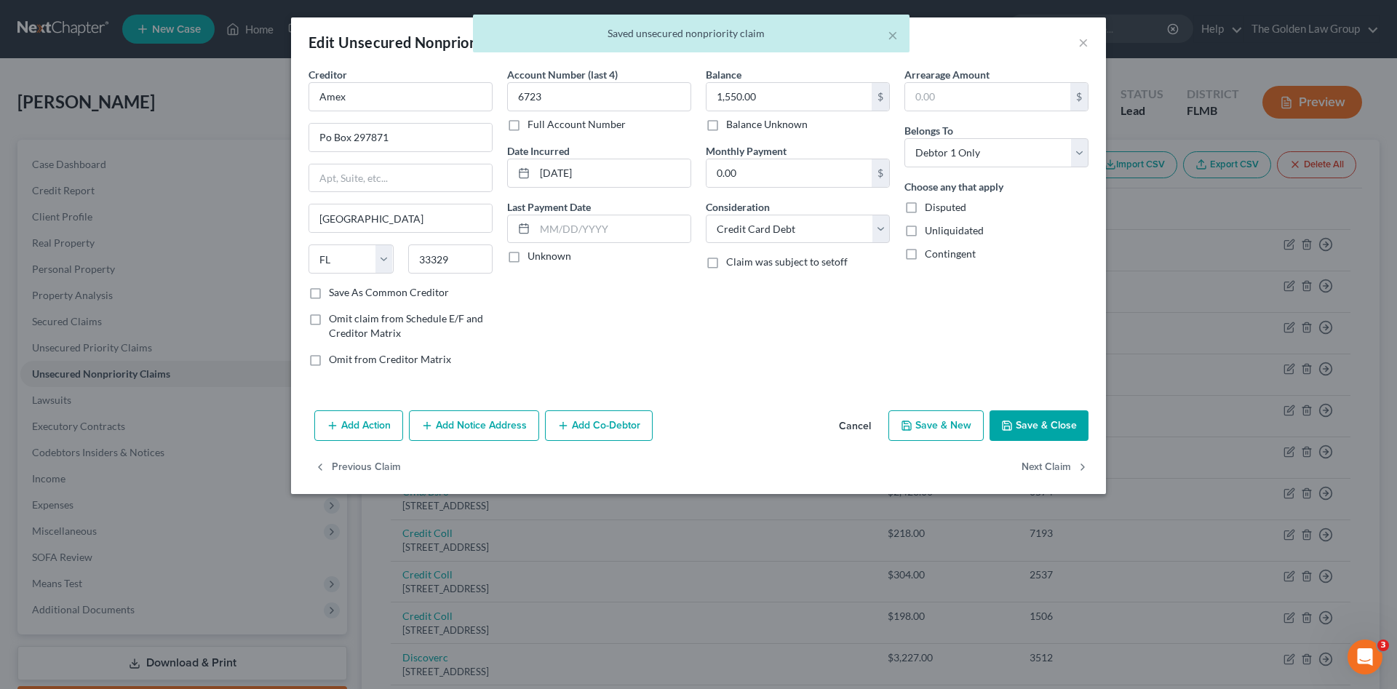
select select "9"
select select "0"
drag, startPoint x: 812, startPoint y: 219, endPoint x: 820, endPoint y: 244, distance: 26.0
click at [812, 219] on select "Select Cable / Satellite Services Collection Agency Credit Card Debt Debt Couns…" at bounding box center [798, 229] width 184 height 29
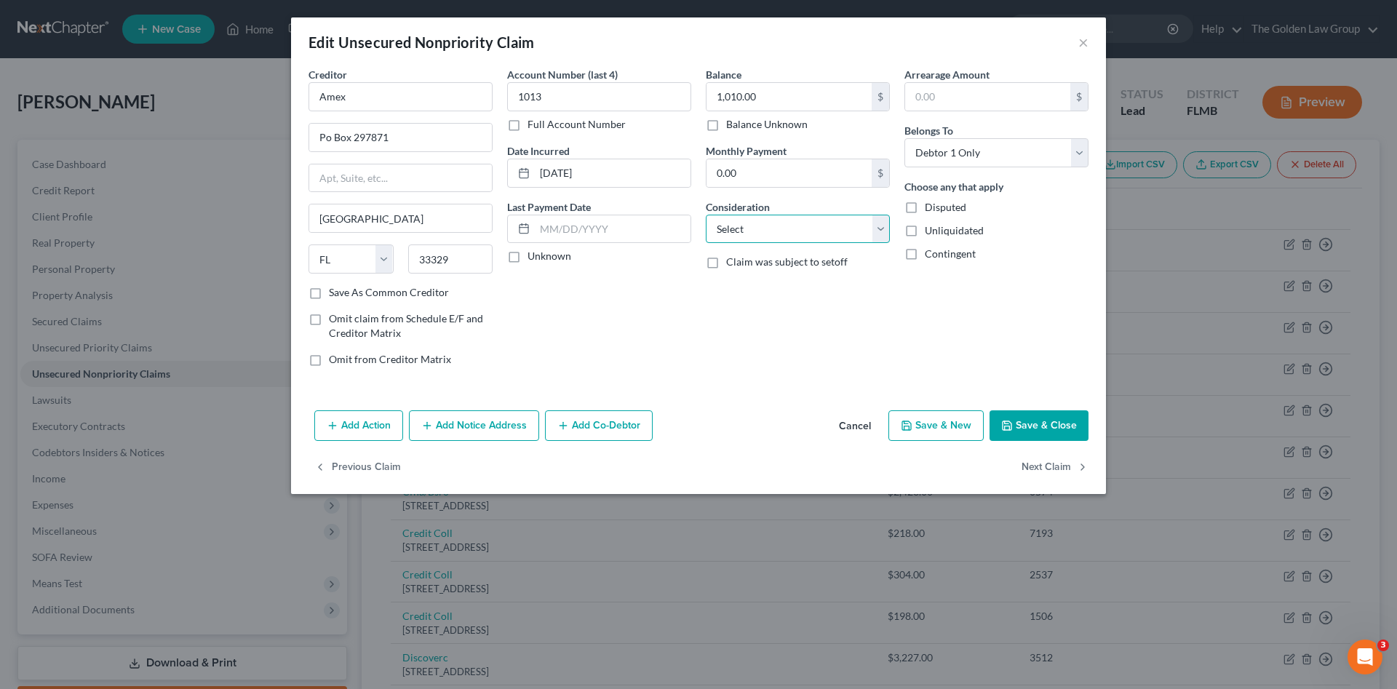
select select "2"
click at [706, 215] on select "Select Cable / Satellite Services Collection Agency Credit Card Debt Debt Couns…" at bounding box center [798, 229] width 184 height 29
click at [1060, 461] on button "Next Claim" at bounding box center [1055, 468] width 67 height 31
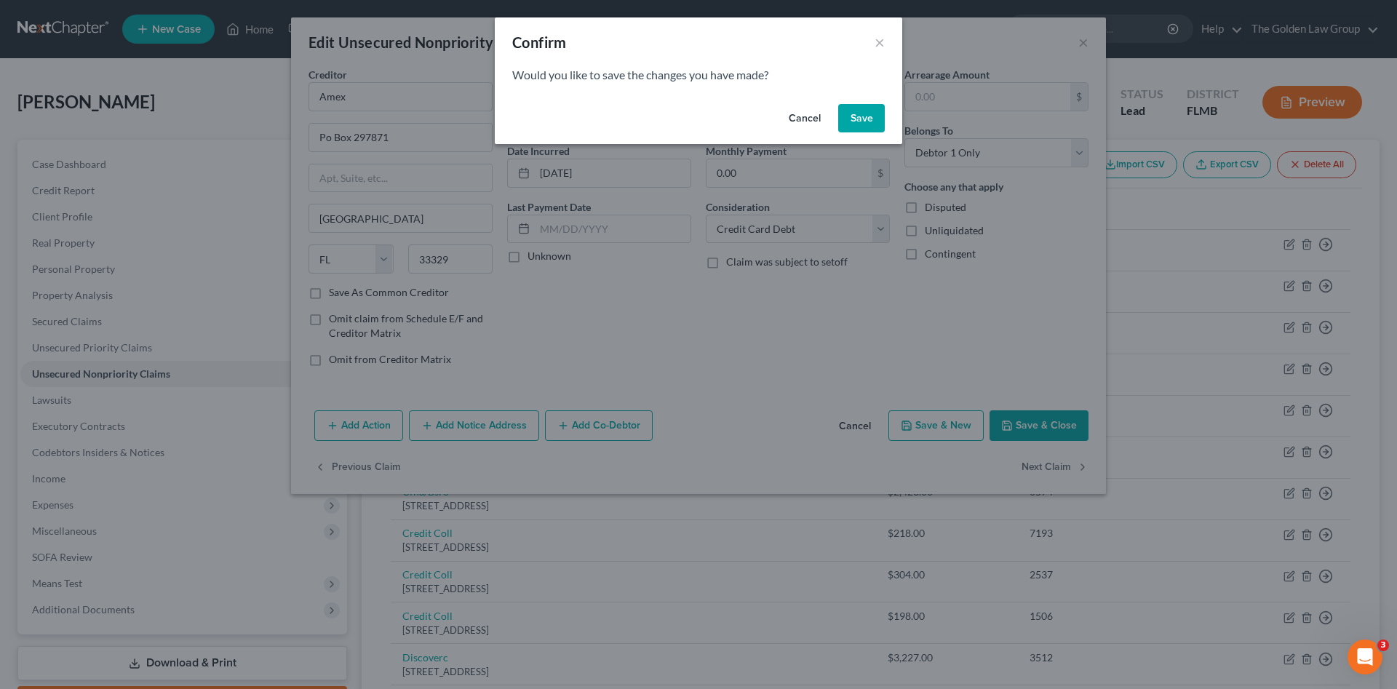
click at [859, 116] on button "Save" at bounding box center [861, 118] width 47 height 29
select select "45"
select select "1"
select select "0"
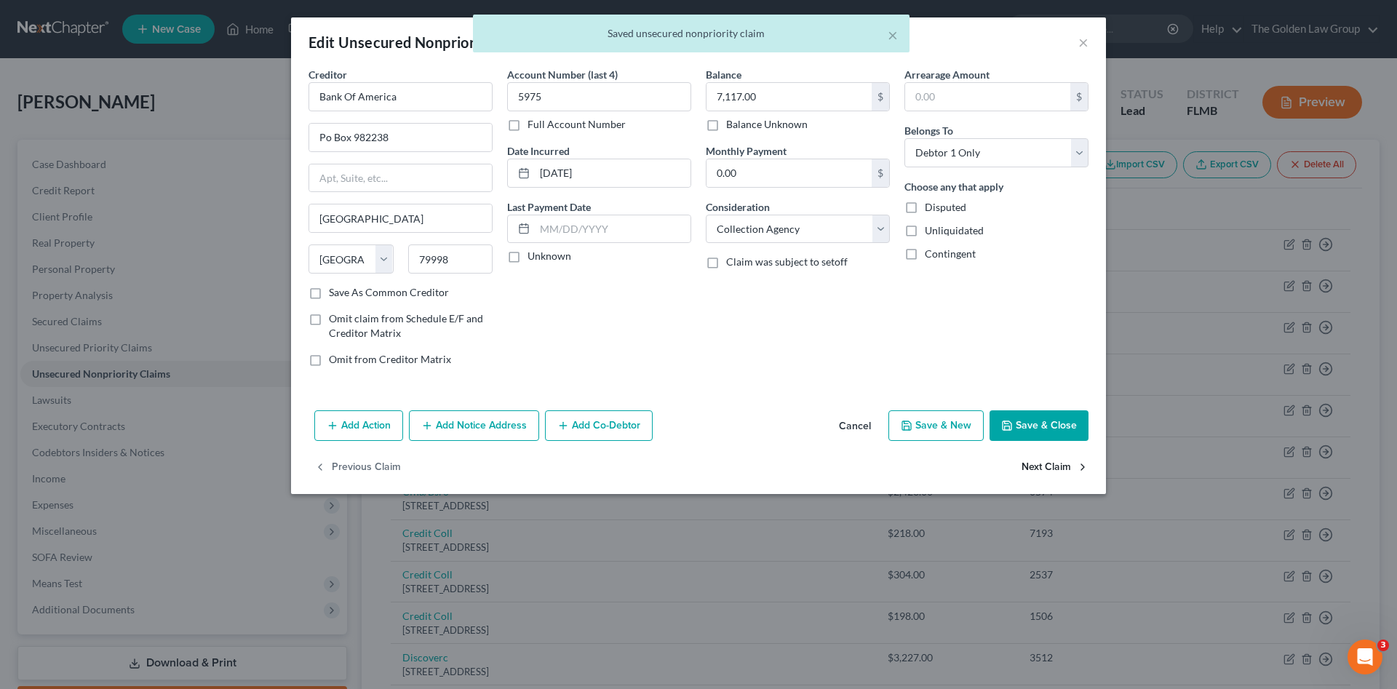
click at [1055, 464] on button "Next Claim" at bounding box center [1055, 468] width 67 height 31
select select "45"
select select "1"
select select "0"
click at [1055, 464] on button "Next Claim" at bounding box center [1055, 468] width 67 height 31
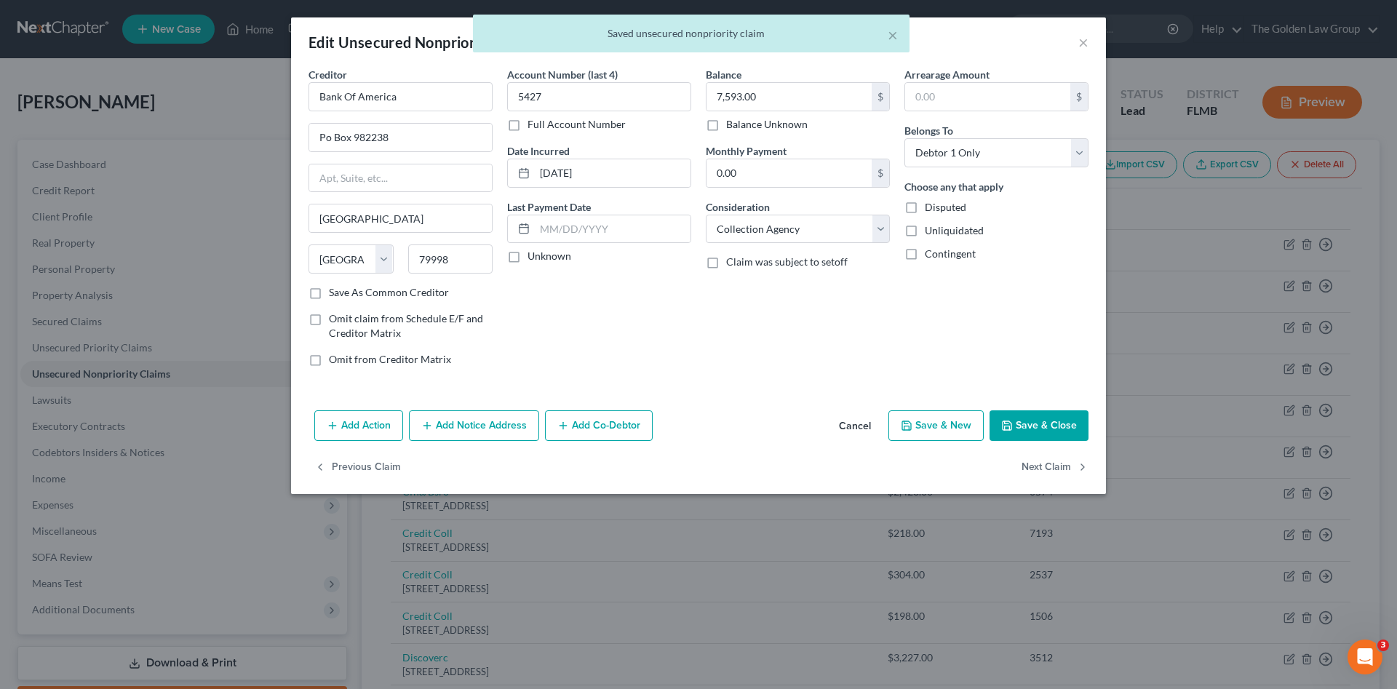
select select "36"
select select "2"
select select "0"
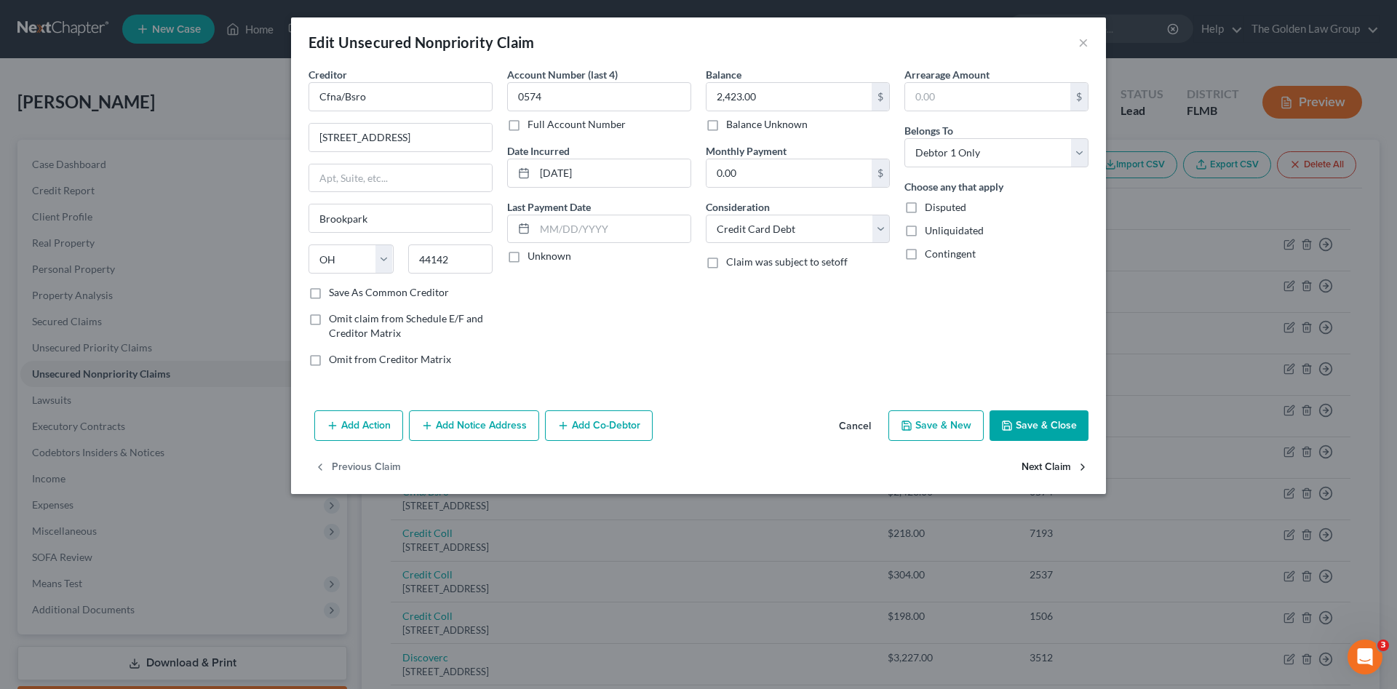
click at [1055, 464] on button "Next Claim" at bounding box center [1055, 468] width 67 height 31
select select "22"
select select "0"
drag, startPoint x: 440, startPoint y: 104, endPoint x: 435, endPoint y: 96, distance: 9.5
click at [437, 100] on input "Credit Coll" at bounding box center [401, 96] width 184 height 29
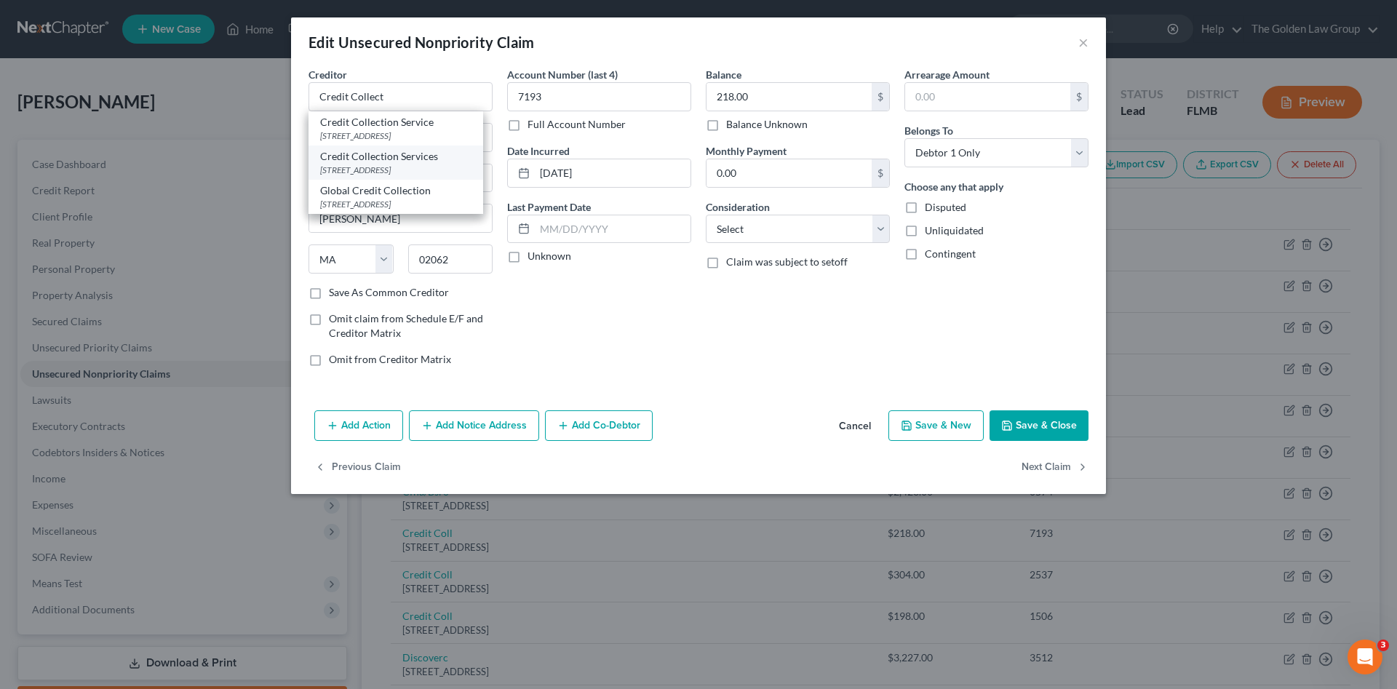
click at [429, 156] on div "Credit Collection Services" at bounding box center [395, 156] width 151 height 15
type input "Credit Collection Services"
type input "725 Canton St."
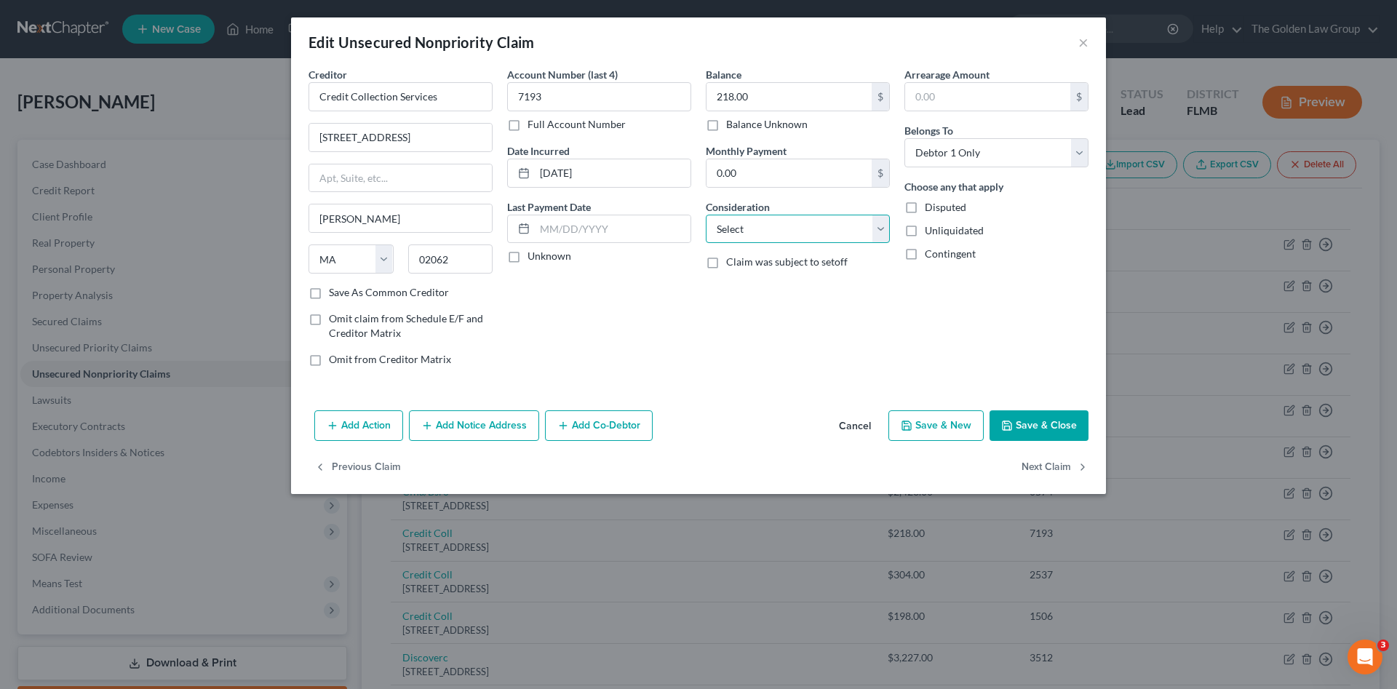
click at [774, 237] on select "Select Cable / Satellite Services Collection Agency Credit Card Debt Debt Couns…" at bounding box center [798, 229] width 184 height 29
select select "1"
click at [706, 215] on select "Select Cable / Satellite Services Collection Agency Credit Card Debt Debt Couns…" at bounding box center [798, 229] width 184 height 29
click at [1052, 457] on button "Next Claim" at bounding box center [1055, 468] width 67 height 31
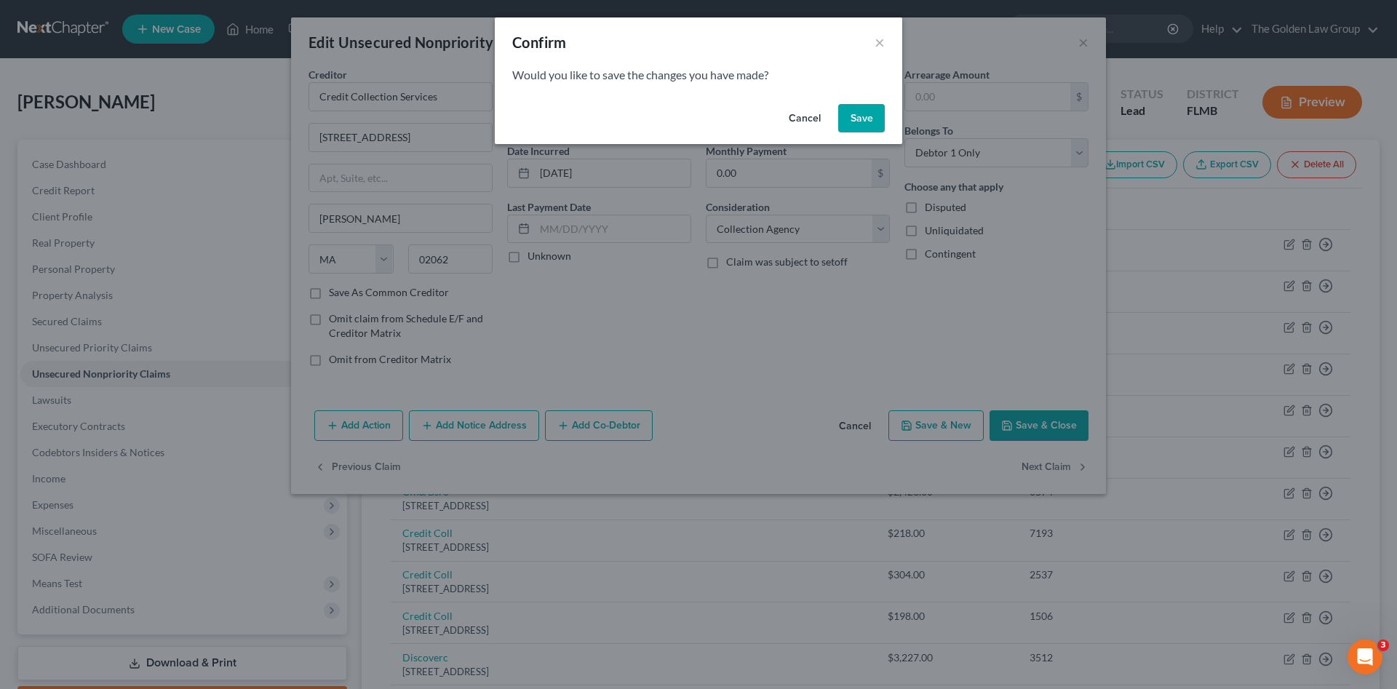
click at [862, 106] on button "Save" at bounding box center [861, 118] width 47 height 29
select select "22"
select select "0"
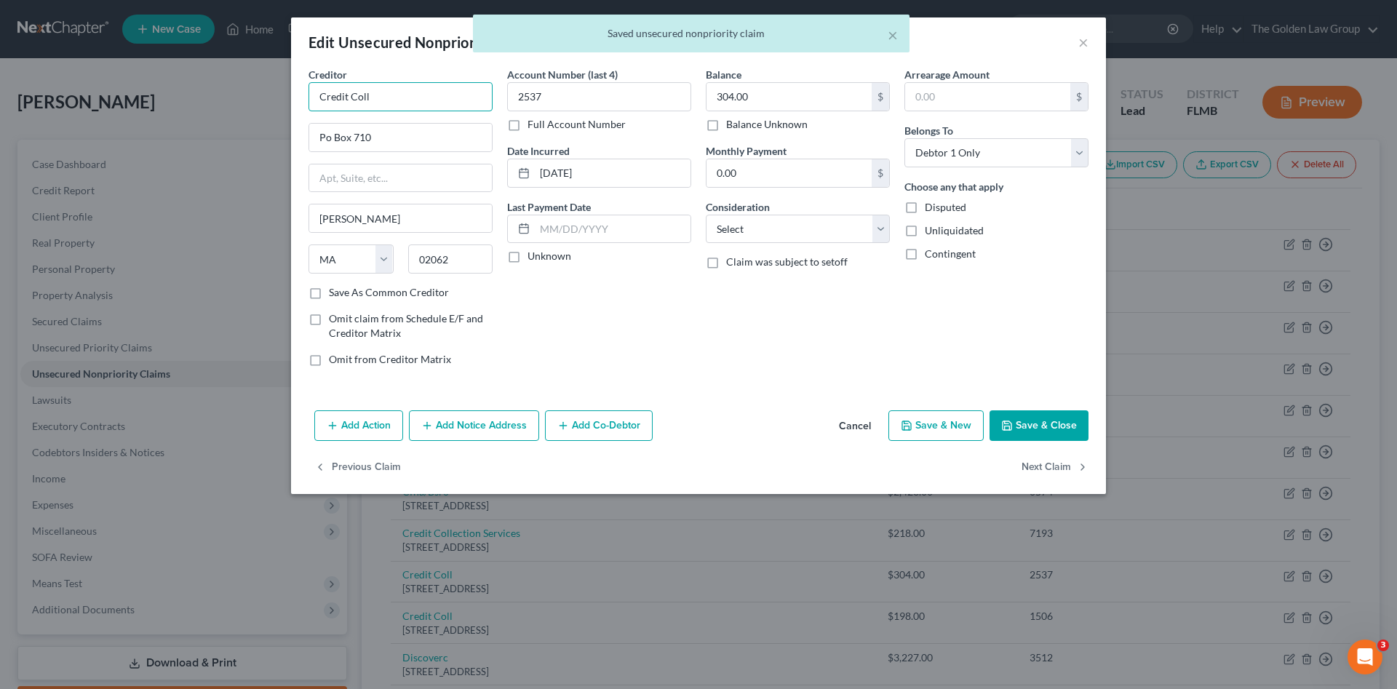
click at [402, 110] on input "Credit Coll" at bounding box center [401, 96] width 184 height 29
click at [394, 90] on input "Credit Coll" at bounding box center [401, 96] width 184 height 29
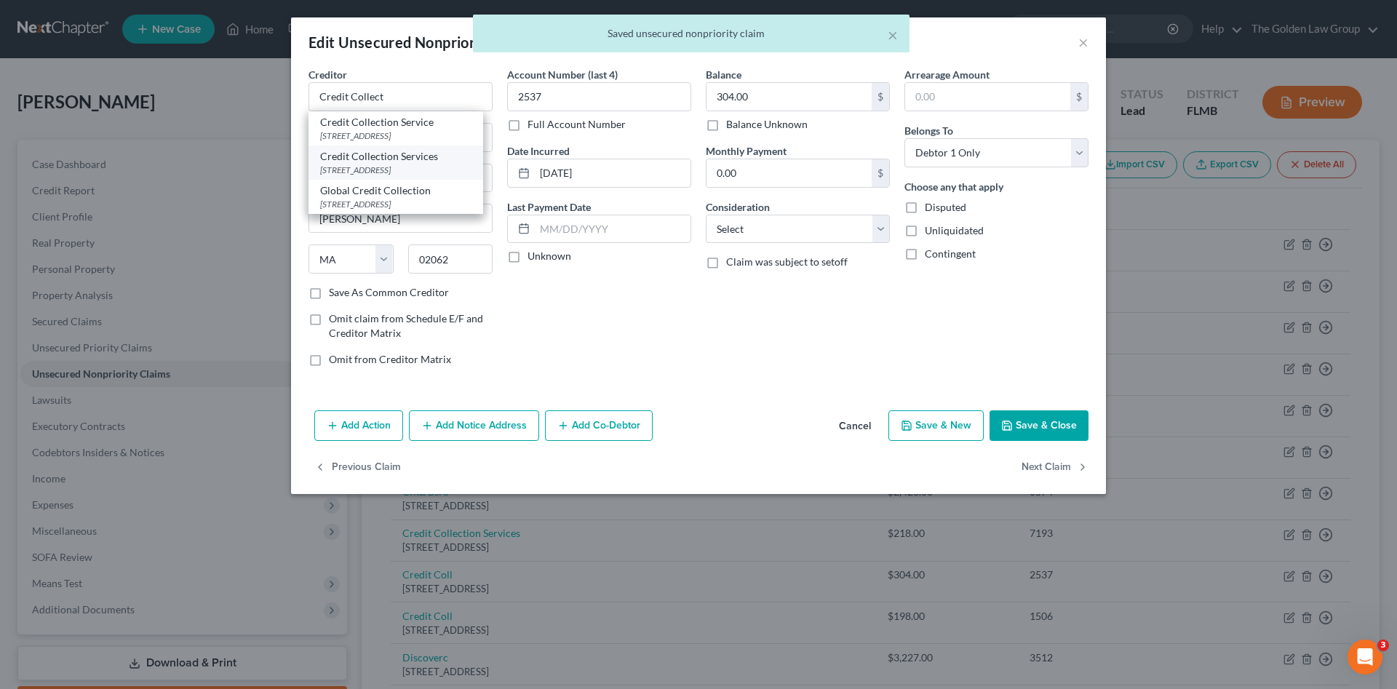
click at [417, 151] on div "Credit Collection Services" at bounding box center [395, 156] width 151 height 15
type input "Credit Collection Services"
type input "725 Canton St."
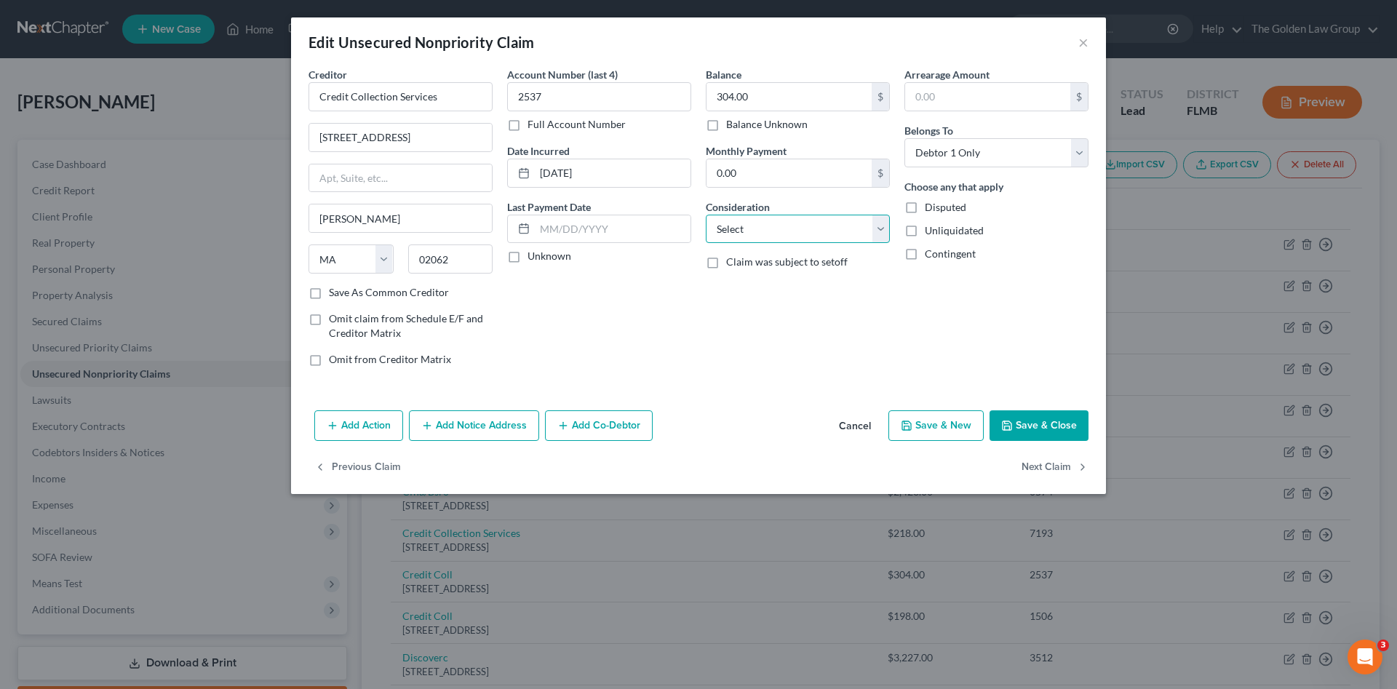
click at [763, 230] on select "Select Cable / Satellite Services Collection Agency Credit Card Debt Debt Couns…" at bounding box center [798, 229] width 184 height 29
select select "1"
click at [706, 215] on select "Select Cable / Satellite Services Collection Agency Credit Card Debt Debt Couns…" at bounding box center [798, 229] width 184 height 29
click at [1046, 460] on button "Next Claim" at bounding box center [1055, 468] width 67 height 31
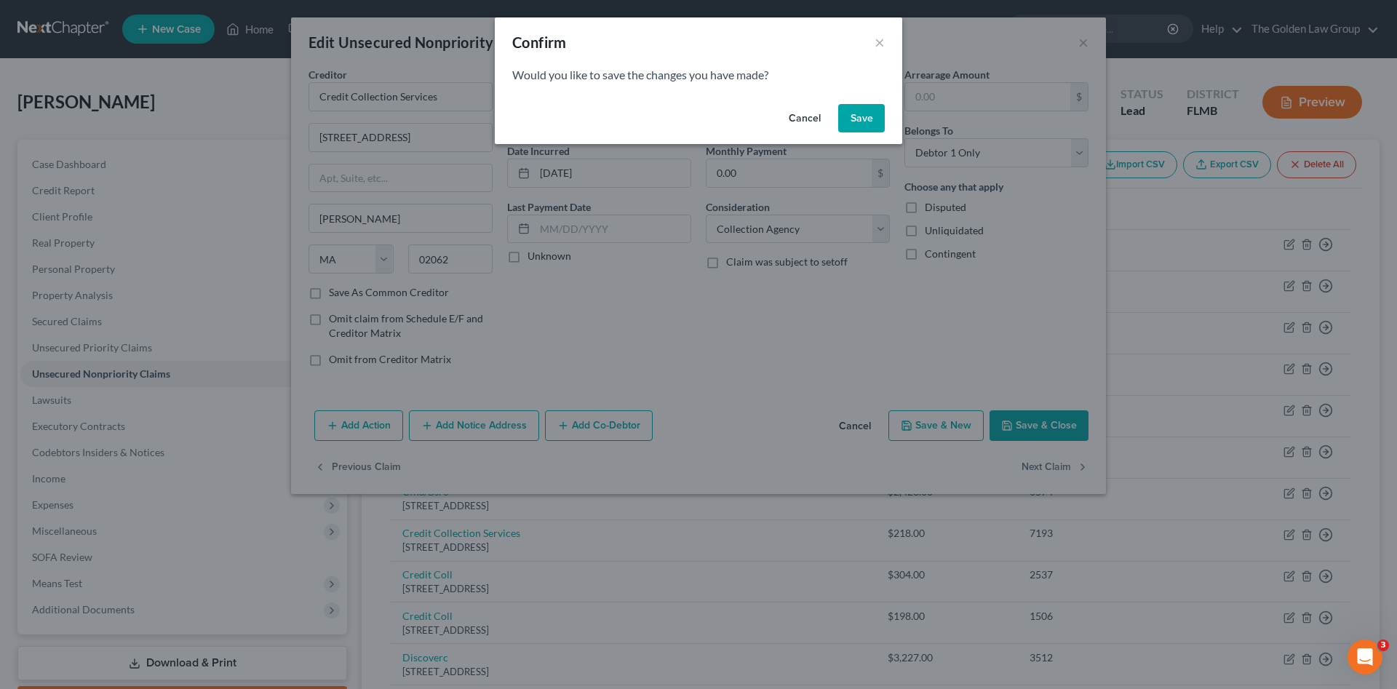
click at [866, 114] on button "Save" at bounding box center [861, 118] width 47 height 29
select select "22"
select select "0"
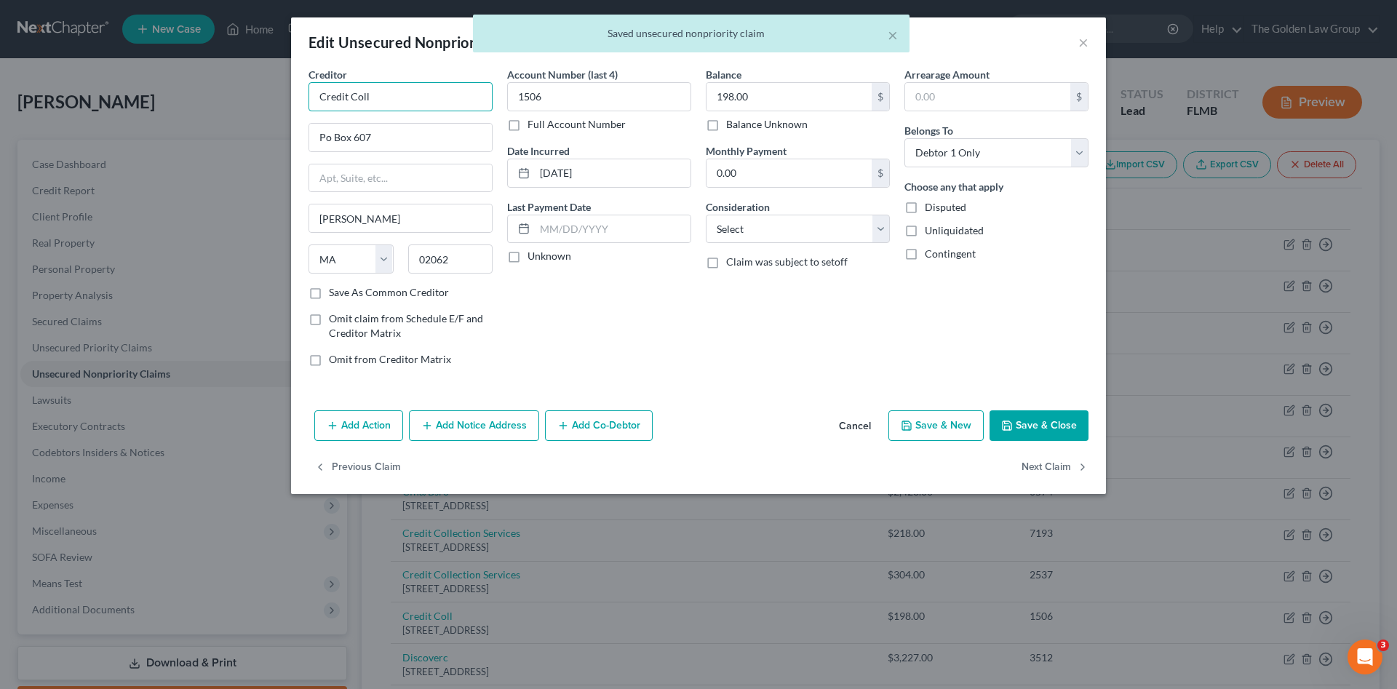
click at [436, 94] on input "Credit Coll" at bounding box center [401, 96] width 184 height 29
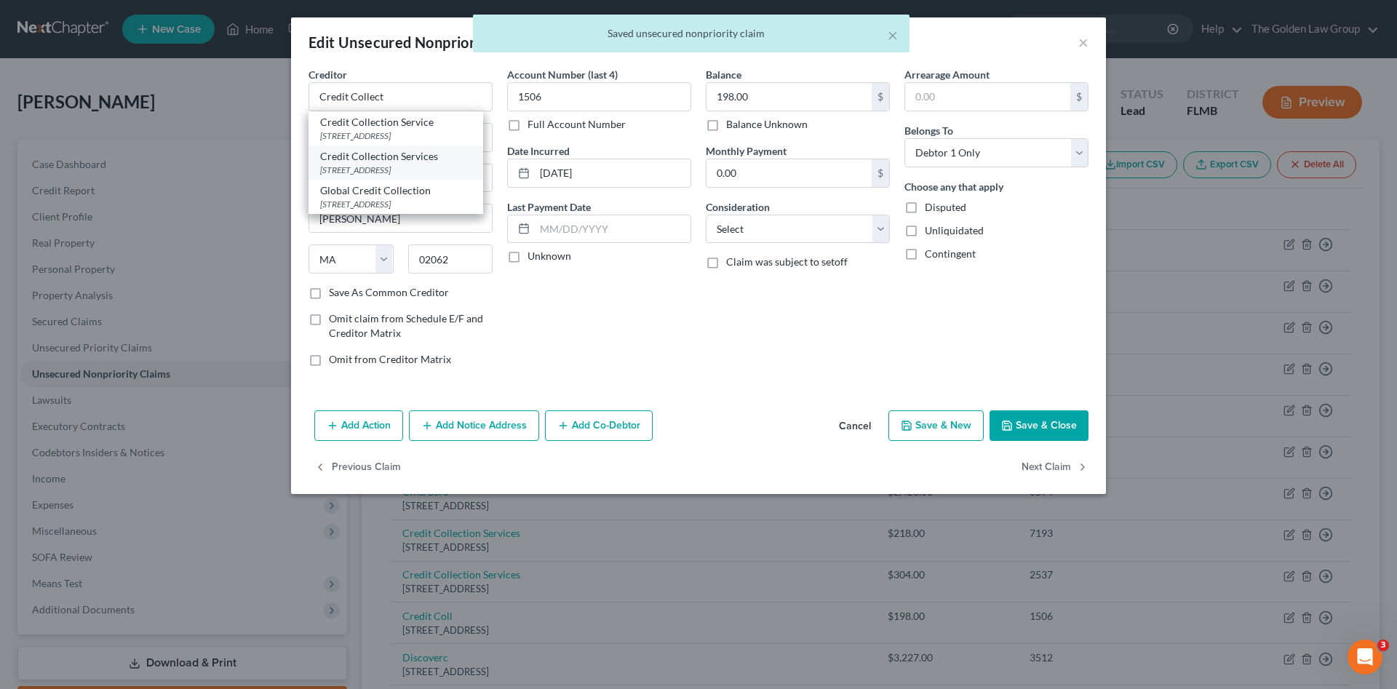
click at [427, 164] on div "725 Canton St., Norwood, MA 02062" at bounding box center [395, 170] width 151 height 12
type input "Credit Collection Services"
type input "725 Canton St."
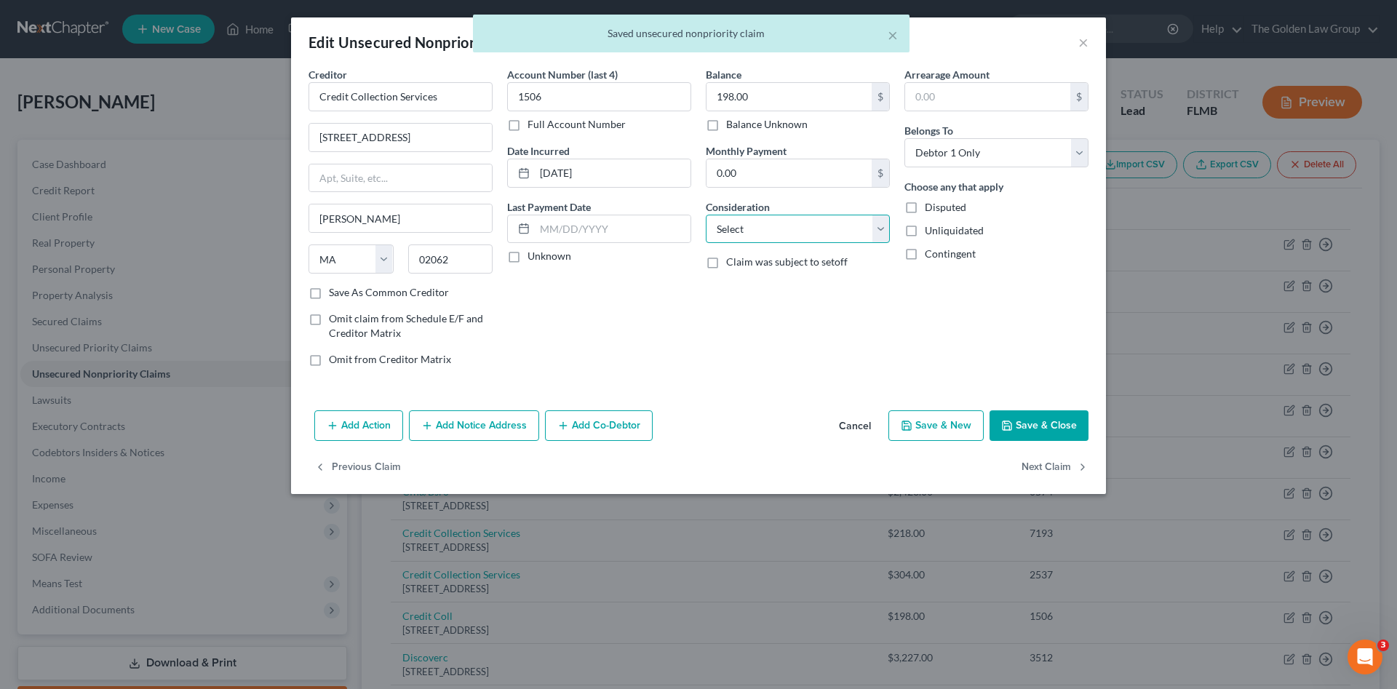
click at [747, 239] on select "Select Cable / Satellite Services Collection Agency Credit Card Debt Debt Couns…" at bounding box center [798, 229] width 184 height 29
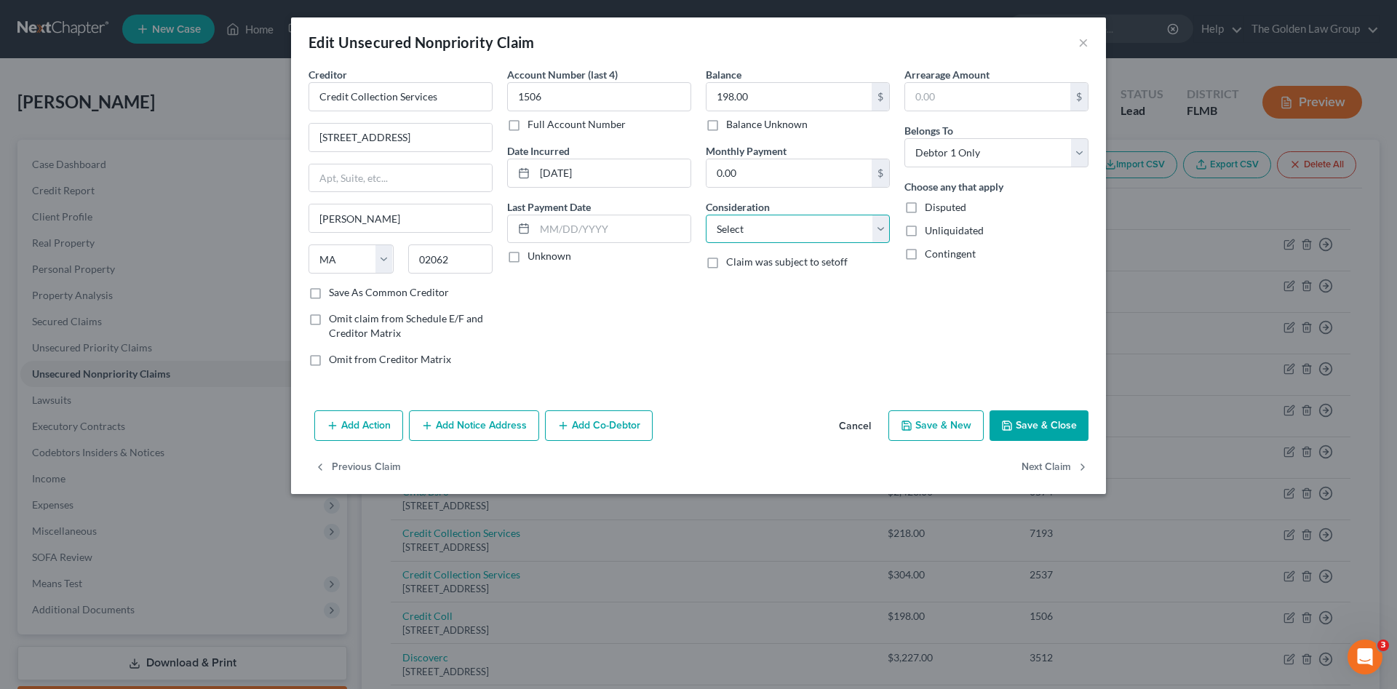
select select "1"
click at [706, 215] on select "Select Cable / Satellite Services Collection Agency Credit Card Debt Debt Couns…" at bounding box center [798, 229] width 184 height 29
click at [1050, 462] on button "Next Claim" at bounding box center [1055, 468] width 67 height 31
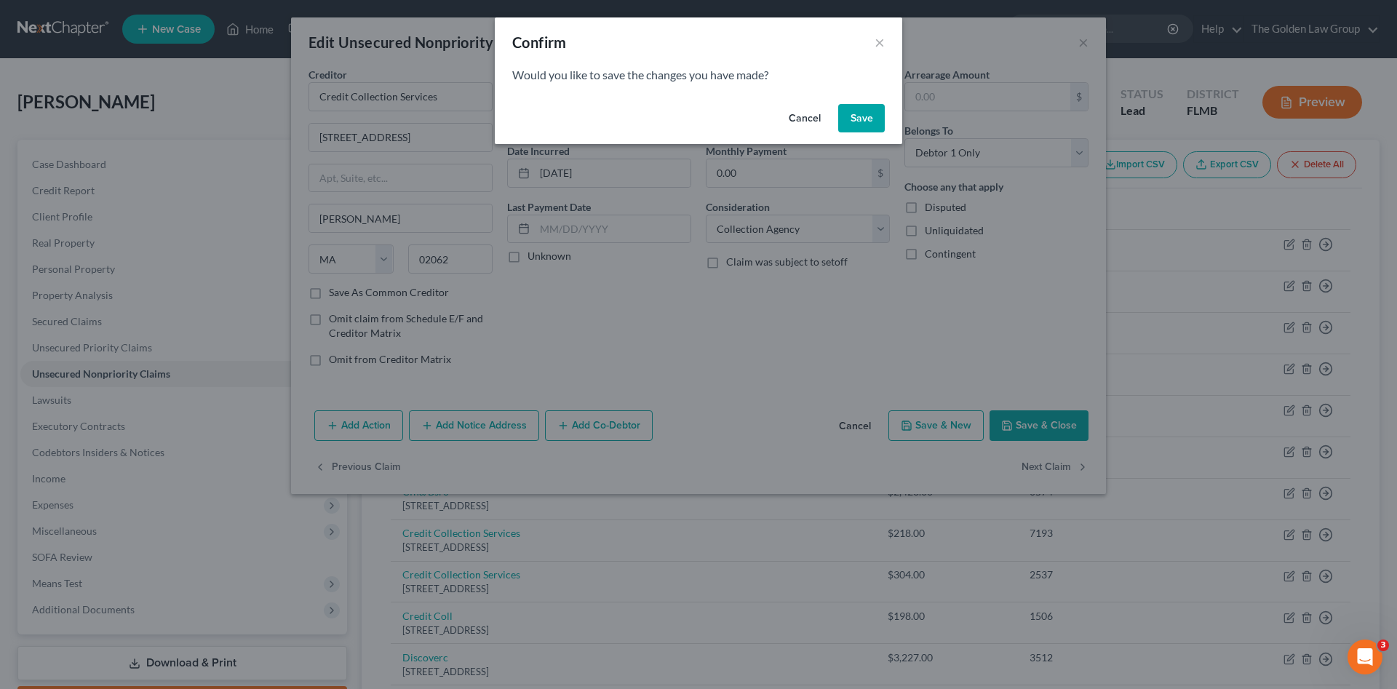
click at [855, 115] on button "Save" at bounding box center [861, 118] width 47 height 29
select select "46"
select select "2"
select select "0"
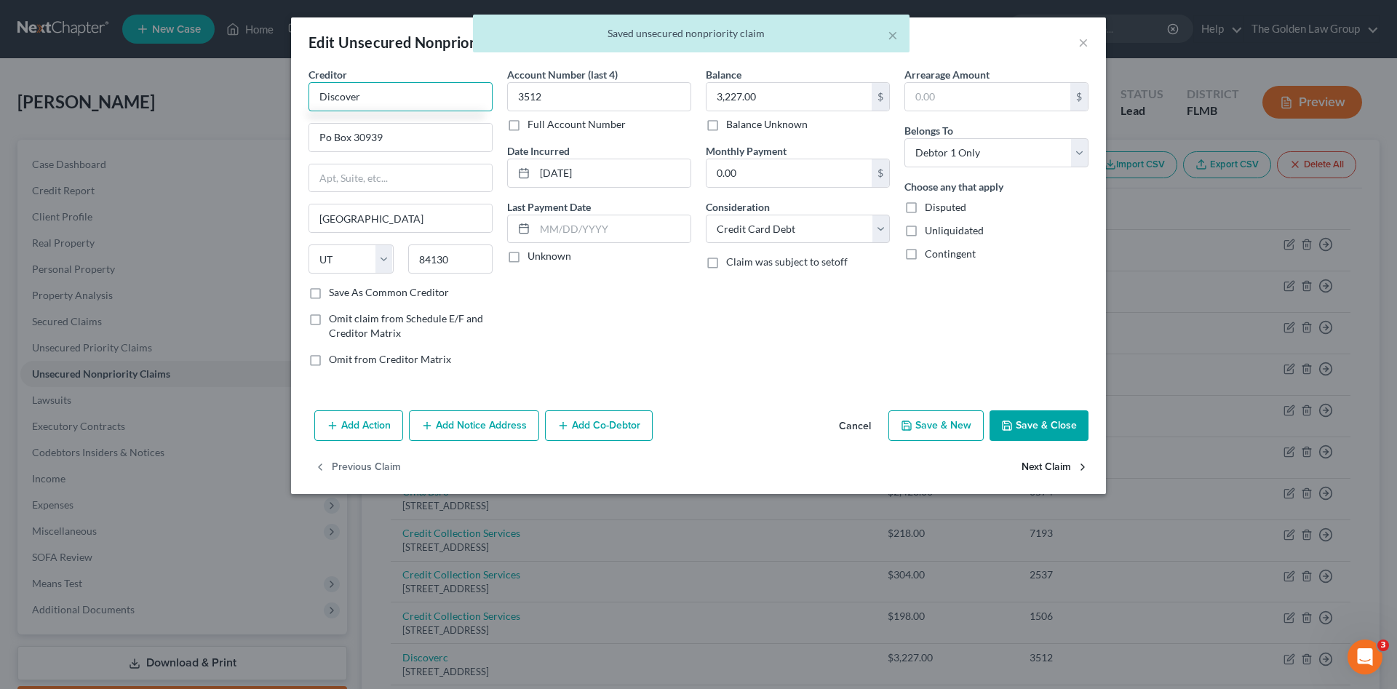
type input "Discover"
click at [1030, 467] on button "Next Claim" at bounding box center [1055, 468] width 67 height 31
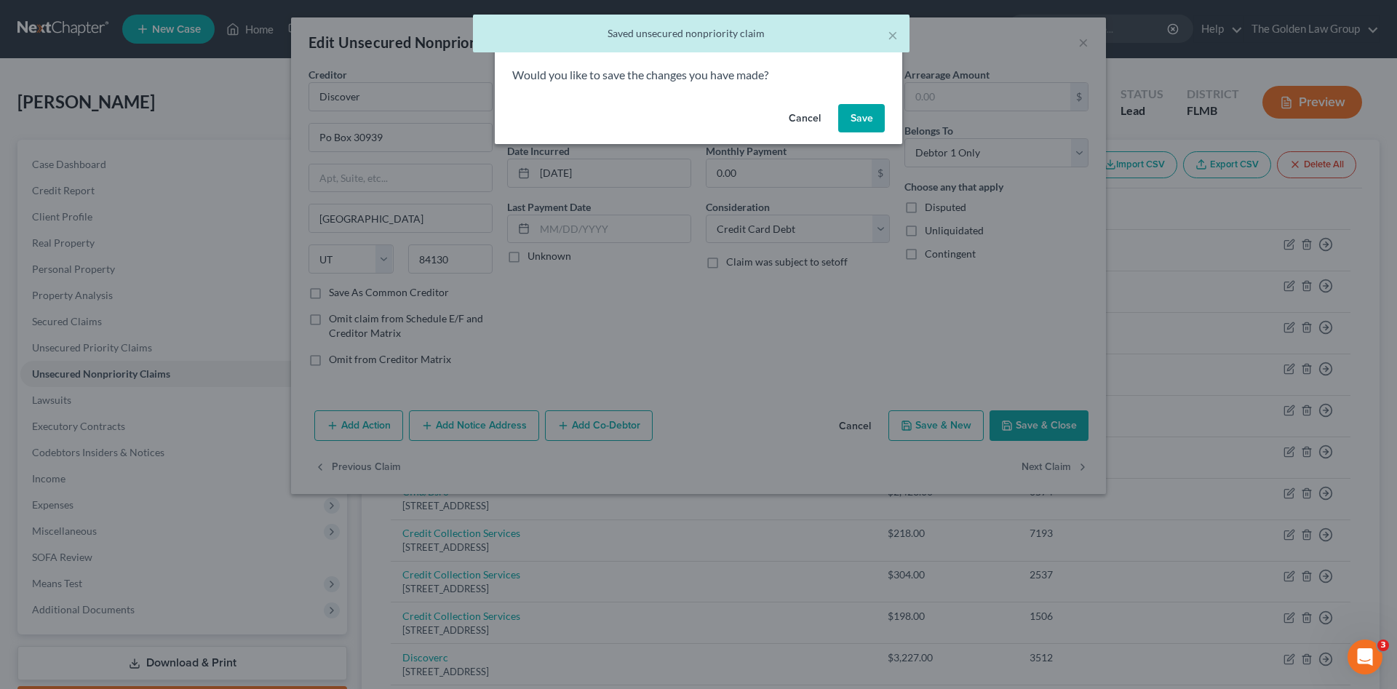
click at [845, 108] on button "Save" at bounding box center [861, 118] width 47 height 29
select select "46"
select select "2"
select select "0"
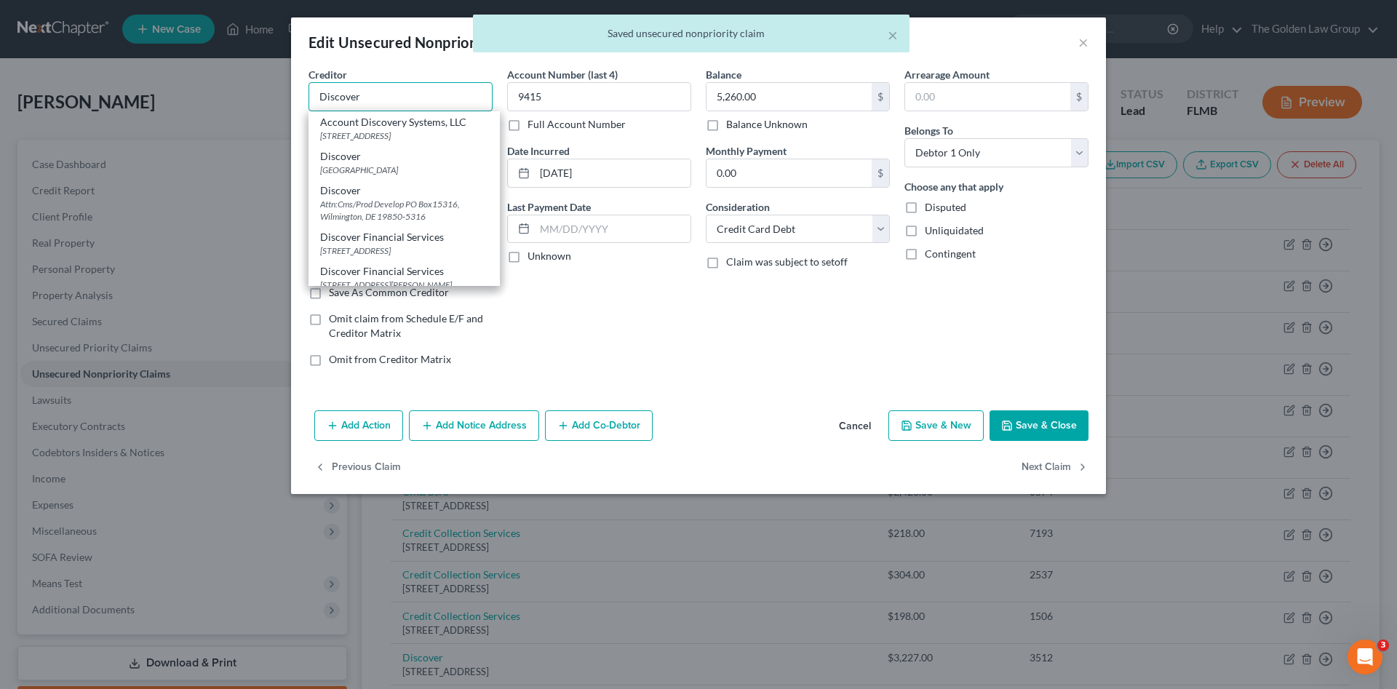
type input "Discover"
click at [691, 386] on div "Creditor * Discover Account Discovery Systems, LLC 495 Commerce Dr, Buffalo, NY…" at bounding box center [698, 236] width 815 height 338
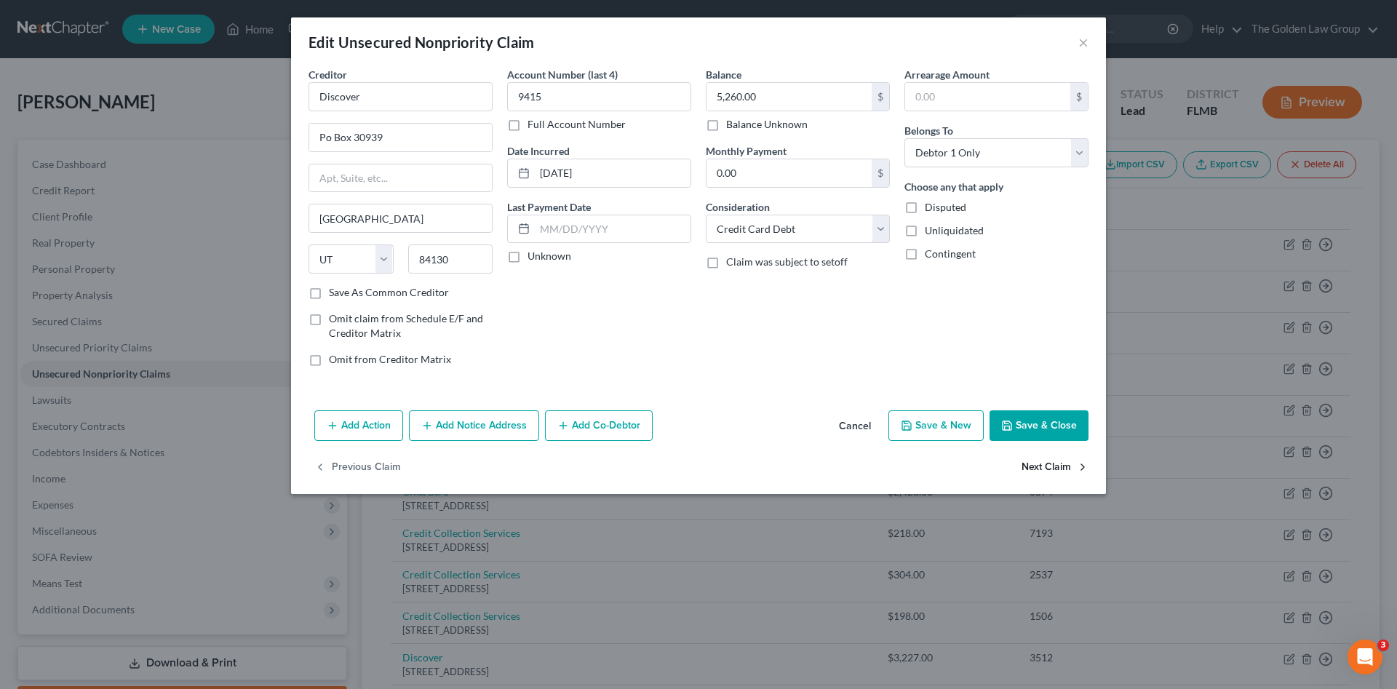
click at [1059, 464] on button "Next Claim" at bounding box center [1055, 468] width 67 height 31
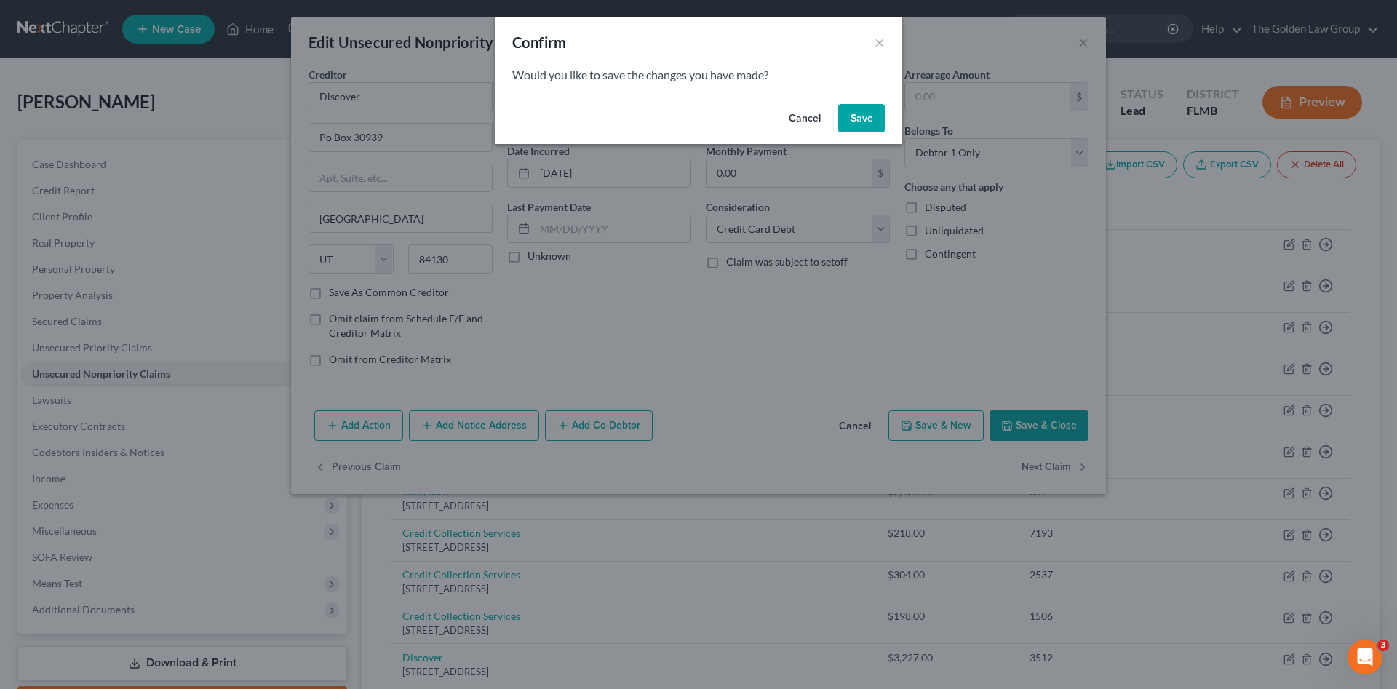
click at [841, 121] on button "Save" at bounding box center [861, 118] width 47 height 29
select select "29"
select select "2"
select select "0"
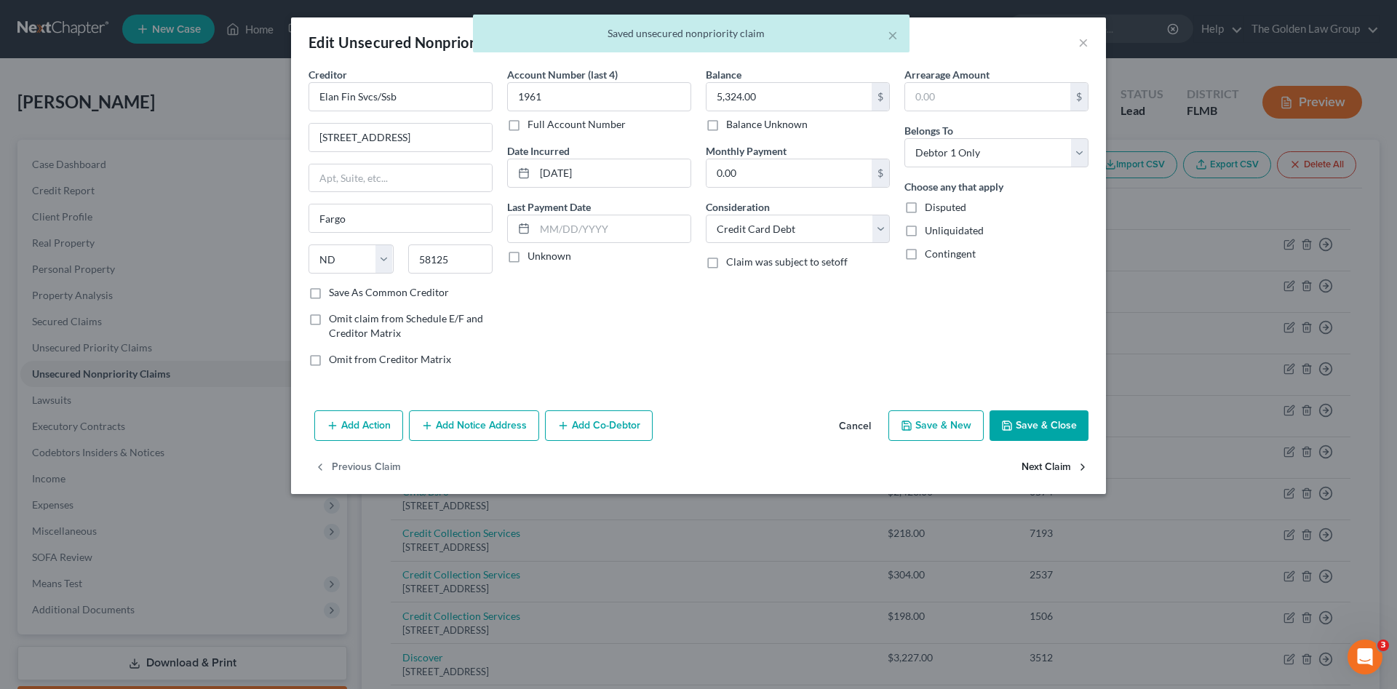
click at [1063, 472] on button "Next Claim" at bounding box center [1055, 468] width 67 height 31
select select "43"
select select "2"
select select "0"
click at [1063, 472] on button "Next Claim" at bounding box center [1055, 468] width 67 height 31
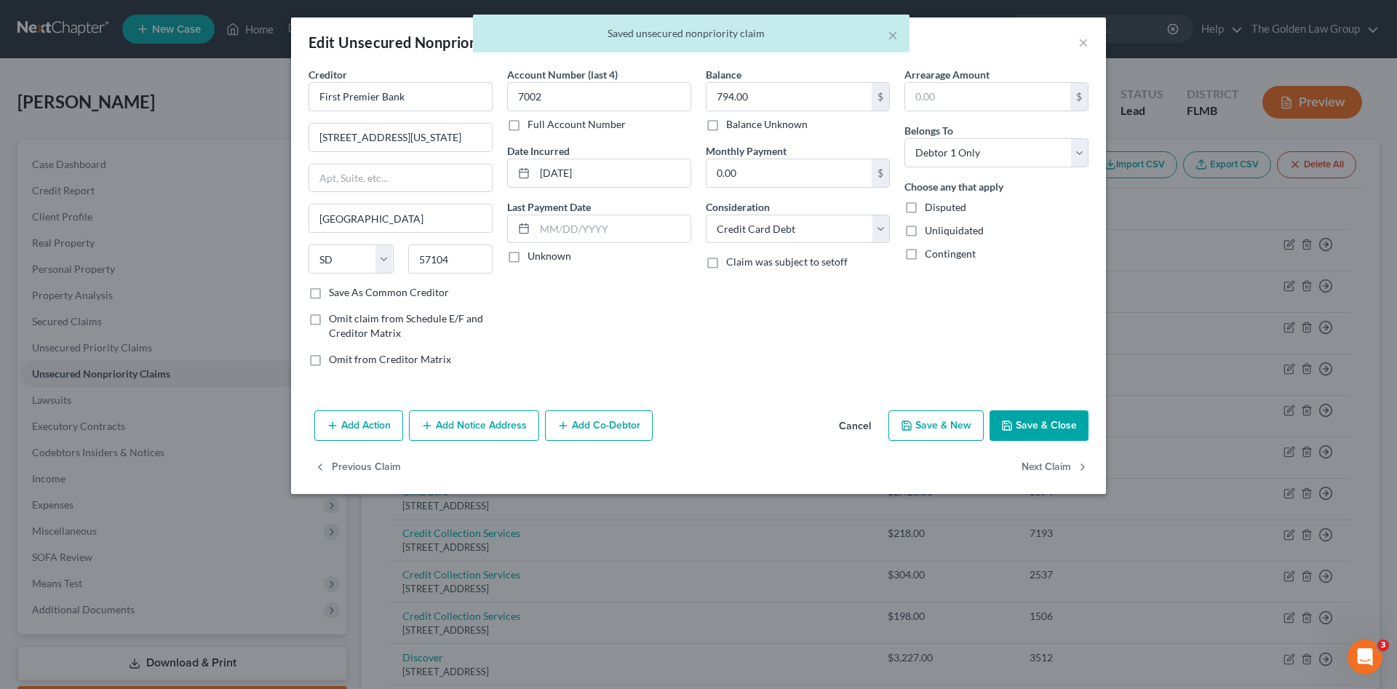
select select "43"
select select "2"
select select "0"
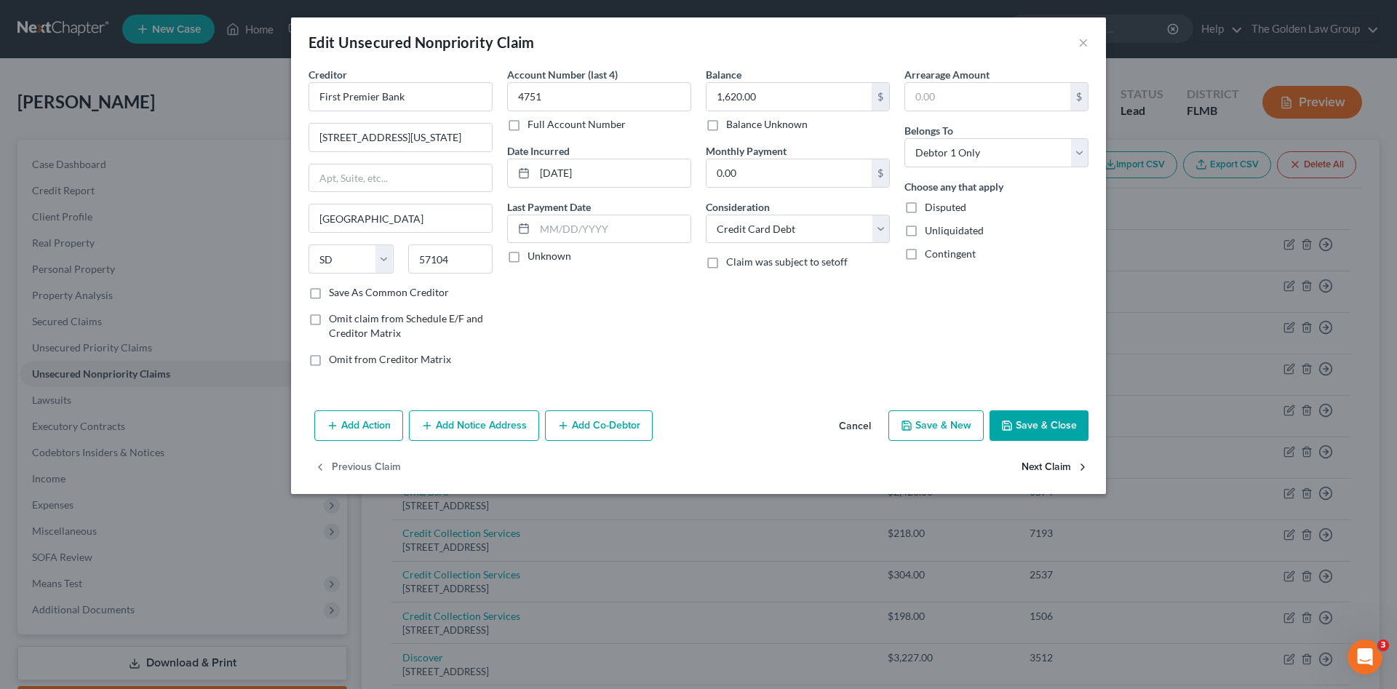
click at [1065, 472] on button "Next Claim" at bounding box center [1055, 468] width 67 height 31
select select "42"
select select "1"
select select "0"
click at [1065, 472] on button "Next Claim" at bounding box center [1055, 468] width 67 height 31
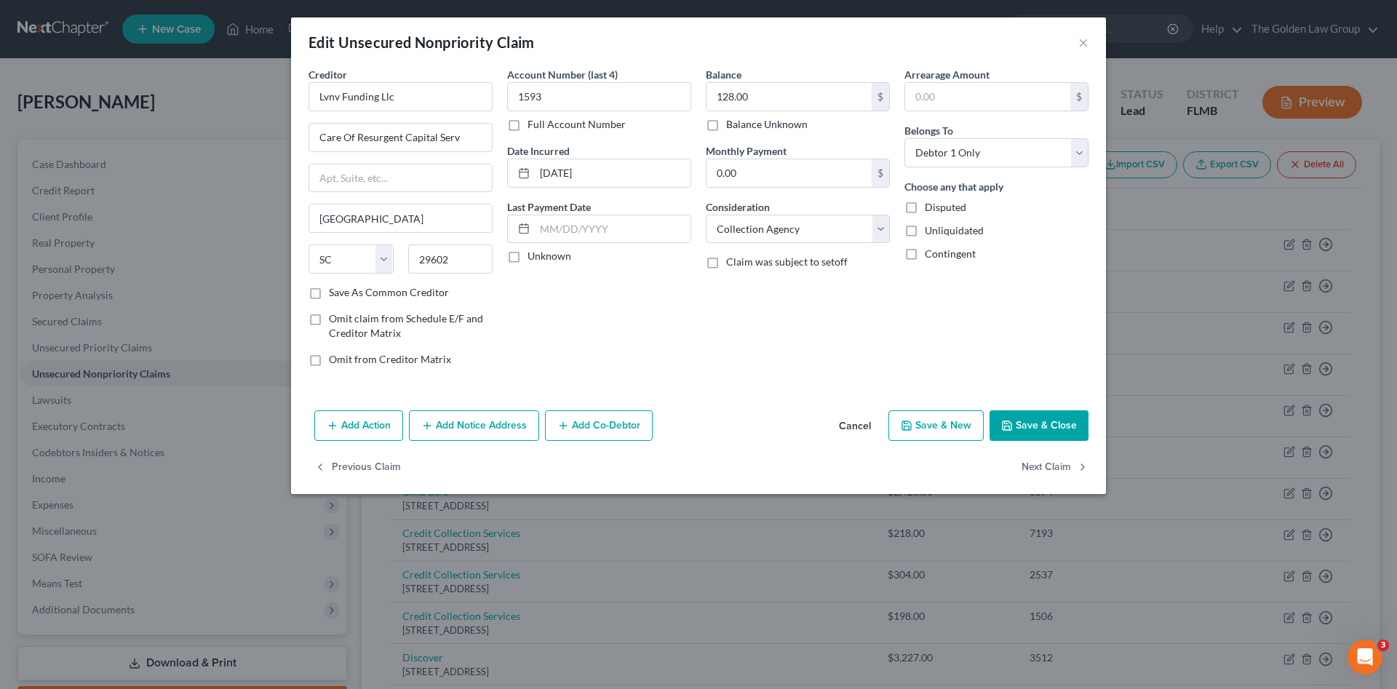
select select "9"
select select "4"
select select "0"
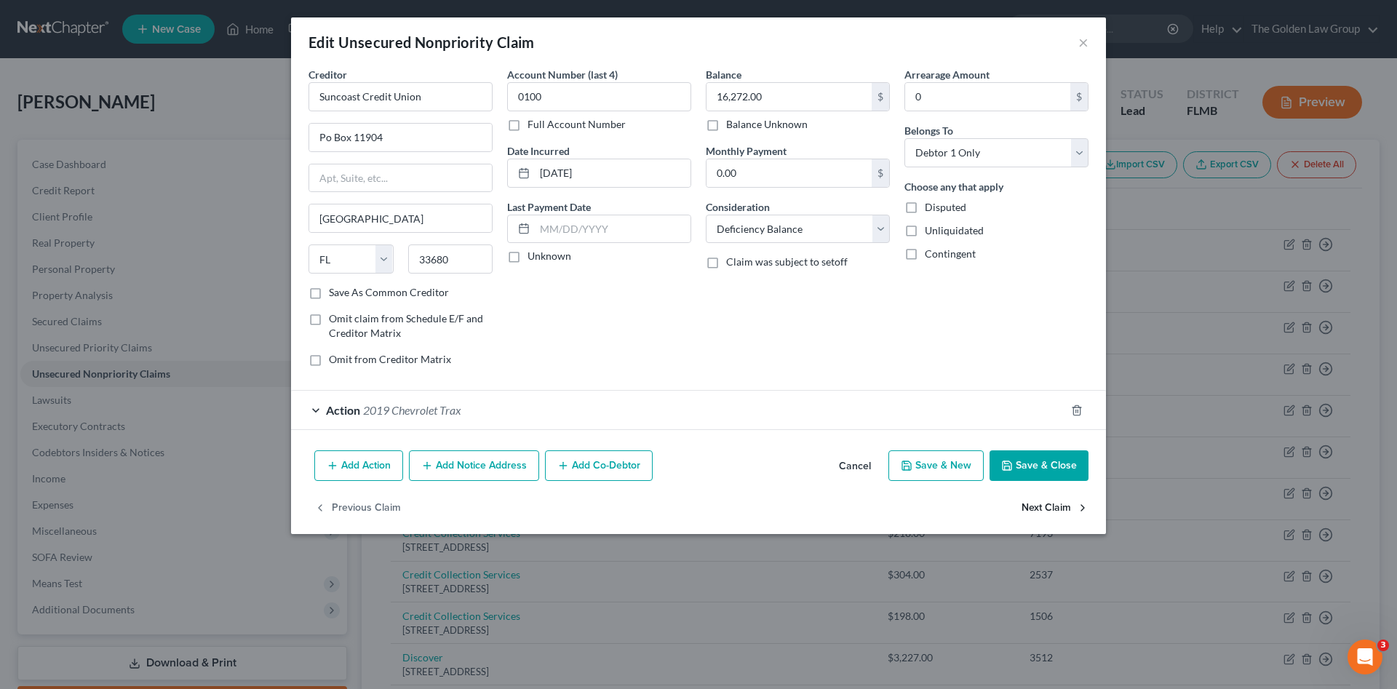
click at [1049, 506] on button "Next Claim" at bounding box center [1055, 508] width 67 height 31
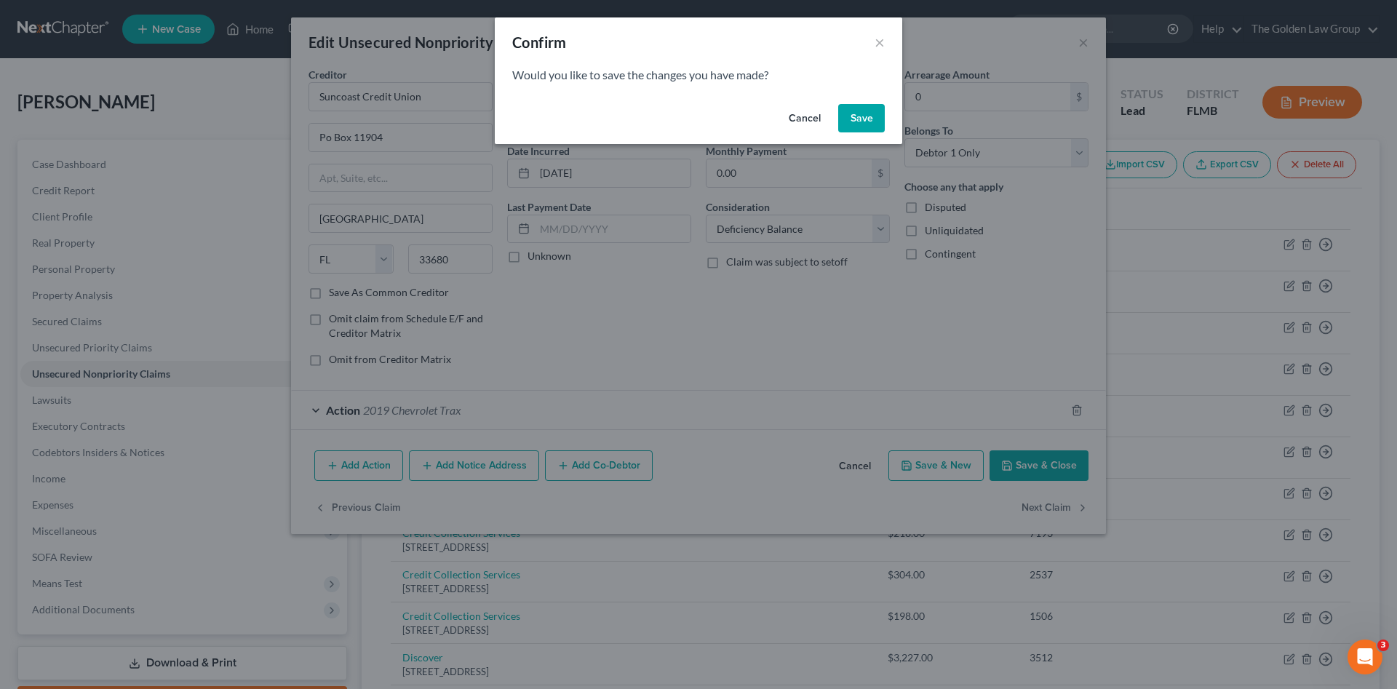
click at [863, 119] on button "Save" at bounding box center [861, 118] width 47 height 29
select select "39"
select select "2"
select select "0"
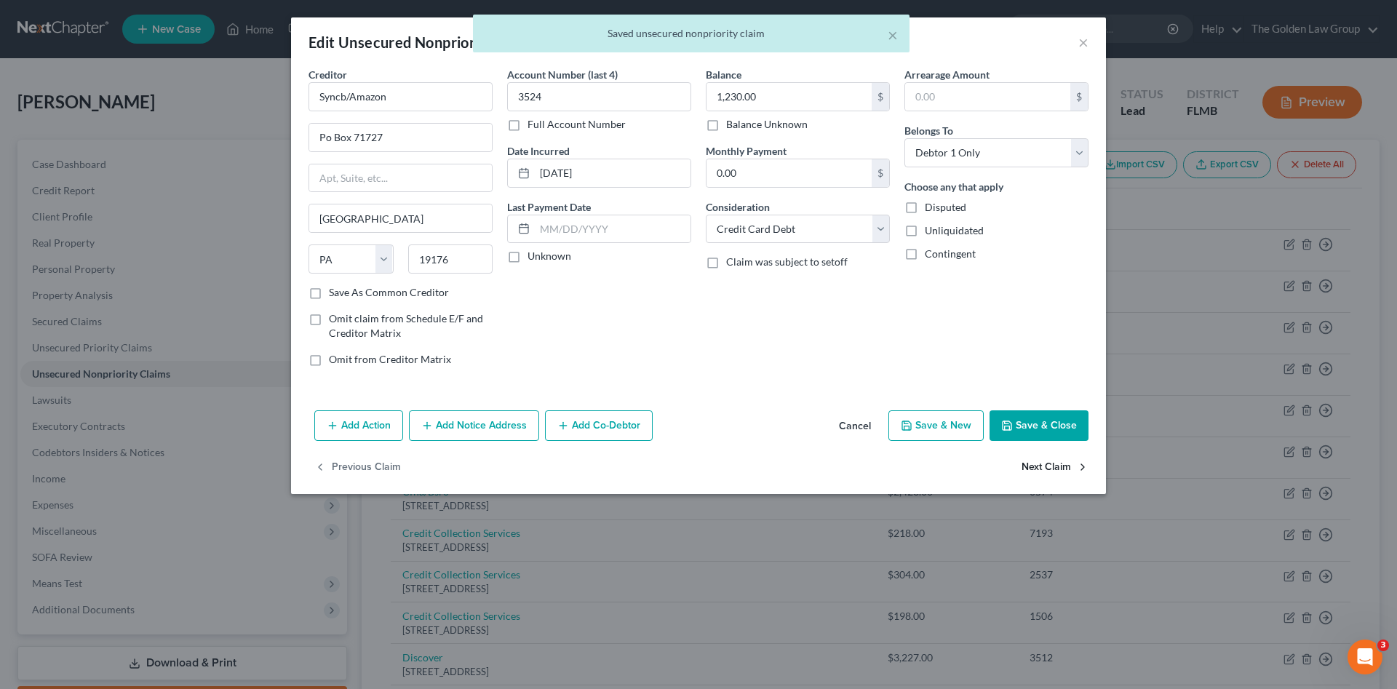
click at [1053, 461] on button "Next Claim" at bounding box center [1055, 468] width 67 height 31
select select "39"
select select "2"
select select "0"
click at [1054, 462] on div "Previous Claim" at bounding box center [698, 474] width 815 height 42
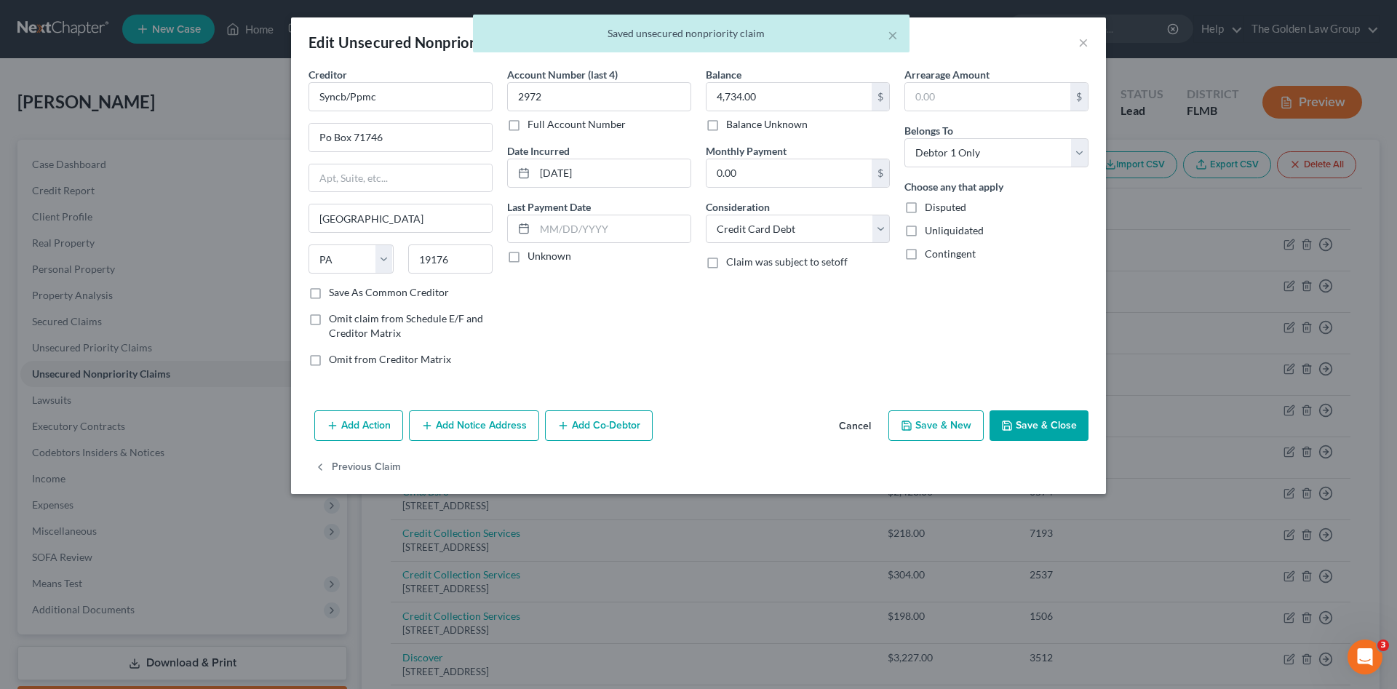
click at [1043, 426] on button "Save & Close" at bounding box center [1039, 425] width 99 height 31
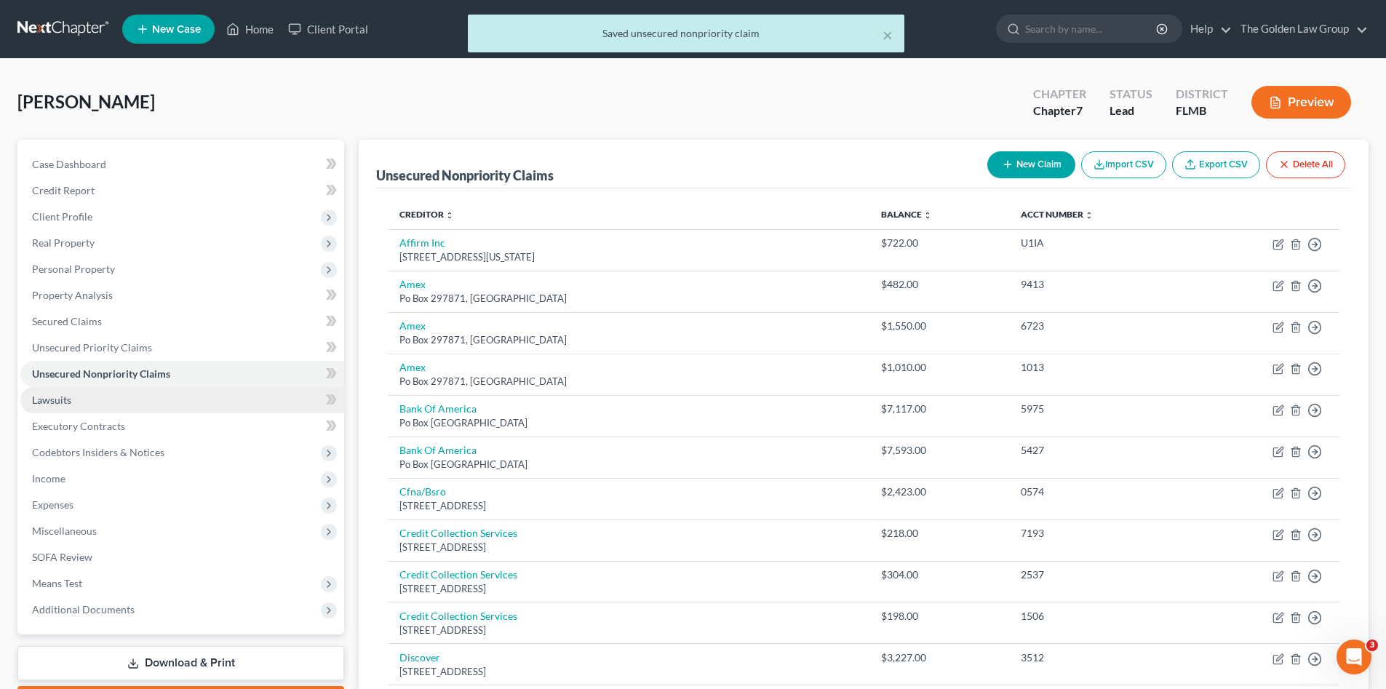
drag, startPoint x: 114, startPoint y: 406, endPoint x: 117, endPoint y: 394, distance: 12.7
click at [114, 405] on link "Lawsuits" at bounding box center [182, 400] width 324 height 26
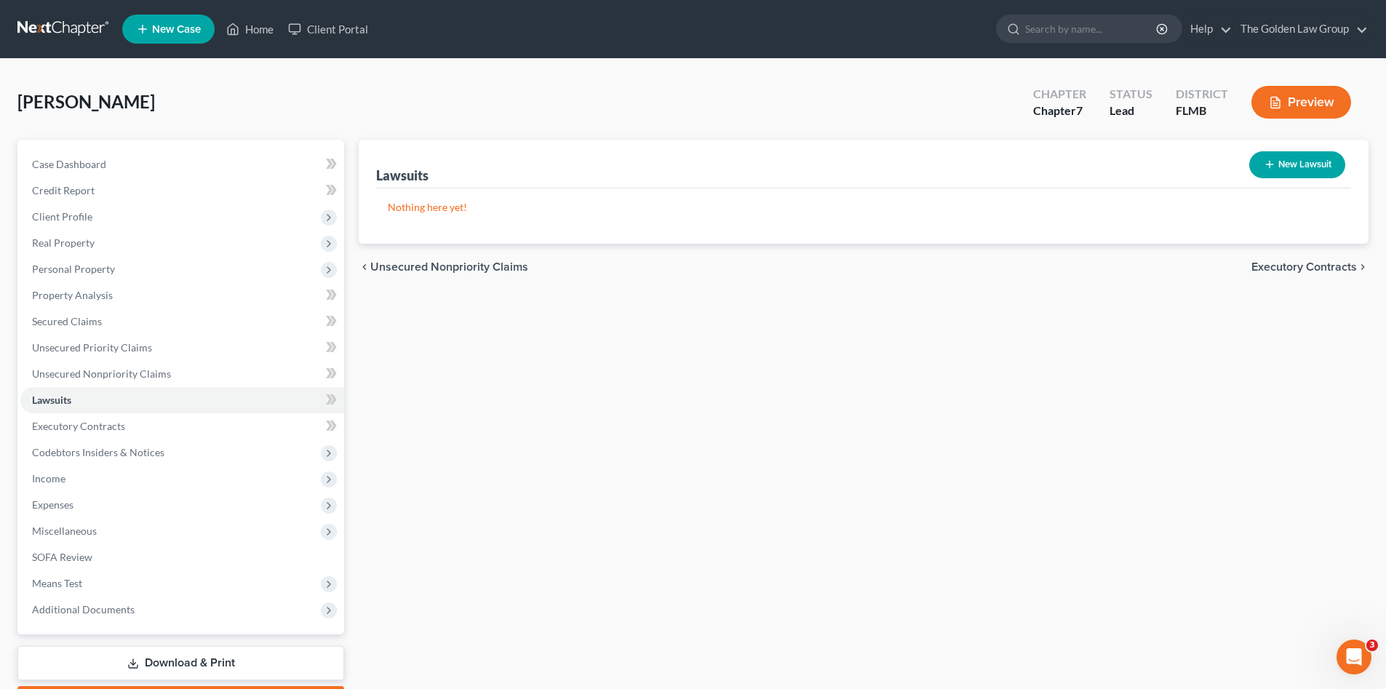
click at [1276, 177] on button "New Lawsuit" at bounding box center [1298, 164] width 96 height 27
select select "0"
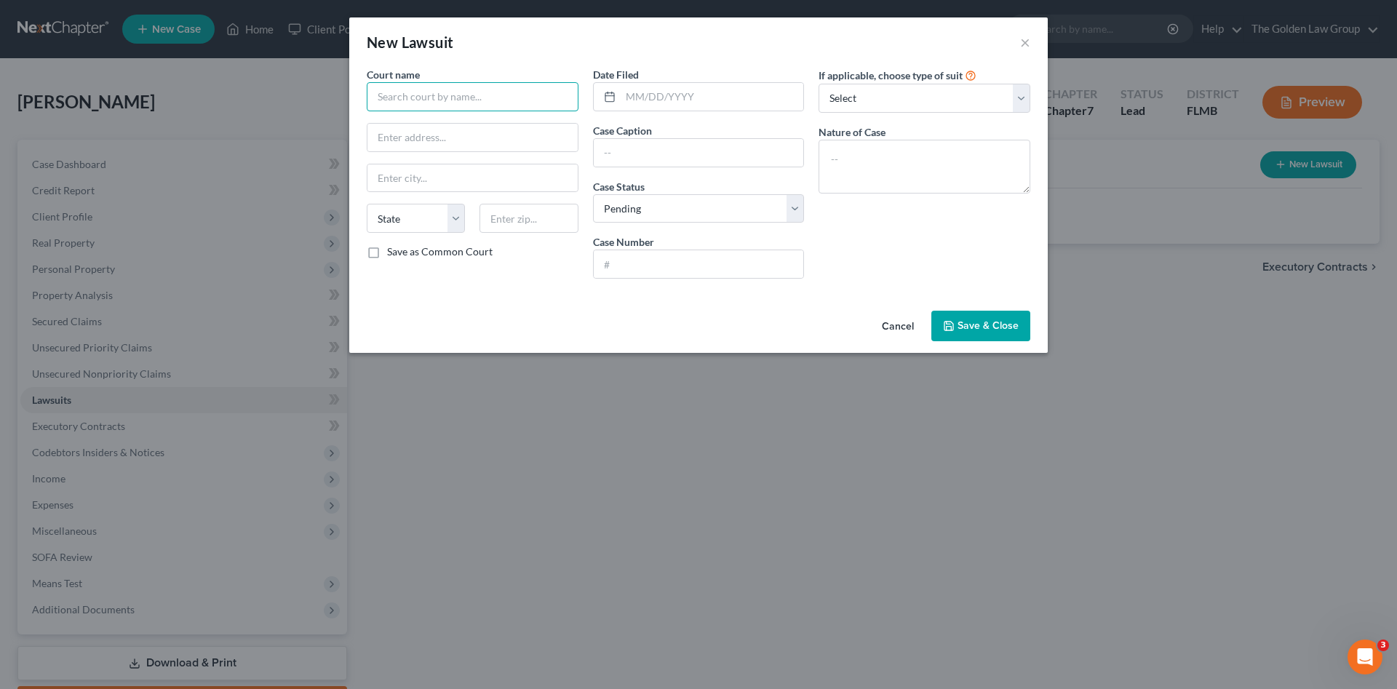
click at [486, 109] on input "text" at bounding box center [473, 96] width 212 height 29
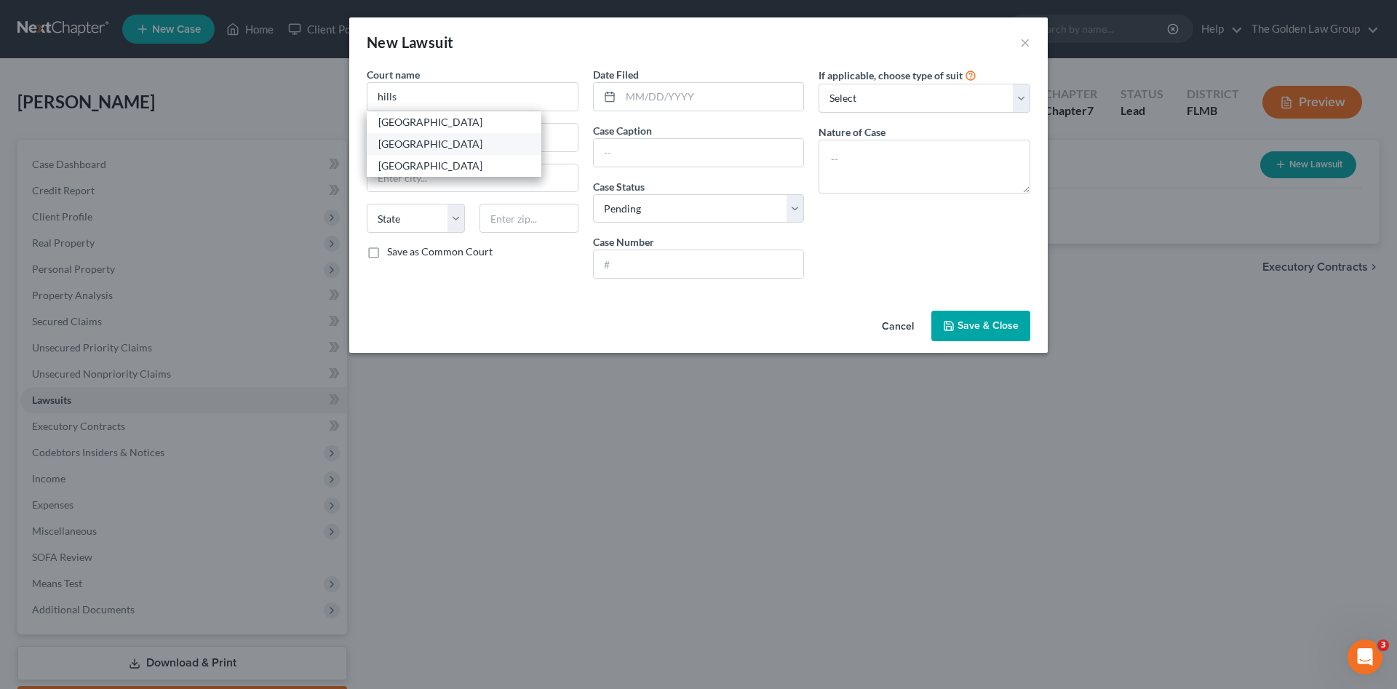
click at [496, 138] on div "[GEOGRAPHIC_DATA]" at bounding box center [453, 144] width 151 height 15
type input "[GEOGRAPHIC_DATA]"
type input "[STREET_ADDRESS][PERSON_NAME]"
type input "[GEOGRAPHIC_DATA]"
select select "9"
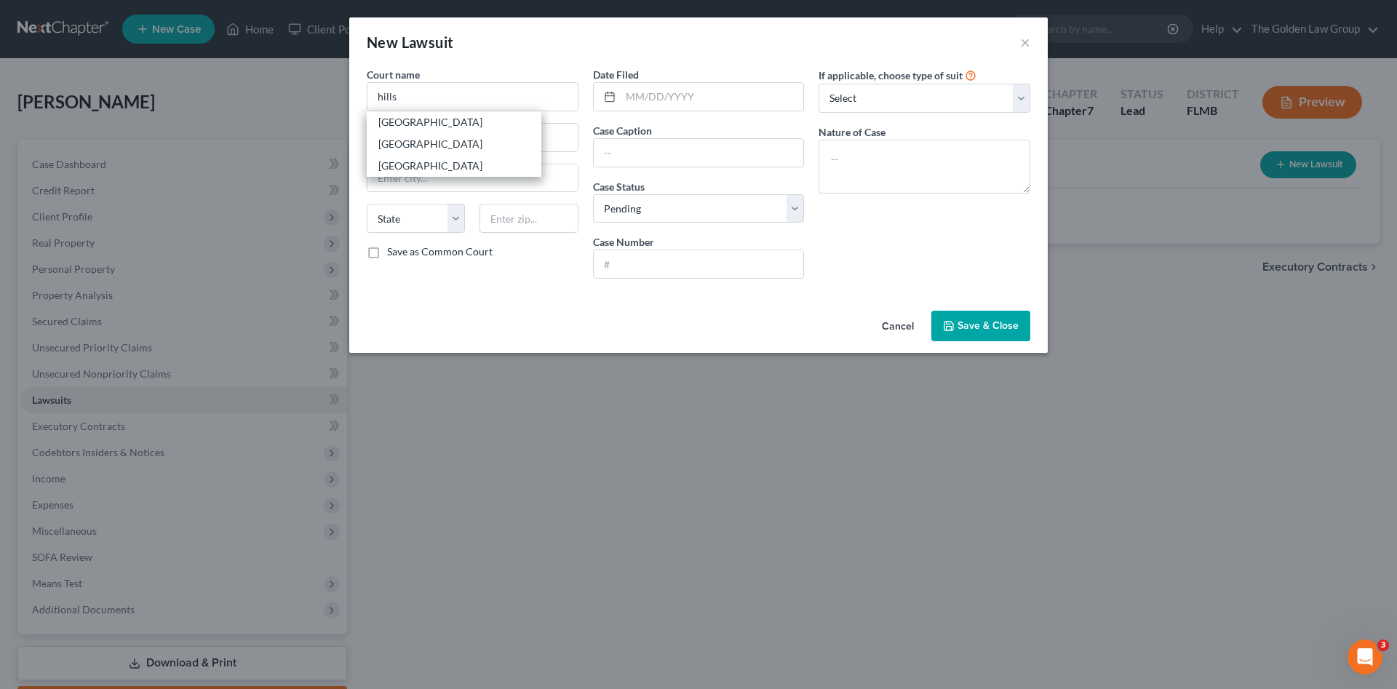
type input "33602"
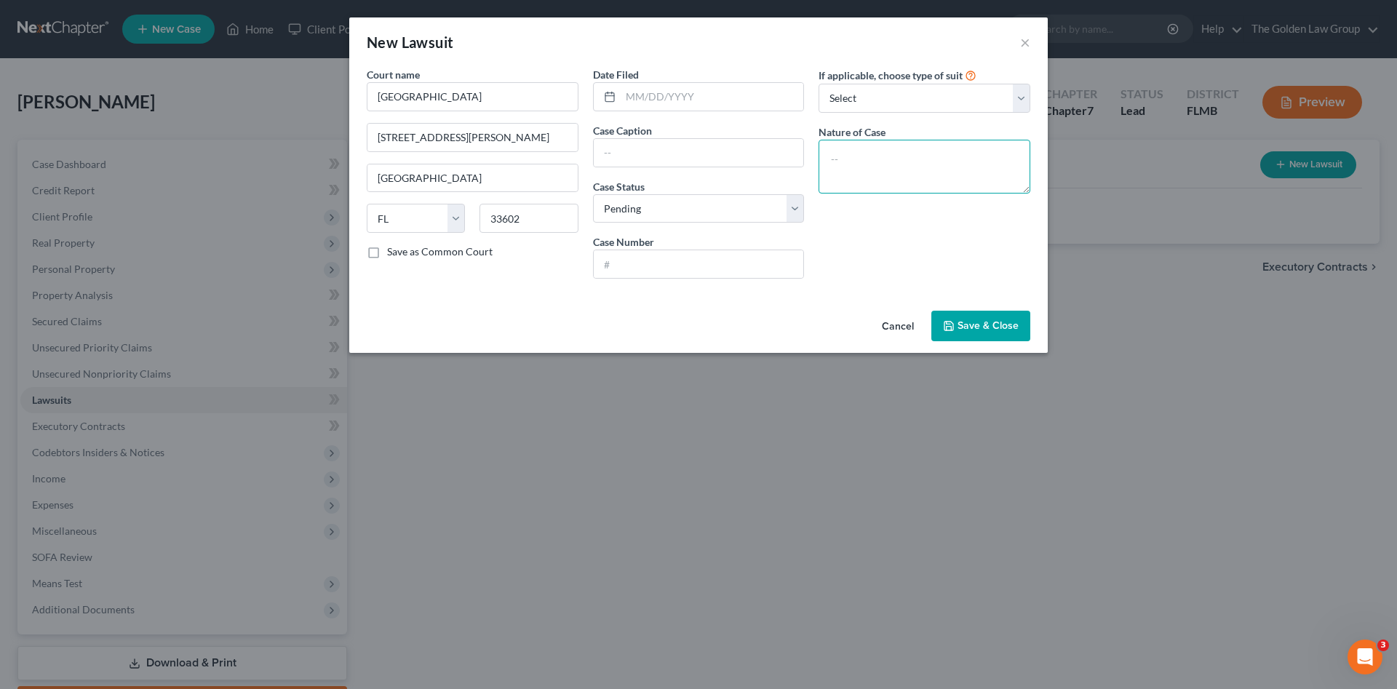
click at [862, 156] on textarea at bounding box center [925, 167] width 212 height 54
paste textarea "SC Debt Owed-Tier 4 $2,500.01-$5,000.00"
type textarea "SC Debt Owed-Tier 4 $2,500.01-$5,000.00"
click at [650, 92] on input "text" at bounding box center [712, 97] width 183 height 28
type input "07/02/2025"
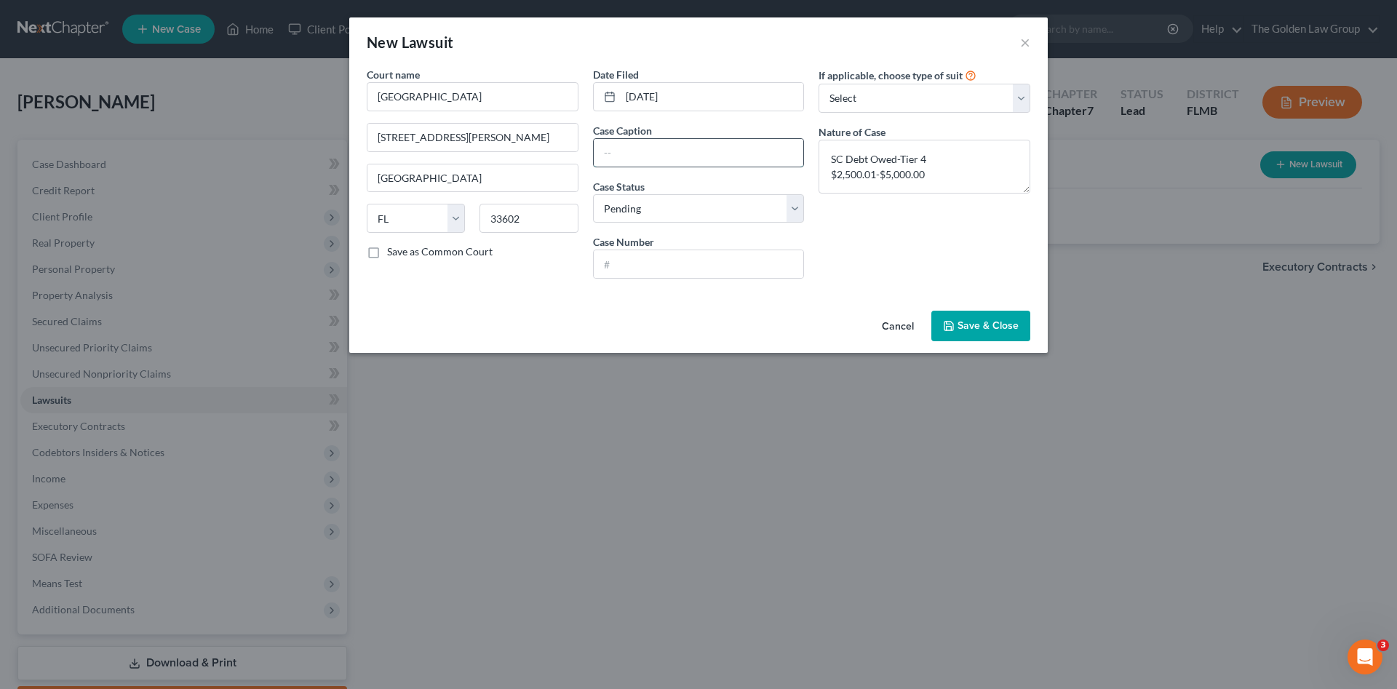
click at [684, 157] on input "text" at bounding box center [699, 153] width 210 height 28
paste input "Synchrony Bank vs Melanson, Blaine"
type input "Synchrony Bank vs Melanson, Blaine"
click at [662, 272] on input "text" at bounding box center [699, 264] width 210 height 28
click at [735, 266] on input "text" at bounding box center [699, 264] width 210 height 28
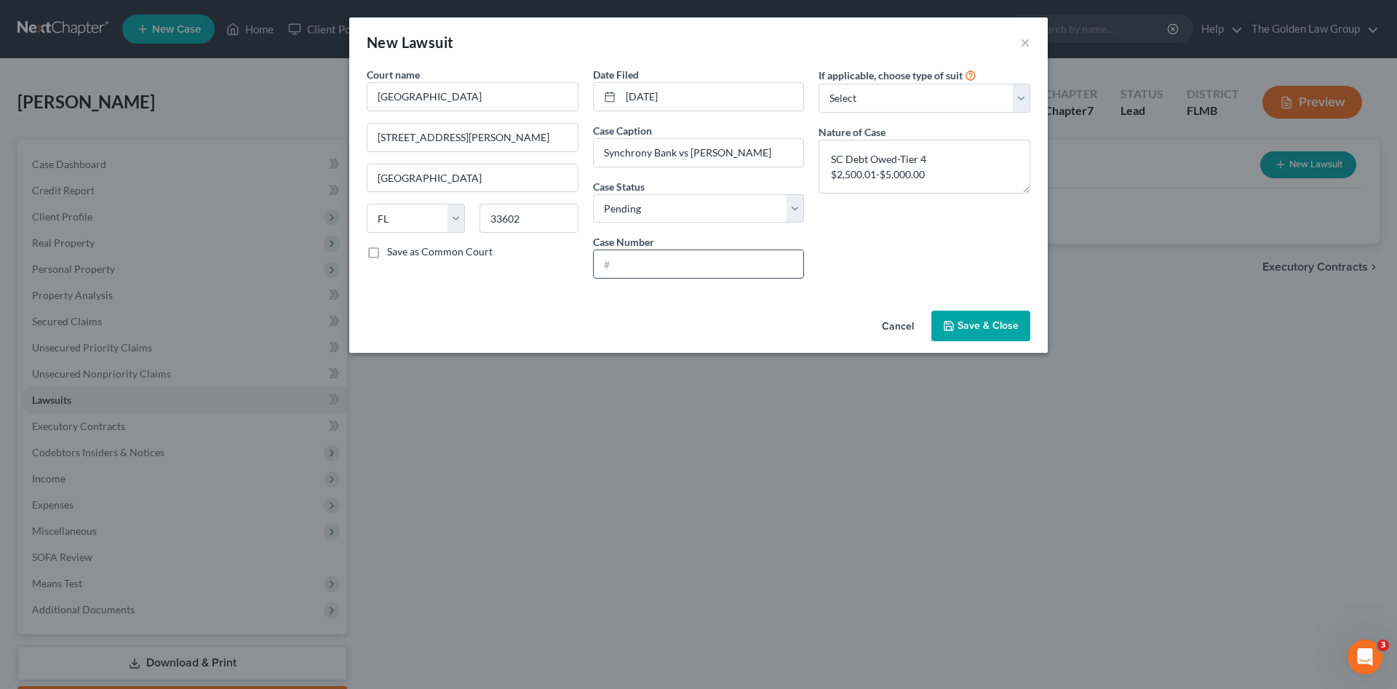
click at [735, 261] on input "text" at bounding box center [699, 264] width 210 height 28
paste input "25-CC-028192"
type input "25-CC-028192"
click at [1011, 327] on span "Save & Close" at bounding box center [988, 325] width 61 height 12
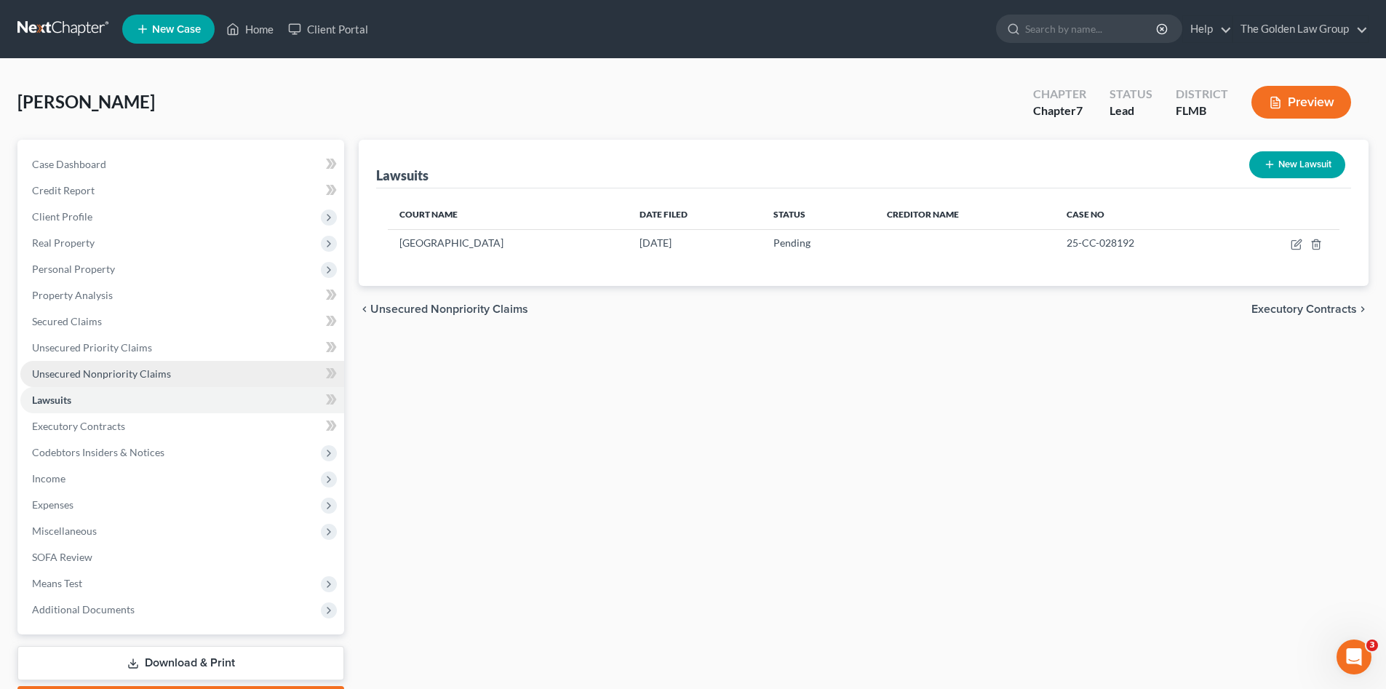
click at [78, 366] on link "Unsecured Nonpriority Claims" at bounding box center [182, 374] width 324 height 26
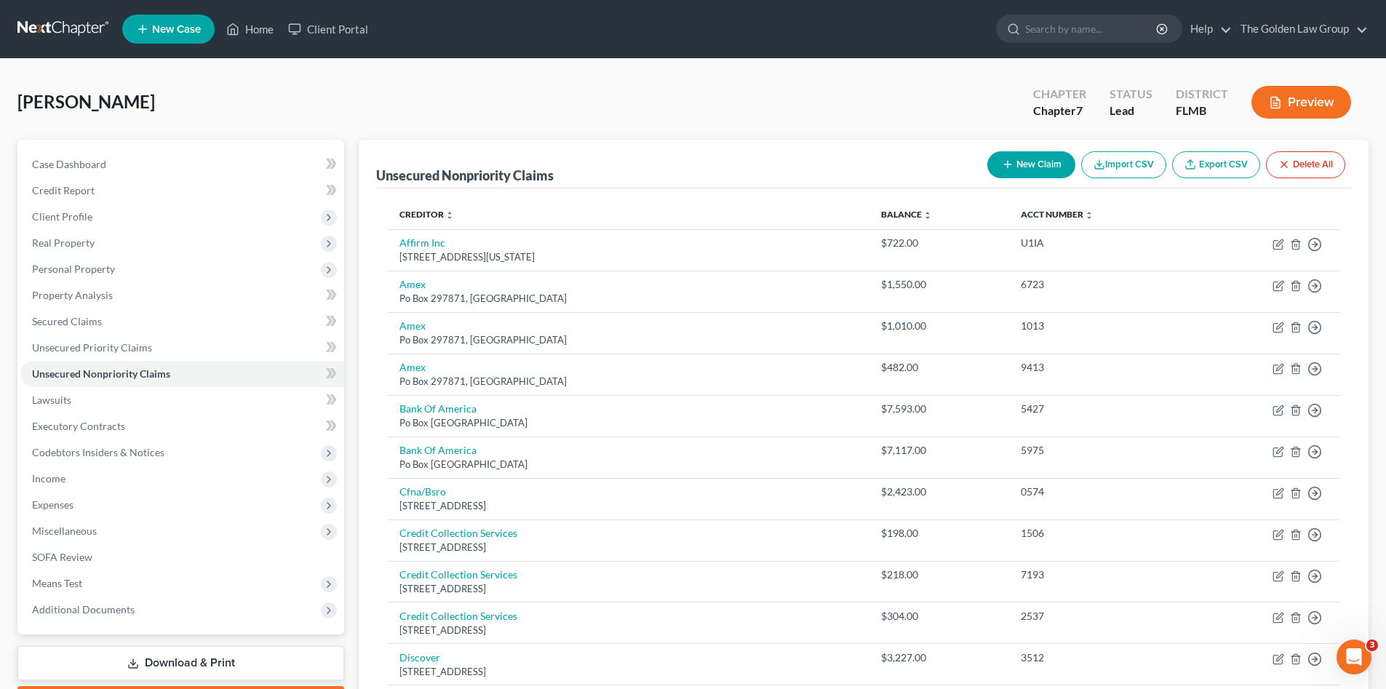
click at [1020, 161] on button "New Claim" at bounding box center [1032, 164] width 88 height 27
select select "0"
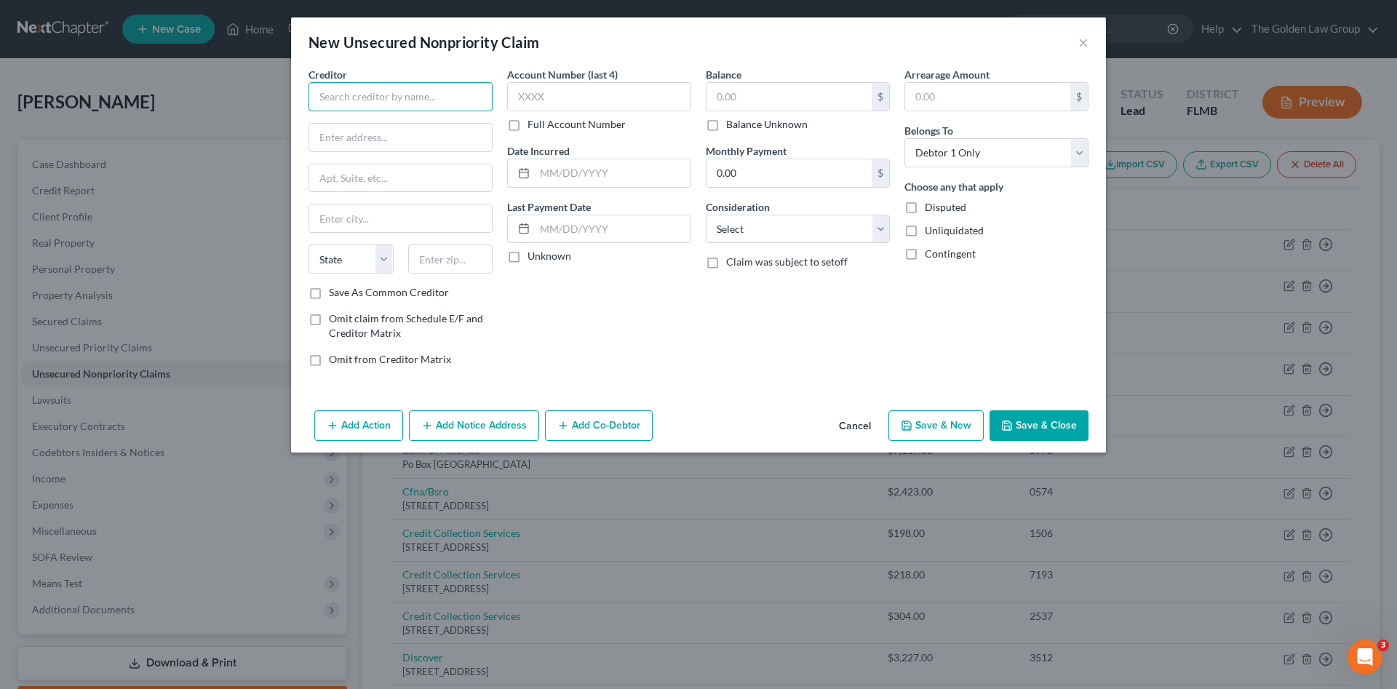
click at [367, 103] on input "text" at bounding box center [401, 96] width 184 height 29
type input "Monarch Re"
click at [848, 427] on button "Cancel" at bounding box center [854, 426] width 55 height 29
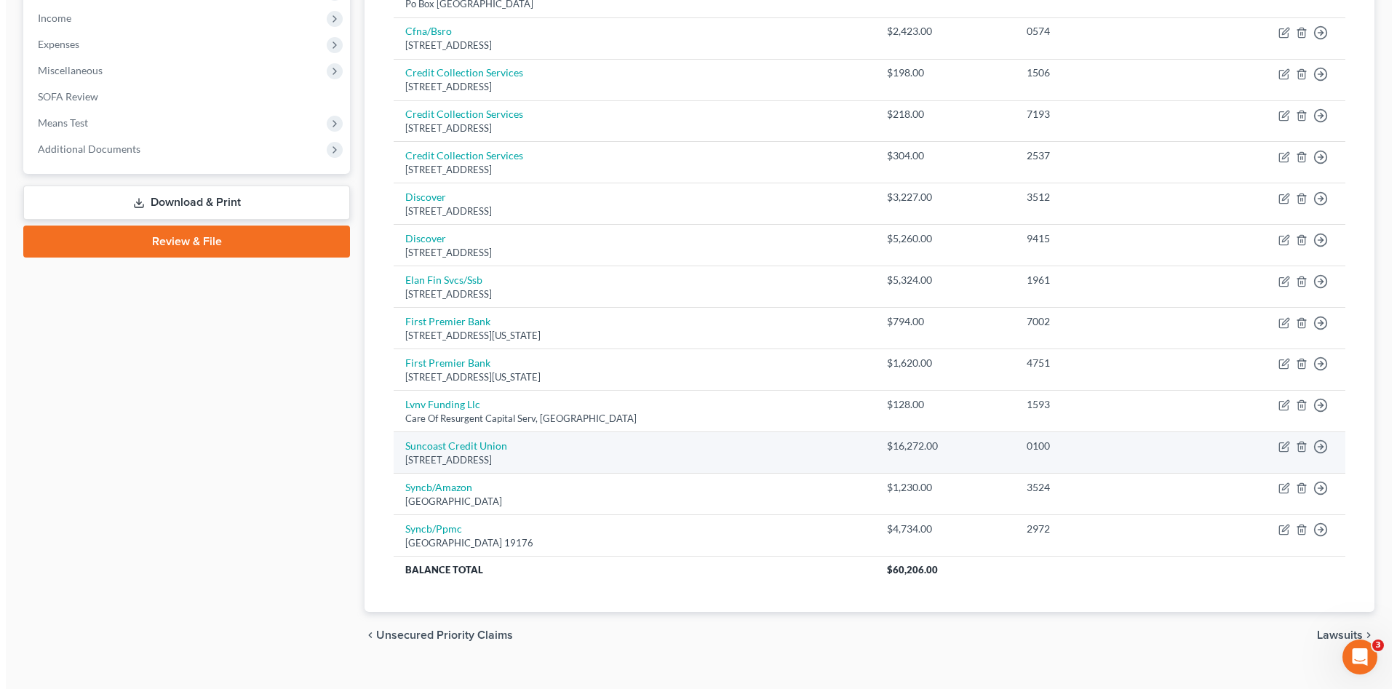
scroll to position [485, 0]
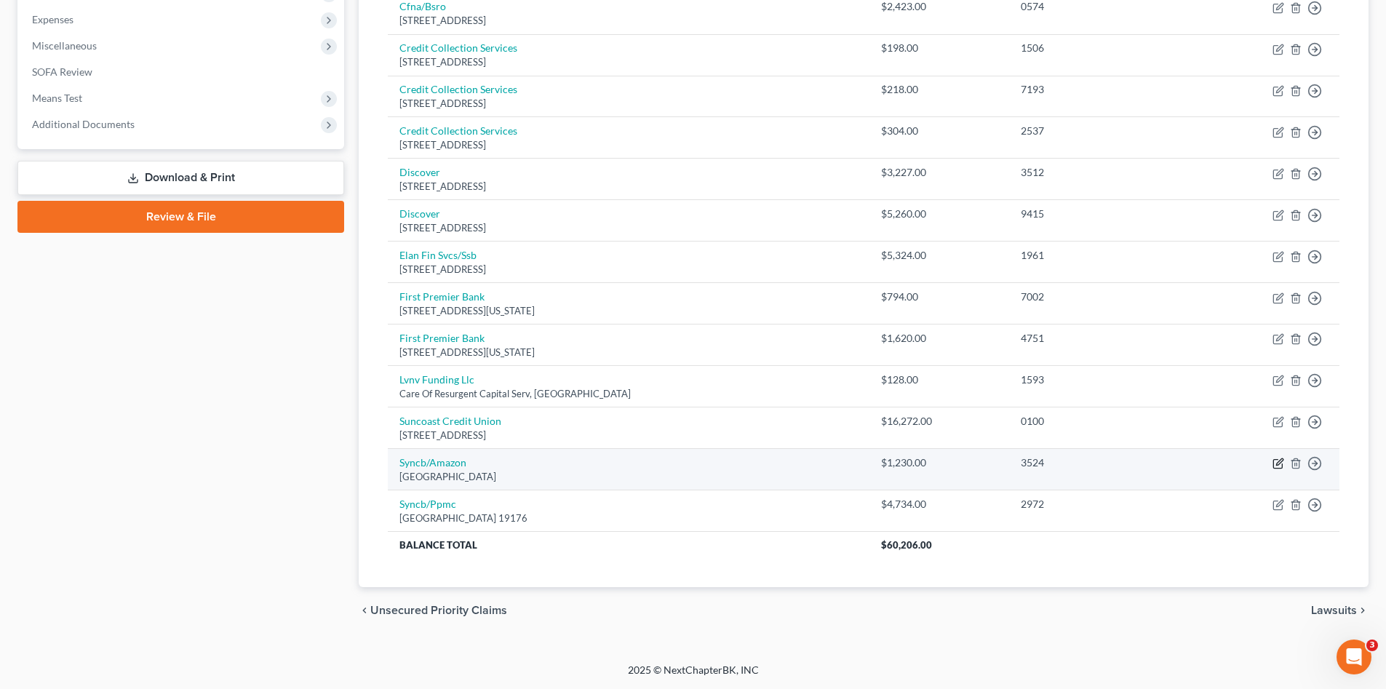
click at [1279, 466] on icon "button" at bounding box center [1279, 462] width 7 height 7
select select "39"
select select "2"
select select "0"
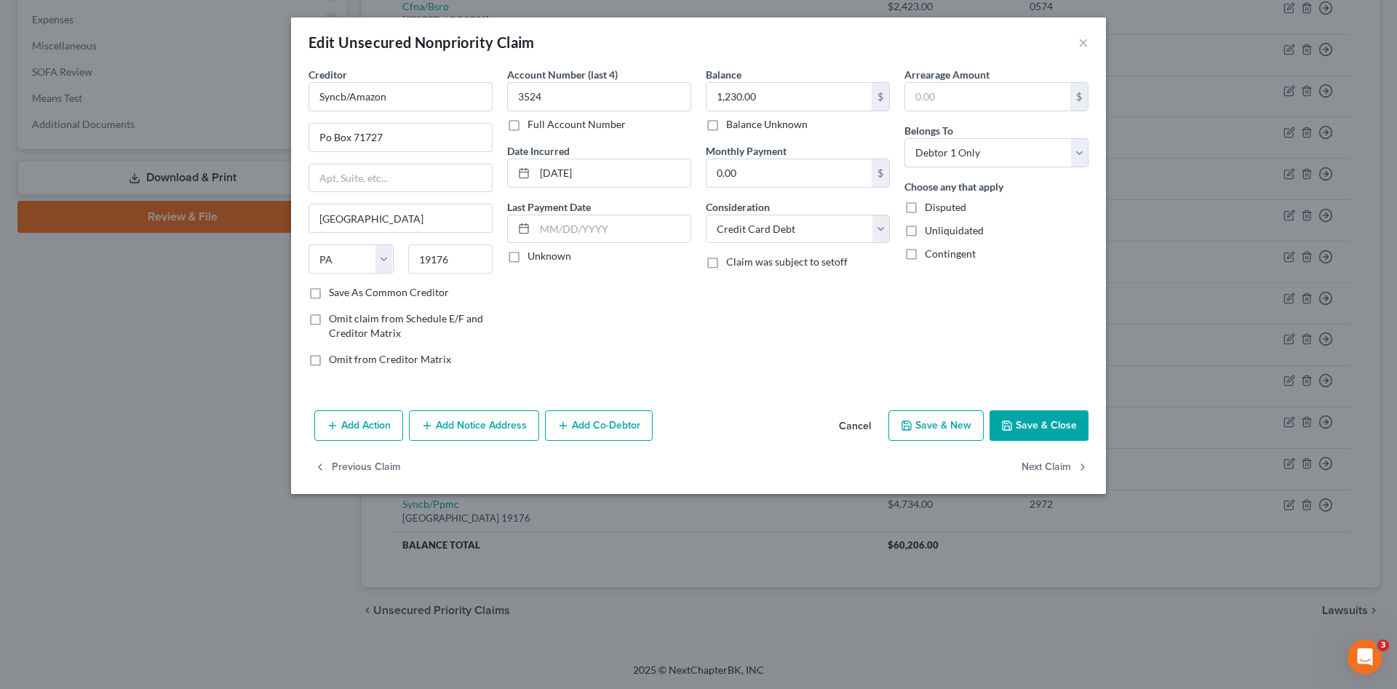
click at [481, 426] on button "Add Notice Address" at bounding box center [474, 425] width 130 height 31
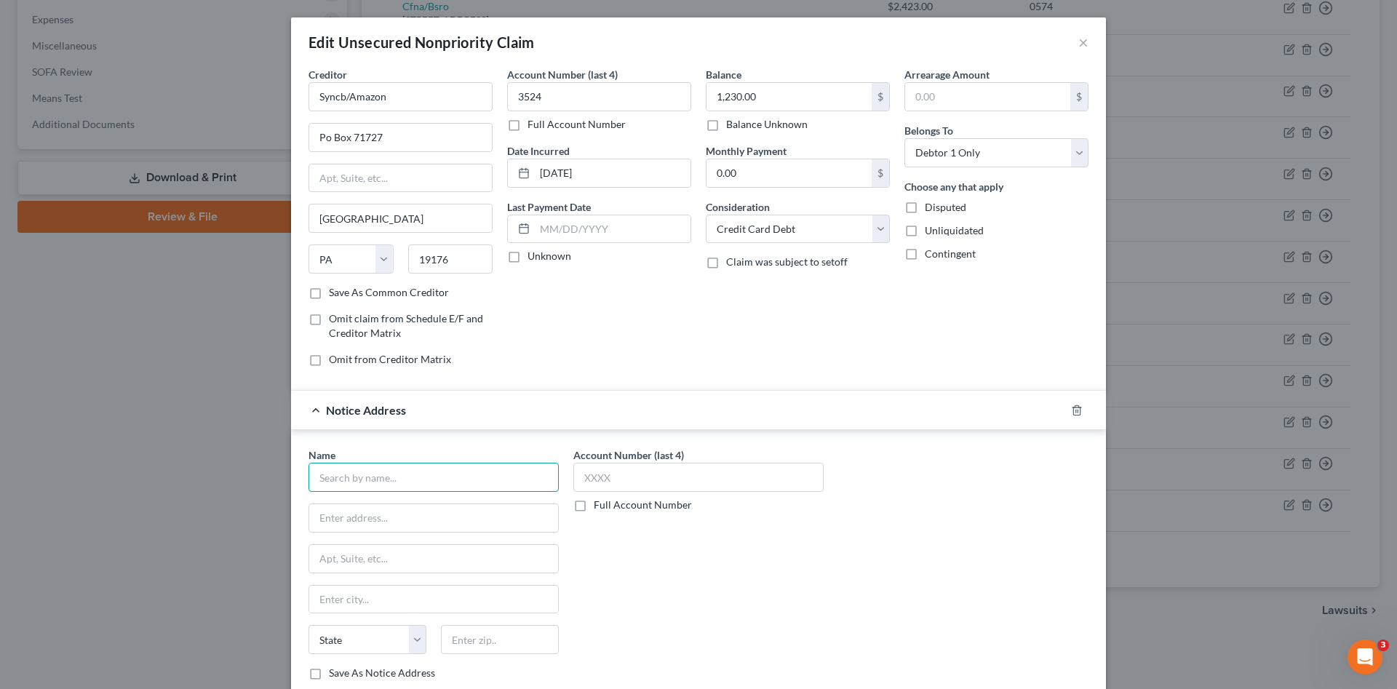
drag, startPoint x: 432, startPoint y: 472, endPoint x: 458, endPoint y: 473, distance: 26.2
click at [433, 475] on input "text" at bounding box center [434, 477] width 250 height 29
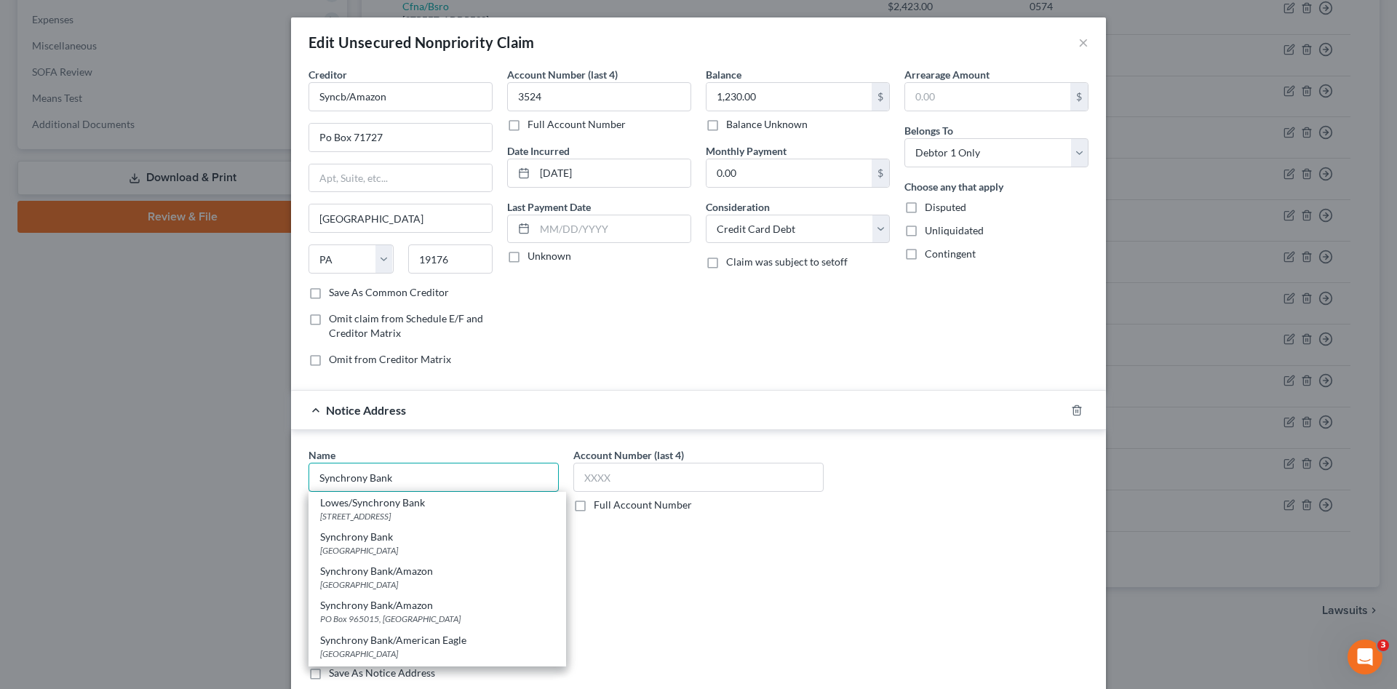
drag, startPoint x: 458, startPoint y: 473, endPoint x: 58, endPoint y: 467, distance: 399.6
click at [146, 486] on div "Edit Unsecured Nonpriority Claim × Creditor * Syncb/Amazon Po Box 71727 Philade…" at bounding box center [698, 344] width 1397 height 689
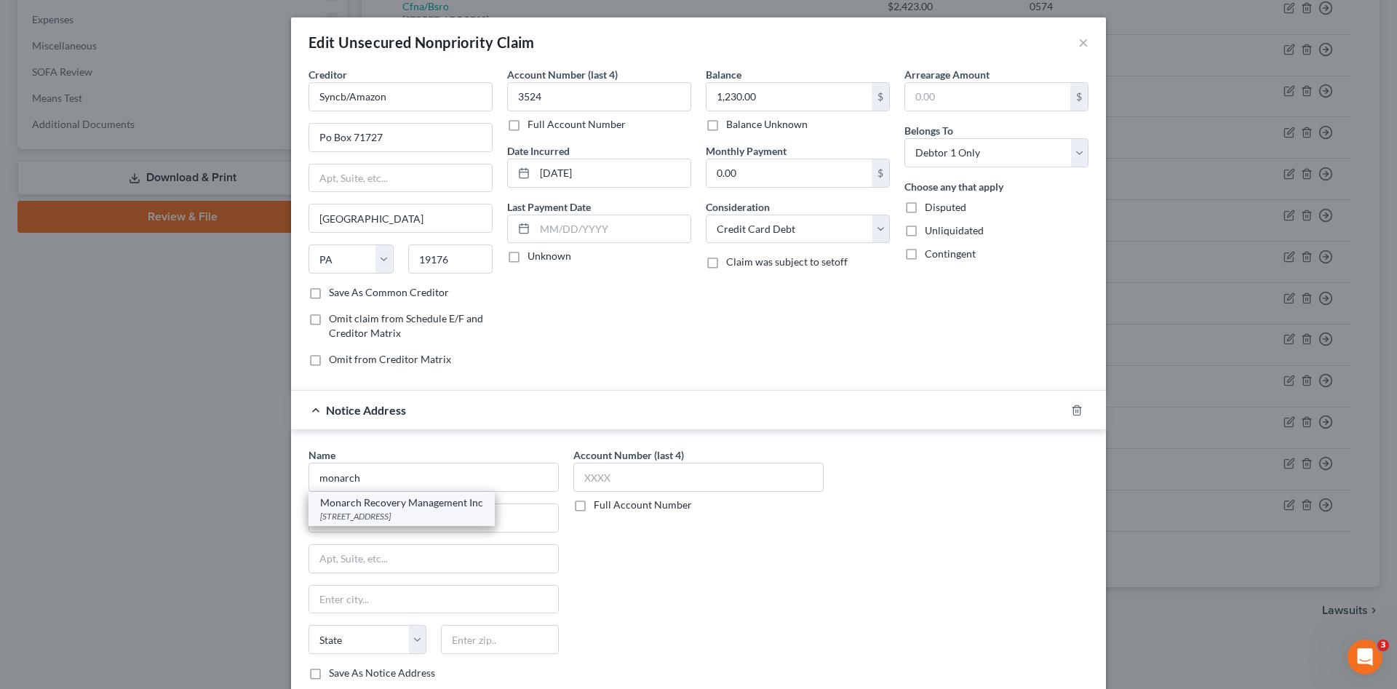
click at [442, 516] on div "PO Box 986, Bensalem, PA 19020" at bounding box center [401, 516] width 163 height 12
type input "Monarch Recovery Management Inc"
type input "PO Box 986"
type input "Bensalem"
select select "39"
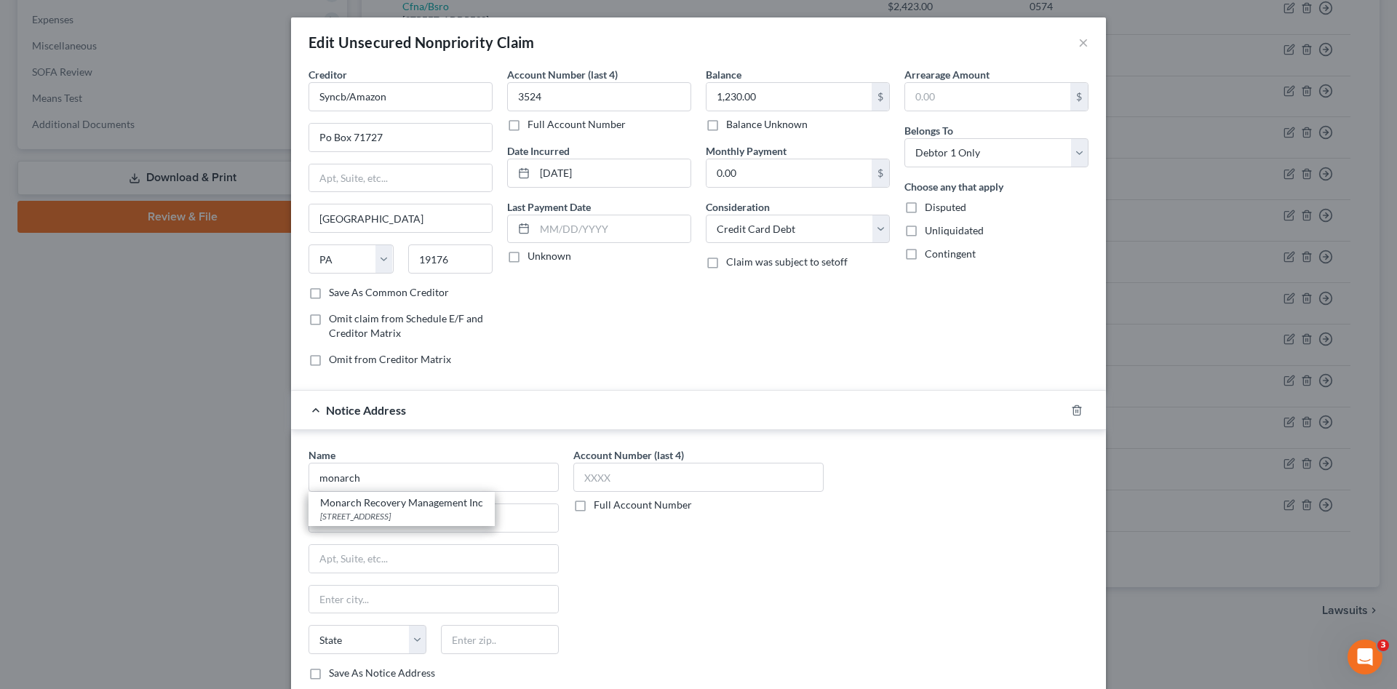
type input "19020"
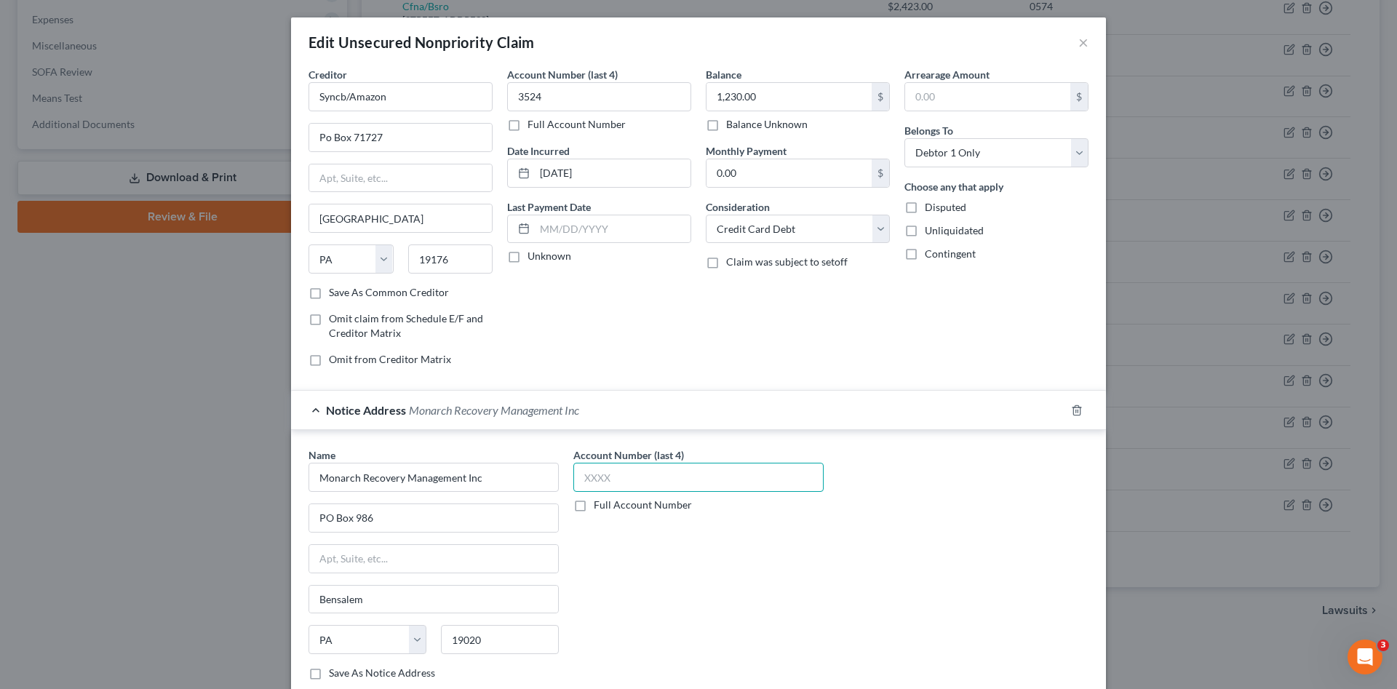
click at [649, 480] on input "text" at bounding box center [698, 477] width 250 height 29
type input "5451"
click at [713, 576] on div "Account Number (last 4) 5451 Full Account Number" at bounding box center [698, 570] width 265 height 245
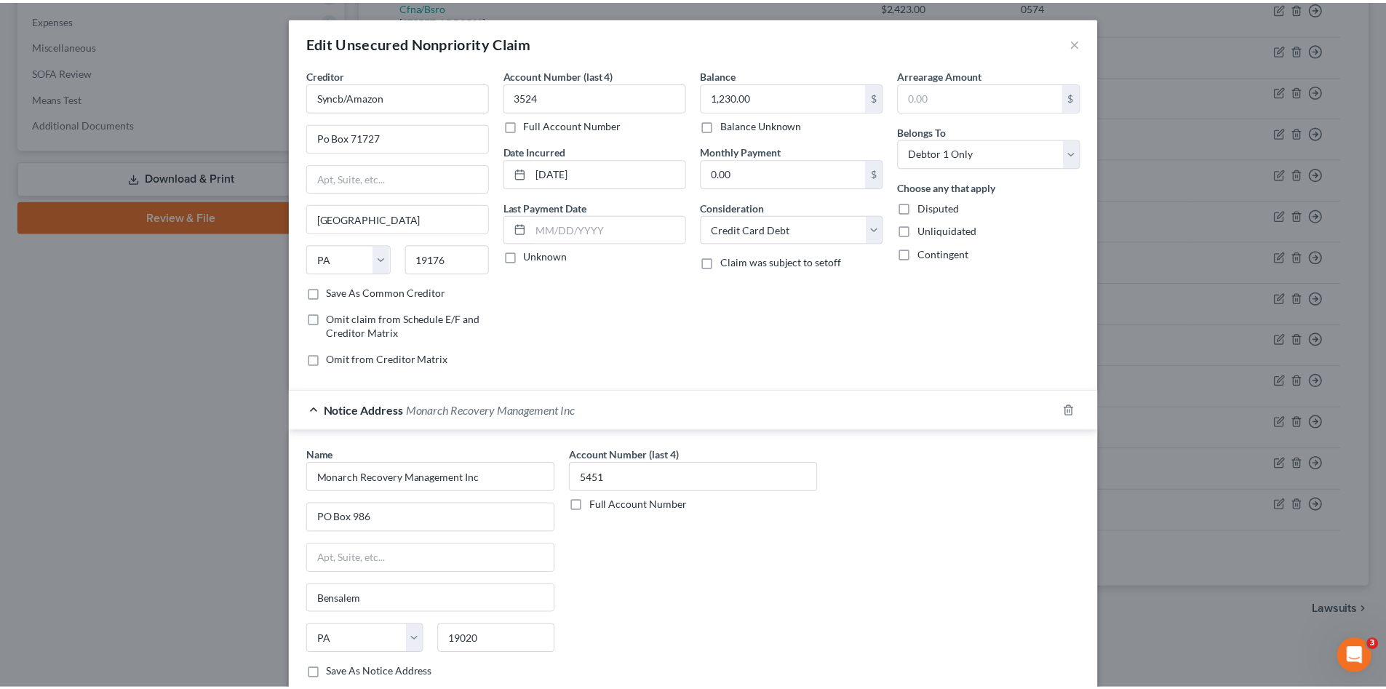
scroll to position [136, 0]
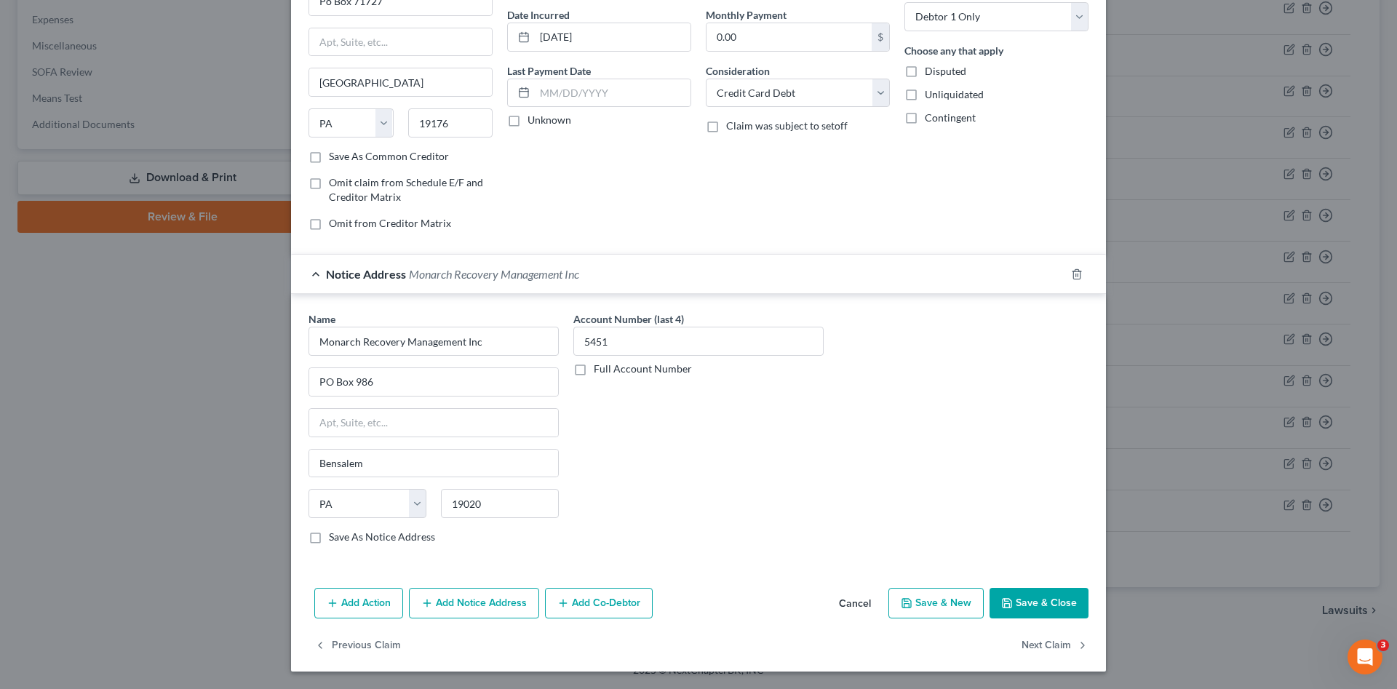
click at [1015, 597] on button "Save & Close" at bounding box center [1039, 603] width 99 height 31
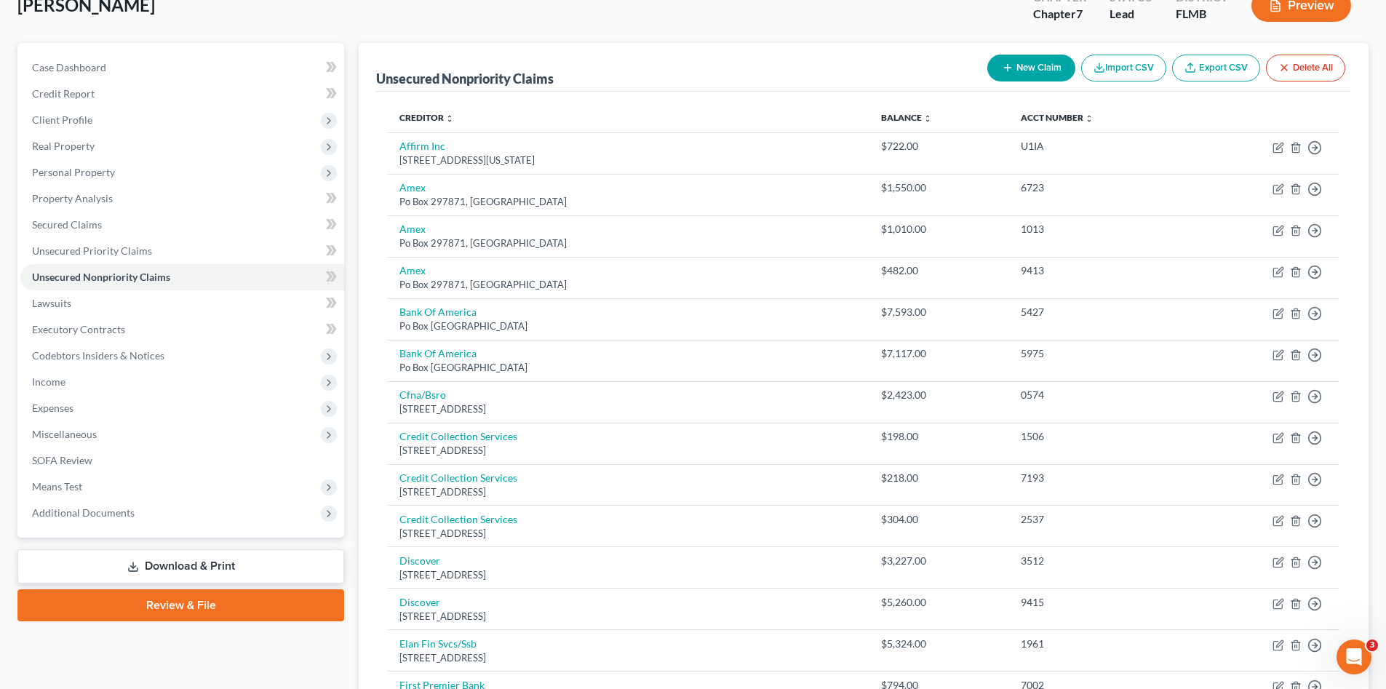
scroll to position [0, 0]
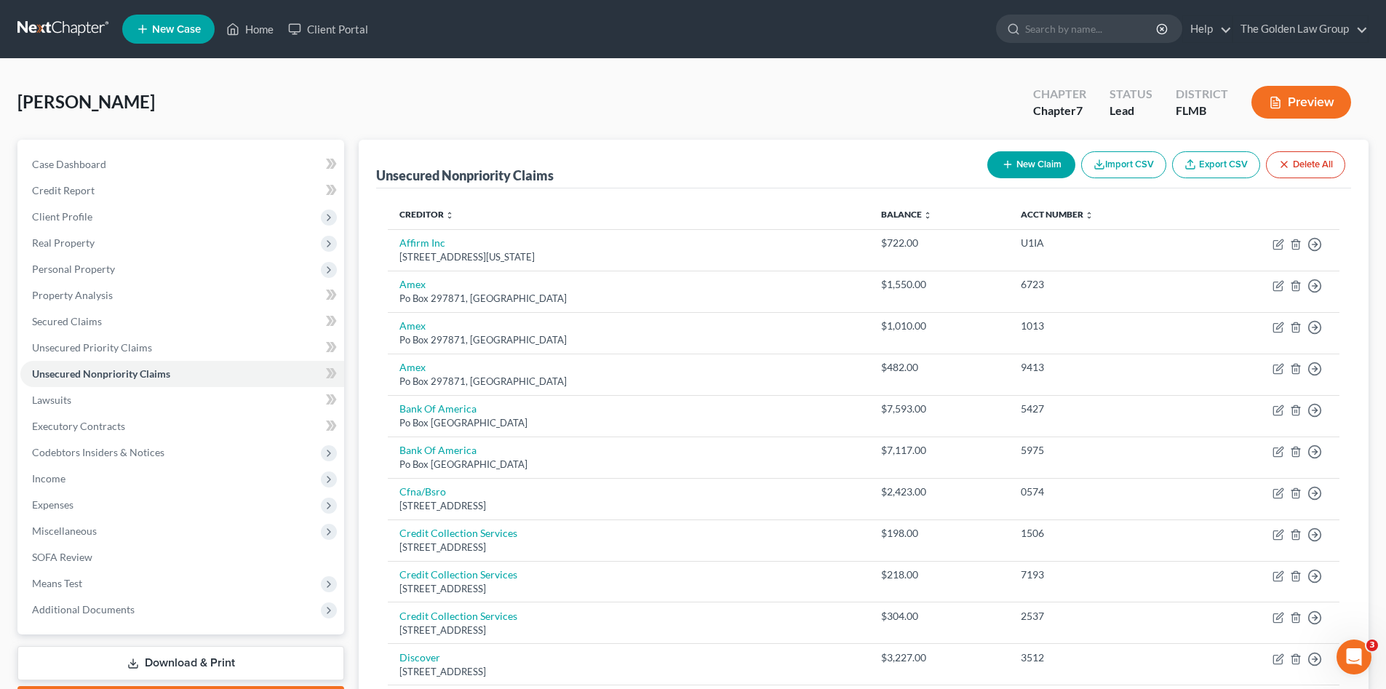
click at [1017, 164] on button "New Claim" at bounding box center [1032, 164] width 88 height 27
select select "0"
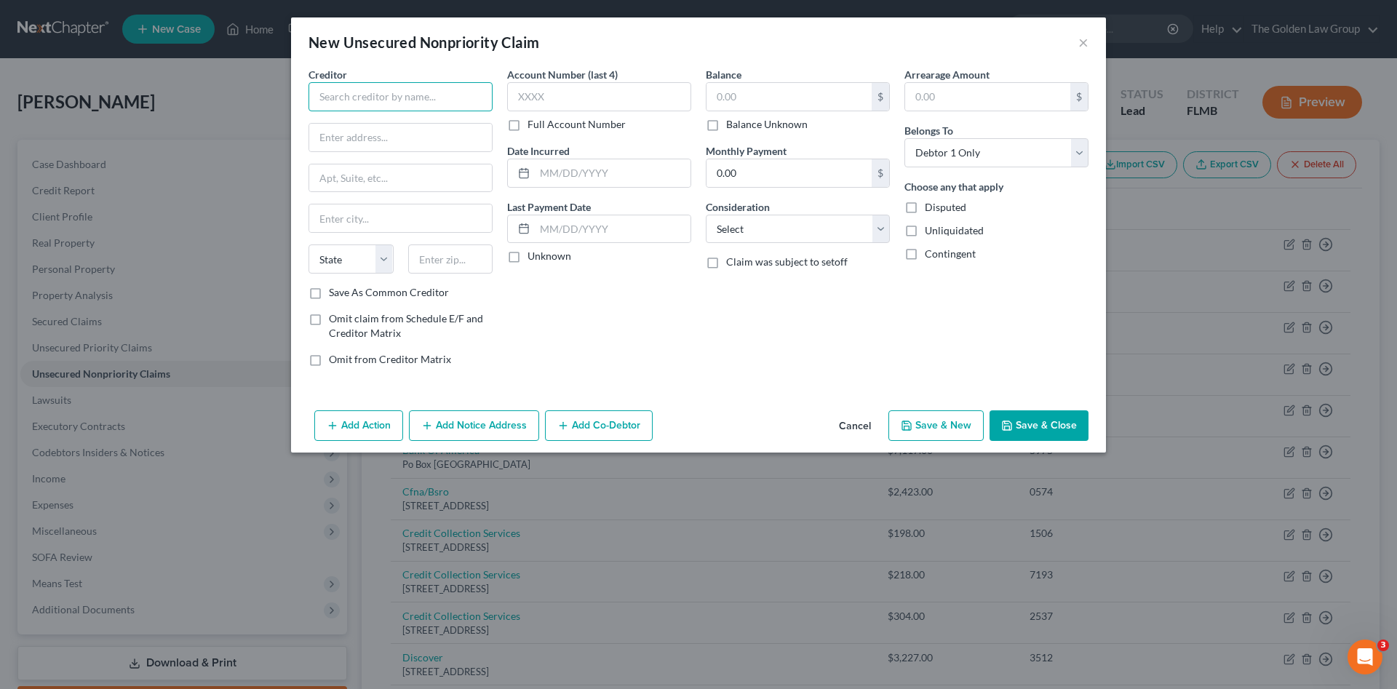
click at [388, 91] on input "text" at bounding box center [401, 96] width 184 height 29
click at [413, 130] on div "2479 Edison Blvd Unit A, Twinsburg, OH 44087" at bounding box center [395, 136] width 151 height 12
type input "National Enterprise Systems"
type input "2479 Edison Blvd"
type input "Unit A"
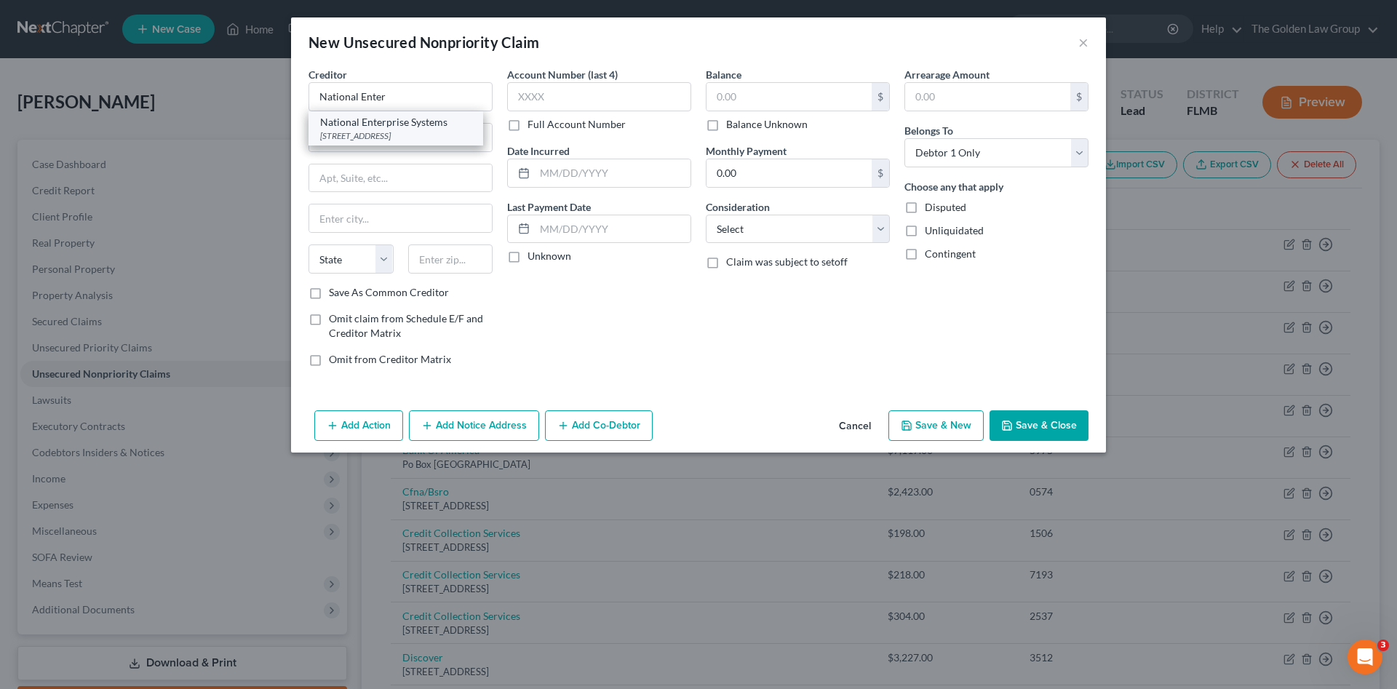
type input "Twinsburg"
select select "36"
type input "44087"
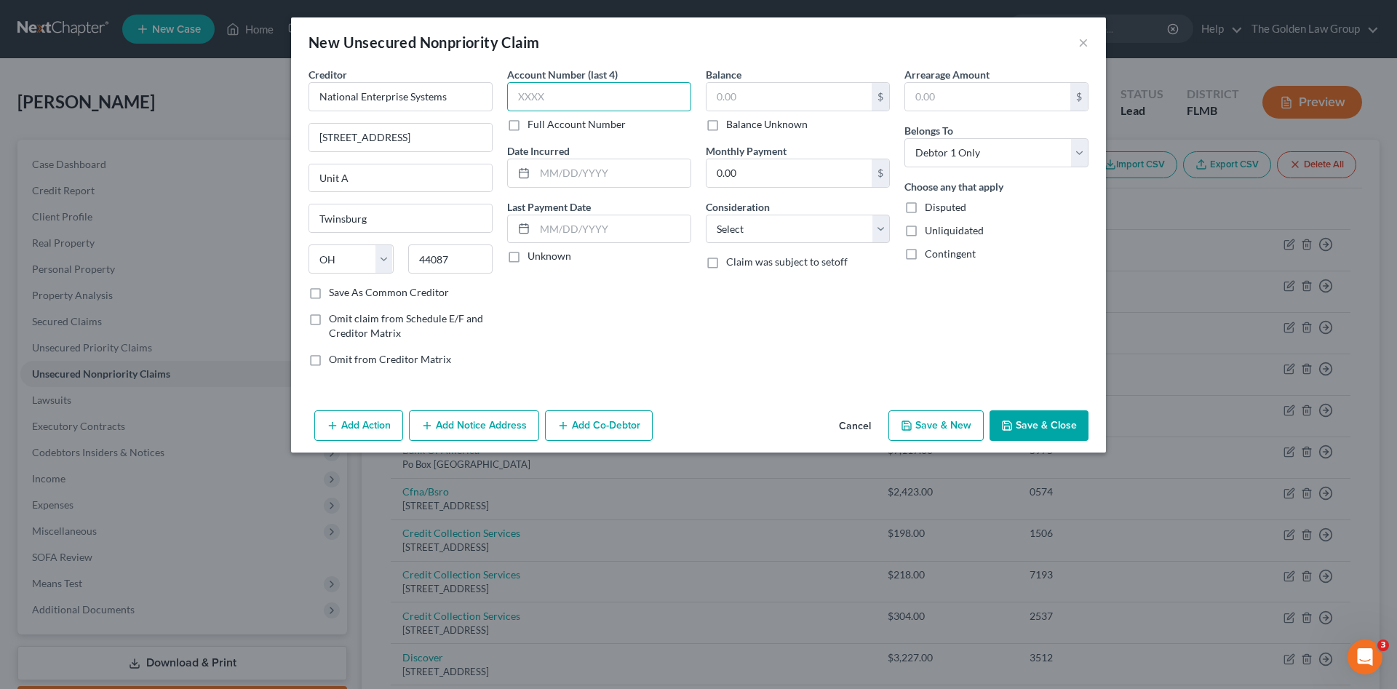
click at [598, 100] on input "text" at bounding box center [599, 96] width 184 height 29
type input "8341"
click at [766, 101] on input "text" at bounding box center [789, 97] width 165 height 28
type input "2,423.58"
drag, startPoint x: 787, startPoint y: 221, endPoint x: 781, endPoint y: 237, distance: 16.6
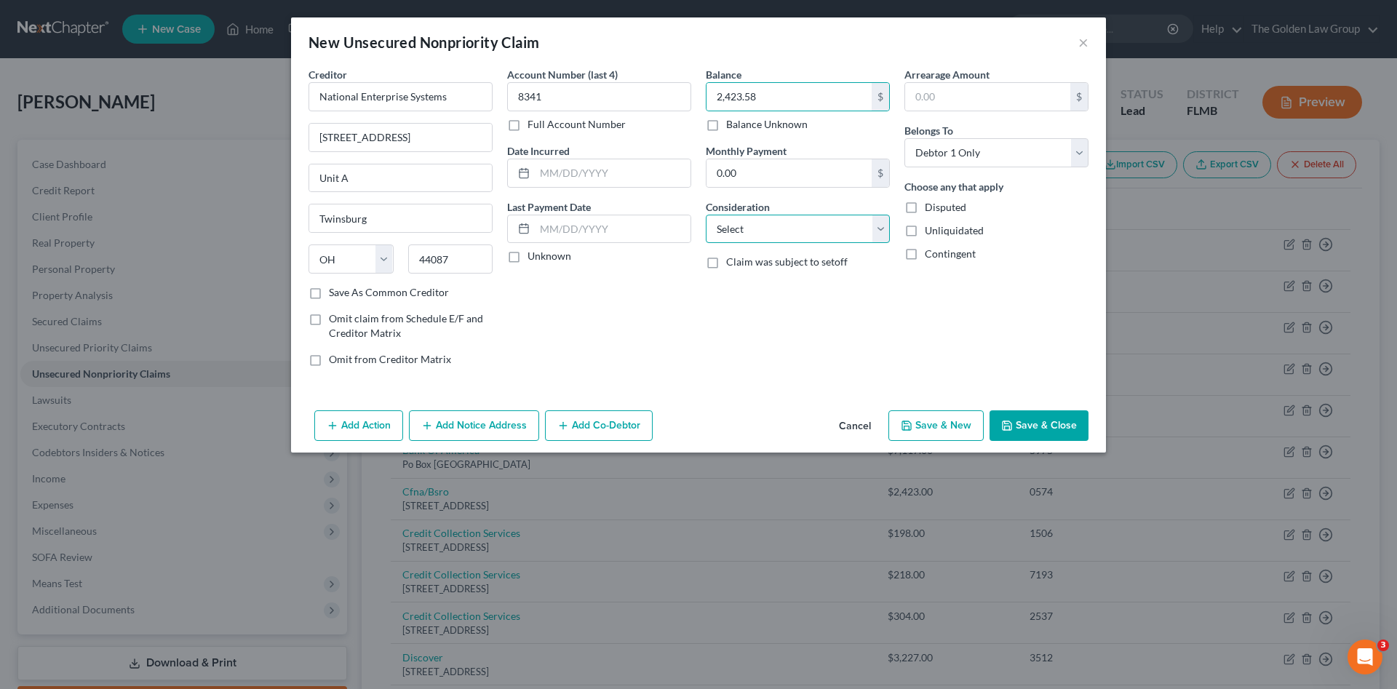
click at [787, 221] on select "Select Cable / Satellite Services Collection Agency Credit Card Debt Debt Couns…" at bounding box center [798, 229] width 184 height 29
select select "1"
click at [706, 215] on select "Select Cable / Satellite Services Collection Agency Credit Card Debt Debt Couns…" at bounding box center [798, 229] width 184 height 29
click at [1032, 423] on button "Save & Close" at bounding box center [1039, 425] width 99 height 31
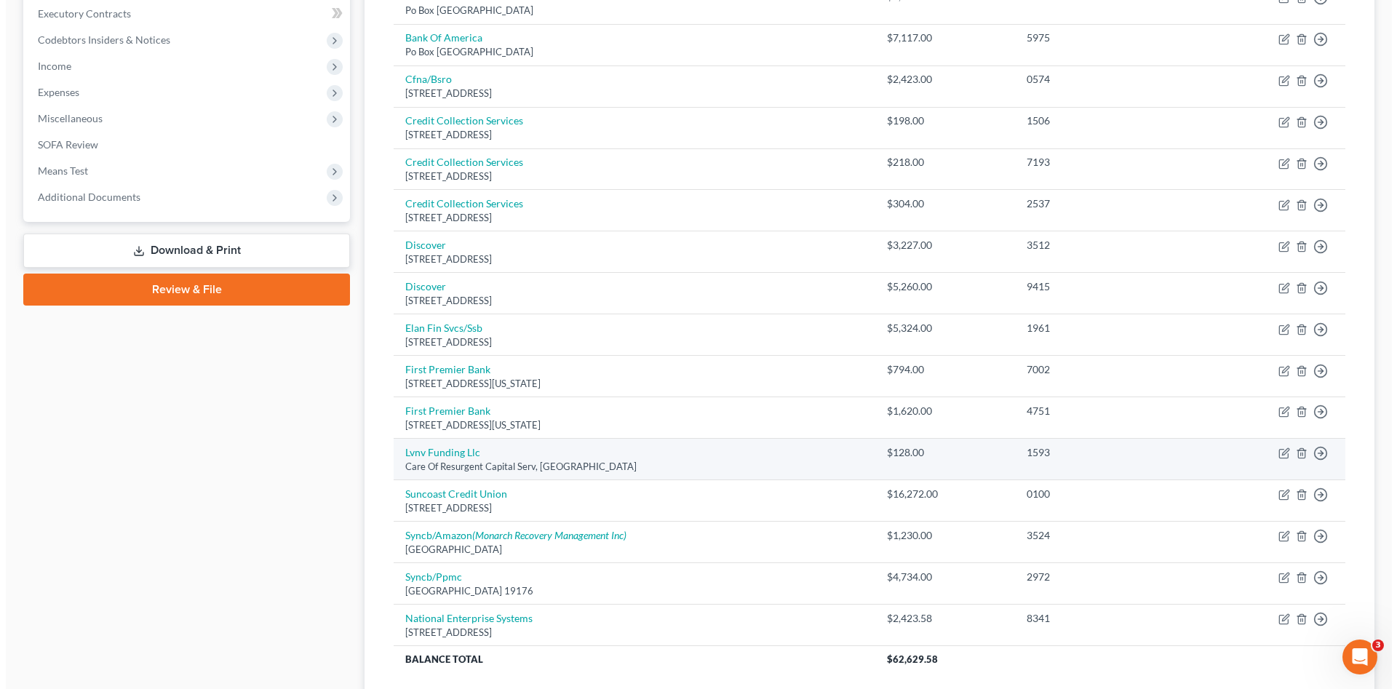
scroll to position [267, 0]
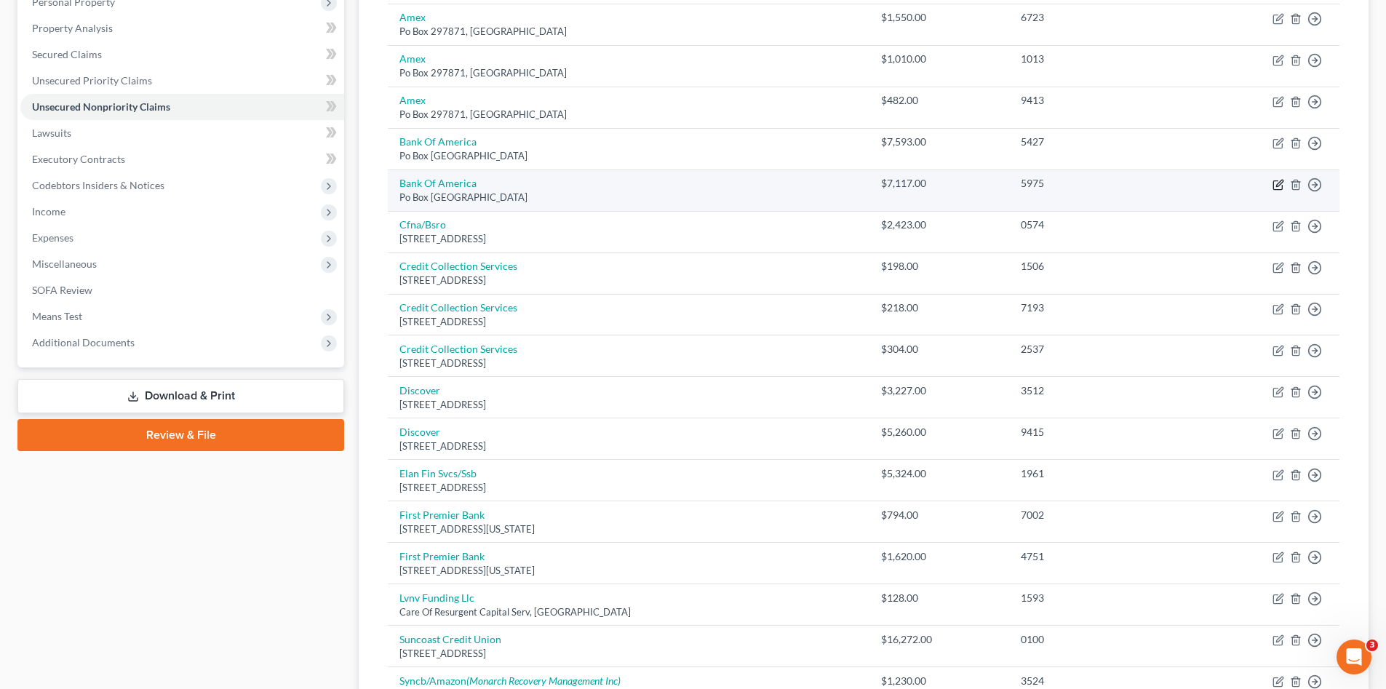
click at [1274, 179] on icon "button" at bounding box center [1279, 185] width 12 height 12
select select "45"
select select "1"
select select "0"
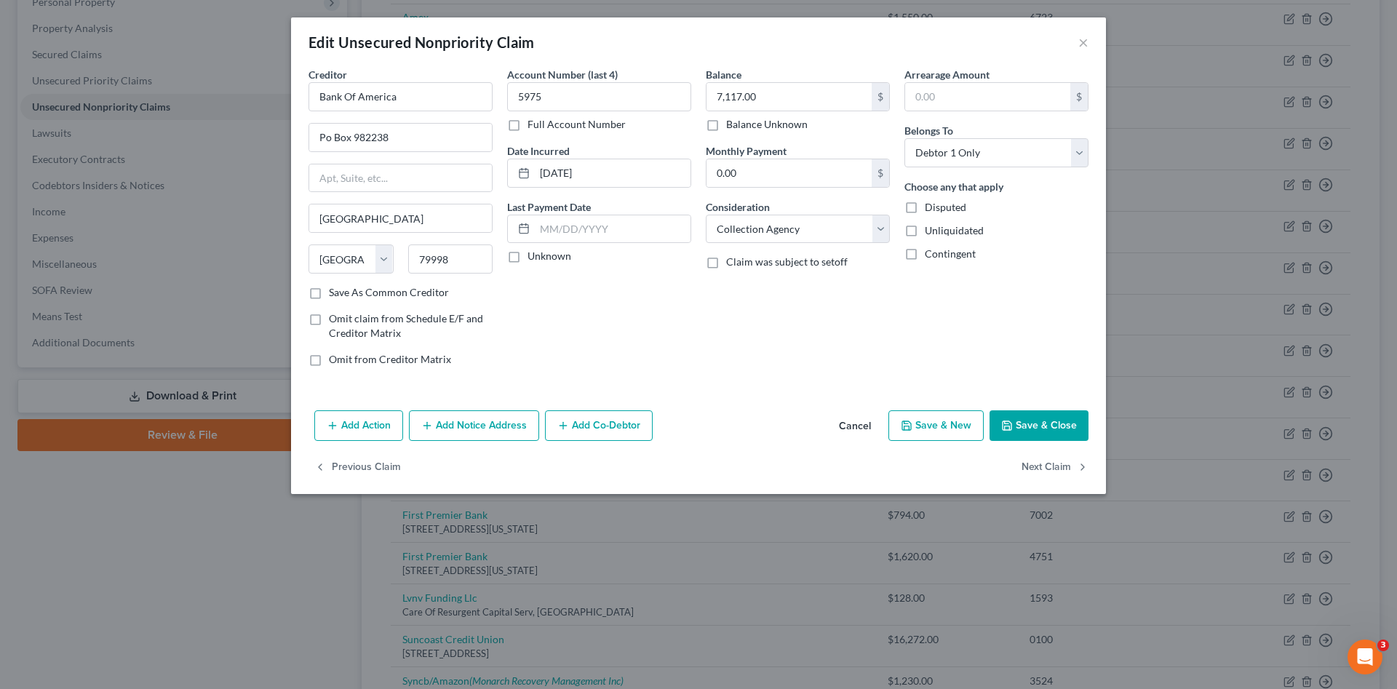
click at [483, 421] on button "Add Notice Address" at bounding box center [474, 425] width 130 height 31
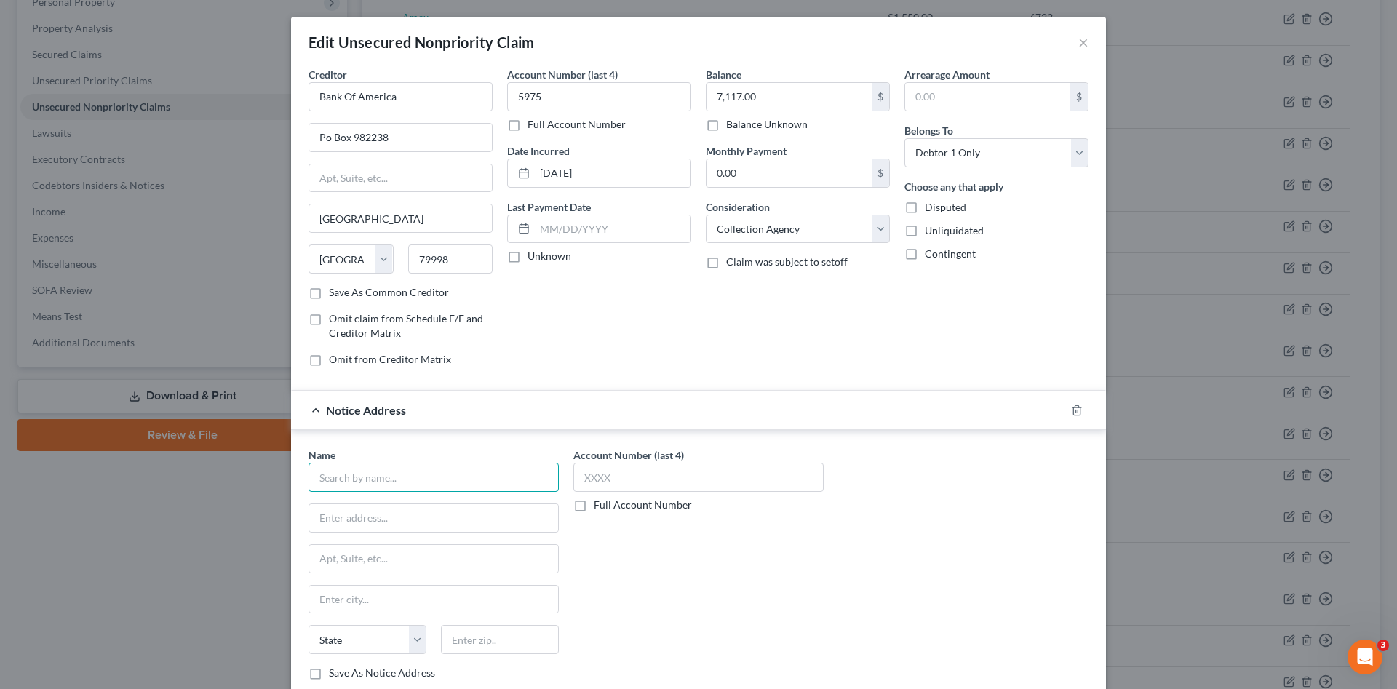
click at [417, 475] on input "text" at bounding box center [434, 477] width 250 height 29
drag, startPoint x: 396, startPoint y: 515, endPoint x: 576, endPoint y: 476, distance: 183.8
click at [402, 513] on div "PO Box 9100, Farmingdale, NY 11735" at bounding box center [395, 516] width 151 height 12
type input "Sunrise Credit Services"
type input "PO Box 9100"
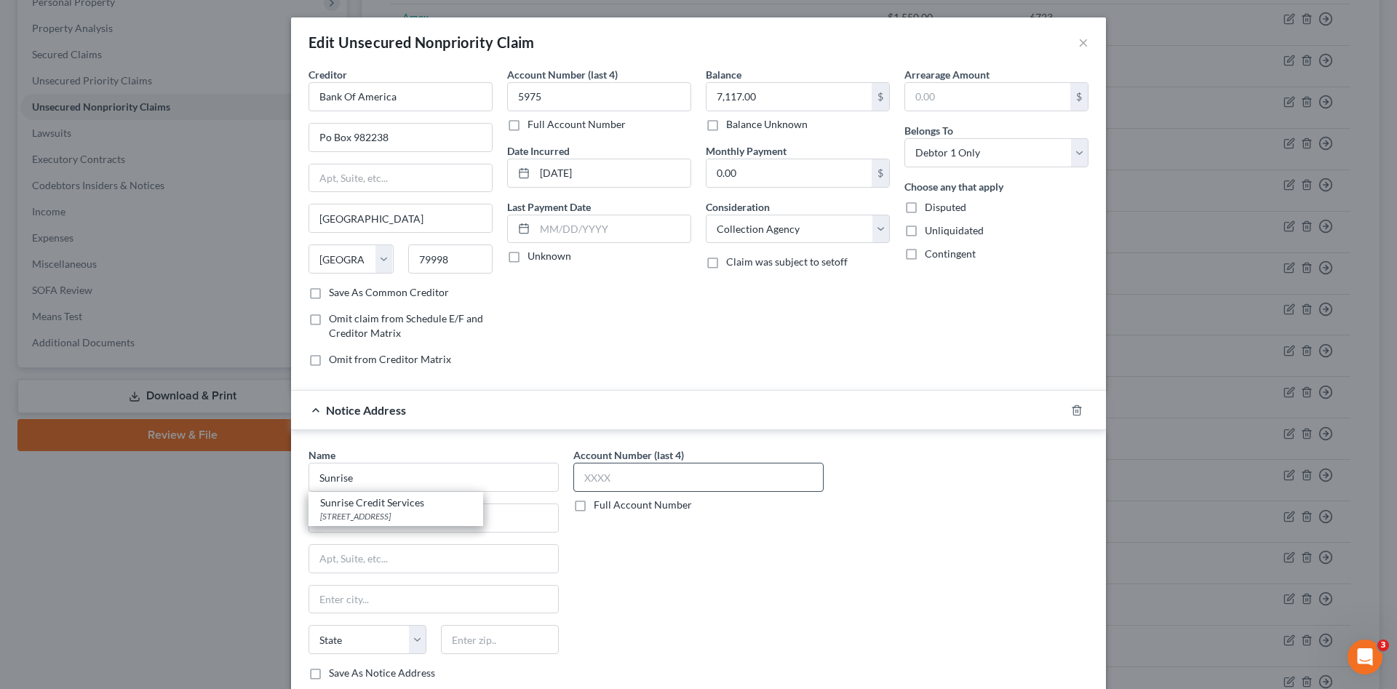
type input "Farmingdale"
select select "35"
type input "11735"
click at [593, 472] on input "text" at bounding box center [698, 477] width 250 height 29
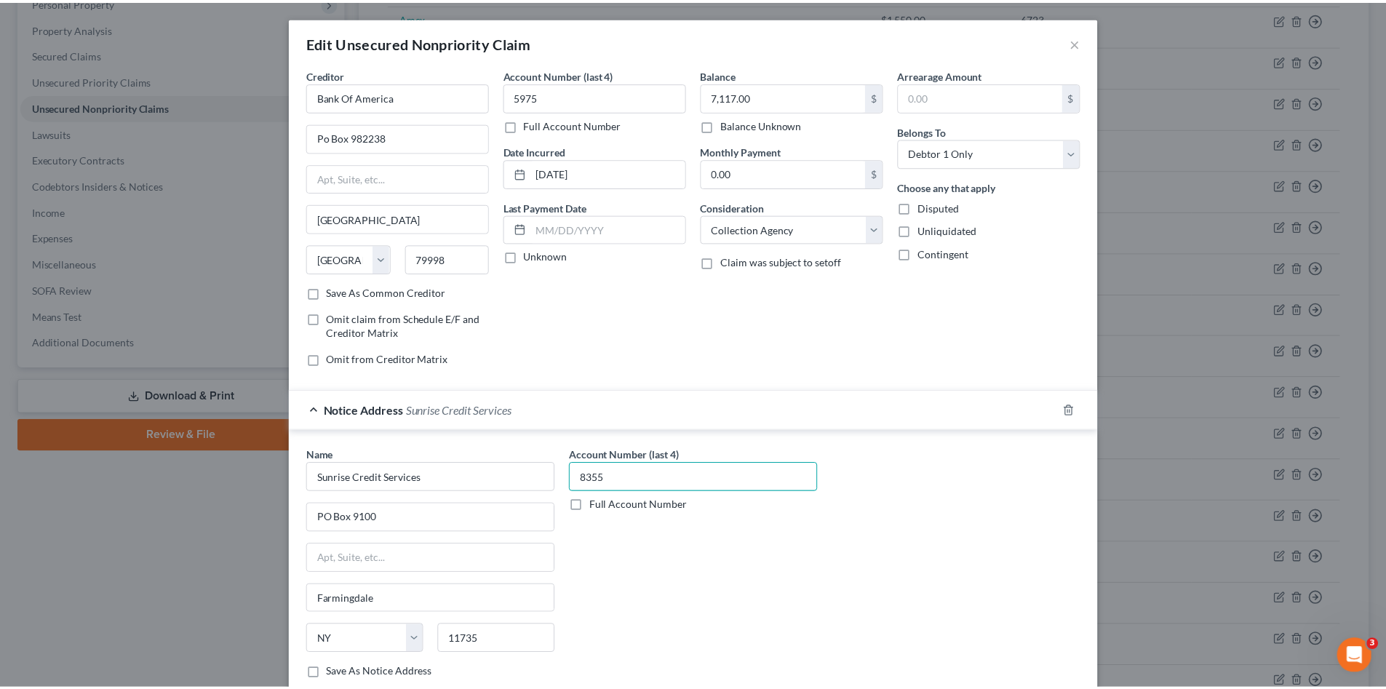
scroll to position [136, 0]
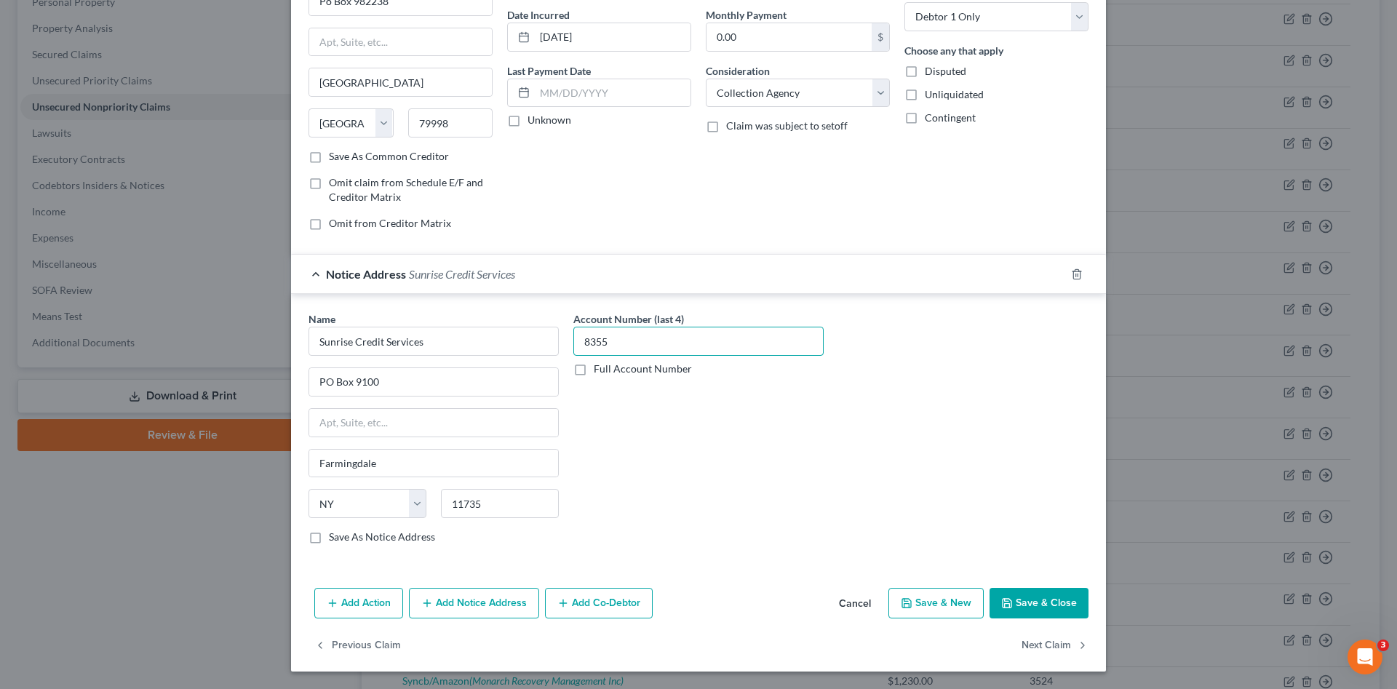
type input "8355"
click at [1025, 608] on button "Save & Close" at bounding box center [1039, 603] width 99 height 31
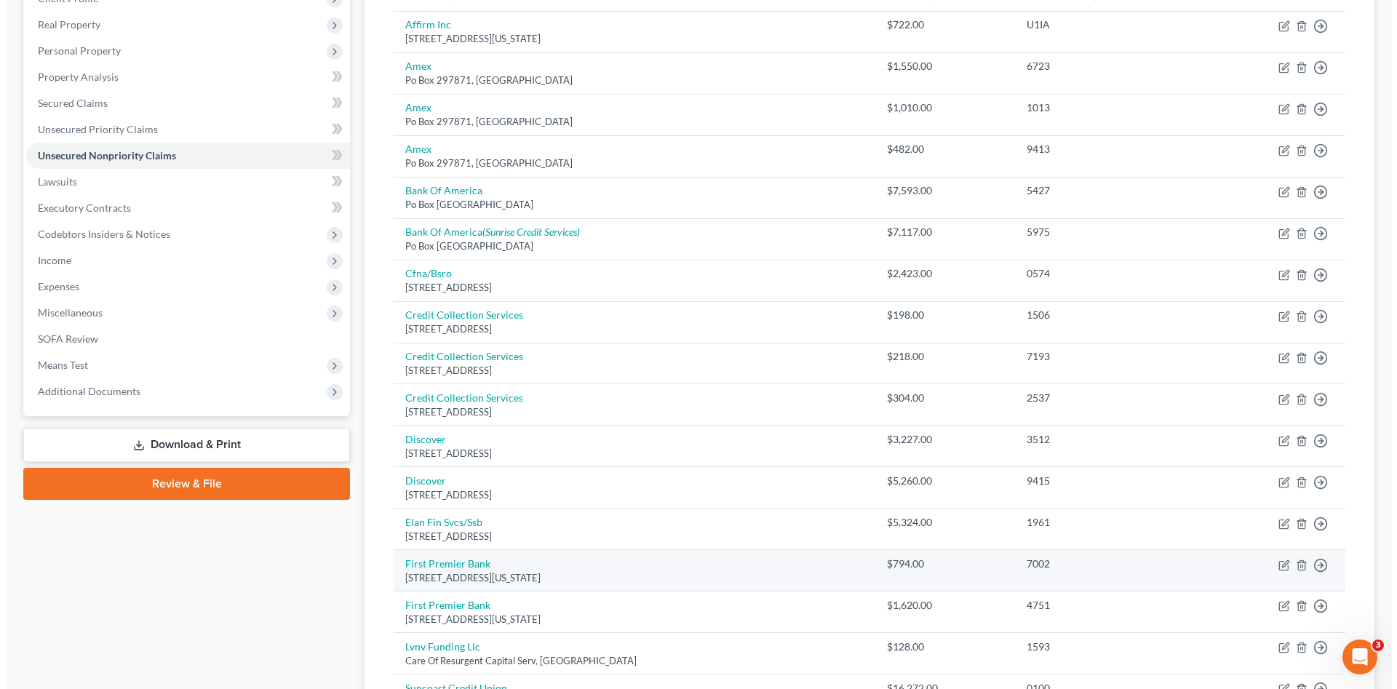
scroll to position [122, 0]
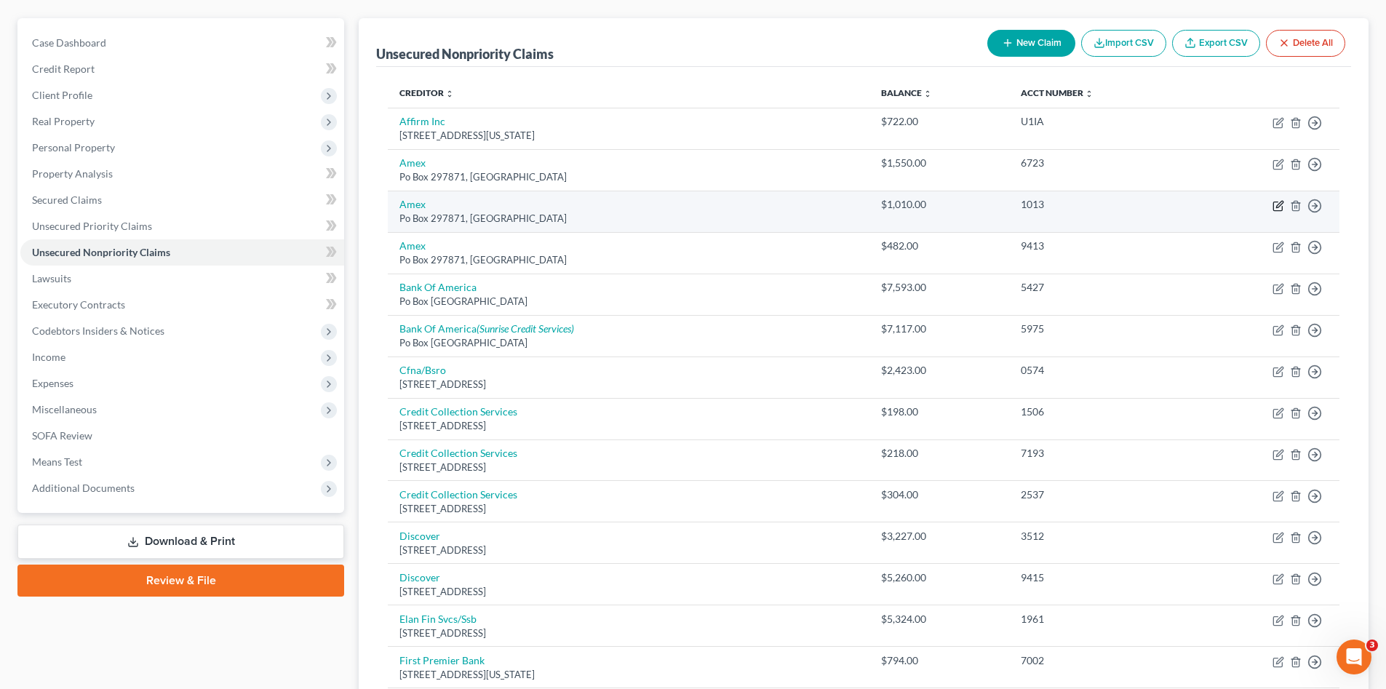
click at [1278, 204] on icon "button" at bounding box center [1279, 206] width 12 height 12
select select "9"
select select "2"
select select "0"
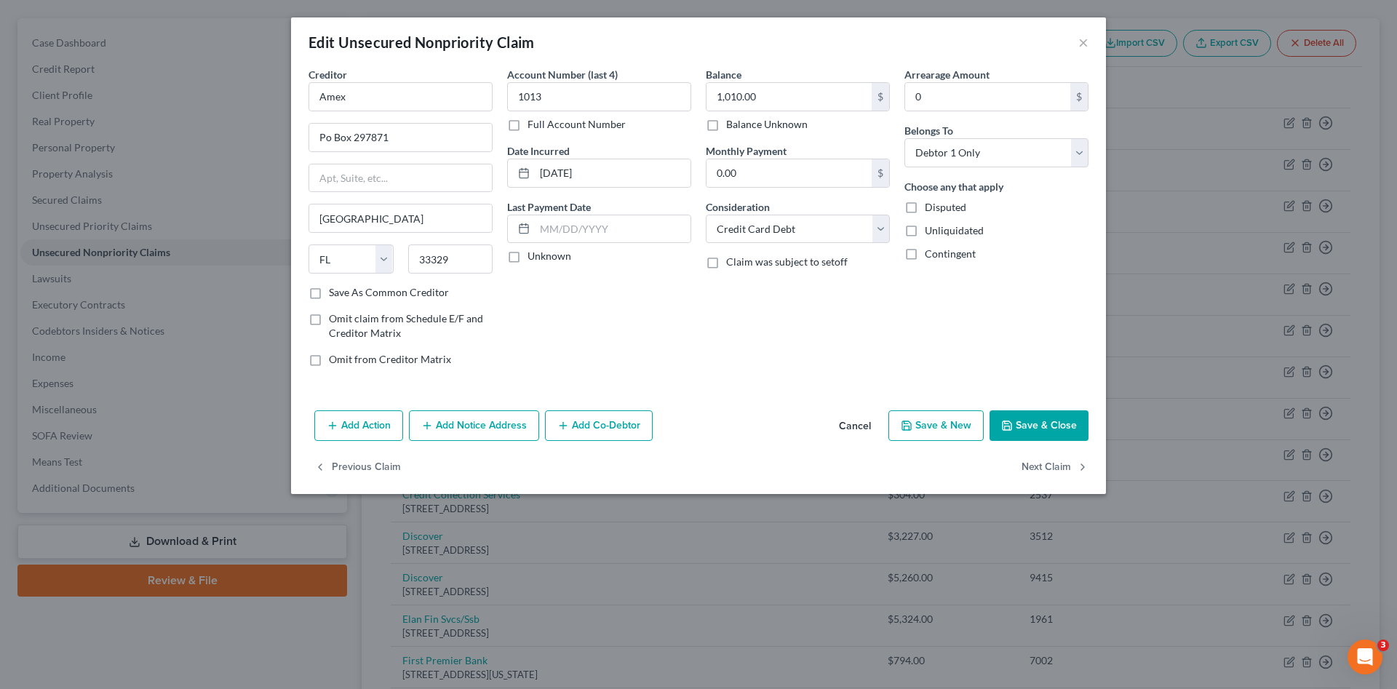
click at [463, 431] on button "Add Notice Address" at bounding box center [474, 425] width 130 height 31
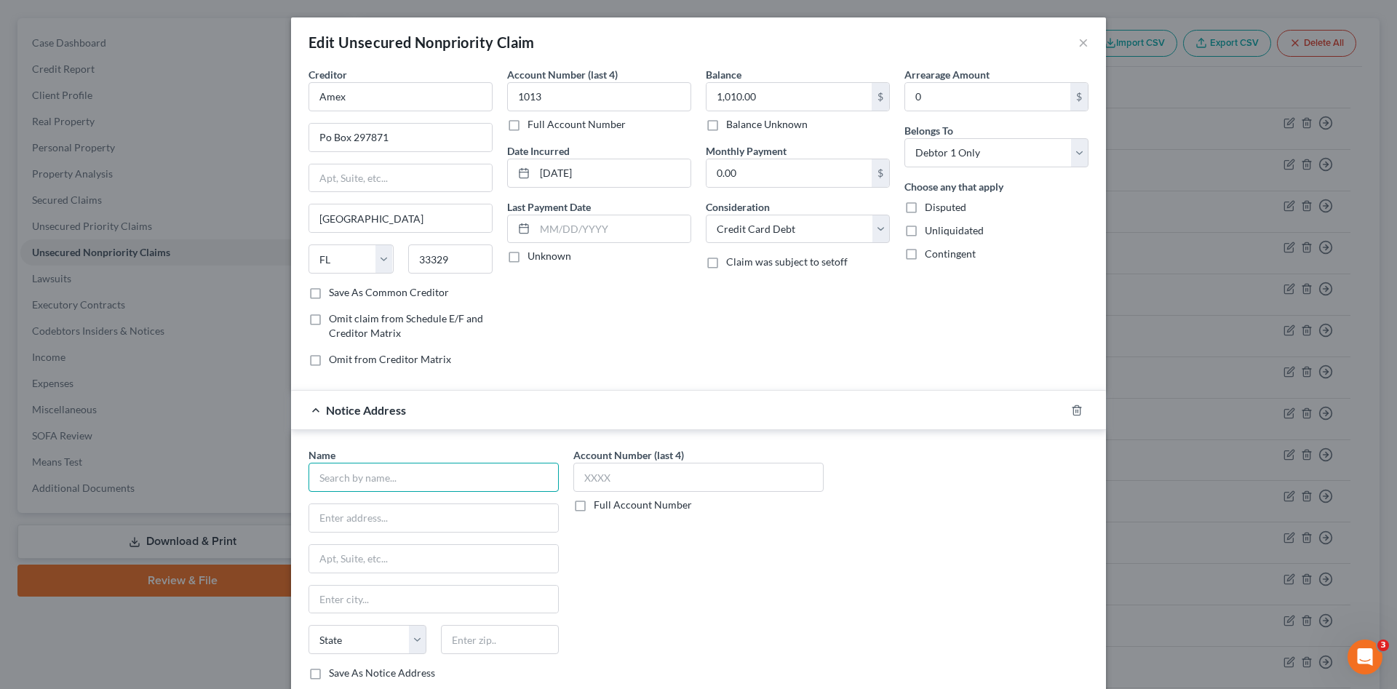
drag, startPoint x: 395, startPoint y: 464, endPoint x: 418, endPoint y: 461, distance: 23.6
click at [396, 464] on input "text" at bounding box center [434, 477] width 250 height 29
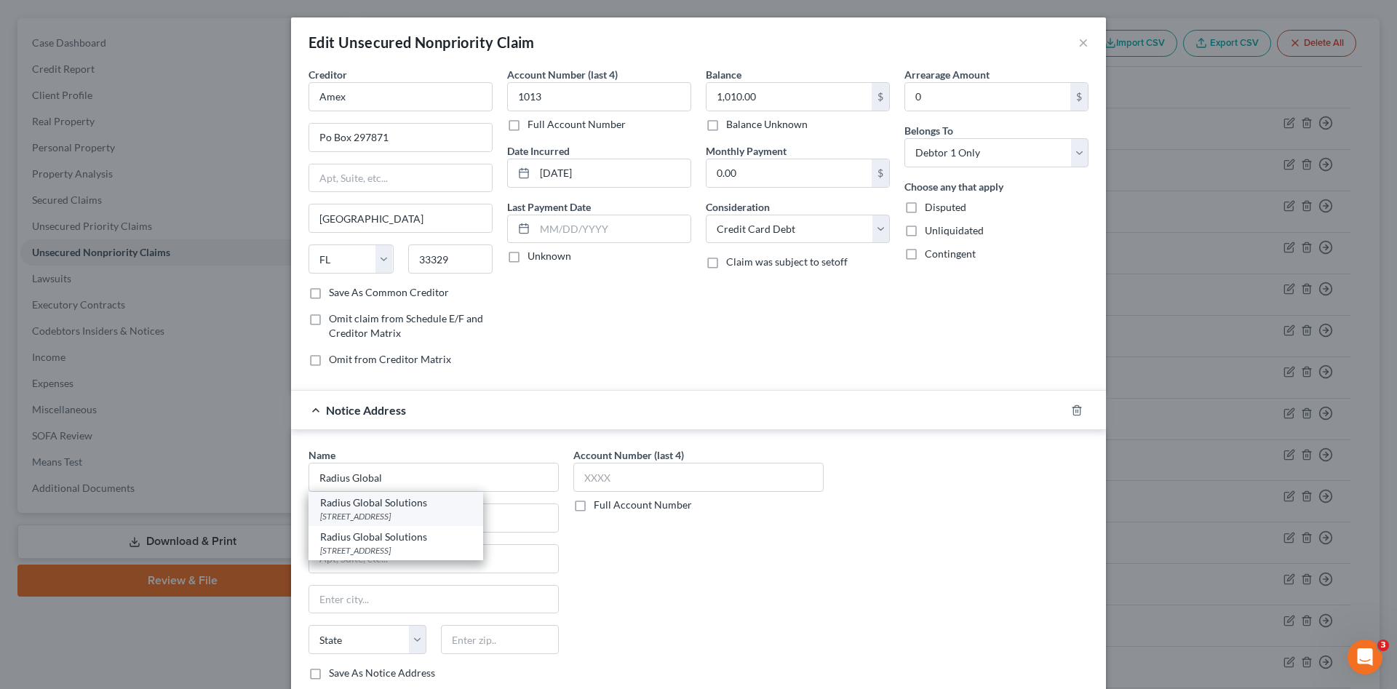
click at [411, 511] on div "50 W Skippack pike, Ambler, PA 19002" at bounding box center [395, 516] width 151 height 12
type input "Radius Global Solutions"
type input "50 W Skippack pike"
type input "Ambler"
select select "39"
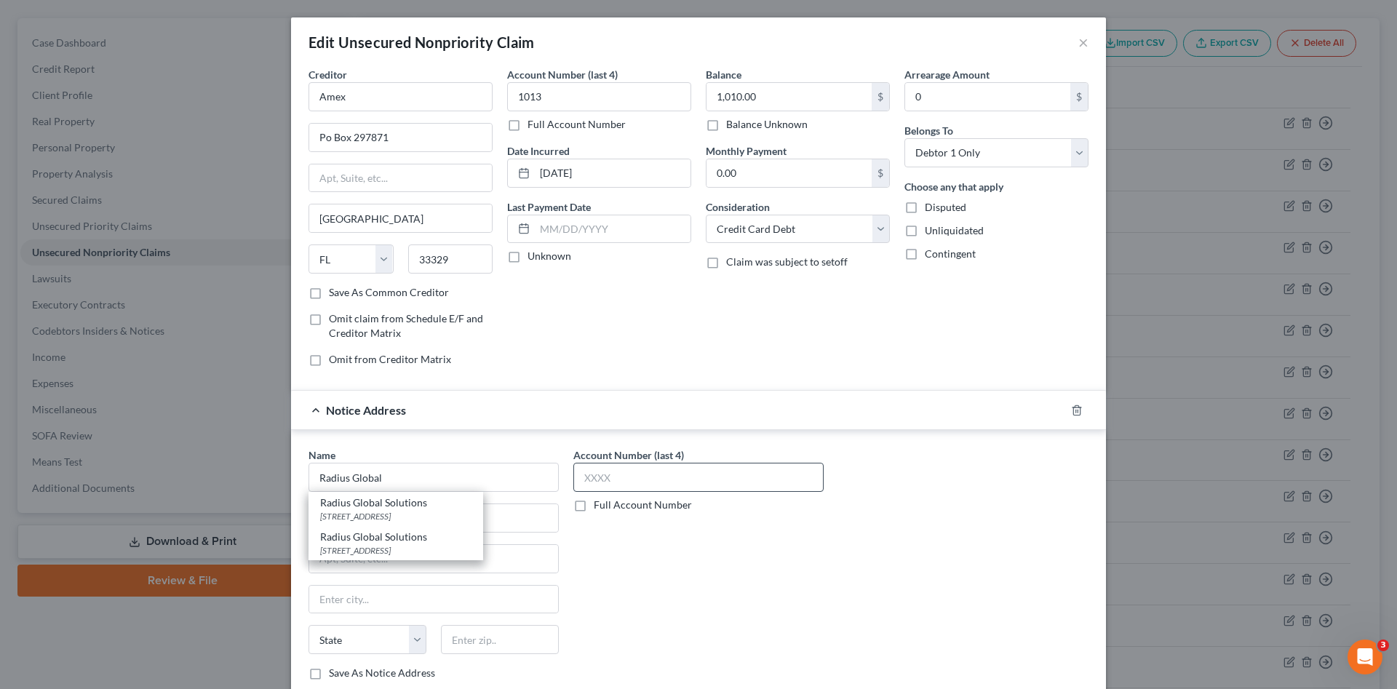
type input "19002"
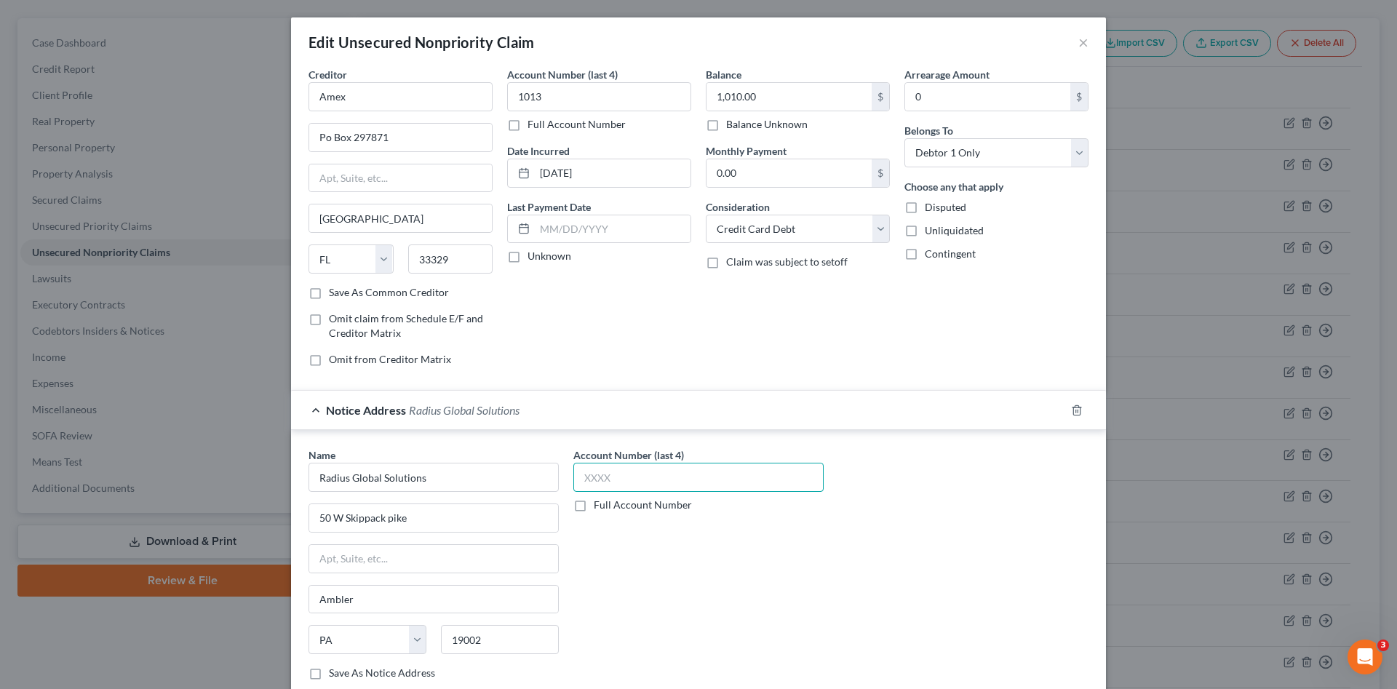
click at [627, 475] on input "text" at bounding box center [698, 477] width 250 height 29
click at [606, 473] on input "text" at bounding box center [698, 477] width 250 height 29
type input "6142"
click at [386, 520] on input "50 W Skippack pike" at bounding box center [433, 518] width 249 height 28
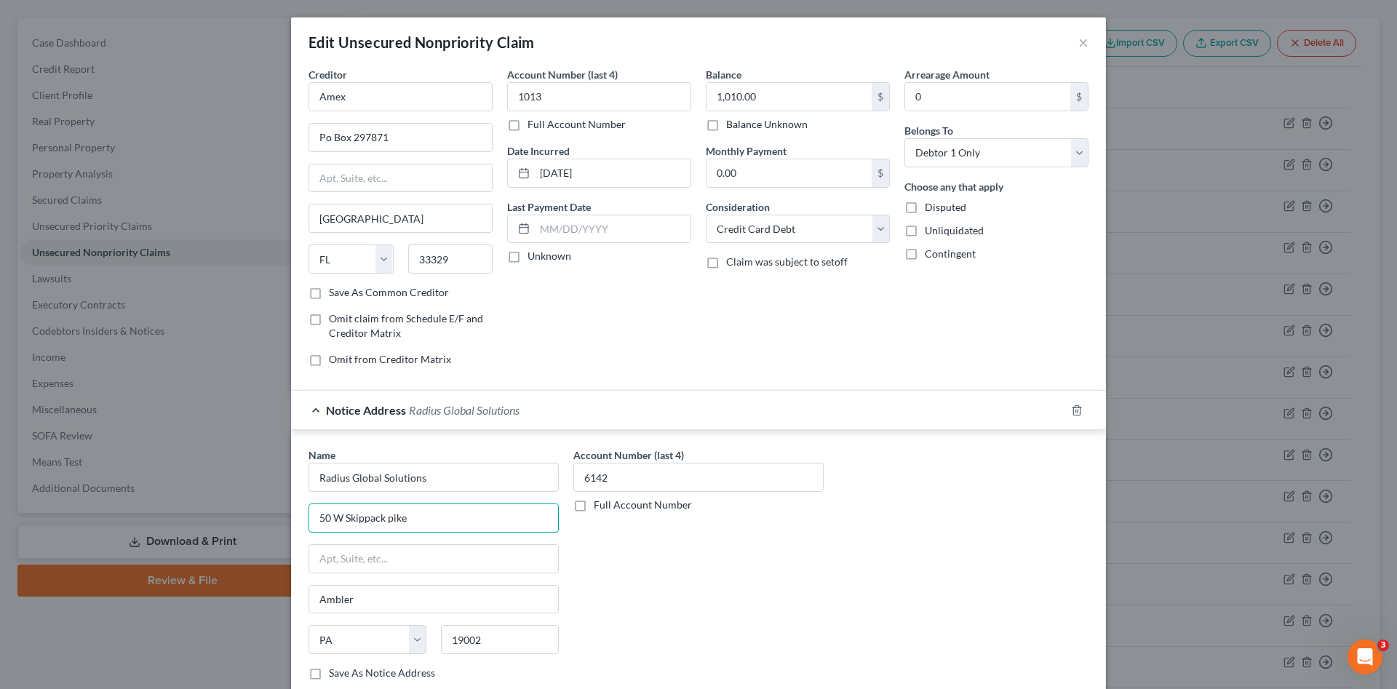
drag, startPoint x: 438, startPoint y: 509, endPoint x: 281, endPoint y: 517, distance: 157.4
click at [281, 517] on div "Edit Unsecured Nonpriority Claim × Creditor * Amex Po Box 297871 Fort Lauderdal…" at bounding box center [698, 344] width 1397 height 689
type input "500 North Franklin Turnpike"
type input "Ste .15"
type input "Ramsey"
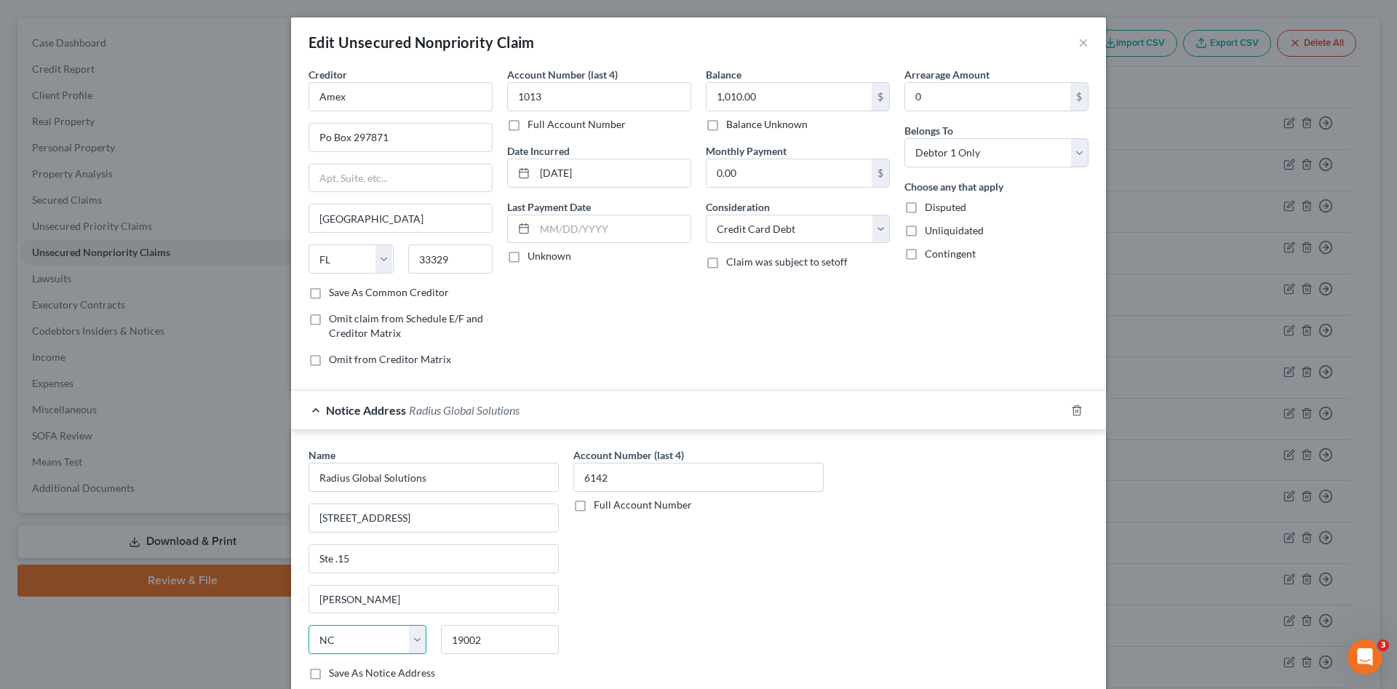
select select "33"
type input "07446"
click at [801, 608] on div "Account Number (last 4) 6142 Full Account Number" at bounding box center [698, 570] width 265 height 245
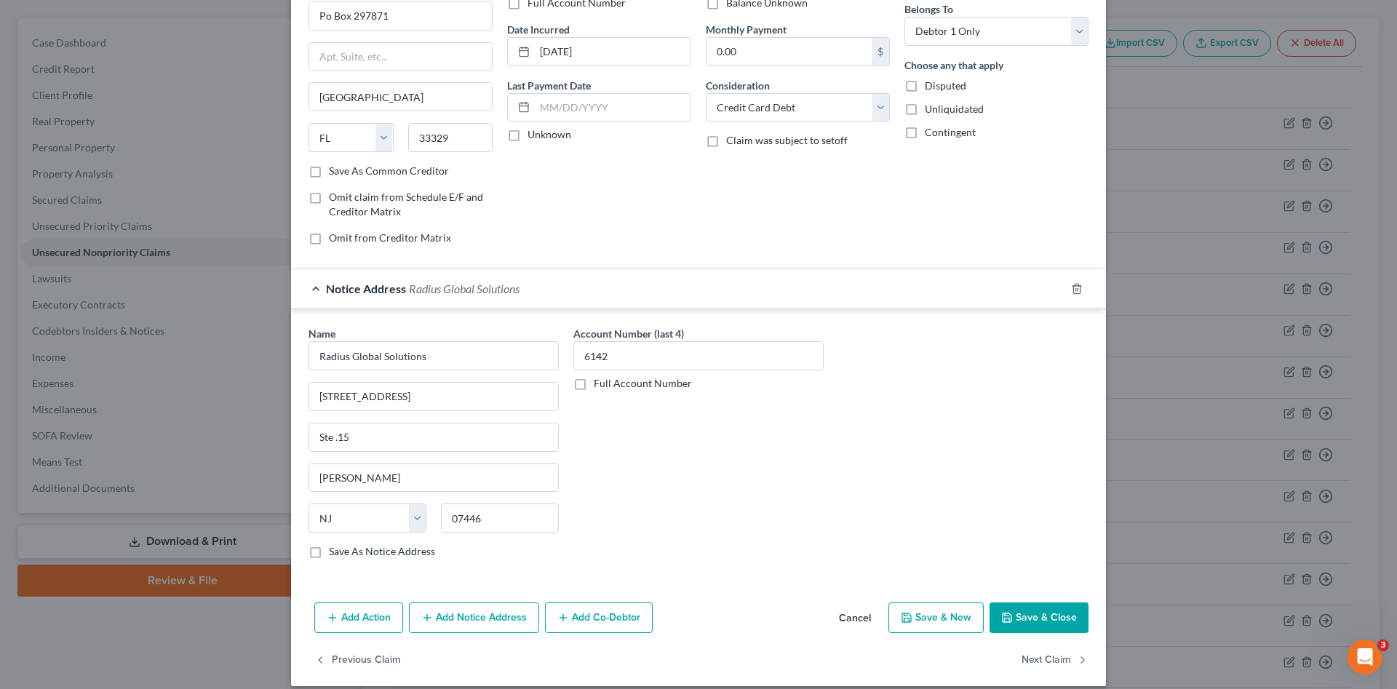
click at [672, 469] on div "Account Number (last 4) 6142 Full Account Number" at bounding box center [698, 448] width 265 height 245
click at [373, 440] on input "Ste .15" at bounding box center [433, 438] width 249 height 28
type input "Ste 315"
click at [1003, 613] on icon "button" at bounding box center [1007, 617] width 9 height 9
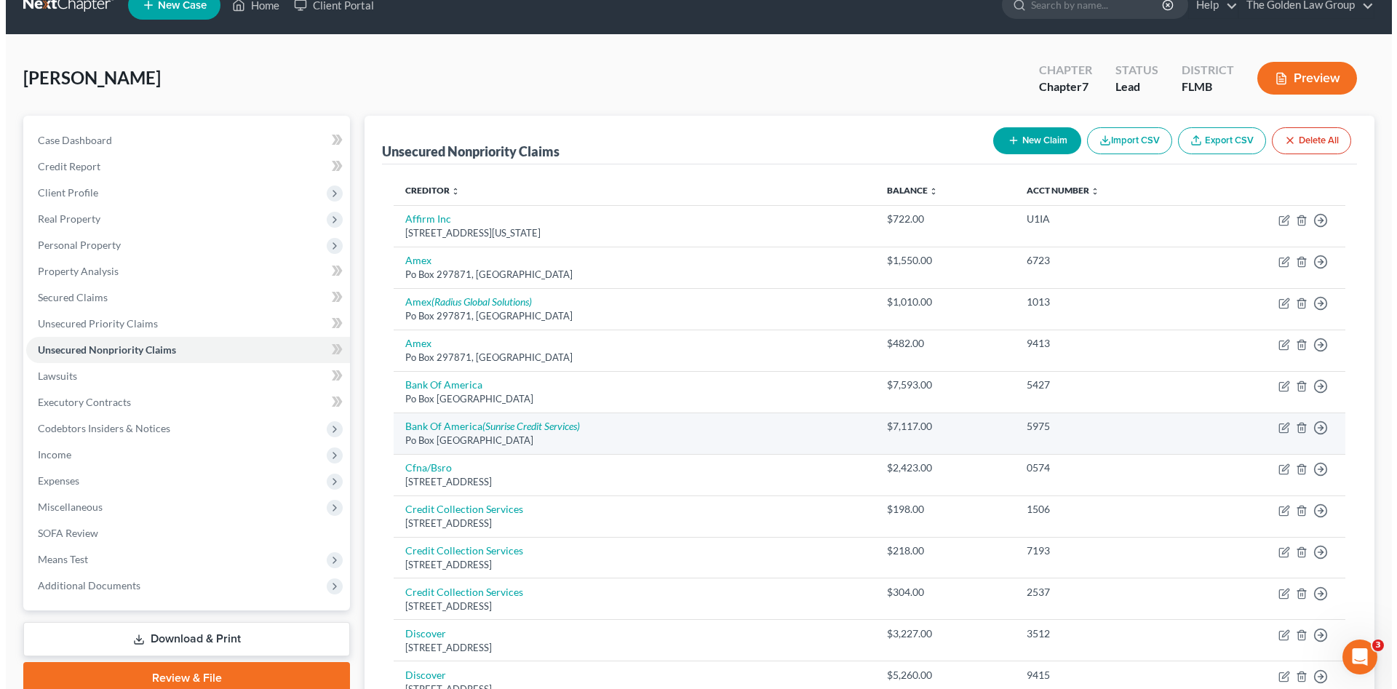
scroll to position [0, 0]
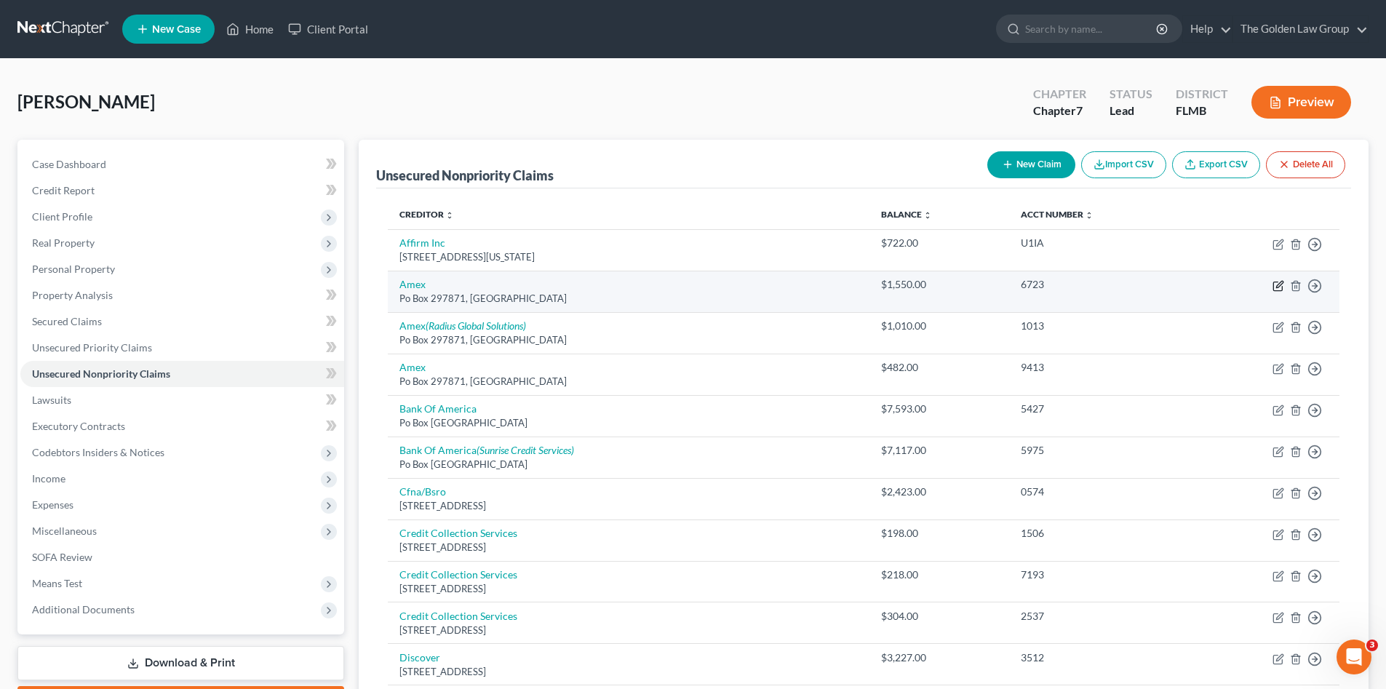
click at [1277, 287] on icon "button" at bounding box center [1279, 284] width 7 height 7
select select "9"
select select "2"
select select "0"
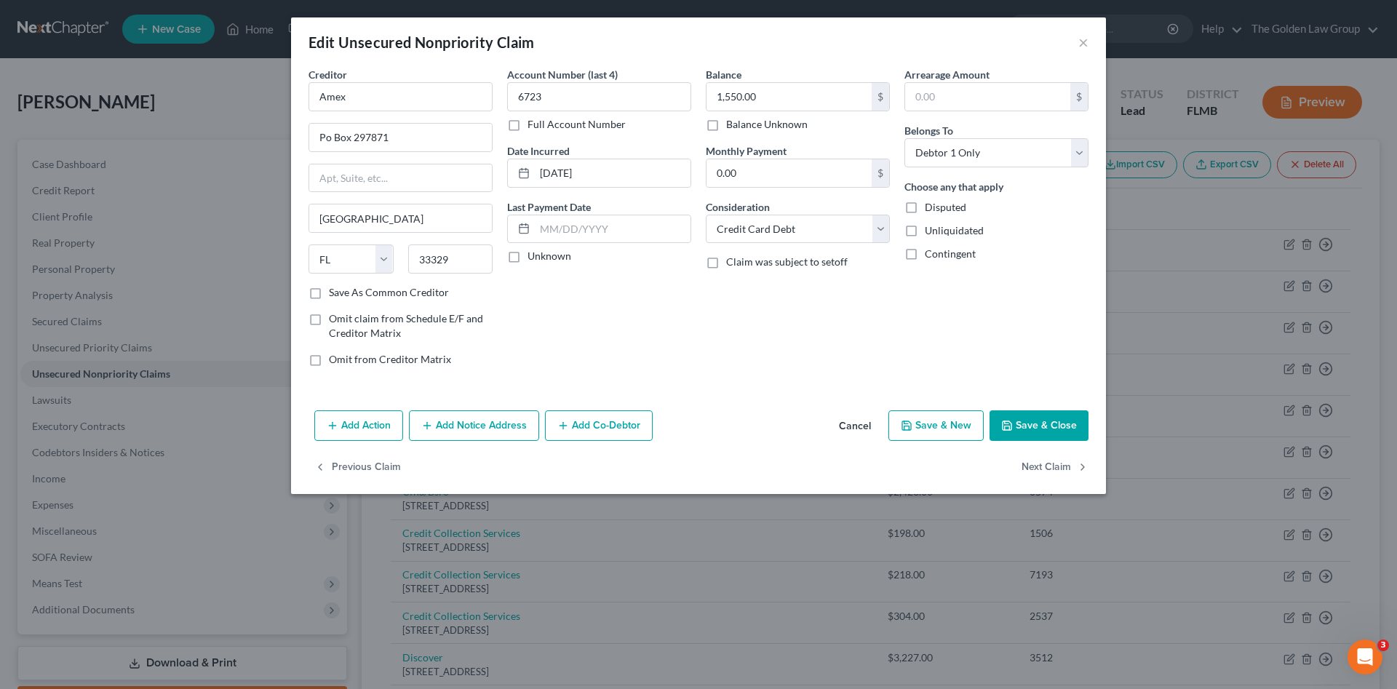
click at [476, 415] on button "Add Notice Address" at bounding box center [474, 425] width 130 height 31
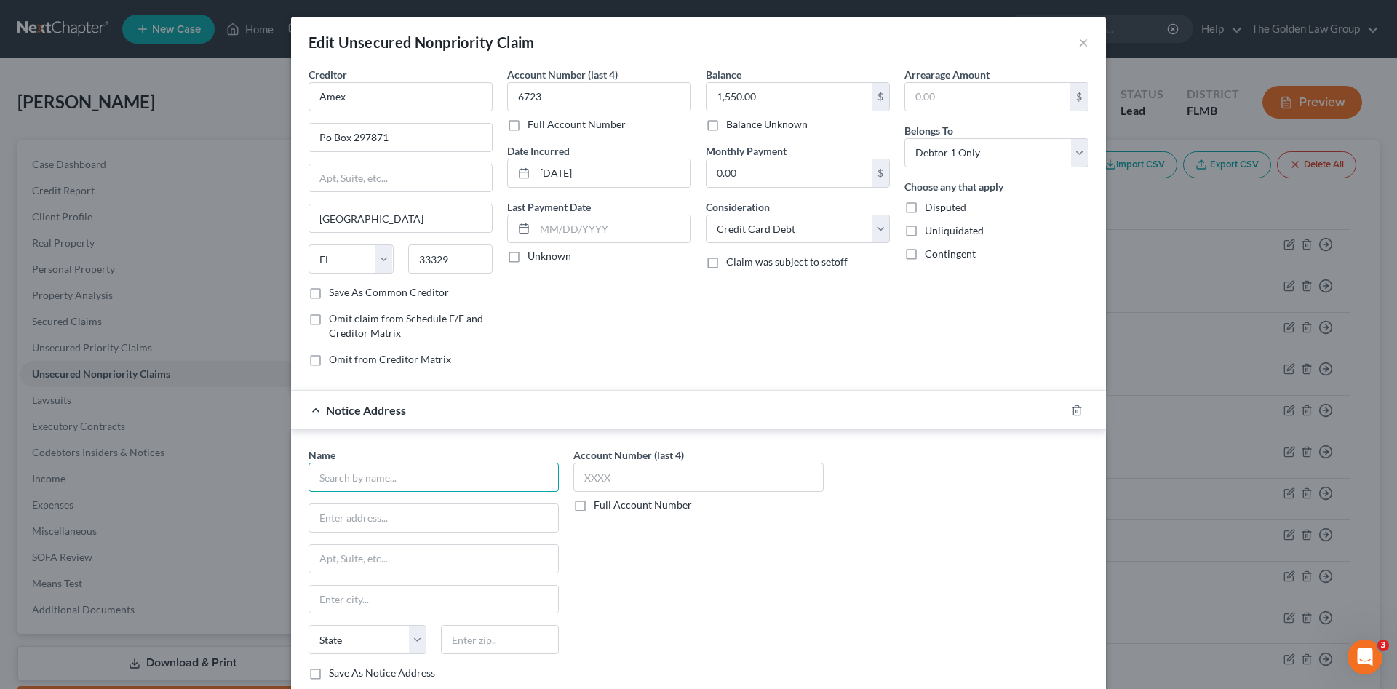
click at [378, 473] on input "text" at bounding box center [434, 477] width 250 height 29
click at [400, 512] on div "PO Box 15609, Wilmington, DE 19850" at bounding box center [395, 516] width 151 height 12
type input "Transworld Systems"
type input "PO Box 15609"
type input "Wilmington"
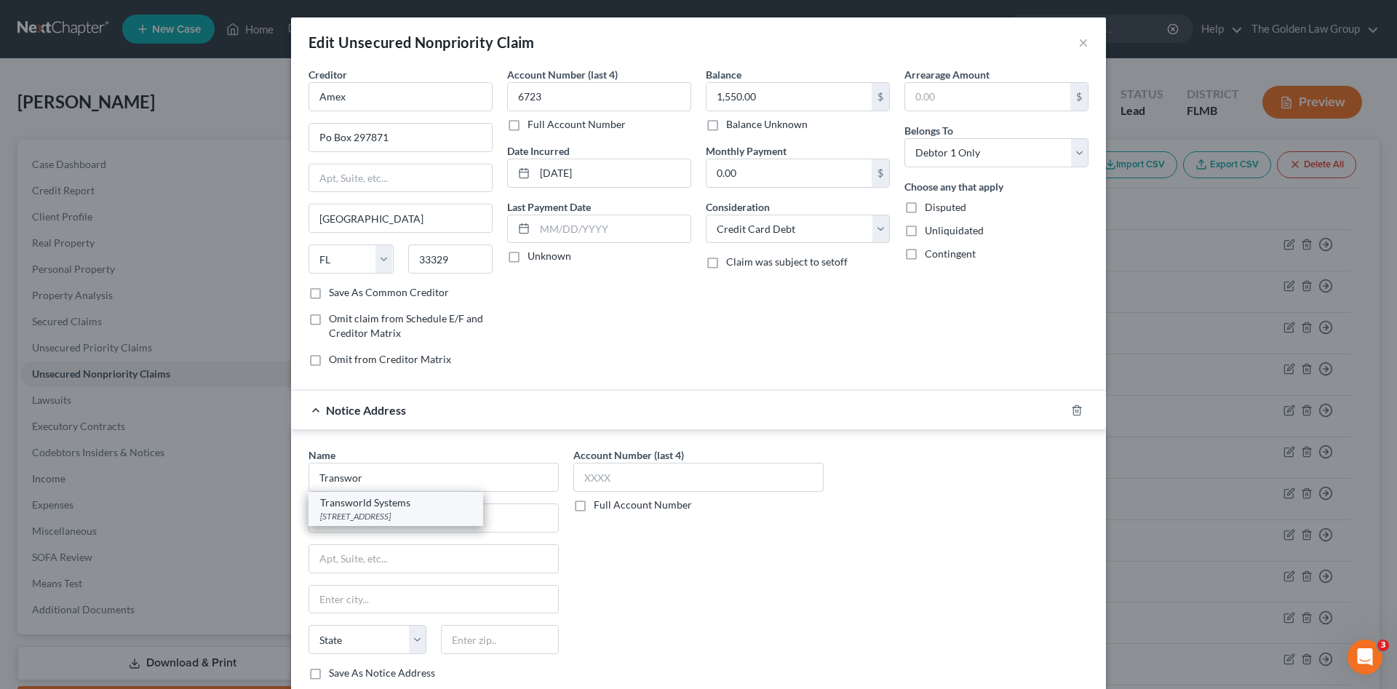
select select "7"
type input "19850"
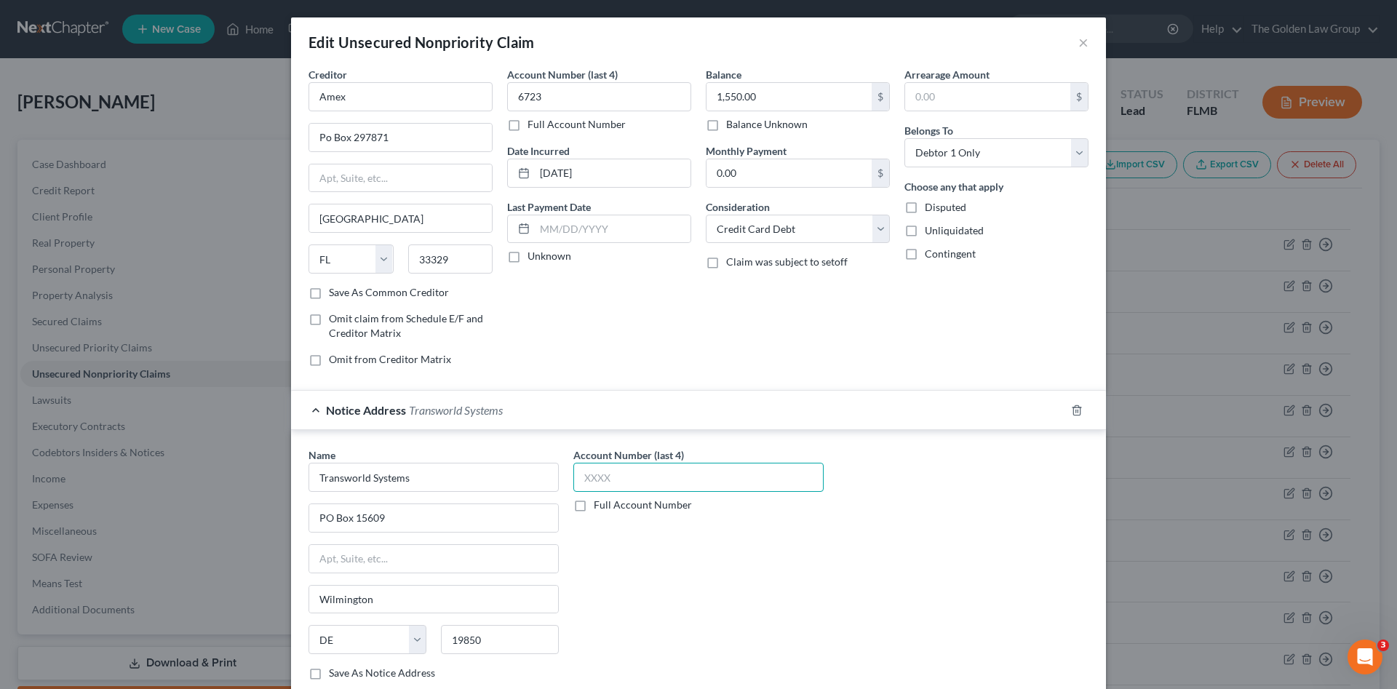
click at [672, 473] on input "text" at bounding box center [698, 477] width 250 height 29
type input "4084"
click at [873, 580] on div "Name * Transworld Systems PO Box 15609 Wilmington State AL AK AR AZ CA CO CT DE…" at bounding box center [698, 570] width 795 height 245
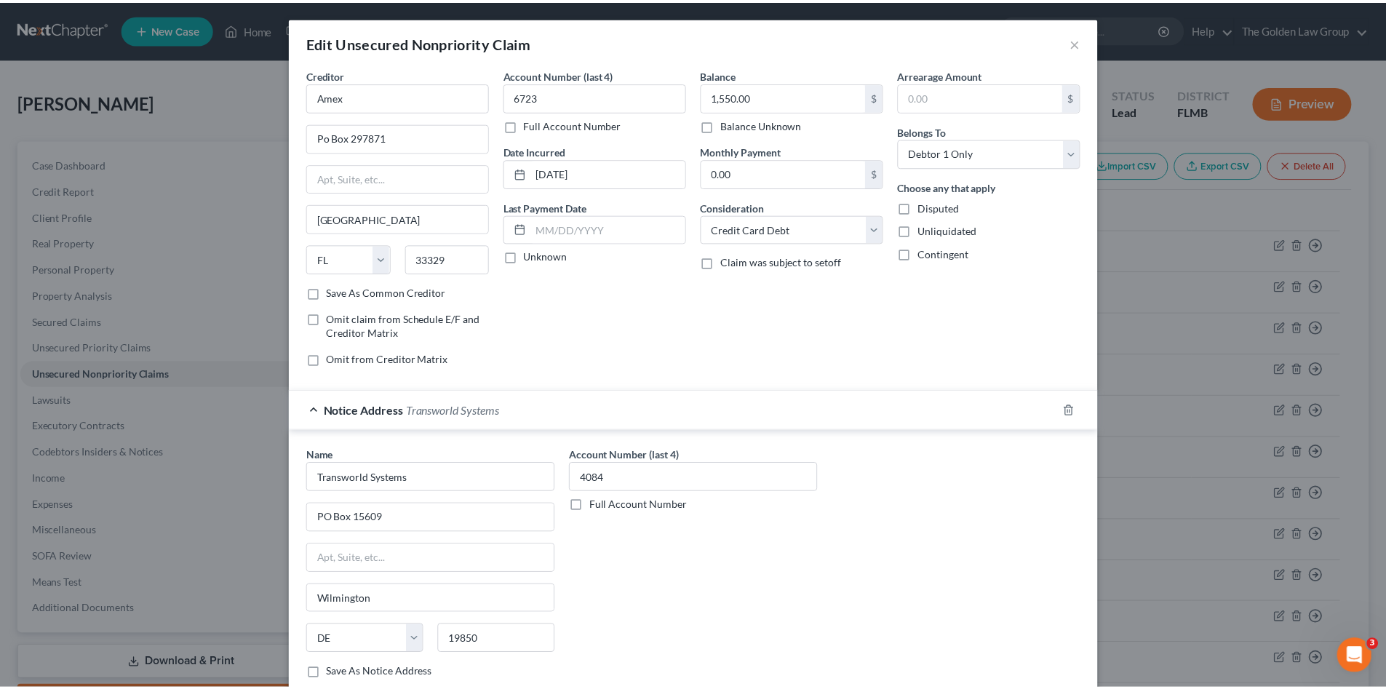
scroll to position [136, 0]
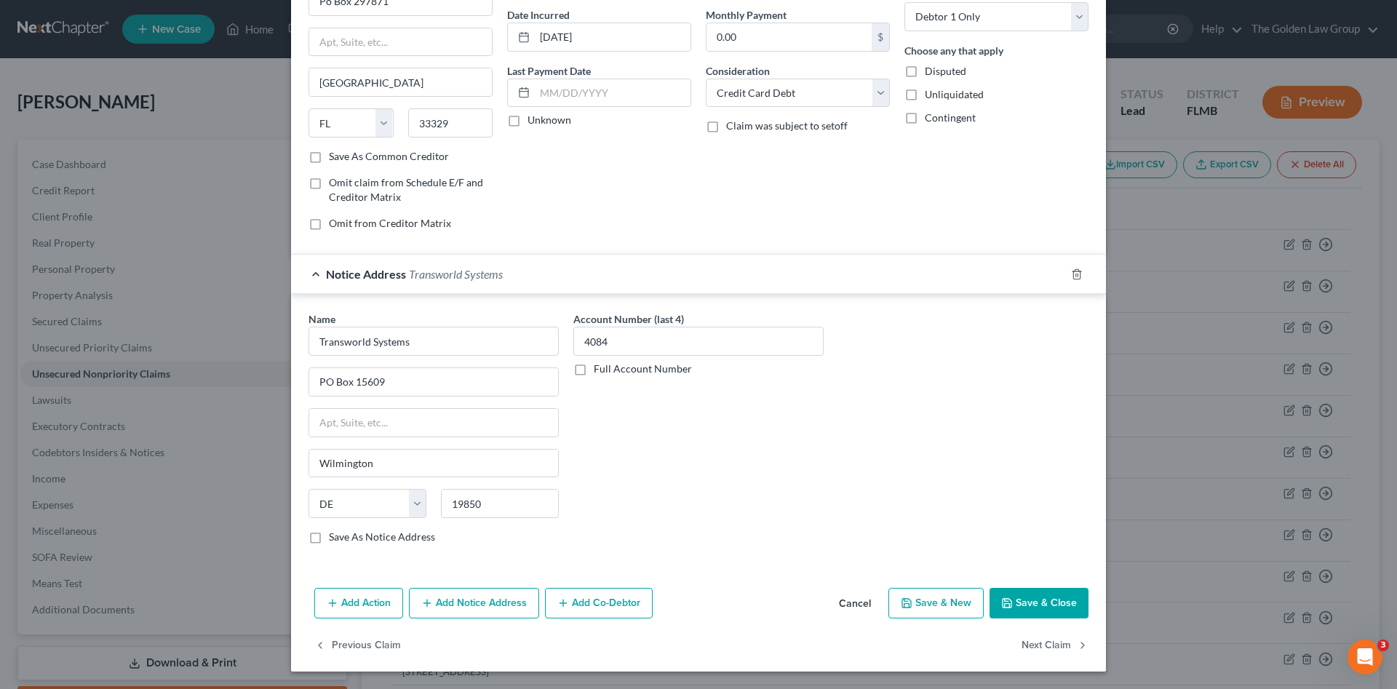
click at [1051, 605] on button "Save & Close" at bounding box center [1039, 603] width 99 height 31
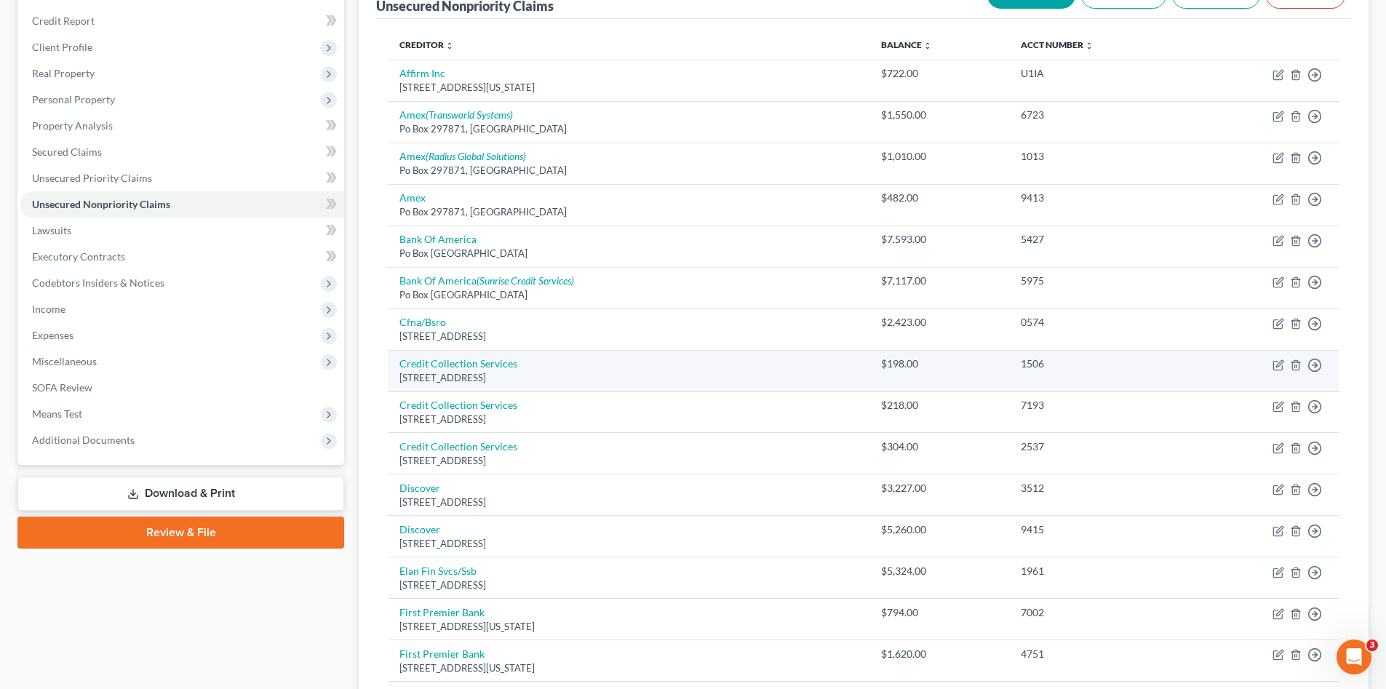
scroll to position [73, 0]
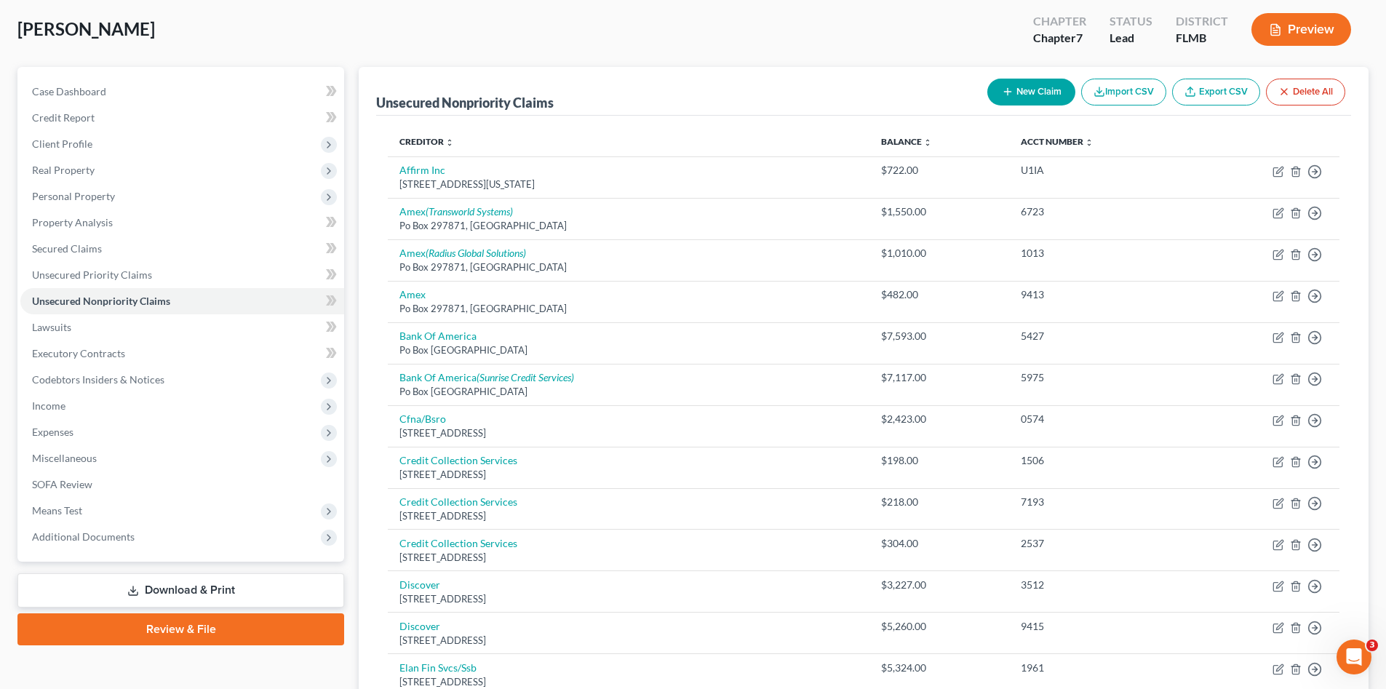
drag, startPoint x: 1029, startPoint y: 73, endPoint x: 1025, endPoint y: 86, distance: 13.8
click at [1028, 74] on div "New Claim Import CSV Export CSV Delete All" at bounding box center [1167, 92] width 370 height 39
click at [1025, 86] on button "New Claim" at bounding box center [1032, 92] width 88 height 27
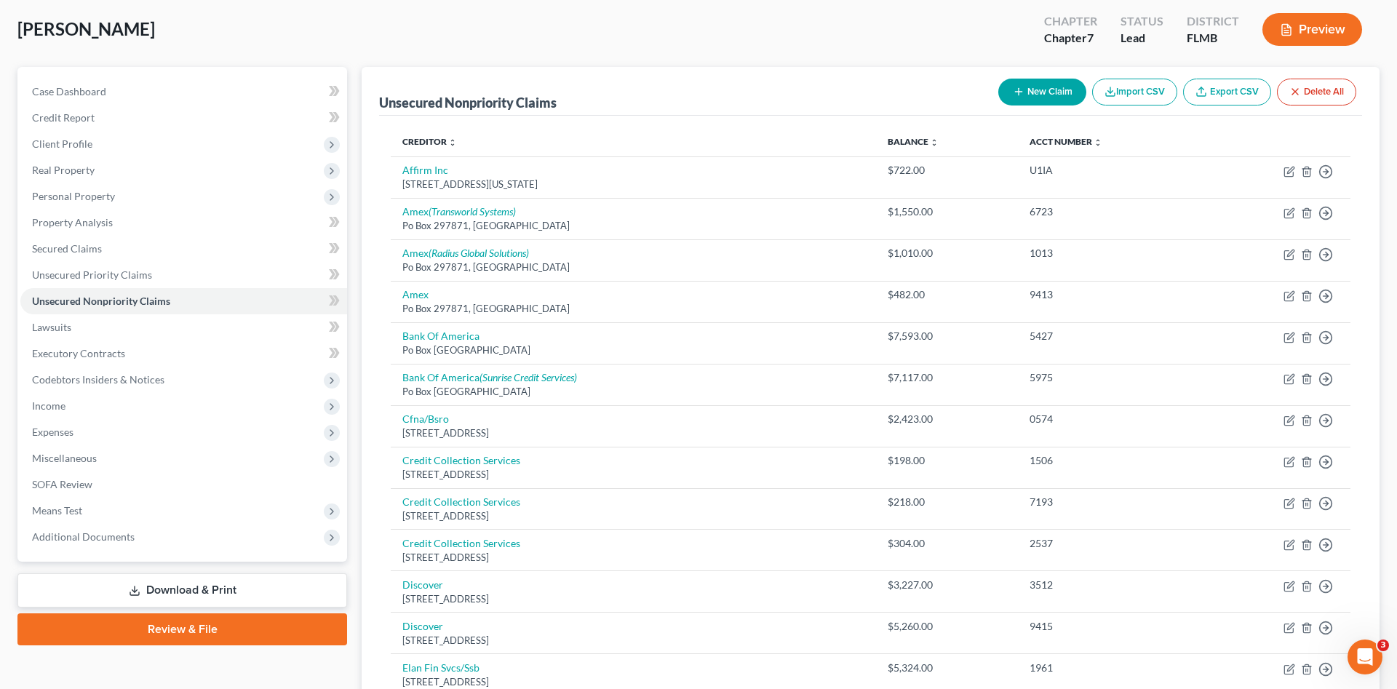
select select "0"
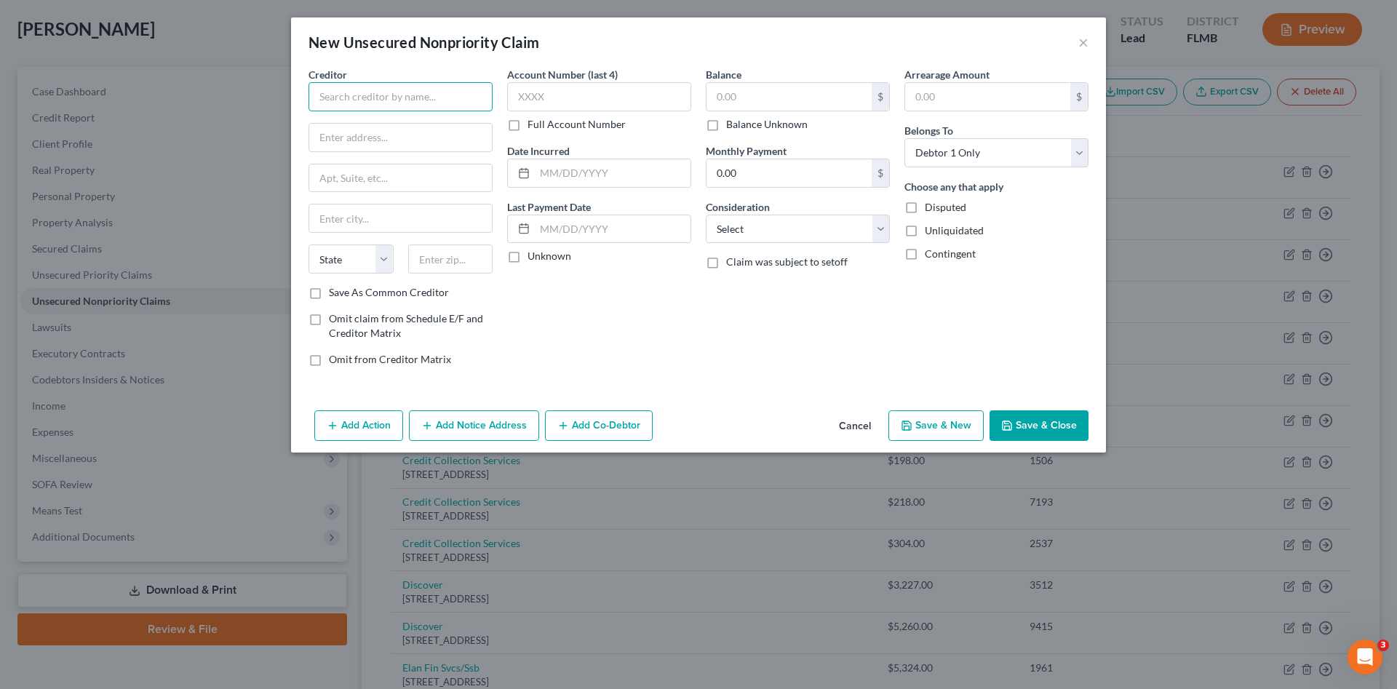
click at [360, 90] on input "text" at bounding box center [401, 96] width 184 height 29
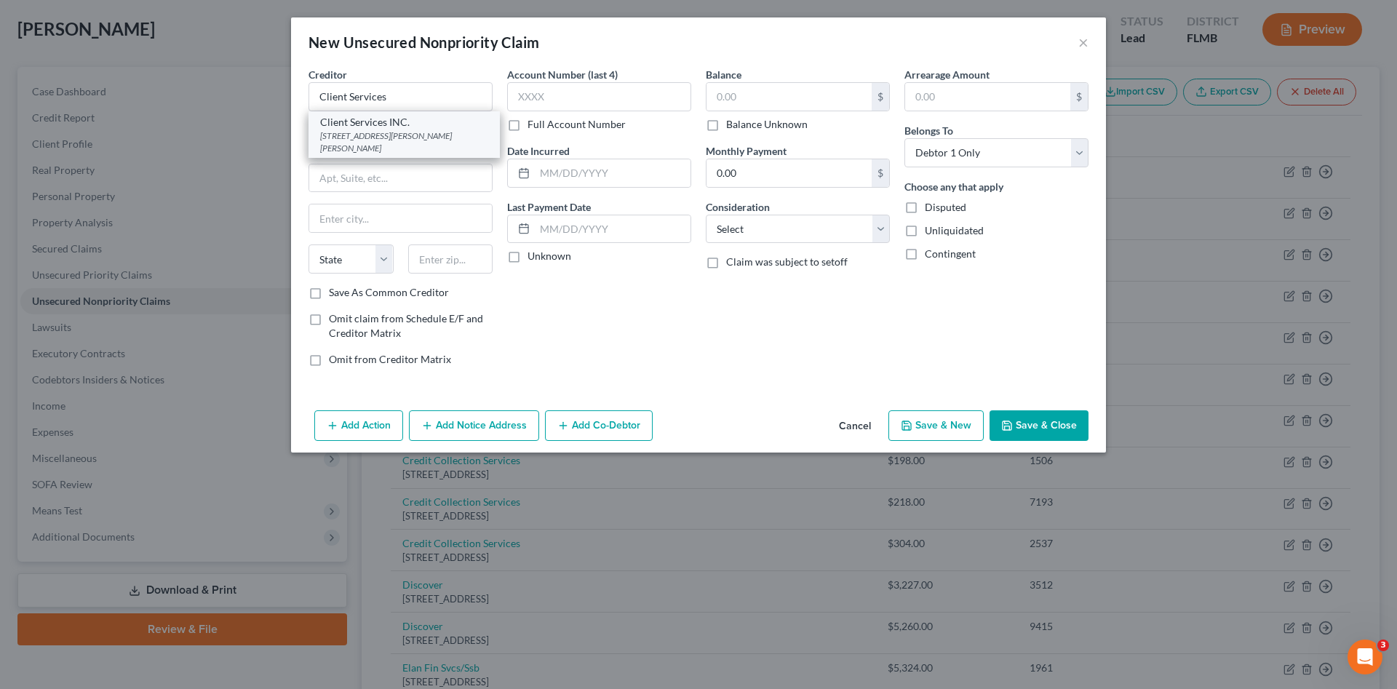
click at [391, 126] on div "Client Services INC." at bounding box center [404, 122] width 168 height 15
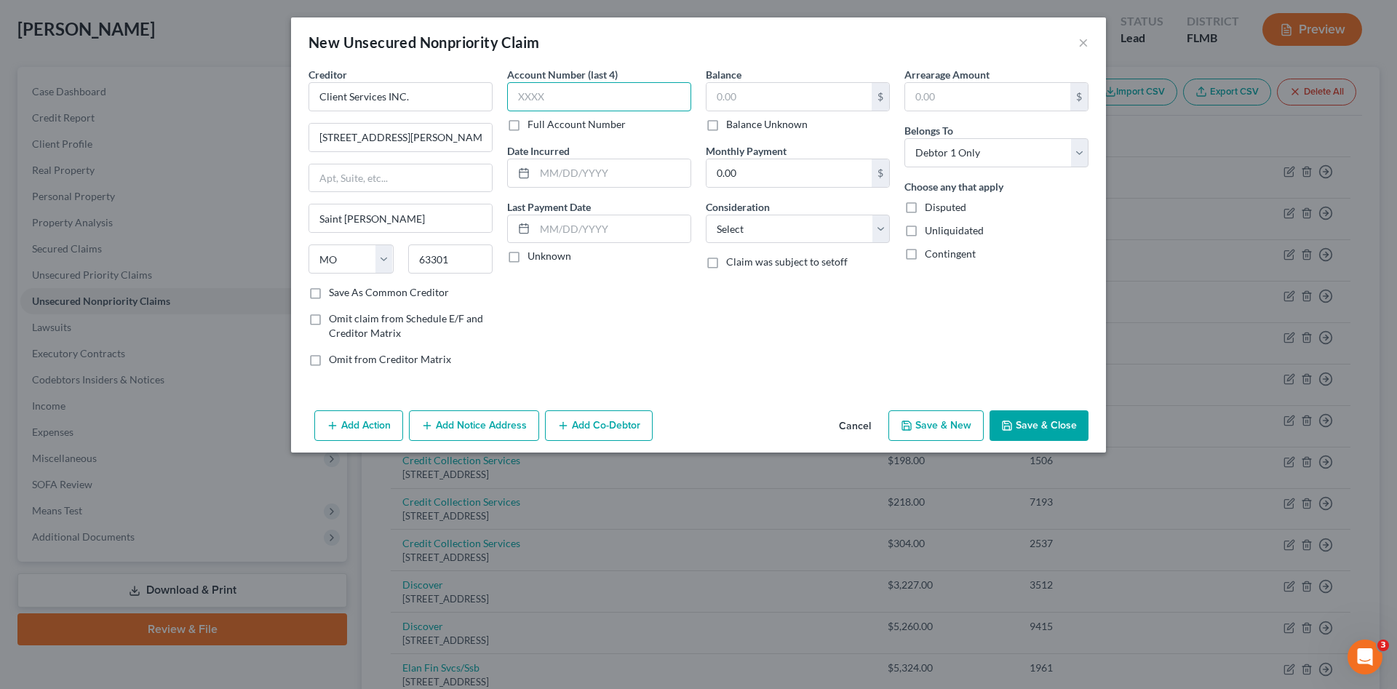
click at [543, 99] on input "text" at bounding box center [599, 96] width 184 height 29
click at [621, 106] on input "text" at bounding box center [599, 96] width 184 height 29
click at [755, 95] on input "text" at bounding box center [789, 97] width 165 height 28
click at [768, 236] on select "Select Cable / Satellite Services Collection Agency Credit Card Debt Debt Couns…" at bounding box center [798, 229] width 184 height 29
click at [706, 215] on select "Select Cable / Satellite Services Collection Agency Credit Card Debt Debt Couns…" at bounding box center [798, 229] width 184 height 29
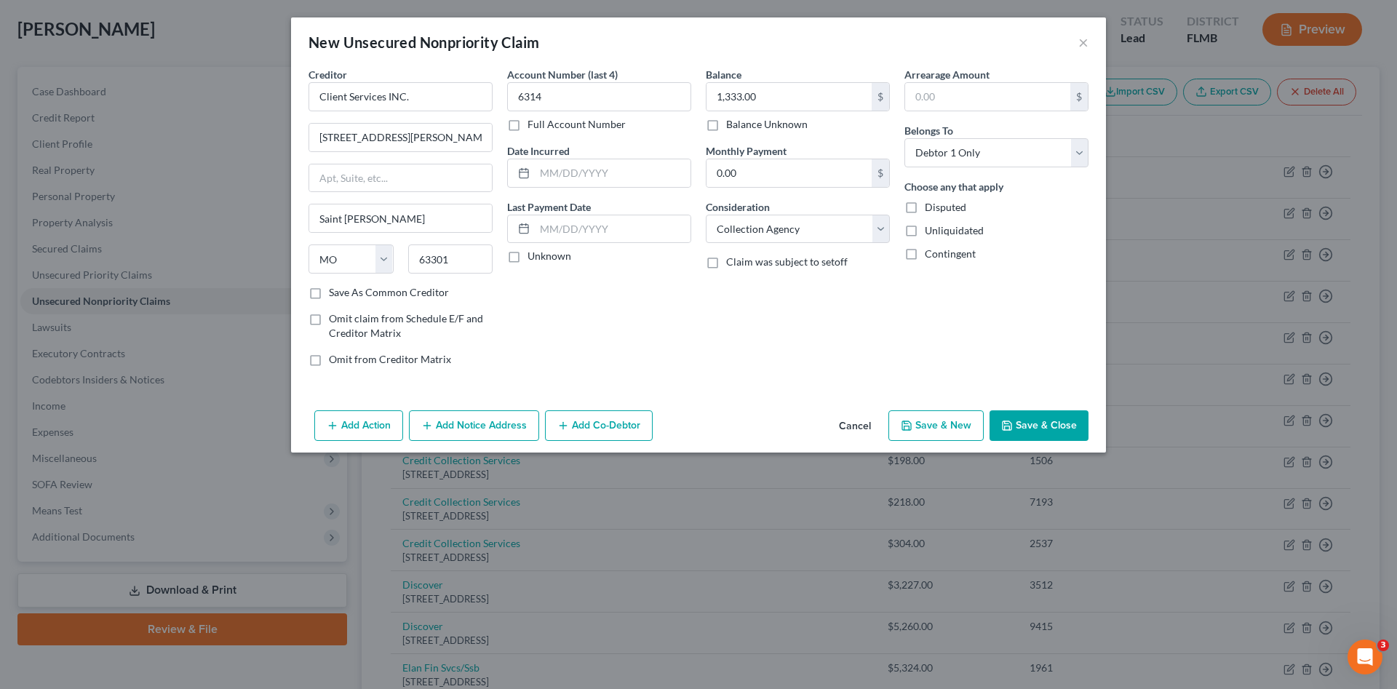
click at [1058, 426] on button "Save & Close" at bounding box center [1039, 425] width 99 height 31
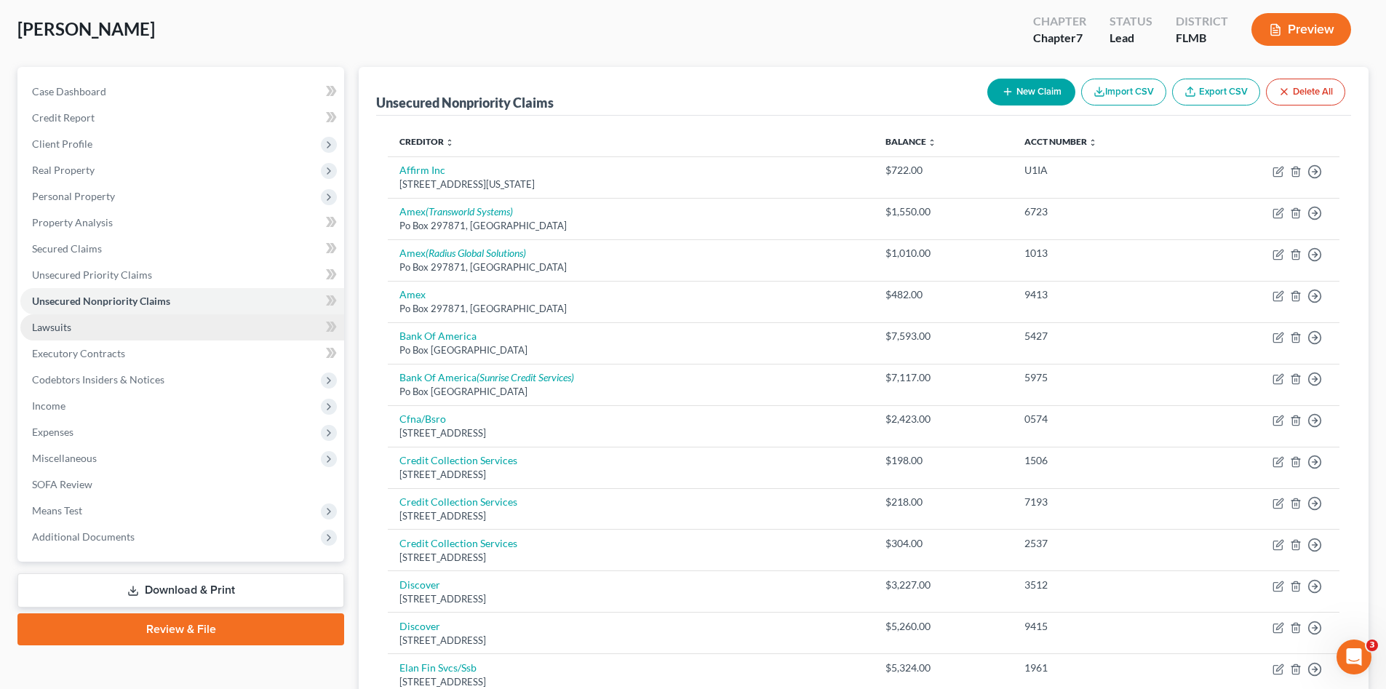
click at [85, 326] on link "Lawsuits" at bounding box center [182, 327] width 324 height 26
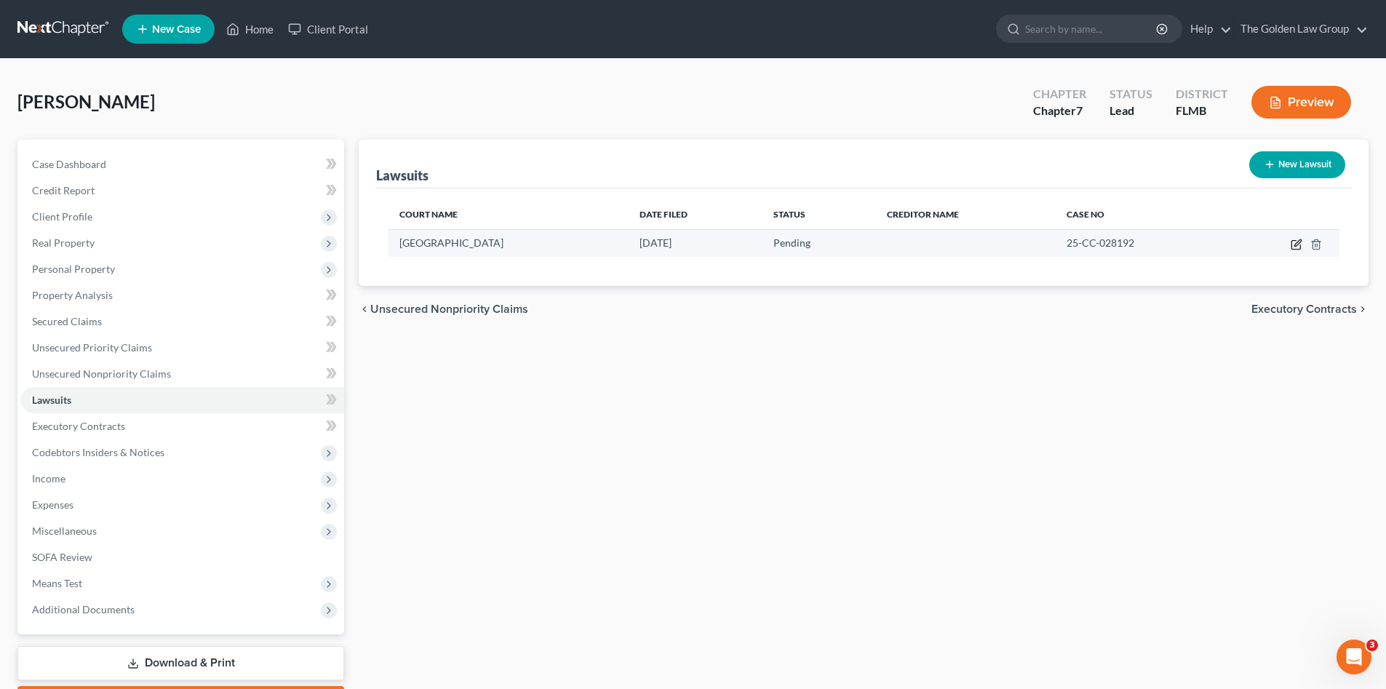
click at [1292, 244] on icon "button" at bounding box center [1296, 245] width 9 height 9
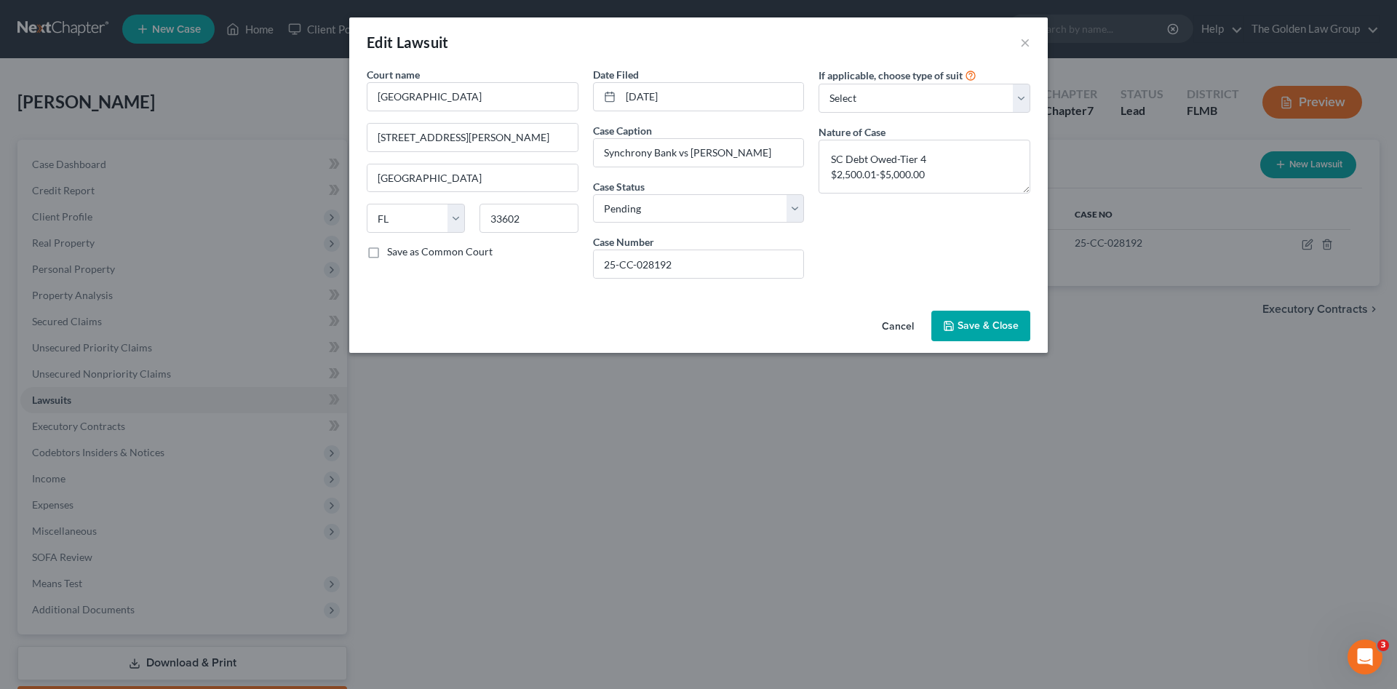
click at [974, 321] on span "Save & Close" at bounding box center [988, 325] width 61 height 12
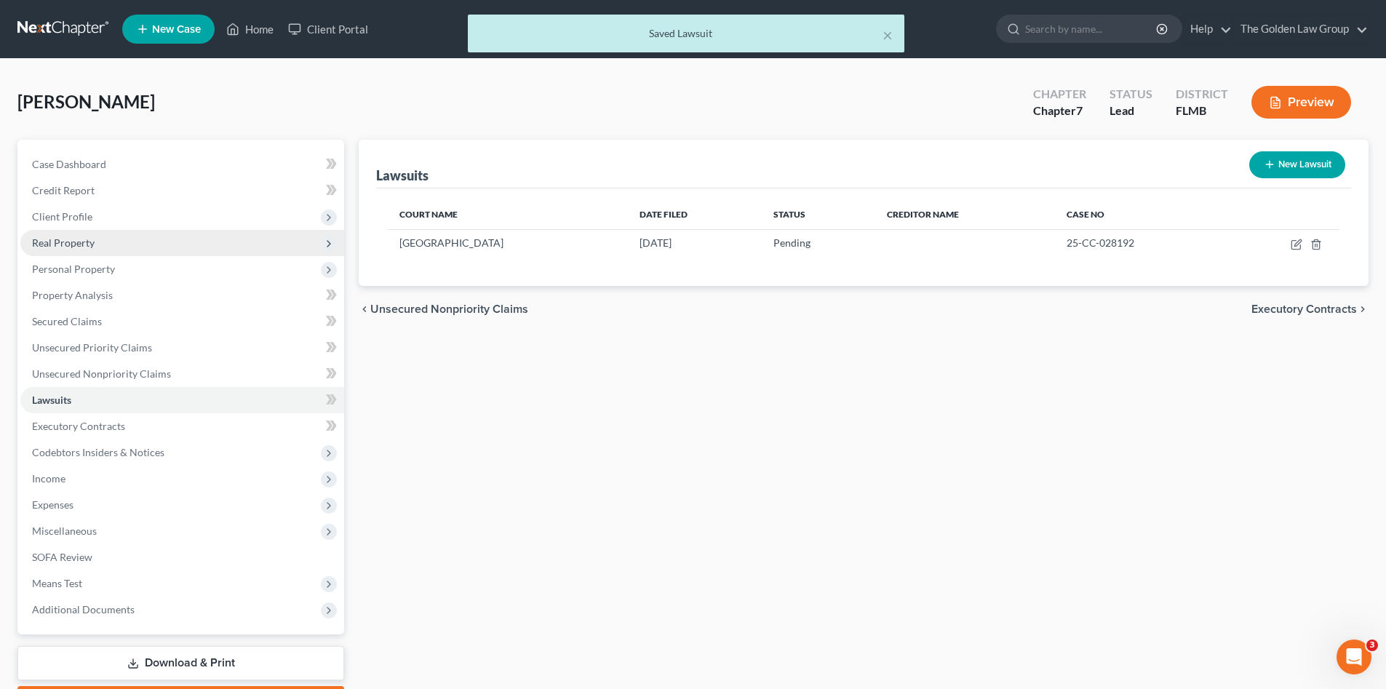
click at [106, 246] on span "Real Property" at bounding box center [182, 243] width 324 height 26
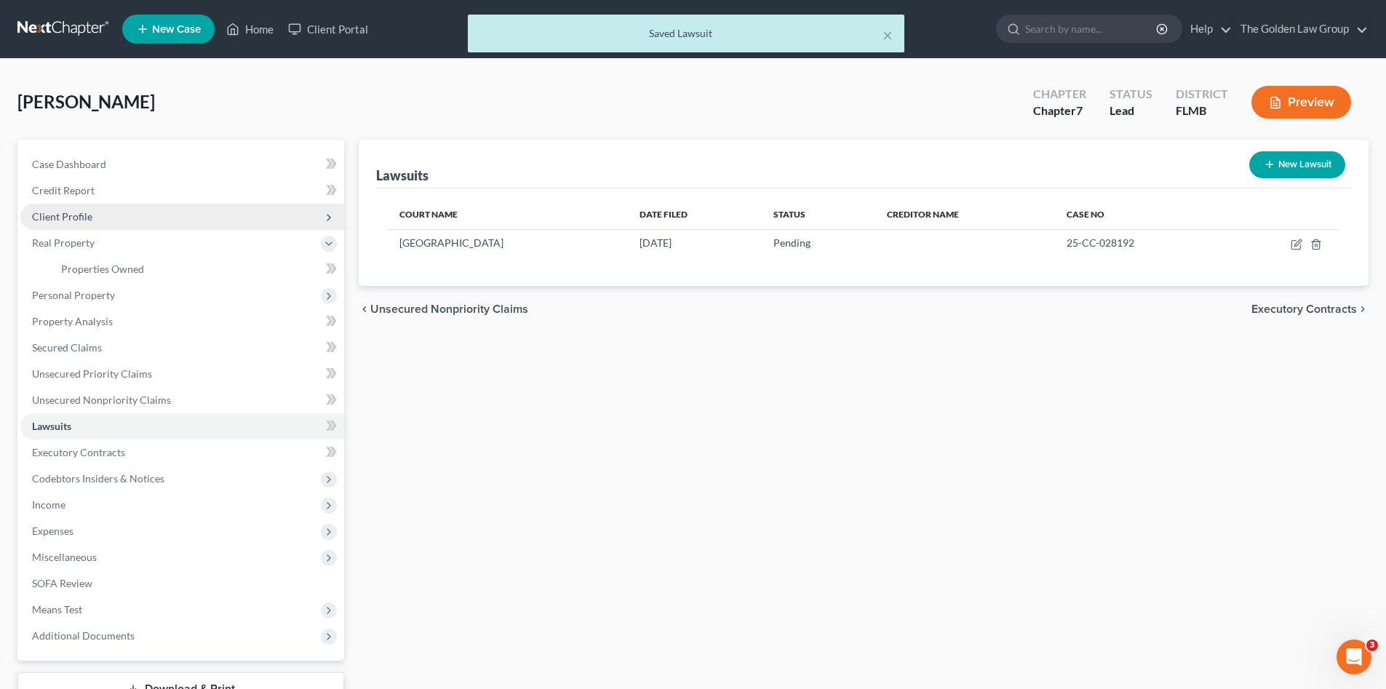
click at [106, 225] on span "Client Profile" at bounding box center [182, 217] width 324 height 26
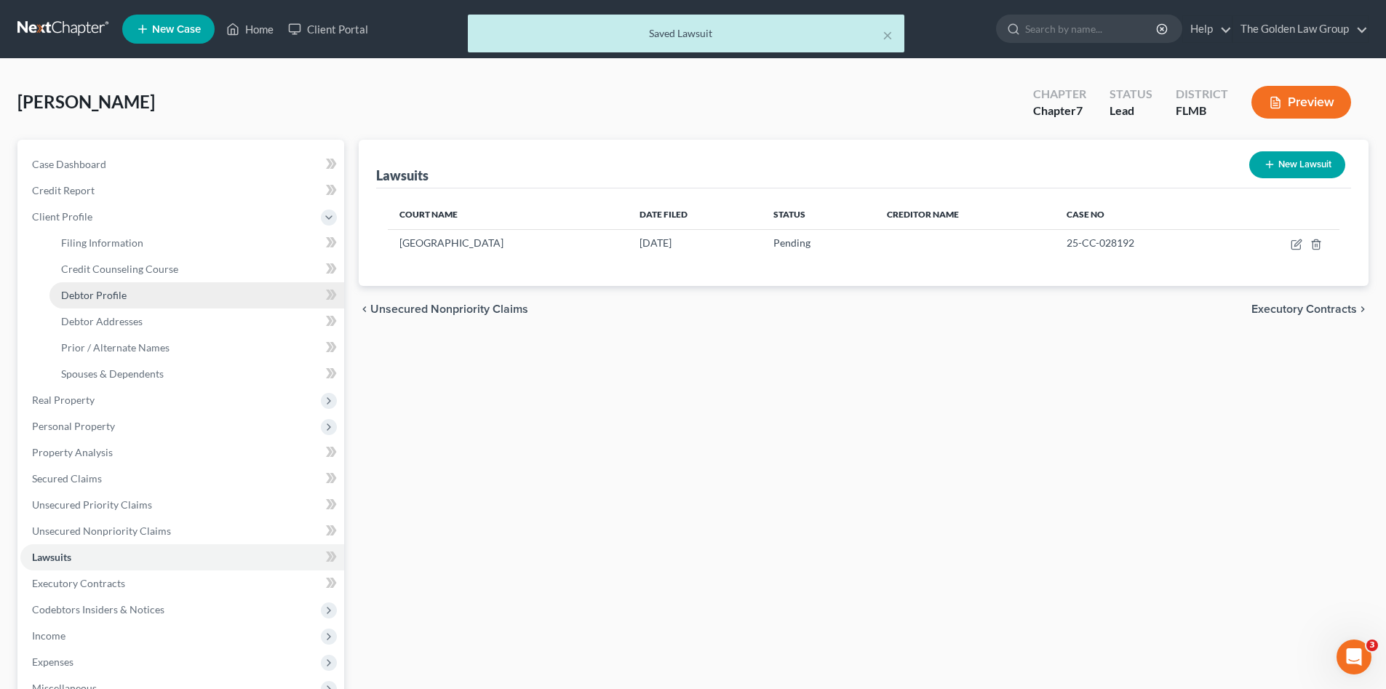
click at [131, 282] on link "Debtor Profile" at bounding box center [196, 295] width 295 height 26
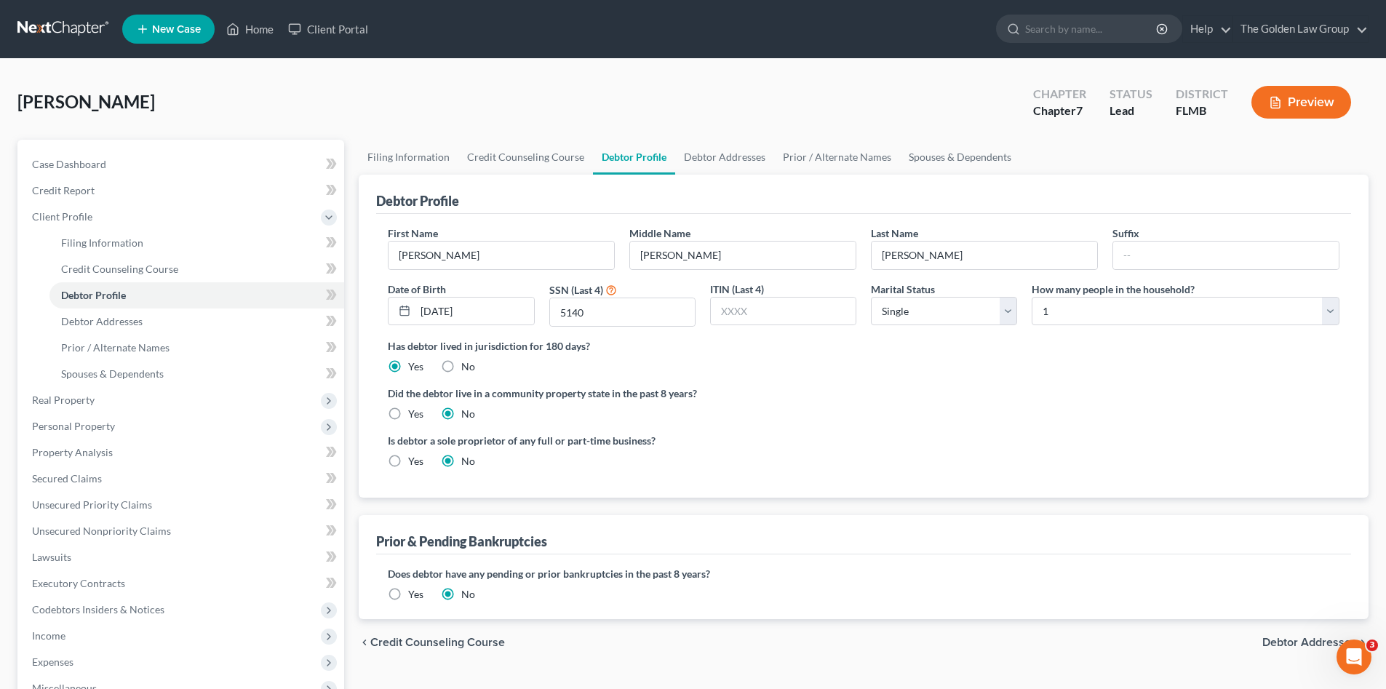
click at [488, 116] on div "Melanson, Blaine Upgraded Chapter Chapter 7 Status Lead District FLMB Preview" at bounding box center [692, 107] width 1351 height 63
click at [797, 434] on label "Is debtor a sole proprietor of any full or part-time business?" at bounding box center [622, 440] width 469 height 15
click at [92, 561] on link "Lawsuits" at bounding box center [182, 557] width 324 height 26
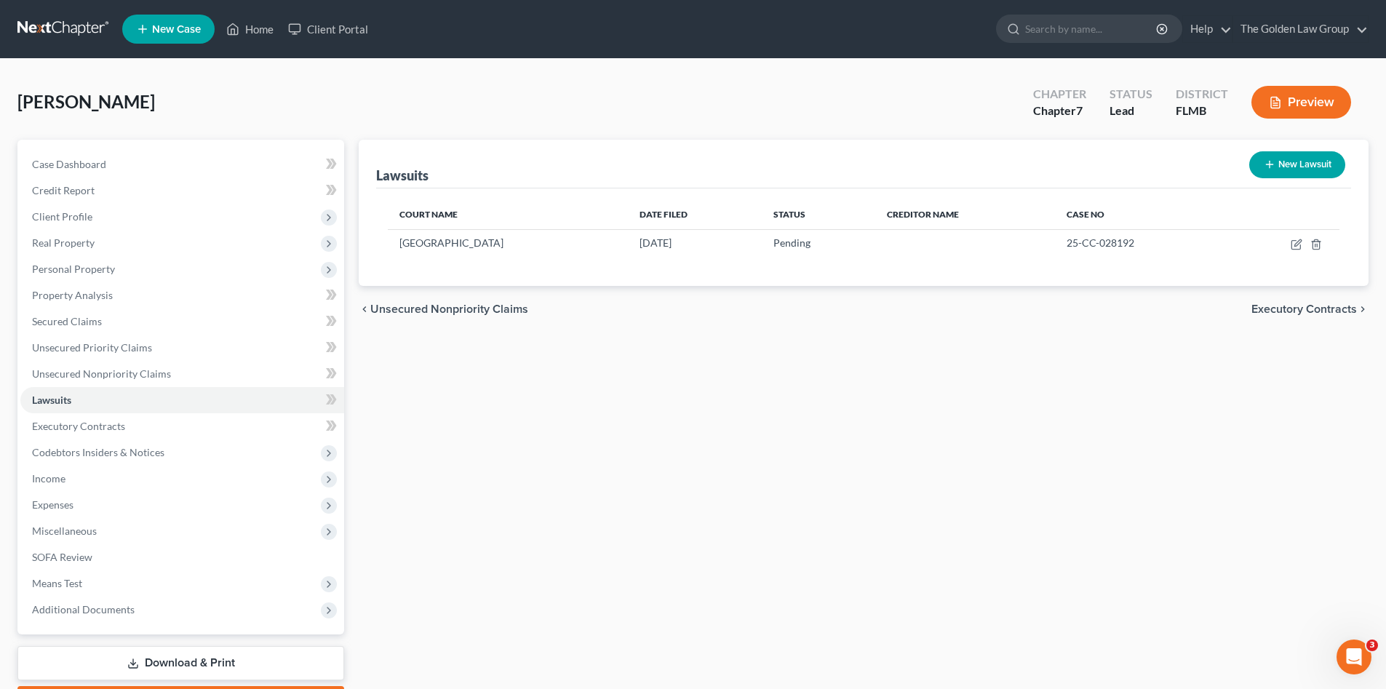
click at [1298, 162] on button "New Lawsuit" at bounding box center [1298, 164] width 96 height 27
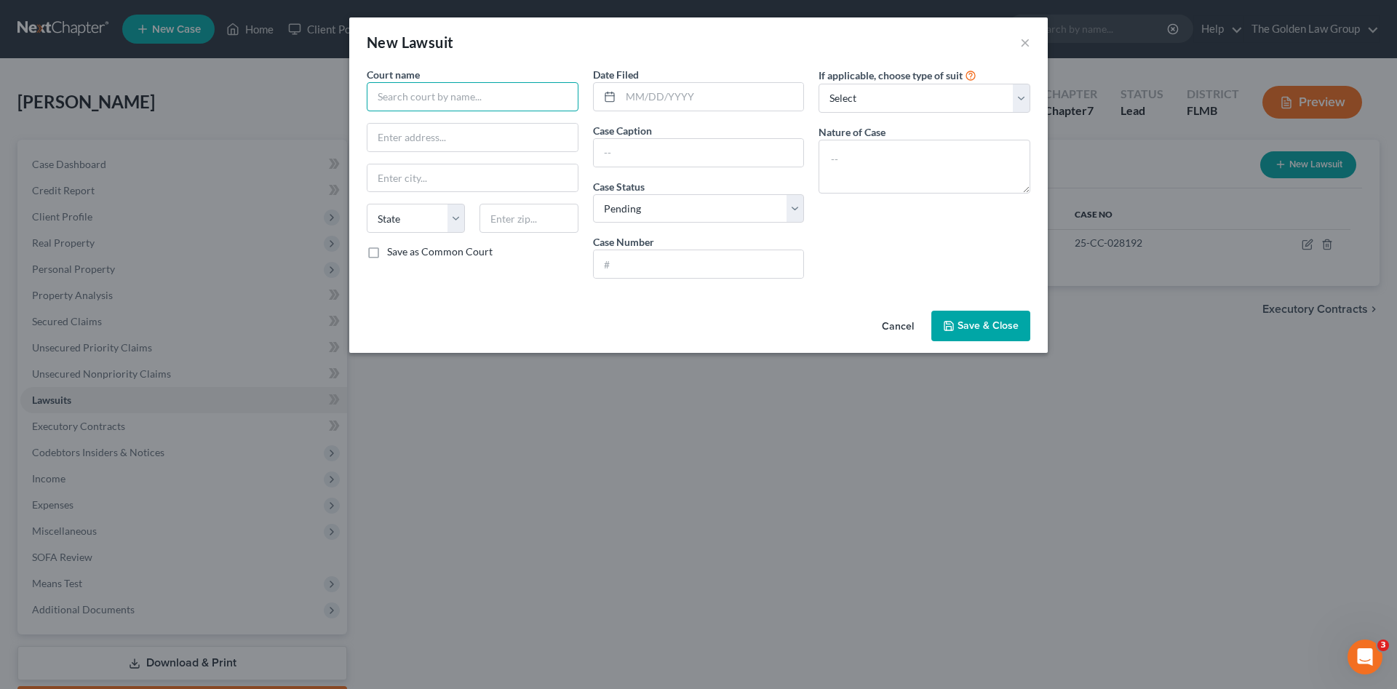
click at [520, 102] on input "text" at bounding box center [473, 96] width 212 height 29
click at [490, 148] on div "[GEOGRAPHIC_DATA]" at bounding box center [454, 144] width 175 height 22
click at [741, 95] on input "text" at bounding box center [712, 97] width 183 height 28
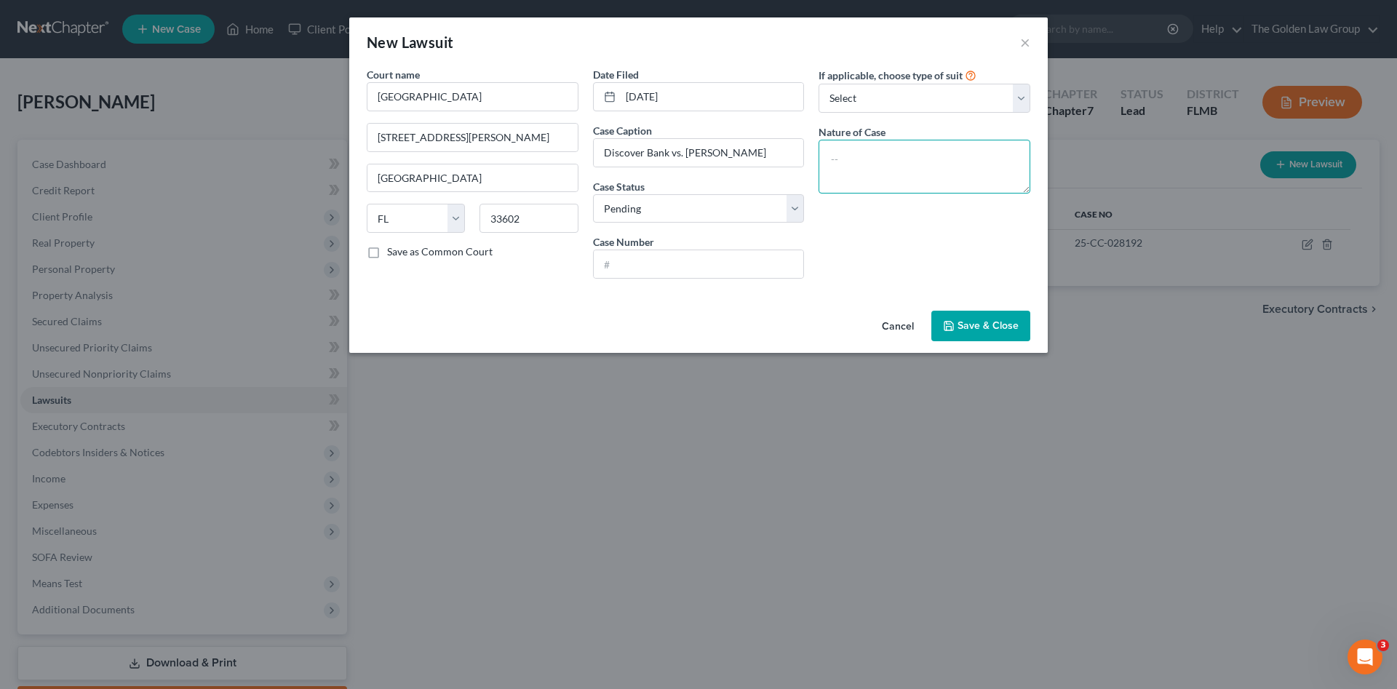
click at [956, 169] on textarea at bounding box center [925, 167] width 212 height 54
paste textarea "SC Debt Owed-Tier 5 $5,000.01-$8,000.00"
drag, startPoint x: 646, startPoint y: 268, endPoint x: 654, endPoint y: 266, distance: 8.1
click at [646, 268] on input "text" at bounding box center [699, 264] width 210 height 28
paste input "24-CC-065822"
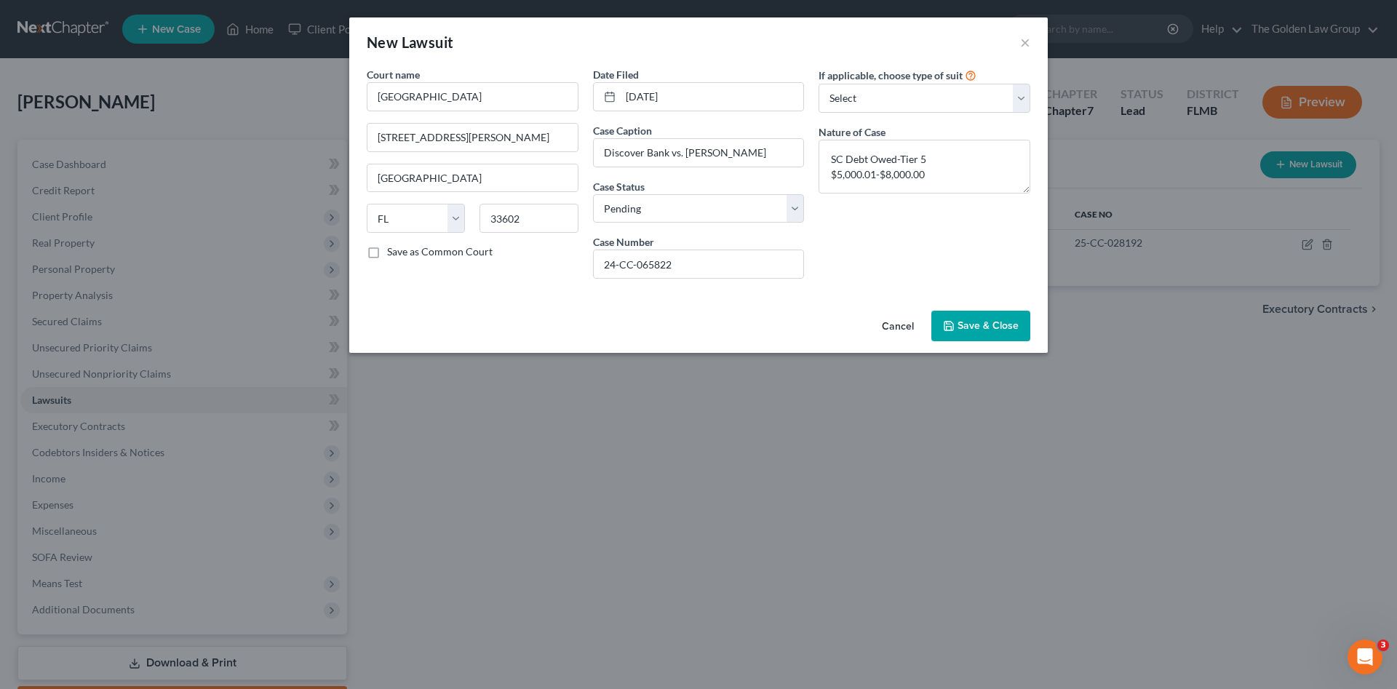
click at [976, 323] on span "Save & Close" at bounding box center [988, 325] width 61 height 12
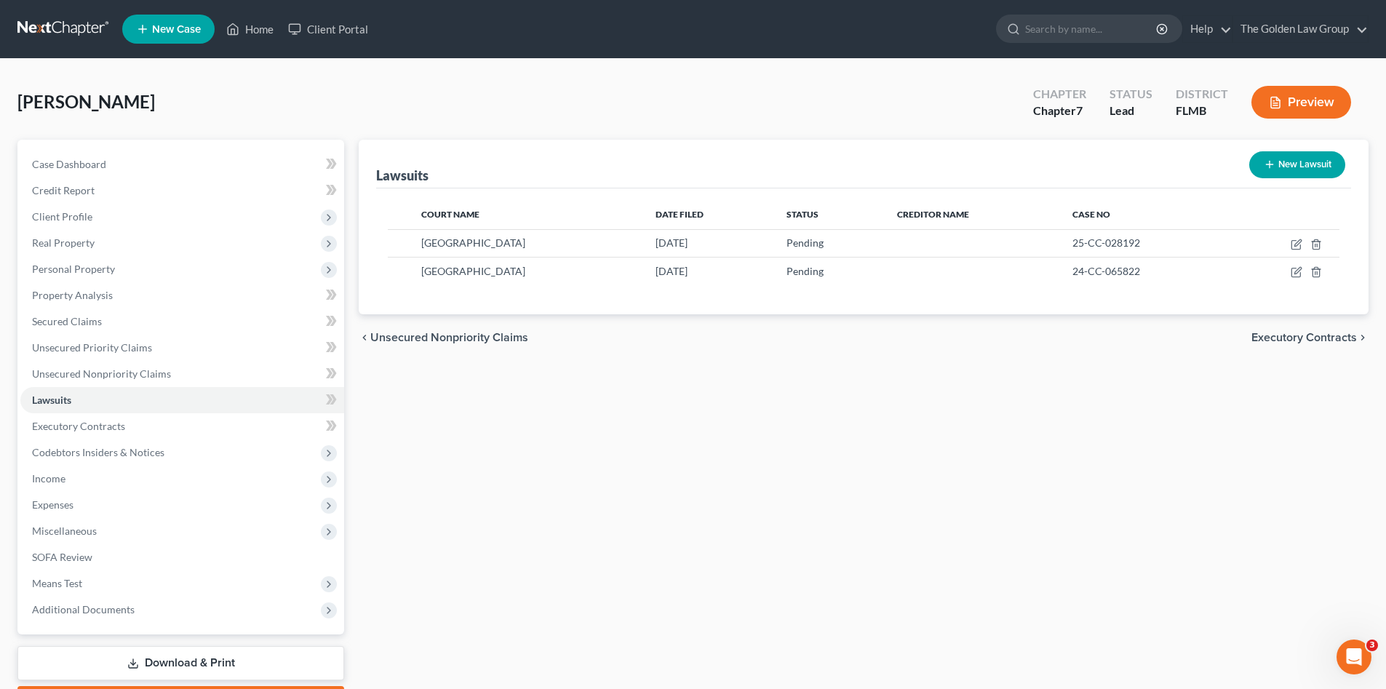
click at [495, 107] on div "Melanson, Blaine Upgraded Chapter Chapter 7 Status Lead District FLMB Preview" at bounding box center [692, 107] width 1351 height 63
drag, startPoint x: 65, startPoint y: 191, endPoint x: 73, endPoint y: 199, distance: 10.8
click at [65, 191] on span "Credit Report" at bounding box center [63, 190] width 63 height 12
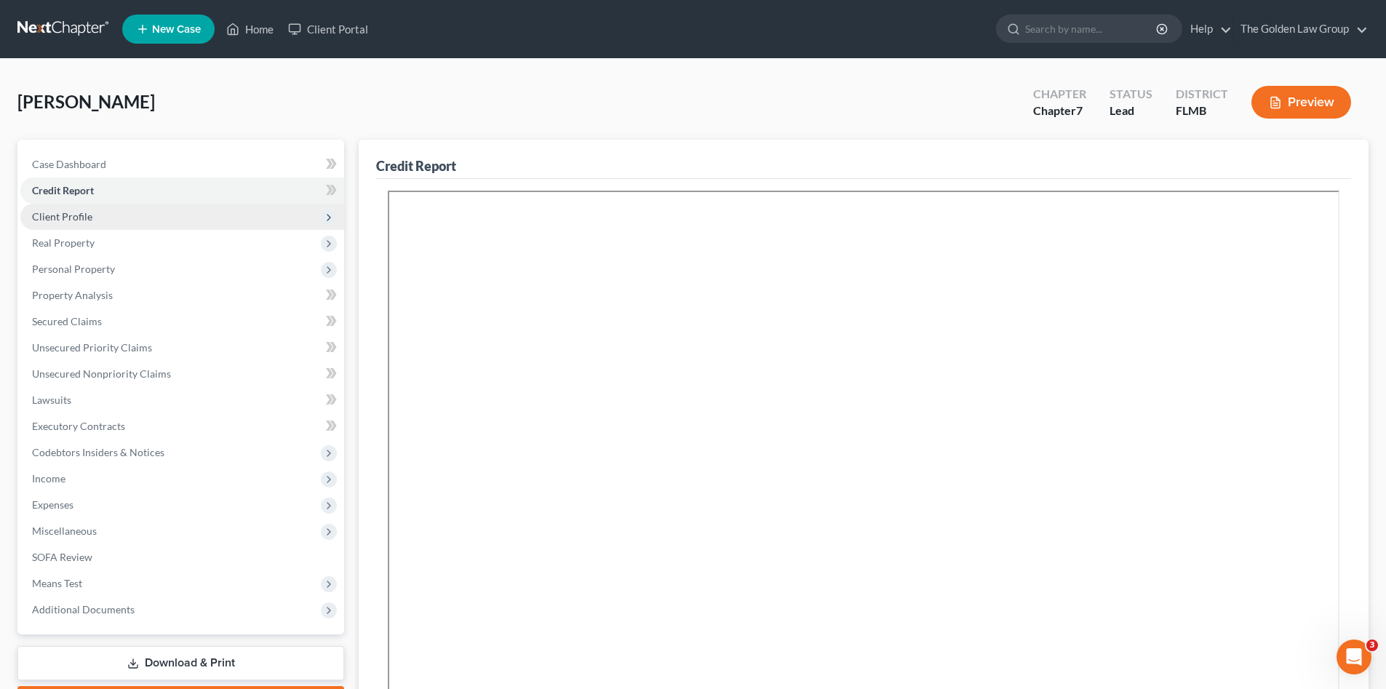
click at [84, 218] on span "Client Profile" at bounding box center [62, 216] width 60 height 12
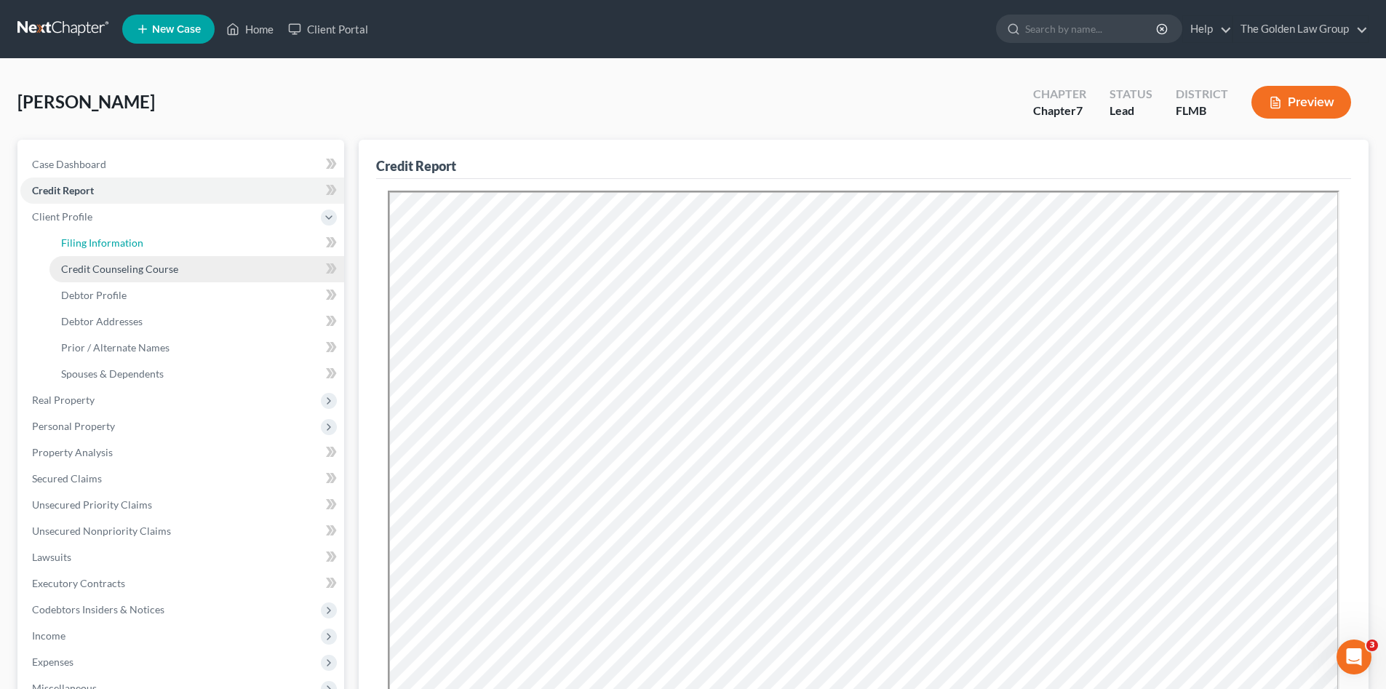
drag, startPoint x: 103, startPoint y: 237, endPoint x: 122, endPoint y: 256, distance: 27.8
click at [103, 237] on span "Filing Information" at bounding box center [102, 243] width 82 height 12
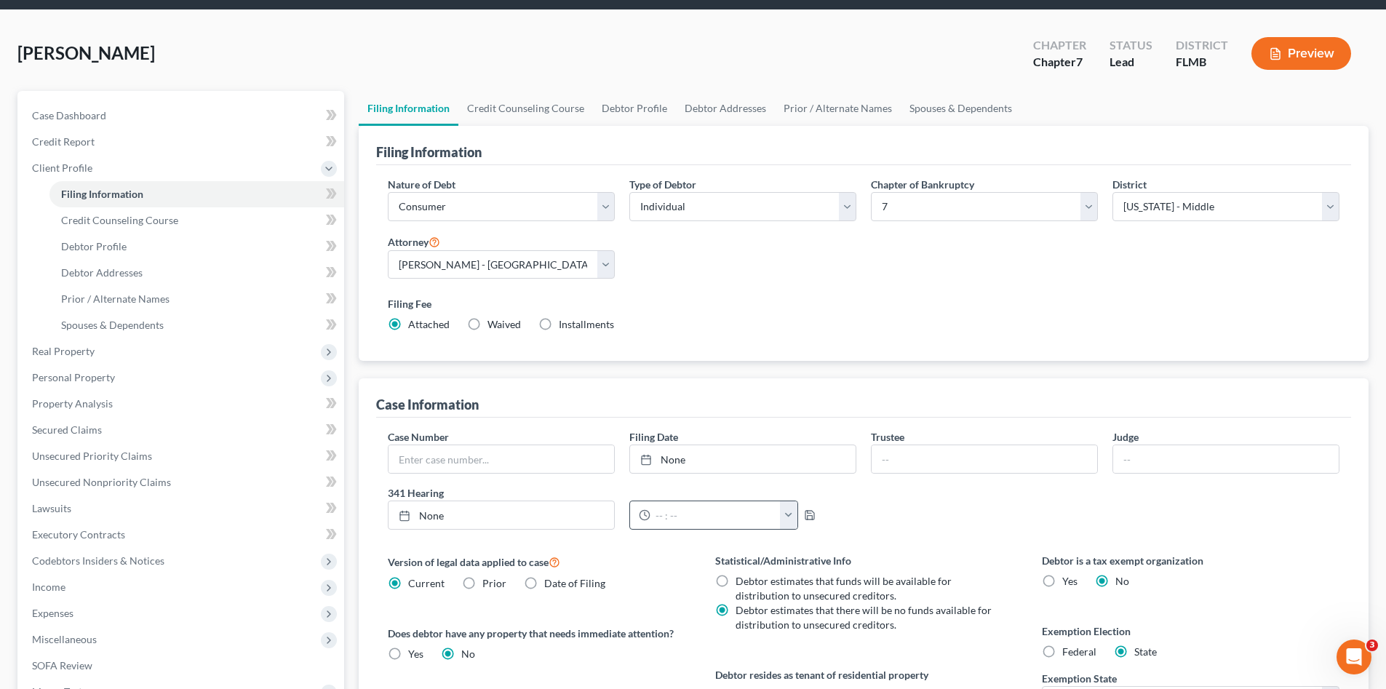
scroll to position [97, 0]
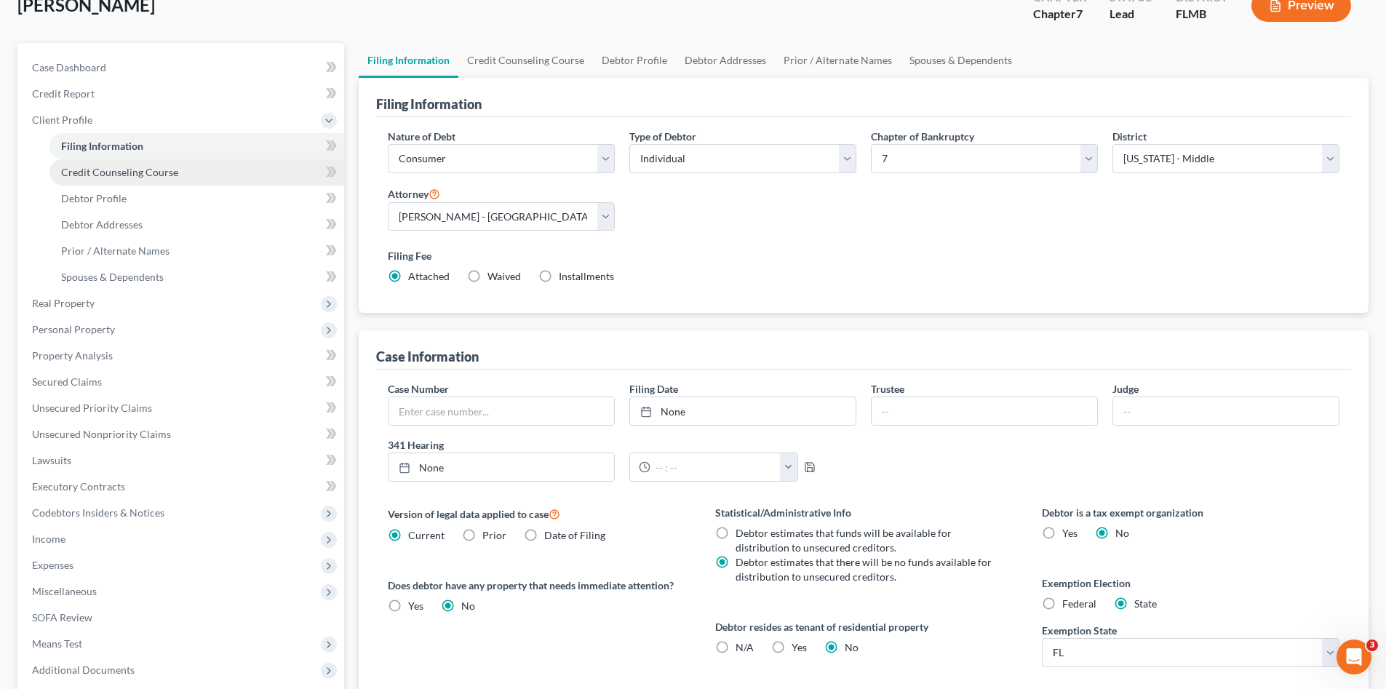
click at [145, 174] on span "Credit Counseling Course" at bounding box center [119, 172] width 117 height 12
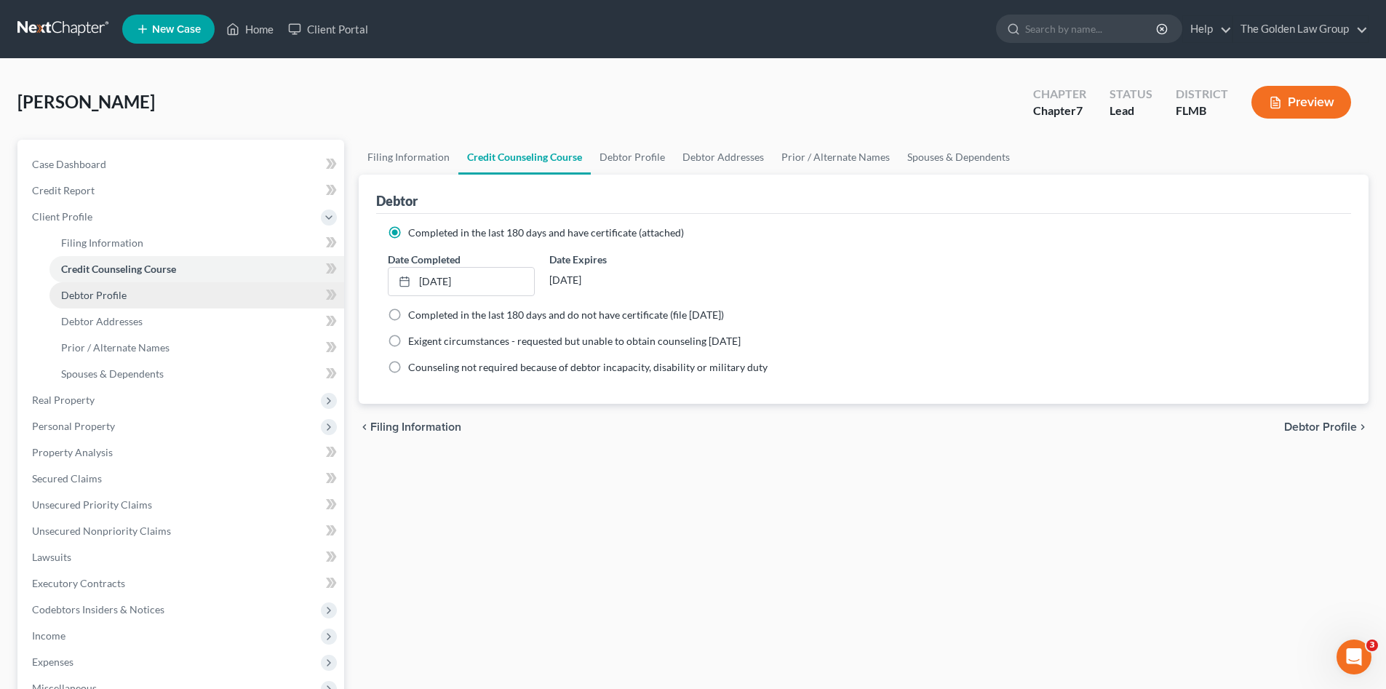
click at [115, 287] on link "Debtor Profile" at bounding box center [196, 295] width 295 height 26
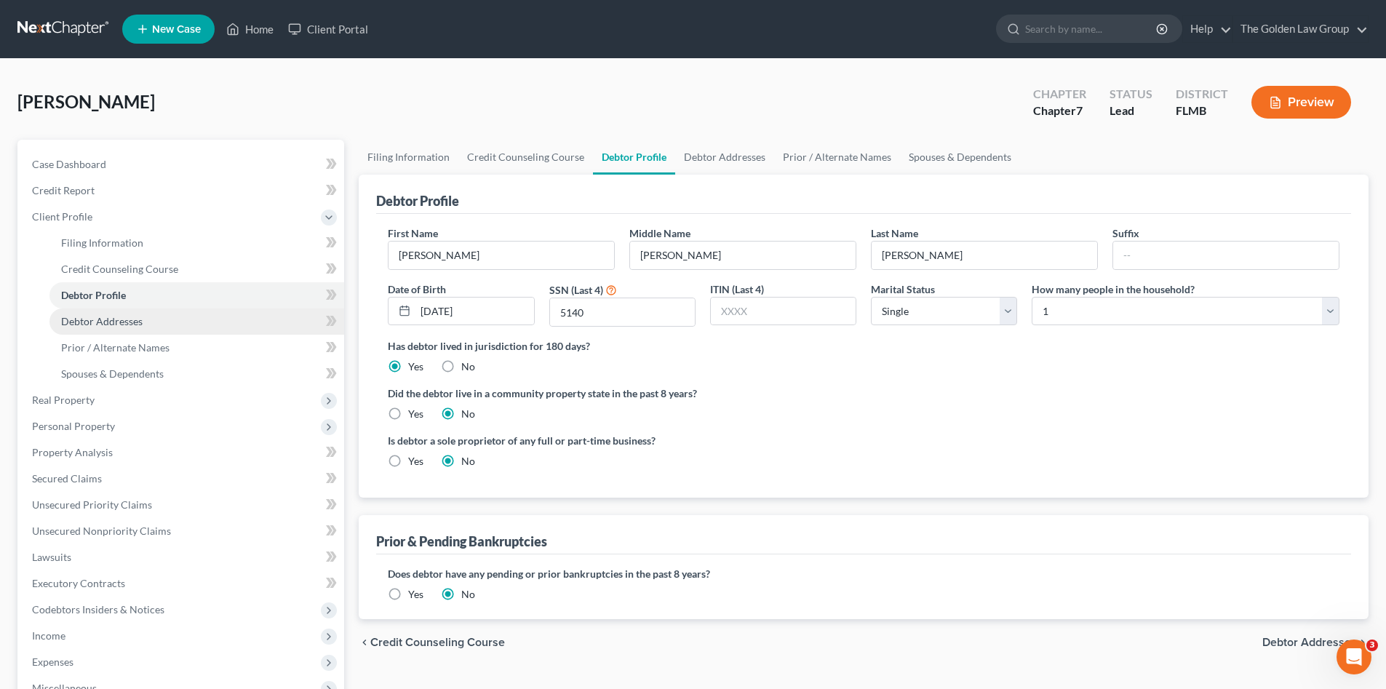
click at [135, 311] on link "Debtor Addresses" at bounding box center [196, 322] width 295 height 26
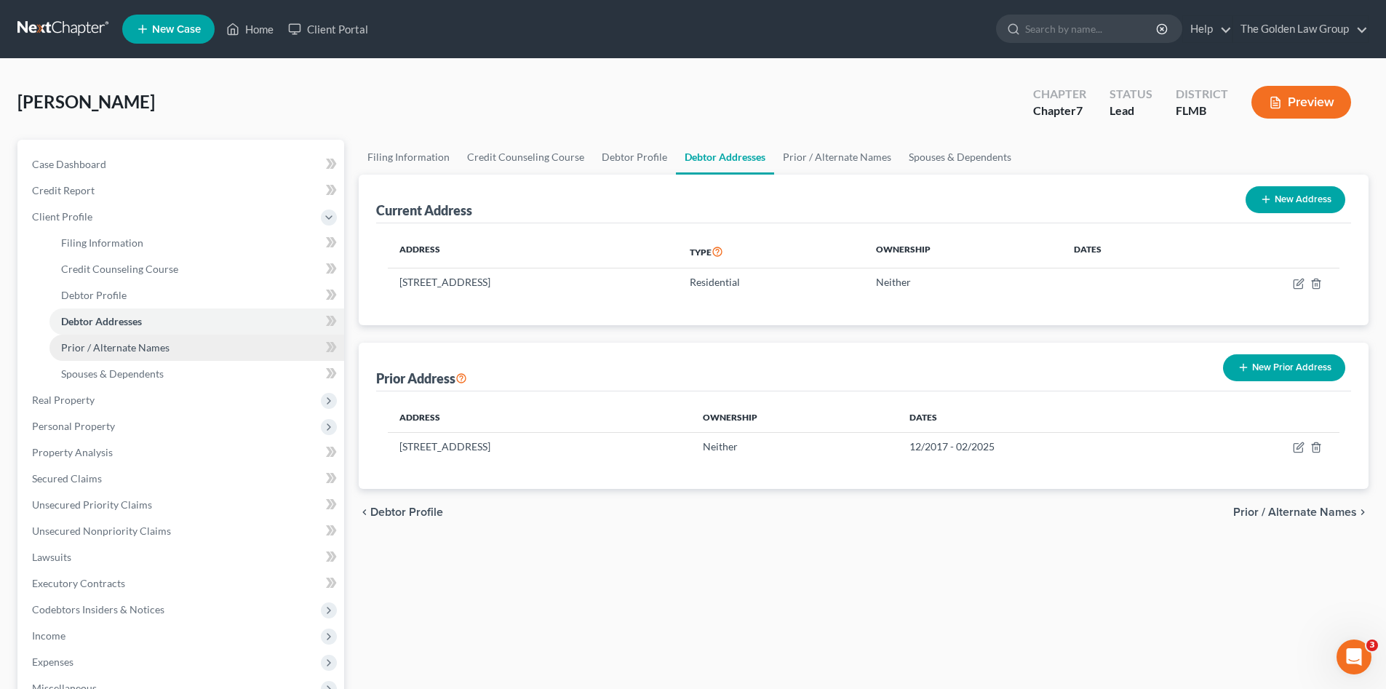
click at [151, 335] on link "Prior / Alternate Names" at bounding box center [196, 348] width 295 height 26
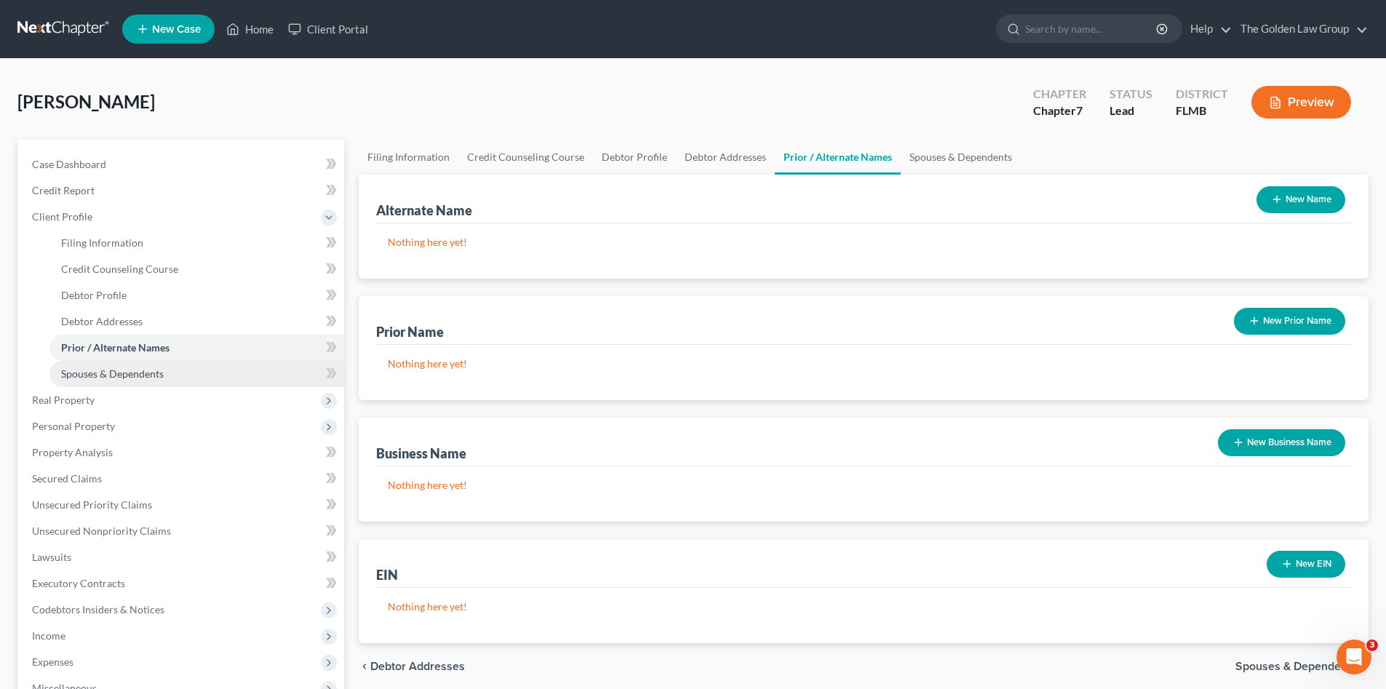
click at [150, 368] on span "Spouses & Dependents" at bounding box center [112, 374] width 103 height 12
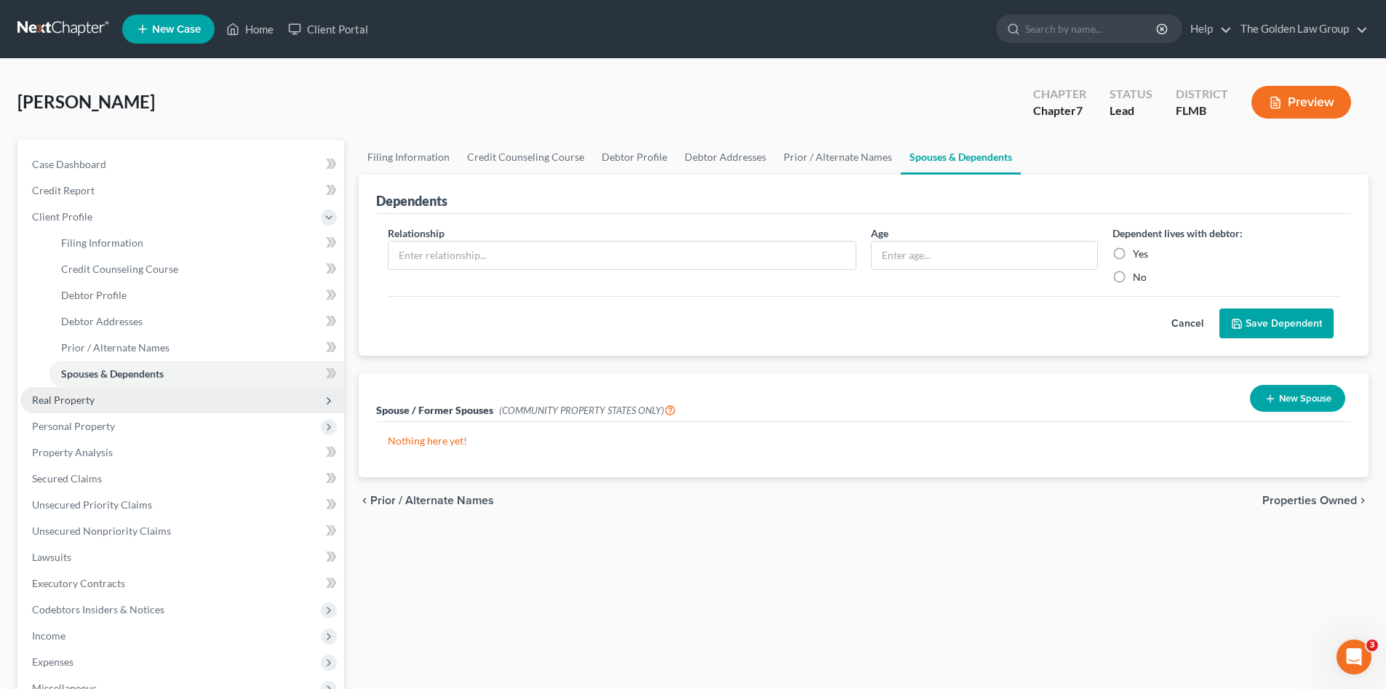
click at [87, 397] on span "Real Property" at bounding box center [63, 400] width 63 height 12
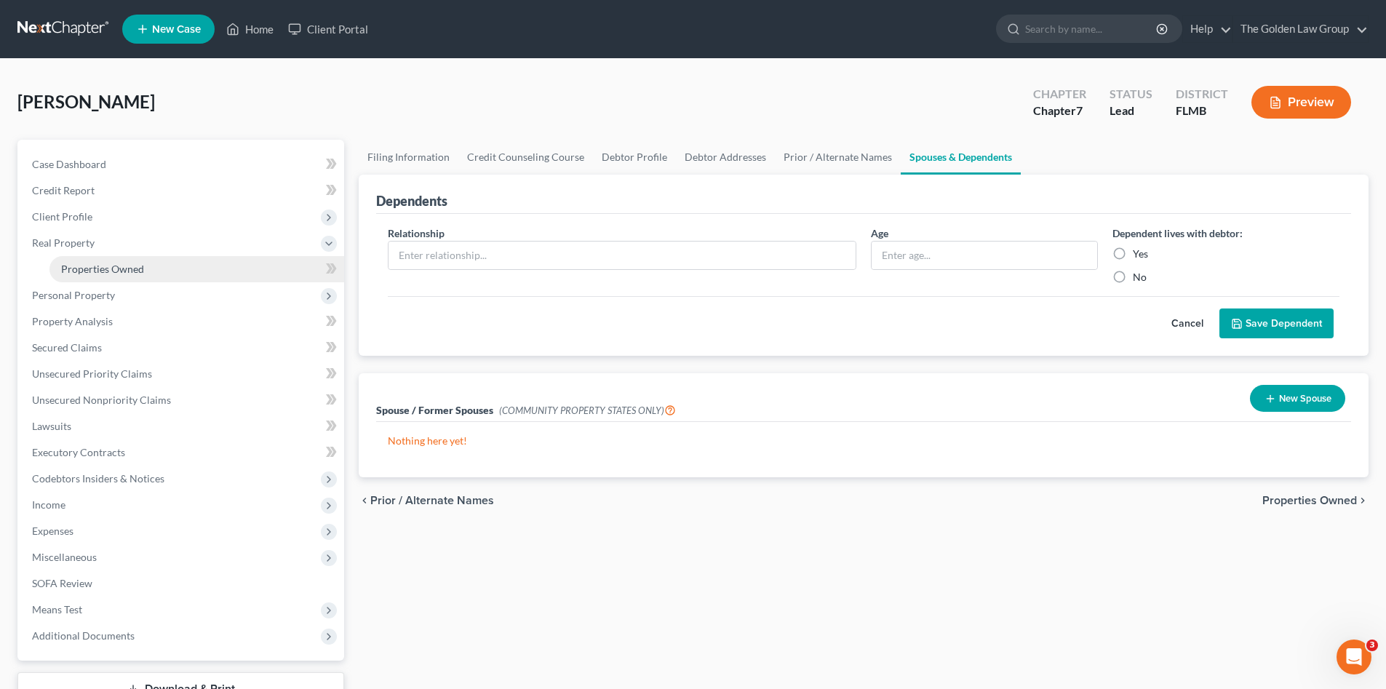
click at [110, 275] on link "Properties Owned" at bounding box center [196, 269] width 295 height 26
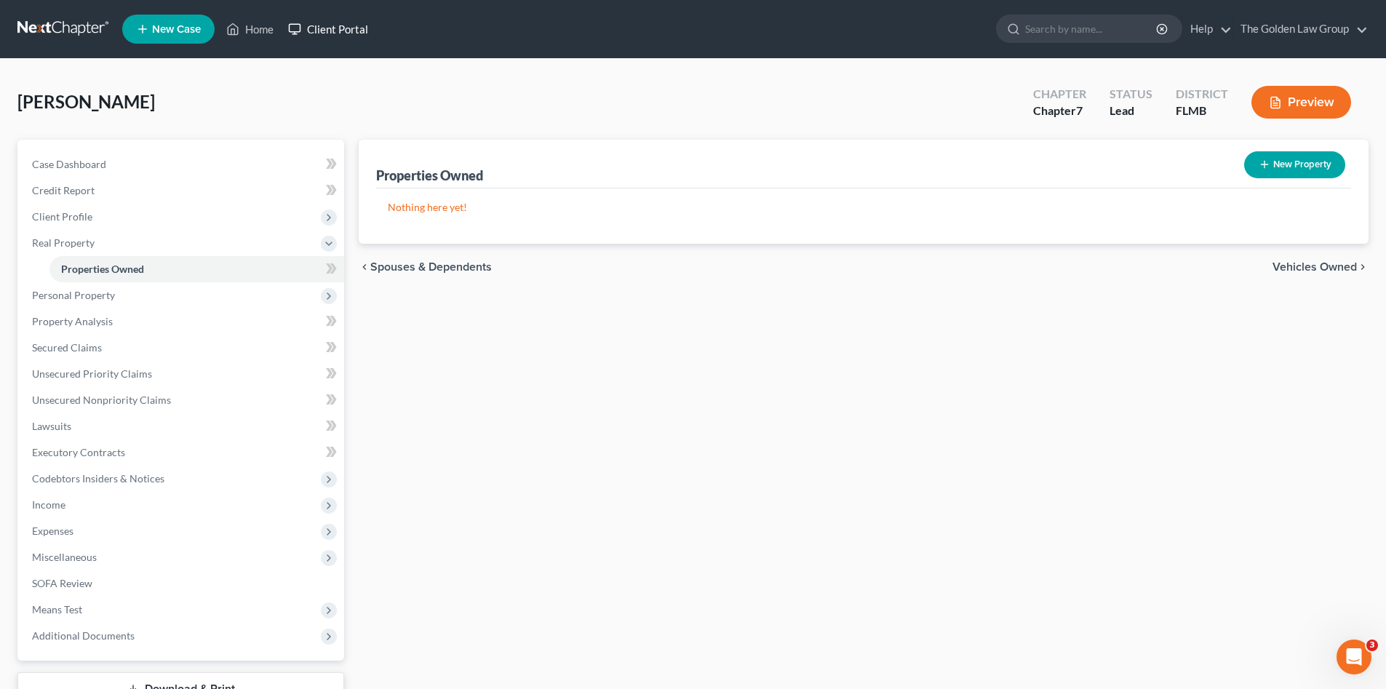
drag, startPoint x: 358, startPoint y: 40, endPoint x: 167, endPoint y: 49, distance: 190.9
click at [357, 41] on link "Client Portal" at bounding box center [328, 29] width 95 height 26
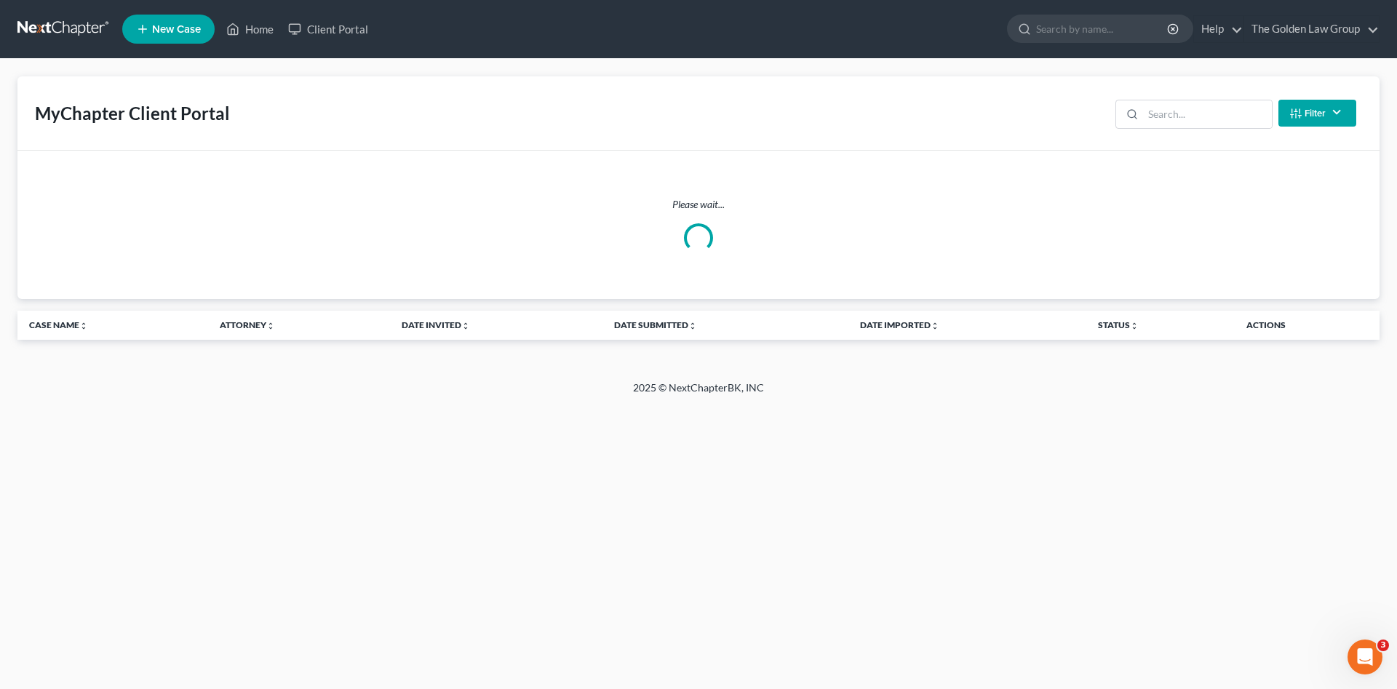
click at [60, 33] on link at bounding box center [63, 29] width 93 height 26
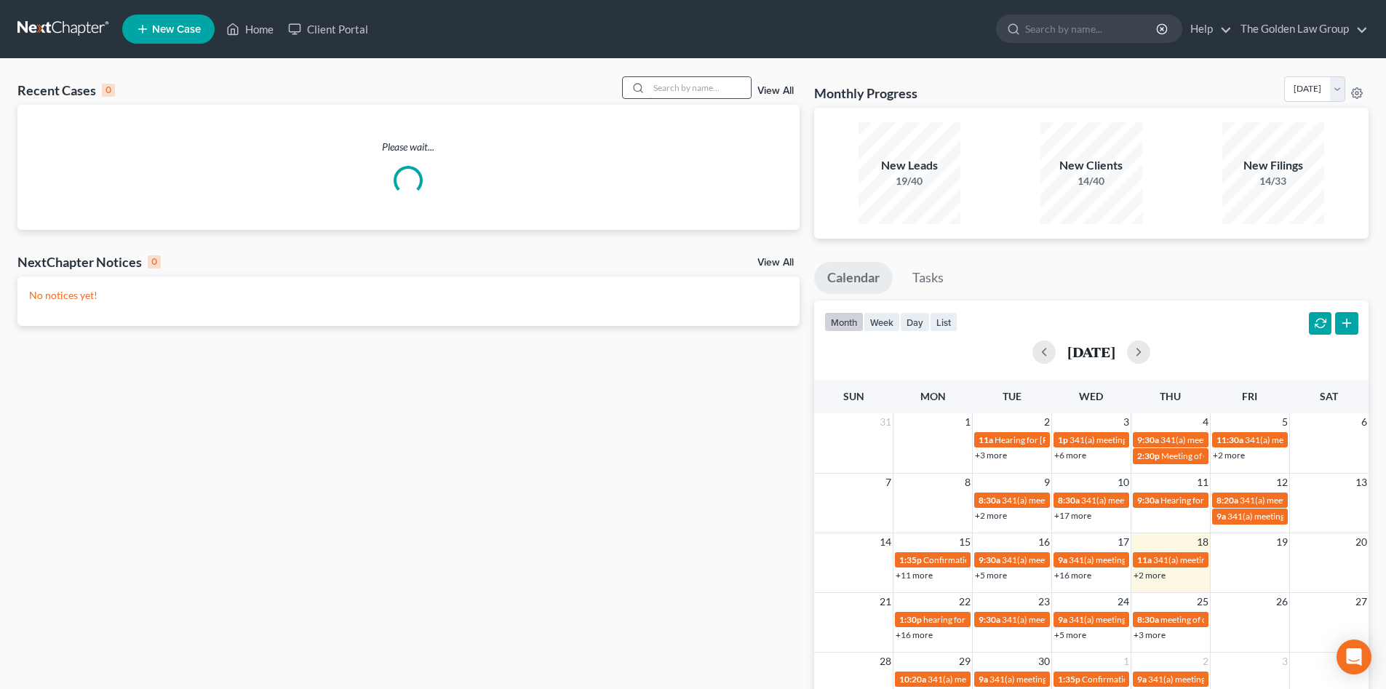
click at [678, 87] on input "search" at bounding box center [700, 87] width 102 height 21
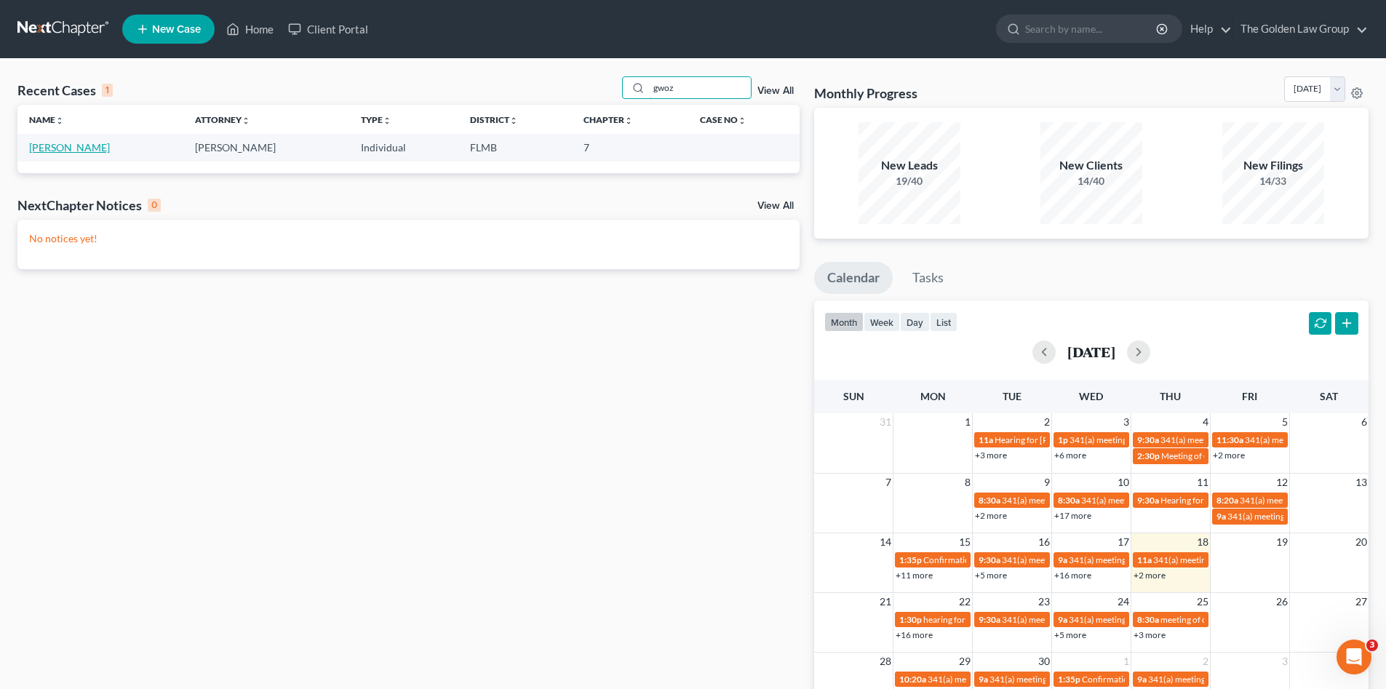
type input "gwoz"
click at [67, 150] on link "[PERSON_NAME]" at bounding box center [69, 147] width 81 height 12
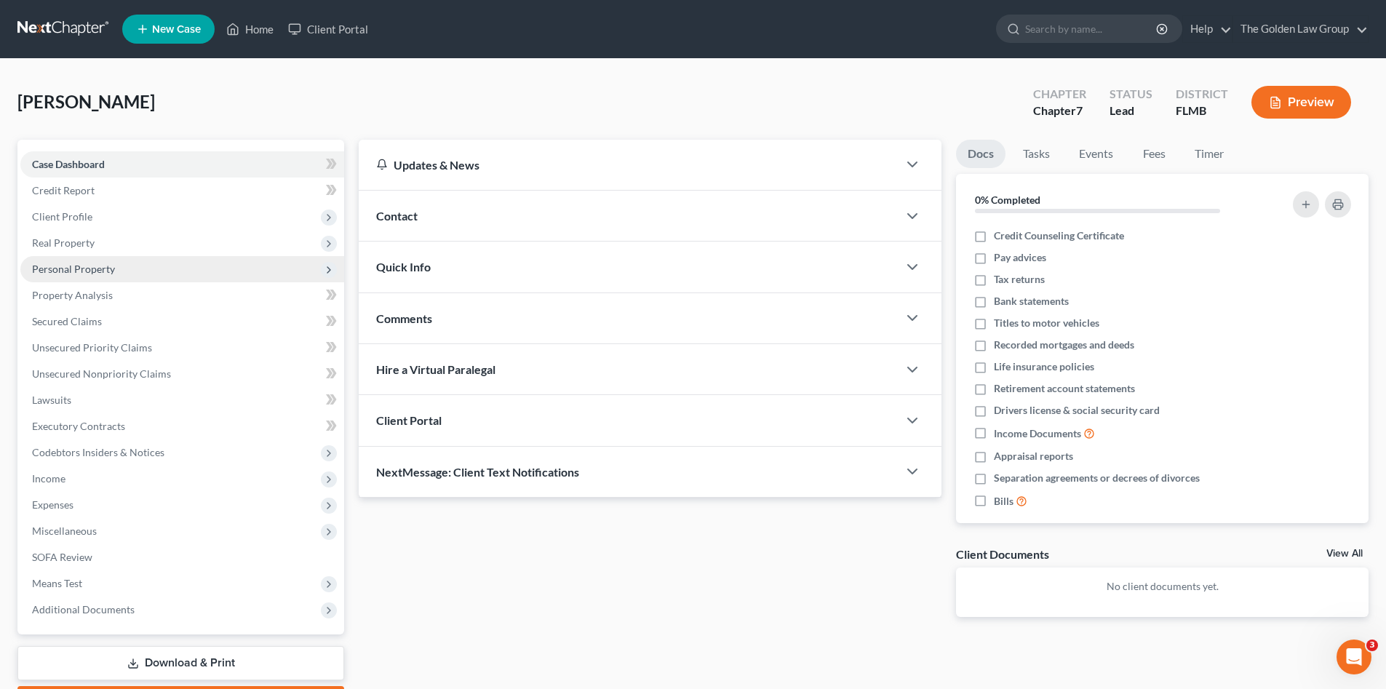
click at [89, 266] on span "Personal Property" at bounding box center [73, 269] width 83 height 12
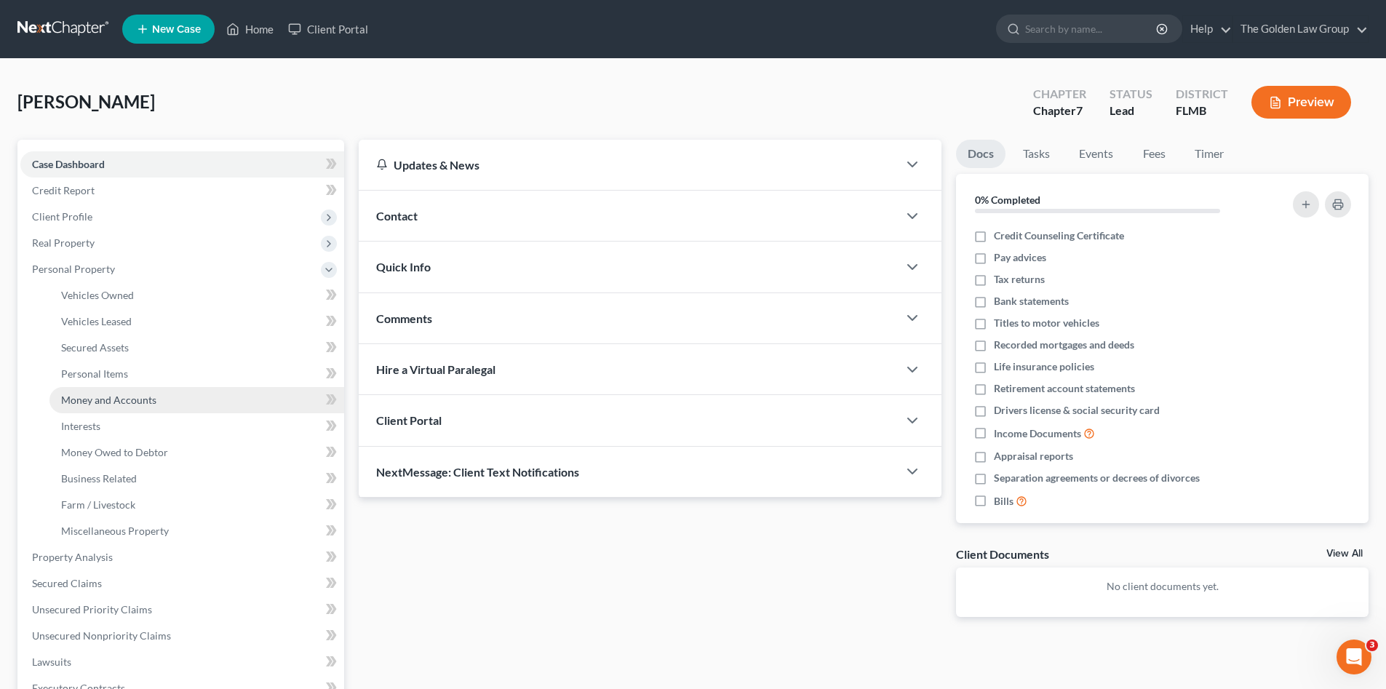
click at [132, 399] on span "Money and Accounts" at bounding box center [108, 400] width 95 height 12
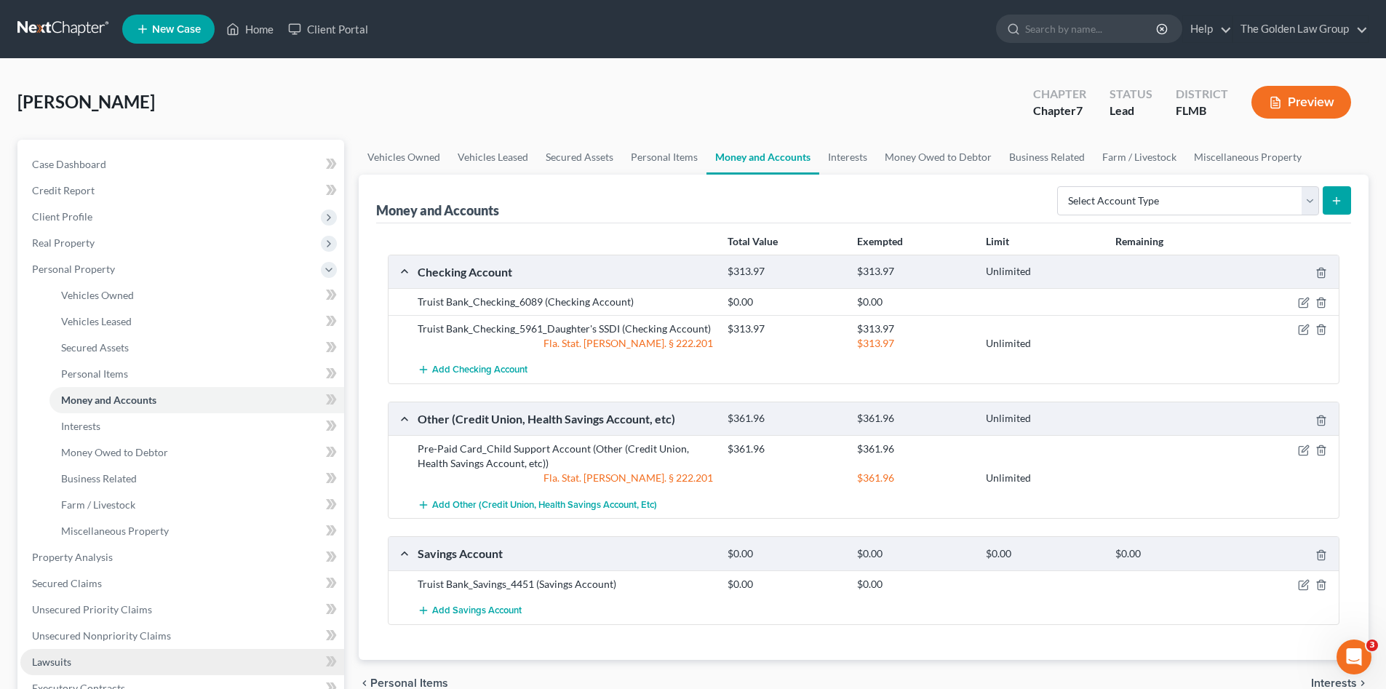
click at [204, 659] on link "Lawsuits" at bounding box center [182, 662] width 324 height 26
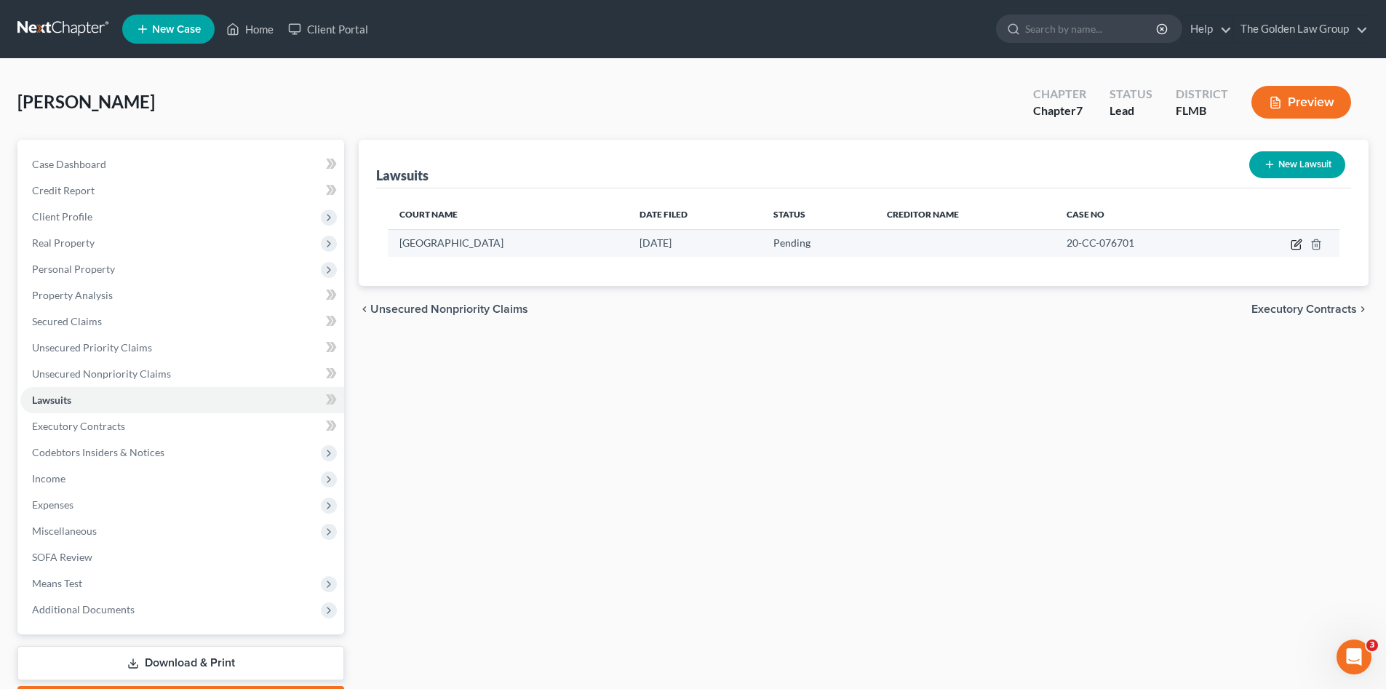
click at [1297, 246] on icon "button" at bounding box center [1298, 242] width 7 height 7
select select "9"
select select "0"
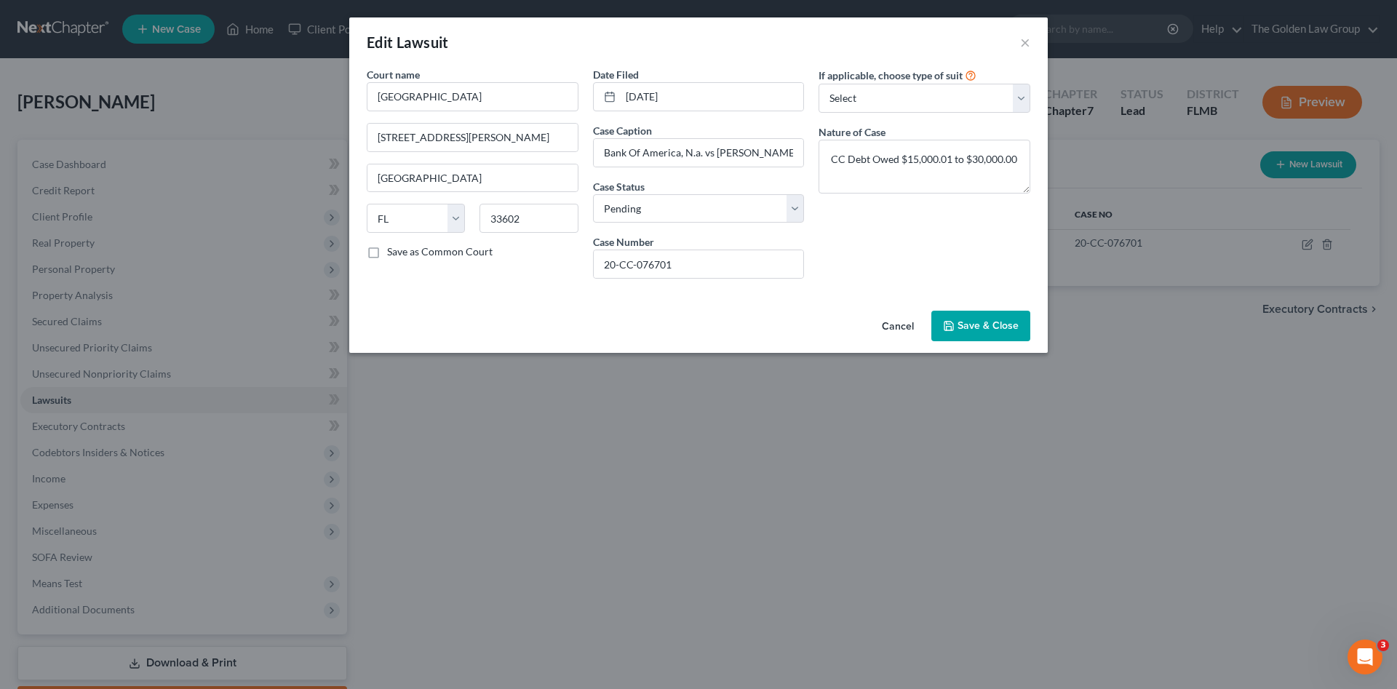
click at [992, 323] on span "Save & Close" at bounding box center [988, 325] width 61 height 12
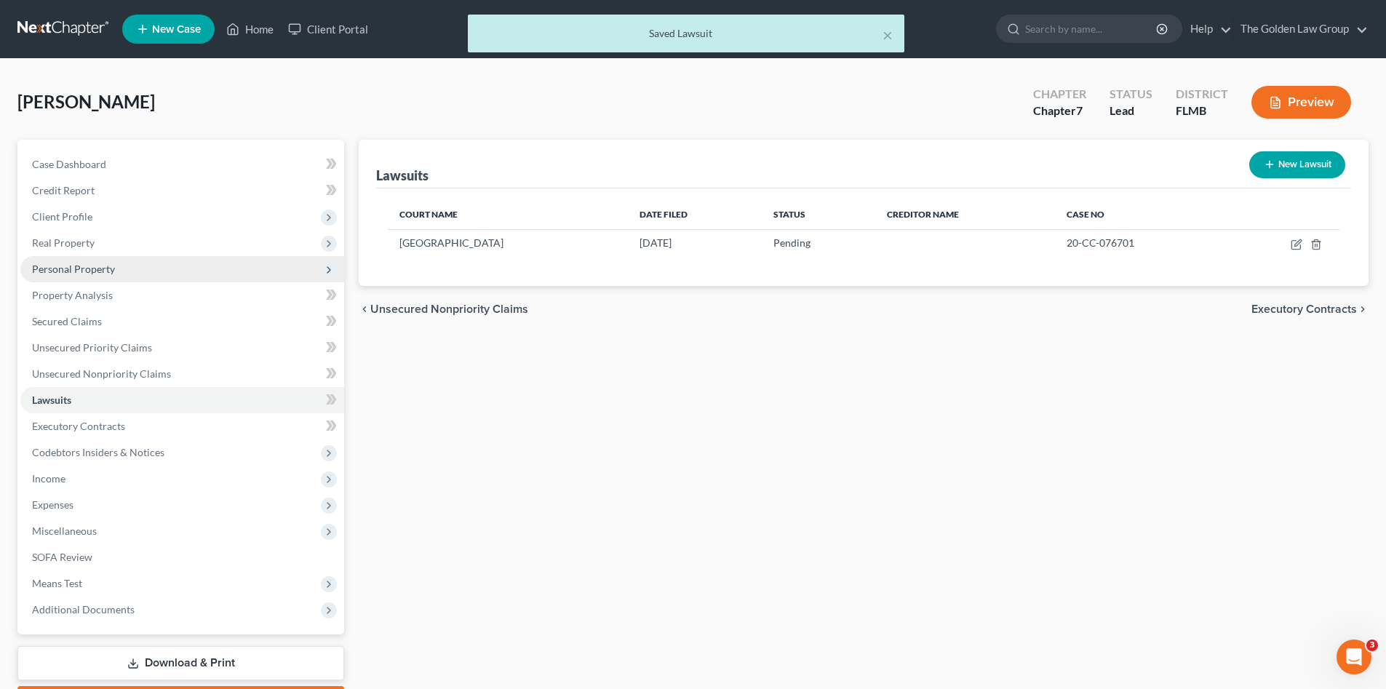
click at [120, 269] on span "Personal Property" at bounding box center [182, 269] width 324 height 26
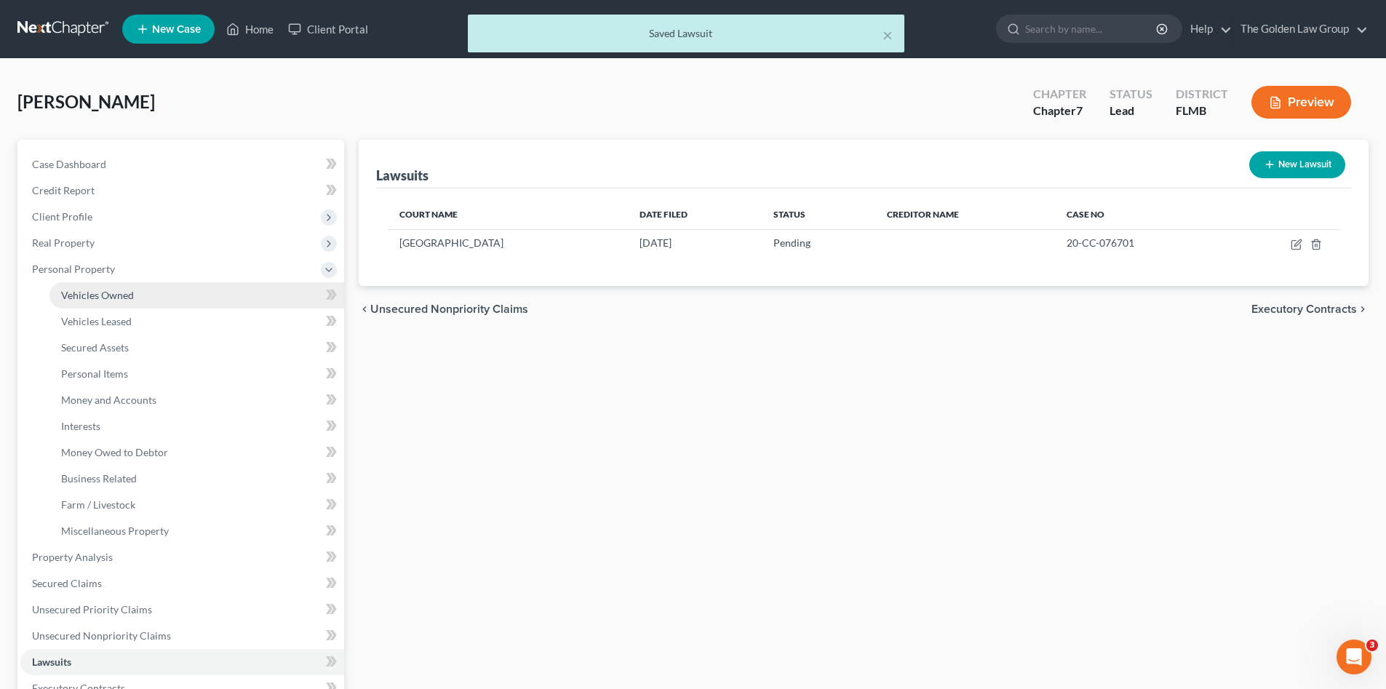
click at [134, 297] on link "Vehicles Owned" at bounding box center [196, 295] width 295 height 26
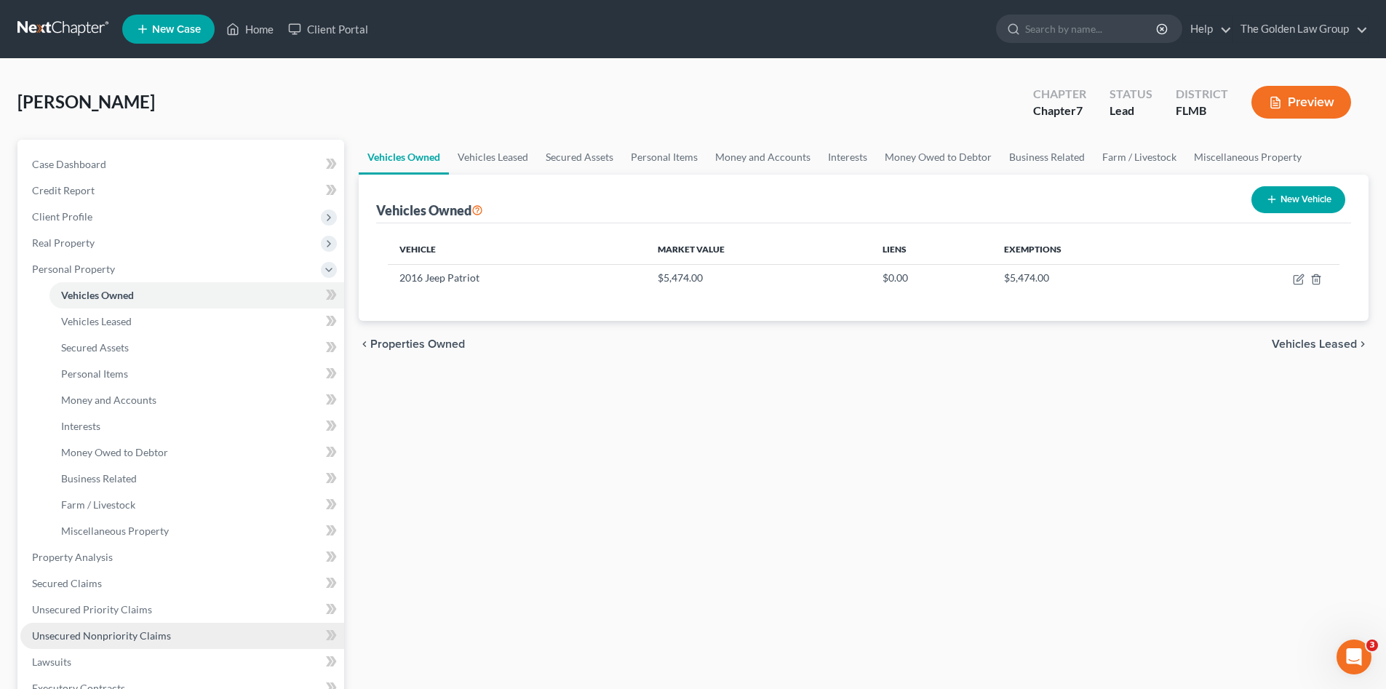
click at [179, 633] on link "Unsecured Nonpriority Claims" at bounding box center [182, 636] width 324 height 26
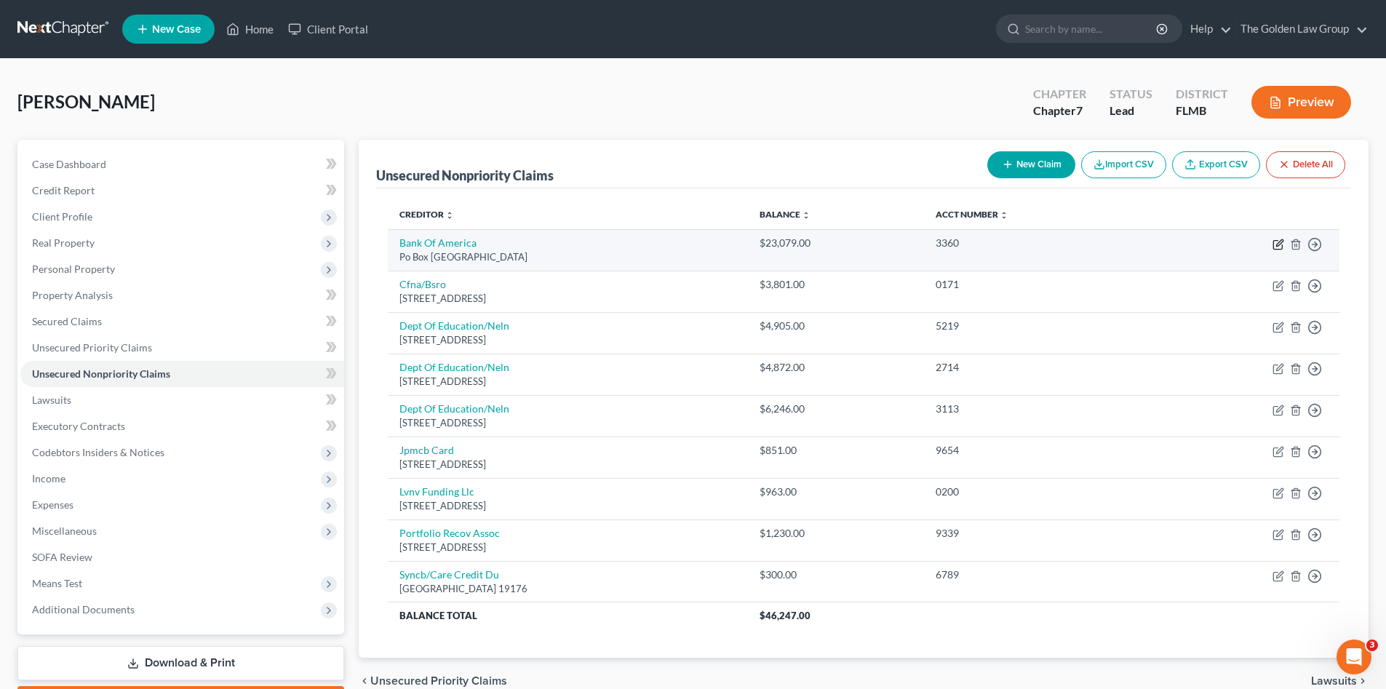
click at [1280, 245] on icon "button" at bounding box center [1279, 242] width 7 height 7
select select "45"
select select "2"
select select "0"
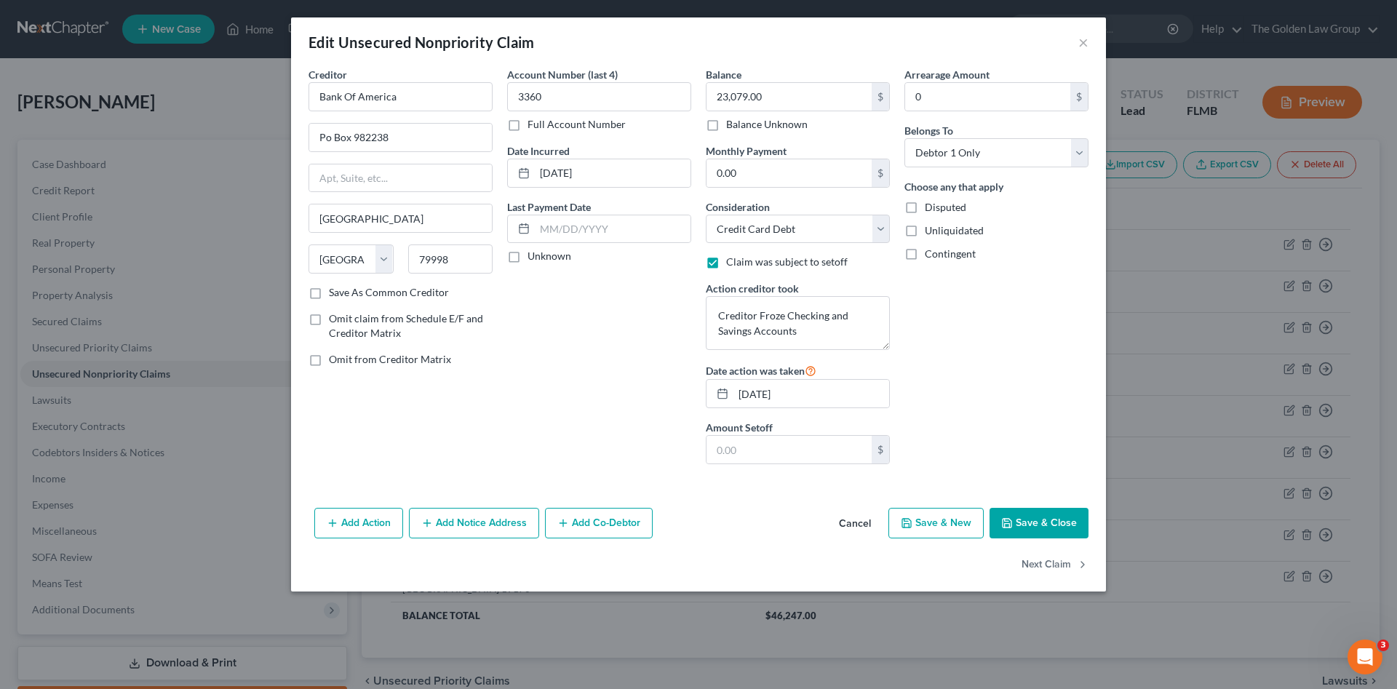
click at [590, 372] on div "Account Number (last 4) 3360 Full Account Number Date Incurred [DATE] Last Paym…" at bounding box center [599, 271] width 199 height 409
click at [1083, 47] on button "×" at bounding box center [1083, 41] width 10 height 17
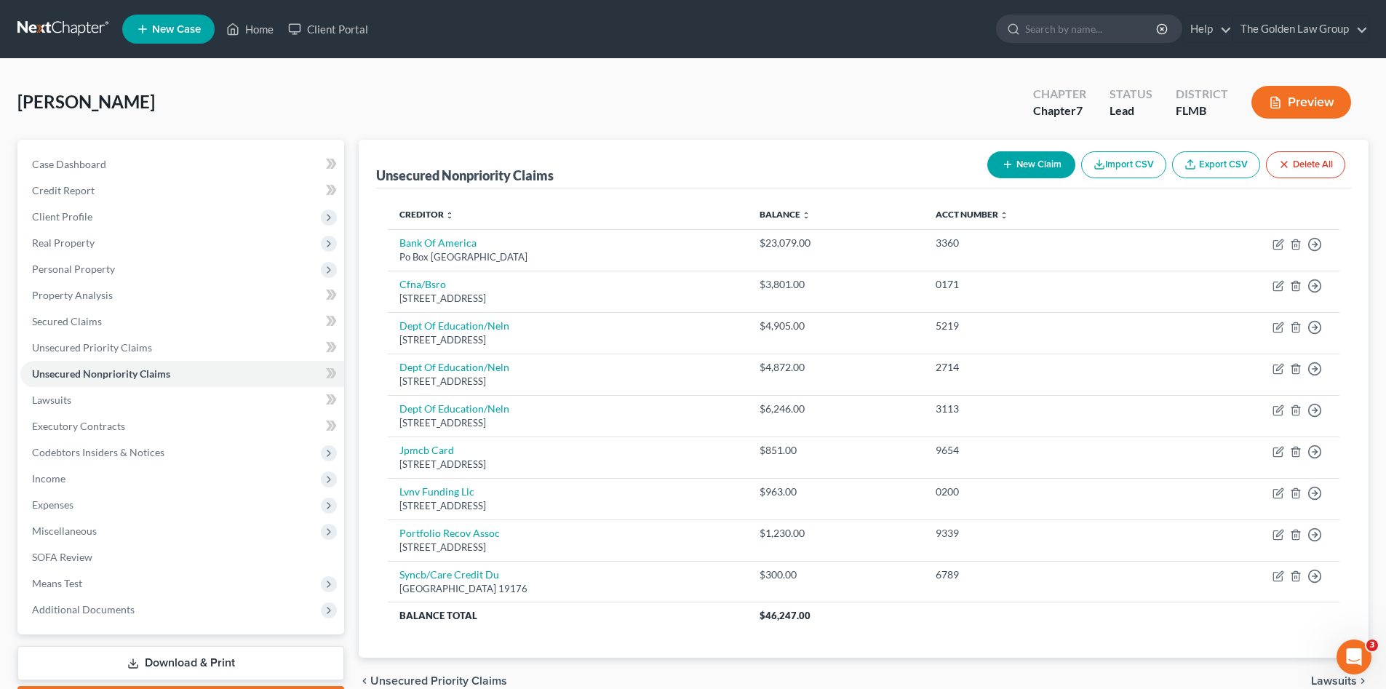
click at [863, 85] on div "[PERSON_NAME] Upgraded Chapter Chapter 7 Status Lead District [GEOGRAPHIC_DATA]…" at bounding box center [692, 107] width 1351 height 63
click at [156, 269] on span "Personal Property" at bounding box center [182, 269] width 324 height 26
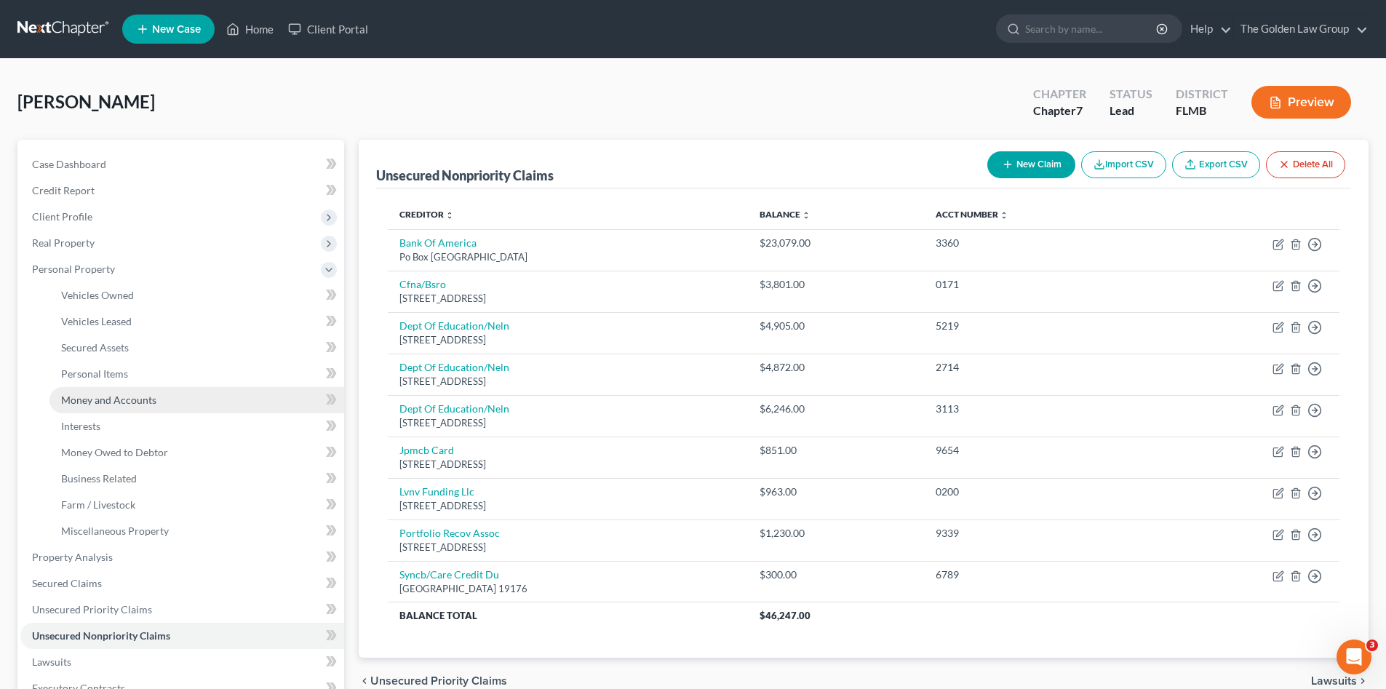
click at [178, 389] on link "Money and Accounts" at bounding box center [196, 400] width 295 height 26
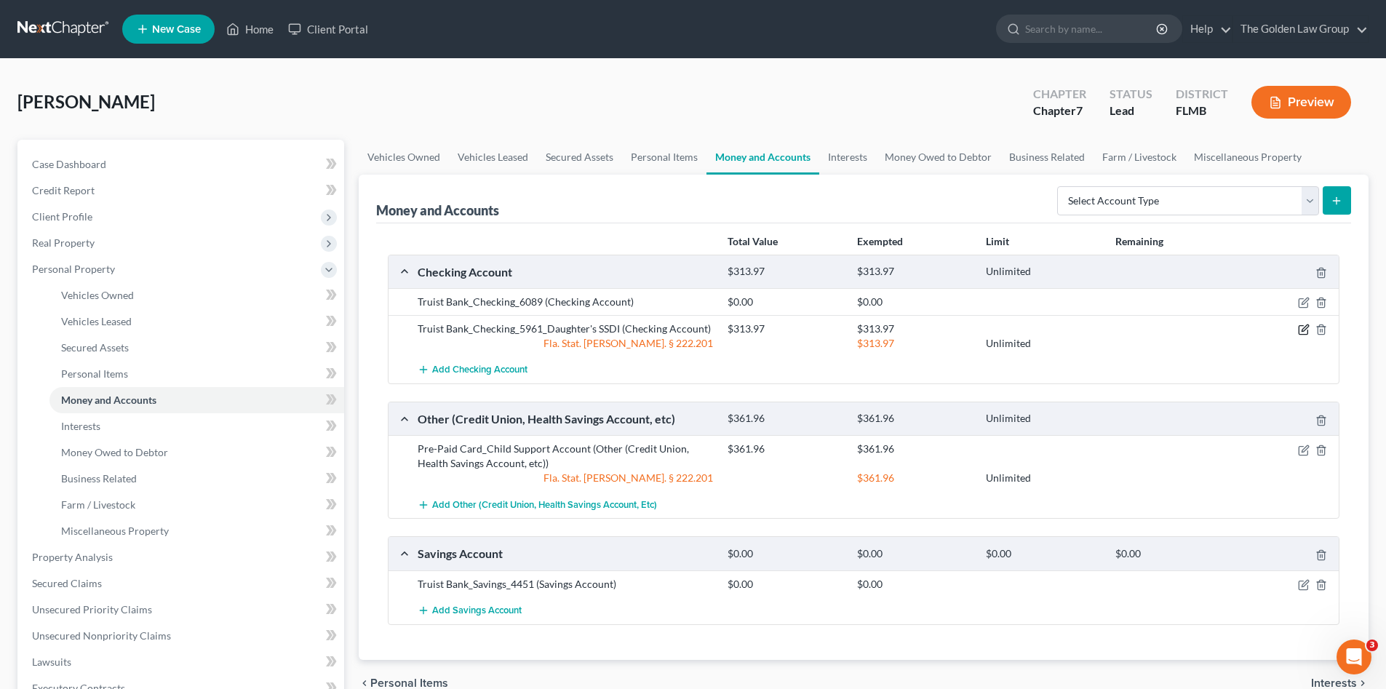
click at [1300, 330] on icon "button" at bounding box center [1304, 330] width 12 height 12
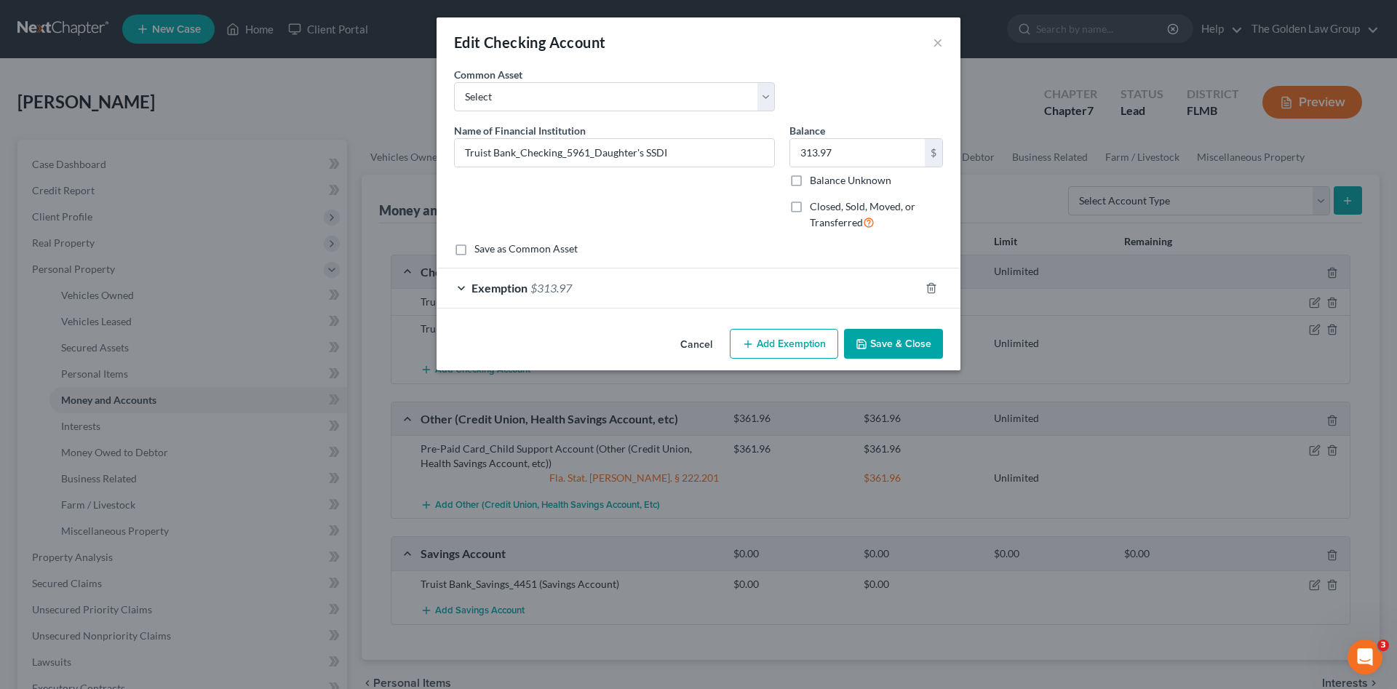
click at [681, 342] on button "Cancel" at bounding box center [696, 344] width 55 height 29
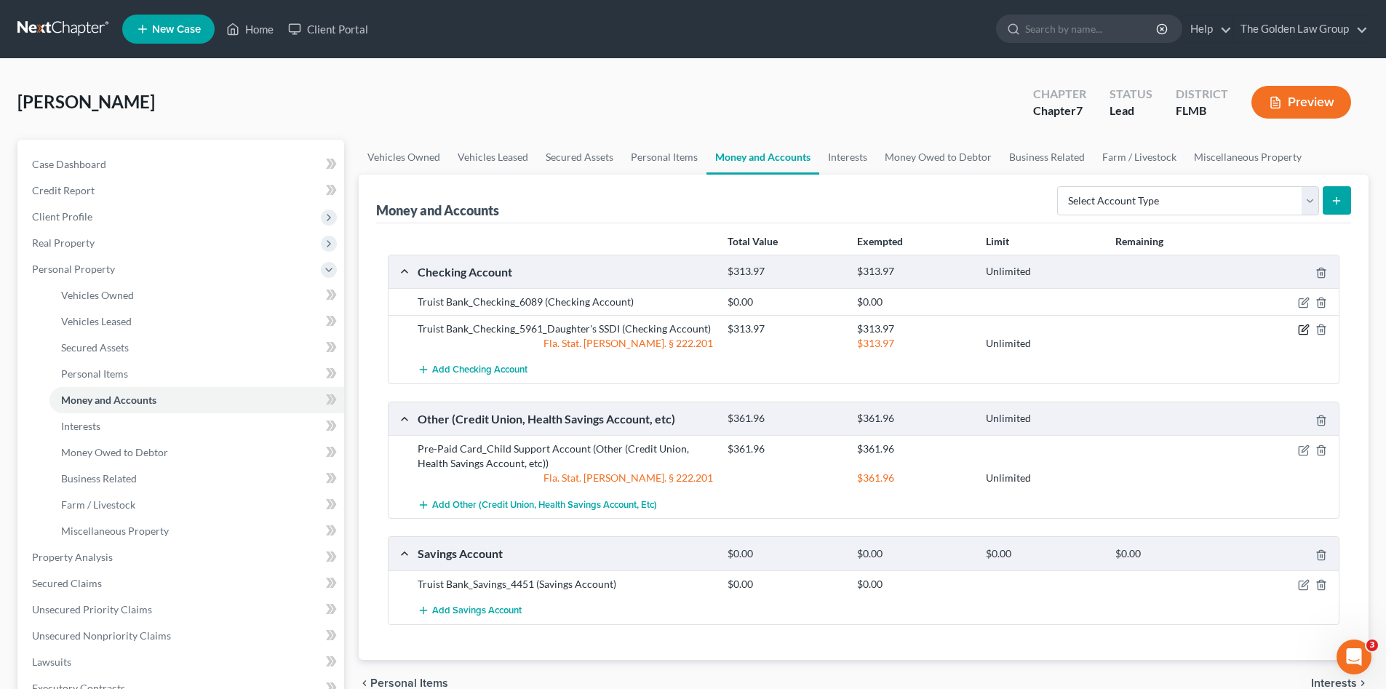
click at [1305, 329] on icon "button" at bounding box center [1304, 330] width 12 height 12
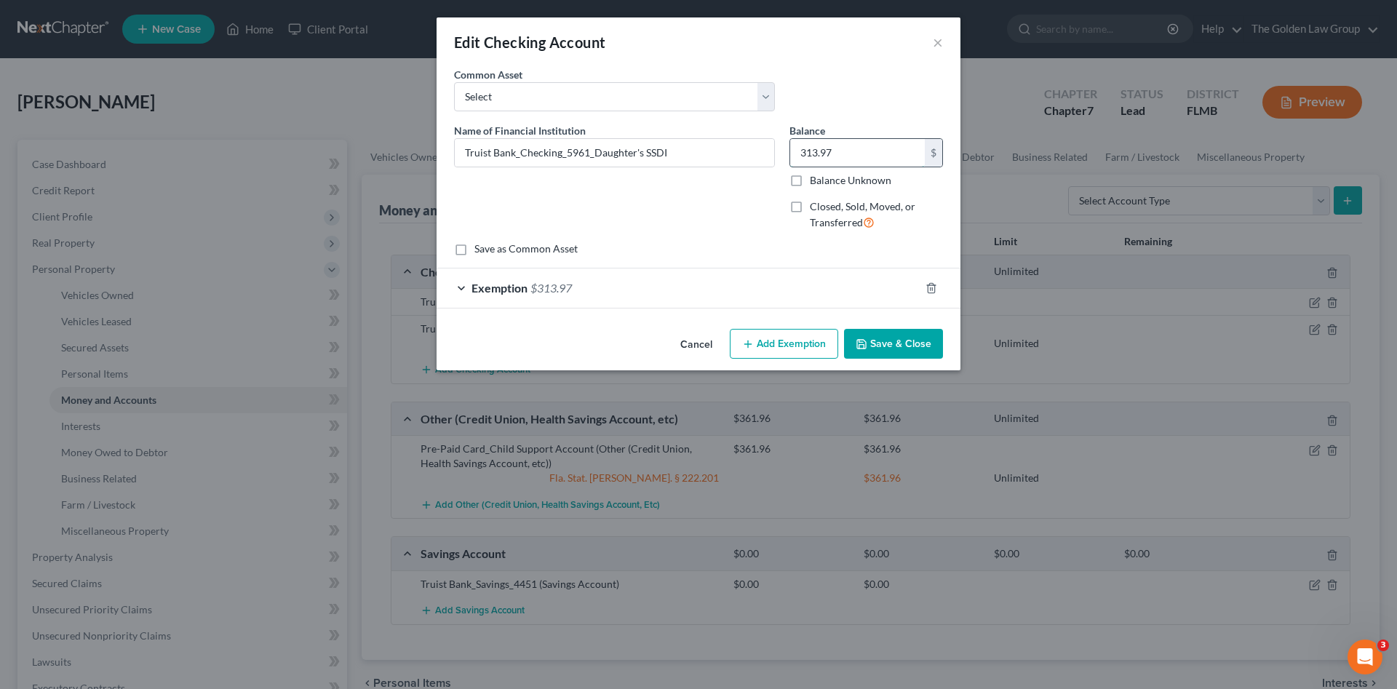
click at [891, 157] on input "313.97" at bounding box center [857, 153] width 135 height 28
type input "289.97"
click at [784, 287] on div "Exemption $313.97" at bounding box center [678, 288] width 483 height 39
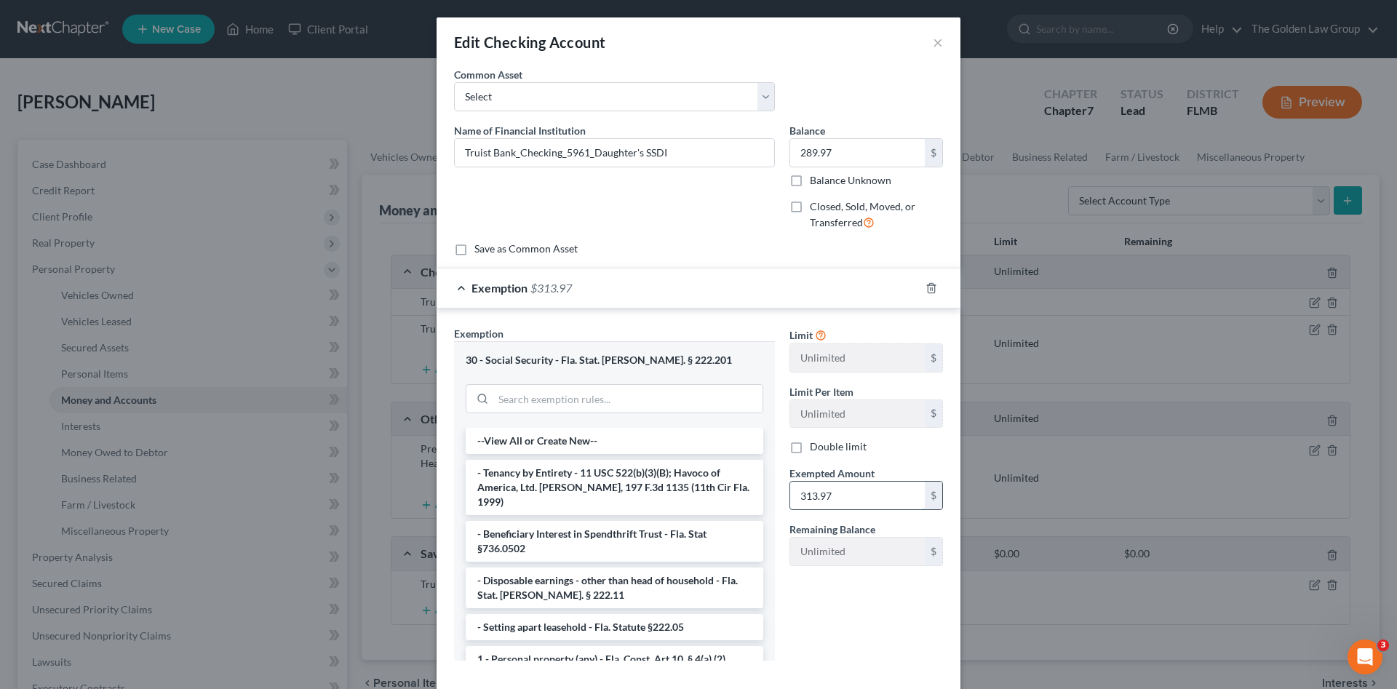
click at [886, 496] on input "313.97" at bounding box center [857, 496] width 135 height 28
type input "289.97"
click at [896, 635] on div "Limit Unlimited $ Limit Per Item Unlimited $ Double limit Exempted Amount * 289…" at bounding box center [866, 499] width 168 height 346
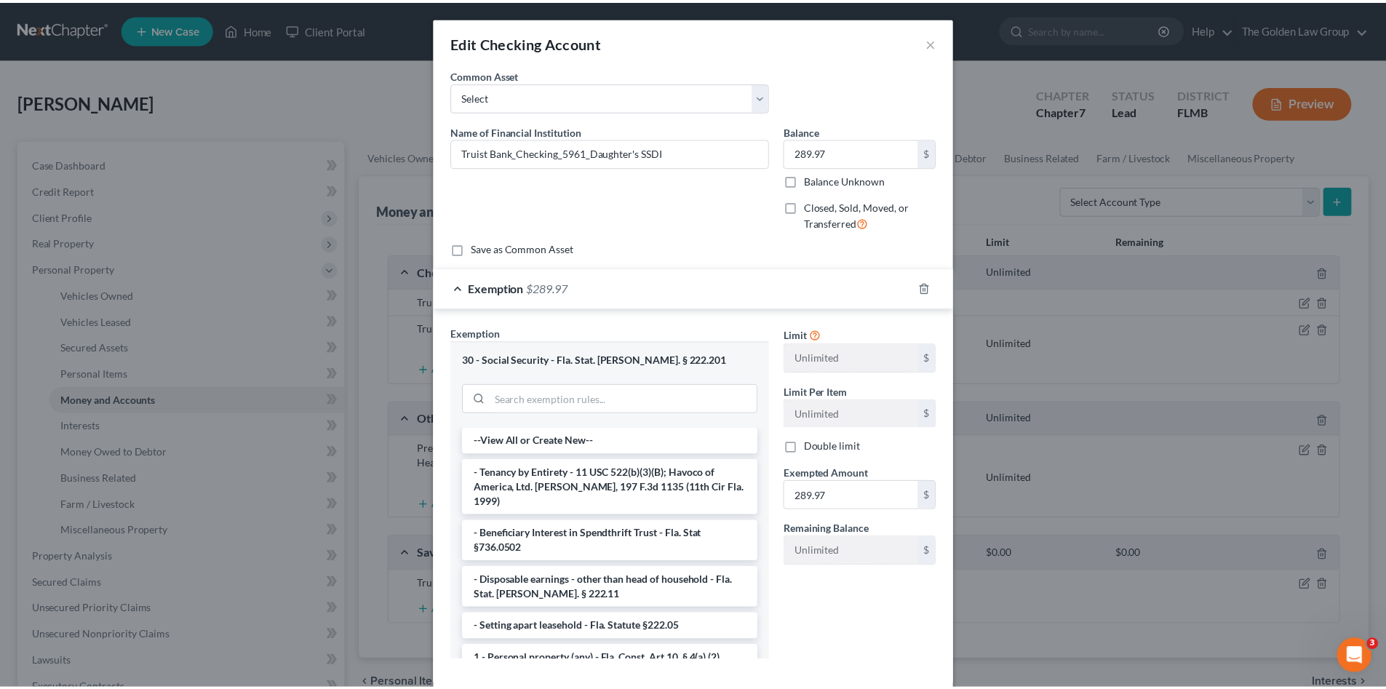
scroll to position [76, 0]
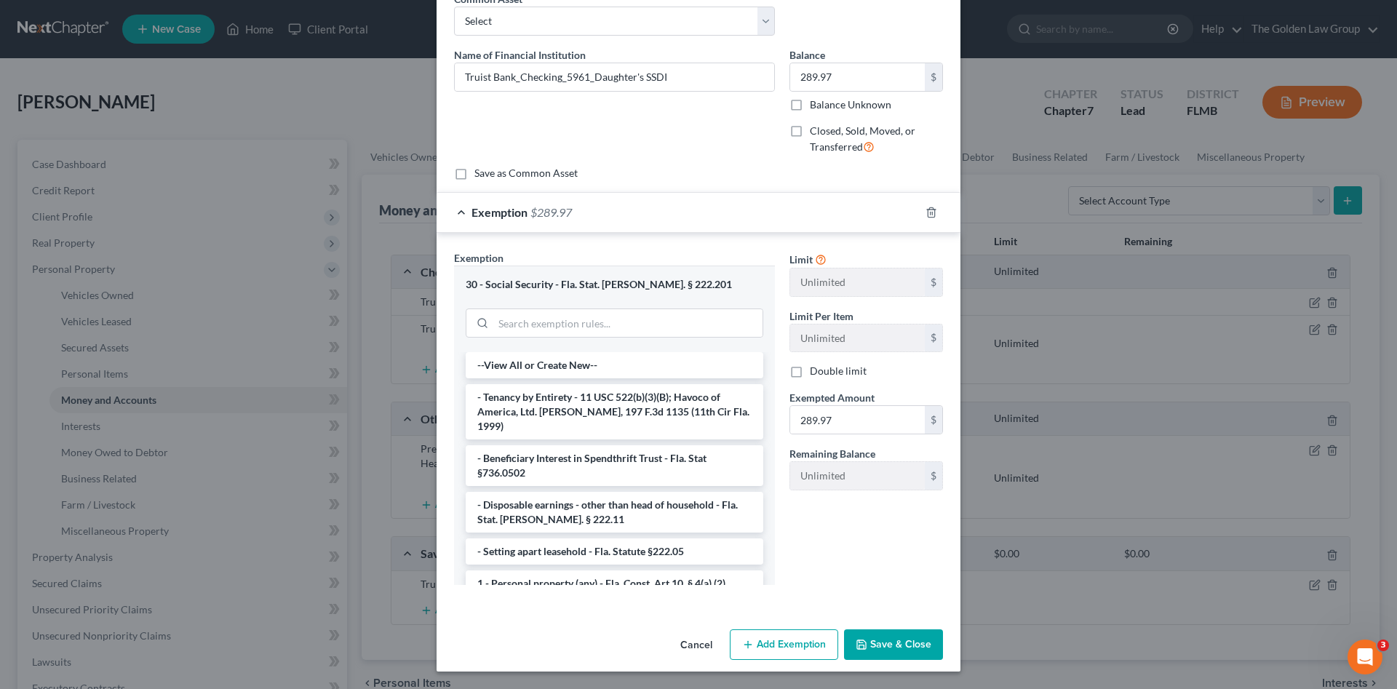
click at [915, 641] on button "Save & Close" at bounding box center [893, 644] width 99 height 31
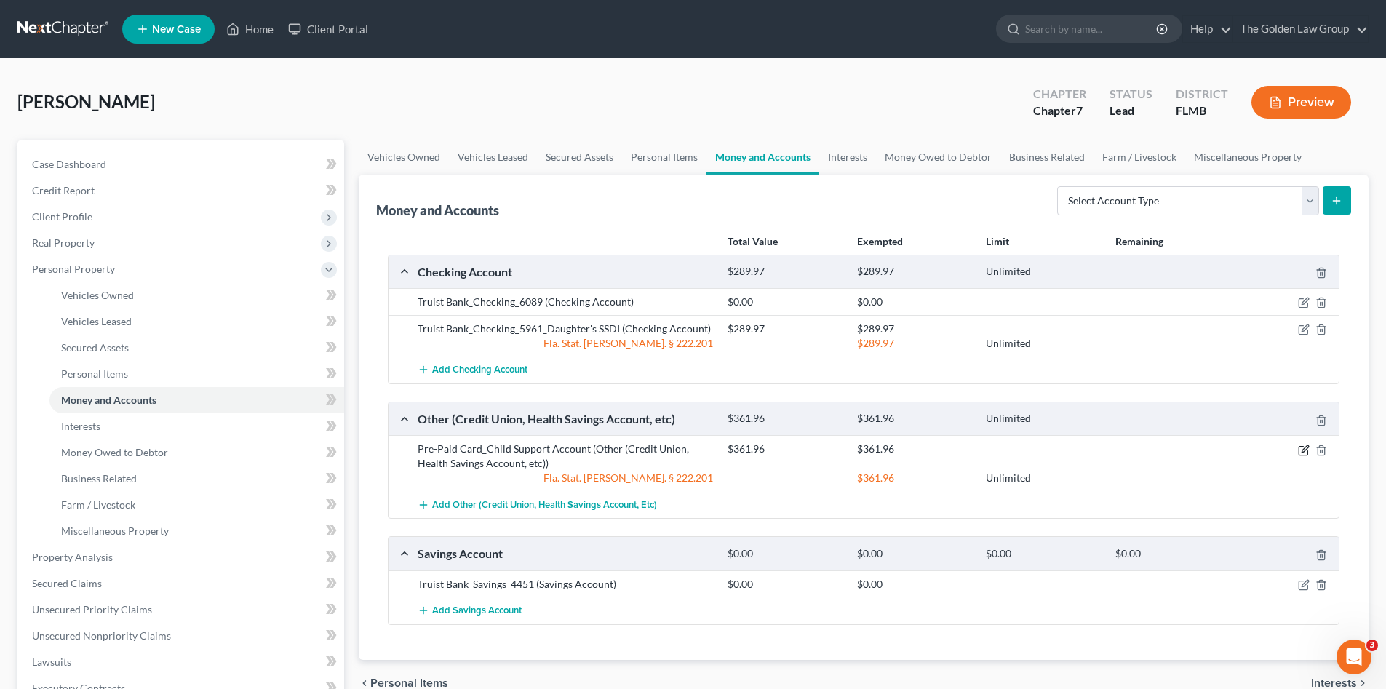
click at [1299, 450] on icon "button" at bounding box center [1303, 450] width 9 height 9
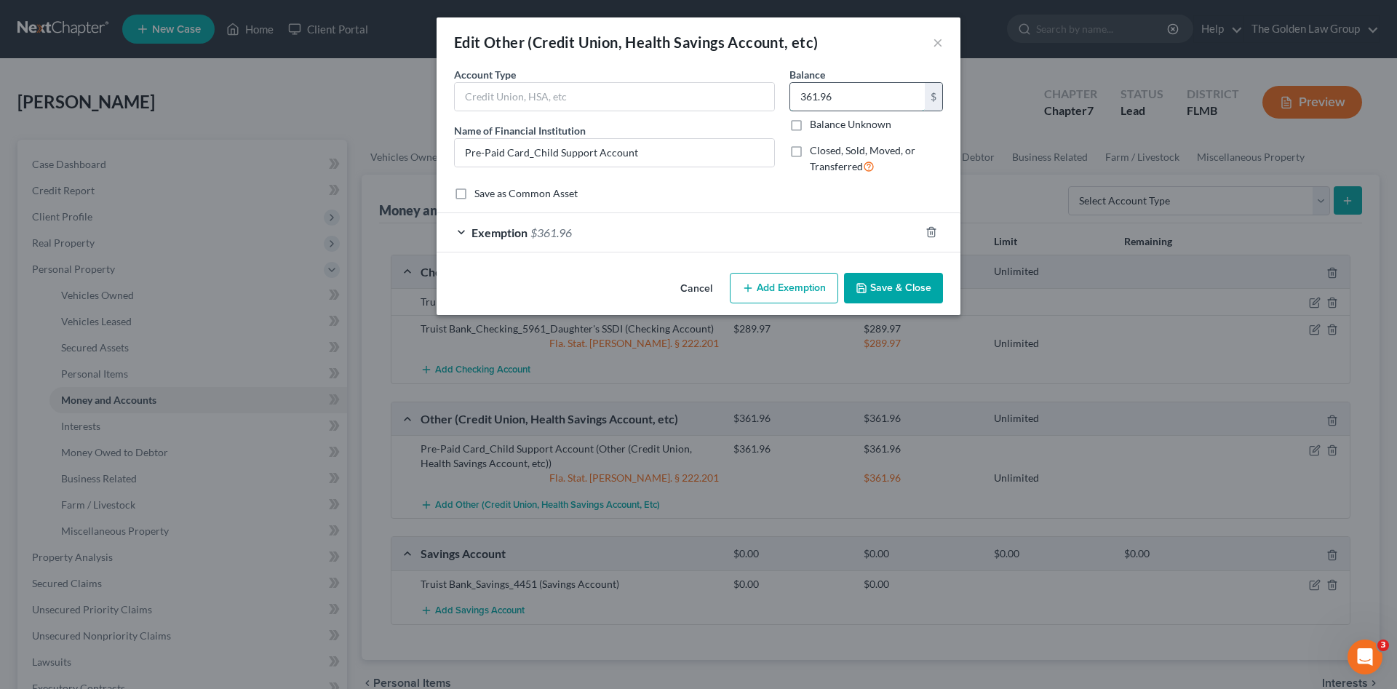
click at [823, 92] on input "361.96" at bounding box center [857, 97] width 135 height 28
type input "581.00"
click at [687, 231] on div "Exemption $361.96" at bounding box center [678, 232] width 483 height 39
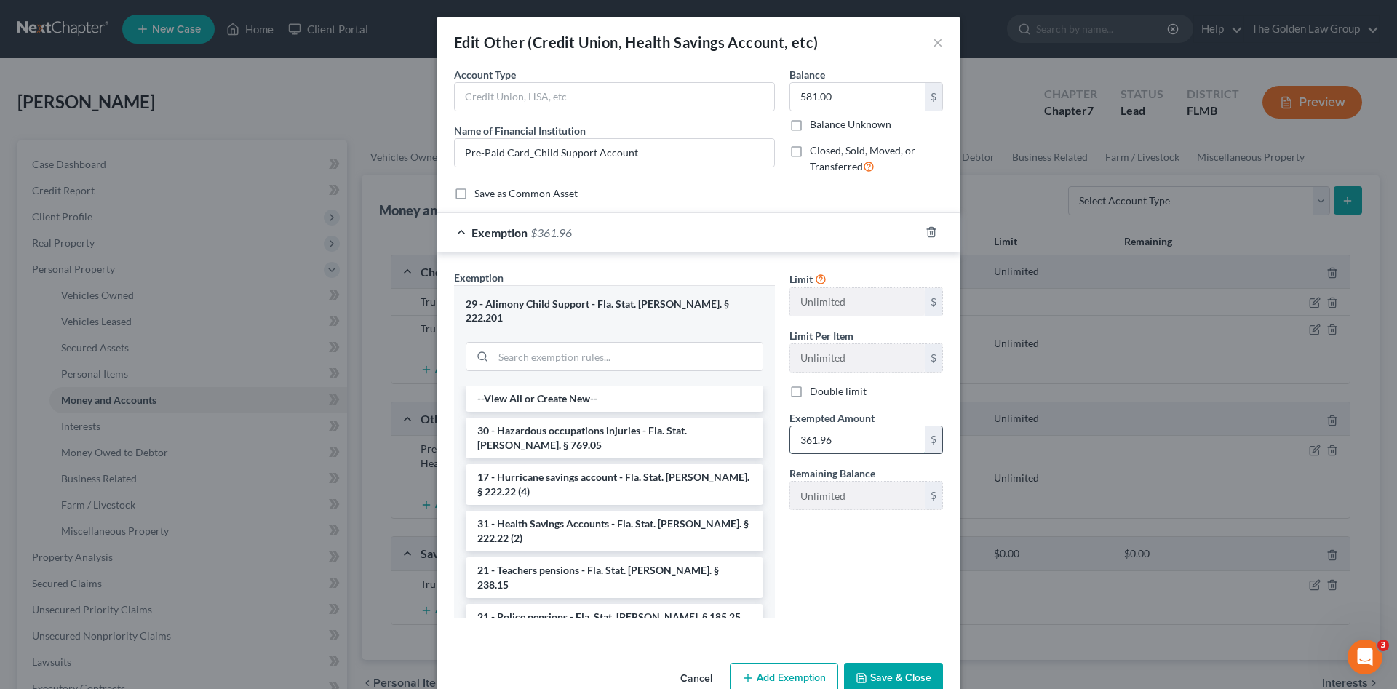
click at [867, 445] on input "361.96" at bounding box center [857, 440] width 135 height 28
type input "561.00"
click at [878, 663] on button "Save & Close" at bounding box center [893, 678] width 99 height 31
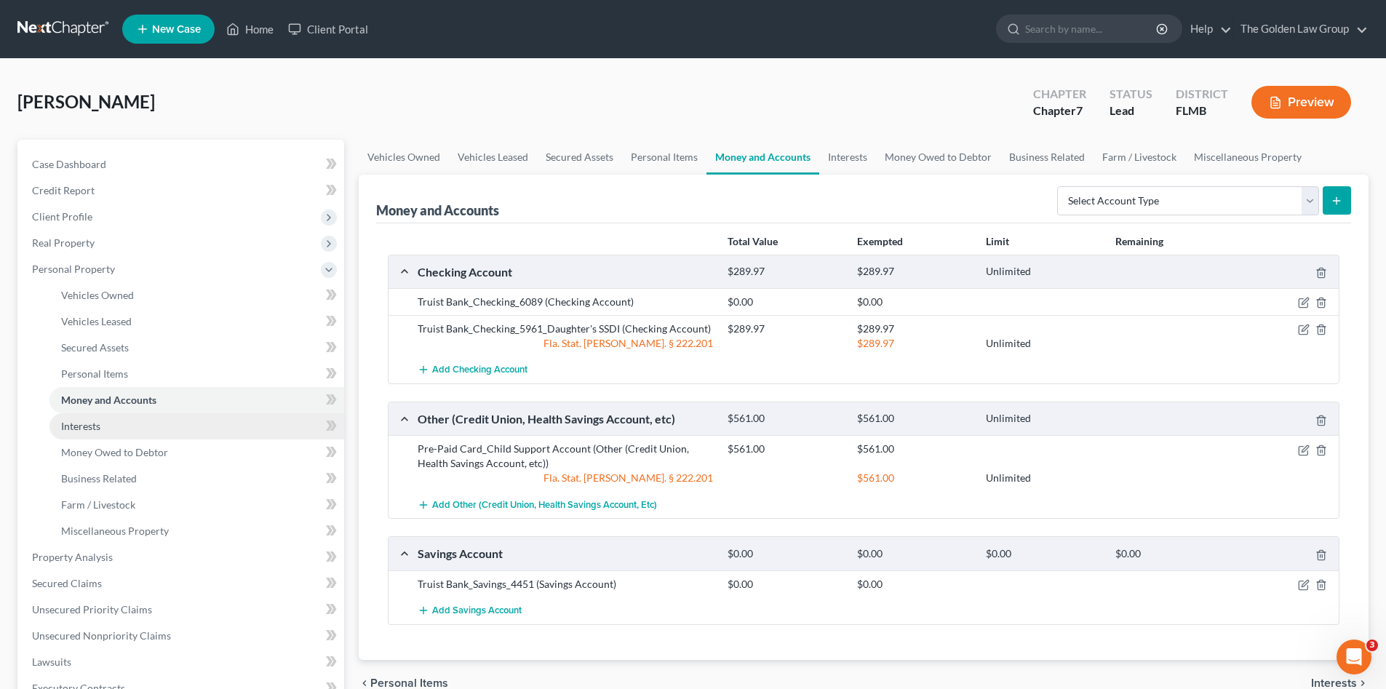
click at [160, 426] on link "Interests" at bounding box center [196, 426] width 295 height 26
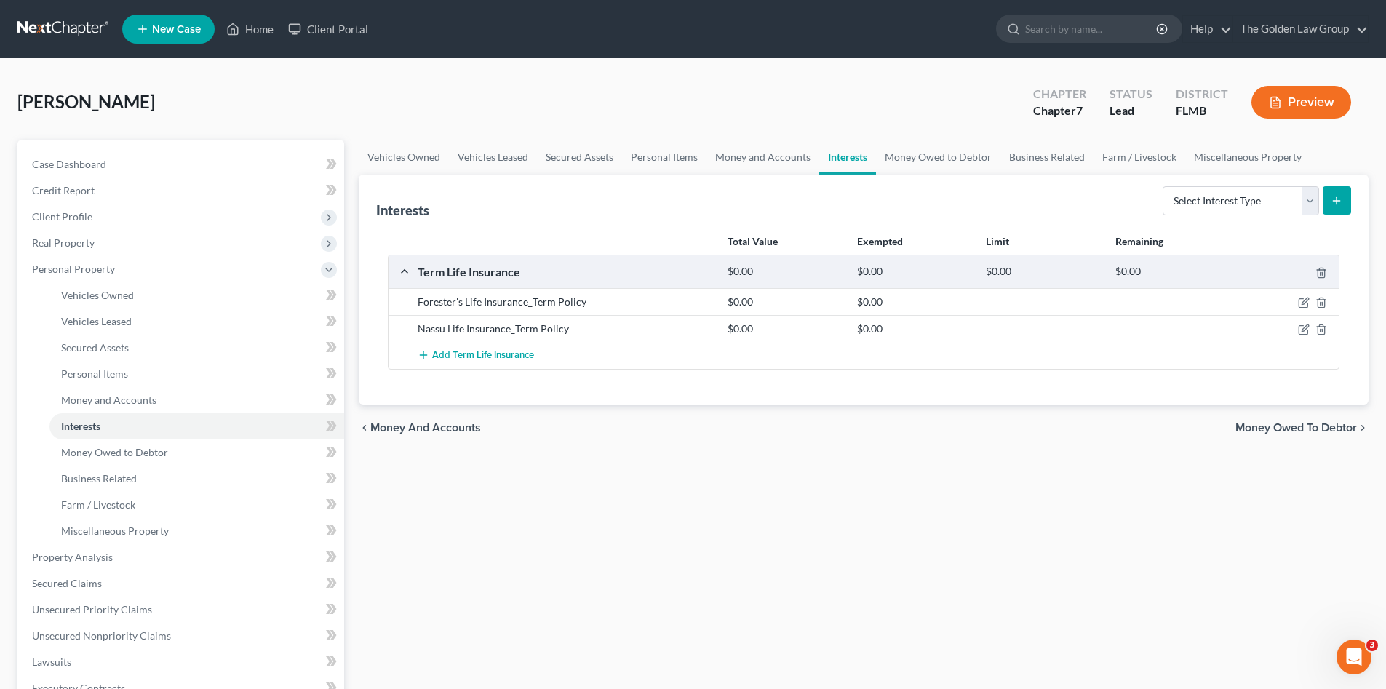
click at [713, 119] on div "[PERSON_NAME] Upgraded Chapter Chapter 7 Status Lead District [GEOGRAPHIC_DATA]…" at bounding box center [692, 107] width 1351 height 63
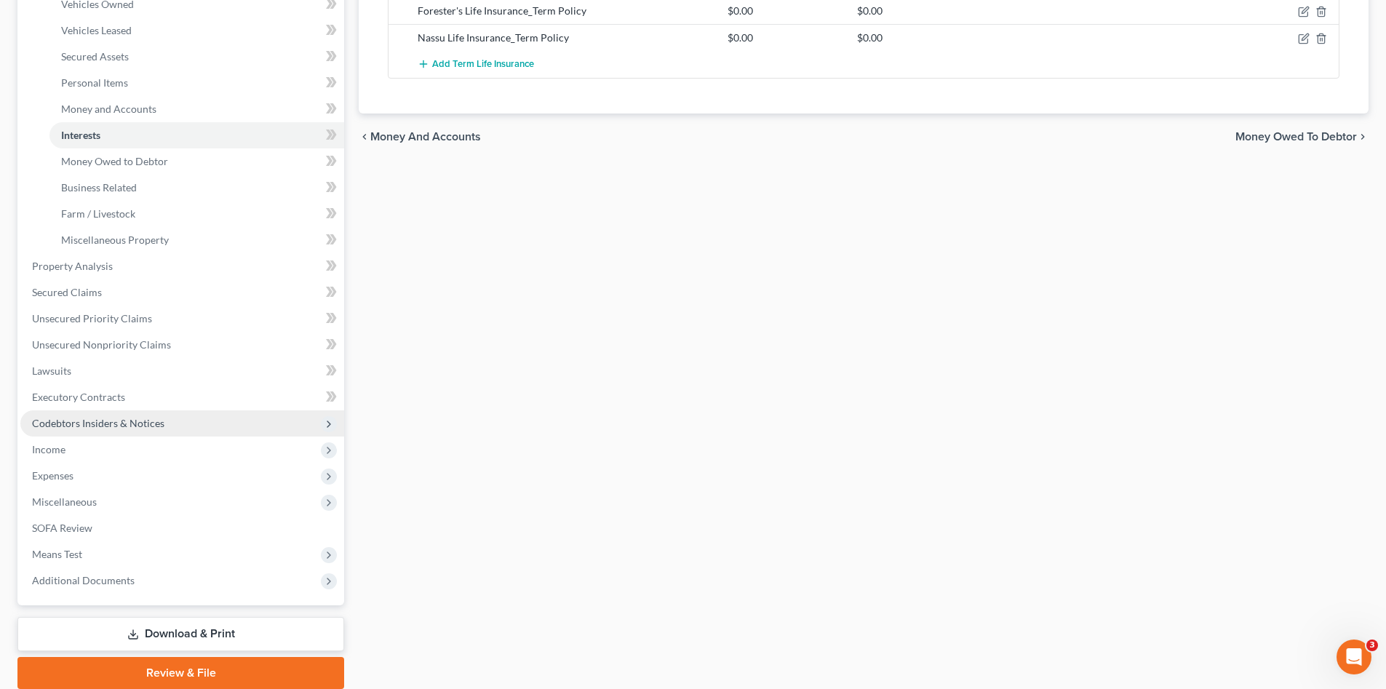
scroll to position [346, 0]
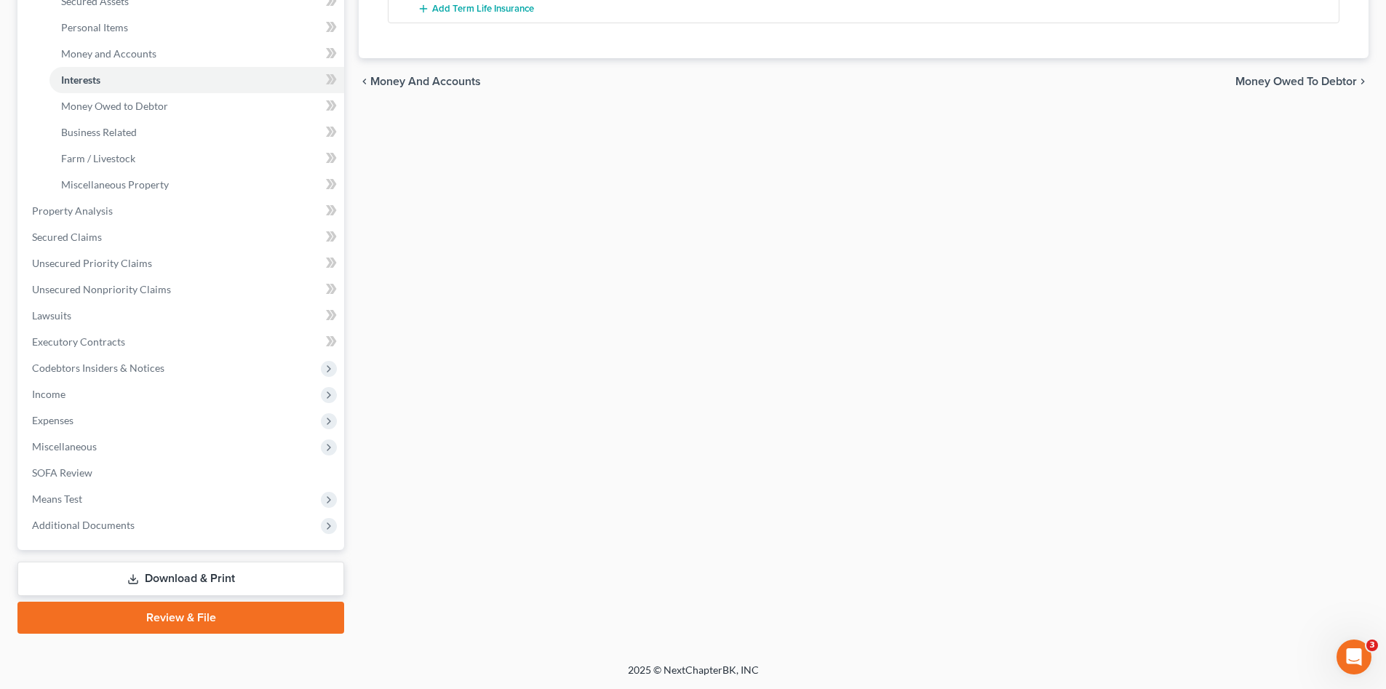
click at [224, 575] on link "Download & Print" at bounding box center [180, 579] width 327 height 34
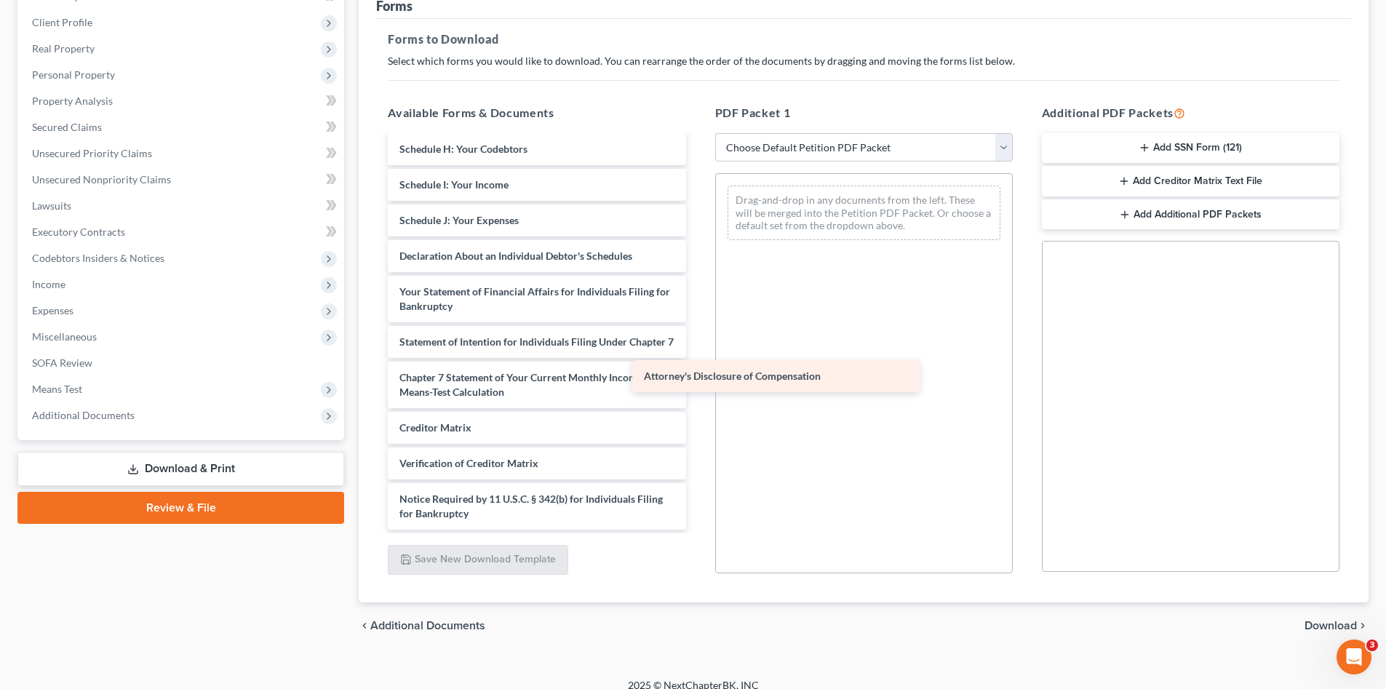
scroll to position [282, 0]
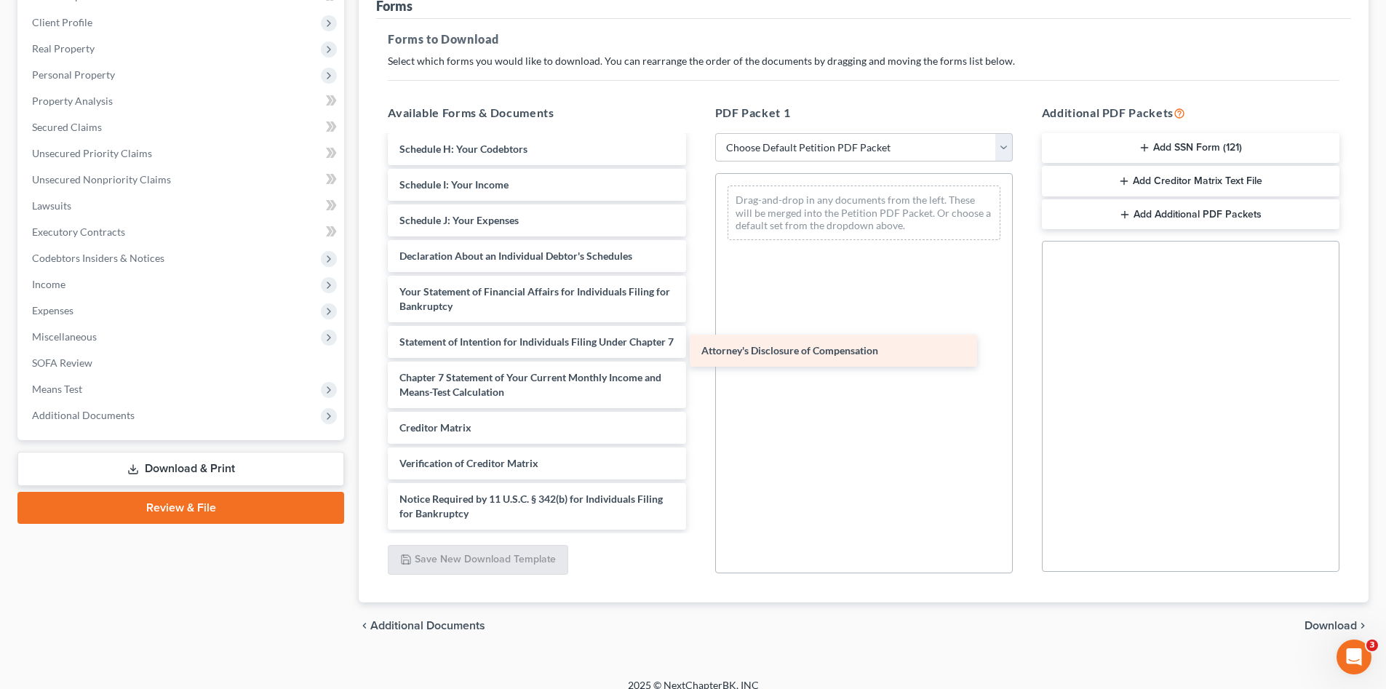
drag, startPoint x: 541, startPoint y: 517, endPoint x: 843, endPoint y: 354, distance: 343.2
click at [697, 354] on div "Attorney's Disclosure of Compensation Voluntary Petition for Individuals Filing…" at bounding box center [536, 199] width 321 height 661
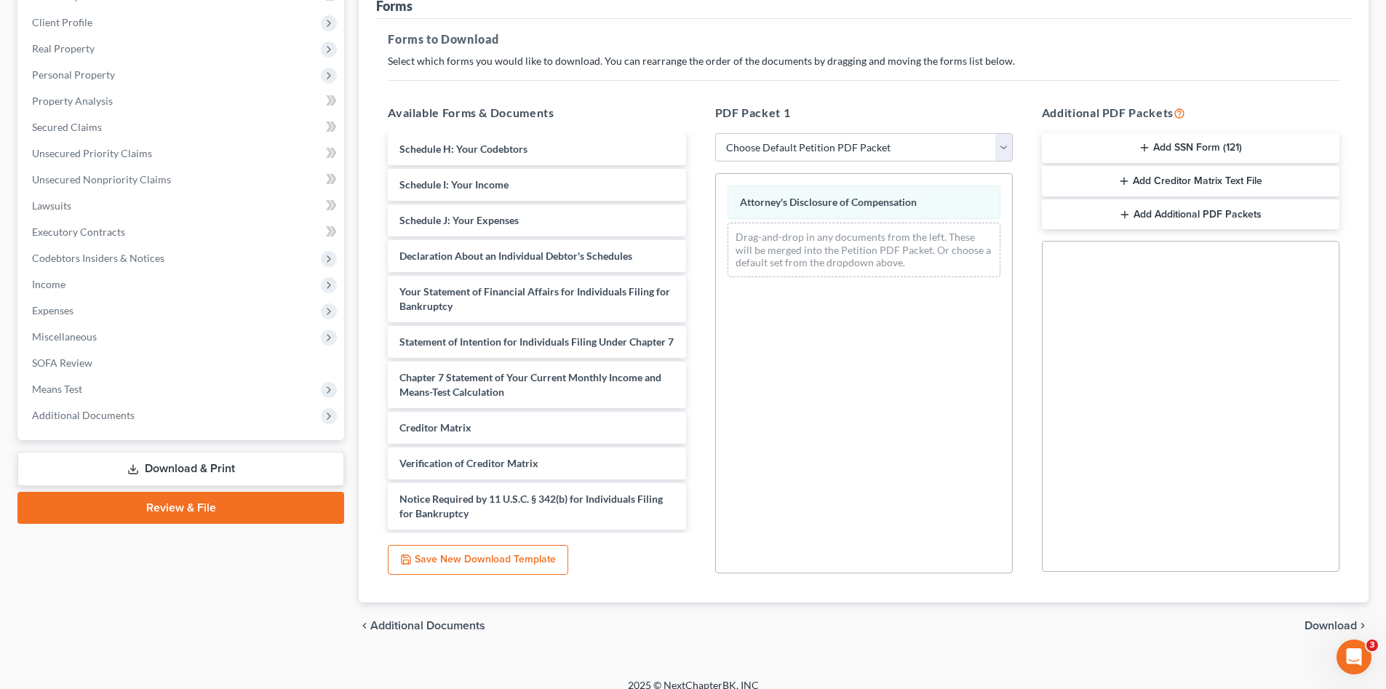
click at [1124, 148] on button "Add SSN Form (121)" at bounding box center [1191, 148] width 298 height 31
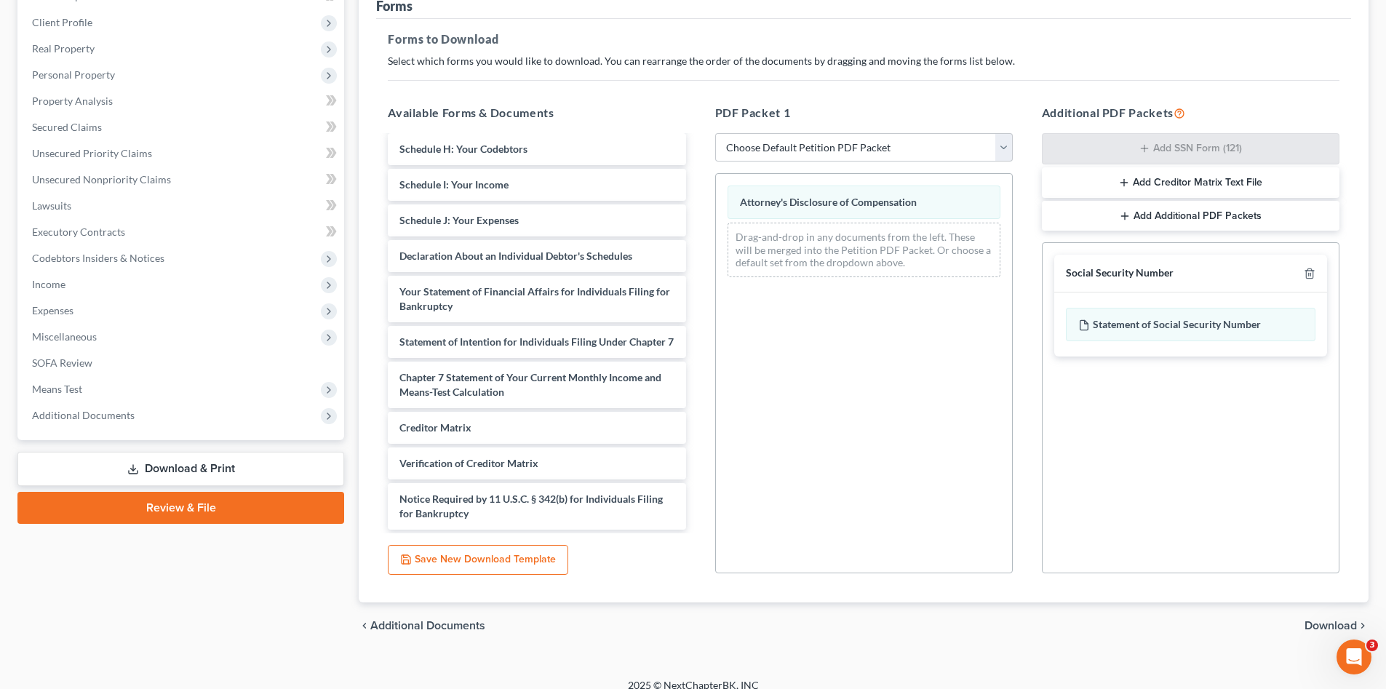
click at [1322, 624] on span "Download" at bounding box center [1331, 626] width 52 height 12
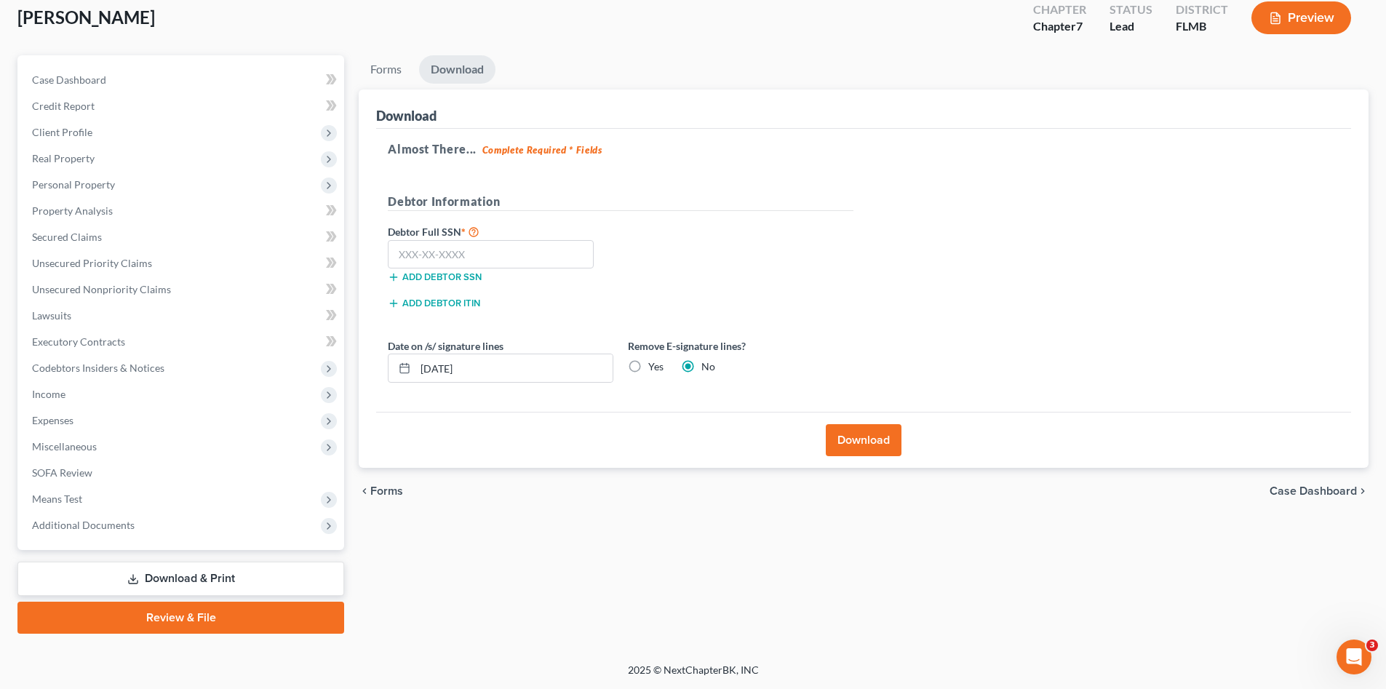
scroll to position [84, 0]
click at [525, 255] on input "text" at bounding box center [491, 254] width 206 height 29
type input "285-88-4013"
click at [863, 450] on button "Download" at bounding box center [864, 440] width 76 height 32
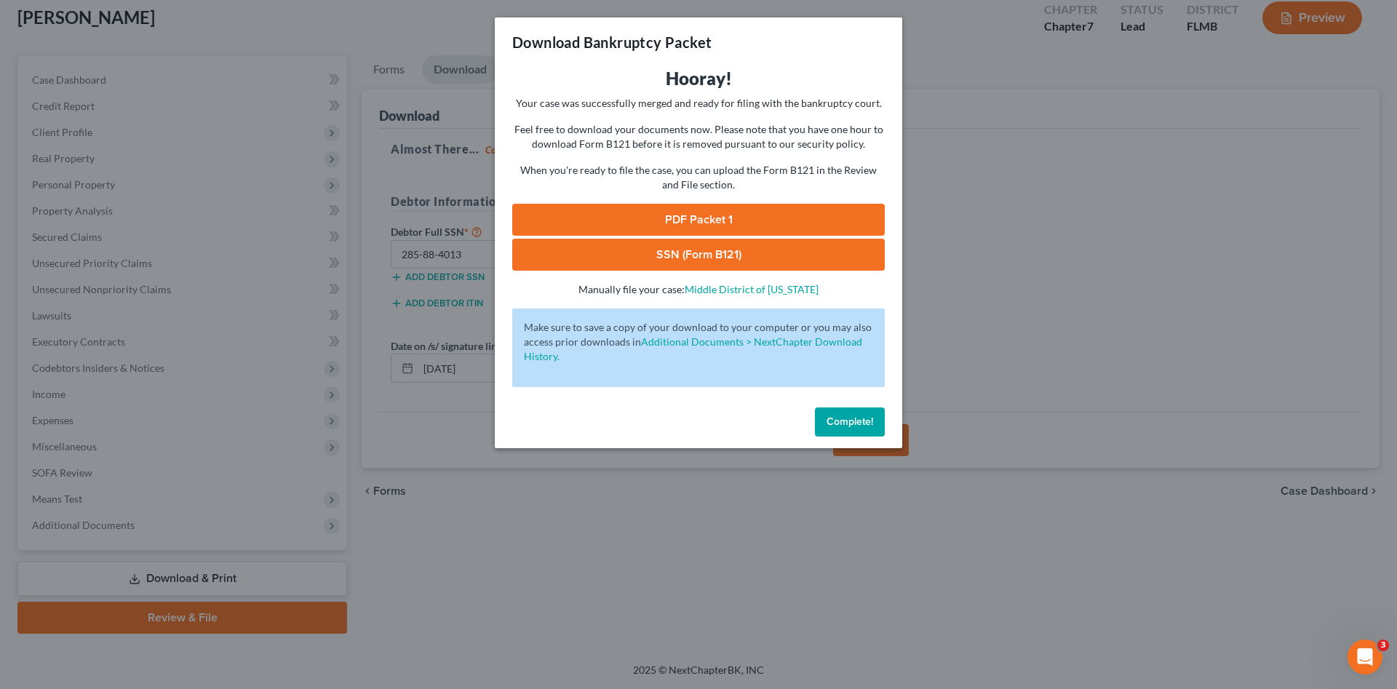
click at [704, 221] on link "PDF Packet 1" at bounding box center [698, 220] width 373 height 32
click at [740, 245] on link "SSN (Form B121)" at bounding box center [698, 255] width 373 height 32
click at [857, 428] on button "Complete!" at bounding box center [850, 422] width 70 height 29
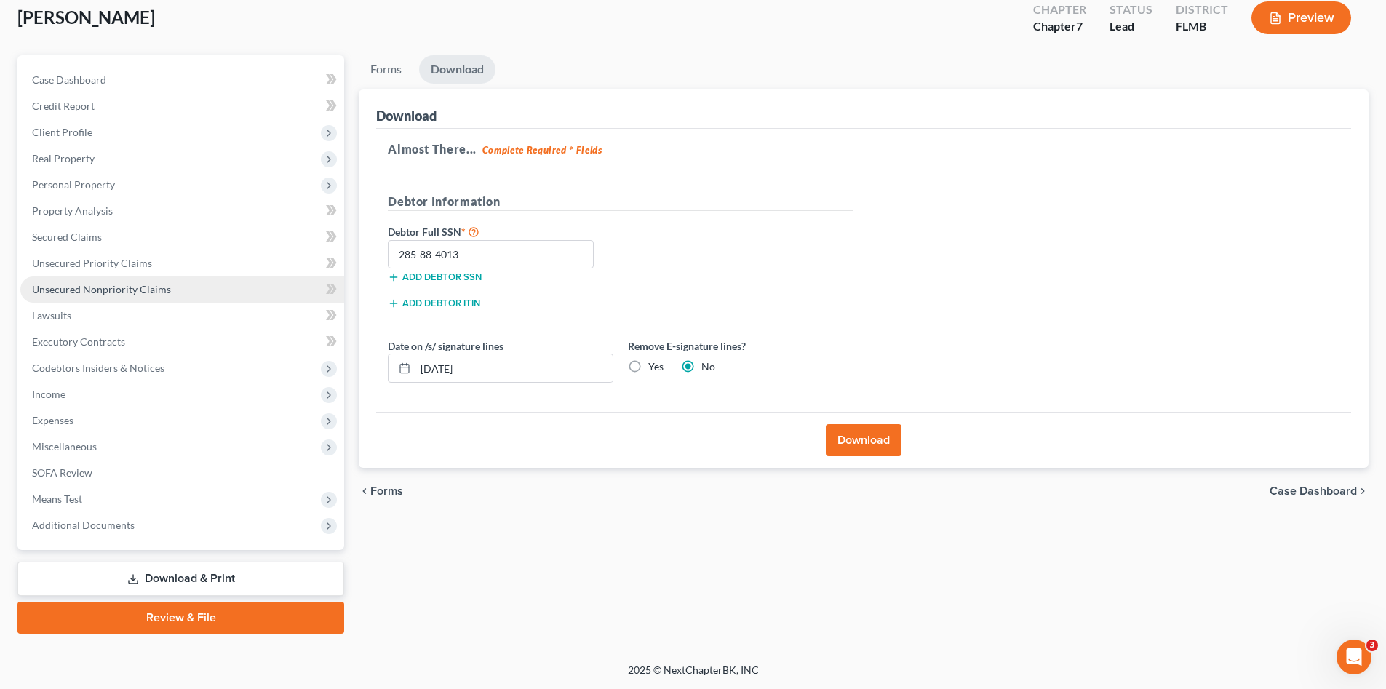
click at [129, 293] on span "Unsecured Nonpriority Claims" at bounding box center [101, 289] width 139 height 12
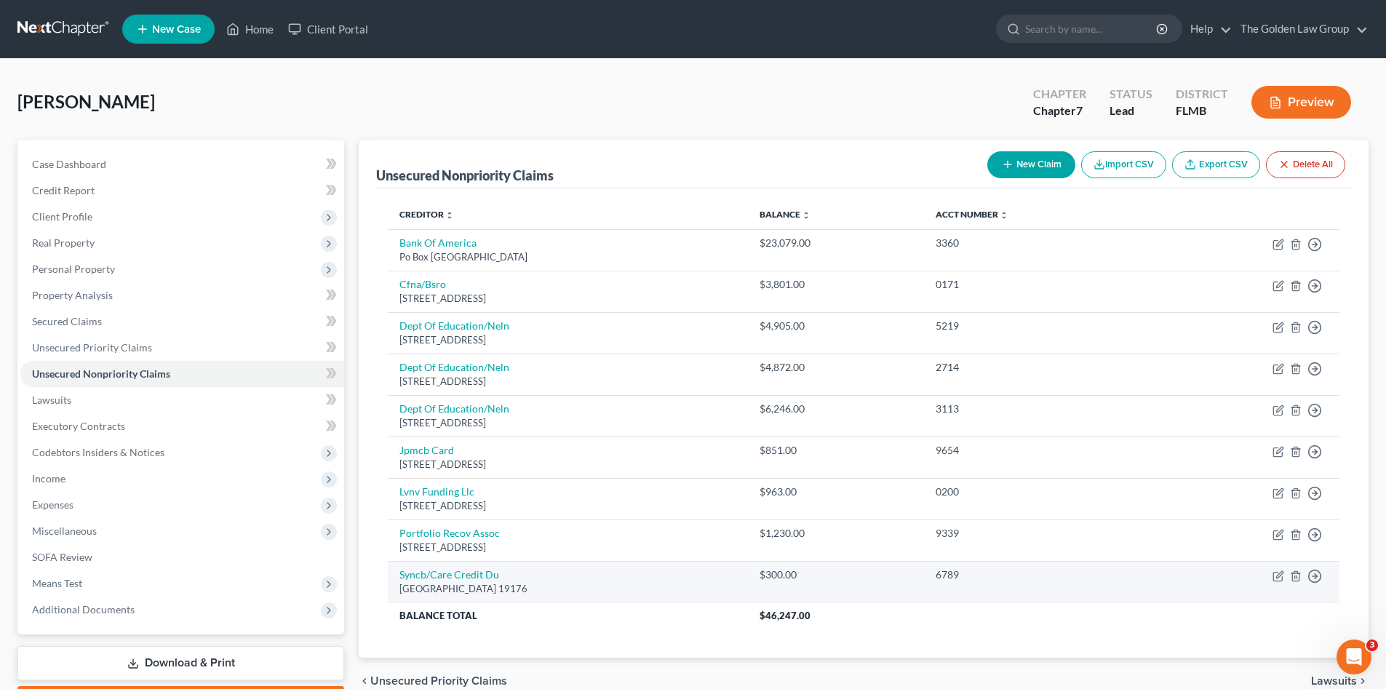
click at [594, 569] on td "Syncb/Care Credit Du [GEOGRAPHIC_DATA]" at bounding box center [568, 581] width 360 height 41
click at [1296, 579] on icon "button" at bounding box center [1296, 577] width 12 height 12
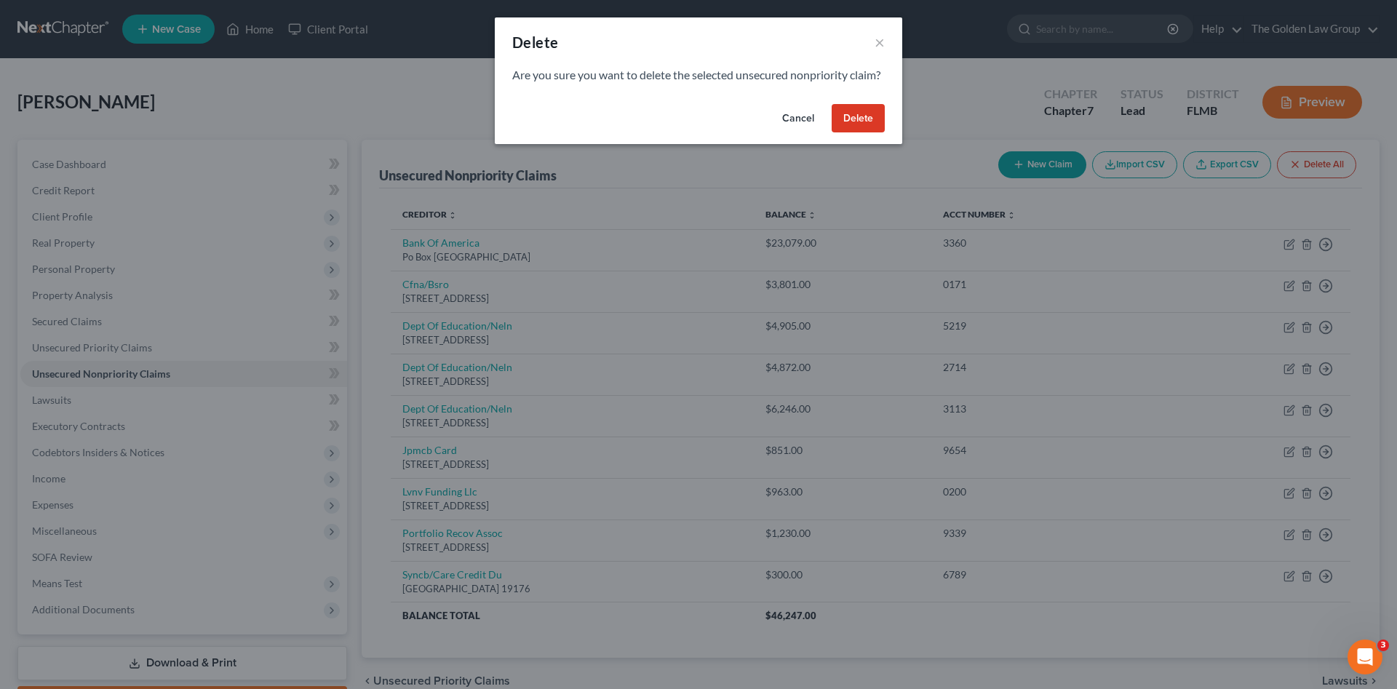
click at [860, 133] on button "Delete" at bounding box center [858, 118] width 53 height 29
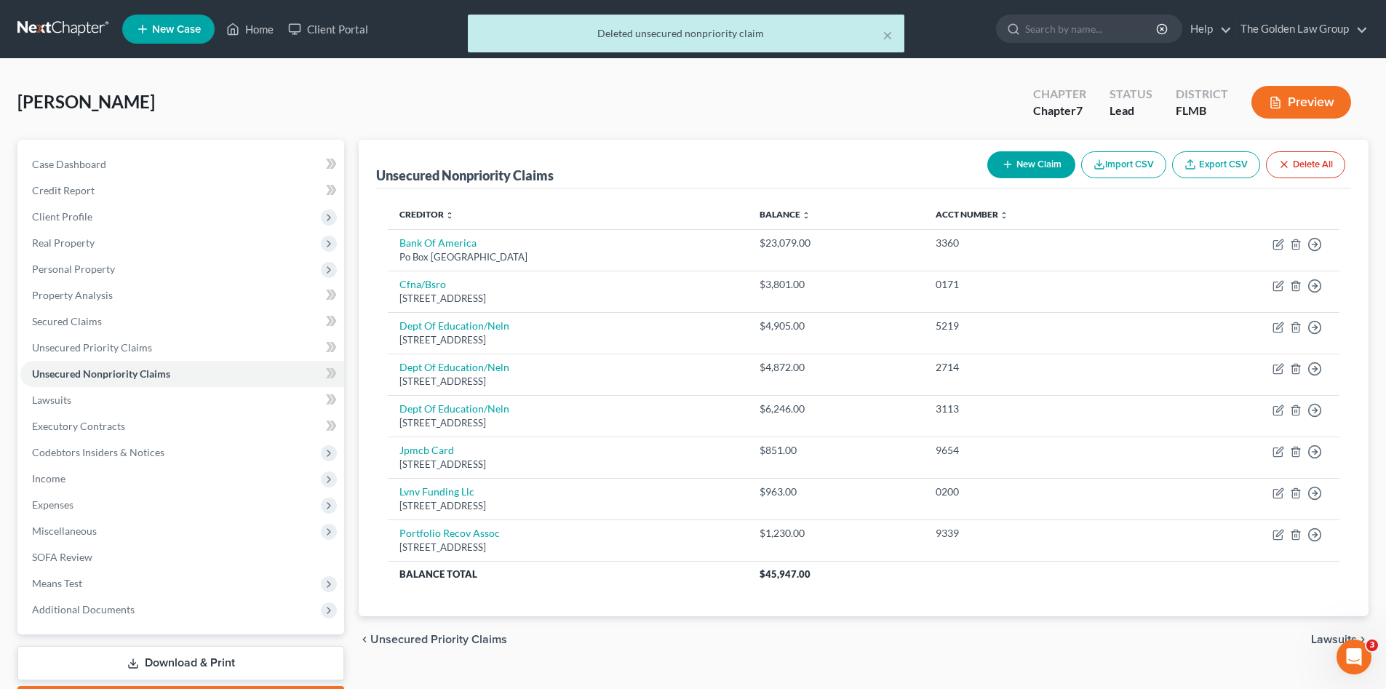
click at [695, 88] on div "[PERSON_NAME] Upgraded Chapter Chapter 7 Status Lead District [GEOGRAPHIC_DATA]…" at bounding box center [692, 107] width 1351 height 63
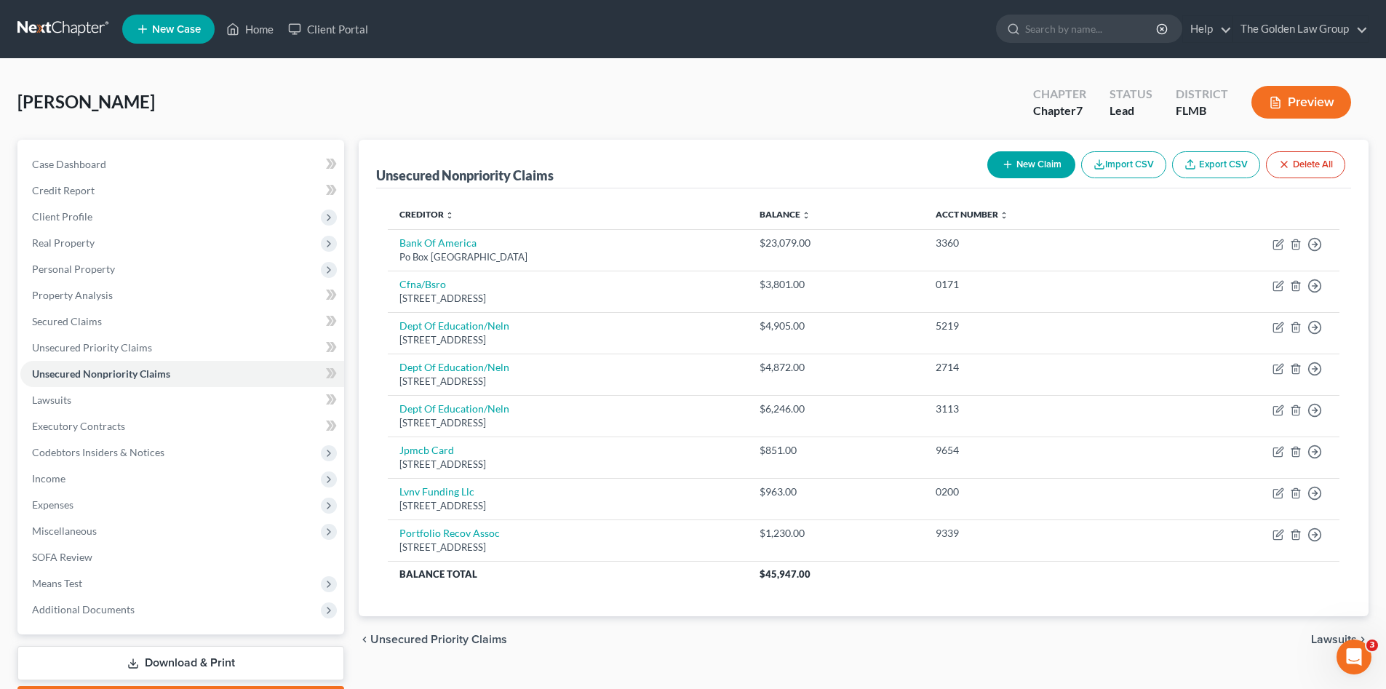
click at [695, 88] on div "[PERSON_NAME] Upgraded Chapter Chapter 7 Status Lead District [GEOGRAPHIC_DATA]…" at bounding box center [692, 107] width 1351 height 63
drag, startPoint x: 905, startPoint y: 82, endPoint x: 897, endPoint y: 78, distance: 9.5
click at [900, 81] on div "[PERSON_NAME] Upgraded Chapter Chapter 7 Status Lead District [GEOGRAPHIC_DATA]…" at bounding box center [692, 107] width 1351 height 63
click at [1038, 165] on button "New Claim" at bounding box center [1032, 164] width 88 height 27
select select "0"
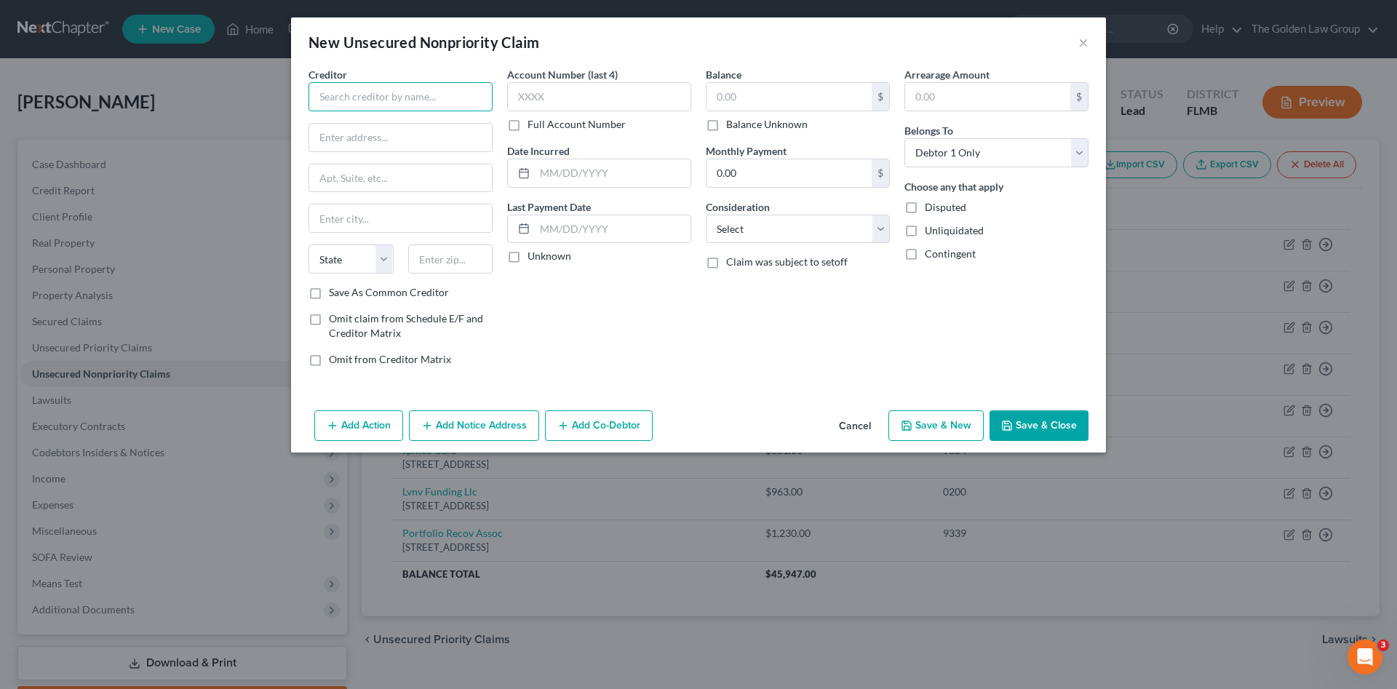
click at [368, 94] on input "text" at bounding box center [401, 96] width 184 height 29
type input "Charter Communications"
click at [419, 140] on input "text" at bounding box center [400, 138] width 183 height 28
click at [506, 425] on button "Add Notice Address" at bounding box center [474, 425] width 130 height 31
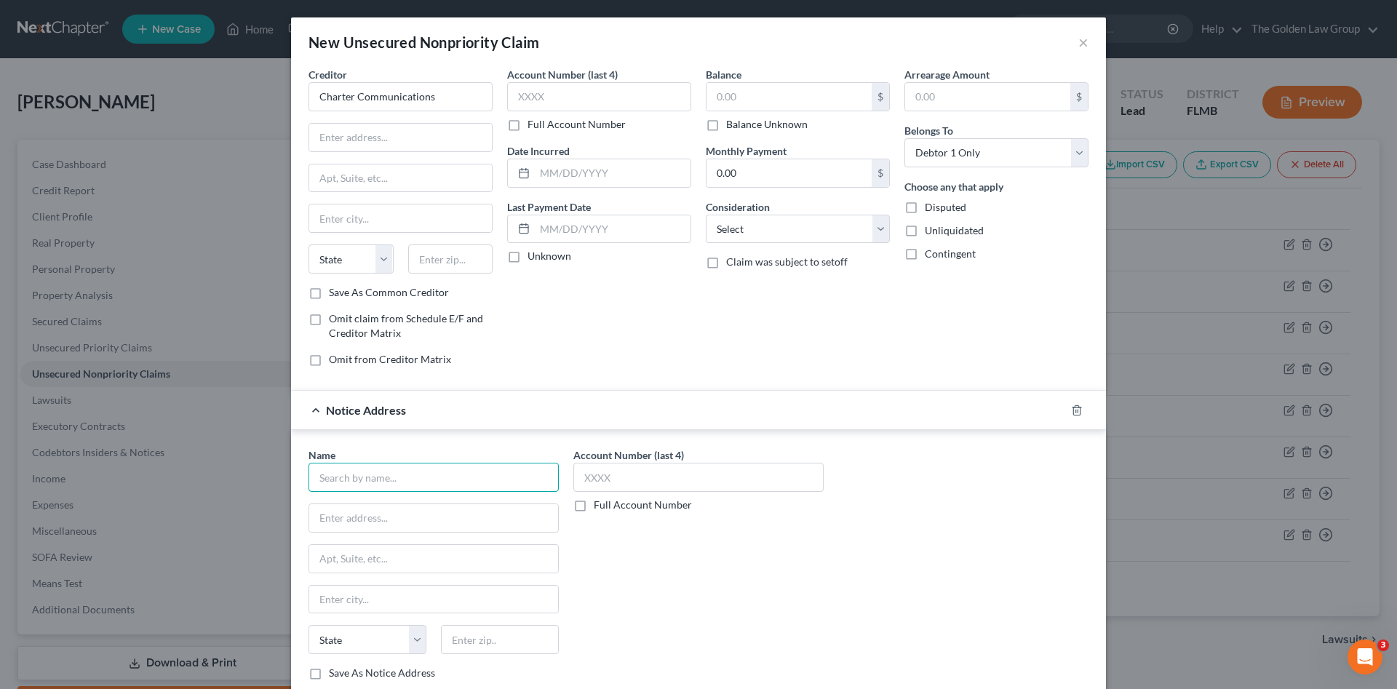
click at [406, 472] on input "text" at bounding box center [434, 477] width 250 height 29
click at [408, 507] on div "CBE Group" at bounding box center [395, 503] width 151 height 15
type input "CBE Group"
type input "[STREET_ADDRESS]"
type input "[GEOGRAPHIC_DATA]"
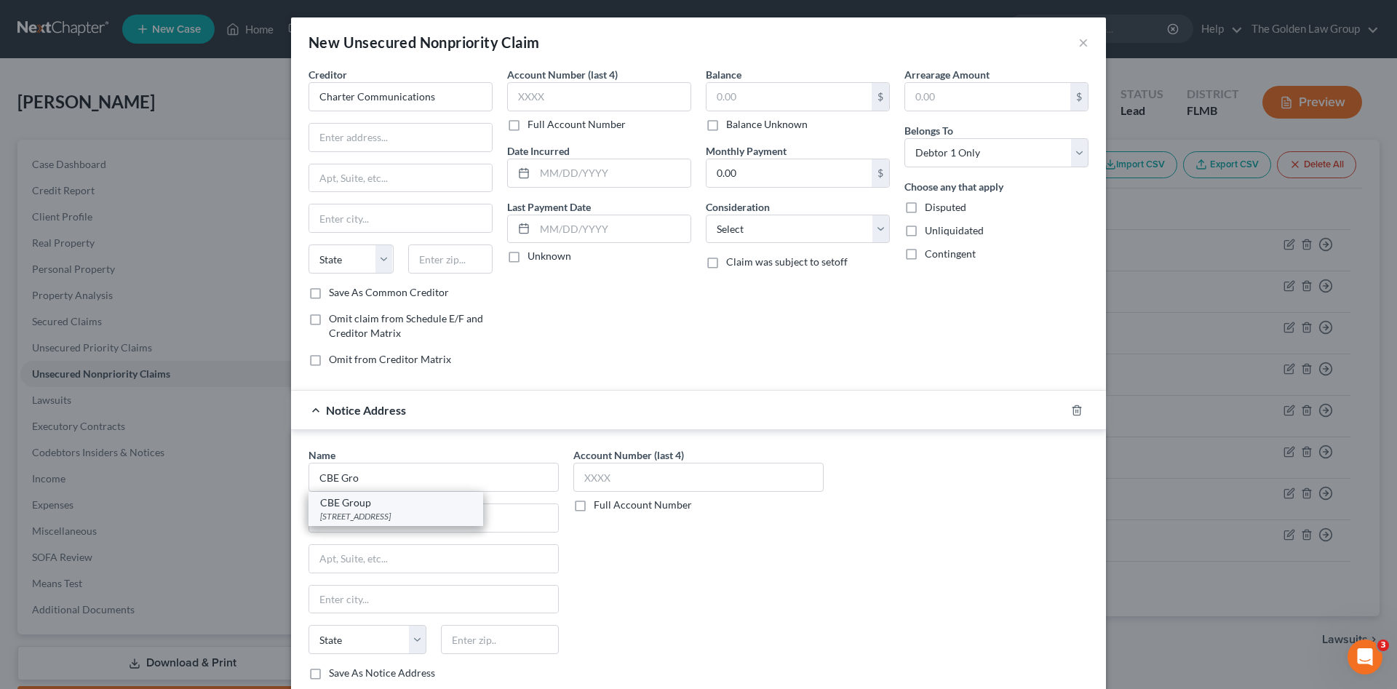
select select "16"
type input "50613"
click at [437, 135] on input "text" at bounding box center [400, 138] width 183 height 28
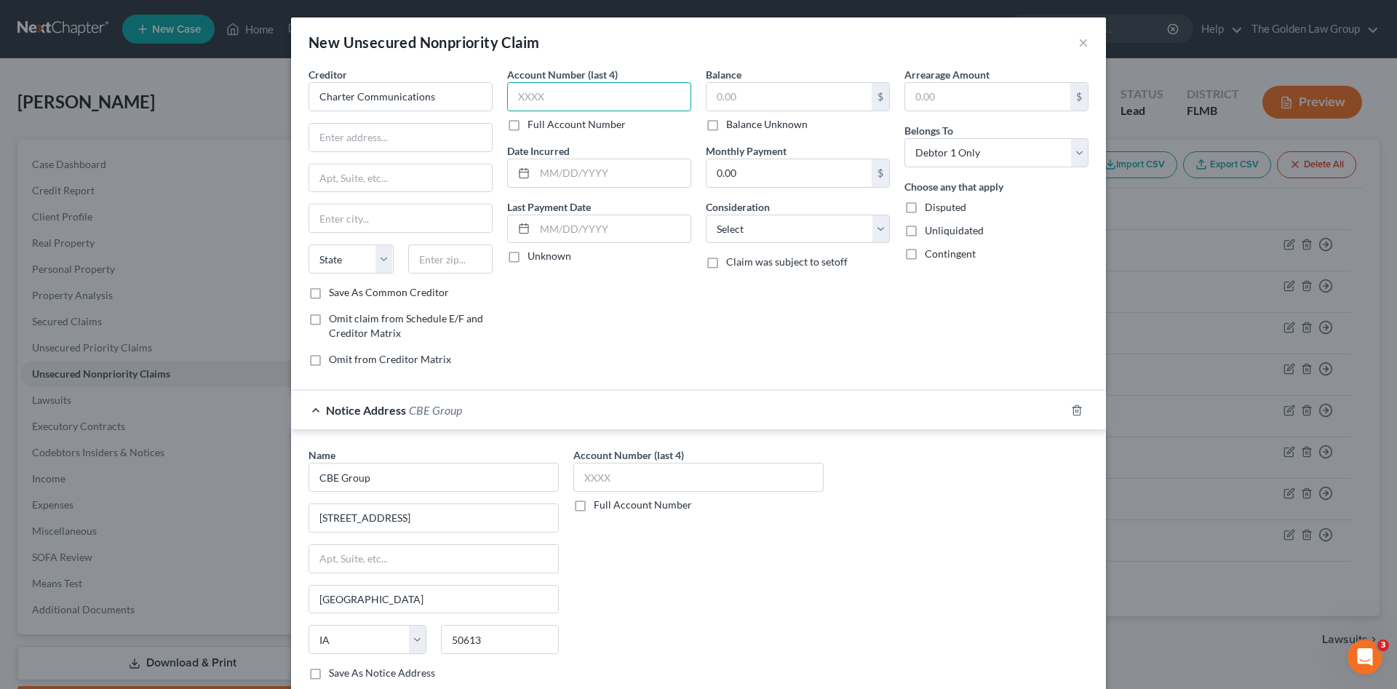
click at [631, 98] on input "text" at bounding box center [599, 96] width 184 height 29
type input "6398"
click at [738, 111] on div "$" at bounding box center [798, 96] width 184 height 29
click at [733, 98] on input "text" at bounding box center [789, 97] width 165 height 28
click at [728, 106] on input "text" at bounding box center [789, 97] width 165 height 28
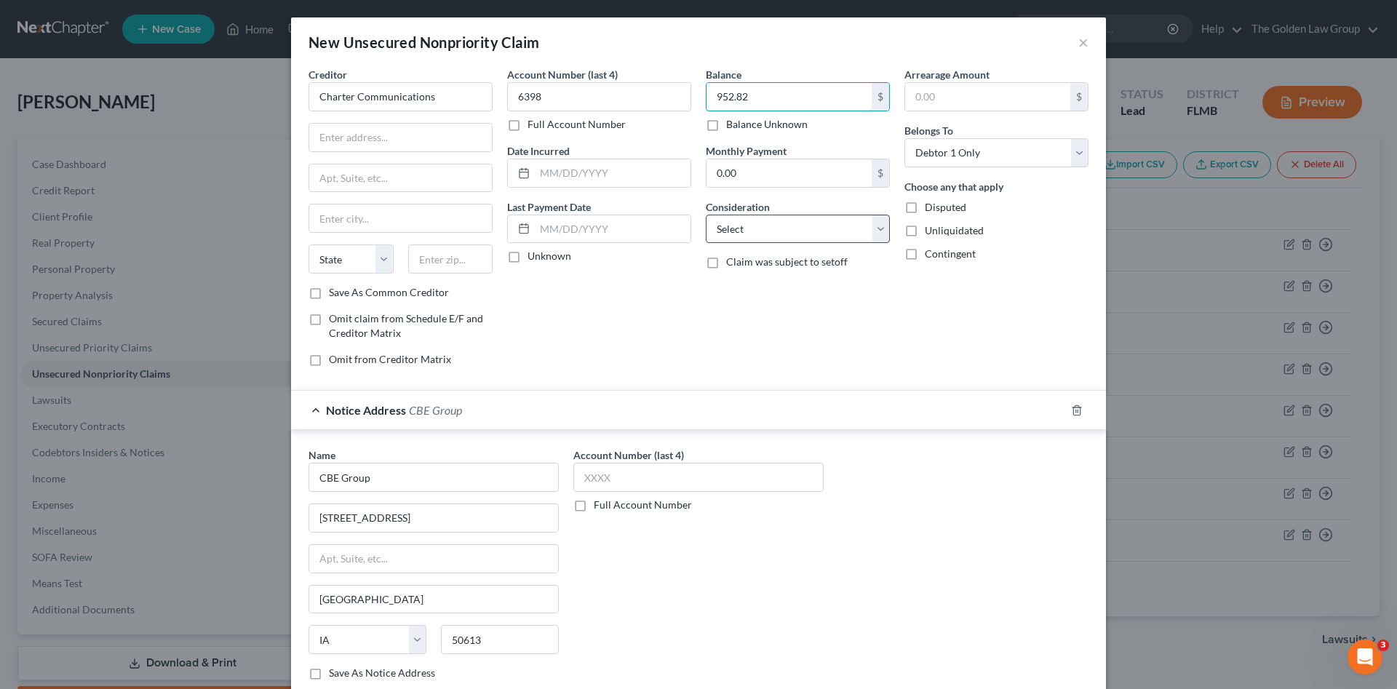
type input "952.82"
click at [800, 238] on select "Select Cable / Satellite Services Collection Agency Credit Card Debt Debt Couns…" at bounding box center [798, 229] width 184 height 29
select select "19"
click at [706, 215] on select "Select Cable / Satellite Services Collection Agency Credit Card Debt Debt Couns…" at bounding box center [798, 229] width 184 height 29
click at [409, 127] on input "text" at bounding box center [400, 138] width 183 height 28
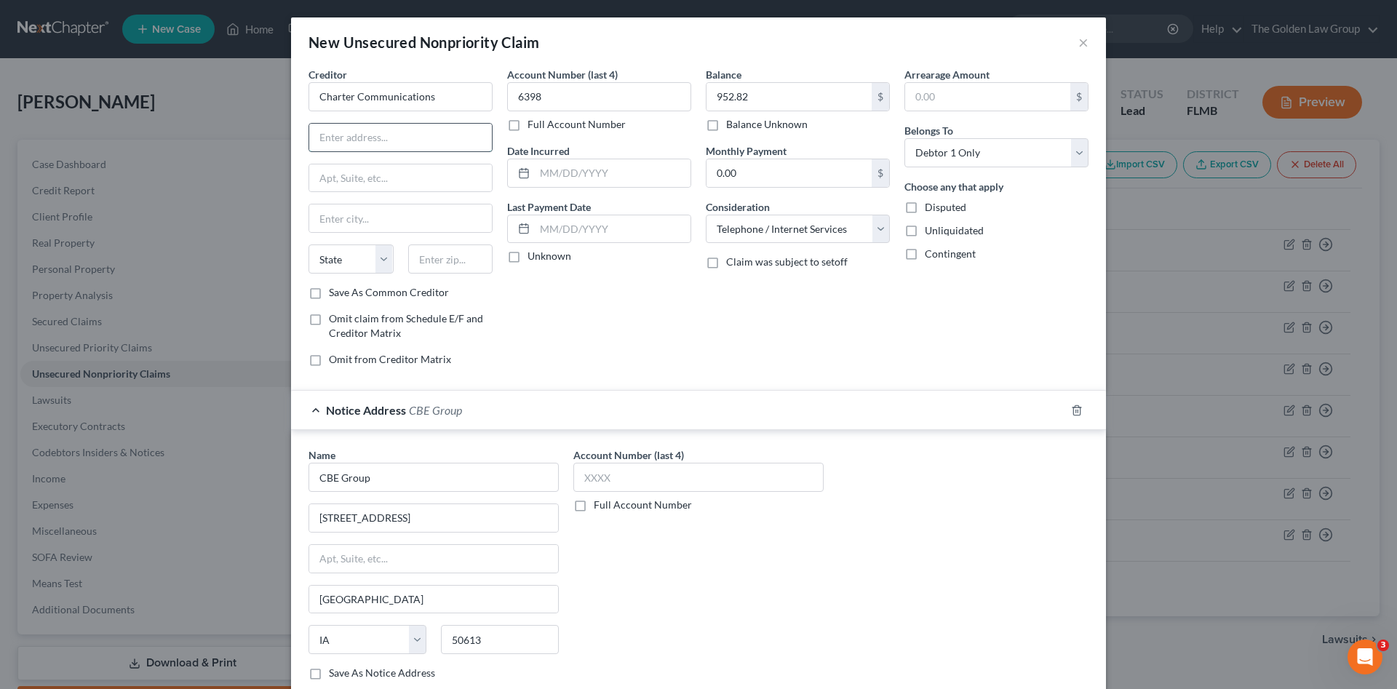
click at [394, 132] on input "text" at bounding box center [400, 138] width 183 height 28
type input "c/o CBT Group"
drag, startPoint x: 394, startPoint y: 132, endPoint x: 309, endPoint y: 122, distance: 86.5
click at [309, 122] on div "Creditor * Charter Communications c/o CBT Group State [US_STATE] AK AR AZ CA CO…" at bounding box center [401, 176] width 184 height 218
click at [441, 92] on input "Charter Communications" at bounding box center [401, 96] width 184 height 29
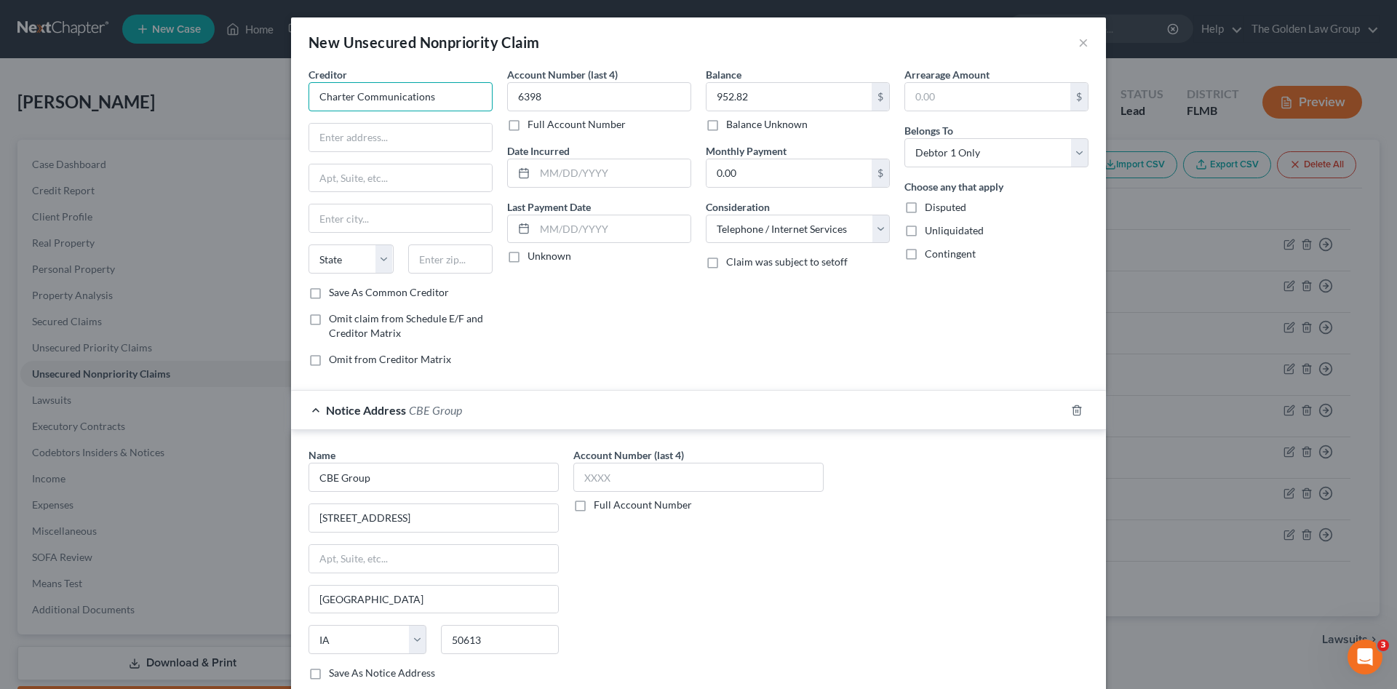
paste input "c/o CBT Group"
type input "Charter Communications c/o CBT Group"
click at [435, 140] on input "text" at bounding box center [400, 138] width 183 height 28
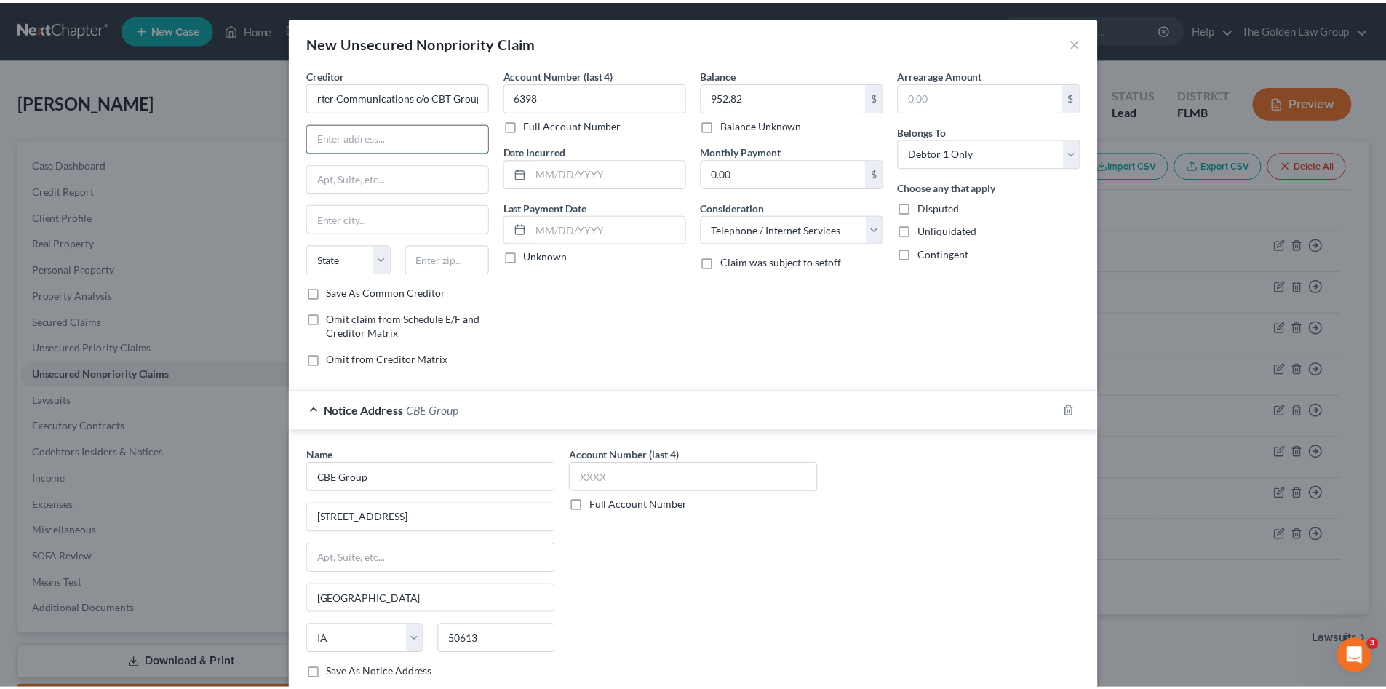
scroll to position [0, 0]
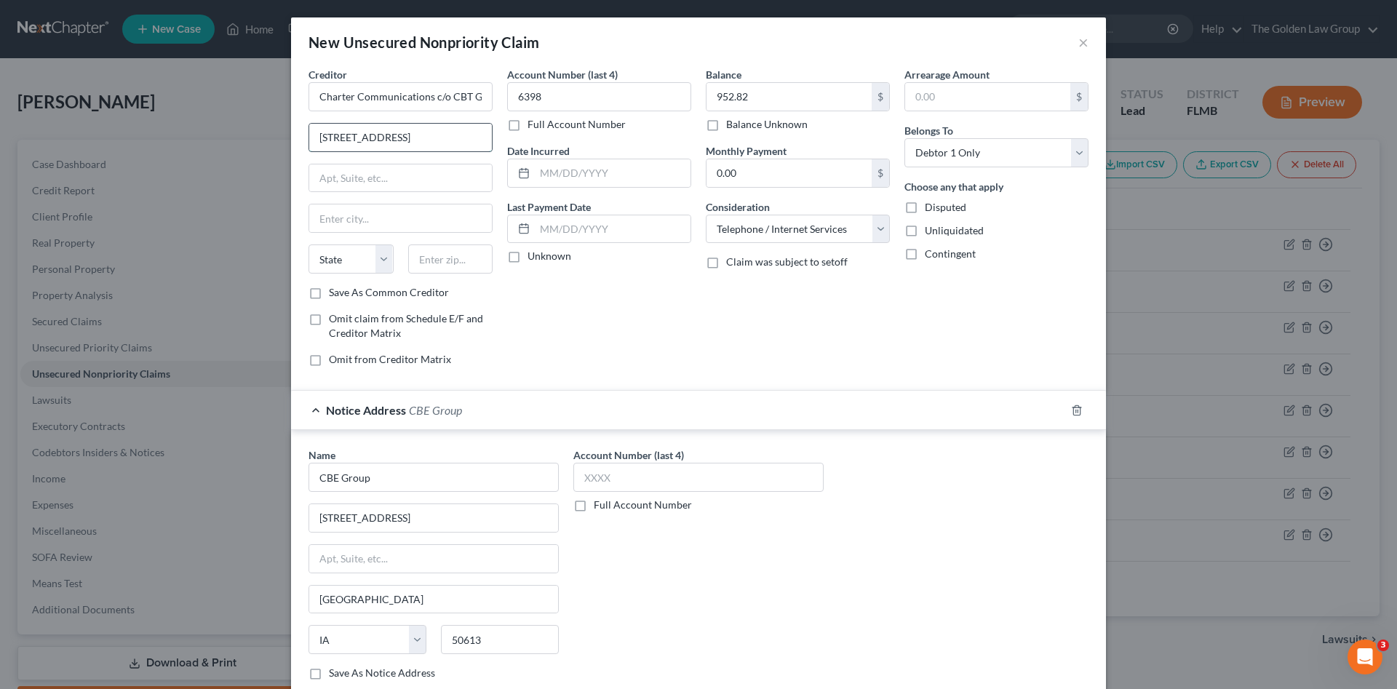
type input "[STREET_ADDRESS]"
type input "[GEOGRAPHIC_DATA]"
select select "16"
type input "50613"
click at [1074, 416] on div at bounding box center [1085, 410] width 41 height 23
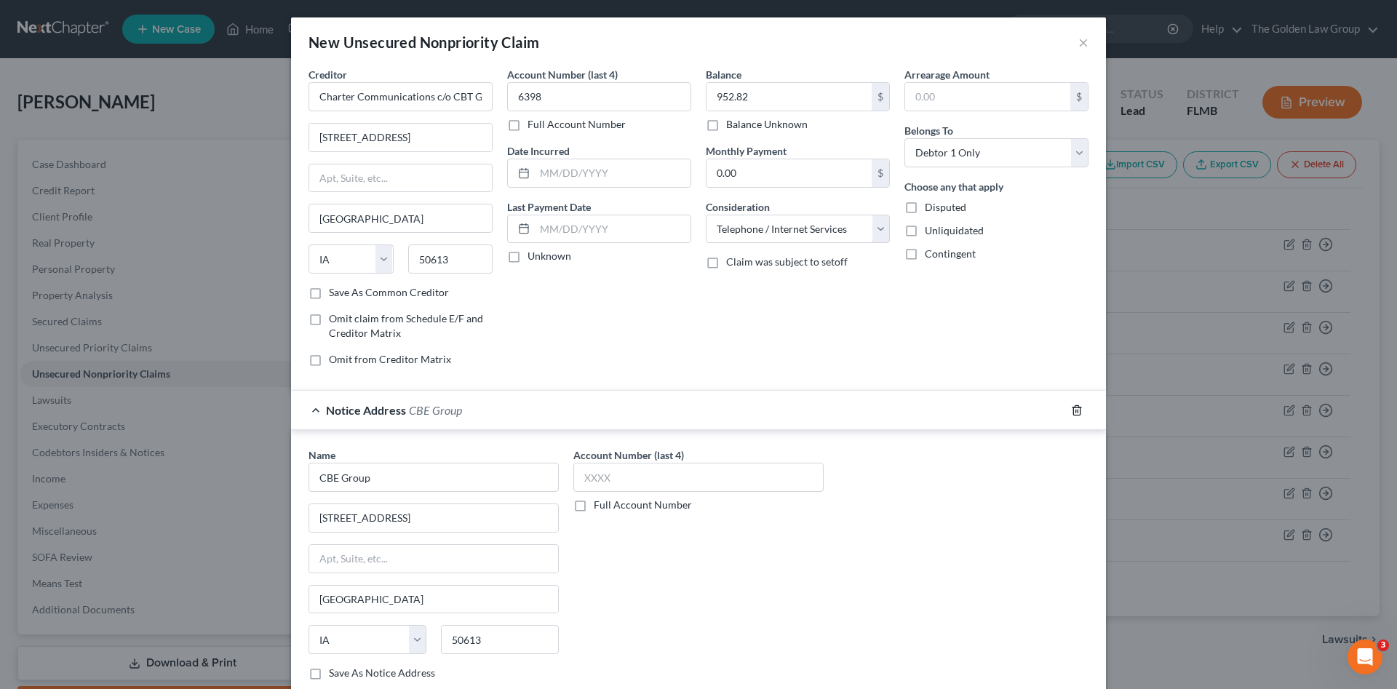
drag, startPoint x: 1070, startPoint y: 410, endPoint x: 903, endPoint y: 415, distance: 167.4
click at [1071, 410] on icon "button" at bounding box center [1077, 411] width 12 height 12
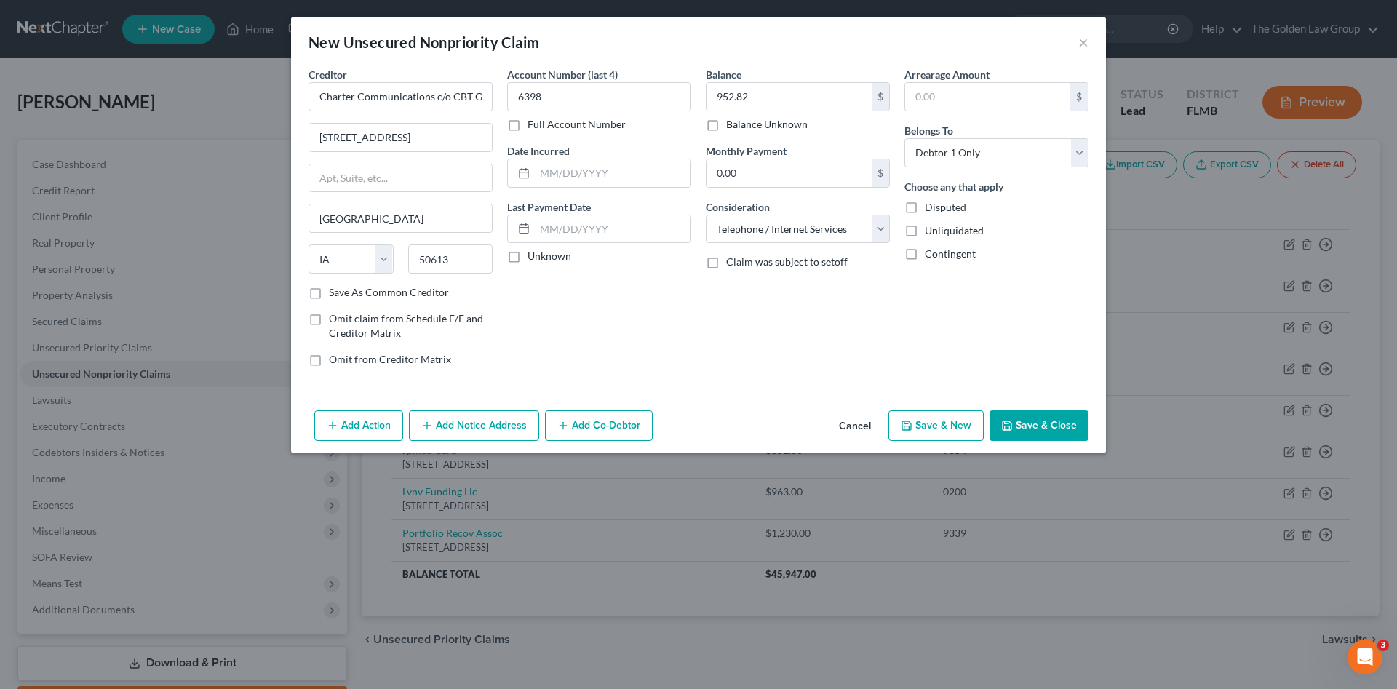
click at [1034, 427] on button "Save & Close" at bounding box center [1039, 425] width 99 height 31
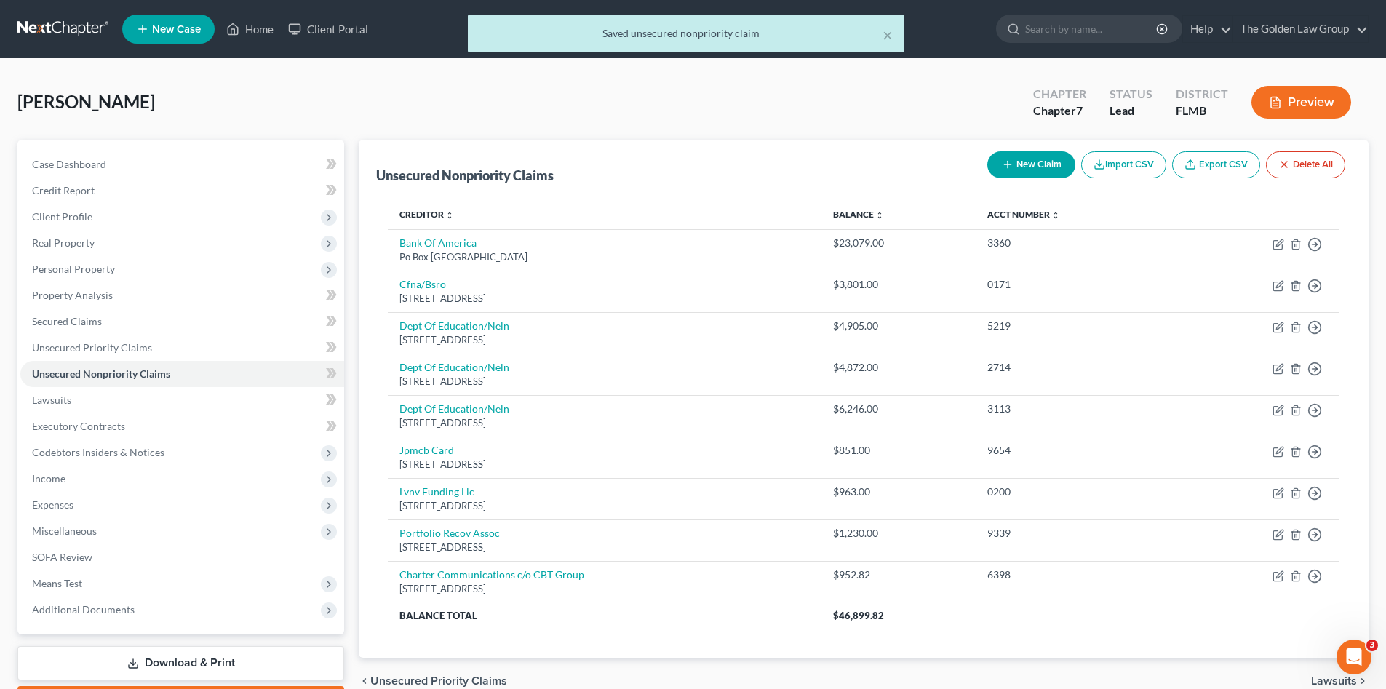
click at [369, 94] on div "[PERSON_NAME] Upgraded Chapter Chapter 7 Status Lead District [GEOGRAPHIC_DATA]…" at bounding box center [692, 107] width 1351 height 63
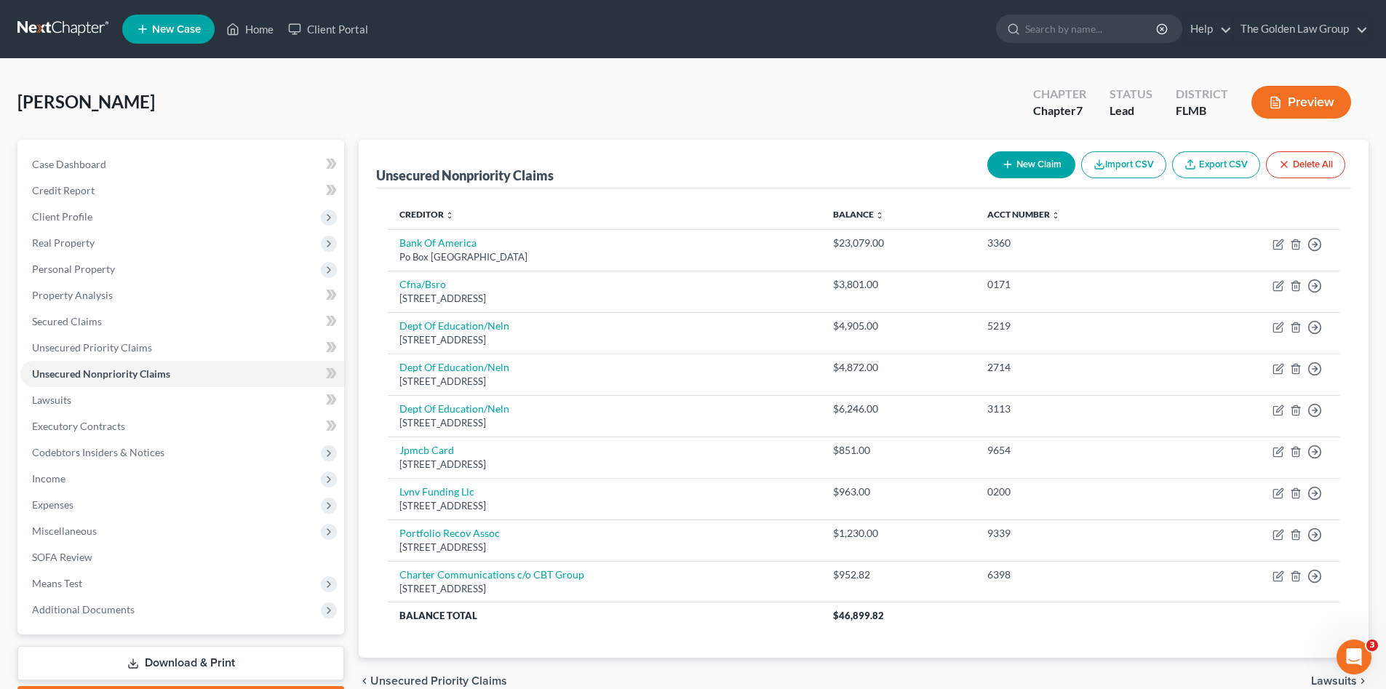
click at [369, 94] on div "[PERSON_NAME] Upgraded Chapter Chapter 7 Status Lead District [GEOGRAPHIC_DATA]…" at bounding box center [692, 107] width 1351 height 63
click at [374, 100] on div "[PERSON_NAME] Upgraded Chapter Chapter 7 Status Lead District [GEOGRAPHIC_DATA]…" at bounding box center [692, 107] width 1351 height 63
click at [147, 421] on link "Executory Contracts" at bounding box center [182, 426] width 324 height 26
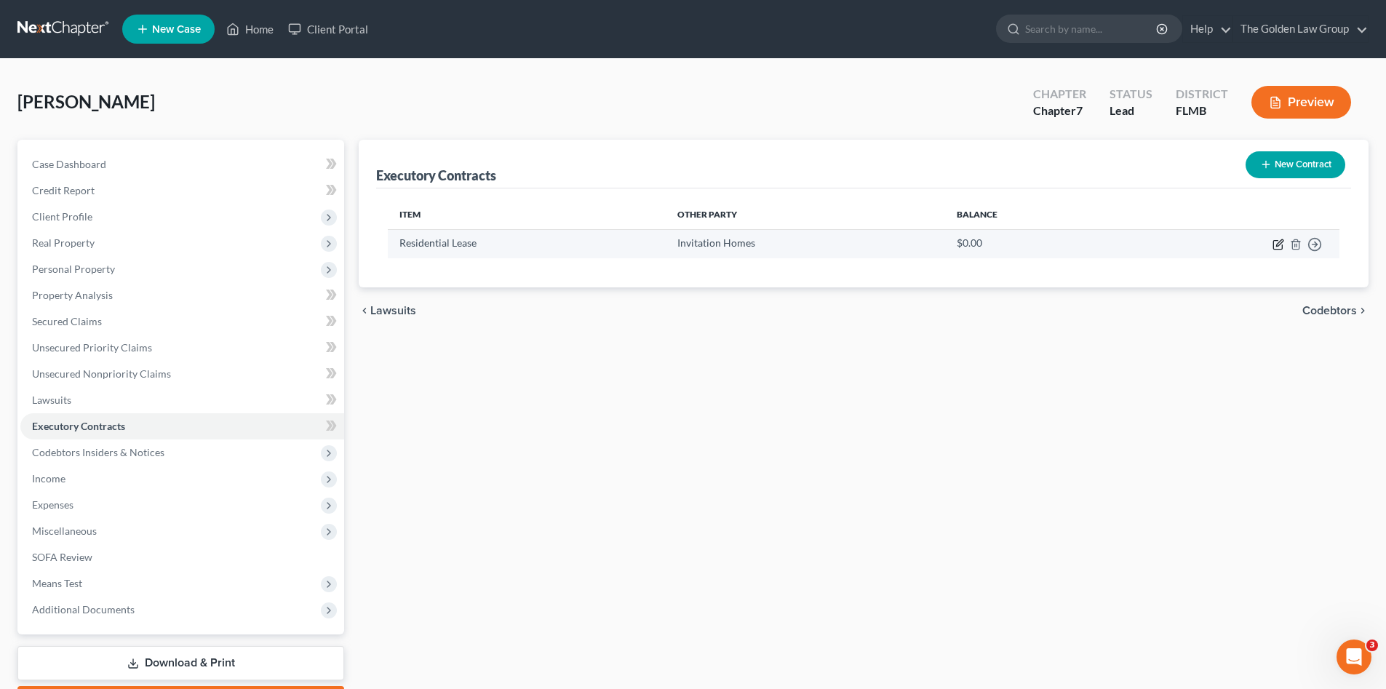
click at [1276, 243] on icon "button" at bounding box center [1279, 245] width 12 height 12
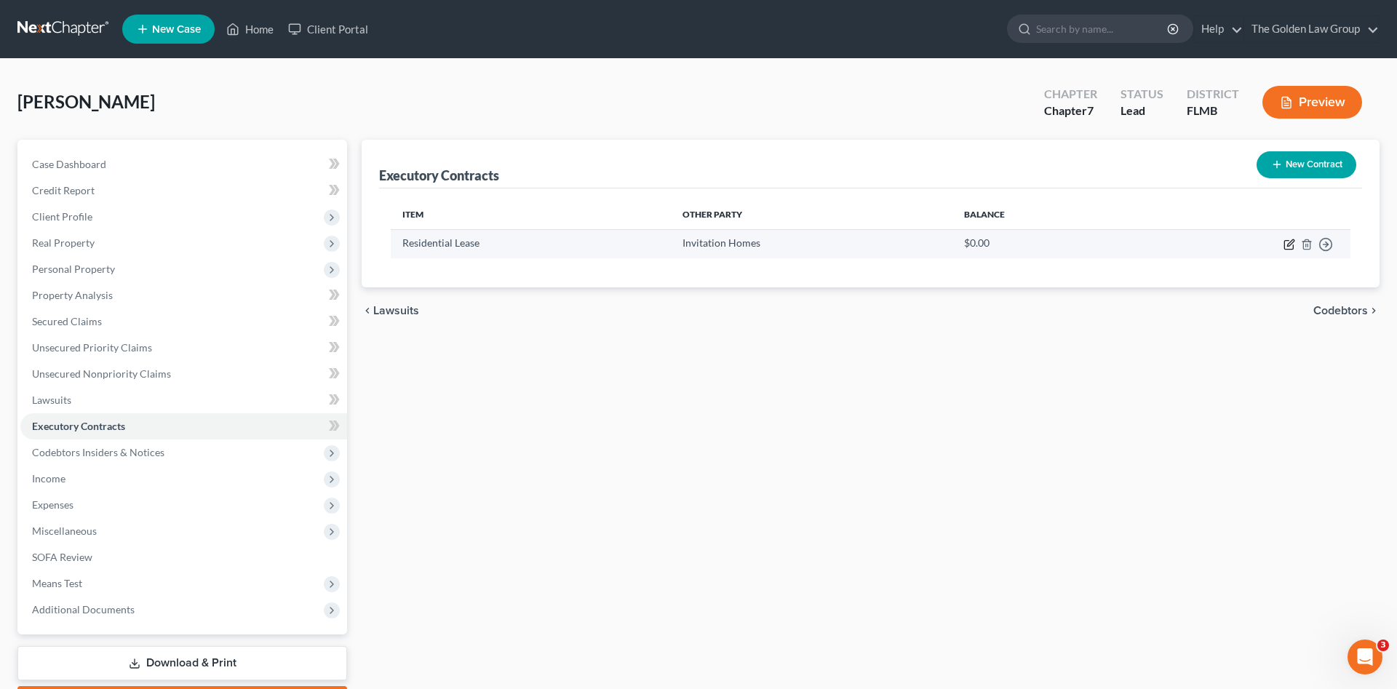
select select "3"
select select "9"
select select "0"
select select "2"
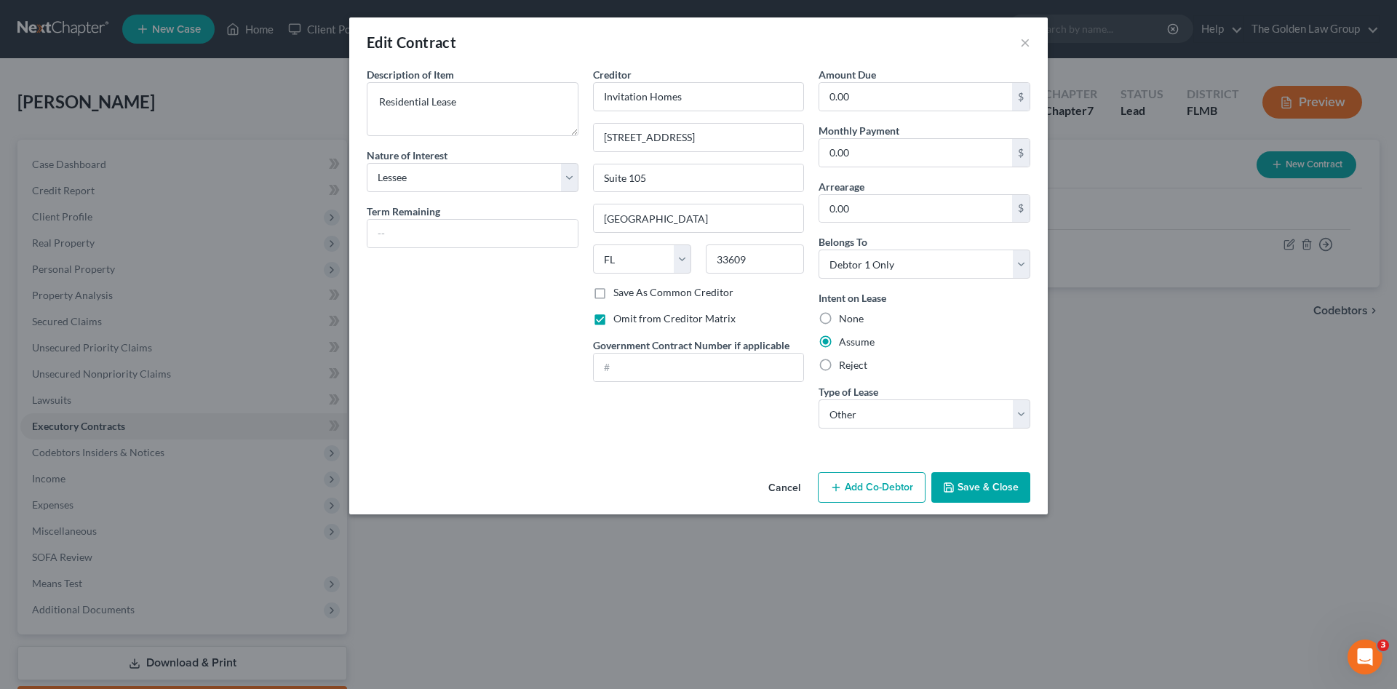
click at [961, 500] on button "Save & Close" at bounding box center [980, 487] width 99 height 31
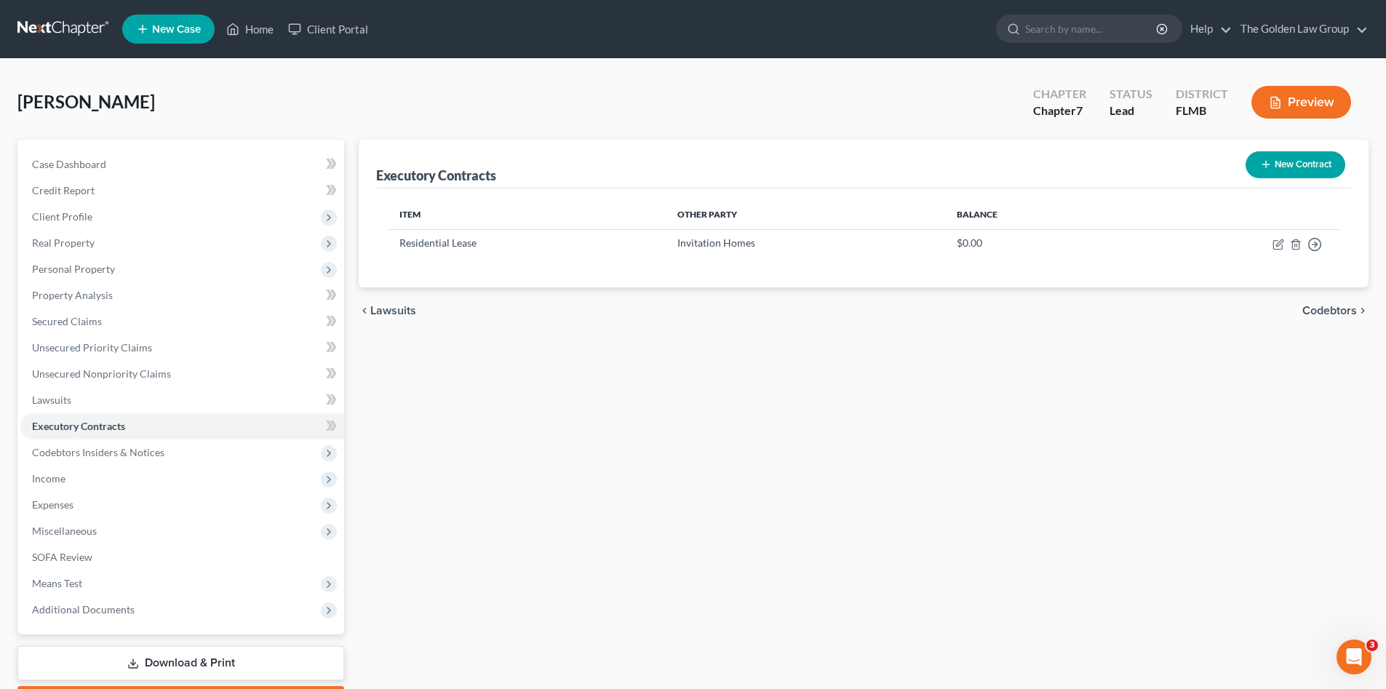
click at [658, 521] on div "Executory Contracts New Contract Item Other Party Balance Residential Lease Inv…" at bounding box center [863, 429] width 1025 height 579
click at [151, 477] on span "Income" at bounding box center [182, 479] width 324 height 26
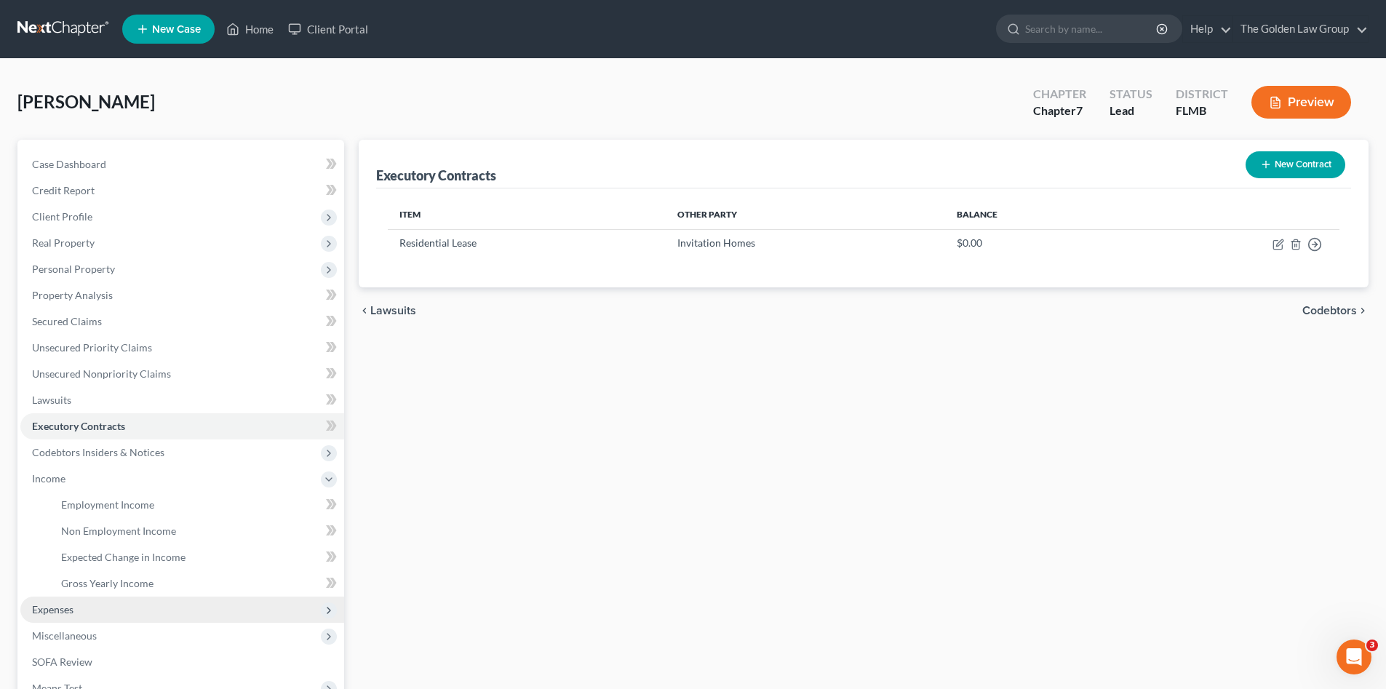
click at [151, 604] on span "Expenses" at bounding box center [182, 610] width 324 height 26
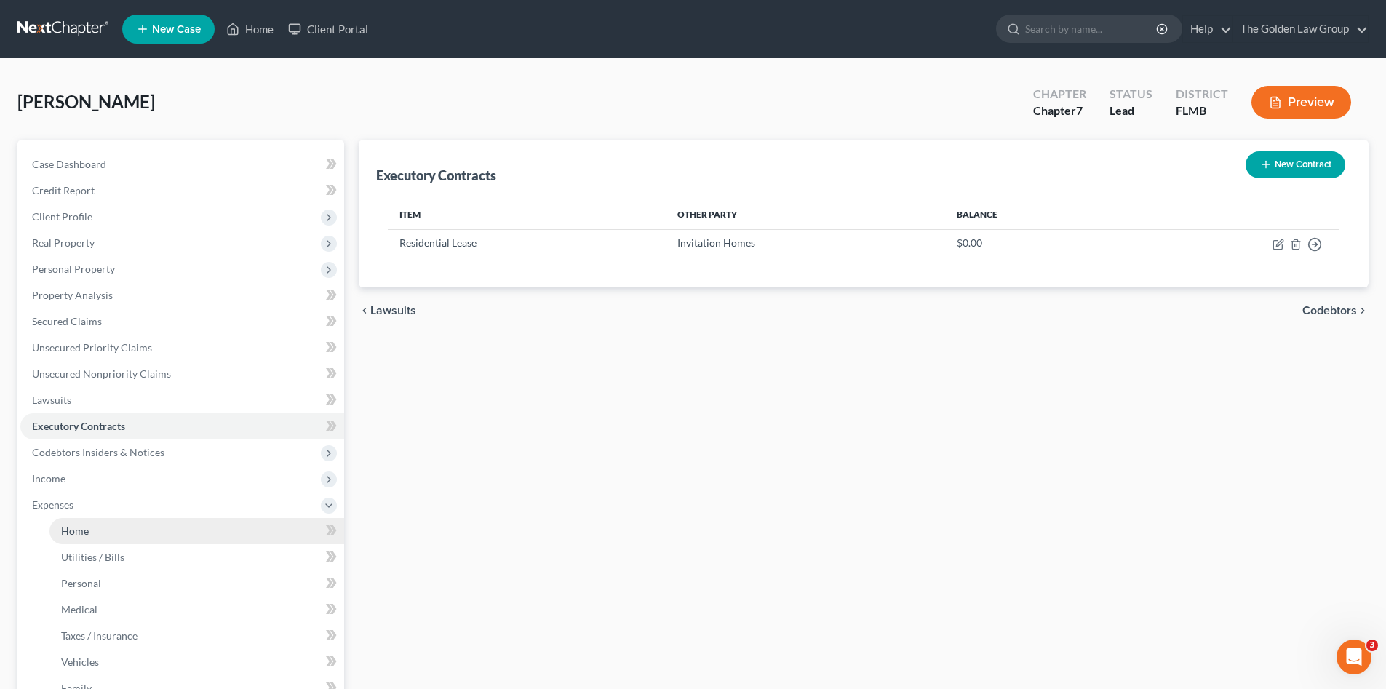
click at [139, 531] on link "Home" at bounding box center [196, 531] width 295 height 26
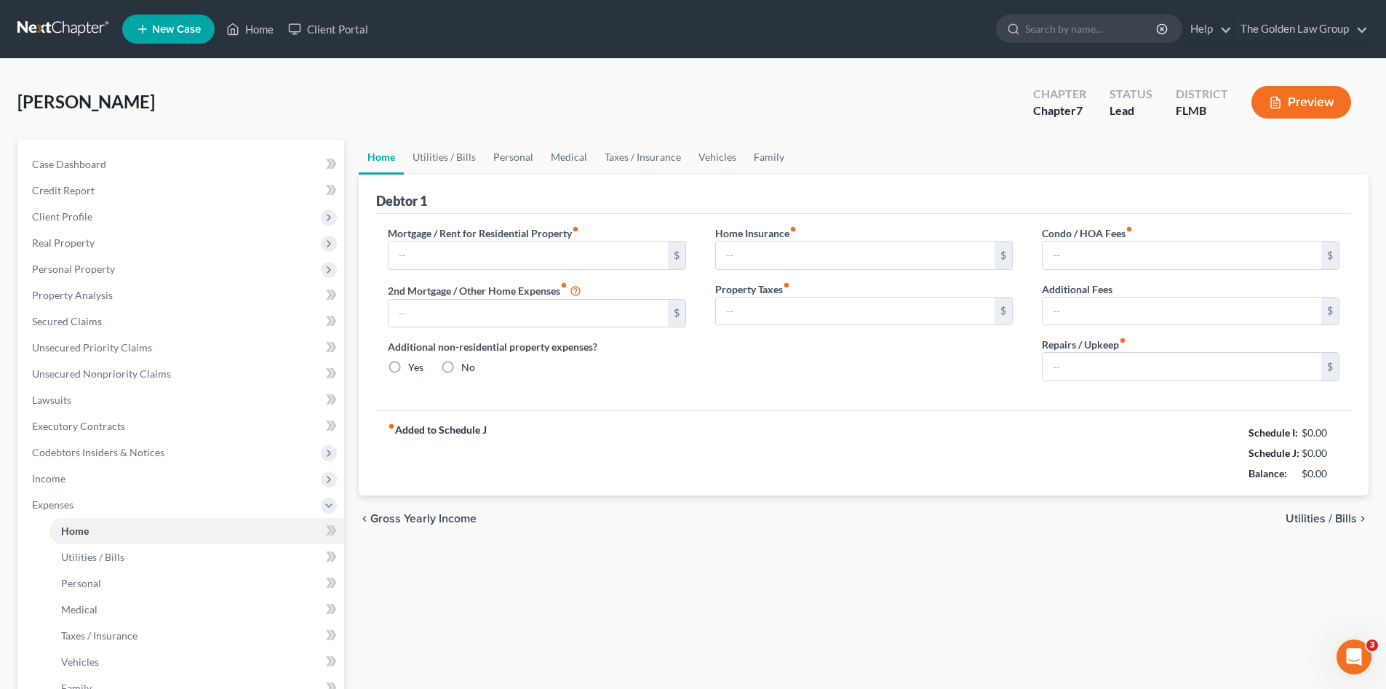
type input "0.00"
radio input "true"
type input "0.00"
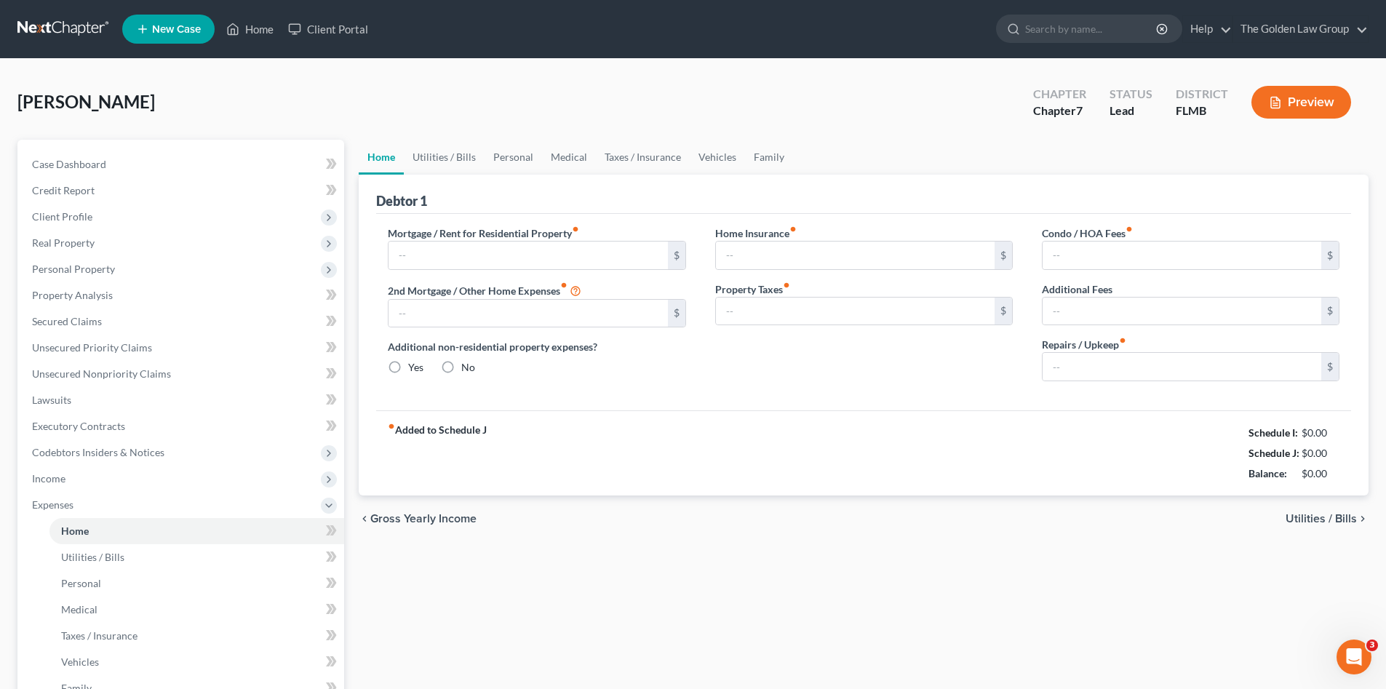
type input "0.00"
type input "70.00"
click at [442, 571] on div "Home Utilities / Bills Personal Medical Taxes / Insurance Vehicles Family Debto…" at bounding box center [863, 521] width 1025 height 762
click at [795, 92] on div "[PERSON_NAME] Upgraded Chapter Chapter 7 Status Lead District [GEOGRAPHIC_DATA]…" at bounding box center [692, 107] width 1351 height 63
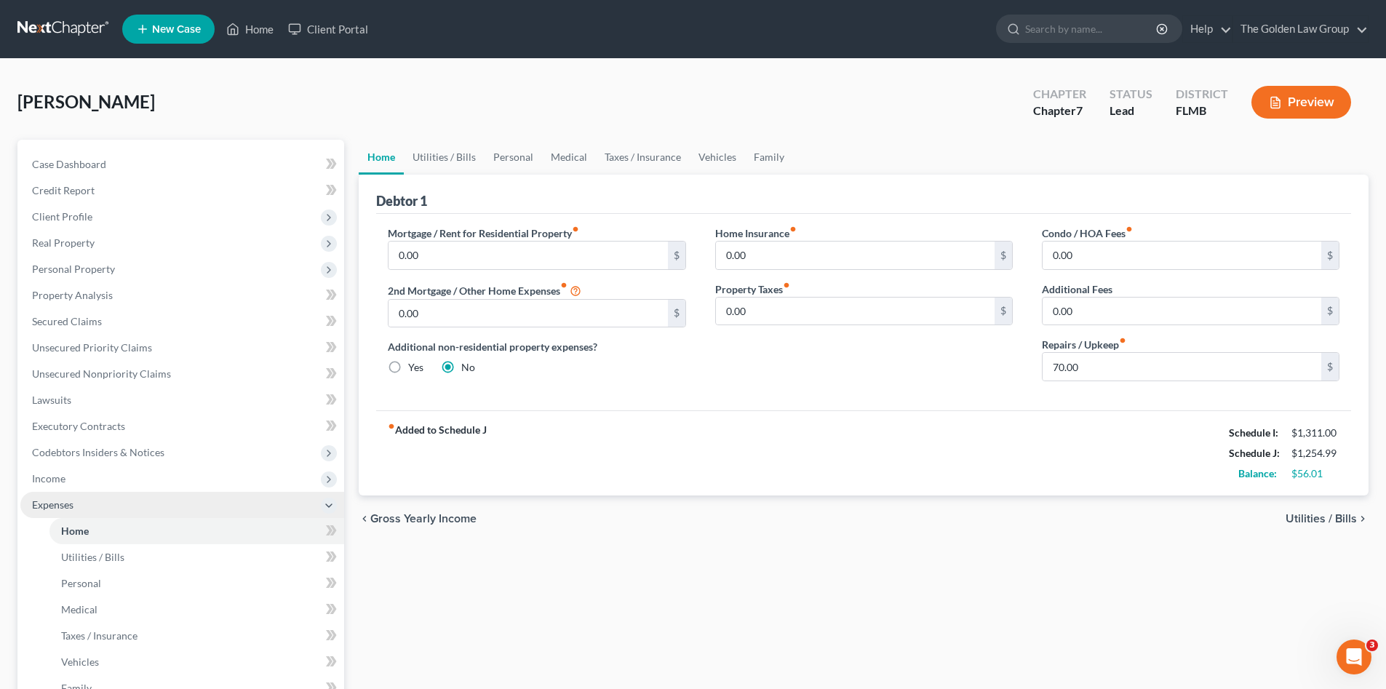
click at [66, 499] on span "Expenses" at bounding box center [52, 504] width 41 height 12
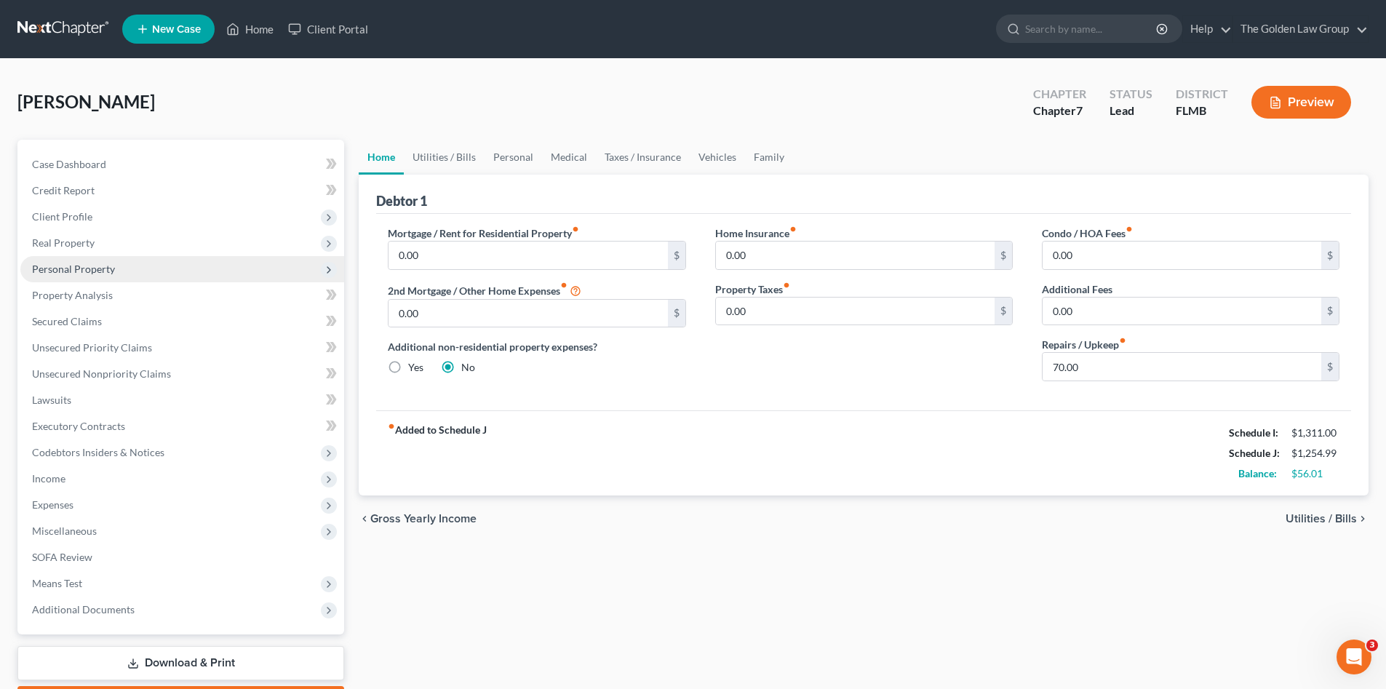
click at [101, 265] on span "Personal Property" at bounding box center [73, 269] width 83 height 12
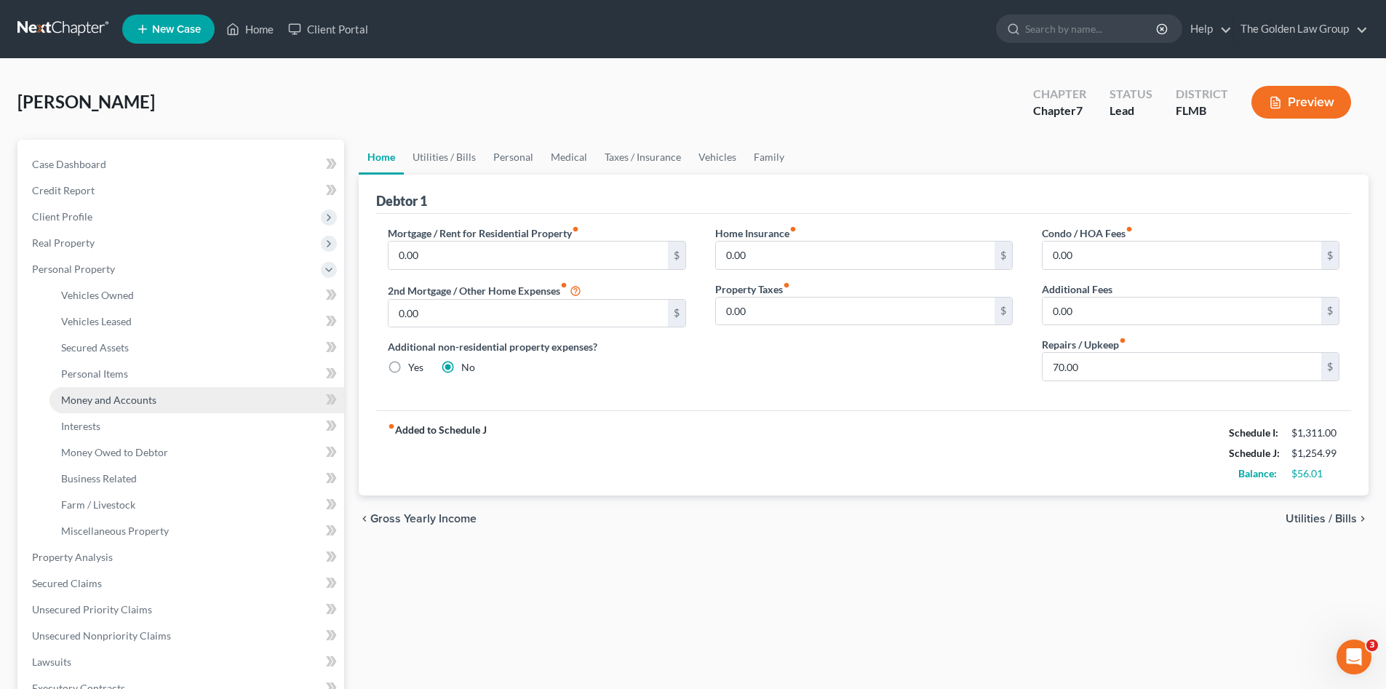
click at [141, 398] on span "Money and Accounts" at bounding box center [108, 400] width 95 height 12
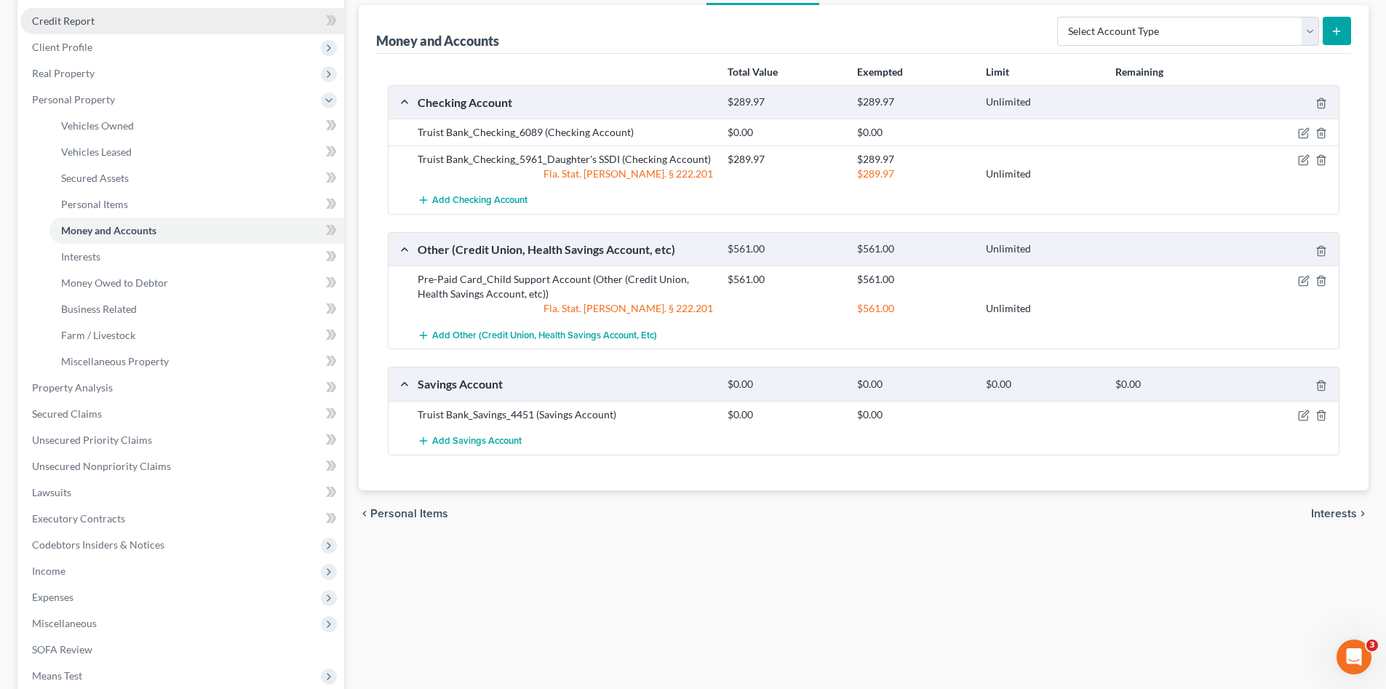
scroll to position [49, 0]
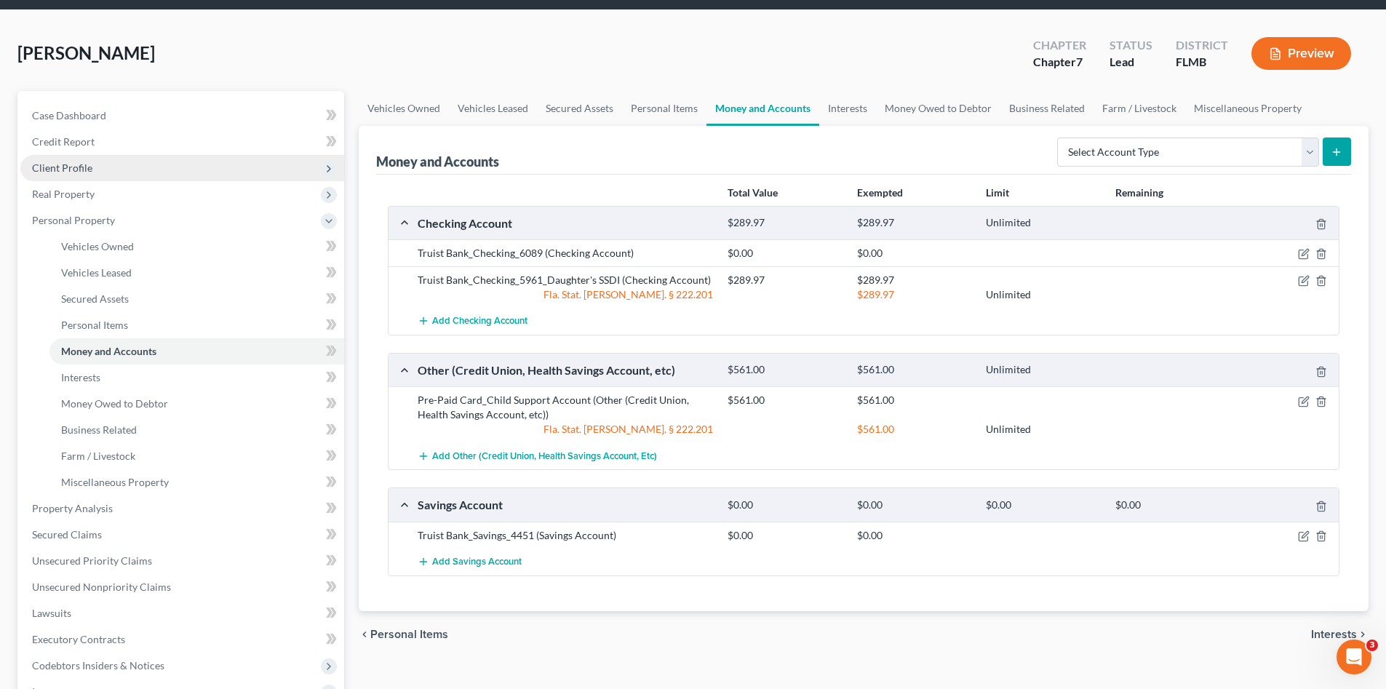
click at [103, 162] on span "Client Profile" at bounding box center [182, 168] width 324 height 26
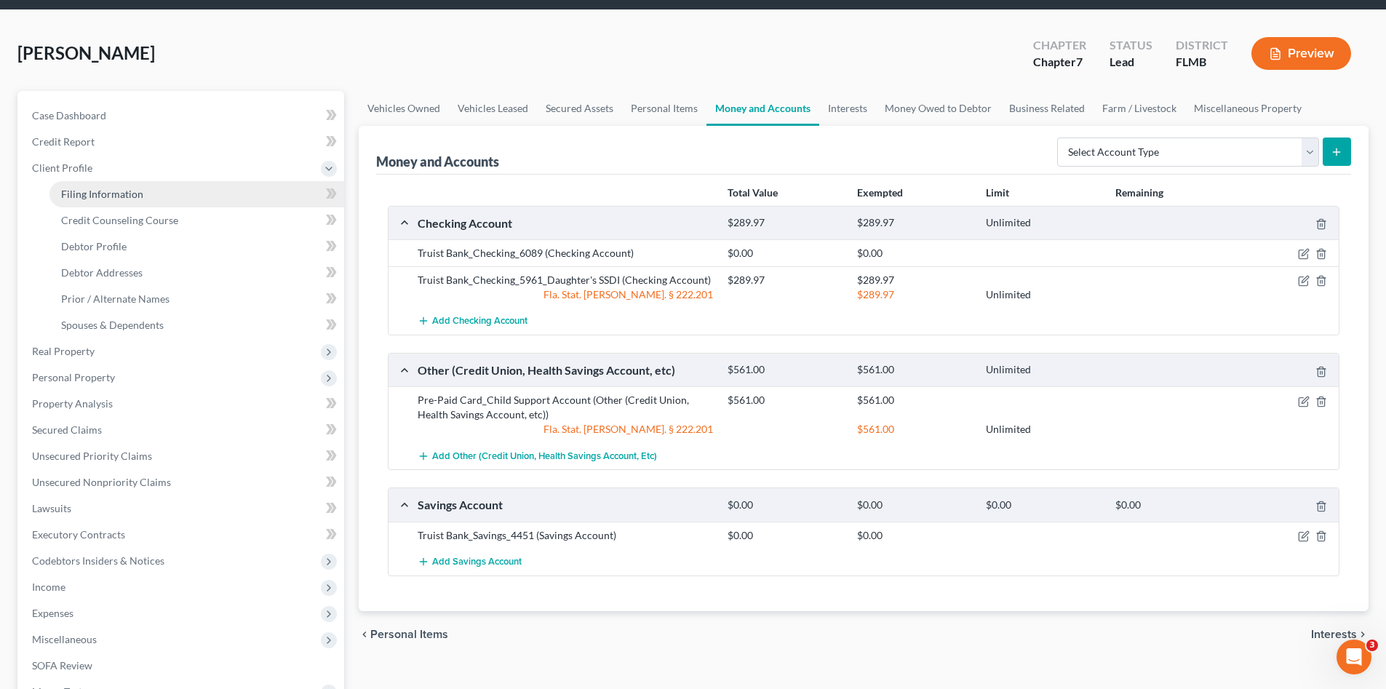
click at [122, 195] on span "Filing Information" at bounding box center [102, 194] width 82 height 12
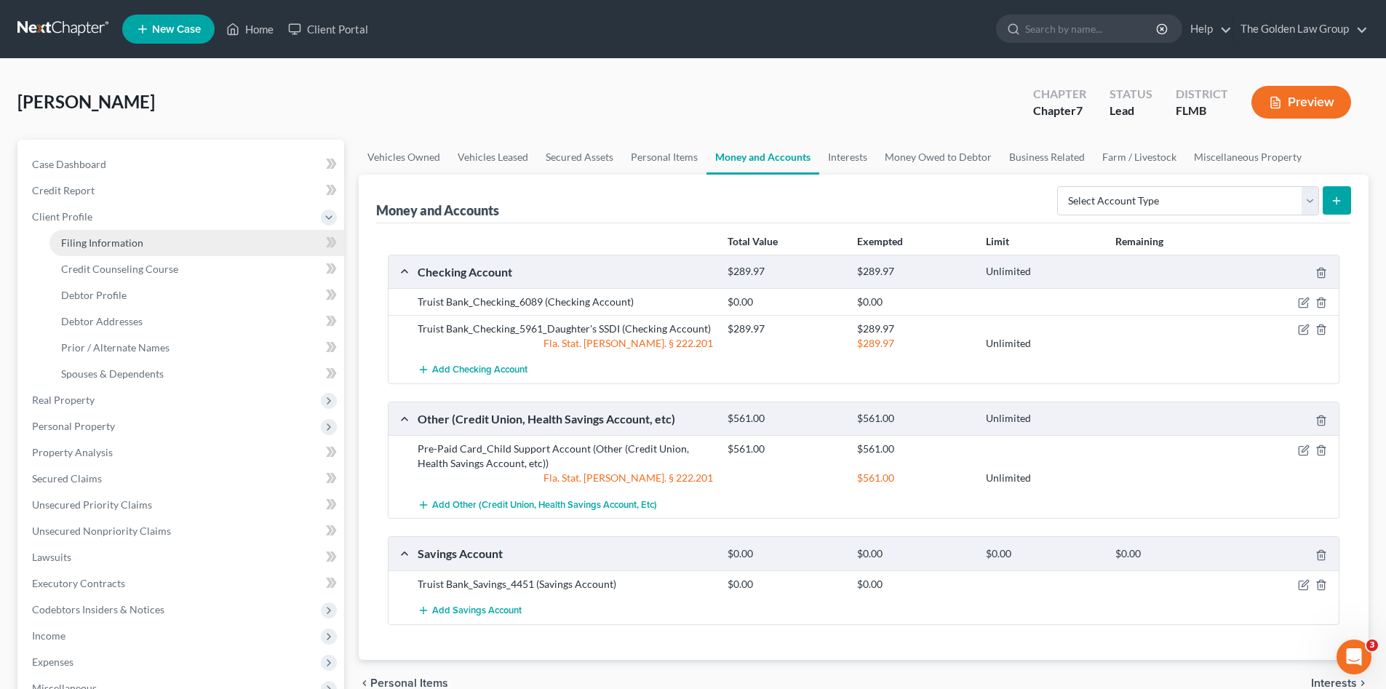
select select "1"
select select "0"
select select "9"
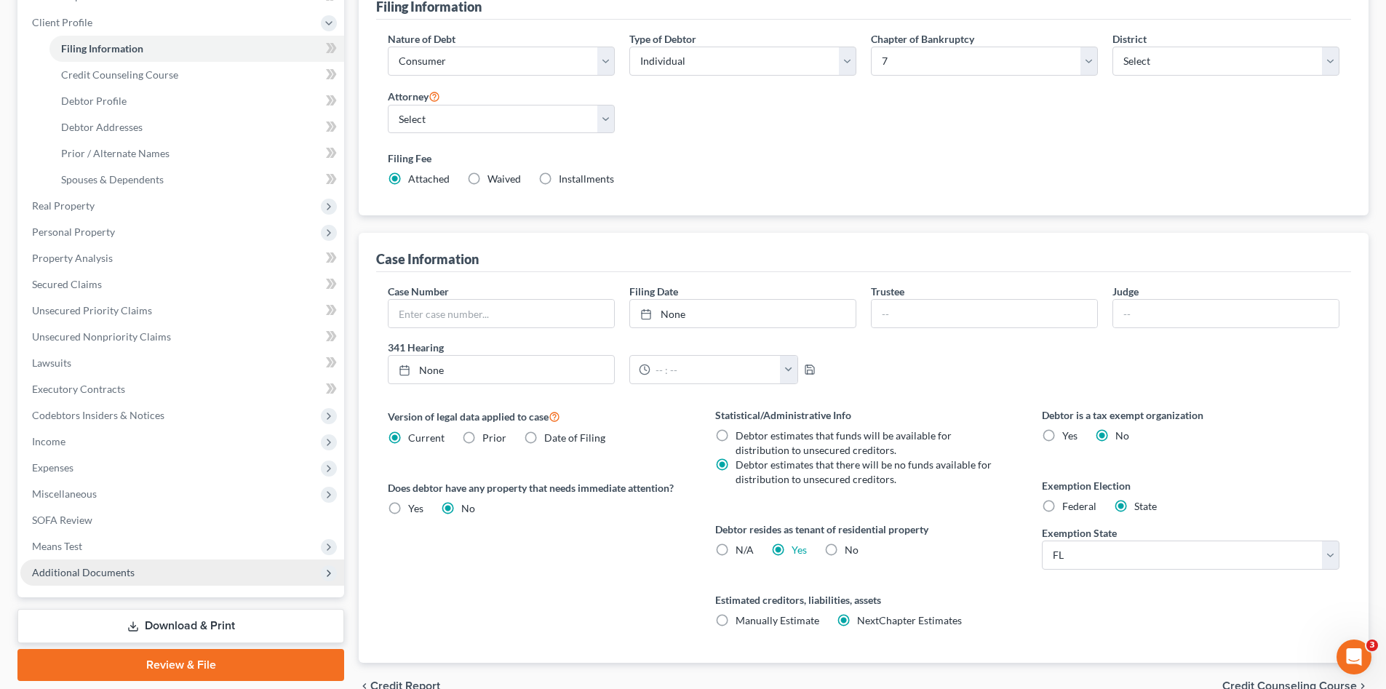
scroll to position [270, 0]
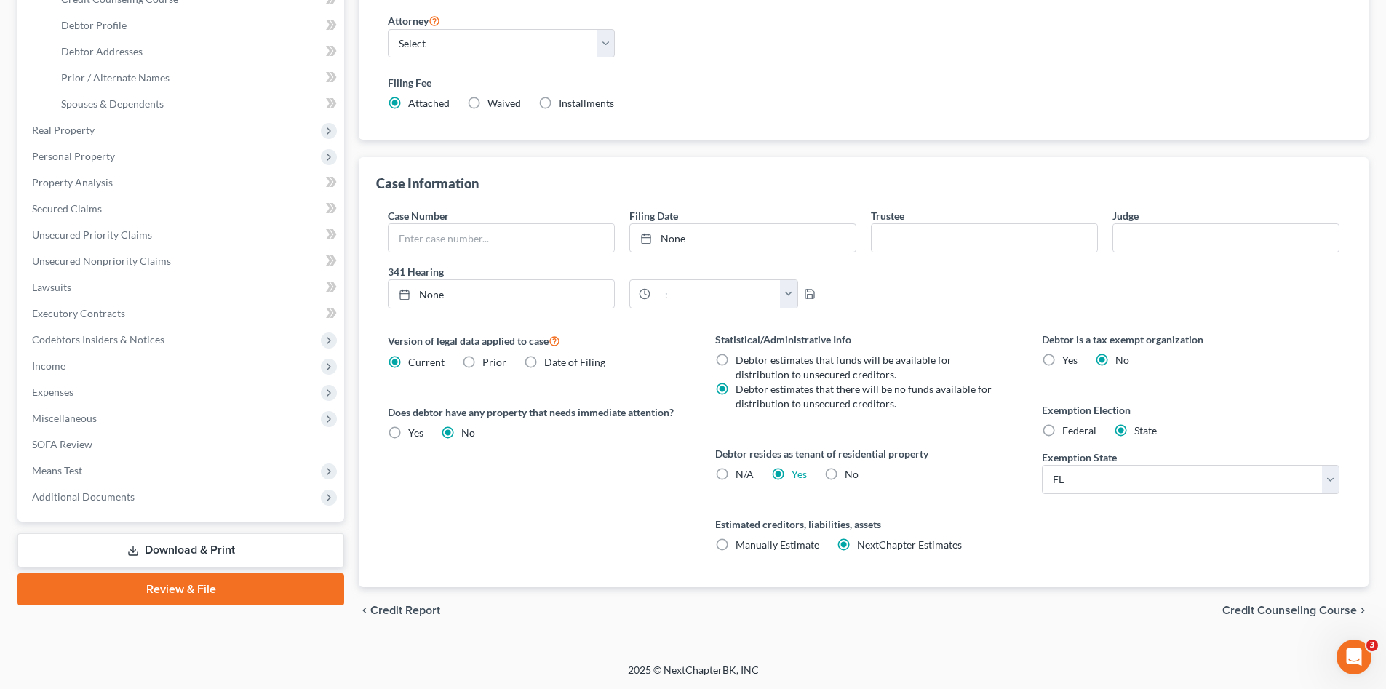
click at [175, 583] on link "Review & File" at bounding box center [180, 589] width 327 height 32
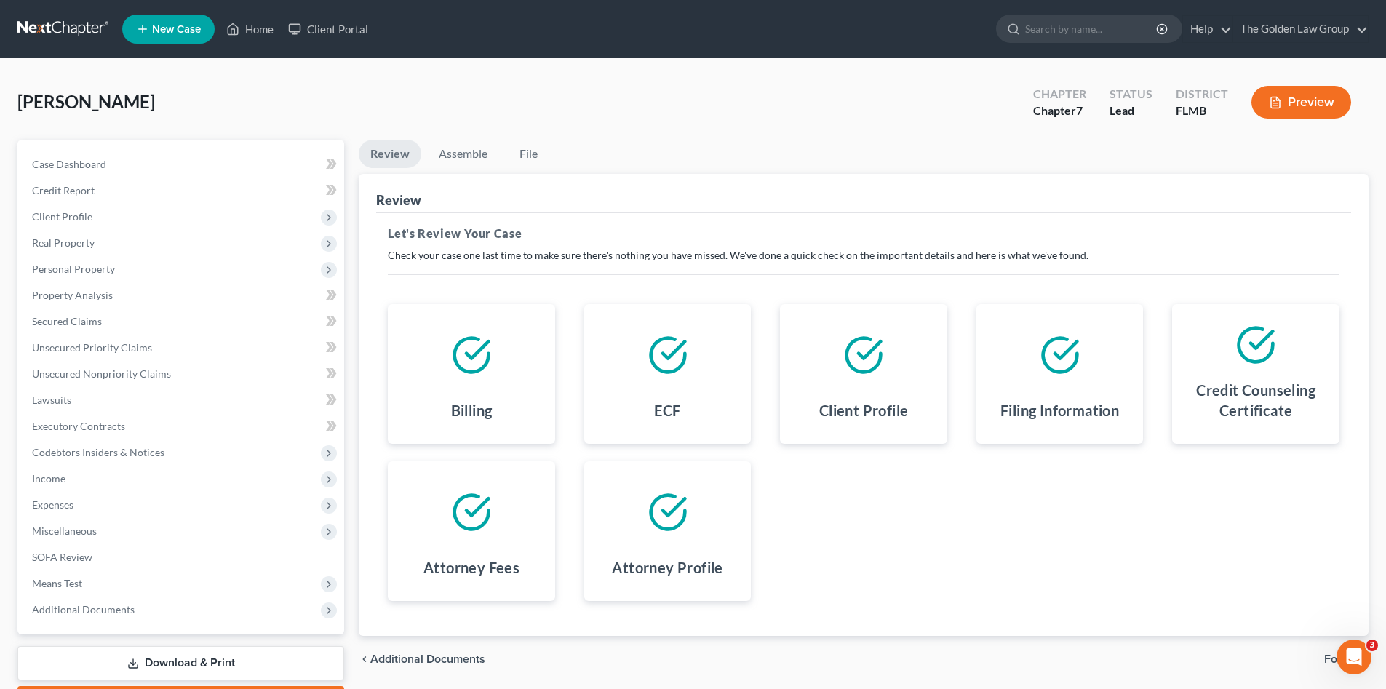
scroll to position [84, 0]
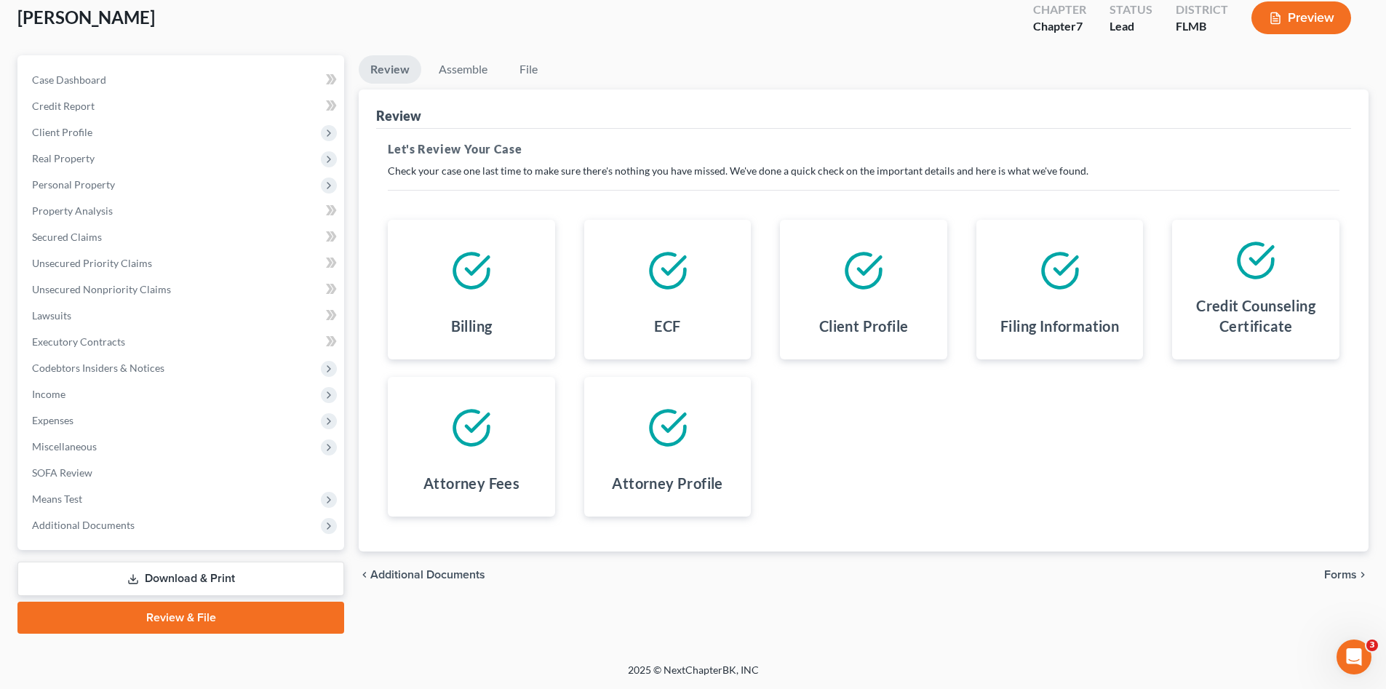
click at [1351, 571] on span "Forms" at bounding box center [1340, 575] width 33 height 12
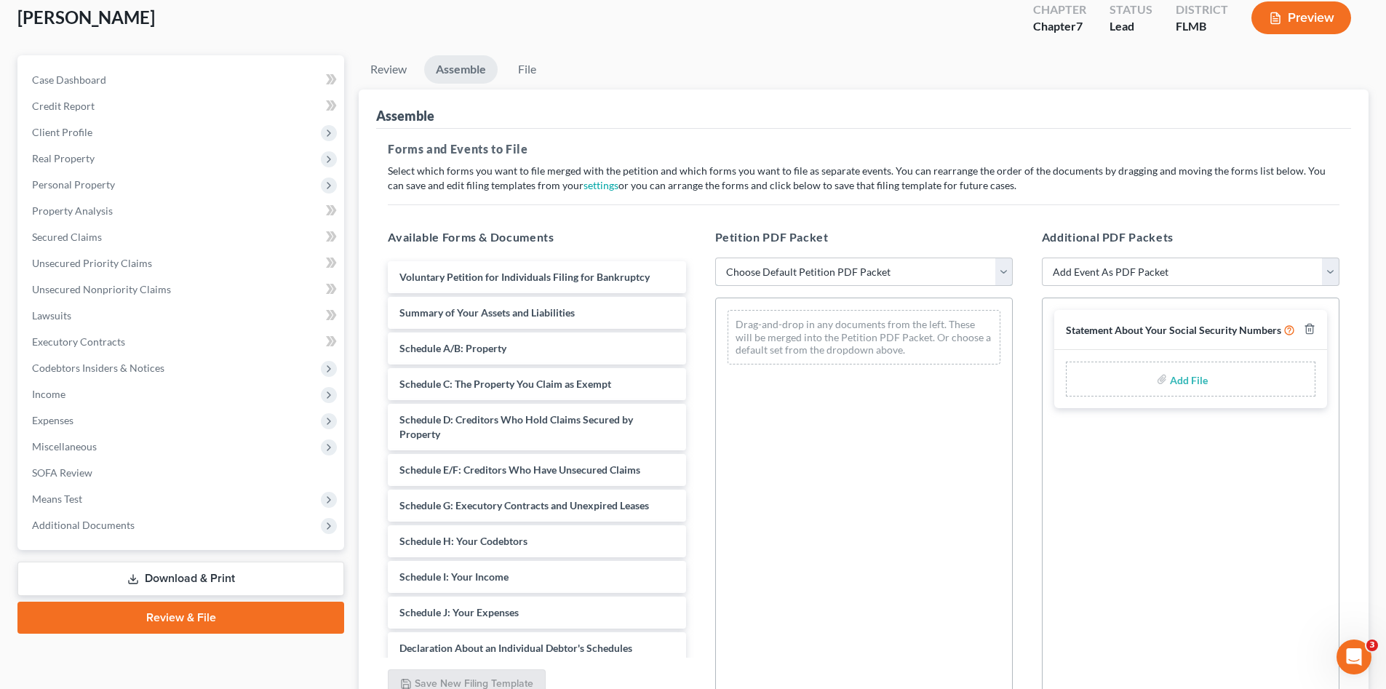
click at [742, 274] on select "Choose Default Petition PDF Packet Complete Bankruptcy Petition (all forms and …" at bounding box center [864, 272] width 298 height 29
select select "0"
click at [715, 258] on select "Choose Default Petition PDF Packet Complete Bankruptcy Petition (all forms and …" at bounding box center [864, 272] width 298 height 29
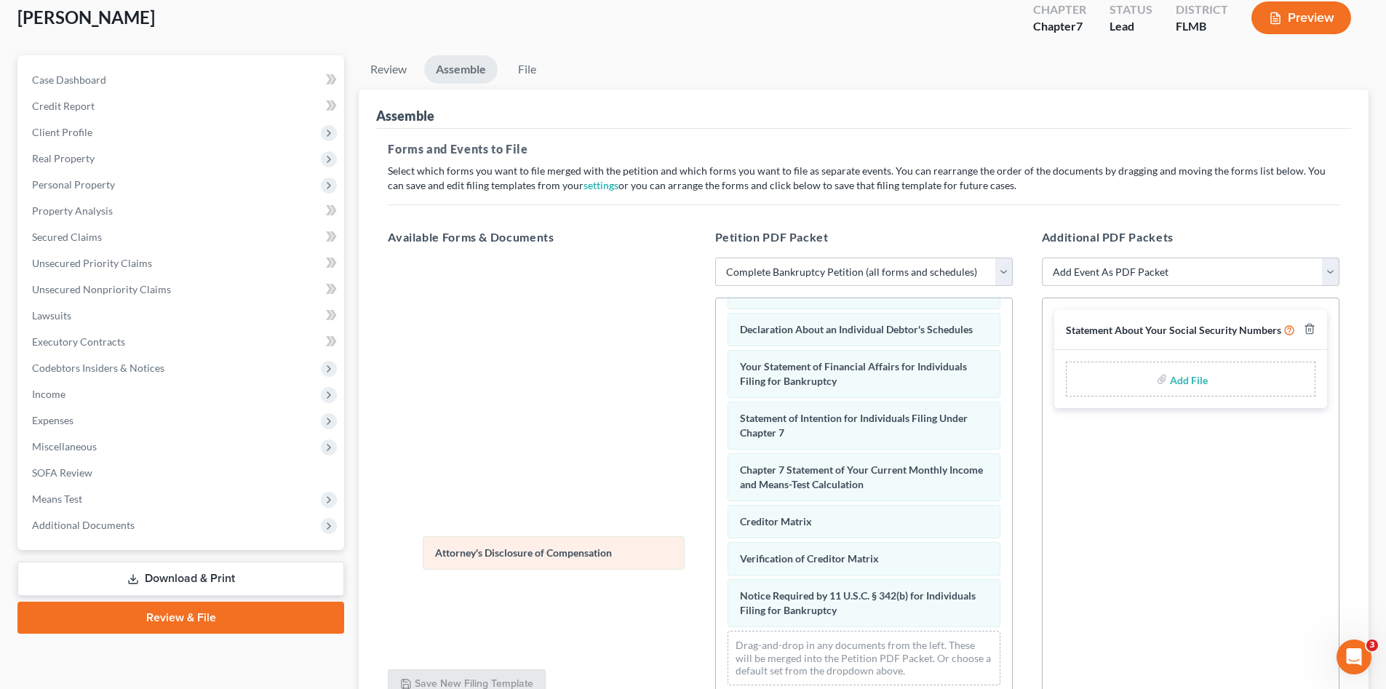
scroll to position [426, 0]
drag, startPoint x: 852, startPoint y: 604, endPoint x: 536, endPoint y: 544, distance: 321.6
click at [716, 544] on div "Attorney's Disclosure of Compensation Voluntary Petition for Individuals Filing…" at bounding box center [864, 291] width 296 height 811
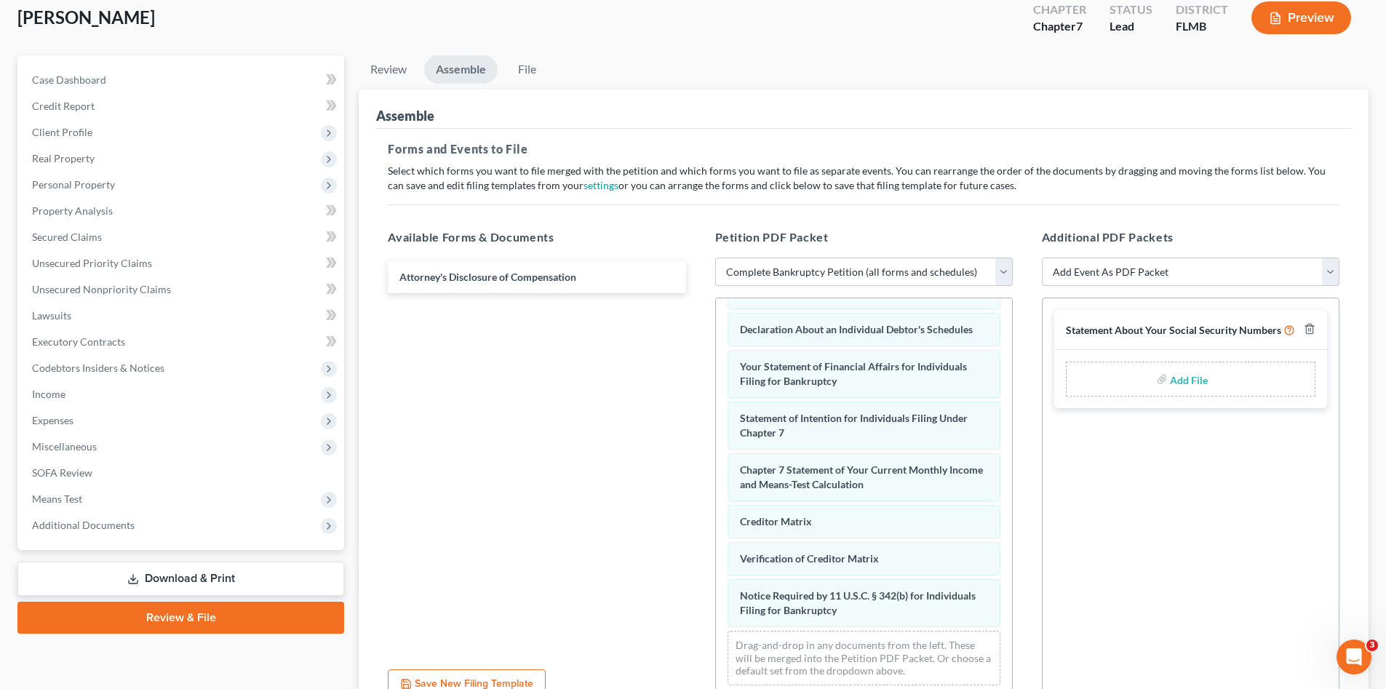
scroll to position [224, 0]
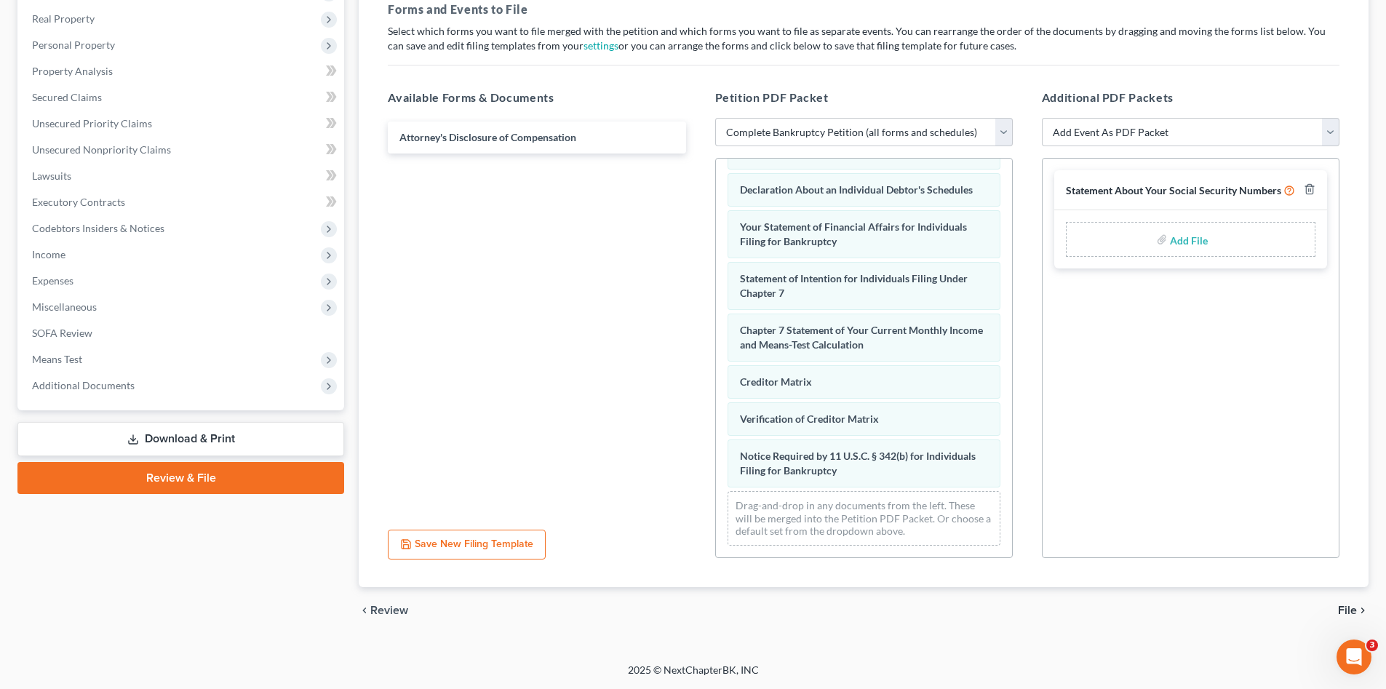
click at [1348, 611] on span "File" at bounding box center [1347, 611] width 19 height 12
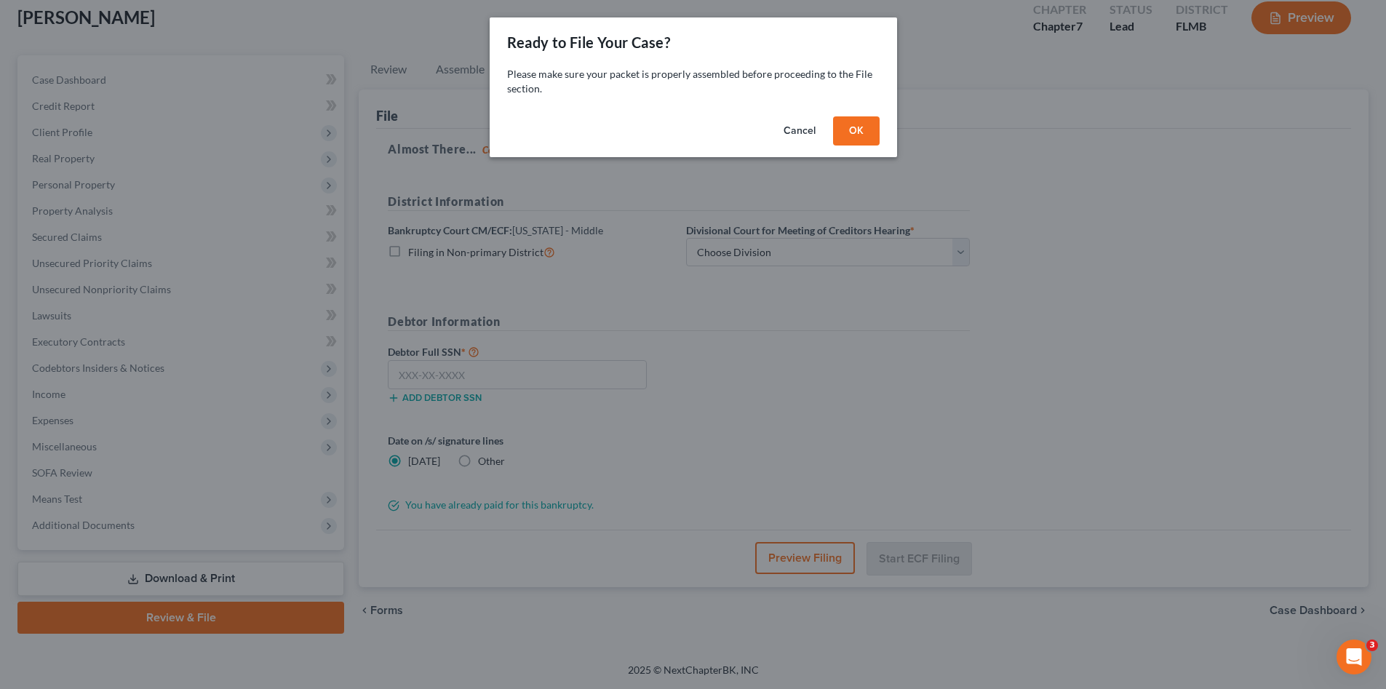
scroll to position [84, 0]
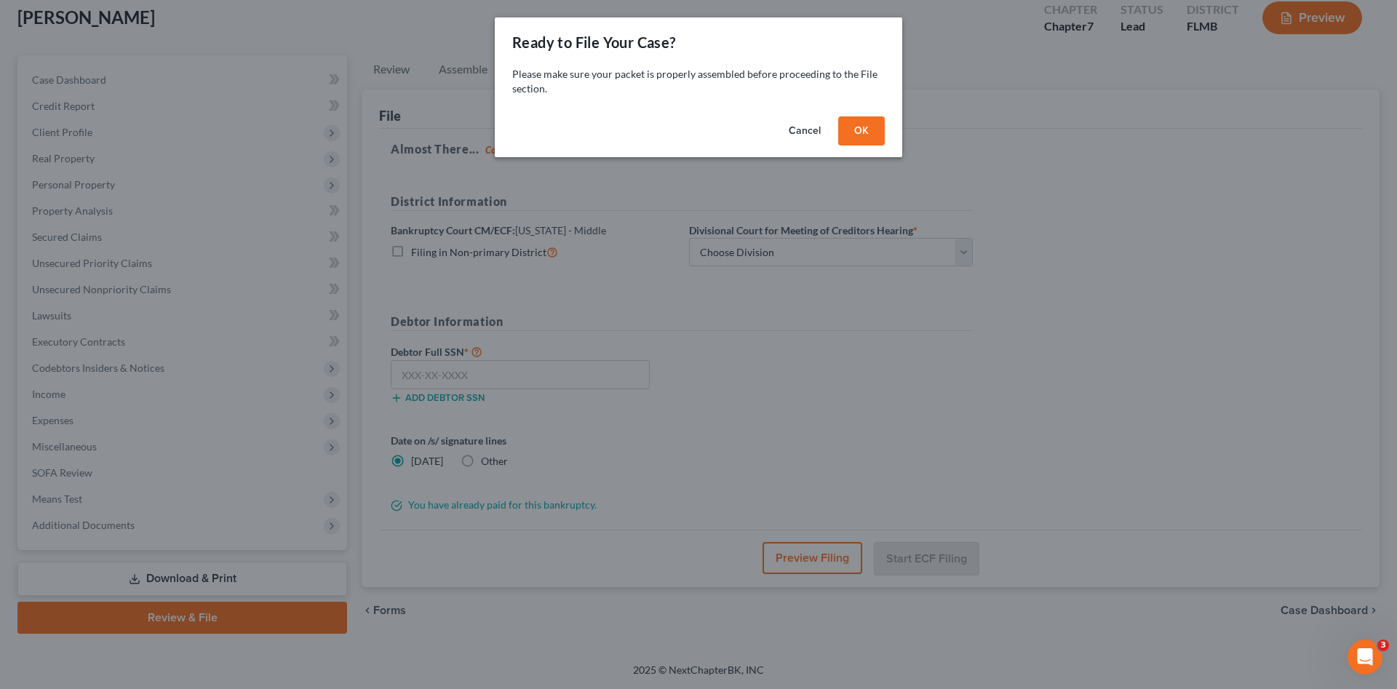
click at [862, 120] on button "OK" at bounding box center [861, 130] width 47 height 29
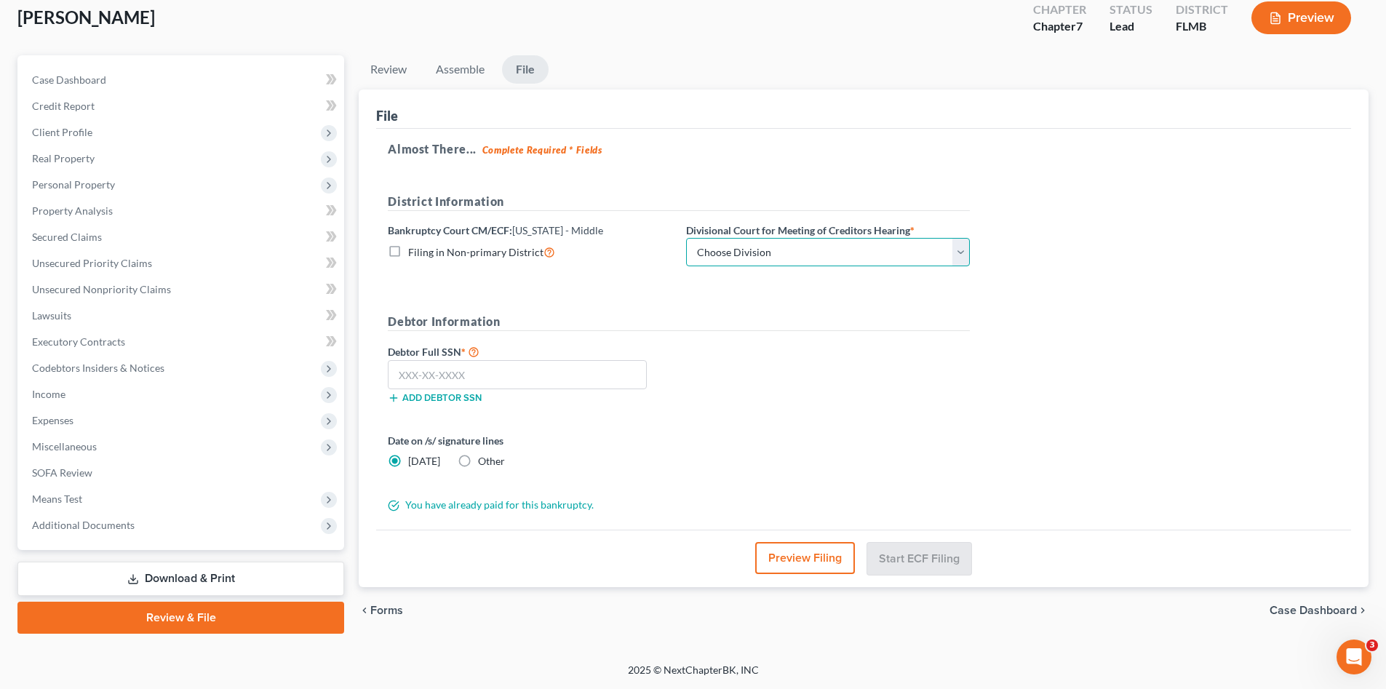
click at [810, 262] on select "Choose Division [GEOGRAPHIC_DATA][PERSON_NAME] [GEOGRAPHIC_DATA] [GEOGRAPHIC_DA…" at bounding box center [828, 252] width 284 height 29
select select "3"
click at [686, 238] on select "Choose Division [GEOGRAPHIC_DATA][PERSON_NAME] [GEOGRAPHIC_DATA] [GEOGRAPHIC_DA…" at bounding box center [828, 252] width 284 height 29
click at [571, 370] on input "text" at bounding box center [517, 374] width 259 height 29
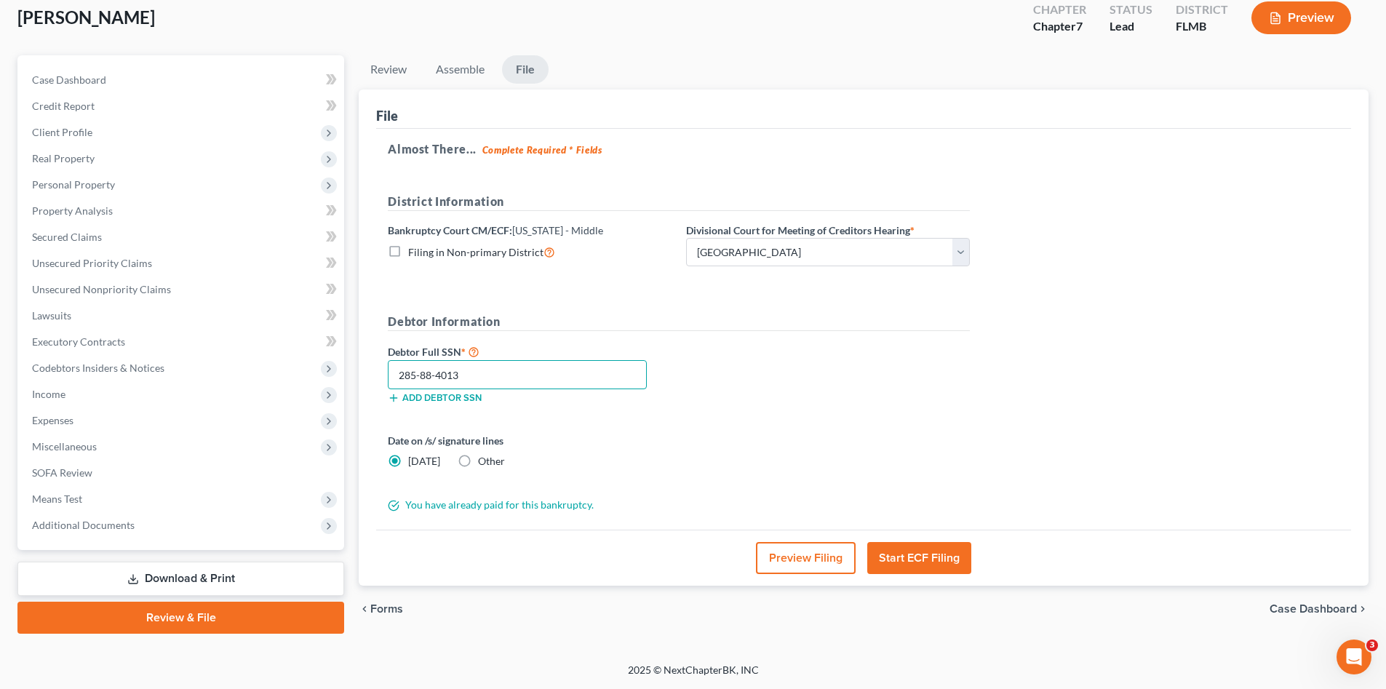
type input "285-88-4013"
click at [933, 549] on button "Start ECF Filing" at bounding box center [919, 558] width 104 height 32
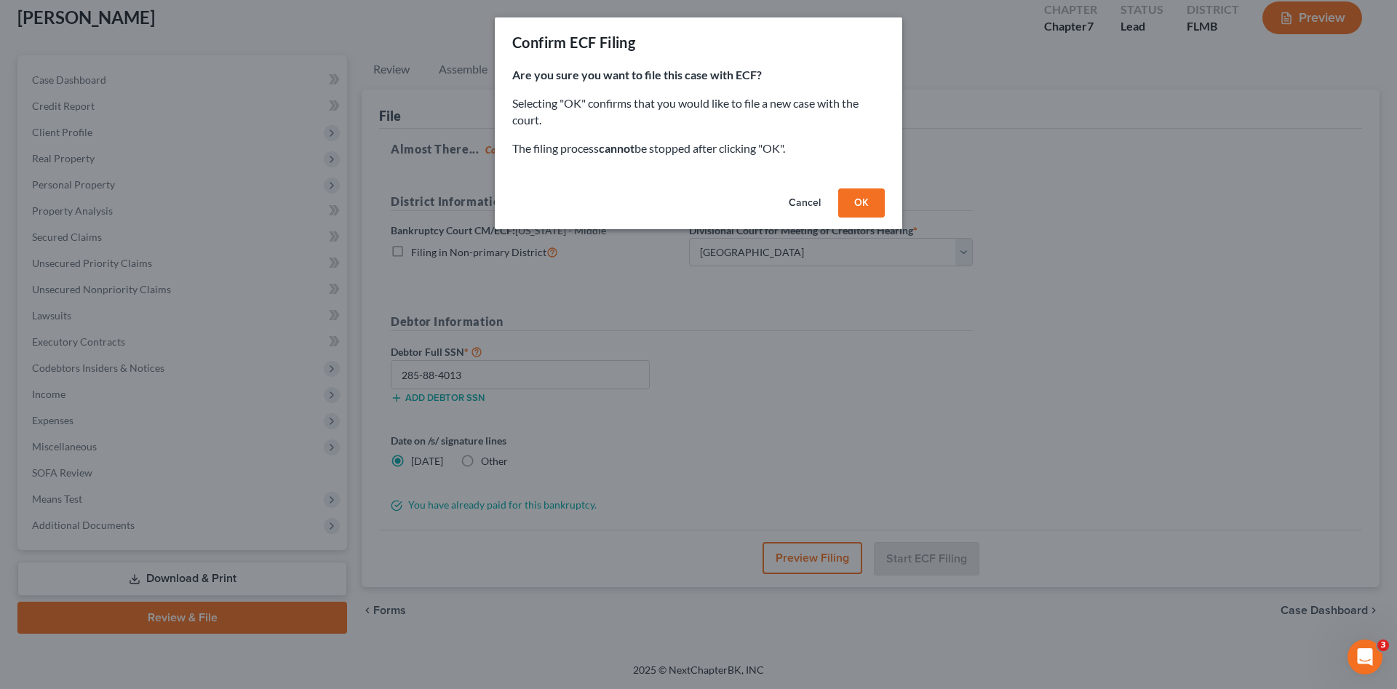
click at [869, 201] on button "OK" at bounding box center [861, 202] width 47 height 29
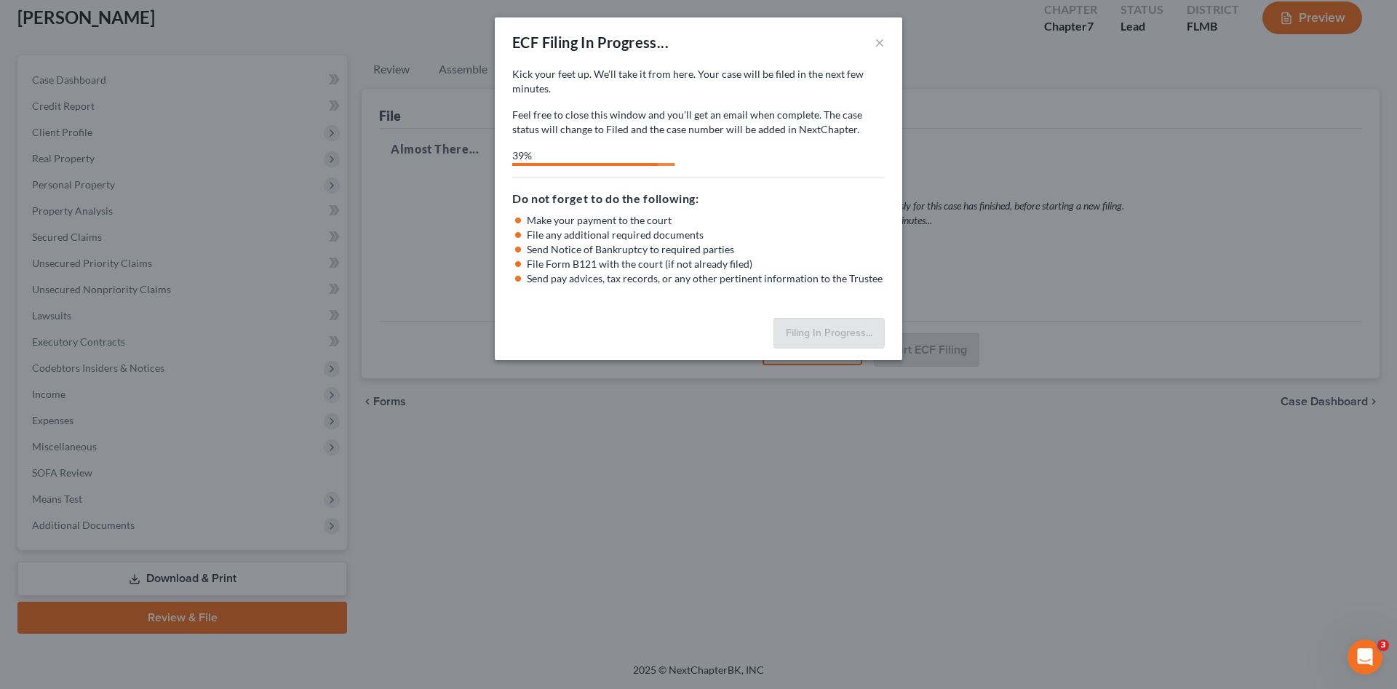
select select "3"
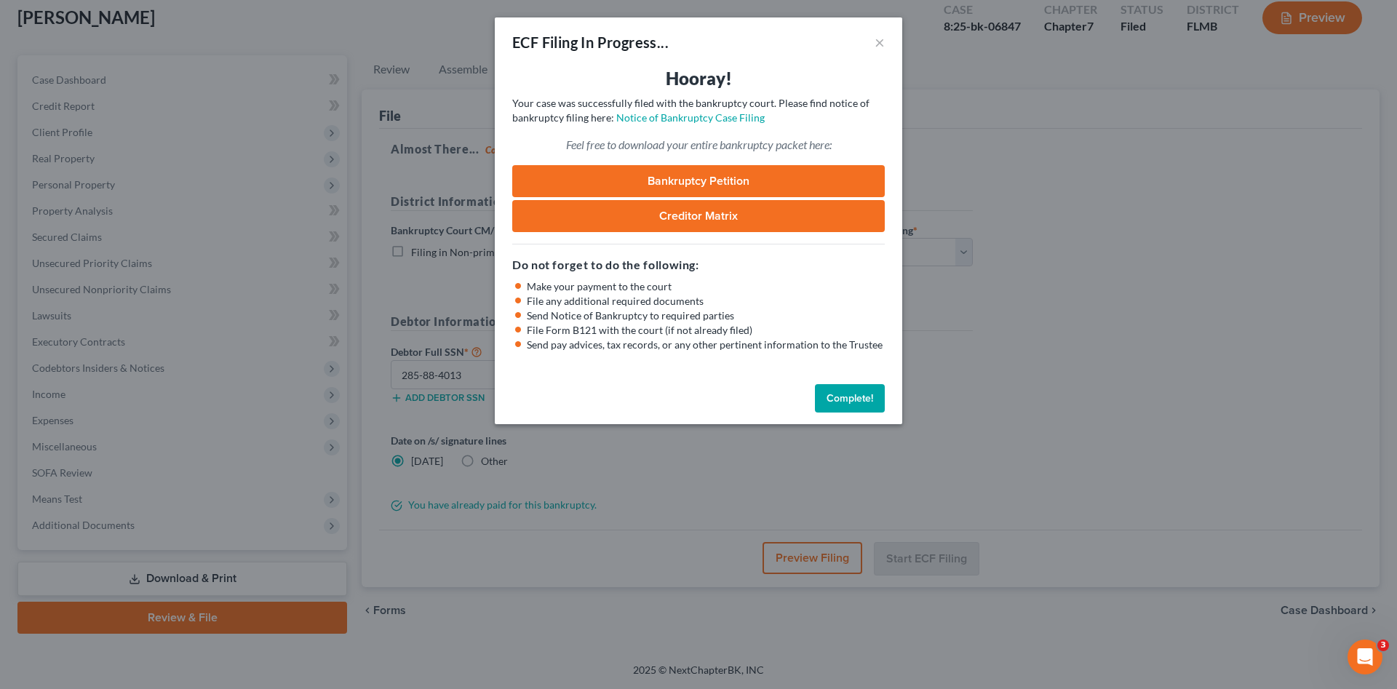
click at [699, 178] on link "Bankruptcy Petition" at bounding box center [698, 181] width 373 height 32
click at [847, 394] on button "Complete!" at bounding box center [850, 398] width 70 height 29
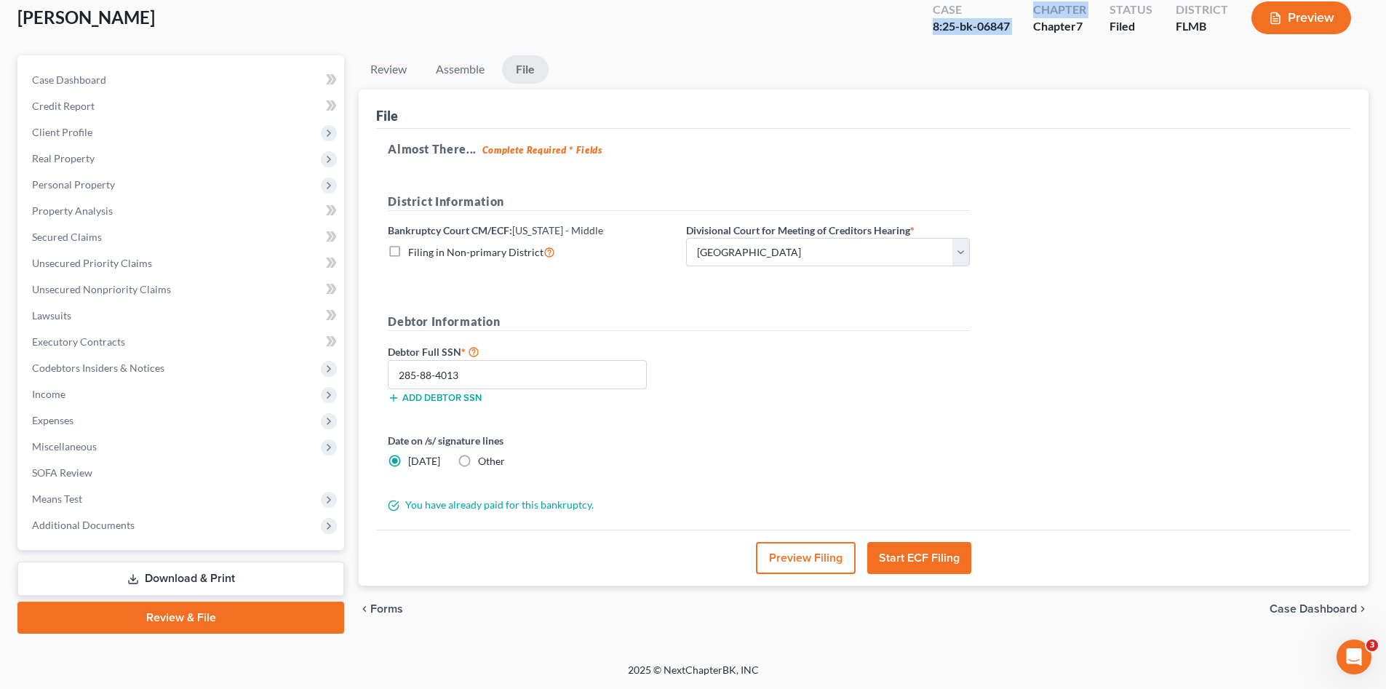
drag, startPoint x: 1024, startPoint y: 28, endPoint x: 931, endPoint y: 56, distance: 96.7
click at [920, 31] on div "Case 8:25-bk-06847 Chapter Chapter 7 Status [GEOGRAPHIC_DATA] [GEOGRAPHIC_DATA]…" at bounding box center [1141, 18] width 453 height 52
click at [1009, 57] on ul "Review Assemble File" at bounding box center [864, 72] width 1010 height 34
drag, startPoint x: 1010, startPoint y: 27, endPoint x: 913, endPoint y: 19, distance: 97.8
click at [913, 19] on div "[PERSON_NAME] Upgraded Case 8:25-bk-06847 Chapter Chapter 7 Status [GEOGRAPHIC_…" at bounding box center [692, 23] width 1351 height 63
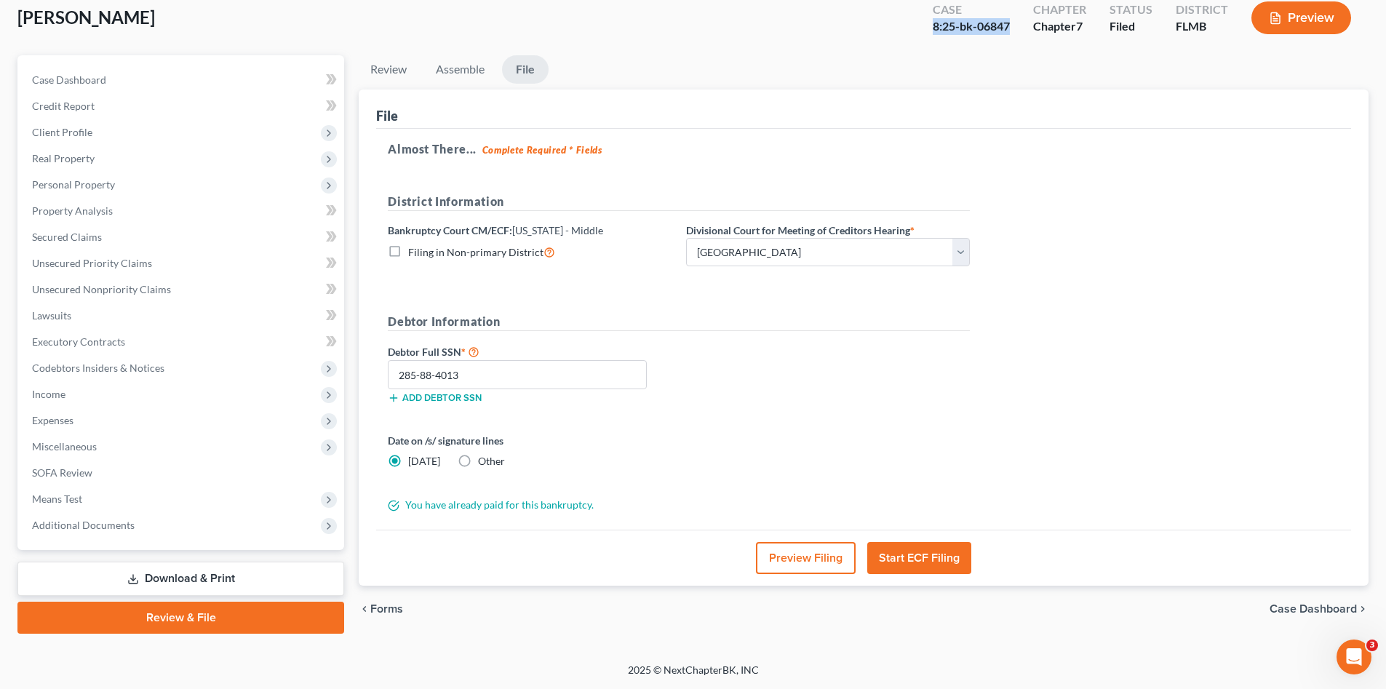
copy div "8:25-bk-06847"
